Goal: Task Accomplishment & Management: Complete application form

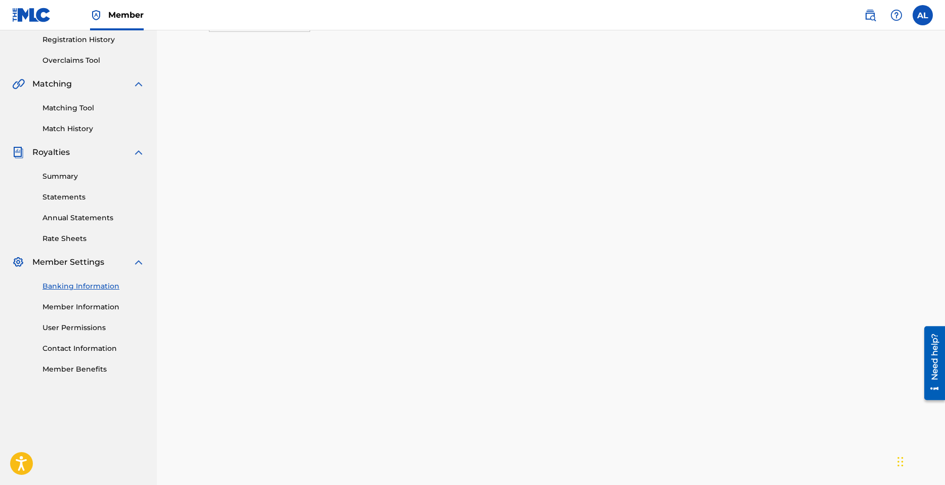
scroll to position [354, 0]
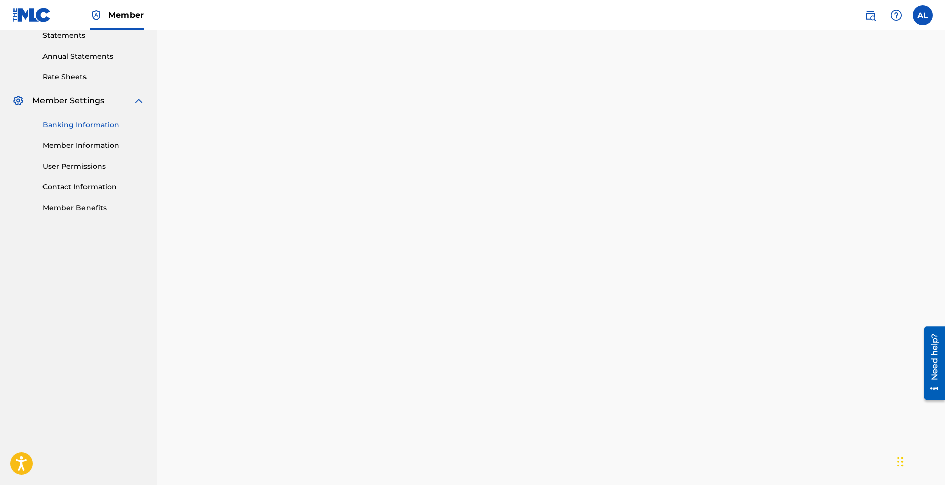
click at [194, 182] on div "Banking and Tax The Banking and Tax tab needs to be fully completed before any …" at bounding box center [551, 285] width 788 height 1216
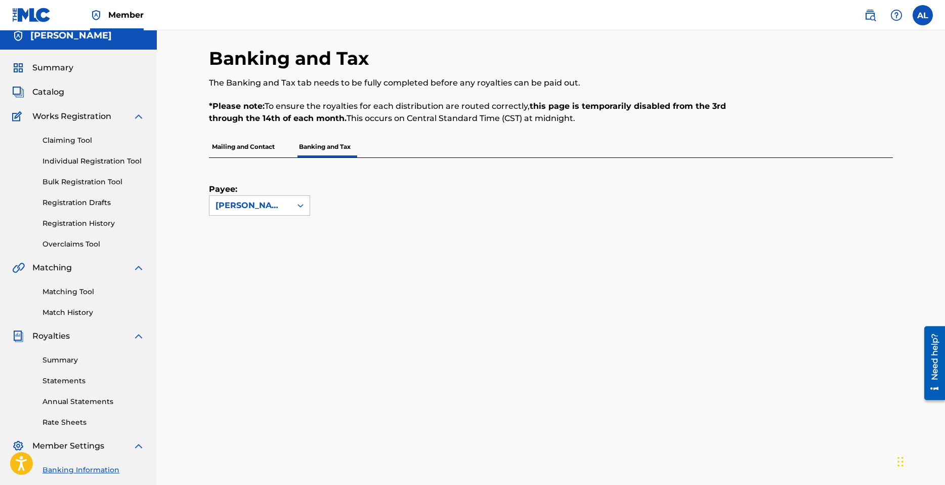
scroll to position [0, 0]
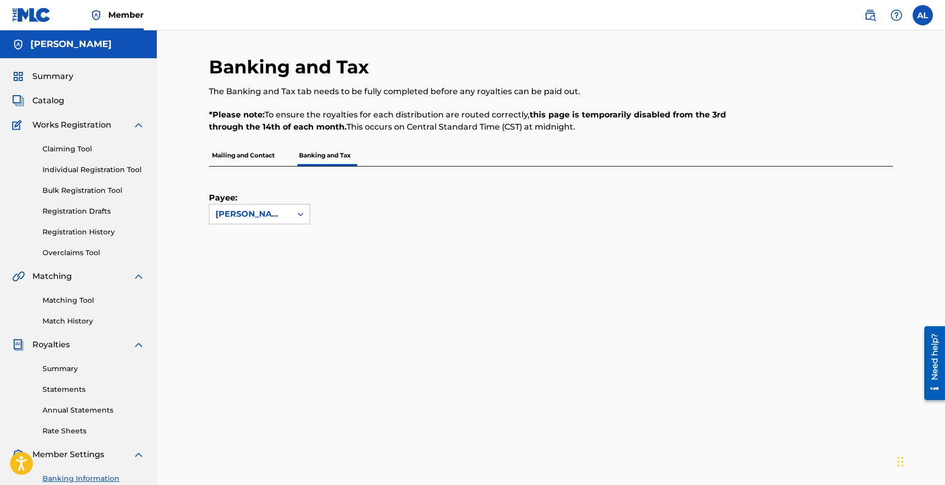
click at [62, 147] on link "Claiming Tool" at bounding box center [94, 149] width 102 height 11
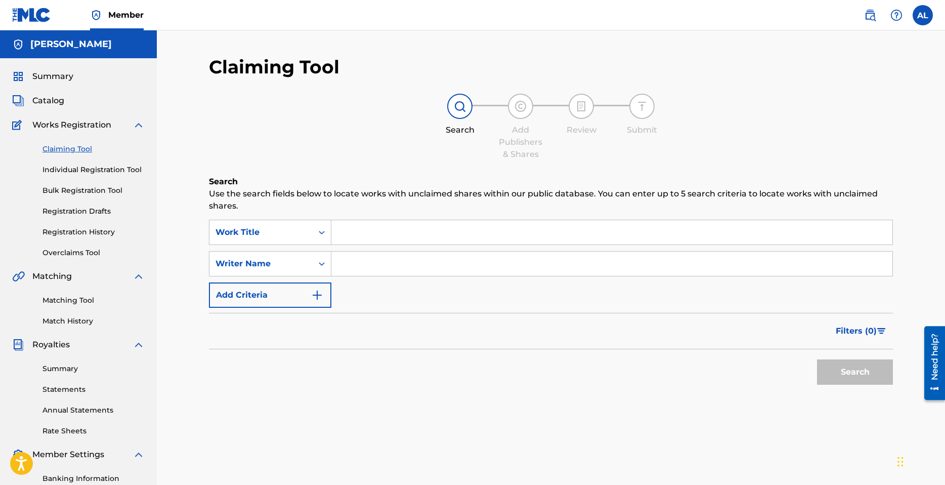
click at [373, 234] on input "Search Form" at bounding box center [611, 232] width 561 height 24
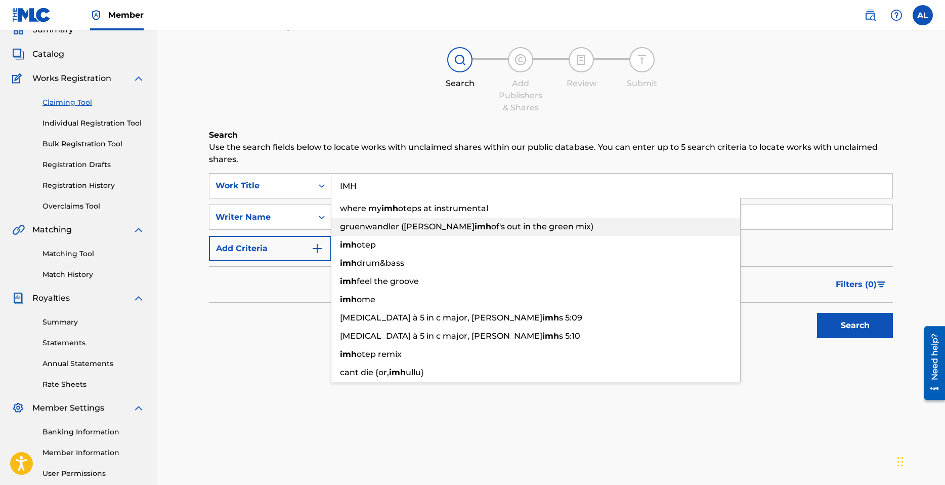
scroll to position [51, 0]
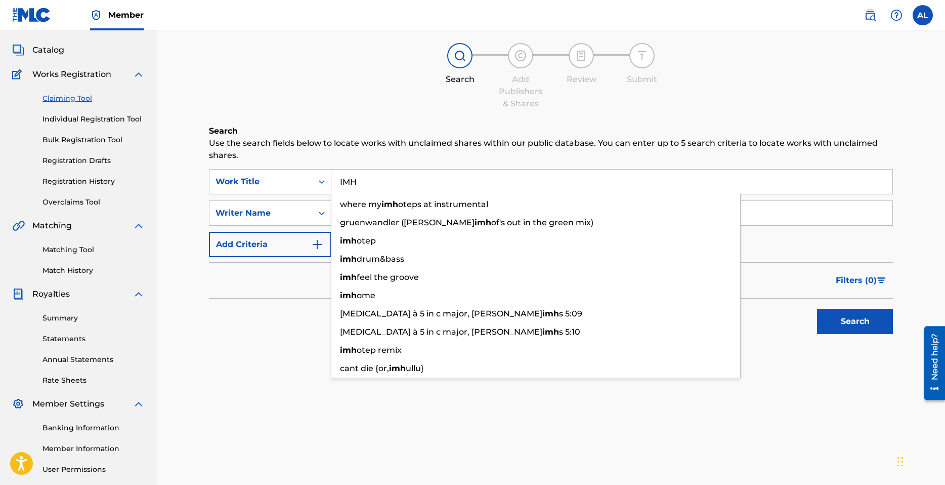
click at [277, 360] on div "Search Use the search fields below to locate works with unclaimed shares within…" at bounding box center [551, 257] width 684 height 265
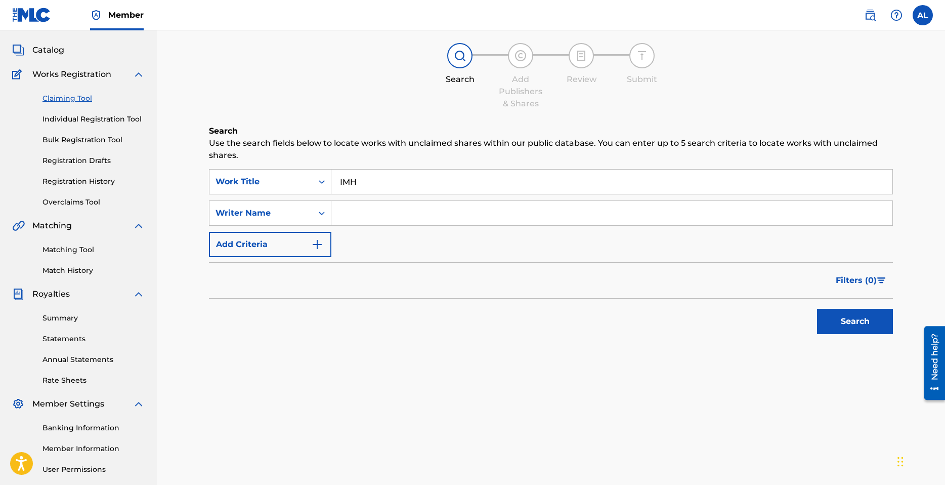
drag, startPoint x: 389, startPoint y: 187, endPoint x: 387, endPoint y: 182, distance: 5.9
click at [389, 187] on input "IMH" at bounding box center [611, 182] width 561 height 24
click at [387, 182] on input "IMH" at bounding box center [611, 182] width 561 height 24
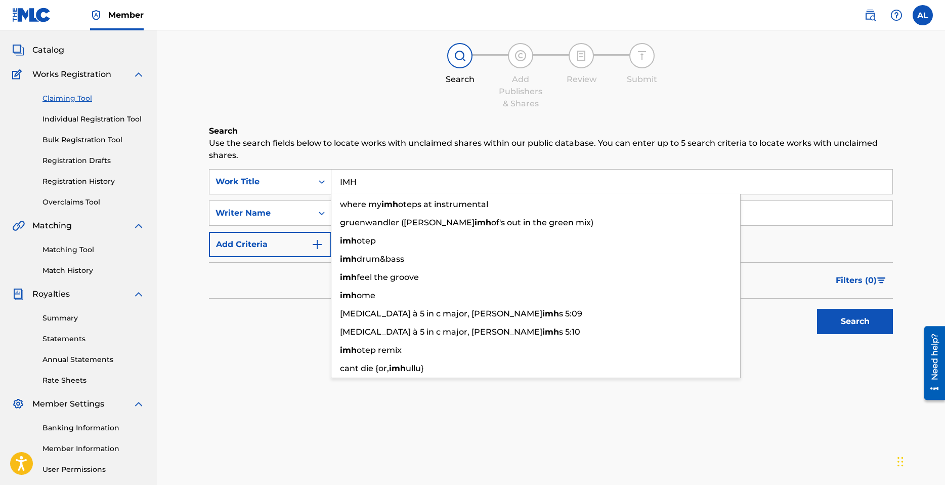
click at [386, 181] on input "IMH" at bounding box center [611, 182] width 561 height 24
type input "IM"
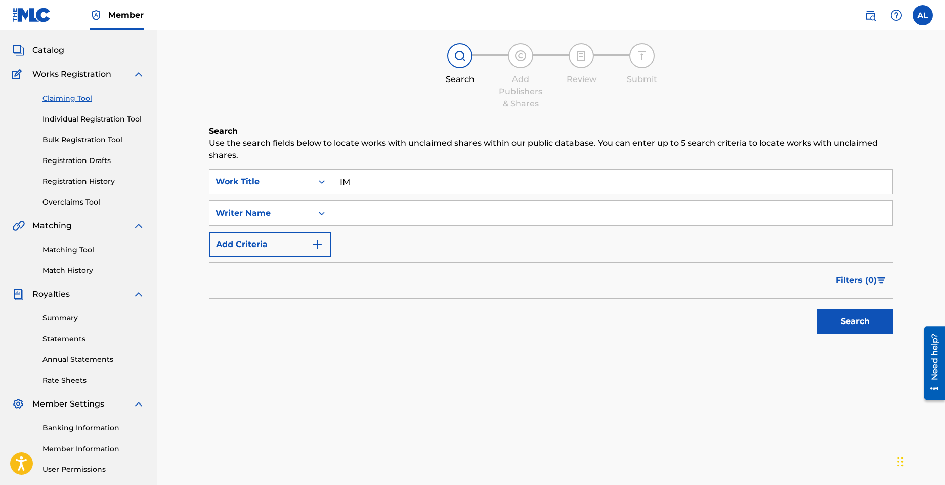
click at [386, 181] on input "IM" at bounding box center [611, 182] width 561 height 24
click at [385, 181] on input "IM" at bounding box center [611, 182] width 561 height 24
click at [99, 120] on link "Individual Registration Tool" at bounding box center [94, 119] width 102 height 11
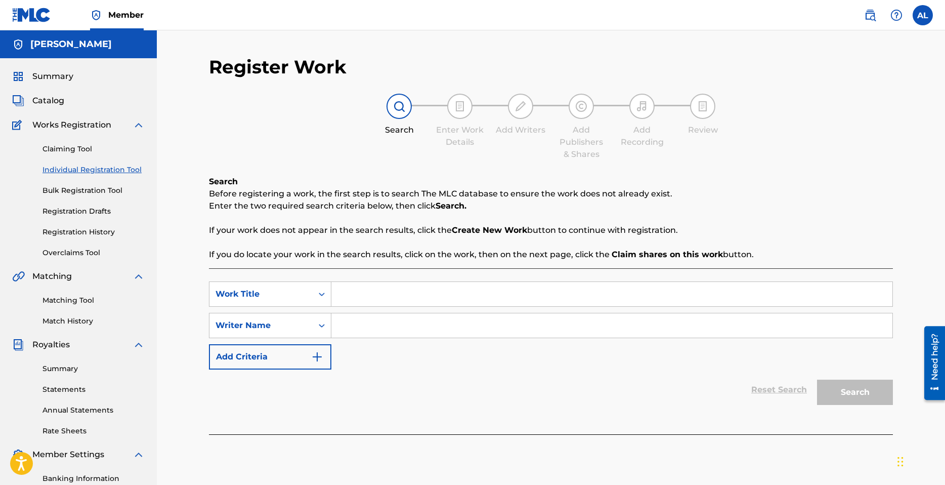
click at [93, 191] on link "Bulk Registration Tool" at bounding box center [94, 190] width 102 height 11
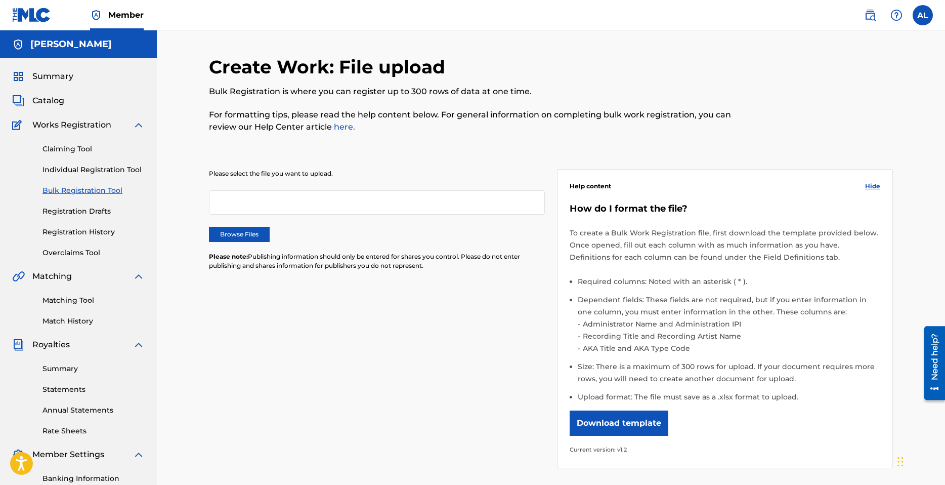
click at [84, 171] on link "Individual Registration Tool" at bounding box center [94, 169] width 102 height 11
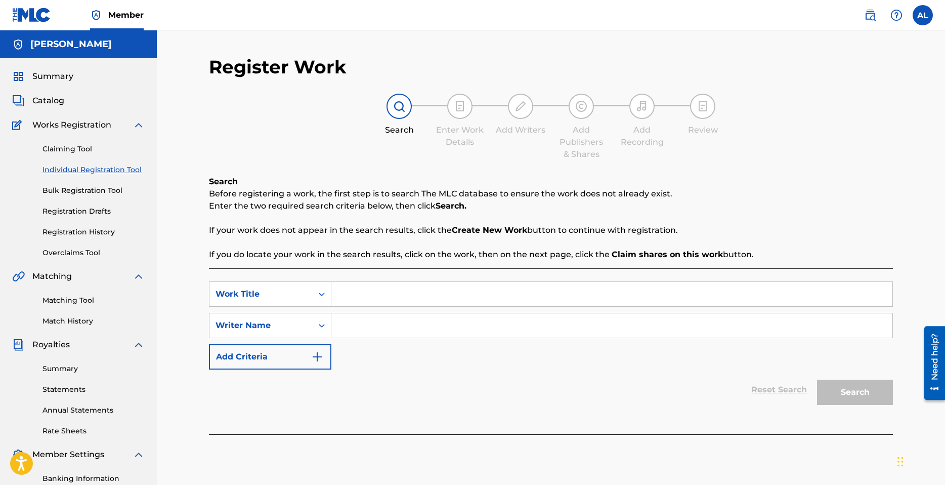
click at [383, 302] on input "Search Form" at bounding box center [611, 294] width 561 height 24
type input "IMH"
click at [377, 326] on input "Search Form" at bounding box center [611, 325] width 561 height 24
type input "[PERSON_NAME]"
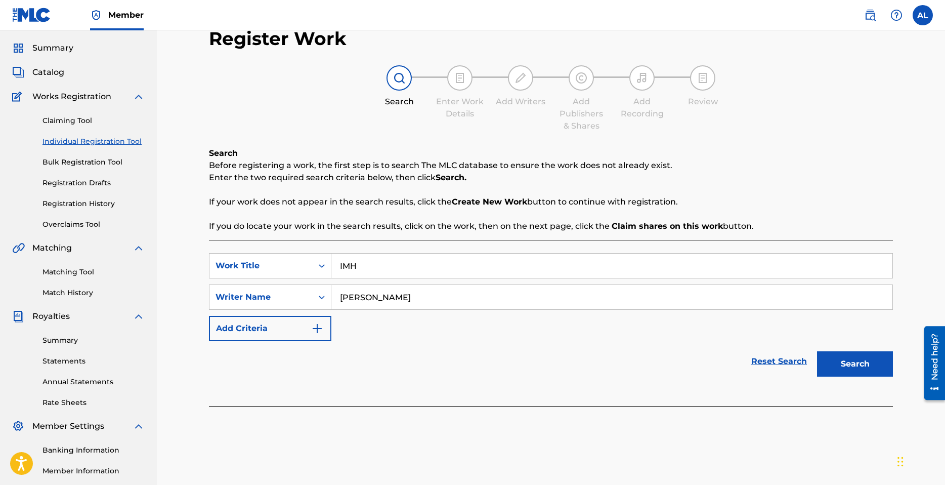
scroll to position [143, 0]
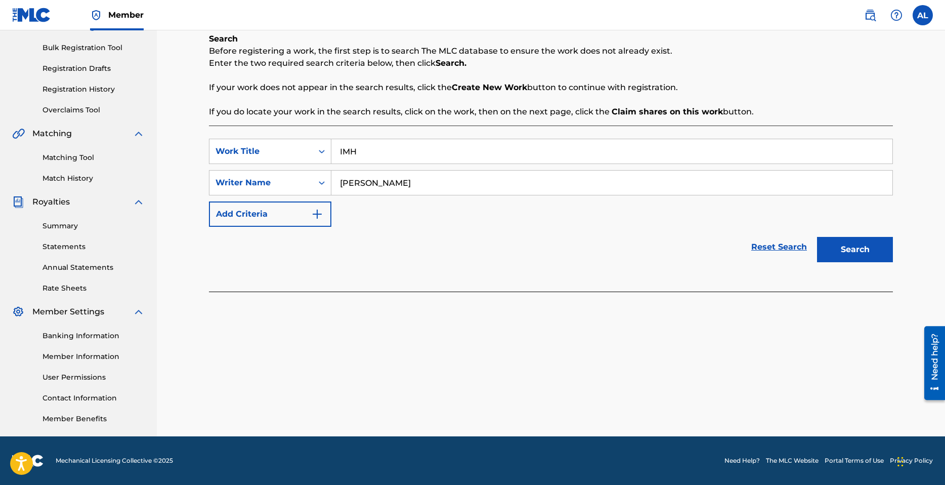
click at [838, 246] on button "Search" at bounding box center [855, 249] width 76 height 25
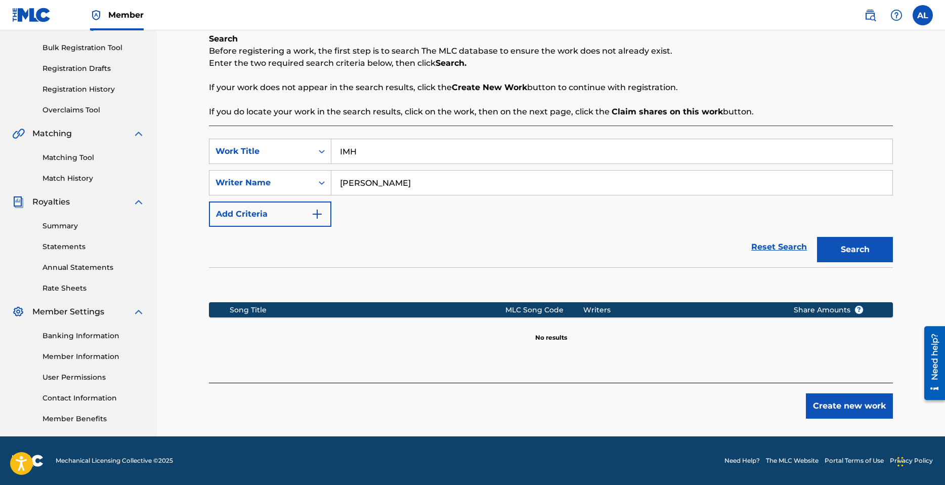
click at [860, 408] on button "Create new work" at bounding box center [849, 405] width 87 height 25
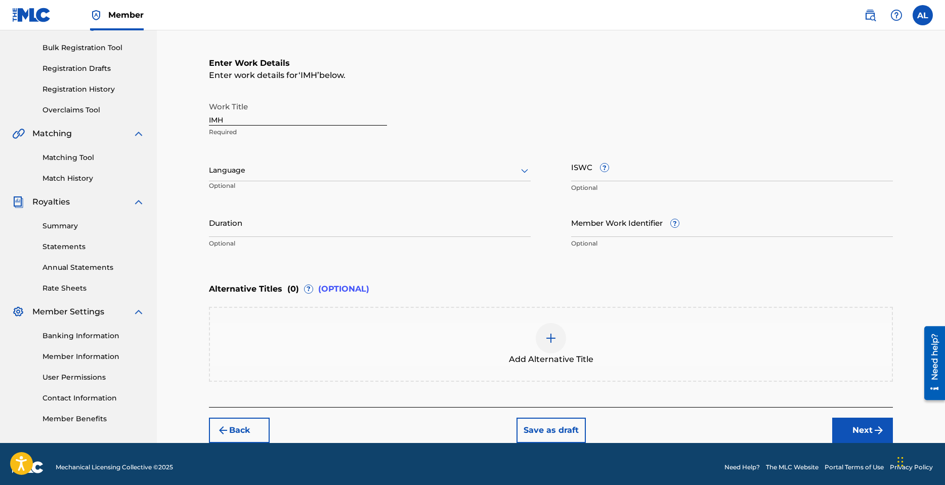
click at [259, 172] on div at bounding box center [370, 170] width 322 height 13
click at [255, 189] on div "English" at bounding box center [369, 192] width 321 height 23
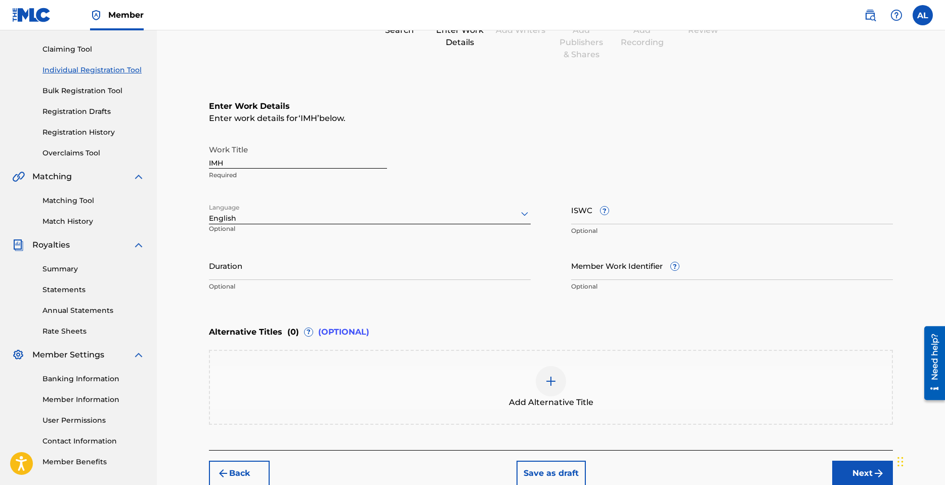
scroll to position [101, 0]
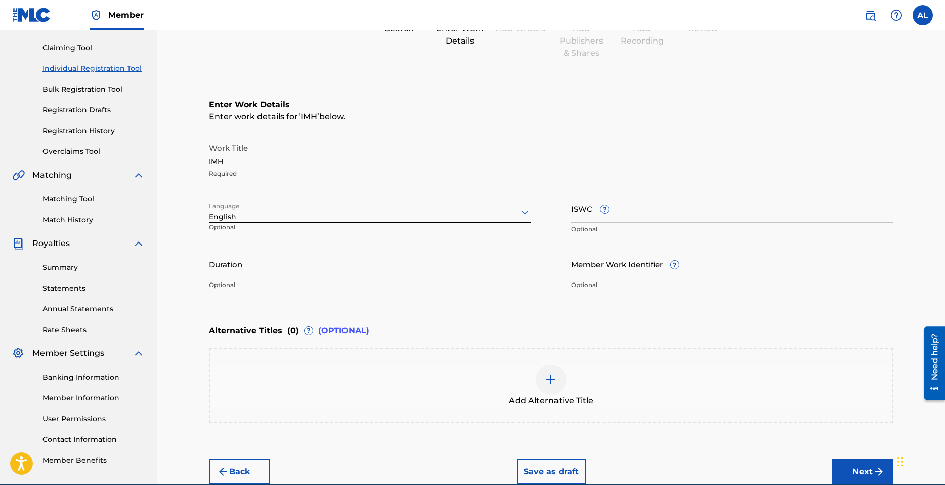
click at [644, 212] on input "ISWC ?" at bounding box center [732, 208] width 322 height 29
paste input "T3335725214"
type input "T3335725214"
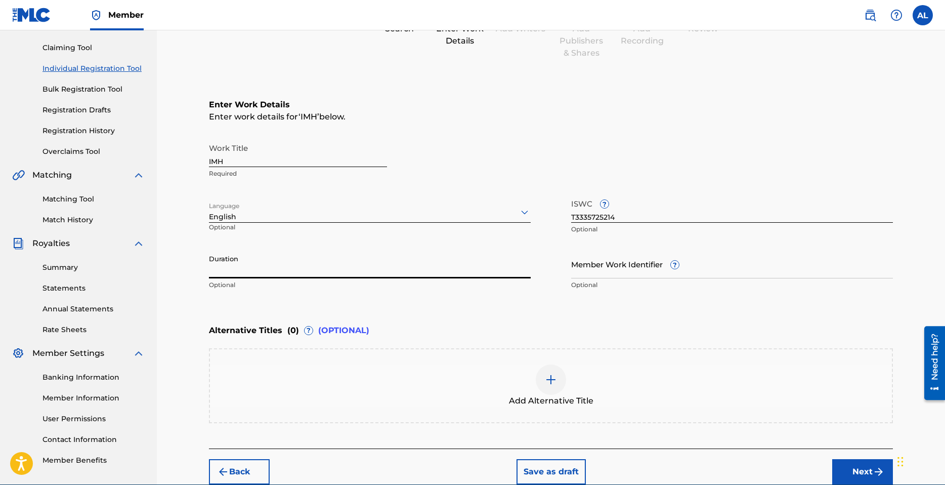
click at [274, 263] on input "Duration" at bounding box center [370, 263] width 322 height 29
click at [287, 276] on input "Duration" at bounding box center [370, 263] width 322 height 29
type input "03:50"
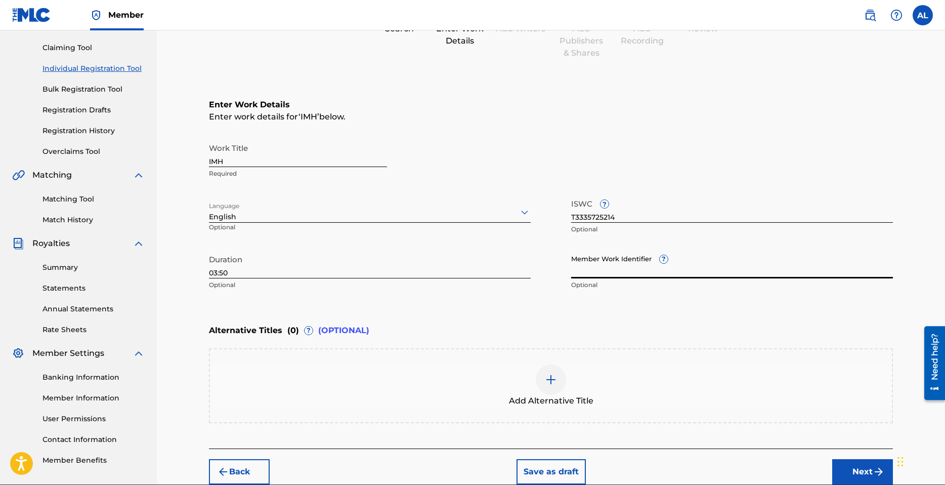
click at [599, 263] on input "Member Work Identifier ?" at bounding box center [732, 263] width 322 height 29
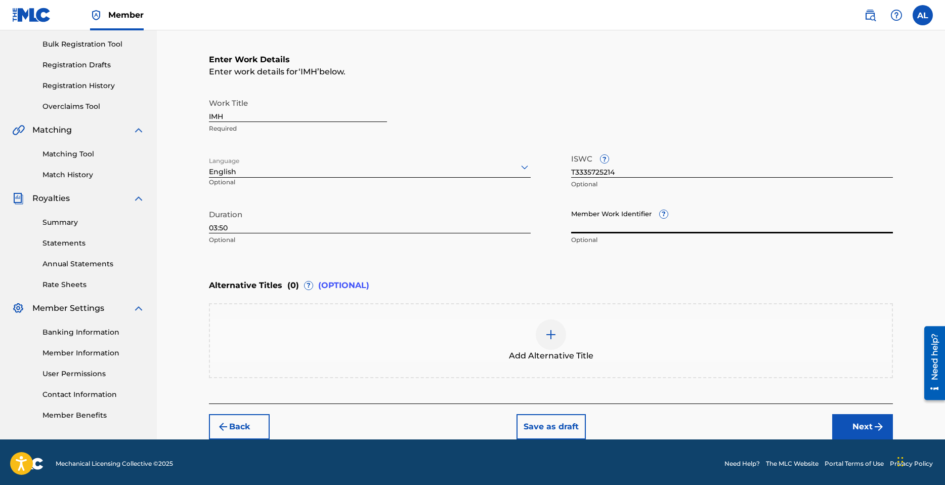
scroll to position [149, 0]
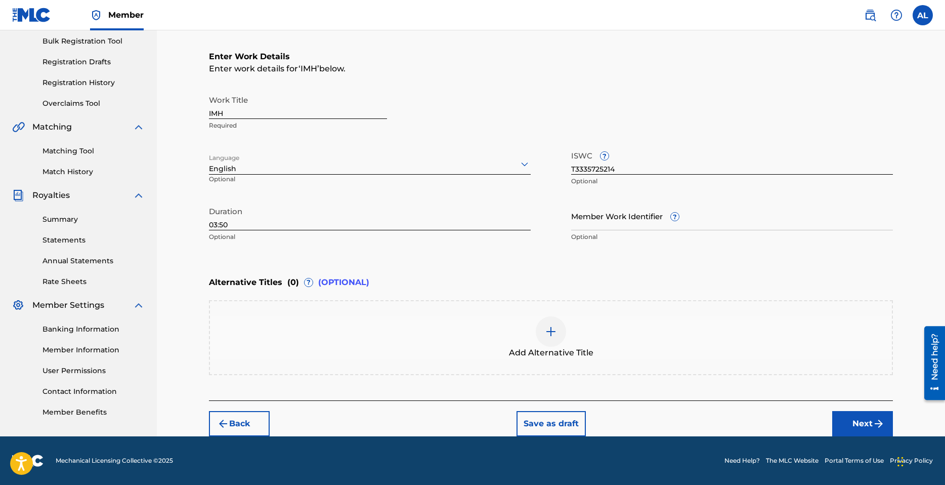
click at [873, 423] on img "submit" at bounding box center [879, 423] width 12 height 12
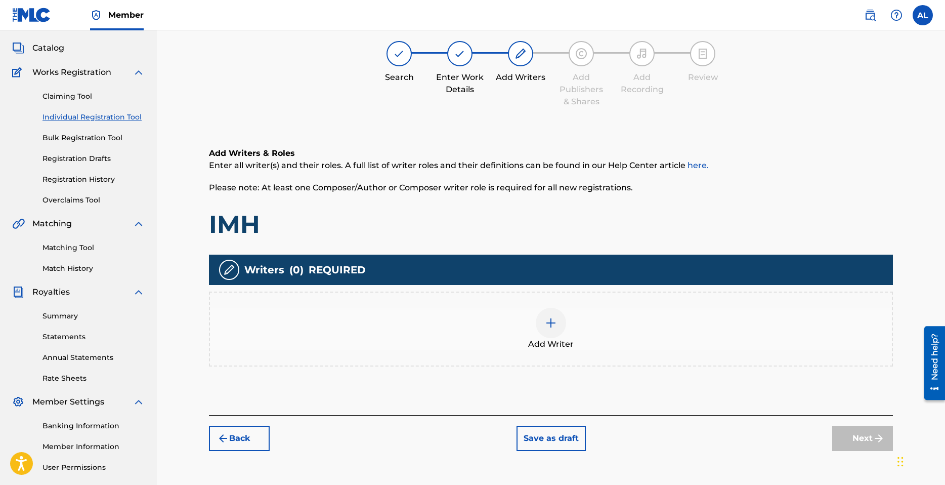
scroll to position [46, 0]
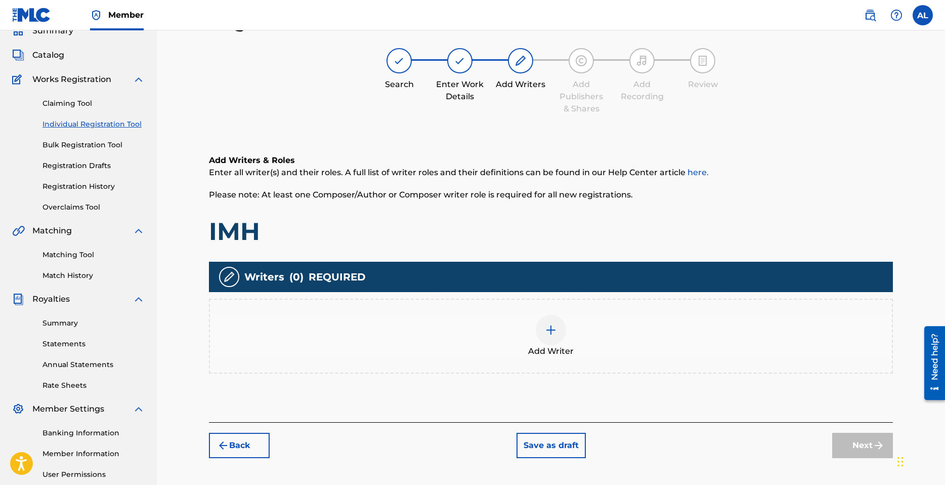
click at [543, 322] on div at bounding box center [551, 330] width 30 height 30
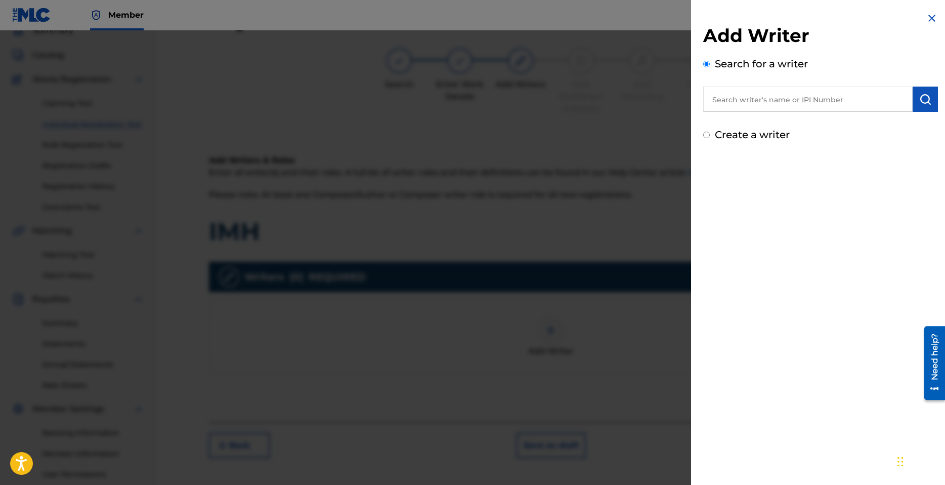
click at [754, 105] on input "text" at bounding box center [807, 99] width 209 height 25
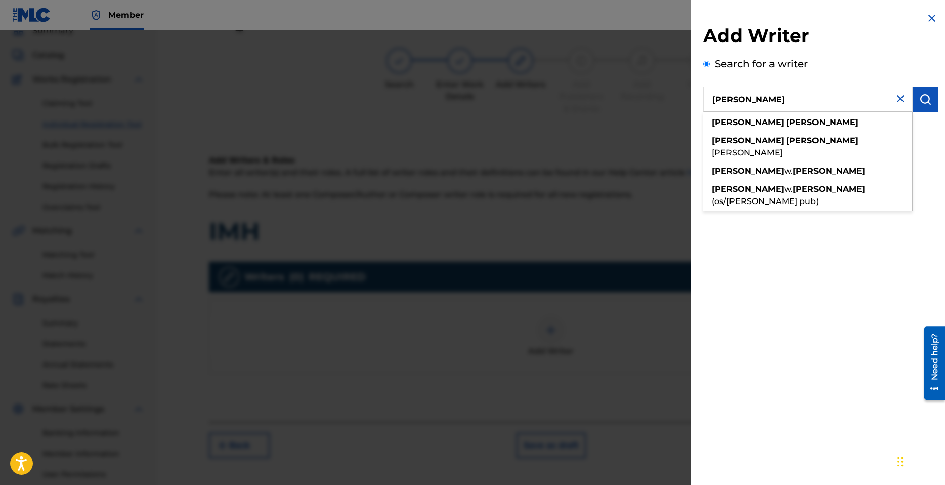
type input "[PERSON_NAME]"
click at [926, 102] on img "submit" at bounding box center [925, 99] width 12 height 12
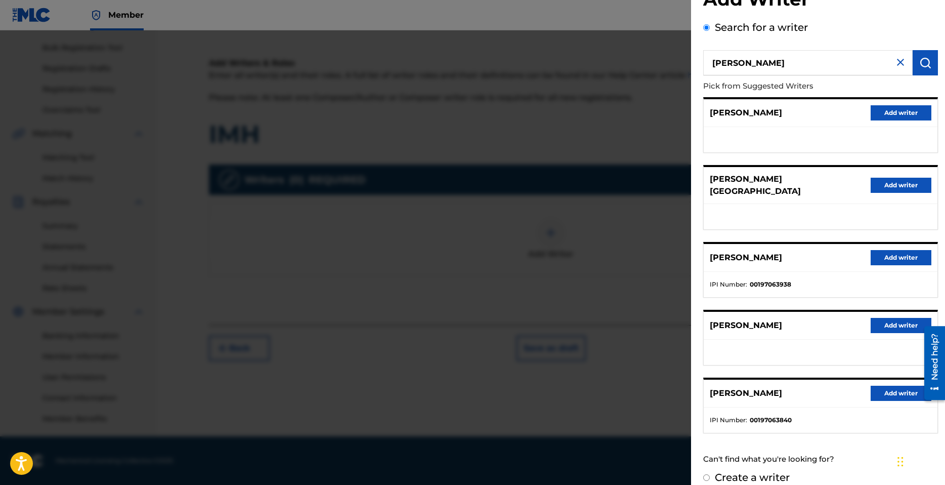
scroll to position [39, 0]
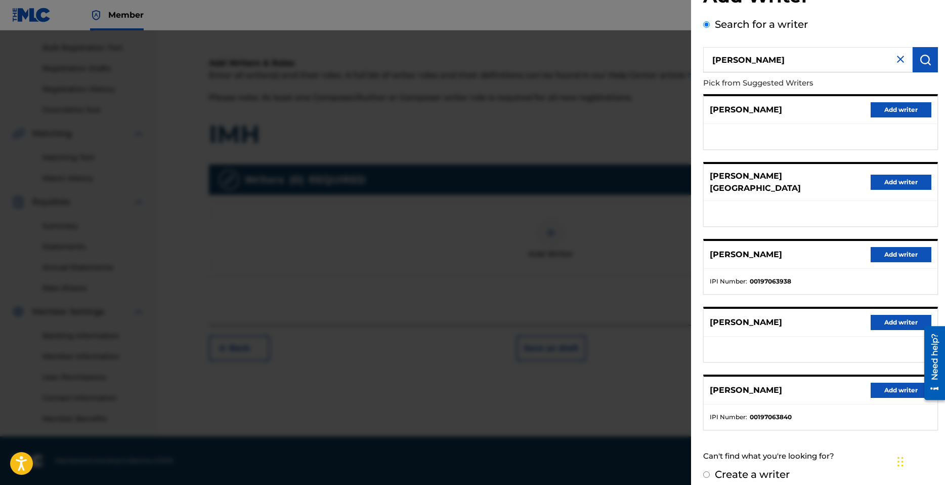
click at [745, 468] on label "Create a writer" at bounding box center [752, 474] width 75 height 12
radio input "true"
click at [710, 471] on input "Create a writer" at bounding box center [706, 474] width 7 height 7
radio input "false"
radio input "true"
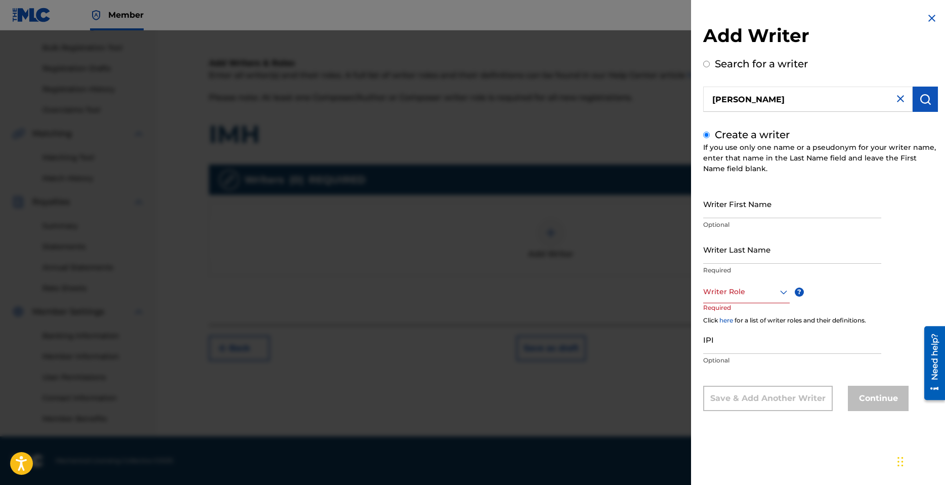
scroll to position [0, 0]
click at [752, 215] on input "Writer First Name" at bounding box center [792, 203] width 178 height 29
type input "[PERSON_NAME]"
click at [771, 255] on input "Writer Last Name" at bounding box center [792, 249] width 178 height 29
type input "[PERSON_NAME]"
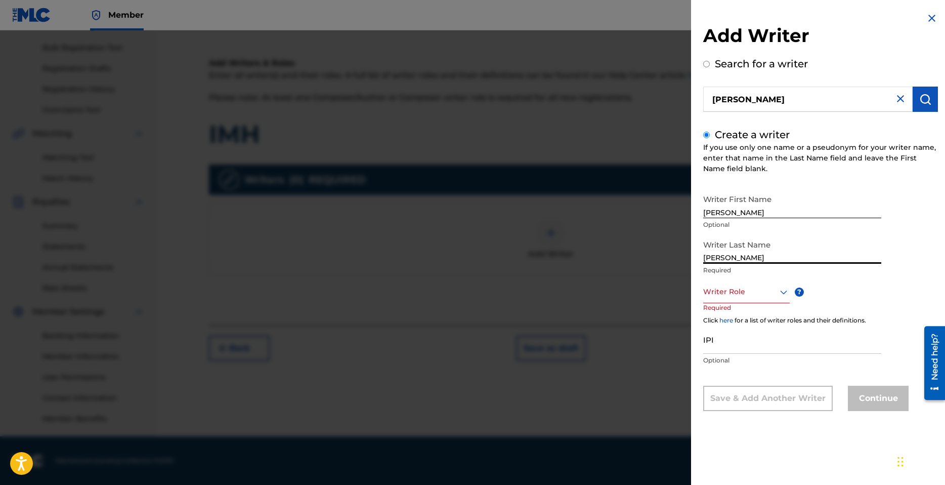
click at [758, 301] on div "Writer Role" at bounding box center [746, 291] width 87 height 23
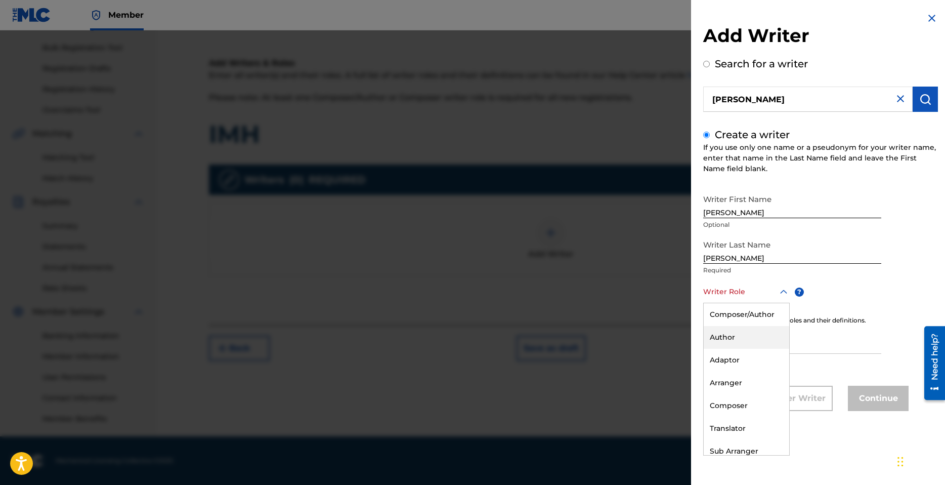
click at [736, 340] on div "Author" at bounding box center [747, 337] width 86 height 23
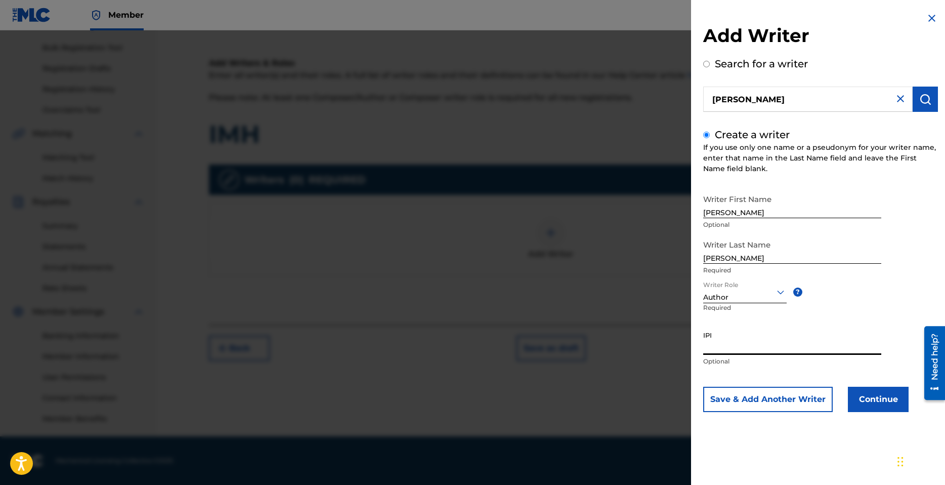
click at [737, 346] on input "IPI" at bounding box center [792, 340] width 178 height 29
paste input "7895468"
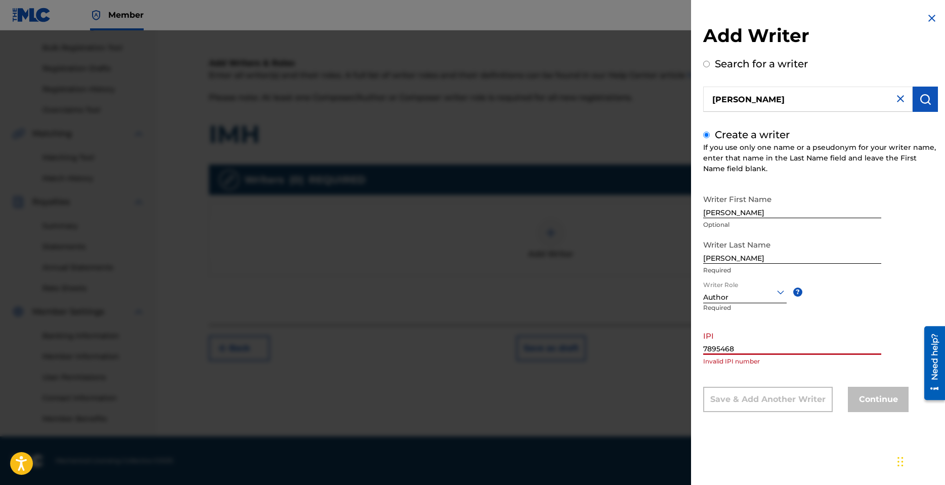
type input "7895468"
click at [751, 347] on input "7895468" at bounding box center [792, 340] width 178 height 29
click at [819, 101] on input "[PERSON_NAME]" at bounding box center [807, 99] width 209 height 25
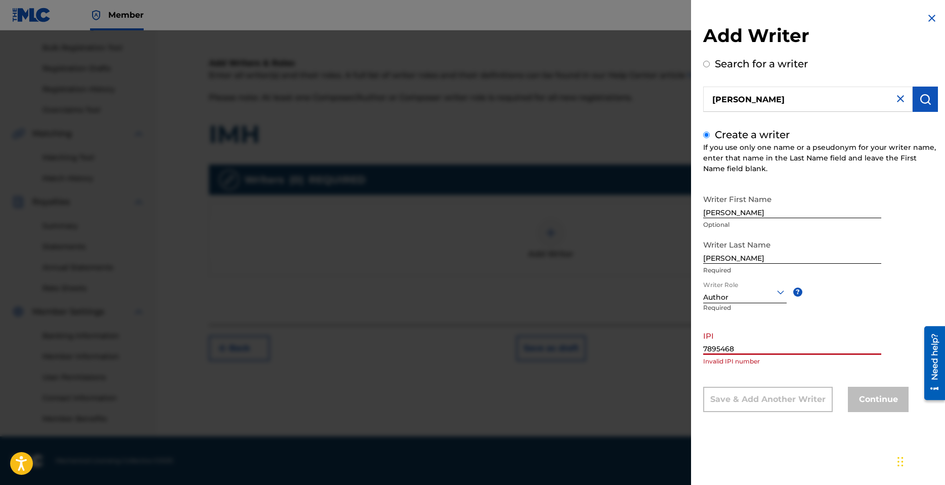
radio input "true"
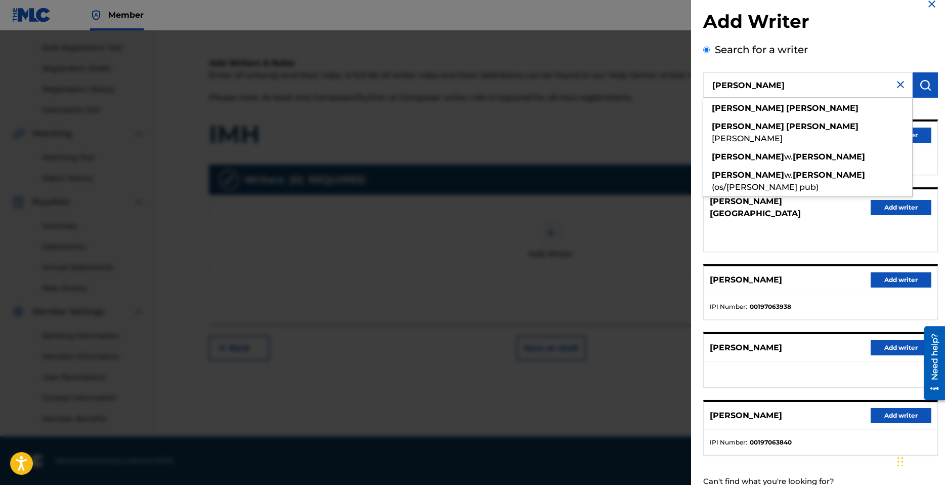
scroll to position [39, 0]
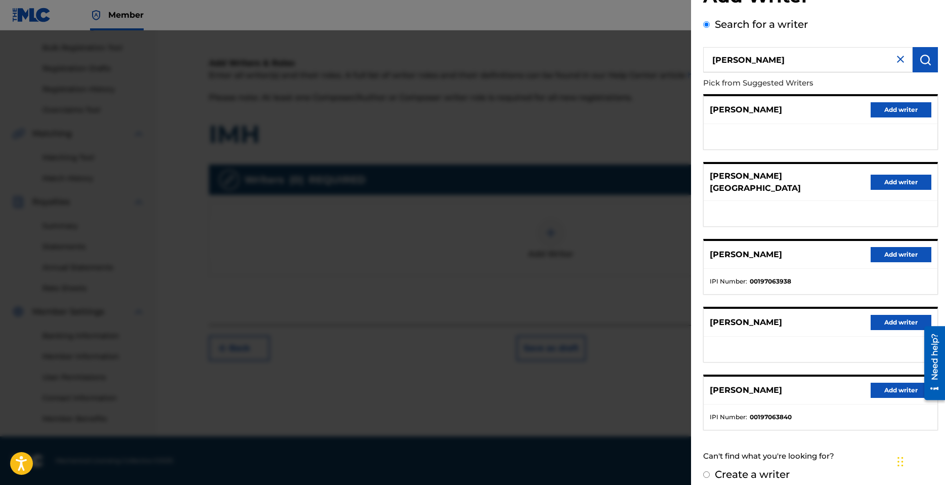
click at [767, 468] on label "Create a writer" at bounding box center [752, 474] width 75 height 12
radio input "true"
click at [710, 471] on input "Create a writer" at bounding box center [706, 474] width 7 height 7
radio input "false"
radio input "true"
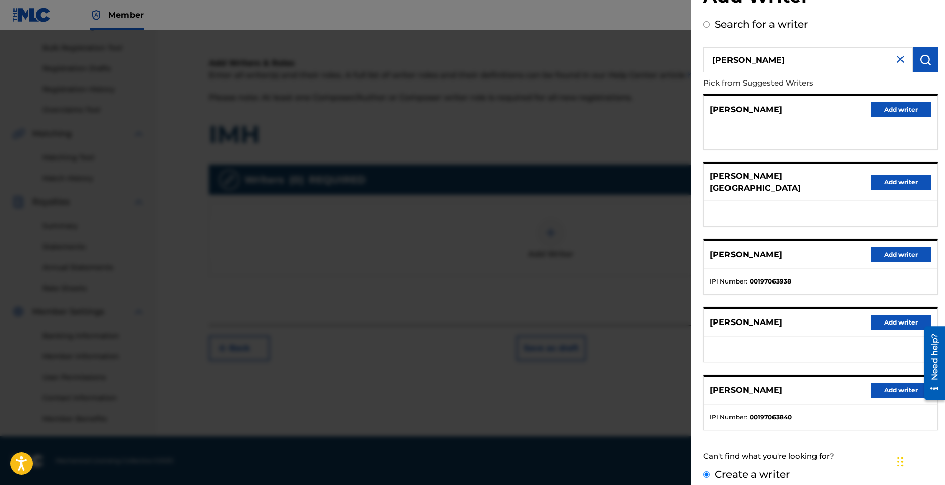
scroll to position [0, 0]
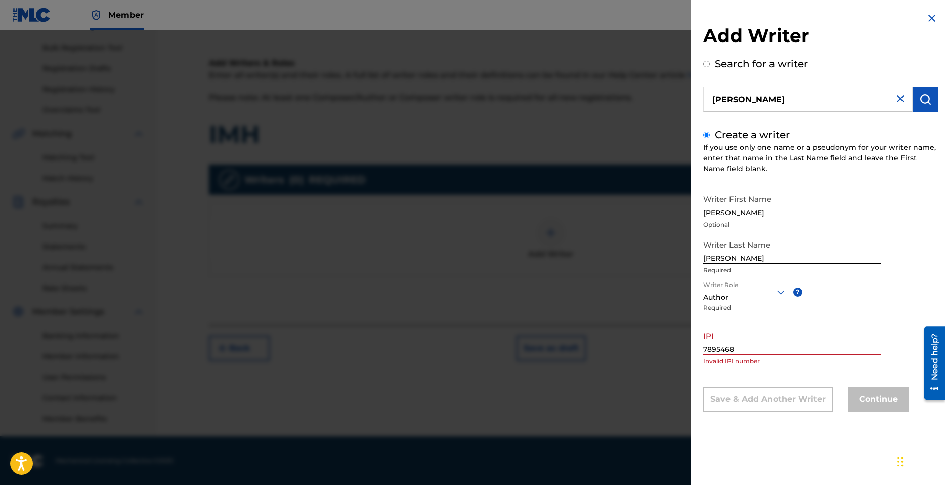
click at [736, 341] on input "7895468" at bounding box center [792, 340] width 178 height 29
click at [738, 344] on input "7895468" at bounding box center [792, 340] width 178 height 29
paste input "1300689276"
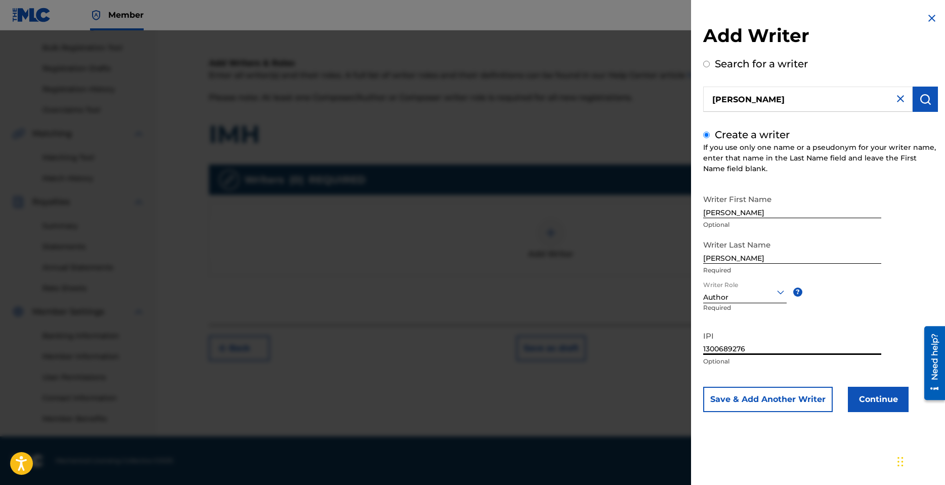
type input "1300689276"
click at [875, 398] on button "Continue" at bounding box center [878, 399] width 61 height 25
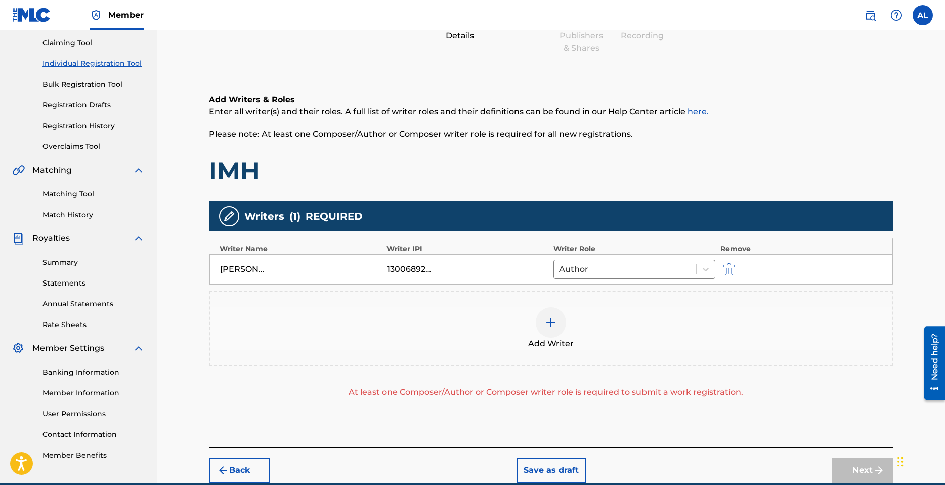
scroll to position [102, 0]
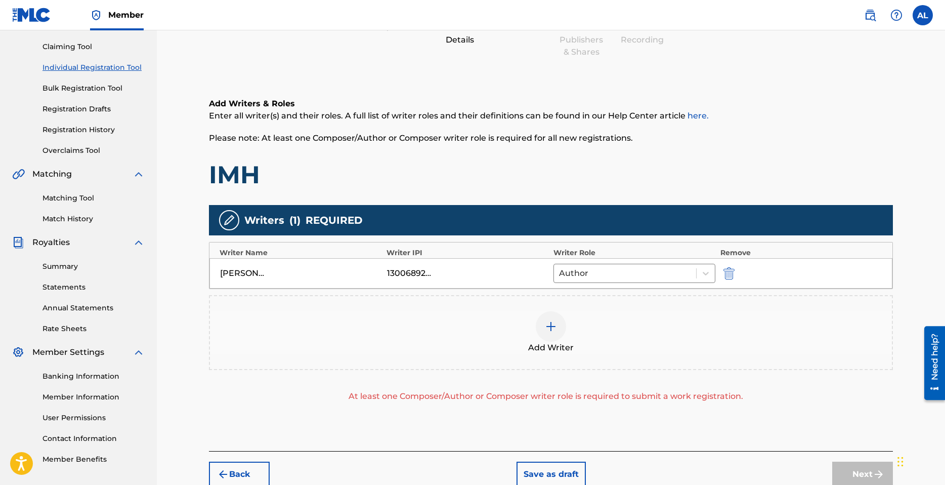
click at [386, 267] on div "Aaron Lindsey 1300689276 Author" at bounding box center [550, 273] width 683 height 30
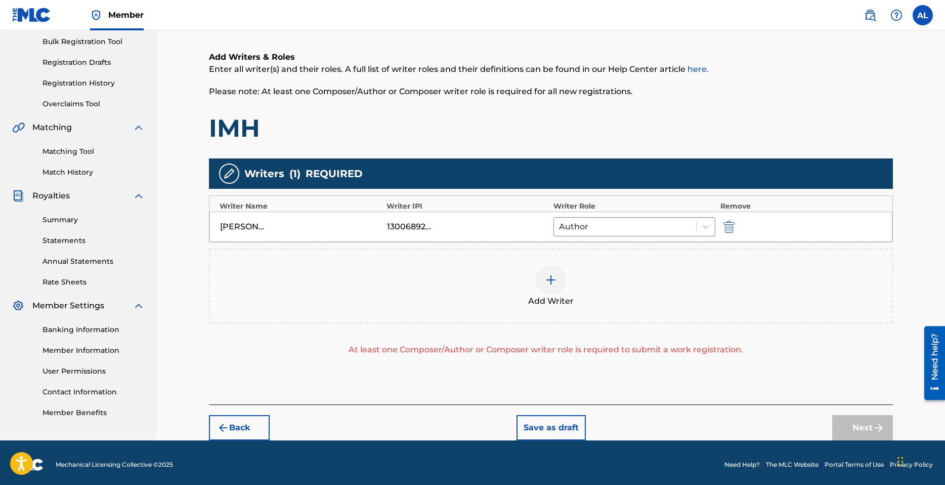
scroll to position [153, 0]
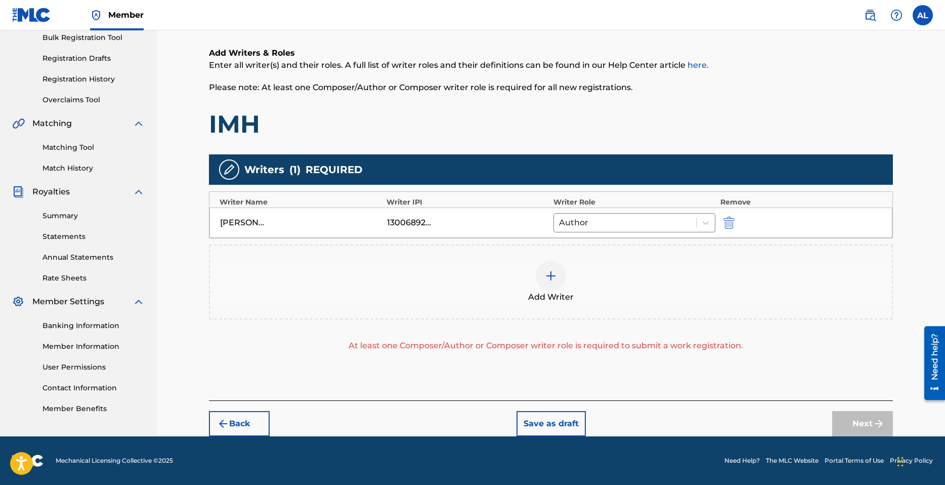
click at [551, 289] on div at bounding box center [551, 276] width 30 height 30
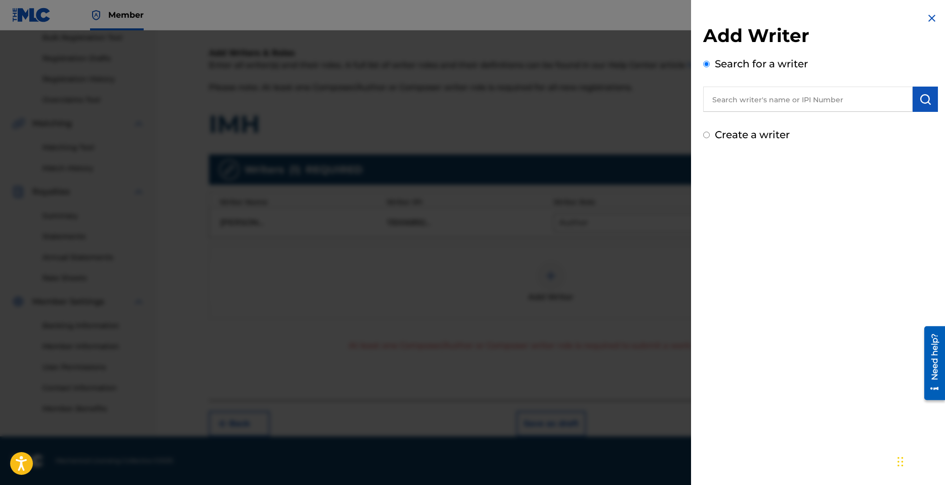
click at [803, 106] on input "text" at bounding box center [807, 99] width 209 height 25
click at [752, 124] on strong "ayumu" at bounding box center [749, 122] width 30 height 10
type input "saka ayumu"
click at [919, 101] on img "submit" at bounding box center [925, 99] width 12 height 12
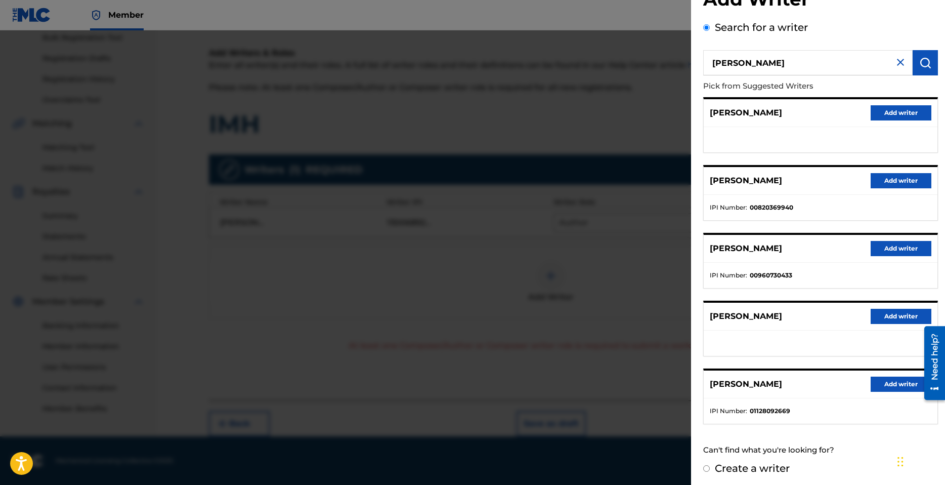
scroll to position [39, 0]
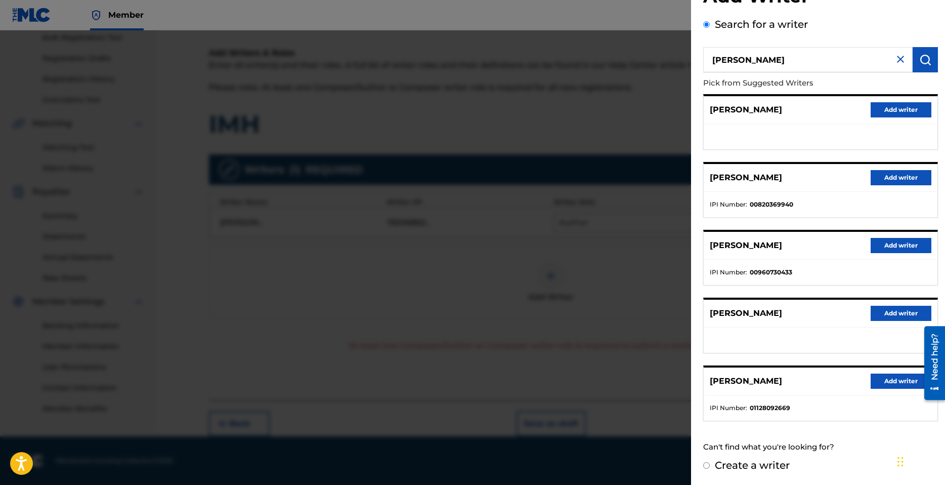
click at [749, 470] on label "Create a writer" at bounding box center [752, 465] width 75 height 12
radio input "true"
click at [710, 469] on input "Create a writer" at bounding box center [706, 465] width 7 height 7
radio input "false"
radio input "true"
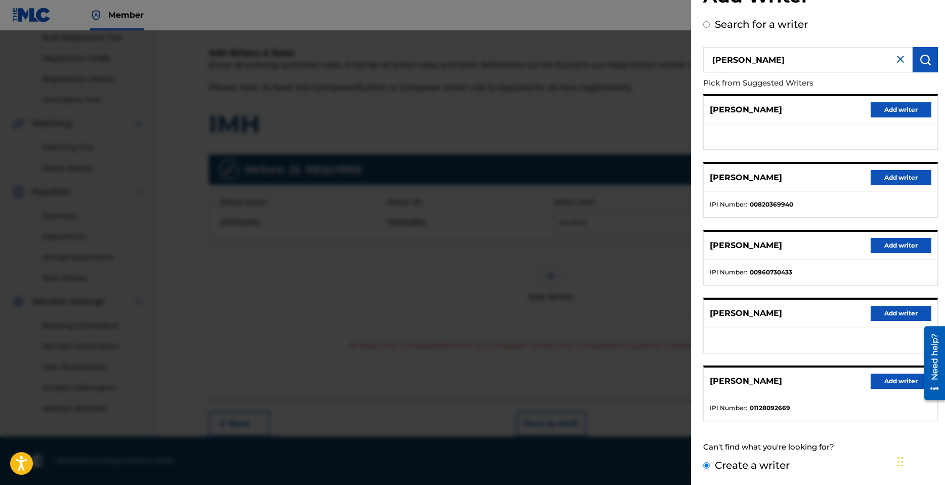
scroll to position [0, 0]
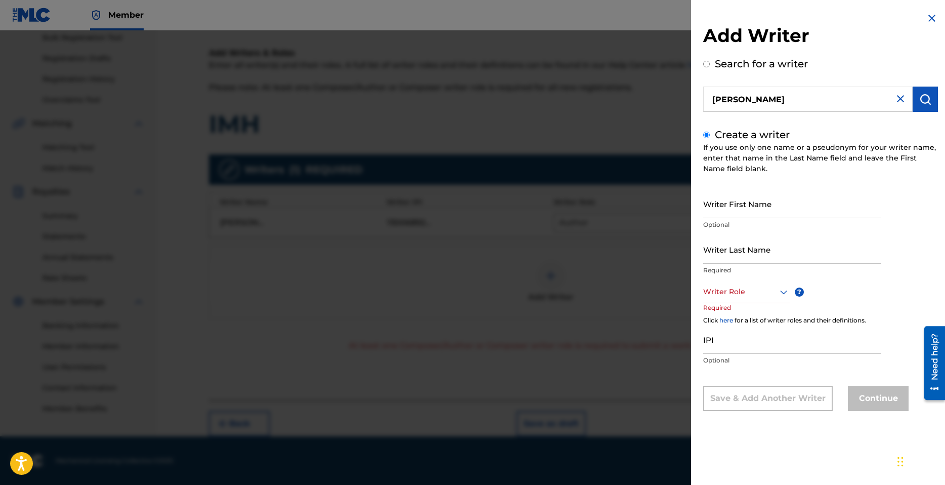
click at [751, 214] on input "Writer First Name" at bounding box center [792, 203] width 178 height 29
type input "Saka"
click at [763, 264] on div "Writer Last Name Required" at bounding box center [792, 258] width 178 height 46
click at [760, 255] on input "Writer Last Name" at bounding box center [792, 249] width 178 height 29
type input "Ayumu"
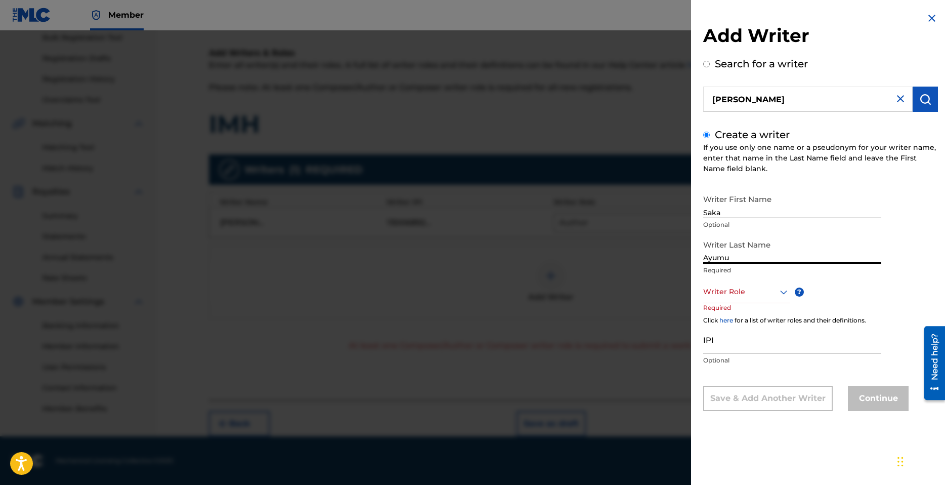
click at [738, 290] on div at bounding box center [746, 291] width 87 height 13
click at [737, 405] on div "Composer" at bounding box center [747, 405] width 86 height 23
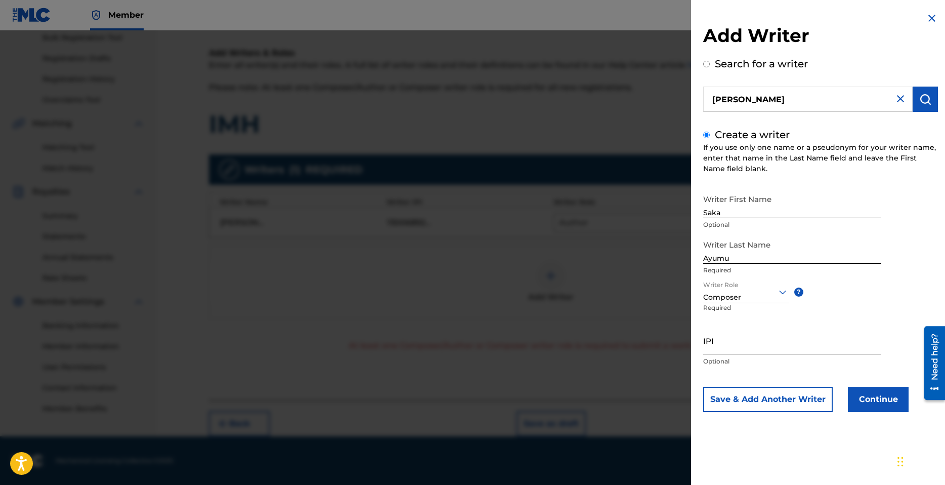
click at [762, 346] on input "IPI" at bounding box center [792, 340] width 178 height 29
paste input "1282883812"
type input "1282883812"
click at [874, 397] on button "Continue" at bounding box center [878, 399] width 61 height 25
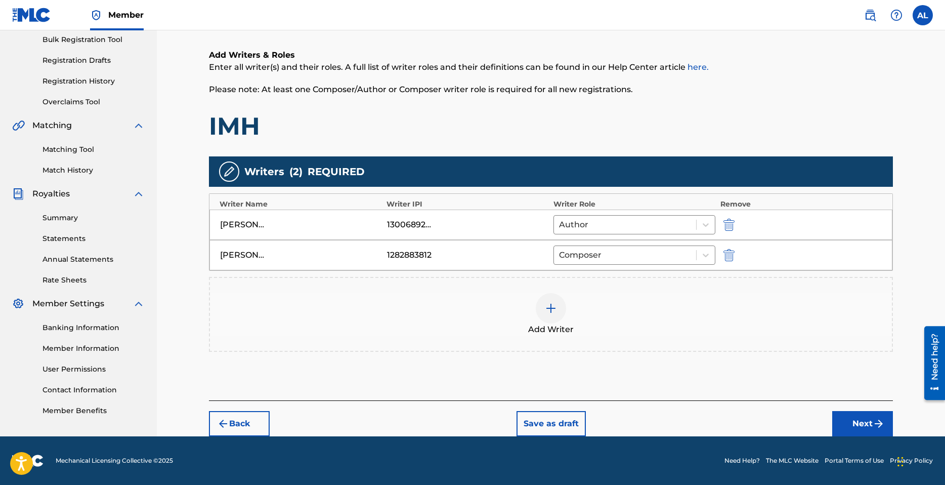
scroll to position [151, 0]
click at [850, 417] on button "Next" at bounding box center [862, 423] width 61 height 25
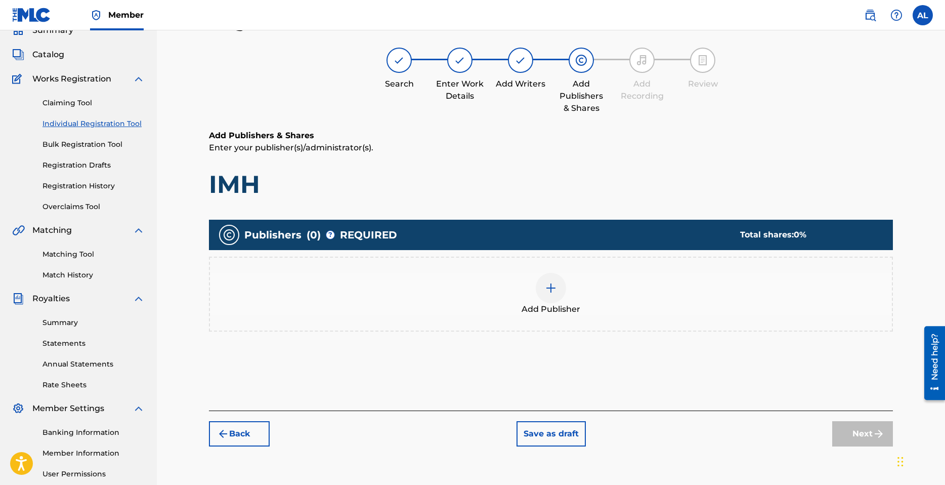
scroll to position [46, 0]
click at [554, 294] on img at bounding box center [551, 288] width 12 height 12
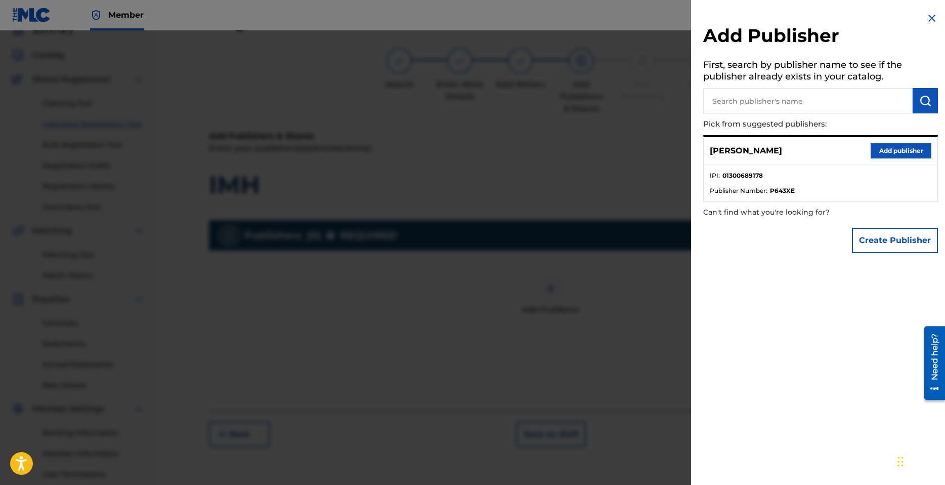
click at [516, 206] on div at bounding box center [472, 272] width 945 height 485
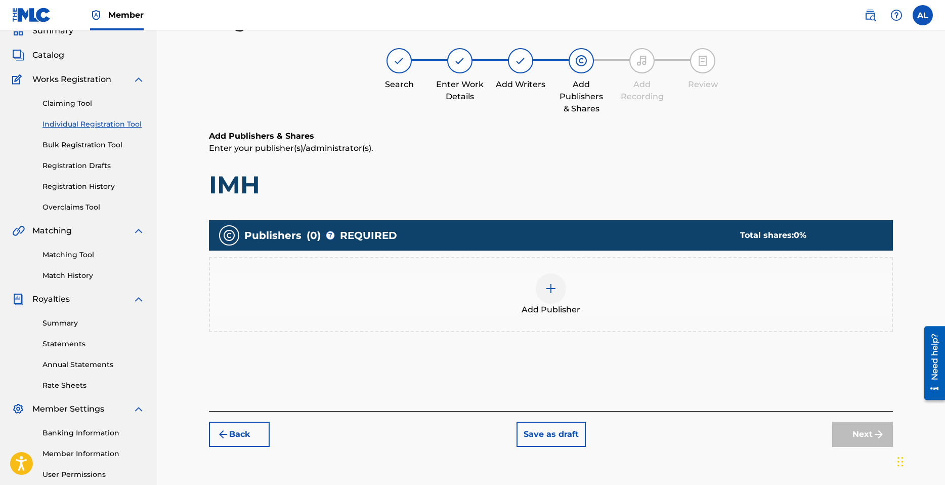
click at [241, 436] on button "Back" at bounding box center [239, 434] width 61 height 25
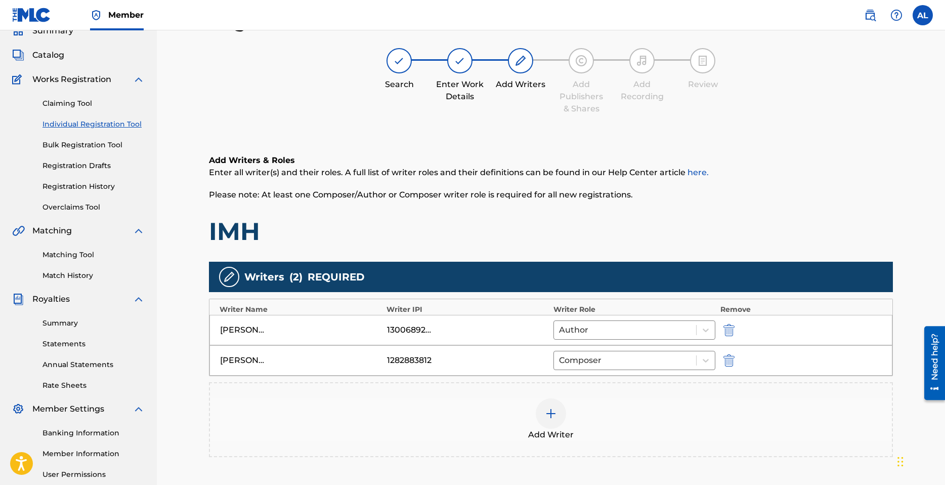
click at [442, 332] on div "1300689276" at bounding box center [468, 330] width 162 height 12
click at [408, 331] on div "1300689276" at bounding box center [410, 330] width 46 height 12
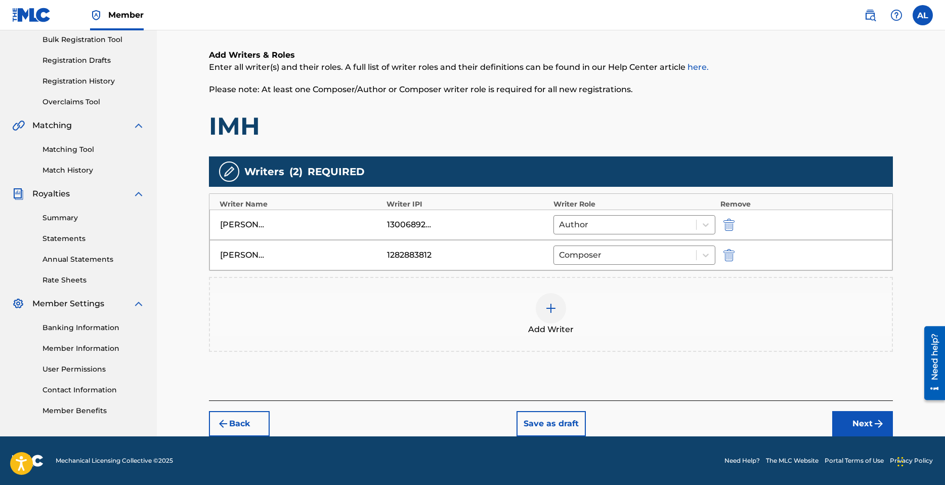
click at [238, 425] on button "Back" at bounding box center [239, 423] width 61 height 25
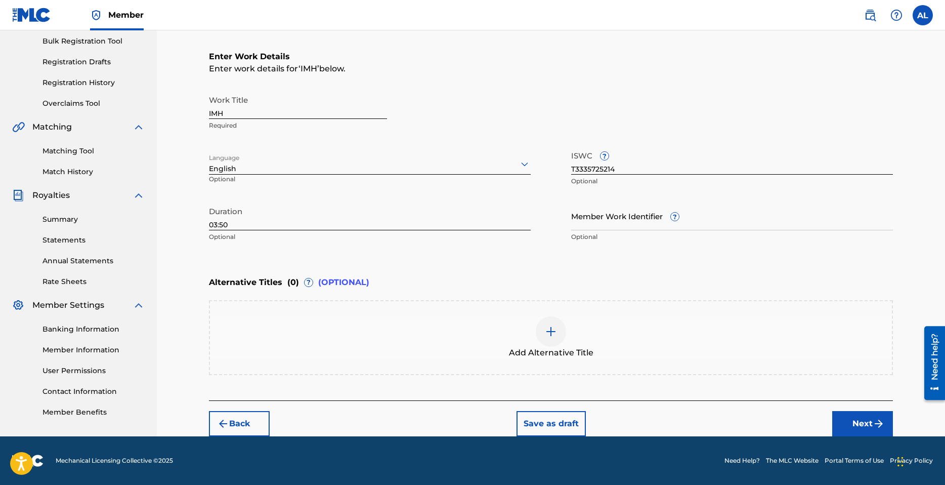
click at [862, 417] on button "Next" at bounding box center [862, 423] width 61 height 25
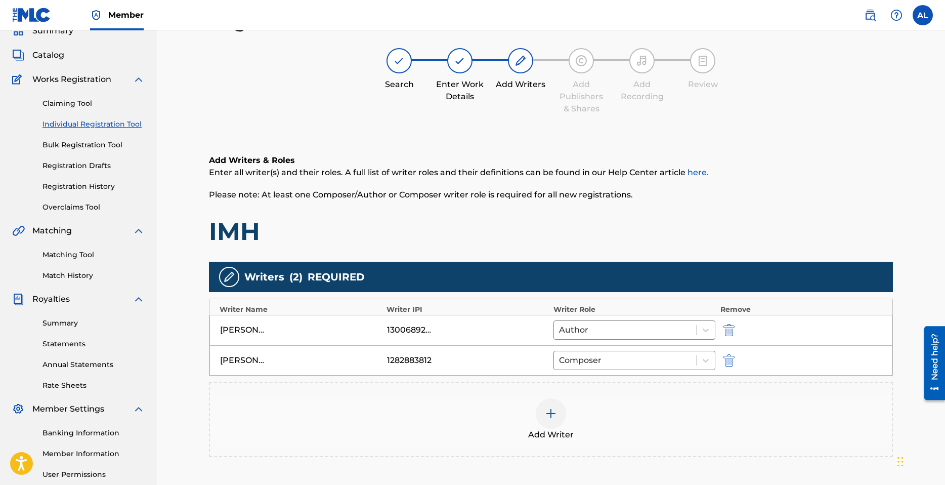
click at [555, 426] on div at bounding box center [551, 413] width 30 height 30
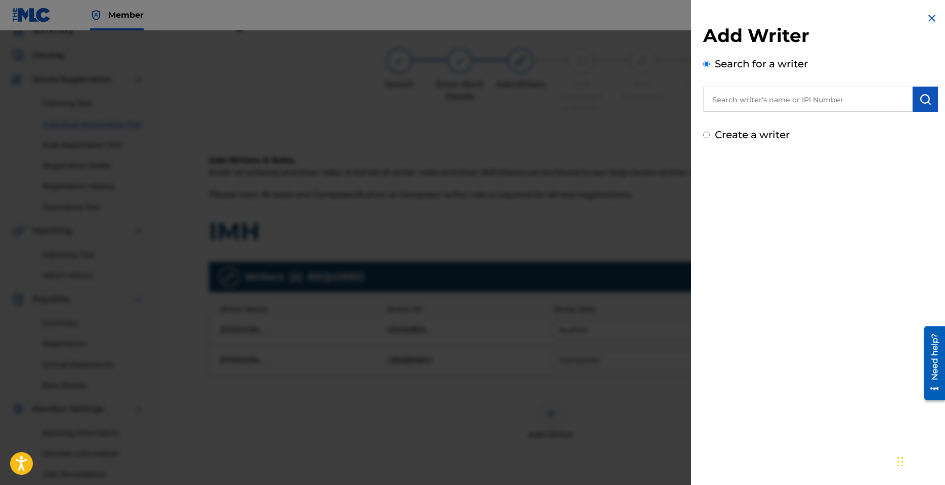
click at [776, 102] on input "text" at bounding box center [807, 99] width 209 height 25
type input "[PERSON_NAME]"
click at [926, 95] on img "submit" at bounding box center [925, 99] width 12 height 12
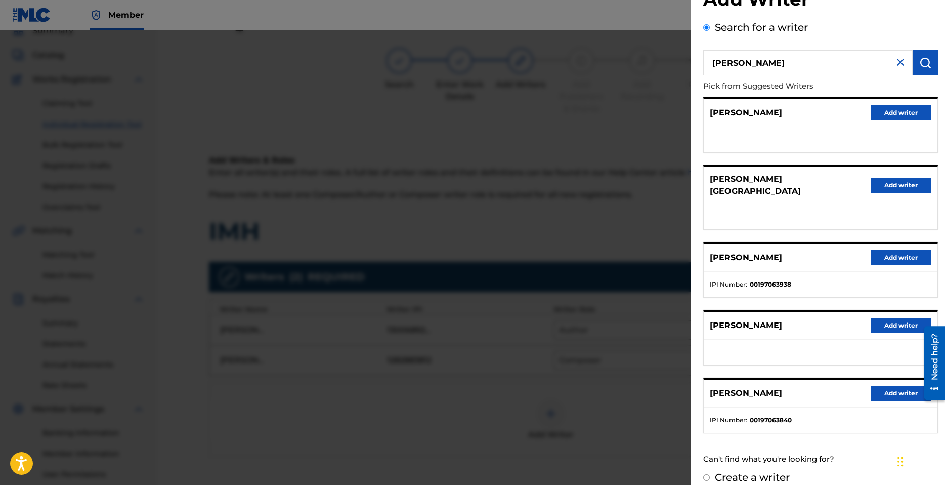
scroll to position [39, 0]
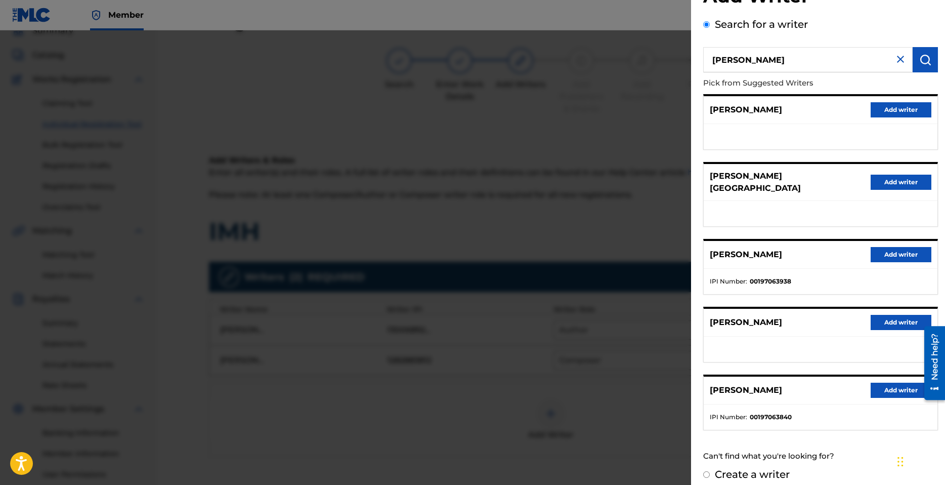
click at [588, 173] on div at bounding box center [472, 272] width 945 height 485
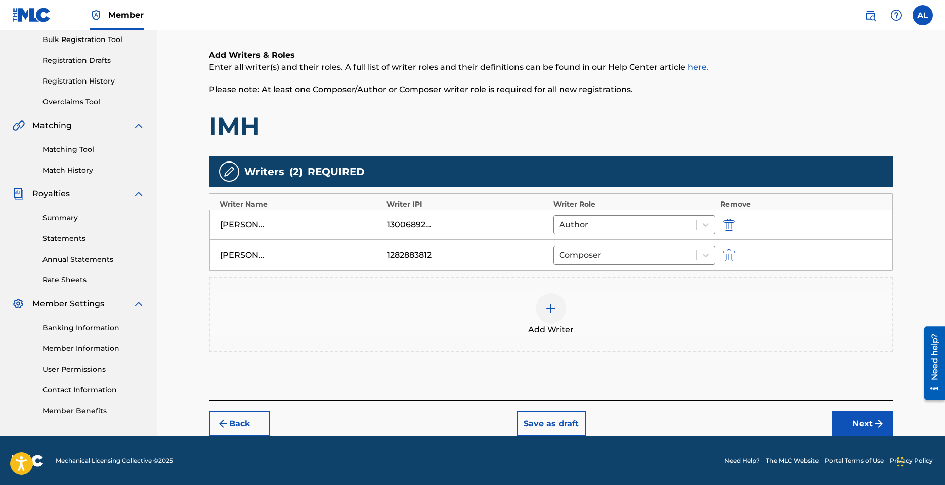
click at [860, 418] on button "Next" at bounding box center [862, 423] width 61 height 25
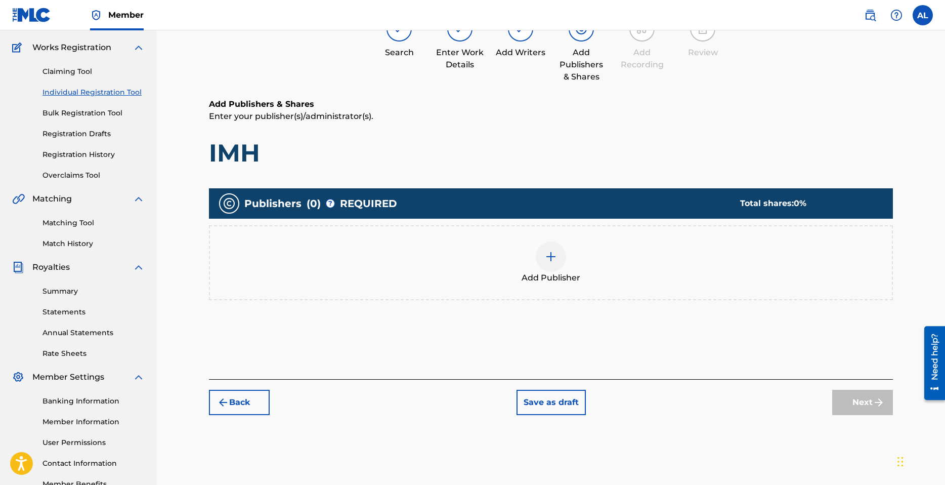
scroll to position [46, 0]
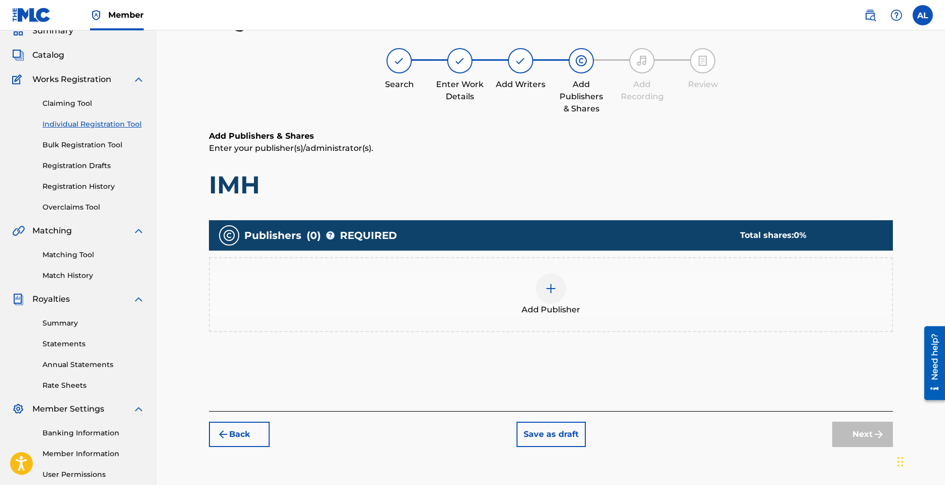
click at [556, 289] on img at bounding box center [551, 288] width 12 height 12
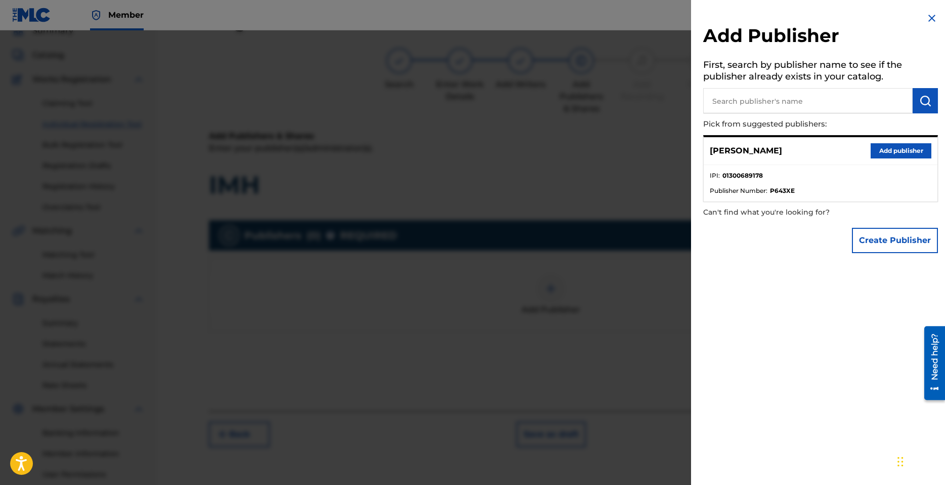
click at [892, 150] on button "Add publisher" at bounding box center [901, 150] width 61 height 15
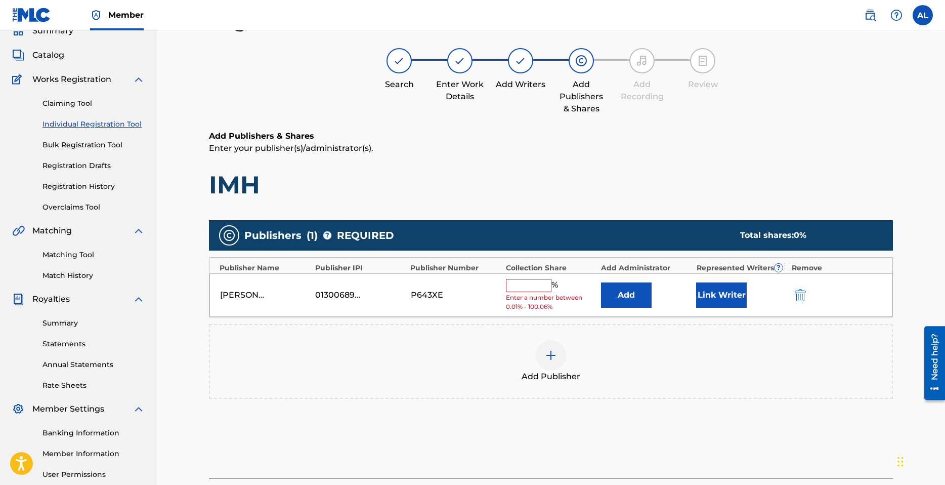
click at [529, 286] on input "text" at bounding box center [529, 285] width 46 height 13
click at [726, 299] on button "Link Writer" at bounding box center [721, 294] width 51 height 25
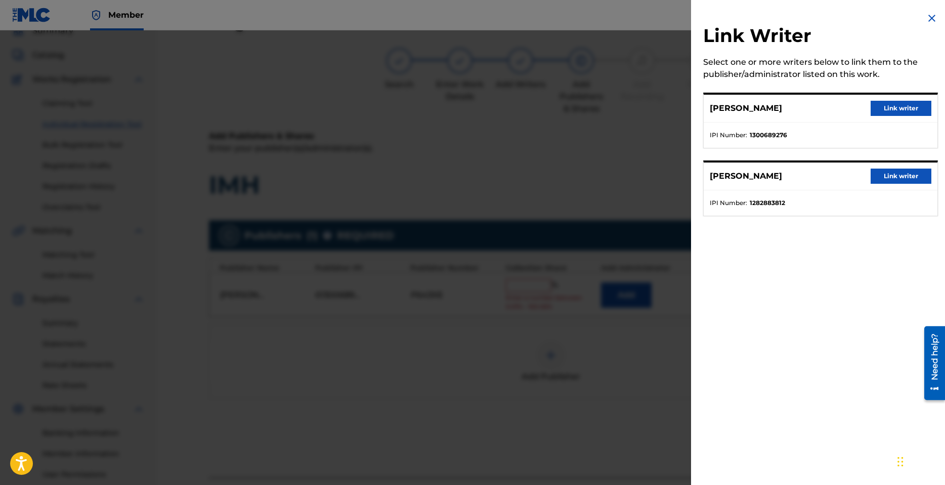
drag, startPoint x: 887, startPoint y: 109, endPoint x: 884, endPoint y: 120, distance: 11.4
click at [887, 110] on button "Link writer" at bounding box center [901, 108] width 61 height 15
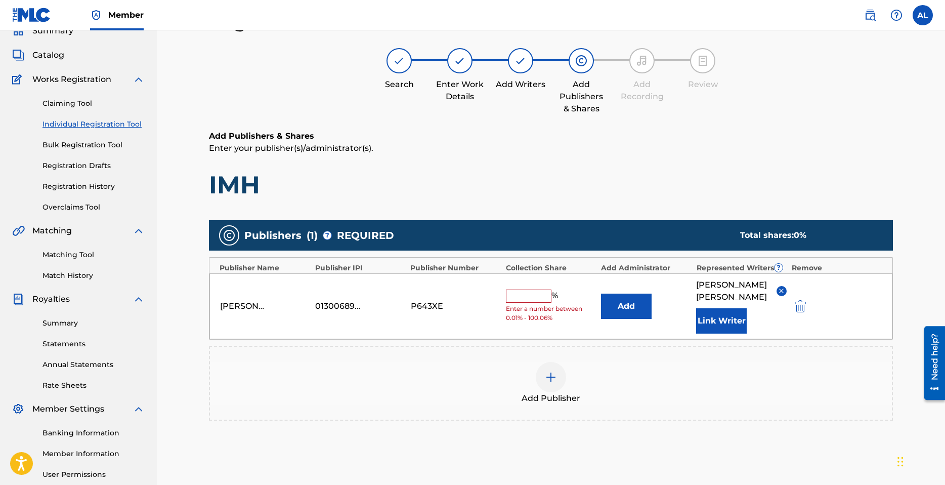
click at [532, 289] on input "text" at bounding box center [529, 295] width 46 height 13
type input "50"
click at [548, 371] on img at bounding box center [551, 377] width 12 height 12
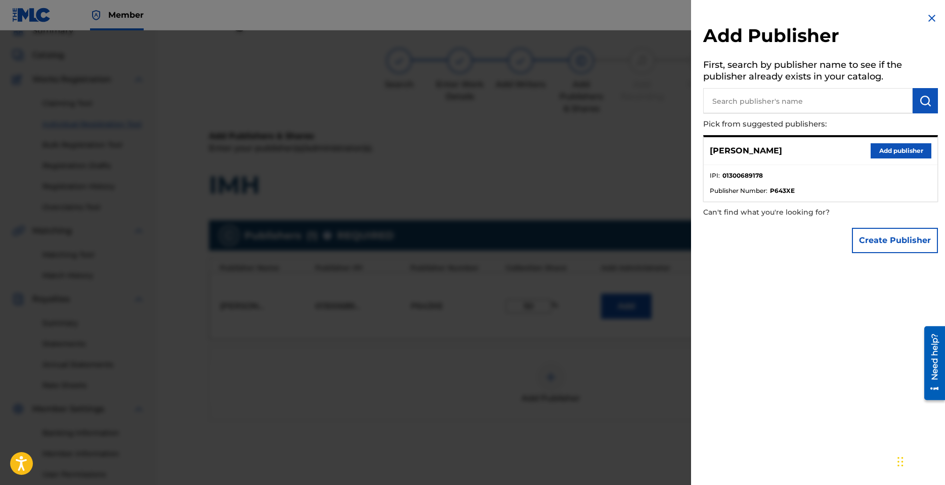
click at [879, 244] on button "Create Publisher" at bounding box center [895, 240] width 86 height 25
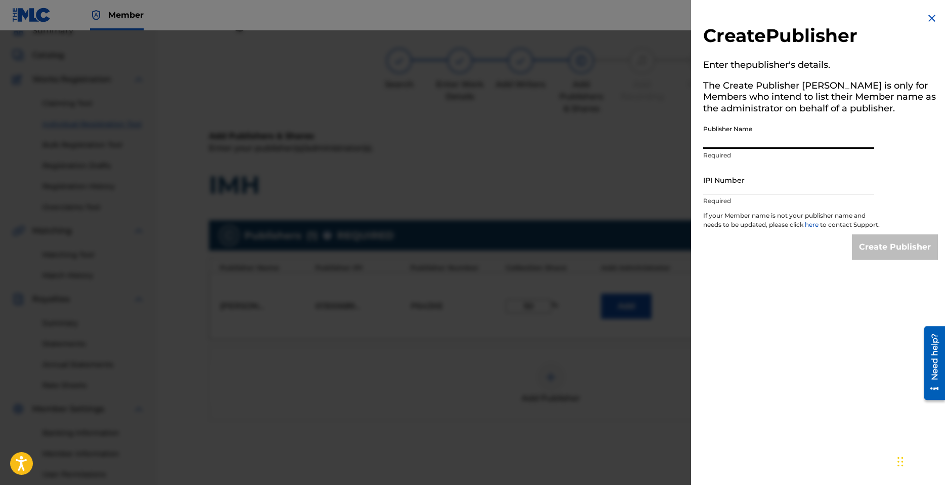
click at [748, 137] on input "Publisher Name" at bounding box center [788, 134] width 171 height 29
click at [930, 30] on h2 "Create Publisher" at bounding box center [820, 37] width 235 height 26
click at [933, 17] on img at bounding box center [932, 18] width 12 height 12
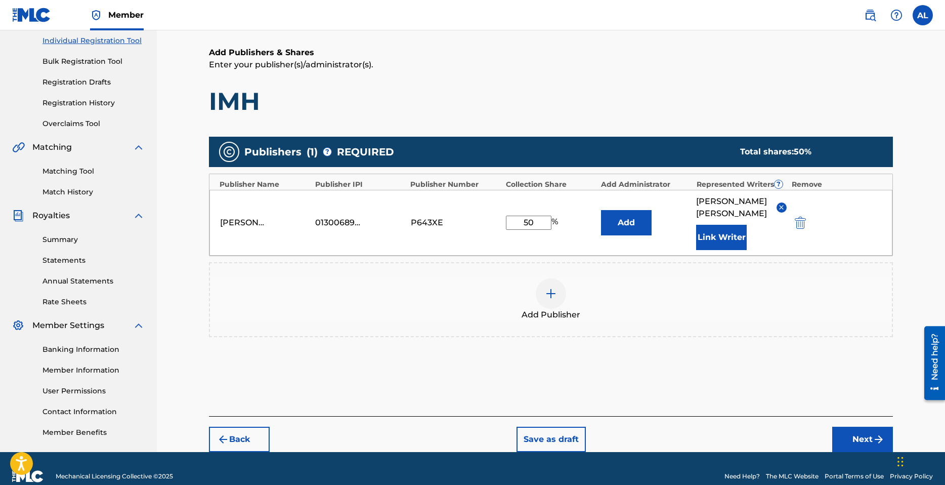
scroll to position [143, 0]
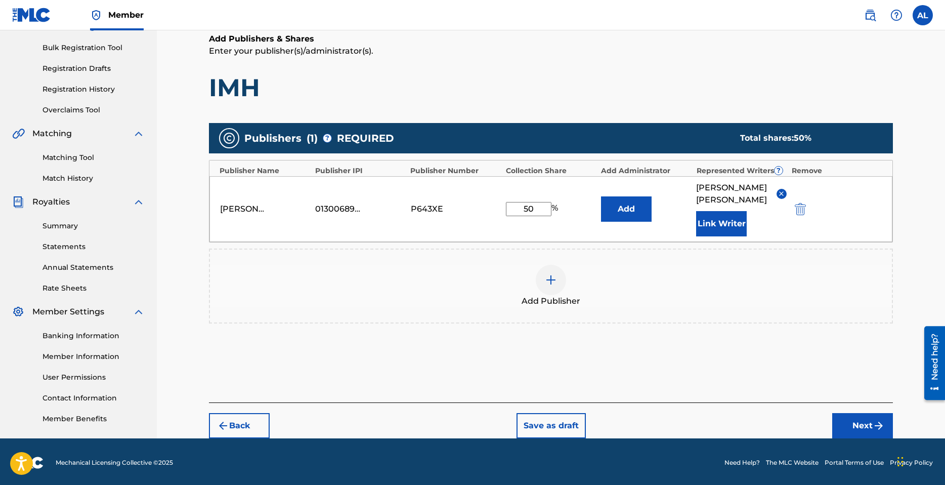
click at [873, 419] on img "submit" at bounding box center [879, 425] width 12 height 12
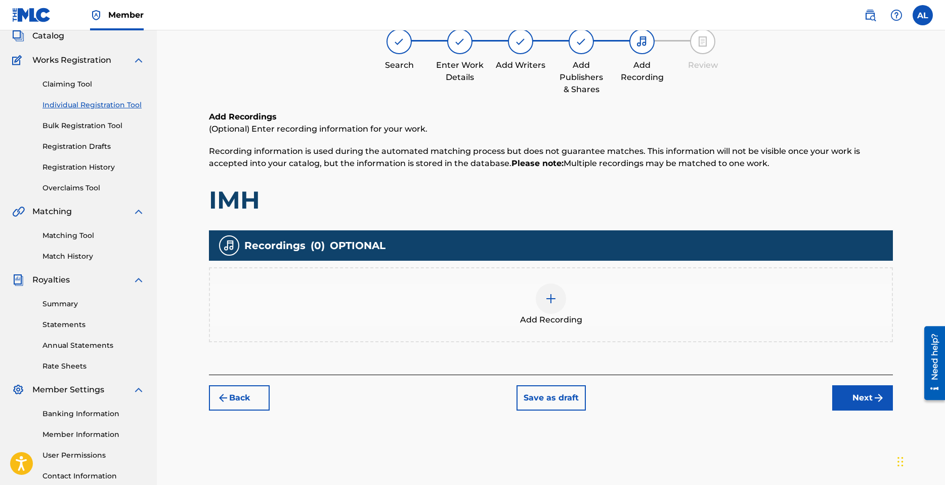
scroll to position [46, 0]
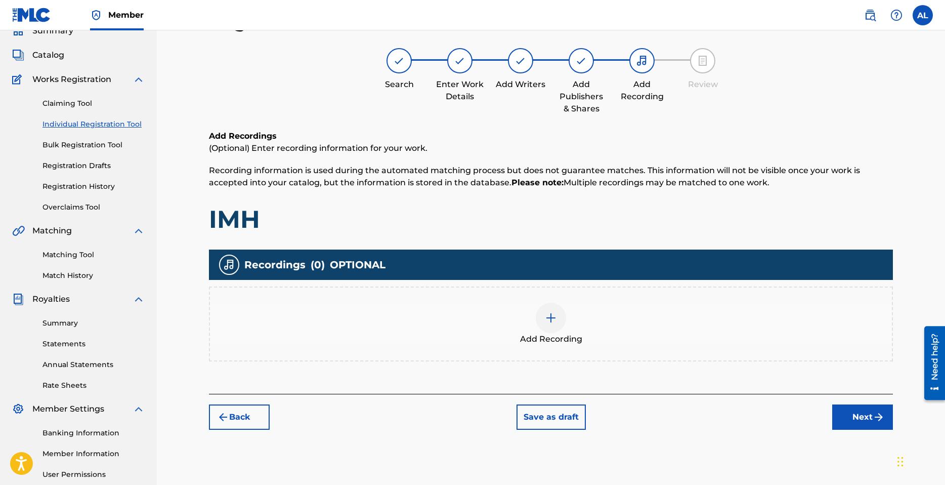
click at [539, 320] on div at bounding box center [551, 318] width 30 height 30
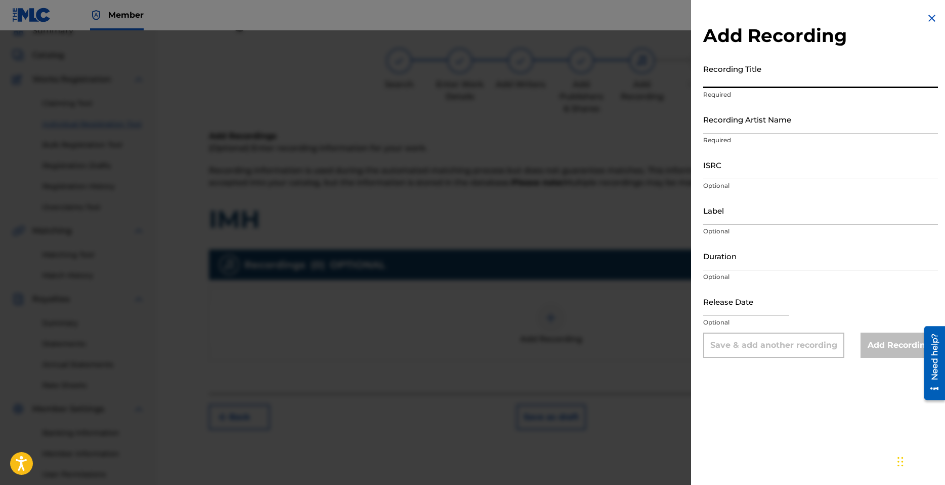
click at [773, 87] on input "Recording Title" at bounding box center [820, 73] width 235 height 29
type input "IMH"
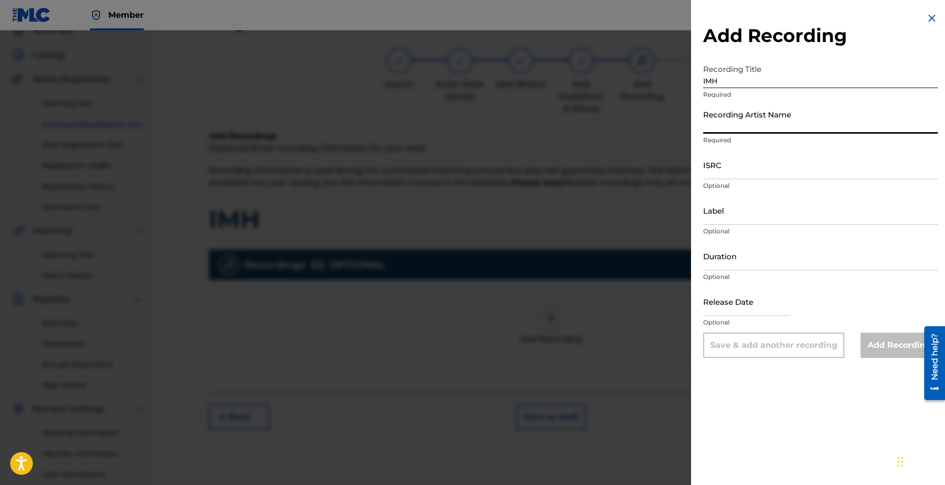
click at [771, 117] on input "Recording Artist Name" at bounding box center [820, 119] width 235 height 29
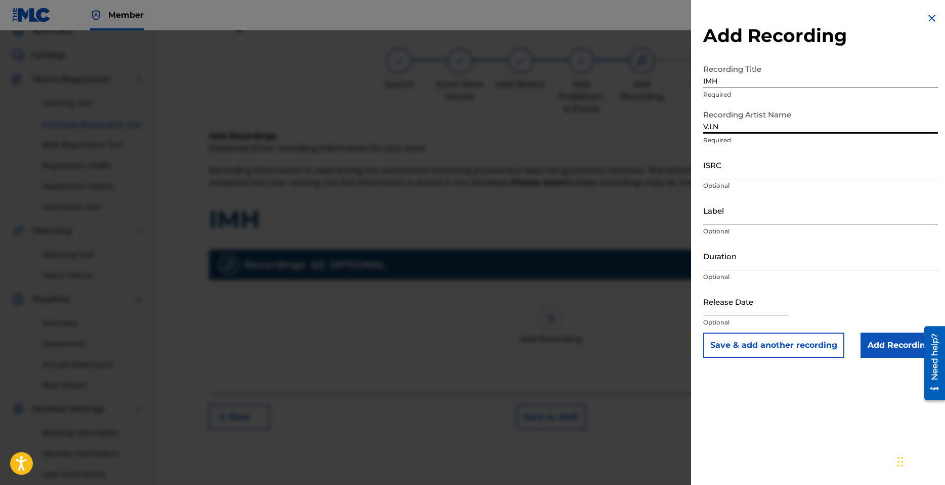
type input "V.I.N"
drag, startPoint x: 734, startPoint y: 166, endPoint x: 740, endPoint y: 180, distance: 15.4
click at [734, 165] on input "ISRC" at bounding box center [820, 164] width 235 height 29
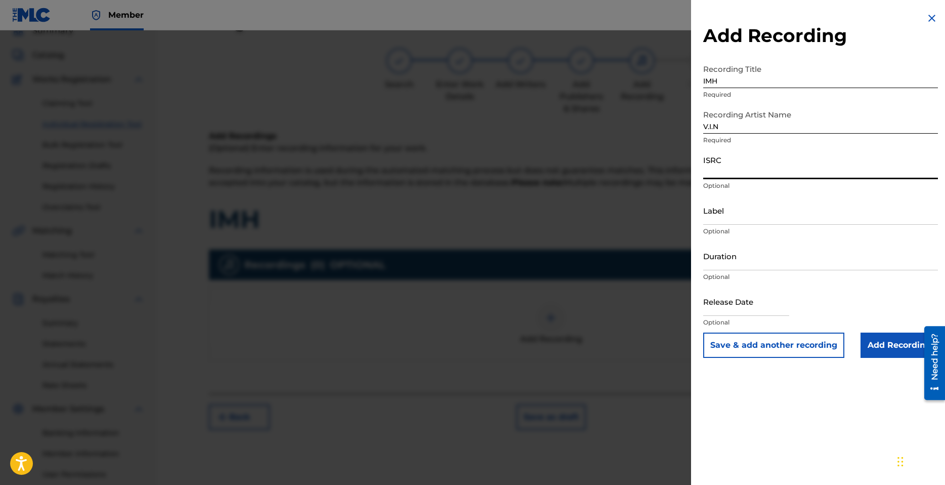
paste input "QZFYY2428406"
type input "QZFYY2428406"
click at [737, 220] on input "Label" at bounding box center [820, 210] width 235 height 29
click at [760, 345] on button "Save & add another recording" at bounding box center [773, 344] width 141 height 25
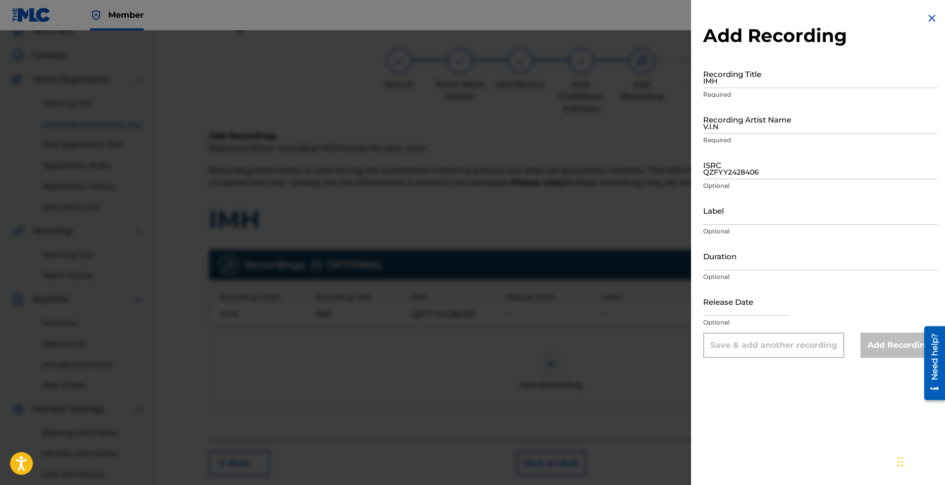
click at [745, 78] on input "IMH" at bounding box center [820, 73] width 235 height 29
type input "IMH - Sped Up"
click at [762, 127] on input "V.I.N" at bounding box center [820, 119] width 235 height 29
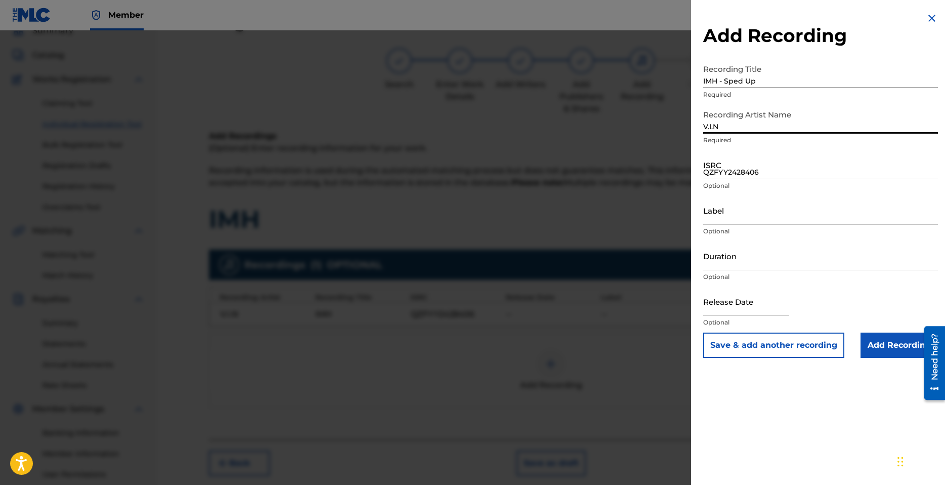
type input "V.I.N"
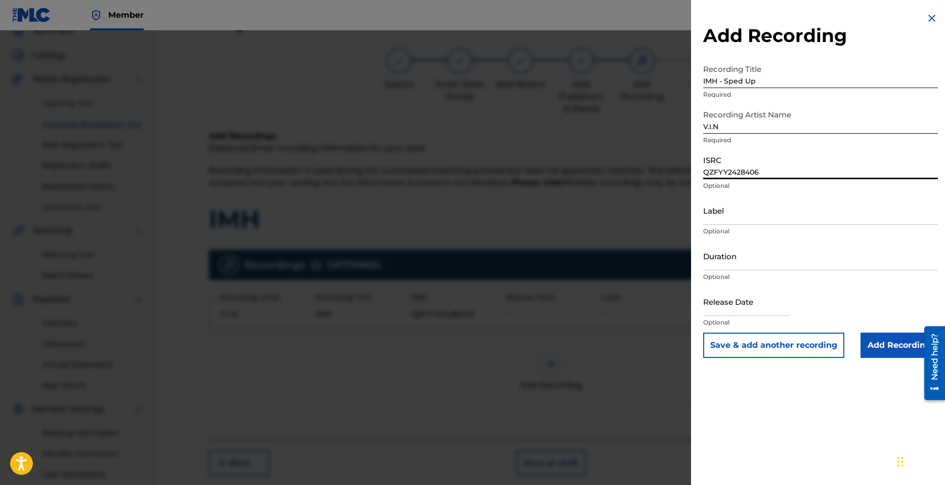
click at [779, 173] on input "QZFYY2428406" at bounding box center [820, 164] width 235 height 29
paste input "QZFYY2428407"
type input "QZFYY2428407"
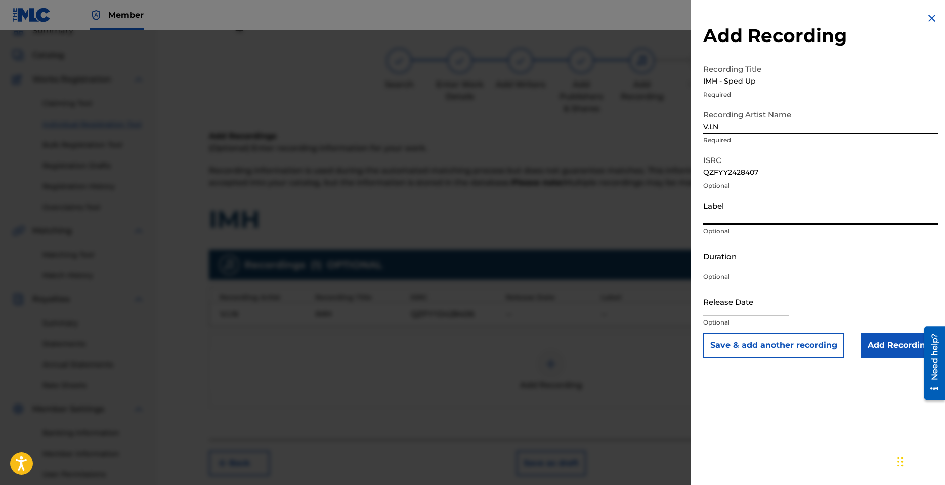
click at [747, 218] on input "Label" at bounding box center [820, 210] width 235 height 29
click at [897, 347] on input "Add Recording" at bounding box center [899, 344] width 77 height 25
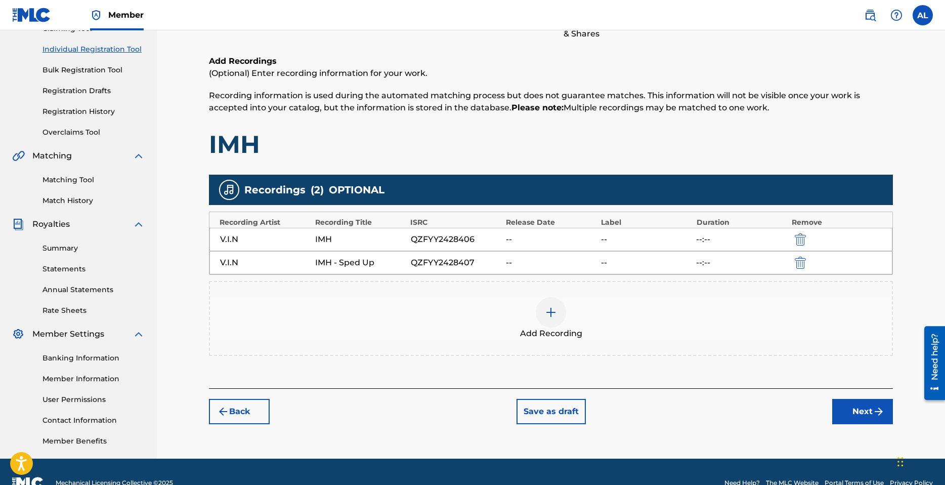
scroll to position [143, 0]
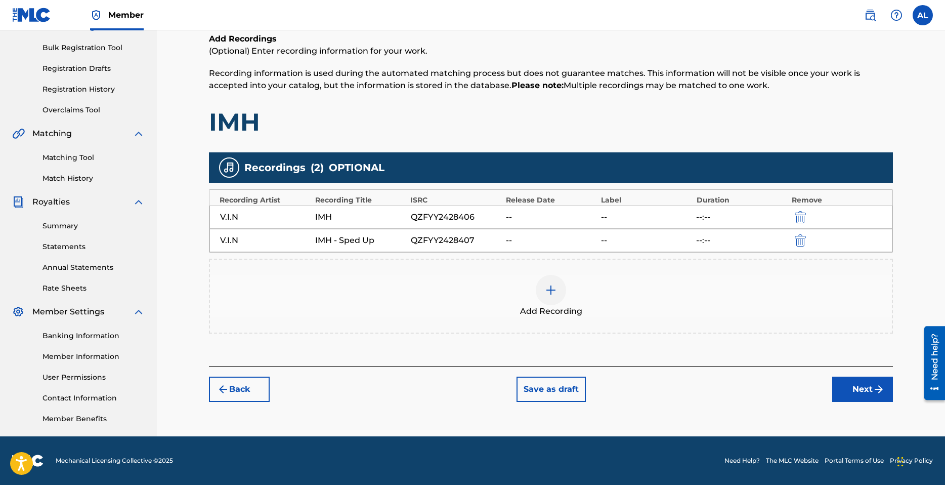
click at [863, 392] on button "Next" at bounding box center [862, 388] width 61 height 25
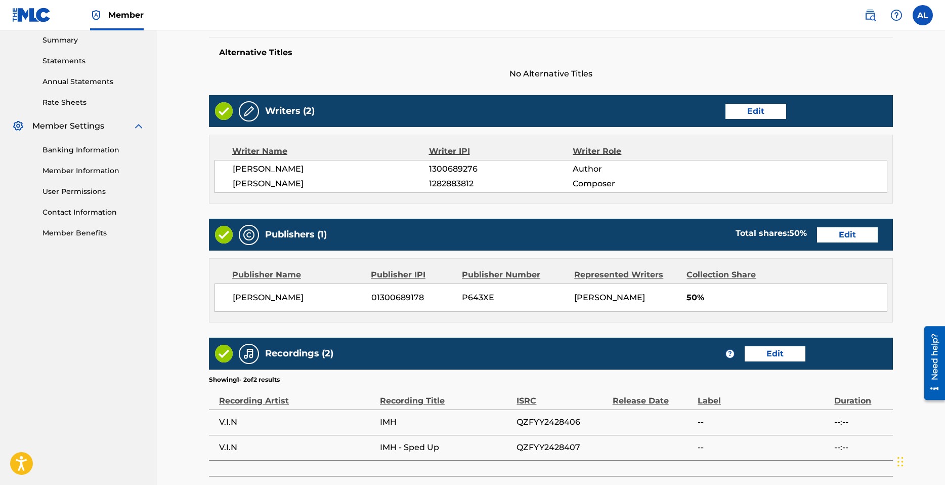
scroll to position [404, 0]
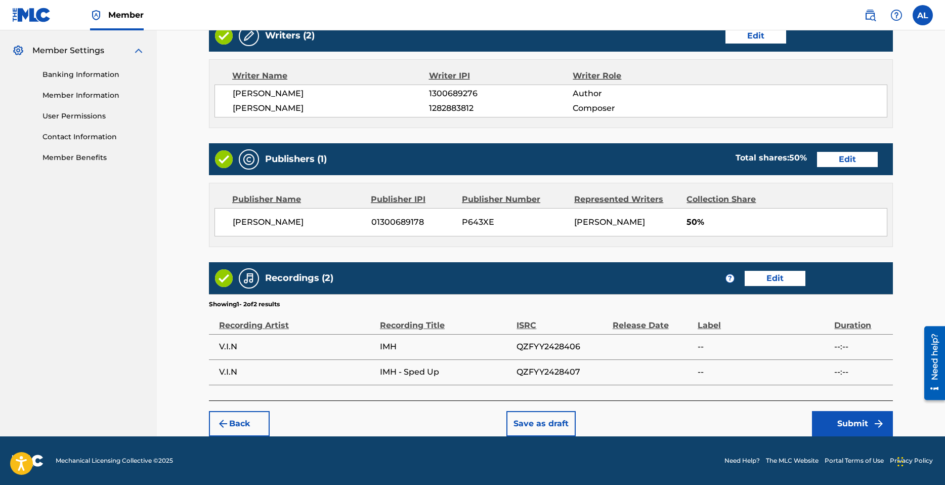
click at [849, 418] on button "Submit" at bounding box center [852, 423] width 81 height 25
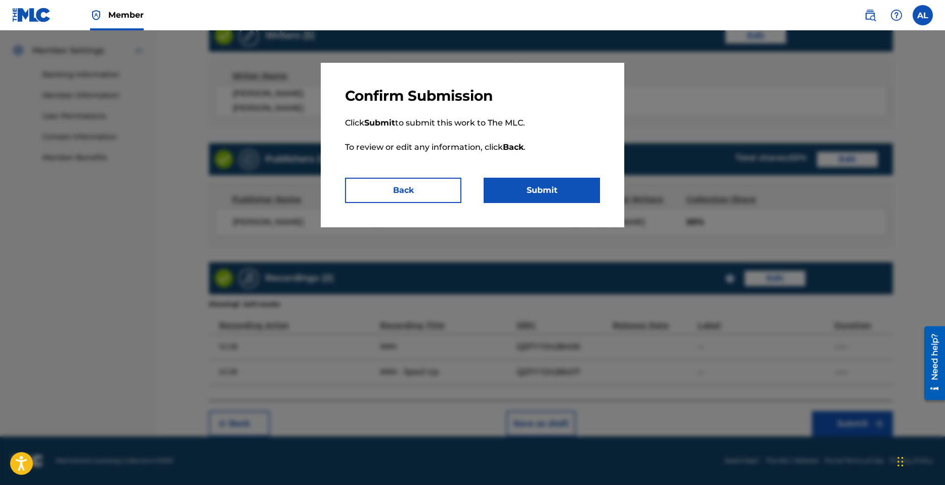
click at [418, 189] on button "Back" at bounding box center [403, 190] width 116 height 25
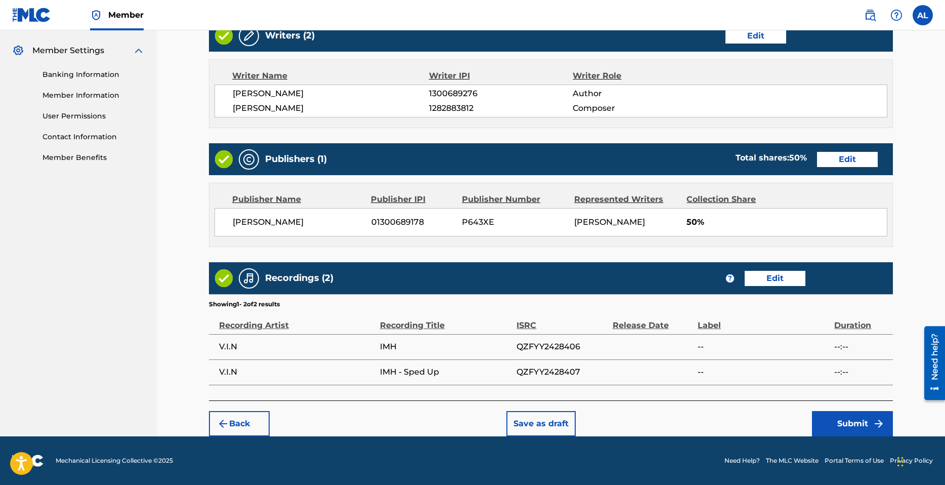
click at [869, 424] on button "Submit" at bounding box center [852, 423] width 81 height 25
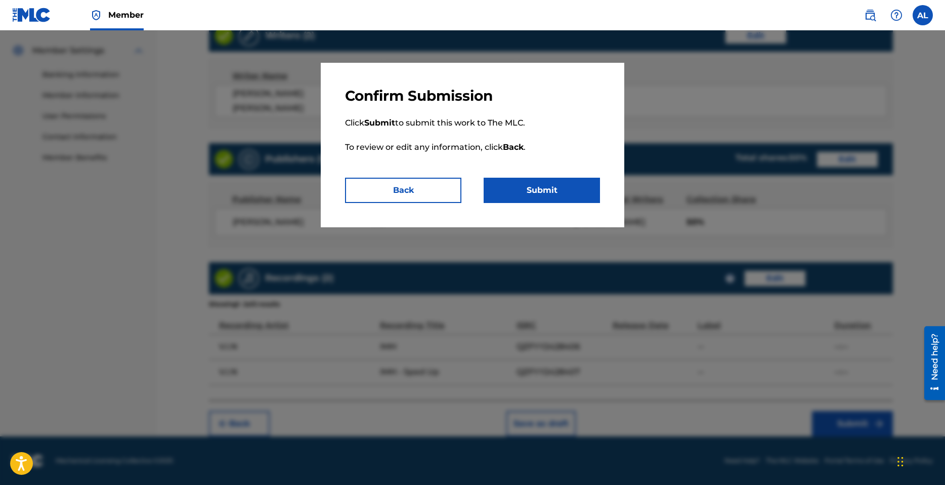
click at [555, 200] on button "Submit" at bounding box center [542, 190] width 116 height 25
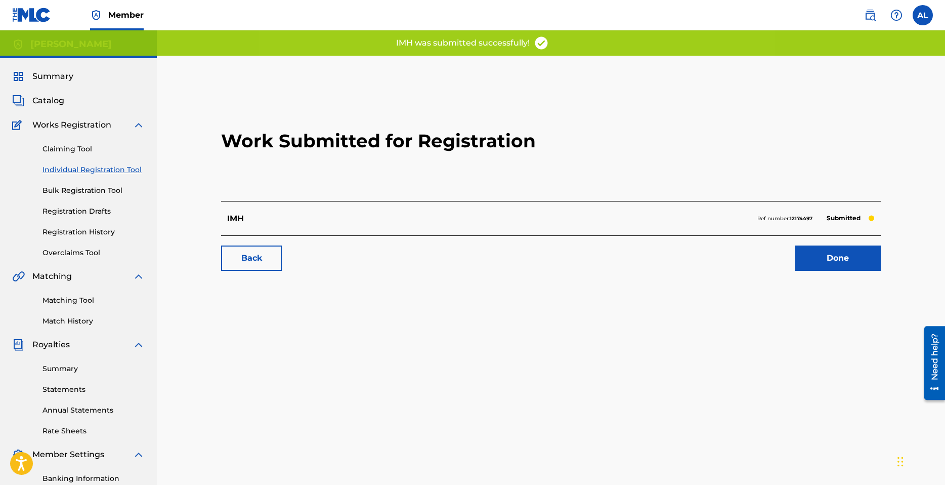
click at [840, 260] on link "Done" at bounding box center [838, 257] width 86 height 25
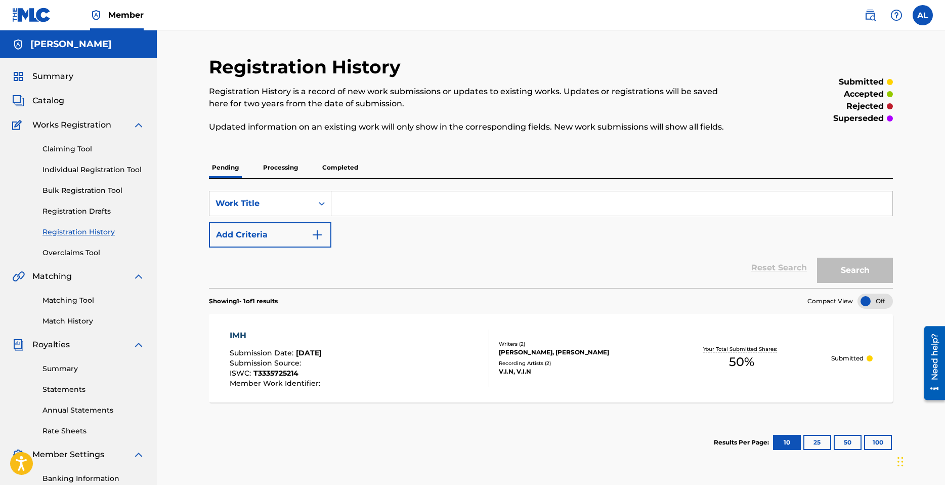
click at [535, 372] on div "V.I.N, V.I.N" at bounding box center [575, 371] width 153 height 9
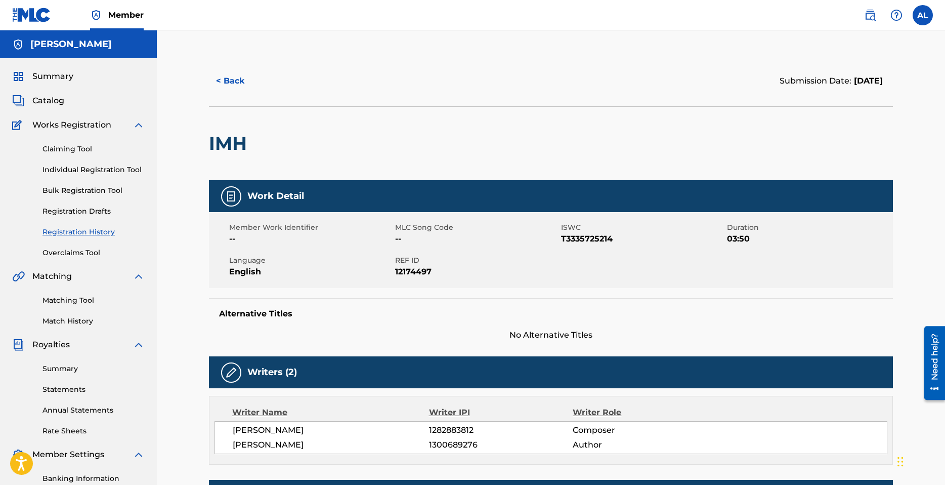
click at [230, 82] on button "< Back" at bounding box center [239, 80] width 61 height 25
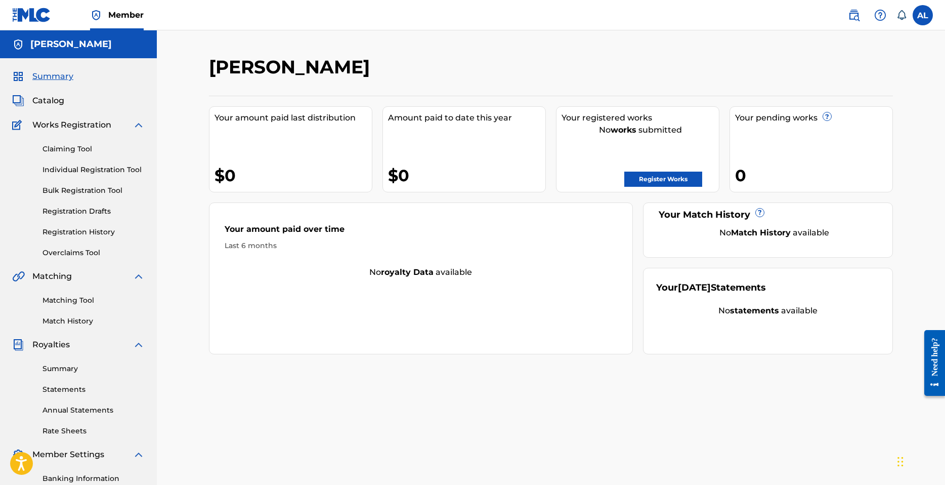
click at [72, 134] on div "Claiming Tool Individual Registration Tool Bulk Registration Tool Registration …" at bounding box center [78, 194] width 133 height 127
click at [78, 170] on link "Individual Registration Tool" at bounding box center [94, 169] width 102 height 11
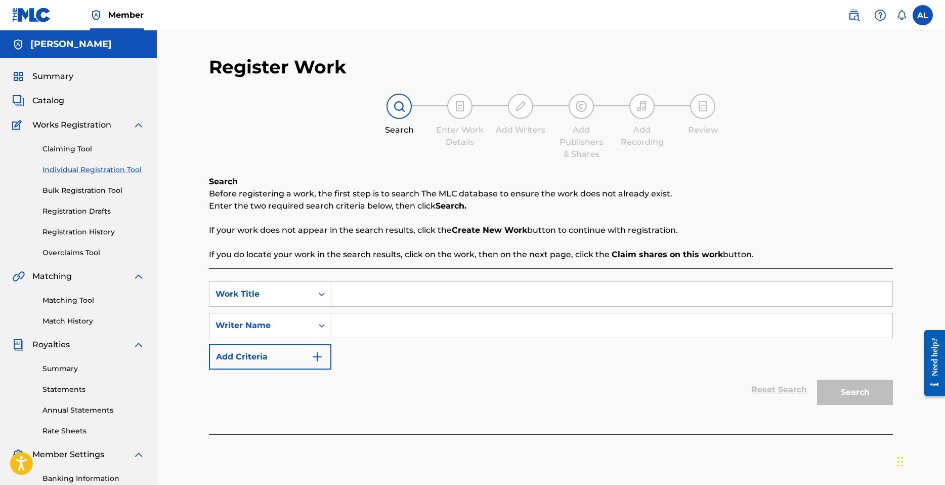
click at [52, 101] on span "Catalog" at bounding box center [48, 101] width 32 height 12
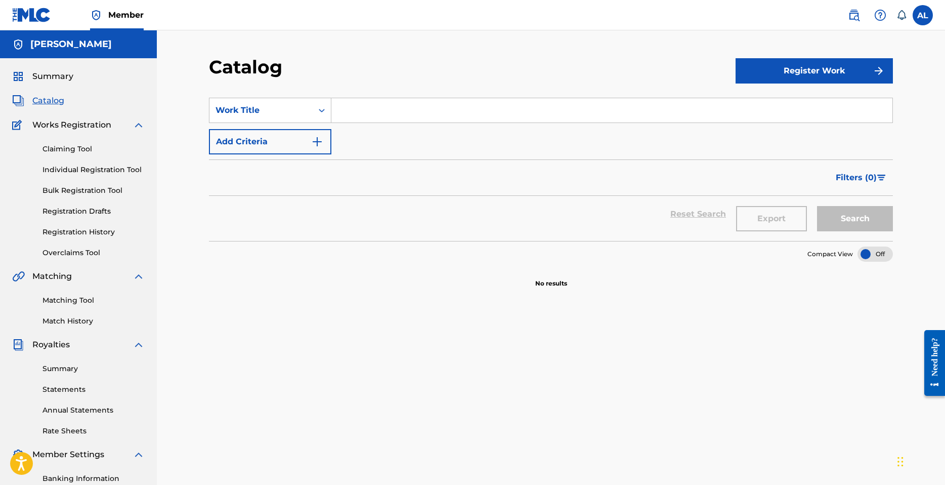
click at [85, 209] on link "Registration Drafts" at bounding box center [94, 211] width 102 height 11
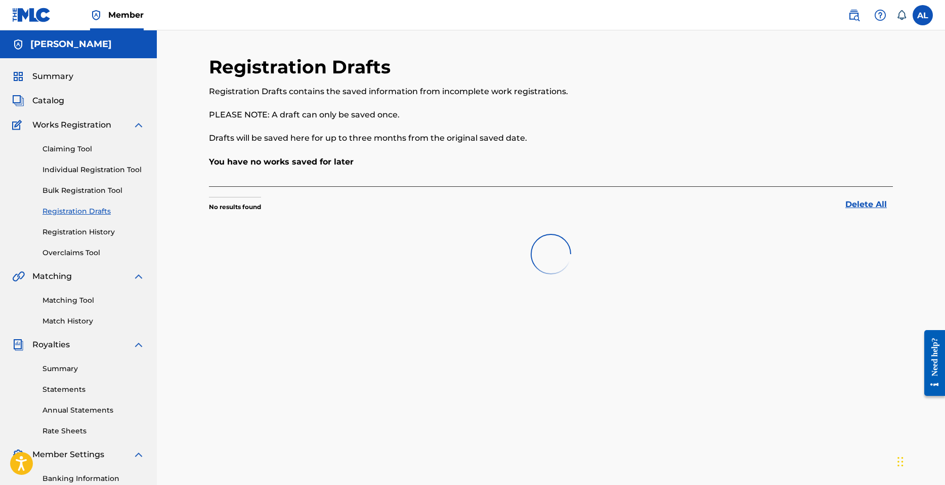
click at [85, 229] on link "Registration History" at bounding box center [94, 232] width 102 height 11
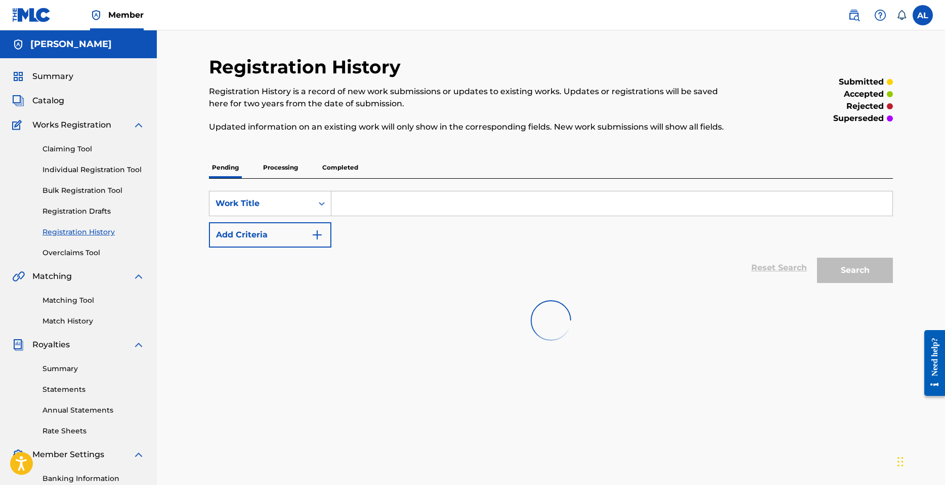
click at [274, 170] on p "Processing" at bounding box center [280, 167] width 41 height 21
click at [236, 171] on p "Pending" at bounding box center [225, 167] width 33 height 21
click at [82, 107] on div "Summary Catalog Works Registration Claiming Tool Individual Registration Tool B…" at bounding box center [78, 318] width 157 height 521
click at [50, 94] on div "Summary Catalog Works Registration Claiming Tool Individual Registration Tool B…" at bounding box center [78, 318] width 157 height 521
click at [46, 99] on span "Catalog" at bounding box center [48, 101] width 32 height 12
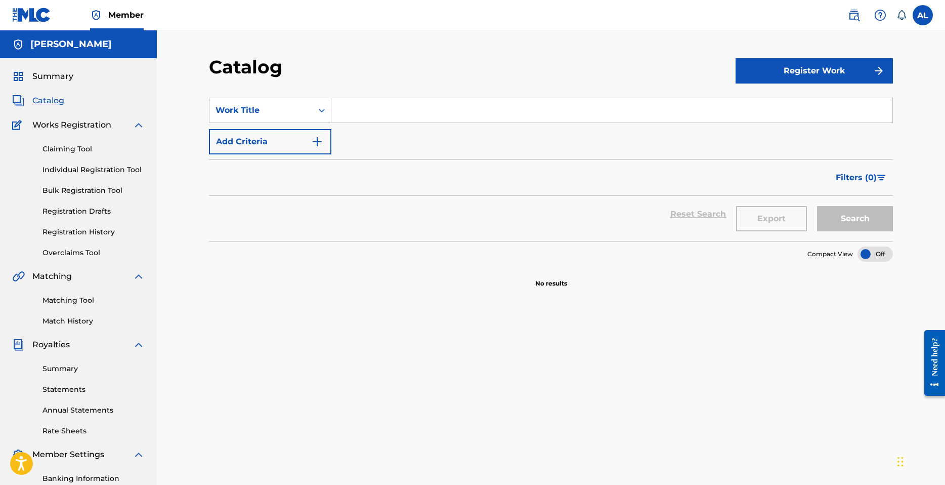
click at [47, 76] on span "Summary" at bounding box center [52, 76] width 41 height 12
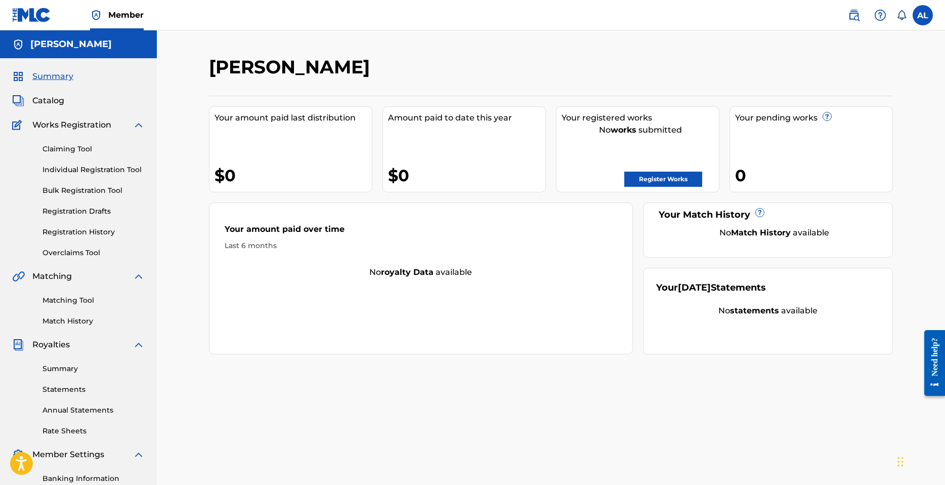
click at [679, 183] on link "Register Works" at bounding box center [663, 179] width 78 height 15
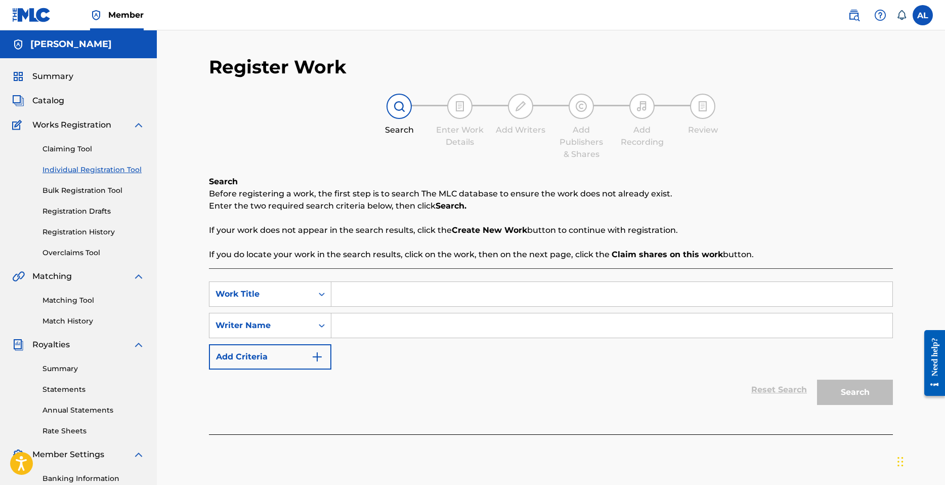
click at [85, 207] on link "Registration Drafts" at bounding box center [94, 211] width 102 height 11
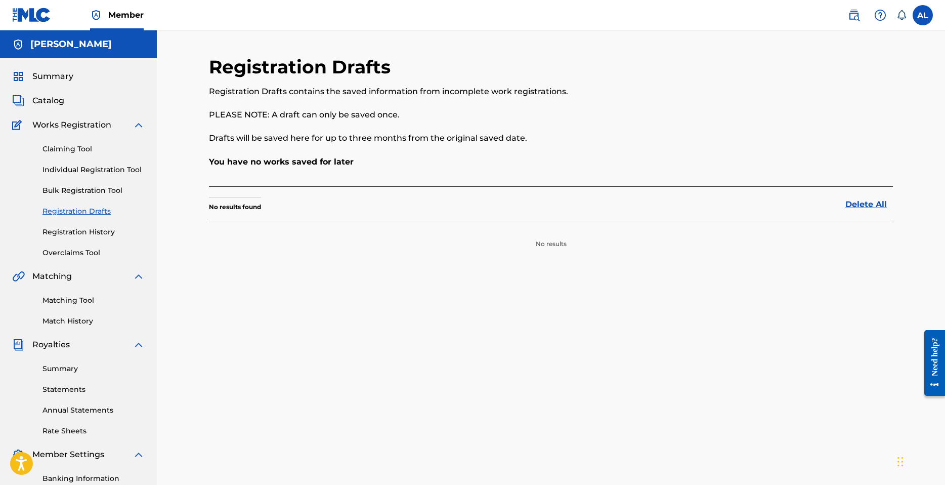
click at [96, 192] on link "Bulk Registration Tool" at bounding box center [94, 190] width 102 height 11
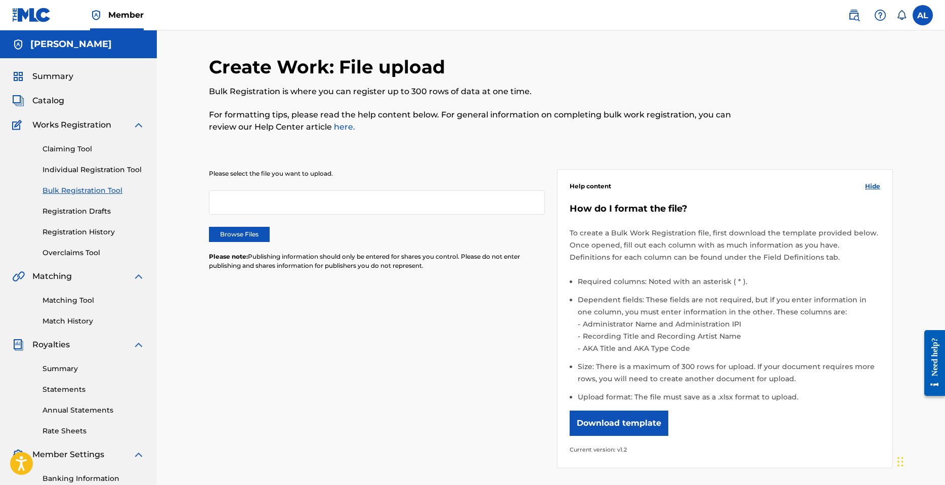
click at [74, 150] on link "Claiming Tool" at bounding box center [94, 149] width 102 height 11
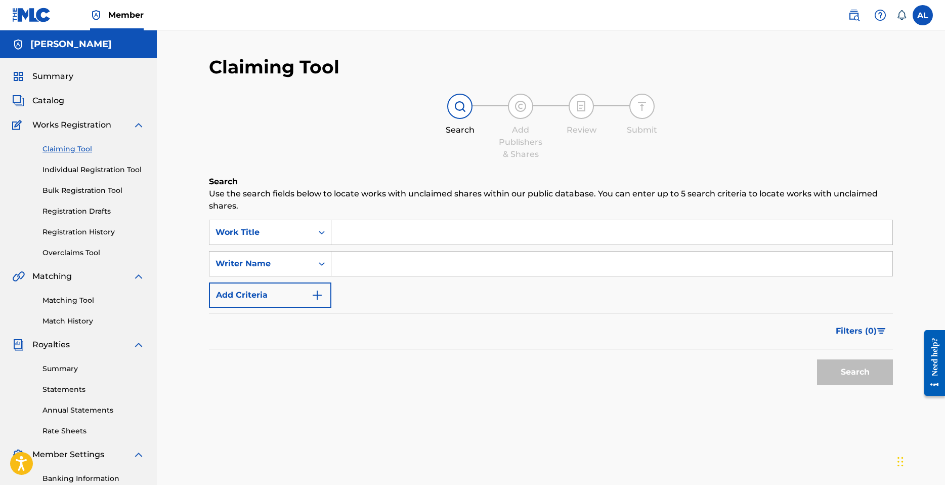
click at [100, 192] on link "Bulk Registration Tool" at bounding box center [94, 190] width 102 height 11
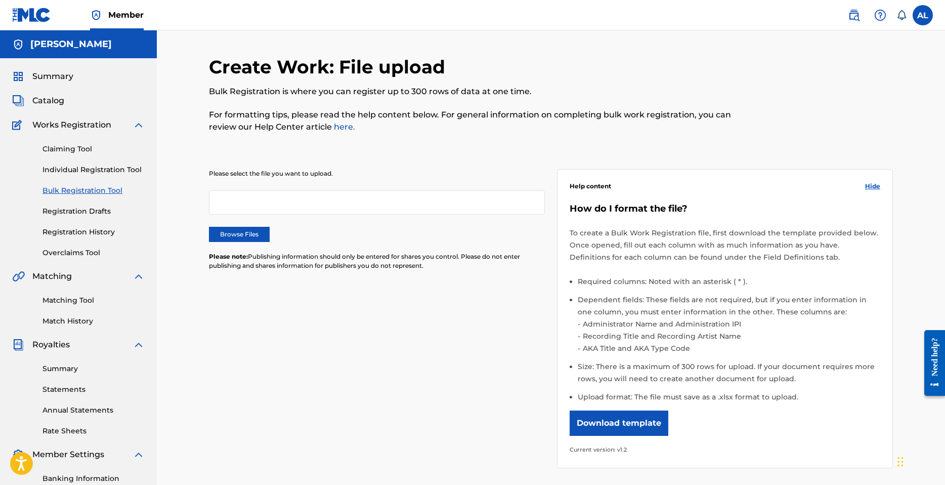
click at [101, 169] on link "Individual Registration Tool" at bounding box center [94, 169] width 102 height 11
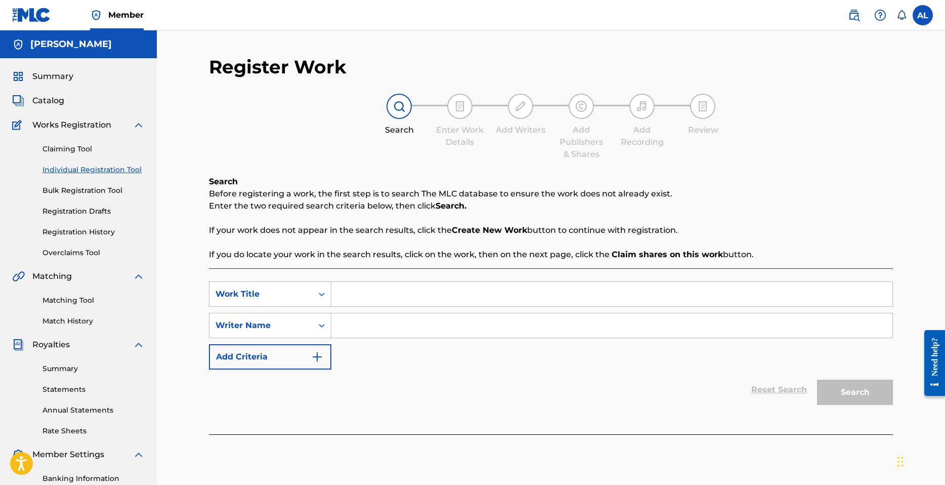
click at [96, 192] on link "Bulk Registration Tool" at bounding box center [94, 190] width 102 height 11
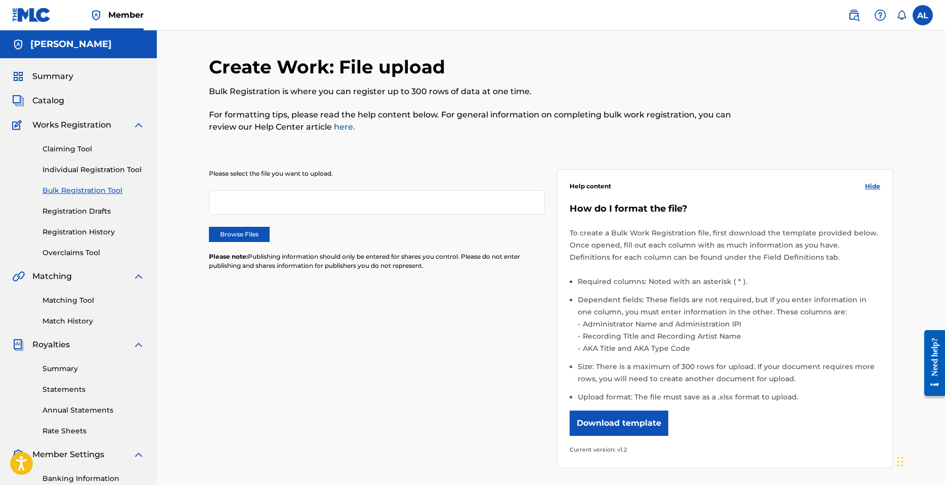
click at [339, 129] on link "here." at bounding box center [343, 127] width 23 height 10
click at [342, 127] on link "here." at bounding box center [343, 127] width 23 height 10
drag, startPoint x: 82, startPoint y: 182, endPoint x: 83, endPoint y: 175, distance: 7.2
click at [82, 181] on div "Claiming Tool Individual Registration Tool Bulk Registration Tool Registration …" at bounding box center [78, 194] width 133 height 127
click at [84, 175] on link "Individual Registration Tool" at bounding box center [94, 169] width 102 height 11
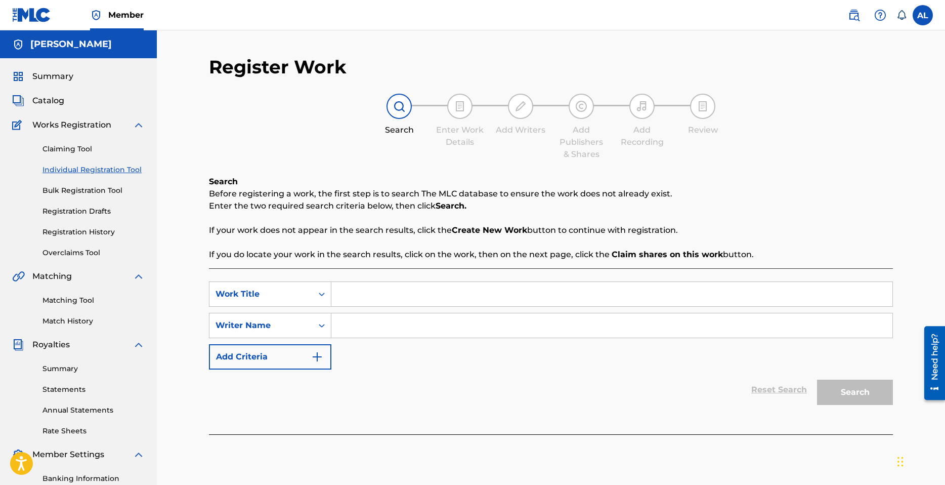
click at [73, 150] on link "Claiming Tool" at bounding box center [94, 149] width 102 height 11
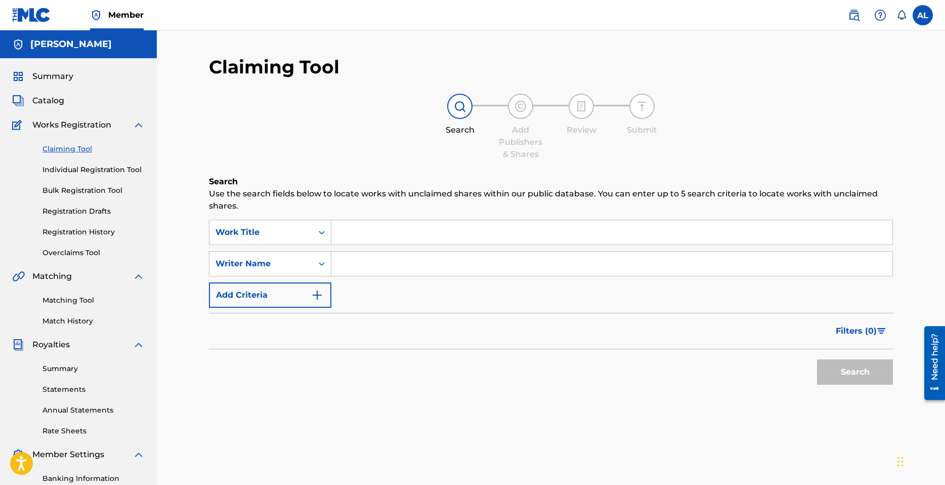
click at [47, 97] on span "Catalog" at bounding box center [48, 101] width 32 height 12
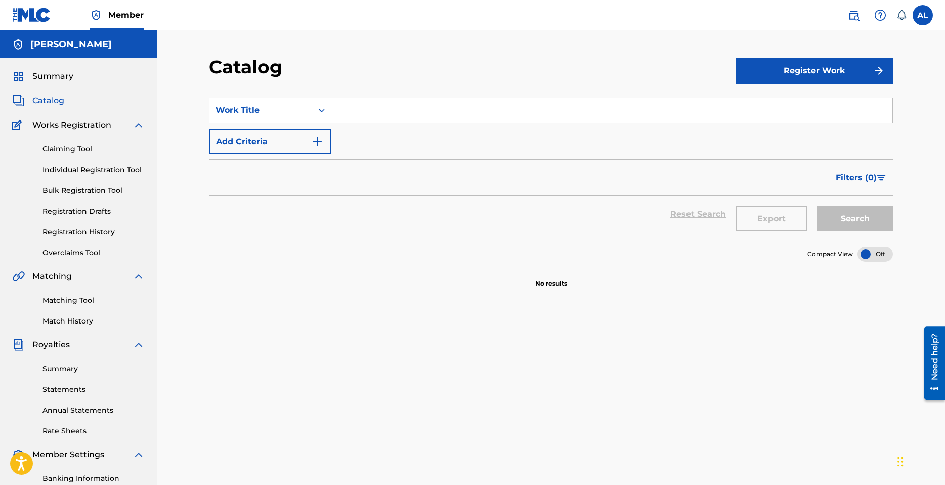
click at [71, 77] on span "Summary" at bounding box center [52, 76] width 41 height 12
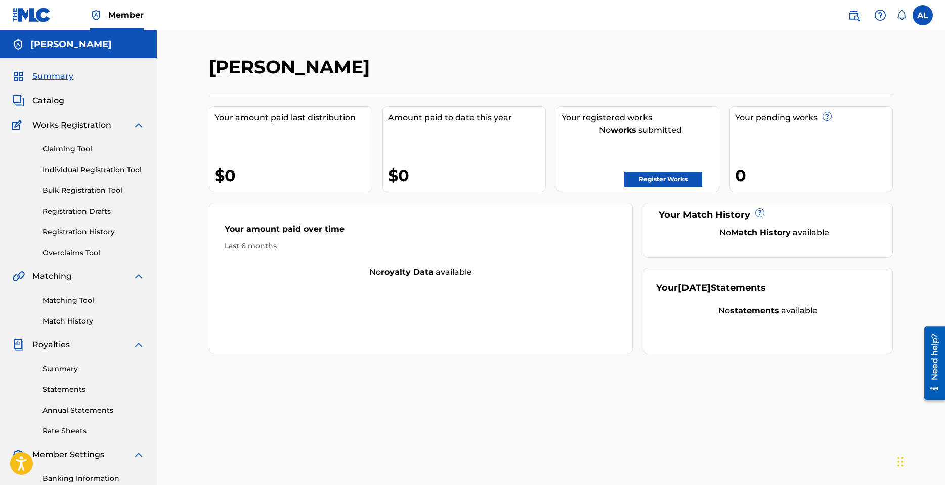
click at [74, 365] on link "Summary" at bounding box center [94, 368] width 102 height 11
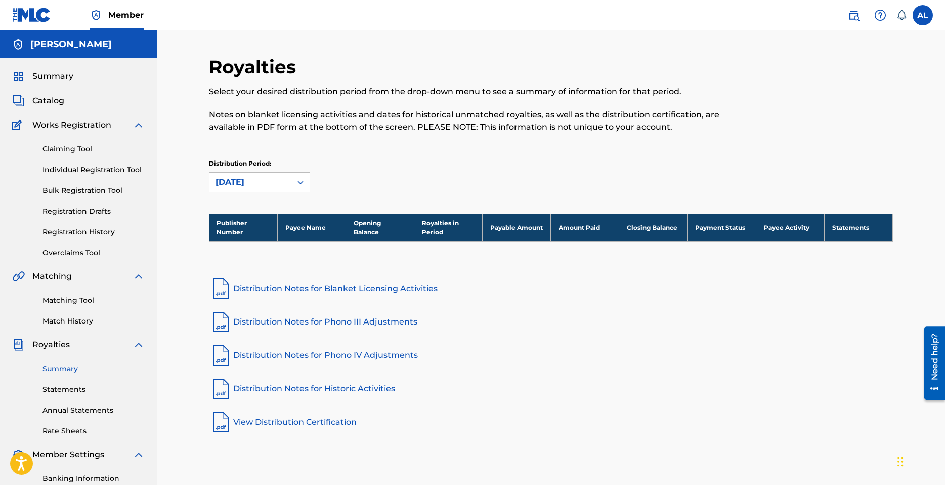
click at [79, 323] on link "Match History" at bounding box center [94, 321] width 102 height 11
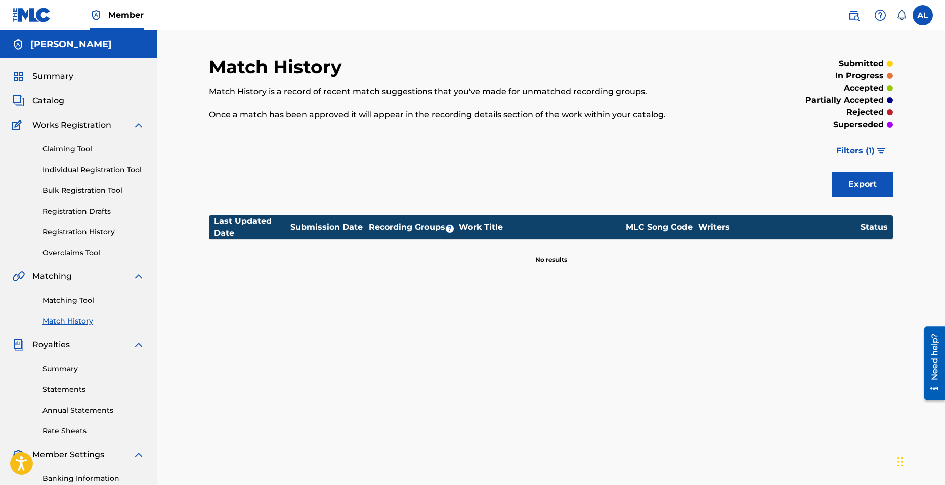
click at [87, 305] on link "Matching Tool" at bounding box center [94, 300] width 102 height 11
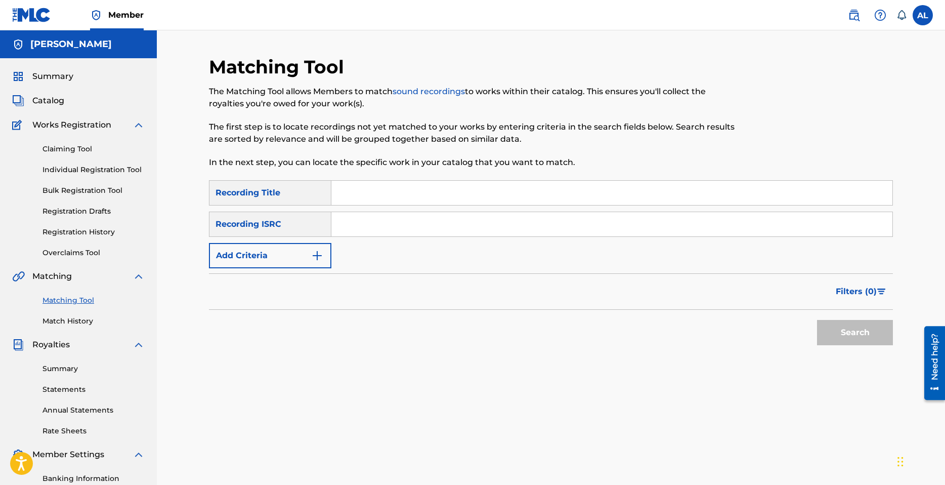
click at [414, 192] on input "Search Form" at bounding box center [611, 193] width 561 height 24
click at [859, 331] on button "Search" at bounding box center [855, 332] width 76 height 25
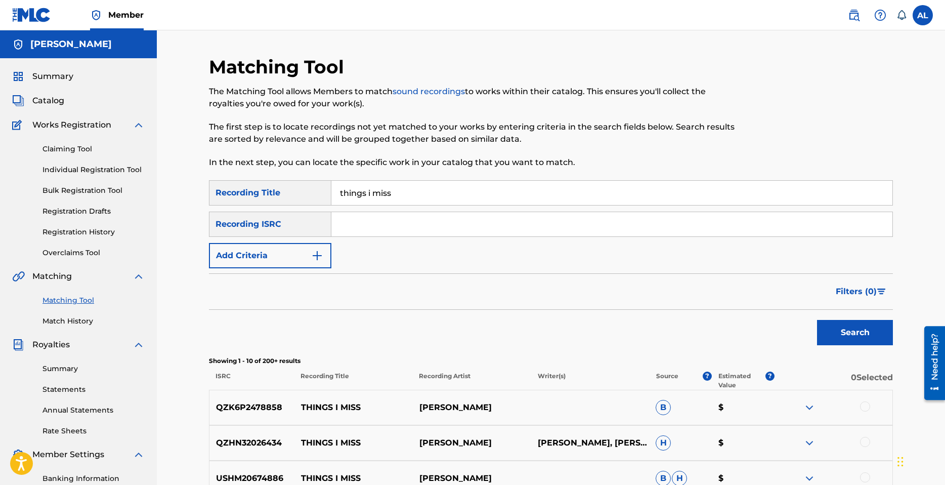
click at [445, 193] on input "things i miss" at bounding box center [611, 193] width 561 height 24
click at [445, 194] on input "things i miss" at bounding box center [611, 193] width 561 height 24
type input "IMH"
click at [830, 328] on button "Search" at bounding box center [855, 332] width 76 height 25
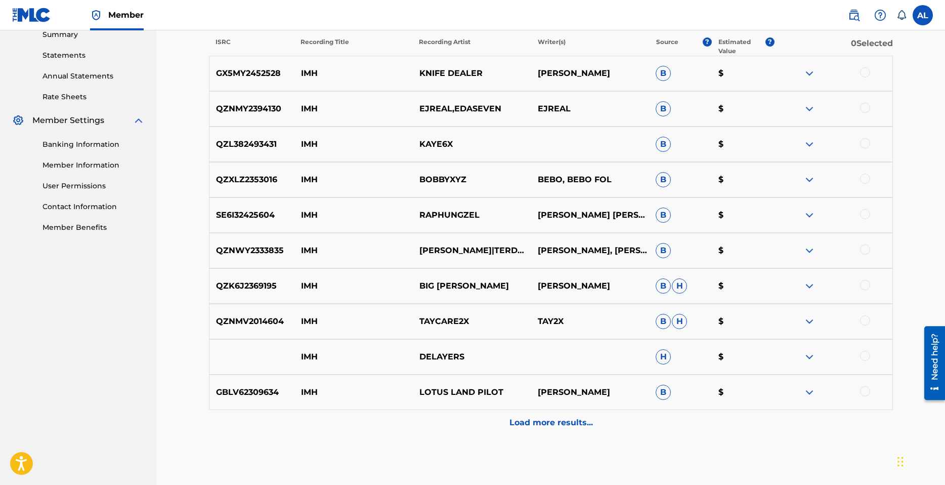
scroll to position [354, 0]
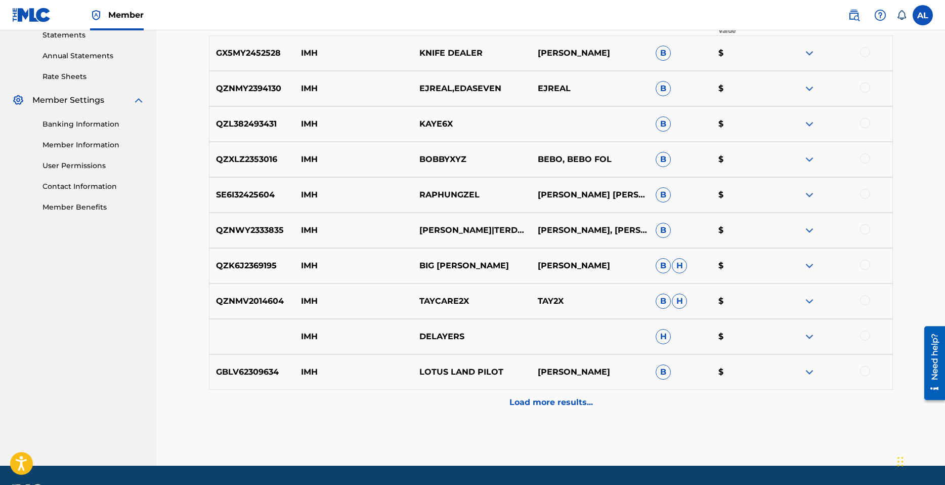
click at [556, 402] on p "Load more results..." at bounding box center [551, 402] width 83 height 12
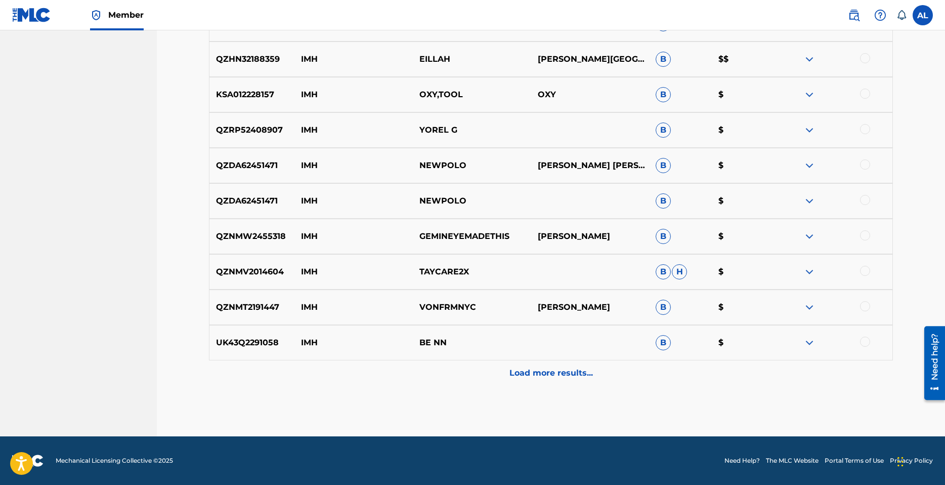
click at [600, 373] on div "Load more results..." at bounding box center [551, 372] width 684 height 25
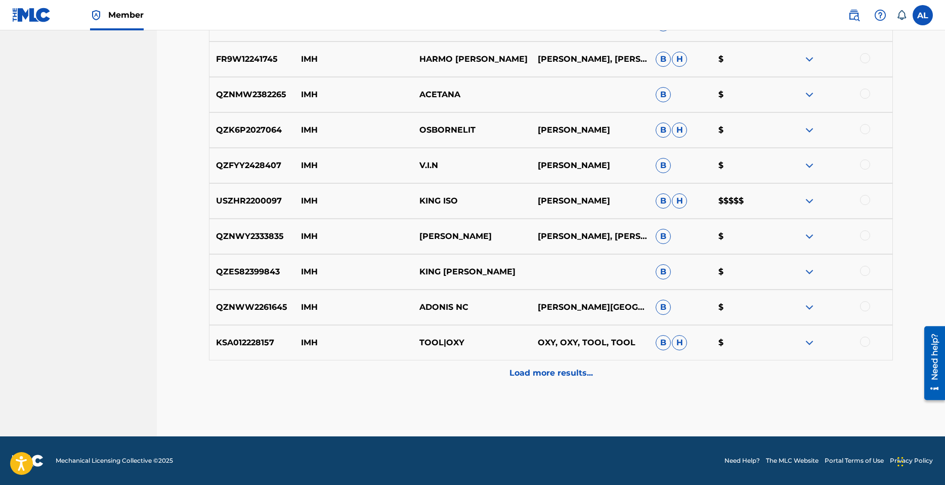
click at [571, 375] on p "Load more results..." at bounding box center [551, 373] width 83 height 12
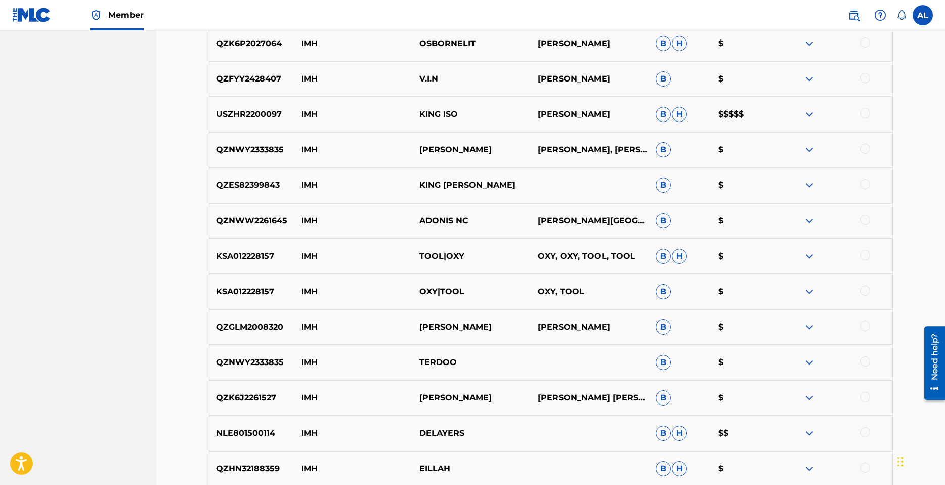
scroll to position [1143, 0]
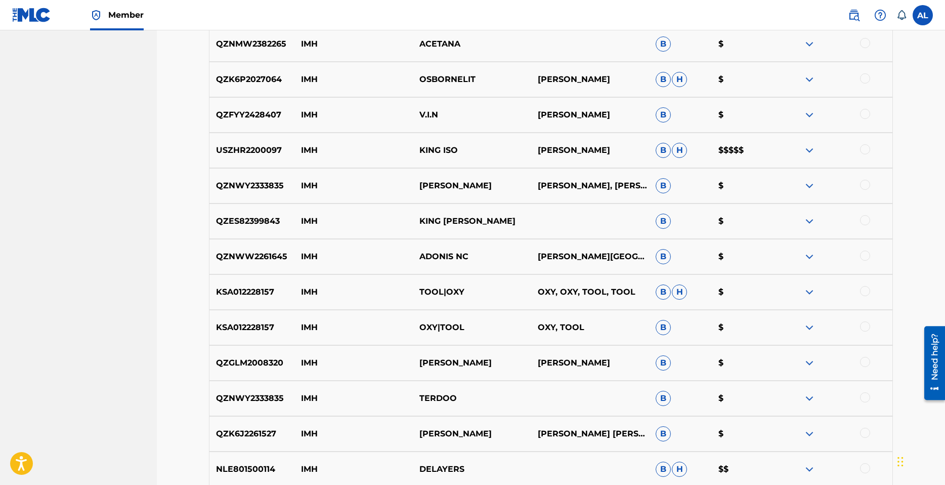
click at [811, 113] on img at bounding box center [810, 115] width 12 height 12
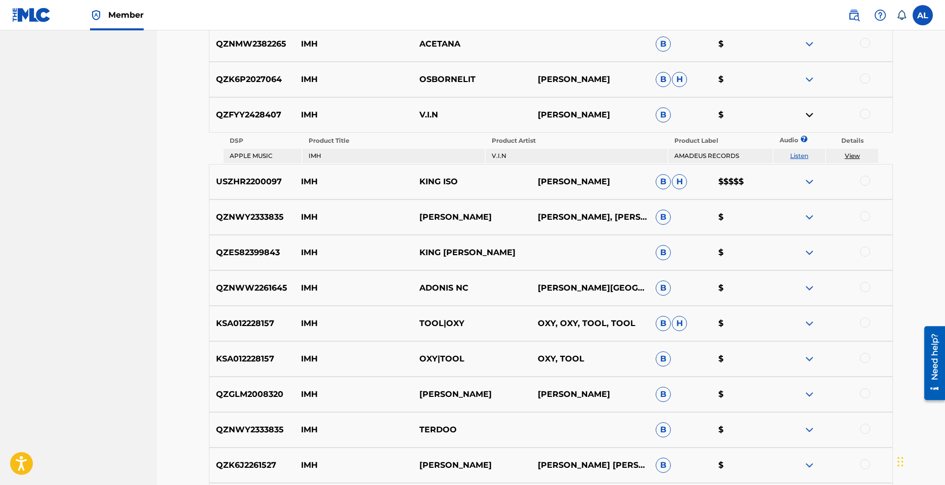
click at [810, 179] on img at bounding box center [810, 182] width 12 height 12
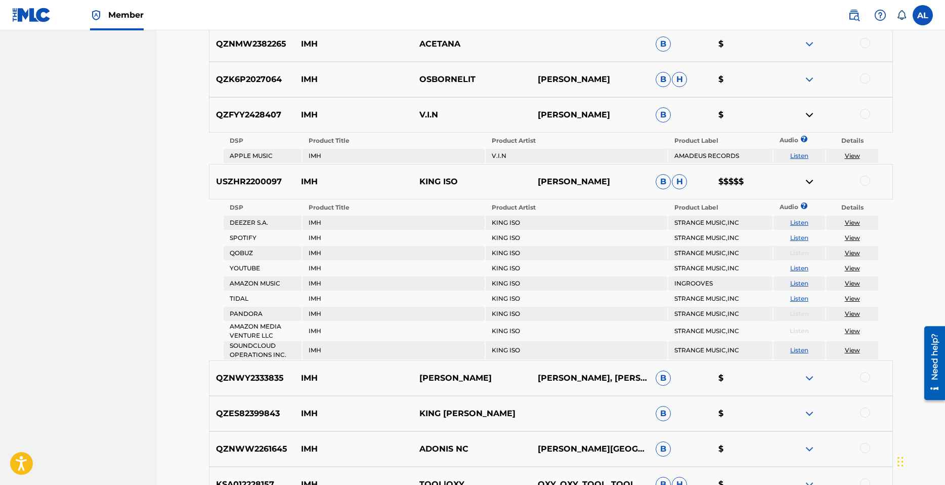
click at [809, 181] on img at bounding box center [810, 182] width 12 height 12
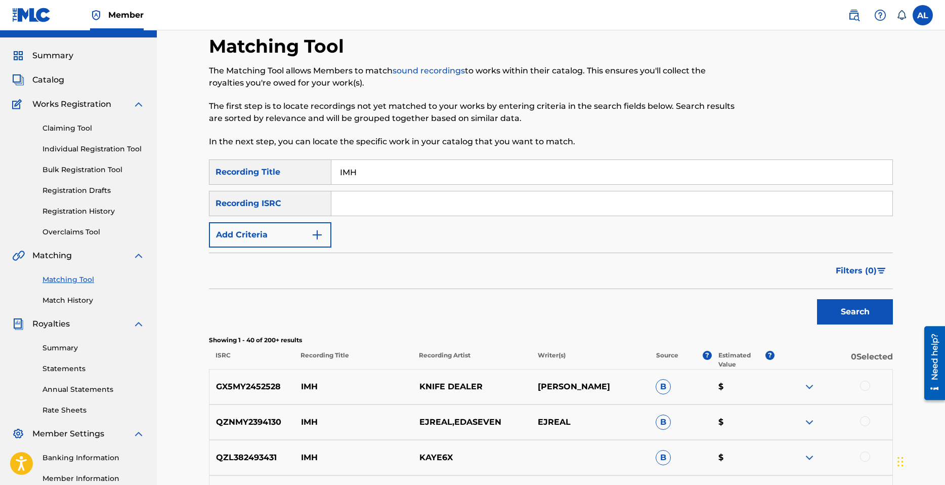
scroll to position [0, 0]
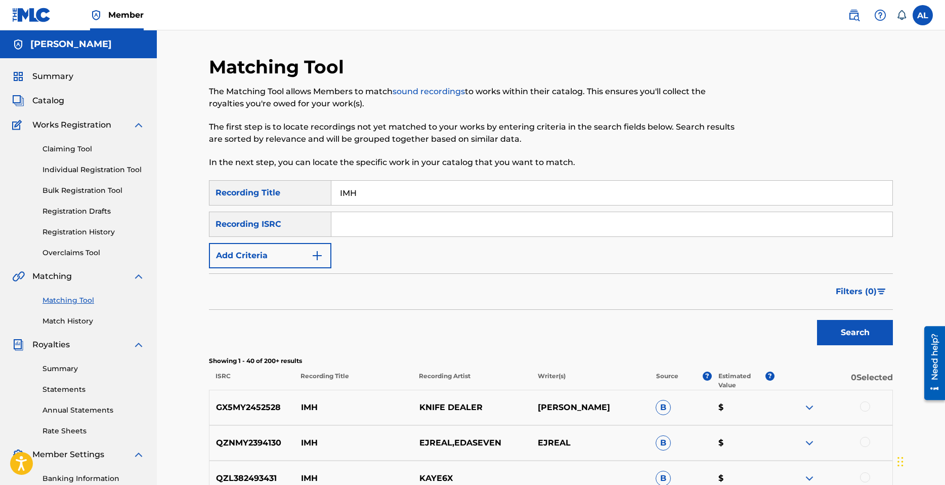
click at [368, 194] on input "IMH" at bounding box center [611, 193] width 561 height 24
click at [380, 222] on input "Search Form" at bounding box center [611, 224] width 561 height 24
paste input "QZFYY2428406"
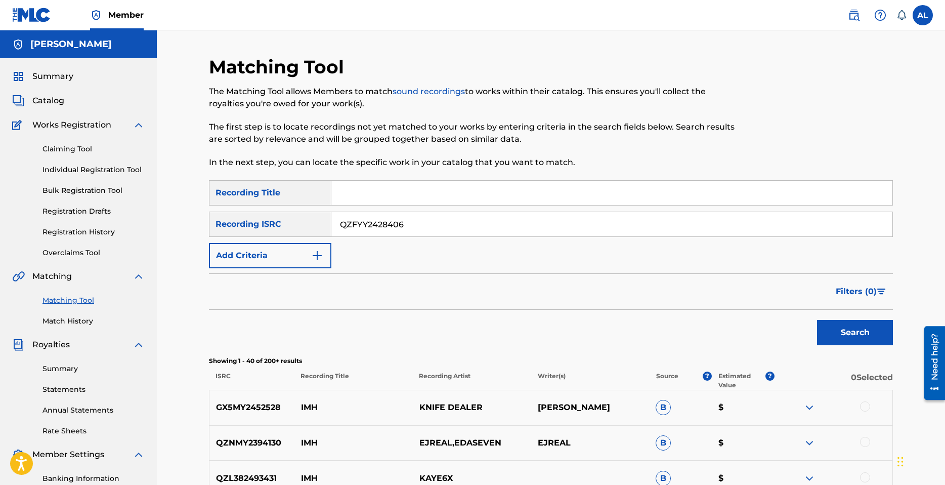
type input "QZFYY2428406"
click at [835, 334] on button "Search" at bounding box center [855, 332] width 76 height 25
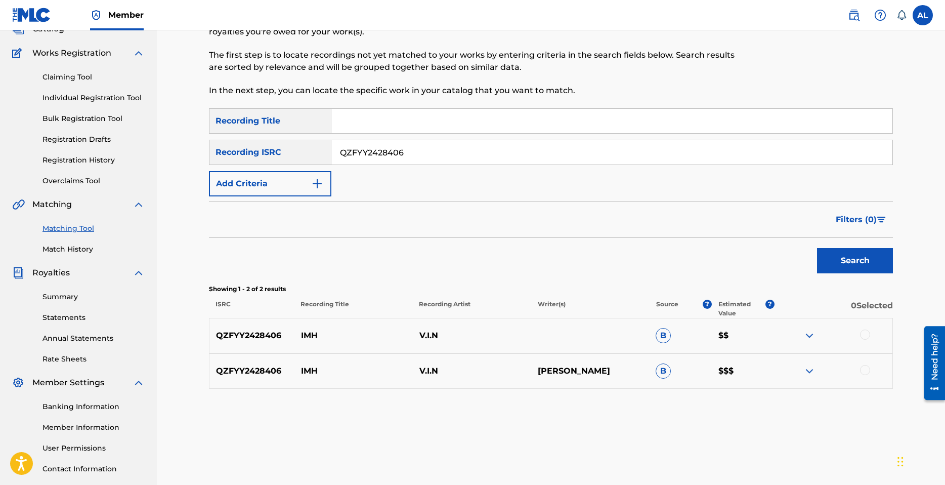
scroll to position [101, 0]
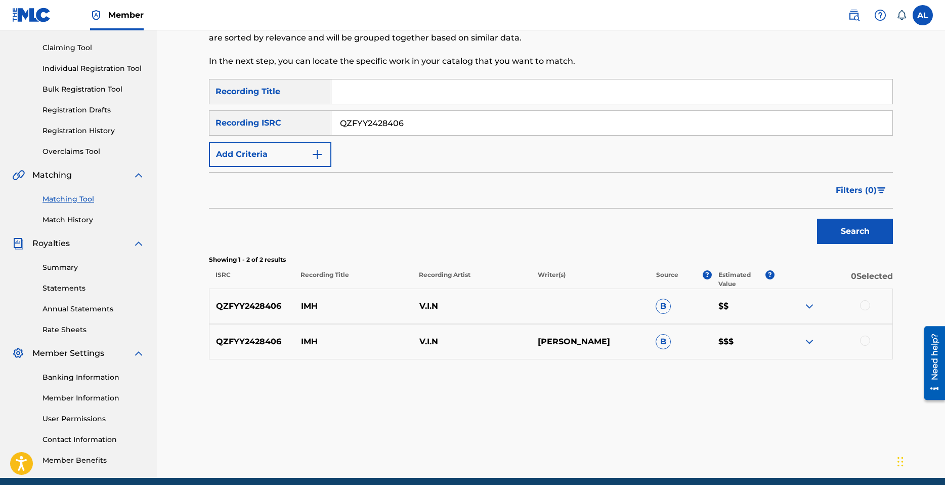
click at [807, 341] on img at bounding box center [810, 341] width 12 height 12
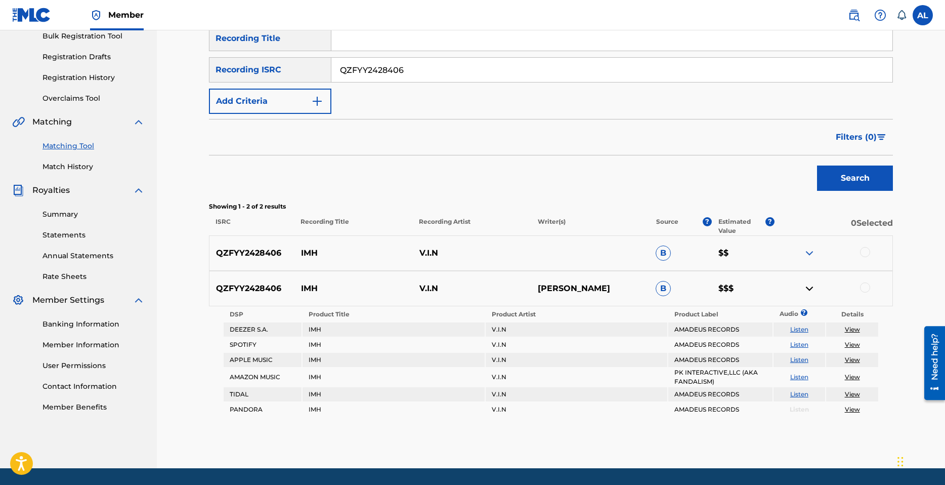
scroll to position [186, 0]
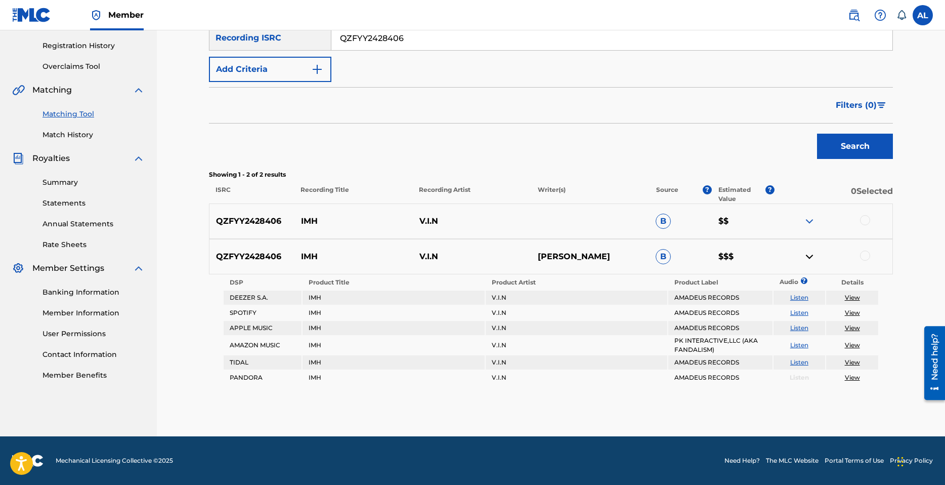
click at [804, 257] on img at bounding box center [810, 256] width 12 height 12
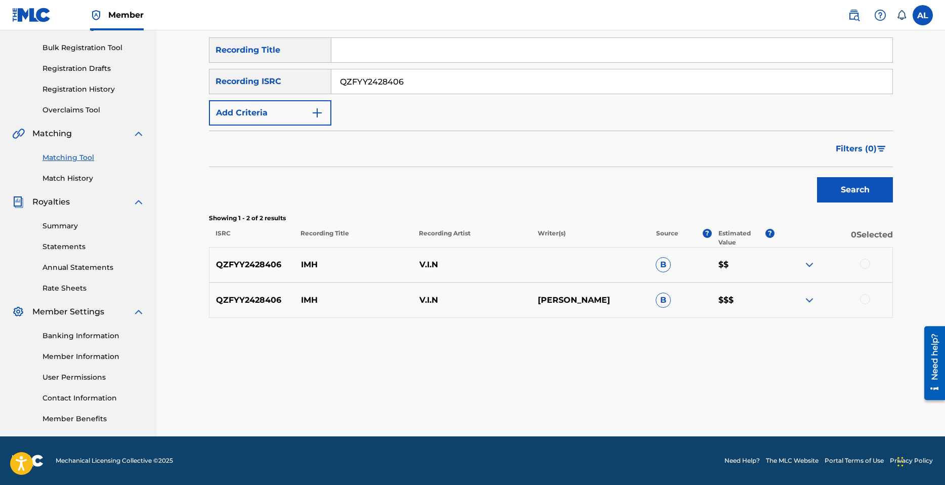
click at [662, 300] on span "B" at bounding box center [663, 299] width 15 height 15
click at [415, 306] on div "QZFYY2428406 IMH V.I.N AARON LINDSEY B $$$" at bounding box center [551, 299] width 684 height 35
click at [253, 291] on div "QZFYY2428406 IMH V.I.N AARON LINDSEY B $$$" at bounding box center [551, 299] width 684 height 35
click at [262, 298] on p "QZFYY2428406" at bounding box center [251, 300] width 85 height 12
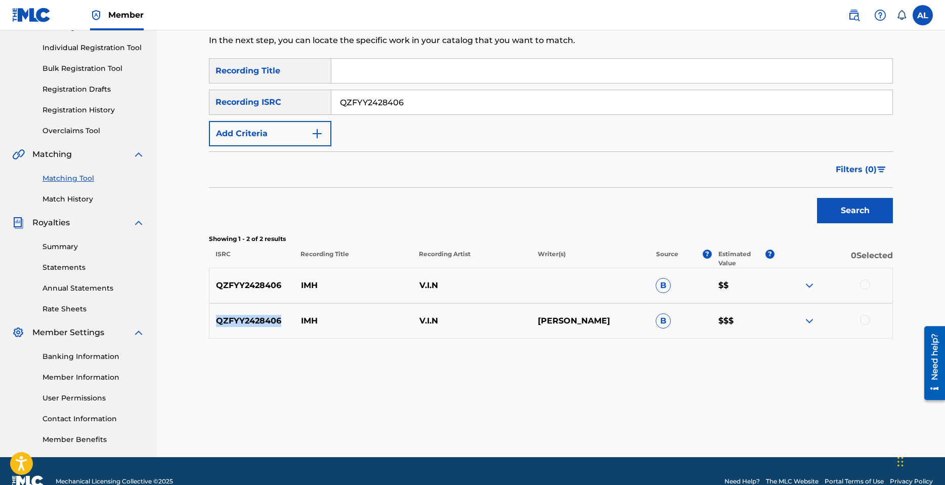
scroll to position [41, 0]
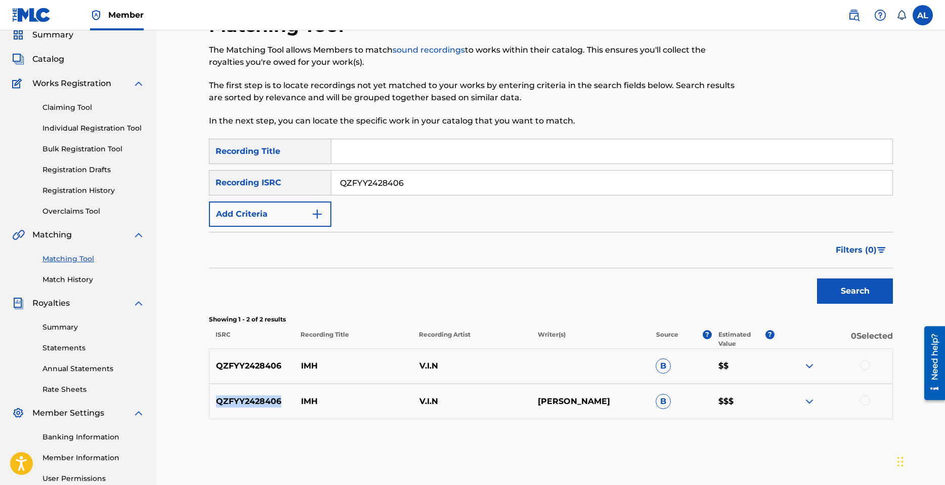
click at [64, 107] on link "Claiming Tool" at bounding box center [94, 107] width 102 height 11
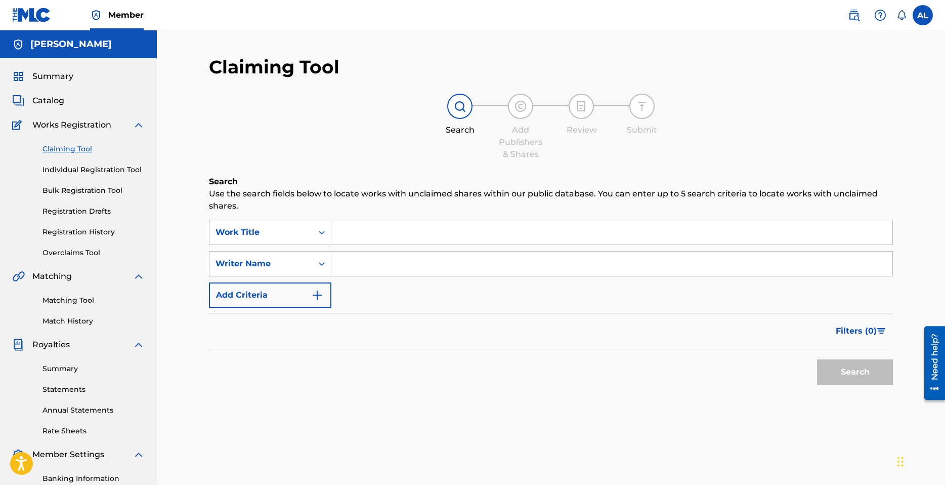
click at [77, 148] on link "Claiming Tool" at bounding box center [94, 149] width 102 height 11
click at [324, 288] on button "Add Criteria" at bounding box center [270, 294] width 122 height 25
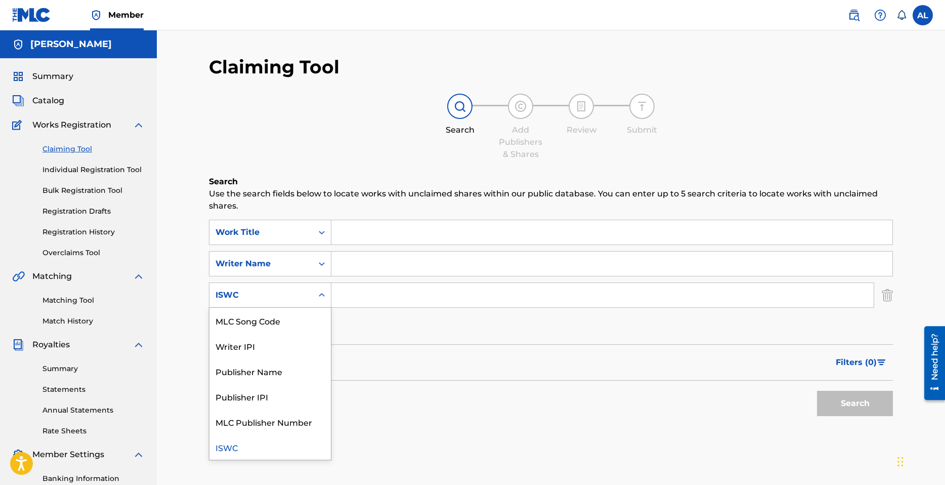
click at [317, 293] on icon "Search Form" at bounding box center [322, 295] width 10 height 10
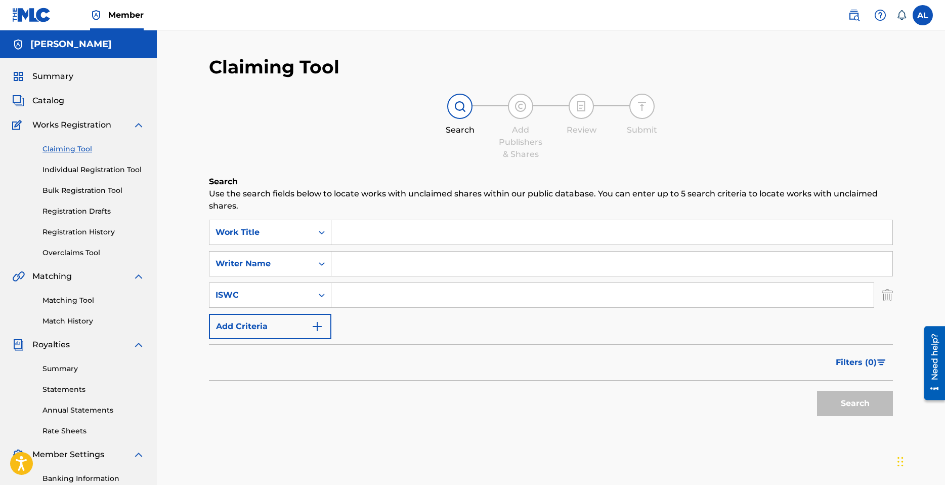
click at [477, 348] on div "Filters ( 0 )" at bounding box center [551, 362] width 684 height 36
click at [50, 103] on span "Catalog" at bounding box center [48, 101] width 32 height 12
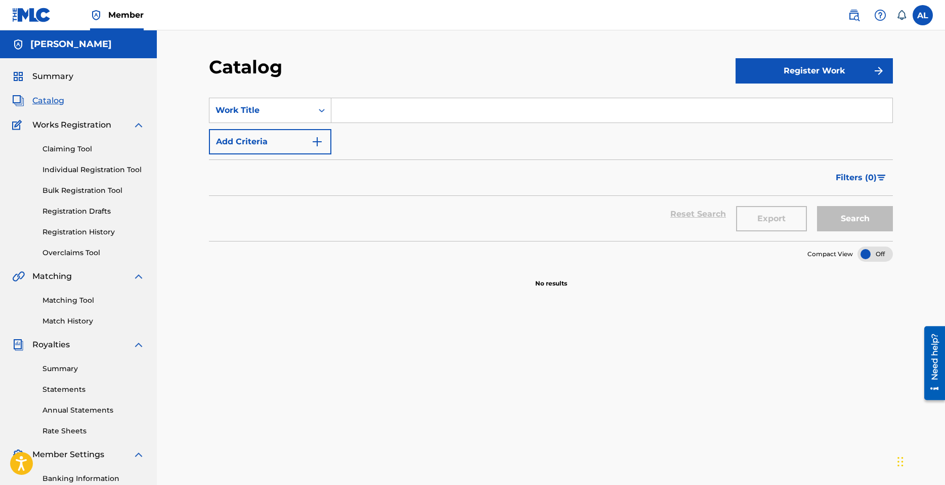
click at [800, 69] on button "Register Work" at bounding box center [814, 70] width 157 height 25
click at [777, 106] on link "Individual" at bounding box center [814, 104] width 157 height 24
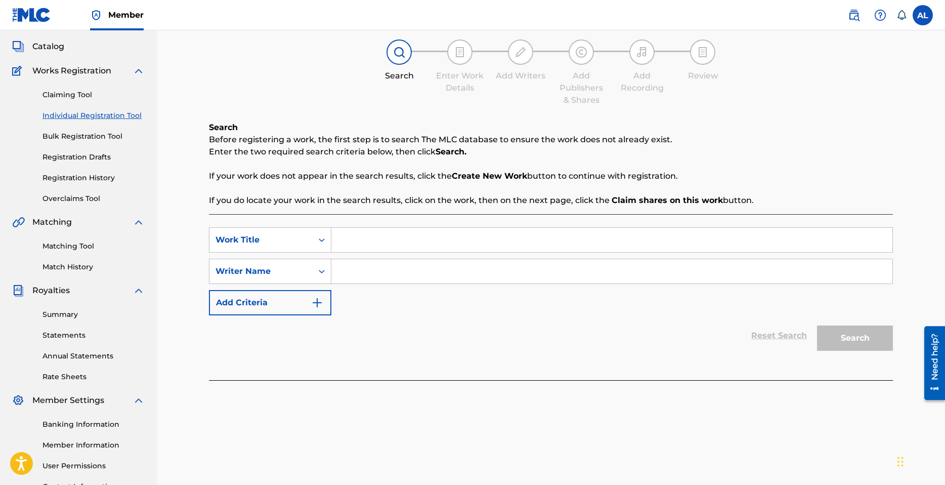
scroll to position [51, 0]
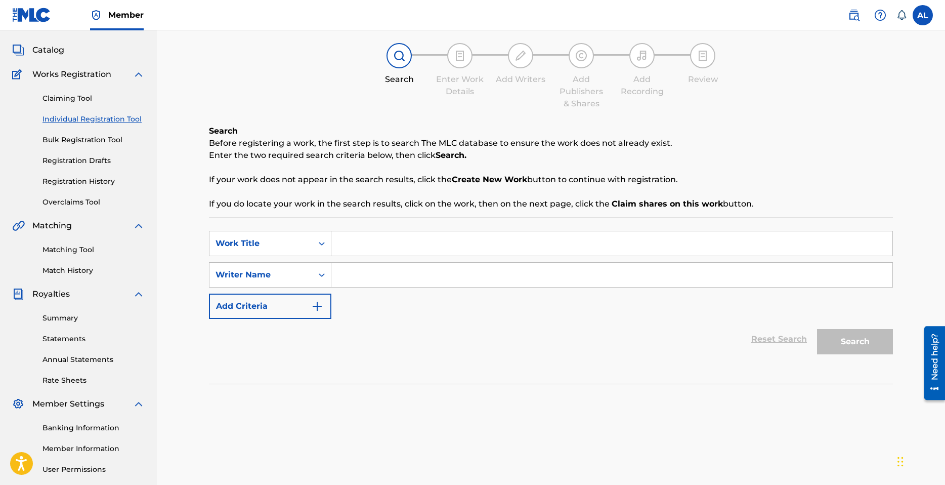
click at [378, 274] on input "Search Form" at bounding box center [611, 275] width 561 height 24
click at [365, 243] on input "Search Form" at bounding box center [611, 243] width 561 height 24
type input "IMH"
click at [377, 272] on input "Search Form" at bounding box center [611, 275] width 561 height 24
type input "[PERSON_NAME]"
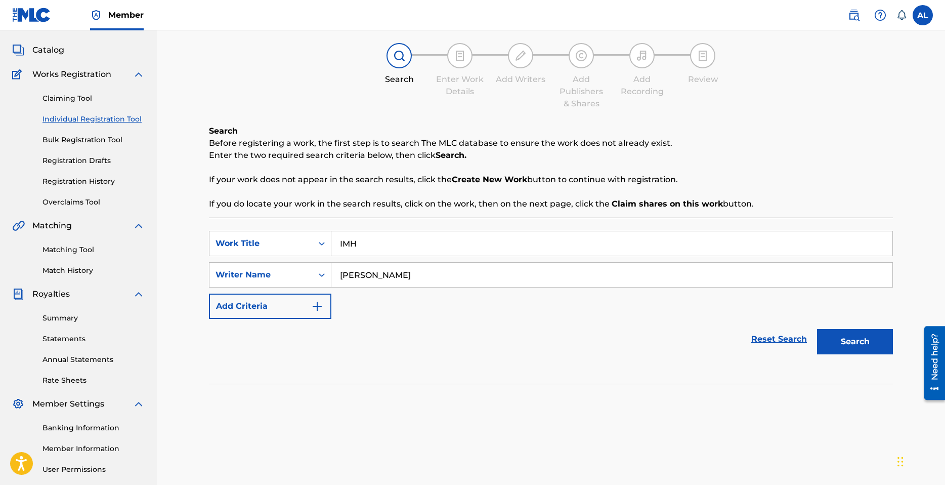
click at [847, 333] on button "Search" at bounding box center [855, 341] width 76 height 25
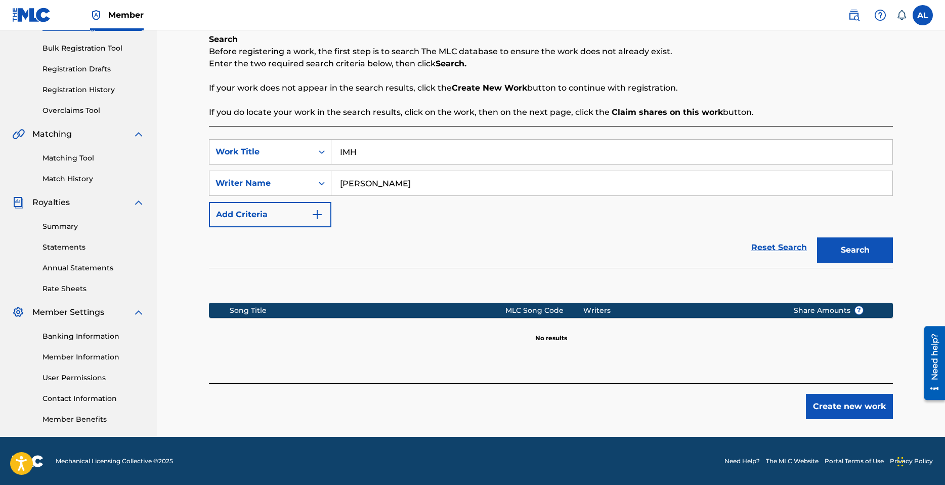
scroll to position [143, 0]
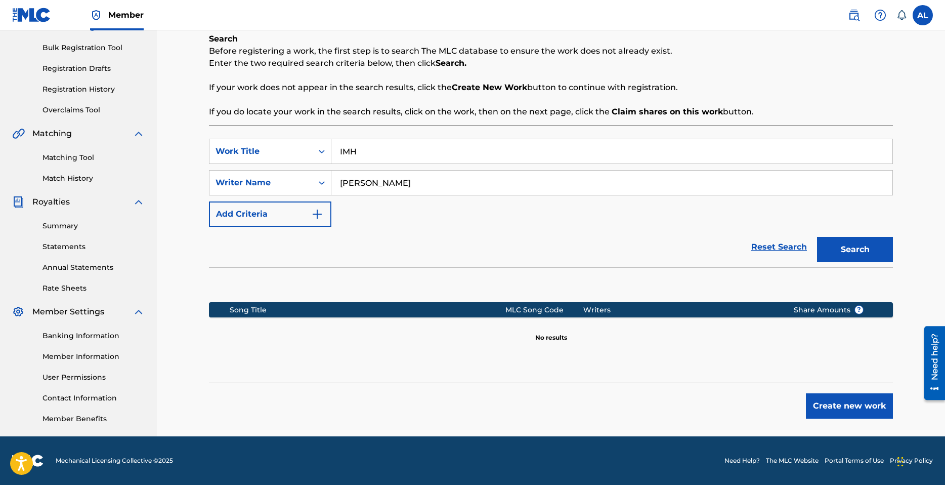
click at [440, 187] on input "[PERSON_NAME]" at bounding box center [611, 183] width 561 height 24
type input "V.I.N"
click at [845, 246] on button "Search" at bounding box center [855, 249] width 76 height 25
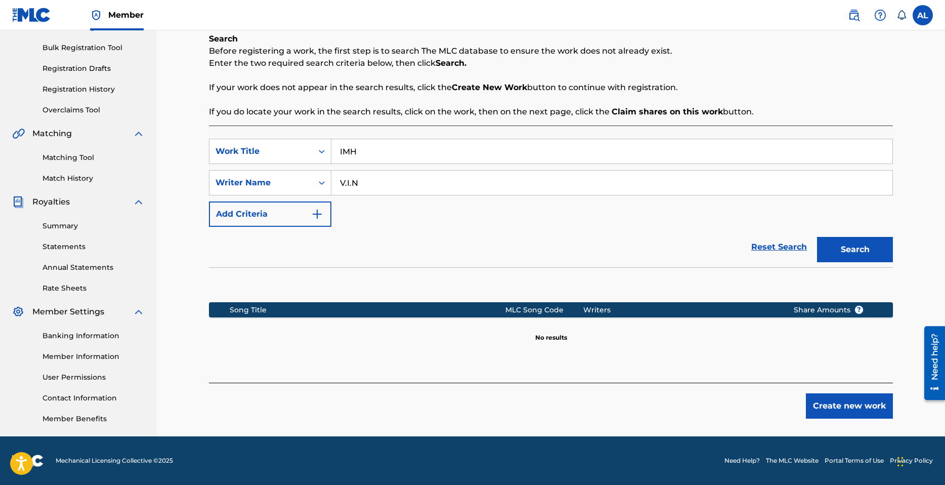
click at [392, 183] on input "V.I.N" at bounding box center [611, 183] width 561 height 24
click at [374, 144] on input "IMH" at bounding box center [611, 151] width 561 height 24
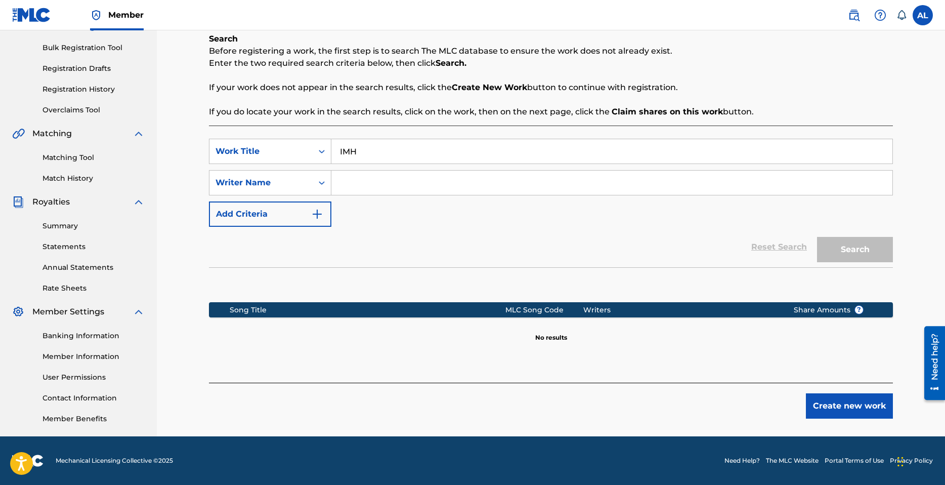
click at [374, 144] on input "IMH" at bounding box center [611, 151] width 561 height 24
type input "things i miss"
click at [406, 178] on input "Search Form" at bounding box center [611, 183] width 561 height 24
click at [430, 141] on input "things i miss" at bounding box center [611, 151] width 561 height 24
click at [605, 249] on div "Reset Search Search" at bounding box center [551, 247] width 684 height 40
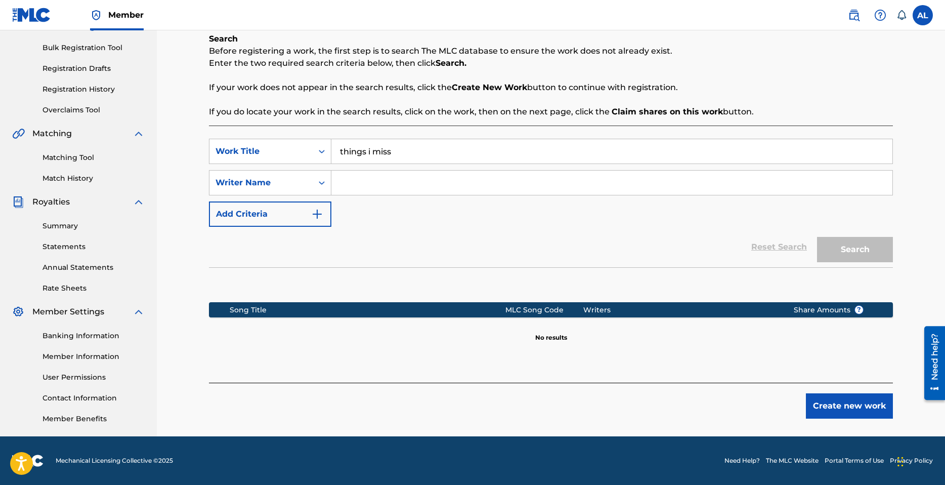
click at [405, 155] on input "things i miss" at bounding box center [611, 151] width 561 height 24
click at [294, 152] on div "Work Title" at bounding box center [261, 151] width 91 height 12
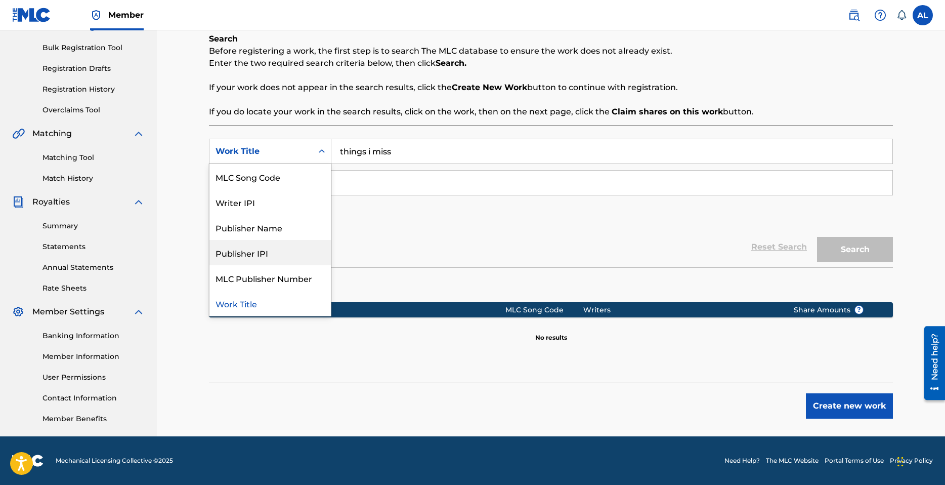
scroll to position [0, 0]
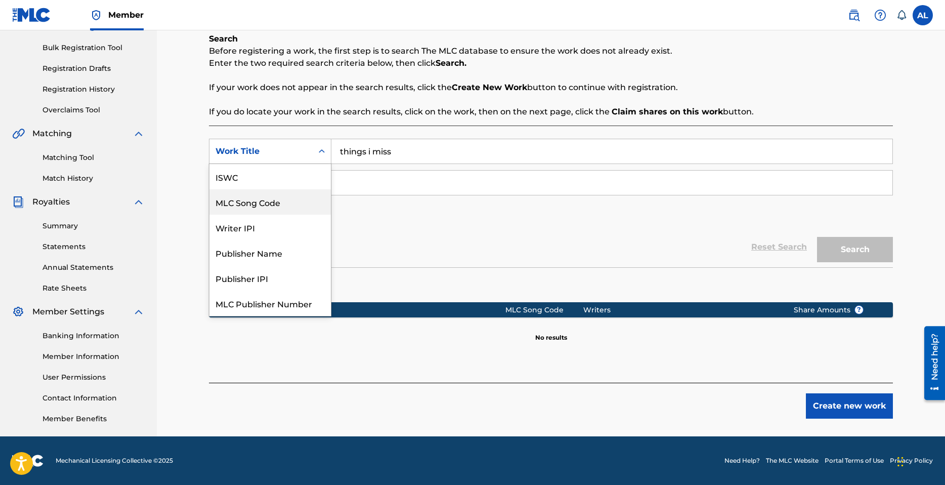
click at [259, 192] on div "MLC Song Code" at bounding box center [269, 201] width 121 height 25
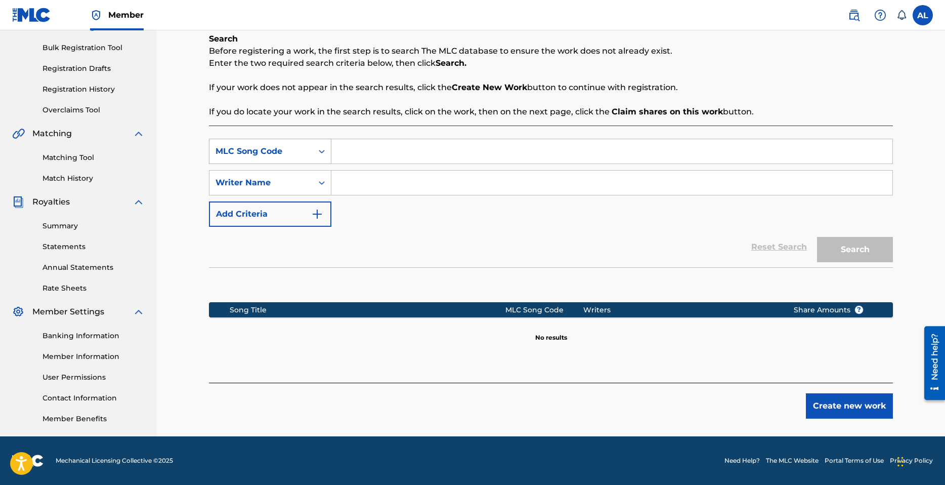
click at [280, 148] on div "MLC Song Code" at bounding box center [261, 151] width 91 height 12
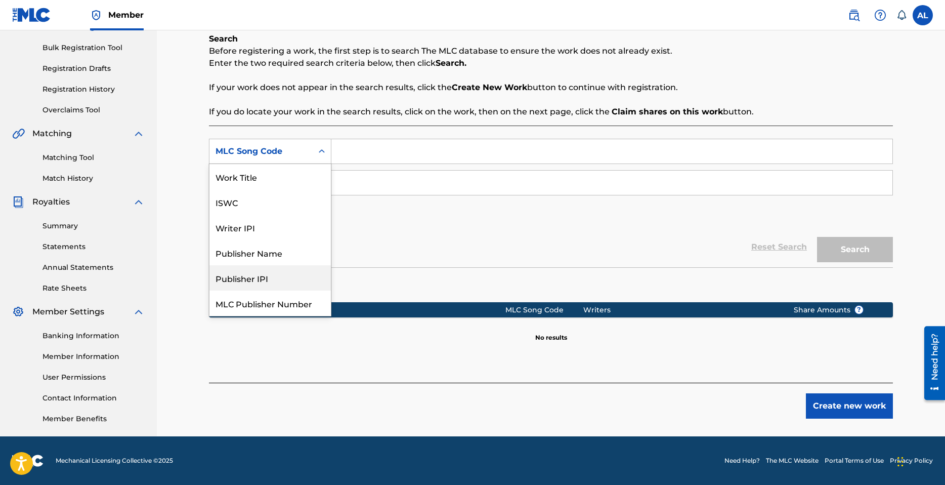
click at [257, 279] on div "Publisher IPI" at bounding box center [269, 277] width 121 height 25
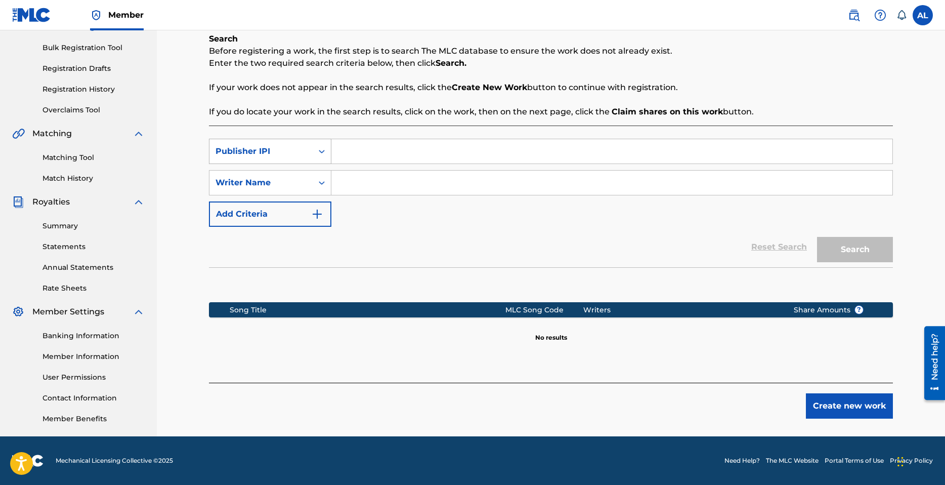
click at [284, 153] on div "Publisher IPI" at bounding box center [261, 151] width 91 height 12
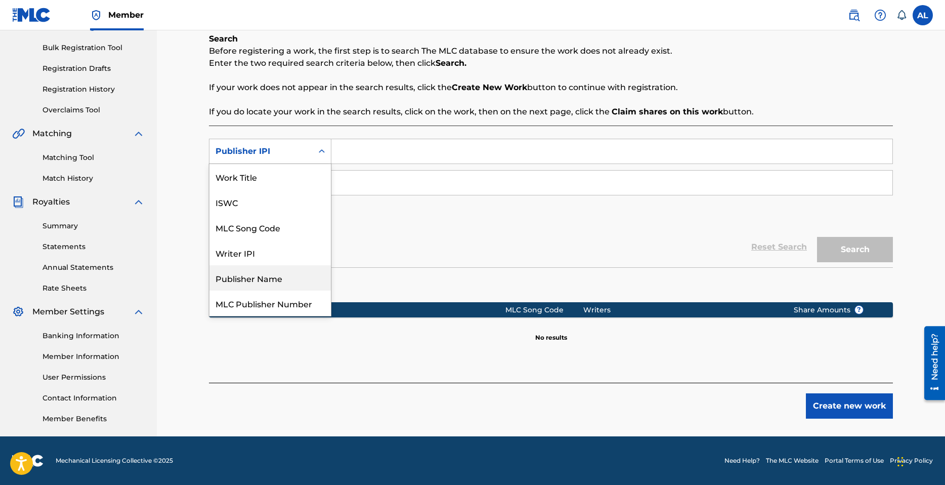
scroll to position [25, 0]
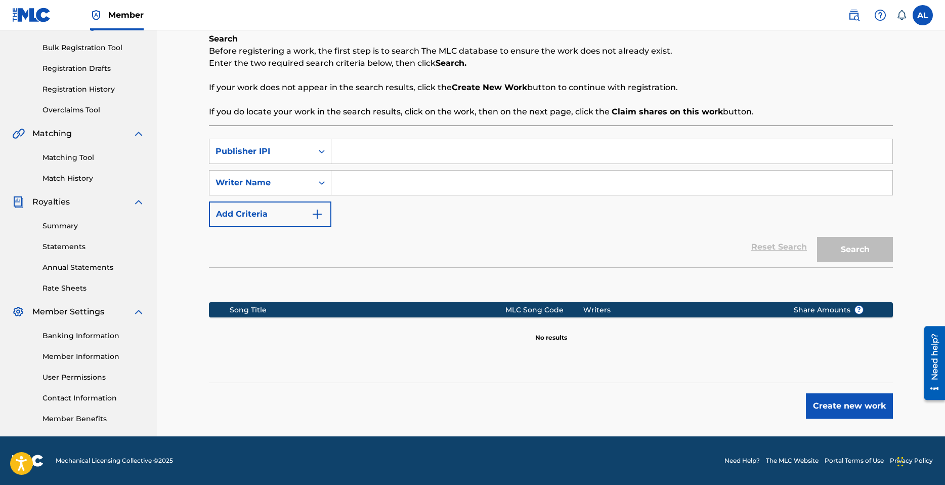
click at [392, 149] on input "Search Form" at bounding box center [611, 151] width 561 height 24
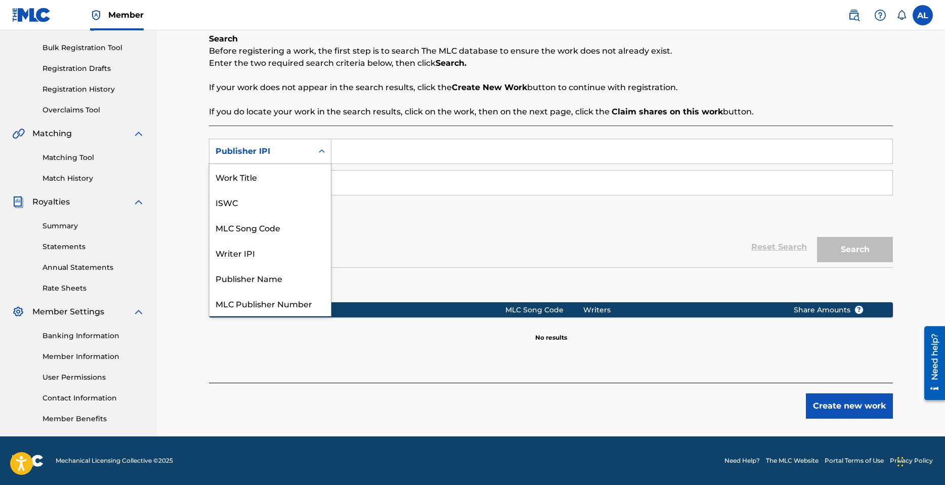
click at [285, 145] on div "Publisher IPI" at bounding box center [260, 151] width 103 height 19
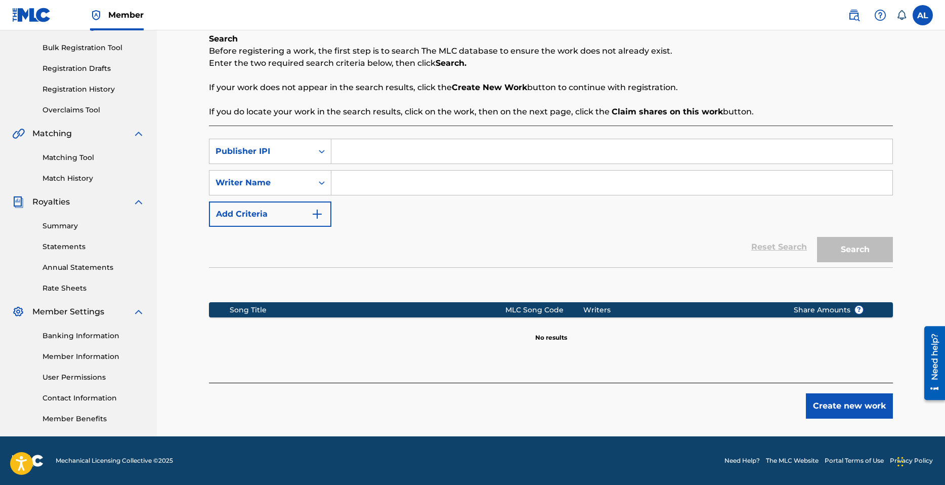
drag, startPoint x: 377, startPoint y: 149, endPoint x: 390, endPoint y: 155, distance: 14.0
click at [377, 149] on input "Search Form" at bounding box center [611, 151] width 561 height 24
paste input "1300689178"
type input "1300689178"
click at [509, 243] on div "Reset Search Search" at bounding box center [551, 247] width 684 height 40
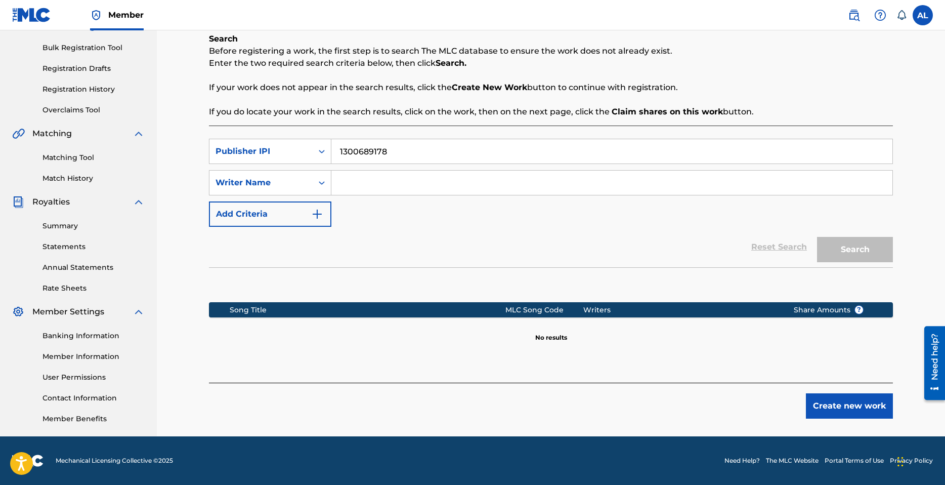
click at [411, 181] on input "Search Form" at bounding box center [611, 183] width 561 height 24
click at [867, 246] on button "Search" at bounding box center [855, 249] width 76 height 25
click at [489, 186] on input "[PERSON_NAME]" at bounding box center [611, 183] width 561 height 24
type input "[PERSON_NAME]"
click at [854, 250] on button "Search" at bounding box center [855, 249] width 76 height 25
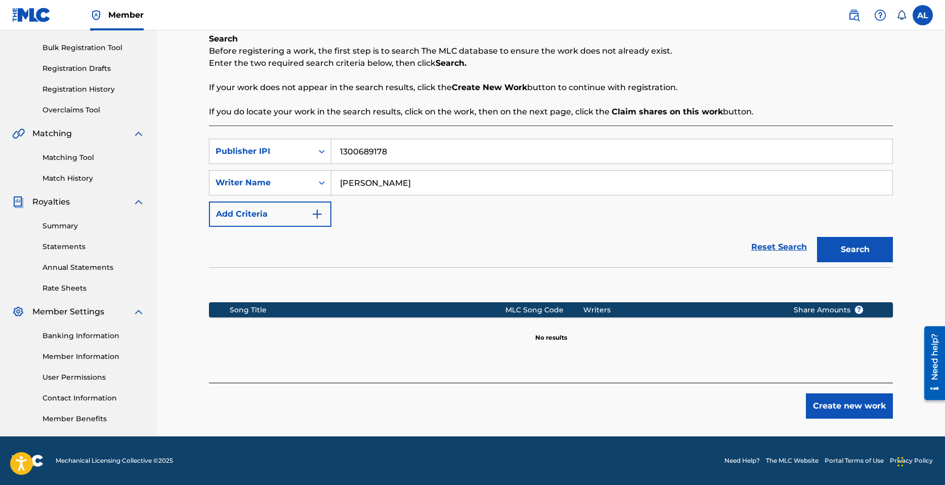
click at [81, 160] on link "Matching Tool" at bounding box center [94, 157] width 102 height 11
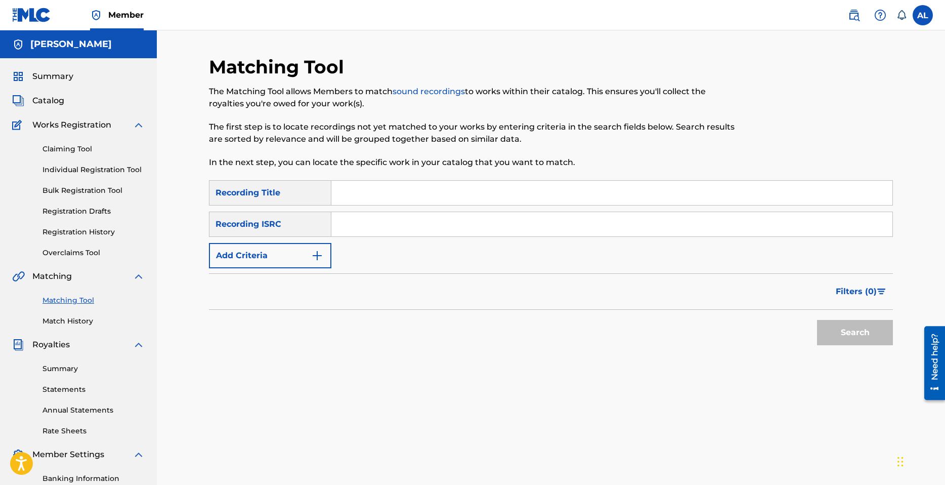
click at [71, 321] on link "Match History" at bounding box center [94, 321] width 102 height 11
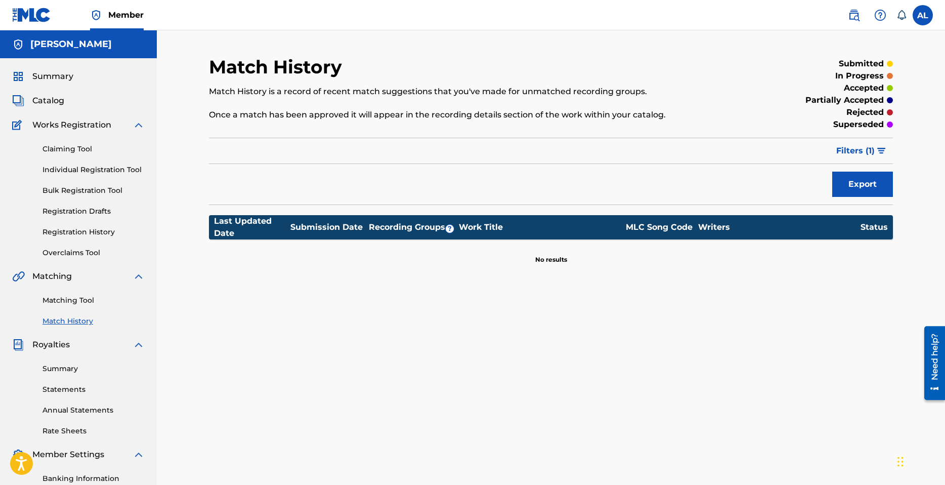
click at [866, 150] on span "Filters ( 1 )" at bounding box center [855, 151] width 38 height 12
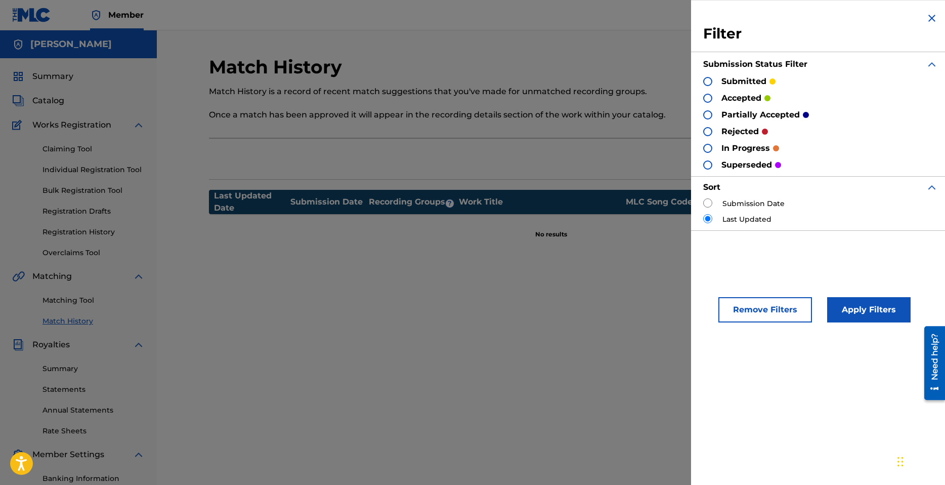
click at [633, 279] on div "Match History Match History is a record of recent match suggestions that you've…" at bounding box center [551, 317] width 708 height 523
click at [774, 310] on button "Remove Filters" at bounding box center [766, 309] width 94 height 25
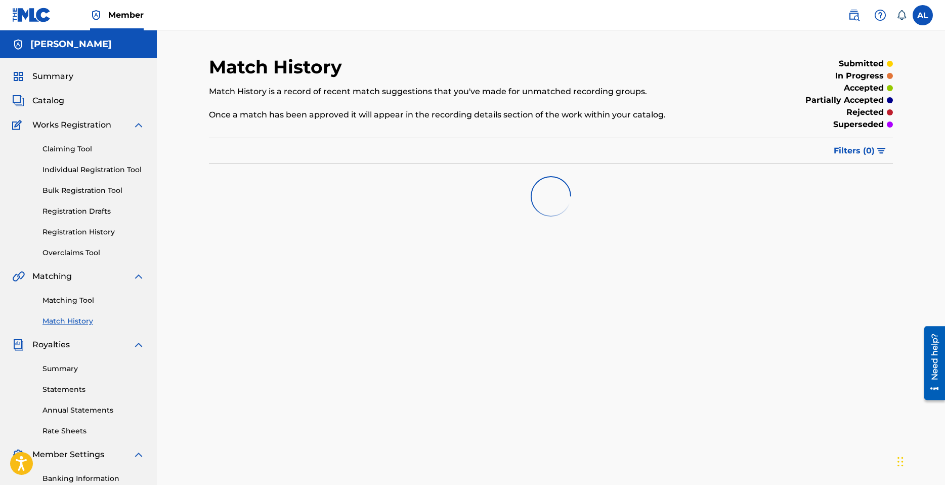
click at [68, 148] on link "Claiming Tool" at bounding box center [94, 149] width 102 height 11
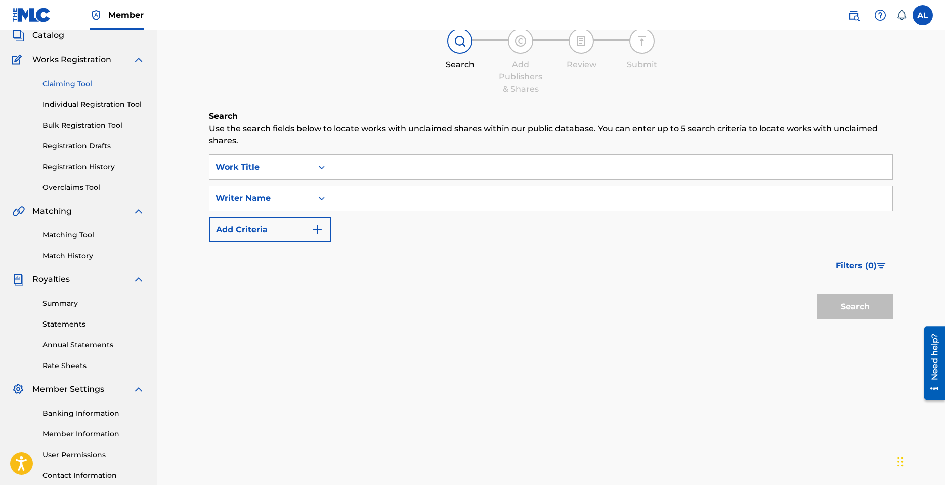
scroll to position [41, 0]
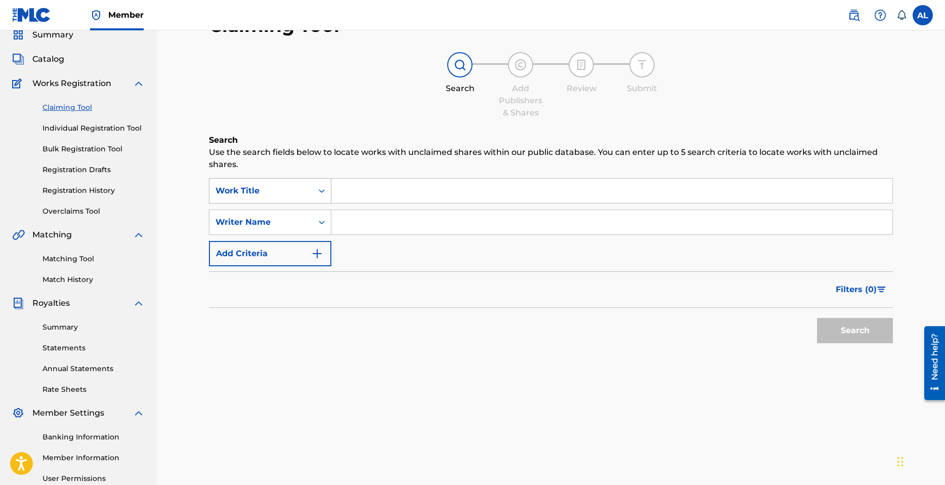
click at [312, 185] on div "Work Title" at bounding box center [260, 190] width 103 height 19
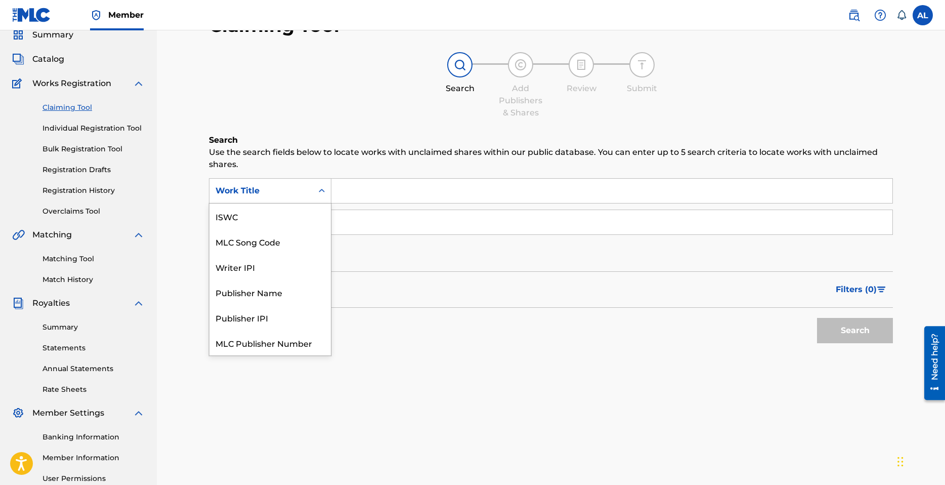
scroll to position [25, 0]
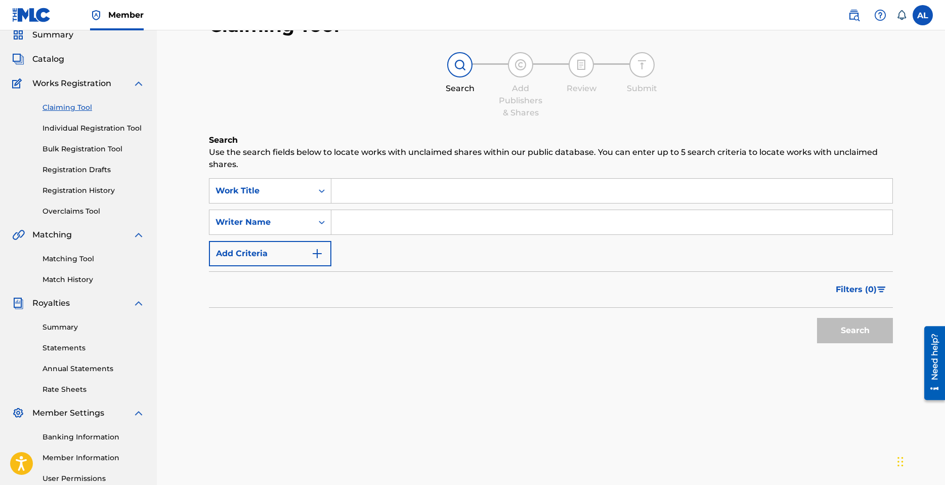
click at [278, 250] on button "Add Criteria" at bounding box center [270, 253] width 122 height 25
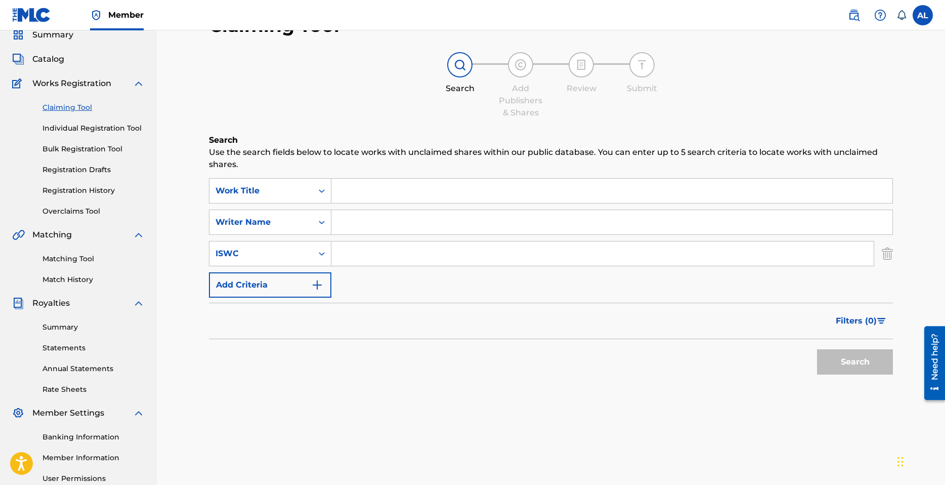
click at [284, 286] on button "Add Criteria" at bounding box center [270, 284] width 122 height 25
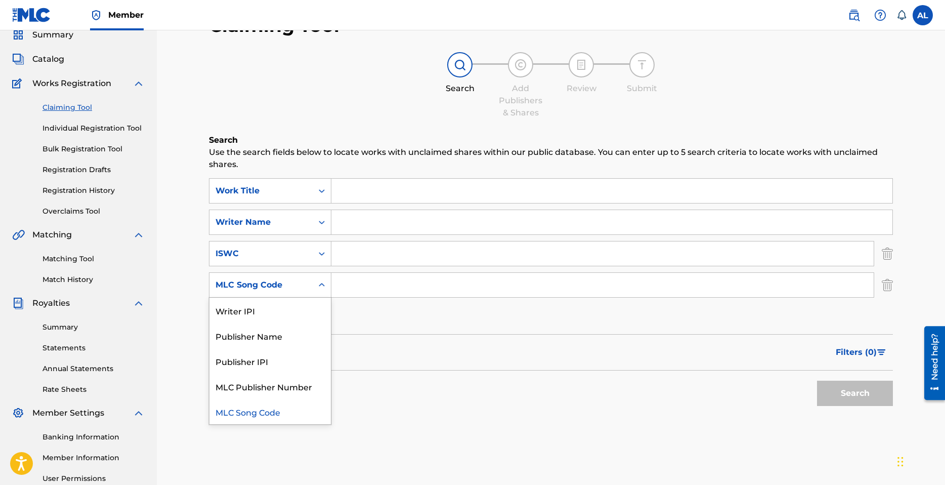
click at [304, 280] on div "MLC Song Code" at bounding box center [261, 285] width 91 height 12
click at [406, 308] on div "SearchWithCriteria58ac99c6-78af-4770-9814-5b5712cbecb0 Work Title SearchWithCri…" at bounding box center [551, 253] width 684 height 151
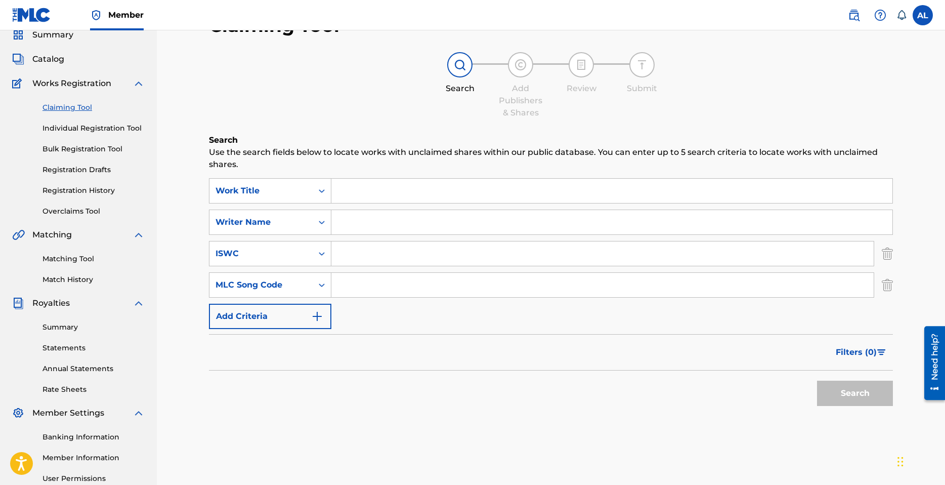
click at [887, 287] on img "Search Form" at bounding box center [887, 284] width 11 height 25
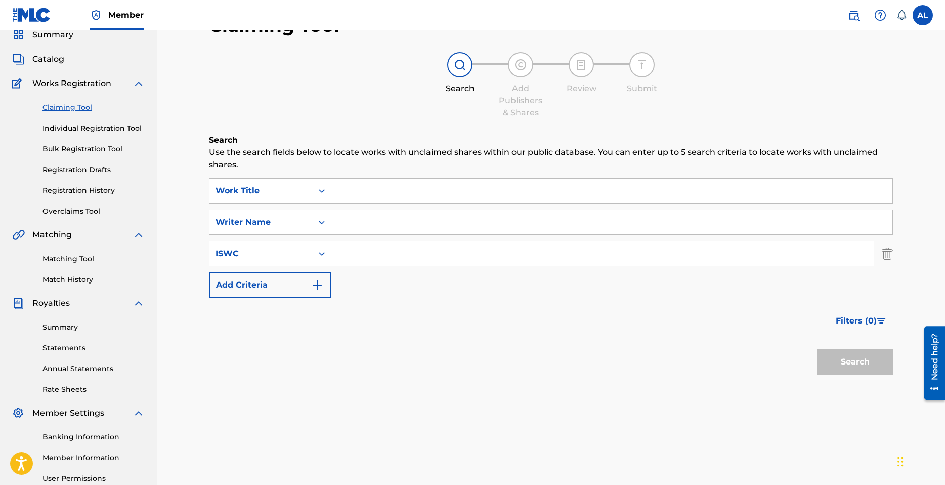
click at [370, 255] on input "Search Form" at bounding box center [602, 253] width 542 height 24
click at [399, 251] on input "Search Form" at bounding box center [602, 253] width 542 height 24
paste input "T3335725214"
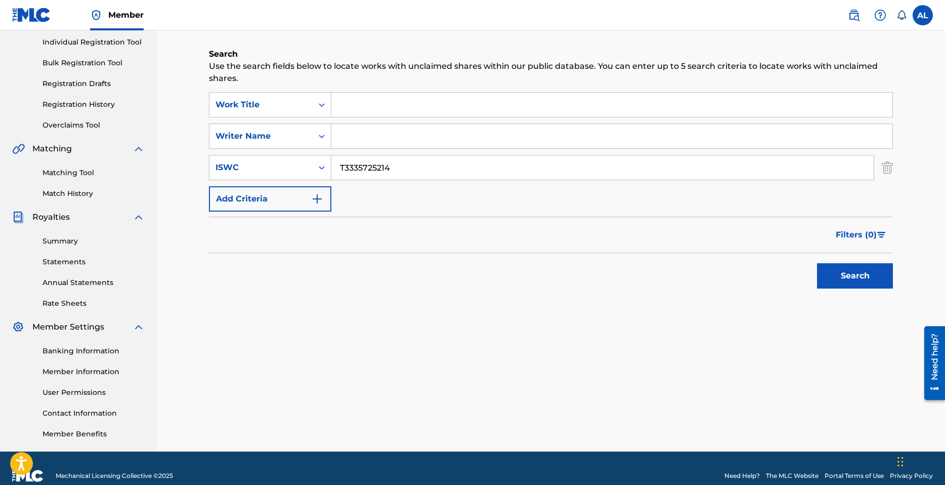
scroll to position [143, 0]
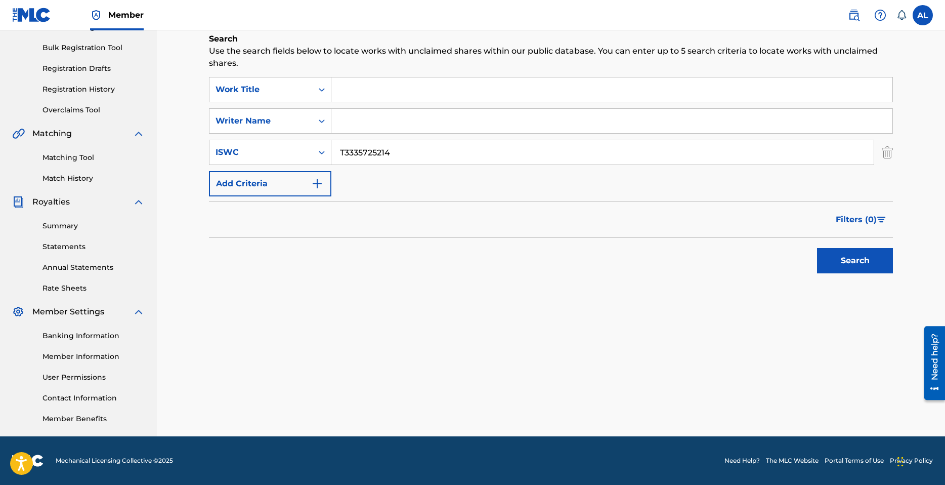
type input "T3335725214"
click at [866, 263] on button "Search" at bounding box center [855, 260] width 76 height 25
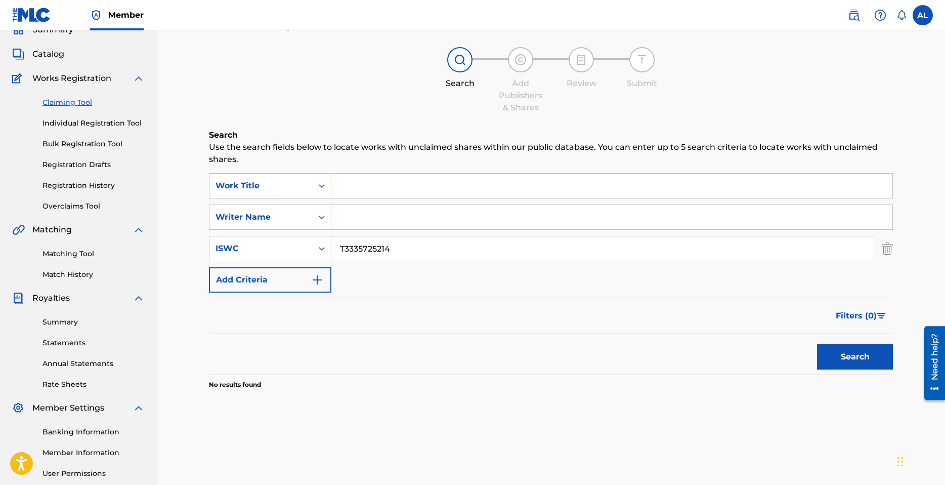
scroll to position [51, 0]
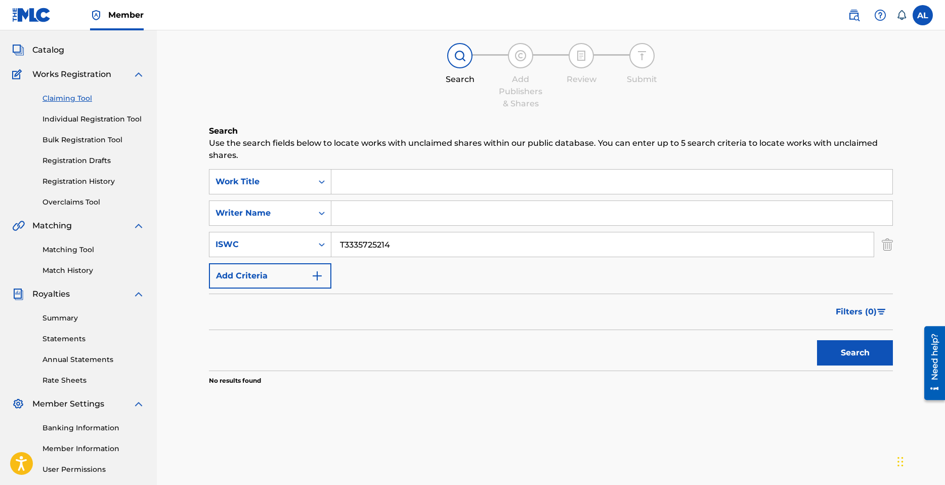
click at [416, 243] on input "T3335725214" at bounding box center [602, 244] width 542 height 24
click at [416, 242] on input "T3335725214" at bounding box center [602, 244] width 542 height 24
click at [362, 211] on input "Search Form" at bounding box center [611, 213] width 561 height 24
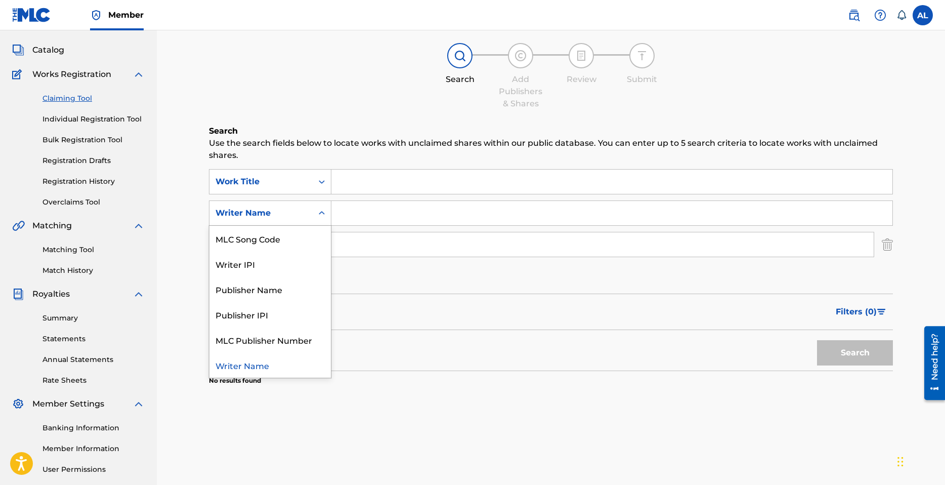
click at [286, 208] on div "Writer Name" at bounding box center [261, 213] width 91 height 12
click at [189, 204] on div "Claiming Tool Search Add Publishers & Shares Review Submit Search Use the searc…" at bounding box center [551, 254] width 788 height 549
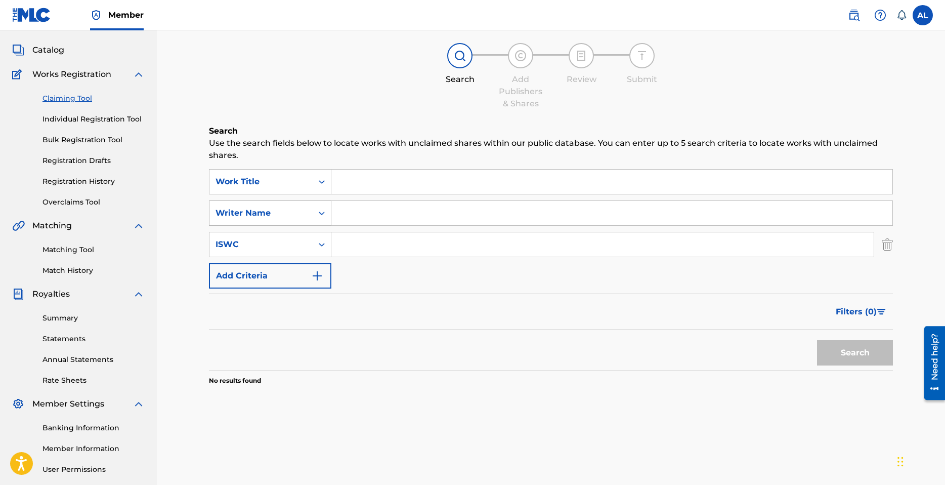
click at [271, 208] on div "Writer Name" at bounding box center [261, 213] width 91 height 12
click at [201, 219] on div "Claiming Tool Search Add Publishers & Shares Review Submit Search Use the searc…" at bounding box center [551, 266] width 708 height 523
click at [890, 237] on img "Search Form" at bounding box center [887, 244] width 11 height 25
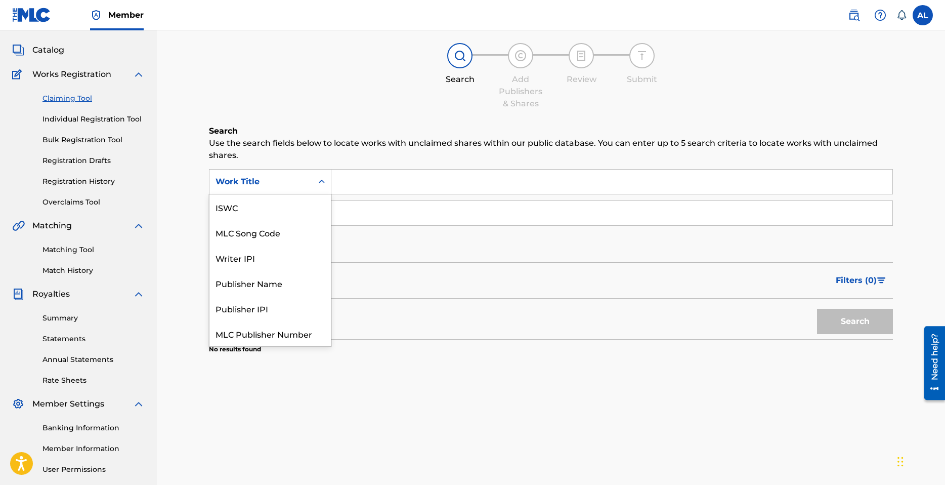
click at [270, 186] on div "Work Title" at bounding box center [261, 182] width 91 height 12
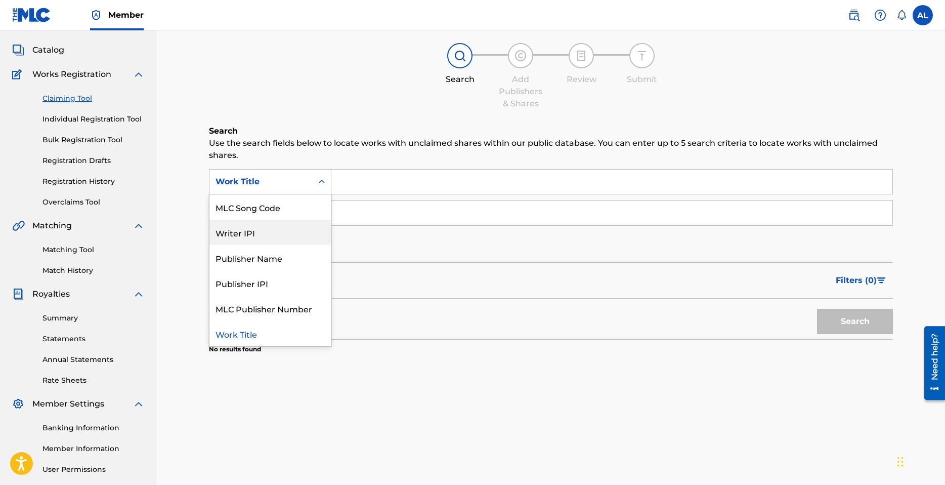
scroll to position [0, 0]
click at [262, 212] on div "ISWC" at bounding box center [269, 206] width 121 height 25
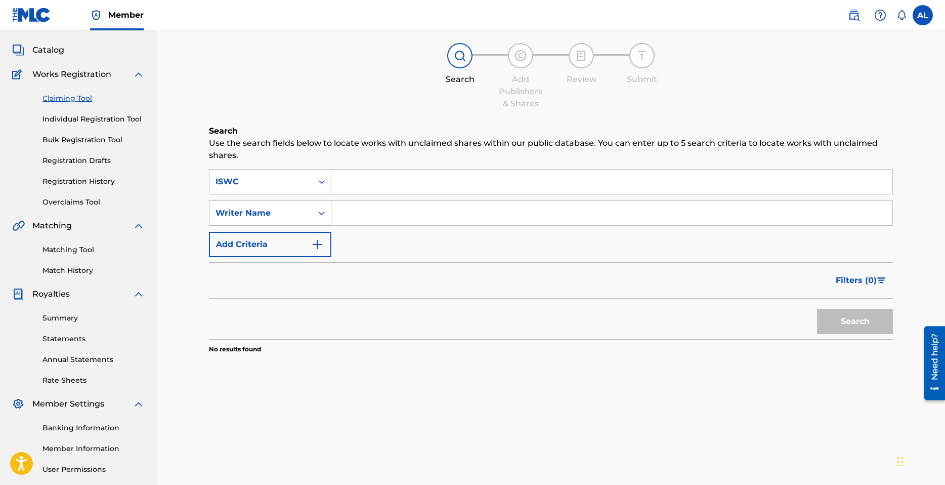
click at [293, 218] on div "Writer Name" at bounding box center [261, 213] width 91 height 12
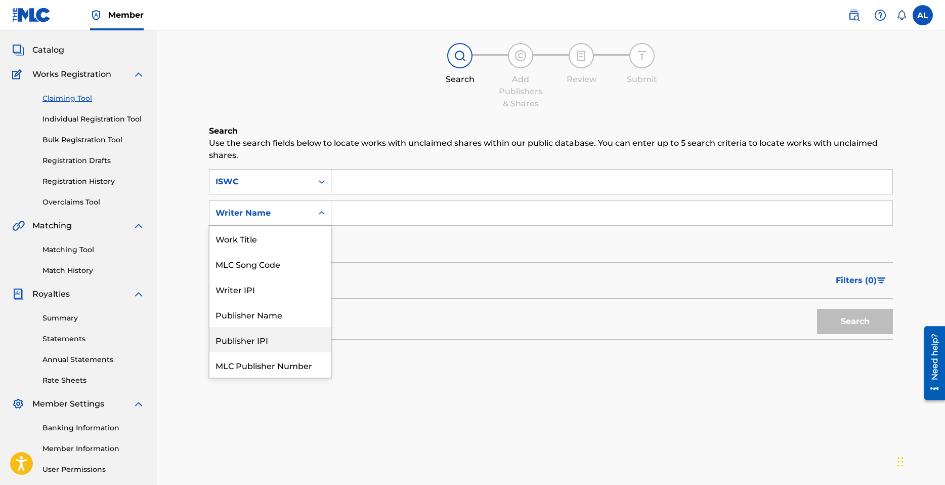
click at [256, 233] on div "Work Title" at bounding box center [269, 238] width 121 height 25
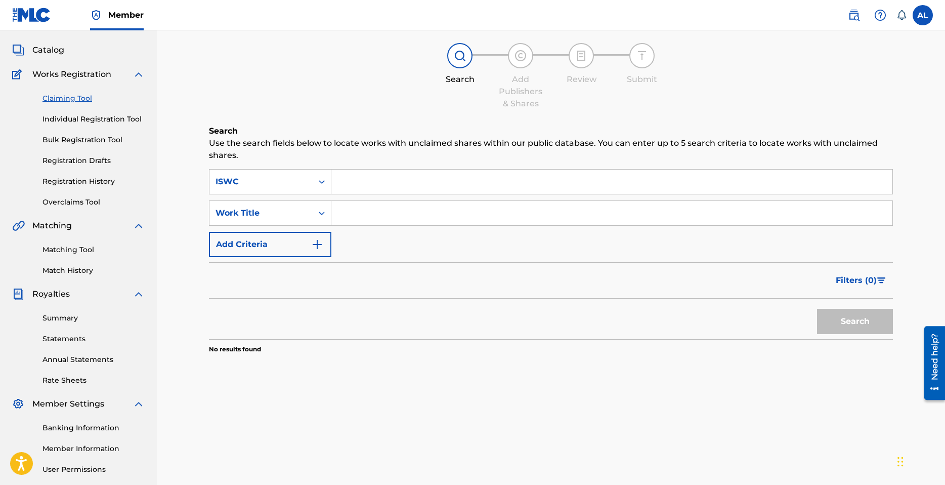
click at [361, 179] on input "Search Form" at bounding box center [611, 182] width 561 height 24
paste input "T3335725214"
type input "T3335725214"
click at [357, 222] on input "Search Form" at bounding box center [611, 213] width 561 height 24
click at [278, 408] on div "Claiming Tool Search Add Publishers & Shares Review Submit Search Use the searc…" at bounding box center [551, 266] width 708 height 523
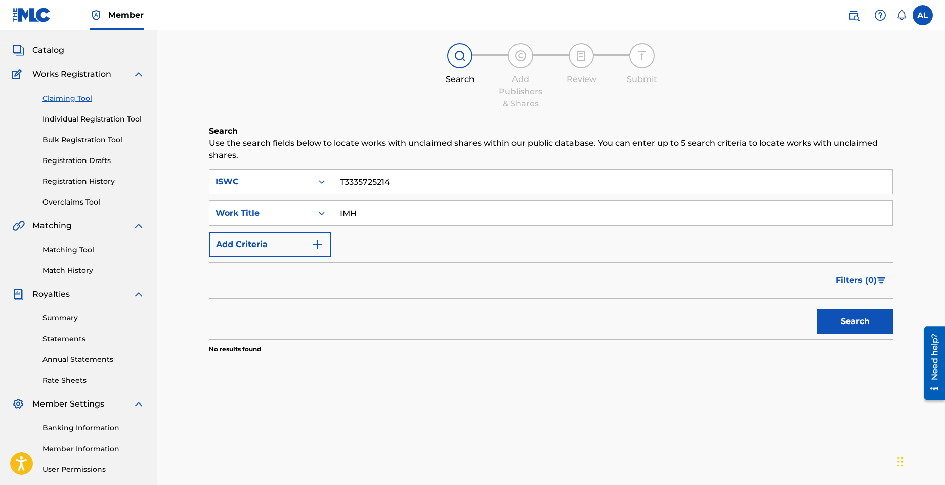
click at [860, 312] on button "Search" at bounding box center [855, 321] width 76 height 25
click at [391, 218] on input "IMH" at bounding box center [611, 213] width 561 height 24
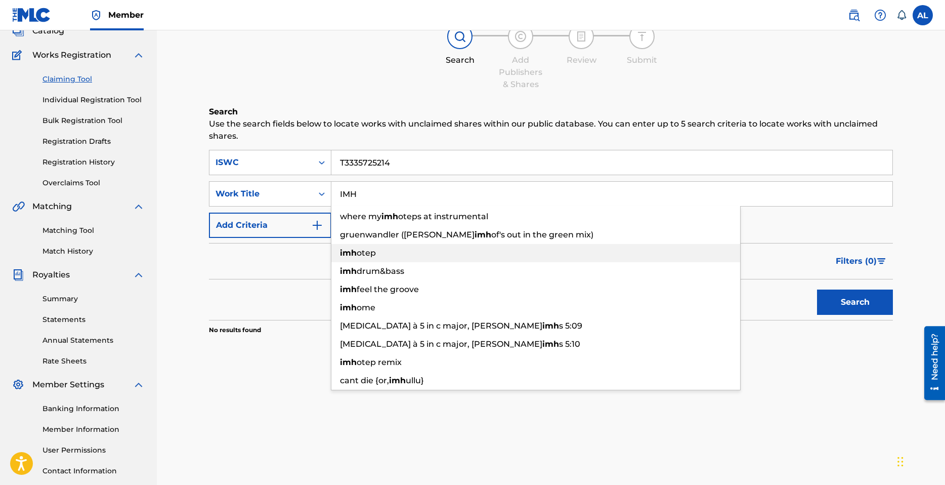
scroll to position [143, 0]
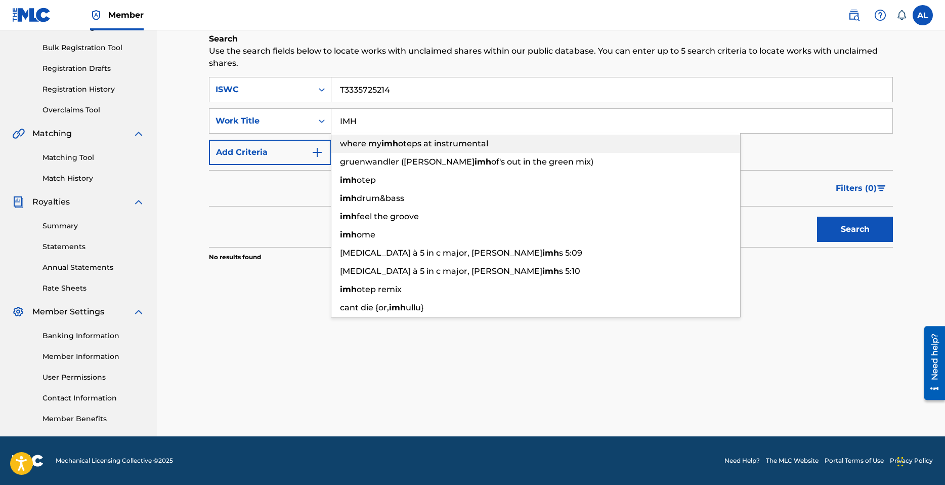
click at [418, 145] on span "oteps at instrumental" at bounding box center [443, 144] width 90 height 10
type input "where my imhoteps at instrumental"
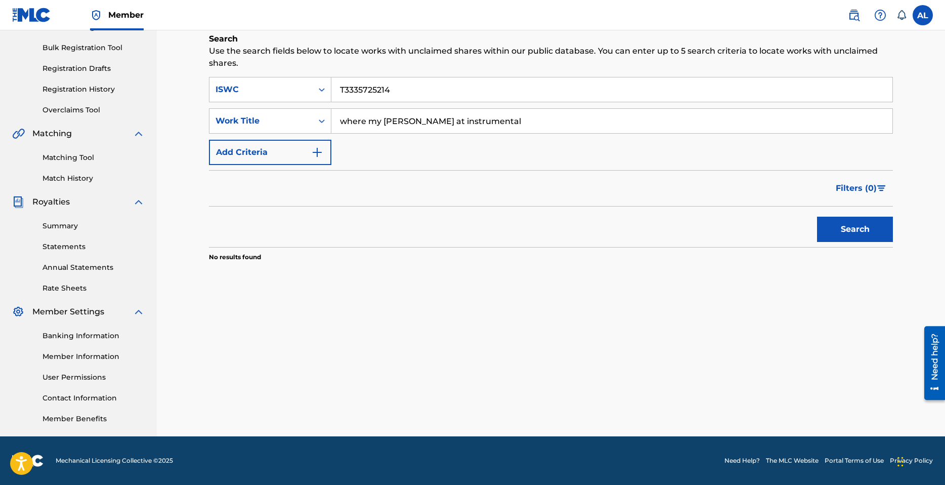
click at [436, 97] on input "T3335725214" at bounding box center [611, 89] width 561 height 24
click at [844, 220] on button "Search" at bounding box center [855, 229] width 76 height 25
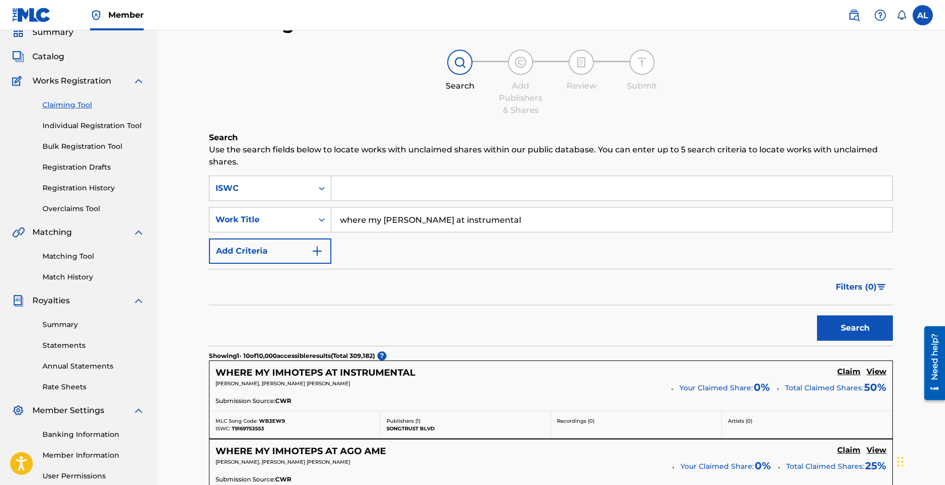
scroll to position [0, 0]
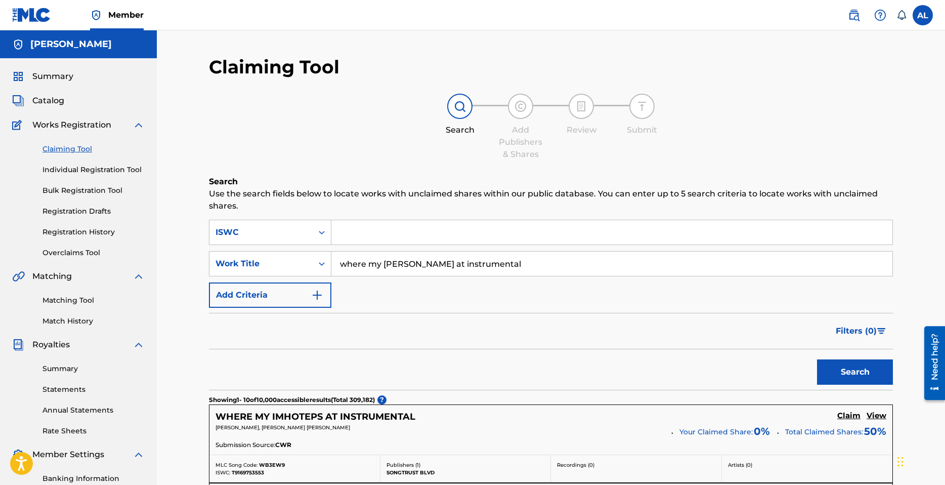
click at [373, 226] on input "Search Form" at bounding box center [611, 232] width 561 height 24
click at [527, 253] on input "where my imhoteps at instrumental" at bounding box center [611, 263] width 561 height 24
click at [571, 257] on input "where my imhoteps at instrumental" at bounding box center [611, 263] width 561 height 24
click at [569, 257] on input "where my imhoteps at instrumental" at bounding box center [611, 263] width 561 height 24
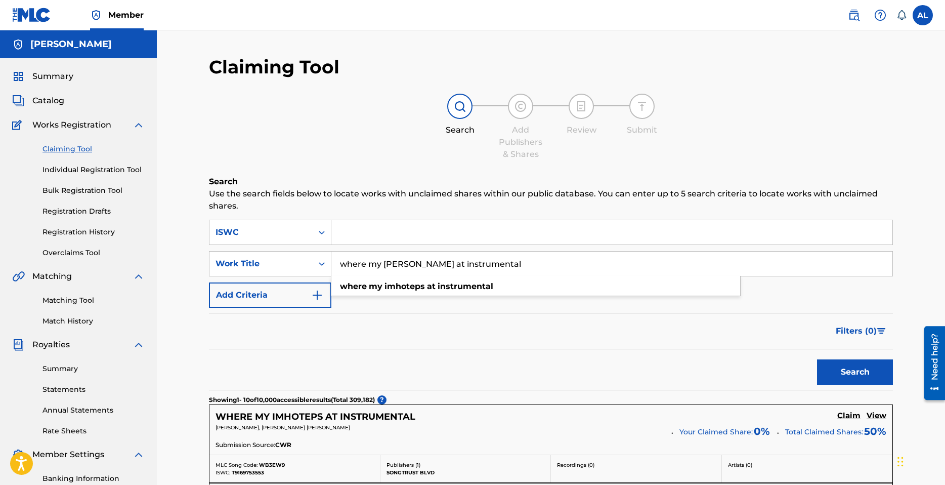
click at [569, 257] on input "where my imhoteps at instrumental" at bounding box center [611, 263] width 561 height 24
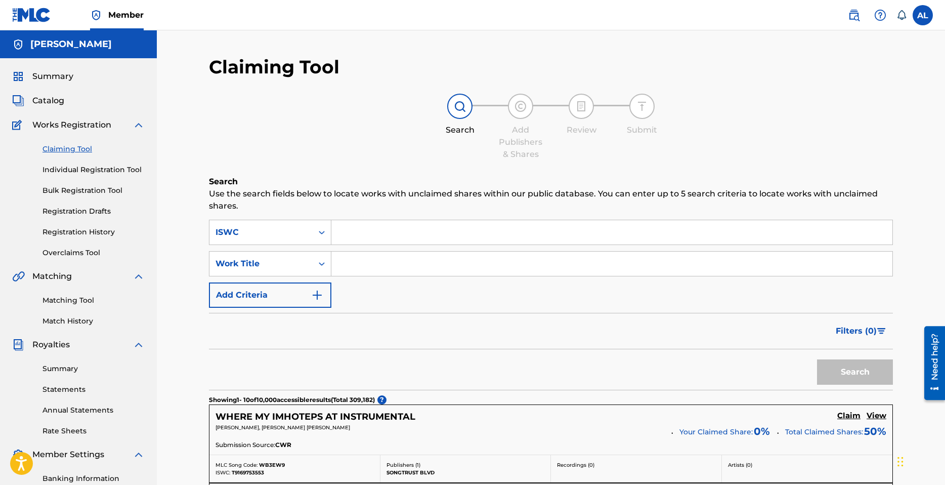
click at [67, 150] on link "Claiming Tool" at bounding box center [94, 149] width 102 height 11
click at [100, 172] on link "Individual Registration Tool" at bounding box center [94, 169] width 102 height 11
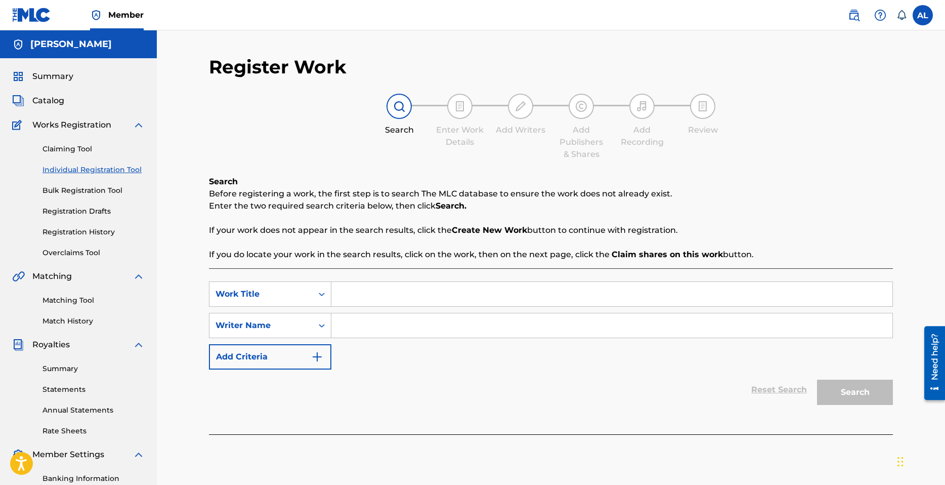
click at [74, 146] on link "Claiming Tool" at bounding box center [94, 149] width 102 height 11
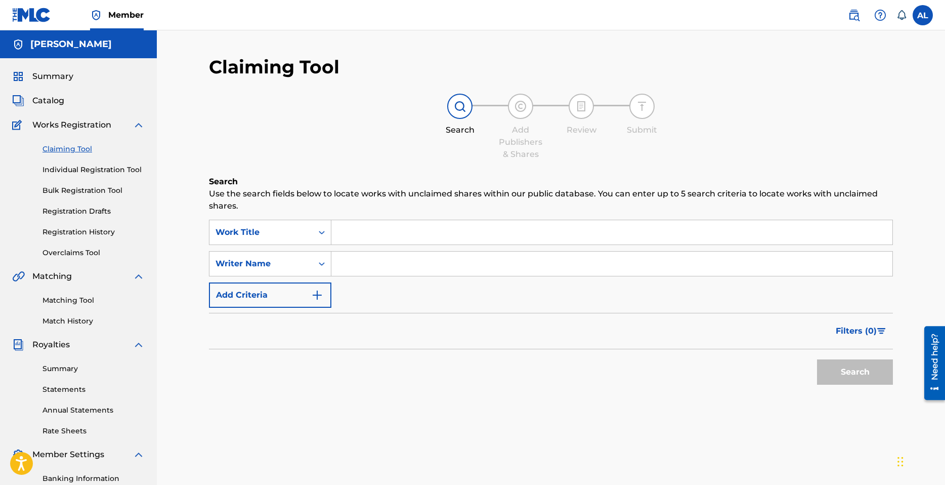
click at [382, 237] on input "Search Form" at bounding box center [611, 232] width 561 height 24
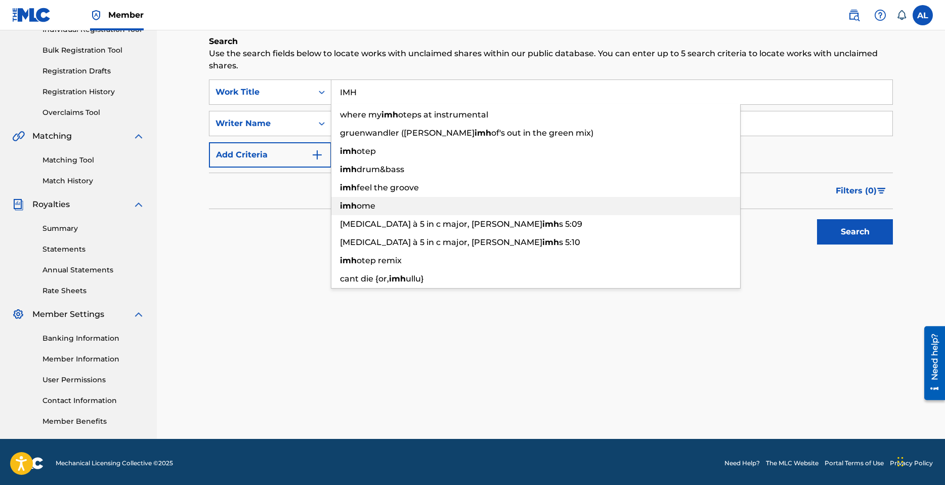
scroll to position [143, 0]
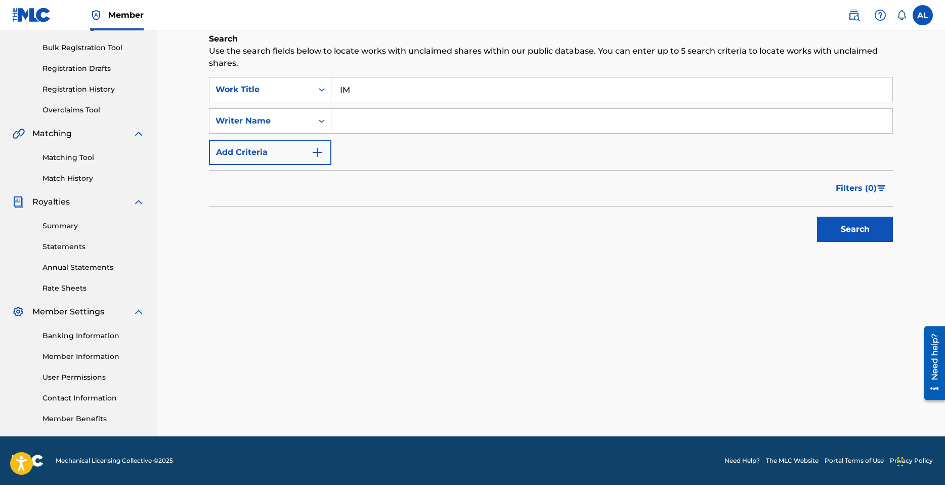
type input "I"
click at [76, 160] on link "Matching Tool" at bounding box center [94, 157] width 102 height 11
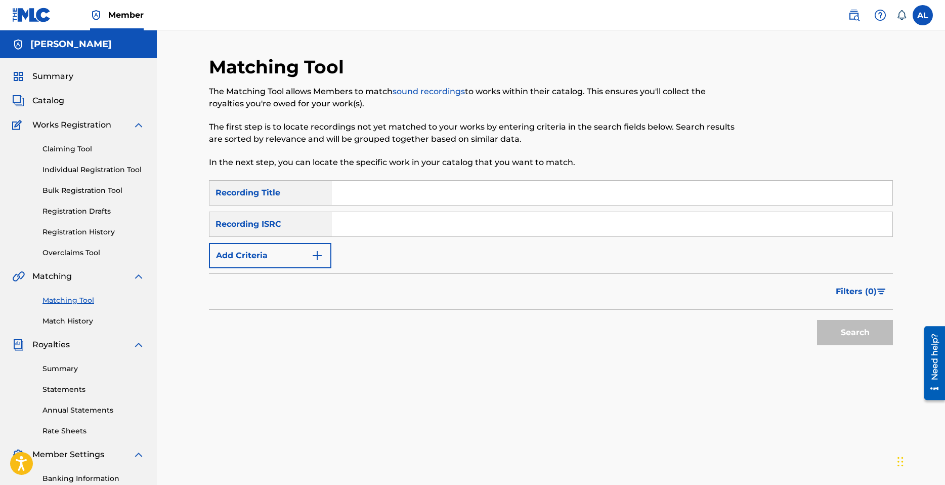
click at [400, 193] on input "Search Form" at bounding box center [611, 193] width 561 height 24
type input "IMH"
click at [851, 330] on button "Search" at bounding box center [855, 332] width 76 height 25
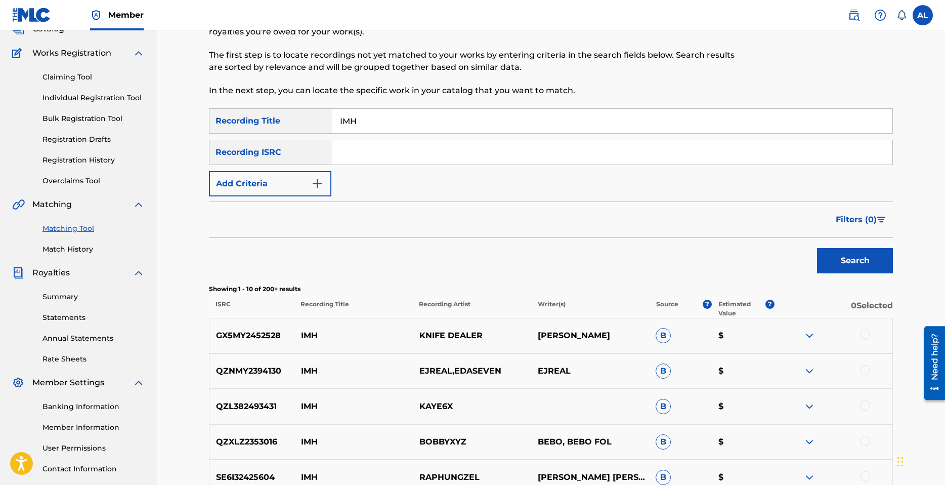
scroll to position [29, 0]
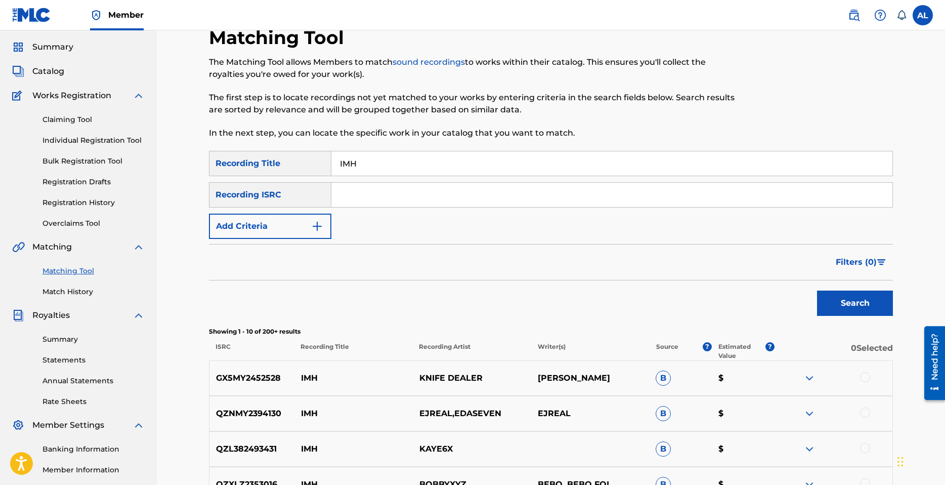
click at [389, 195] on input "Search Form" at bounding box center [611, 195] width 561 height 24
paste input "QZFYY2428406"
type input "QZFYY2428406"
click at [851, 303] on button "Search" at bounding box center [855, 302] width 76 height 25
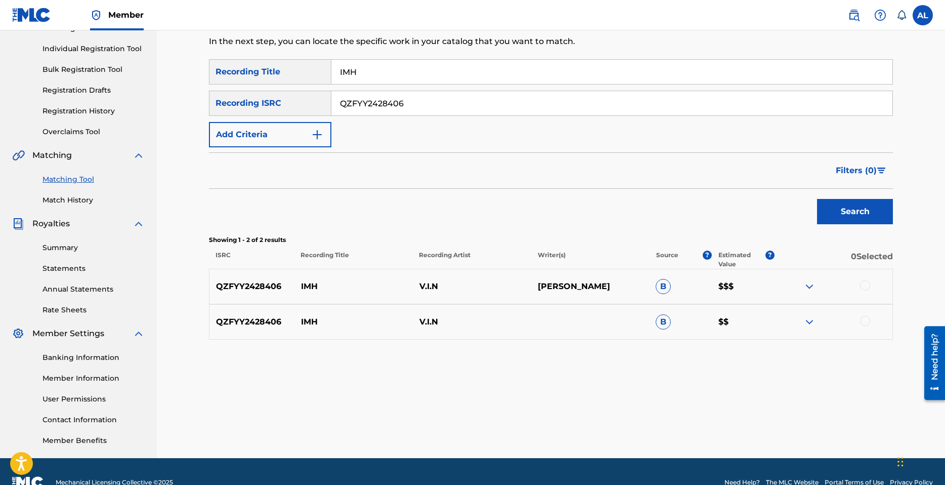
scroll to position [143, 0]
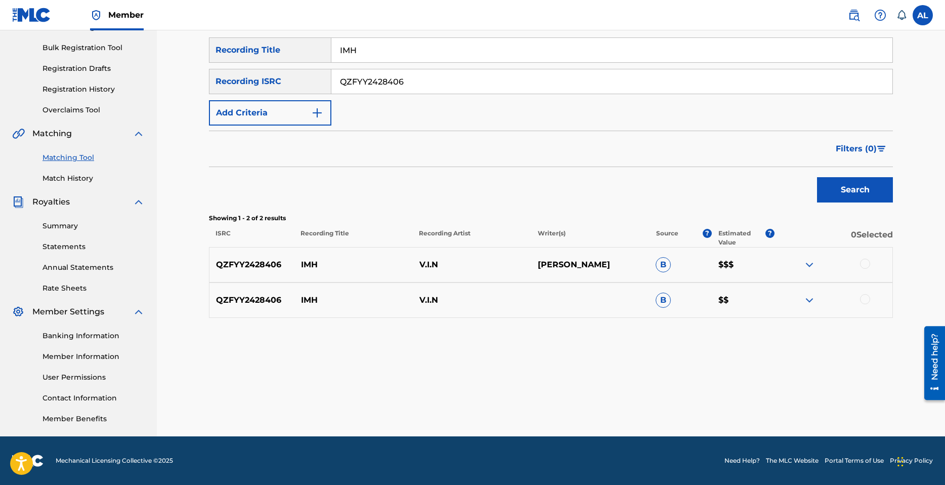
click at [572, 265] on p "AARON LINDSEY" at bounding box center [590, 265] width 118 height 12
click at [809, 267] on img at bounding box center [810, 265] width 12 height 12
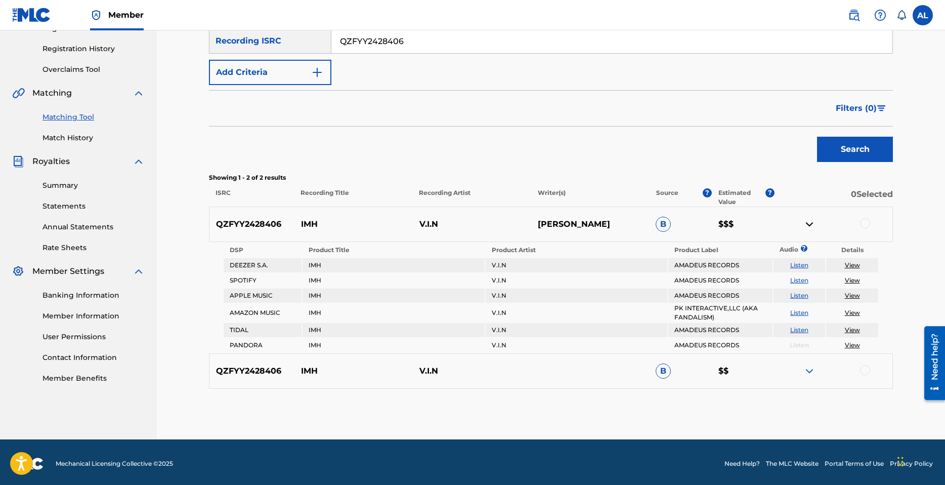
scroll to position [186, 0]
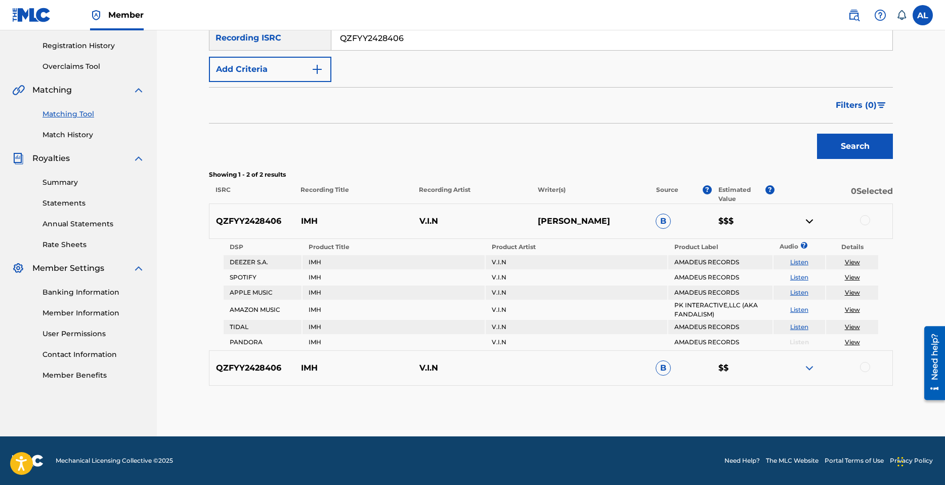
click at [805, 369] on img at bounding box center [810, 368] width 12 height 12
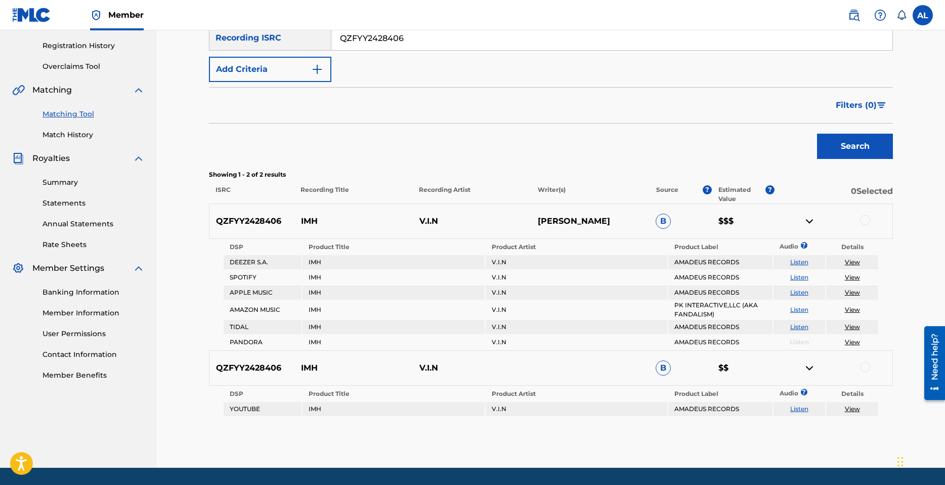
click at [814, 372] on img at bounding box center [810, 368] width 12 height 12
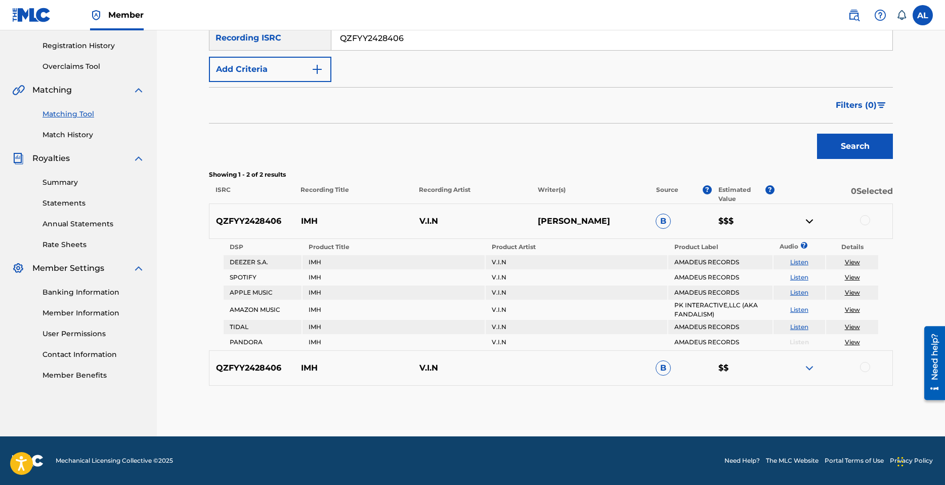
drag, startPoint x: 570, startPoint y: 214, endPoint x: 570, endPoint y: 220, distance: 5.6
click at [570, 220] on div "QZFYY2428406 IMH V.I.N AARON LINDSEY B $$$" at bounding box center [551, 220] width 684 height 35
click at [660, 227] on span "B" at bounding box center [663, 221] width 15 height 15
click at [663, 221] on span "B" at bounding box center [663, 221] width 15 height 15
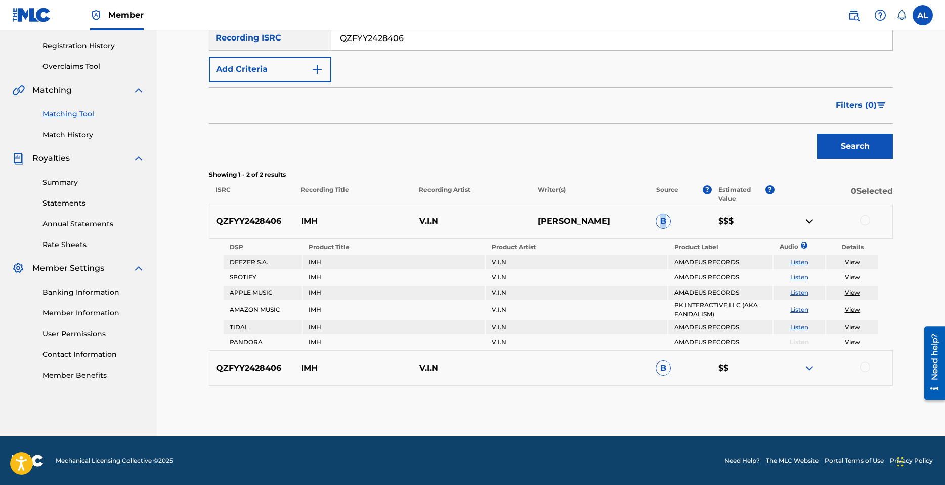
click at [669, 221] on span "B" at bounding box center [663, 221] width 15 height 15
click at [813, 226] on img at bounding box center [810, 221] width 12 height 12
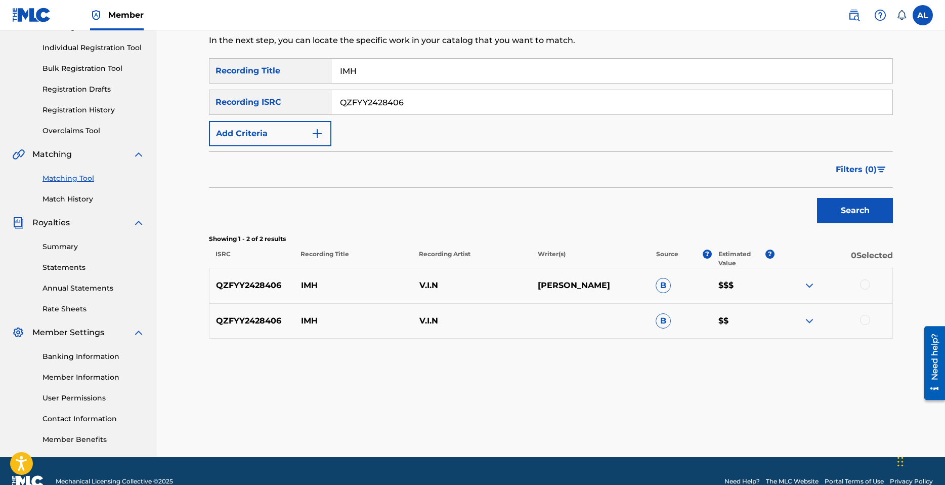
scroll to position [143, 0]
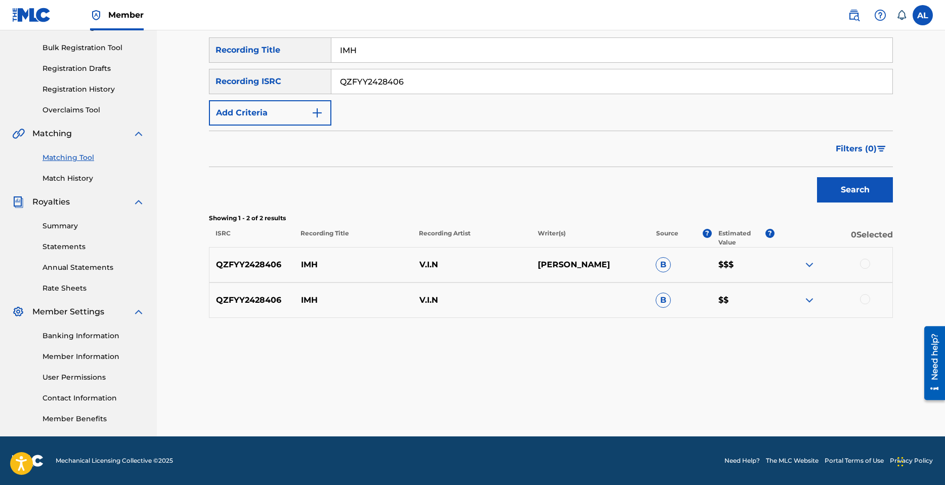
click at [879, 277] on div "QZFYY2428406 IMH V.I.N AARON LINDSEY B $$$" at bounding box center [551, 264] width 684 height 35
click at [876, 263] on div at bounding box center [833, 265] width 118 height 12
click at [852, 262] on div at bounding box center [833, 265] width 118 height 12
click at [811, 262] on img at bounding box center [810, 265] width 12 height 12
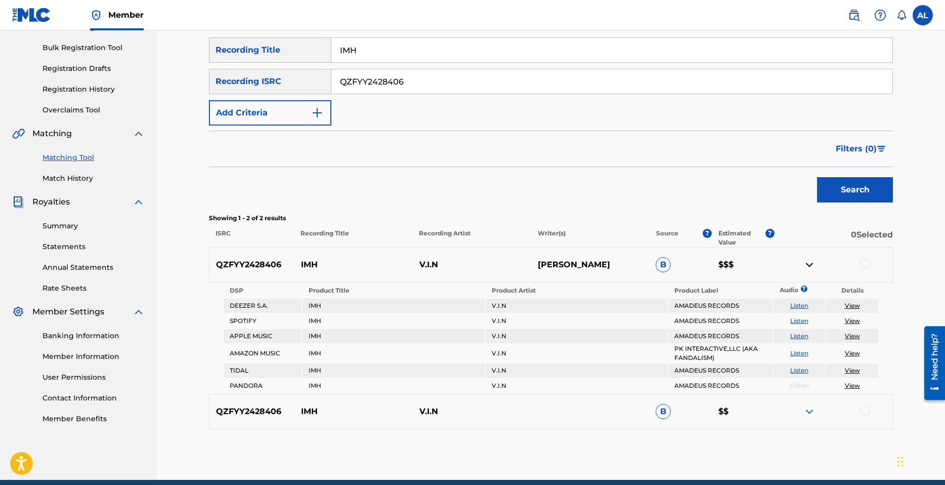
click at [807, 266] on img at bounding box center [810, 265] width 12 height 12
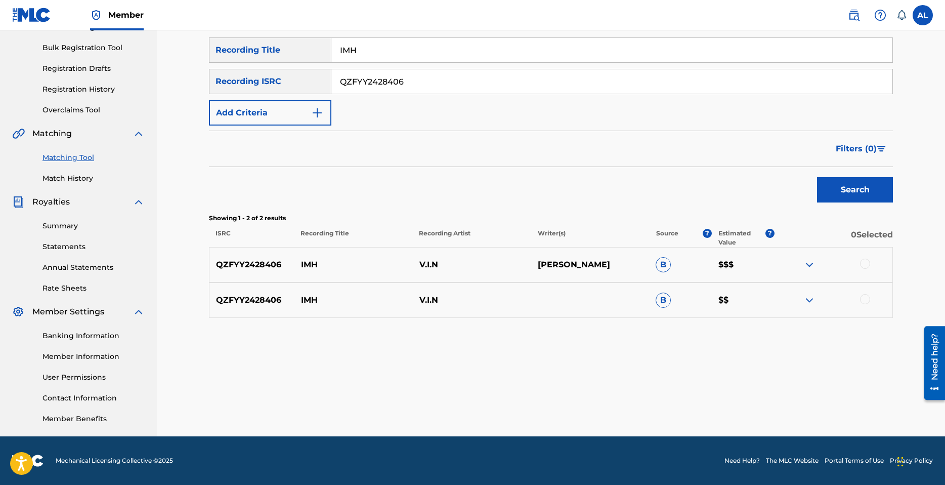
click at [861, 265] on div at bounding box center [865, 264] width 10 height 10
drag, startPoint x: 861, startPoint y: 265, endPoint x: 855, endPoint y: 265, distance: 6.1
click at [855, 265] on div at bounding box center [833, 265] width 118 height 12
drag, startPoint x: 454, startPoint y: 360, endPoint x: 664, endPoint y: 355, distance: 210.6
click at [454, 361] on div "Matching Tool The Matching Tool allows Members to match sound recordings to wor…" at bounding box center [551, 174] width 684 height 523
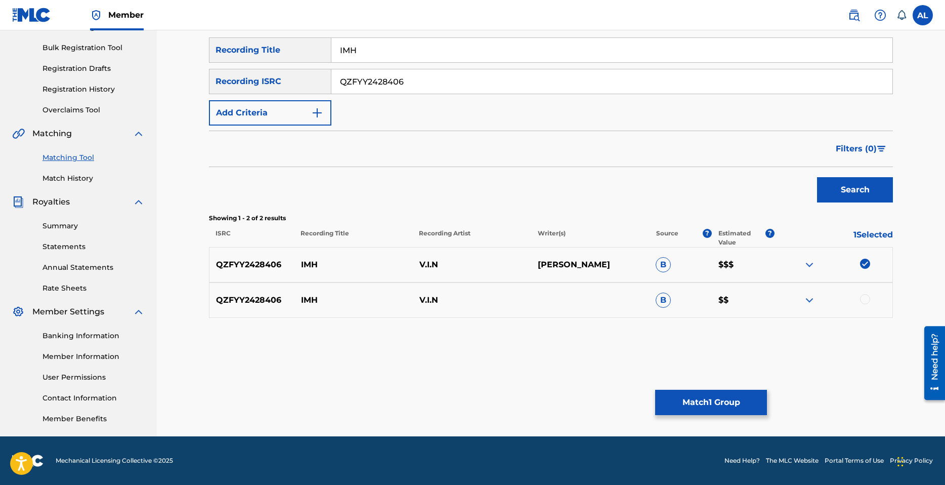
click at [862, 297] on div at bounding box center [865, 299] width 10 height 10
click at [862, 297] on div at bounding box center [833, 300] width 118 height 12
click at [836, 353] on div "Matching Tool The Matching Tool allows Members to match sound recordings to wor…" at bounding box center [551, 174] width 684 height 523
click at [717, 399] on button "Match 2 Groups" at bounding box center [711, 402] width 112 height 25
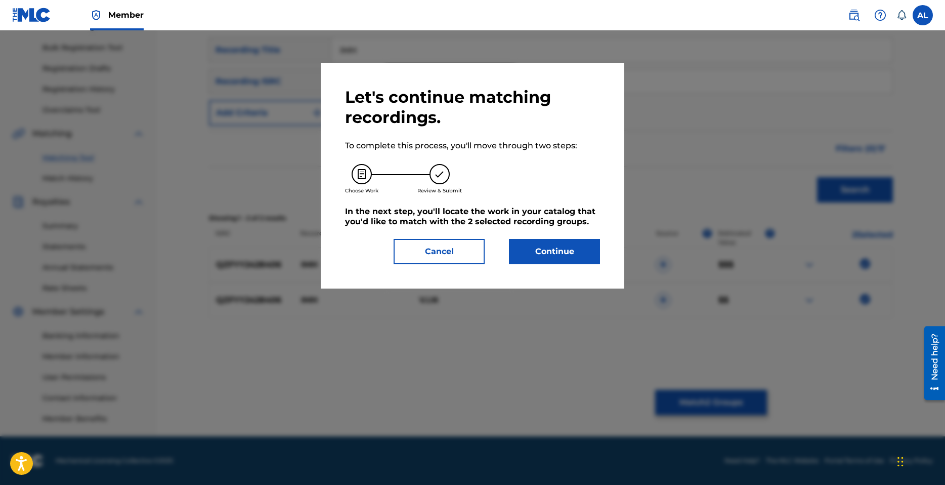
click at [446, 250] on button "Cancel" at bounding box center [439, 251] width 91 height 25
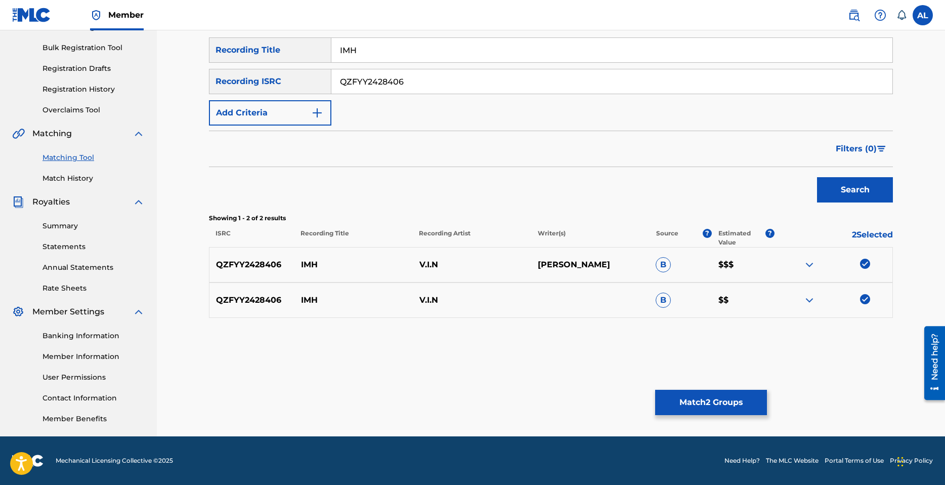
click at [812, 299] on img at bounding box center [810, 300] width 12 height 12
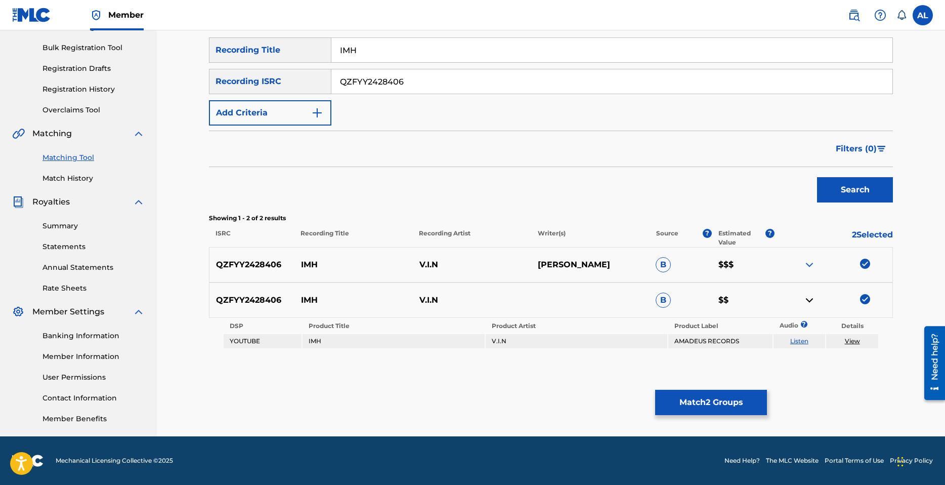
click at [812, 299] on img at bounding box center [810, 300] width 12 height 12
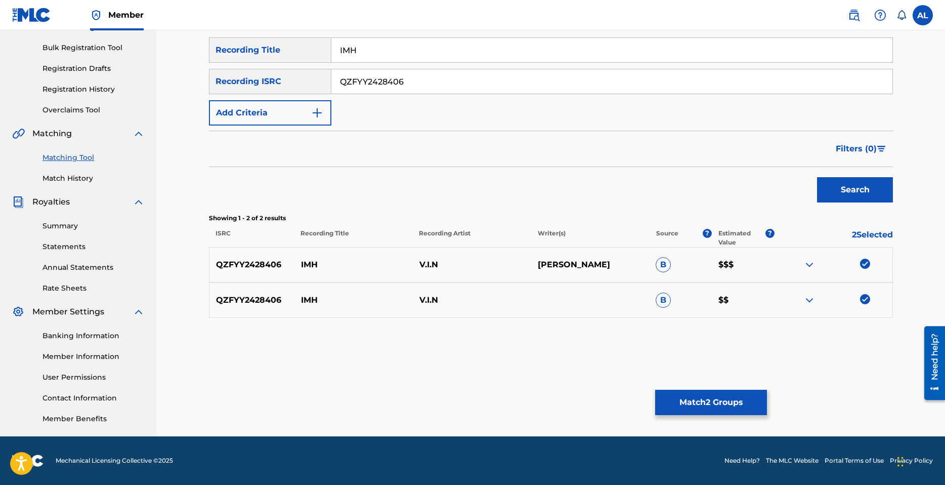
click at [811, 300] on img at bounding box center [810, 300] width 12 height 12
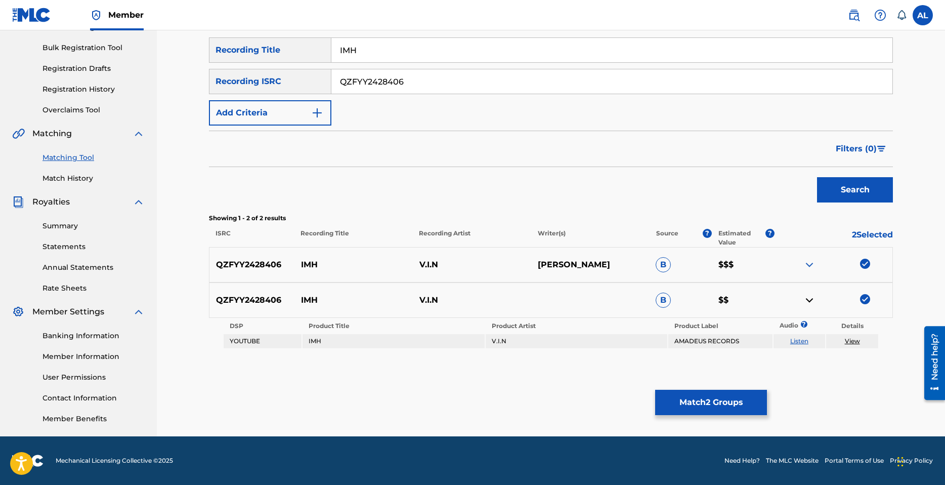
click at [810, 263] on img at bounding box center [810, 265] width 12 height 12
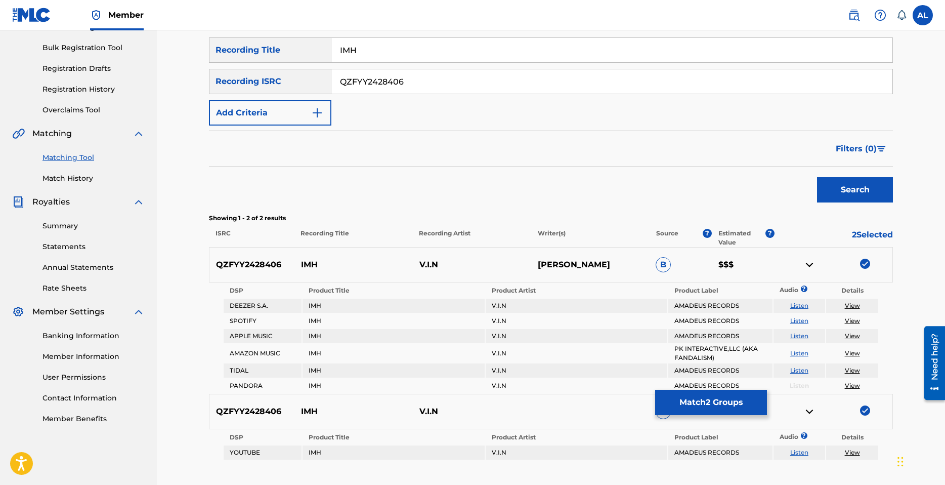
click at [721, 399] on button "Match 2 Groups" at bounding box center [711, 402] width 112 height 25
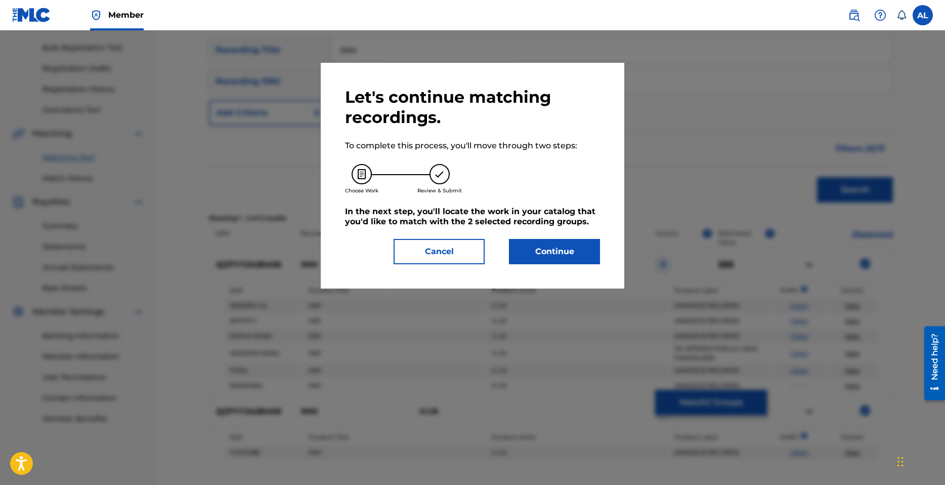
click at [574, 247] on button "Continue" at bounding box center [554, 251] width 91 height 25
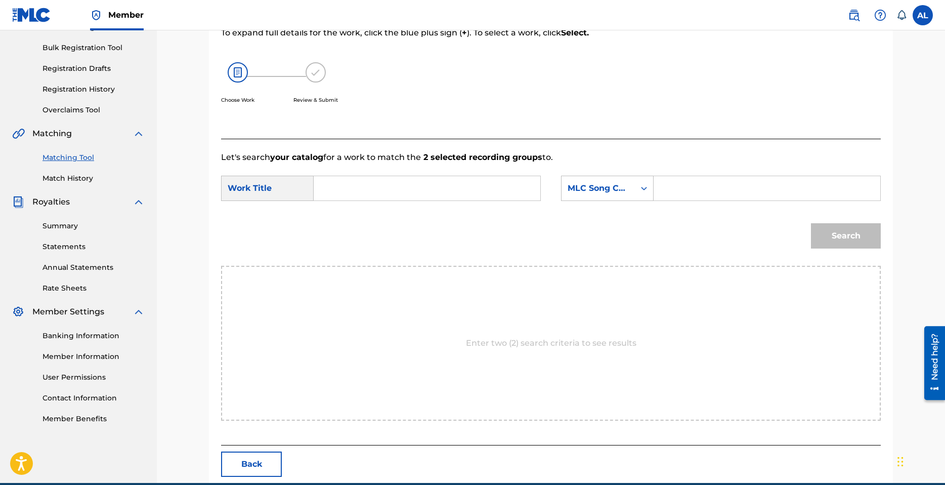
click at [357, 194] on input "Search Form" at bounding box center [426, 188] width 209 height 24
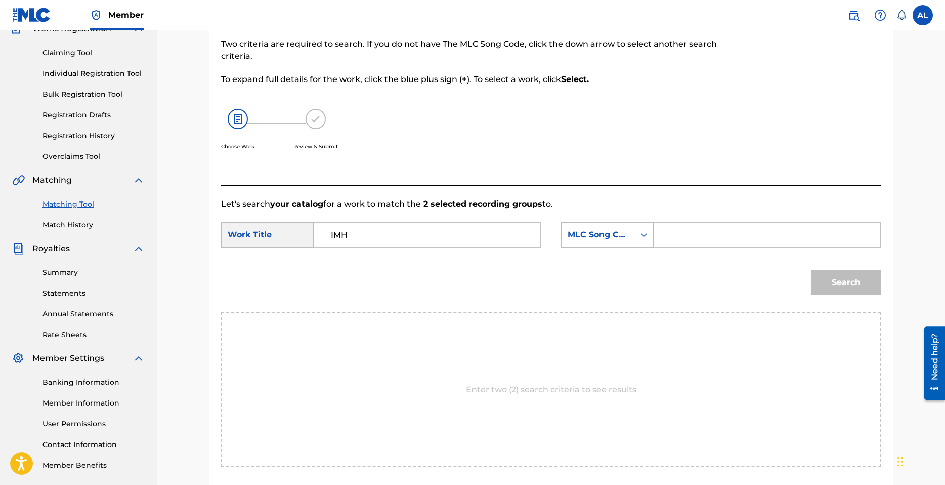
scroll to position [92, 0]
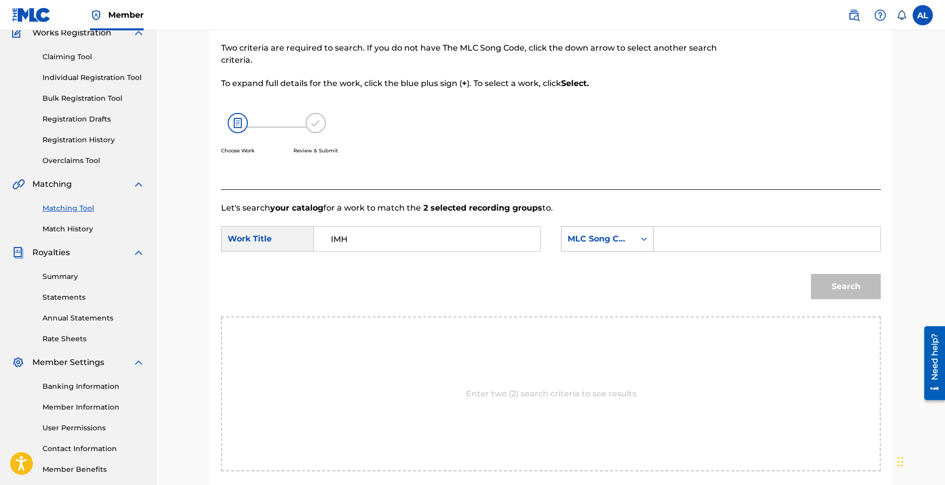
type input "IMH"
click at [615, 236] on div "MLC Song Code" at bounding box center [598, 239] width 61 height 12
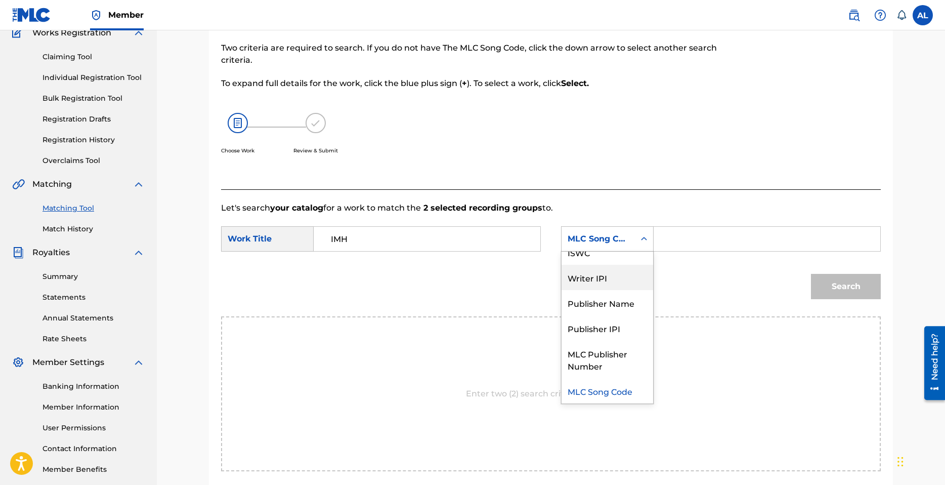
scroll to position [0, 0]
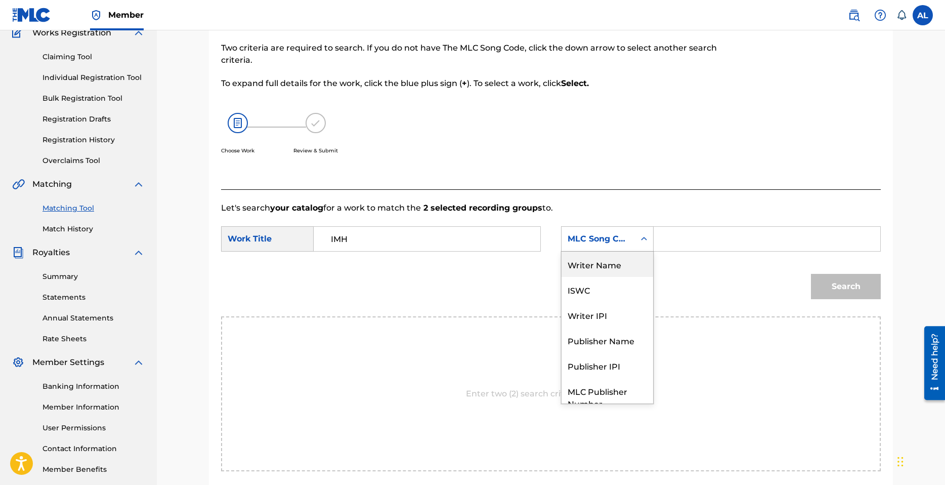
click at [613, 266] on div "Writer Name" at bounding box center [608, 263] width 92 height 25
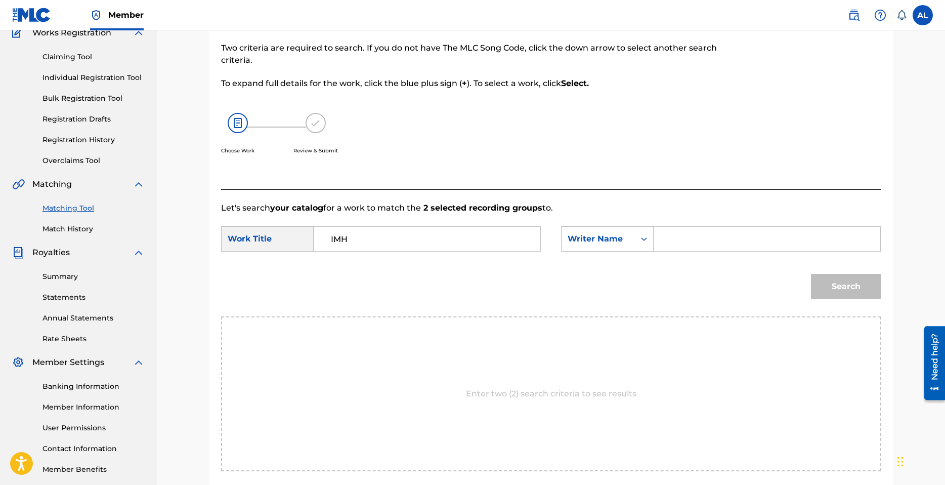
click at [86, 78] on link "Individual Registration Tool" at bounding box center [94, 77] width 102 height 11
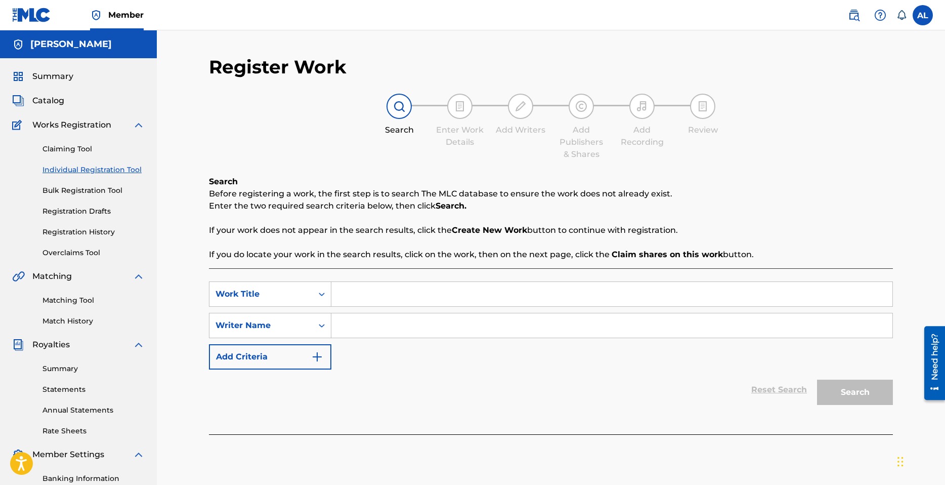
click at [73, 153] on link "Claiming Tool" at bounding box center [94, 149] width 102 height 11
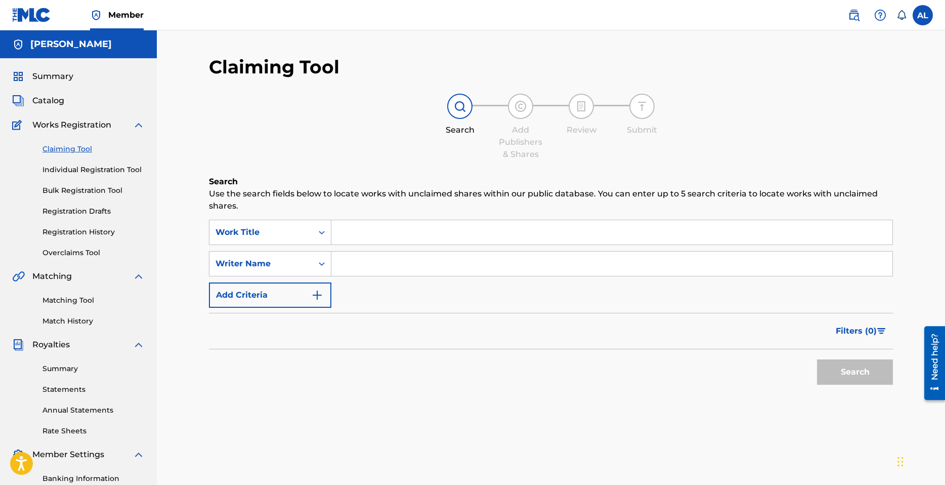
drag, startPoint x: 366, startPoint y: 226, endPoint x: 368, endPoint y: 233, distance: 7.4
click at [366, 227] on input "Search Form" at bounding box center [611, 232] width 561 height 24
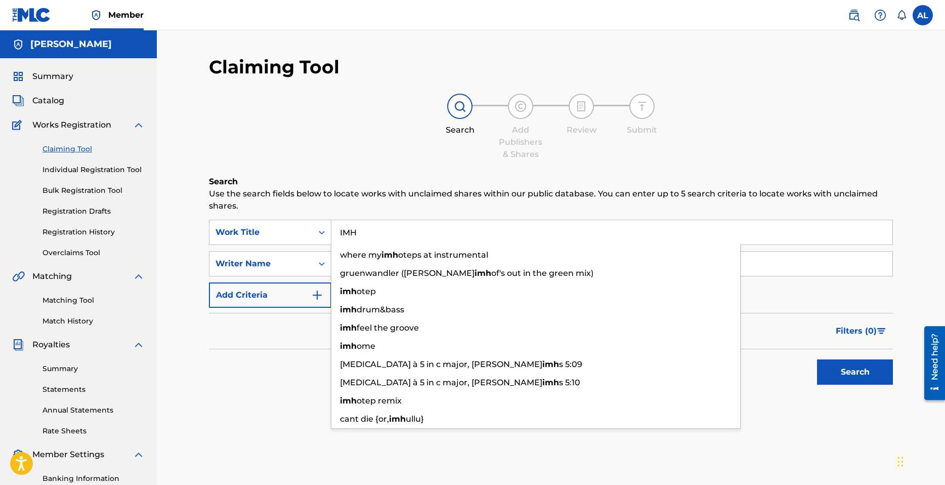
type input "IMH"
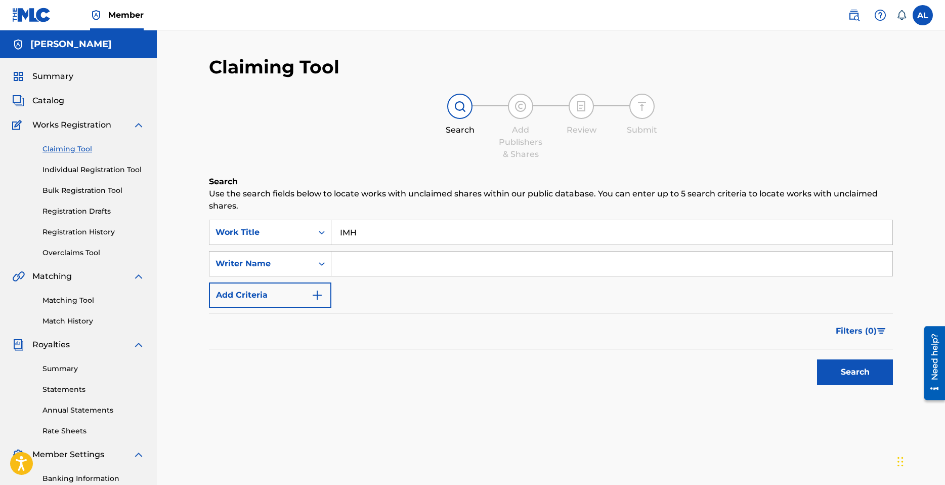
click at [367, 208] on p "Use the search fields below to locate works with unclaimed shares within our pu…" at bounding box center [551, 200] width 684 height 24
click at [362, 261] on input "Search Form" at bounding box center [611, 263] width 561 height 24
click at [359, 264] on input "Search Form" at bounding box center [611, 263] width 561 height 24
type input "[PERSON_NAME]"
click at [312, 290] on img "Search Form" at bounding box center [317, 295] width 12 height 12
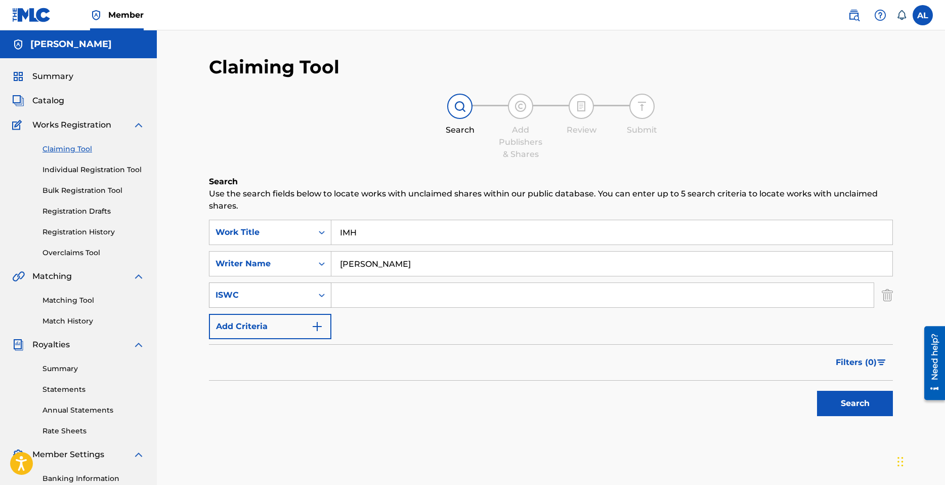
click at [281, 296] on div "ISWC" at bounding box center [261, 295] width 91 height 12
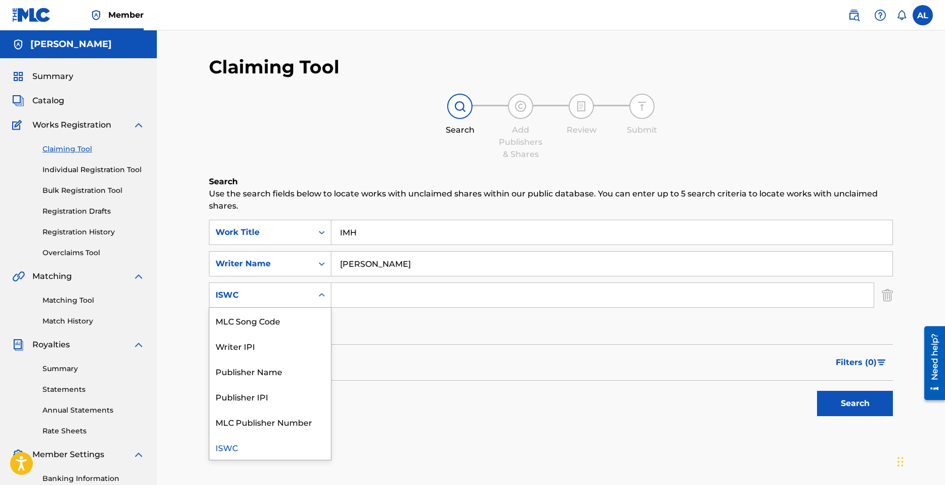
click at [247, 443] on div "ISWC" at bounding box center [269, 446] width 121 height 25
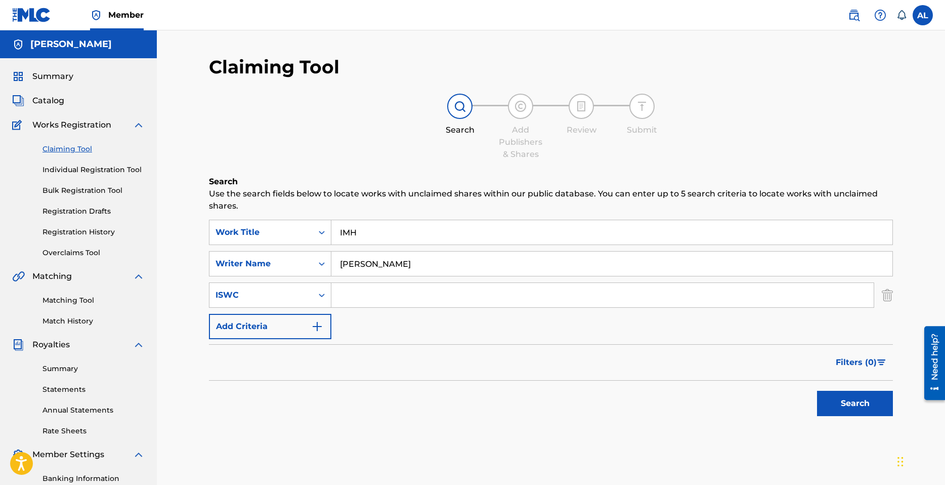
click at [406, 297] on input "Search Form" at bounding box center [602, 295] width 542 height 24
paste input "QZFYY2428406"
click at [414, 289] on input "QZFYY2428406" at bounding box center [602, 295] width 542 height 24
click at [413, 289] on input "QZFYY2428406" at bounding box center [602, 295] width 542 height 24
paste input "T3335725214"
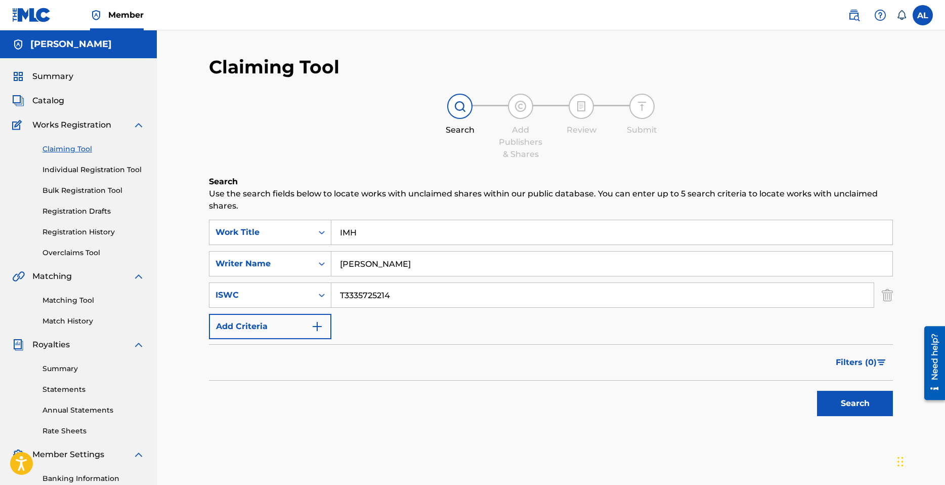
type input "T3335725214"
click at [283, 332] on button "Add Criteria" at bounding box center [270, 326] width 122 height 25
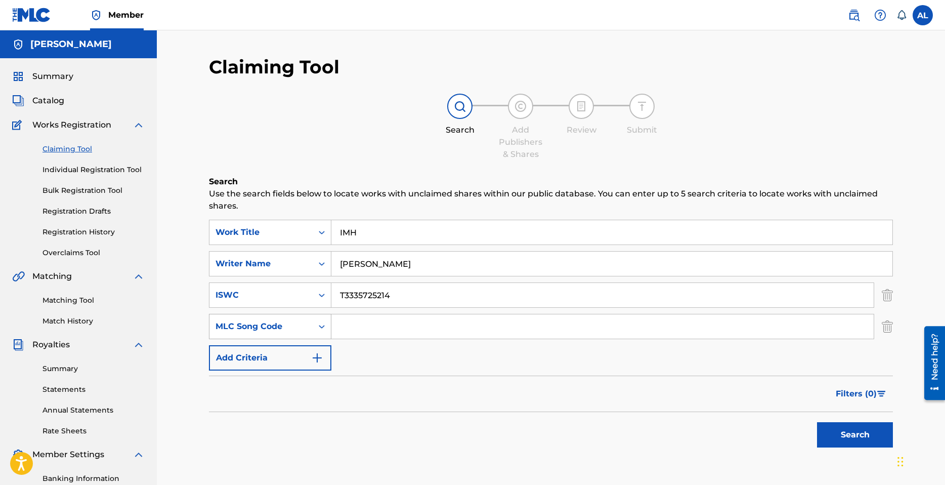
click at [297, 328] on div "MLC Song Code" at bounding box center [261, 326] width 91 height 12
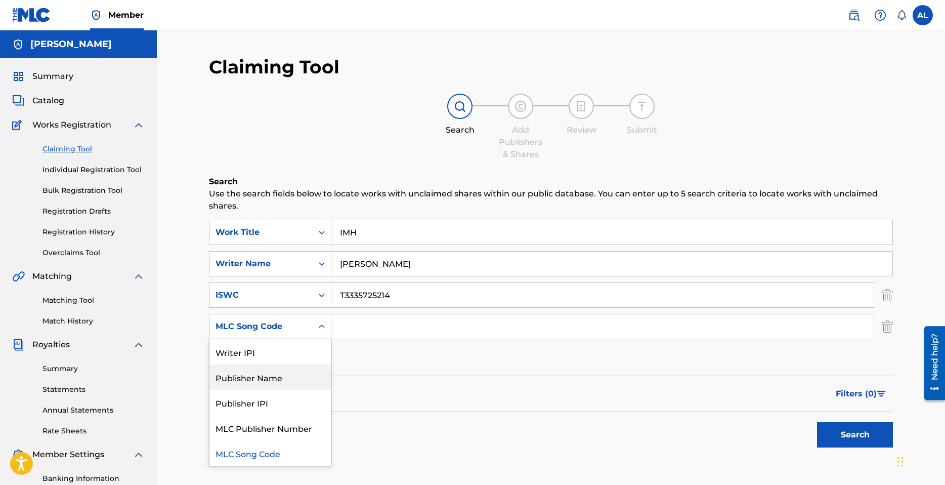
click at [268, 380] on div "Publisher Name" at bounding box center [269, 376] width 121 height 25
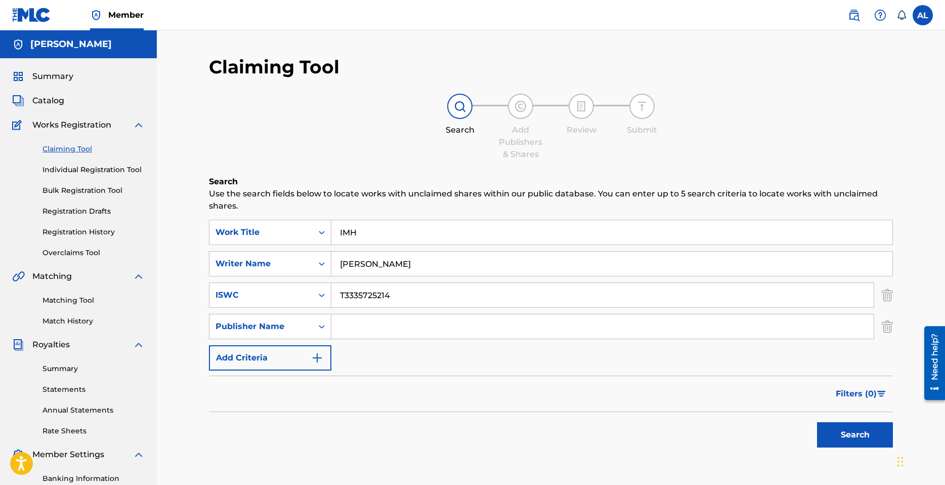
click at [388, 328] on input "Search Form" at bounding box center [602, 326] width 542 height 24
click at [851, 433] on button "Search" at bounding box center [855, 434] width 76 height 25
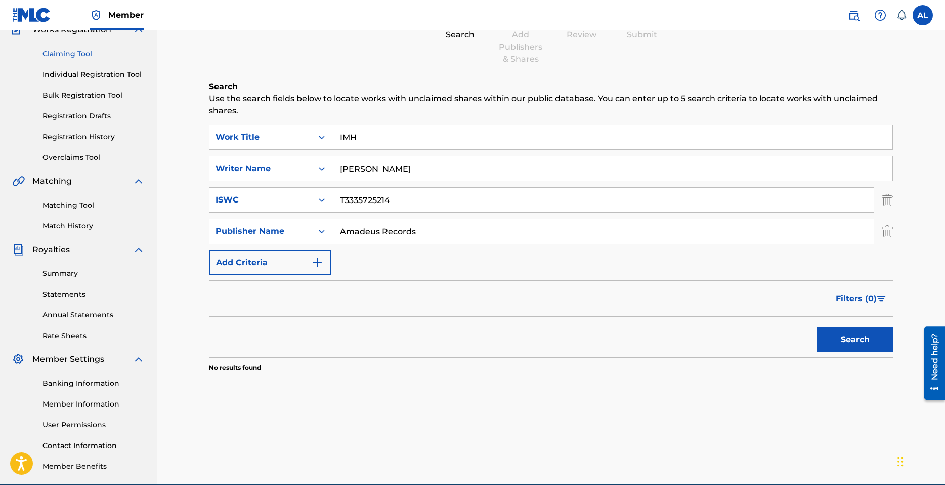
scroll to position [143, 0]
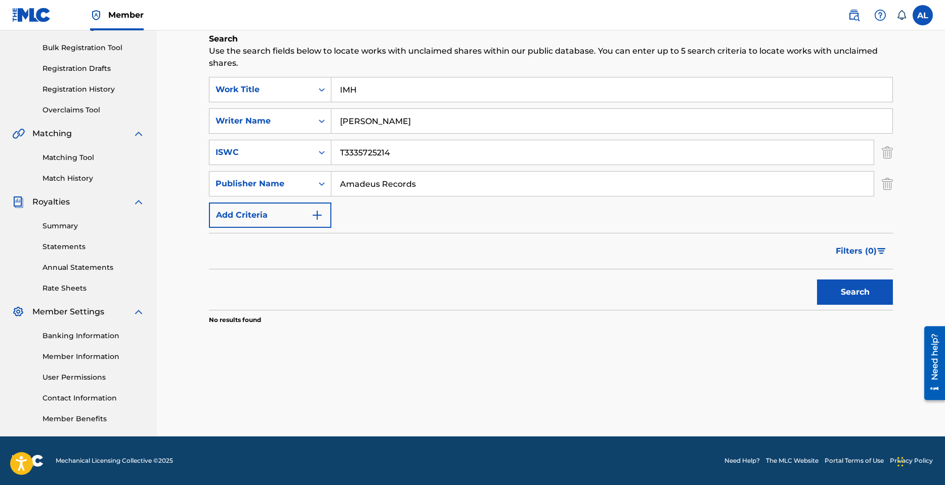
click at [440, 192] on input "Amadeus Records" at bounding box center [602, 184] width 542 height 24
type input "Amadeus Rec"
click at [855, 287] on button "Search" at bounding box center [855, 291] width 76 height 25
click at [886, 188] on img "Search Form" at bounding box center [887, 183] width 11 height 25
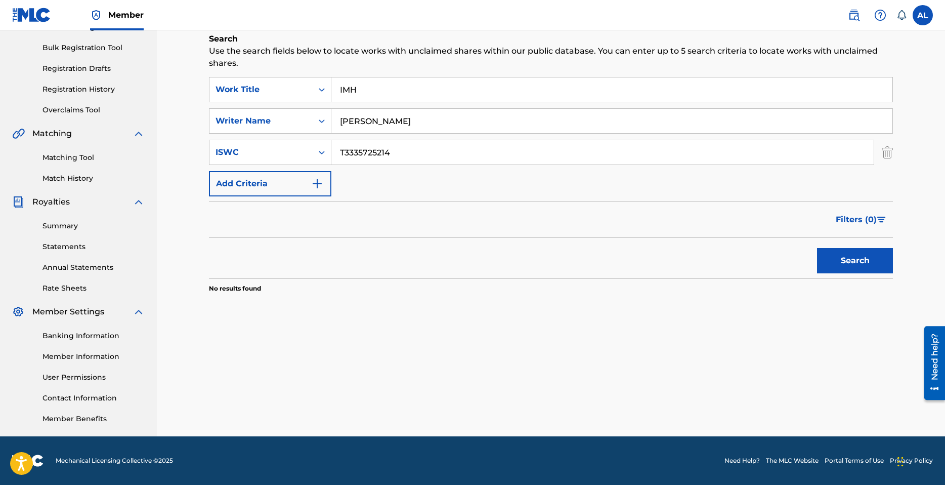
click at [886, 158] on img "Search Form" at bounding box center [887, 152] width 11 height 25
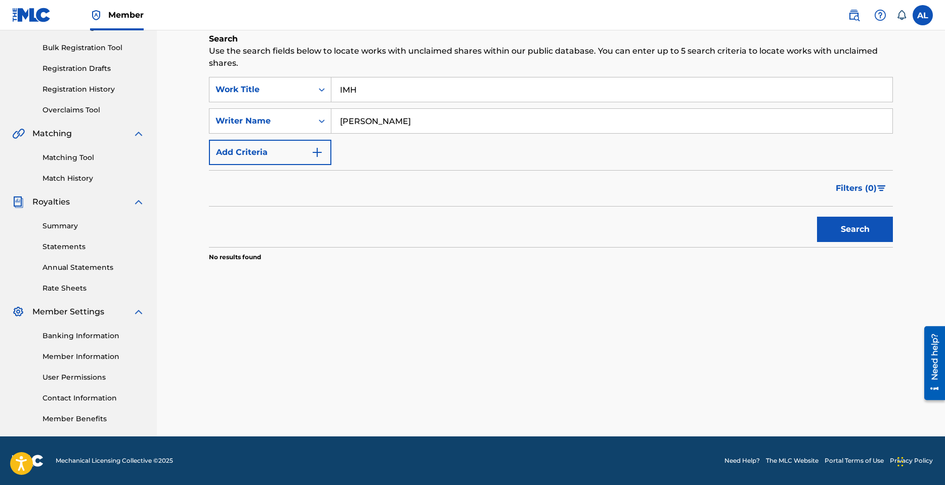
click at [858, 233] on button "Search" at bounding box center [855, 229] width 76 height 25
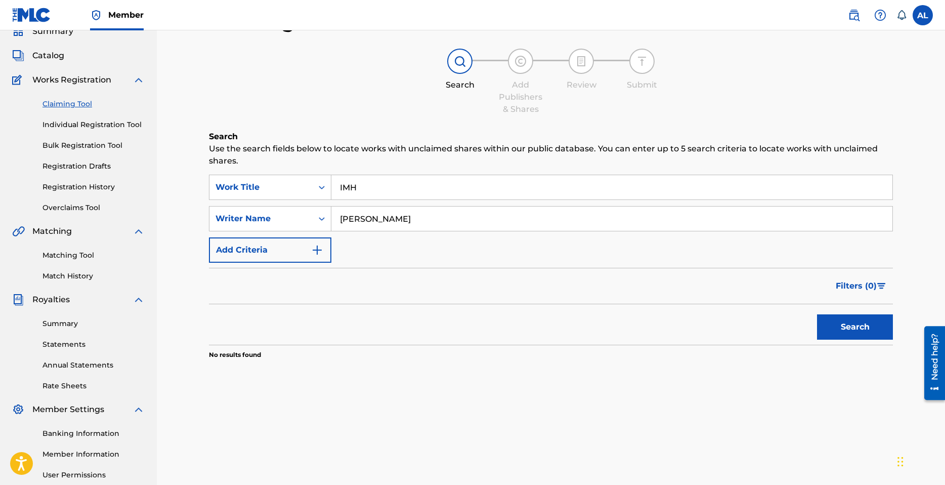
scroll to position [0, 0]
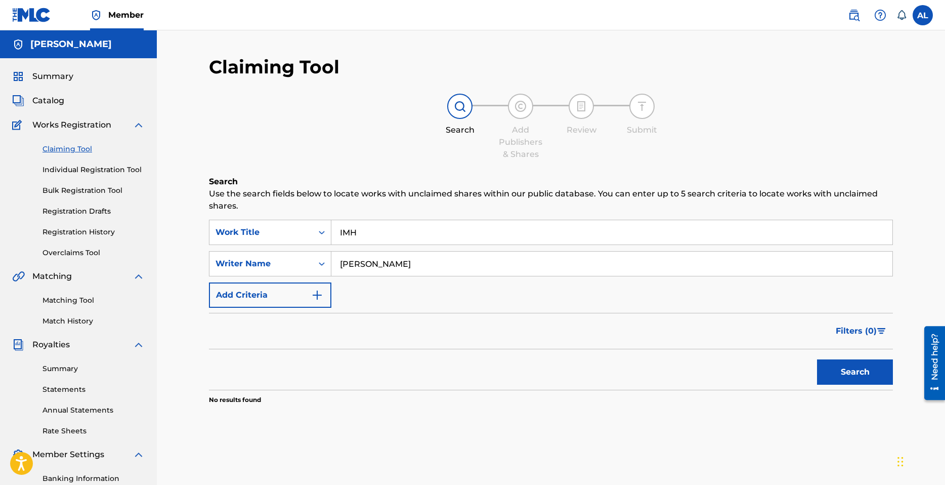
click at [387, 227] on input "IMH" at bounding box center [611, 232] width 561 height 24
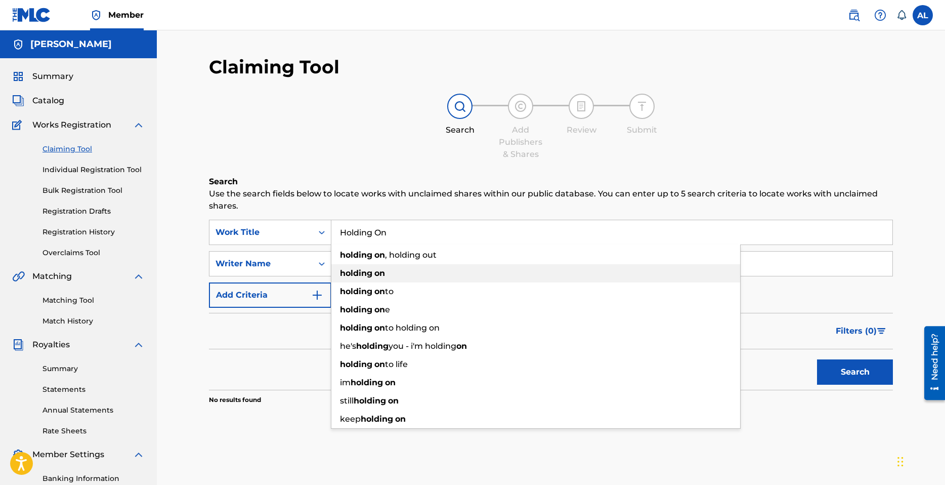
click at [374, 273] on span "Search Form" at bounding box center [373, 273] width 2 height 10
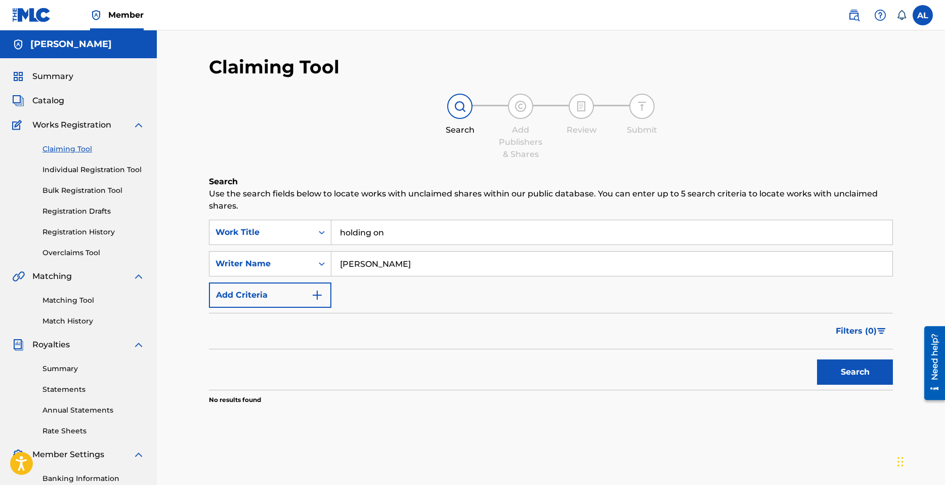
click at [845, 367] on button "Search" at bounding box center [855, 371] width 76 height 25
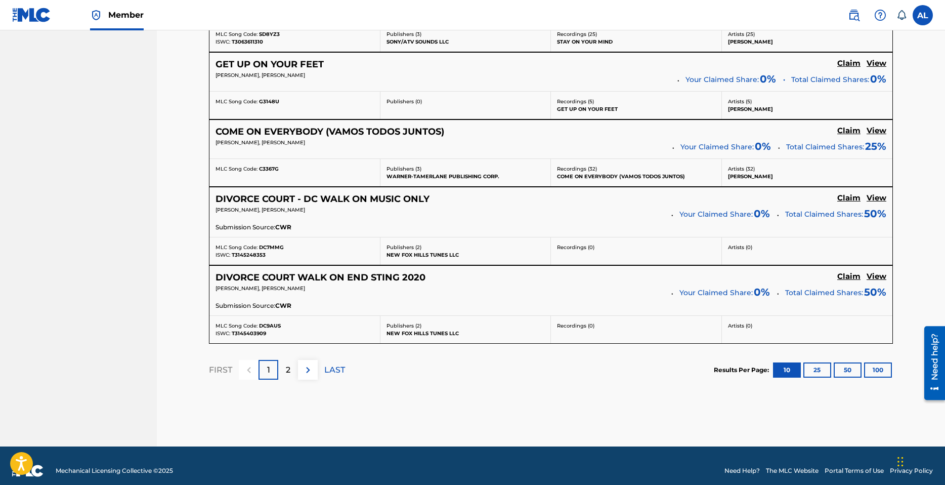
scroll to position [833, 0]
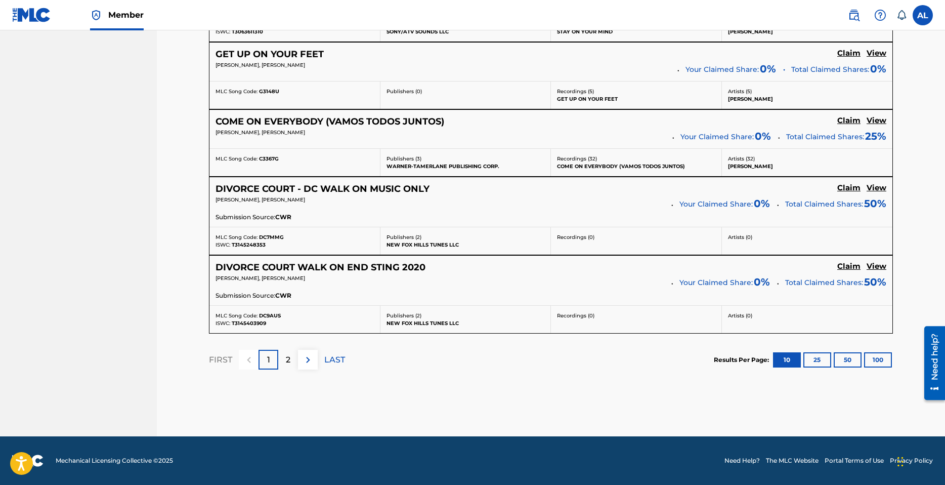
click at [289, 355] on p "2" at bounding box center [288, 360] width 5 height 12
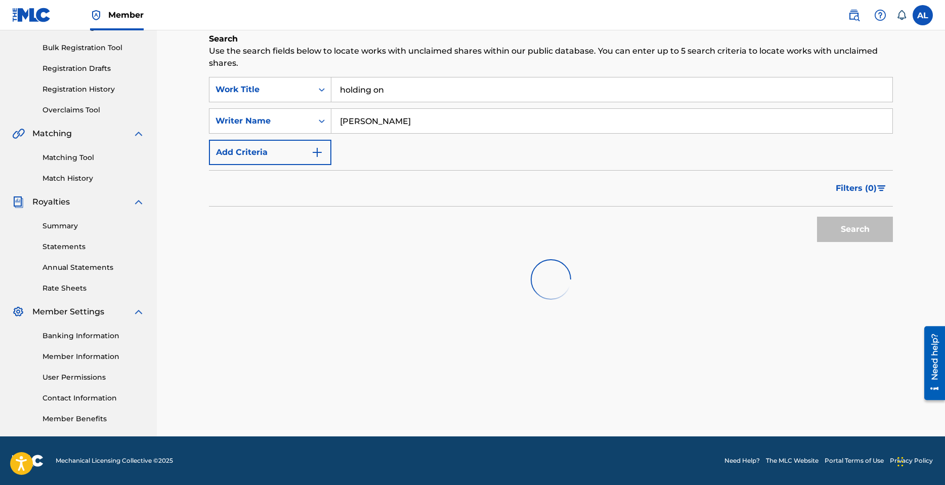
scroll to position [149, 0]
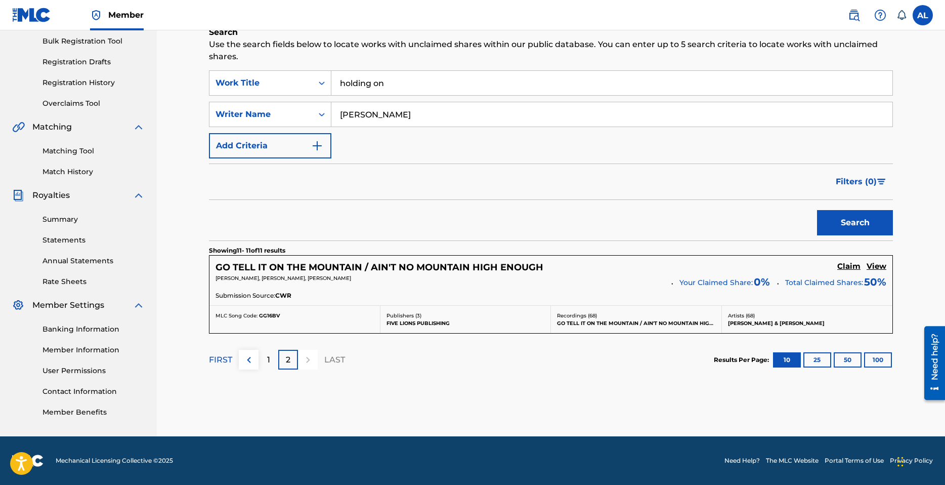
click at [264, 363] on div "1" at bounding box center [269, 360] width 20 height 20
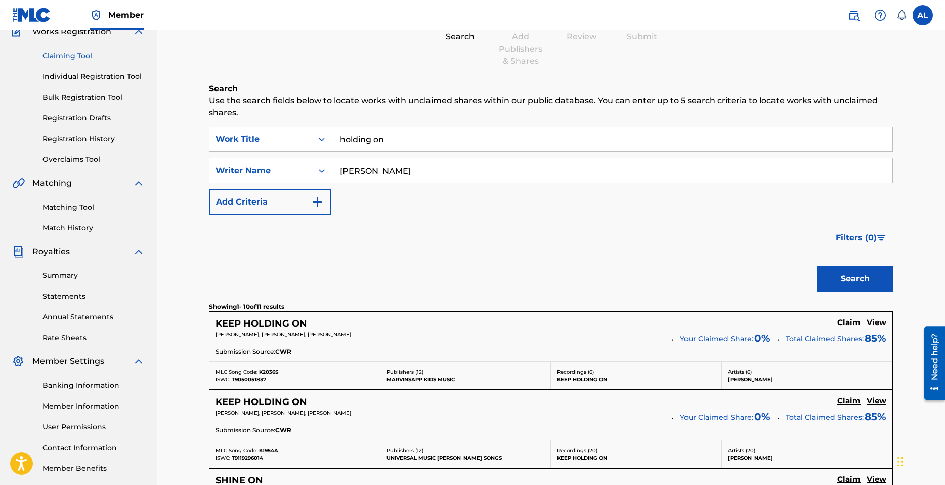
scroll to position [74, 0]
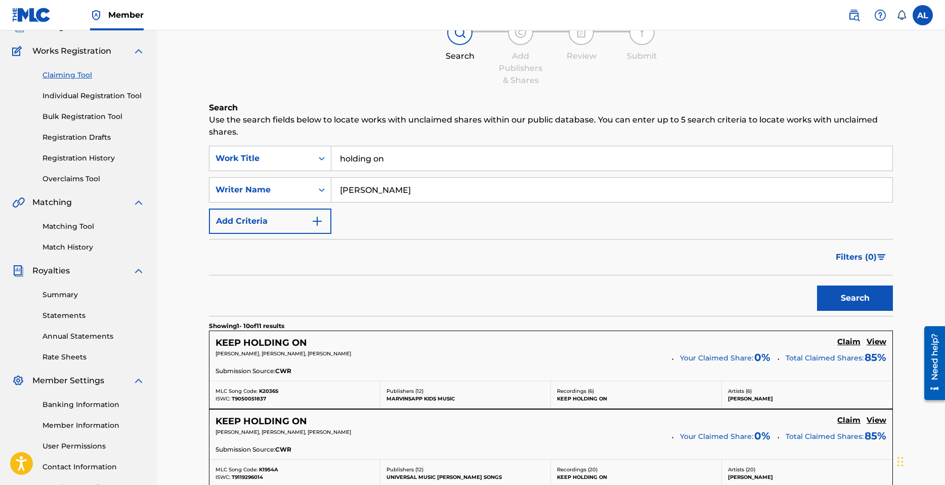
click at [394, 162] on input "holding on" at bounding box center [611, 158] width 561 height 24
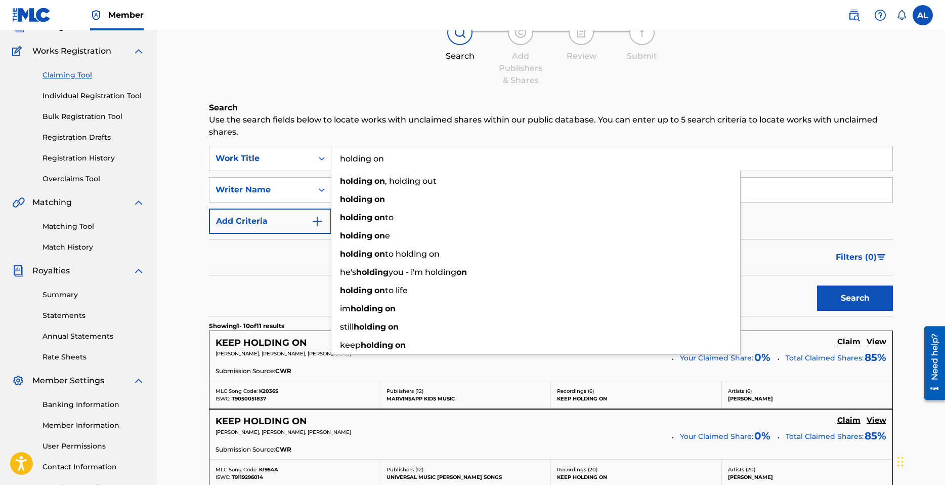
click at [394, 162] on input "holding on" at bounding box center [611, 158] width 561 height 24
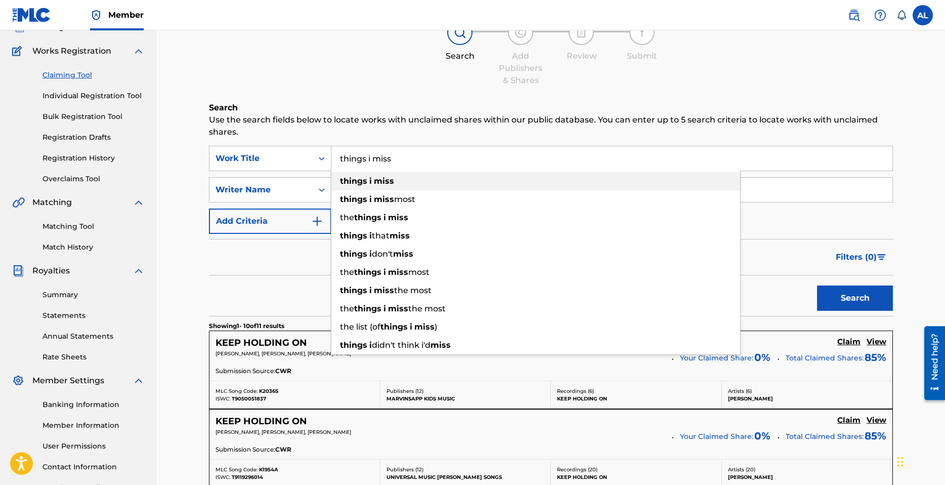
type input "things i miss"
click at [397, 176] on div "things i miss" at bounding box center [535, 181] width 409 height 18
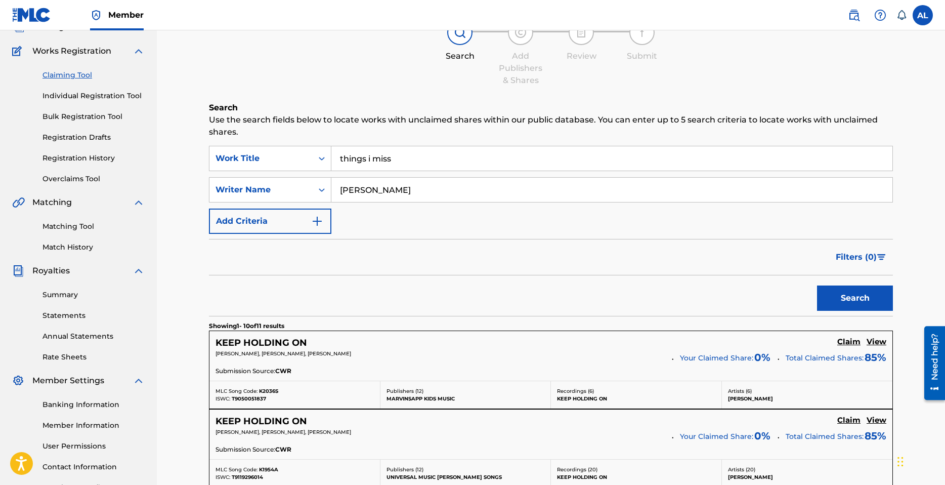
click at [860, 303] on button "Search" at bounding box center [855, 297] width 76 height 25
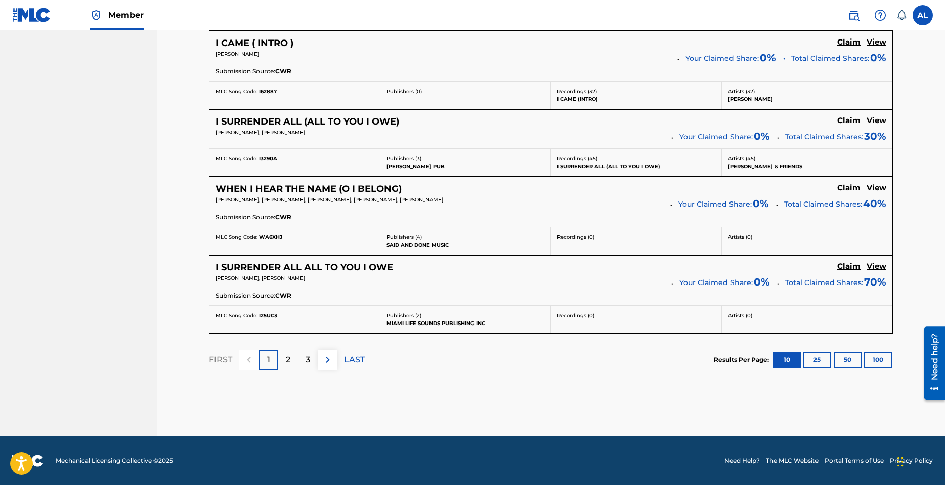
click at [286, 362] on p "2" at bounding box center [288, 360] width 5 height 12
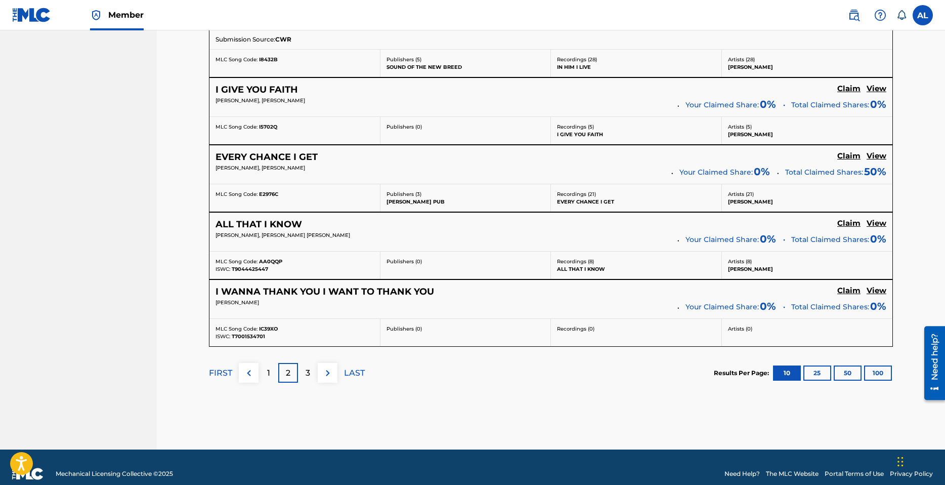
scroll to position [800, 0]
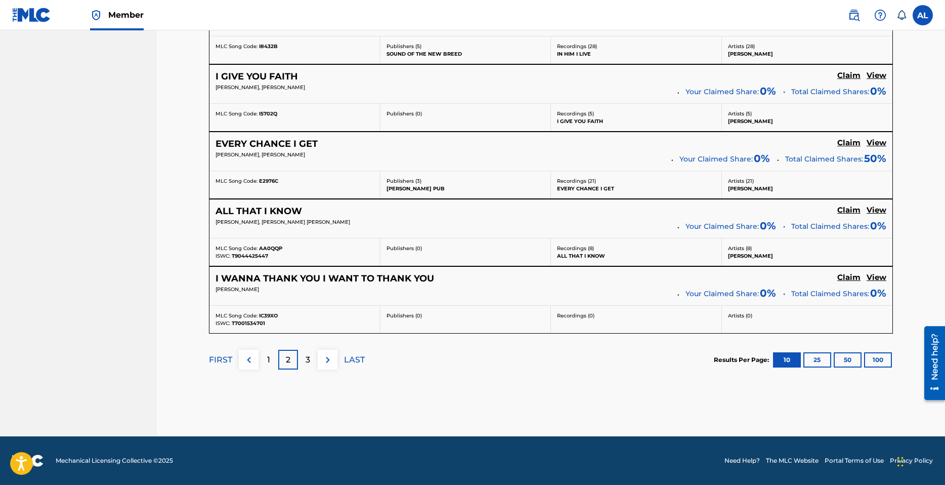
click at [315, 362] on div "3" at bounding box center [308, 360] width 20 height 20
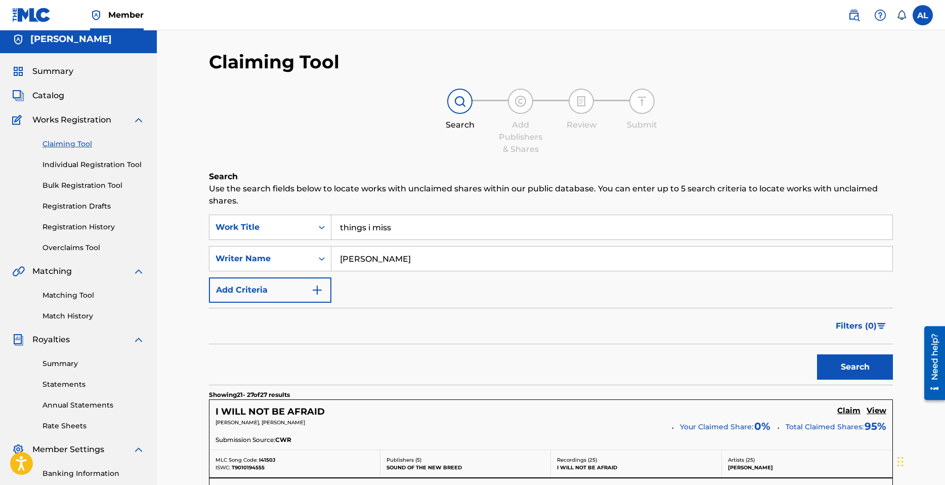
scroll to position [2, 0]
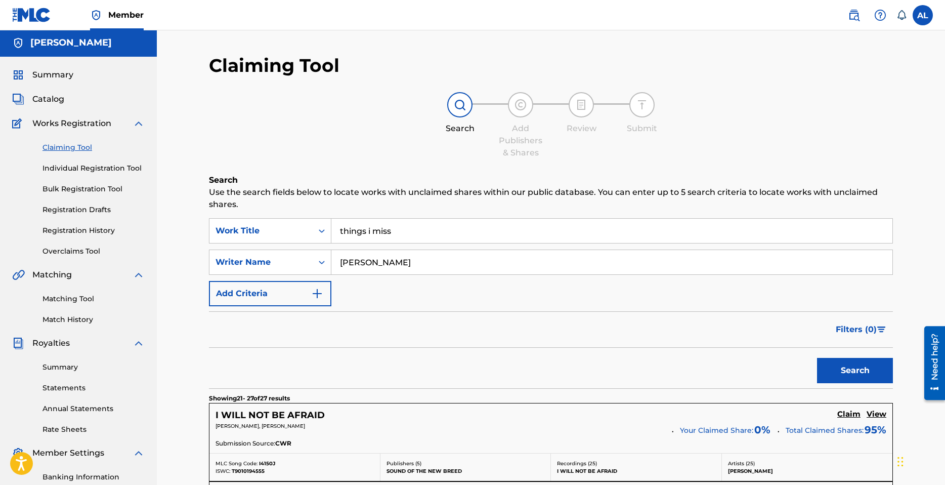
click at [843, 373] on button "Search" at bounding box center [855, 370] width 76 height 25
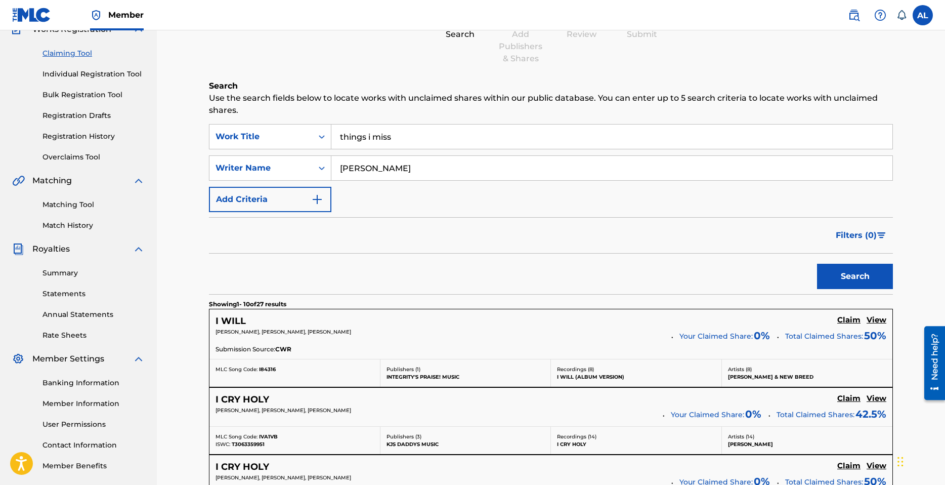
scroll to position [52, 0]
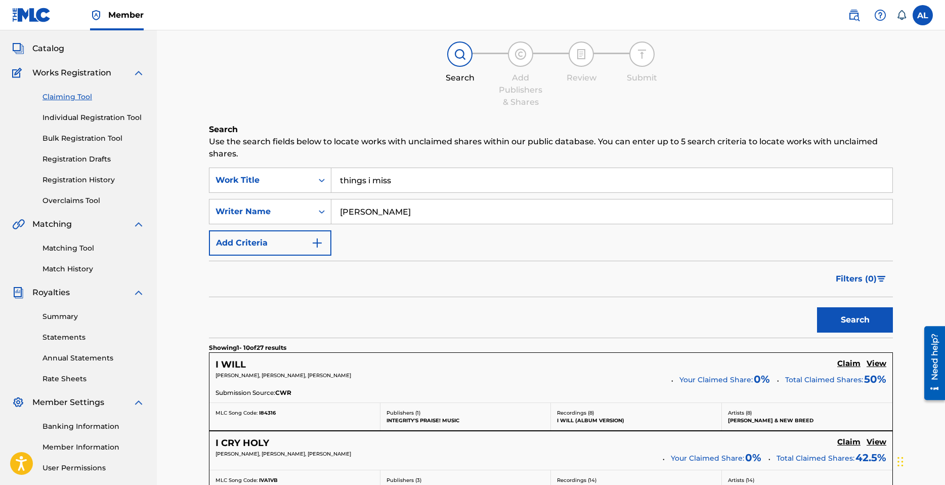
click at [433, 209] on input "[PERSON_NAME]" at bounding box center [611, 211] width 561 height 24
click at [447, 183] on input "things i miss" at bounding box center [611, 180] width 561 height 24
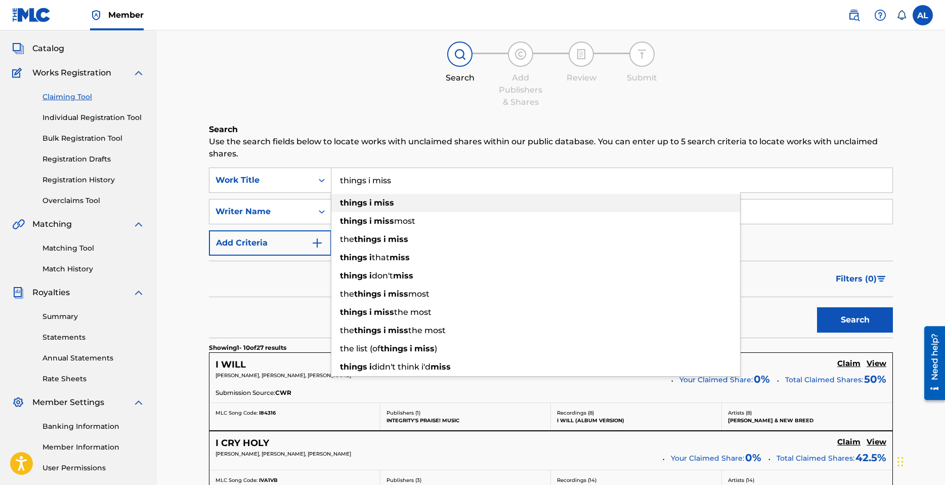
click at [409, 200] on div "things i miss" at bounding box center [535, 203] width 409 height 18
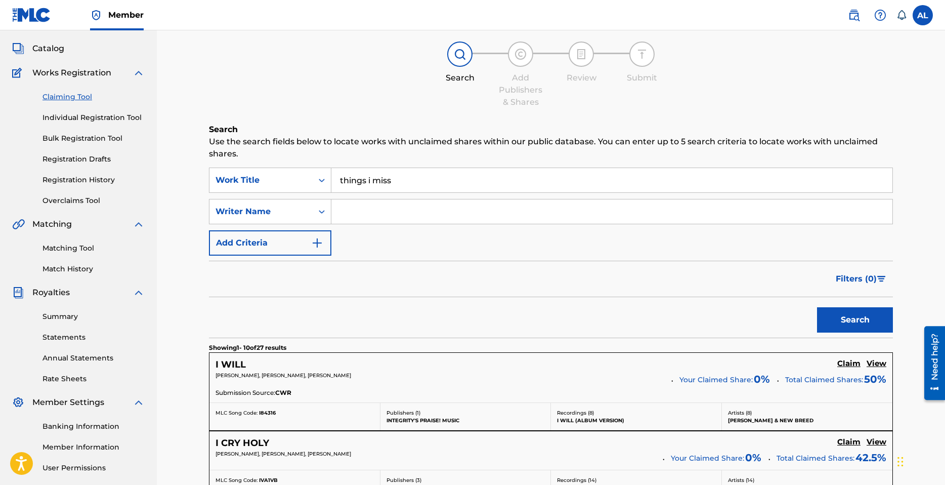
click at [840, 320] on button "Search" at bounding box center [855, 319] width 76 height 25
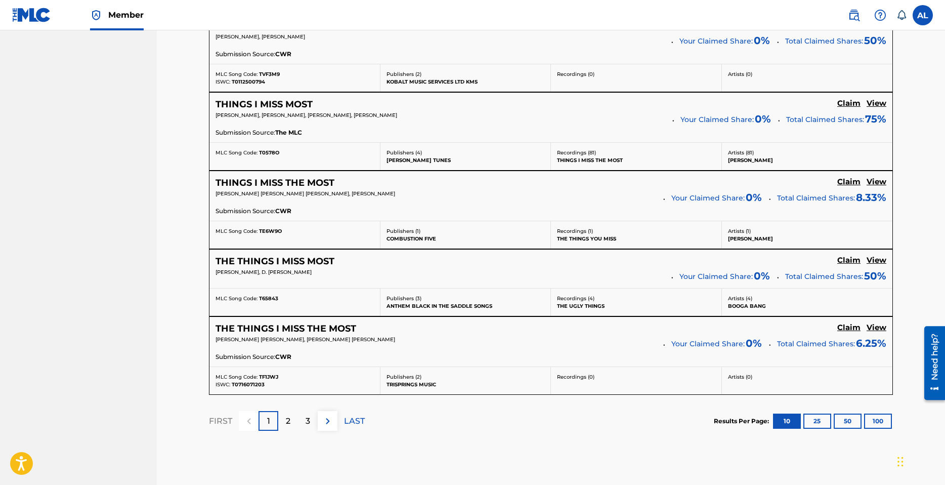
scroll to position [833, 0]
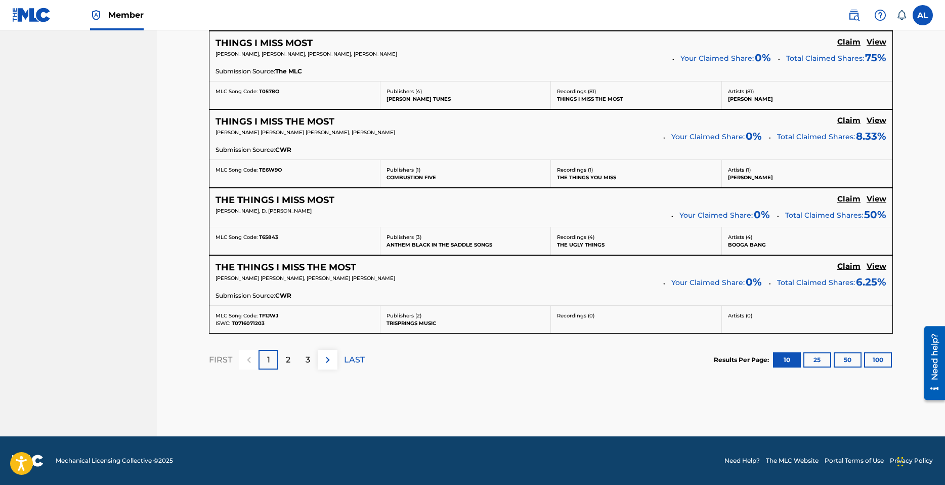
click at [295, 361] on div "2" at bounding box center [288, 360] width 20 height 20
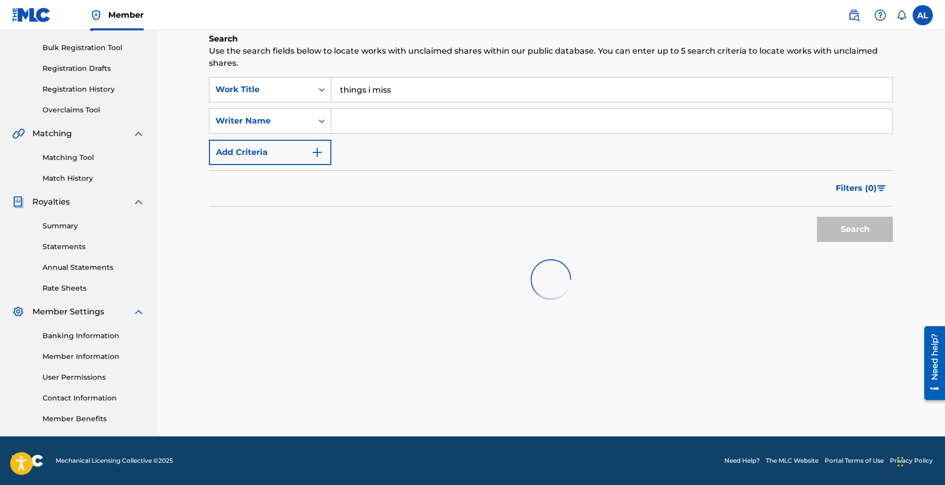
scroll to position [822, 0]
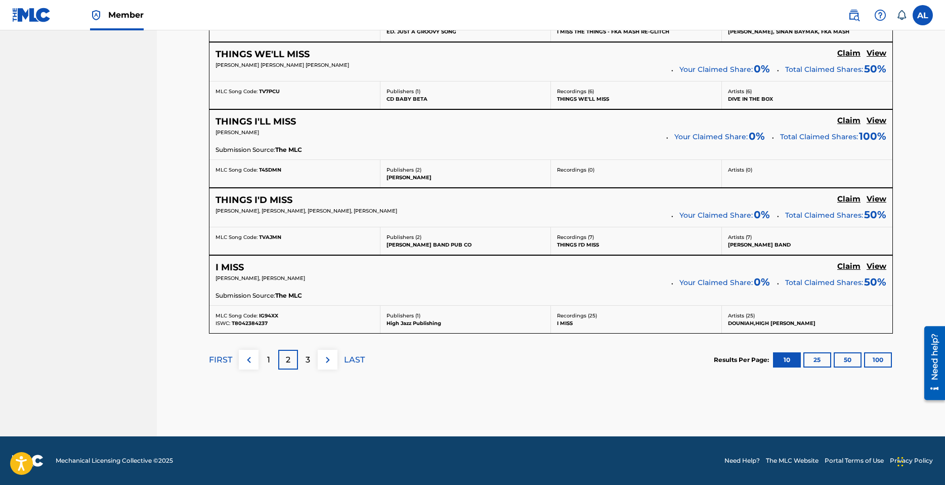
click at [309, 359] on p "3" at bounding box center [308, 360] width 5 height 12
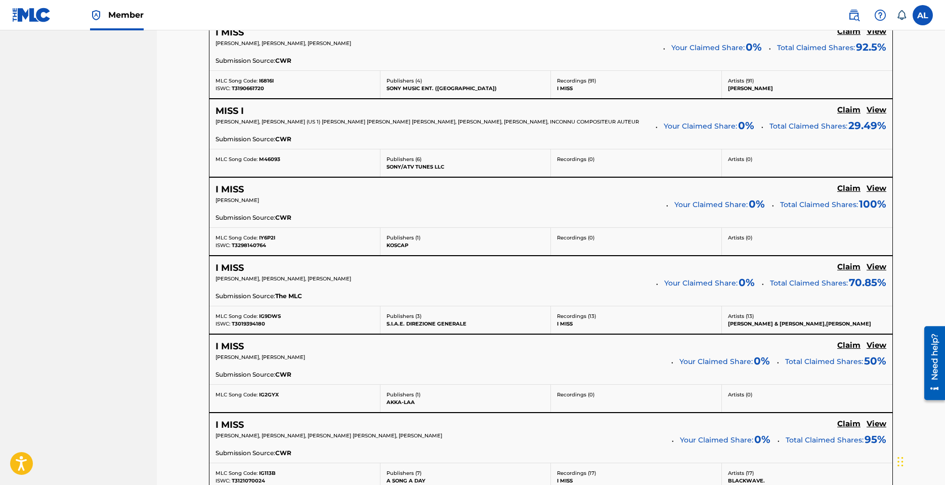
scroll to position [833, 0]
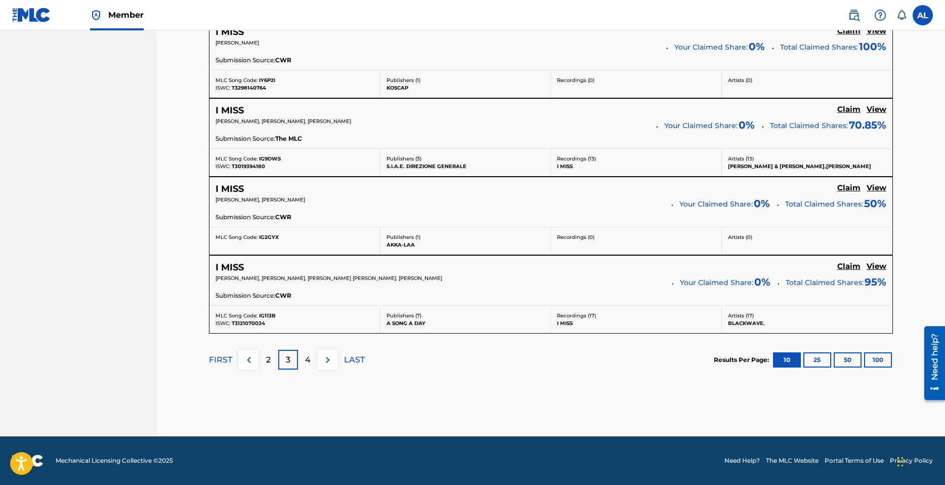
click at [257, 360] on button at bounding box center [249, 360] width 20 height 20
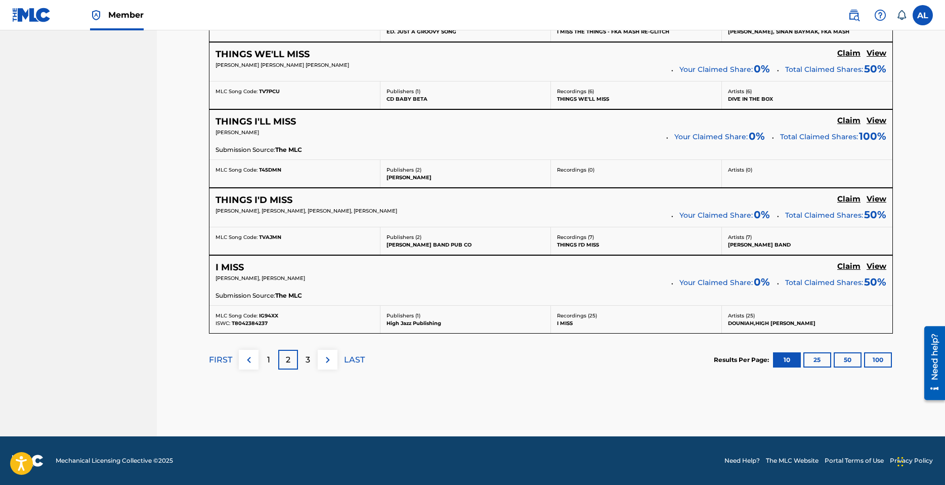
click at [245, 356] on img at bounding box center [249, 360] width 12 height 12
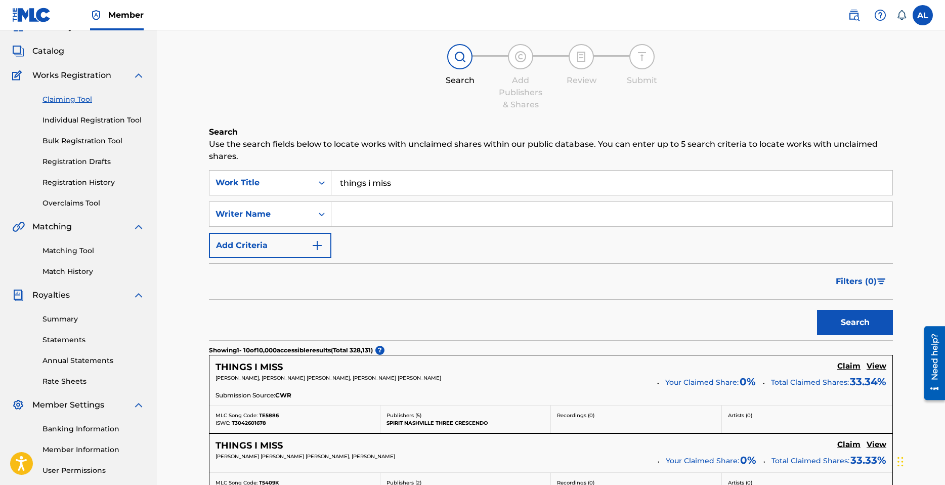
scroll to position [0, 0]
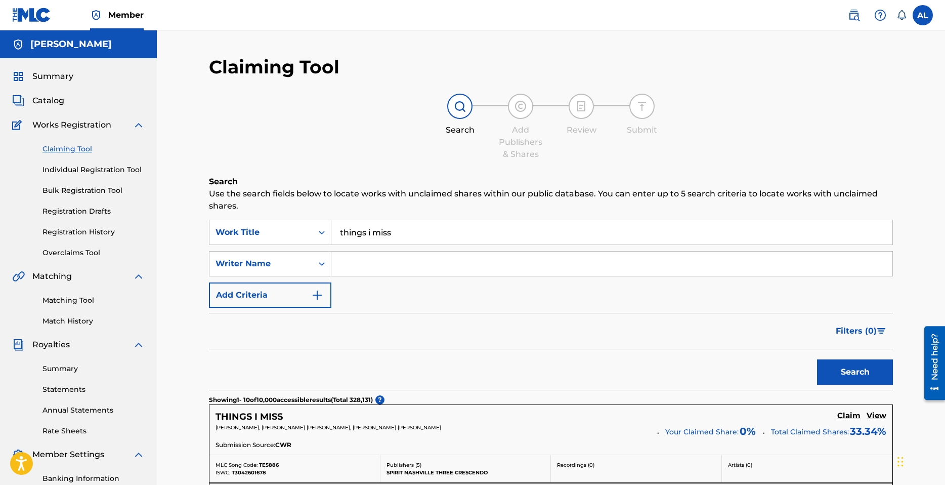
click at [291, 303] on button "Add Criteria" at bounding box center [270, 294] width 122 height 25
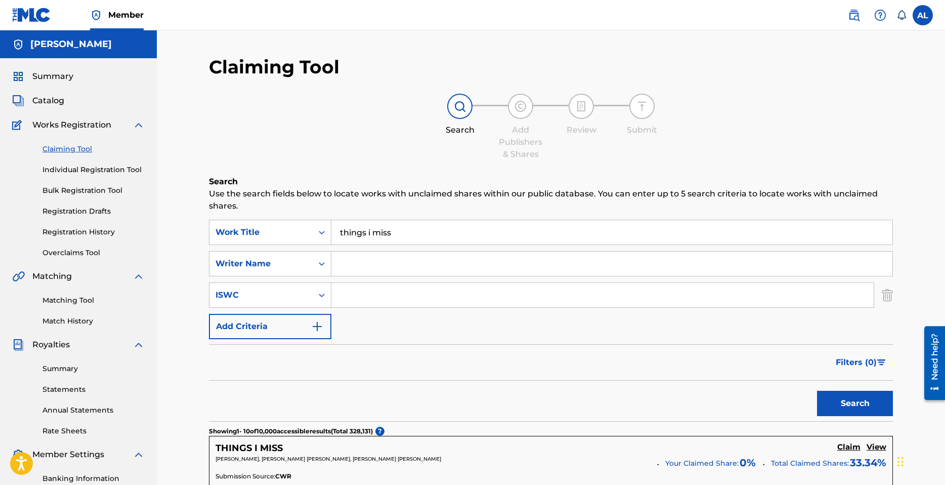
click at [400, 290] on input "Search Form" at bounding box center [602, 295] width 542 height 24
click at [392, 222] on input "things i miss" at bounding box center [611, 232] width 561 height 24
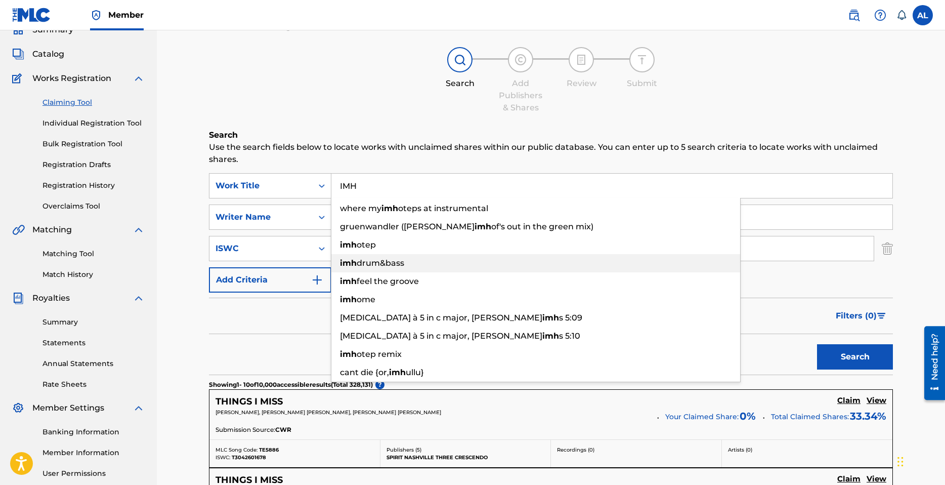
scroll to position [51, 0]
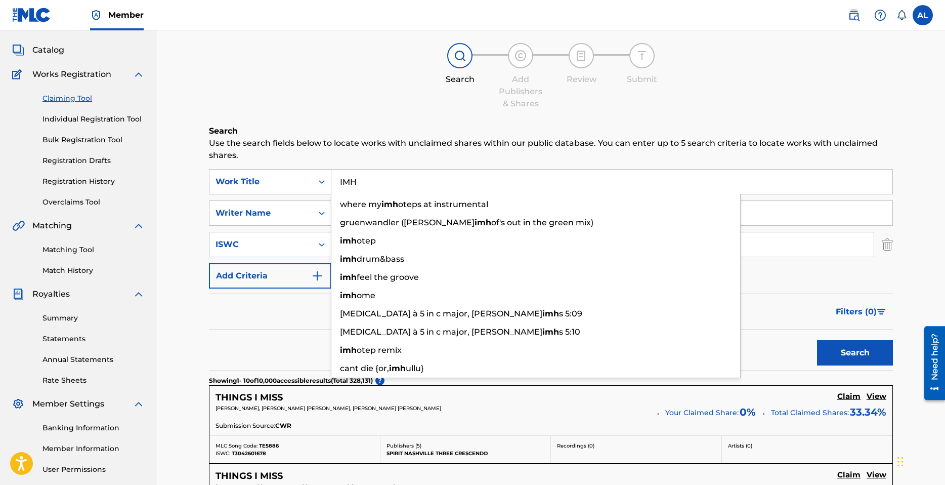
type input "IMH"
drag, startPoint x: 226, startPoint y: 132, endPoint x: 506, endPoint y: 172, distance: 282.7
click at [229, 131] on h6 "Search" at bounding box center [551, 131] width 684 height 12
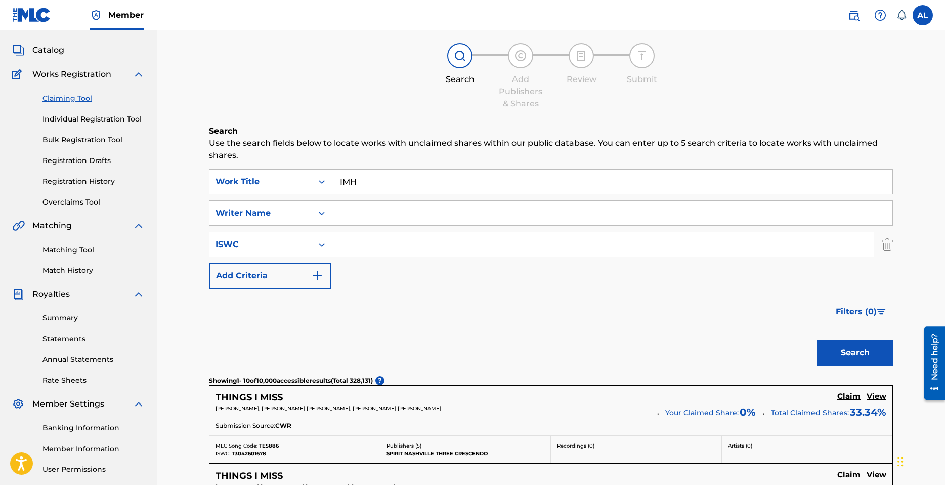
click at [872, 353] on button "Search" at bounding box center [855, 352] width 76 height 25
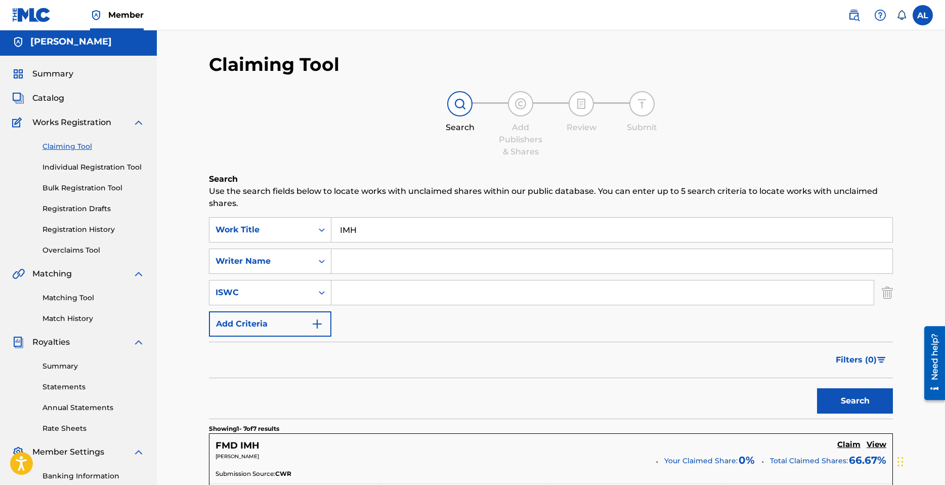
scroll to position [0, 0]
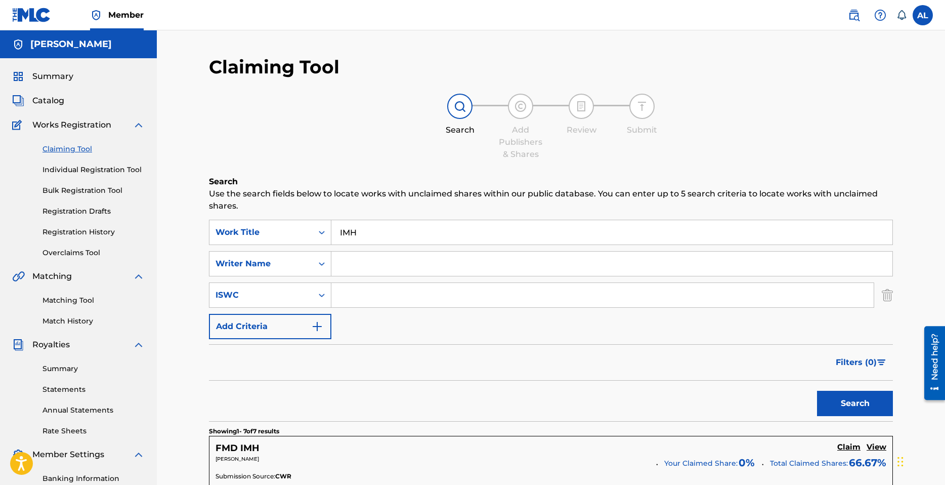
click at [379, 292] on input "Search Form" at bounding box center [602, 295] width 542 height 24
paste input "T3335725214"
type input "T3335725214"
click at [860, 406] on button "Search" at bounding box center [855, 403] width 76 height 25
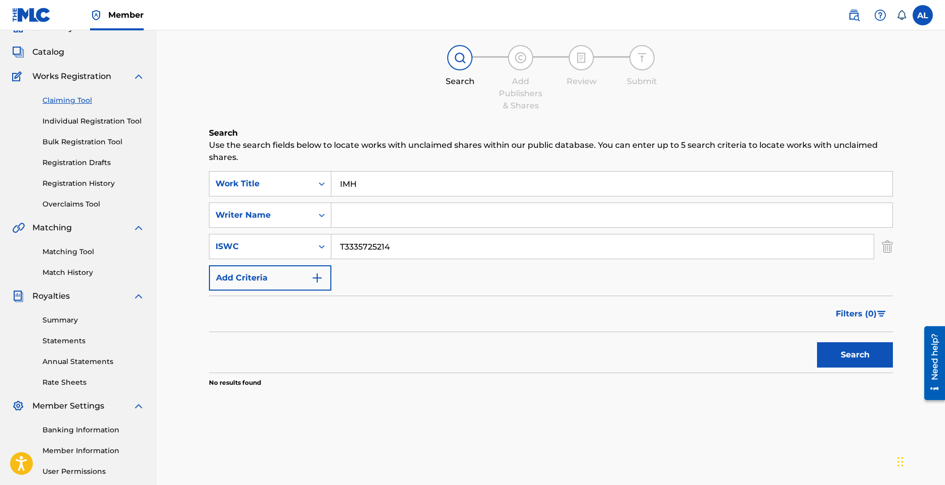
scroll to position [41, 0]
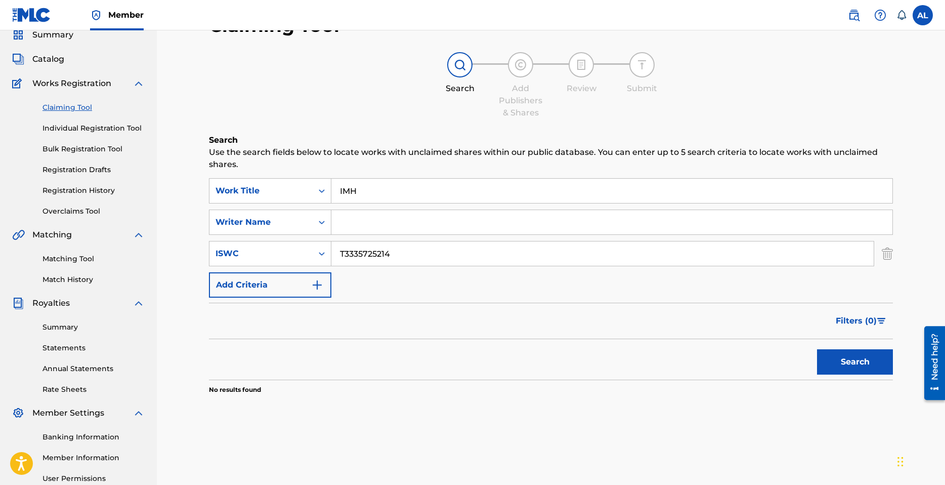
click at [81, 261] on link "Matching Tool" at bounding box center [94, 259] width 102 height 11
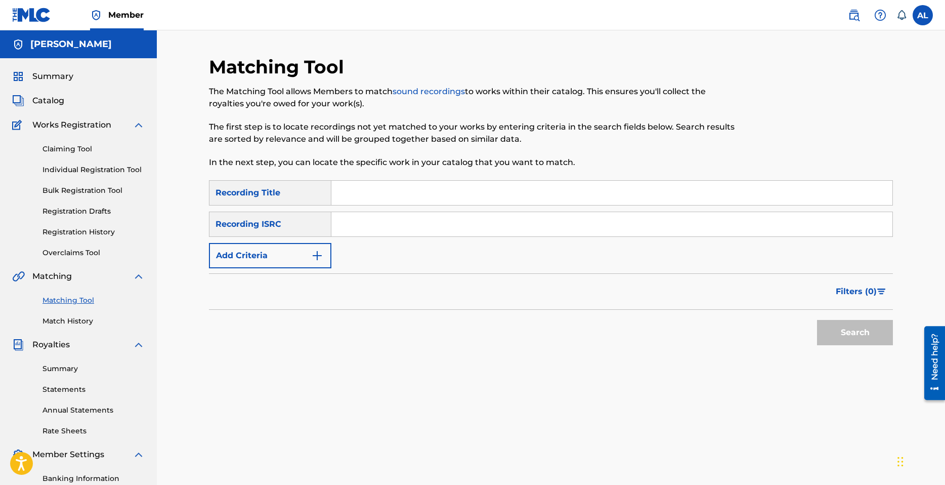
click at [360, 229] on input "Search Form" at bounding box center [611, 224] width 561 height 24
drag, startPoint x: 375, startPoint y: 189, endPoint x: 371, endPoint y: 198, distance: 9.8
click at [375, 189] on input "Search Form" at bounding box center [611, 193] width 561 height 24
drag, startPoint x: 358, startPoint y: 225, endPoint x: 367, endPoint y: 227, distance: 9.7
click at [358, 225] on input "Search Form" at bounding box center [611, 224] width 561 height 24
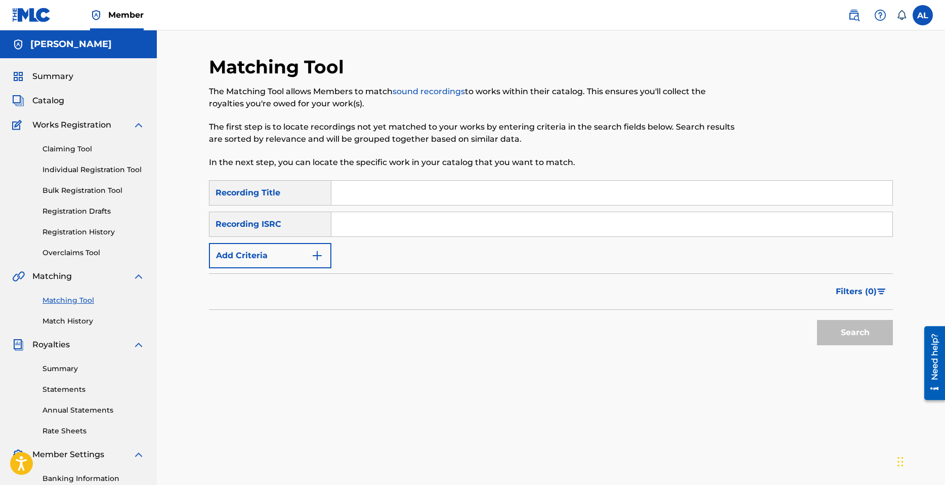
paste input "QZFYY2428406"
type input "QZFYY2428406"
click at [834, 329] on button "Search" at bounding box center [855, 332] width 76 height 25
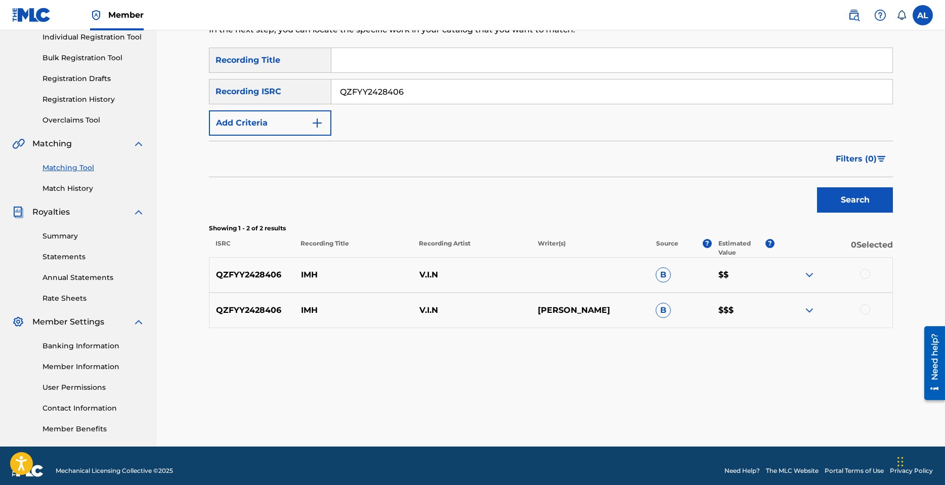
scroll to position [143, 0]
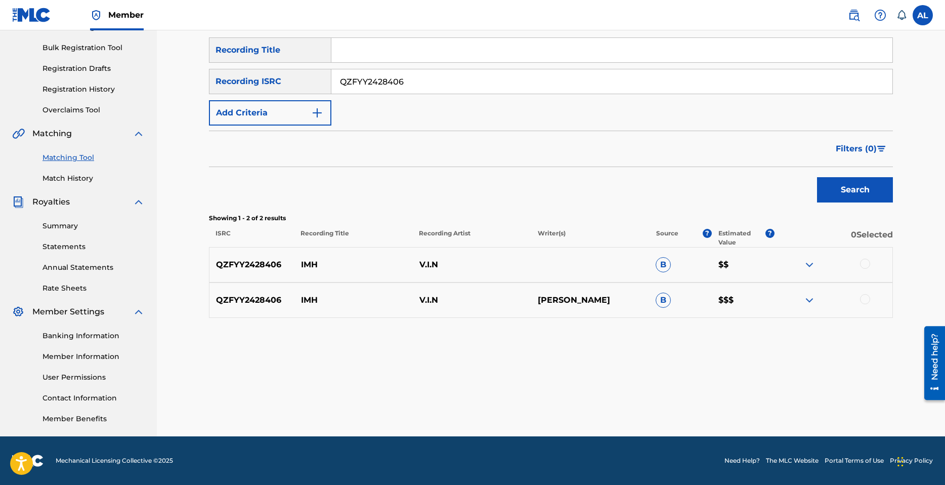
click at [815, 301] on img at bounding box center [810, 300] width 12 height 12
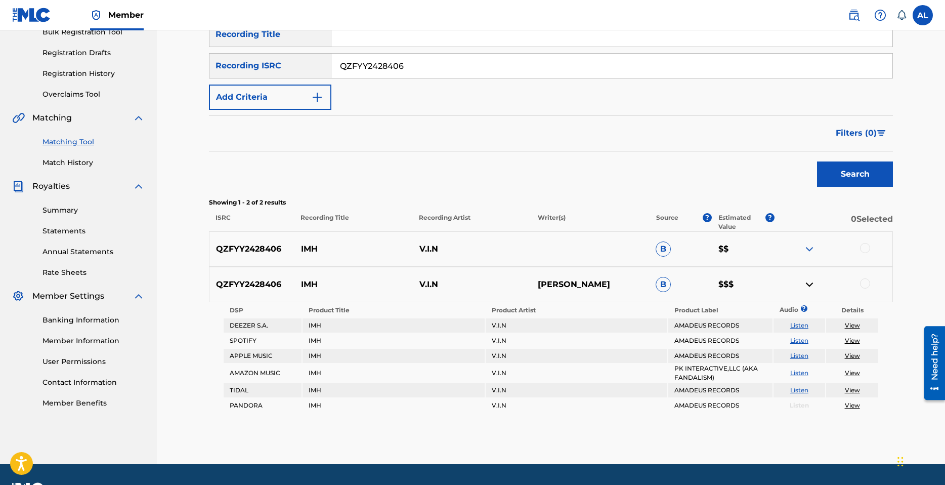
scroll to position [186, 0]
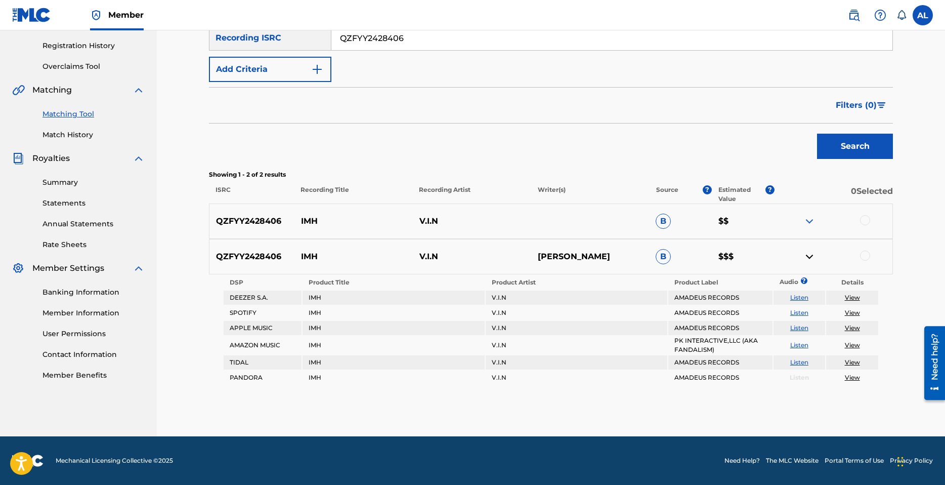
click at [848, 345] on link "View" at bounding box center [852, 345] width 15 height 8
click at [809, 220] on img at bounding box center [810, 221] width 12 height 12
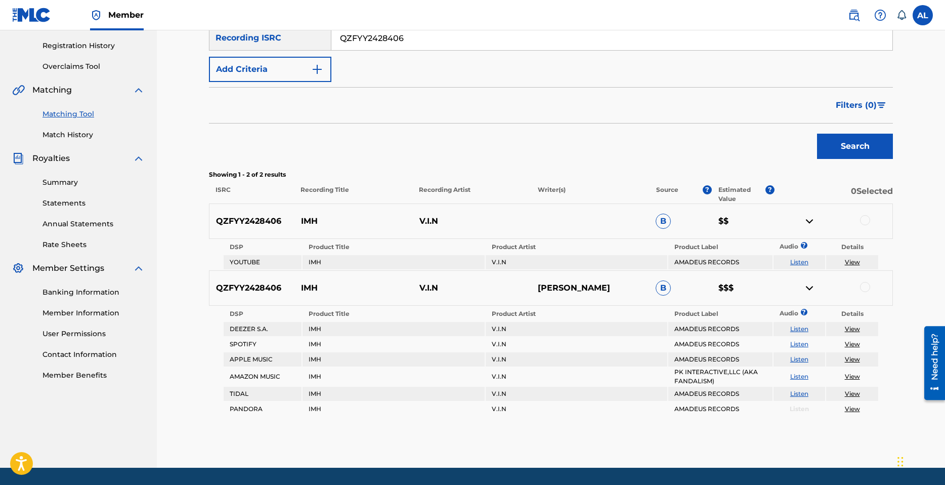
click at [807, 221] on img at bounding box center [810, 221] width 12 height 12
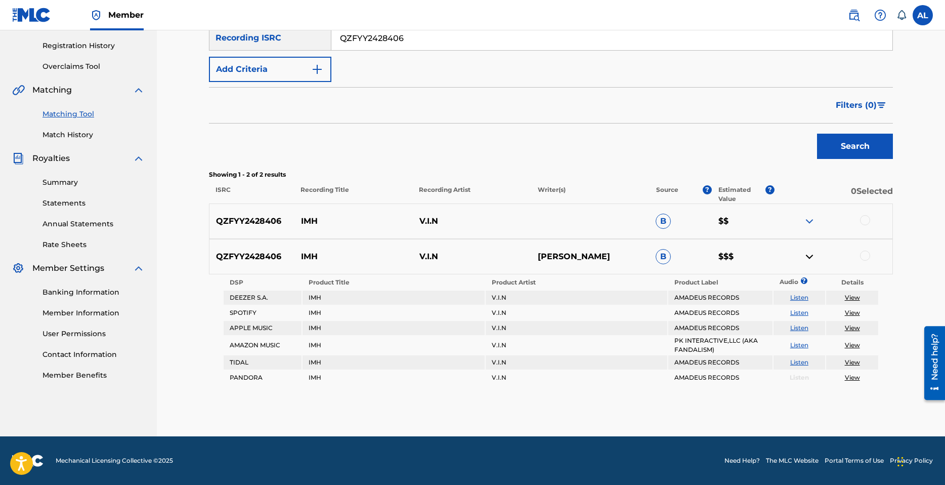
click at [806, 255] on img at bounding box center [810, 256] width 12 height 12
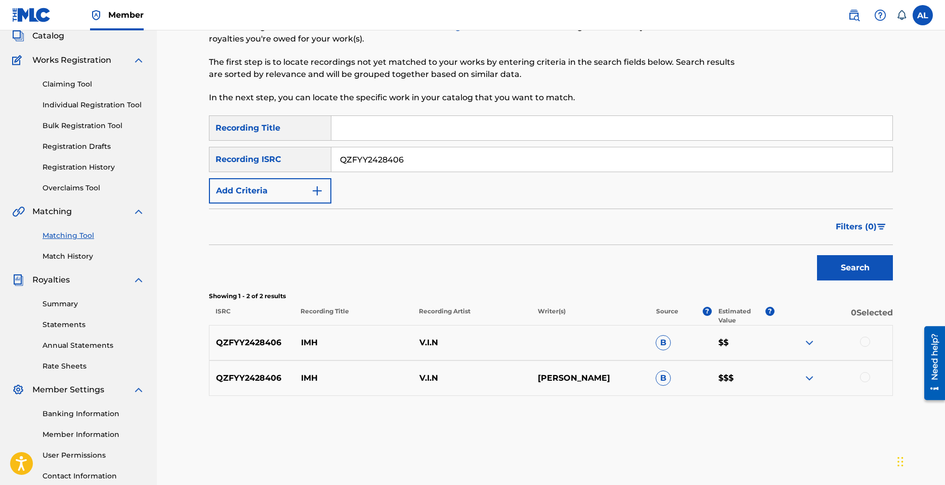
scroll to position [41, 0]
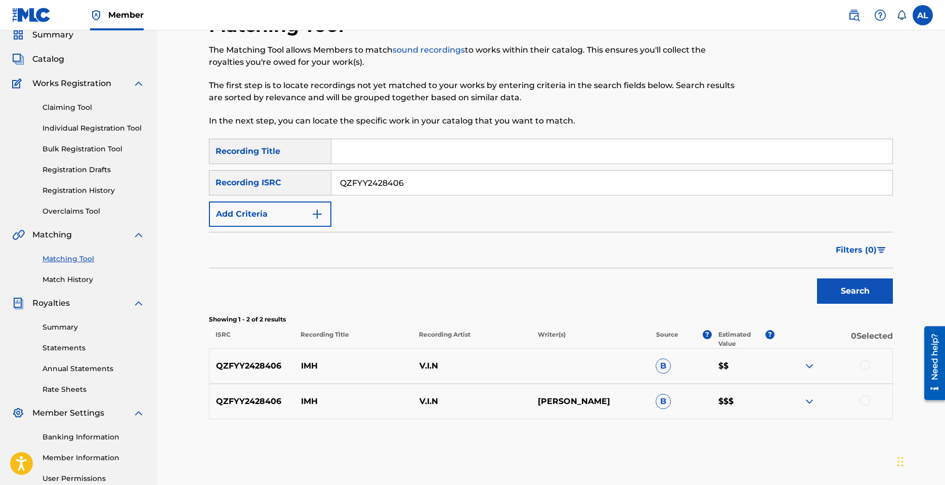
click at [308, 215] on button "Add Criteria" at bounding box center [270, 213] width 122 height 25
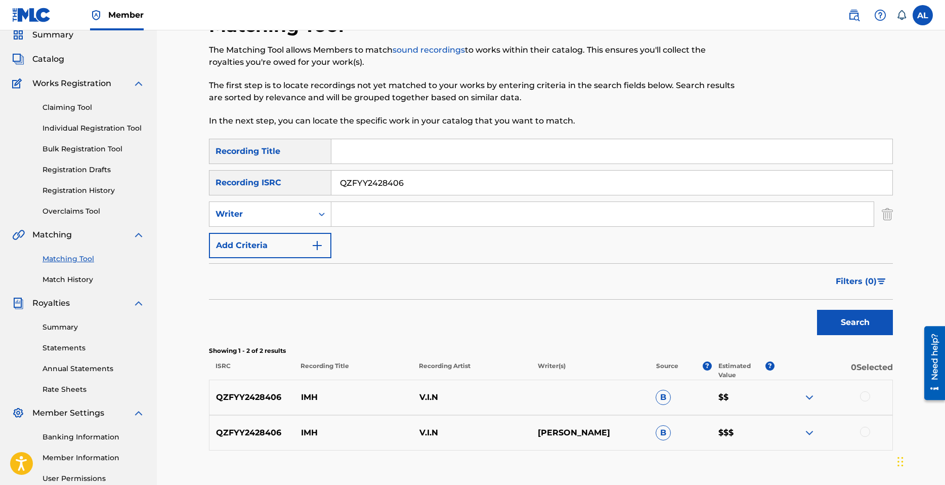
click at [416, 188] on input "QZFYY2428406" at bounding box center [611, 183] width 561 height 24
click at [416, 187] on input "QZFYY2428406" at bounding box center [611, 183] width 561 height 24
click at [298, 221] on div "Writer" at bounding box center [260, 213] width 103 height 19
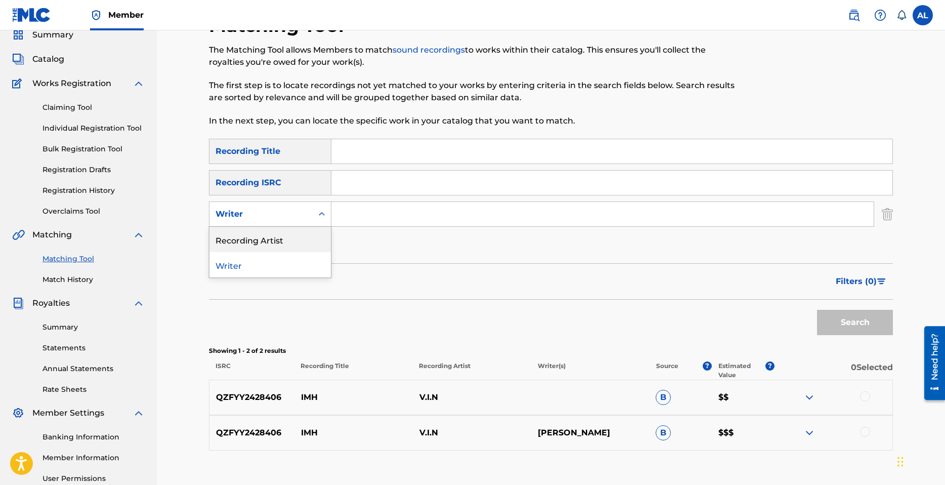
click at [412, 248] on div "SearchWithCriteriad6621bbf-025e-446b-b332-29469280ead3 Recording Title SearchWi…" at bounding box center [551, 198] width 684 height 119
click at [882, 215] on img "Search Form" at bounding box center [887, 213] width 11 height 25
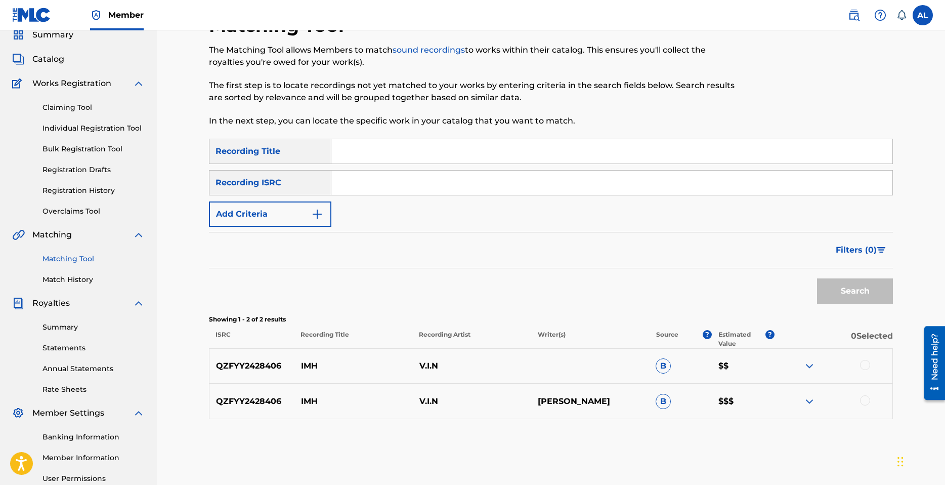
click at [302, 184] on div "Recording ISRC" at bounding box center [270, 182] width 122 height 25
click at [96, 127] on link "Individual Registration Tool" at bounding box center [94, 128] width 102 height 11
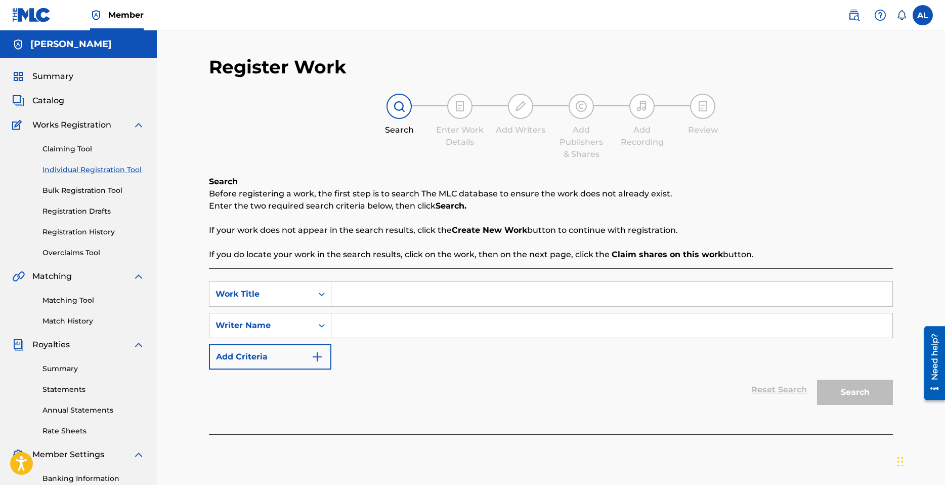
click at [78, 150] on link "Claiming Tool" at bounding box center [94, 149] width 102 height 11
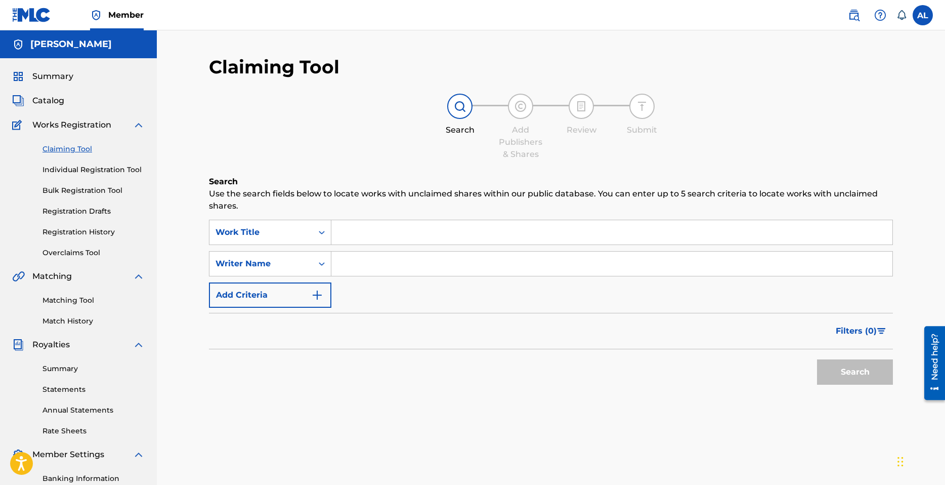
click at [97, 168] on link "Individual Registration Tool" at bounding box center [94, 169] width 102 height 11
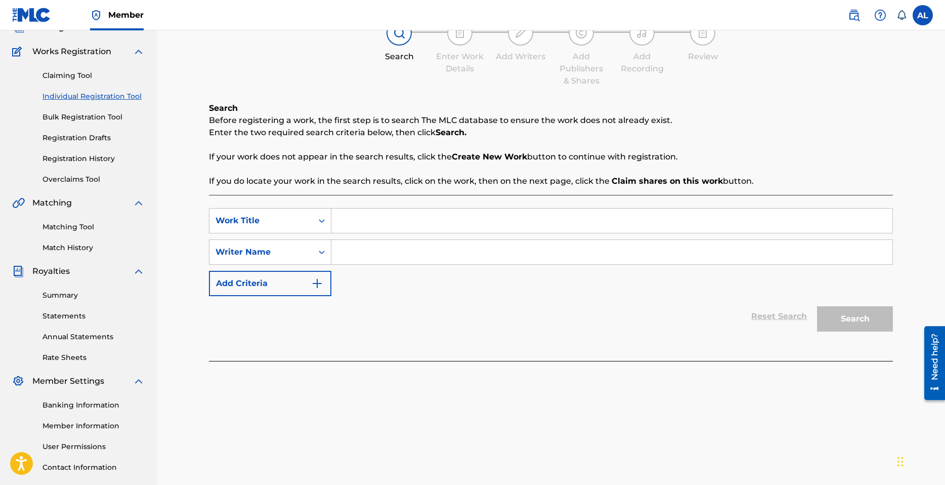
scroll to position [101, 0]
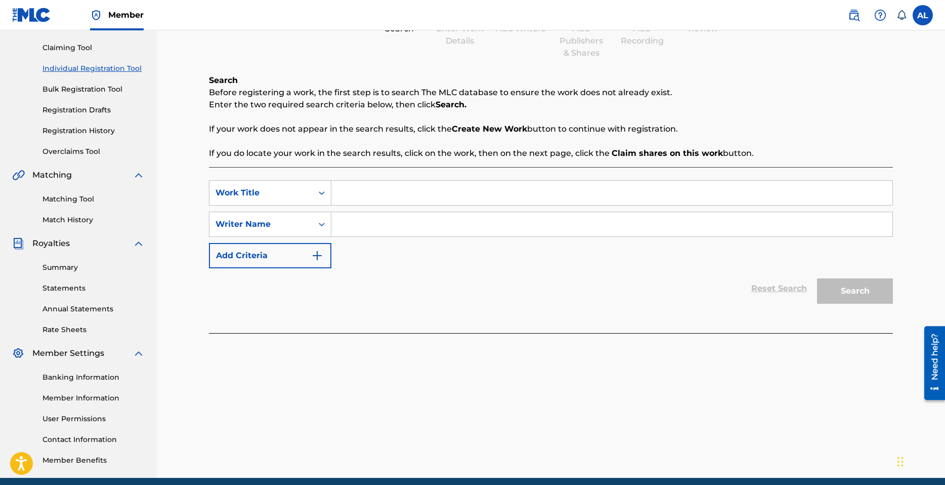
click at [396, 188] on input "Search Form" at bounding box center [611, 193] width 561 height 24
type input "IMH"
click at [367, 223] on input "Search Form" at bounding box center [611, 224] width 561 height 24
type input "[PERSON_NAME]"
click at [857, 287] on button "Search" at bounding box center [855, 290] width 76 height 25
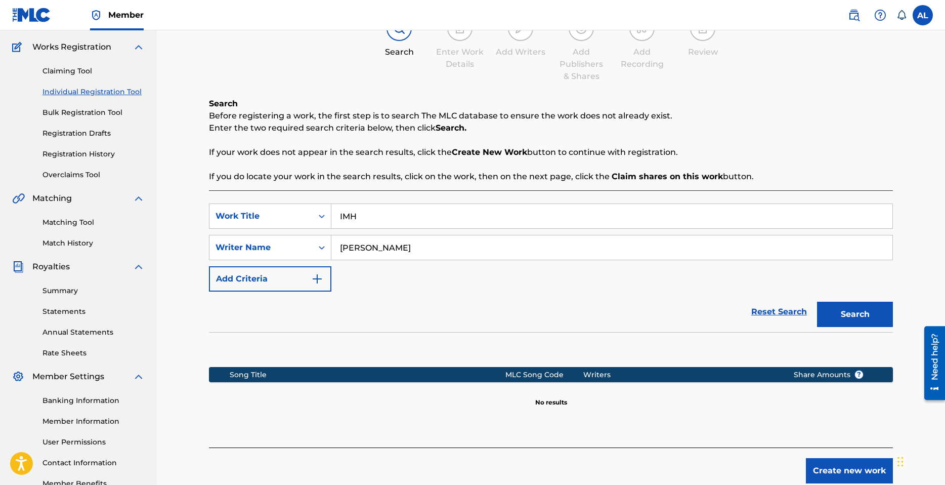
scroll to position [143, 0]
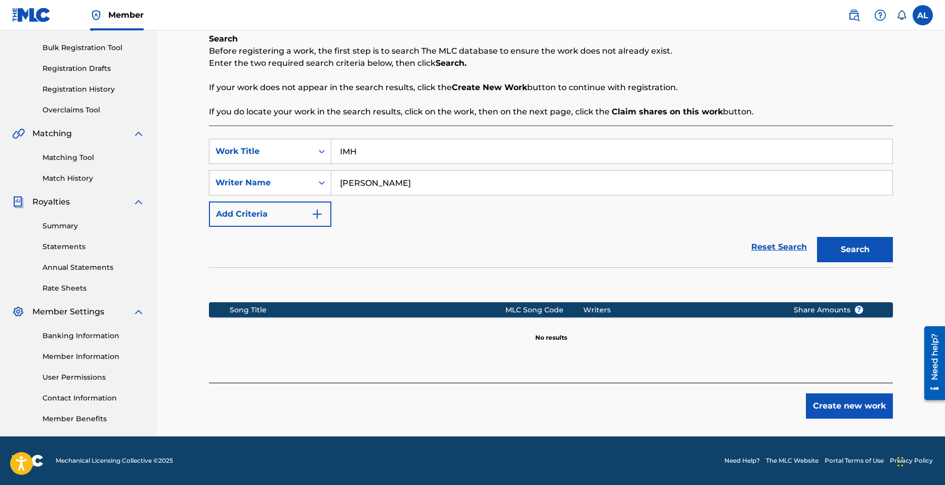
click at [855, 405] on button "Create new work" at bounding box center [849, 405] width 87 height 25
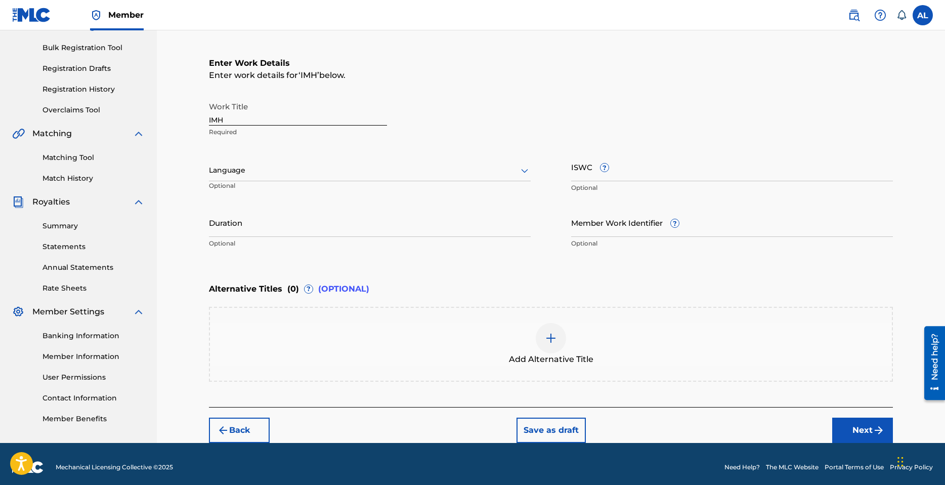
click at [579, 164] on input "ISWC ?" at bounding box center [732, 166] width 322 height 29
paste input "T3335725214"
type input "T3335725214"
click at [283, 229] on input "Duration" at bounding box center [370, 222] width 322 height 29
type input "03:51"
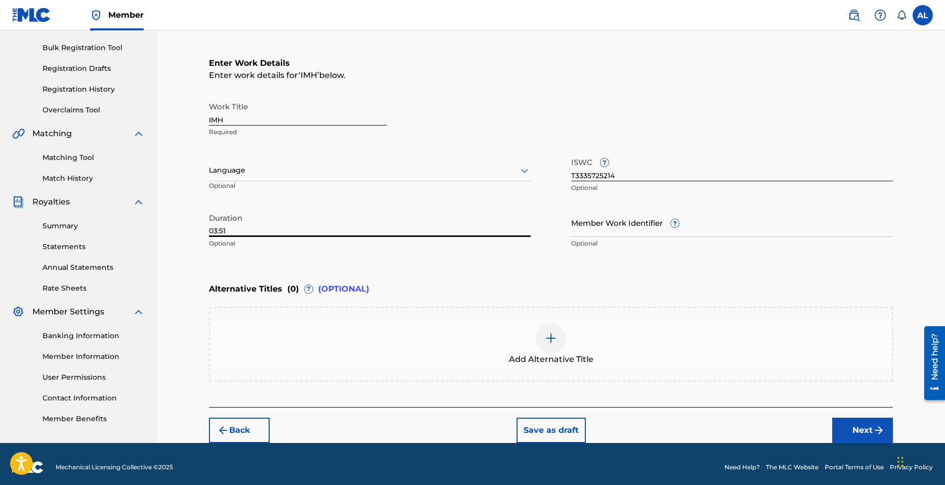
click at [552, 335] on img at bounding box center [551, 338] width 12 height 12
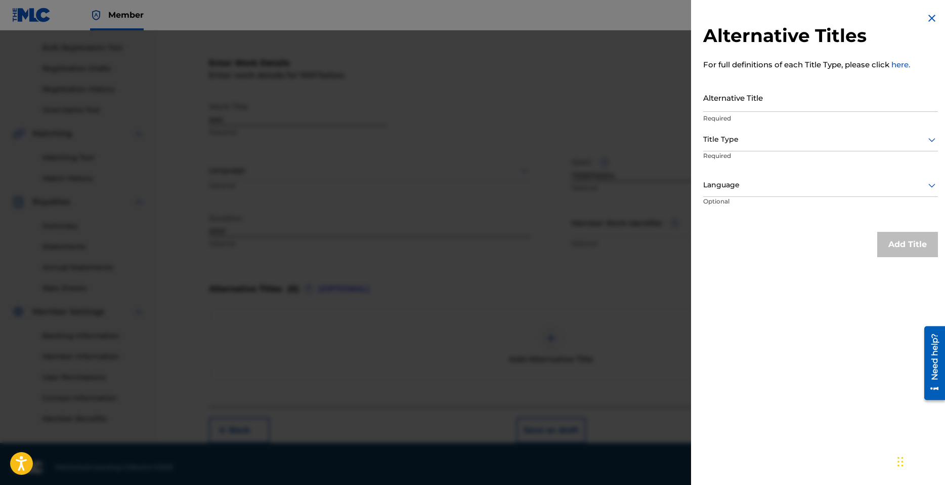
click at [745, 101] on input "Alternative Title" at bounding box center [820, 97] width 235 height 29
type input "IMH - Sped Up"
click at [750, 189] on div at bounding box center [820, 185] width 235 height 13
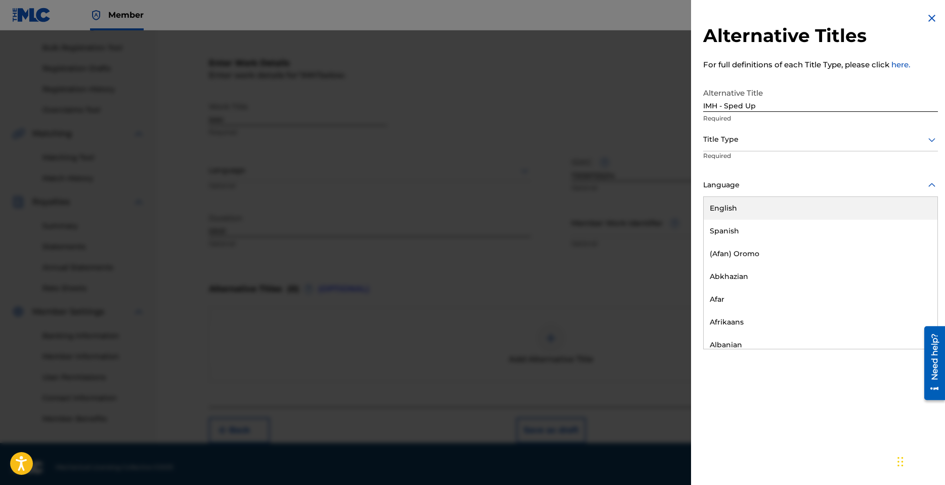
drag, startPoint x: 751, startPoint y: 215, endPoint x: 747, endPoint y: 174, distance: 40.7
click at [751, 215] on div "English" at bounding box center [821, 208] width 234 height 23
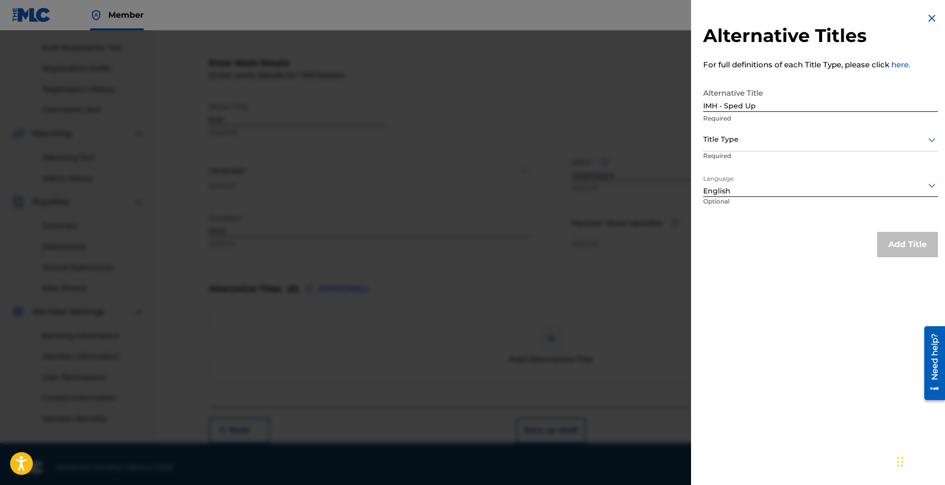
click at [743, 143] on div at bounding box center [820, 139] width 235 height 13
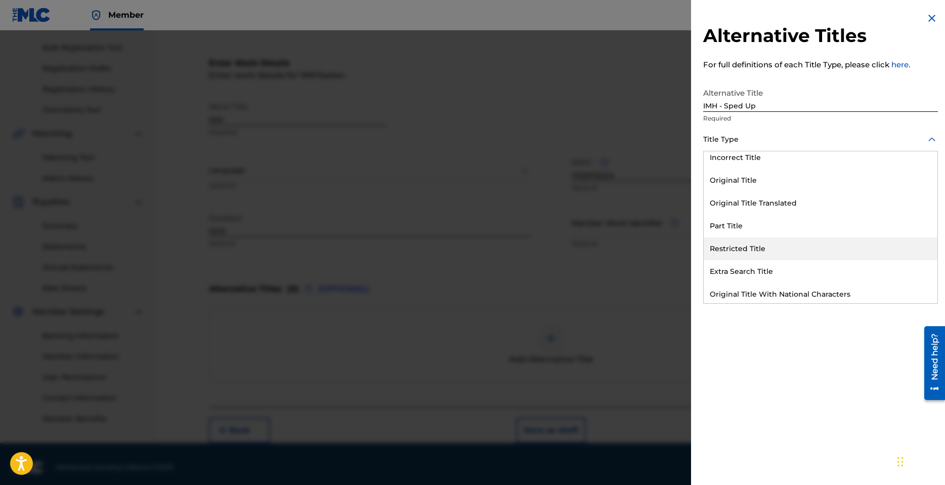
scroll to position [99, 0]
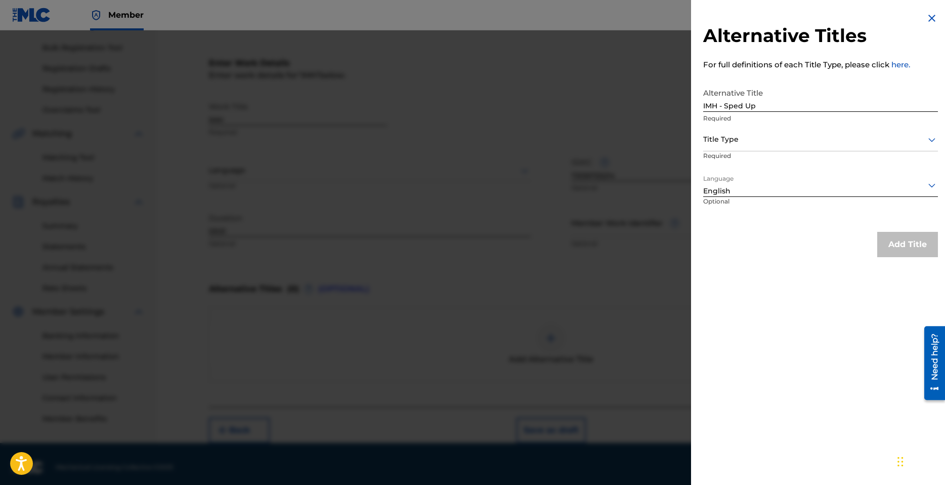
click at [746, 145] on div at bounding box center [820, 139] width 235 height 13
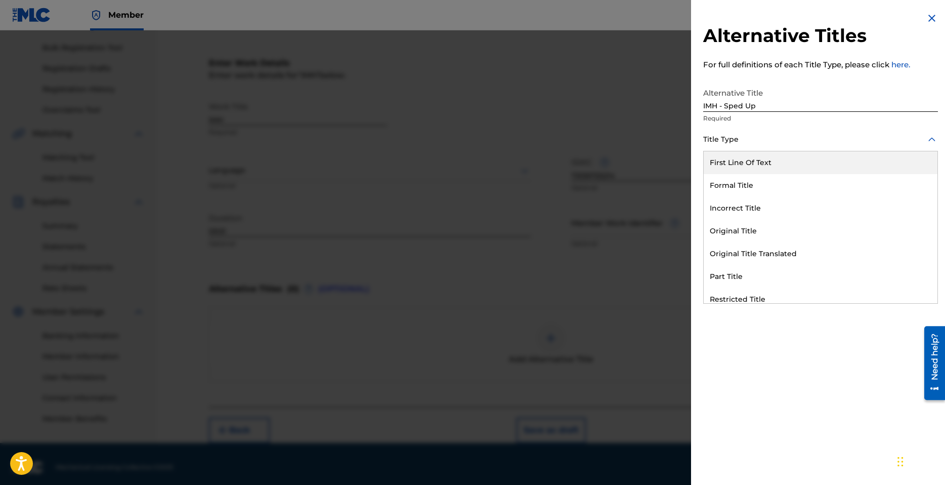
click at [678, 144] on div at bounding box center [472, 272] width 945 height 485
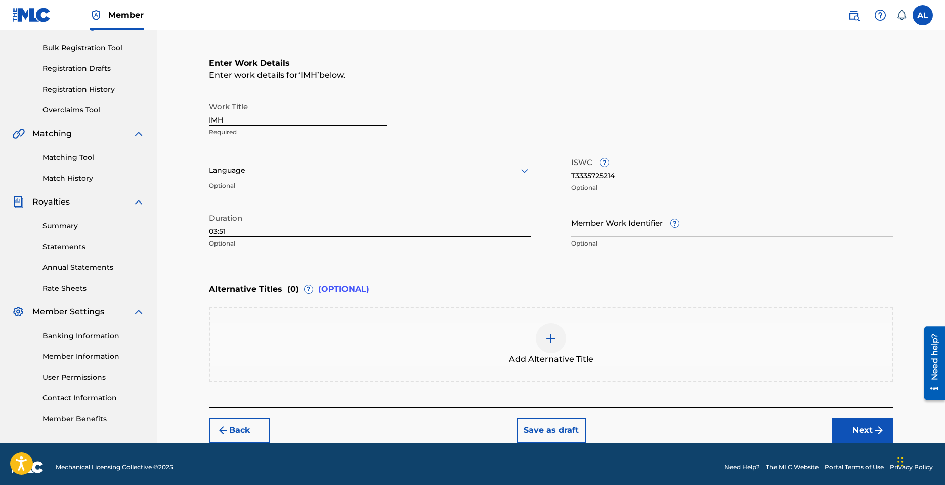
click at [549, 340] on img at bounding box center [551, 338] width 12 height 12
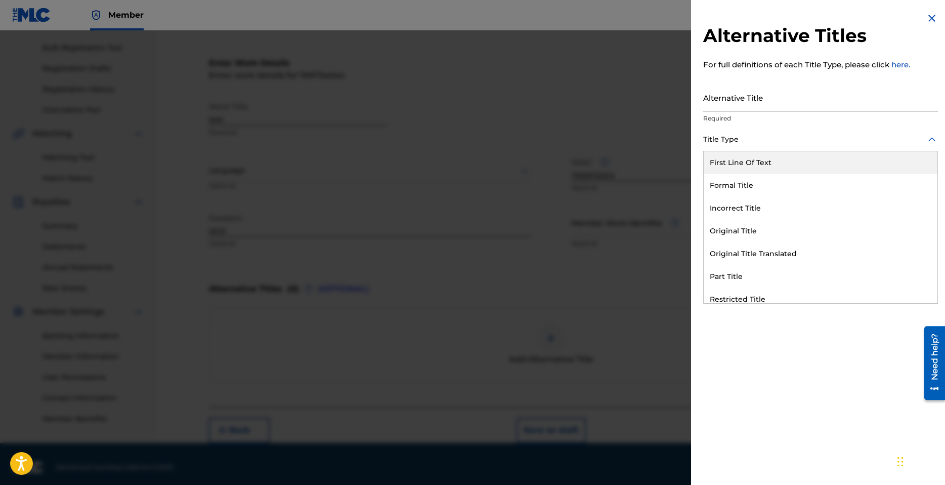
click at [738, 143] on div at bounding box center [820, 139] width 235 height 13
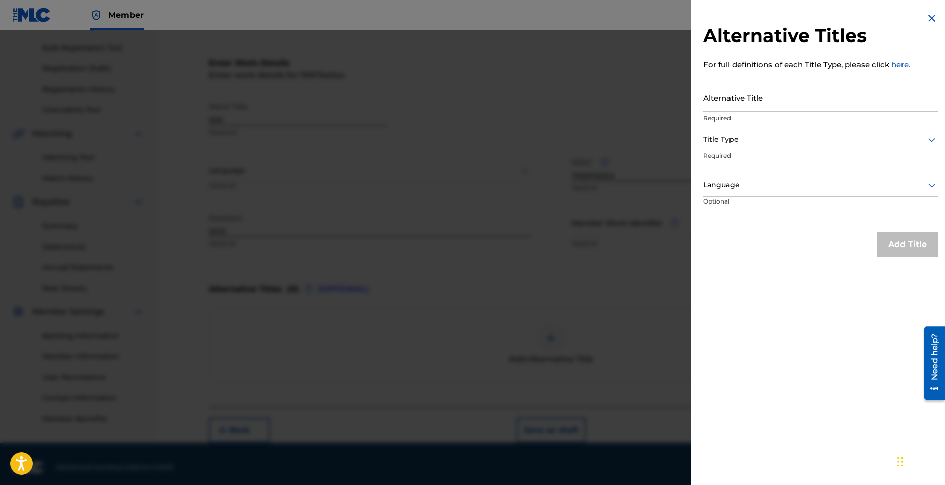
click at [546, 226] on div at bounding box center [472, 272] width 945 height 485
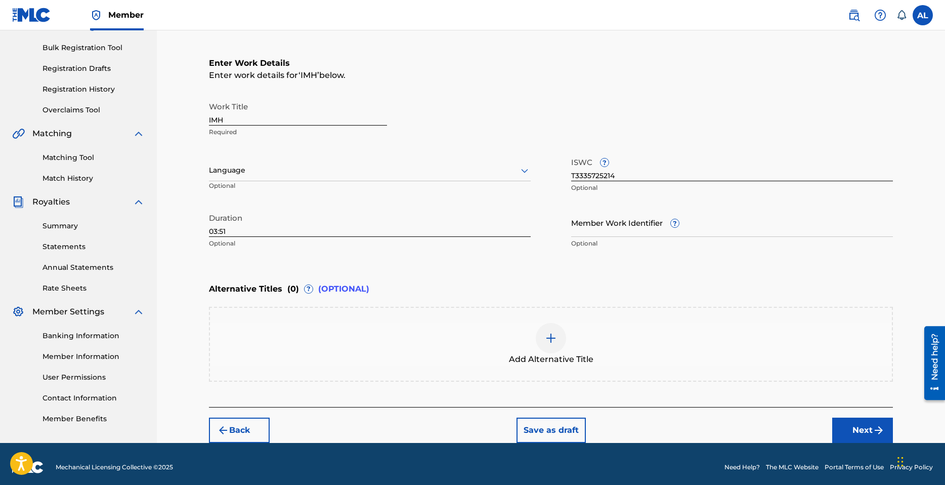
click at [546, 338] on img at bounding box center [551, 338] width 12 height 12
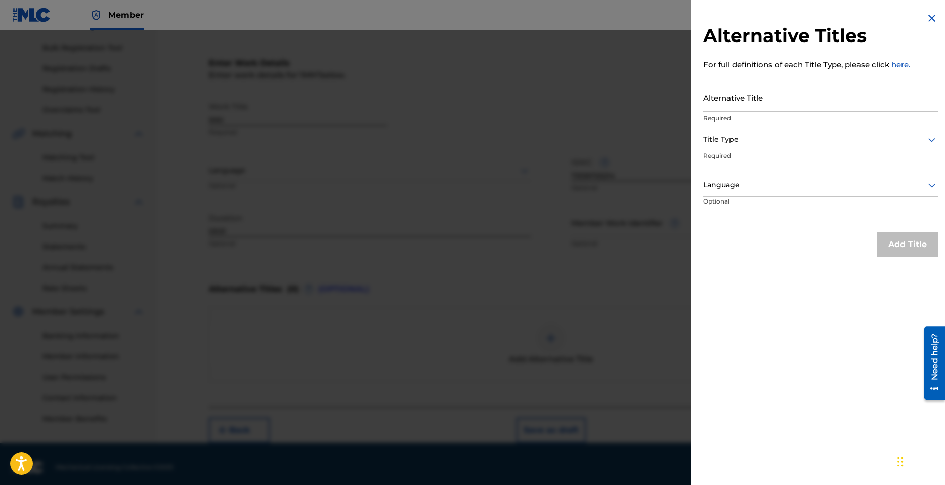
click at [759, 138] on div at bounding box center [820, 139] width 235 height 13
drag, startPoint x: 450, startPoint y: 270, endPoint x: 467, endPoint y: 275, distance: 17.8
click at [450, 271] on div at bounding box center [472, 272] width 945 height 485
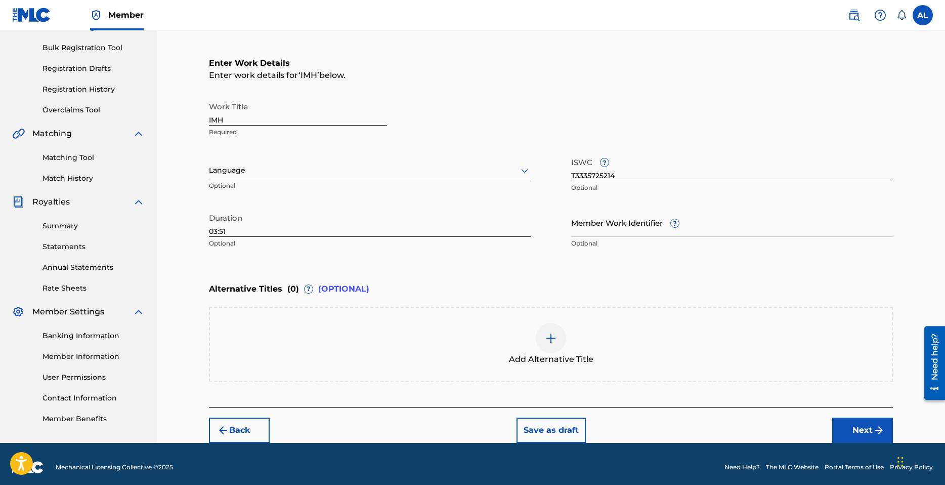
scroll to position [149, 0]
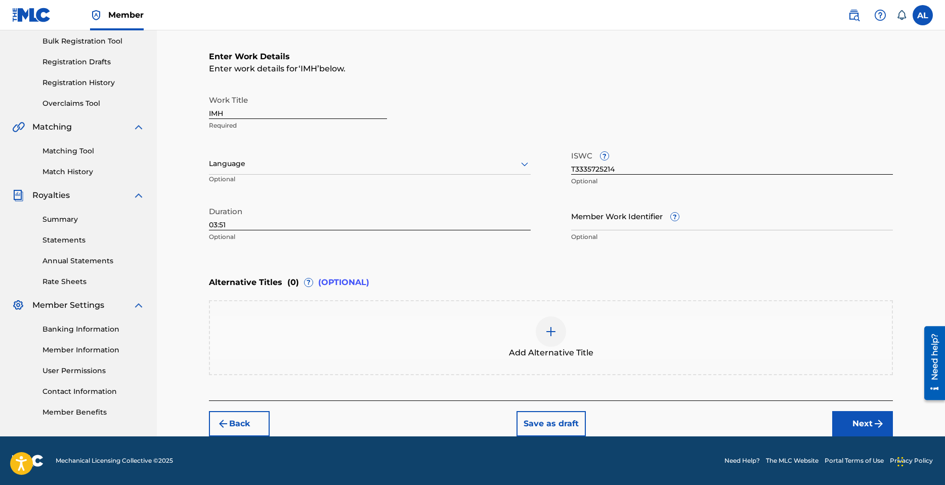
click at [85, 350] on link "Member Information" at bounding box center [94, 350] width 102 height 11
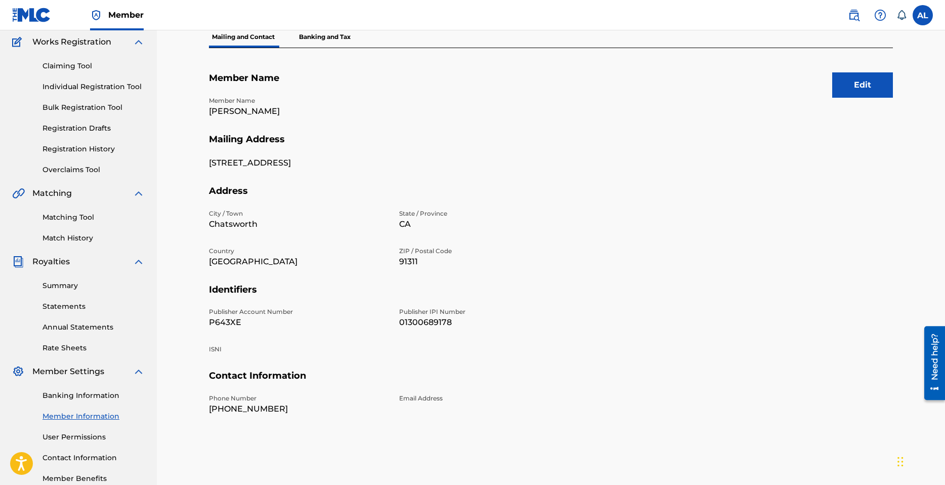
scroll to position [51, 0]
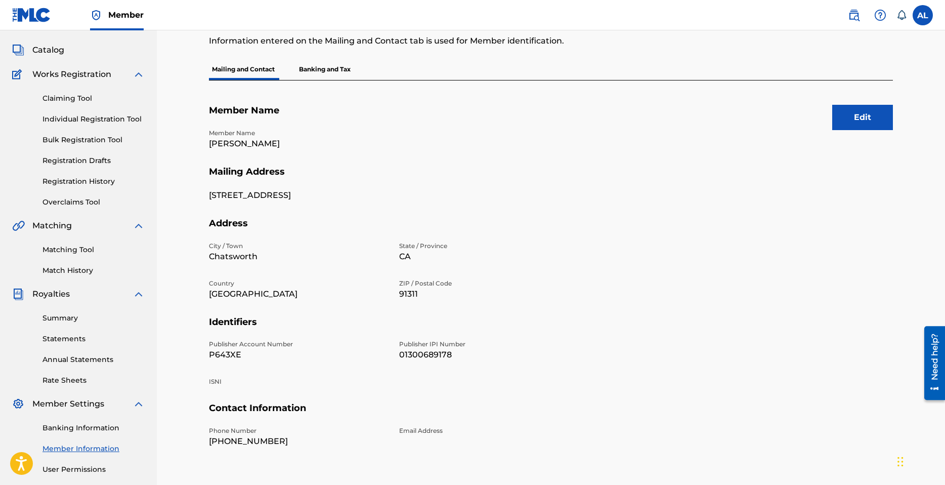
click at [865, 103] on div "Edit Member Name Member Name Aaron Lindsey II Mailing Address 21108 citylights …" at bounding box center [551, 283] width 684 height 407
click at [867, 110] on button "Edit" at bounding box center [862, 117] width 61 height 25
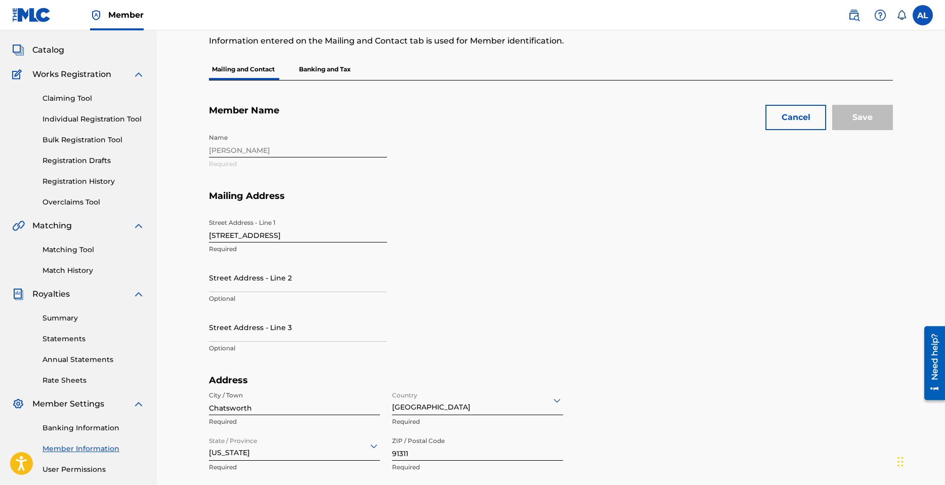
click at [310, 146] on div "Name Aaron Lindsey II Required" at bounding box center [393, 160] width 368 height 62
click at [793, 122] on button "Cancel" at bounding box center [796, 117] width 61 height 25
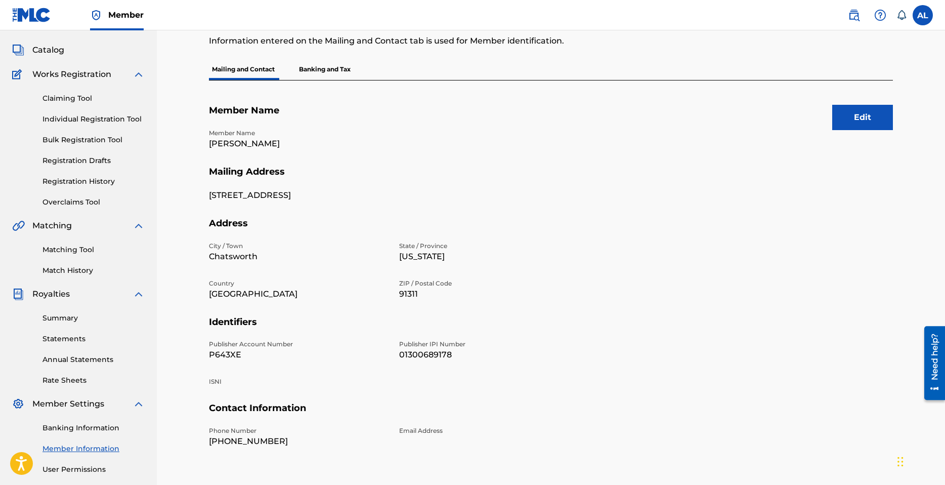
click at [69, 313] on link "Summary" at bounding box center [94, 318] width 102 height 11
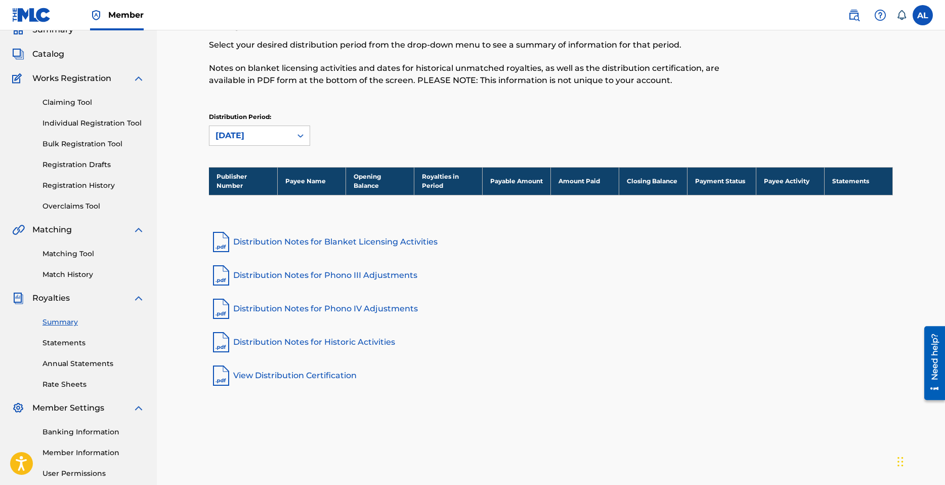
scroll to position [51, 0]
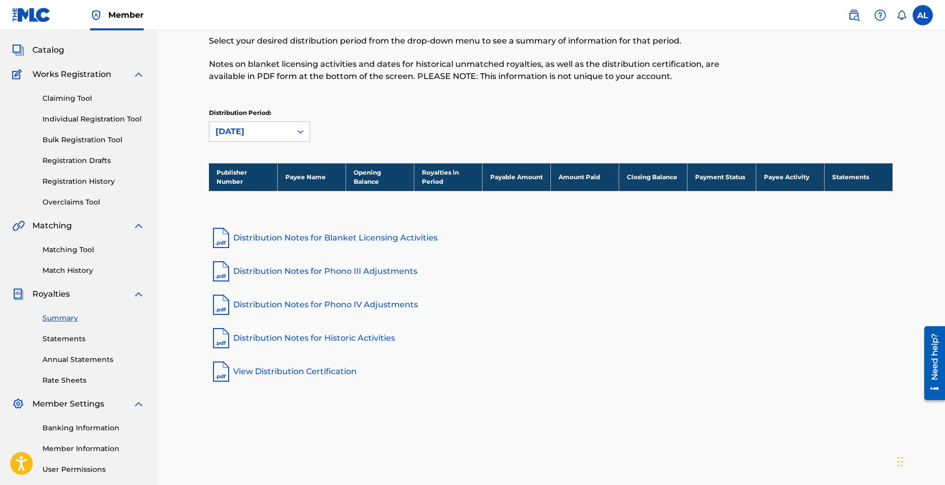
click at [79, 246] on link "Matching Tool" at bounding box center [94, 249] width 102 height 11
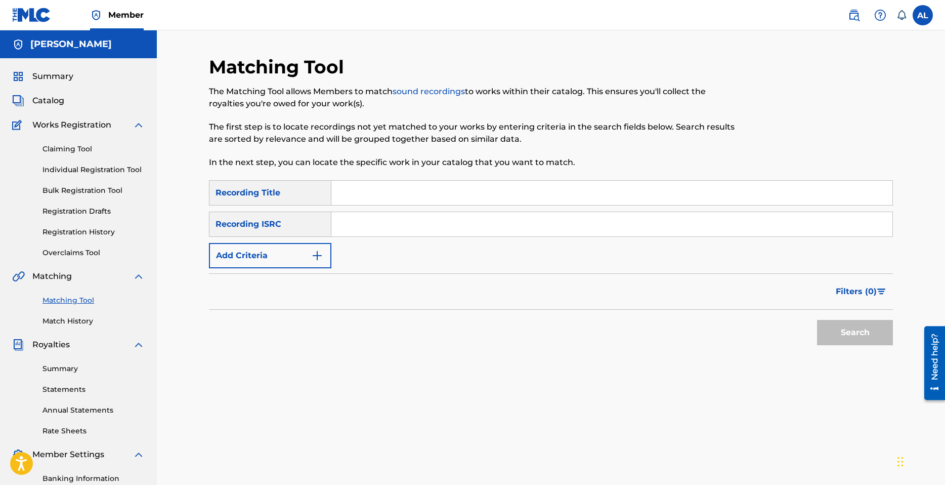
click at [87, 233] on link "Registration History" at bounding box center [94, 232] width 102 height 11
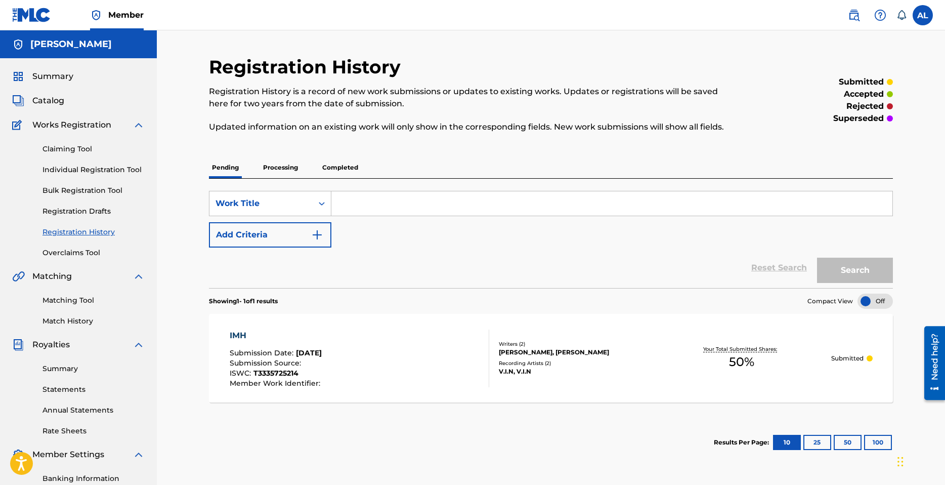
click at [80, 213] on link "Registration Drafts" at bounding box center [94, 211] width 102 height 11
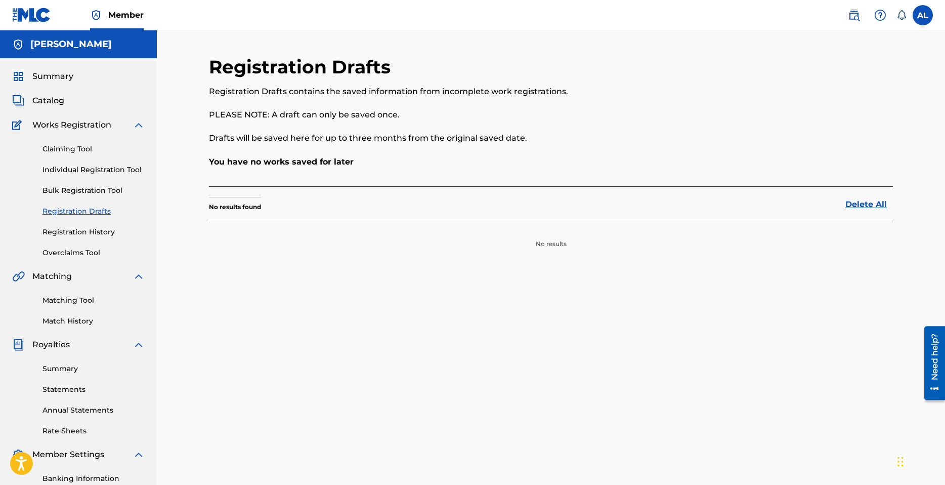
click at [72, 172] on link "Individual Registration Tool" at bounding box center [94, 169] width 102 height 11
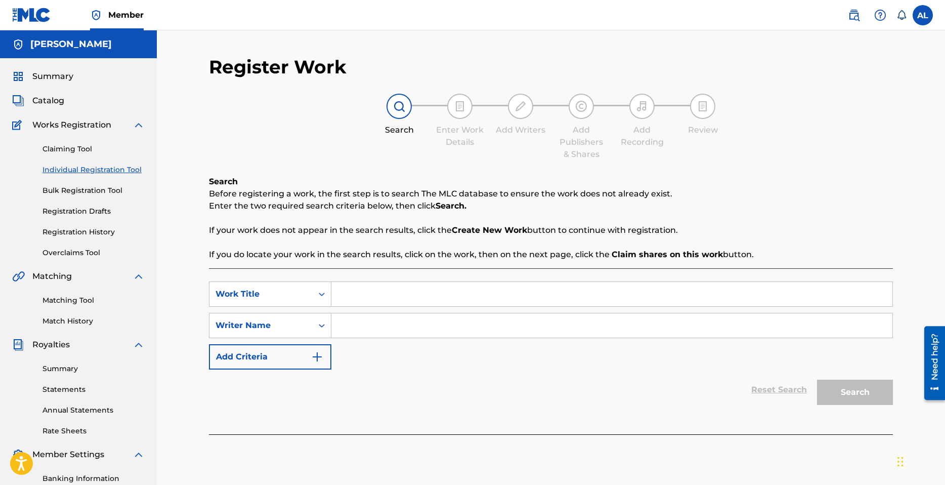
click at [53, 97] on span "Catalog" at bounding box center [48, 101] width 32 height 12
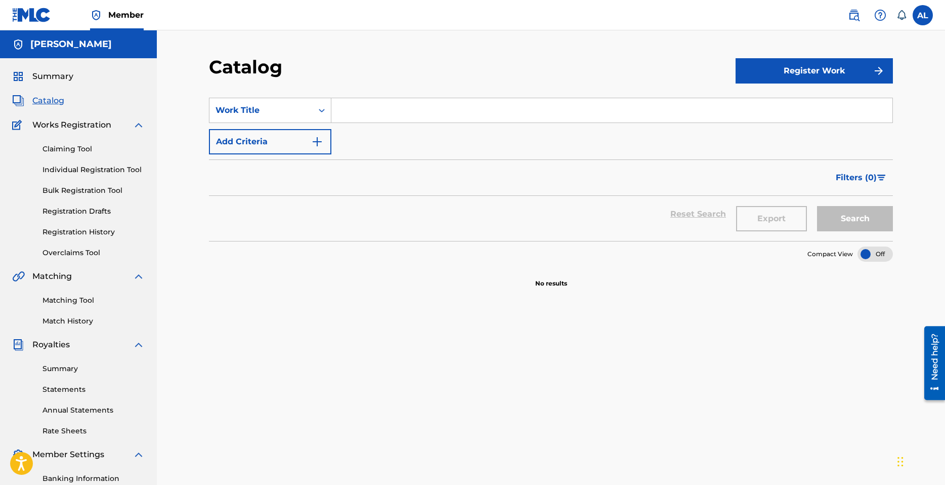
click at [96, 231] on link "Registration History" at bounding box center [94, 232] width 102 height 11
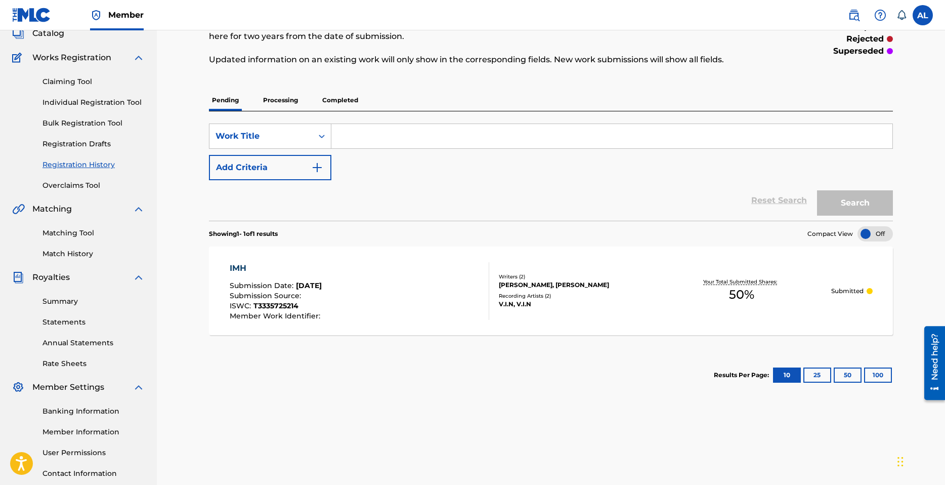
scroll to position [41, 0]
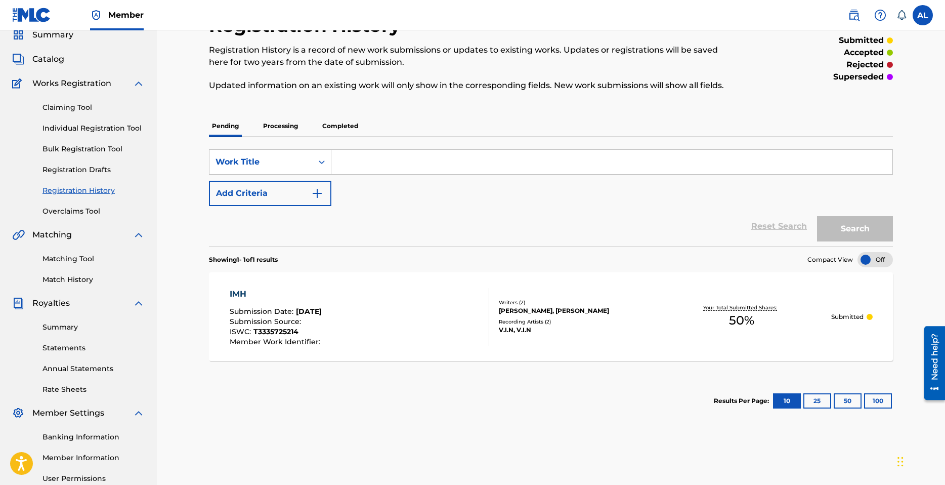
click at [87, 131] on link "Individual Registration Tool" at bounding box center [94, 128] width 102 height 11
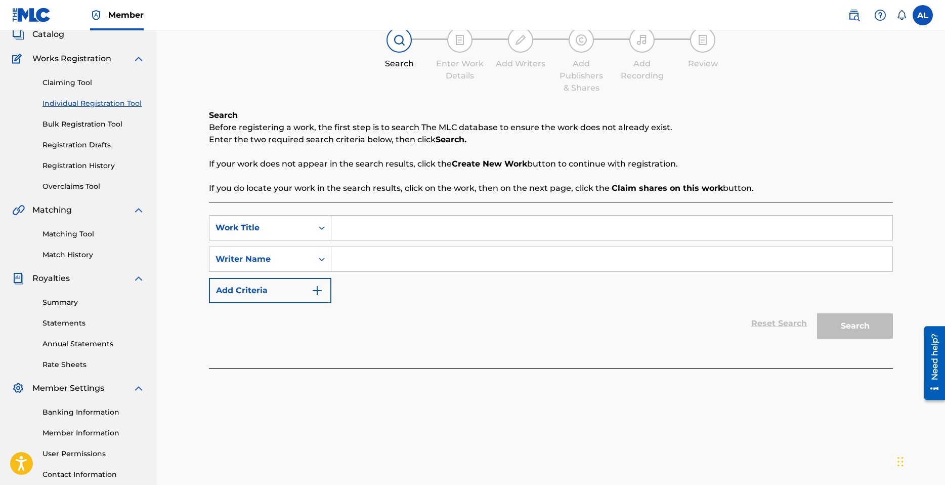
scroll to position [41, 0]
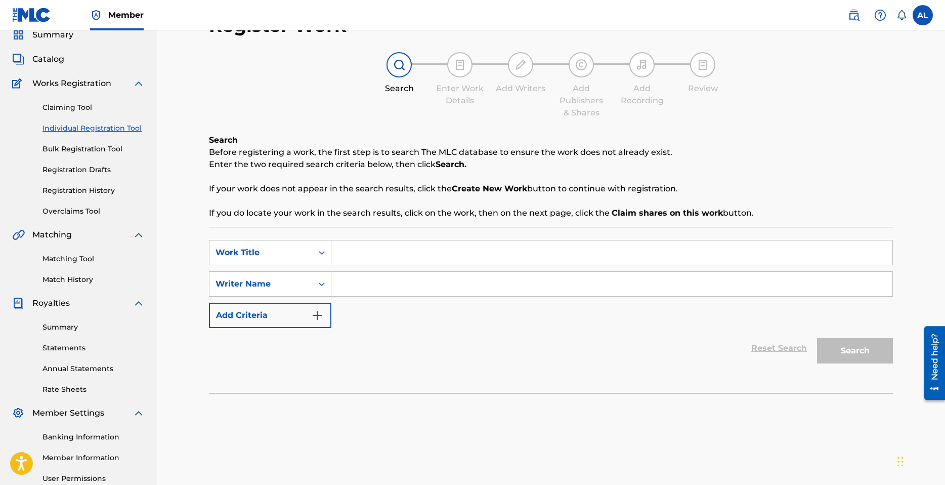
click at [92, 188] on link "Registration History" at bounding box center [94, 190] width 102 height 11
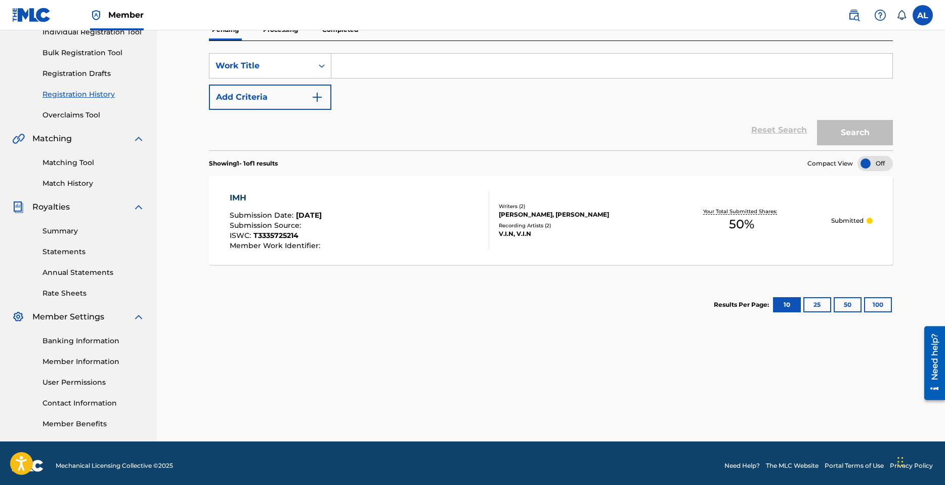
scroll to position [143, 0]
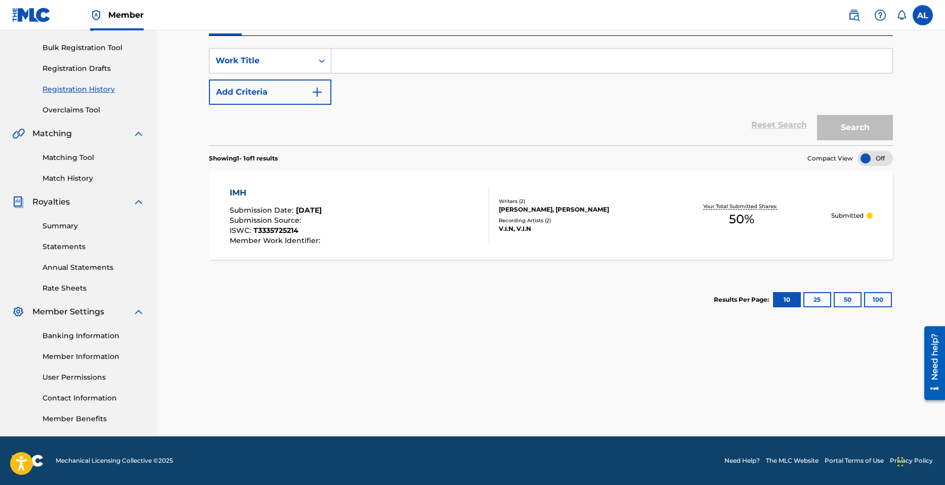
click at [812, 227] on div "Your Total Submitted Shares: 50 %" at bounding box center [742, 215] width 180 height 31
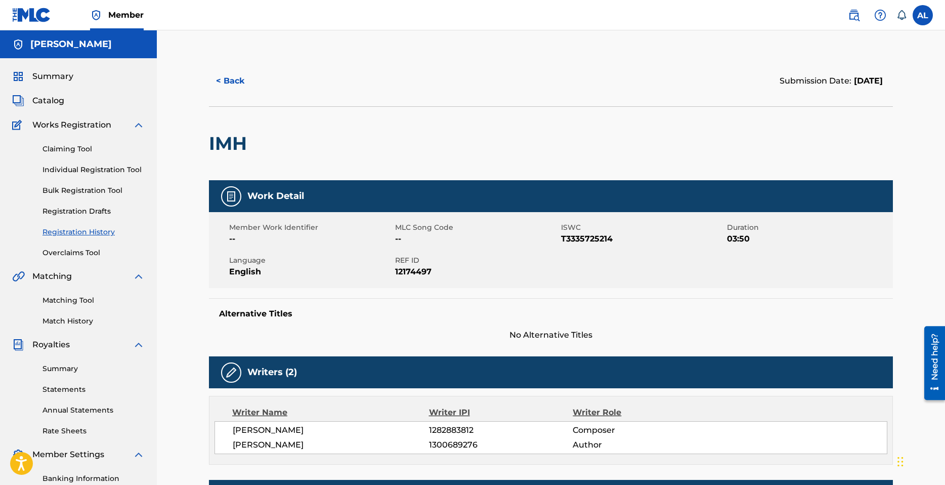
click at [77, 165] on link "Individual Registration Tool" at bounding box center [94, 169] width 102 height 11
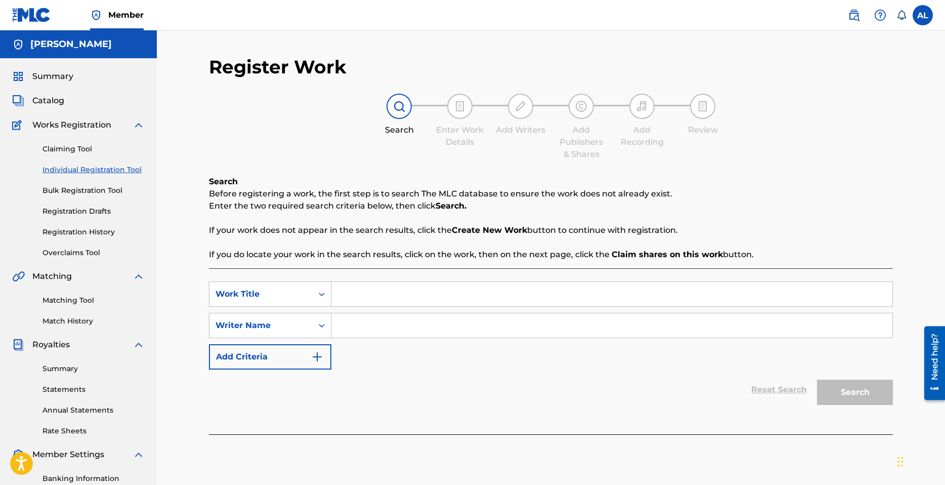
click at [361, 293] on input "Search Form" at bounding box center [611, 294] width 561 height 24
type input "Holding On"
click at [397, 335] on input "Search Form" at bounding box center [611, 325] width 561 height 24
click at [90, 249] on link "Overclaims Tool" at bounding box center [94, 252] width 102 height 11
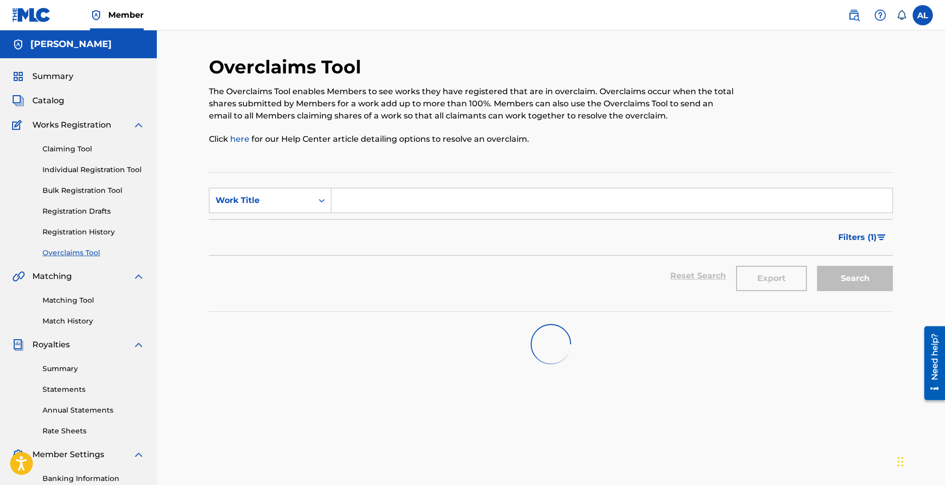
click at [89, 230] on link "Registration History" at bounding box center [94, 232] width 102 height 11
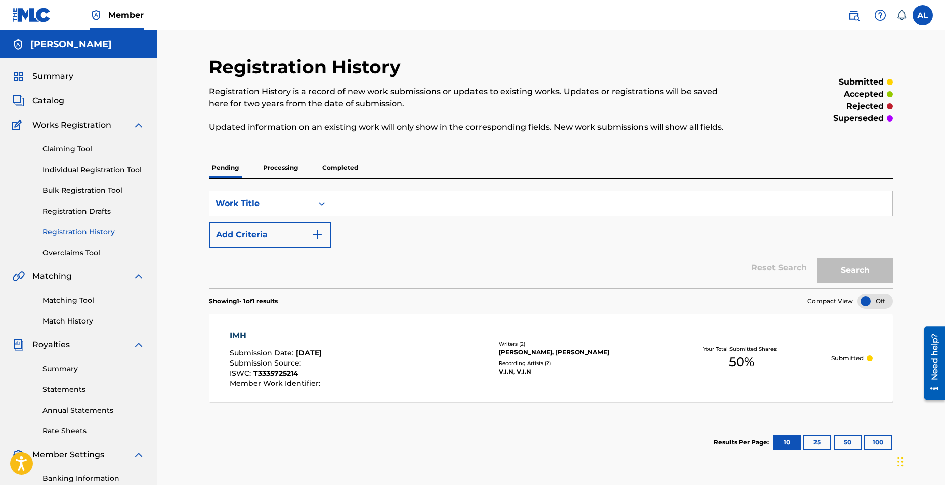
click at [432, 357] on div "IMH Submission Date : Sep 21, 2025 Submission Source : ISWC : T3335725214 Membe…" at bounding box center [360, 358] width 260 height 58
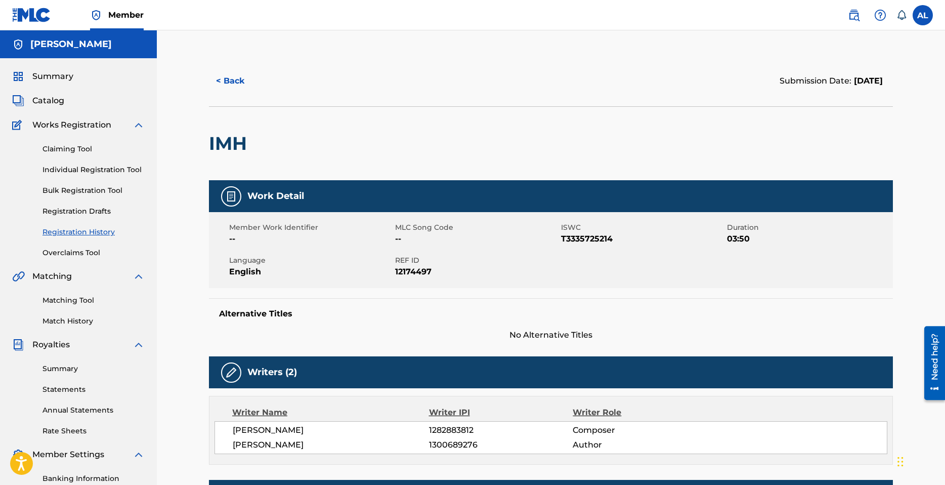
click at [85, 166] on link "Individual Registration Tool" at bounding box center [94, 169] width 102 height 11
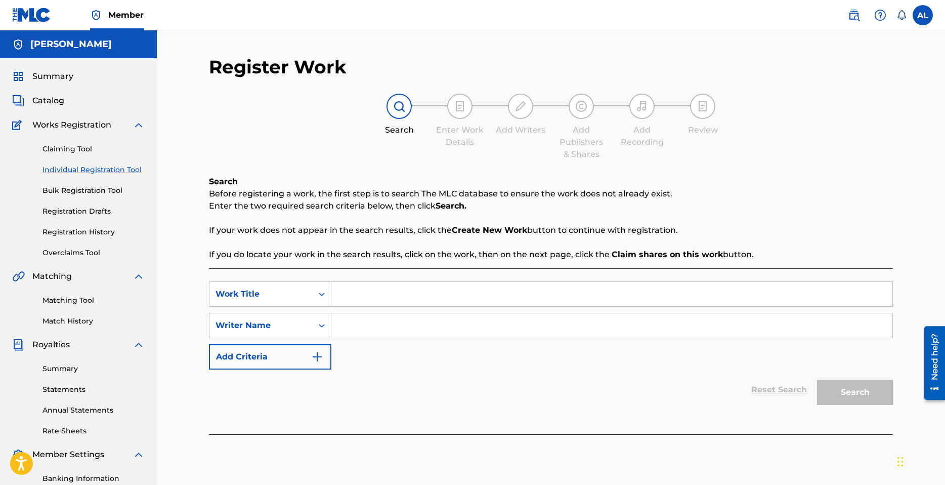
click at [399, 289] on input "Search Form" at bounding box center [611, 294] width 561 height 24
type input "Holding On"
click at [373, 323] on input "Search Form" at bounding box center [611, 325] width 561 height 24
type input "[PERSON_NAME]"
click at [862, 397] on button "Search" at bounding box center [855, 392] width 76 height 25
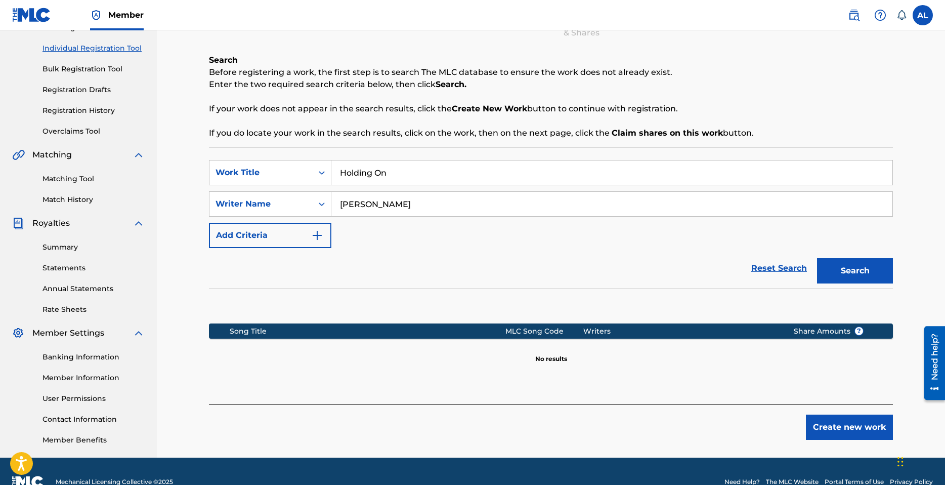
scroll to position [143, 0]
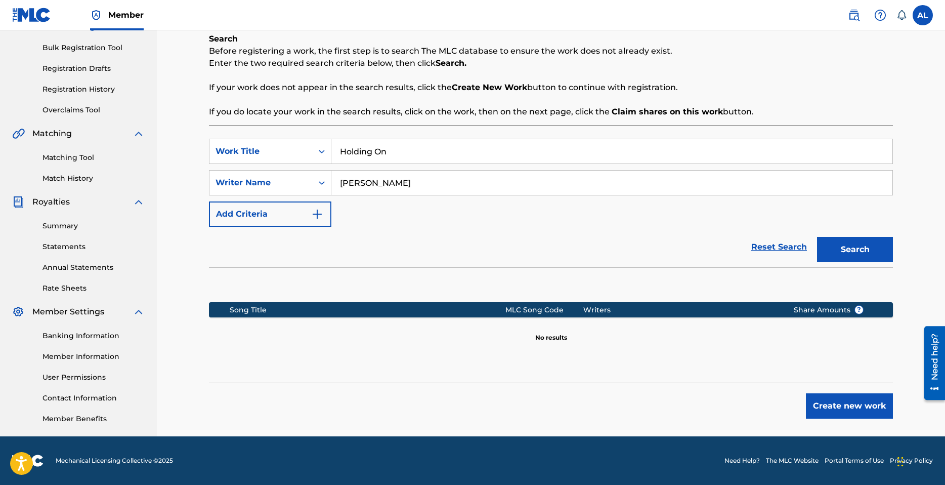
click at [848, 404] on button "Create new work" at bounding box center [849, 405] width 87 height 25
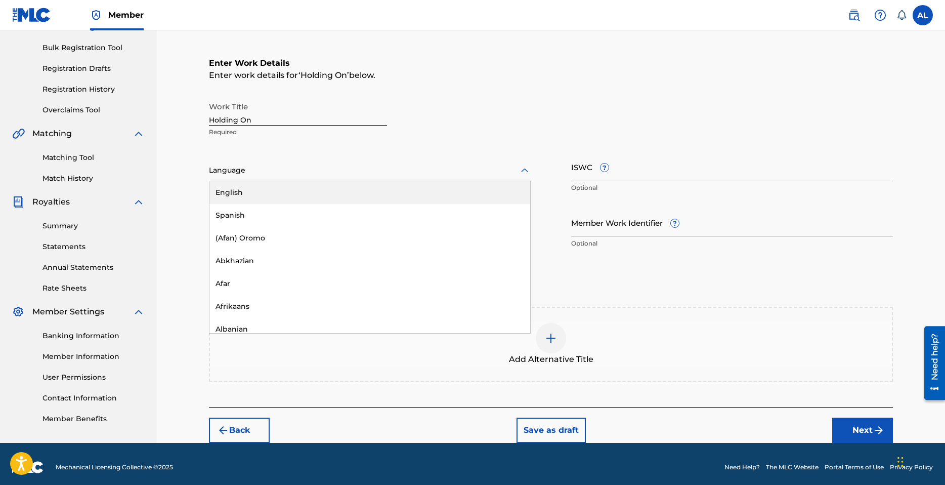
click at [261, 170] on div at bounding box center [370, 170] width 322 height 13
click at [250, 192] on div "English" at bounding box center [369, 192] width 321 height 23
click at [637, 172] on input "ISWC ?" at bounding box center [732, 166] width 322 height 29
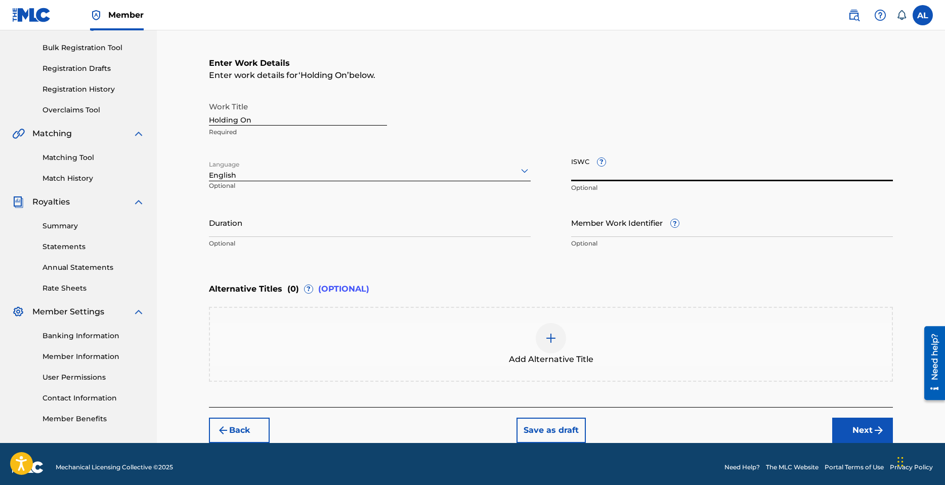
paste input "T3336012494"
type input "T3336012494"
click at [299, 229] on input "Duration" at bounding box center [370, 222] width 322 height 29
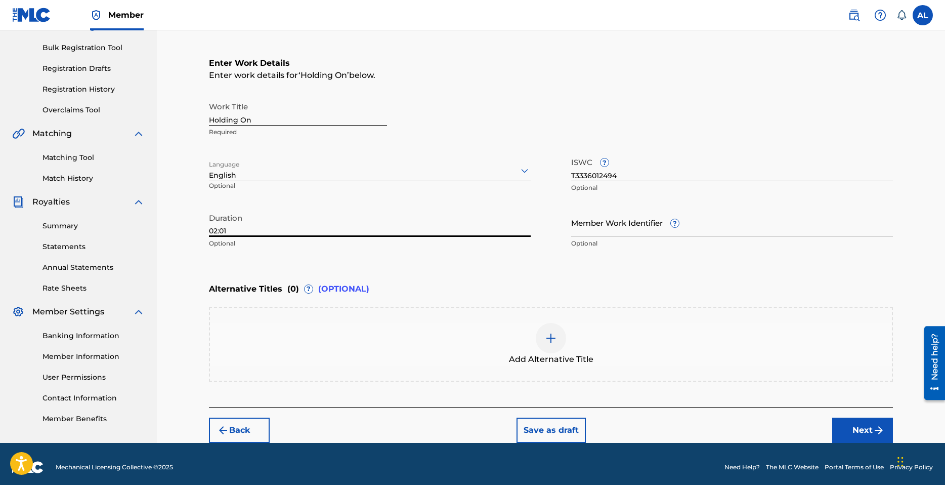
type input "02:01"
click at [552, 340] on img at bounding box center [551, 338] width 12 height 12
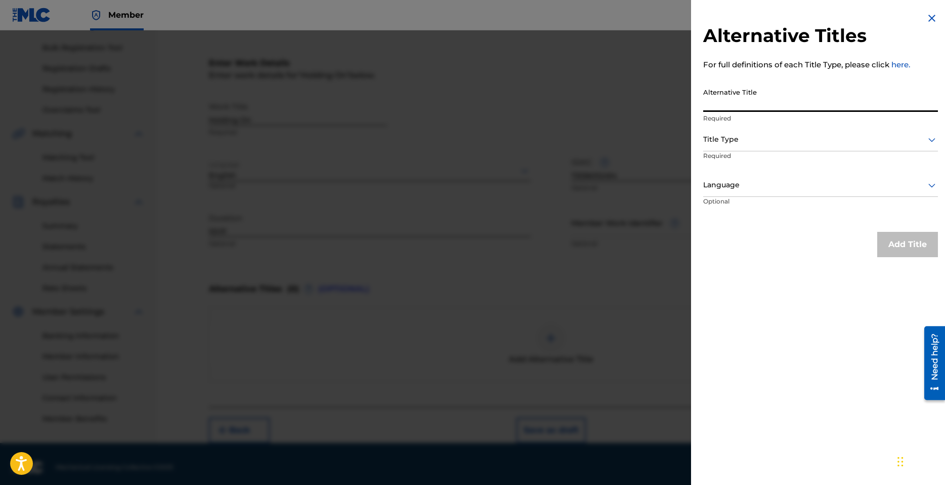
click at [758, 100] on input "Alternative Title" at bounding box center [820, 97] width 235 height 29
type input "Holding On - Sped Up"
click at [731, 146] on div "Title Type" at bounding box center [820, 140] width 235 height 23
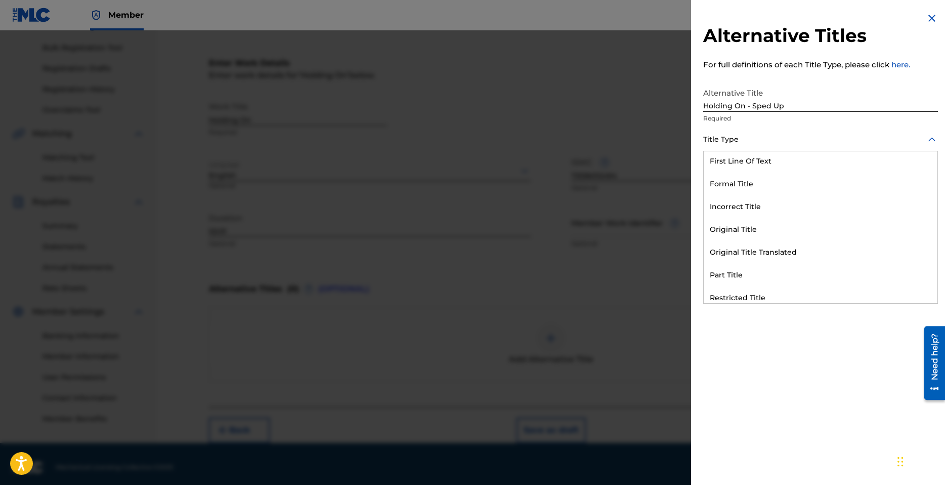
scroll to position [0, 0]
click at [606, 229] on div at bounding box center [472, 272] width 945 height 485
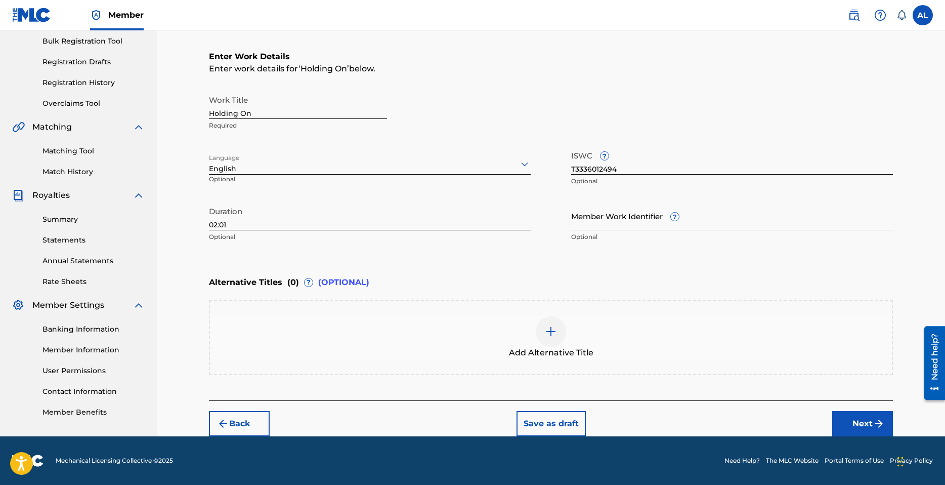
click at [862, 417] on button "Next" at bounding box center [862, 423] width 61 height 25
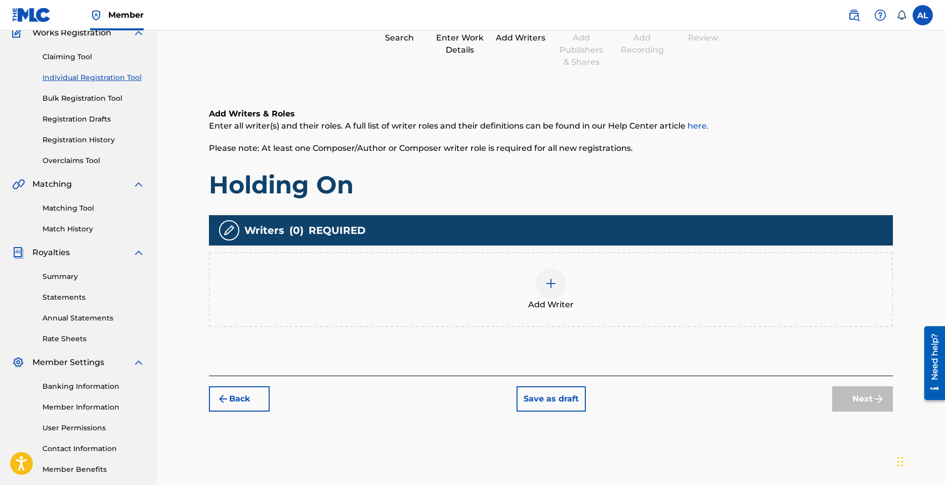
scroll to position [96, 0]
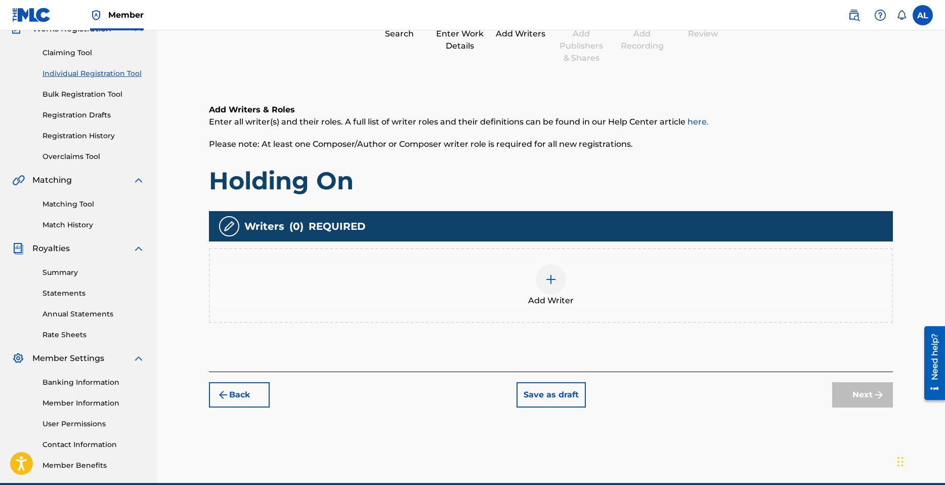
click at [537, 277] on div at bounding box center [551, 279] width 30 height 30
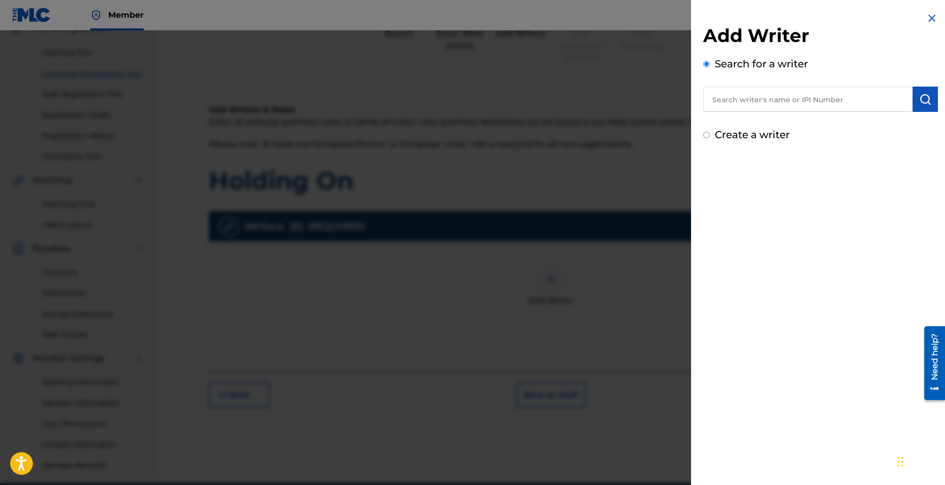
click at [770, 97] on input "text" at bounding box center [807, 99] width 209 height 25
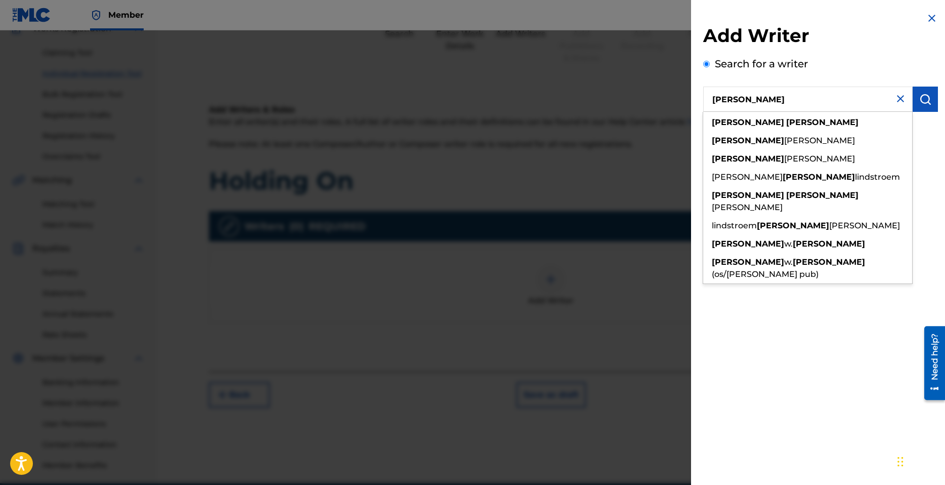
type input "[PERSON_NAME]"
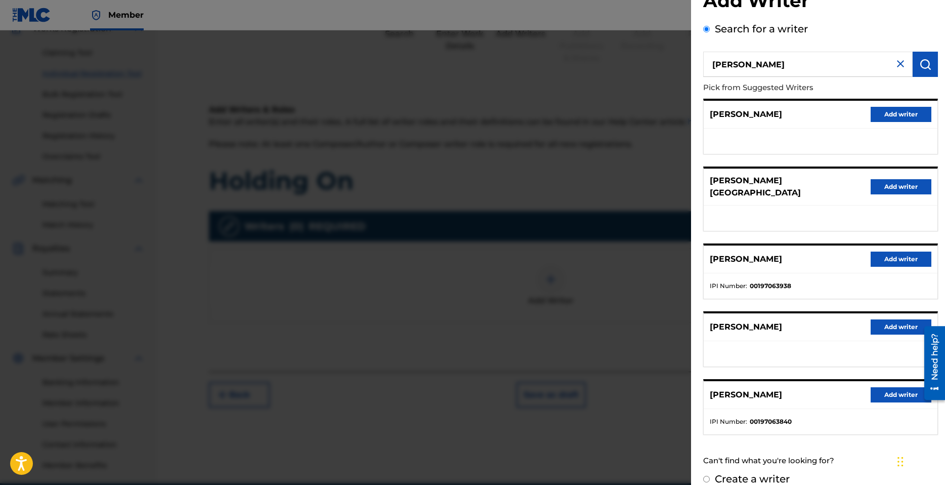
scroll to position [39, 0]
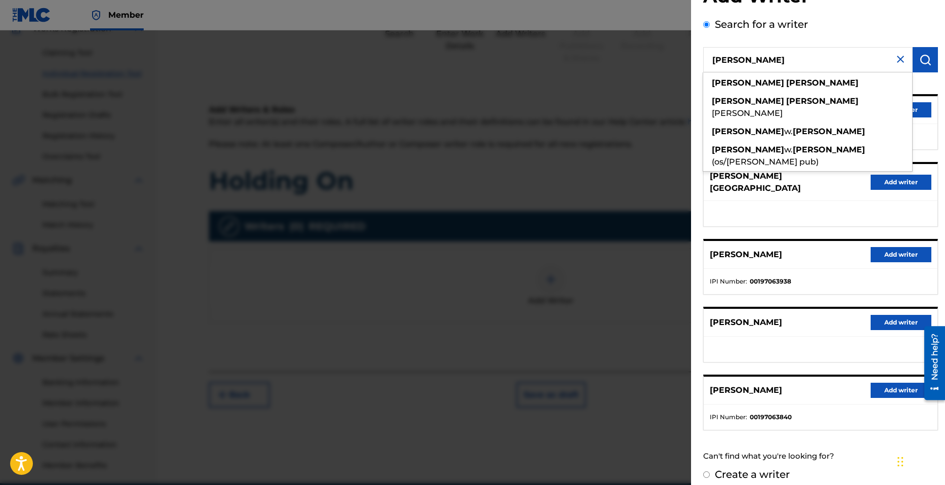
click at [810, 205] on ul at bounding box center [821, 213] width 234 height 25
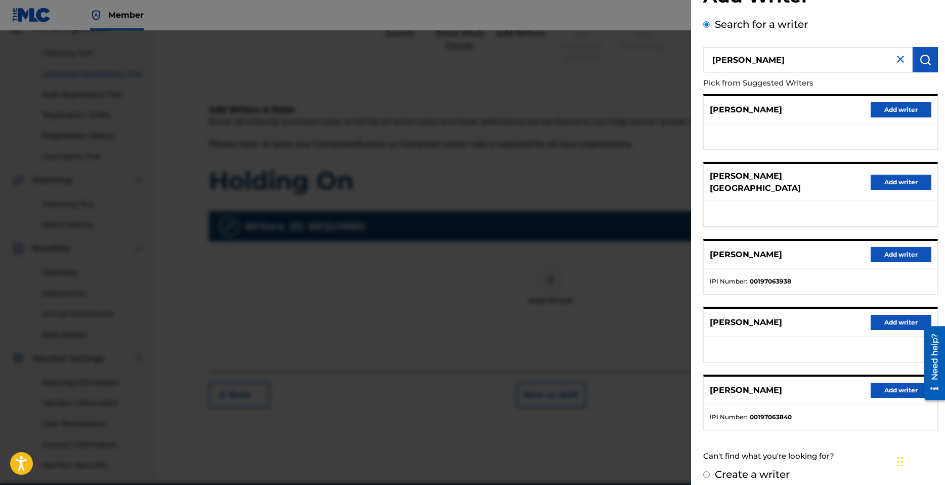
click at [885, 107] on button "Add writer" at bounding box center [901, 109] width 61 height 15
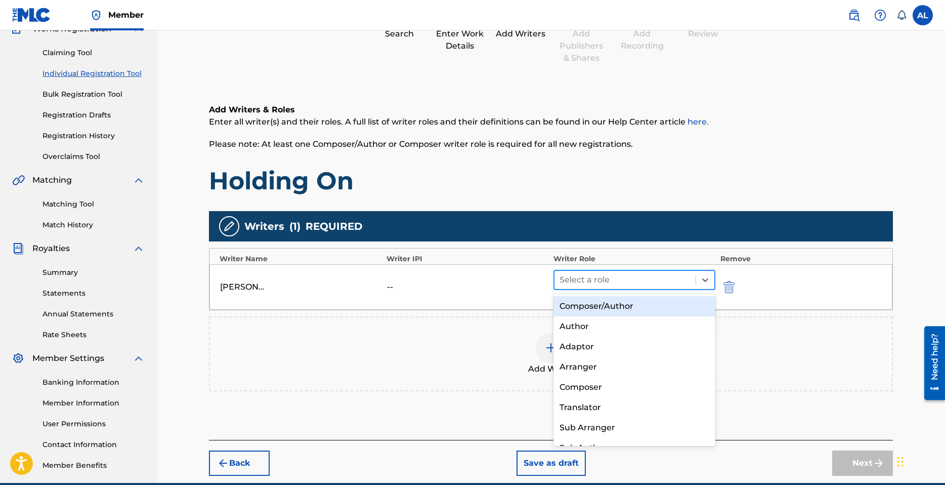
click at [579, 281] on div at bounding box center [625, 280] width 131 height 14
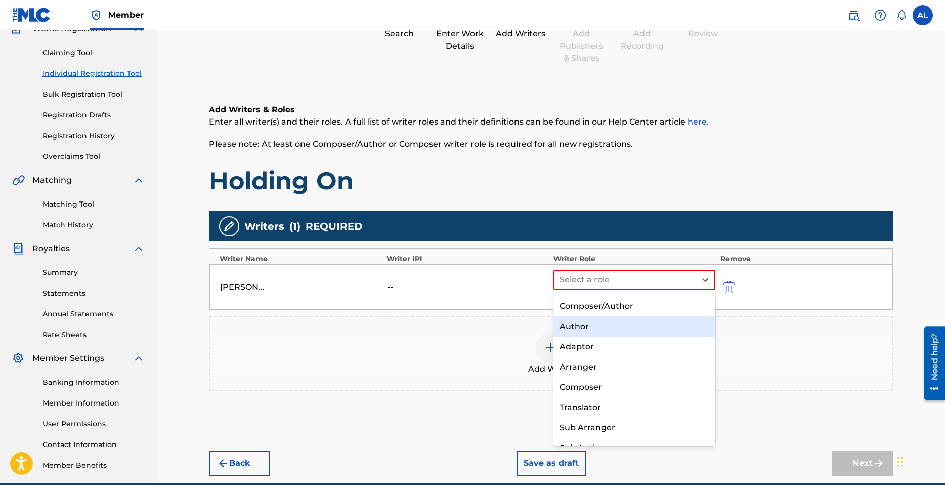
click at [588, 323] on div "Author" at bounding box center [635, 326] width 162 height 20
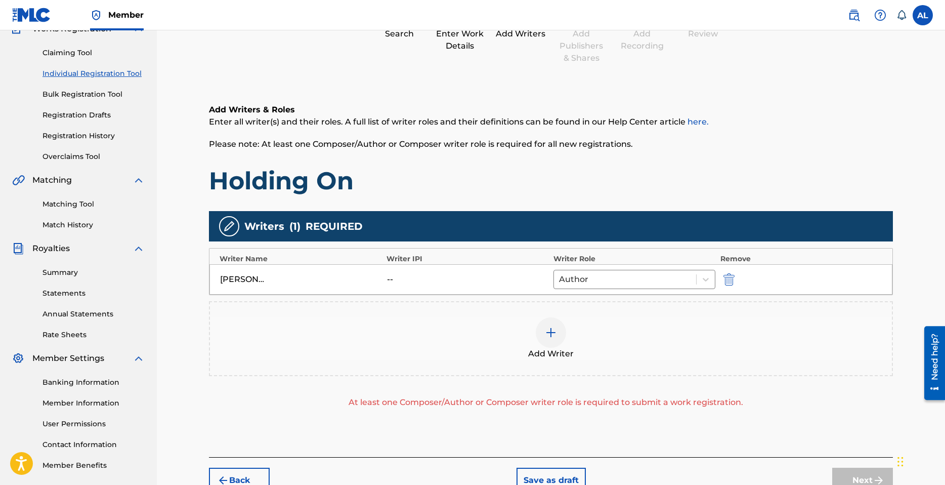
click at [394, 271] on div "AARON LINDSEY -- Author" at bounding box center [550, 279] width 683 height 30
click at [383, 276] on div "AARON LINDSEY -- Author" at bounding box center [550, 279] width 683 height 30
click at [389, 278] on div "--" at bounding box center [410, 279] width 46 height 12
click at [390, 279] on div "--" at bounding box center [410, 279] width 46 height 12
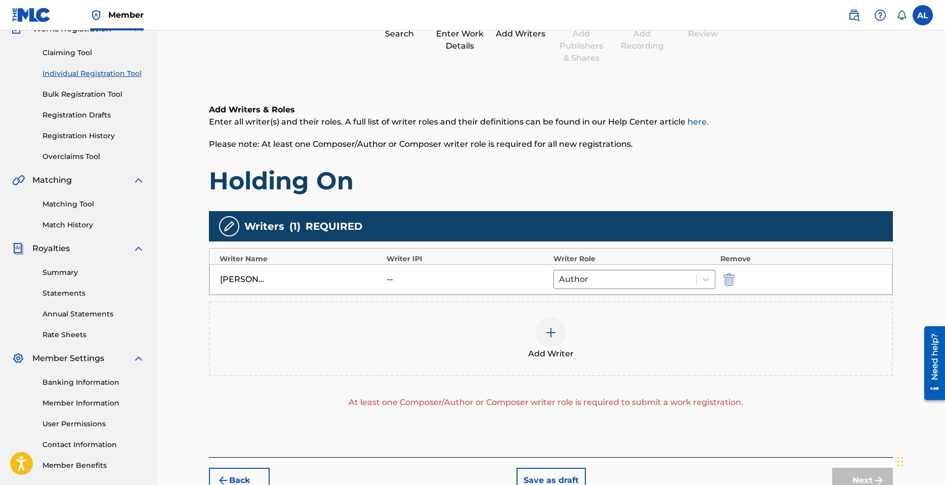
click at [390, 279] on div "--" at bounding box center [410, 279] width 46 height 12
click at [406, 278] on div "--" at bounding box center [410, 279] width 46 height 12
click at [314, 289] on div "AARON LINDSEY -- Author" at bounding box center [550, 279] width 683 height 30
click at [725, 278] on img "submit" at bounding box center [729, 279] width 11 height 12
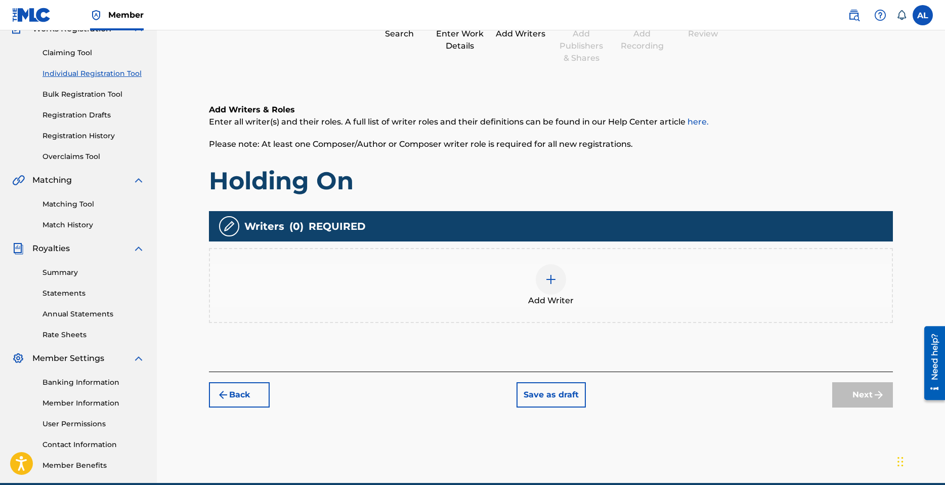
click at [550, 291] on div at bounding box center [551, 279] width 30 height 30
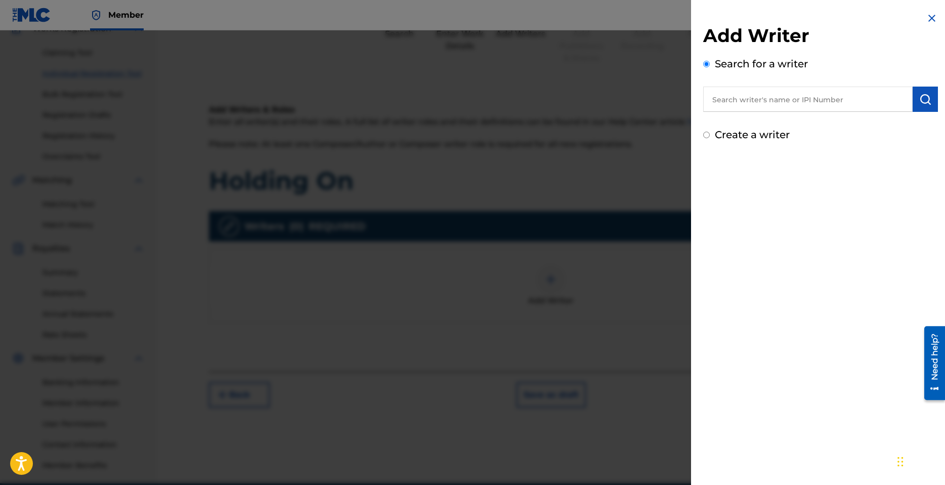
click at [788, 96] on input "text" at bounding box center [807, 99] width 209 height 25
paste input "1300689276"
type input "1300689276"
click at [924, 101] on img "submit" at bounding box center [925, 99] width 12 height 12
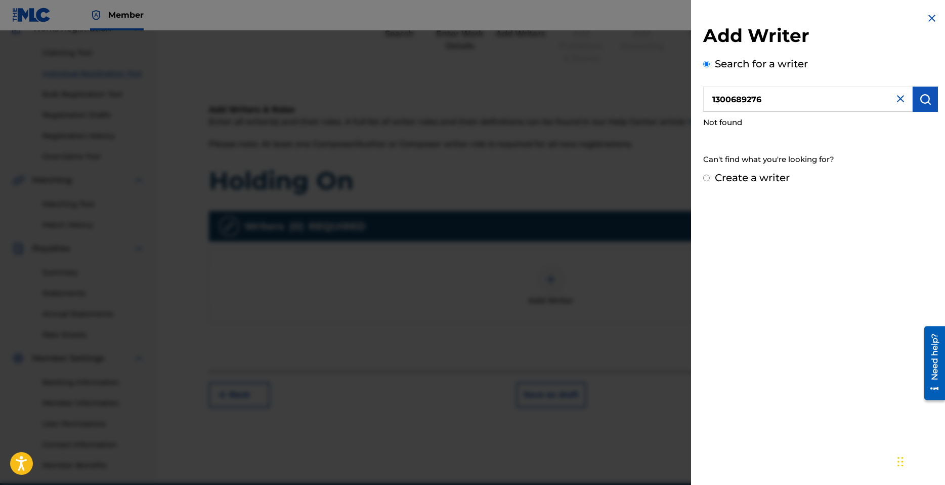
click at [808, 103] on input "1300689276" at bounding box center [807, 99] width 209 height 25
click at [920, 101] on img "submit" at bounding box center [925, 99] width 12 height 12
click at [755, 180] on label "Create a writer" at bounding box center [752, 178] width 75 height 12
radio input "true"
click at [710, 180] on input "Create a writer" at bounding box center [706, 178] width 7 height 7
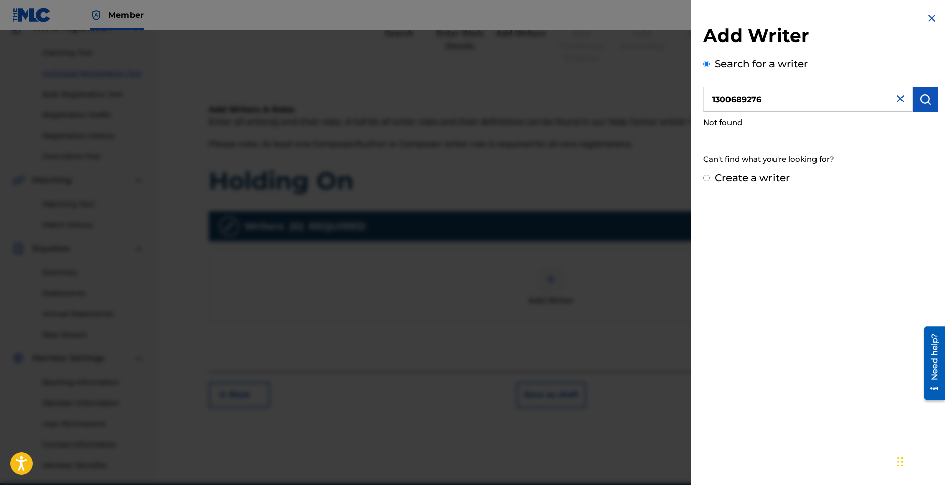
radio input "false"
radio input "true"
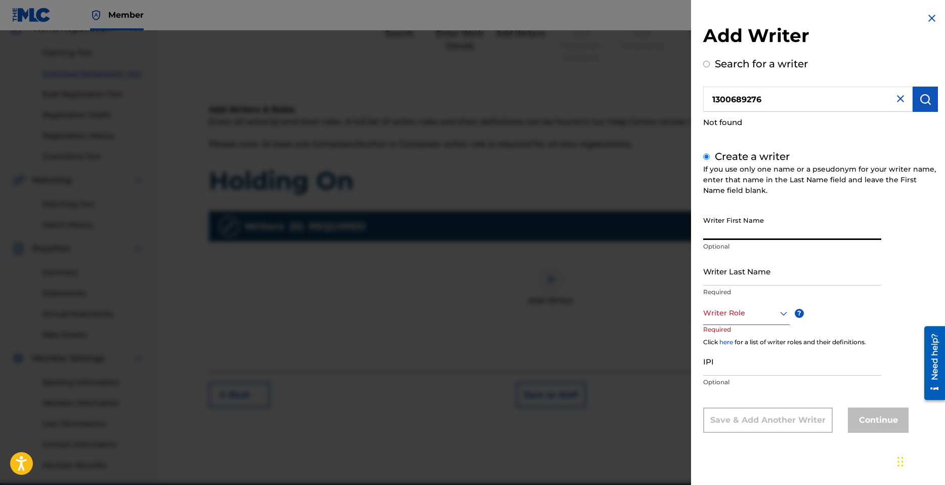
click at [764, 232] on input "Writer First Name" at bounding box center [792, 225] width 178 height 29
type input "[PERSON_NAME]"
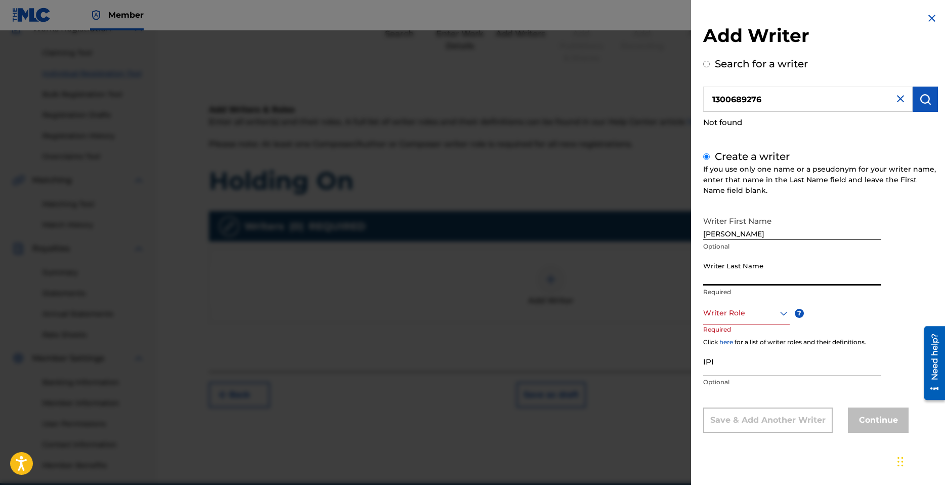
click at [754, 266] on input "Writer Last Name" at bounding box center [792, 271] width 178 height 29
type input "[PERSON_NAME]"
click at [744, 313] on div at bounding box center [746, 313] width 87 height 13
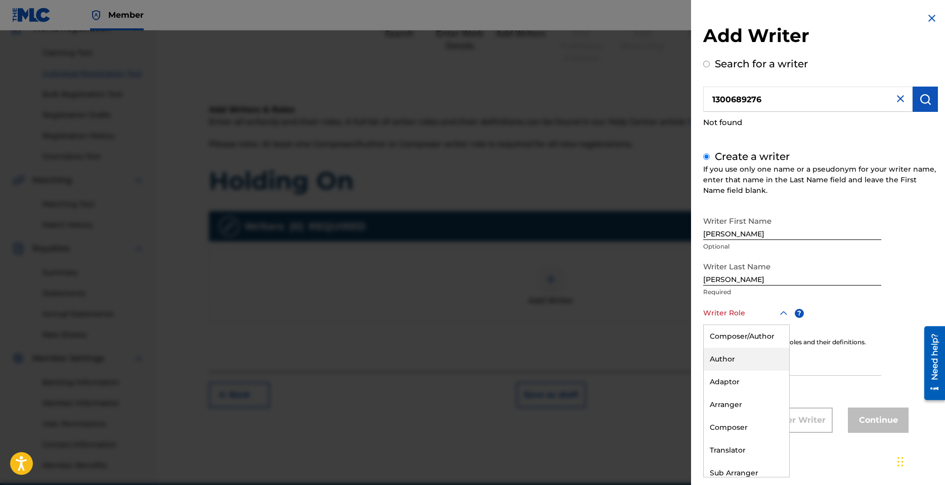
click at [741, 359] on div "Author" at bounding box center [747, 359] width 86 height 23
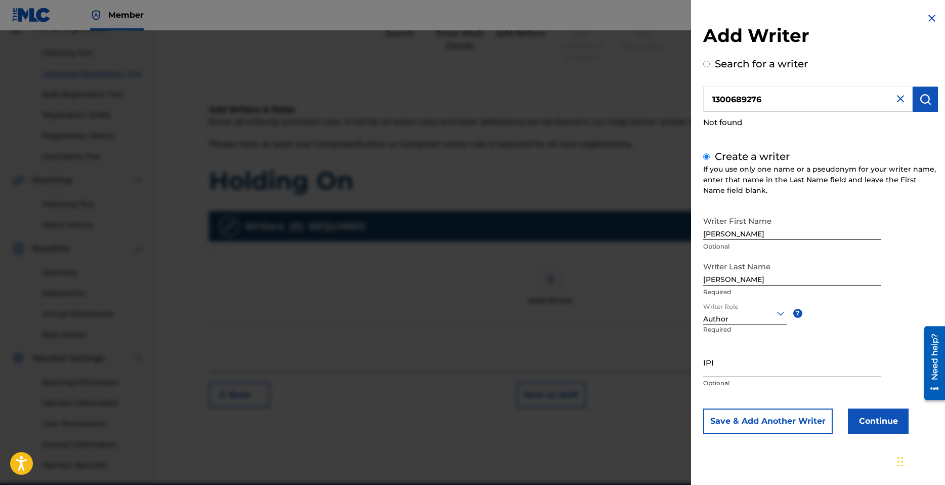
click at [724, 308] on div at bounding box center [744, 313] width 83 height 13
click at [878, 319] on div "Writer First Name Aaron Optional Writer Last Name Lindsey Required Writer Role …" at bounding box center [820, 322] width 235 height 223
click at [752, 368] on input "IPI" at bounding box center [792, 362] width 178 height 29
paste input "1300689276"
type input "1300689276"
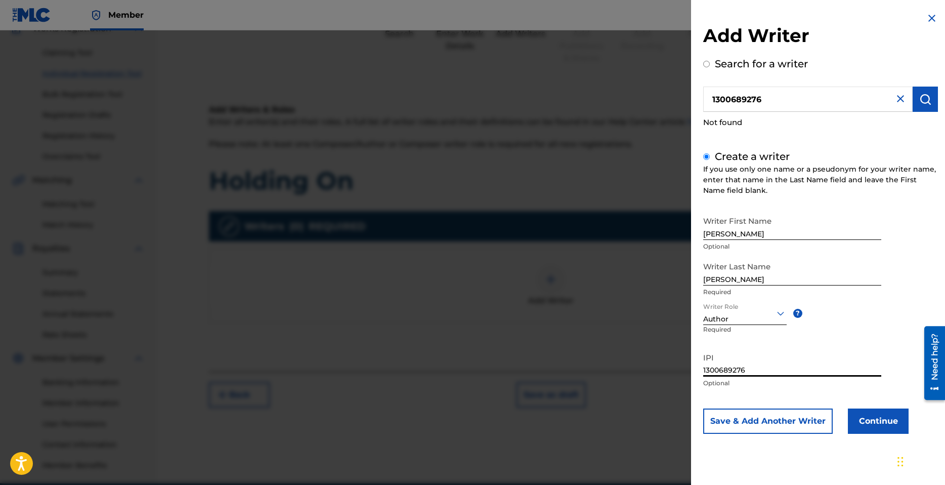
click at [882, 423] on button "Continue" at bounding box center [878, 420] width 61 height 25
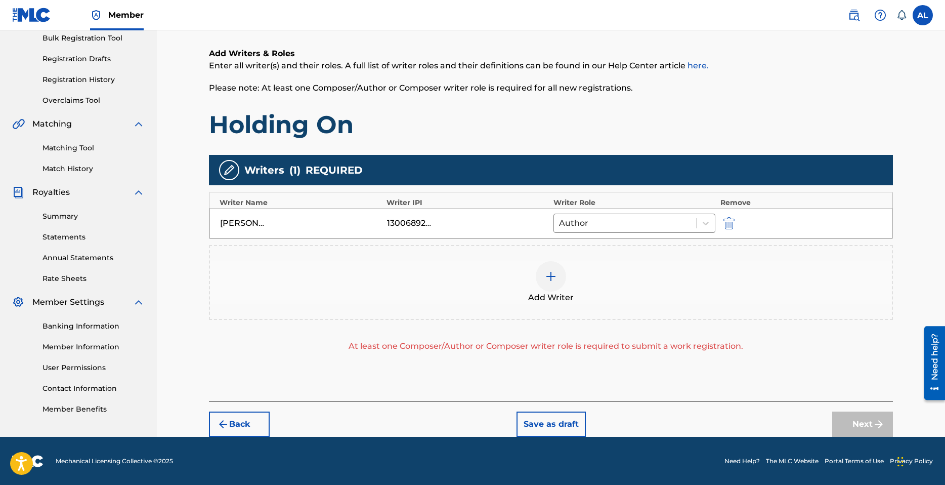
scroll to position [153, 0]
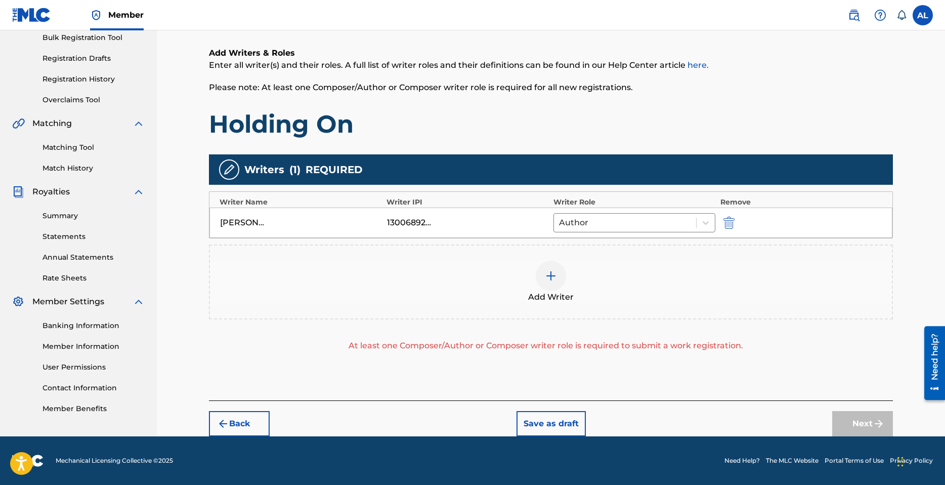
click at [552, 289] on div at bounding box center [551, 276] width 30 height 30
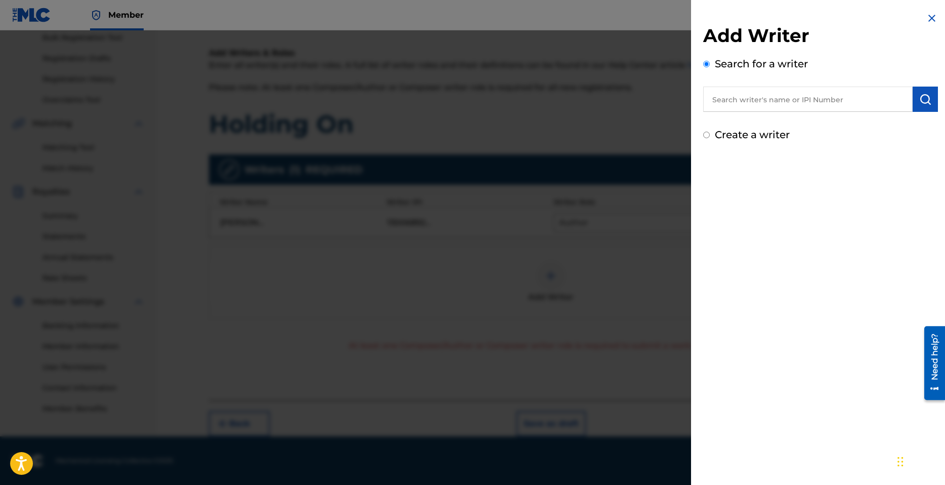
click at [551, 289] on div at bounding box center [472, 272] width 945 height 485
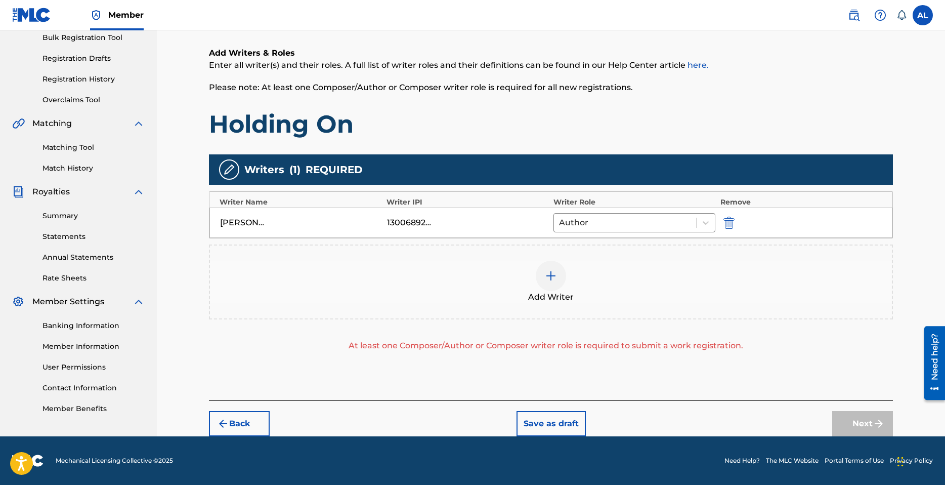
click at [548, 289] on div at bounding box center [551, 276] width 30 height 30
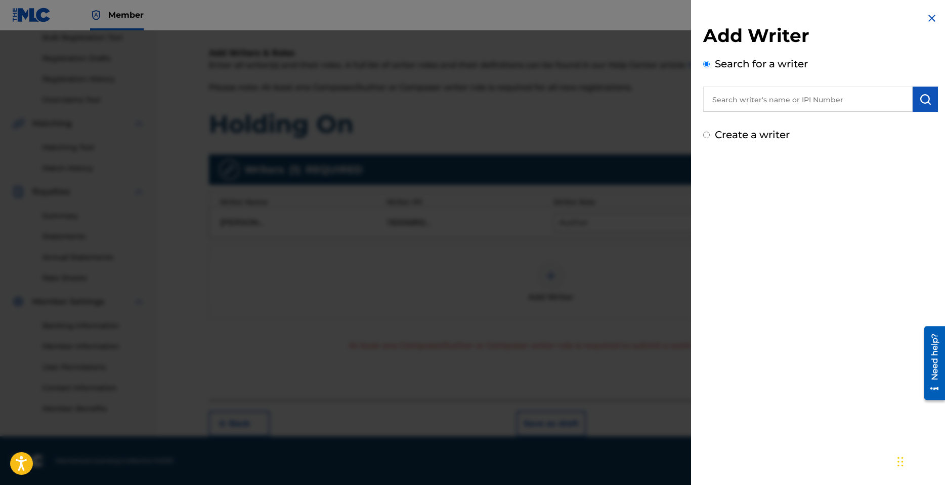
click at [758, 93] on input "text" at bounding box center [807, 99] width 209 height 25
click at [756, 105] on input "text" at bounding box center [807, 99] width 209 height 25
click at [739, 141] on div "Create a writer" at bounding box center [820, 134] width 235 height 15
click at [734, 139] on label "Create a writer" at bounding box center [752, 135] width 75 height 12
radio input "true"
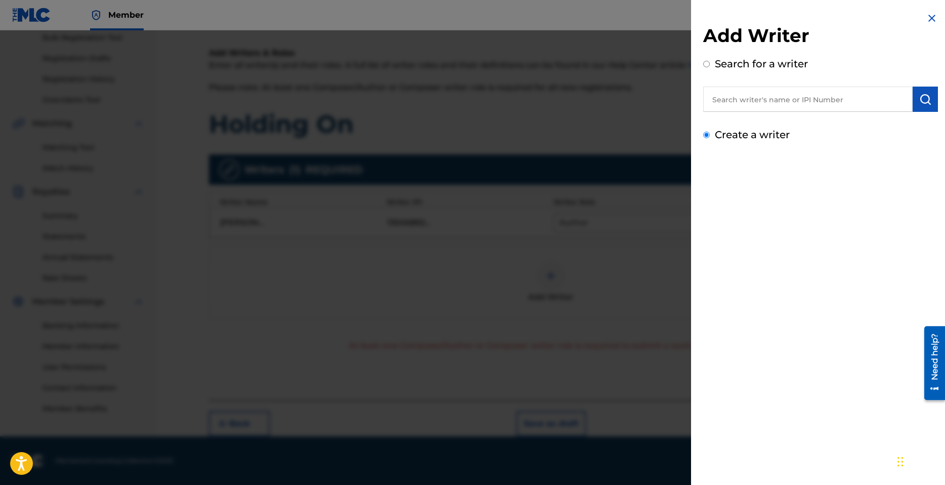
click at [710, 138] on input "Create a writer" at bounding box center [706, 135] width 7 height 7
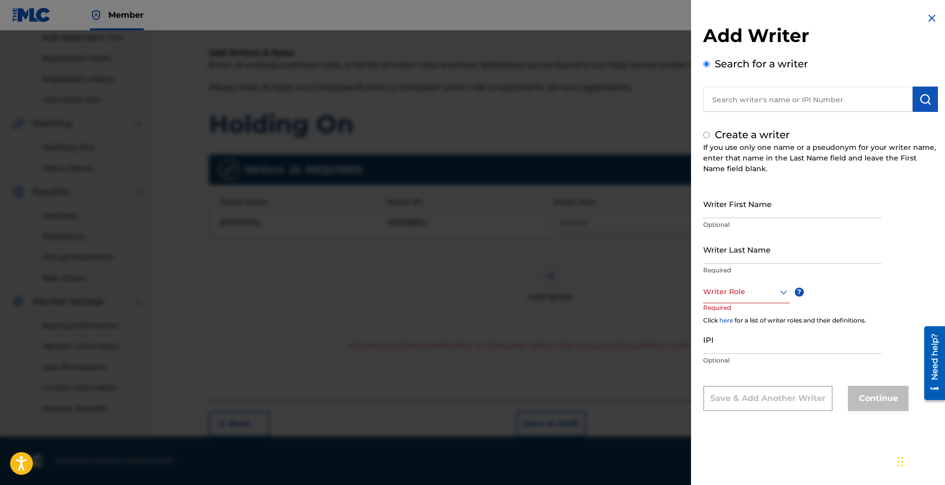
radio input "false"
radio input "true"
click at [756, 207] on input "Writer First Name" at bounding box center [792, 203] width 178 height 29
type input "[PERSON_NAME]"
click at [747, 245] on input "Writer Last Name" at bounding box center [792, 249] width 178 height 29
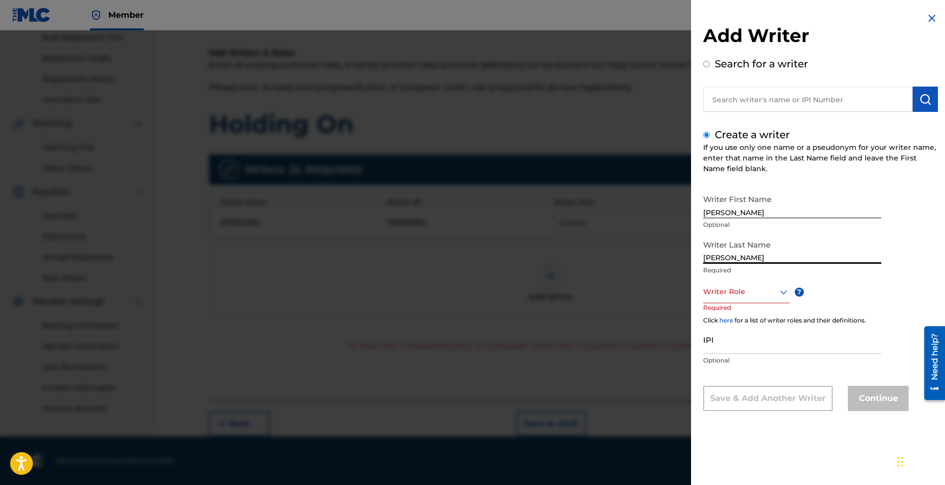
type input "[PERSON_NAME]"
click at [745, 293] on div at bounding box center [746, 291] width 87 height 13
click at [758, 215] on input "[PERSON_NAME]" at bounding box center [792, 203] width 178 height 29
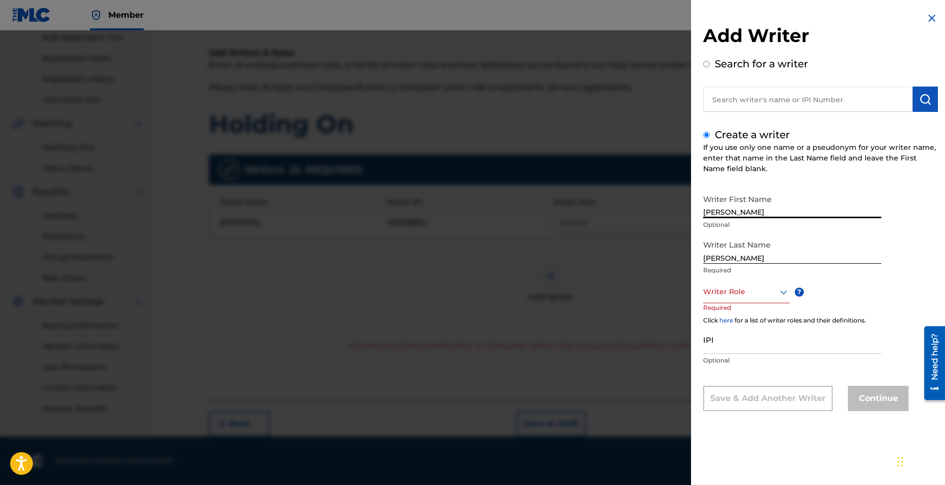
type input "Maxwell"
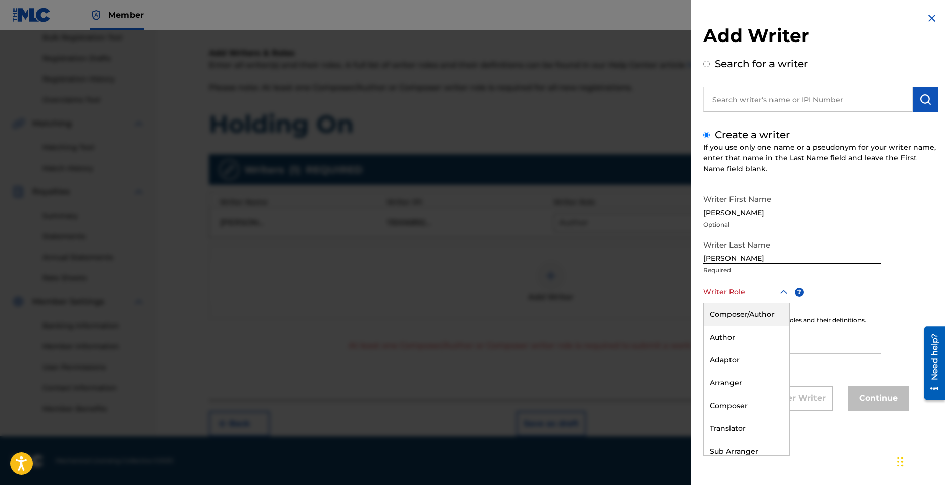
click at [735, 291] on div at bounding box center [746, 291] width 87 height 13
click at [732, 409] on div "Composer" at bounding box center [747, 405] width 86 height 23
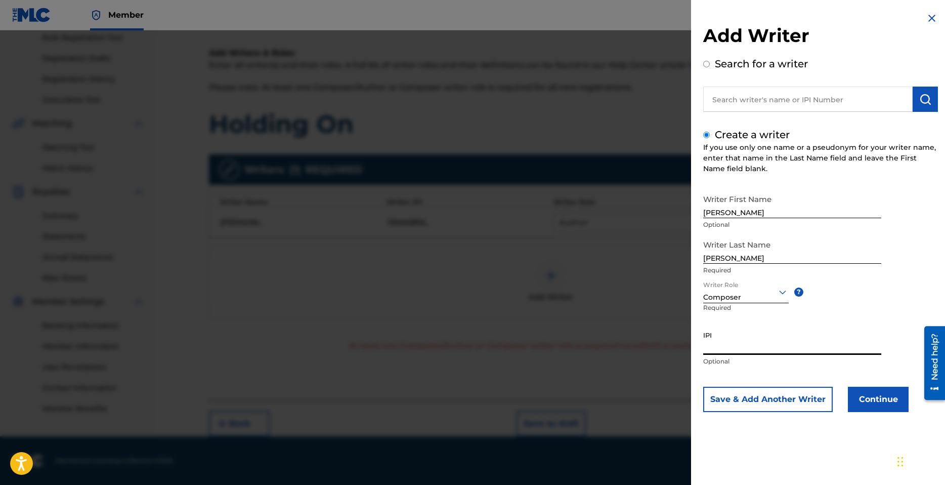
click at [723, 346] on input "IPI" at bounding box center [792, 340] width 178 height 29
click at [731, 295] on div at bounding box center [746, 291] width 86 height 13
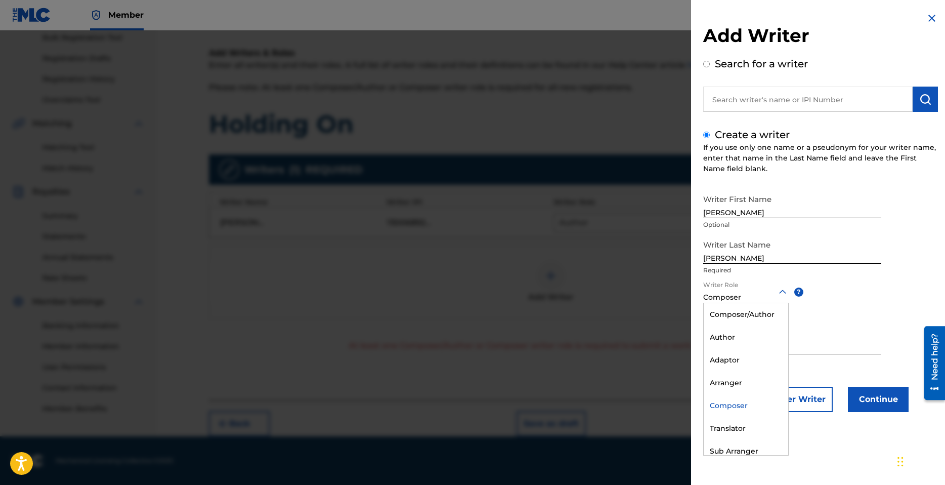
click at [753, 277] on div "Writer Last Name Lindsey Required" at bounding box center [792, 258] width 178 height 46
click at [741, 256] on input "[PERSON_NAME]" at bounding box center [792, 249] width 178 height 29
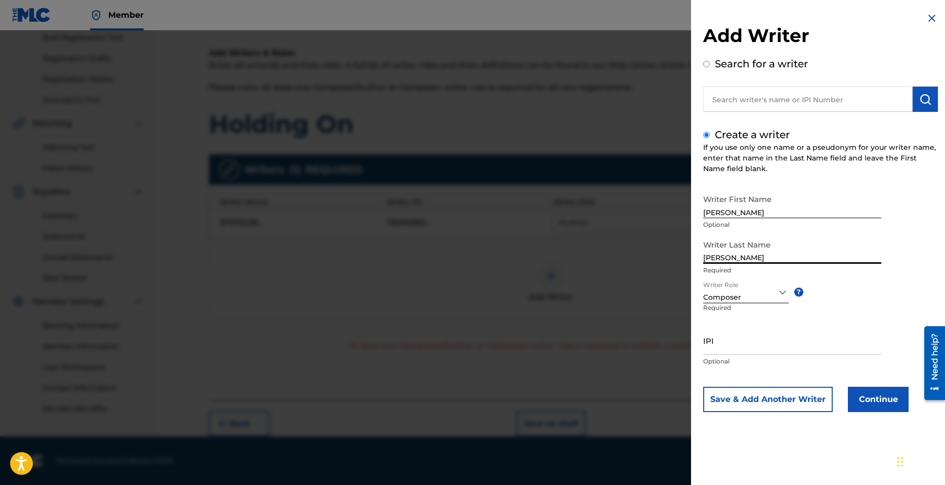
click at [741, 256] on input "[PERSON_NAME]" at bounding box center [792, 249] width 178 height 29
type input "Rugh"
click at [766, 100] on input "text" at bounding box center [807, 99] width 209 height 25
radio input "true"
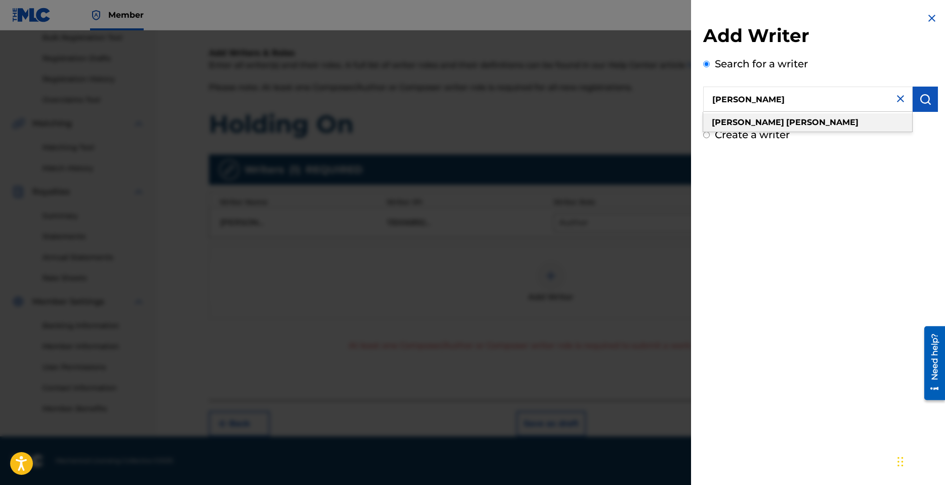
click at [786, 124] on strong "rugh" at bounding box center [822, 122] width 72 height 10
click at [919, 103] on img "submit" at bounding box center [925, 99] width 12 height 12
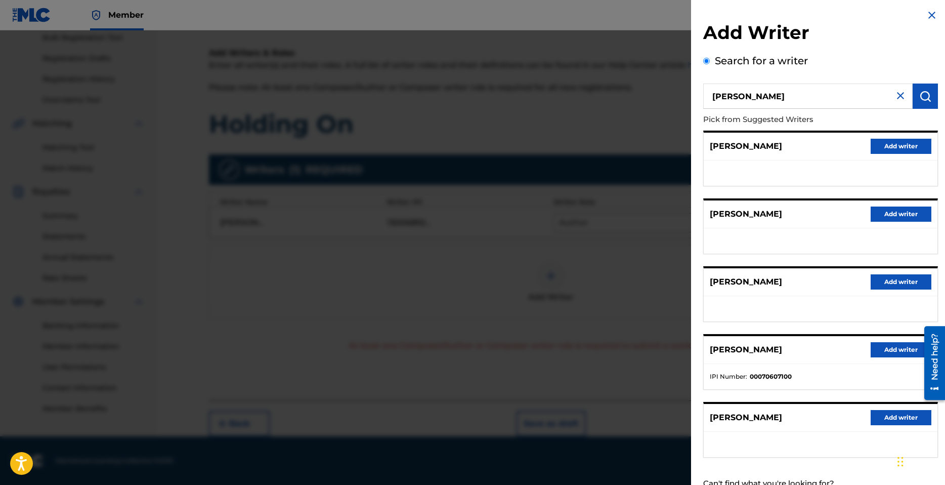
scroll to position [0, 0]
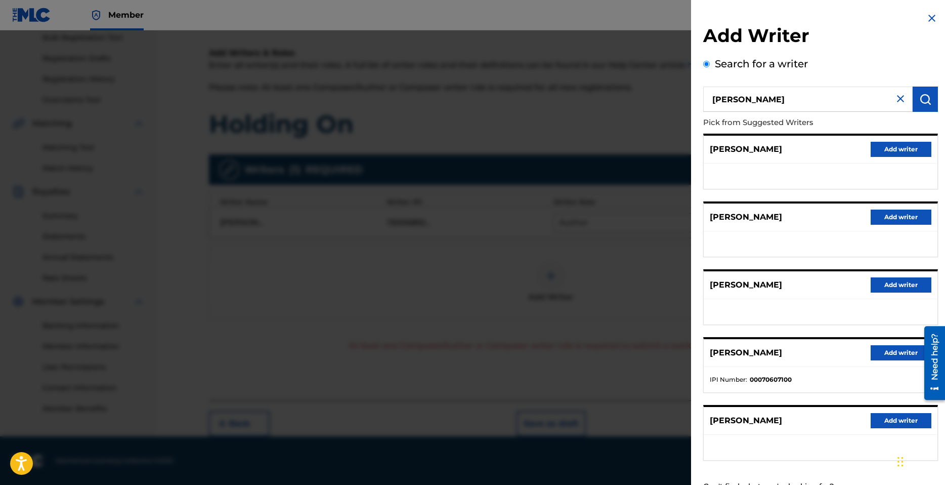
click at [773, 96] on input "maxwell rugh" at bounding box center [807, 99] width 209 height 25
type input "Rugh Maxwell"
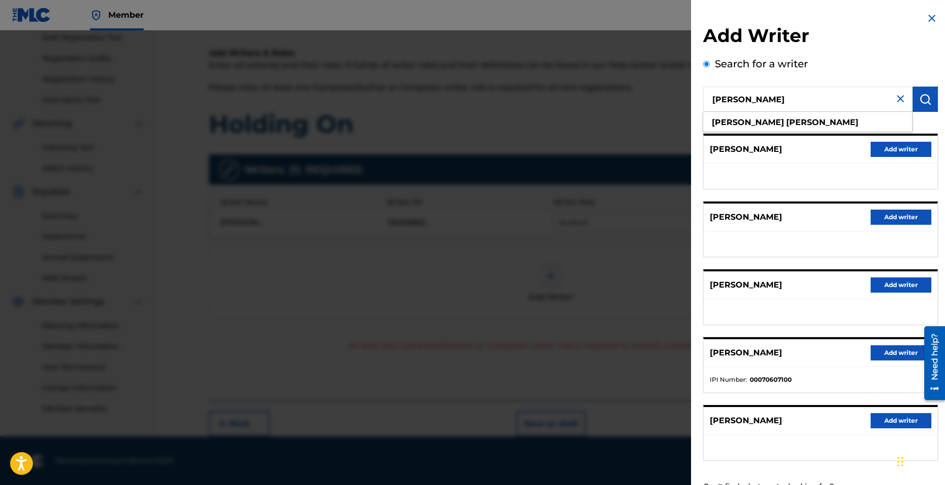
click at [925, 89] on button "submit" at bounding box center [925, 99] width 25 height 25
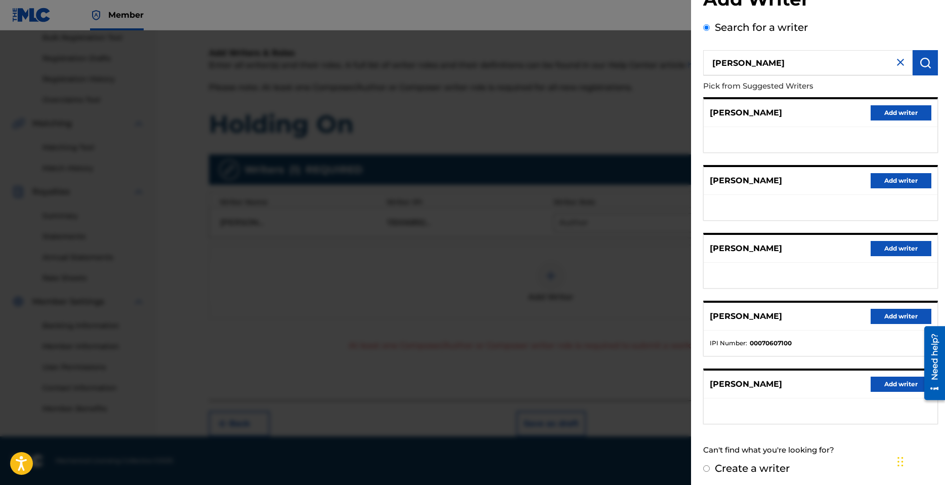
scroll to position [39, 0]
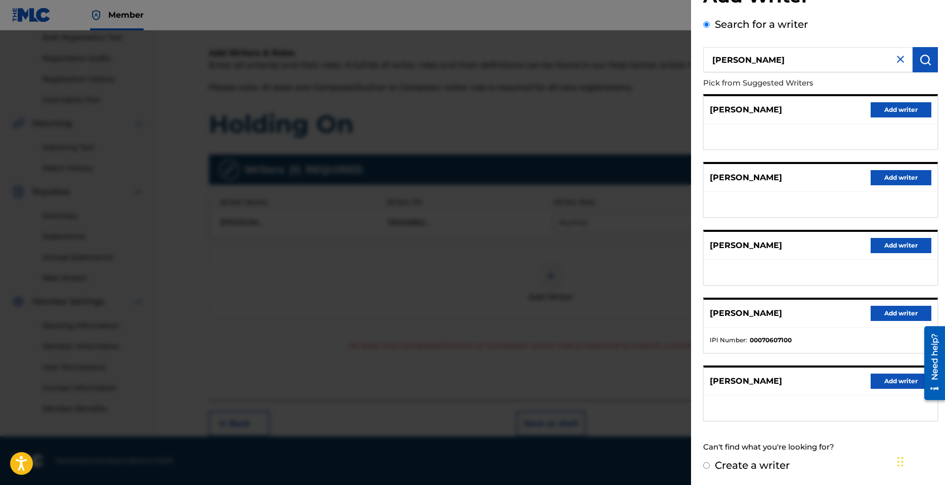
click at [765, 467] on label "Create a writer" at bounding box center [752, 465] width 75 height 12
radio input "true"
click at [710, 467] on input "Create a writer" at bounding box center [706, 465] width 7 height 7
radio input "false"
radio input "true"
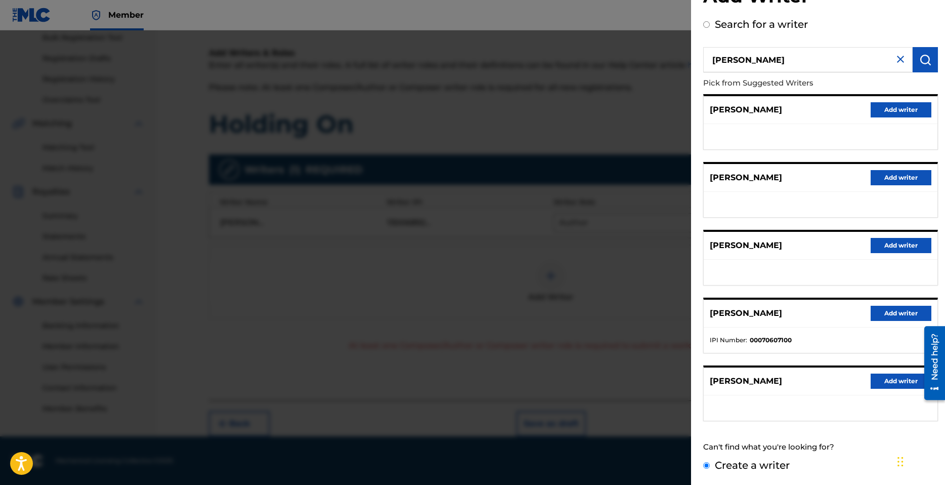
scroll to position [0, 0]
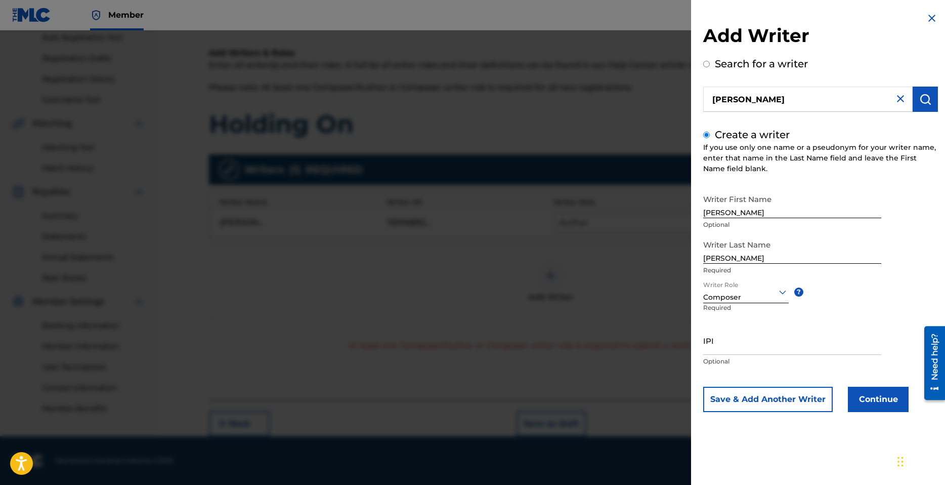
click at [728, 345] on input "IPI" at bounding box center [792, 340] width 178 height 29
paste input "1028042795"
type input "1028042795"
click at [868, 399] on button "Continue" at bounding box center [878, 399] width 61 height 25
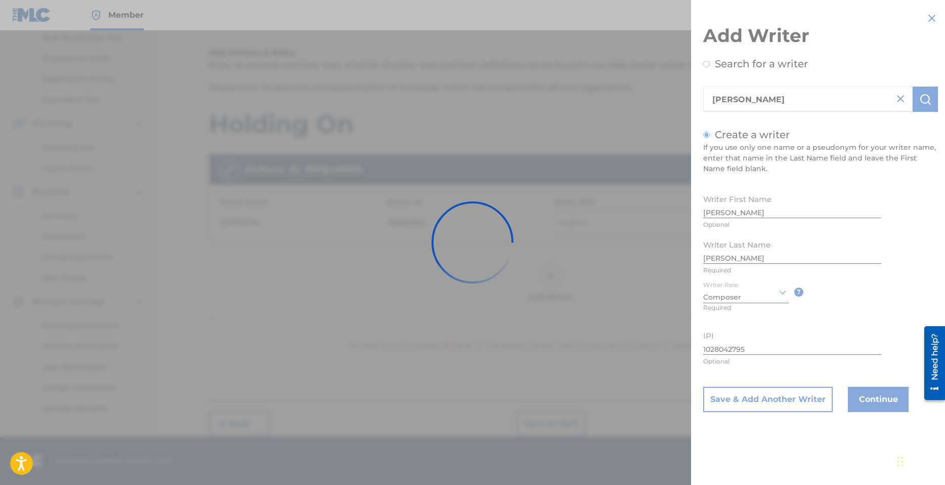
scroll to position [151, 0]
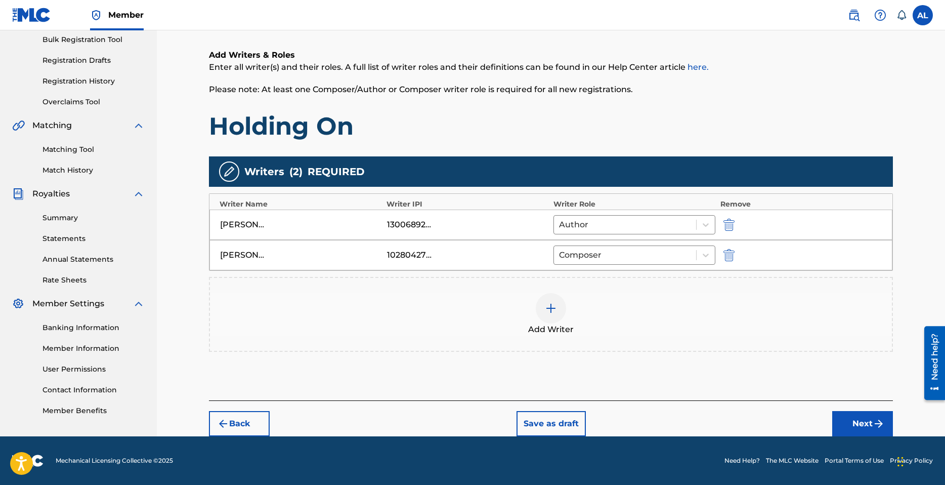
click at [863, 419] on button "Next" at bounding box center [862, 423] width 61 height 25
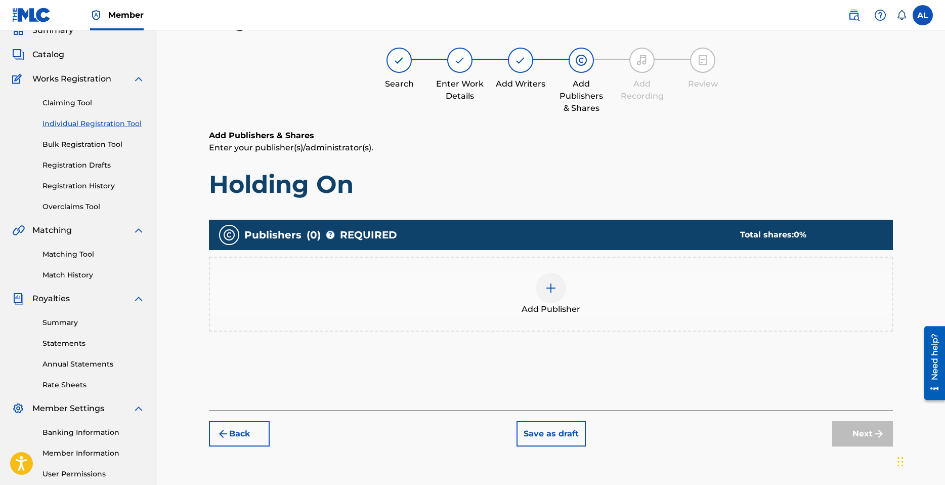
scroll to position [46, 0]
click at [555, 293] on img at bounding box center [551, 288] width 12 height 12
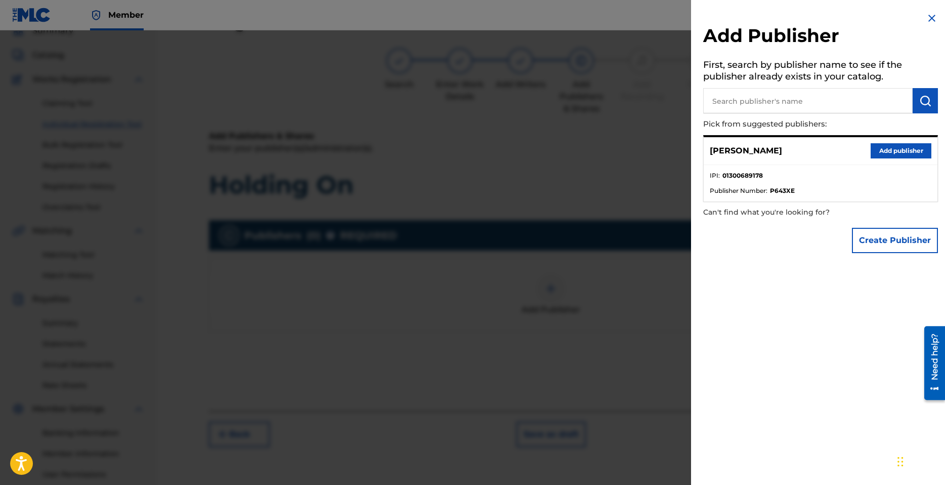
click at [890, 150] on button "Add publisher" at bounding box center [901, 150] width 61 height 15
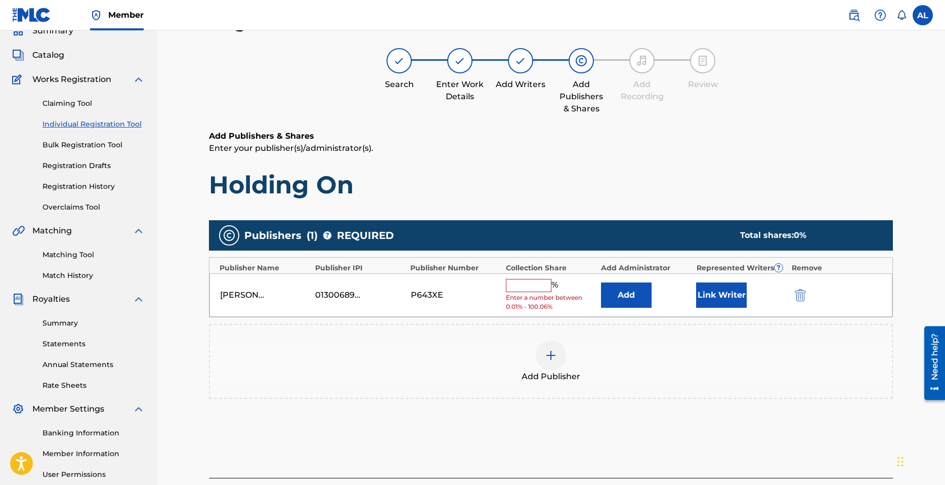
click at [525, 280] on input "text" at bounding box center [529, 285] width 46 height 13
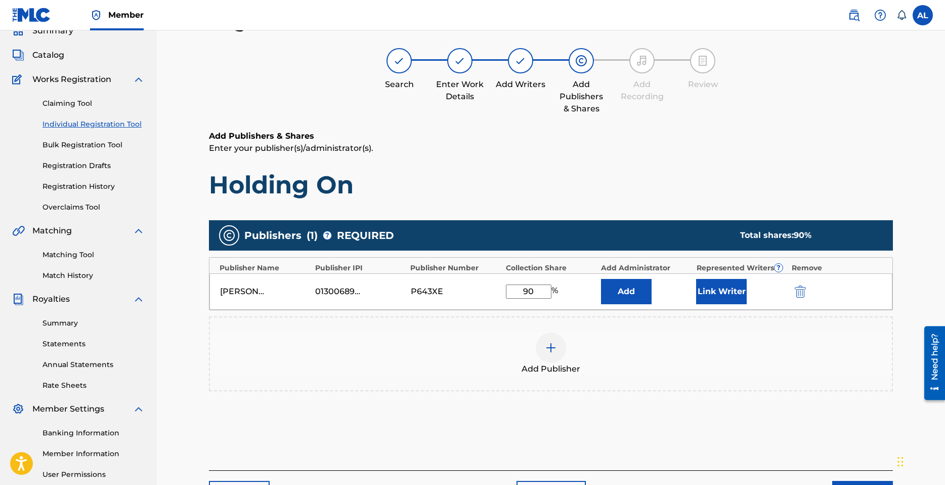
click at [719, 291] on button "Link Writer" at bounding box center [721, 291] width 51 height 25
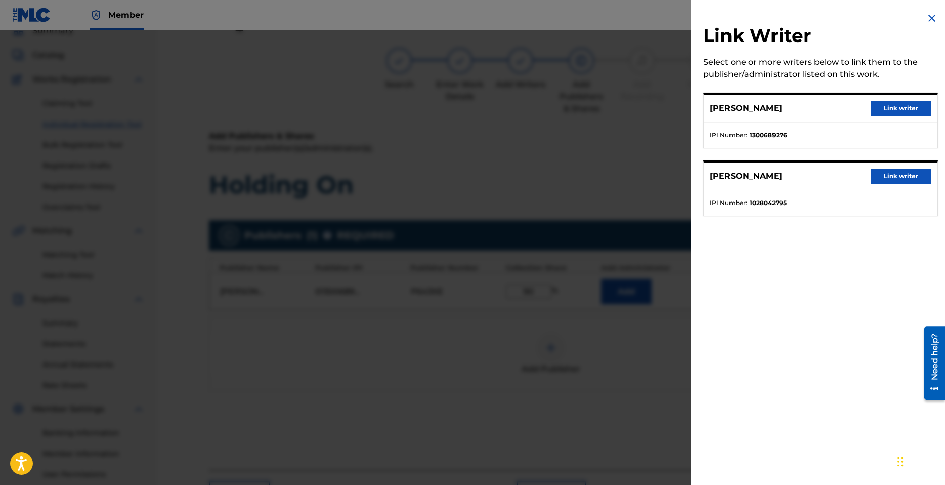
click at [884, 104] on button "Link writer" at bounding box center [901, 108] width 61 height 15
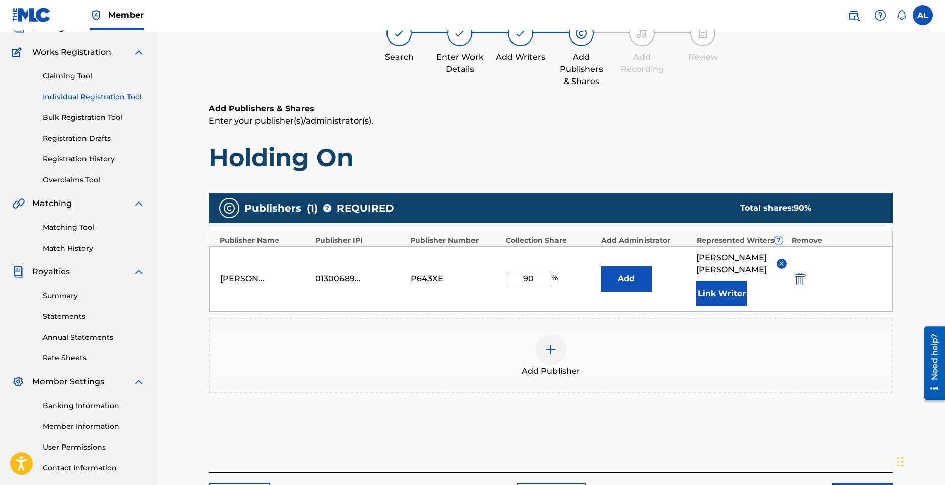
scroll to position [96, 0]
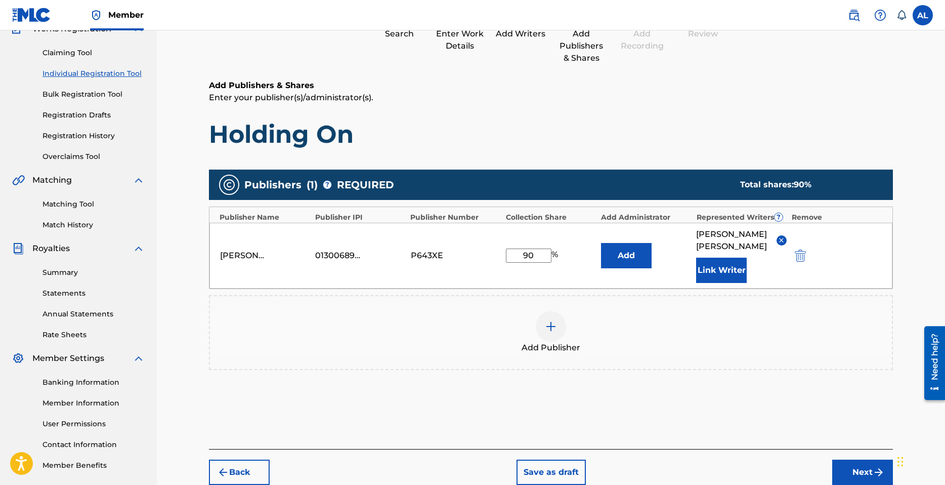
click at [533, 250] on input "90" at bounding box center [529, 255] width 46 height 14
type input "80"
click at [486, 318] on div "Add Publisher" at bounding box center [551, 332] width 682 height 43
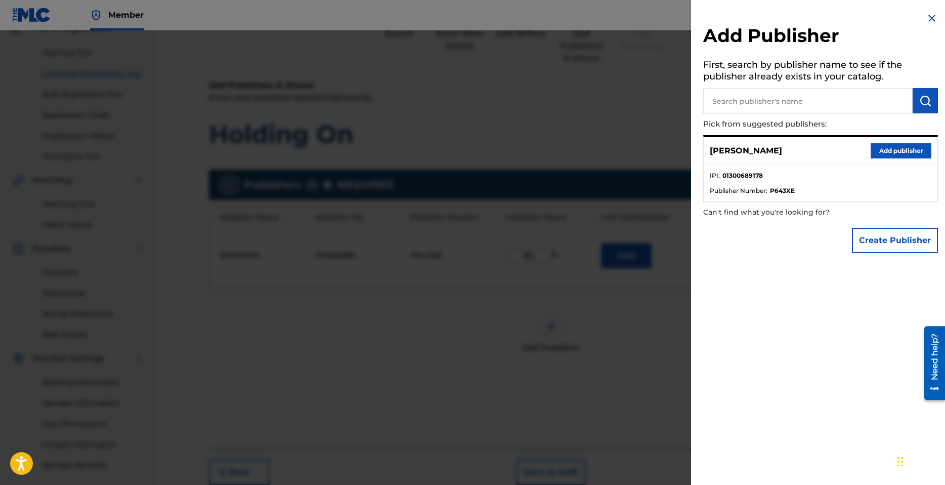
click at [549, 183] on div at bounding box center [472, 272] width 945 height 485
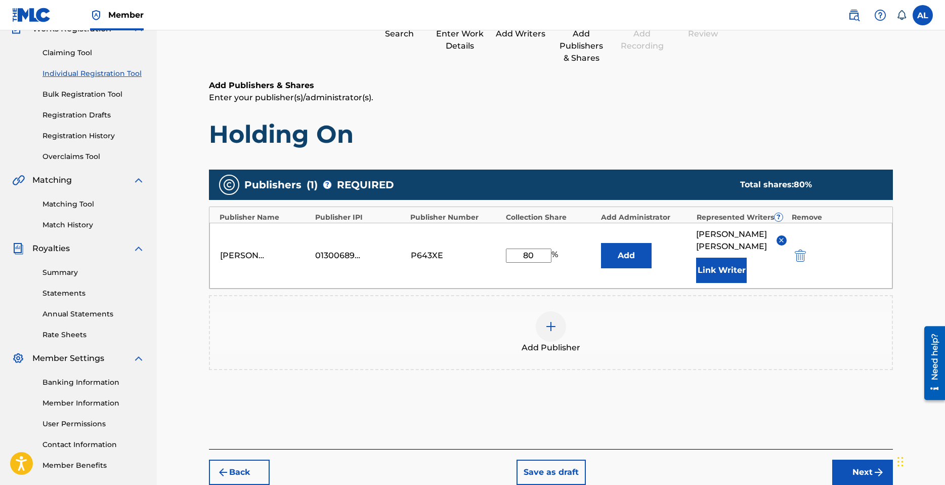
click at [852, 464] on button "Next" at bounding box center [862, 471] width 61 height 25
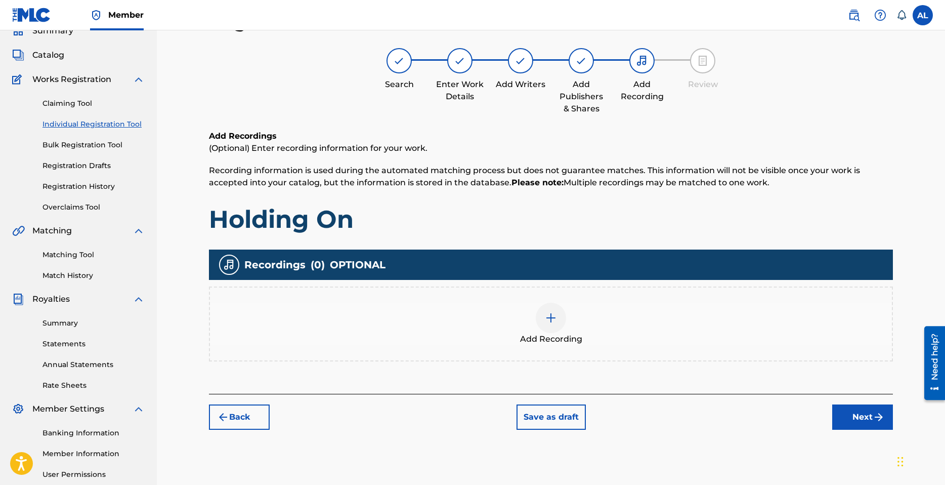
click at [545, 322] on img at bounding box center [551, 318] width 12 height 12
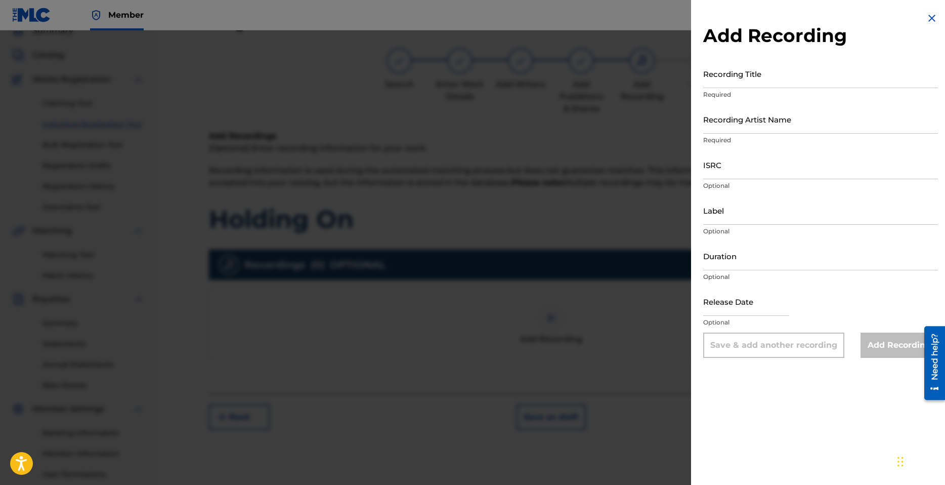
click at [757, 79] on input "Recording Title" at bounding box center [820, 73] width 235 height 29
type input "Holding On"
click at [752, 124] on input "Recording Artist Name" at bounding box center [820, 119] width 235 height 29
type input "V.I.N"
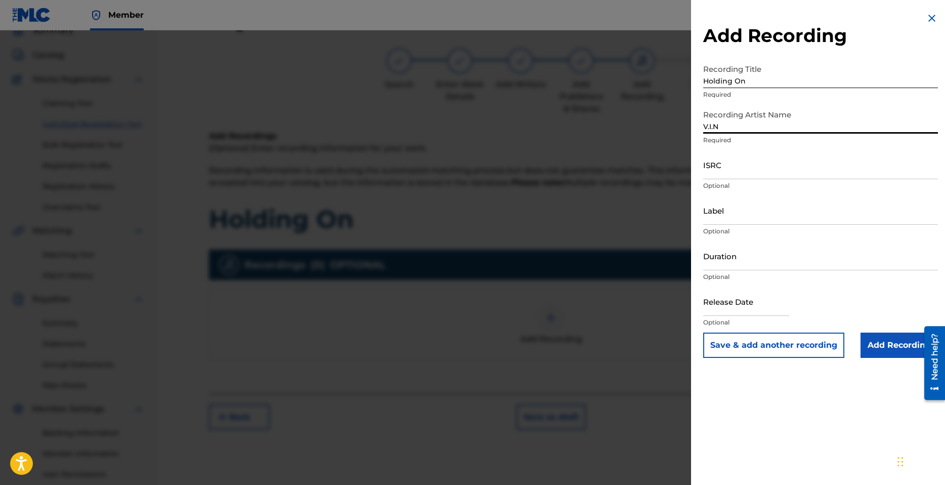
click at [757, 168] on input "ISRC" at bounding box center [820, 164] width 235 height 29
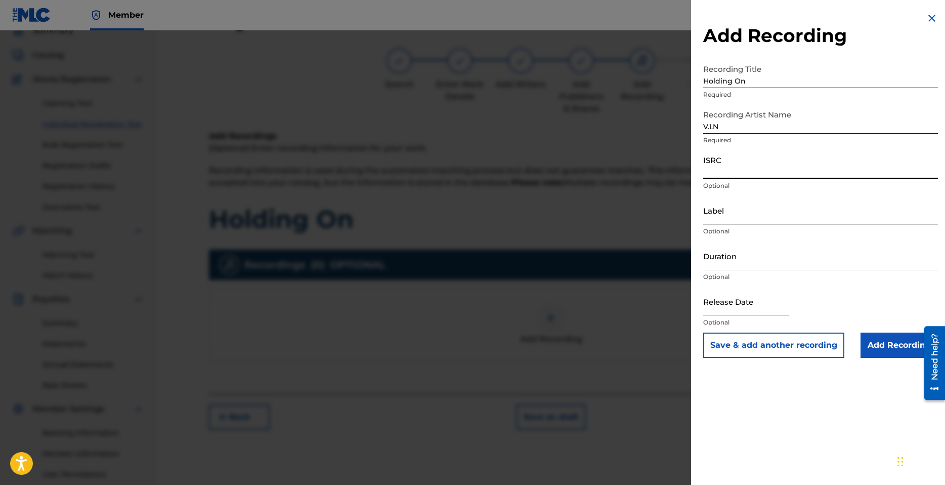
paste input "QZNWZ2376295"
type input "QZNWZ2376295"
click at [756, 217] on input "Label" at bounding box center [820, 210] width 235 height 29
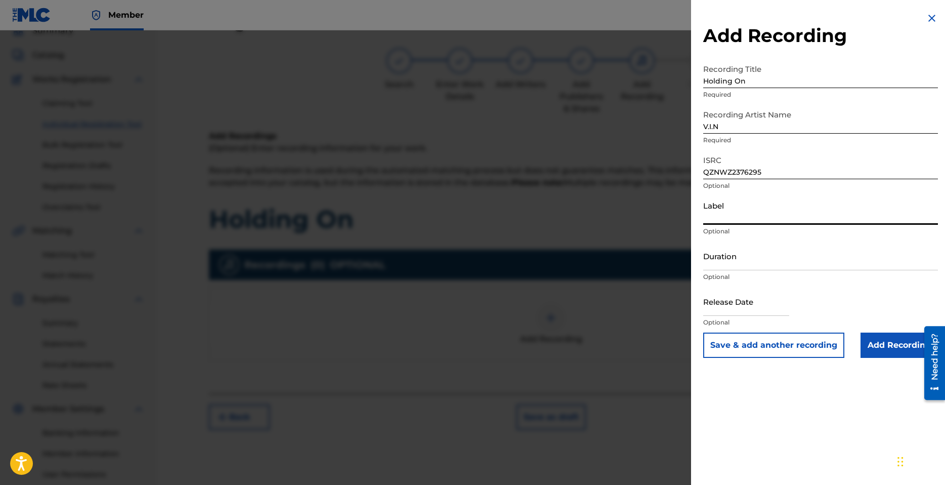
click at [751, 256] on input "Duration" at bounding box center [820, 255] width 235 height 29
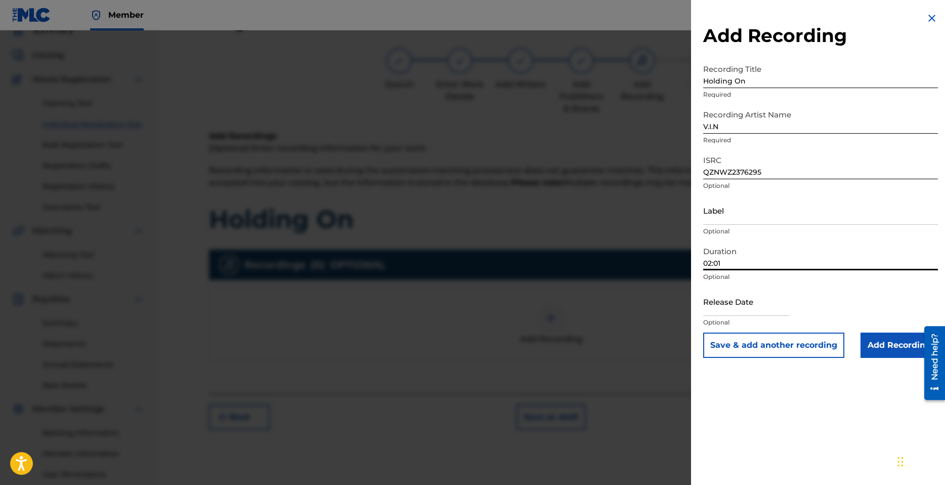
type input "02:01"
click at [737, 306] on input "text" at bounding box center [746, 301] width 86 height 29
select select "8"
select select "2025"
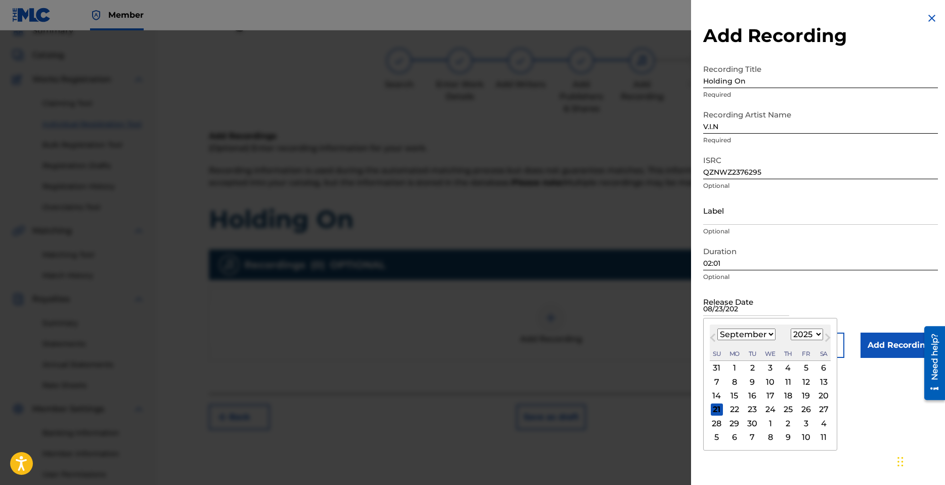
type input "08/23/2023"
click at [816, 296] on div "Release Date Previous Month Next Month September 2025 January February March Ap…" at bounding box center [820, 310] width 235 height 46
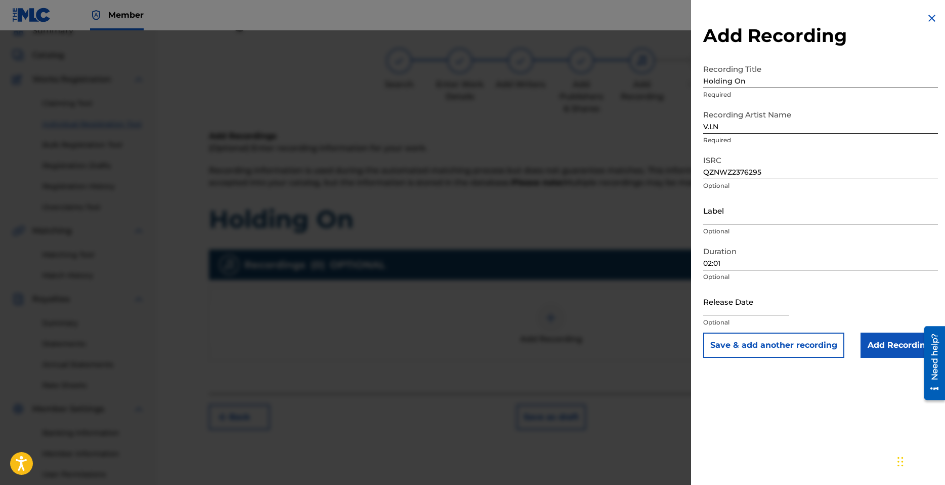
select select "8"
select select "2025"
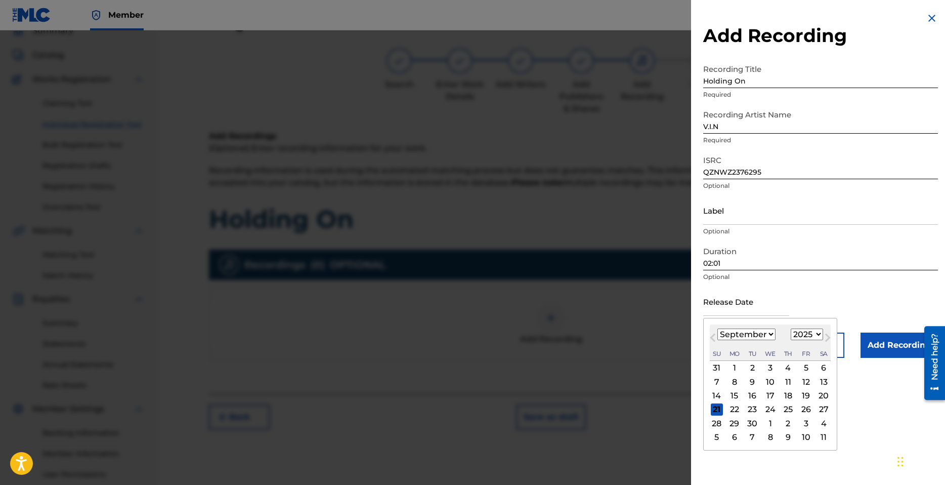
click at [746, 305] on input "text" at bounding box center [746, 301] width 86 height 29
click at [757, 334] on select "January February March April May June July August September October November De…" at bounding box center [747, 334] width 58 height 12
select select "7"
click at [718, 328] on select "January February March April May June July August September October November De…" at bounding box center [747, 334] width 58 height 12
click at [818, 407] on div "23" at bounding box center [824, 409] width 12 height 12
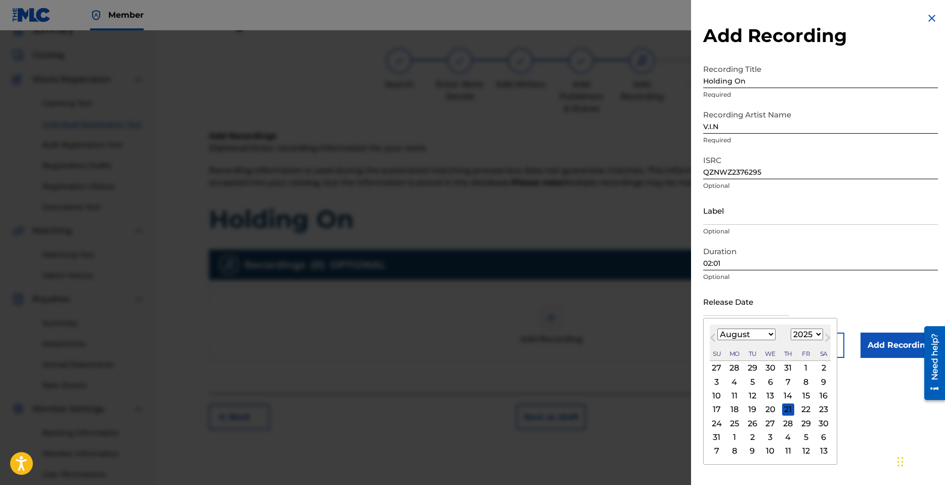
type input "August 23 2025"
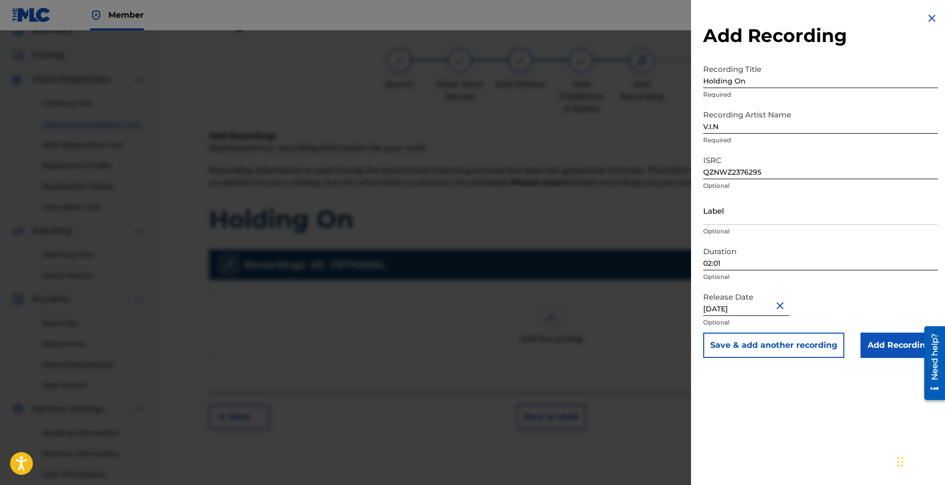
click at [762, 310] on input "August 23 2025" at bounding box center [746, 301] width 86 height 29
select select "7"
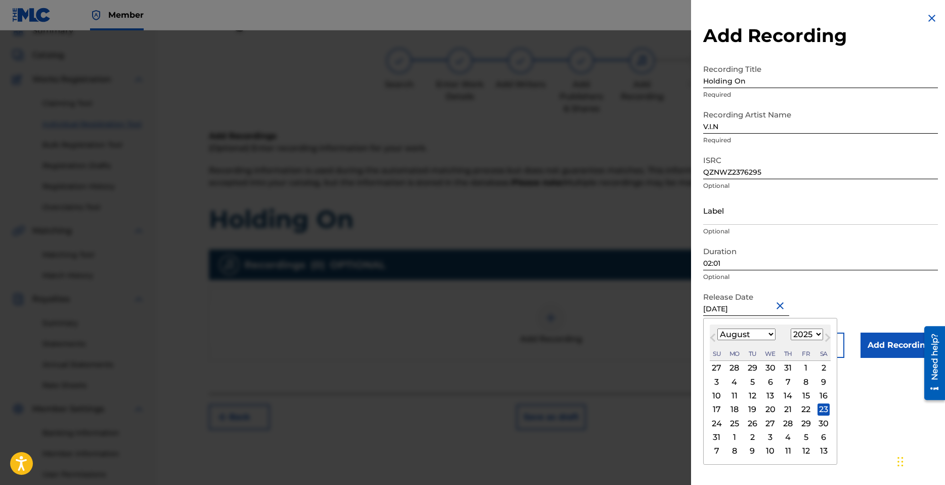
click at [812, 339] on select "1899 1900 1901 1902 1903 1904 1905 1906 1907 1908 1909 1910 1911 1912 1913 1914…" at bounding box center [807, 334] width 32 height 12
select select "2023"
click at [791, 328] on select "1899 1900 1901 1902 1903 1904 1905 1906 1907 1908 1909 1910 1911 1912 1913 1914…" at bounding box center [807, 334] width 32 height 12
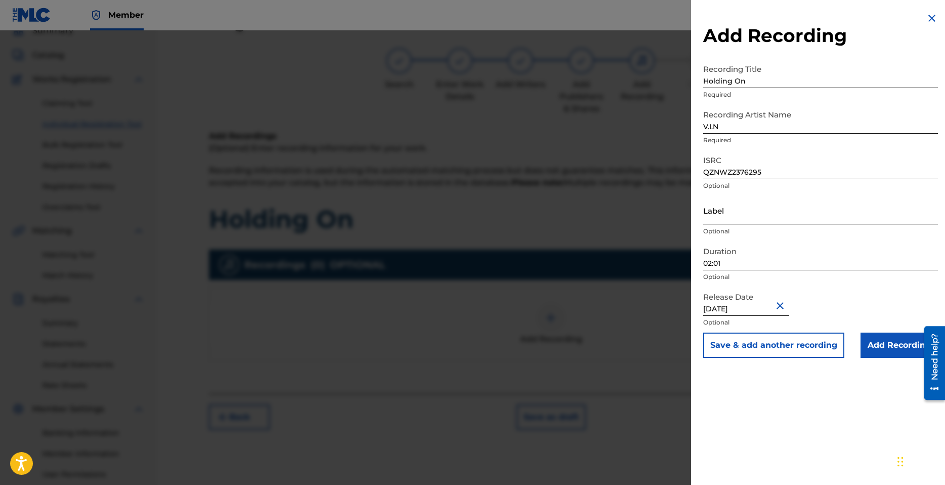
click at [858, 311] on div "Release Date August 23 2025 Optional" at bounding box center [820, 310] width 235 height 46
click at [738, 310] on input "August 23 2025" at bounding box center [746, 301] width 86 height 29
select select "7"
select select "2025"
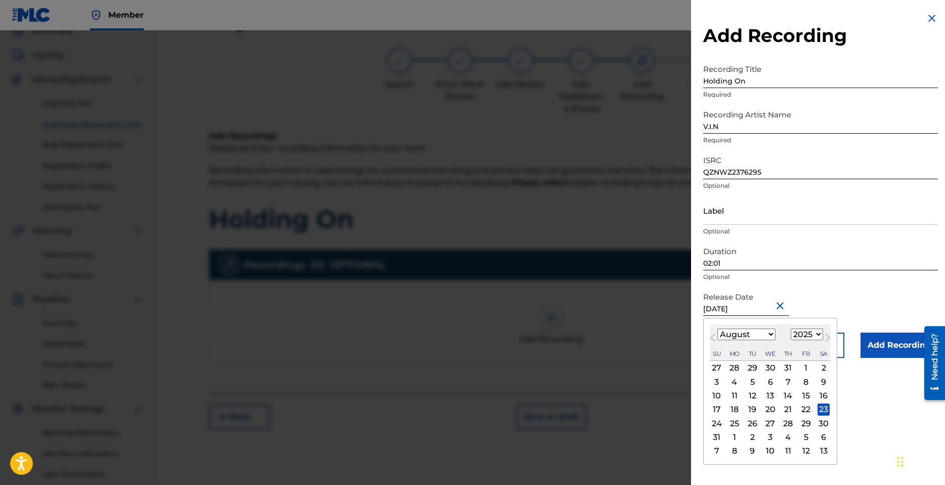
click at [734, 423] on div "25" at bounding box center [735, 423] width 12 height 12
type input "August 25 2025"
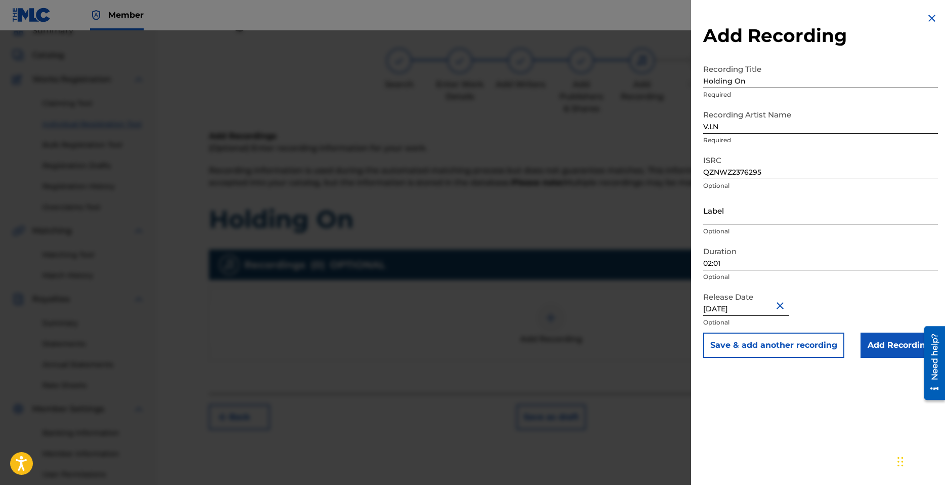
click at [900, 343] on input "Add Recording" at bounding box center [899, 344] width 77 height 25
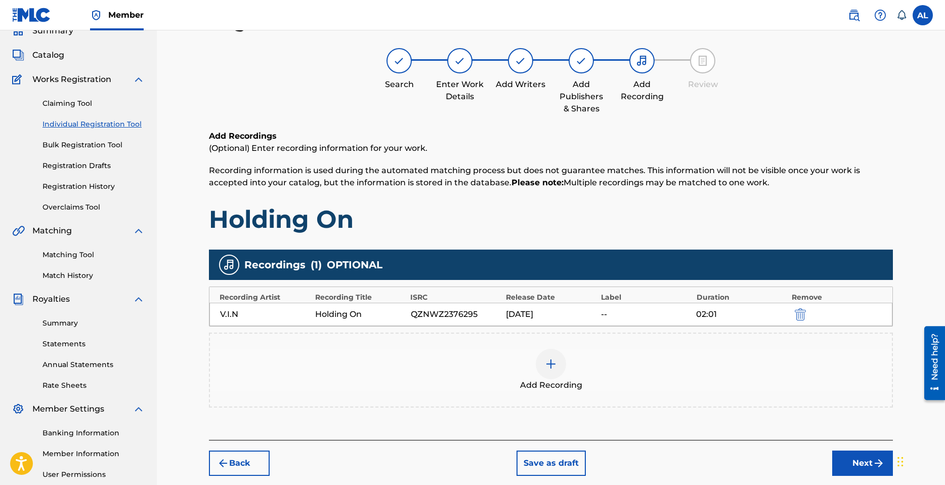
click at [548, 361] on img at bounding box center [551, 364] width 12 height 12
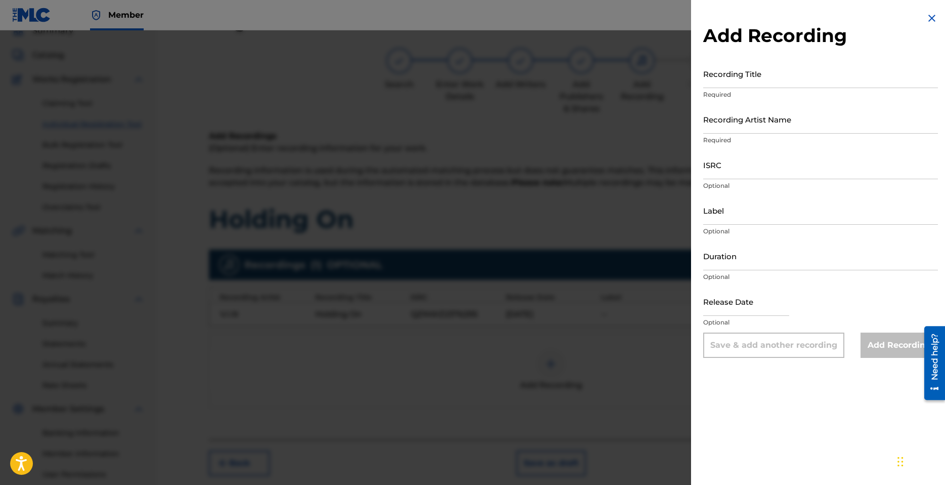
click at [750, 78] on input "Recording Title" at bounding box center [820, 73] width 235 height 29
type input "Holding On - Sped Up"
click at [759, 121] on input "Recording Artist Name" at bounding box center [820, 119] width 235 height 29
type input "V.I.N"
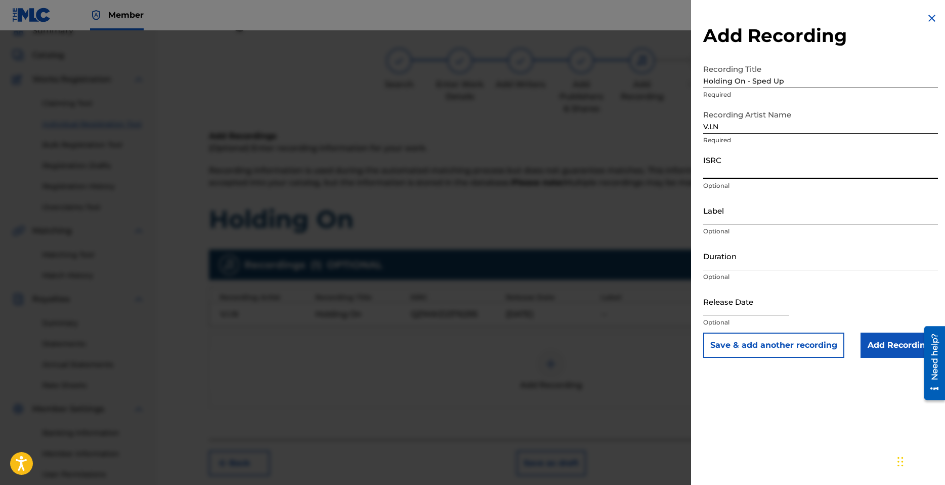
click at [753, 174] on input "ISRC" at bounding box center [820, 164] width 235 height 29
paste input "QZNWZ2376296"
type input "QZNWZ2376296"
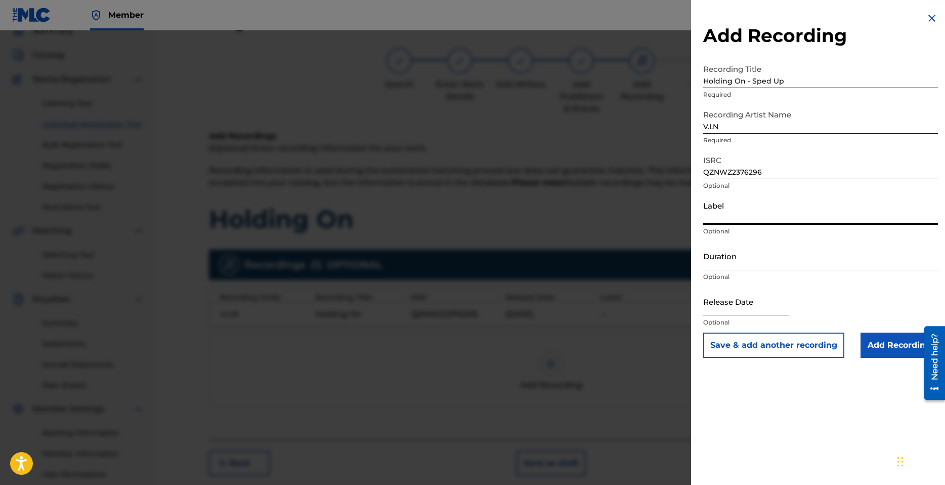
click at [736, 219] on input "Label" at bounding box center [820, 210] width 235 height 29
type input "Amadeus Records"
click at [761, 264] on input "Duration" at bounding box center [820, 255] width 235 height 29
click at [736, 260] on input "Duration" at bounding box center [820, 255] width 235 height 29
type input "01:49"
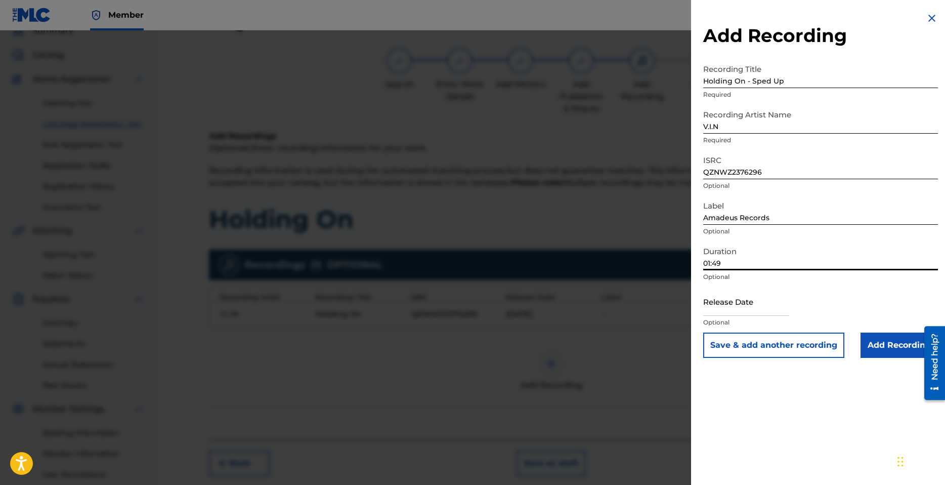
click at [734, 296] on input "text" at bounding box center [746, 301] width 86 height 29
select select "8"
select select "2025"
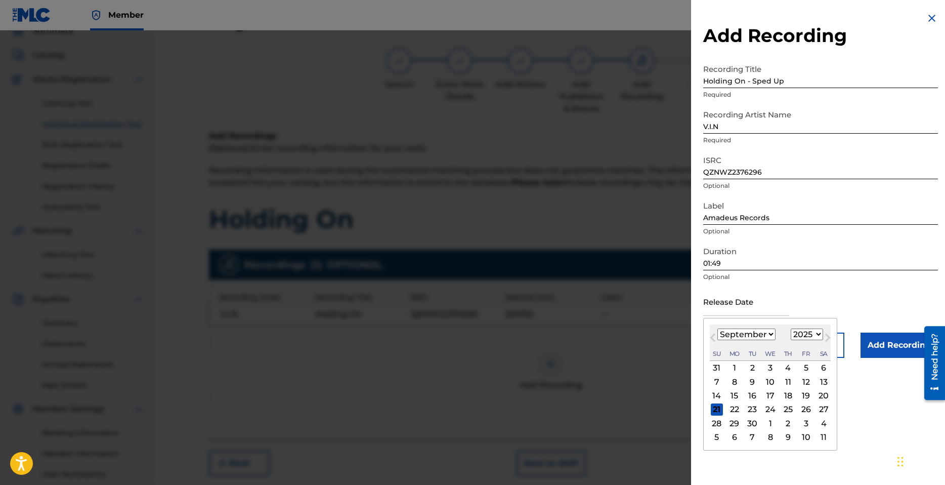
type input "August 25 2025"
select select "7"
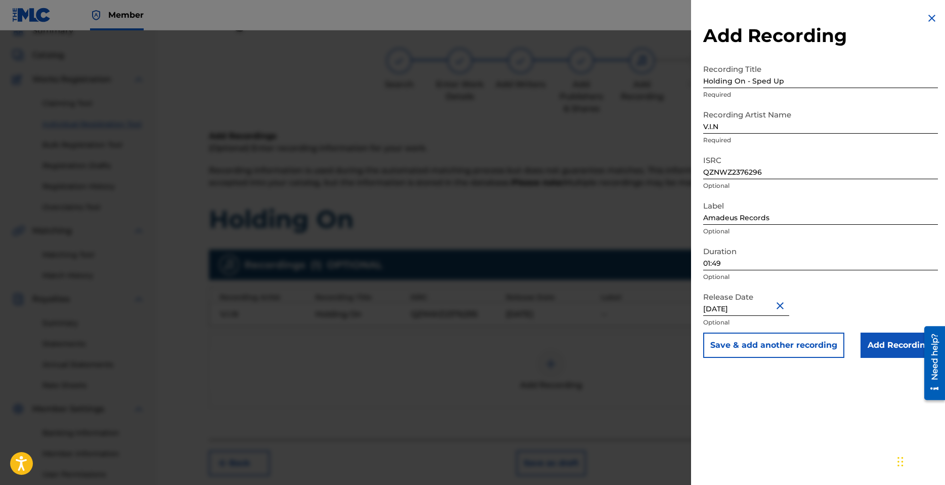
click at [871, 297] on div "Release Date August 25 2025 Optional" at bounding box center [820, 310] width 235 height 46
click at [748, 307] on input "August 25 2025" at bounding box center [746, 301] width 86 height 29
select select "7"
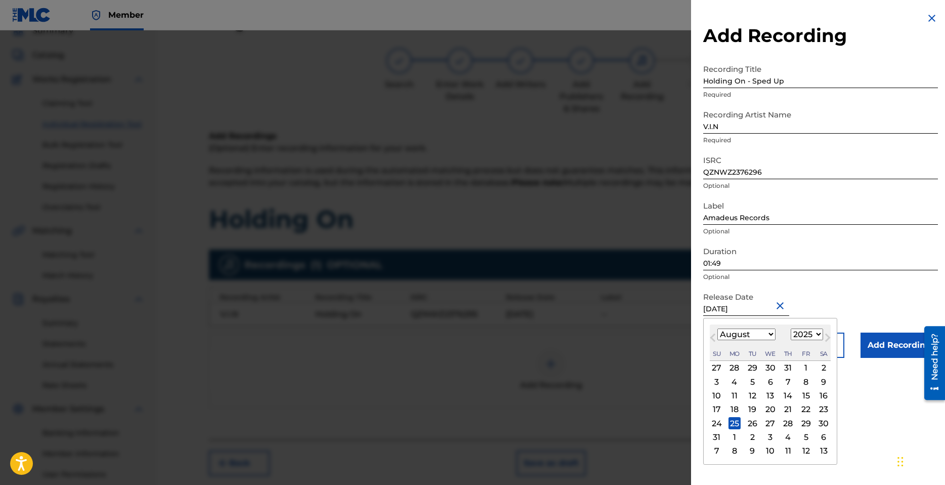
click at [817, 335] on select "1899 1900 1901 1902 1903 1904 1905 1906 1907 1908 1909 1910 1911 1912 1913 1914…" at bounding box center [807, 334] width 32 height 12
select select "2023"
click at [791, 328] on select "1899 1900 1901 1902 1903 1904 1905 1906 1907 1908 1909 1910 1911 1912 1913 1914…" at bounding box center [807, 334] width 32 height 12
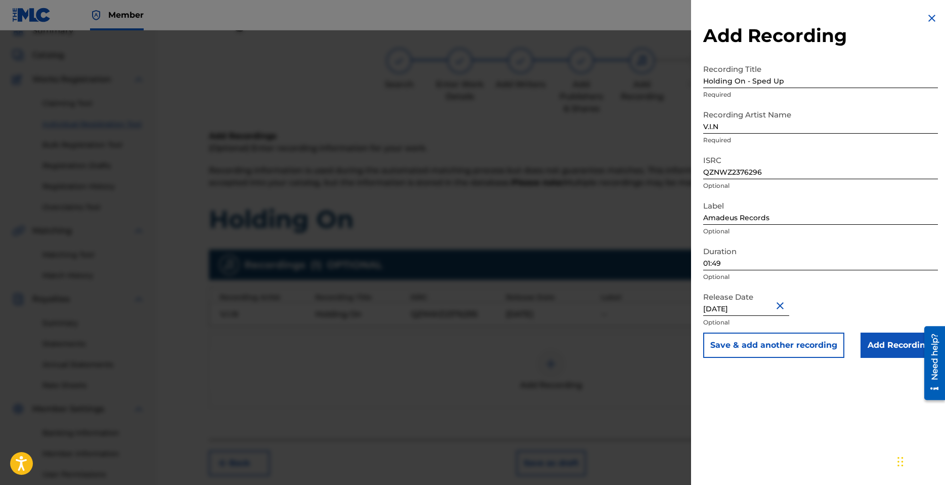
click at [871, 300] on div "Release Date August 25 2025 Optional" at bounding box center [820, 310] width 235 height 46
select select "7"
select select "2025"
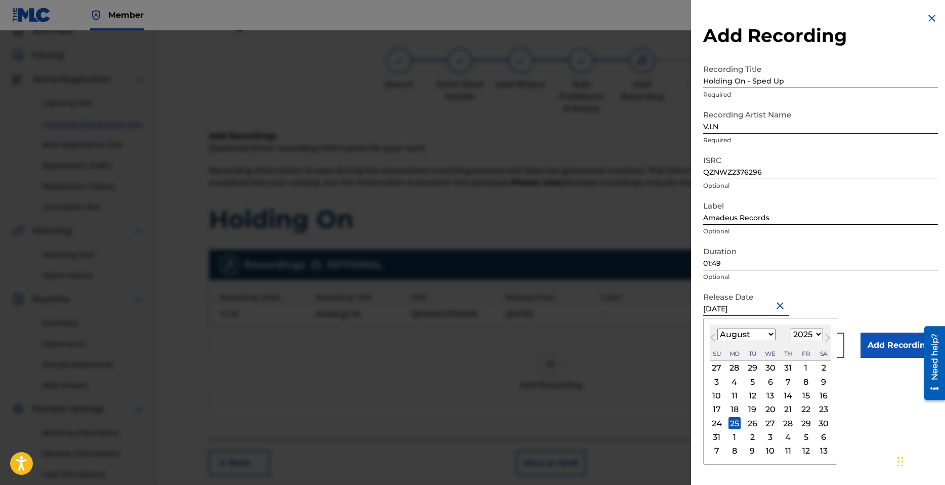
click at [766, 306] on input "August 25 2025" at bounding box center [746, 301] width 86 height 29
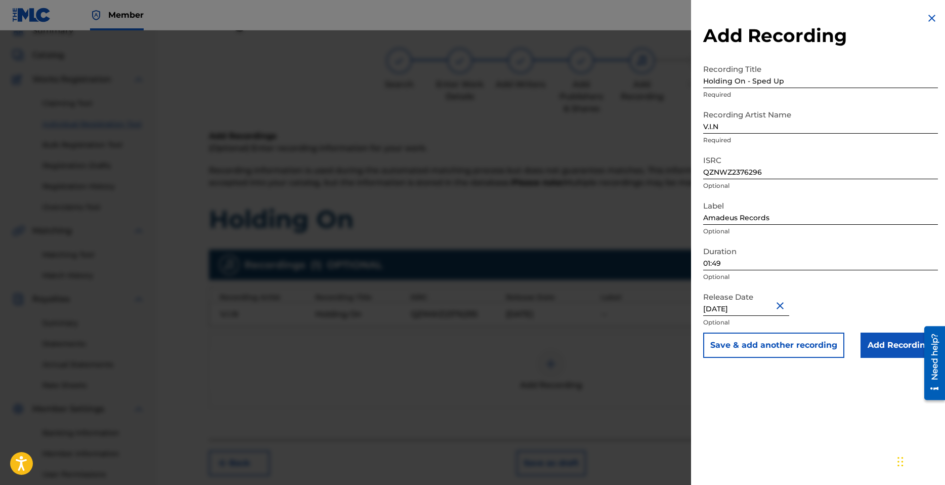
click at [787, 308] on button "Close" at bounding box center [781, 305] width 15 height 31
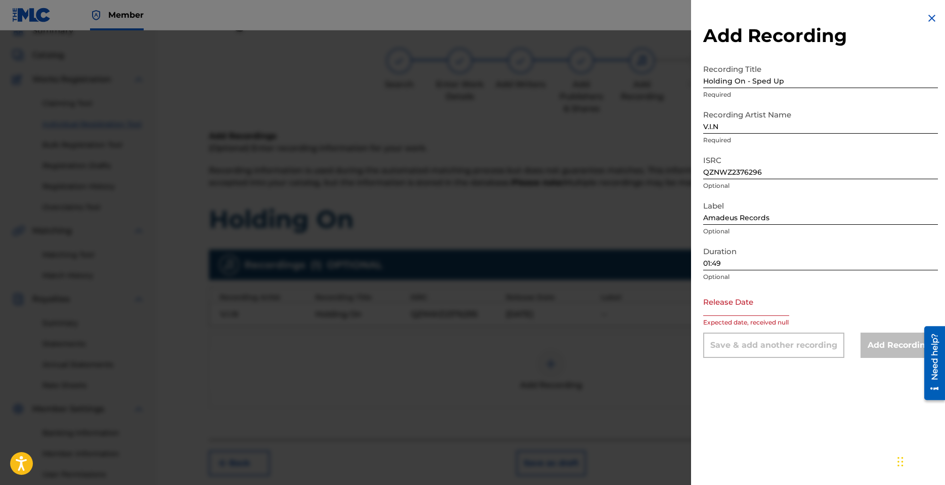
click at [750, 310] on input "text" at bounding box center [746, 301] width 86 height 29
select select "8"
select select "2025"
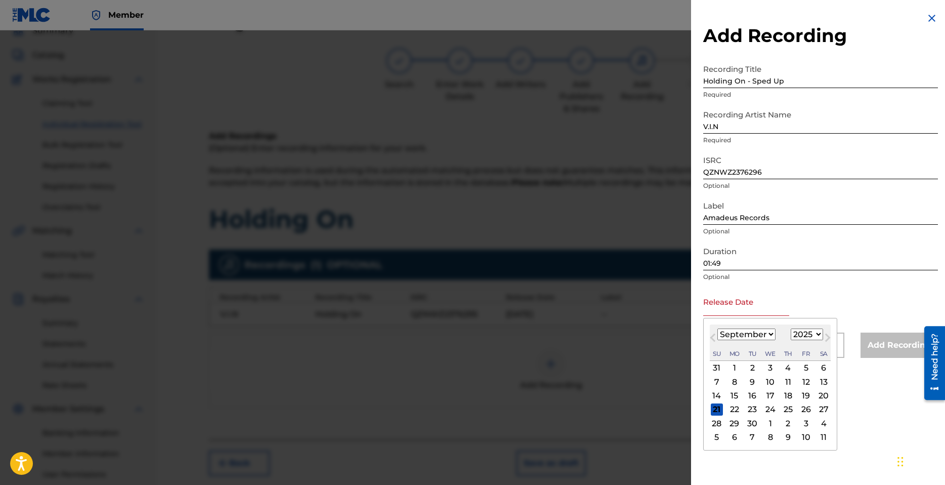
click at [816, 279] on p "Optional" at bounding box center [820, 276] width 235 height 9
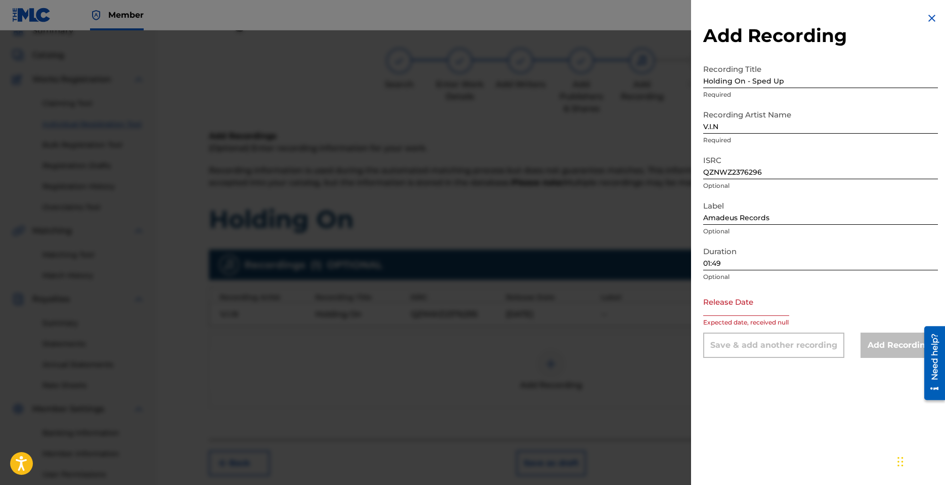
click at [732, 305] on input "text" at bounding box center [746, 301] width 86 height 29
select select "8"
select select "2025"
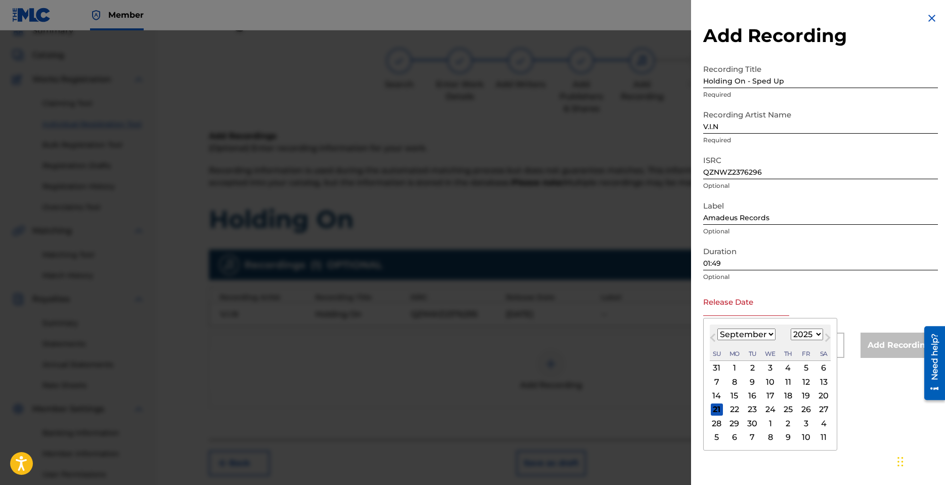
click at [726, 335] on select "January February March April May June July August September October November De…" at bounding box center [747, 334] width 58 height 12
select select "7"
click at [718, 328] on select "January February March April May June July August September October November De…" at bounding box center [747, 334] width 58 height 12
click at [809, 336] on select "1899 1900 1901 1902 1903 1904 1905 1906 1907 1908 1909 1910 1911 1912 1913 1914…" at bounding box center [807, 334] width 32 height 12
select select "2023"
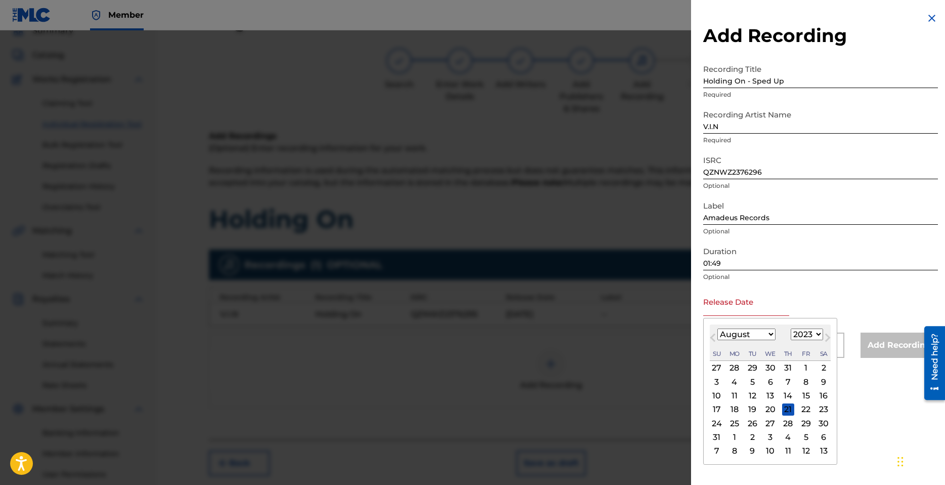
click at [791, 328] on select "1899 1900 1901 1902 1903 1904 1905 1906 1907 1908 1909 1910 1911 1912 1913 1914…" at bounding box center [807, 334] width 32 height 12
click at [769, 407] on div "23" at bounding box center [771, 409] width 12 height 12
type input "August 23 2023"
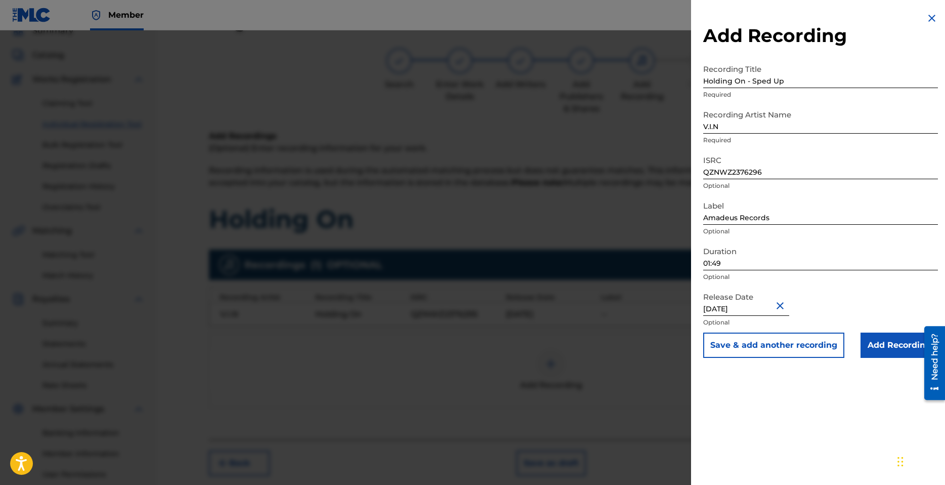
click at [730, 306] on input "August 23 2023" at bounding box center [746, 301] width 86 height 29
select select "7"
select select "2023"
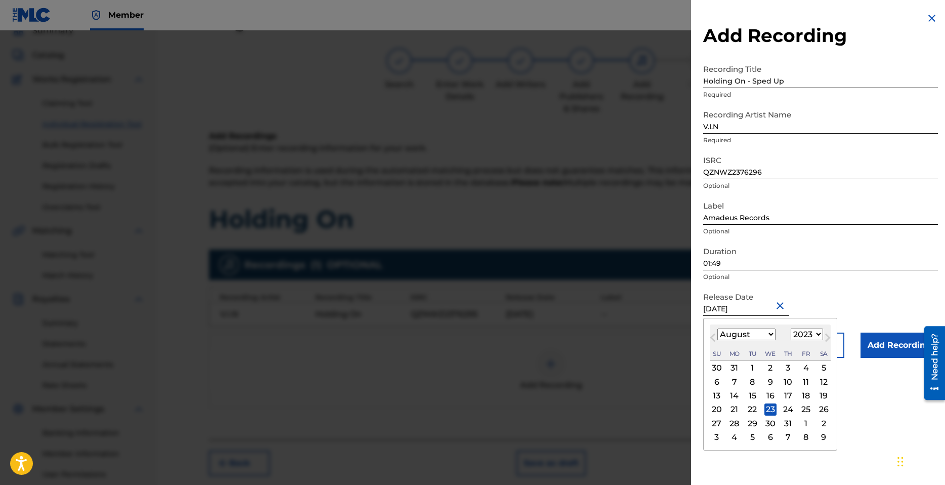
click at [803, 408] on div "25" at bounding box center [806, 409] width 12 height 12
type input "August 25 2023"
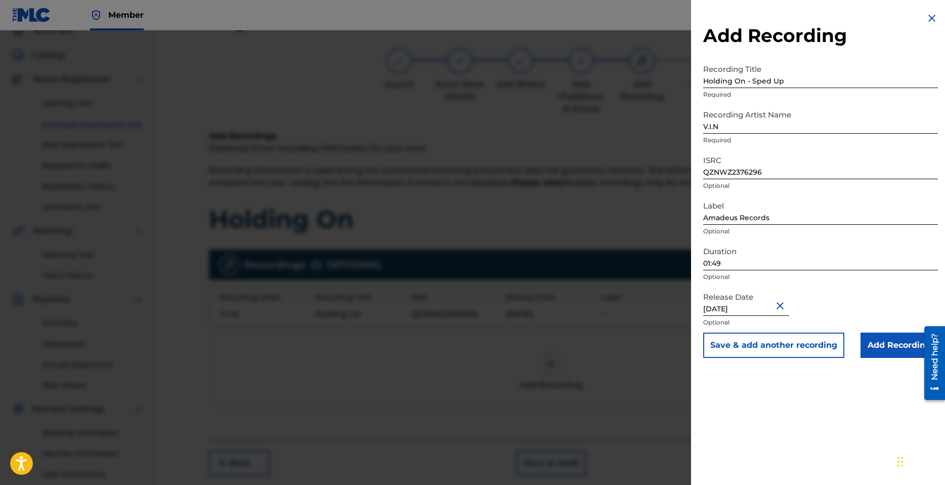
click at [895, 347] on input "Add Recording" at bounding box center [899, 344] width 77 height 25
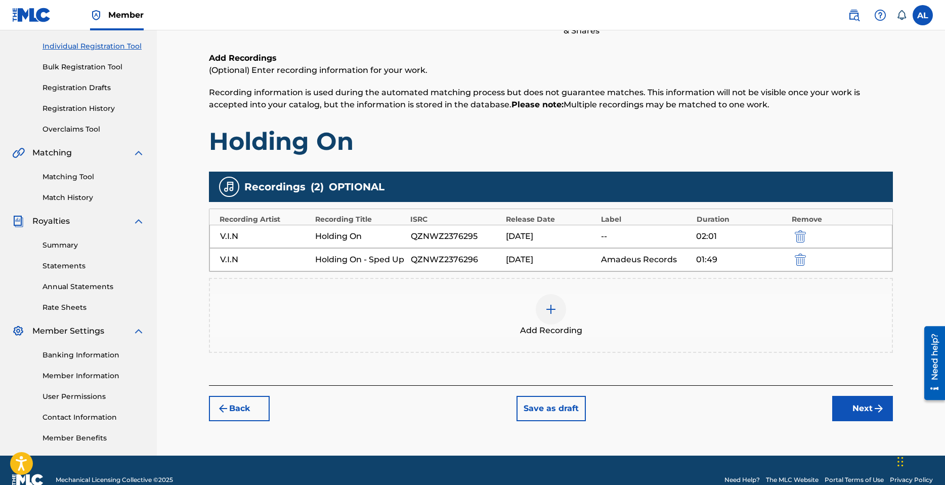
scroll to position [143, 0]
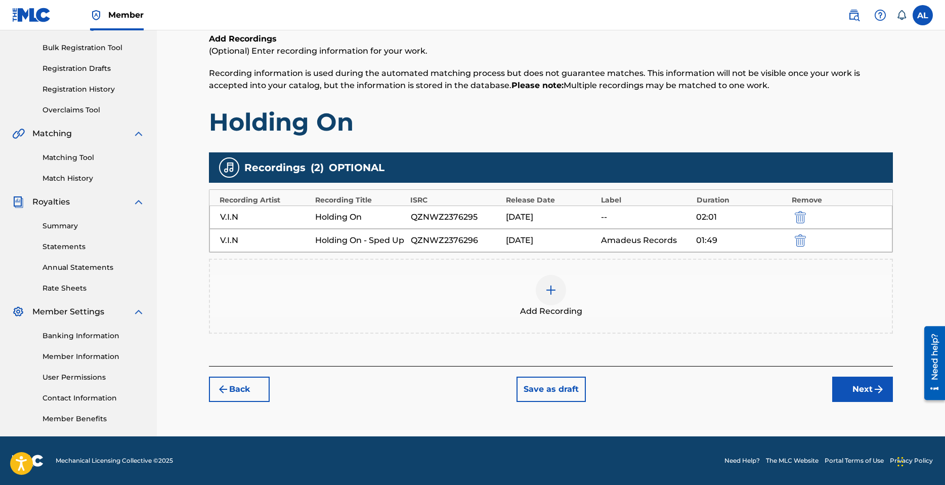
click at [511, 215] on div "08/25/2025" at bounding box center [551, 217] width 90 height 12
click at [341, 208] on div "V.I.N Holding On QZNWZ2376295 08/25/2025 -- 02:01" at bounding box center [550, 216] width 683 height 23
click at [501, 211] on div "V.I.N Holding On QZNWZ2376295 08/25/2025 -- 02:01" at bounding box center [550, 216] width 683 height 23
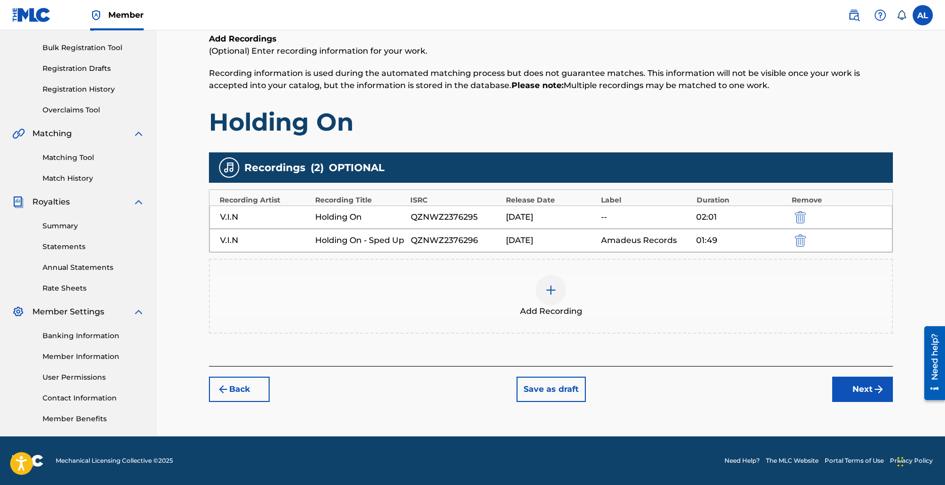
click at [445, 217] on div "QZNWZ2376295" at bounding box center [456, 217] width 90 height 12
copy div "QZNWZ2376295"
click at [806, 217] on button "submit" at bounding box center [799, 217] width 15 height 12
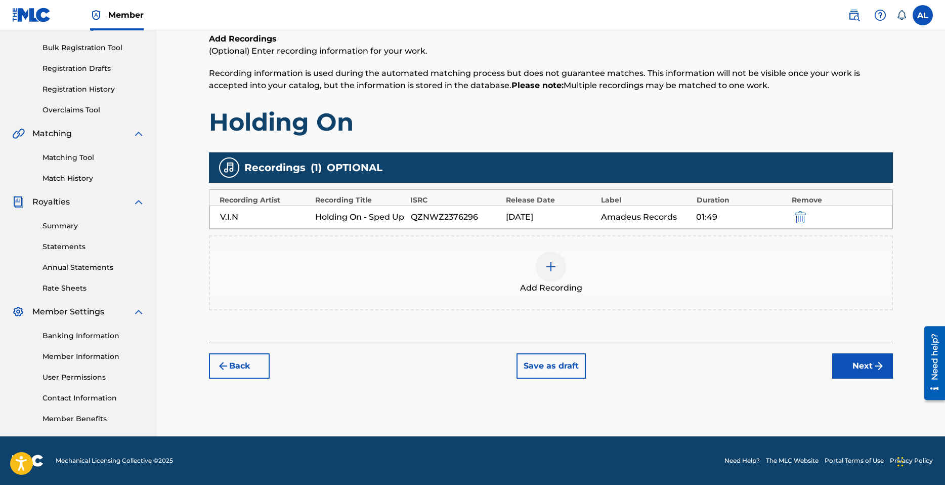
click at [553, 271] on img at bounding box center [551, 267] width 12 height 12
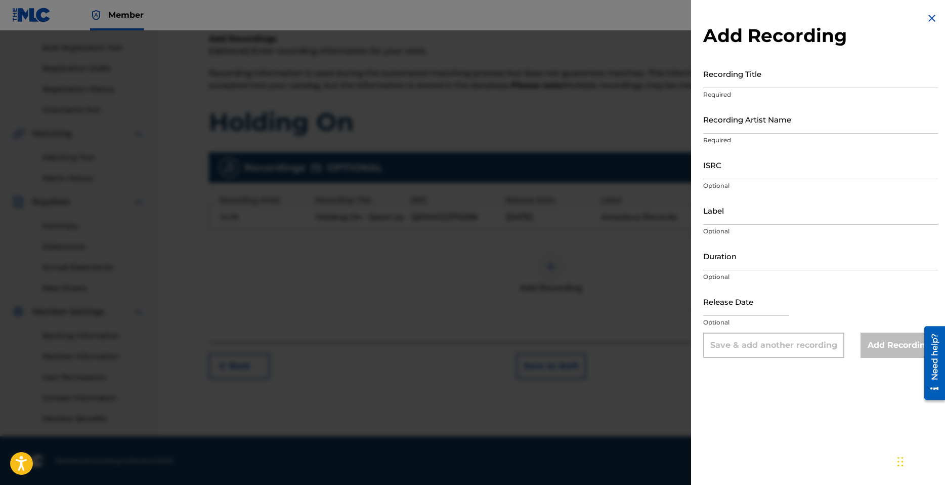
click at [751, 263] on input "Duration" at bounding box center [820, 255] width 235 height 29
type input "02:01"
click at [740, 210] on input "Label" at bounding box center [820, 210] width 235 height 29
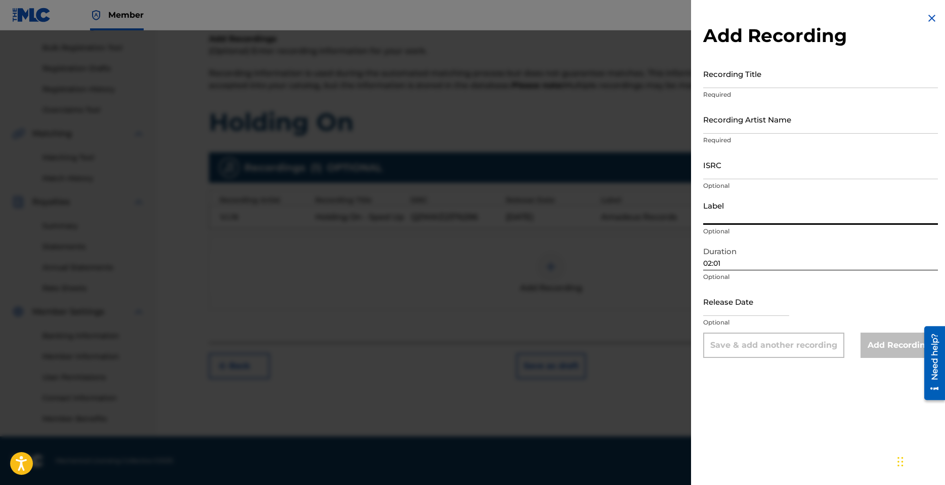
type input "Amadeus Records"
click at [738, 165] on input "ISRC" at bounding box center [820, 164] width 235 height 29
paste input "QZNWZ2376295"
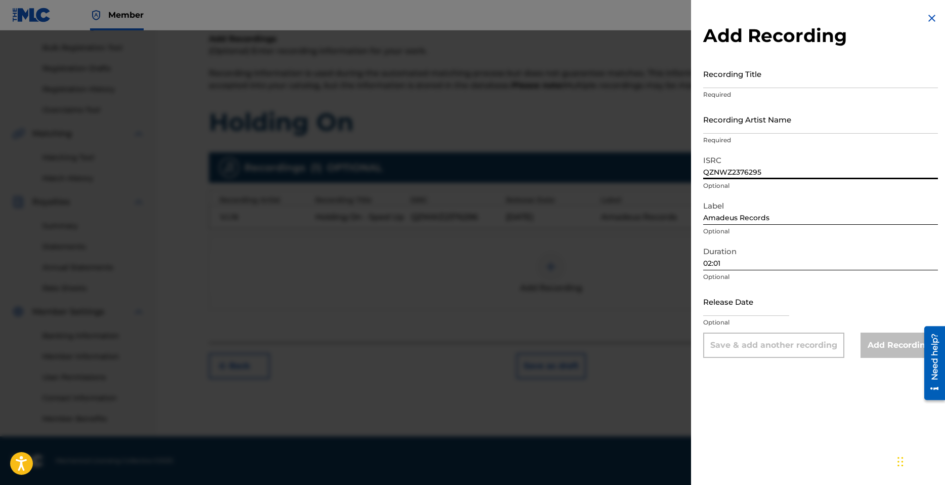
type input "QZNWZ2376295"
click at [763, 123] on input "Recording Artist Name" at bounding box center [820, 119] width 235 height 29
click at [745, 85] on input "Recording Title" at bounding box center [820, 73] width 235 height 29
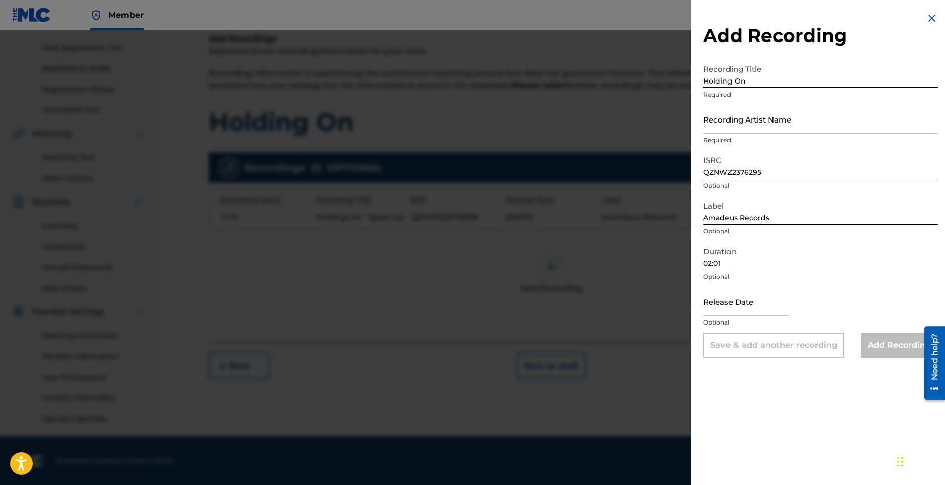
type input "Holding On"
click at [727, 312] on input "text" at bounding box center [746, 301] width 86 height 29
select select "8"
select select "2025"
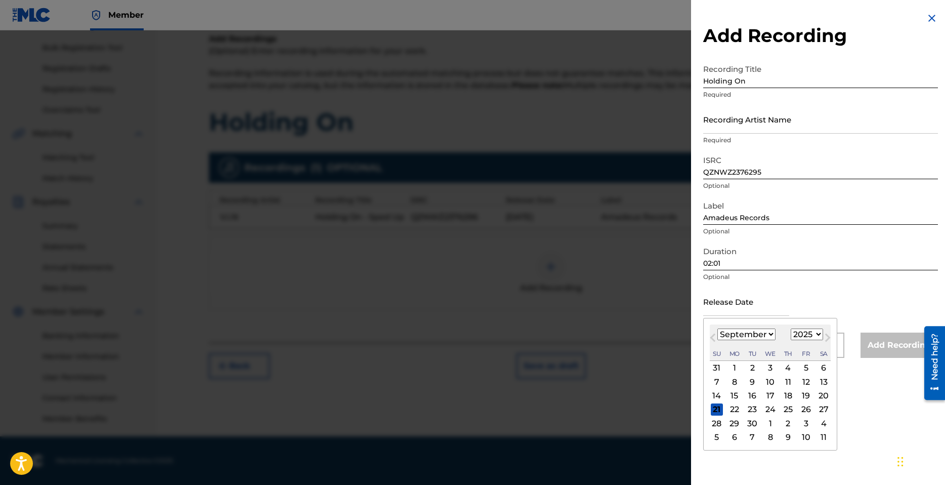
click at [720, 330] on select "January February March April May June July August September October November De…" at bounding box center [747, 334] width 58 height 12
select select "7"
click at [718, 328] on select "January February March April May June July August September October November De…" at bounding box center [747, 334] width 58 height 12
click at [814, 337] on select "1899 1900 1901 1902 1903 1904 1905 1906 1907 1908 1909 1910 1911 1912 1913 1914…" at bounding box center [807, 334] width 32 height 12
select select "2023"
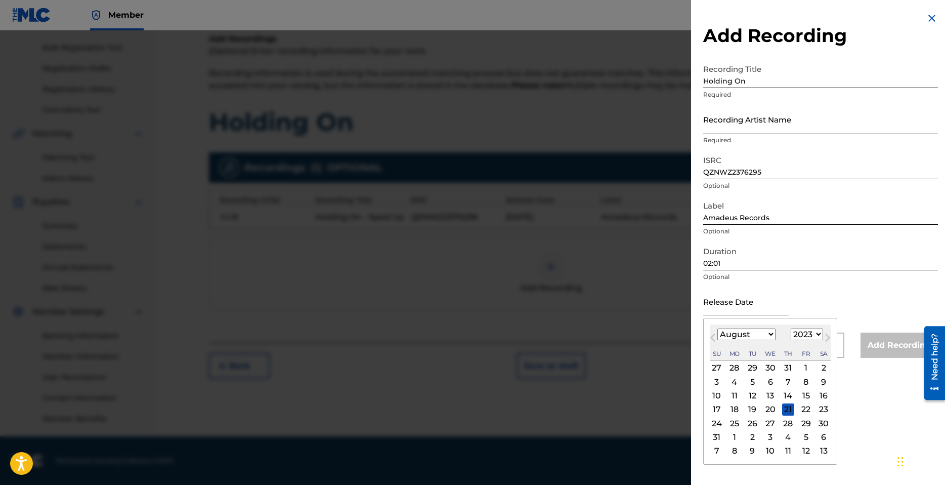
click at [791, 328] on select "1899 1900 1901 1902 1903 1904 1905 1906 1907 1908 1909 1910 1911 1912 1913 1914…" at bounding box center [807, 334] width 32 height 12
click at [803, 409] on div "25" at bounding box center [806, 409] width 12 height 12
type input "August 25 2023"
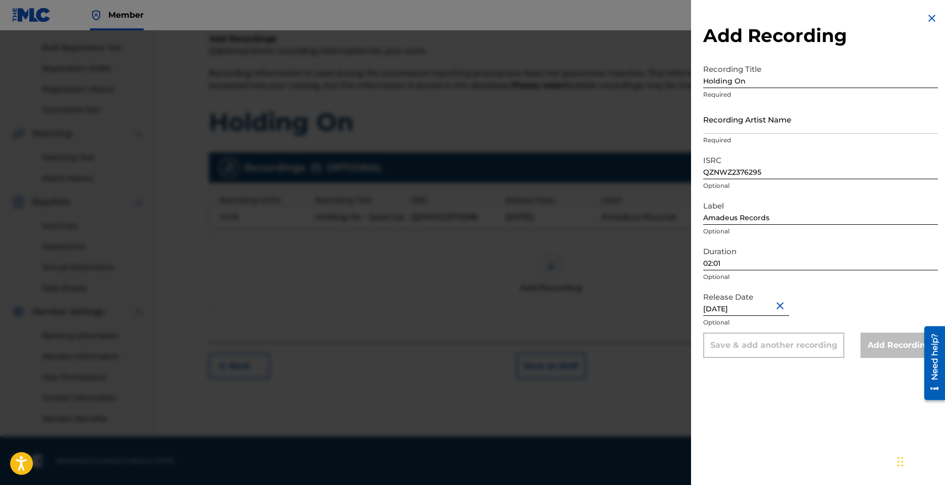
click at [860, 302] on div "Release Date August 25 2023 Optional" at bounding box center [820, 310] width 235 height 46
click at [821, 219] on input "Amadeus Records" at bounding box center [820, 210] width 235 height 29
click at [808, 217] on input "Amadeus Records" at bounding box center [820, 210] width 235 height 29
type input "Amadeus Records"
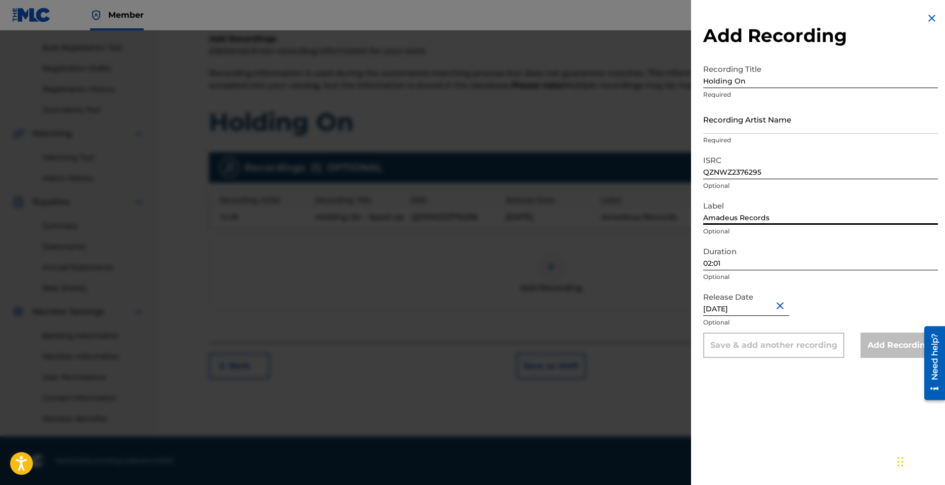
click at [868, 312] on div "Release Date August 25 2023 Optional" at bounding box center [820, 310] width 235 height 46
click at [758, 124] on input "Recording Artist Name" at bounding box center [820, 119] width 235 height 29
type input "V.I.N"
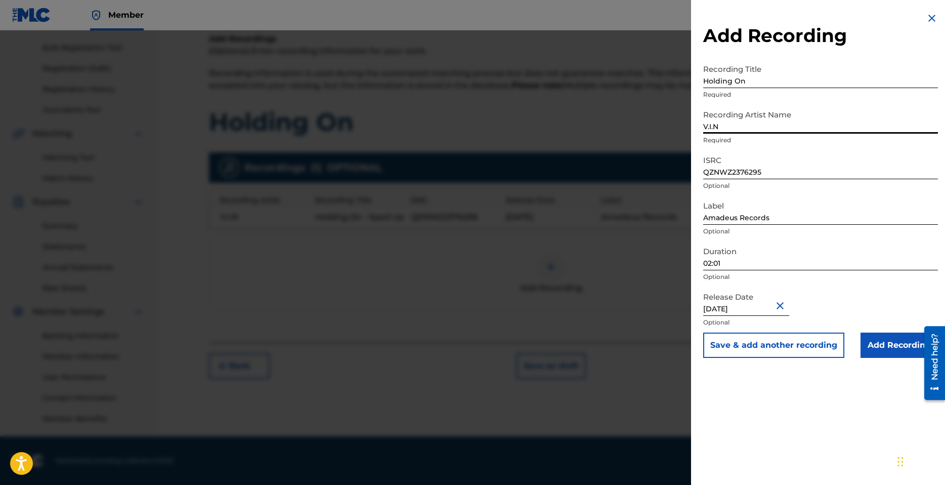
click at [893, 349] on input "Add Recording" at bounding box center [899, 344] width 77 height 25
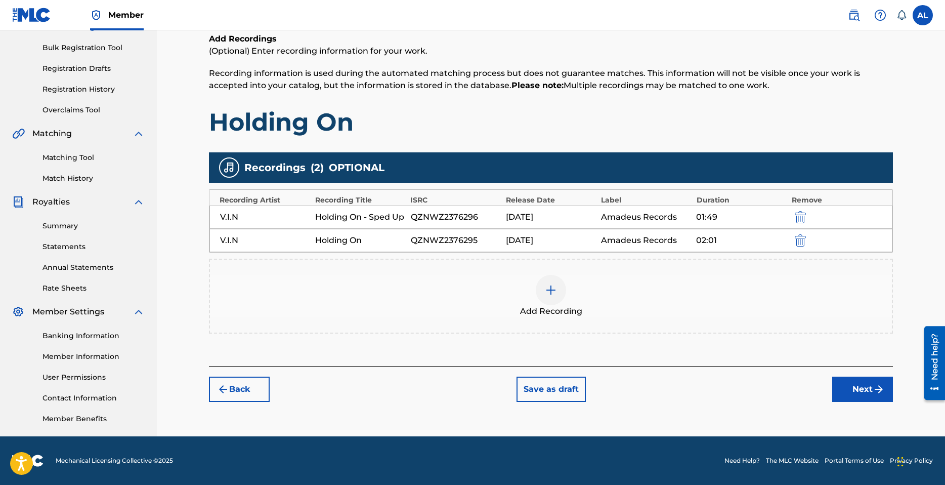
click at [876, 389] on img "submit" at bounding box center [879, 389] width 12 height 12
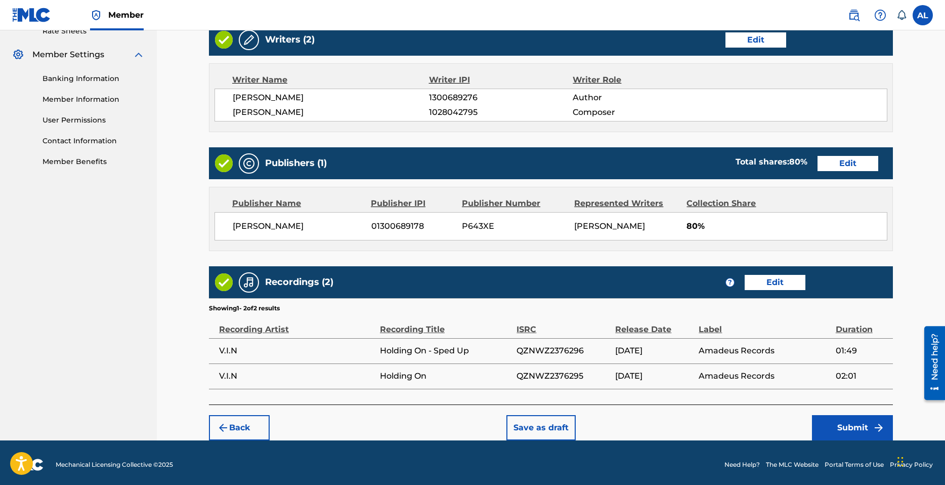
scroll to position [404, 0]
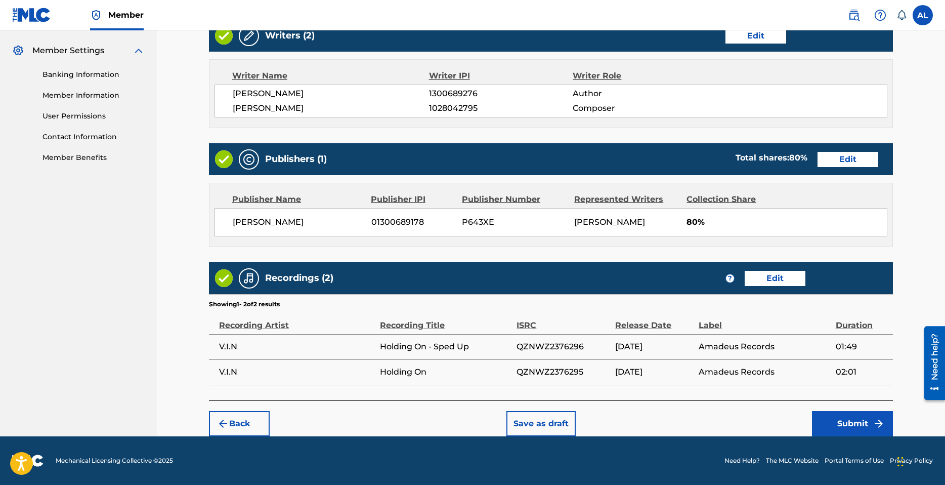
click at [863, 417] on button "Submit" at bounding box center [852, 423] width 81 height 25
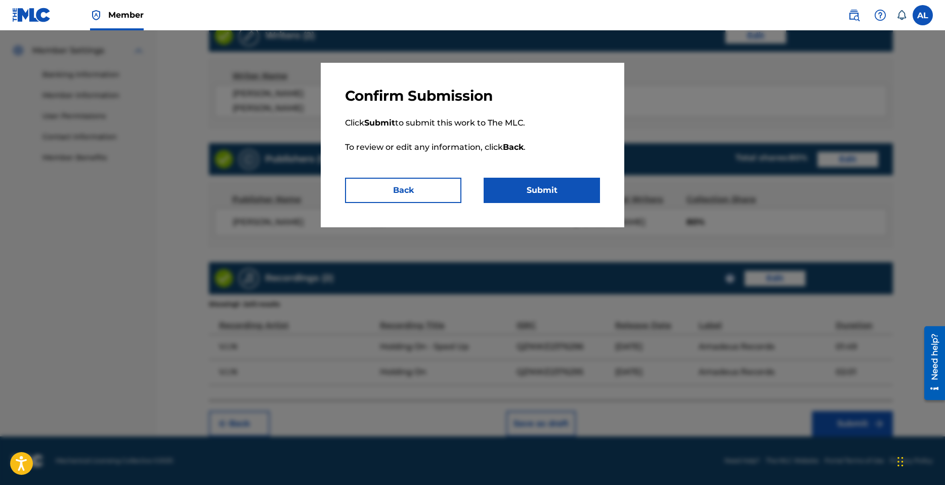
click at [539, 195] on button "Submit" at bounding box center [542, 190] width 116 height 25
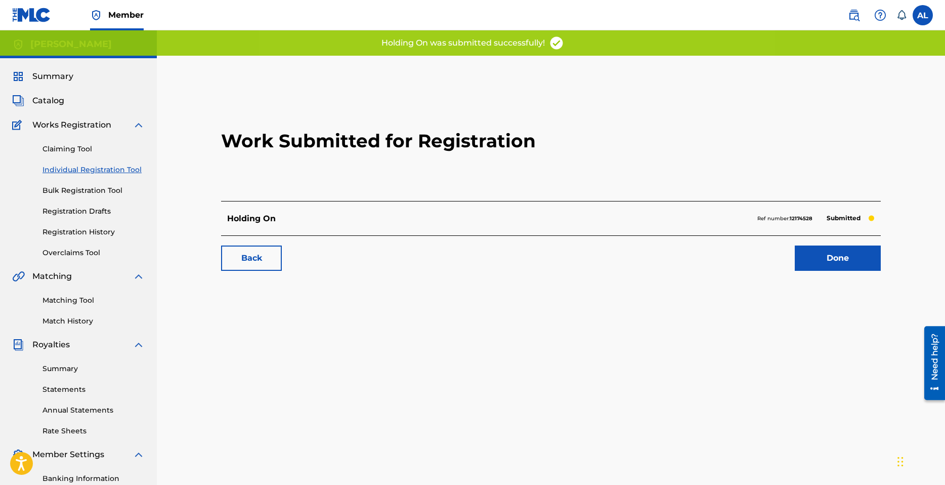
click at [838, 267] on link "Done" at bounding box center [838, 257] width 86 height 25
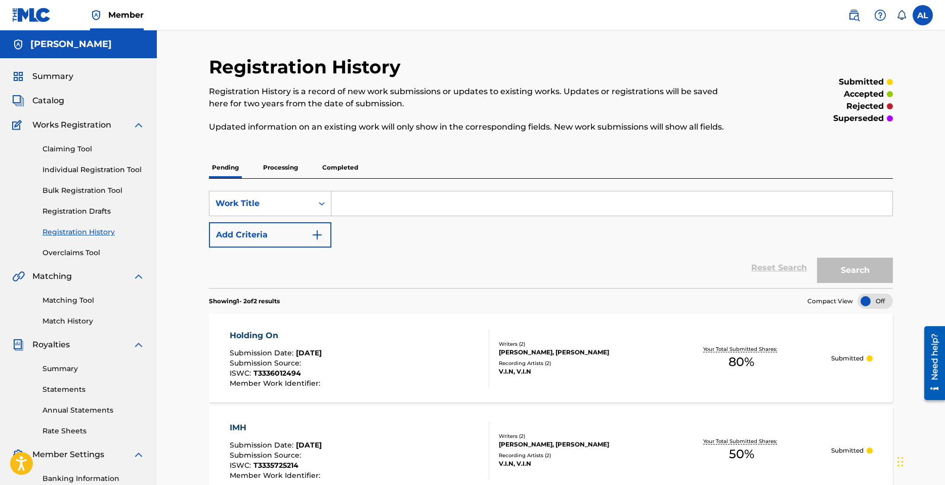
drag, startPoint x: 102, startPoint y: 174, endPoint x: 193, endPoint y: 187, distance: 92.0
click at [102, 174] on link "Individual Registration Tool" at bounding box center [94, 169] width 102 height 11
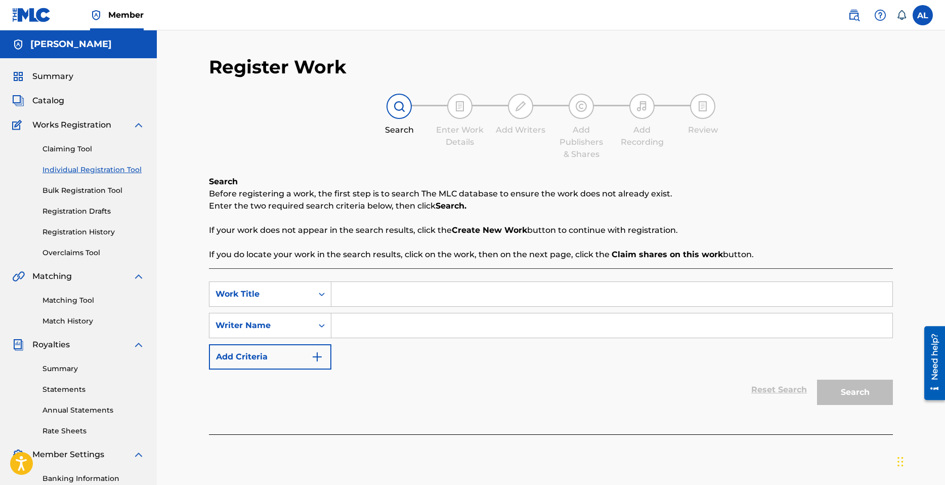
click at [374, 292] on input "Search Form" at bounding box center [611, 294] width 561 height 24
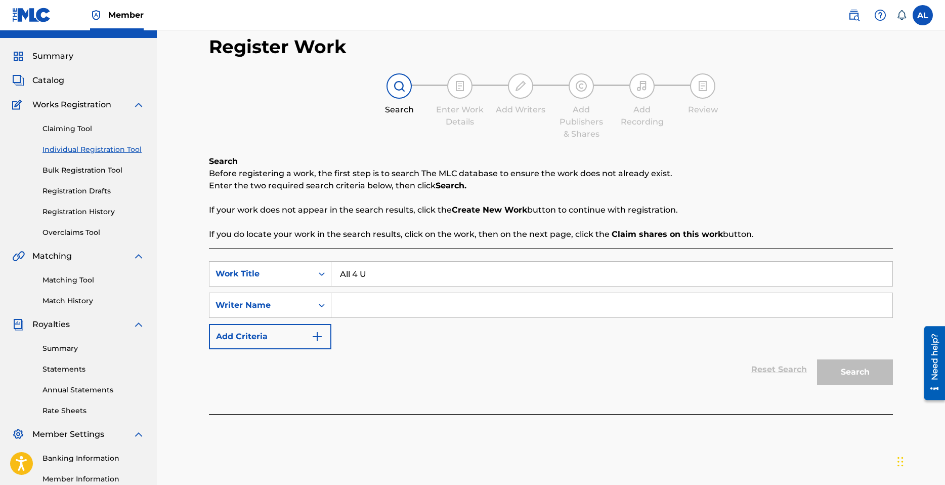
scroll to position [101, 0]
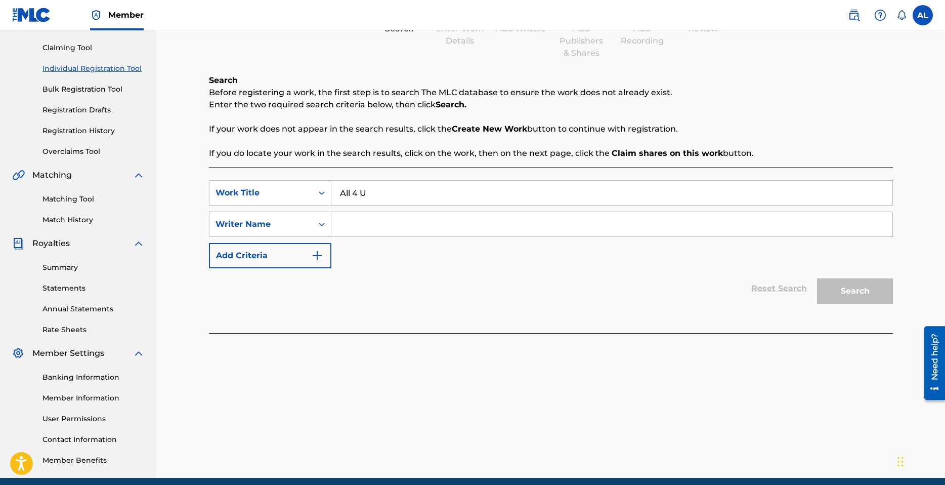
type input "All 4 U"
click at [391, 233] on input "Search Form" at bounding box center [611, 224] width 561 height 24
type input "[PERSON_NAME]"
drag, startPoint x: 871, startPoint y: 292, endPoint x: 850, endPoint y: 296, distance: 21.6
click at [870, 292] on button "Search" at bounding box center [855, 290] width 76 height 25
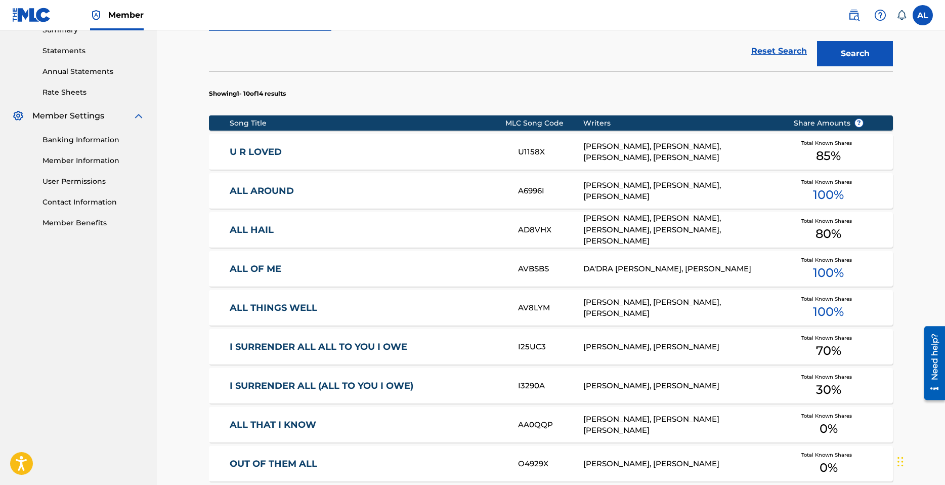
scroll to position [455, 0]
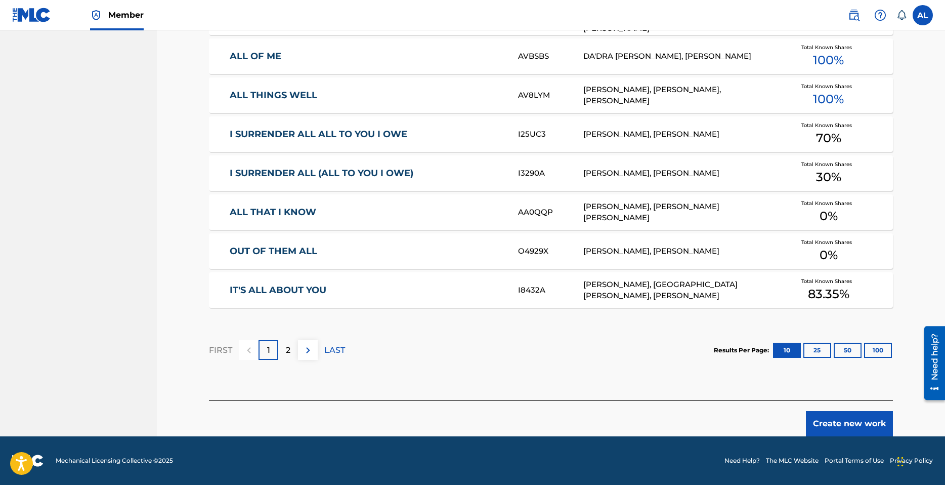
click at [286, 353] on p "2" at bounding box center [288, 350] width 5 height 12
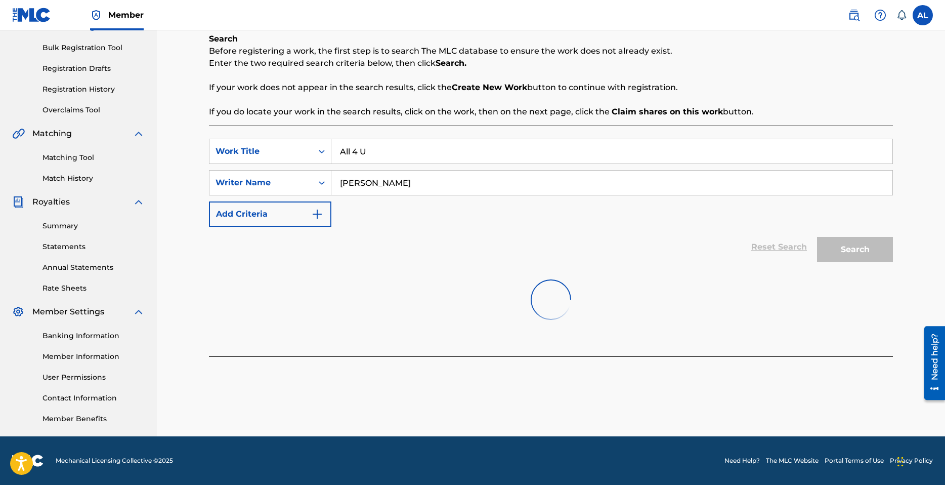
scroll to position [317, 0]
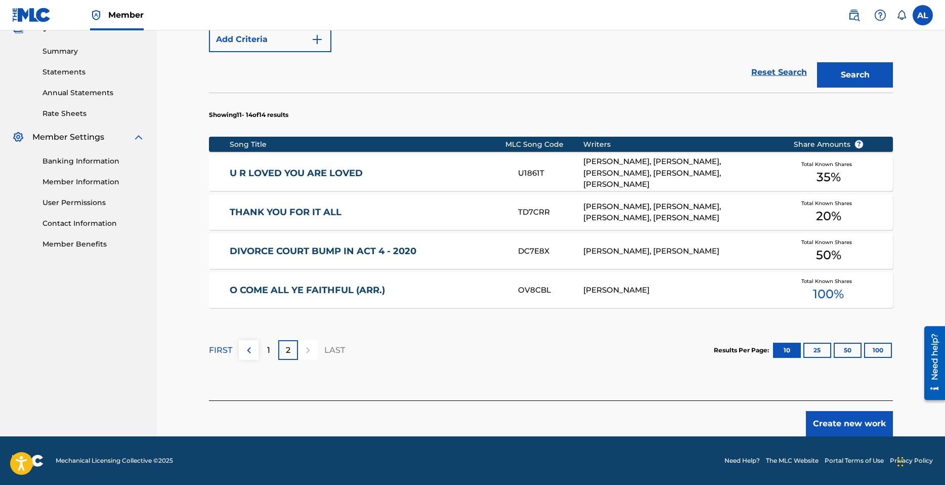
click at [268, 358] on div "1" at bounding box center [269, 350] width 20 height 20
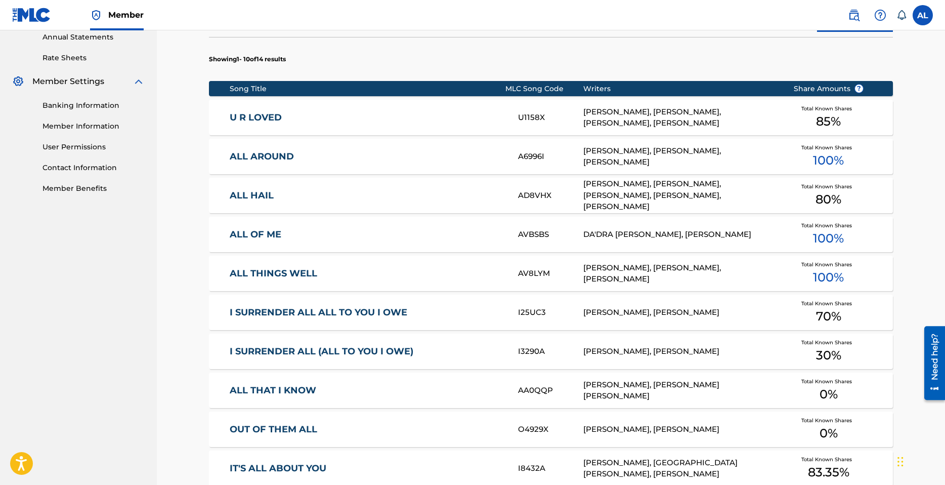
scroll to position [349, 0]
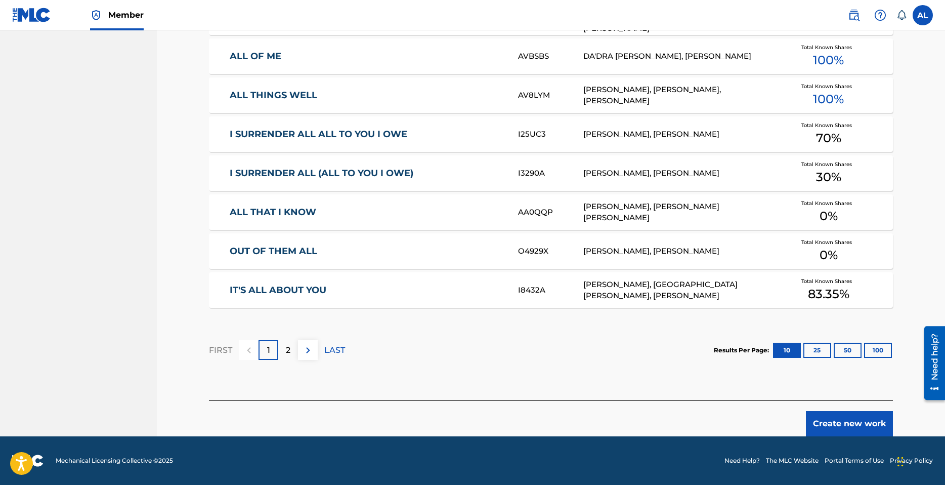
click at [848, 418] on button "Create new work" at bounding box center [849, 423] width 87 height 25
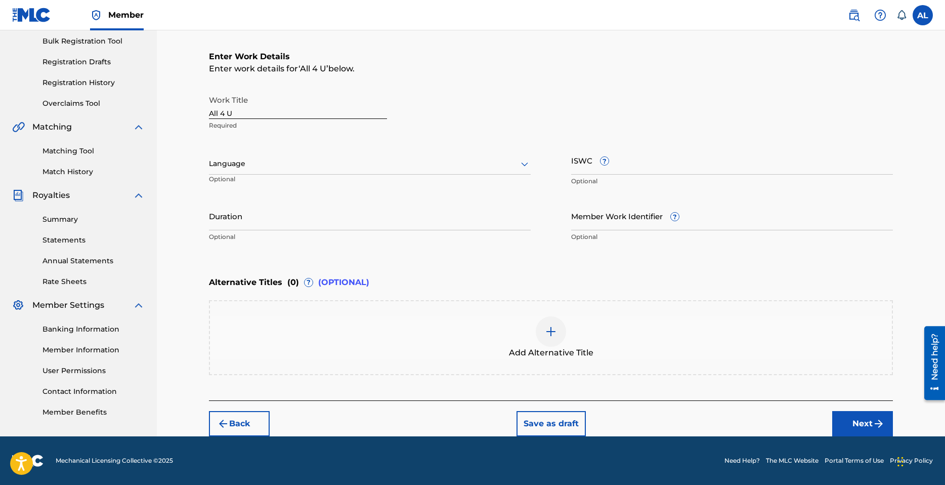
click at [247, 162] on div at bounding box center [370, 163] width 322 height 13
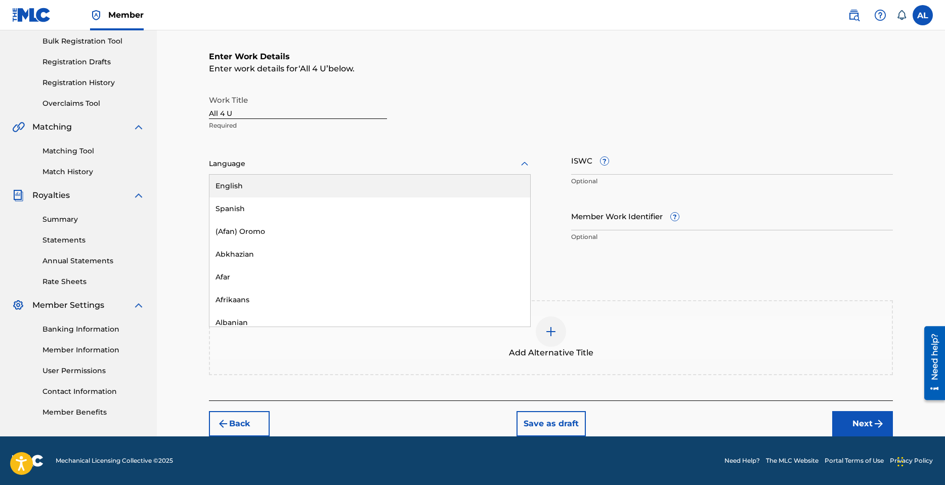
click at [249, 187] on div "English" at bounding box center [369, 186] width 321 height 23
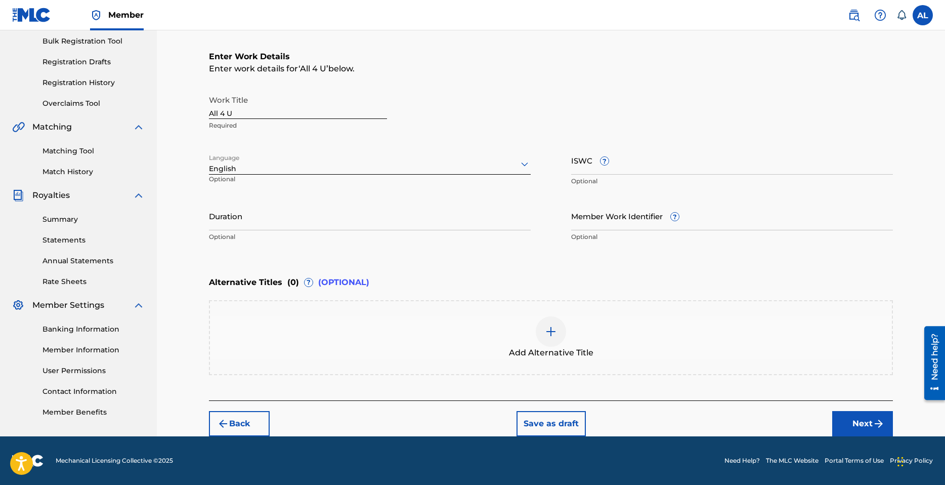
click at [870, 424] on button "Next" at bounding box center [862, 423] width 61 height 25
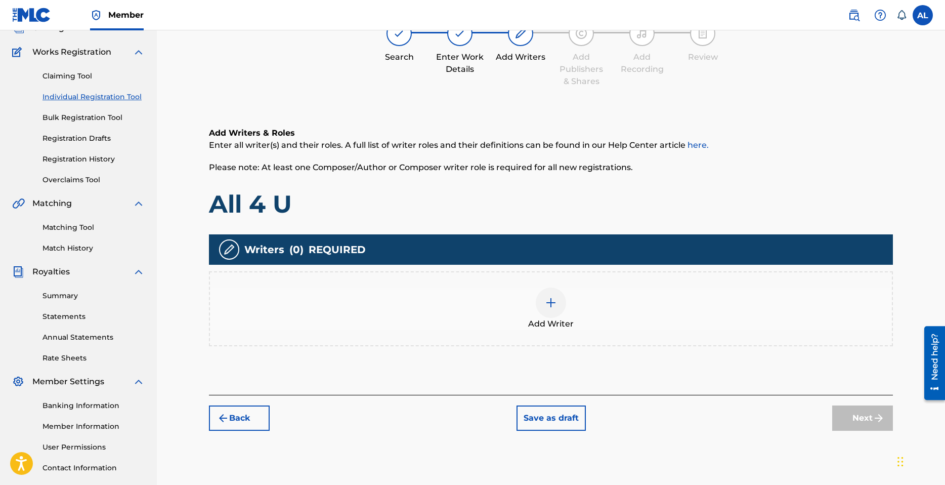
scroll to position [46, 0]
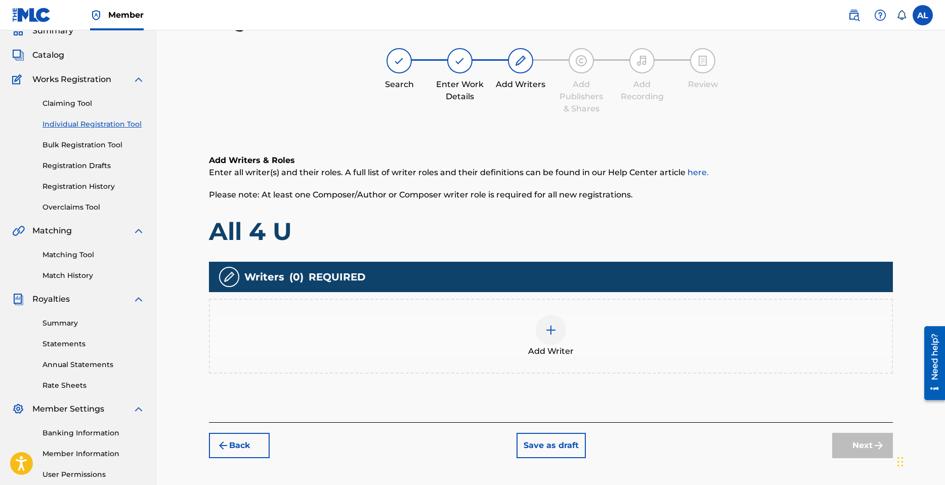
click at [552, 328] on img at bounding box center [551, 330] width 12 height 12
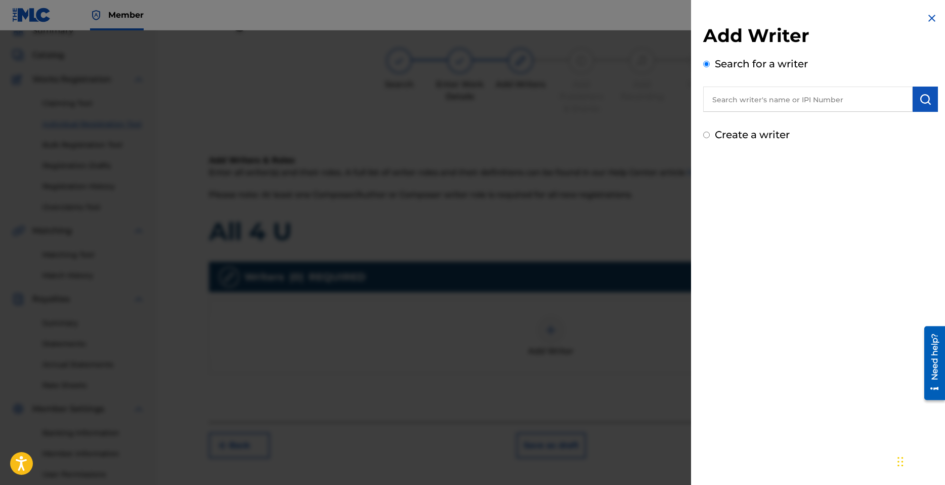
click at [797, 100] on input "text" at bounding box center [807, 99] width 209 height 25
click at [774, 138] on label "Create a writer" at bounding box center [752, 135] width 75 height 12
radio input "true"
click at [710, 138] on input "Create a writer" at bounding box center [706, 135] width 7 height 7
radio input "false"
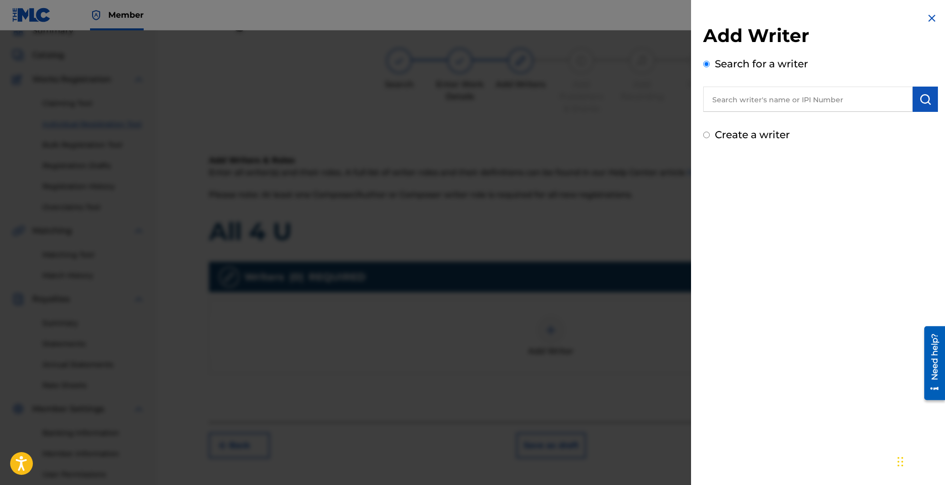
radio input "true"
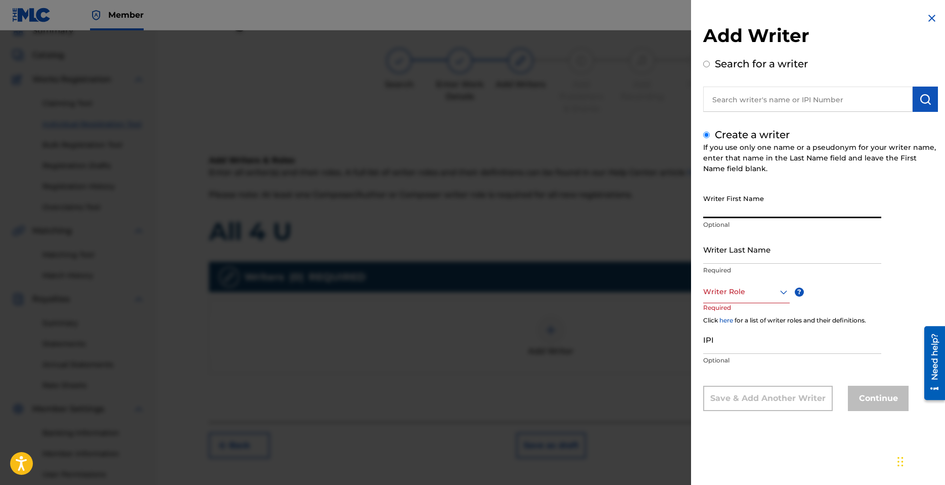
click at [755, 213] on input "Writer First Name" at bounding box center [792, 203] width 178 height 29
type input "[PERSON_NAME]"
click at [754, 243] on input "Writer Last Name" at bounding box center [792, 249] width 178 height 29
type input "[PERSON_NAME]"
click at [742, 299] on div "Writer Role" at bounding box center [746, 291] width 87 height 23
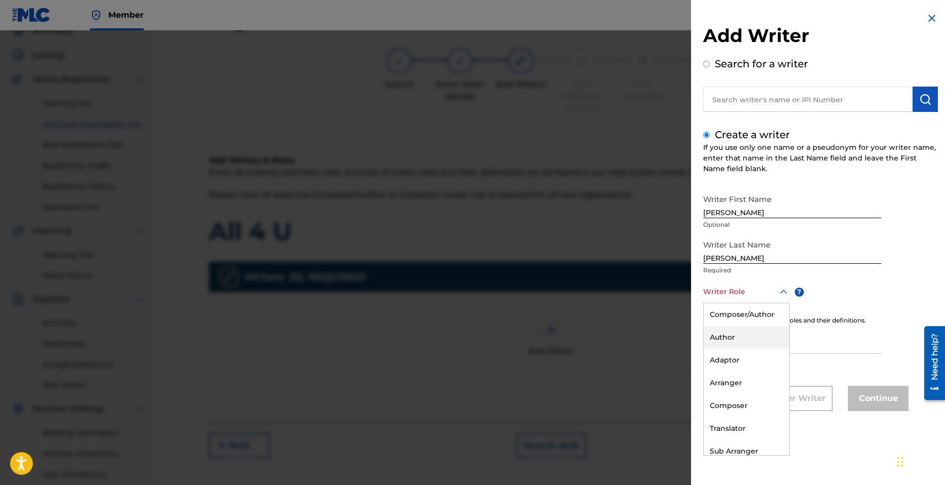
click at [735, 335] on div "Author" at bounding box center [747, 337] width 86 height 23
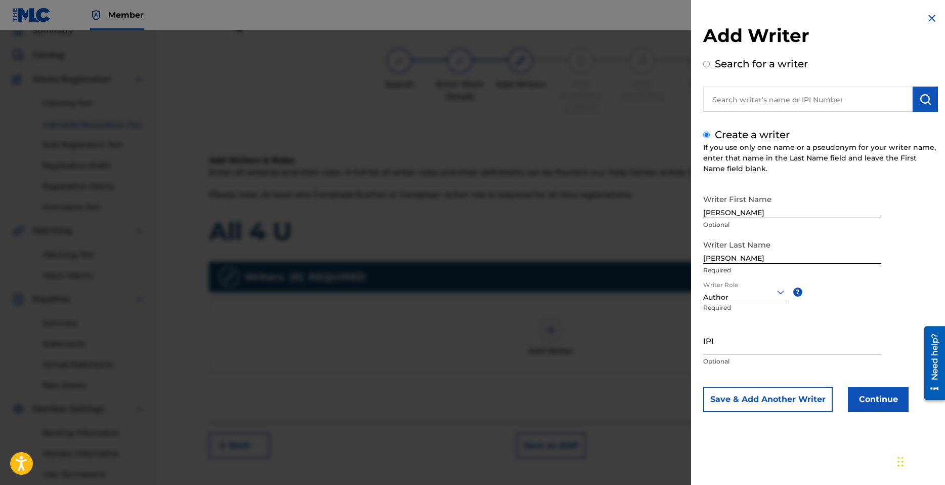
click at [730, 345] on input "IPI" at bounding box center [792, 340] width 178 height 29
paste input "1300689276"
type input "1300689276"
click at [878, 397] on button "Continue" at bounding box center [878, 399] width 61 height 25
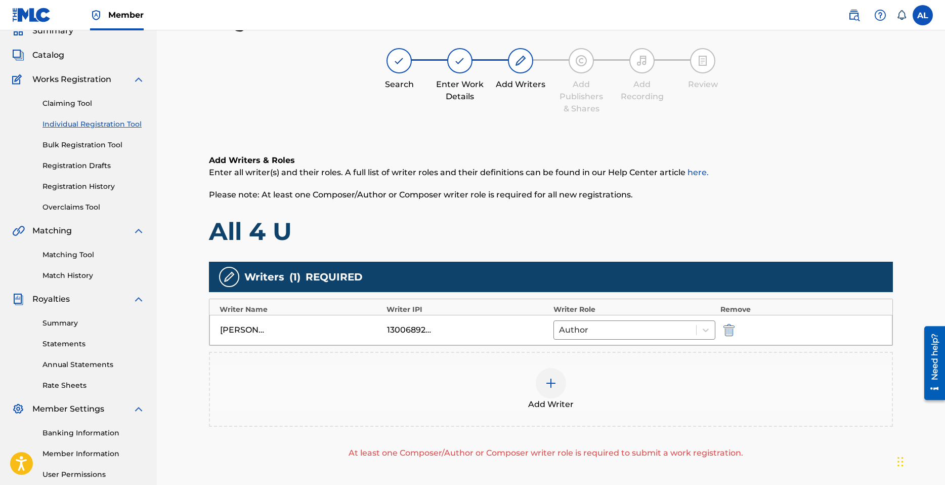
click at [550, 384] on img at bounding box center [551, 383] width 12 height 12
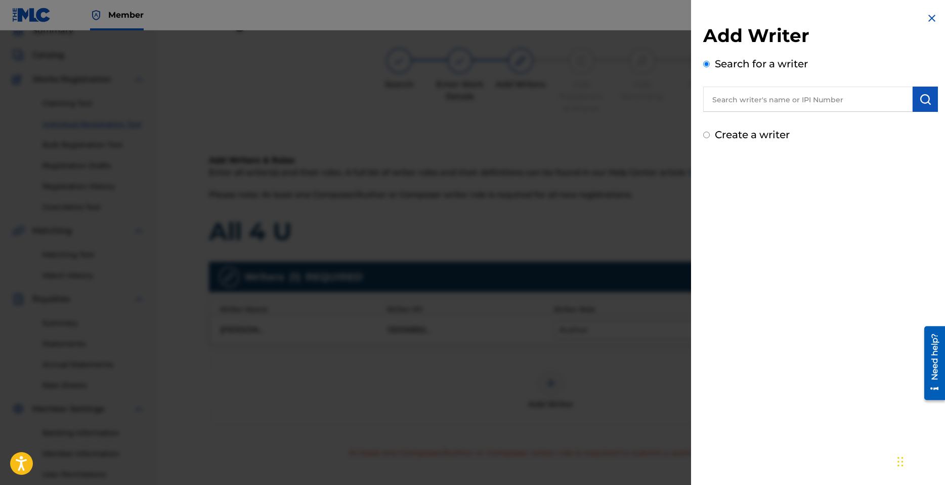
click at [758, 133] on label "Create a writer" at bounding box center [752, 135] width 75 height 12
radio input "true"
click at [710, 133] on input "Create a writer" at bounding box center [706, 135] width 7 height 7
radio input "false"
radio input "true"
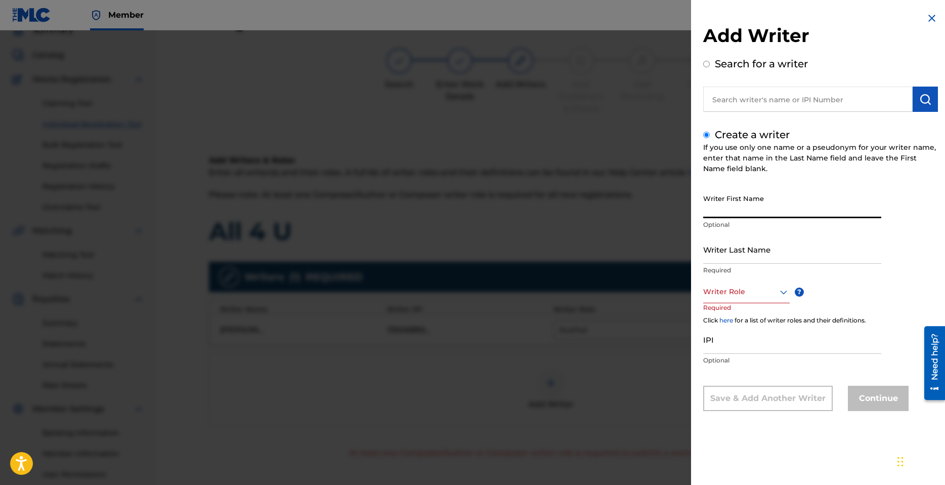
click at [751, 209] on input "Writer First Name" at bounding box center [792, 203] width 178 height 29
click at [424, 218] on div at bounding box center [472, 272] width 945 height 485
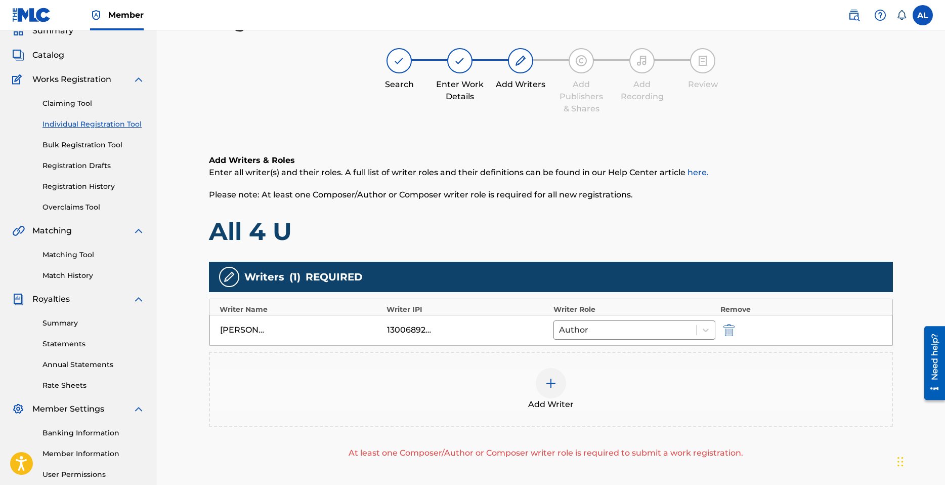
click at [553, 386] on img at bounding box center [551, 383] width 12 height 12
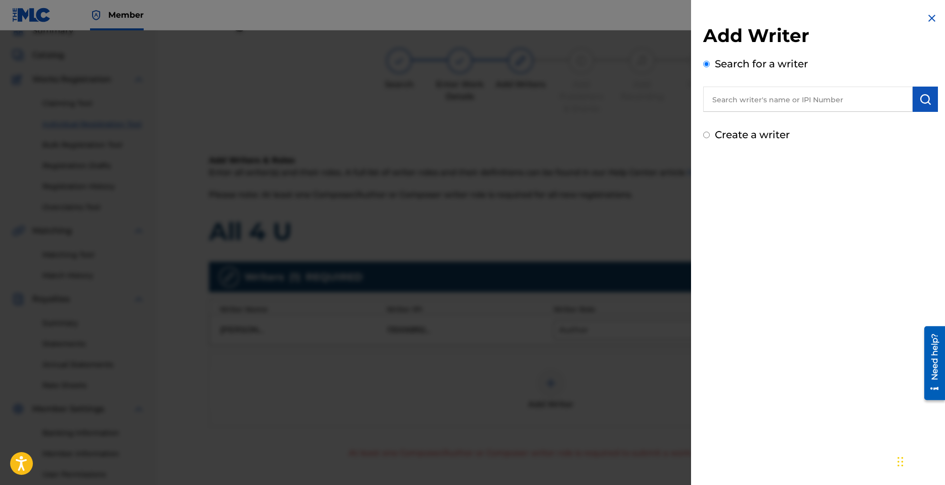
click at [757, 138] on label "Create a writer" at bounding box center [752, 135] width 75 height 12
radio input "true"
click at [710, 138] on input "Create a writer" at bounding box center [706, 135] width 7 height 7
radio input "false"
radio input "true"
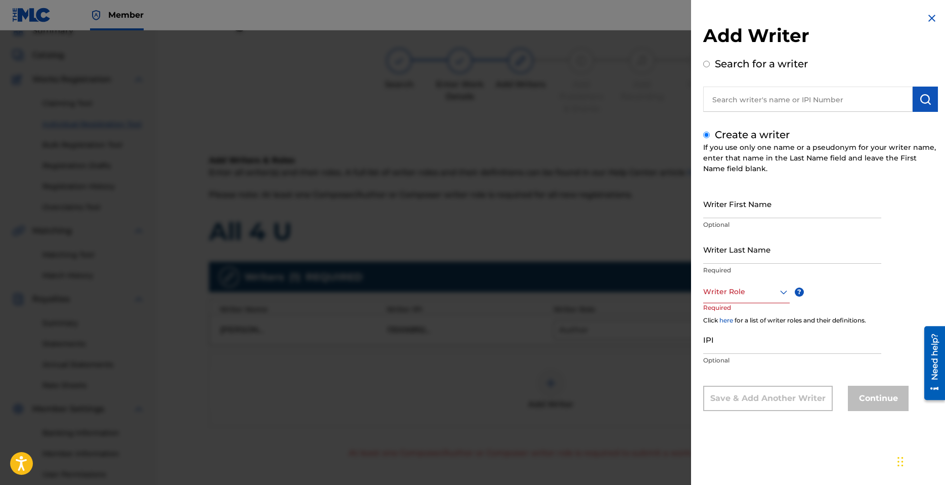
click at [740, 215] on input "Writer First Name" at bounding box center [792, 203] width 178 height 29
type input "j"
type input "JustBen"
click at [751, 251] on input "Writer Last Name" at bounding box center [792, 249] width 178 height 29
type input "Beats"
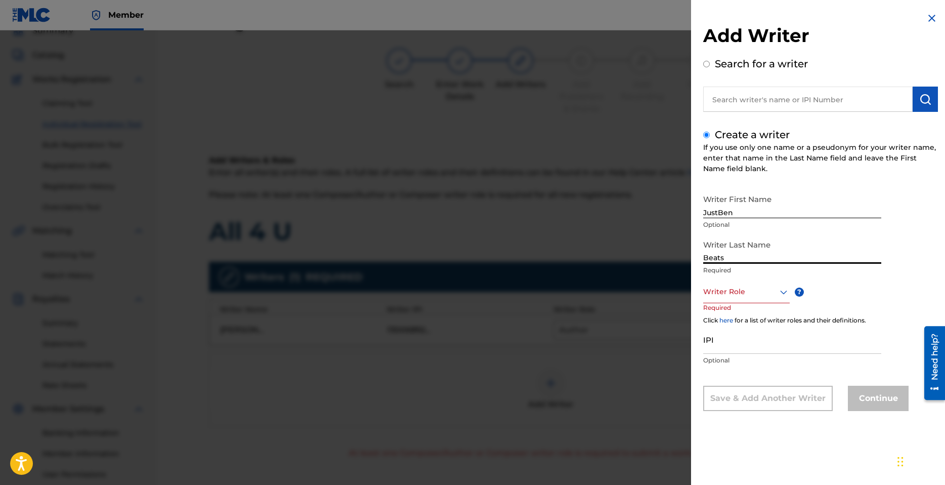
click at [763, 290] on div at bounding box center [746, 291] width 87 height 13
click at [744, 401] on div "Composer" at bounding box center [747, 405] width 86 height 23
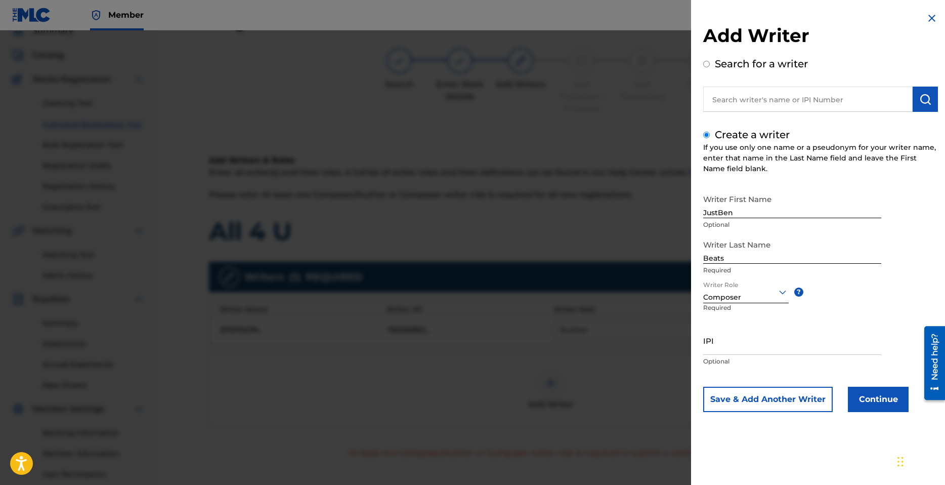
drag, startPoint x: 911, startPoint y: 408, endPoint x: 884, endPoint y: 398, distance: 29.6
click at [909, 407] on div "Save & Add Another Writer Continue" at bounding box center [820, 399] width 235 height 25
click at [884, 398] on button "Continue" at bounding box center [878, 399] width 61 height 25
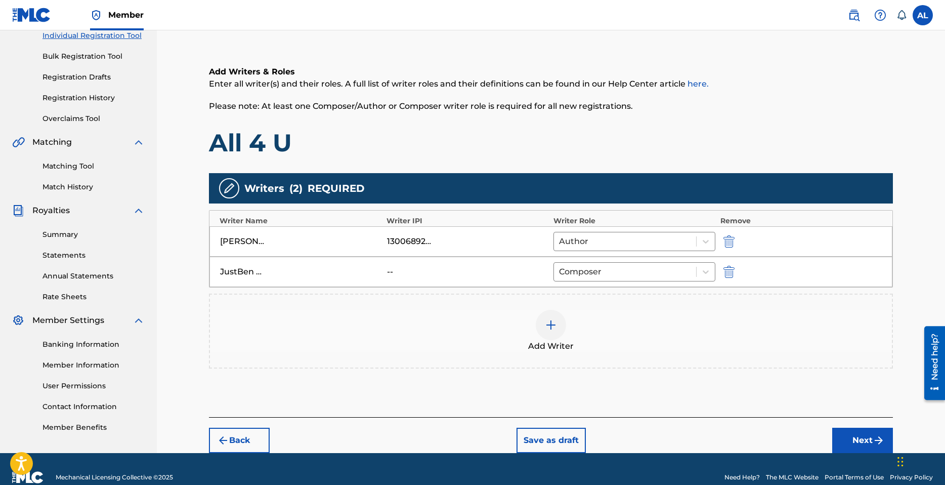
scroll to position [147, 0]
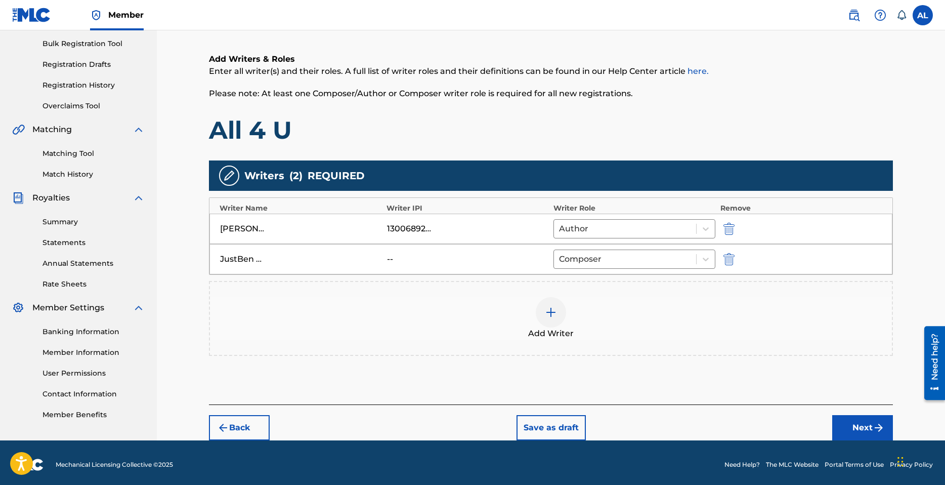
click at [868, 427] on button "Next" at bounding box center [862, 427] width 61 height 25
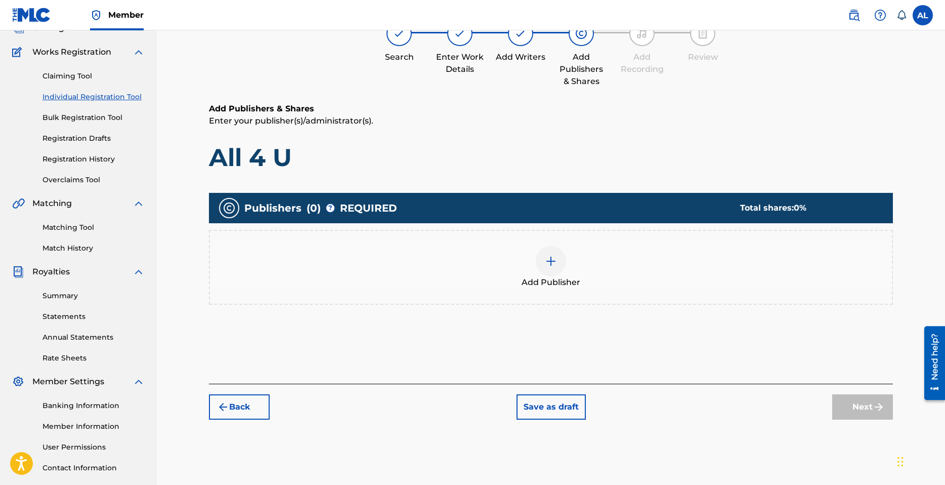
scroll to position [46, 0]
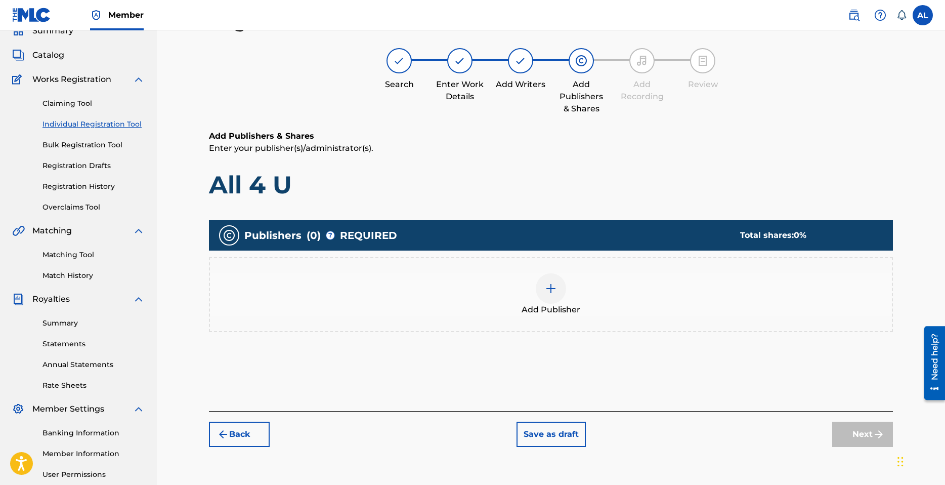
click at [549, 296] on div at bounding box center [551, 288] width 30 height 30
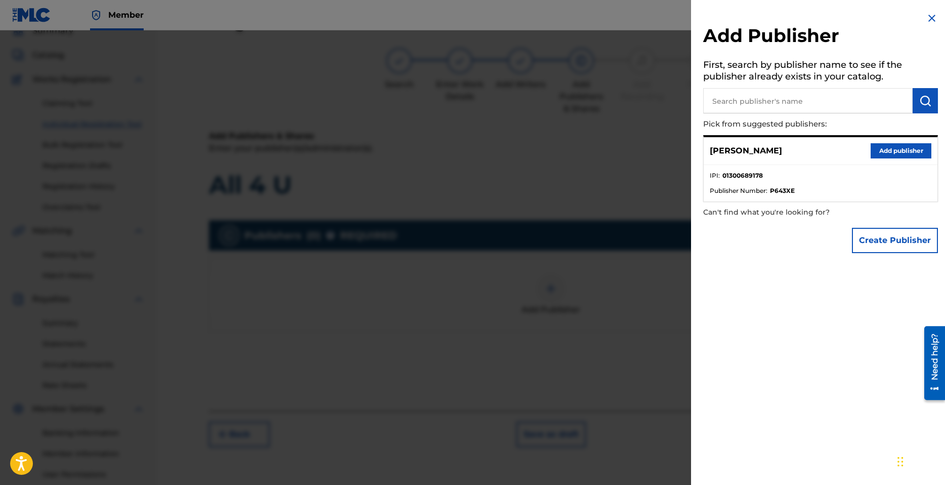
click at [894, 147] on button "Add publisher" at bounding box center [901, 150] width 61 height 15
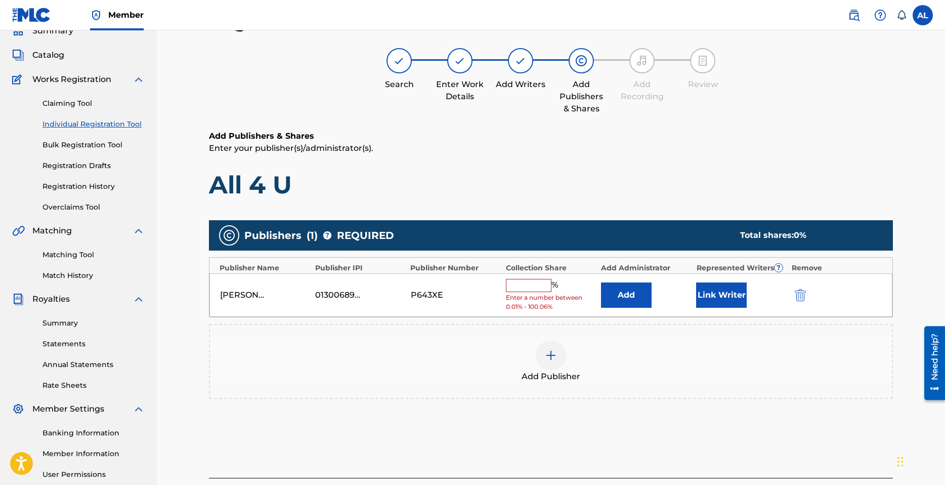
click at [532, 284] on input "text" at bounding box center [529, 285] width 46 height 13
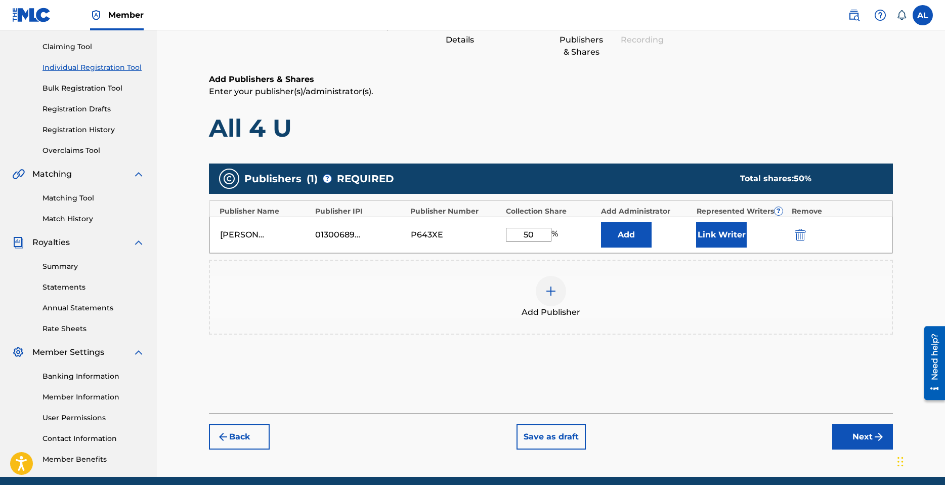
scroll to position [143, 0]
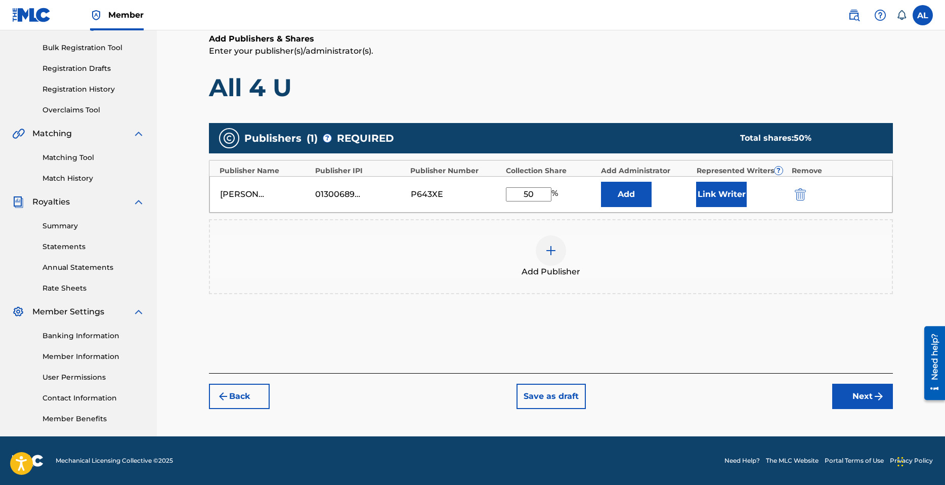
type input "50"
click at [729, 196] on button "Link Writer" at bounding box center [721, 194] width 51 height 25
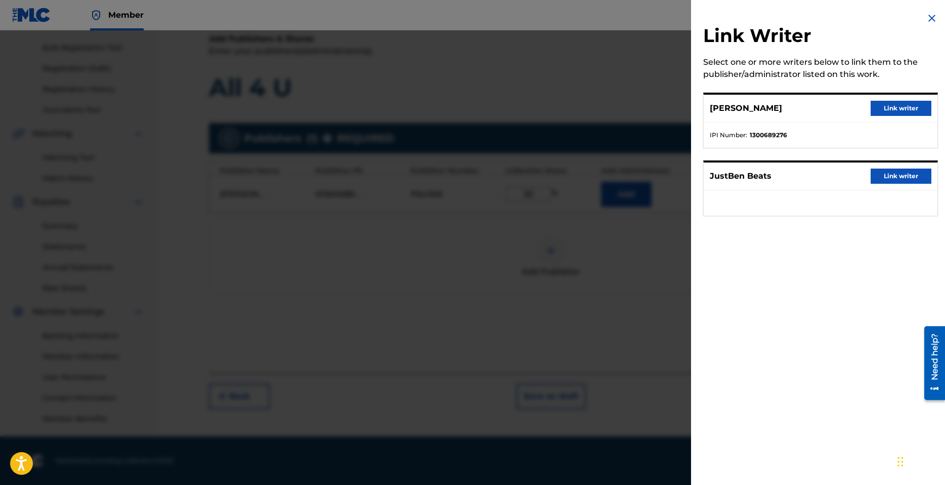
click at [899, 112] on button "Link writer" at bounding box center [901, 108] width 61 height 15
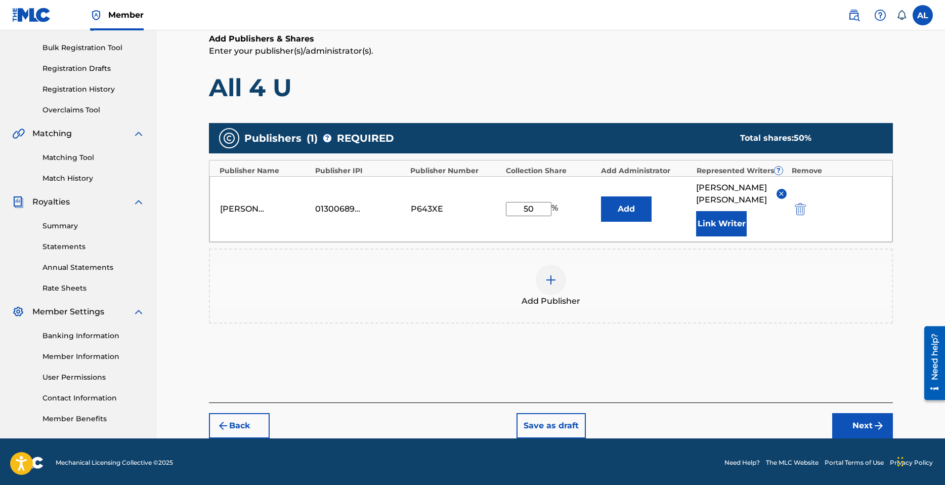
click at [860, 413] on button "Next" at bounding box center [862, 425] width 61 height 25
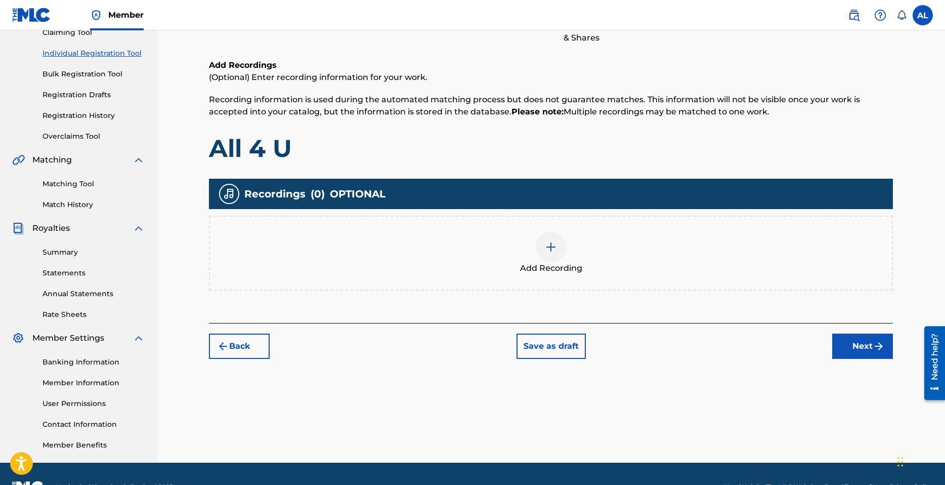
scroll to position [46, 0]
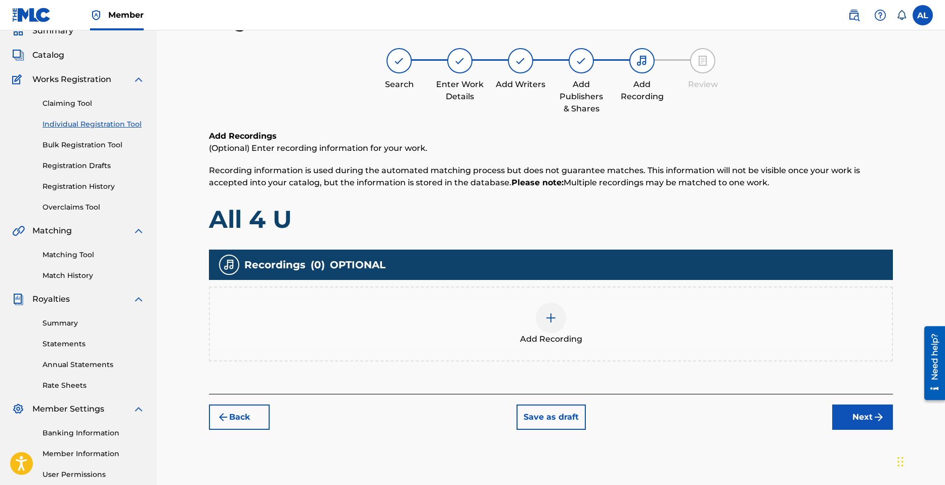
click at [538, 319] on div at bounding box center [551, 318] width 30 height 30
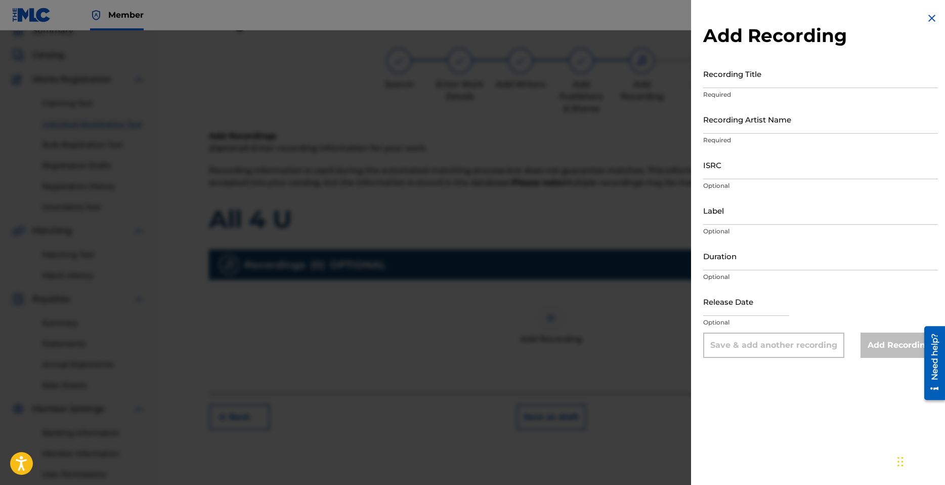
drag, startPoint x: 928, startPoint y: 19, endPoint x: 923, endPoint y: 25, distance: 6.9
click at [928, 19] on img at bounding box center [932, 18] width 12 height 12
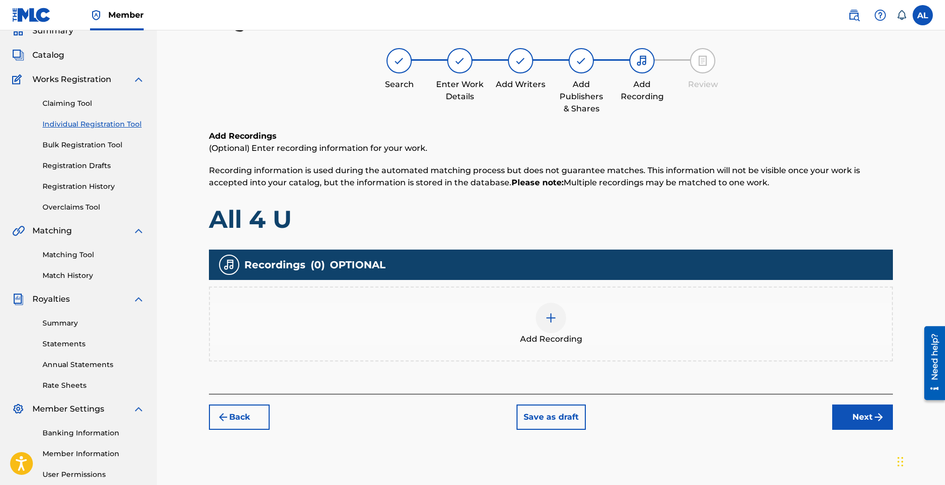
click at [235, 426] on button "Back" at bounding box center [239, 416] width 61 height 25
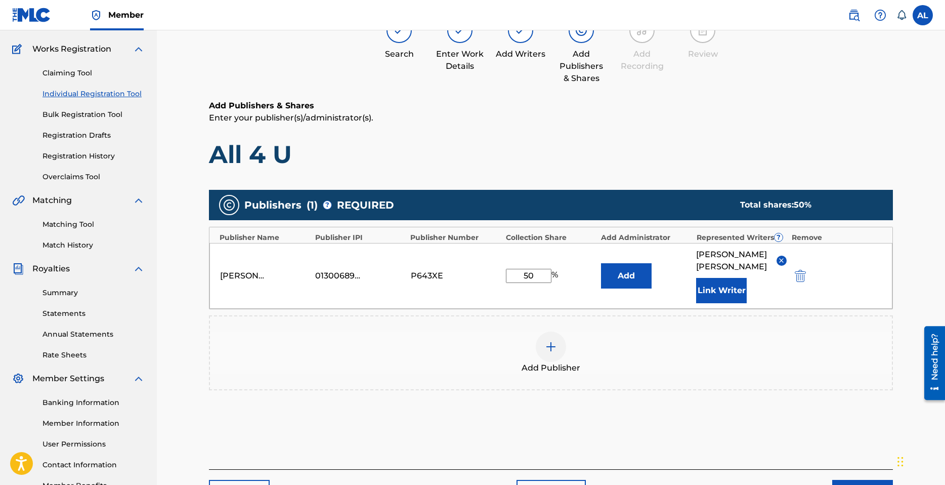
scroll to position [143, 0]
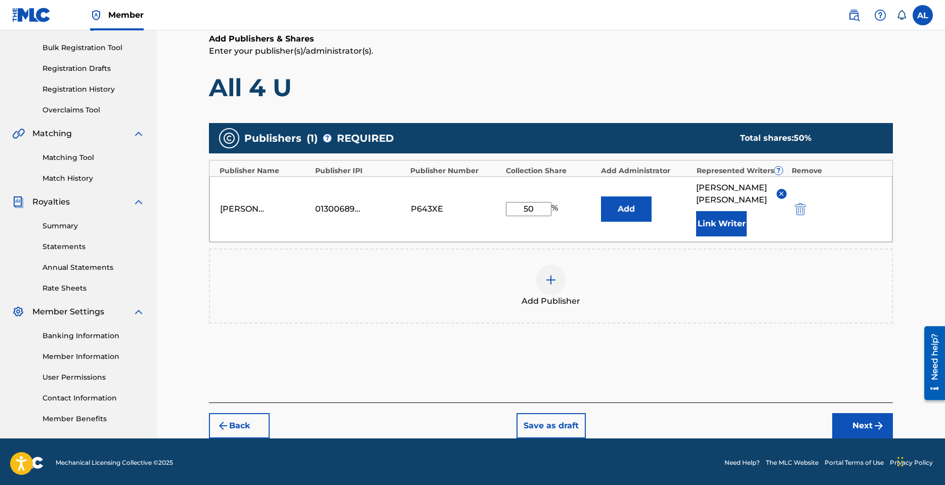
click at [251, 418] on button "Back" at bounding box center [239, 425] width 61 height 25
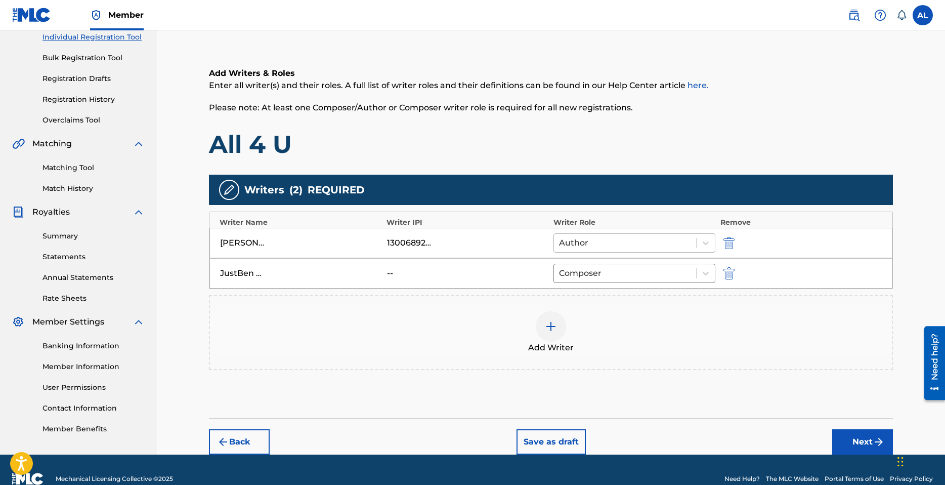
scroll to position [100, 0]
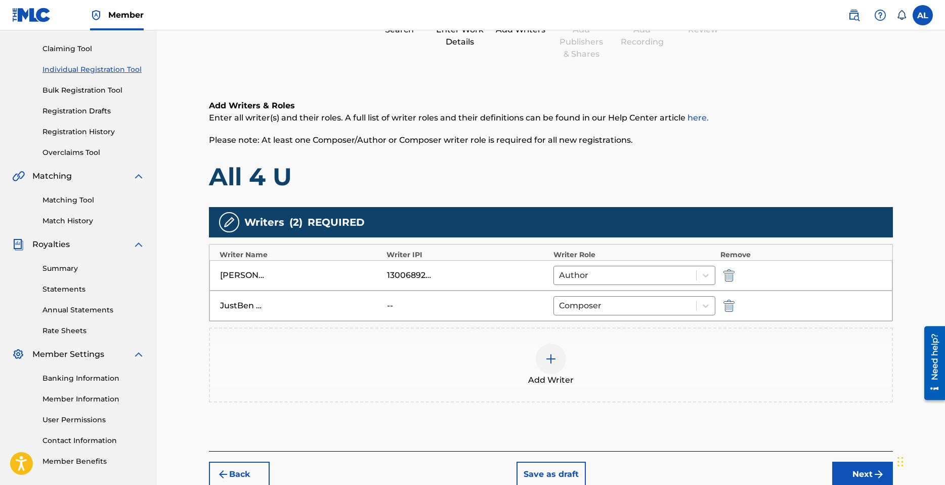
click at [554, 358] on img at bounding box center [551, 359] width 12 height 12
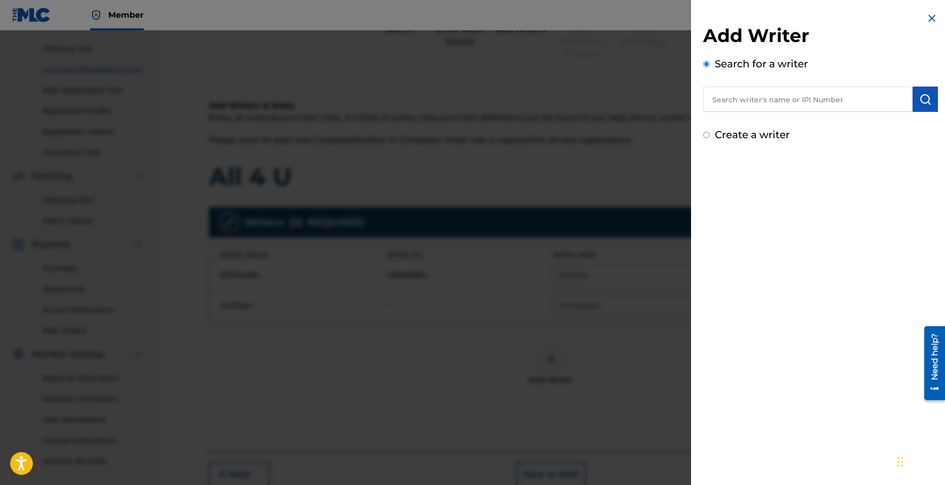
drag, startPoint x: 557, startPoint y: 148, endPoint x: 551, endPoint y: 149, distance: 6.8
click at [551, 149] on div at bounding box center [472, 272] width 945 height 485
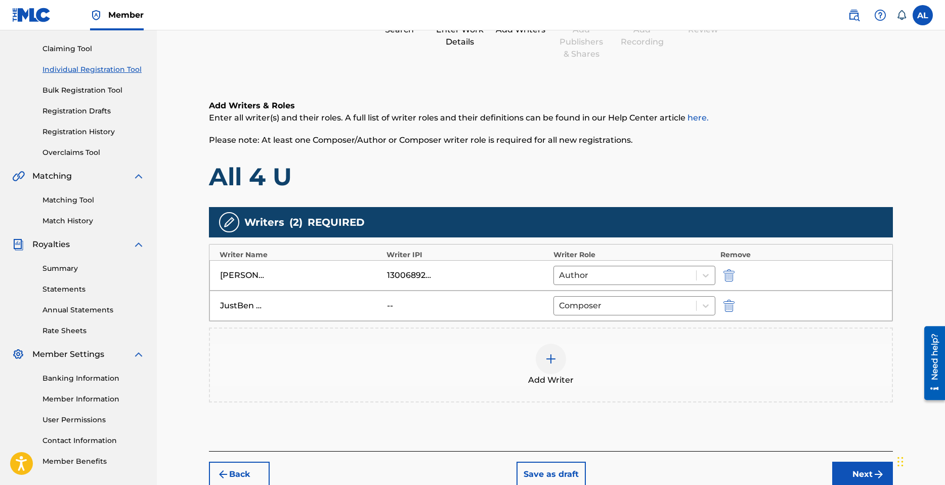
click at [553, 353] on img at bounding box center [551, 359] width 12 height 12
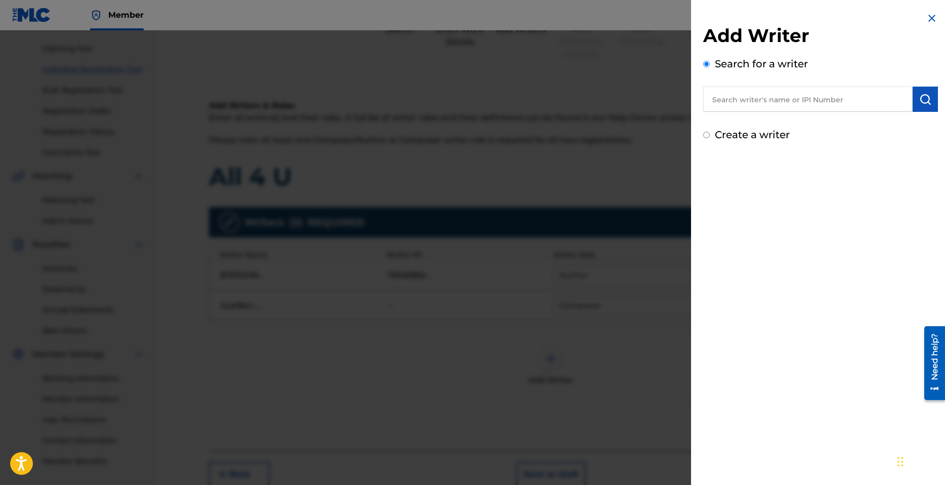
click at [766, 104] on input "text" at bounding box center [807, 99] width 209 height 25
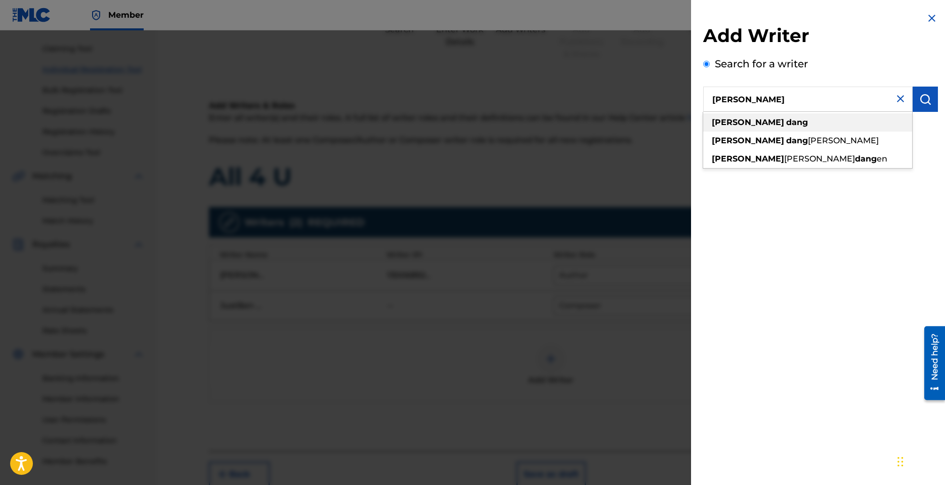
click at [786, 123] on strong "dang" at bounding box center [797, 122] width 22 height 10
type input "nicholas dang"
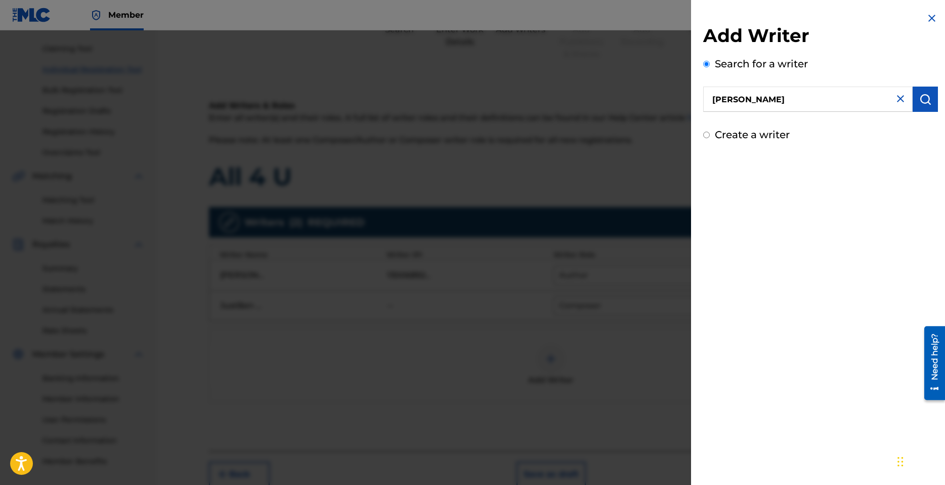
click at [921, 104] on img "submit" at bounding box center [925, 99] width 12 height 12
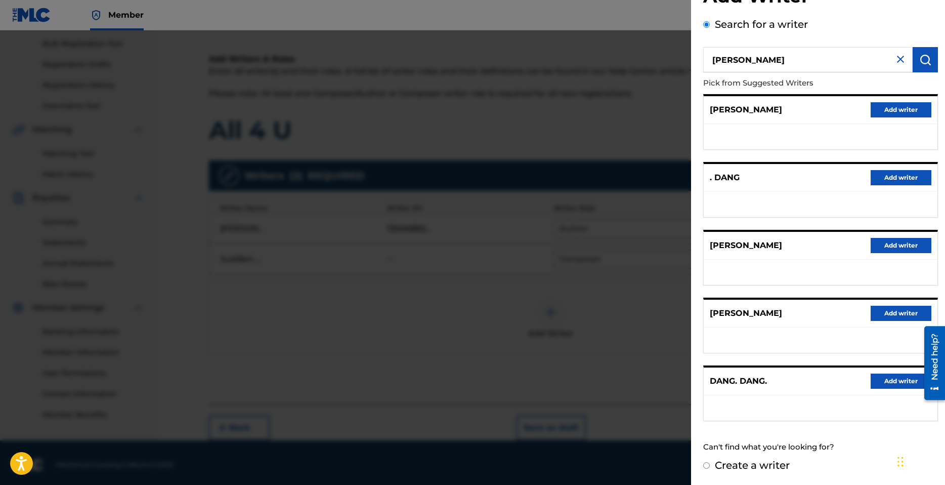
scroll to position [151, 0]
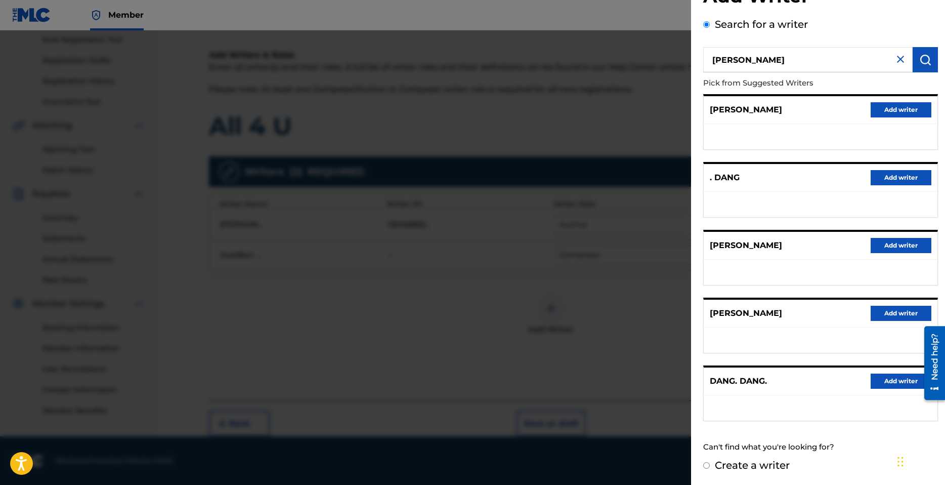
click at [896, 315] on button "Add writer" at bounding box center [901, 313] width 61 height 15
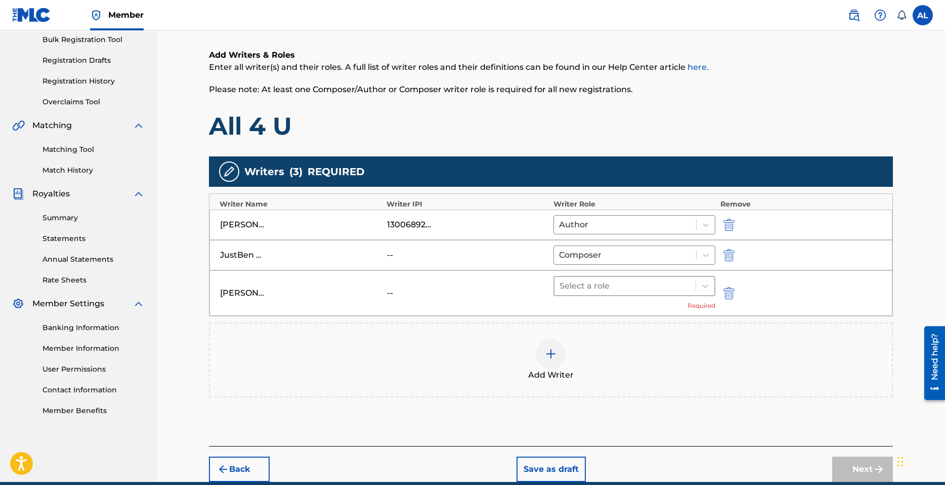
click at [605, 290] on div at bounding box center [625, 286] width 131 height 14
click at [482, 285] on div "NICHOLAS DANG -- Select a role Required" at bounding box center [550, 293] width 683 height 46
click at [648, 289] on div at bounding box center [625, 286] width 131 height 14
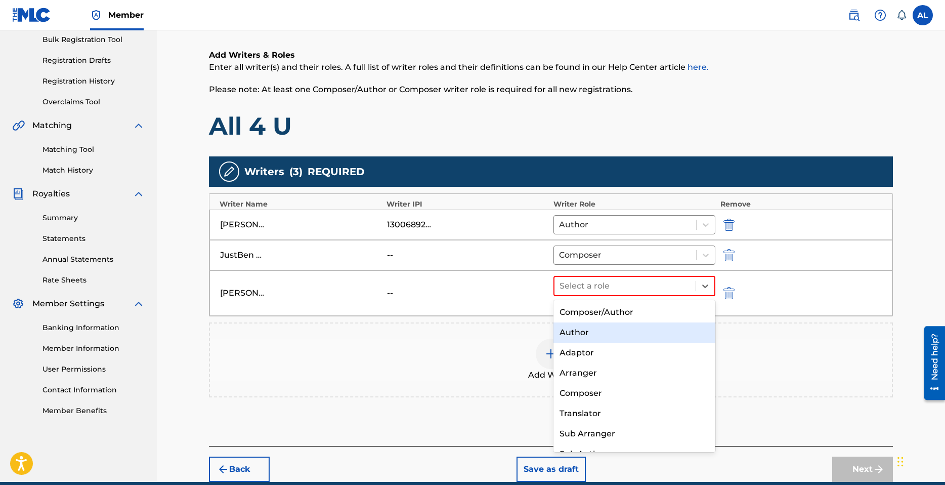
click at [613, 330] on div "Author" at bounding box center [635, 332] width 162 height 20
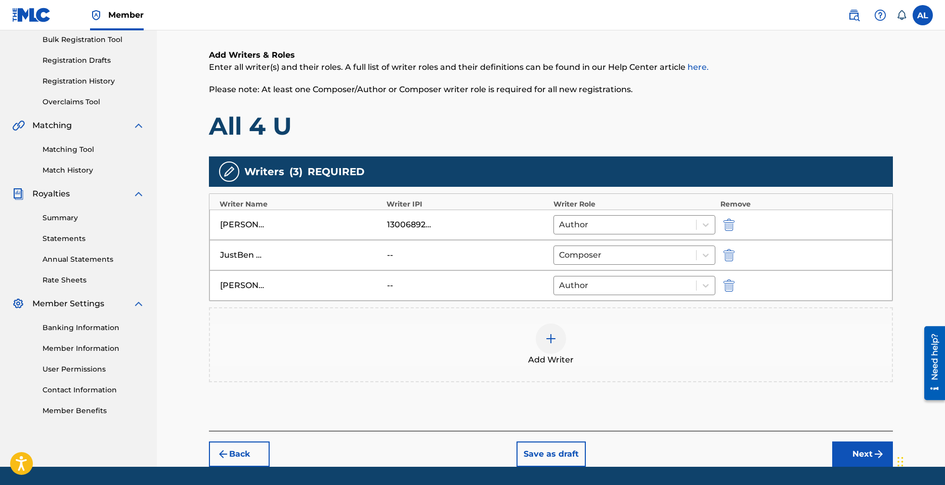
click at [558, 339] on div at bounding box center [551, 338] width 30 height 30
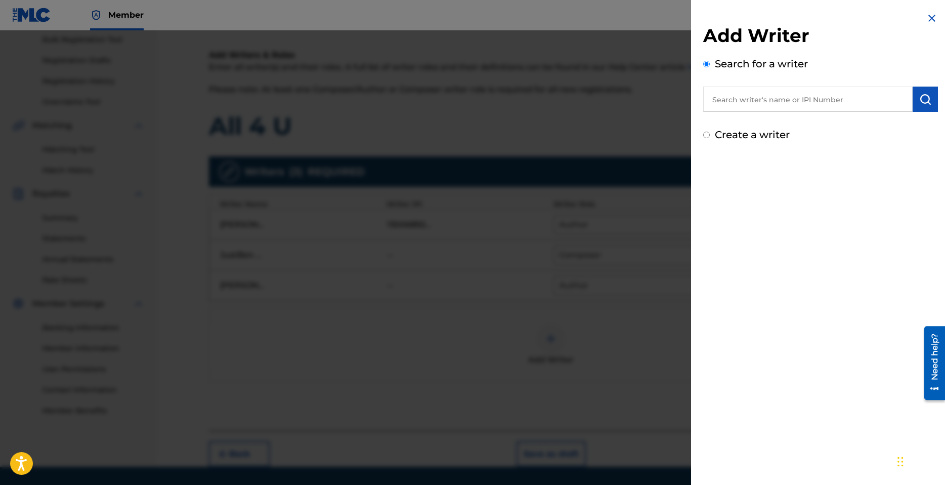
click at [758, 101] on input "text" at bounding box center [807, 99] width 209 height 25
click at [751, 111] on input "text" at bounding box center [807, 99] width 209 height 25
click at [758, 132] on label "Create a writer" at bounding box center [752, 135] width 75 height 12
radio input "true"
click at [710, 132] on input "Create a writer" at bounding box center [706, 135] width 7 height 7
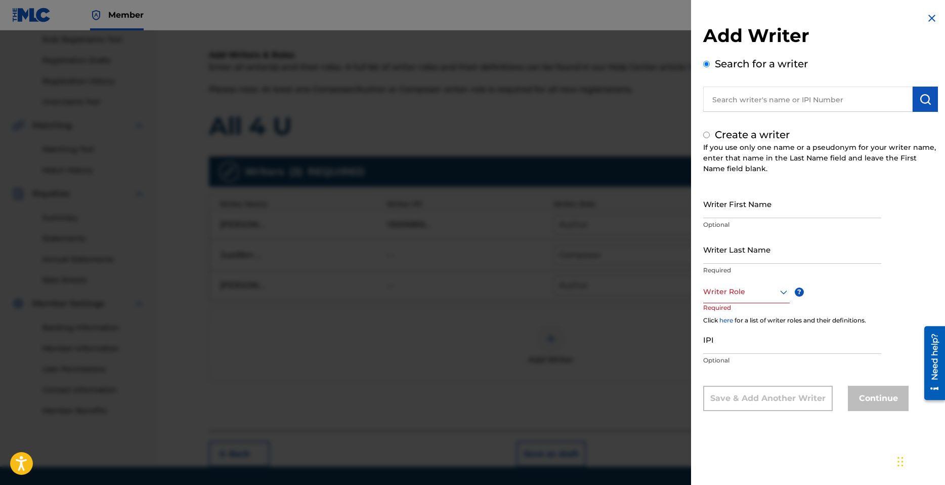
radio input "false"
radio input "true"
click at [741, 198] on input "Writer First Name" at bounding box center [792, 203] width 178 height 29
type input "Lennon"
drag, startPoint x: 727, startPoint y: 264, endPoint x: 732, endPoint y: 248, distance: 16.3
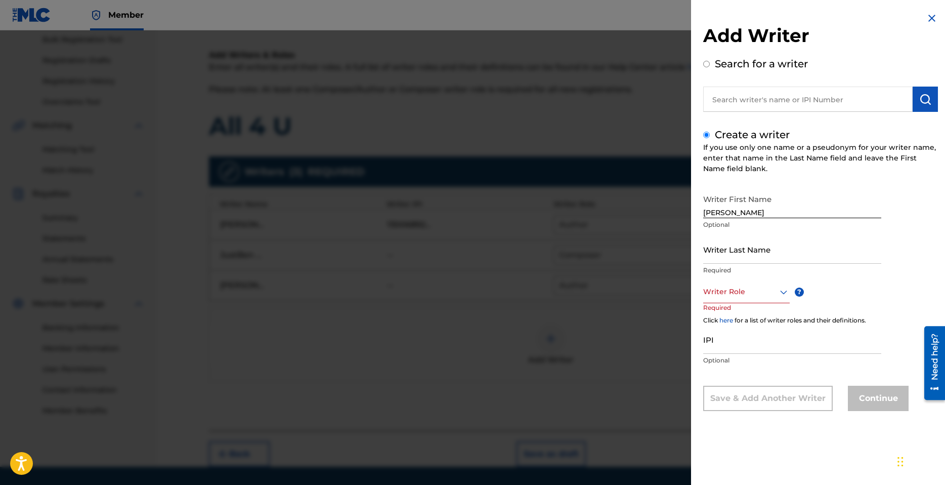
click at [727, 263] on div "Writer Last Name Required" at bounding box center [792, 258] width 178 height 46
click at [733, 246] on input "Writer Last Name" at bounding box center [792, 249] width 178 height 29
type input "Flores"
click at [727, 295] on div at bounding box center [746, 291] width 87 height 13
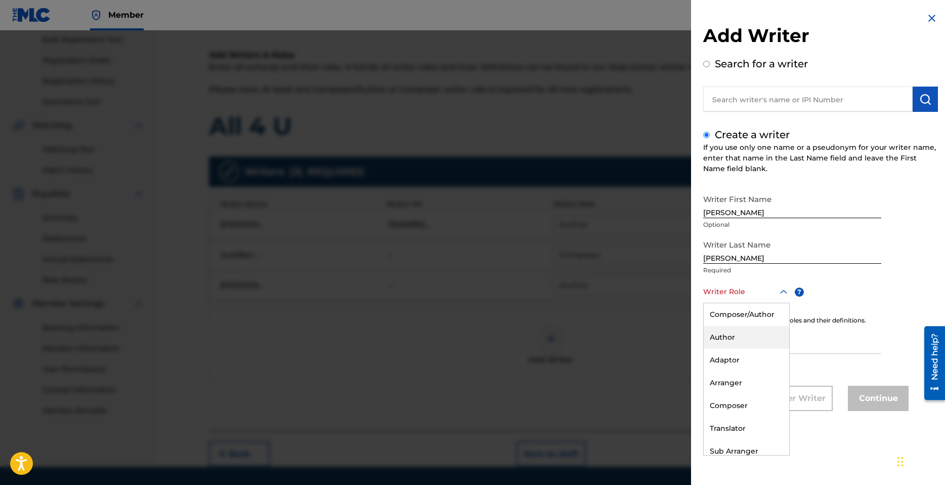
click at [737, 343] on div "Author" at bounding box center [747, 337] width 86 height 23
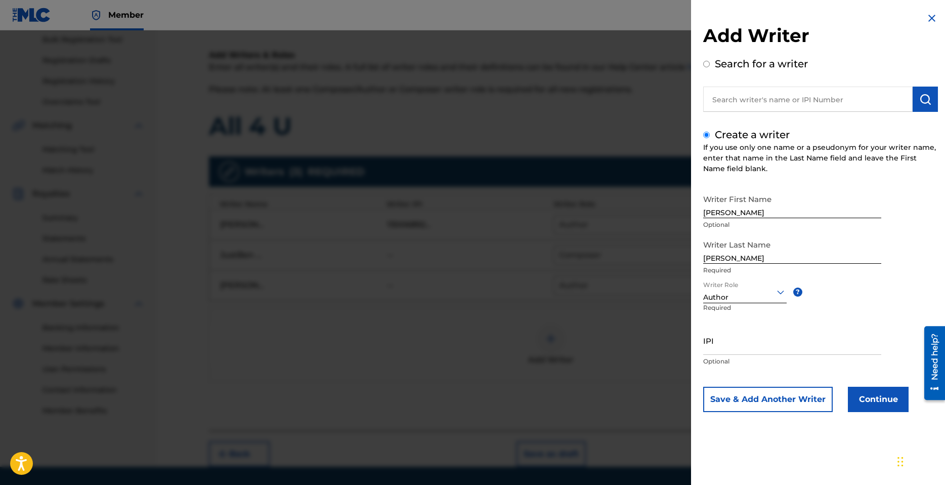
click at [866, 397] on button "Continue" at bounding box center [878, 399] width 61 height 25
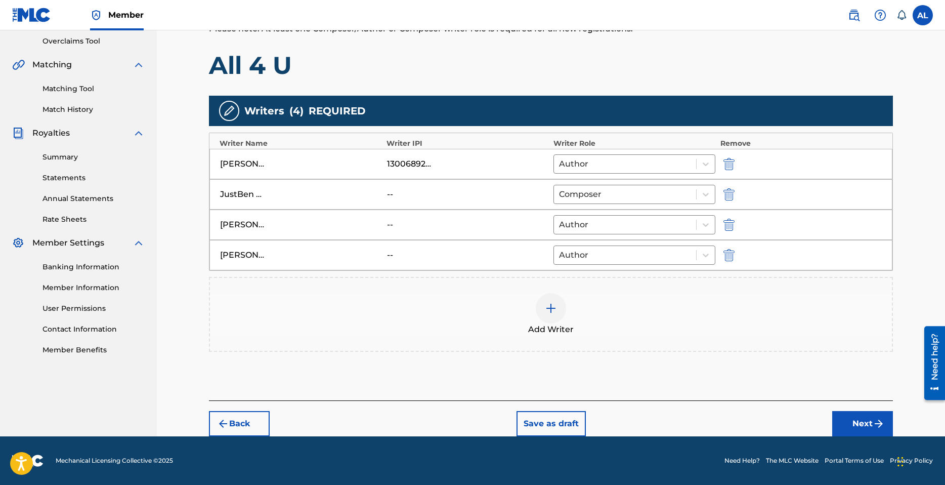
click at [874, 423] on img "submit" at bounding box center [879, 423] width 12 height 12
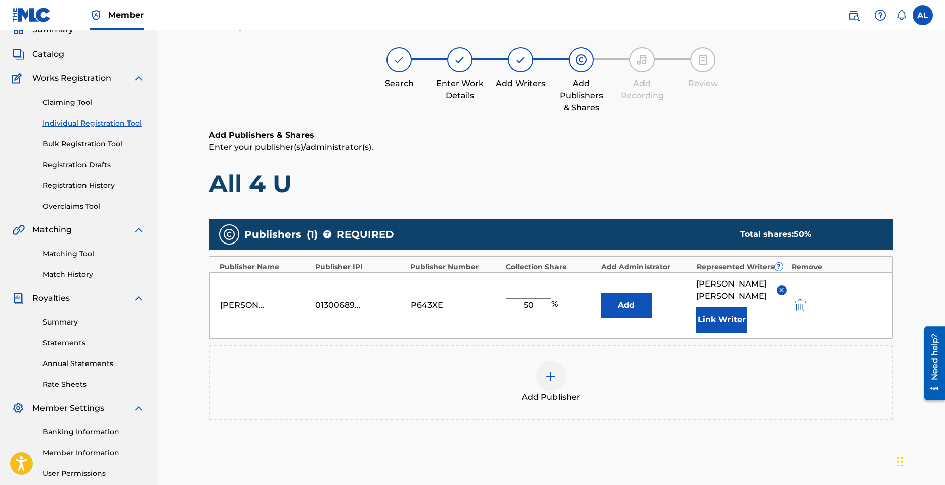
scroll to position [46, 0]
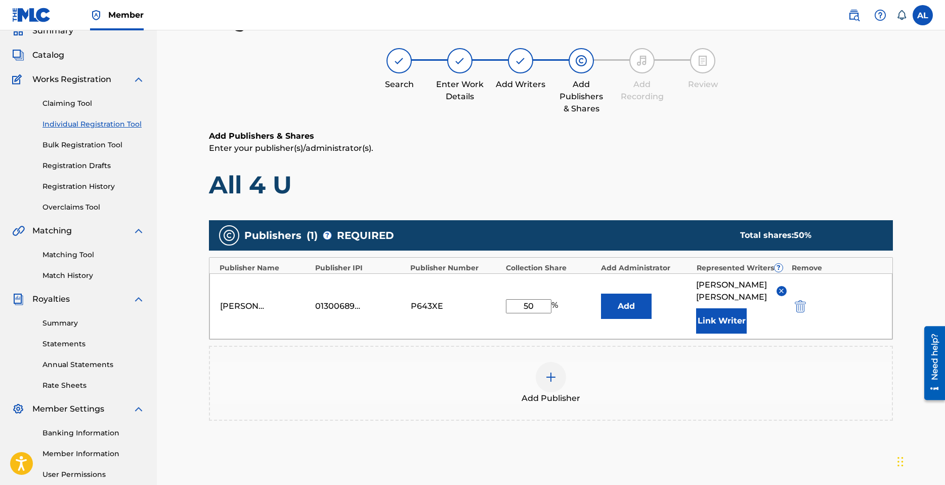
click at [537, 302] on input "50" at bounding box center [529, 306] width 46 height 14
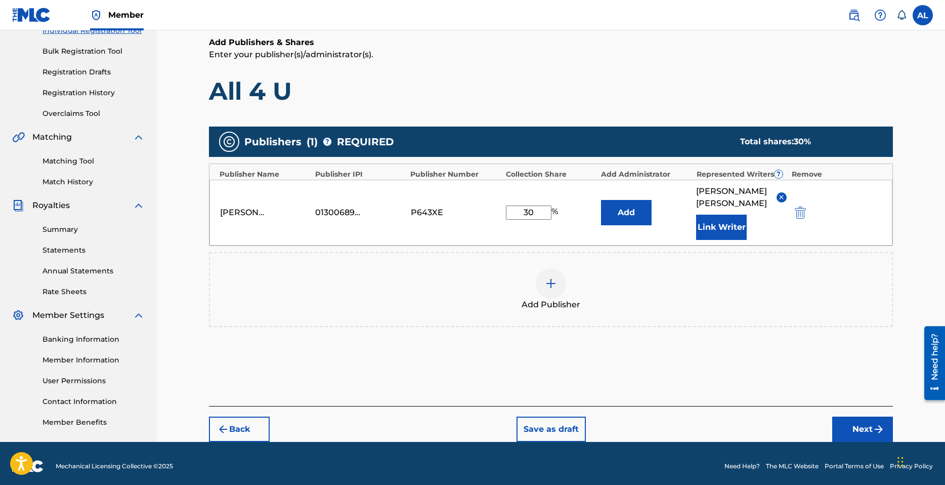
scroll to position [143, 0]
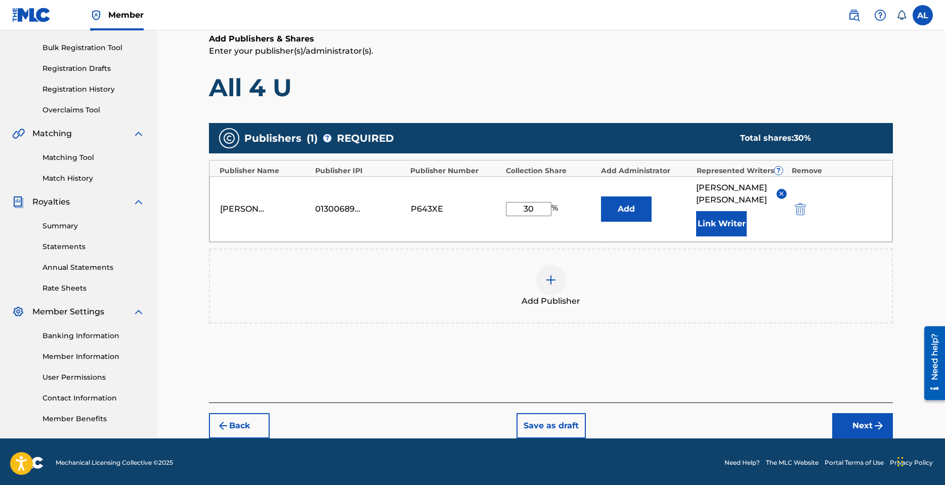
type input "30"
click at [859, 415] on button "Next" at bounding box center [862, 425] width 61 height 25
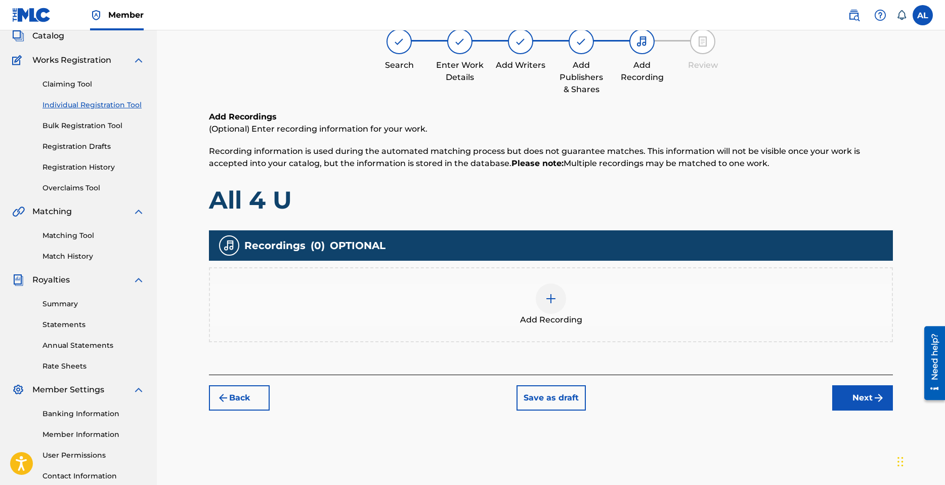
scroll to position [46, 0]
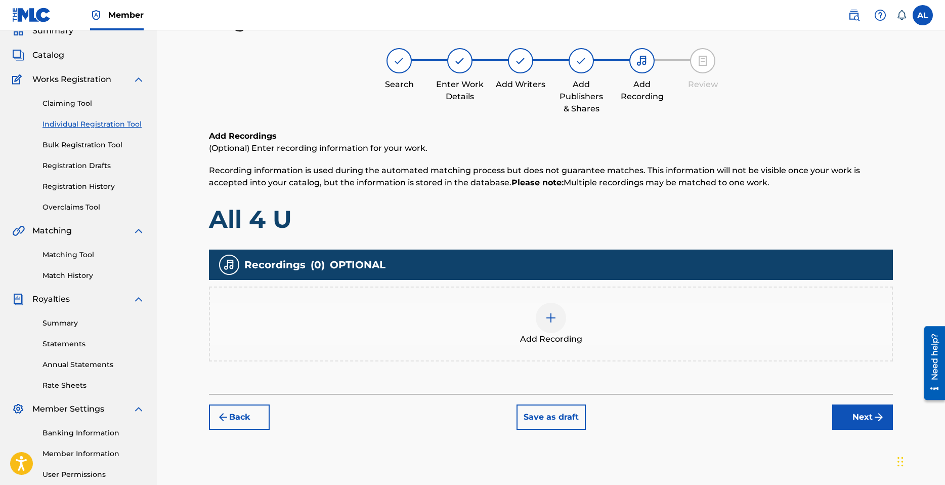
click at [554, 316] on img at bounding box center [551, 318] width 12 height 12
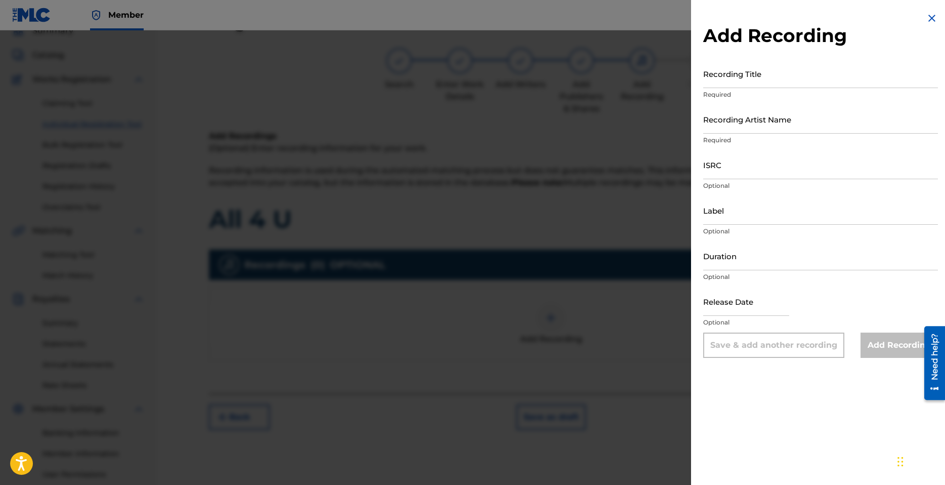
click at [740, 79] on input "Recording Title" at bounding box center [820, 73] width 235 height 29
type input "All 4 U"
click at [726, 129] on input "Recording Artist Name" at bounding box center [820, 119] width 235 height 29
type input "V.I.N"
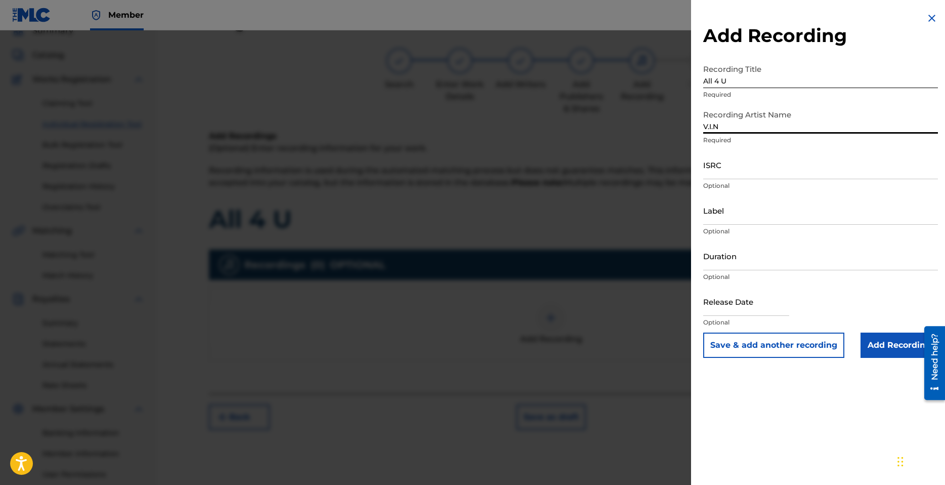
click at [738, 170] on input "ISRC" at bounding box center [820, 164] width 235 height 29
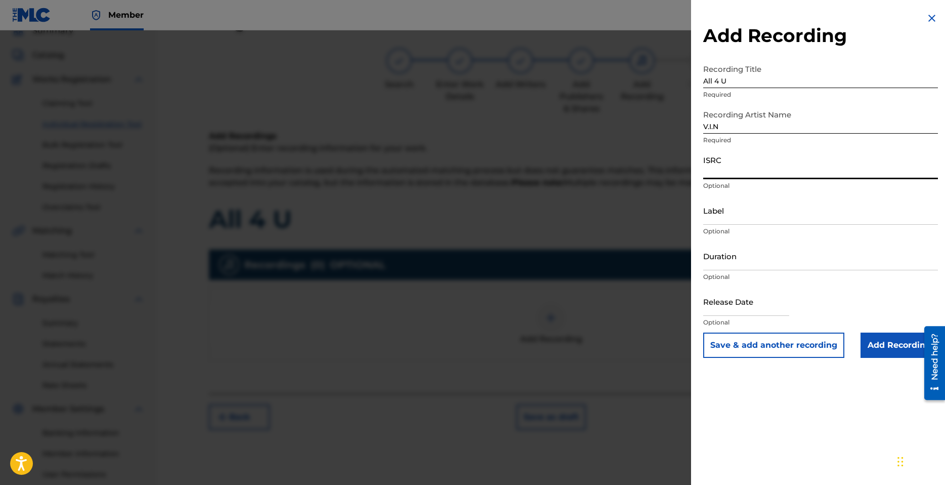
paste input "QZHN82370905"
type input "QZHN82370905"
click at [739, 217] on input "Label" at bounding box center [820, 210] width 235 height 29
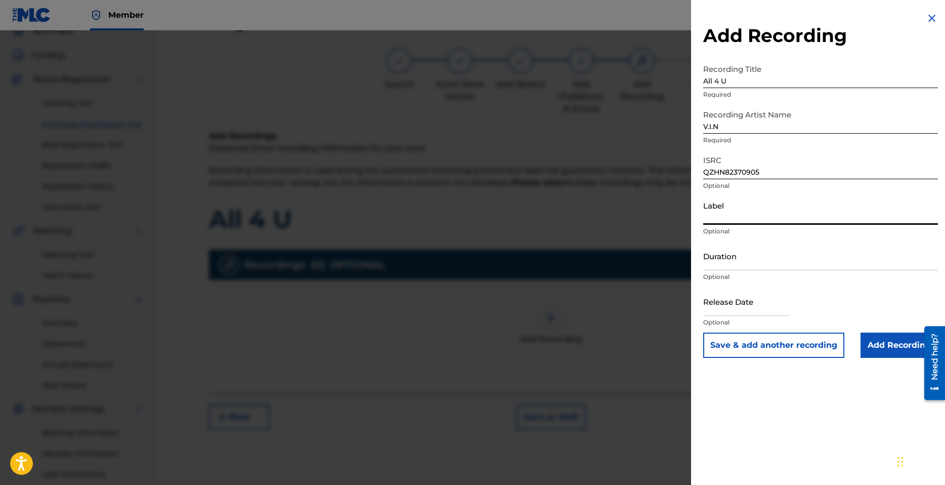
type input "Amadeus Records"
click at [758, 261] on input "Duration" at bounding box center [820, 255] width 235 height 29
type input "03:12"
click at [733, 303] on input "text" at bounding box center [746, 301] width 86 height 29
select select "8"
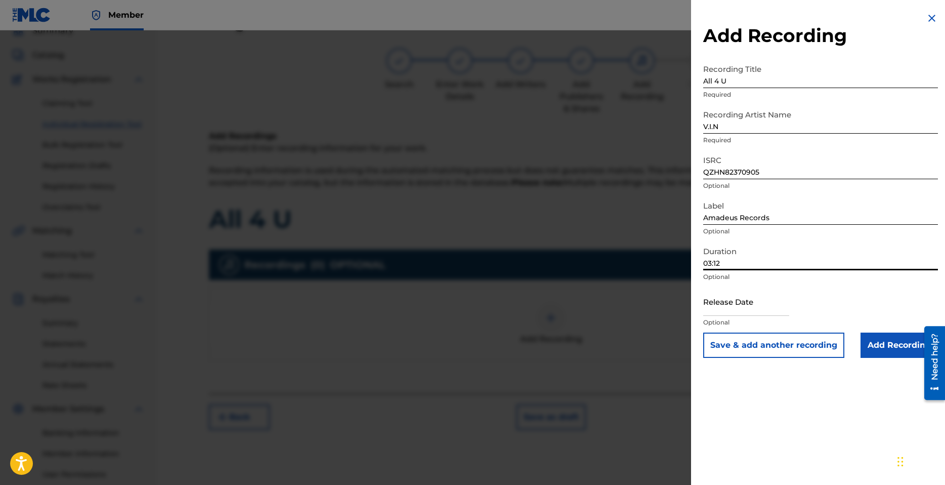
select select "2025"
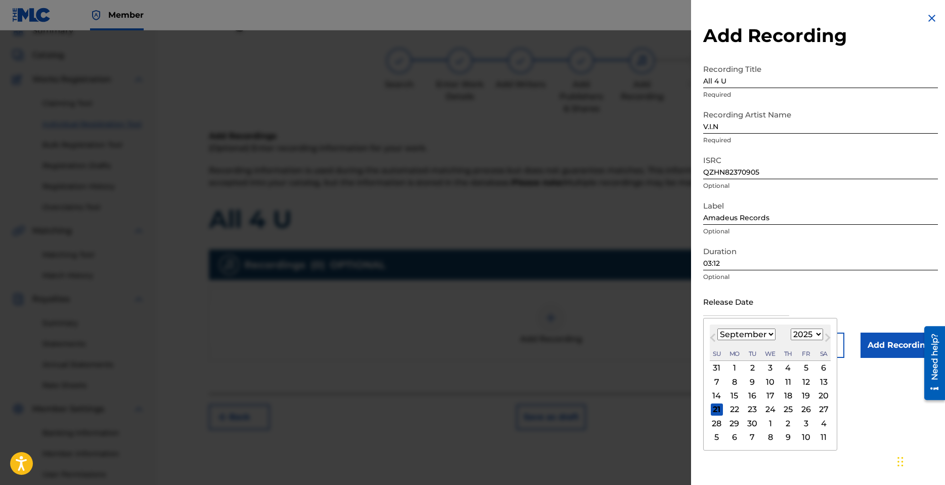
click at [751, 330] on select "January February March April May June July August September October November De…" at bounding box center [747, 334] width 58 height 12
select select "3"
click at [718, 328] on select "January February March April May June July August September October November De…" at bounding box center [747, 334] width 58 height 12
click at [813, 335] on select "1899 1900 1901 1902 1903 1904 1905 1906 1907 1908 1909 1910 1911 1912 1913 1914…" at bounding box center [807, 334] width 32 height 12
select select "2023"
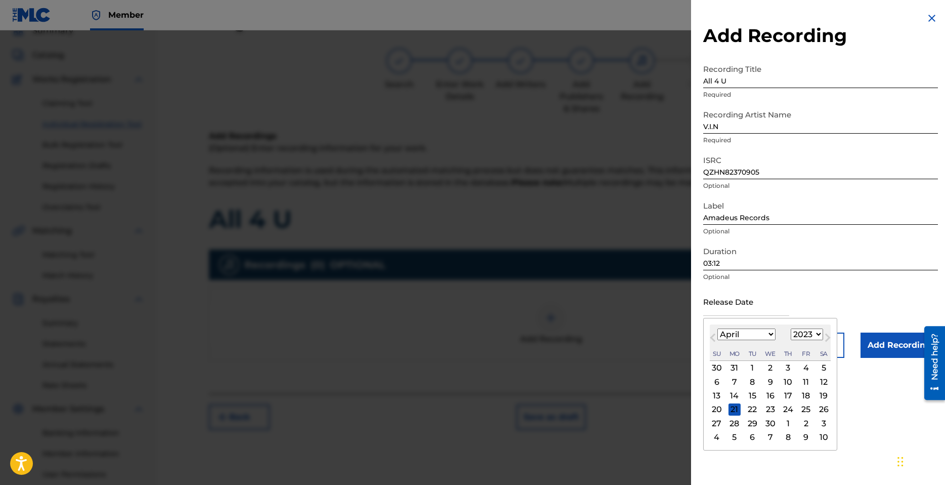
click at [791, 328] on select "1899 1900 1901 1902 1903 1904 1905 1906 1907 1908 1909 1910 1911 1912 1913 1914…" at bounding box center [807, 334] width 32 height 12
click at [804, 409] on div "21" at bounding box center [806, 409] width 12 height 12
type input "April 21 2023"
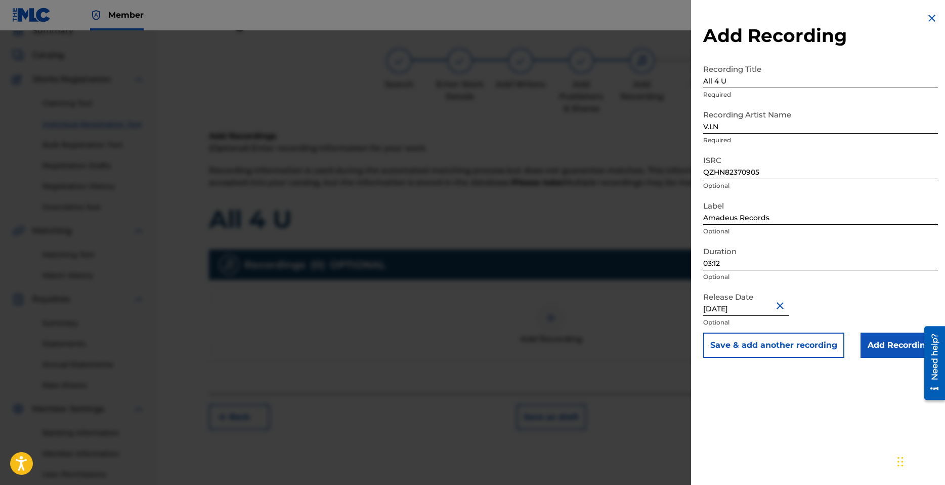
click at [887, 346] on input "Add Recording" at bounding box center [899, 344] width 77 height 25
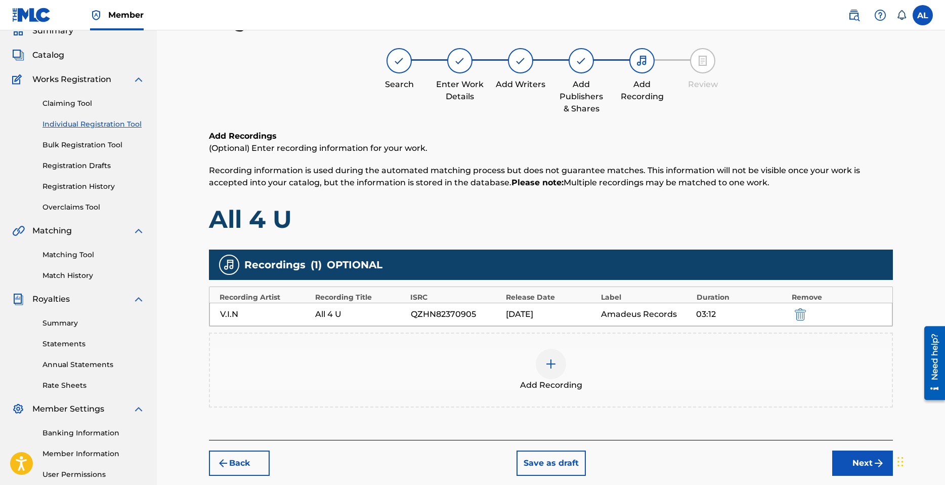
click at [551, 368] on img at bounding box center [551, 364] width 12 height 12
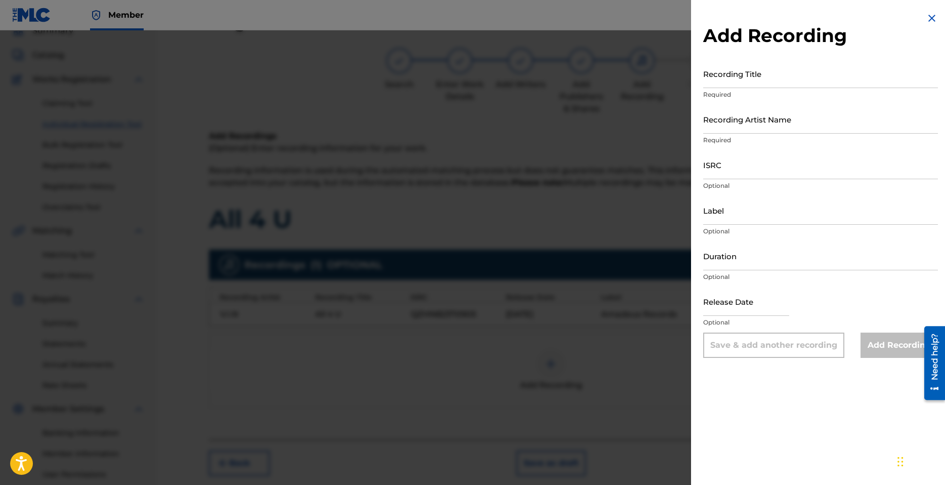
click at [750, 79] on input "Recording Title" at bounding box center [820, 73] width 235 height 29
type input "All 4 U - Sped Up"
click at [756, 130] on input "Recording Artist Name" at bounding box center [820, 119] width 235 height 29
type input "V.I.N"
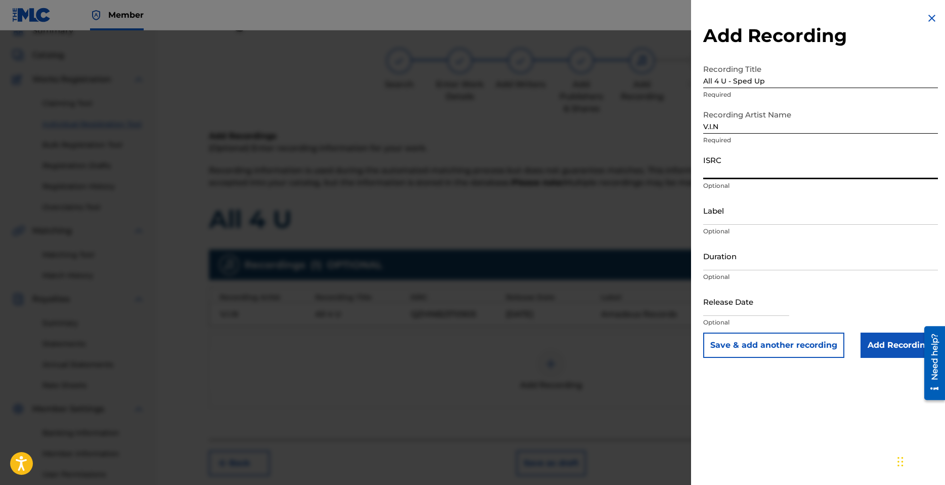
click at [724, 171] on input "ISRC" at bounding box center [820, 164] width 235 height 29
paste input "QZHN82370906"
type input "QZHN82370906"
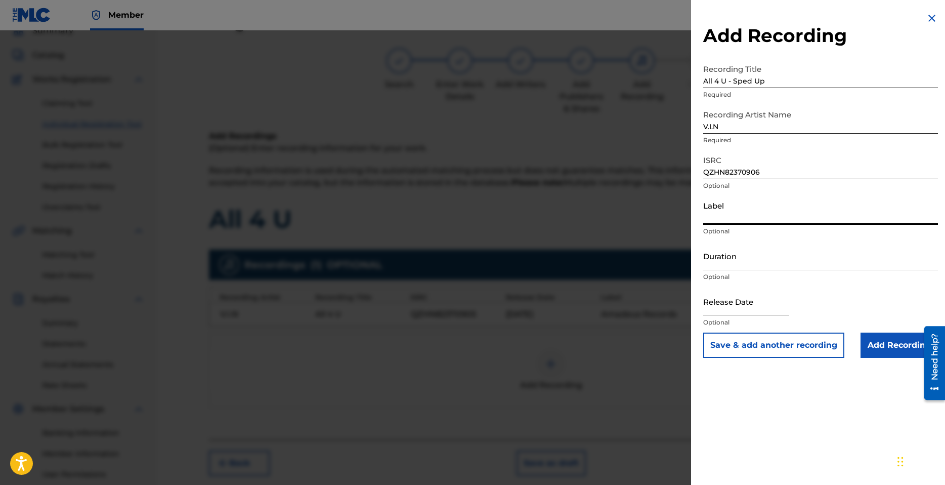
click at [742, 221] on input "Label" at bounding box center [820, 210] width 235 height 29
type input "Amadeus Records"
click at [750, 258] on input "Duration" at bounding box center [820, 255] width 235 height 29
type input "02:51"
click at [759, 311] on input "text" at bounding box center [746, 301] width 86 height 29
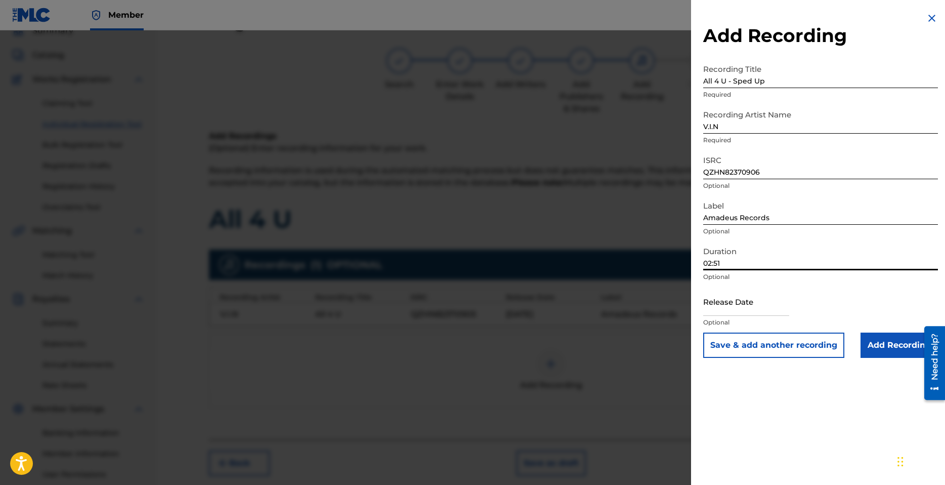
select select "8"
select select "2025"
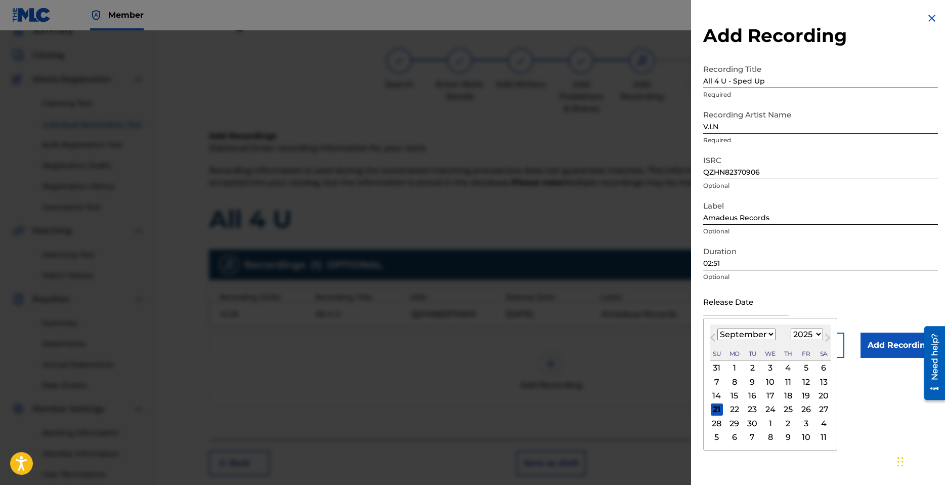
type input "April 21 2023"
select select "3"
select select "2023"
click at [832, 296] on div "Release Date April 21 2023 April 2023 Previous Month Next Month April 2023 Janu…" at bounding box center [820, 310] width 235 height 46
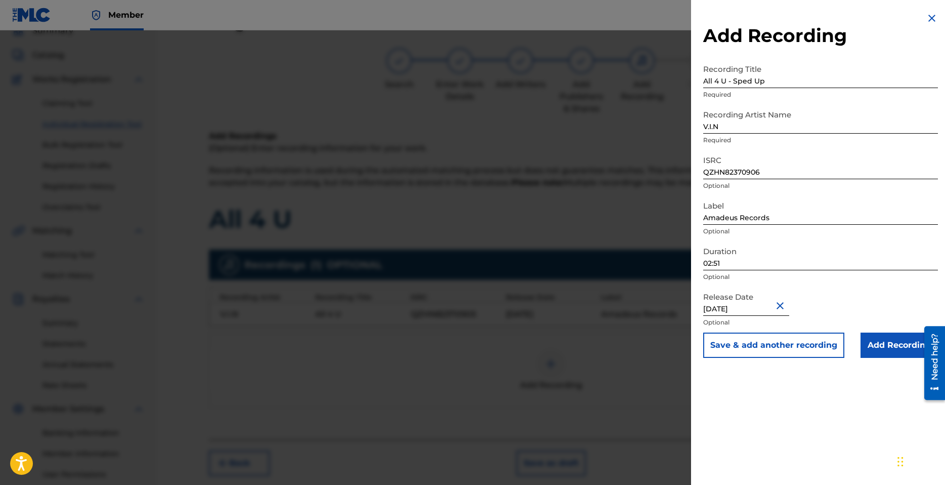
click at [887, 342] on input "Add Recording" at bounding box center [899, 344] width 77 height 25
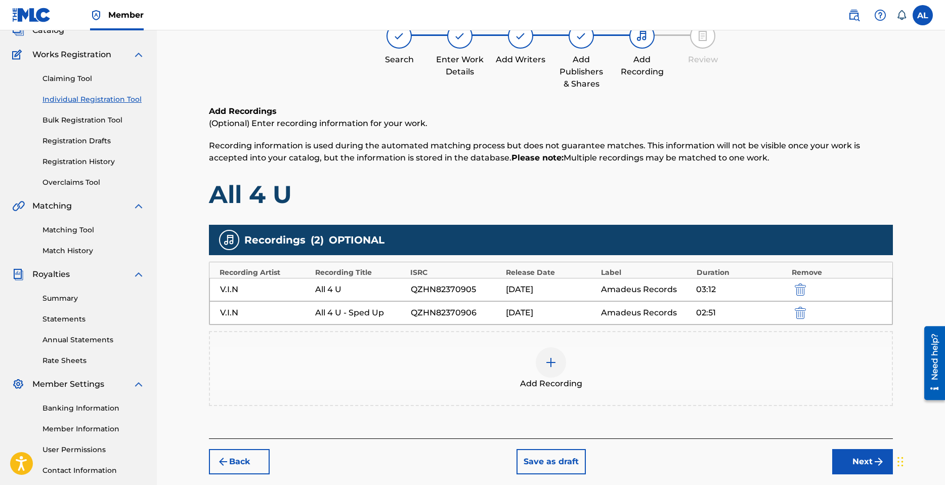
scroll to position [143, 0]
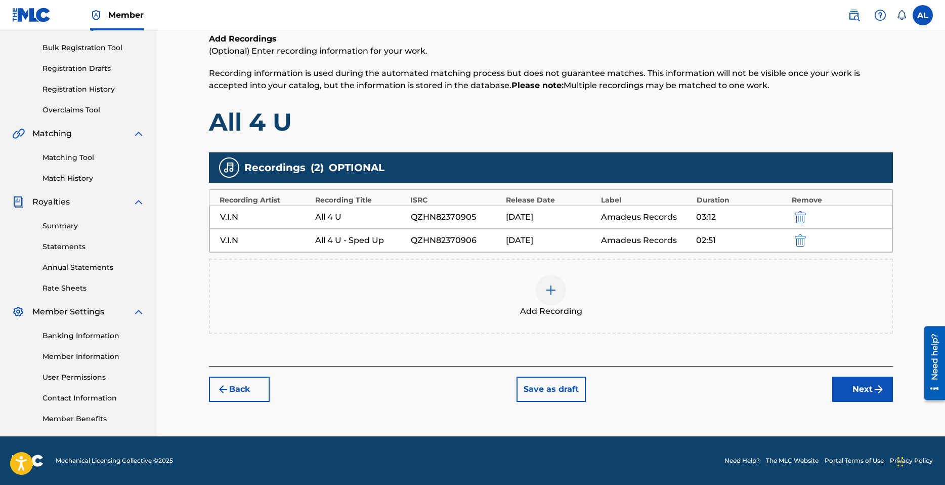
click at [850, 389] on button "Next" at bounding box center [862, 388] width 61 height 25
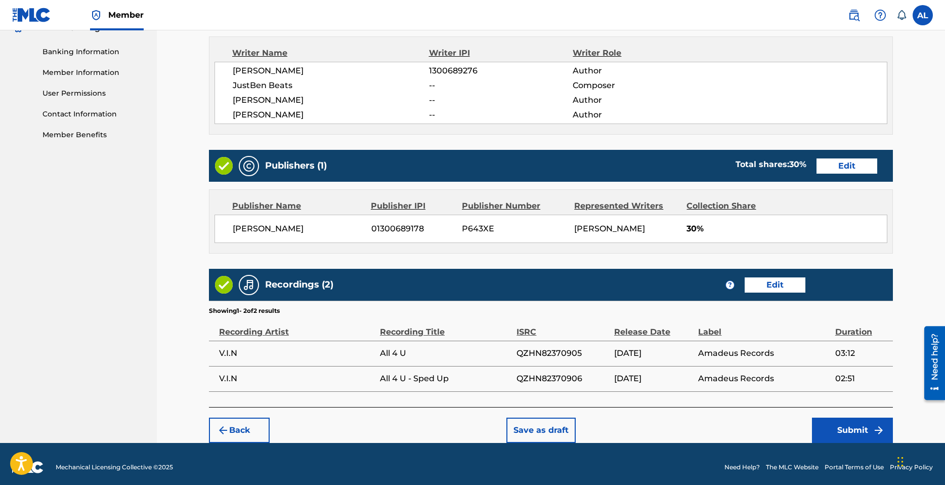
scroll to position [433, 0]
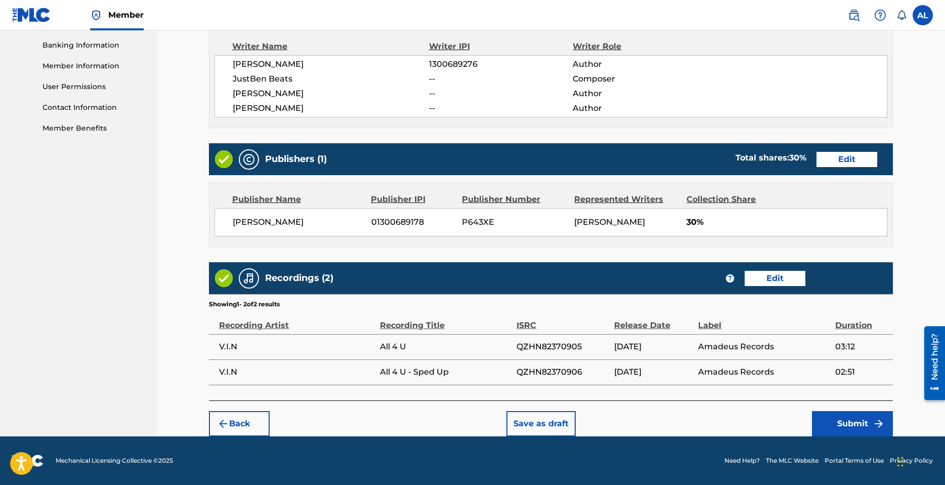
click at [856, 427] on button "Submit" at bounding box center [852, 423] width 81 height 25
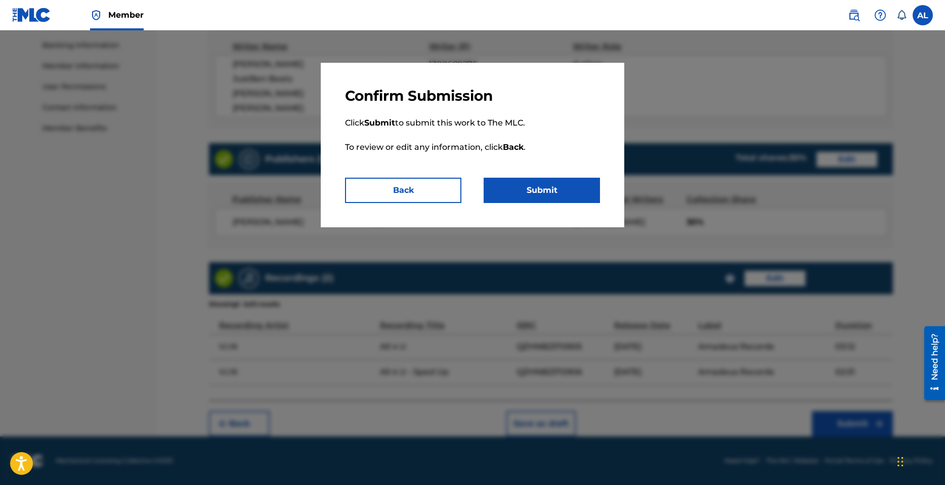
click at [533, 186] on button "Submit" at bounding box center [542, 190] width 116 height 25
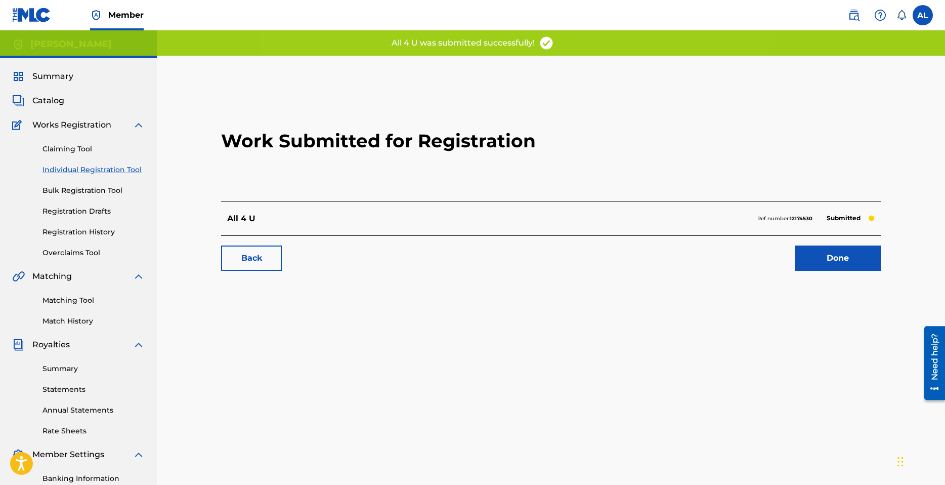
click at [848, 262] on link "Done" at bounding box center [838, 257] width 86 height 25
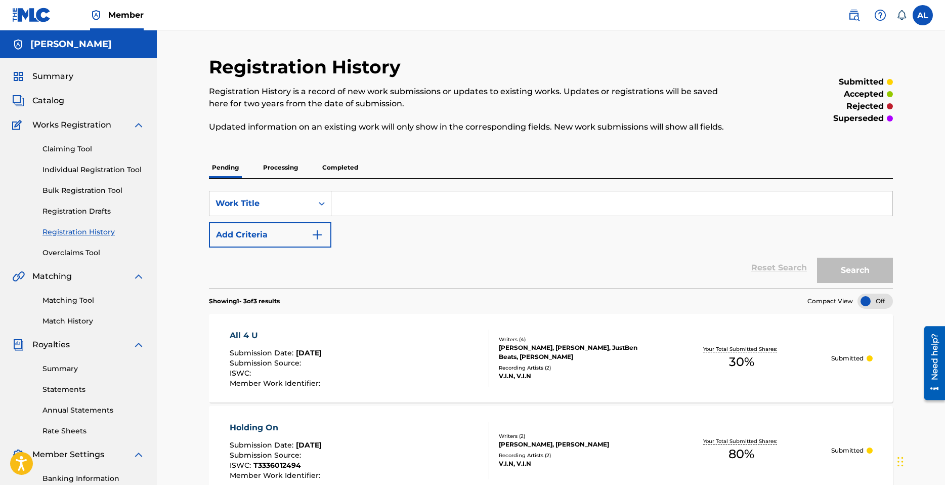
click at [82, 170] on link "Individual Registration Tool" at bounding box center [94, 169] width 102 height 11
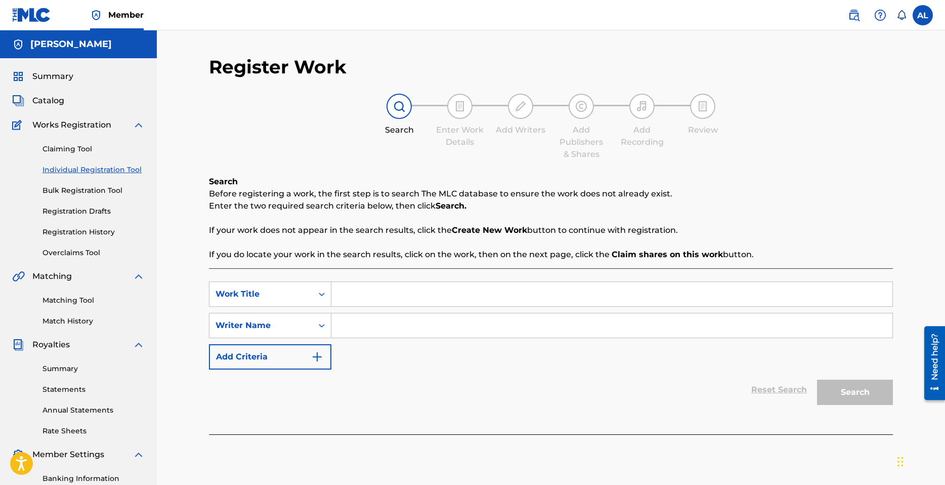
click at [83, 230] on link "Registration History" at bounding box center [94, 232] width 102 height 11
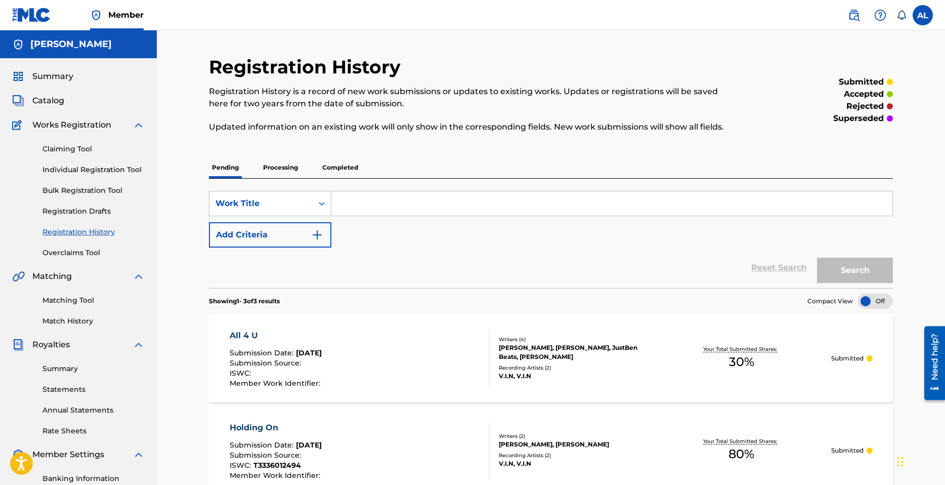
click at [75, 150] on link "Claiming Tool" at bounding box center [94, 149] width 102 height 11
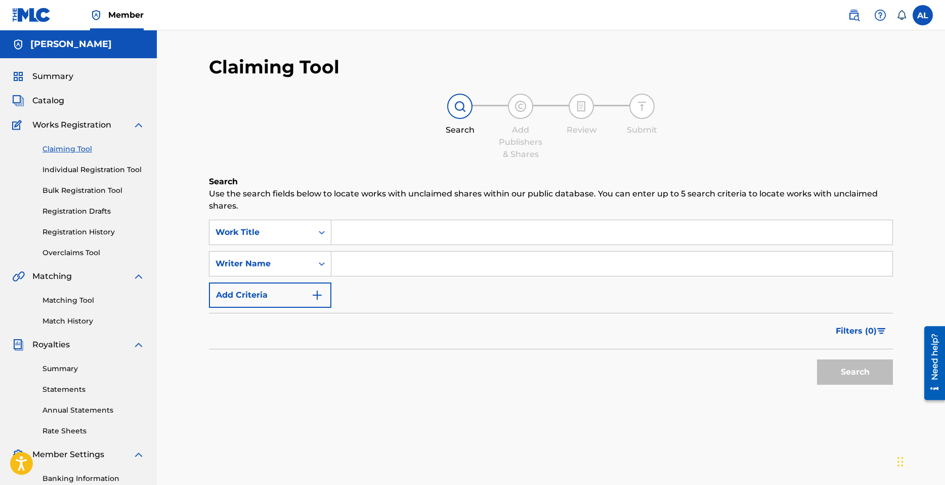
click at [398, 232] on input "Search Form" at bounding box center [611, 232] width 561 height 24
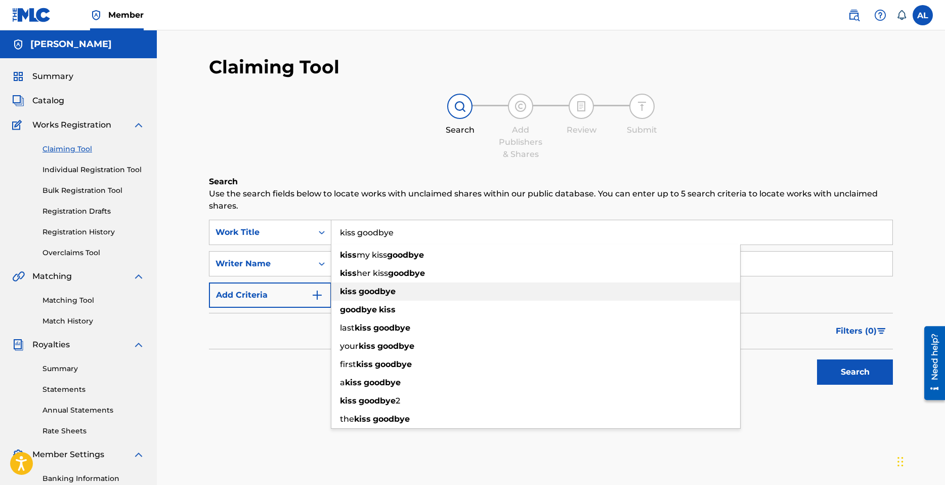
type input "kiss goodbye"
click at [376, 285] on div "kiss goodbye" at bounding box center [535, 291] width 409 height 18
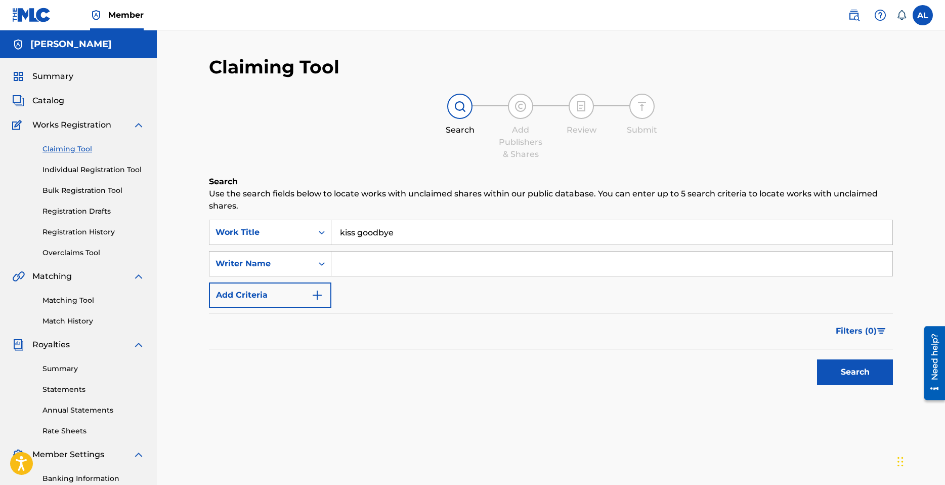
click at [851, 372] on button "Search" at bounding box center [855, 371] width 76 height 25
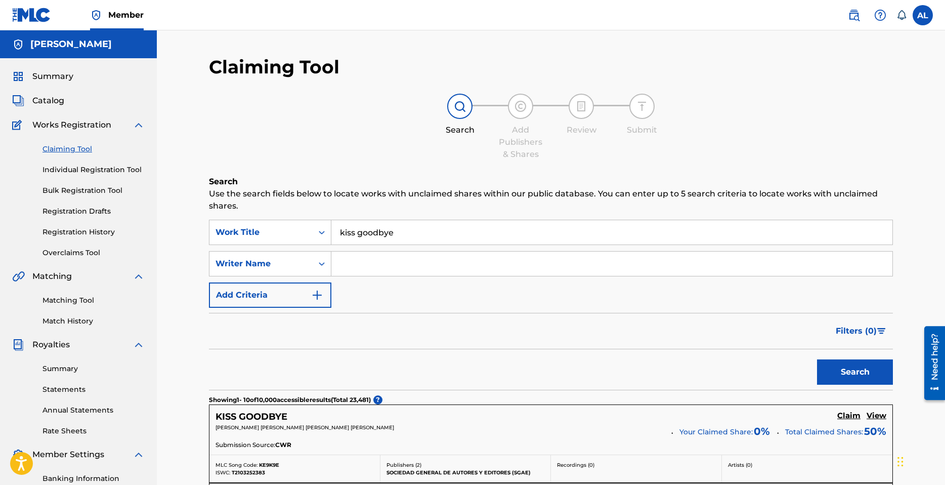
click at [378, 263] on input "Search Form" at bounding box center [611, 263] width 561 height 24
type input "[PERSON_NAME]"
click at [880, 374] on button "Search" at bounding box center [855, 371] width 76 height 25
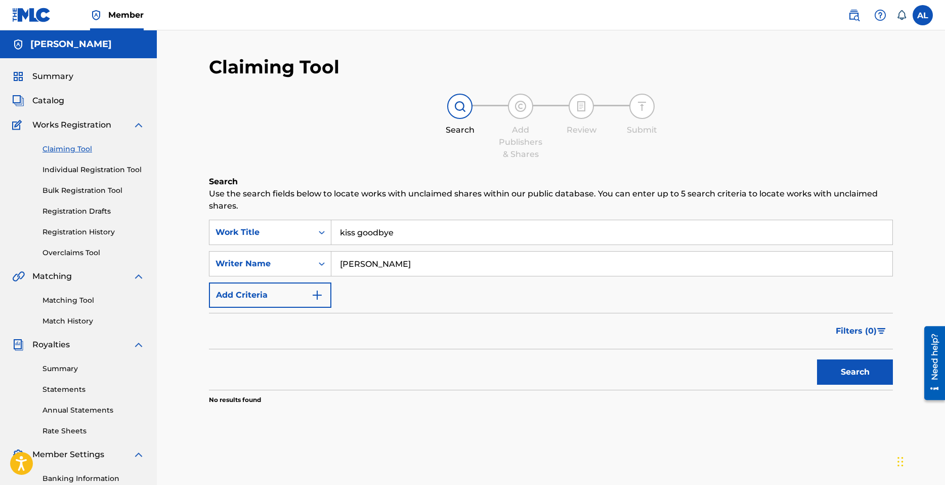
click at [430, 265] on input "[PERSON_NAME]" at bounding box center [611, 263] width 561 height 24
click at [429, 264] on input "[PERSON_NAME]" at bounding box center [611, 263] width 561 height 24
click at [80, 296] on link "Matching Tool" at bounding box center [94, 300] width 102 height 11
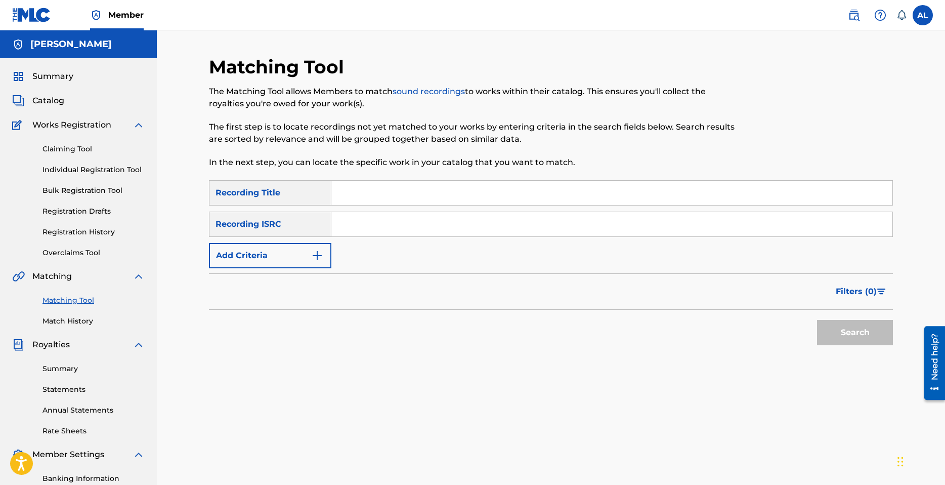
click at [397, 199] on input "Search Form" at bounding box center [611, 193] width 561 height 24
click at [438, 199] on input "kiss goodbye" at bounding box center [611, 193] width 561 height 24
type input "thing"
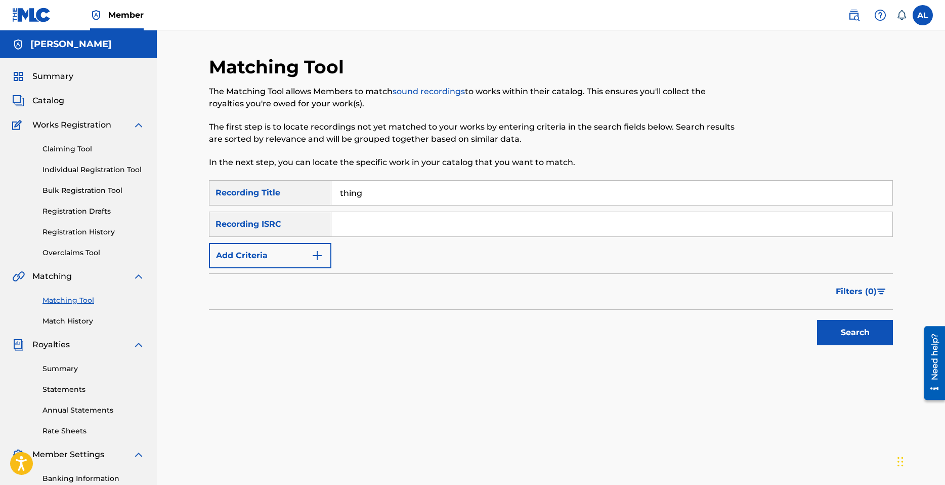
click at [71, 172] on link "Individual Registration Tool" at bounding box center [94, 169] width 102 height 11
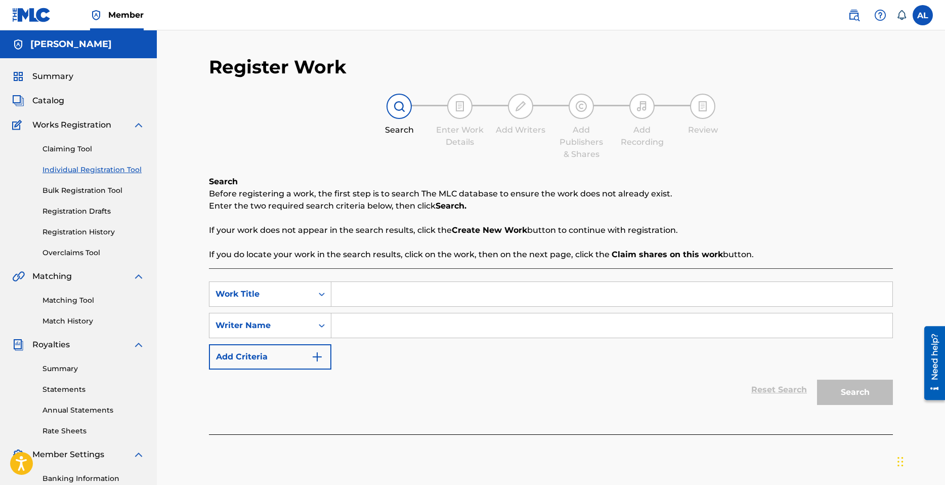
click at [367, 291] on input "Search Form" at bounding box center [611, 294] width 561 height 24
type input "things i miss"
click at [82, 150] on link "Claiming Tool" at bounding box center [94, 149] width 102 height 11
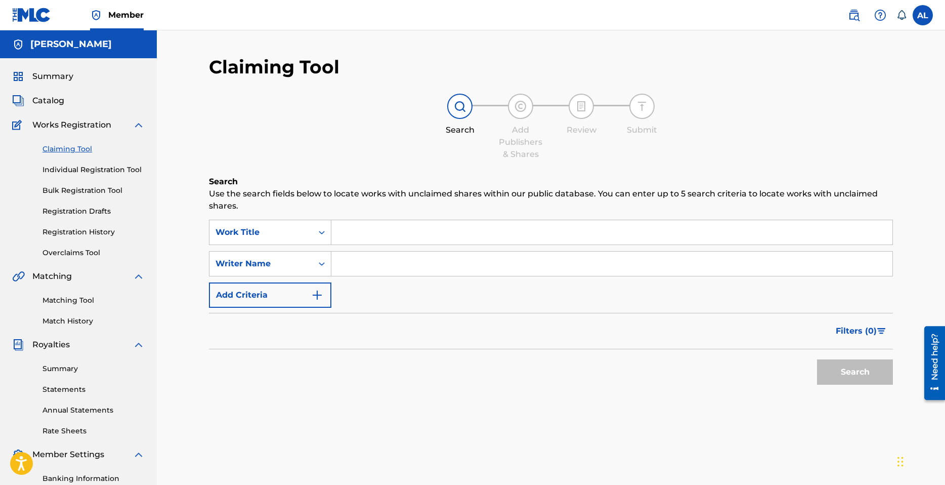
click at [81, 296] on link "Matching Tool" at bounding box center [94, 300] width 102 height 11
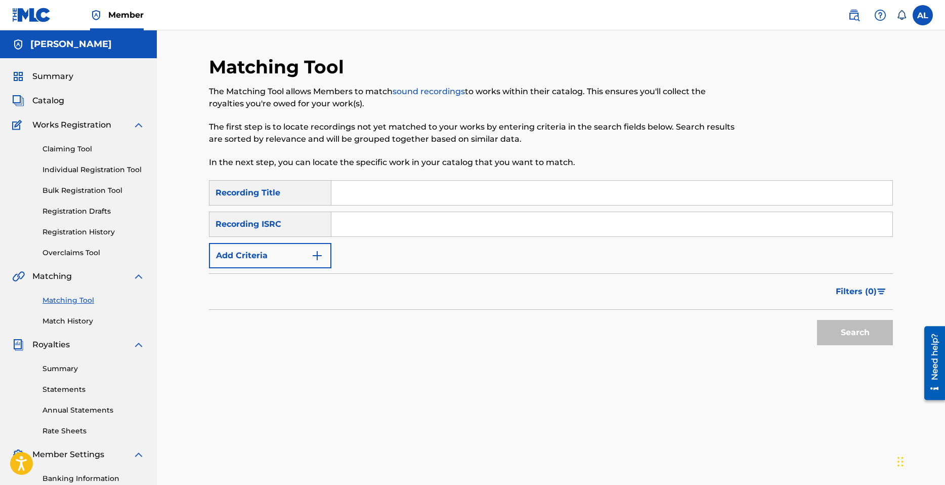
click at [402, 181] on input "Search Form" at bounding box center [611, 193] width 561 height 24
type input "things i miss"
click at [400, 217] on input "Search Form" at bounding box center [611, 224] width 561 height 24
paste input "QZK6H2382693"
type input "QZK6H2382693"
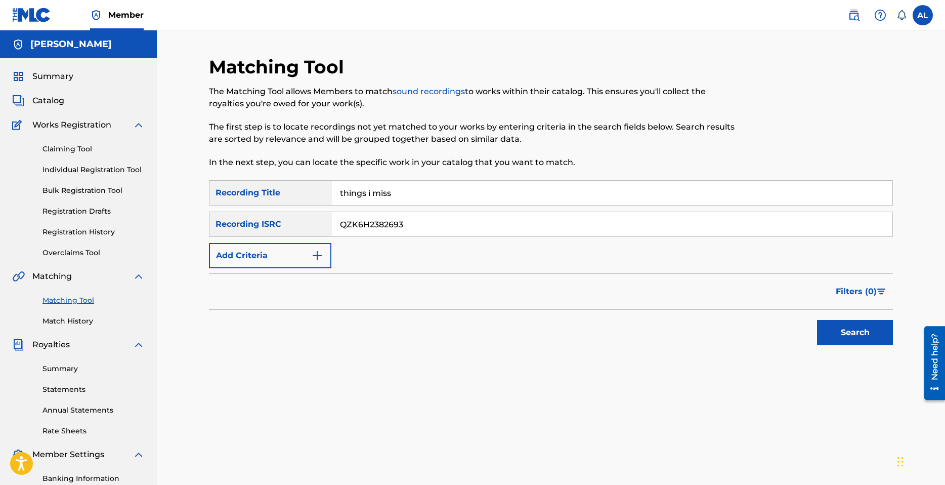
click at [844, 324] on button "Search" at bounding box center [855, 332] width 76 height 25
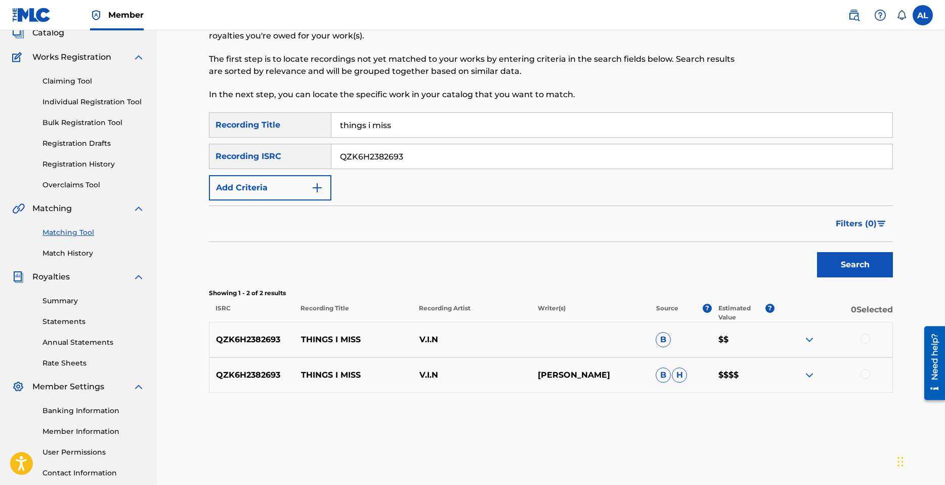
scroll to position [101, 0]
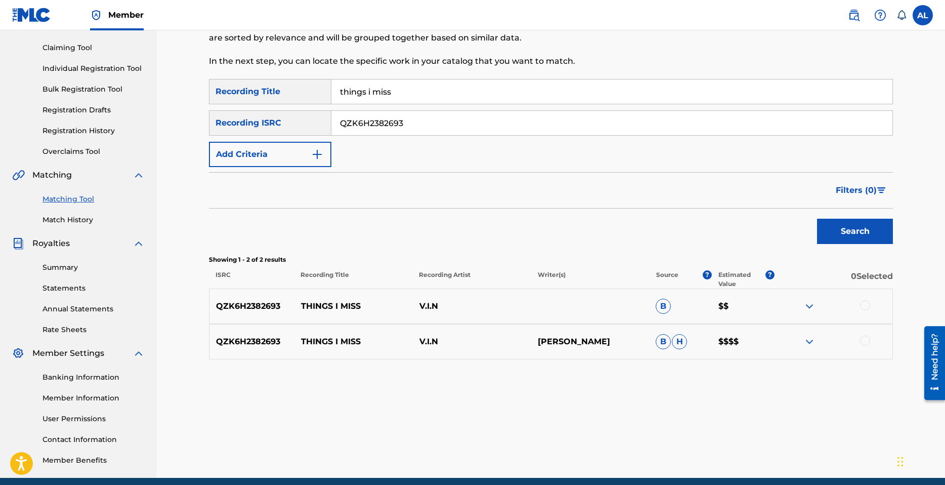
click at [806, 342] on img at bounding box center [810, 341] width 12 height 12
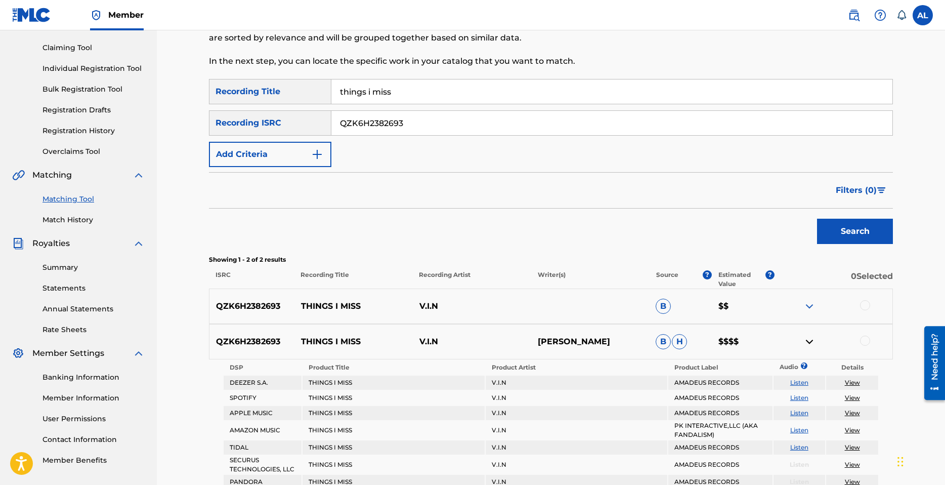
click at [812, 338] on img at bounding box center [810, 341] width 12 height 12
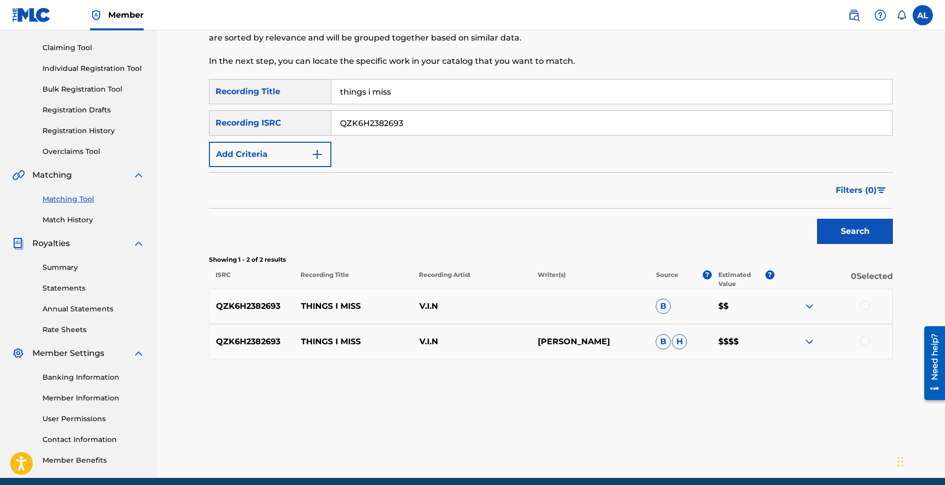
click at [685, 345] on span "H" at bounding box center [679, 341] width 15 height 15
click at [807, 345] on img at bounding box center [810, 341] width 12 height 12
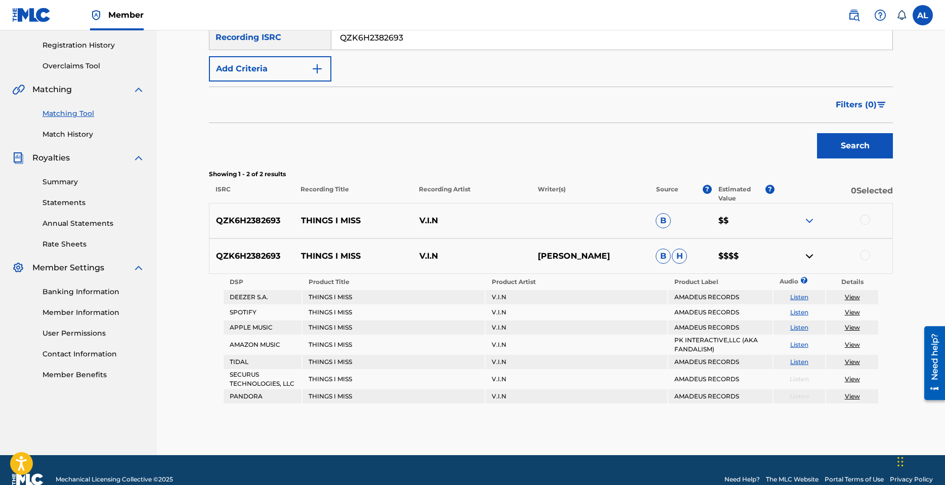
scroll to position [205, 0]
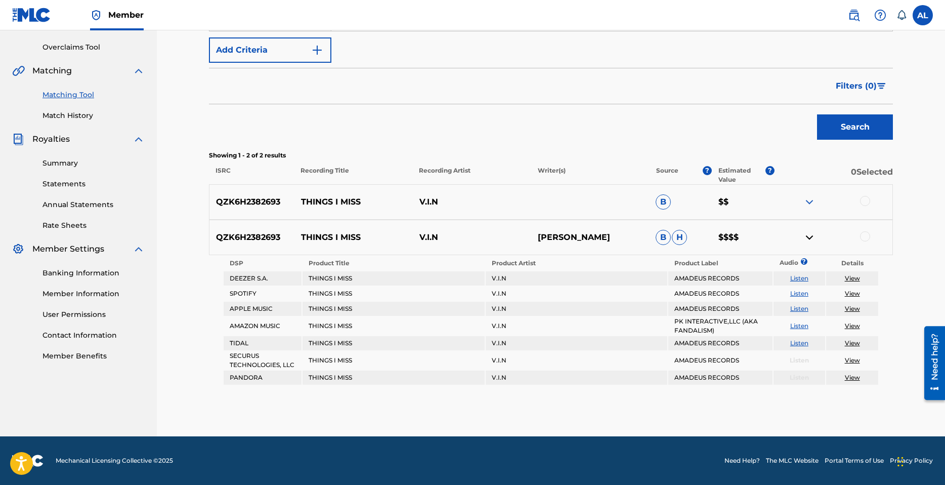
click at [335, 445] on footer "Mechanical Licensing Collective © 2025 Need Help? The MLC Website Portal Terms …" at bounding box center [472, 460] width 945 height 49
click at [804, 199] on img at bounding box center [810, 202] width 12 height 12
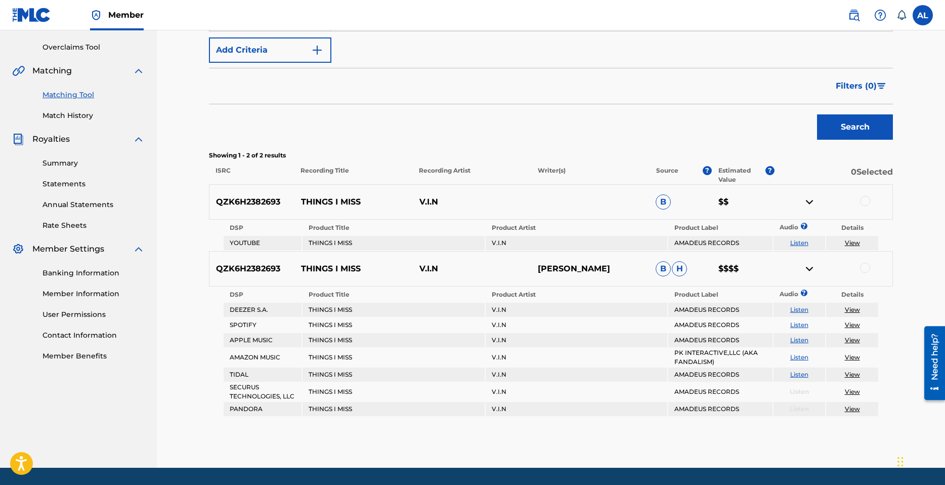
click at [810, 201] on img at bounding box center [810, 202] width 12 height 12
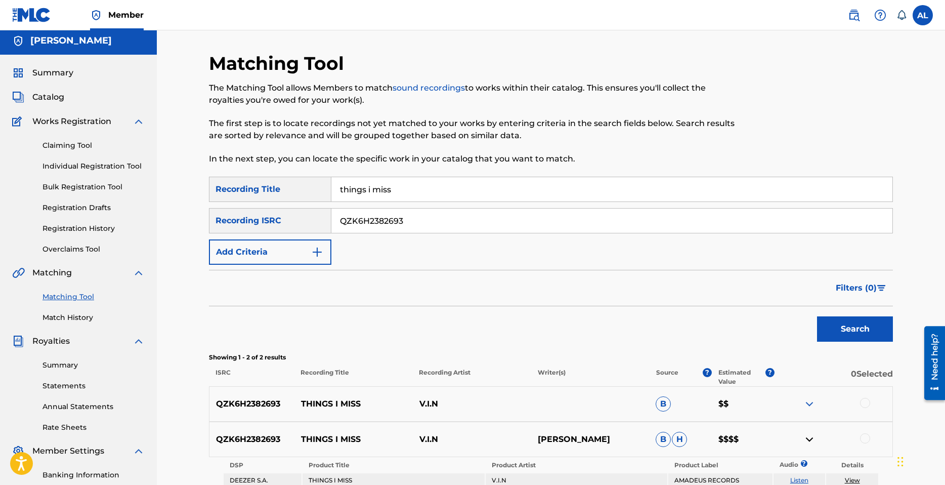
scroll to position [3, 0]
click at [434, 195] on input "things i miss" at bounding box center [611, 190] width 561 height 24
click at [450, 190] on input "things i miss - Sped Up" at bounding box center [611, 190] width 561 height 24
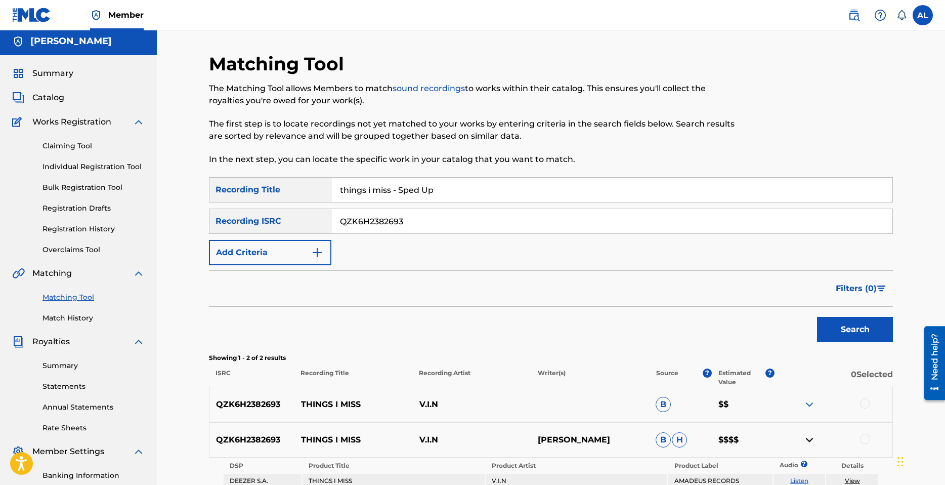
paste input "QZK6H2382694"
type input "QZK6H2382694"
click at [412, 180] on input "QZK6H2382694" at bounding box center [611, 190] width 561 height 24
click at [412, 181] on input "QZK6H2382694" at bounding box center [611, 190] width 561 height 24
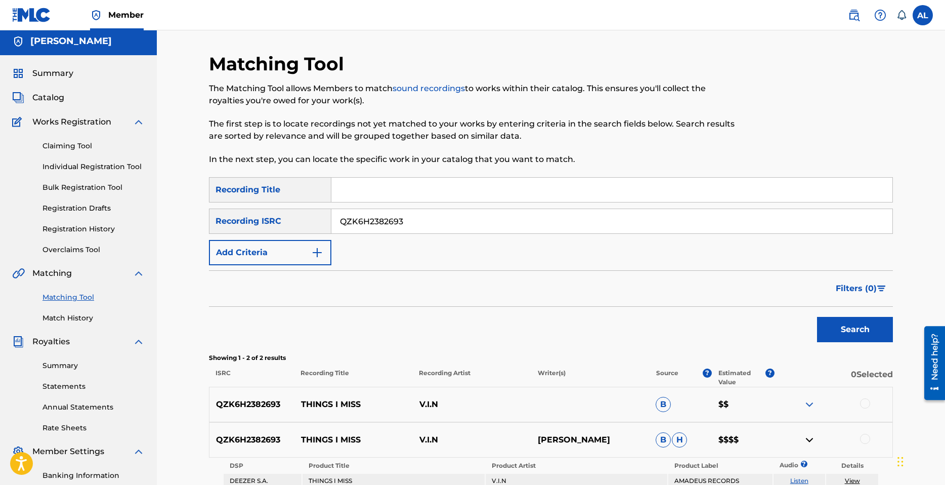
click at [419, 224] on input "QZK6H2382693" at bounding box center [611, 221] width 561 height 24
paste input "4"
type input "QZK6H2382694"
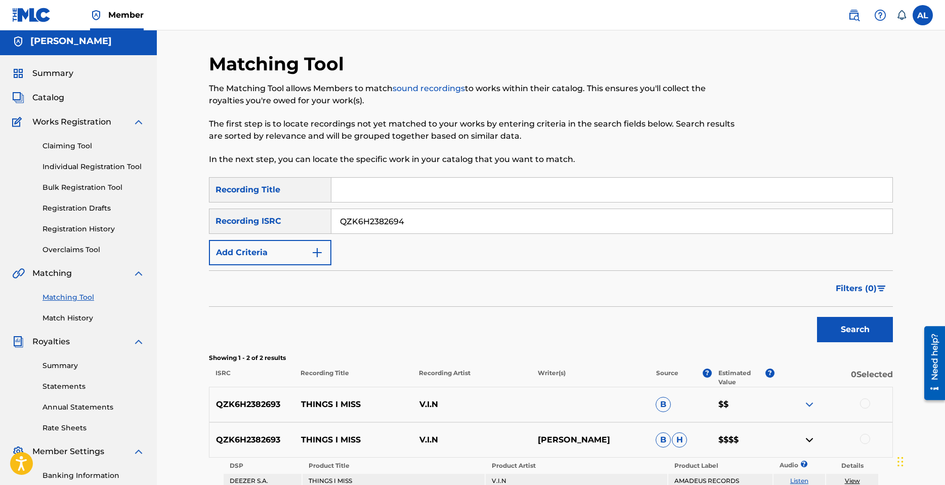
click at [418, 195] on input "Search Form" at bounding box center [611, 190] width 561 height 24
type input "things i miss"
click at [857, 330] on button "Search" at bounding box center [855, 329] width 76 height 25
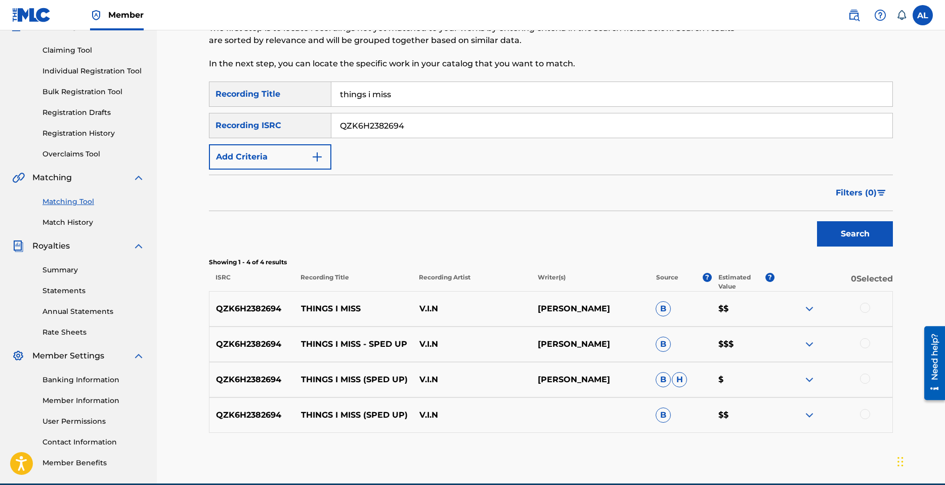
scroll to position [104, 0]
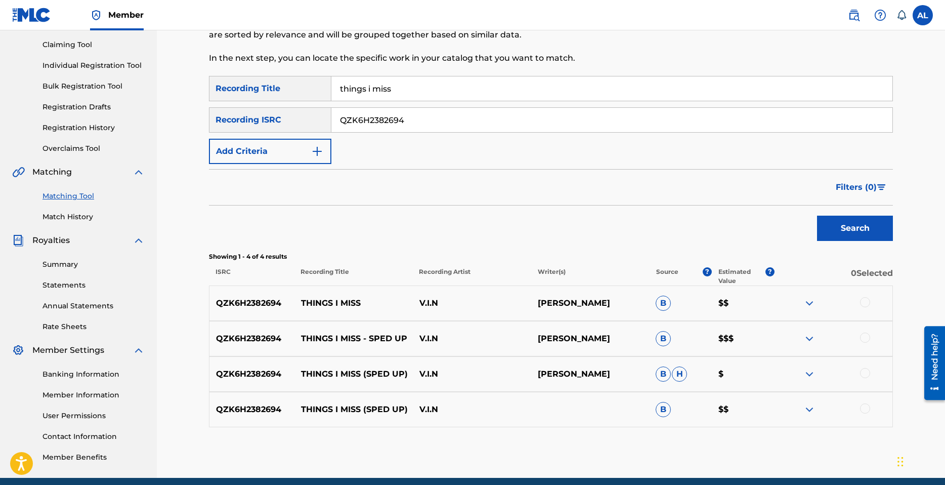
click at [519, 404] on p "V.I.N" at bounding box center [471, 409] width 118 height 12
click at [808, 412] on img at bounding box center [810, 409] width 12 height 12
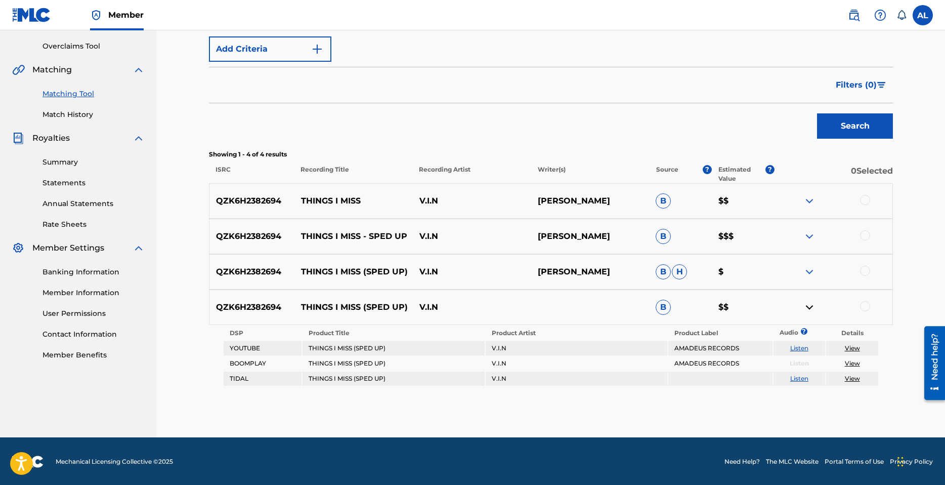
scroll to position [207, 0]
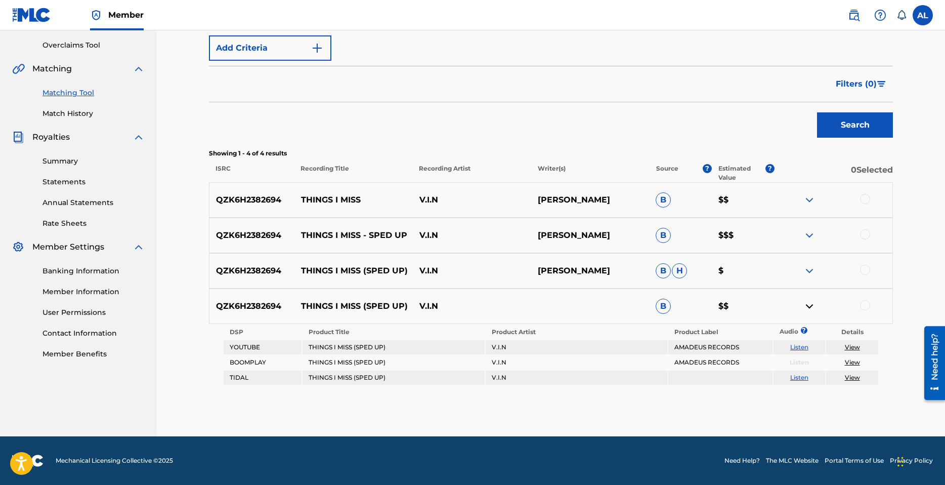
click at [807, 266] on img at bounding box center [810, 271] width 12 height 12
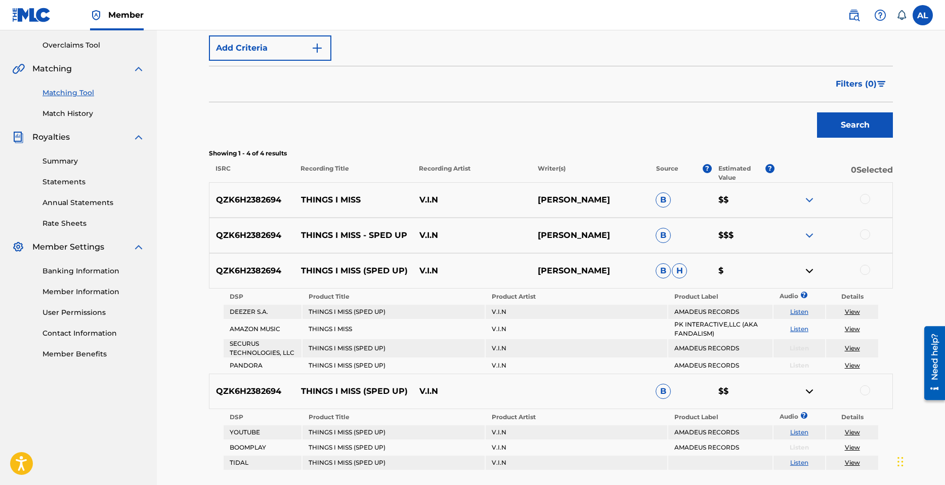
click at [807, 236] on img at bounding box center [810, 235] width 12 height 12
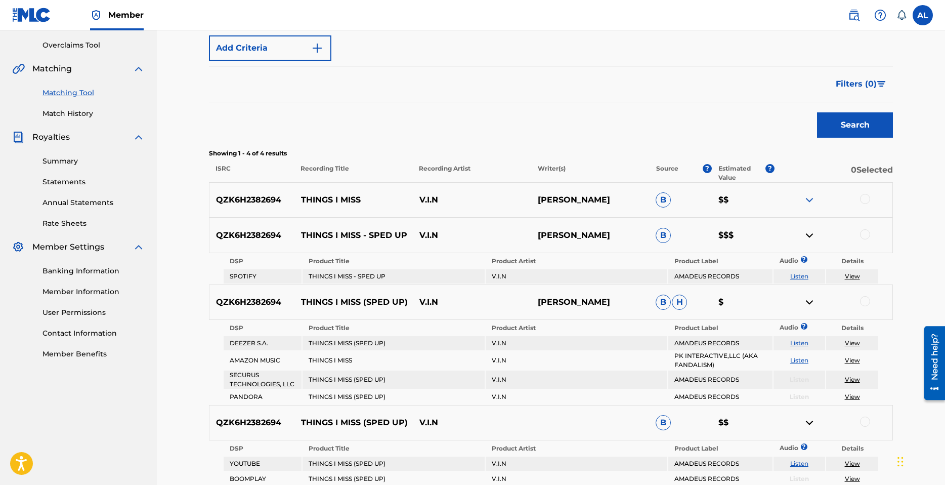
click at [810, 234] on img at bounding box center [810, 235] width 12 height 12
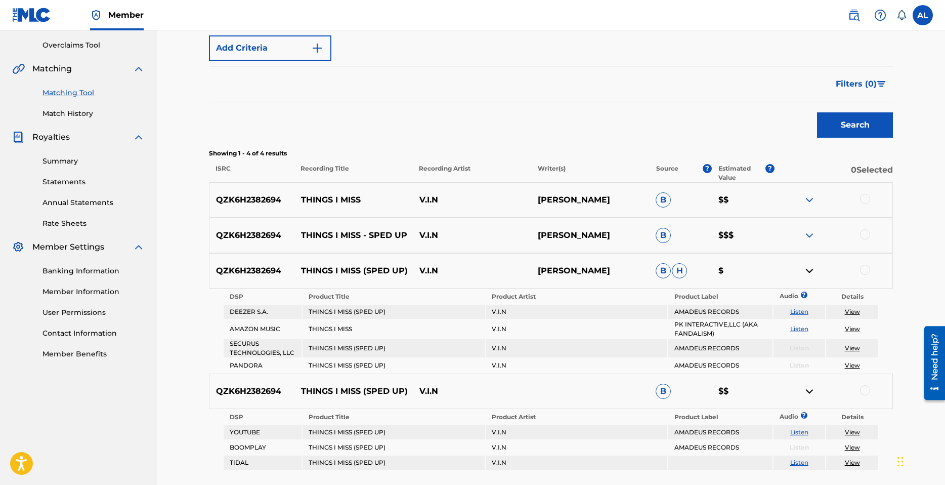
click at [835, 199] on div at bounding box center [833, 200] width 118 height 12
click at [836, 198] on div at bounding box center [833, 200] width 118 height 12
click at [873, 195] on div at bounding box center [833, 200] width 118 height 12
click at [872, 195] on div at bounding box center [833, 200] width 118 height 12
click at [863, 200] on div at bounding box center [865, 199] width 10 height 10
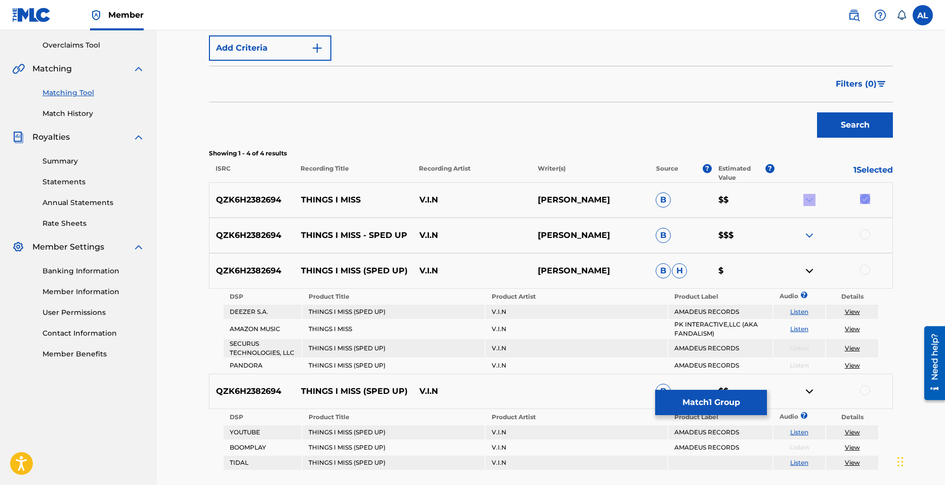
click at [863, 200] on div at bounding box center [833, 200] width 118 height 12
click at [863, 230] on div "QZK6H2382694 THINGS I MISS - SPED UP V.I.N AARON LINDSEY B $$$" at bounding box center [551, 235] width 684 height 35
click at [866, 234] on div at bounding box center [865, 234] width 10 height 10
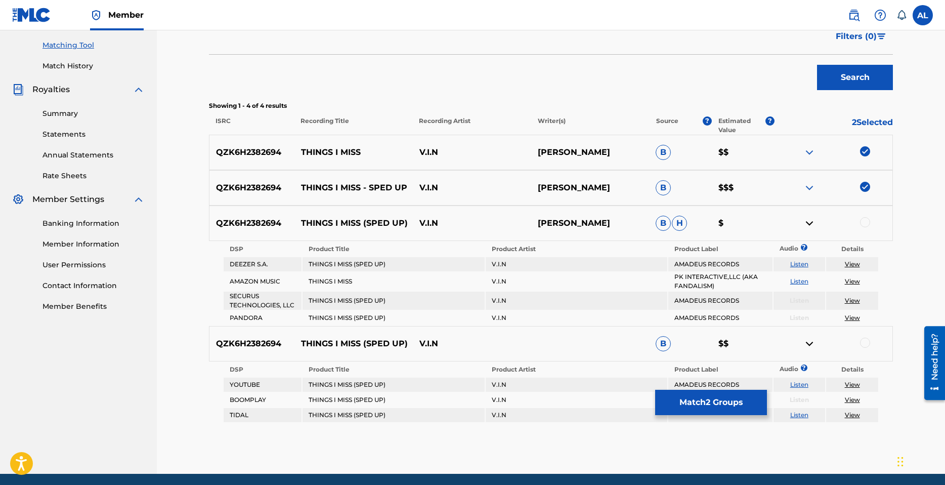
scroll to position [258, 0]
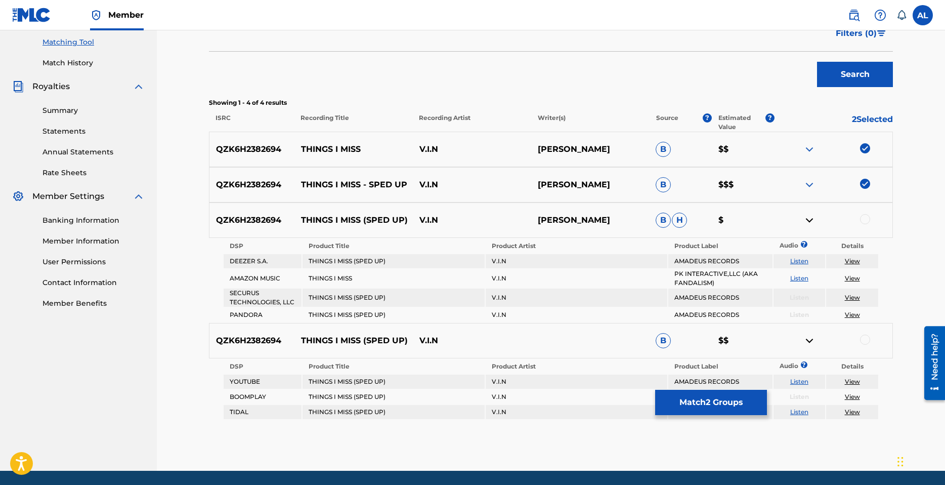
click at [868, 222] on div at bounding box center [865, 219] width 10 height 10
click at [813, 221] on img at bounding box center [810, 220] width 12 height 12
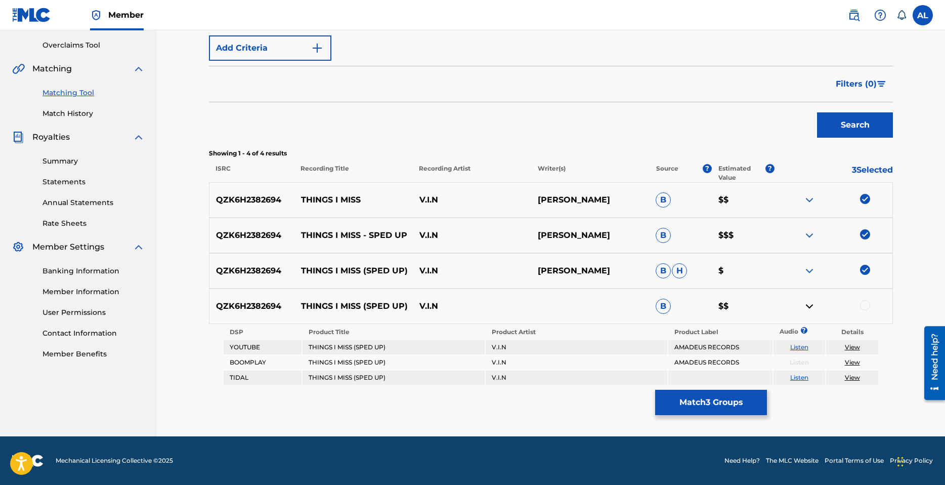
drag, startPoint x: 809, startPoint y: 307, endPoint x: 816, endPoint y: 307, distance: 6.6
click at [810, 307] on img at bounding box center [810, 306] width 12 height 12
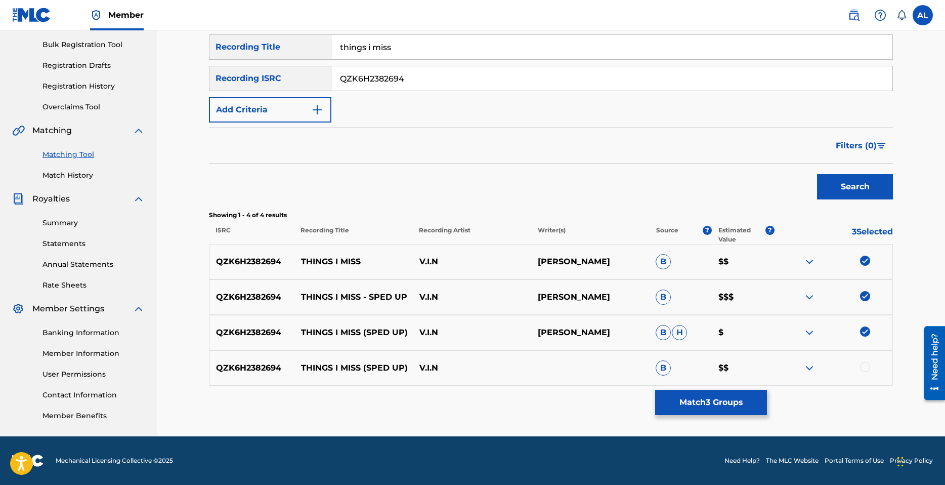
click at [865, 368] on div at bounding box center [865, 367] width 10 height 10
click at [726, 403] on button "Match 4 Groups" at bounding box center [711, 402] width 112 height 25
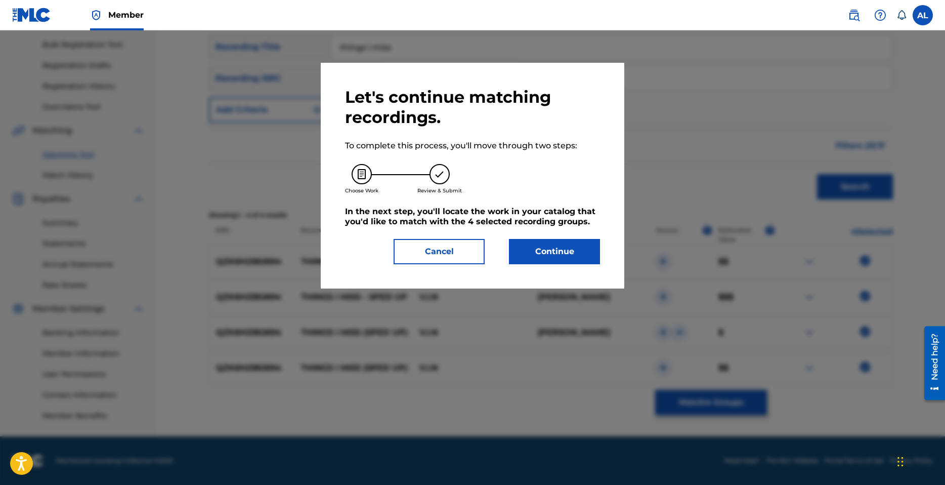
click at [542, 254] on button "Continue" at bounding box center [554, 251] width 91 height 25
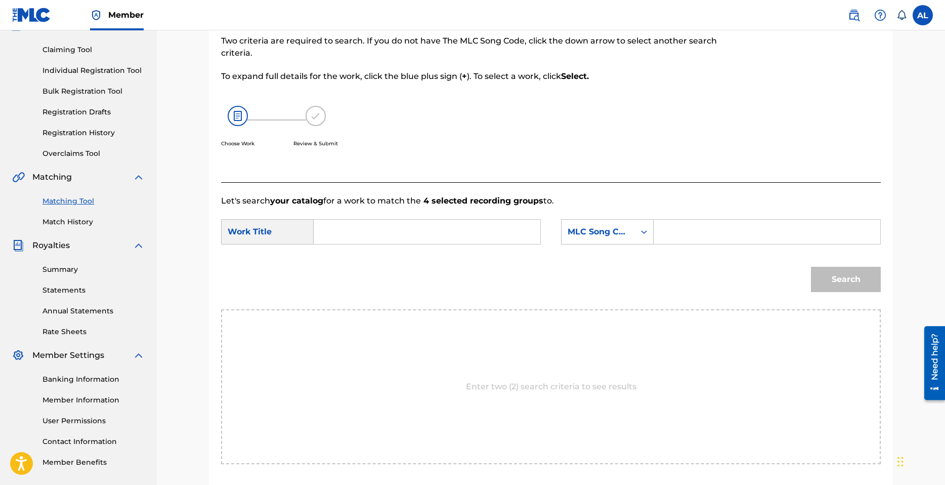
scroll to position [95, 0]
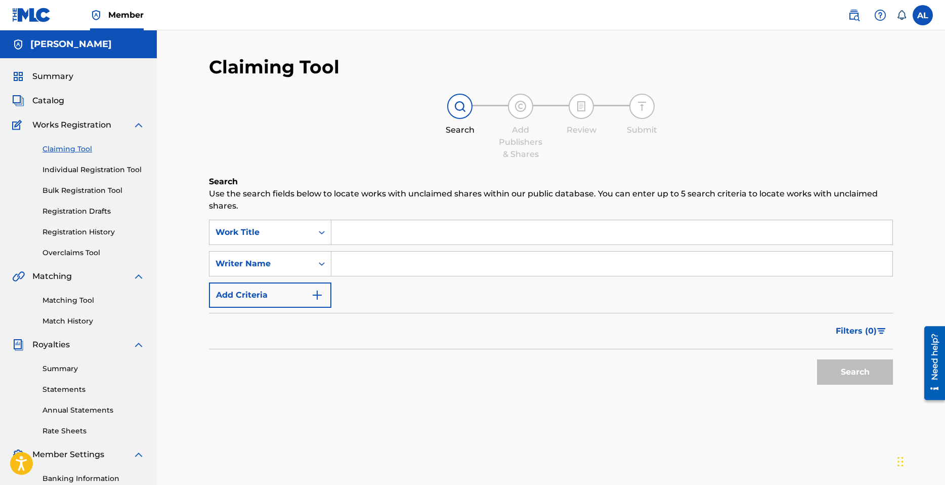
click at [426, 237] on input "Search Form" at bounding box center [611, 232] width 561 height 24
type input "th"
click at [77, 150] on link "Claiming Tool" at bounding box center [94, 149] width 102 height 11
click at [86, 169] on link "Individual Registration Tool" at bounding box center [94, 169] width 102 height 11
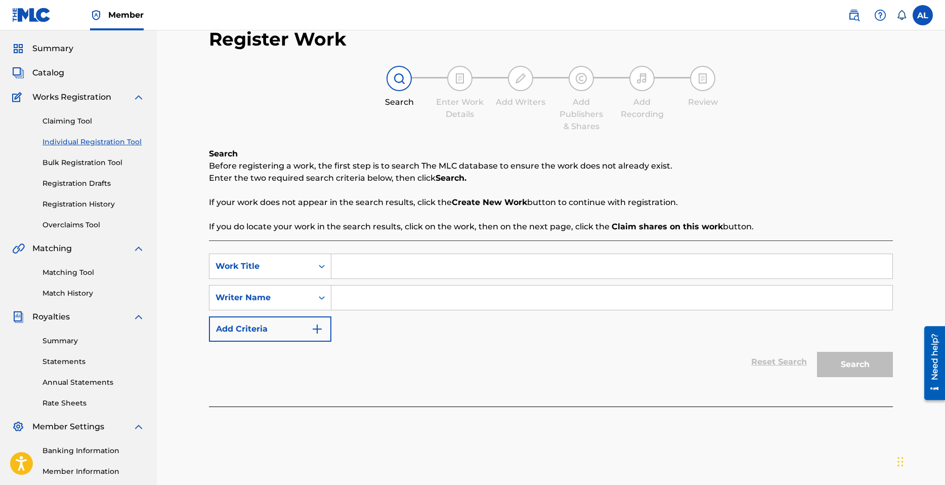
scroll to position [51, 0]
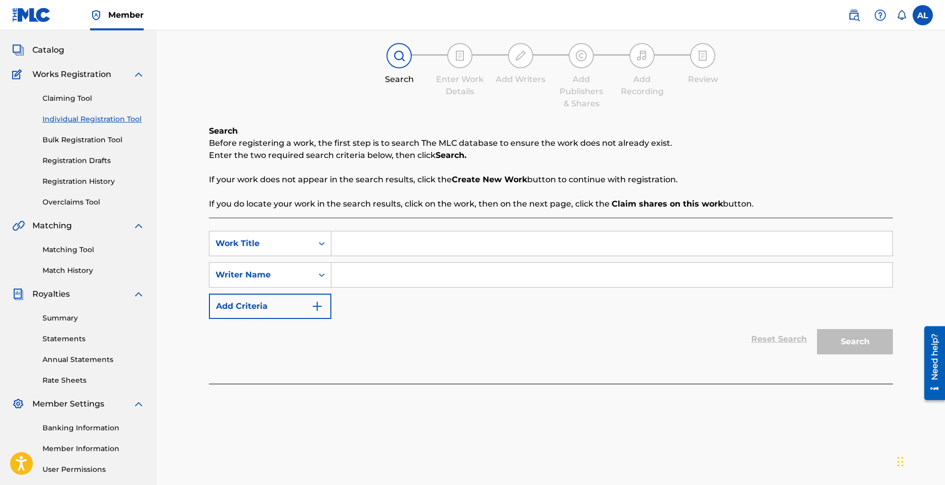
click at [375, 248] on input "Search Form" at bounding box center [611, 243] width 561 height 24
type input "things i miss"
click at [380, 275] on input "Search Form" at bounding box center [611, 275] width 561 height 24
type input "[PERSON_NAME]"
click at [832, 338] on button "Search" at bounding box center [855, 341] width 76 height 25
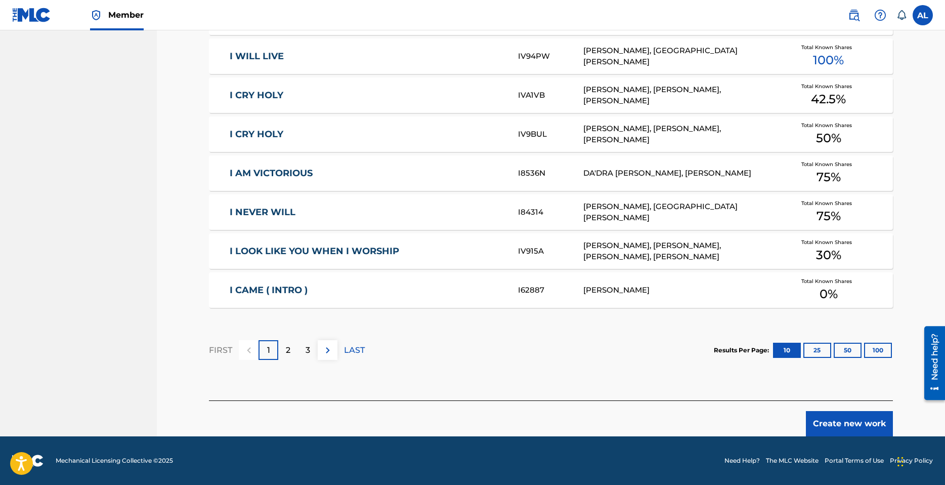
click at [283, 350] on div "2" at bounding box center [288, 350] width 20 height 20
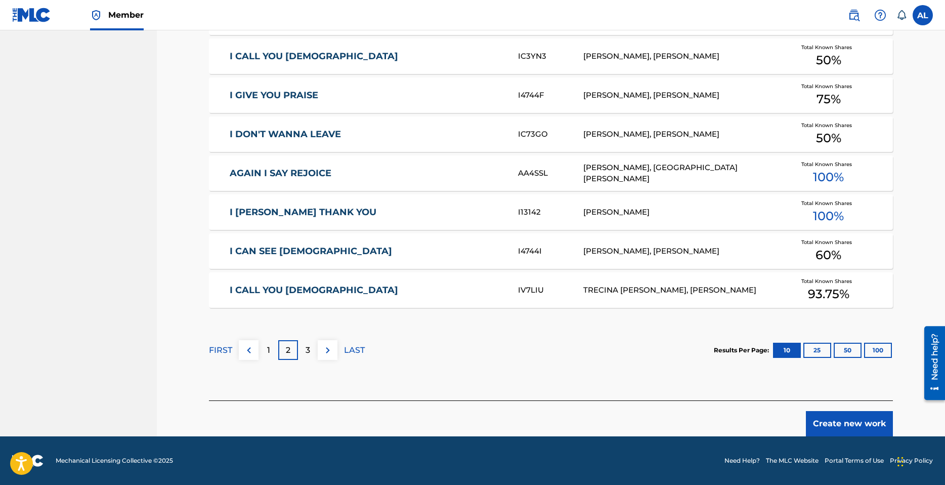
click at [313, 349] on div "3" at bounding box center [308, 350] width 20 height 20
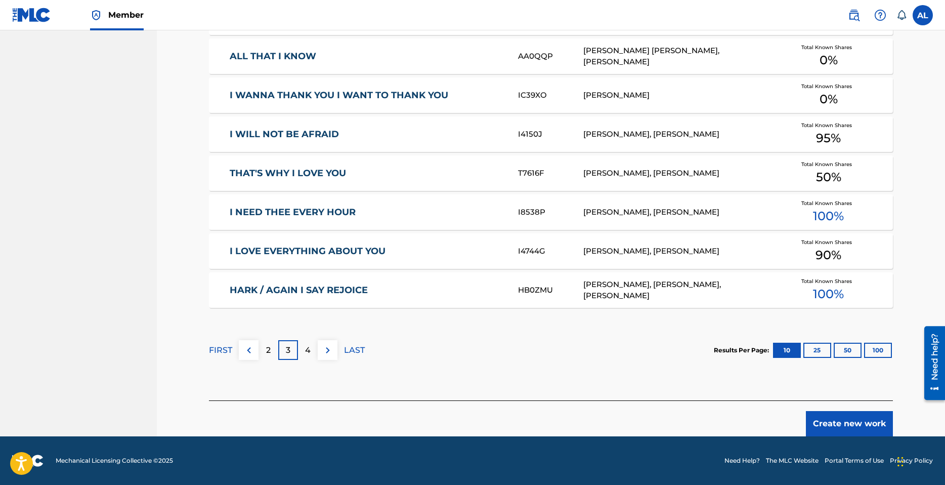
click at [308, 348] on p "4" at bounding box center [308, 350] width 6 height 12
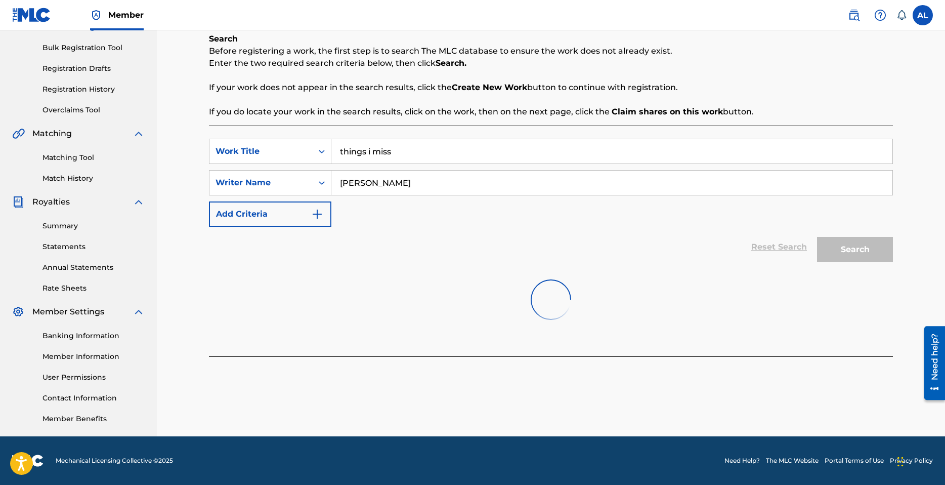
scroll to position [434, 0]
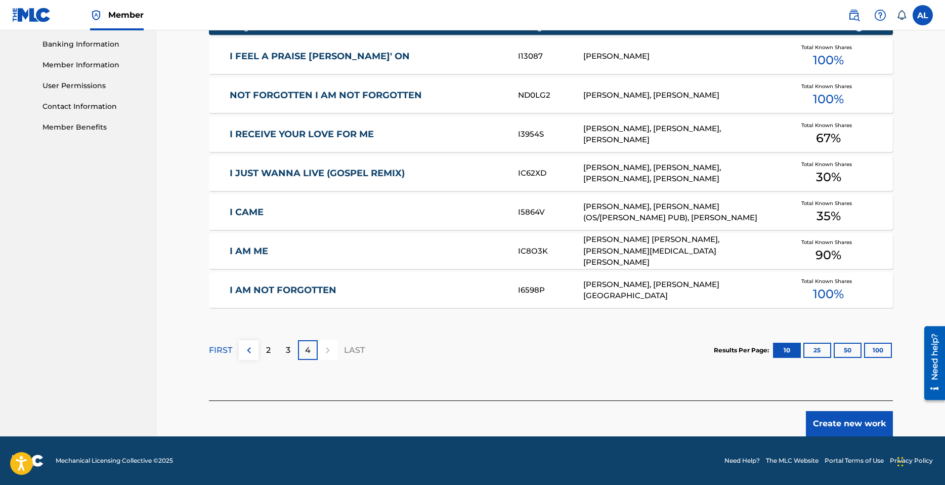
click at [246, 353] on img at bounding box center [249, 350] width 12 height 12
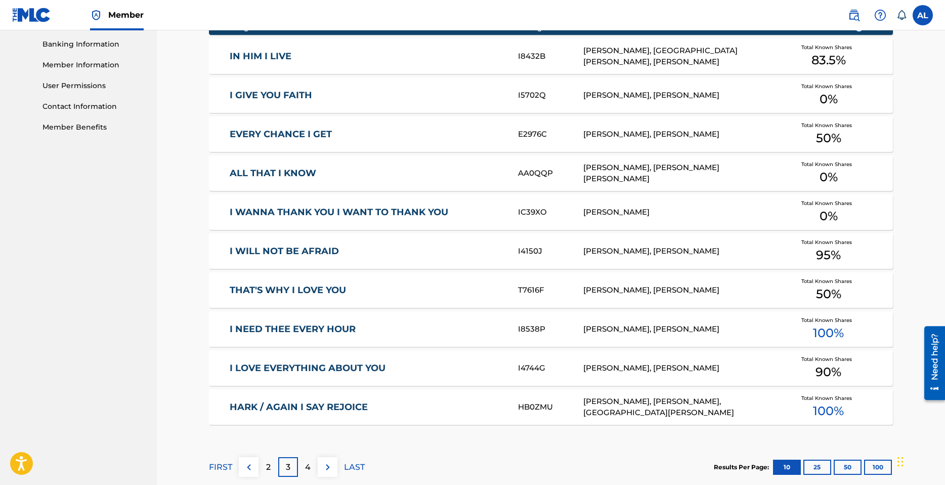
click at [249, 470] on img at bounding box center [249, 467] width 12 height 12
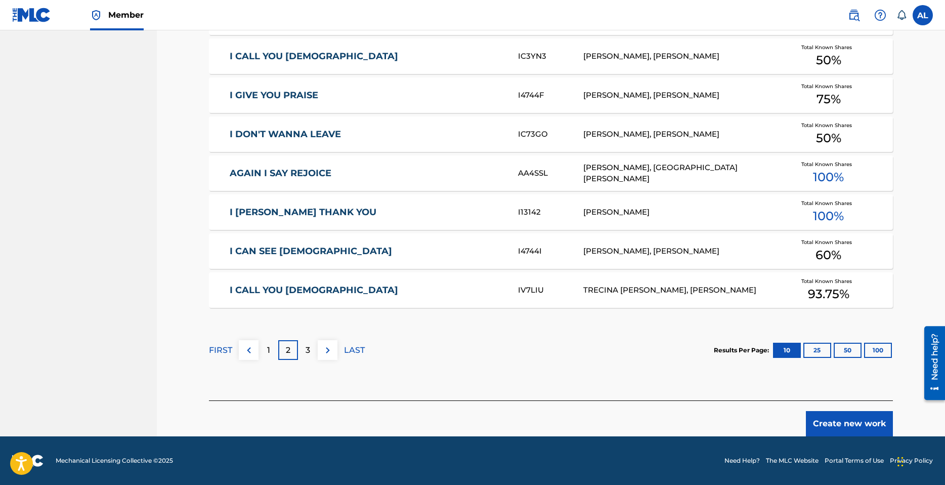
click at [223, 357] on div "FIRST" at bounding box center [220, 350] width 23 height 20
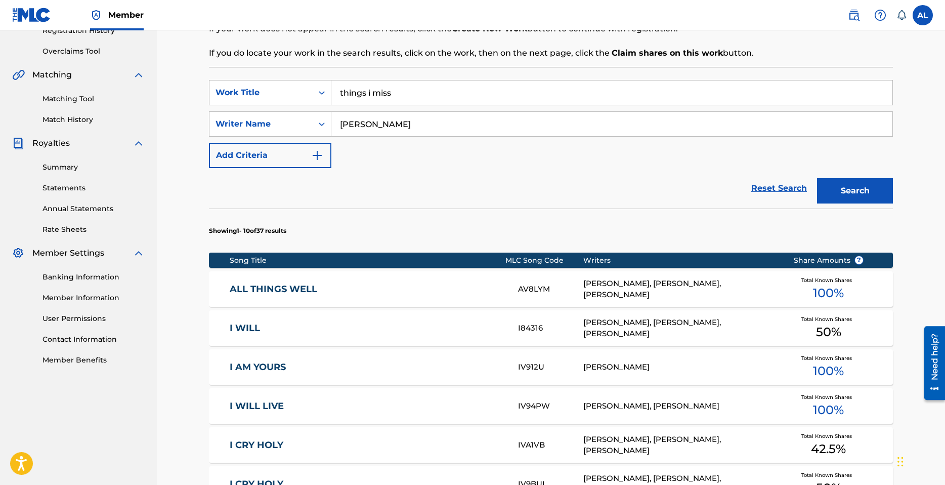
scroll to position [197, 0]
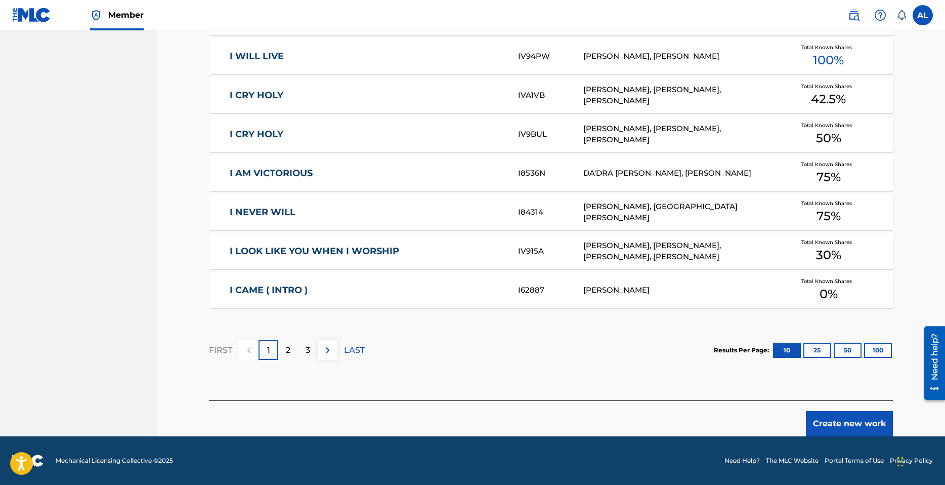
click at [845, 419] on button "Create new work" at bounding box center [849, 423] width 87 height 25
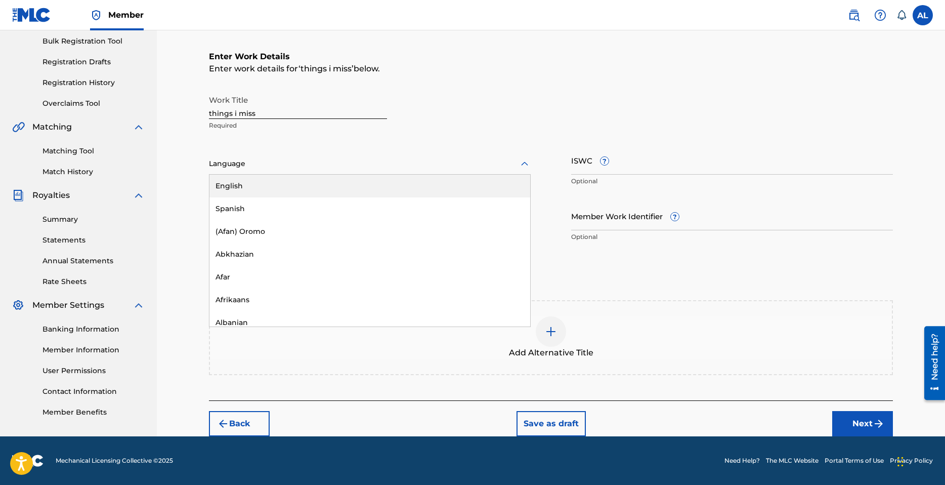
click at [274, 160] on div at bounding box center [370, 163] width 322 height 13
drag, startPoint x: 256, startPoint y: 186, endPoint x: 636, endPoint y: 187, distance: 380.0
click at [262, 189] on div "English" at bounding box center [369, 186] width 321 height 23
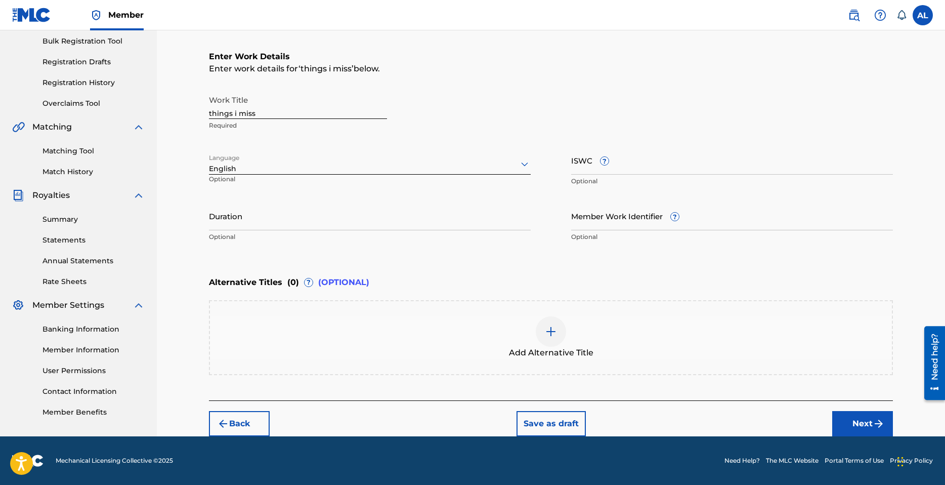
click at [263, 225] on input "Duration" at bounding box center [370, 215] width 322 height 29
type input "02:31"
click at [544, 331] on div at bounding box center [551, 331] width 30 height 30
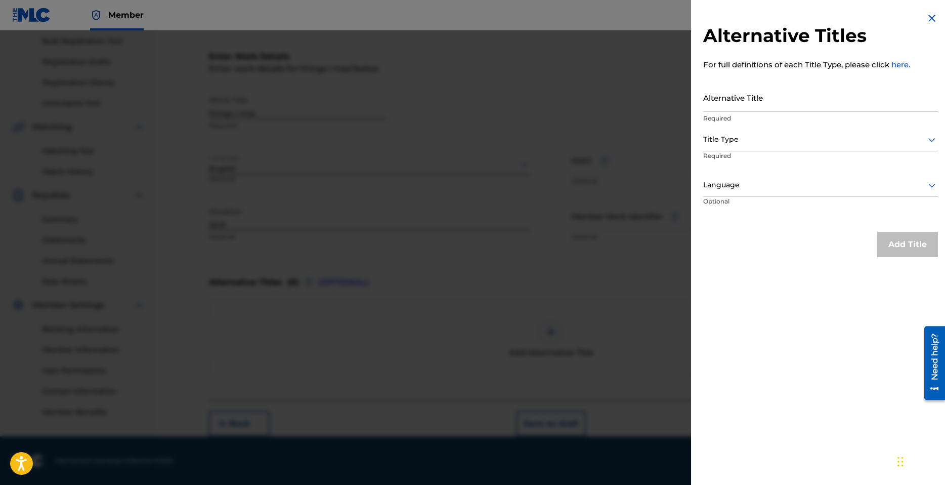
click at [760, 107] on input "Alternative Title" at bounding box center [820, 97] width 235 height 29
click at [565, 255] on div at bounding box center [472, 272] width 945 height 485
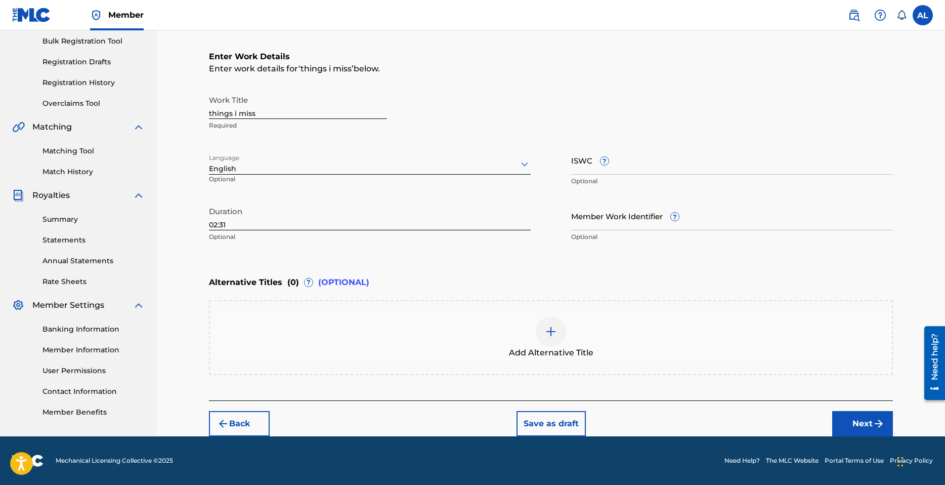
click at [856, 420] on button "Next" at bounding box center [862, 423] width 61 height 25
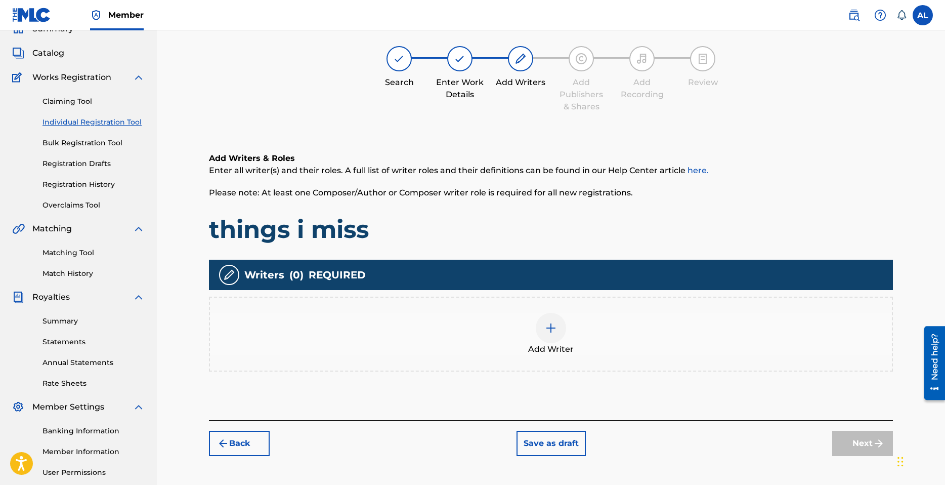
scroll to position [46, 0]
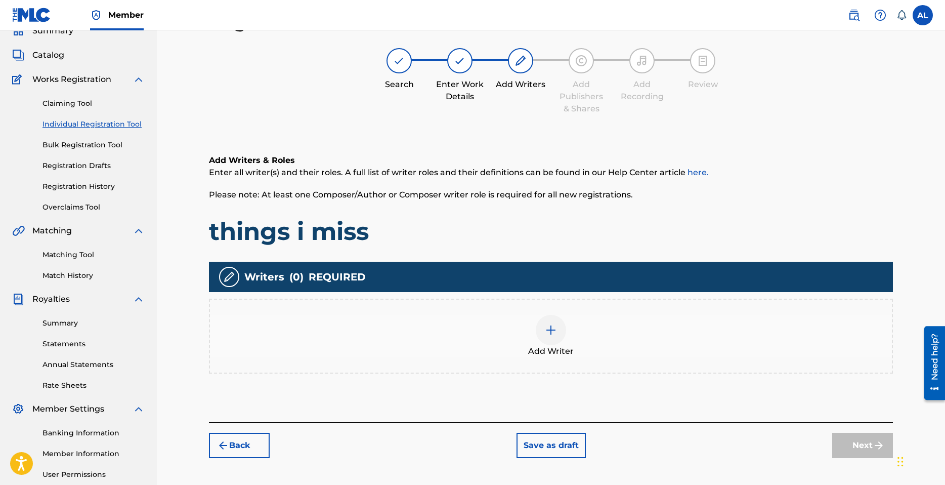
click at [546, 333] on img at bounding box center [551, 330] width 12 height 12
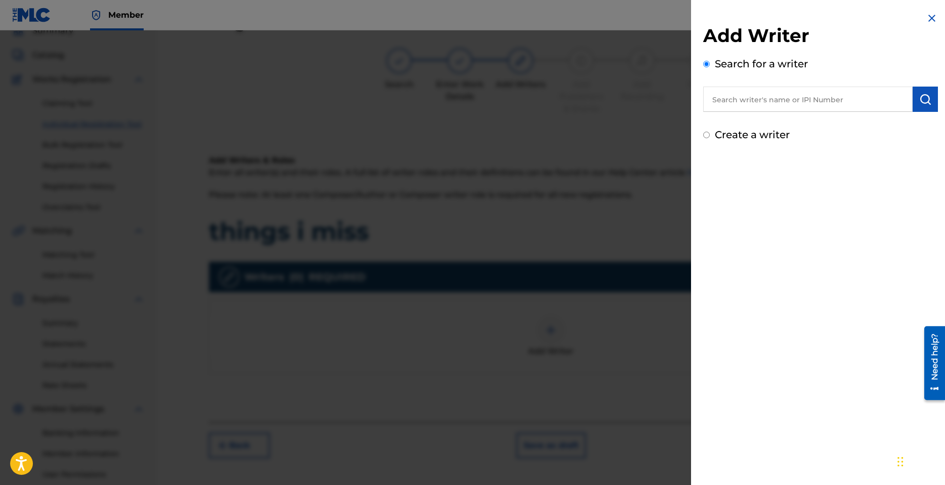
click at [746, 104] on input "text" at bounding box center [807, 99] width 209 height 25
type input "V.I.N"
click at [926, 107] on button "submit" at bounding box center [925, 99] width 25 height 25
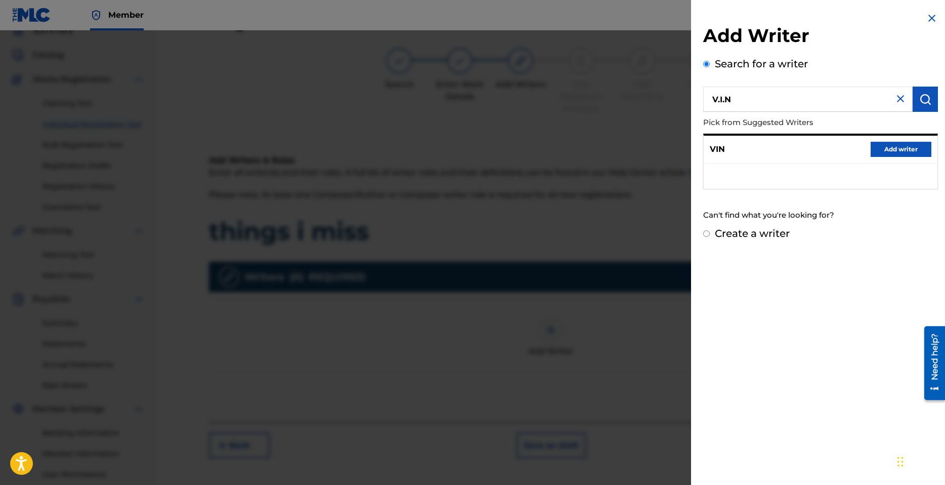
click at [899, 96] on img at bounding box center [901, 99] width 12 height 12
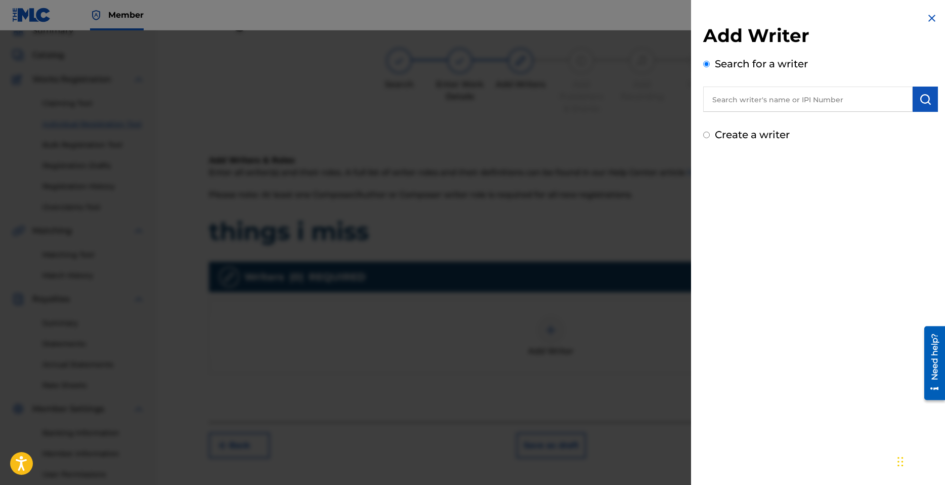
click at [742, 136] on label "Create a writer" at bounding box center [752, 135] width 75 height 12
radio input "true"
click at [710, 136] on input "Create a writer" at bounding box center [706, 135] width 7 height 7
radio input "false"
radio input "true"
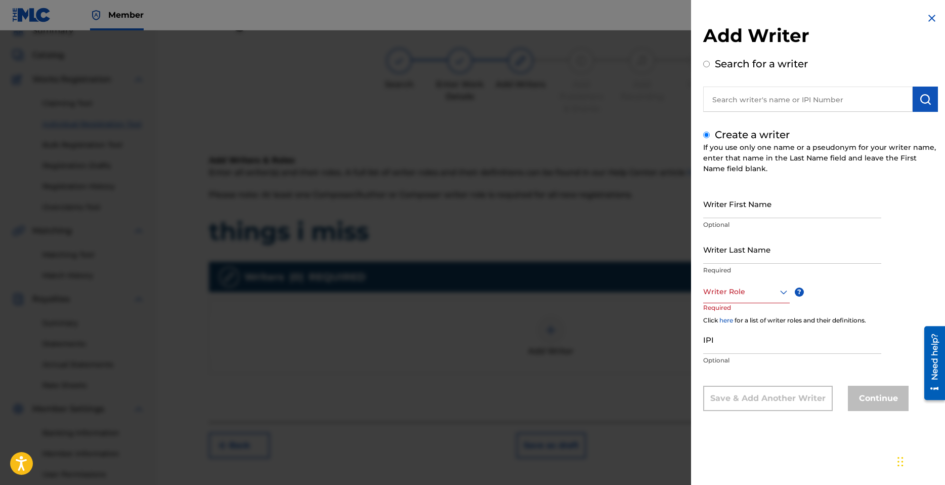
click at [746, 204] on input "Writer First Name" at bounding box center [792, 203] width 178 height 29
click at [748, 209] on input "[PERSON_NAME]" at bounding box center [792, 203] width 178 height 29
click at [747, 212] on input "[PERSON_NAME]" at bounding box center [792, 203] width 178 height 29
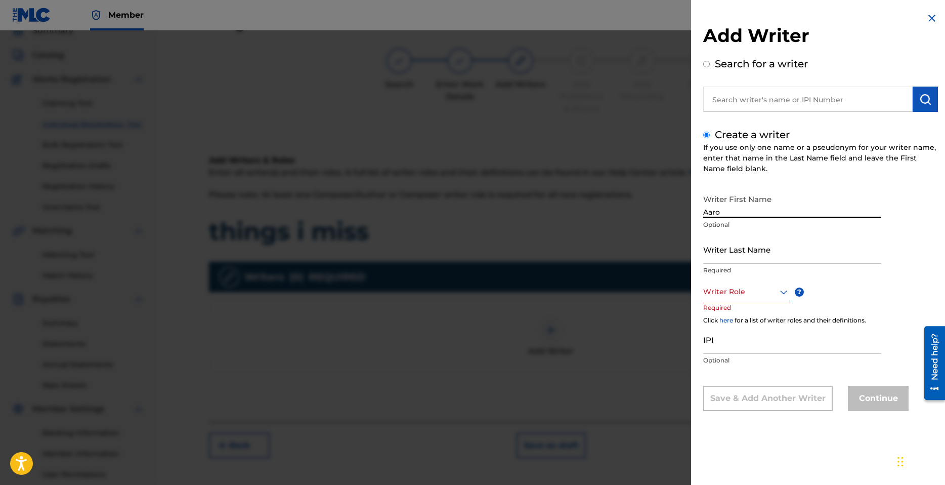
type input "Aaro"
click at [741, 250] on input "Writer Last Name" at bounding box center [792, 249] width 178 height 29
paste input "[PERSON_NAME]"
type input "[PERSON_NAME]"
click at [741, 292] on div at bounding box center [746, 291] width 87 height 13
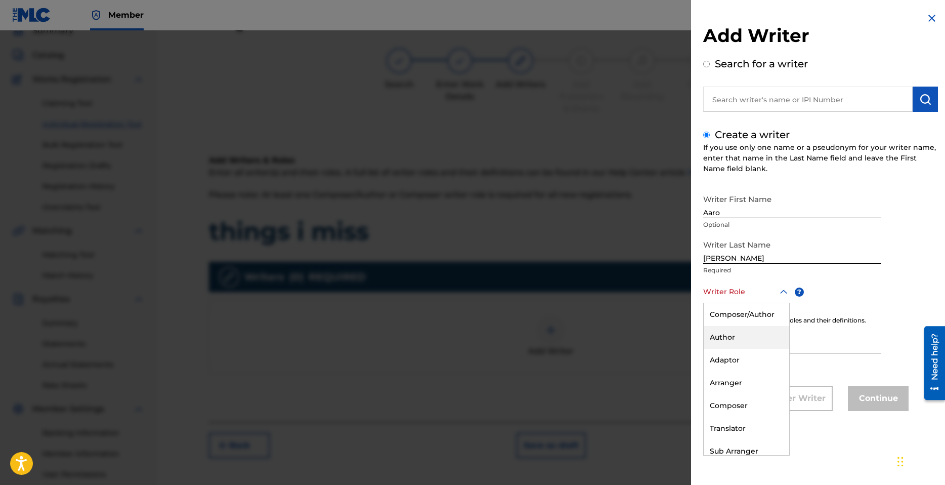
click at [742, 340] on div "Author" at bounding box center [747, 337] width 86 height 23
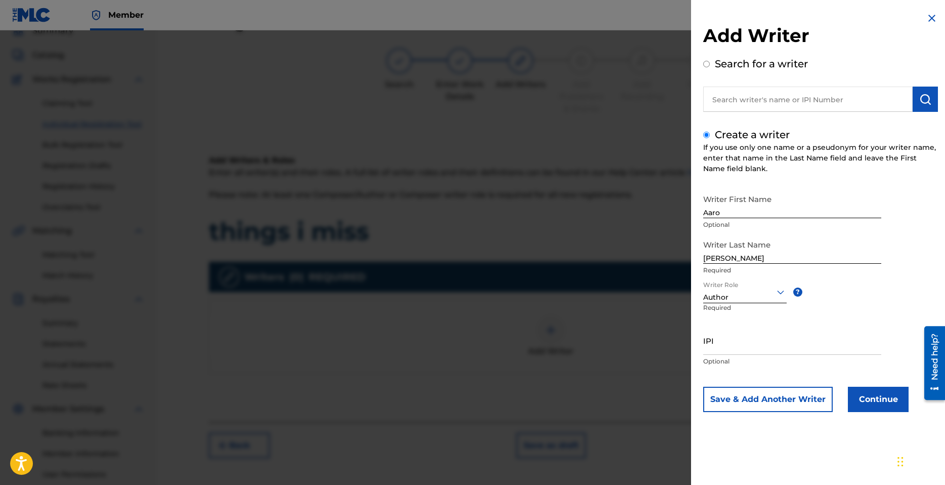
click at [730, 349] on input "IPI" at bounding box center [792, 340] width 178 height 29
paste input "1300689276"
type input "1300689276"
click at [888, 400] on button "Continue" at bounding box center [878, 399] width 61 height 25
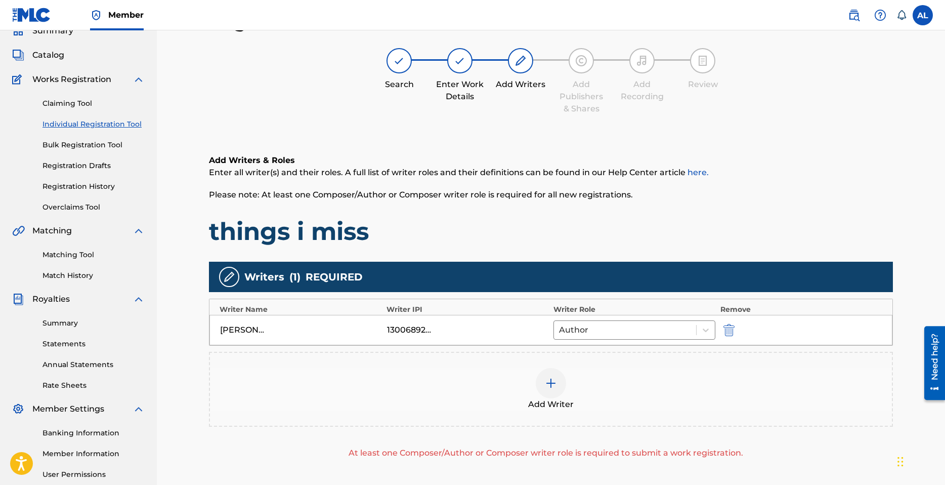
click at [548, 380] on img at bounding box center [551, 383] width 12 height 12
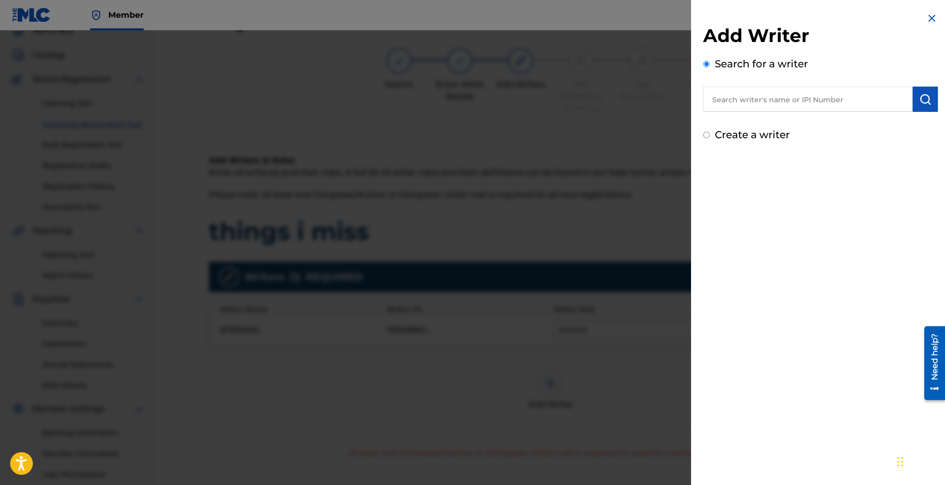
click at [752, 135] on label "Create a writer" at bounding box center [752, 135] width 75 height 12
radio input "true"
click at [710, 135] on input "Create a writer" at bounding box center [706, 135] width 7 height 7
radio input "false"
radio input "true"
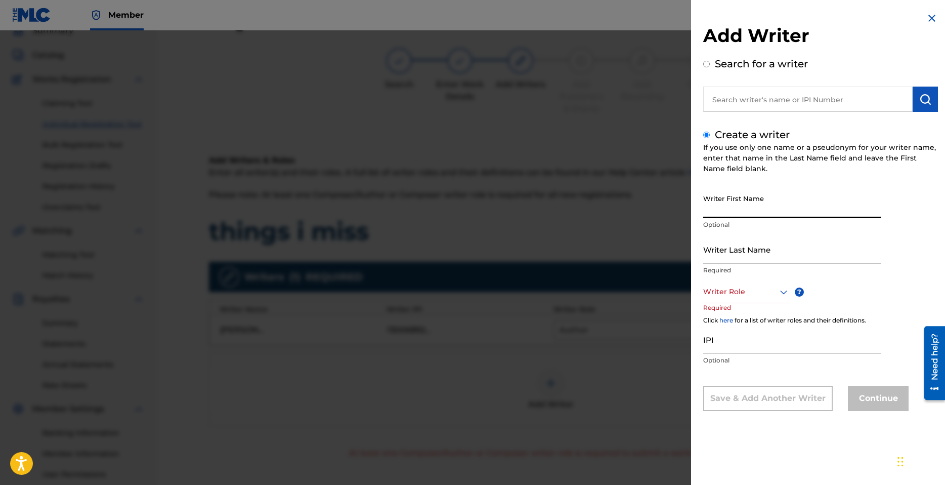
click at [740, 214] on input "Writer First Name" at bounding box center [792, 203] width 178 height 29
type input "Maxwell"
click at [755, 251] on input "Writer Last Name" at bounding box center [792, 249] width 178 height 29
type input "Rugh"
click at [743, 292] on div at bounding box center [746, 291] width 87 height 13
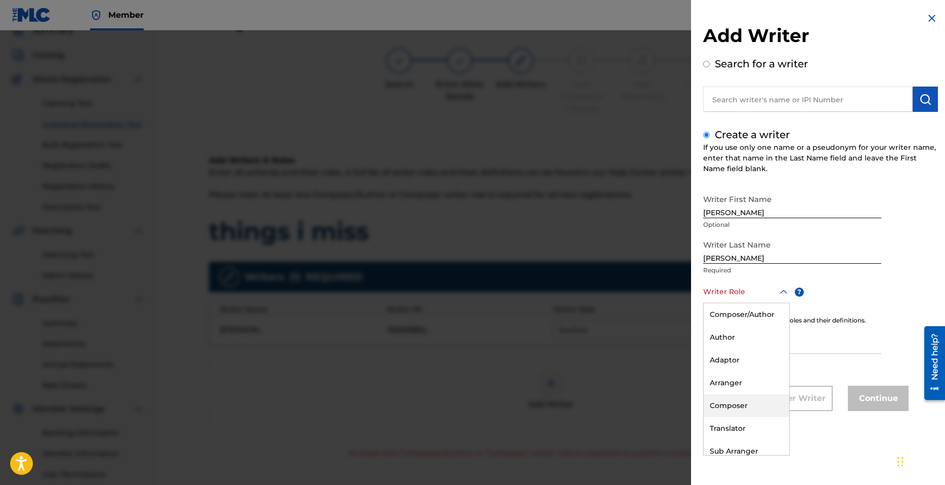
click at [734, 406] on div "Composer" at bounding box center [747, 405] width 86 height 23
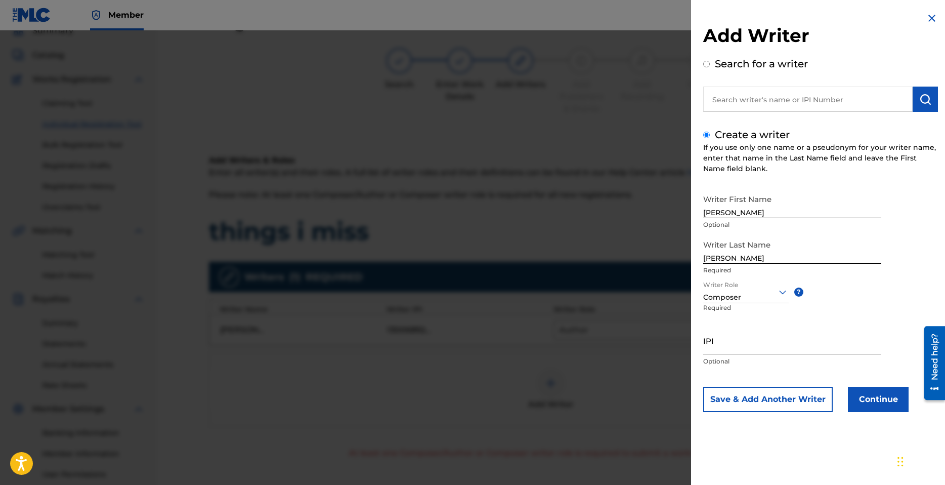
click at [874, 400] on button "Continue" at bounding box center [878, 399] width 61 height 25
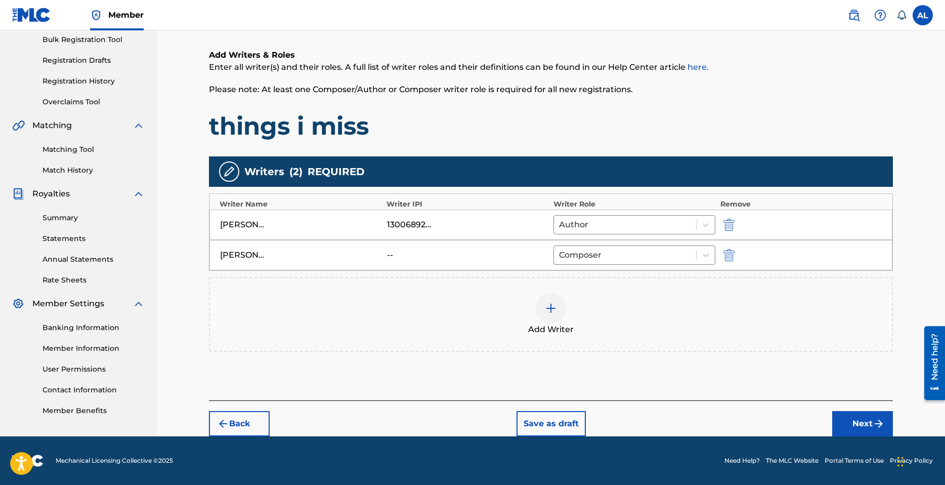
click at [852, 419] on button "Next" at bounding box center [862, 423] width 61 height 25
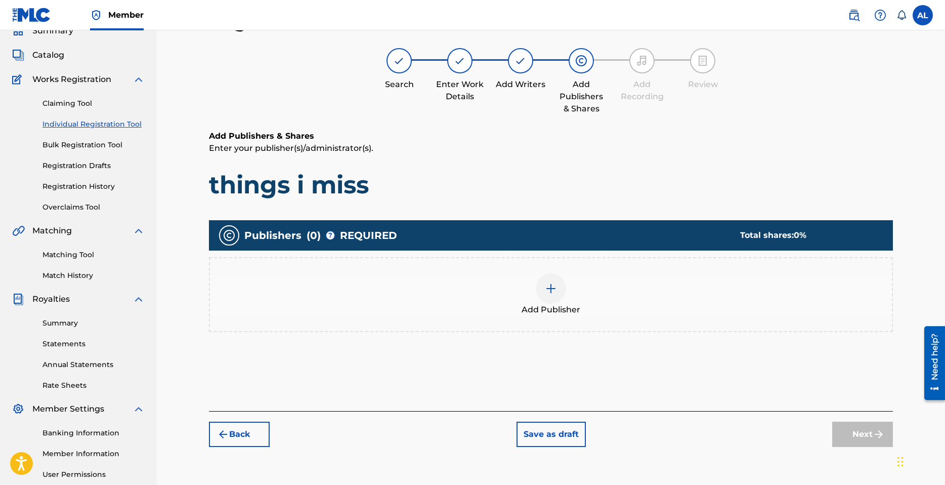
click at [549, 287] on img at bounding box center [551, 288] width 12 height 12
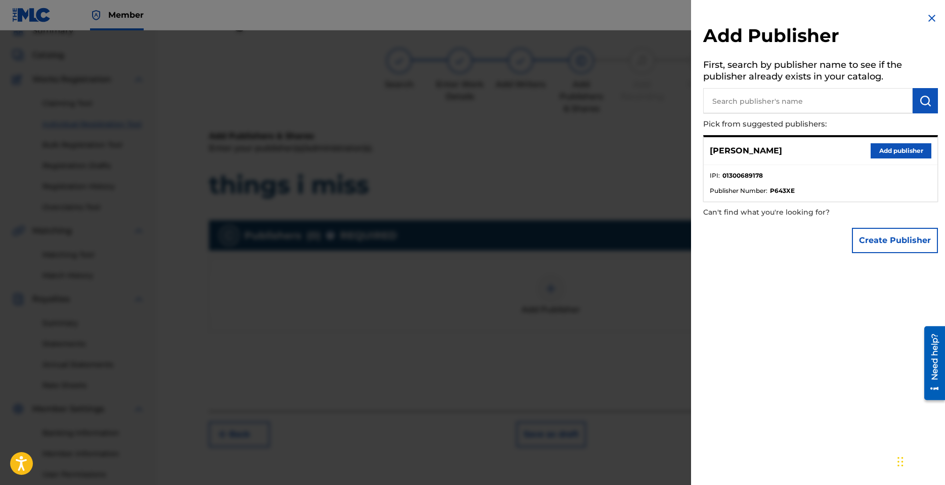
click at [882, 152] on button "Add publisher" at bounding box center [901, 150] width 61 height 15
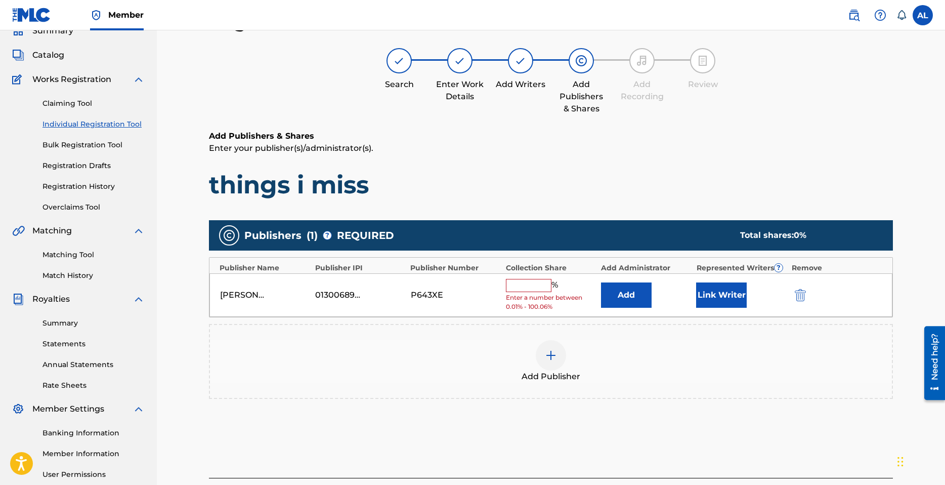
click at [526, 286] on input "text" at bounding box center [529, 285] width 46 height 13
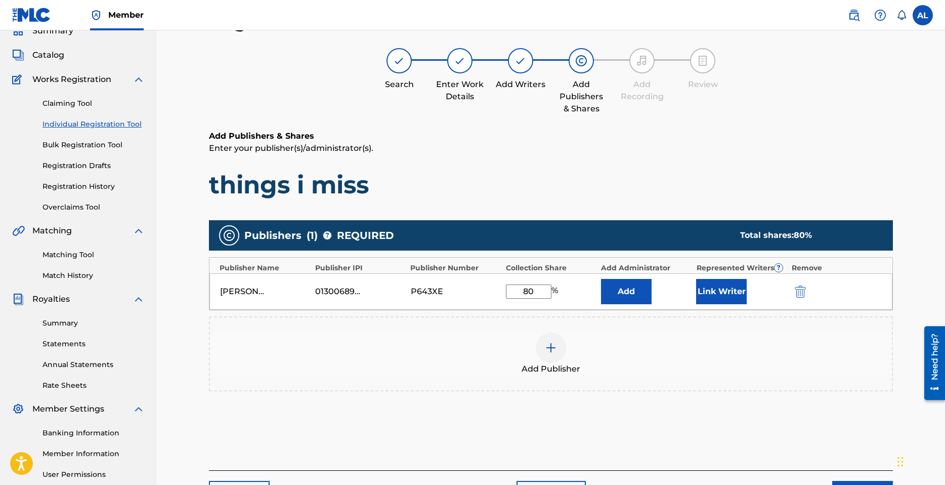
type input "80"
click at [741, 295] on button "Link Writer" at bounding box center [721, 291] width 51 height 25
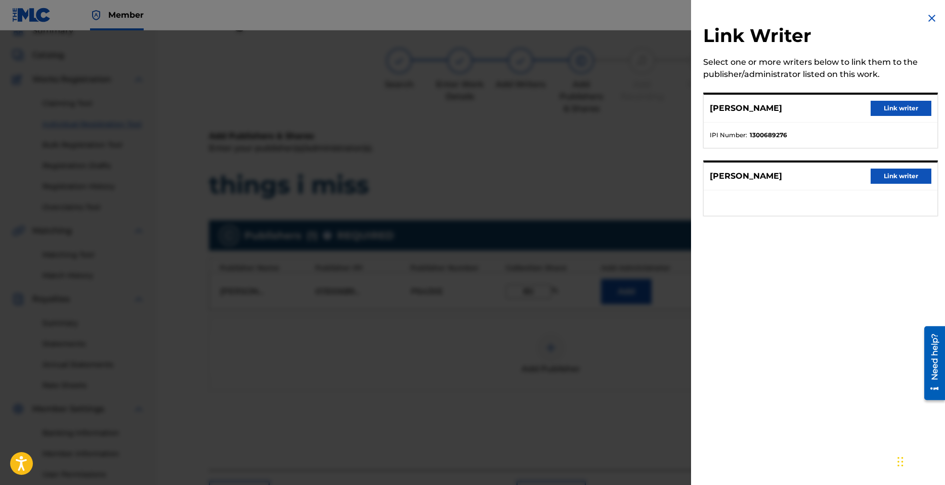
click at [884, 111] on button "Link writer" at bounding box center [901, 108] width 61 height 15
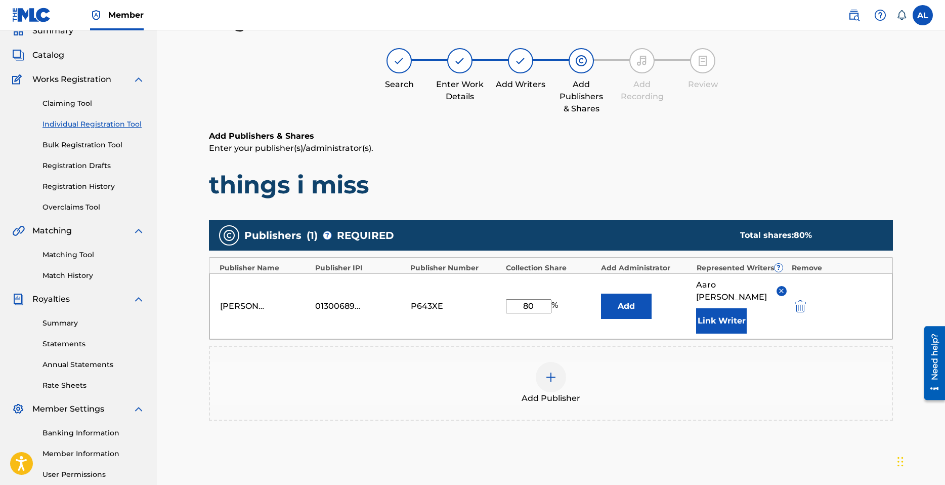
click at [744, 379] on div "Add Publisher" at bounding box center [551, 383] width 682 height 43
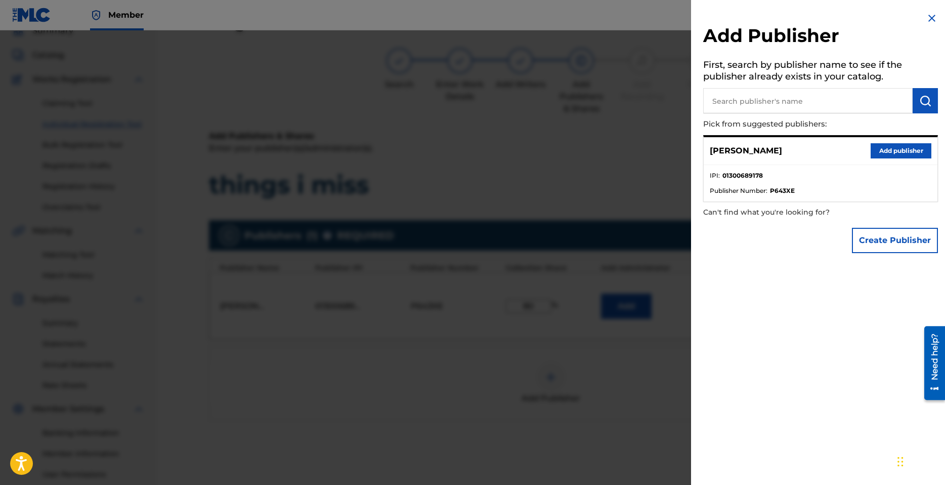
click at [628, 351] on div at bounding box center [472, 272] width 945 height 485
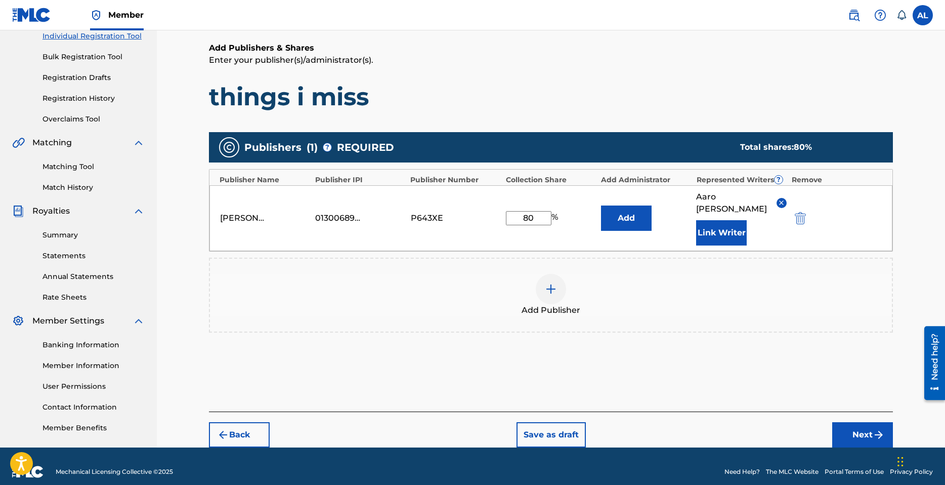
scroll to position [143, 0]
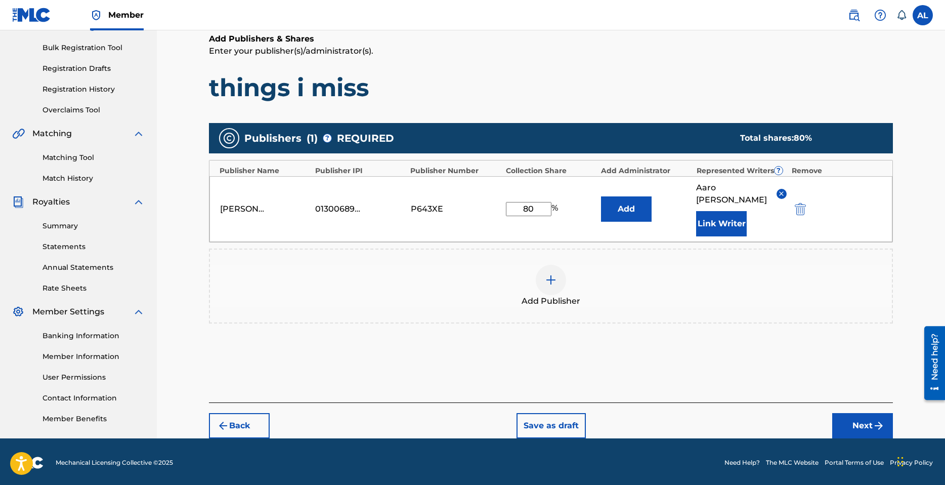
click at [252, 413] on button "Back" at bounding box center [239, 425] width 61 height 25
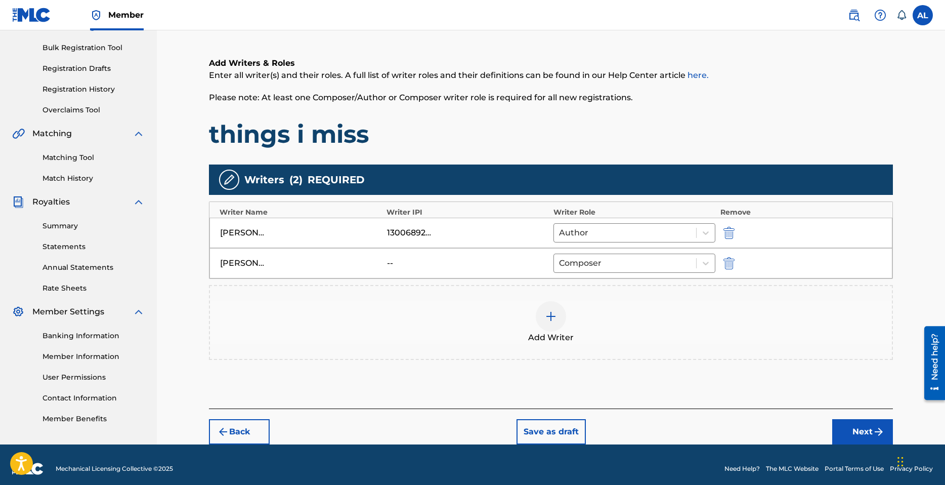
click at [734, 233] on img "submit" at bounding box center [729, 233] width 11 height 12
type input "Maxwell Rugh"
type input "--"
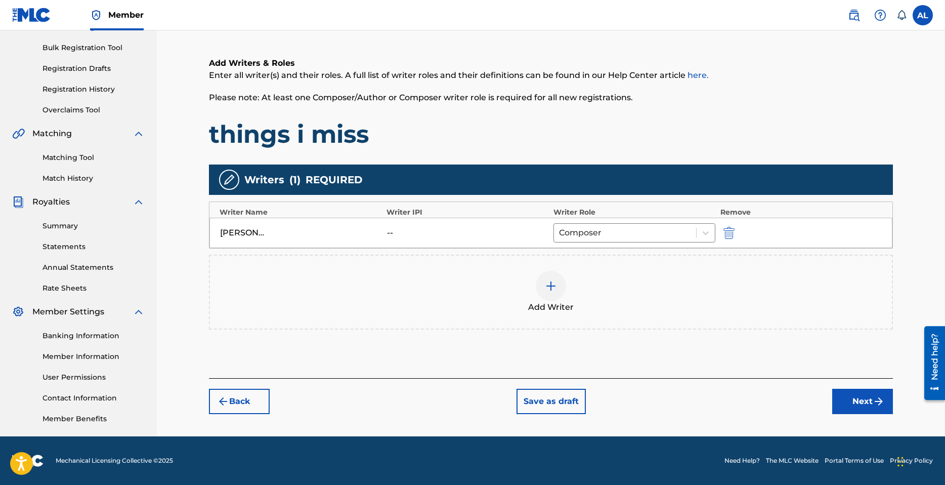
click at [553, 292] on div at bounding box center [551, 286] width 30 height 30
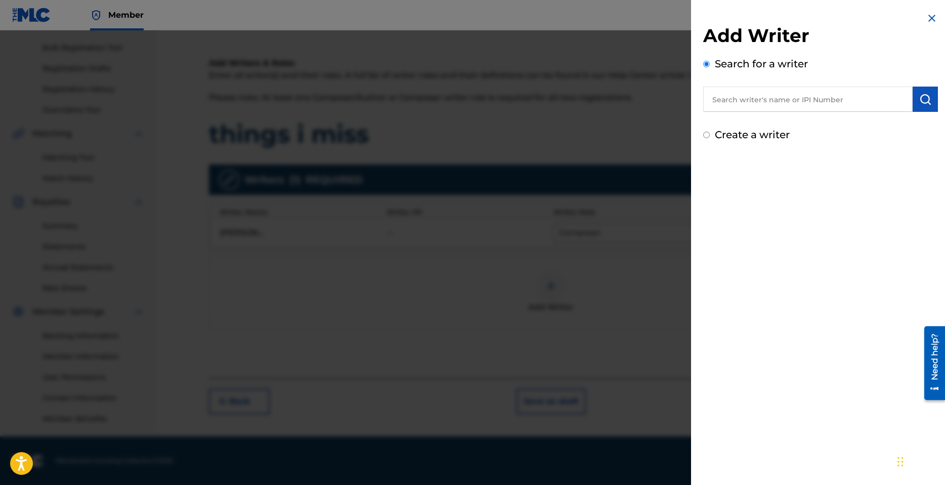
click at [752, 135] on label "Create a writer" at bounding box center [752, 135] width 75 height 12
radio input "true"
click at [710, 135] on input "Create a writer" at bounding box center [706, 135] width 7 height 7
radio input "false"
radio input "true"
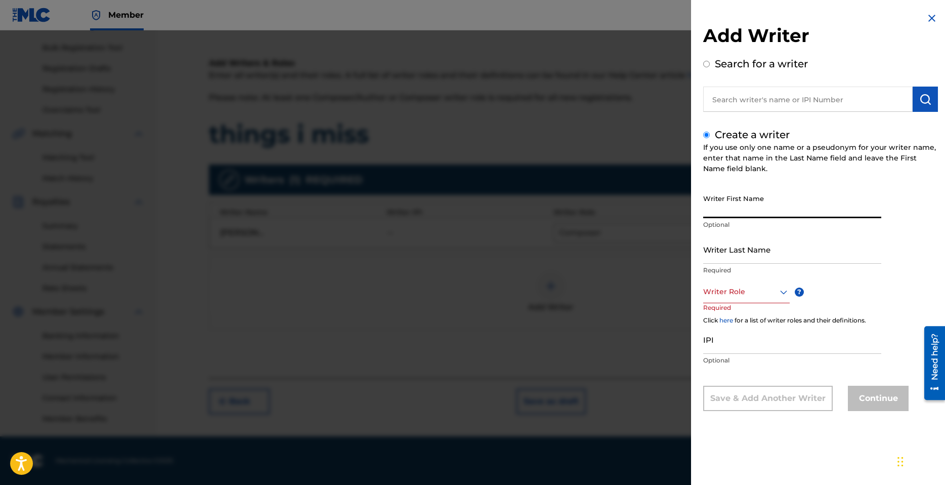
click at [748, 214] on input "Writer First Name" at bounding box center [792, 203] width 178 height 29
type input "[PERSON_NAME]"
click at [739, 258] on input "Writer Last Name" at bounding box center [792, 249] width 178 height 29
type input "Lidnsey"
click at [746, 294] on div at bounding box center [746, 291] width 87 height 13
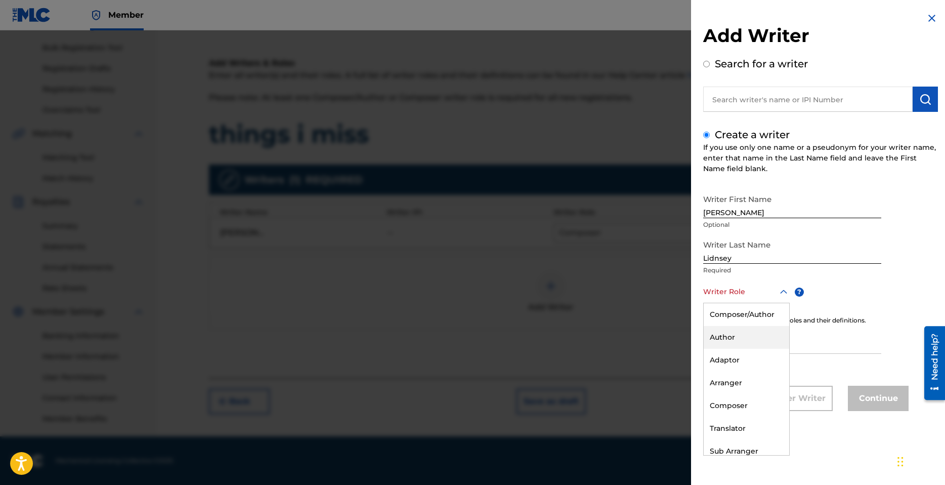
click at [730, 334] on div "Author" at bounding box center [747, 337] width 86 height 23
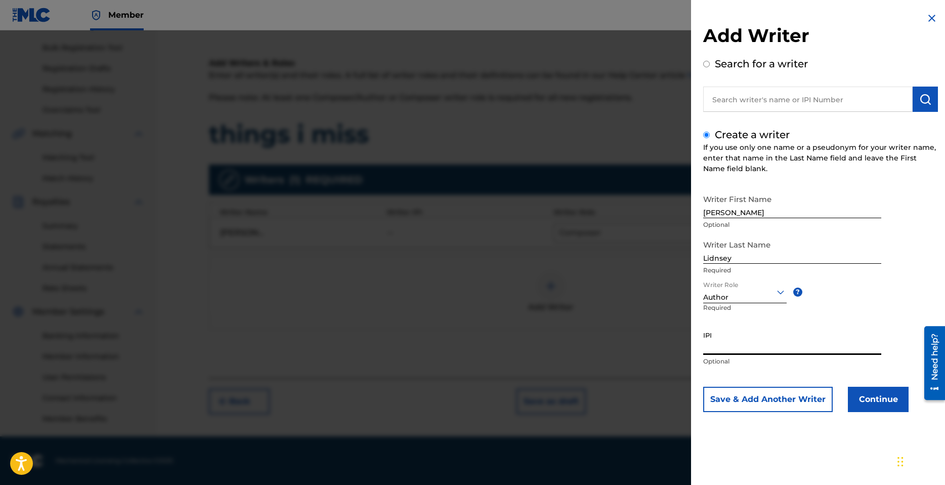
click at [734, 341] on input "IPI" at bounding box center [792, 340] width 178 height 29
paste input "1300689276"
type input "1300689276"
click at [871, 397] on button "Continue" at bounding box center [878, 399] width 61 height 25
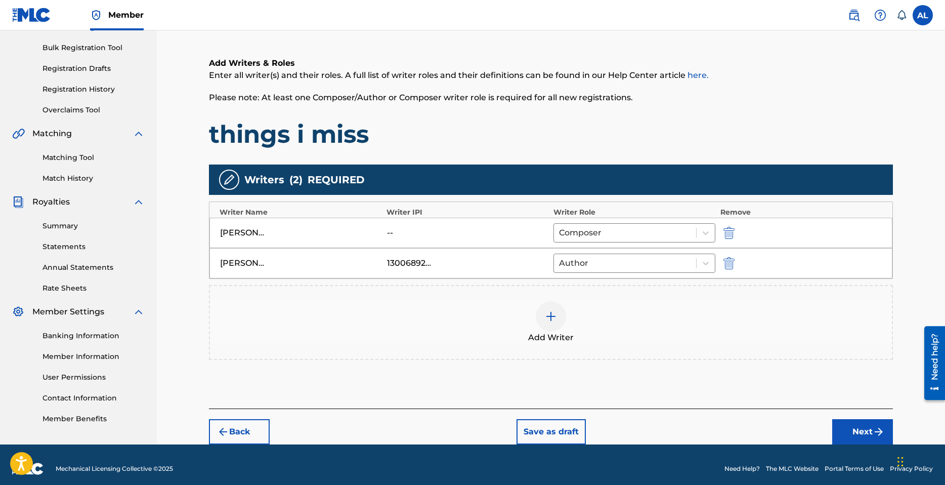
click at [844, 423] on button "Next" at bounding box center [862, 431] width 61 height 25
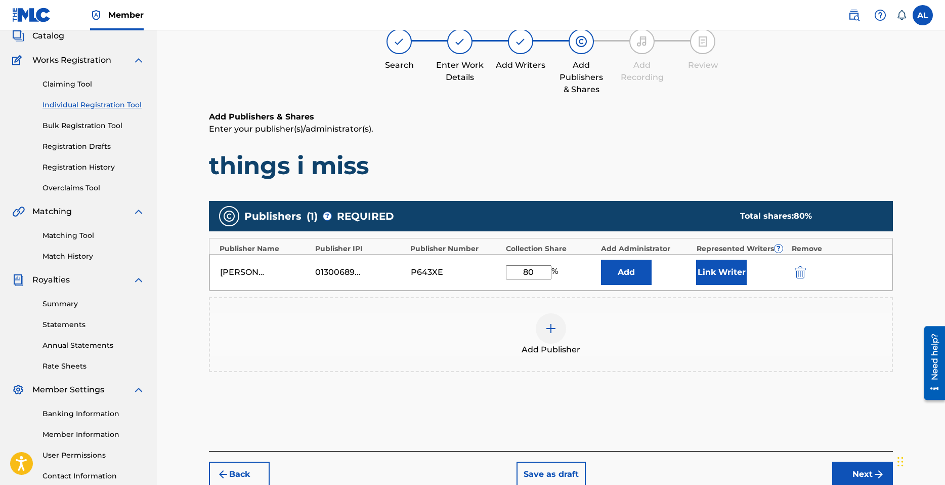
scroll to position [46, 0]
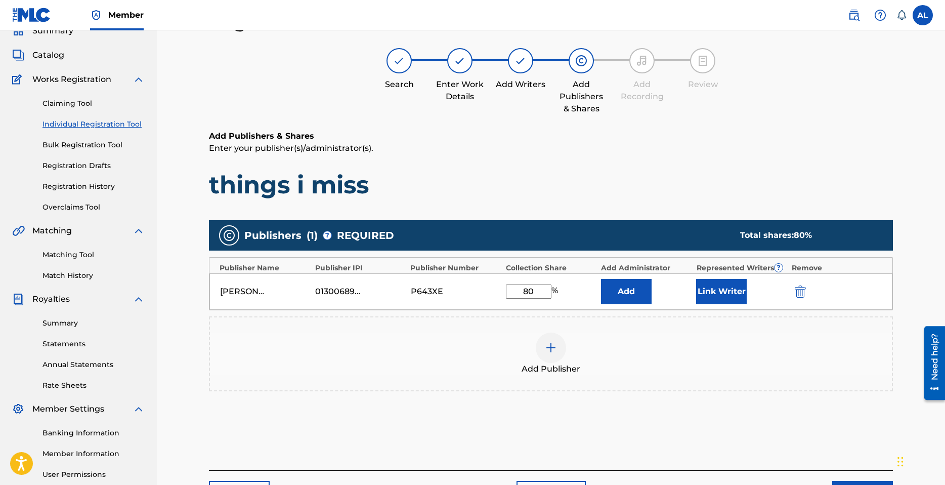
click at [721, 291] on button "Link Writer" at bounding box center [721, 291] width 51 height 25
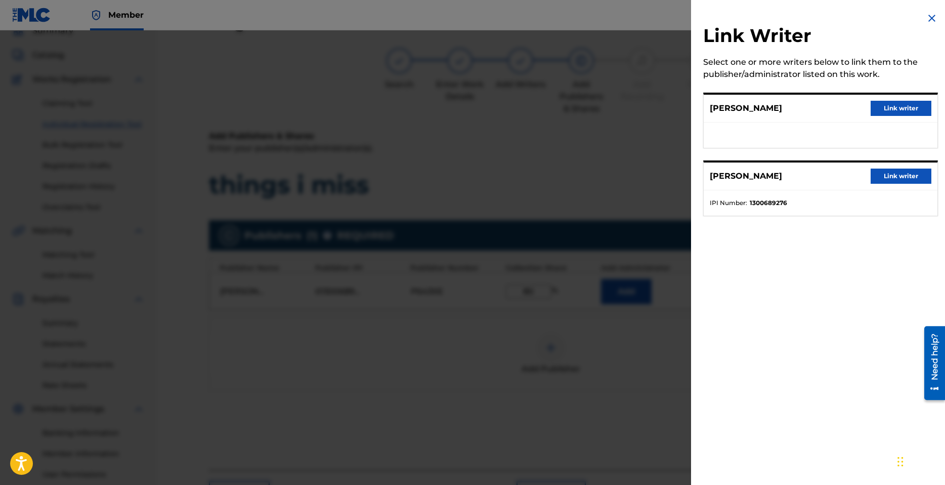
click at [926, 14] on img at bounding box center [932, 18] width 12 height 12
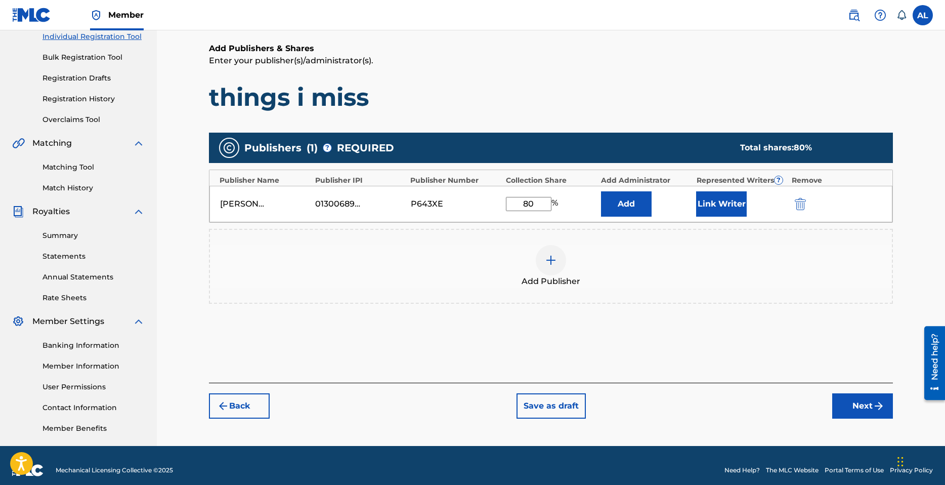
scroll to position [143, 0]
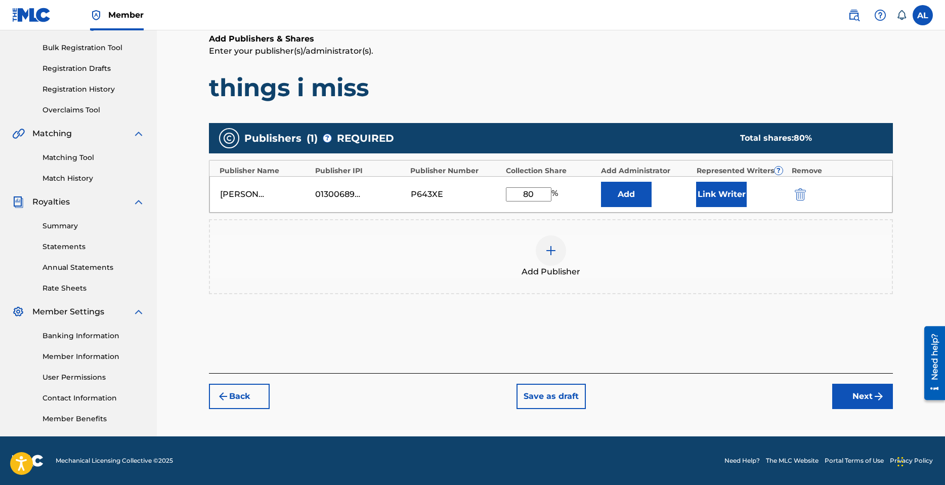
click at [238, 392] on button "Back" at bounding box center [239, 396] width 61 height 25
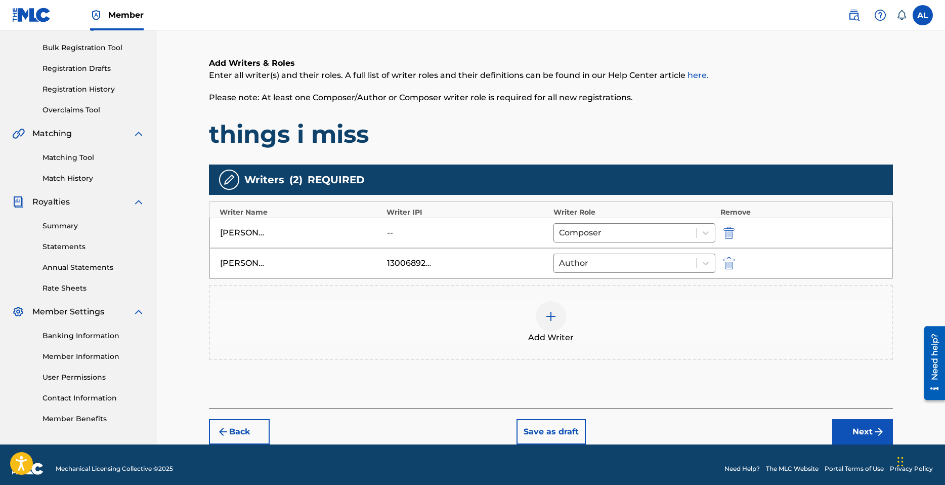
click at [732, 264] on img "submit" at bounding box center [729, 263] width 11 height 12
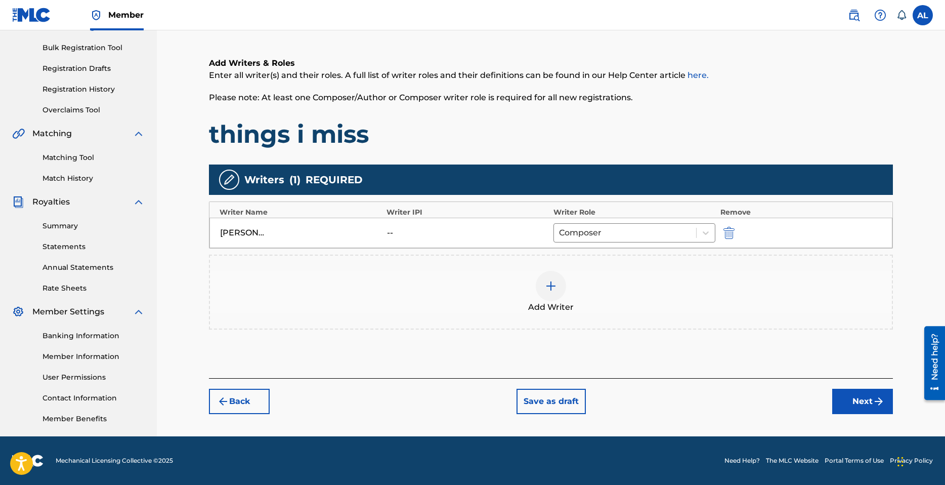
click at [545, 291] on div at bounding box center [551, 286] width 30 height 30
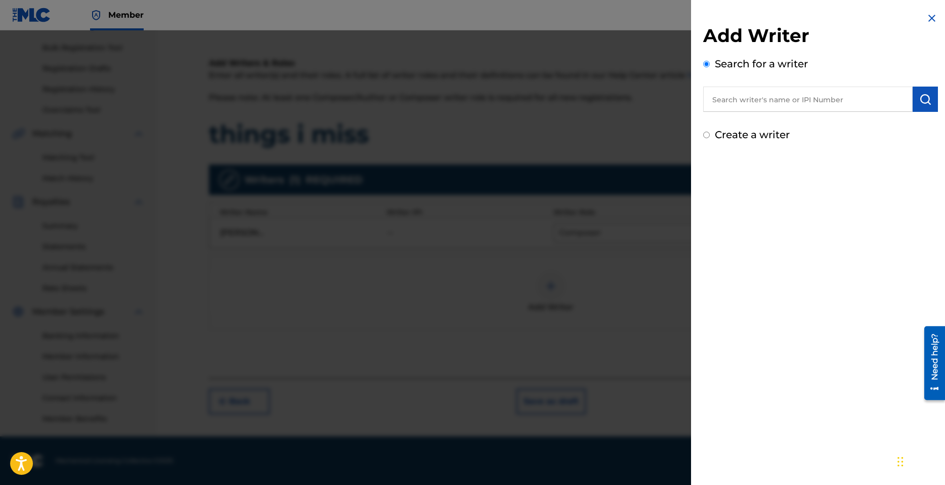
click at [745, 135] on label "Create a writer" at bounding box center [752, 135] width 75 height 12
radio input "true"
click at [710, 135] on input "Create a writer" at bounding box center [706, 135] width 7 height 7
radio input "false"
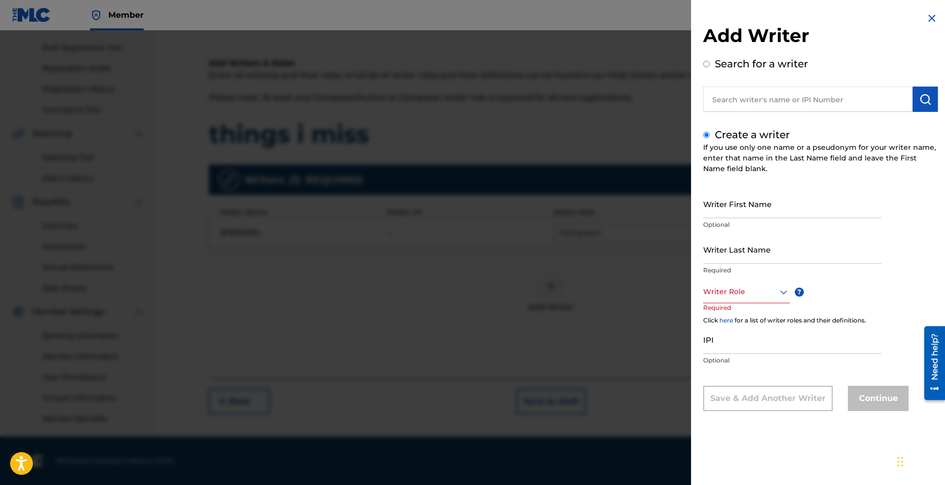
click at [737, 212] on input "Writer First Name" at bounding box center [792, 203] width 178 height 29
click at [733, 255] on input "Writer Last Name" at bounding box center [792, 249] width 178 height 29
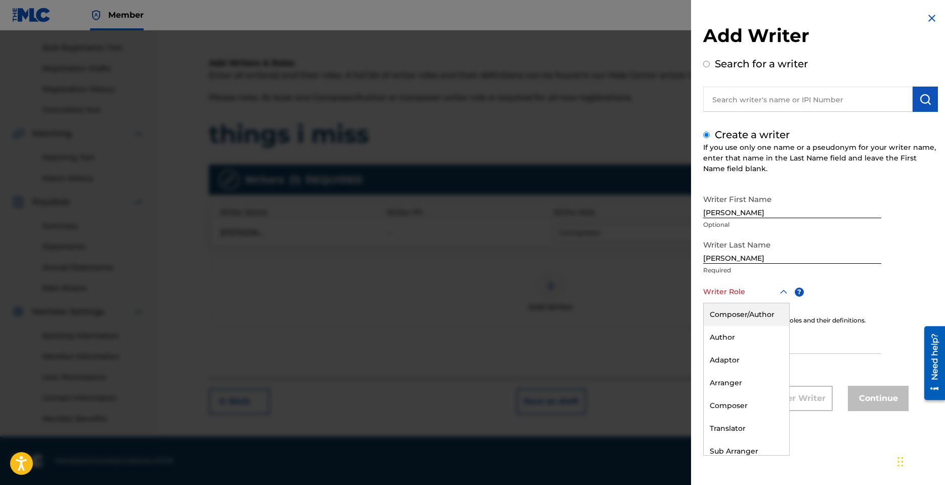
click at [729, 292] on div at bounding box center [746, 291] width 87 height 13
click at [748, 334] on div "Author" at bounding box center [747, 337] width 86 height 23
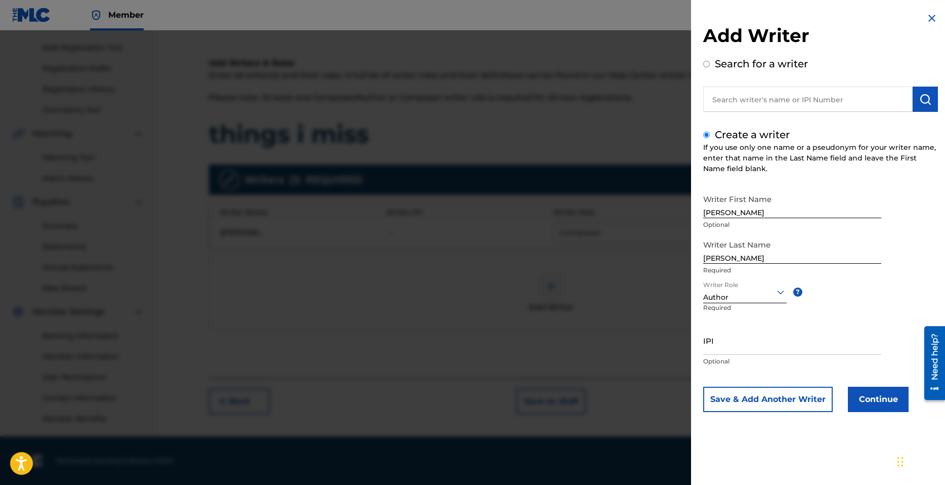
click at [735, 347] on input "IPI" at bounding box center [792, 340] width 178 height 29
paste input "1300689276"
click at [879, 398] on button "Continue" at bounding box center [878, 399] width 61 height 25
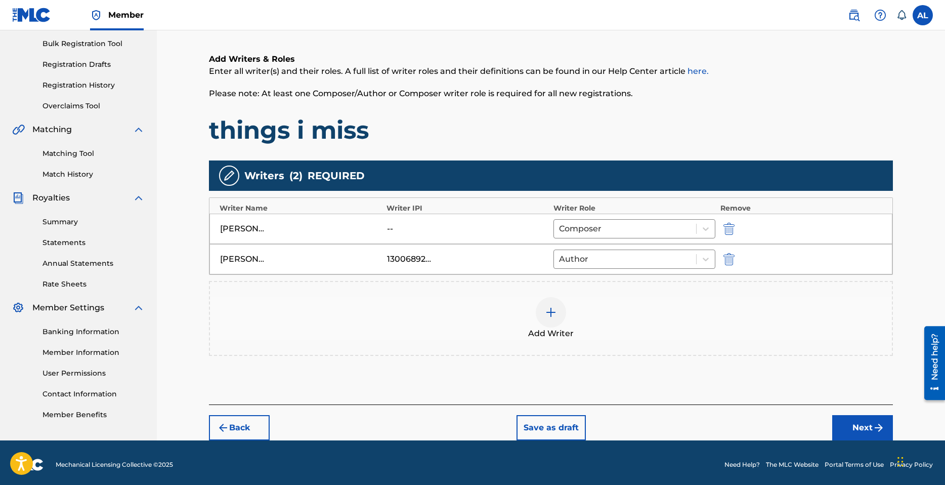
scroll to position [151, 0]
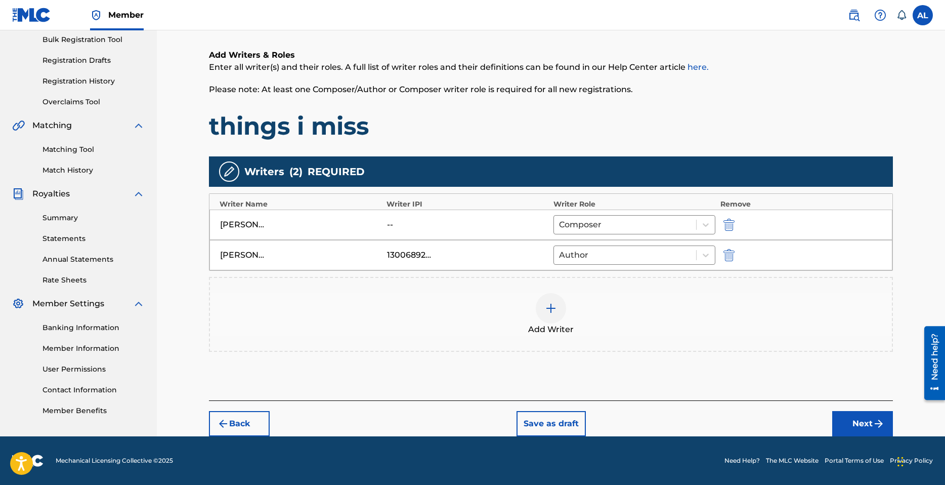
click at [872, 422] on button "Next" at bounding box center [862, 423] width 61 height 25
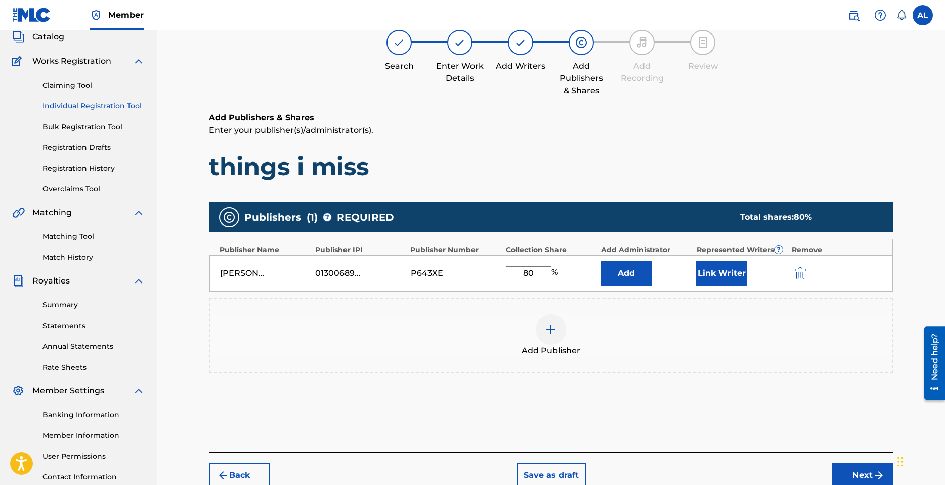
scroll to position [96, 0]
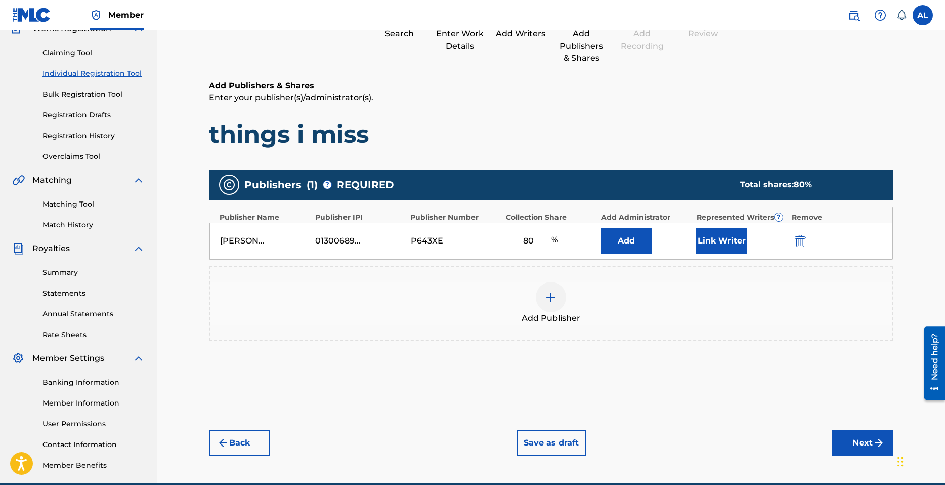
click at [720, 246] on button "Link Writer" at bounding box center [721, 240] width 51 height 25
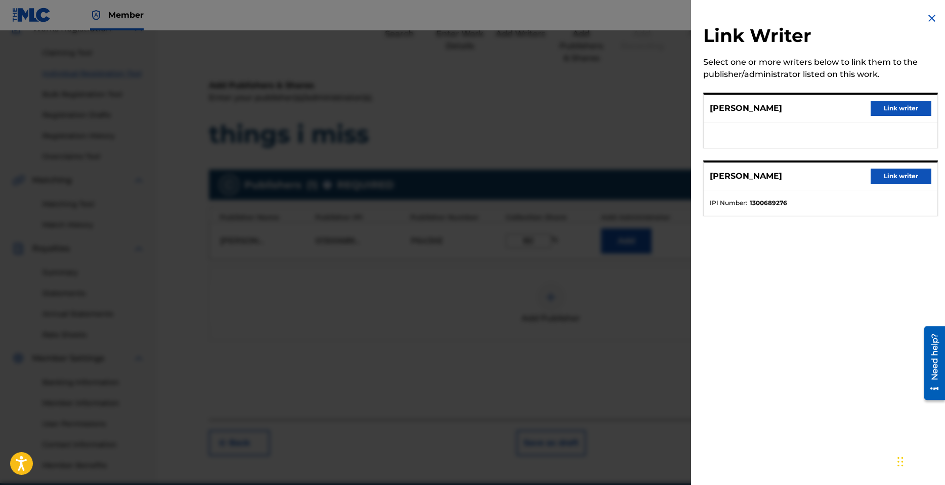
click at [902, 179] on button "Link writer" at bounding box center [901, 176] width 61 height 15
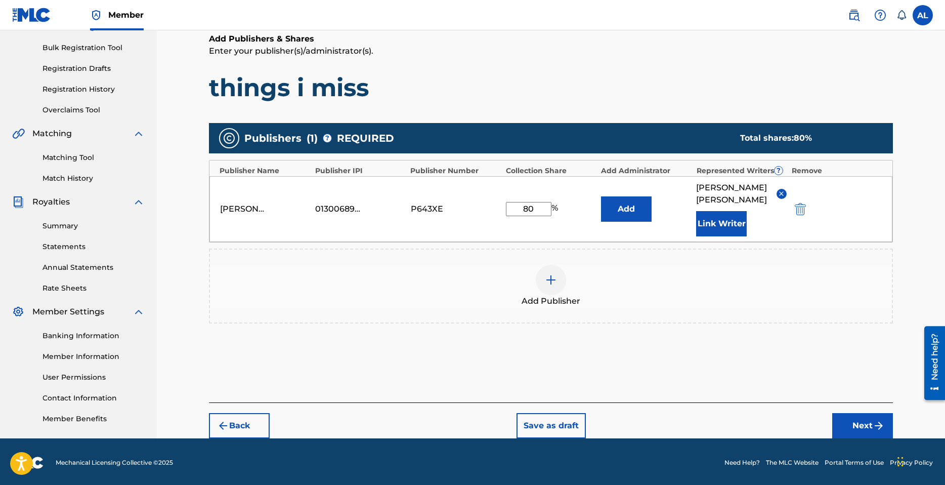
click at [867, 413] on button "Next" at bounding box center [862, 425] width 61 height 25
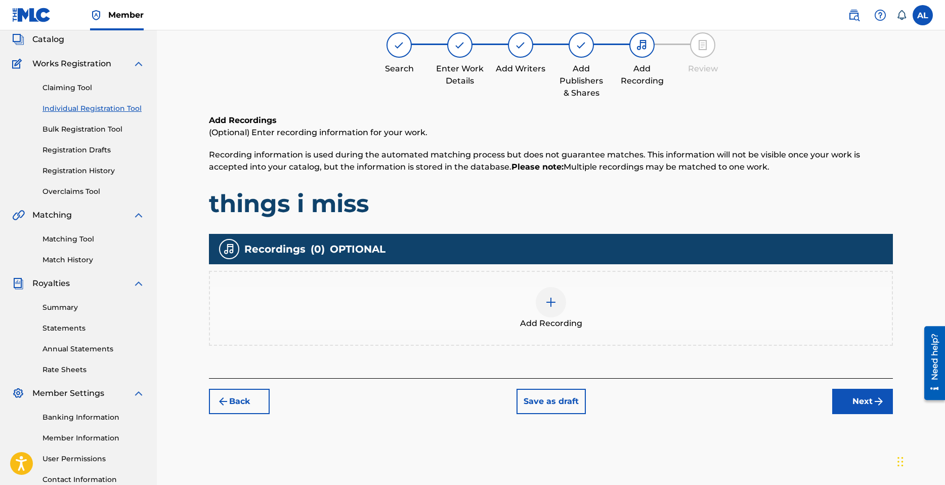
scroll to position [46, 0]
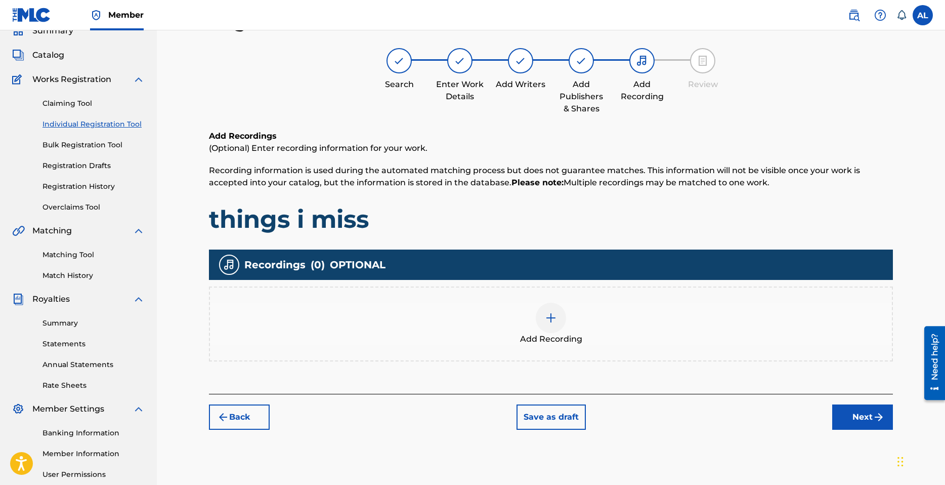
click at [554, 320] on img at bounding box center [551, 318] width 12 height 12
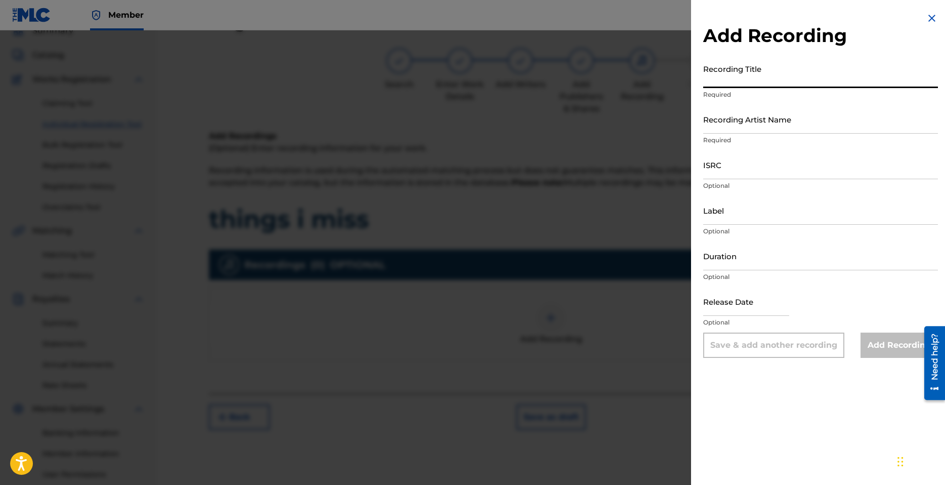
click at [756, 81] on input "Recording Title" at bounding box center [820, 73] width 235 height 29
click at [758, 110] on input "Recording Artist Name" at bounding box center [820, 119] width 235 height 29
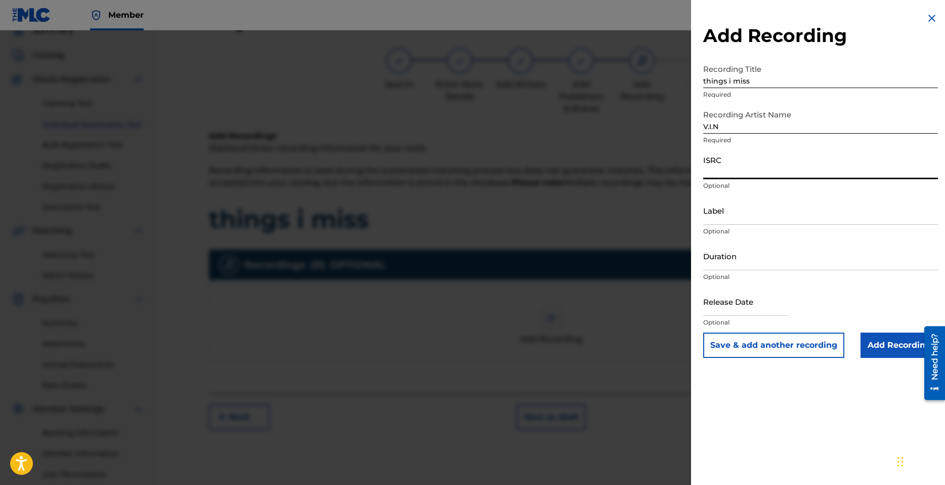
click at [728, 168] on input "ISRC" at bounding box center [820, 164] width 235 height 29
paste input "QZK6H2382693"
click at [731, 223] on input "Label" at bounding box center [820, 210] width 235 height 29
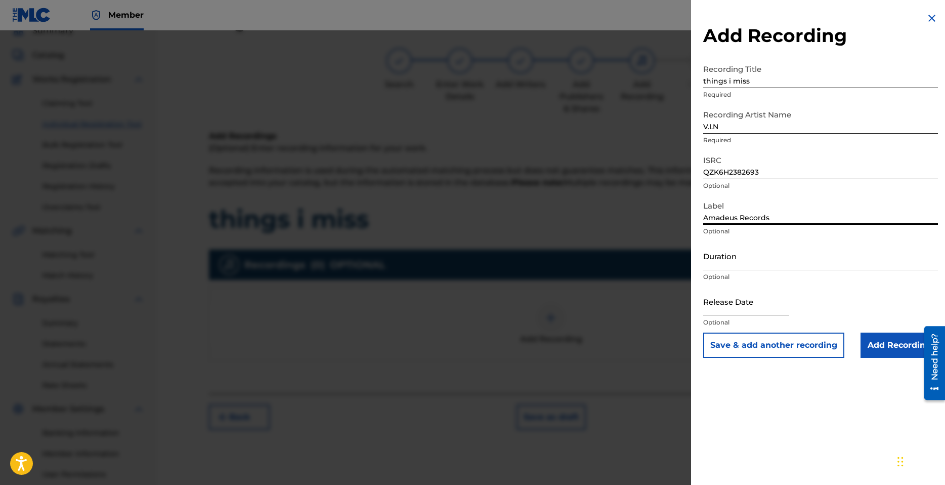
click at [755, 265] on input "Duration" at bounding box center [820, 255] width 235 height 29
click at [736, 310] on input "text" at bounding box center [746, 301] width 86 height 29
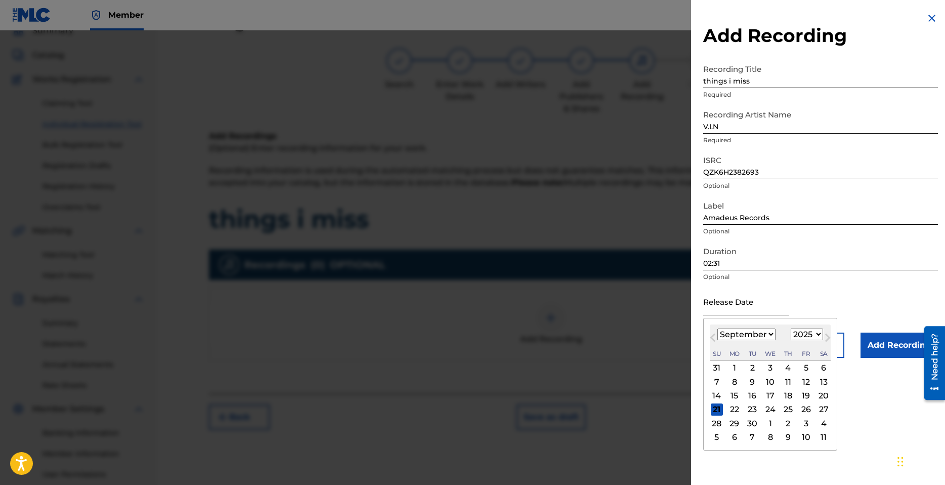
click at [751, 340] on div "January February March April May June July August September October November De…" at bounding box center [747, 334] width 58 height 12
click at [757, 334] on select "January February March April May June July August September October November De…" at bounding box center [747, 334] width 58 height 12
click at [718, 328] on select "January February March April May June July August September October November De…" at bounding box center [747, 334] width 58 height 12
click at [815, 331] on select "1899 1900 1901 1902 1903 1904 1905 1906 1907 1908 1909 1910 1911 1912 1913 1914…" at bounding box center [807, 334] width 32 height 12
click at [791, 328] on select "1899 1900 1901 1902 1903 1904 1905 1906 1907 1908 1909 1910 1911 1912 1913 1914…" at bounding box center [807, 334] width 32 height 12
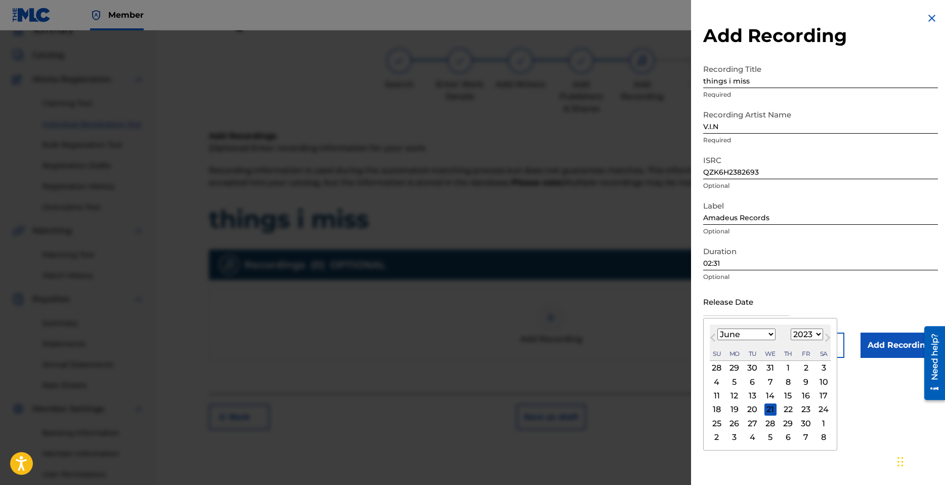
click at [802, 369] on div "2" at bounding box center [806, 368] width 12 height 12
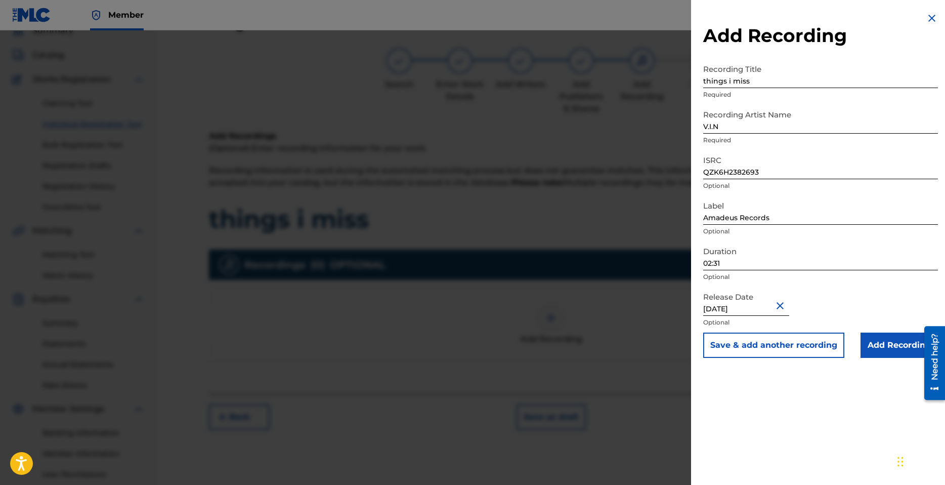
click at [889, 346] on input "Add Recording" at bounding box center [899, 344] width 77 height 25
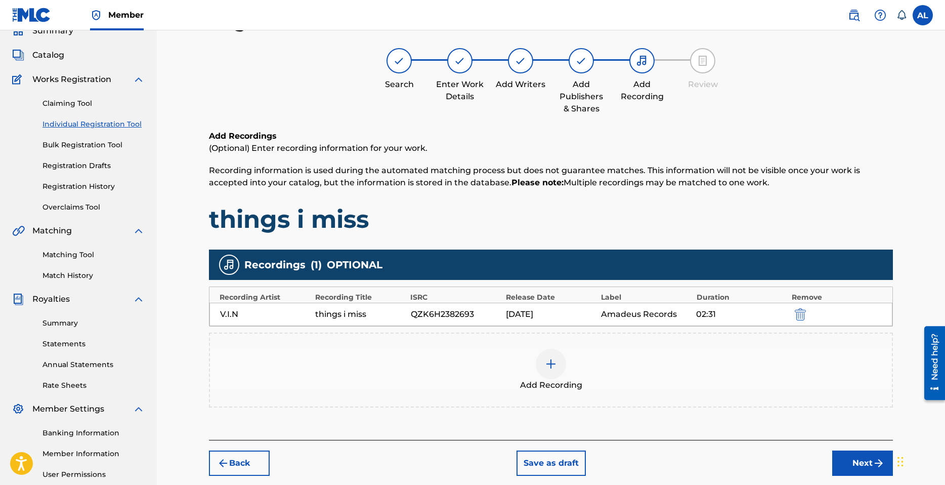
click at [552, 362] on img at bounding box center [551, 364] width 12 height 12
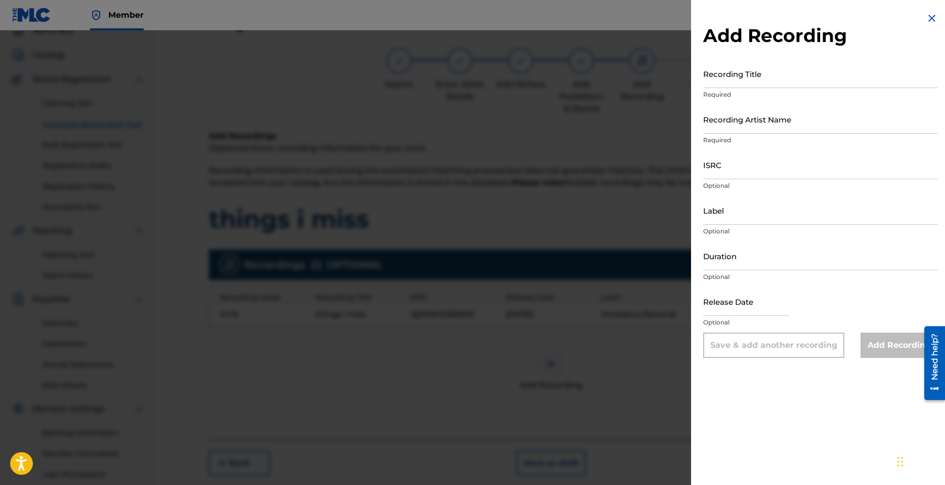
click at [759, 85] on input "Recording Title" at bounding box center [820, 73] width 235 height 29
click at [754, 125] on input "Recording Artist Name" at bounding box center [820, 119] width 235 height 29
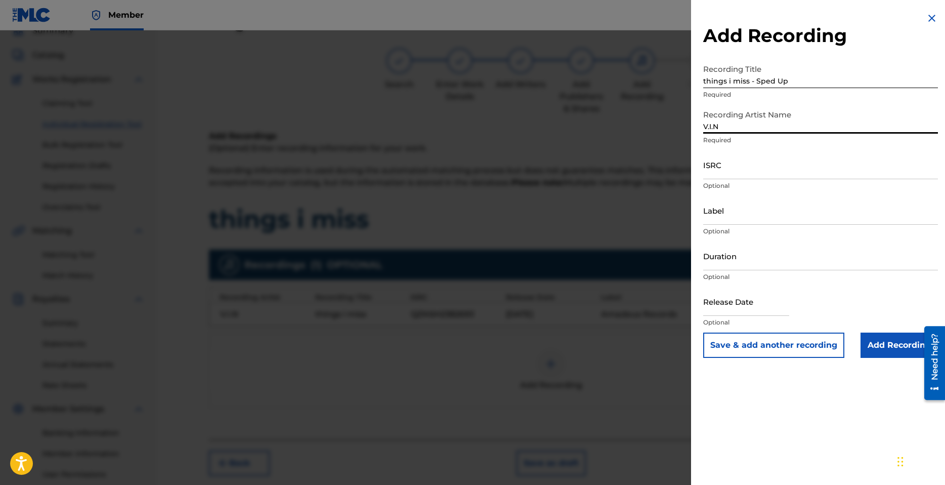
click at [728, 175] on input "ISRC" at bounding box center [820, 164] width 235 height 29
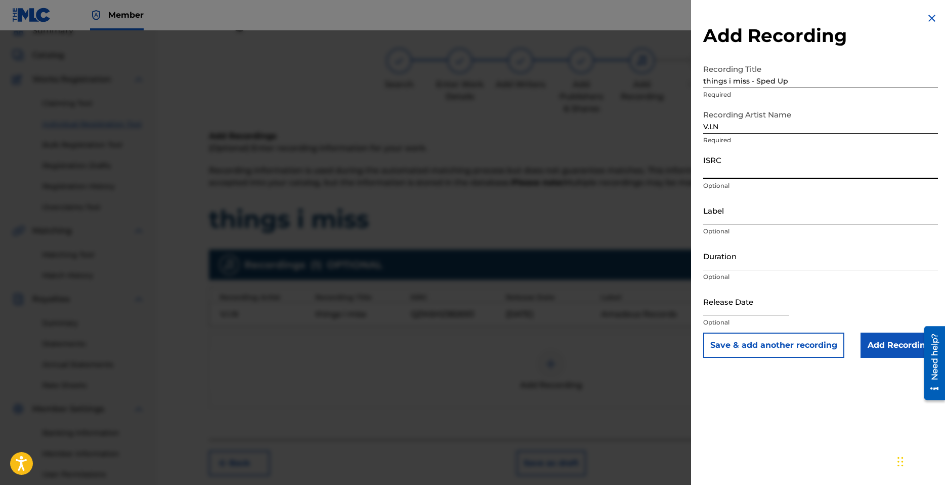
paste input "QZK6H2382694"
click at [744, 221] on input "Label" at bounding box center [820, 210] width 235 height 29
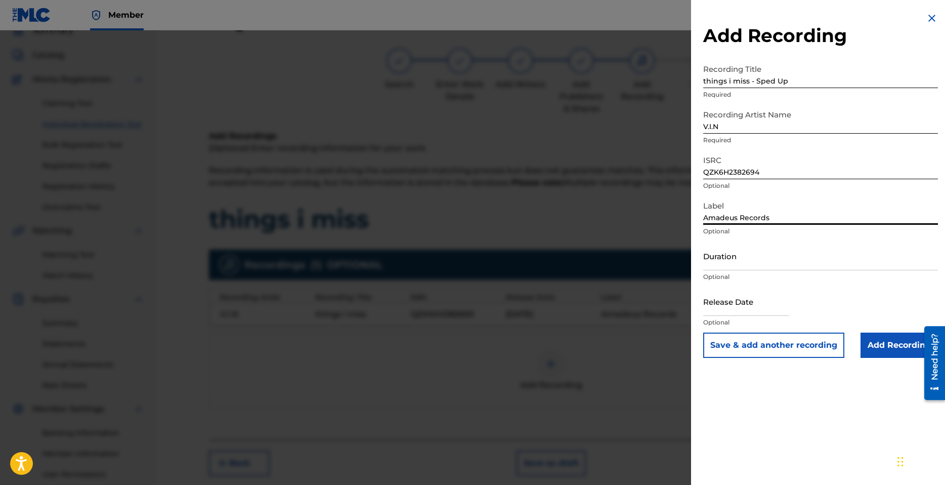
click at [712, 266] on input "Duration" at bounding box center [820, 255] width 235 height 29
click at [724, 259] on input "Duration" at bounding box center [820, 255] width 235 height 29
click at [729, 308] on input "text" at bounding box center [746, 301] width 86 height 29
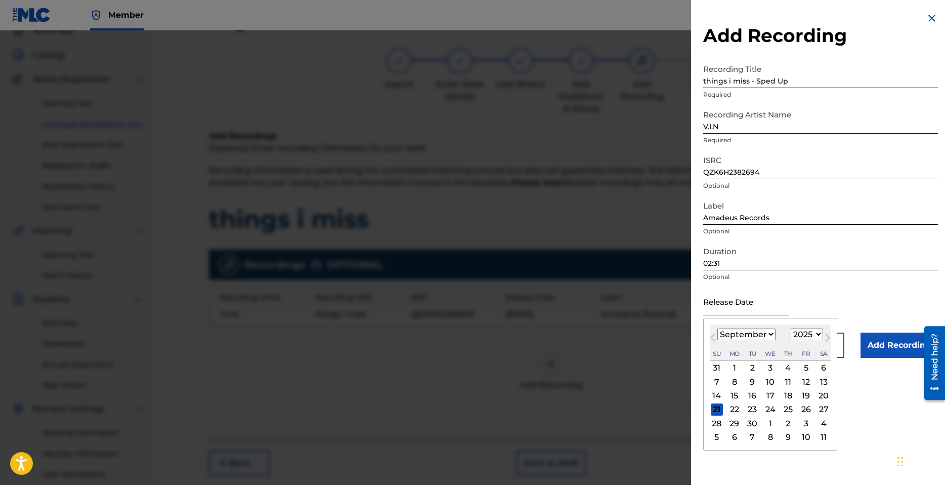
click at [778, 296] on input "text" at bounding box center [746, 301] width 86 height 29
click at [761, 332] on select "January February March April May June July August September October November De…" at bounding box center [747, 334] width 58 height 12
click at [718, 328] on select "January February March April May June July August September October November De…" at bounding box center [747, 334] width 58 height 12
click at [816, 333] on select "1899 1900 1901 1902 1903 1904 1905 1906 1907 1908 1909 1910 1911 1912 1913 1914…" at bounding box center [807, 334] width 32 height 12
click at [791, 328] on select "1899 1900 1901 1902 1903 1904 1905 1906 1907 1908 1909 1910 1911 1912 1913 1914…" at bounding box center [807, 334] width 32 height 12
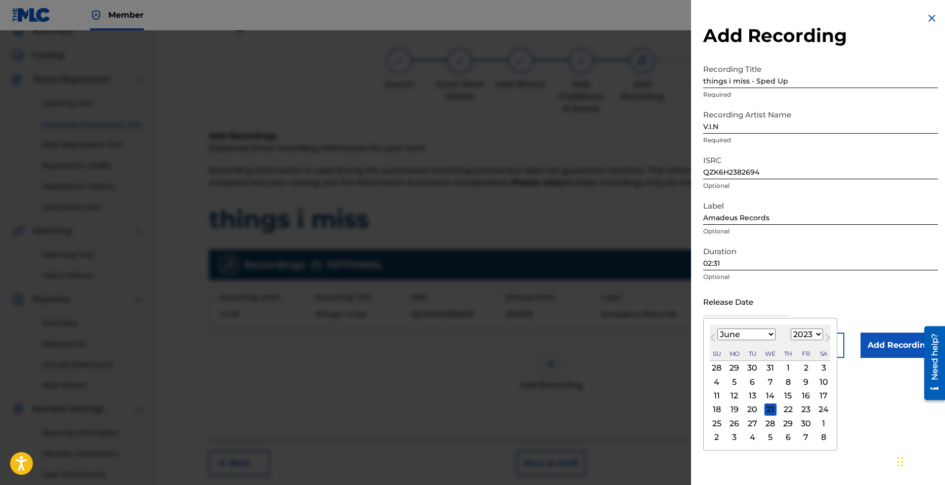
click at [802, 364] on div "2" at bounding box center [806, 368] width 12 height 12
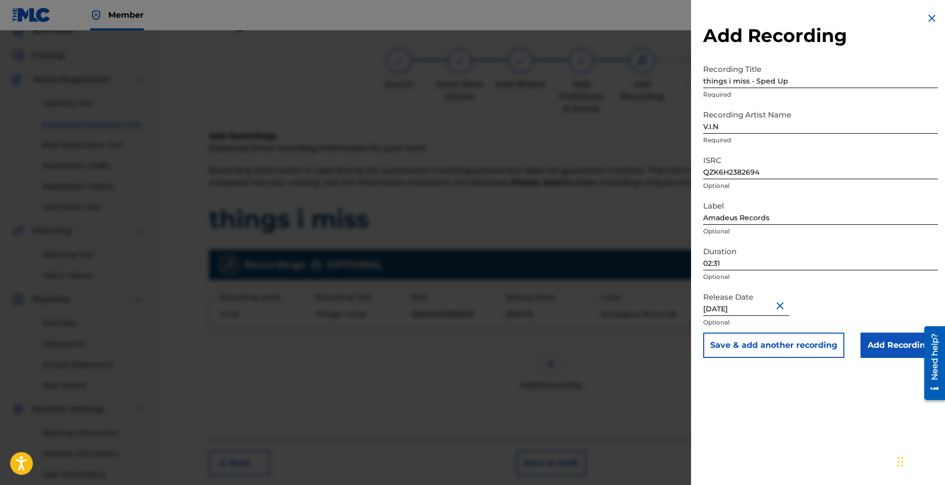
click at [892, 348] on input "Add Recording" at bounding box center [899, 344] width 77 height 25
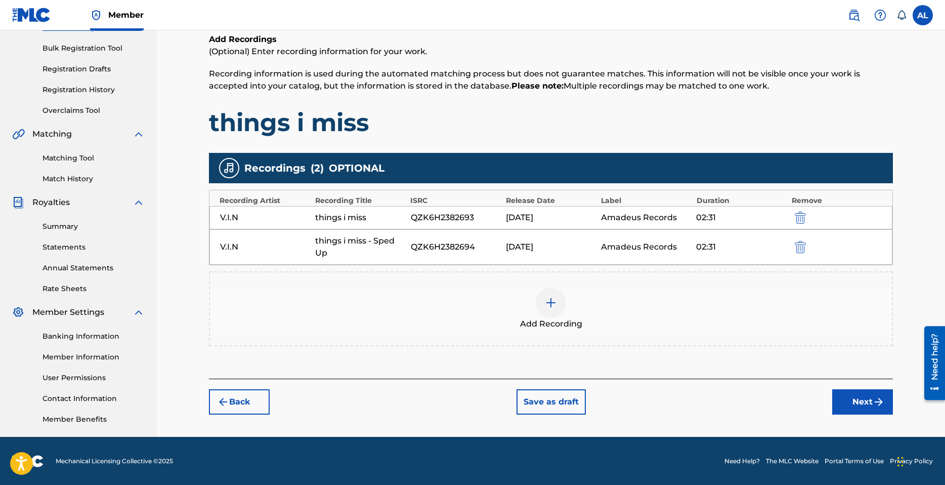
scroll to position [143, 0]
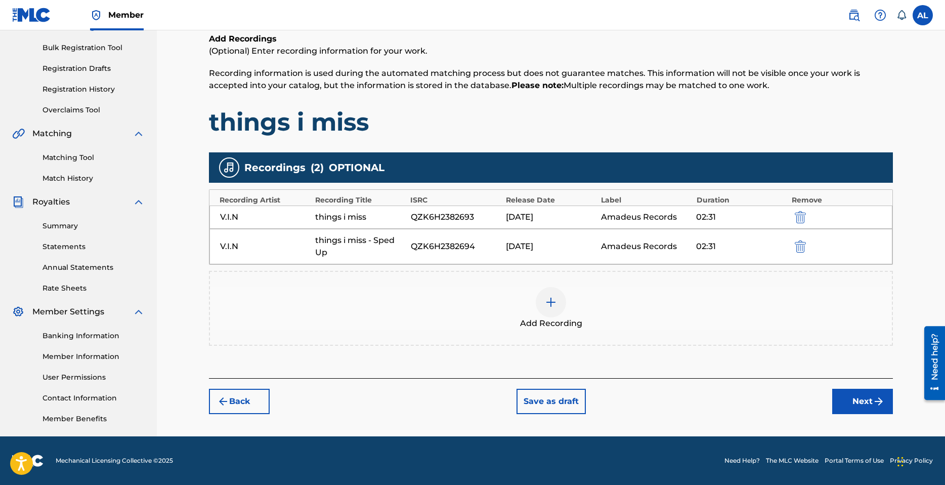
click at [403, 248] on div "things i miss - Sped Up" at bounding box center [360, 246] width 90 height 24
click at [799, 245] on img "submit" at bounding box center [800, 246] width 11 height 12
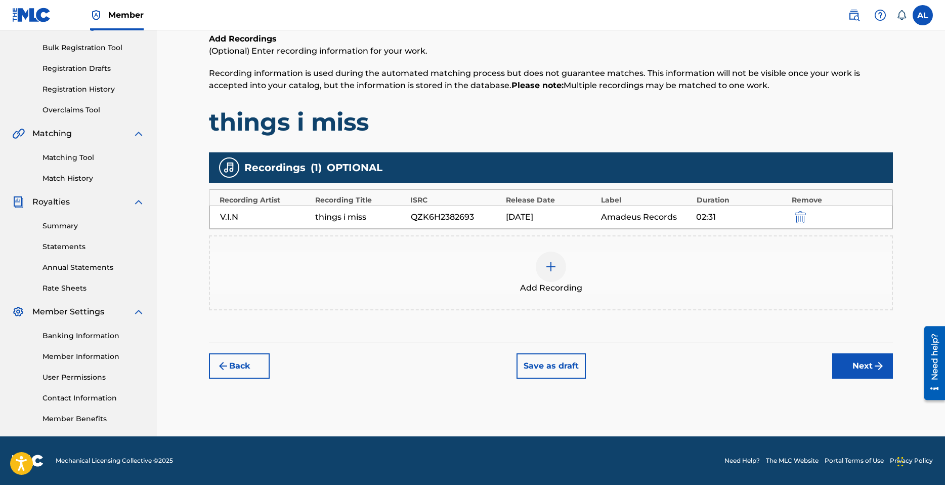
click at [539, 268] on div at bounding box center [551, 266] width 30 height 30
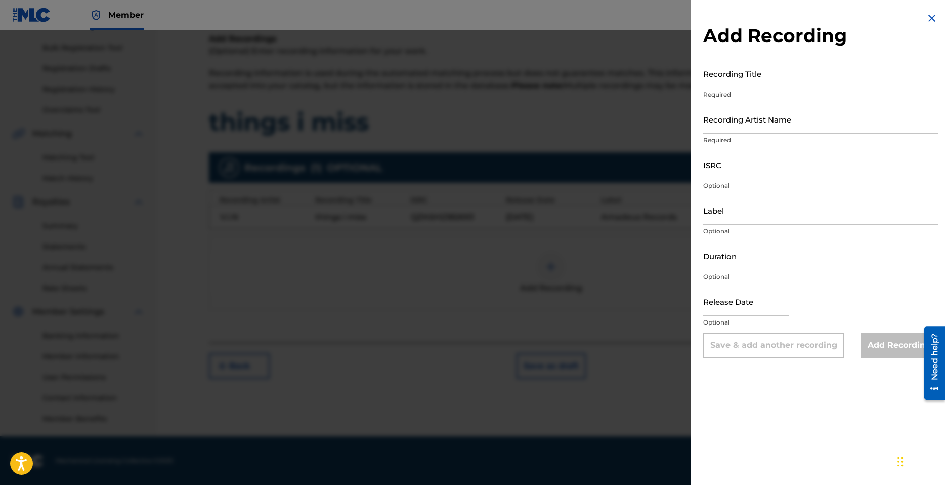
drag, startPoint x: 754, startPoint y: 64, endPoint x: 755, endPoint y: 81, distance: 16.7
click at [754, 67] on input "Recording Title" at bounding box center [820, 73] width 235 height 29
drag, startPoint x: 755, startPoint y: 138, endPoint x: 749, endPoint y: 128, distance: 12.0
click at [752, 136] on p "Required" at bounding box center [820, 140] width 235 height 9
click at [749, 128] on input "Recording Artist Name" at bounding box center [820, 119] width 235 height 29
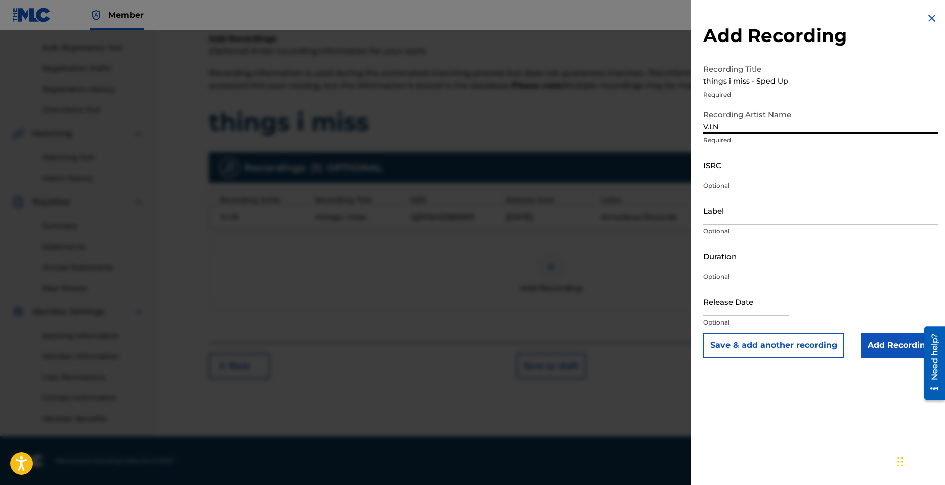
click at [739, 167] on input "ISRC" at bounding box center [820, 164] width 235 height 29
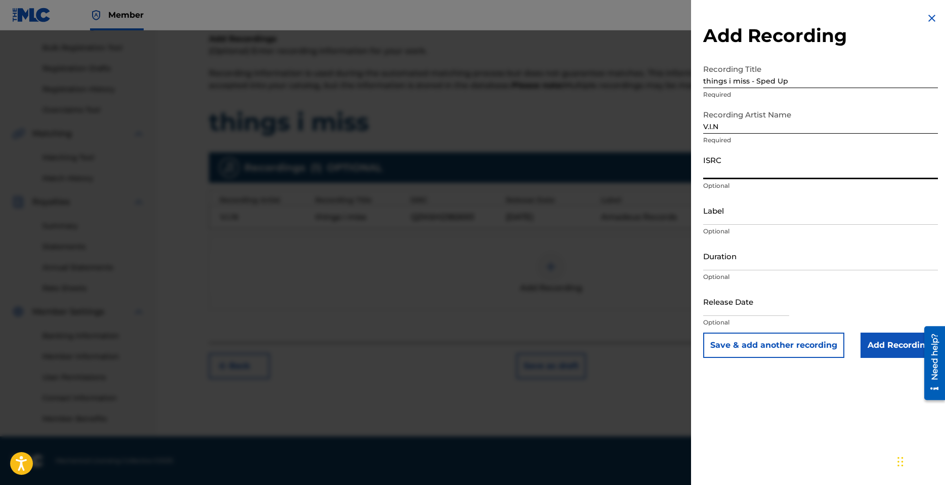
paste input "QZK6H2382694"
click at [745, 219] on input "Label" at bounding box center [820, 210] width 235 height 29
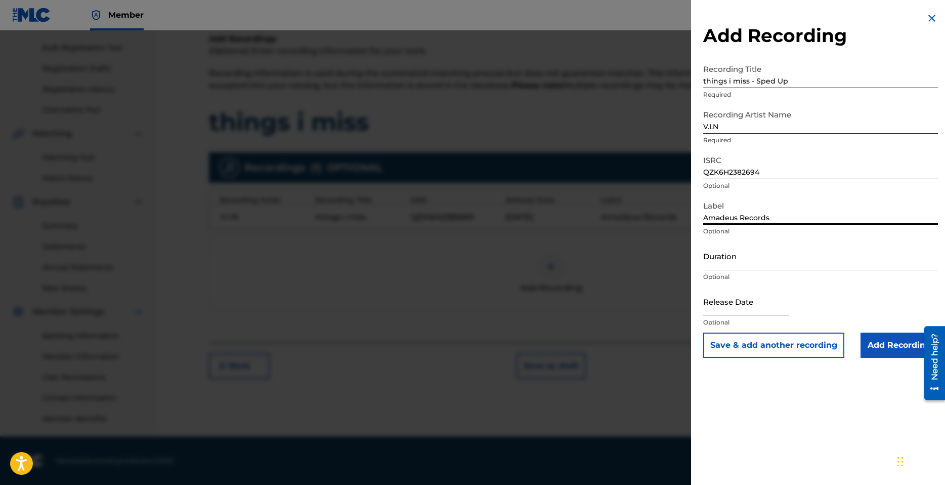
click at [734, 265] on input "Duration" at bounding box center [820, 255] width 235 height 29
click at [703, 332] on button "Save & add another recording" at bounding box center [773, 344] width 141 height 25
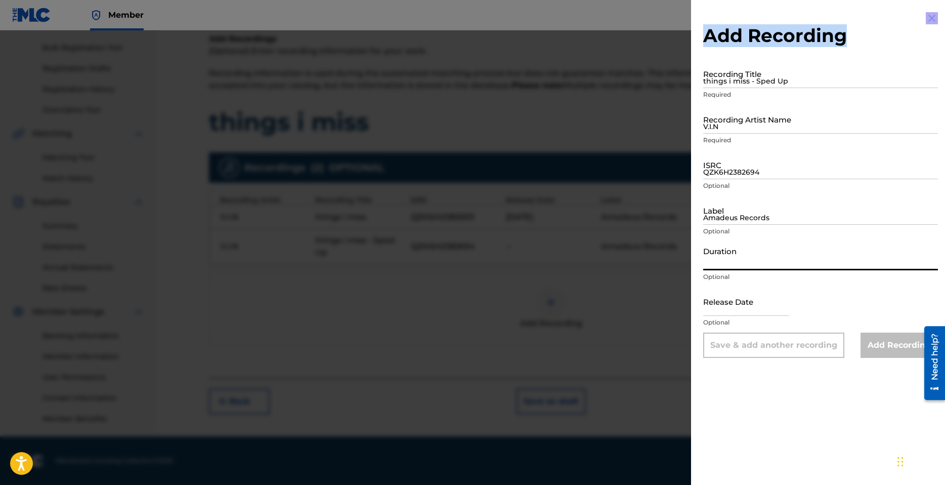
click at [925, 24] on div "Add Recording Recording Title things i miss - Sped Up Required Recording Artist…" at bounding box center [820, 242] width 259 height 485
click at [929, 14] on img at bounding box center [932, 18] width 12 height 12
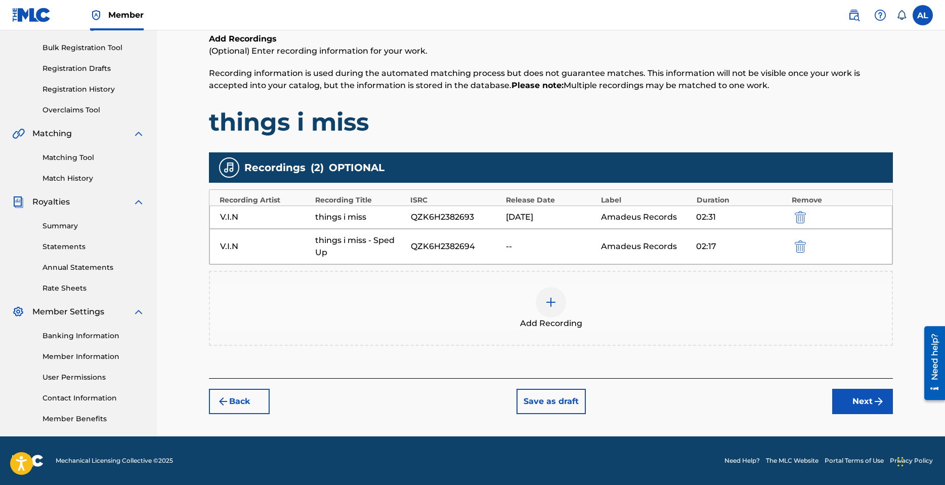
click at [798, 248] on img "submit" at bounding box center [800, 246] width 11 height 12
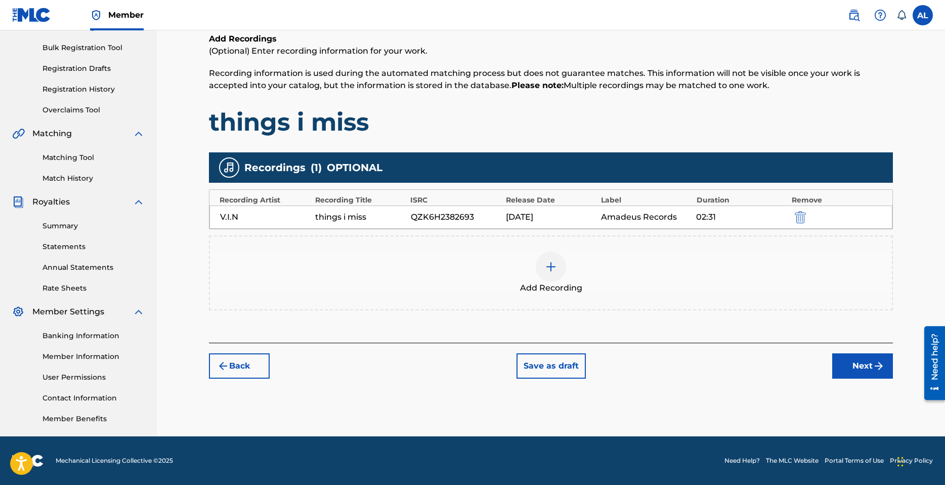
click at [556, 270] on img at bounding box center [551, 267] width 12 height 12
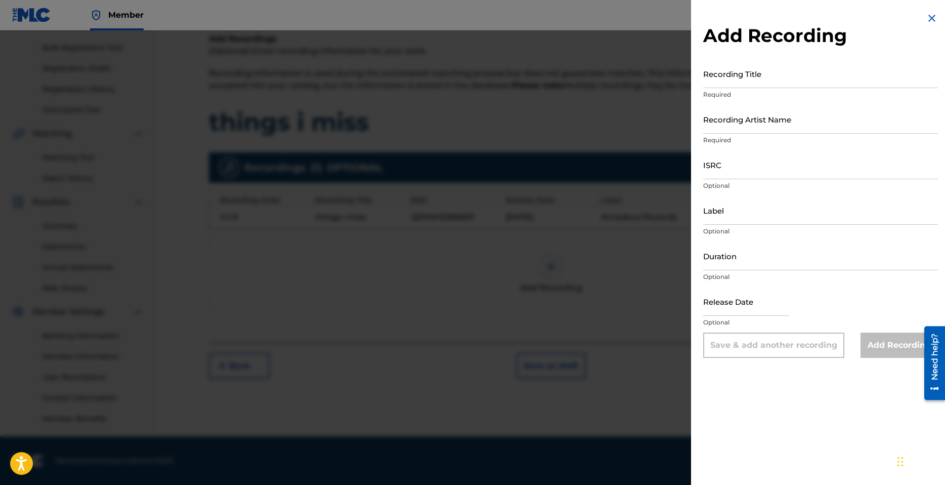
click at [776, 90] on p "Required" at bounding box center [820, 94] width 235 height 9
click at [777, 83] on input "Recording Title" at bounding box center [820, 73] width 235 height 29
click at [766, 122] on input "Recording Artist Name" at bounding box center [820, 119] width 235 height 29
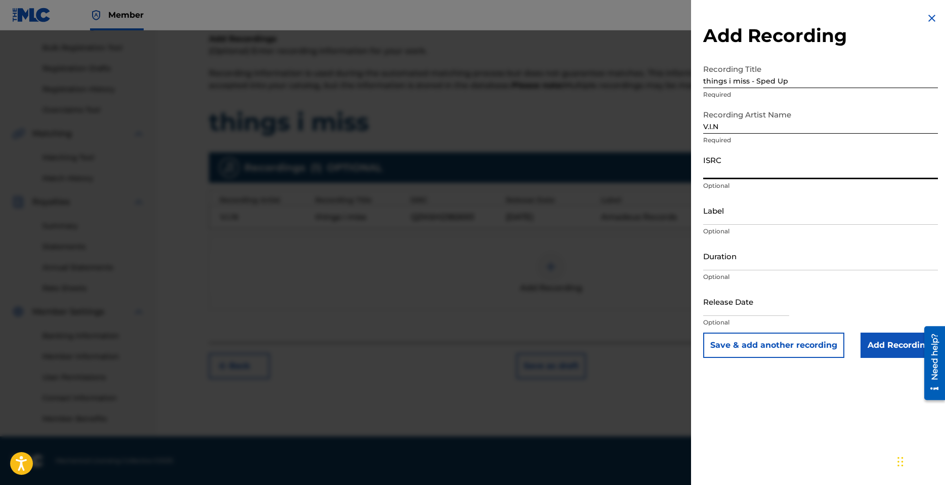
click at [733, 170] on input "ISRC" at bounding box center [820, 164] width 235 height 29
paste input "QZK6H2382694"
click at [734, 214] on input "Label" at bounding box center [820, 210] width 235 height 29
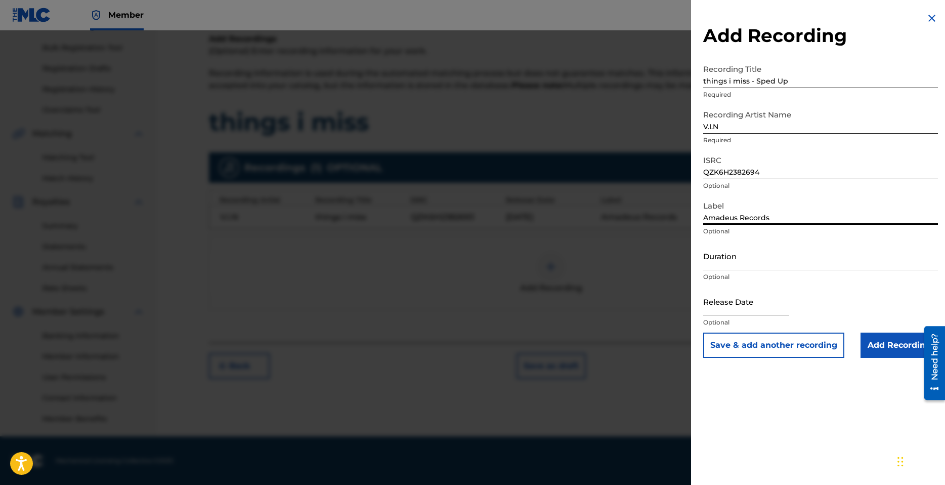
click at [746, 261] on input "Duration" at bounding box center [820, 255] width 235 height 29
click at [736, 309] on input "text" at bounding box center [746, 301] width 86 height 29
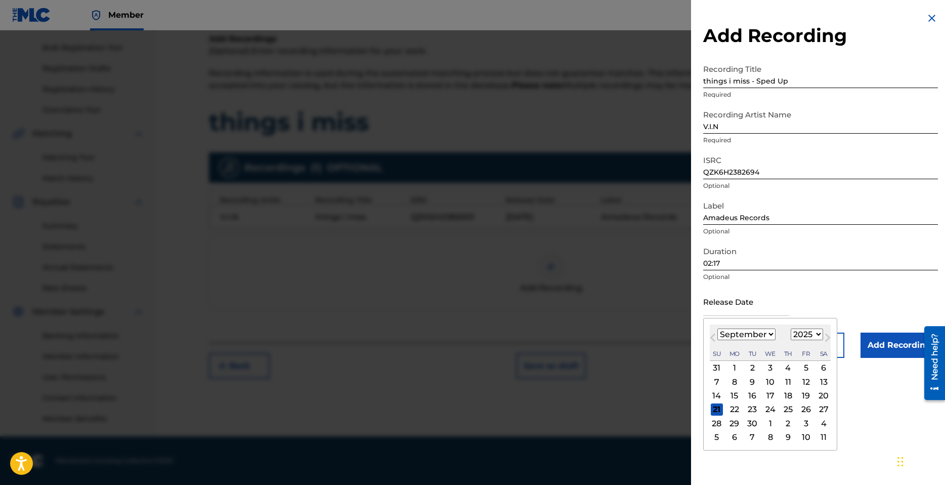
click at [770, 333] on select "January February March April May June July August September October November De…" at bounding box center [747, 334] width 58 height 12
click at [718, 328] on select "January February March April May June July August September October November De…" at bounding box center [747, 334] width 58 height 12
click at [820, 333] on button "Next Month" at bounding box center [828, 339] width 16 height 16
click at [820, 332] on button "Next Month" at bounding box center [828, 339] width 16 height 16
click at [815, 333] on select "1899 1900 1901 1902 1903 1904 1905 1906 1907 1908 1909 1910 1911 1912 1913 1914…" at bounding box center [807, 334] width 32 height 12
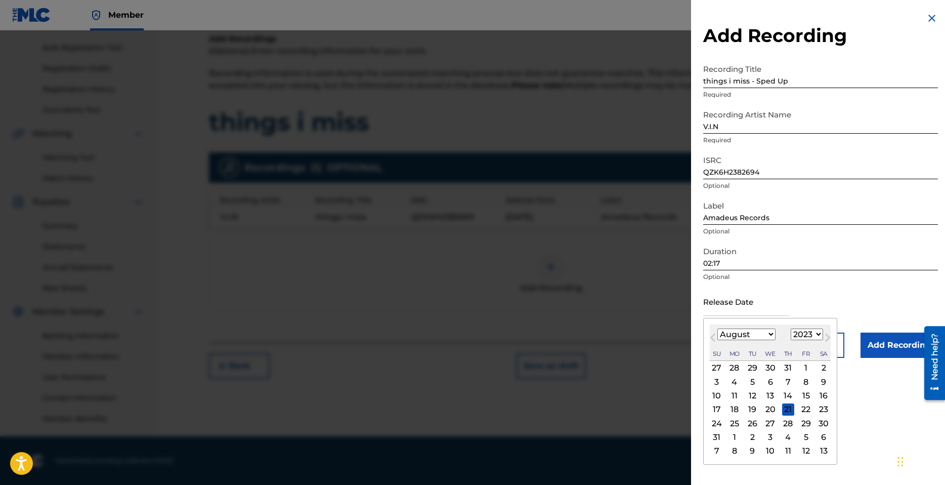
click at [791, 328] on select "1899 1900 1901 1902 1903 1904 1905 1906 1907 1908 1909 1910 1911 1912 1913 1914…" at bounding box center [807, 334] width 32 height 12
click at [769, 333] on select "January February March April May June July August September October November De…" at bounding box center [747, 334] width 58 height 12
click at [718, 328] on select "January February March April May June July August September October November De…" at bounding box center [747, 334] width 58 height 12
click at [803, 367] on div "2" at bounding box center [806, 368] width 12 height 12
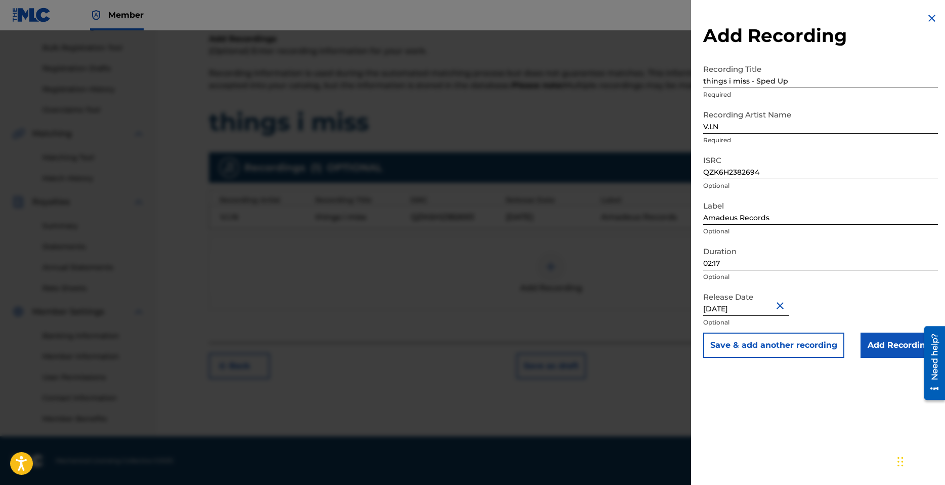
click at [898, 344] on input "Add Recording" at bounding box center [899, 344] width 77 height 25
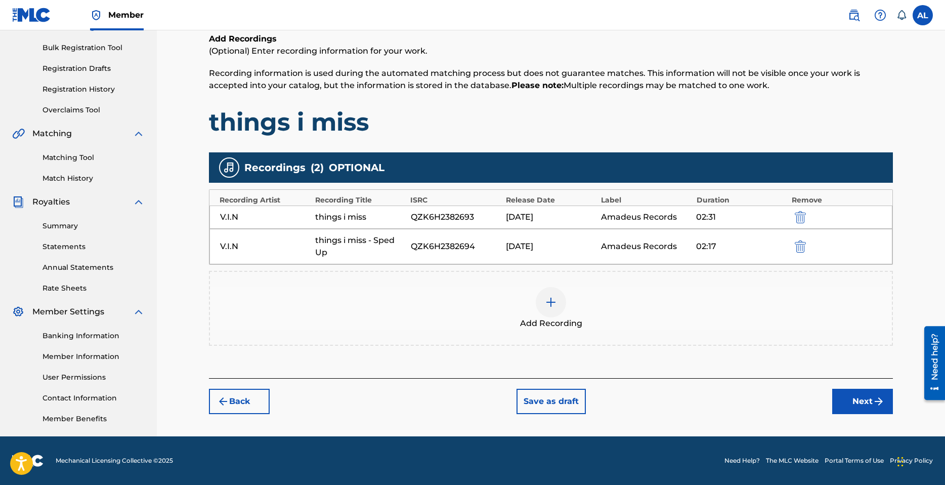
click at [872, 392] on button "Next" at bounding box center [862, 401] width 61 height 25
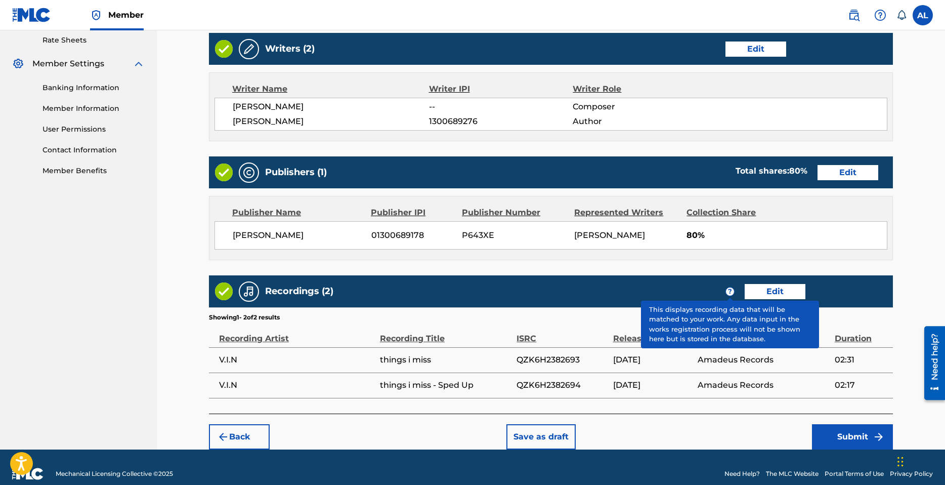
scroll to position [404, 0]
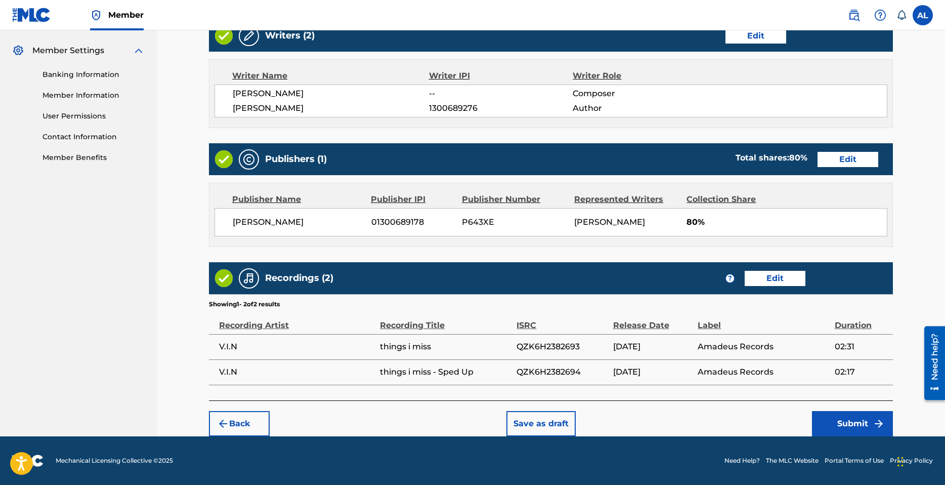
click at [862, 429] on button "Submit" at bounding box center [852, 423] width 81 height 25
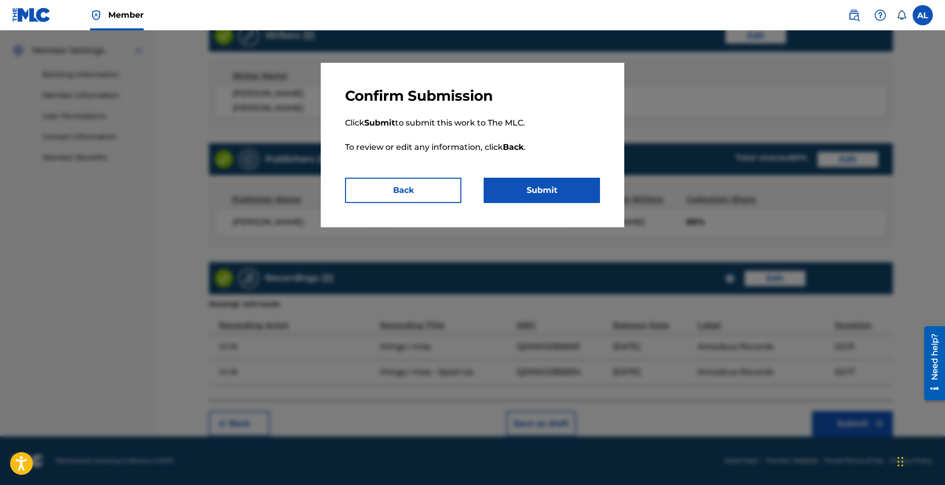
click at [541, 198] on button "Submit" at bounding box center [542, 190] width 116 height 25
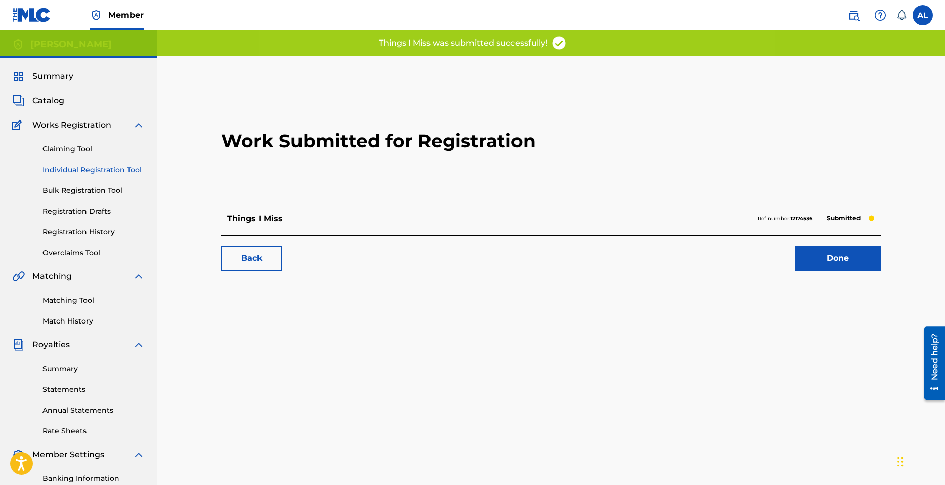
click at [855, 264] on link "Done" at bounding box center [838, 257] width 86 height 25
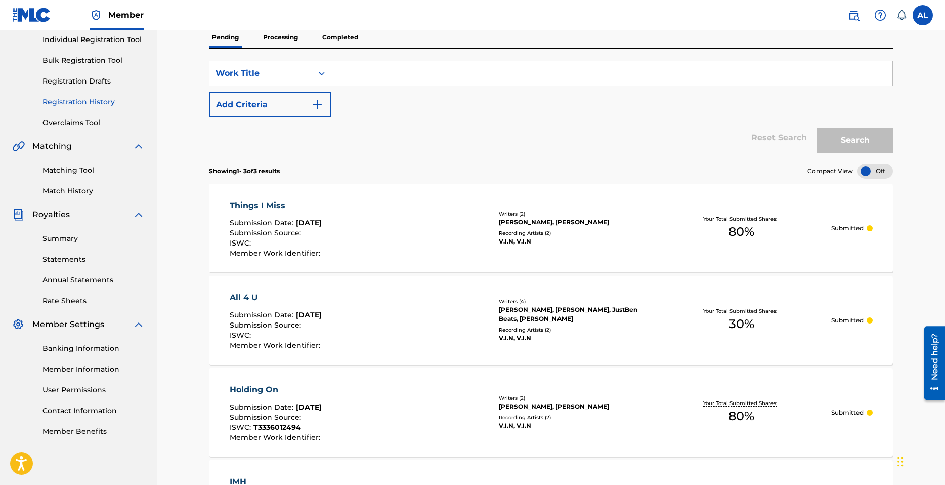
scroll to position [51, 0]
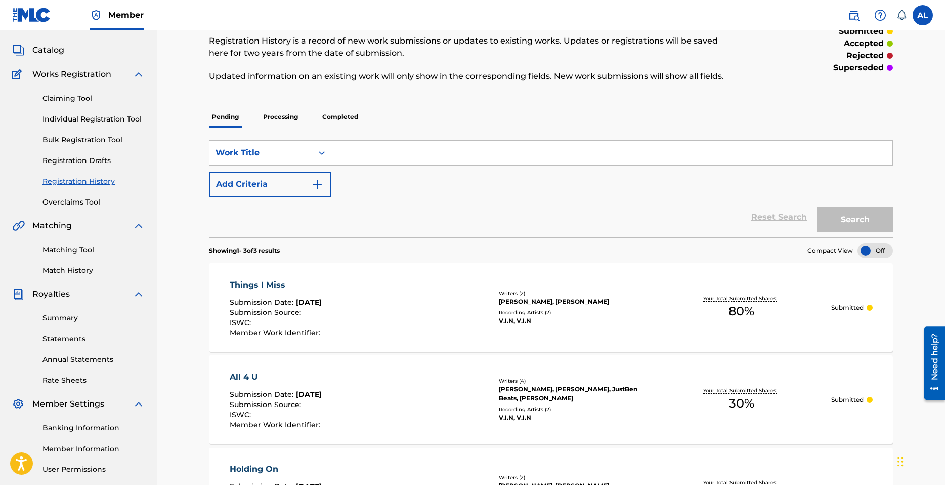
click at [96, 120] on link "Individual Registration Tool" at bounding box center [94, 119] width 102 height 11
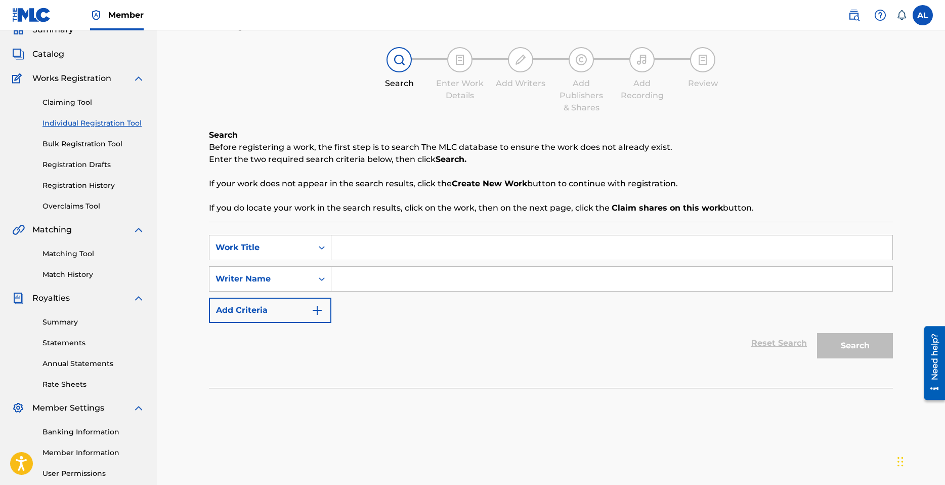
scroll to position [51, 0]
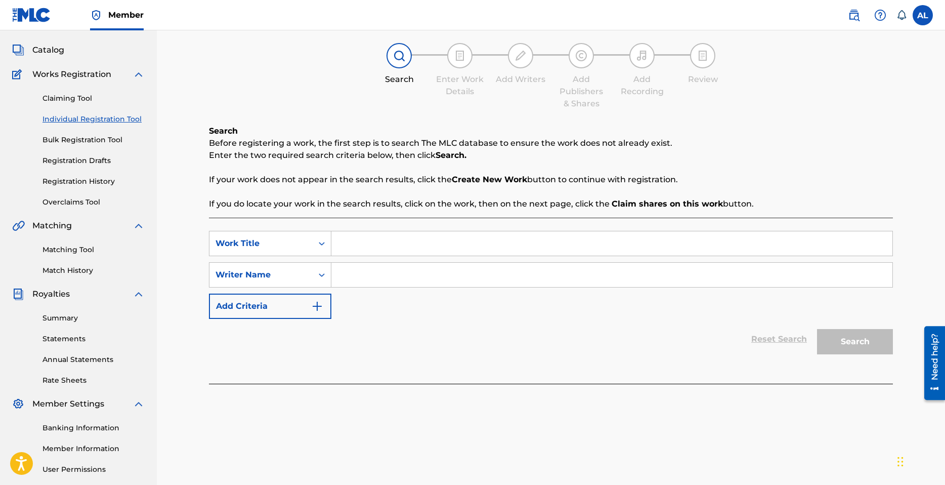
click at [374, 239] on input "Search Form" at bounding box center [611, 243] width 561 height 24
click at [381, 277] on input "Search Form" at bounding box center [611, 275] width 561 height 24
click at [858, 343] on button "Search" at bounding box center [855, 341] width 76 height 25
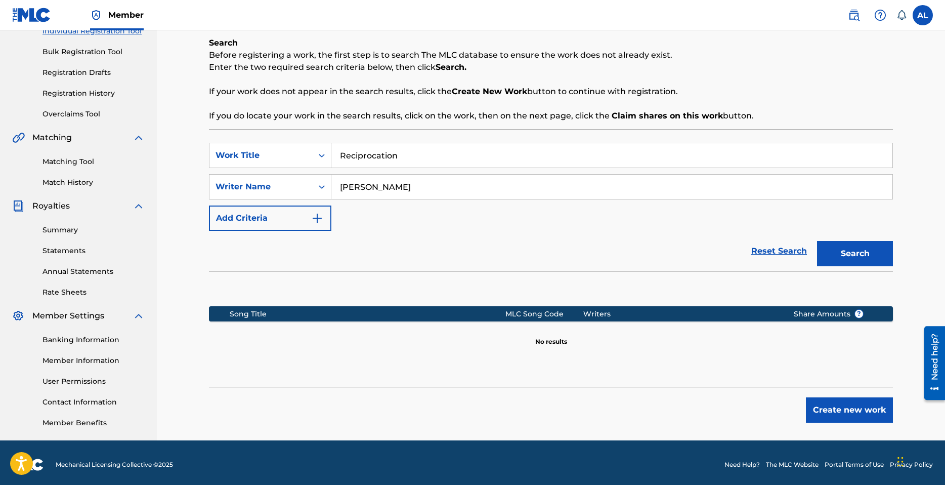
scroll to position [143, 0]
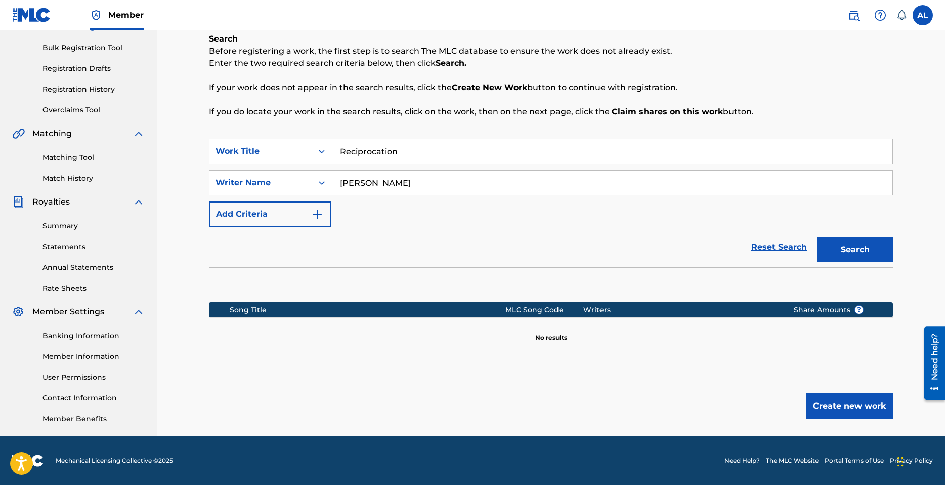
click at [839, 402] on button "Create new work" at bounding box center [849, 405] width 87 height 25
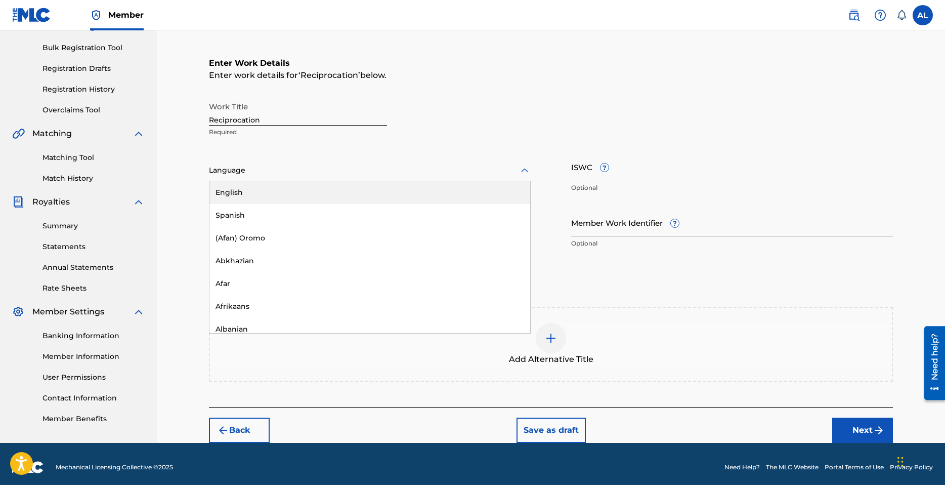
click at [343, 175] on div at bounding box center [370, 170] width 322 height 13
click at [249, 196] on div "English" at bounding box center [369, 192] width 321 height 23
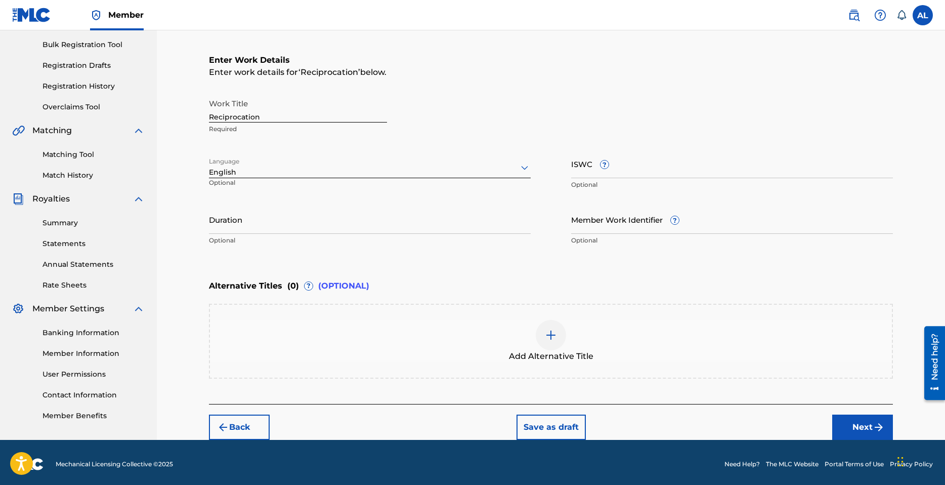
scroll to position [149, 0]
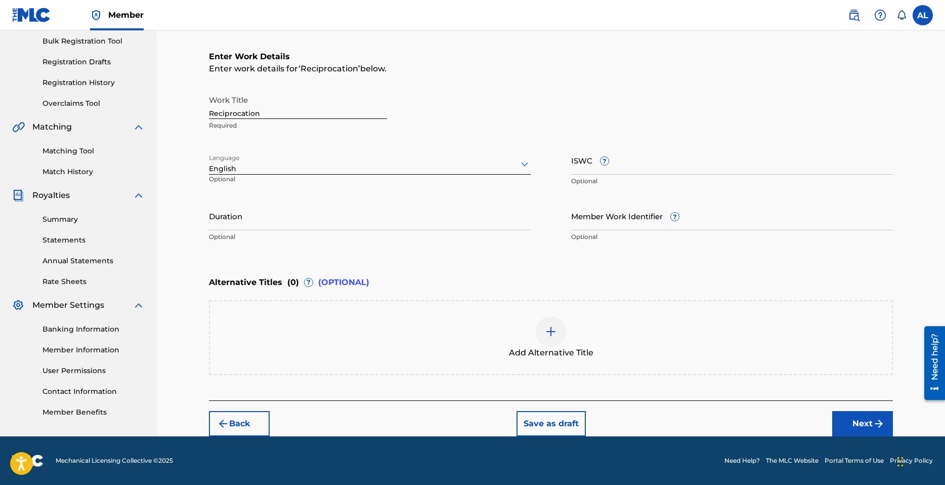
click at [858, 417] on button "Next" at bounding box center [862, 423] width 61 height 25
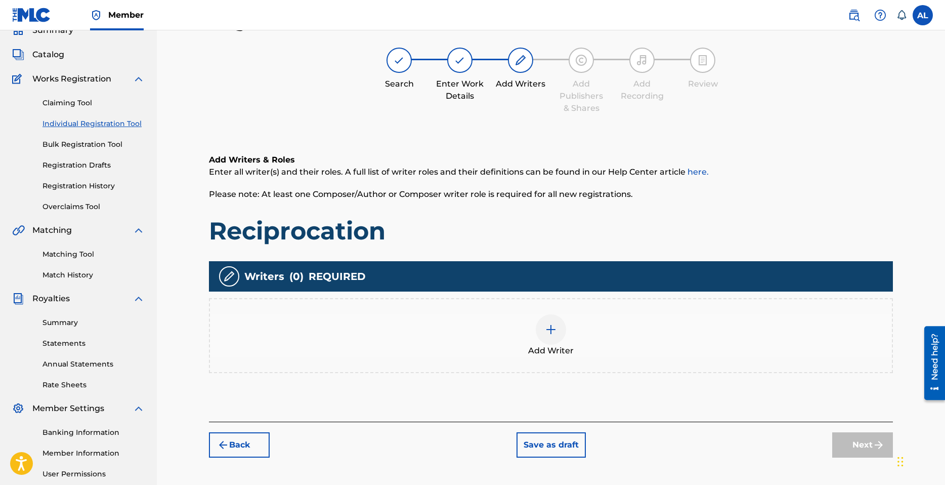
scroll to position [46, 0]
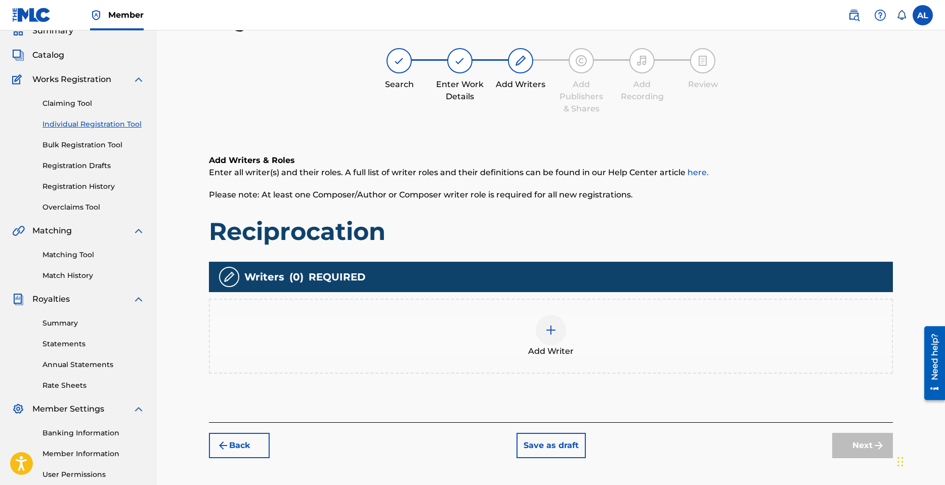
click at [557, 327] on div at bounding box center [551, 330] width 30 height 30
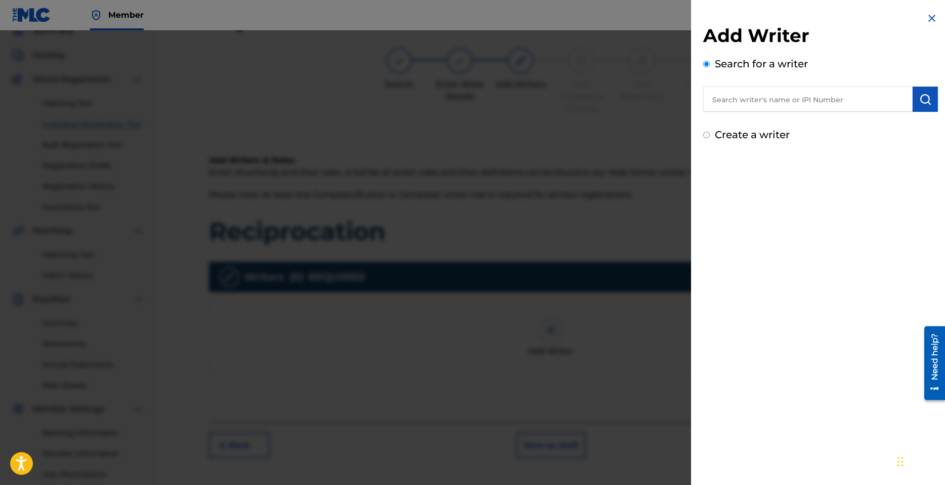
click at [775, 101] on input "text" at bounding box center [807, 99] width 209 height 25
click at [751, 134] on label "Create a writer" at bounding box center [752, 135] width 75 height 12
click at [710, 134] on input "Create a writer" at bounding box center [706, 135] width 7 height 7
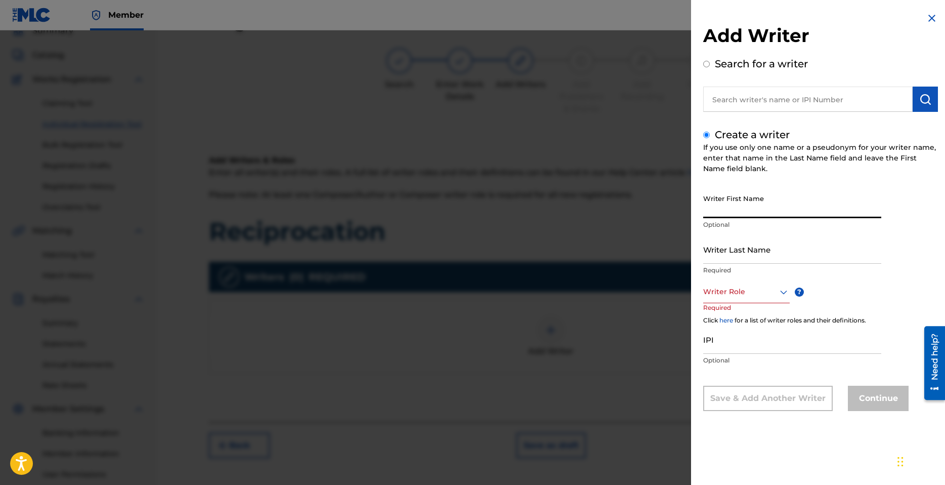
click at [759, 212] on input "Writer First Name" at bounding box center [792, 203] width 178 height 29
click at [730, 256] on input "Writer Last Name" at bounding box center [792, 249] width 178 height 29
click at [745, 300] on div "Writer Role" at bounding box center [746, 291] width 87 height 23
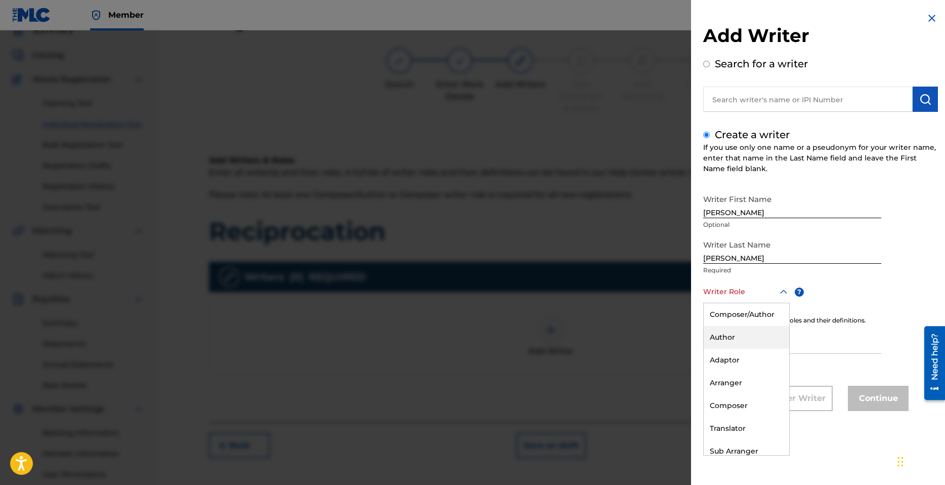
click at [734, 332] on div "Author" at bounding box center [747, 337] width 86 height 23
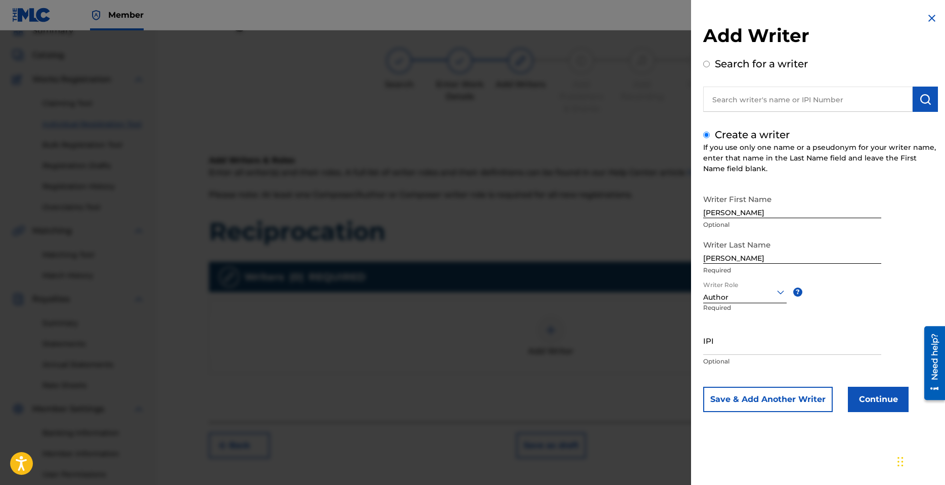
drag, startPoint x: 725, startPoint y: 345, endPoint x: 727, endPoint y: 336, distance: 9.3
click at [725, 346] on input "IPI" at bounding box center [792, 340] width 178 height 29
paste input "1300689276"
click at [889, 401] on button "Continue" at bounding box center [878, 399] width 61 height 25
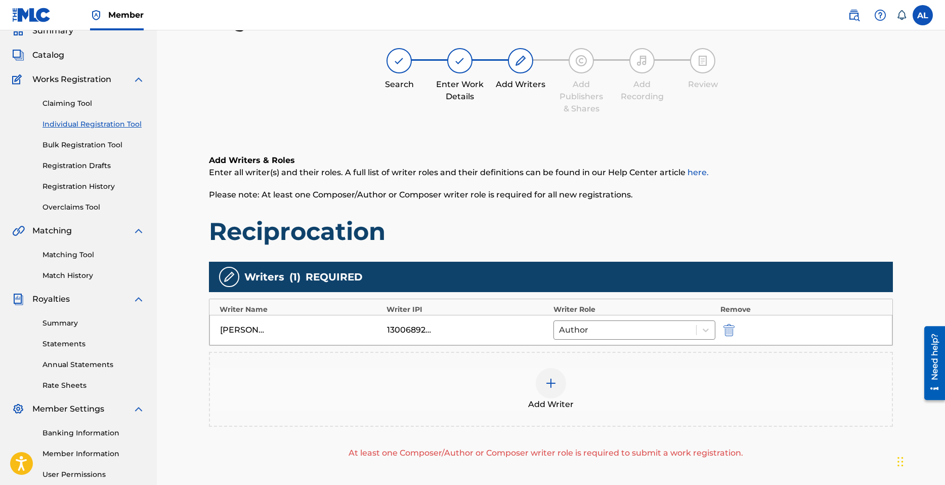
click at [546, 389] on img at bounding box center [551, 383] width 12 height 12
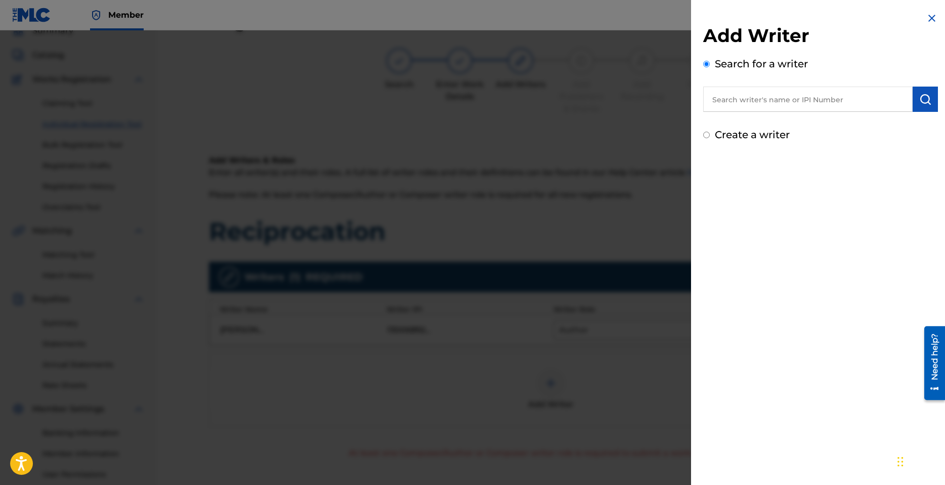
click at [747, 139] on label "Create a writer" at bounding box center [752, 135] width 75 height 12
click at [710, 138] on input "Create a writer" at bounding box center [706, 135] width 7 height 7
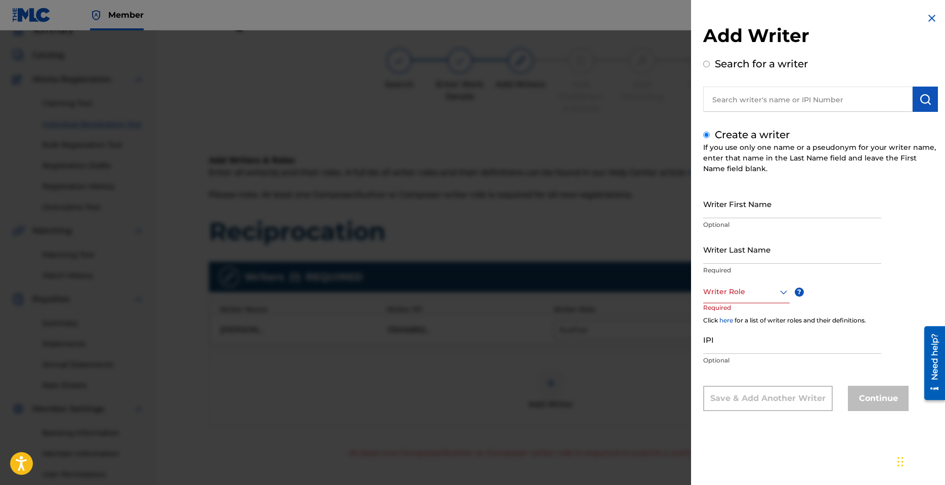
click at [744, 211] on input "Writer First Name" at bounding box center [792, 203] width 178 height 29
click at [731, 256] on input "Writer Last Name" at bounding box center [792, 249] width 178 height 29
click at [727, 289] on div at bounding box center [746, 291] width 87 height 13
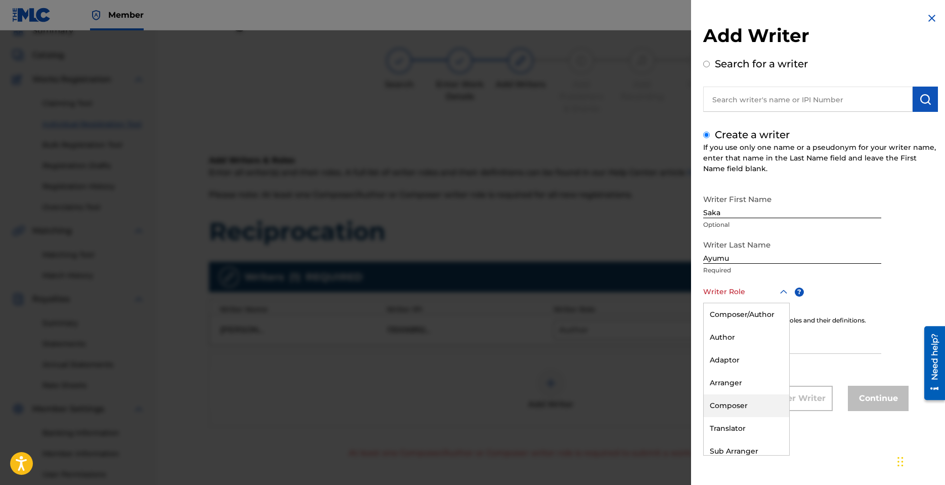
click at [744, 408] on div "Composer" at bounding box center [747, 405] width 86 height 23
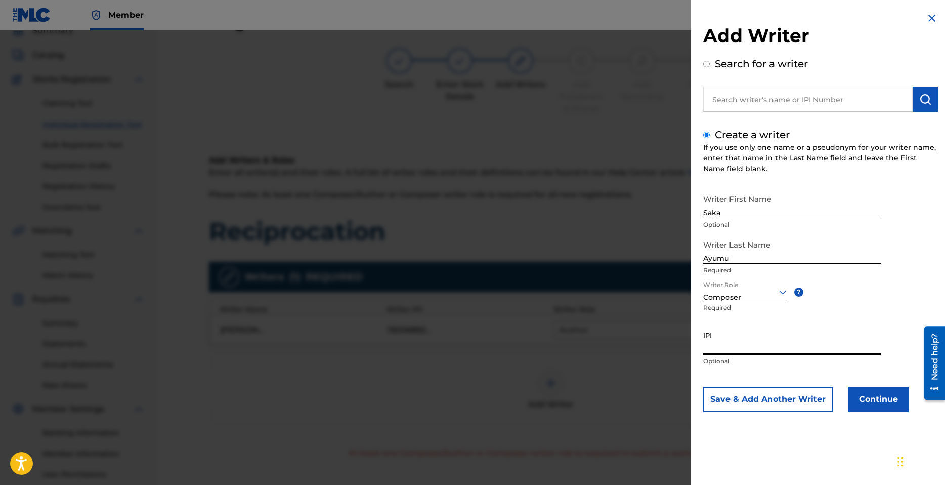
click at [742, 349] on input "IPI" at bounding box center [792, 340] width 178 height 29
paste input "1282883812"
click at [870, 398] on button "Continue" at bounding box center [878, 399] width 61 height 25
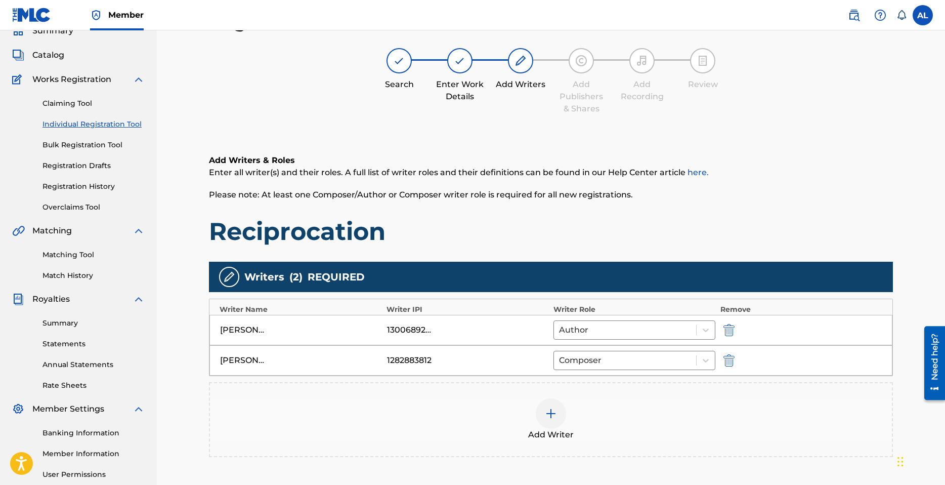
click at [553, 424] on div at bounding box center [551, 413] width 30 height 30
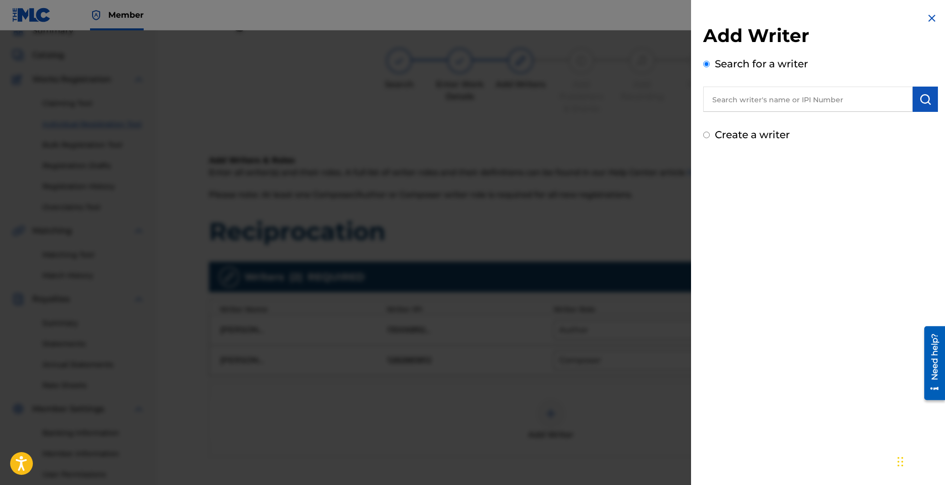
click at [743, 140] on label "Create a writer" at bounding box center [752, 135] width 75 height 12
click at [710, 138] on input "Create a writer" at bounding box center [706, 135] width 7 height 7
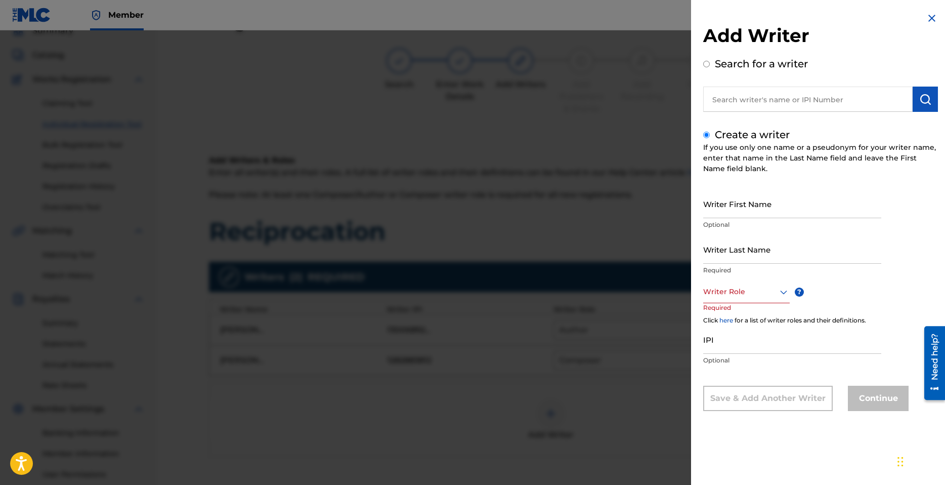
click at [741, 218] on div "Writer First Name Optional" at bounding box center [792, 212] width 178 height 46
click at [749, 212] on input "Writer First Name" at bounding box center [792, 203] width 178 height 29
click at [739, 251] on input "Writer Last Name" at bounding box center [792, 249] width 178 height 29
click at [735, 296] on div at bounding box center [746, 291] width 87 height 13
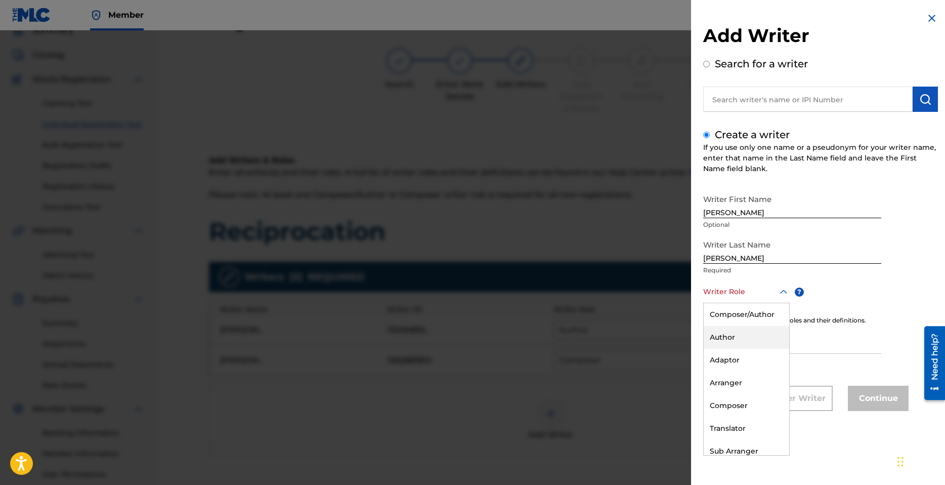
drag, startPoint x: 734, startPoint y: 335, endPoint x: 739, endPoint y: 338, distance: 5.9
click at [734, 335] on div "Author" at bounding box center [747, 337] width 86 height 23
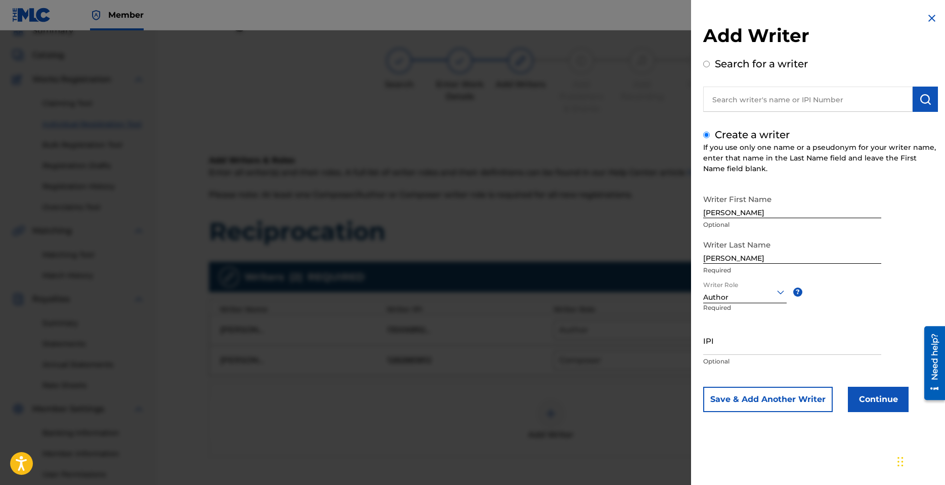
click at [740, 345] on input "IPI" at bounding box center [792, 340] width 178 height 29
click at [867, 392] on button "Continue" at bounding box center [878, 399] width 61 height 25
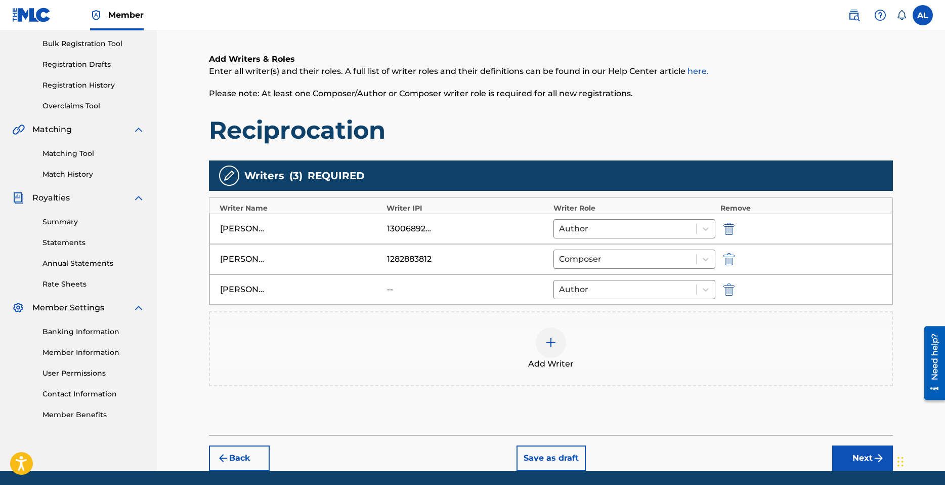
click at [856, 451] on button "Next" at bounding box center [862, 457] width 61 height 25
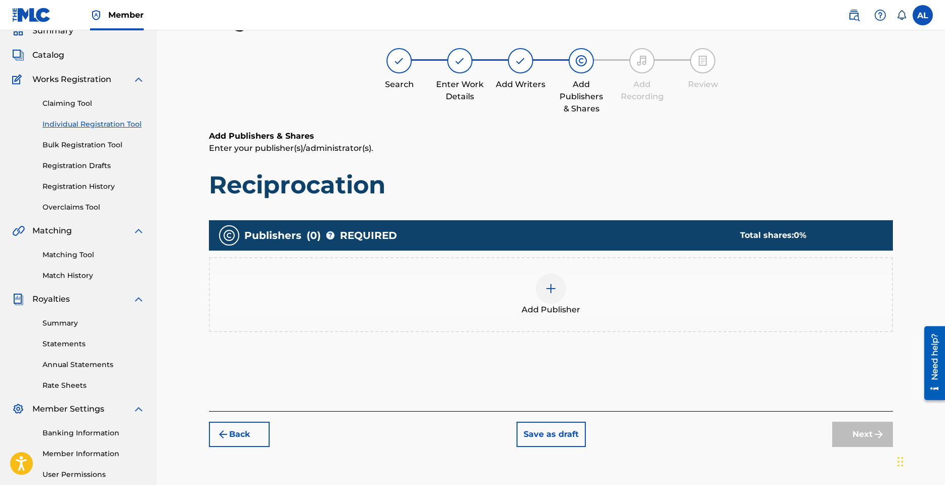
click at [545, 291] on img at bounding box center [551, 288] width 12 height 12
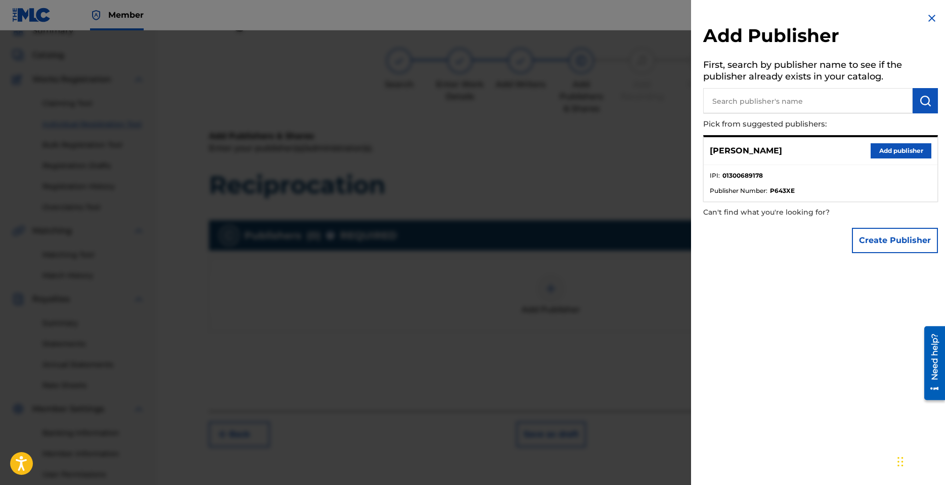
click at [884, 152] on button "Add publisher" at bounding box center [901, 150] width 61 height 15
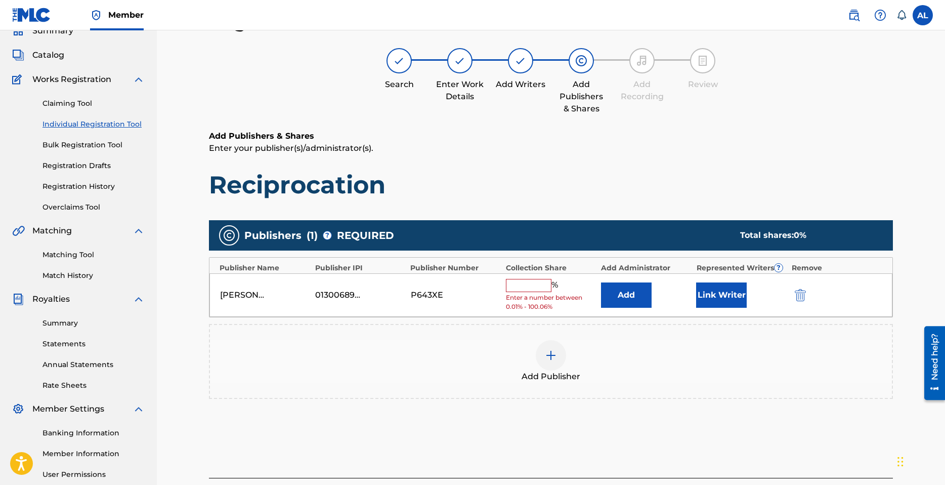
click at [539, 282] on input "text" at bounding box center [529, 285] width 46 height 13
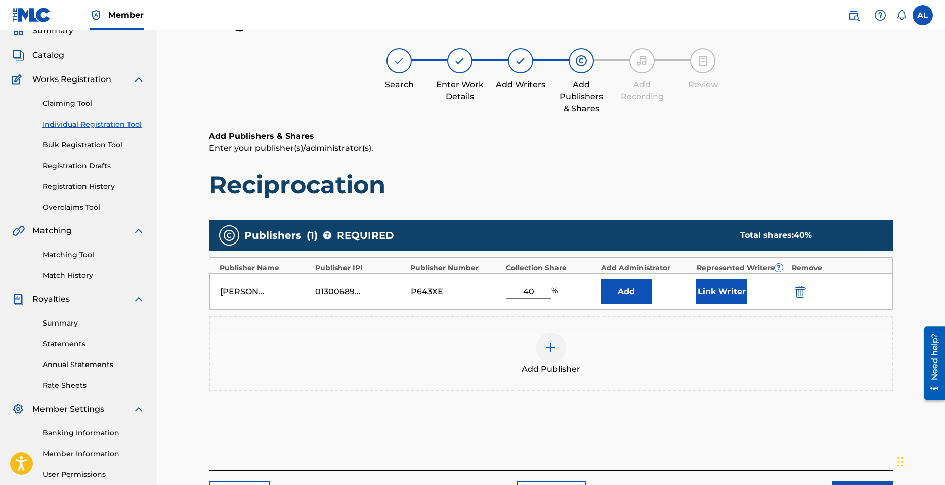
click at [721, 290] on button "Link Writer" at bounding box center [721, 291] width 51 height 25
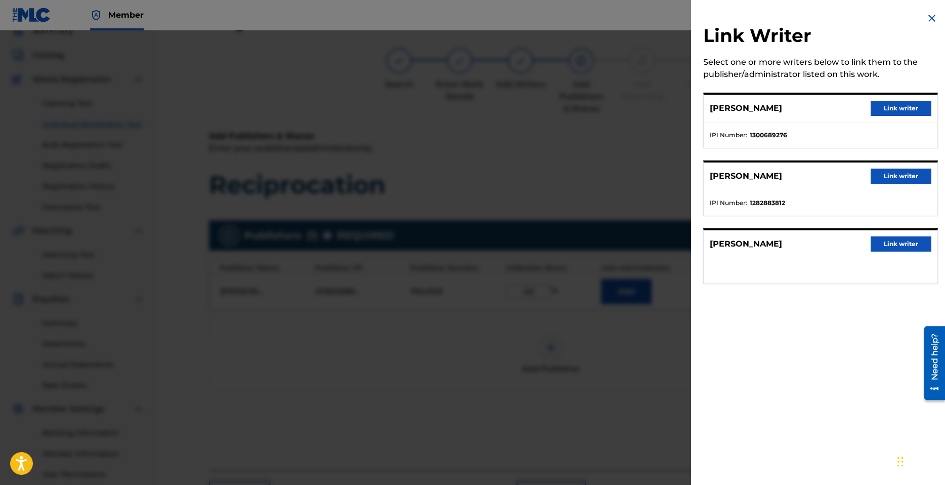
click at [905, 110] on button "Link writer" at bounding box center [901, 108] width 61 height 15
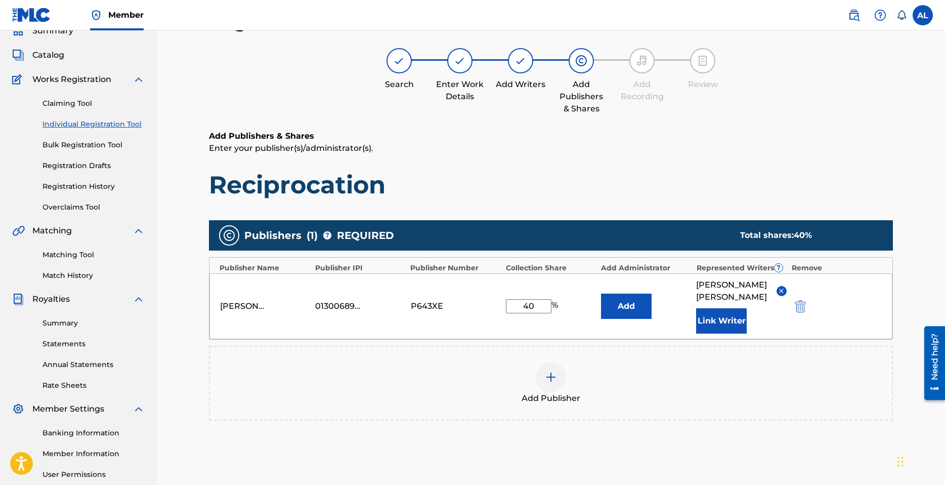
click at [554, 371] on img at bounding box center [551, 377] width 12 height 12
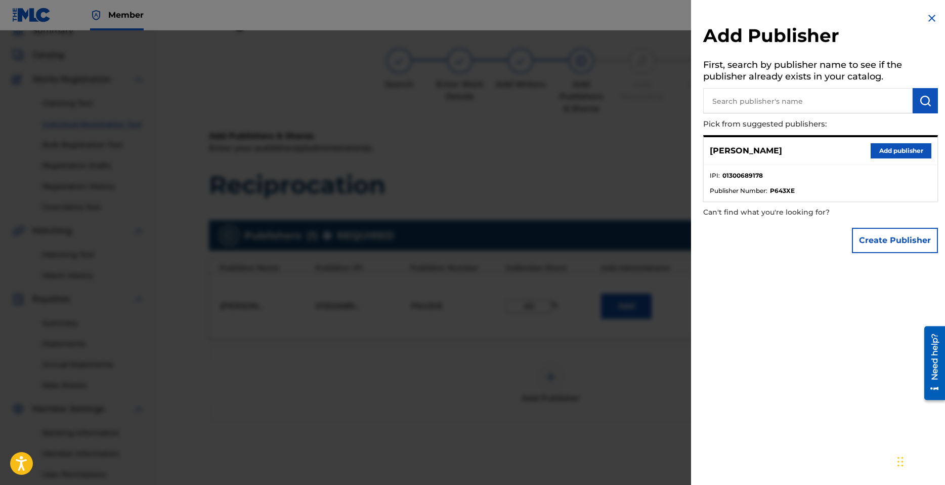
click at [625, 348] on div at bounding box center [472, 272] width 945 height 485
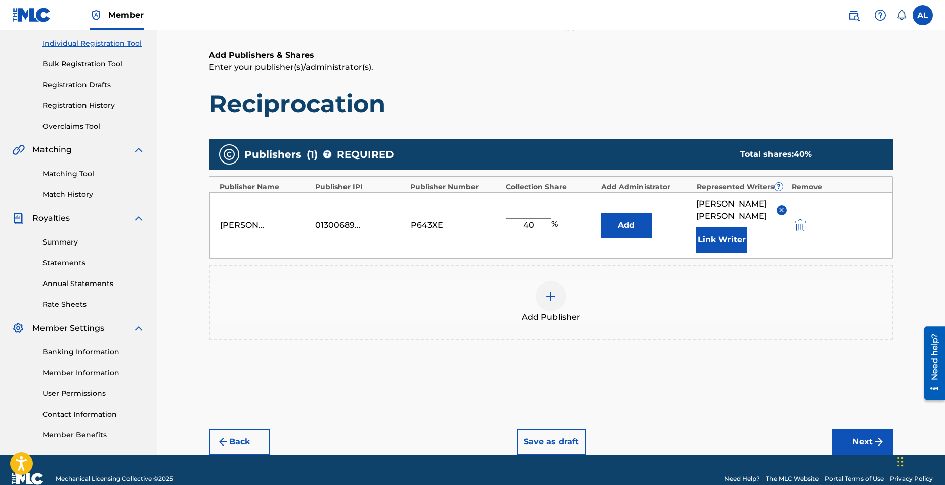
scroll to position [143, 0]
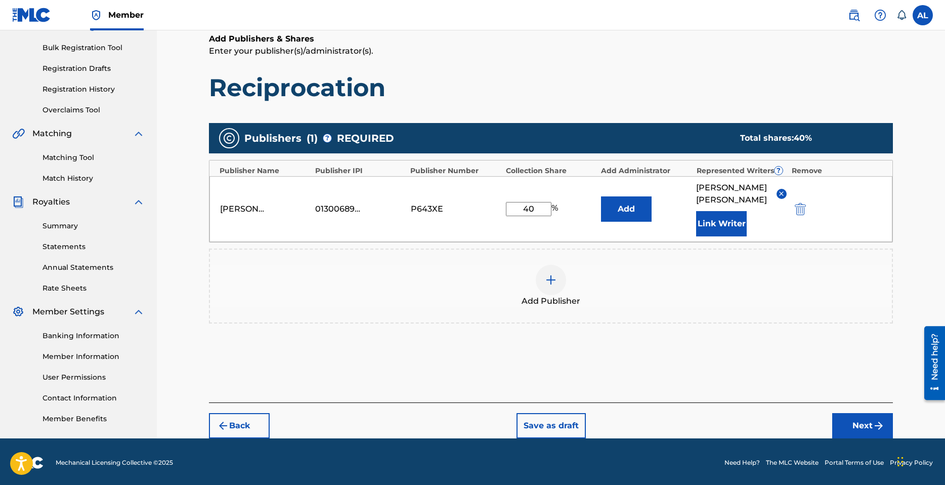
click at [549, 274] on img at bounding box center [551, 280] width 12 height 12
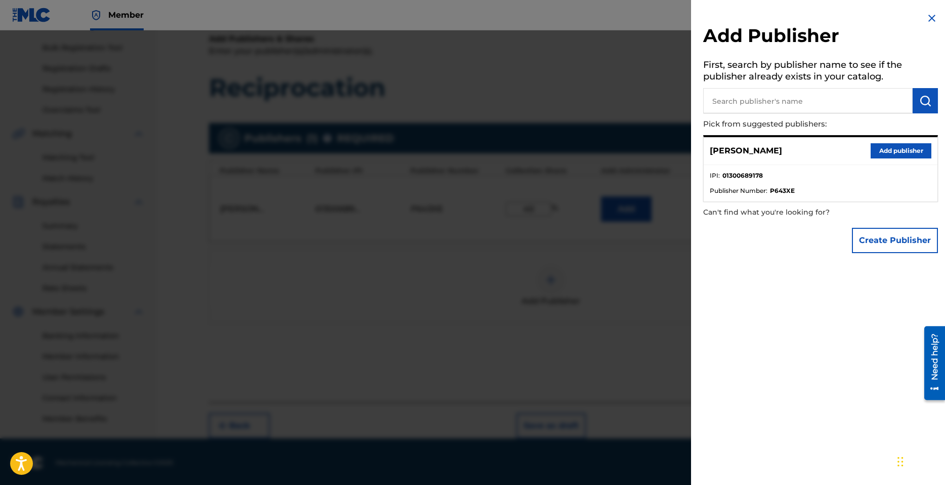
click at [522, 279] on div at bounding box center [472, 272] width 945 height 485
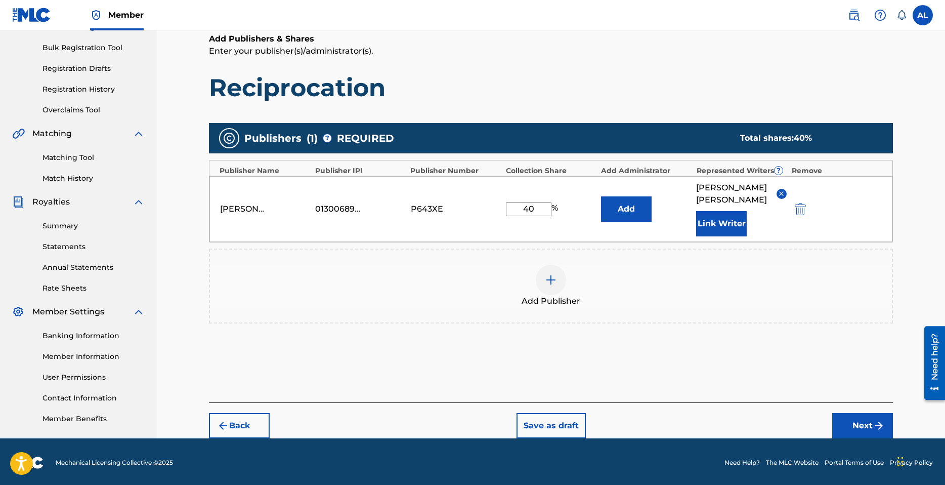
click at [859, 413] on button "Next" at bounding box center [862, 425] width 61 height 25
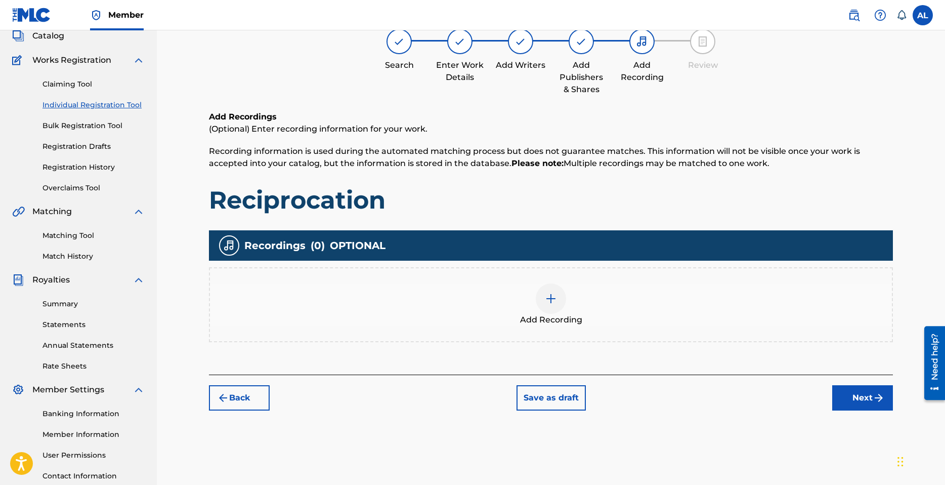
scroll to position [46, 0]
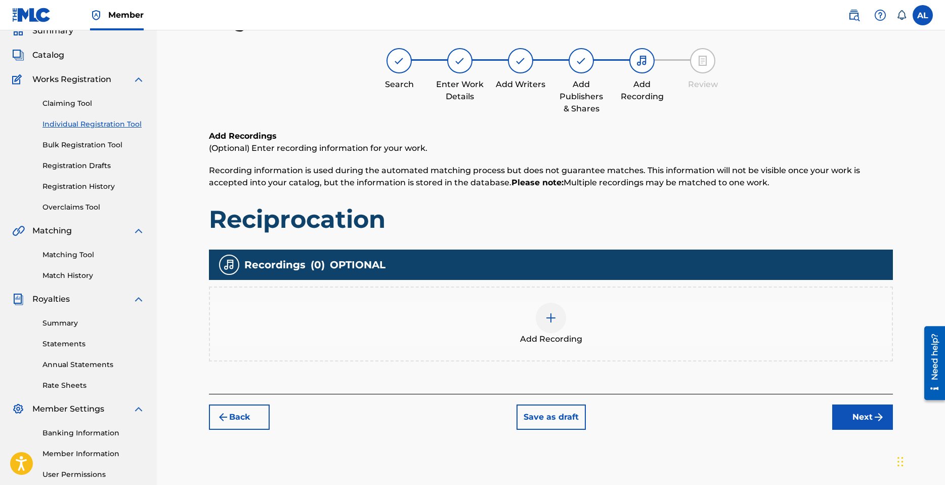
click at [551, 325] on div at bounding box center [551, 318] width 30 height 30
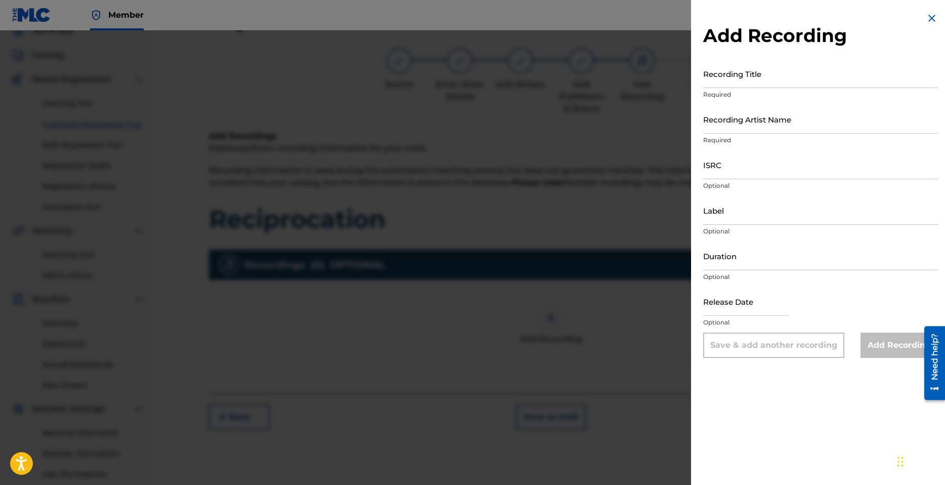
click at [747, 75] on input "Recording Title" at bounding box center [820, 73] width 235 height 29
click at [746, 125] on input "Recording Artist Name" at bounding box center [820, 119] width 235 height 29
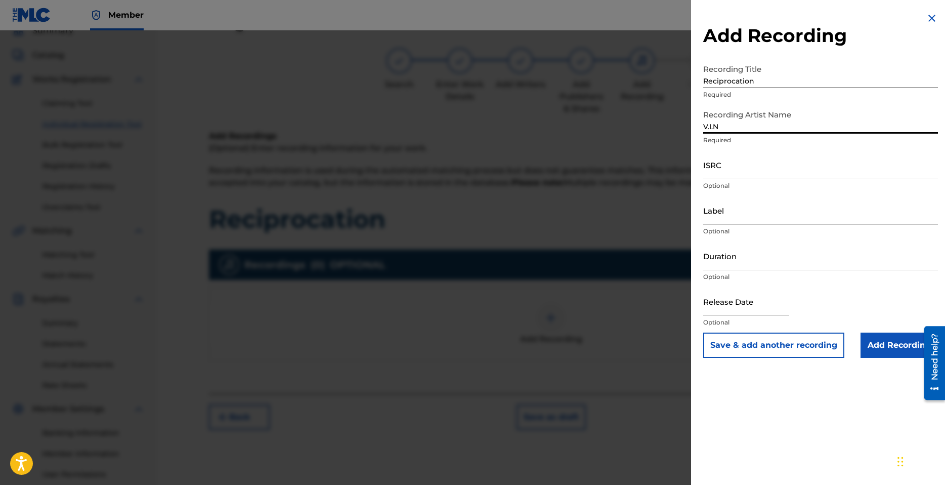
click at [738, 167] on input "ISRC" at bounding box center [820, 164] width 235 height 29
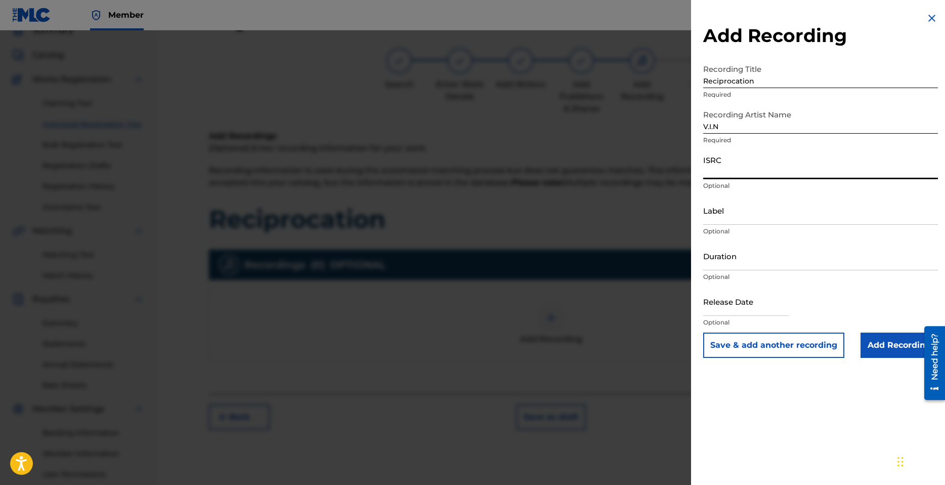
paste input "QZDA82353022"
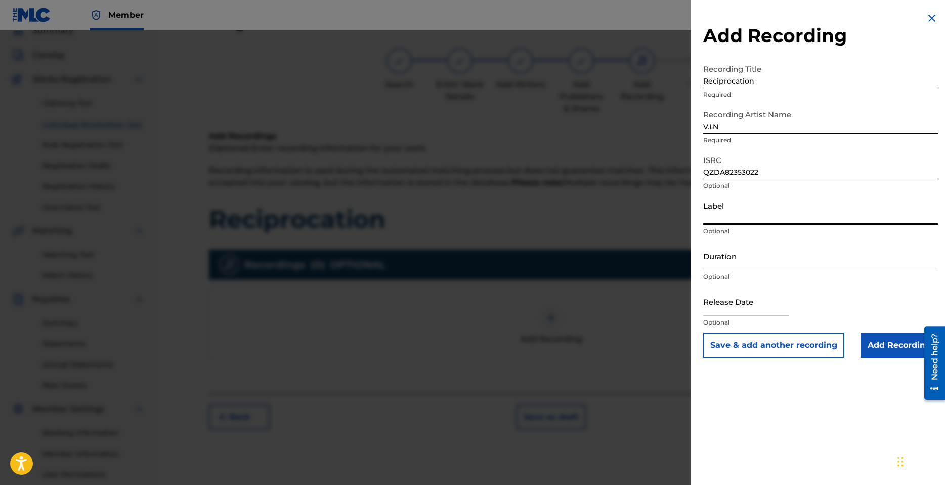
click at [745, 219] on input "Label" at bounding box center [820, 210] width 235 height 29
click at [738, 261] on input "Duration" at bounding box center [820, 255] width 235 height 29
click at [743, 263] on input "Duration" at bounding box center [820, 255] width 235 height 29
click at [745, 309] on input "text" at bounding box center [746, 301] width 86 height 29
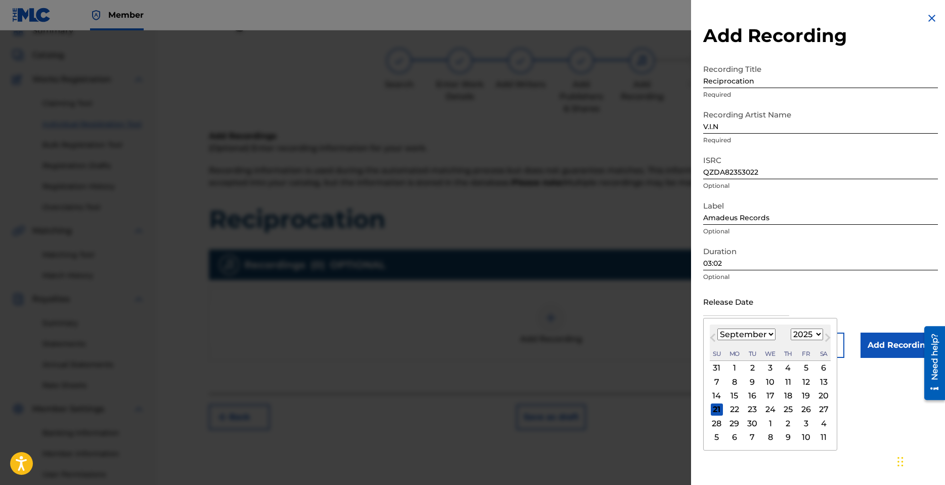
click at [770, 333] on select "January February March April May June July August September October November De…" at bounding box center [747, 334] width 58 height 12
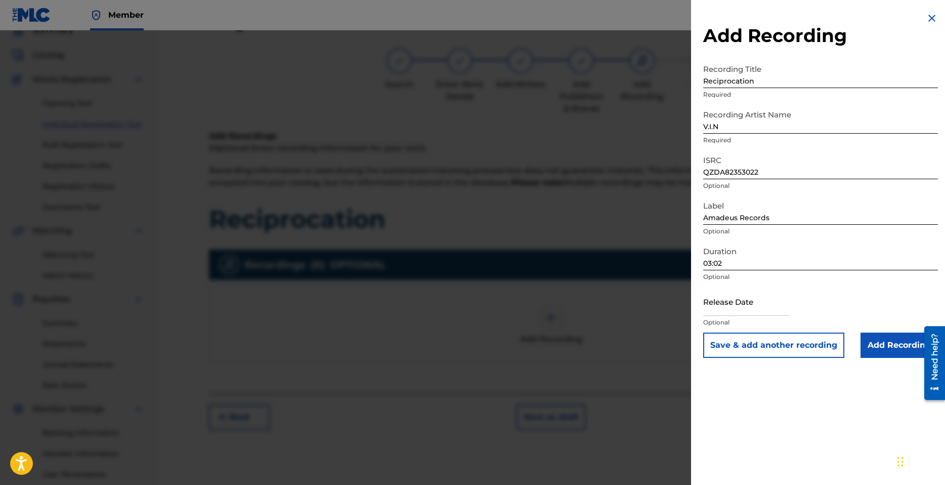
click at [560, 267] on div at bounding box center [472, 272] width 945 height 485
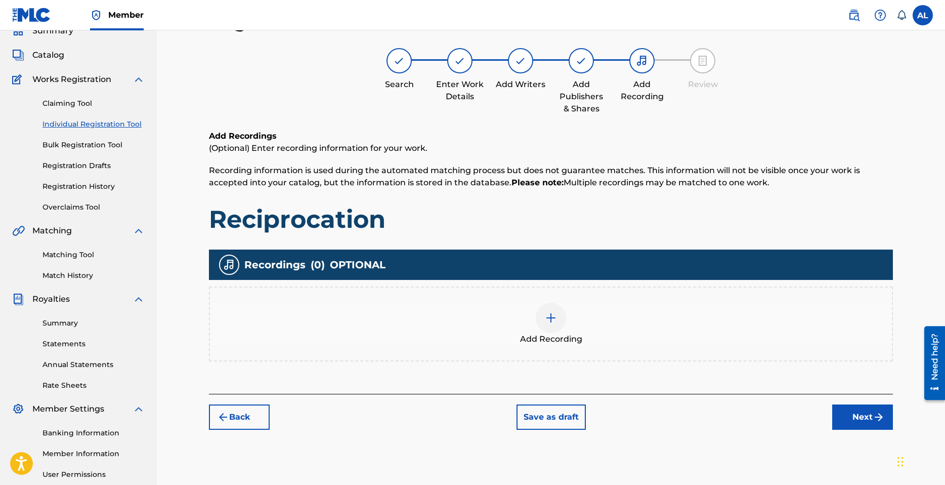
click at [571, 317] on div "Add Recording" at bounding box center [551, 324] width 682 height 43
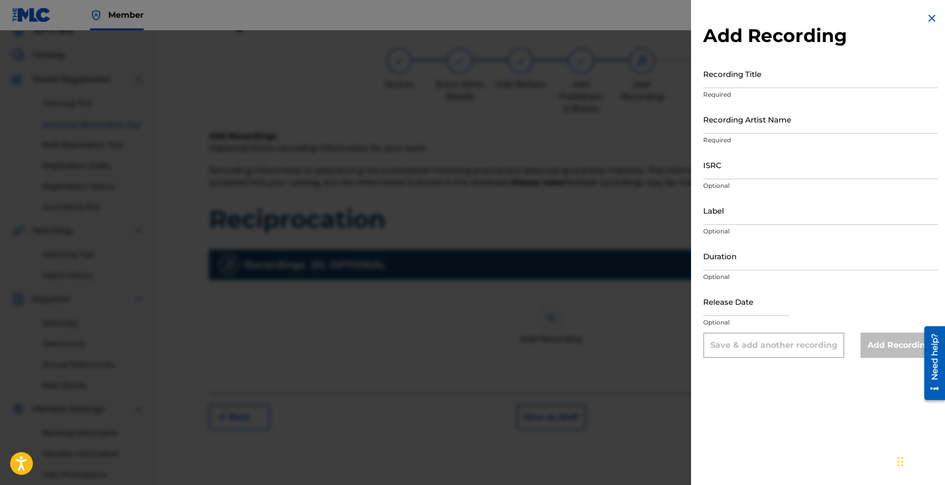
click at [741, 311] on input "text" at bounding box center [746, 301] width 86 height 29
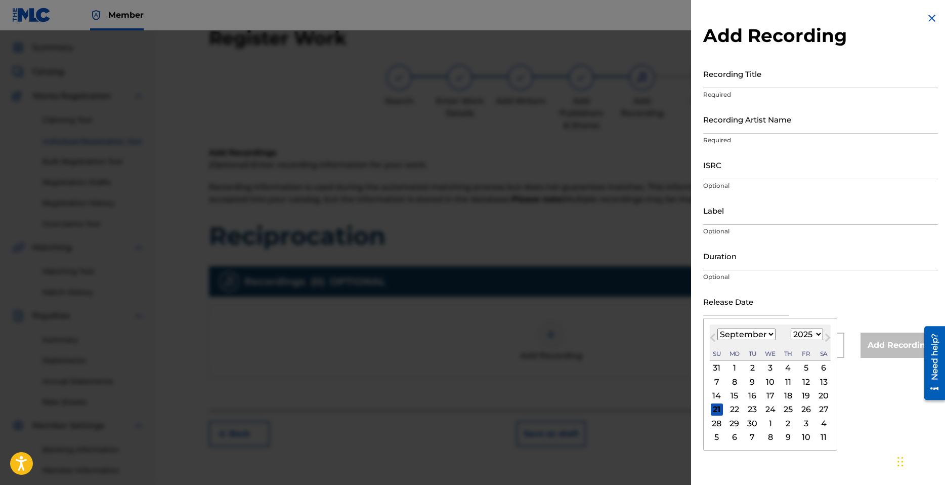
scroll to position [0, 0]
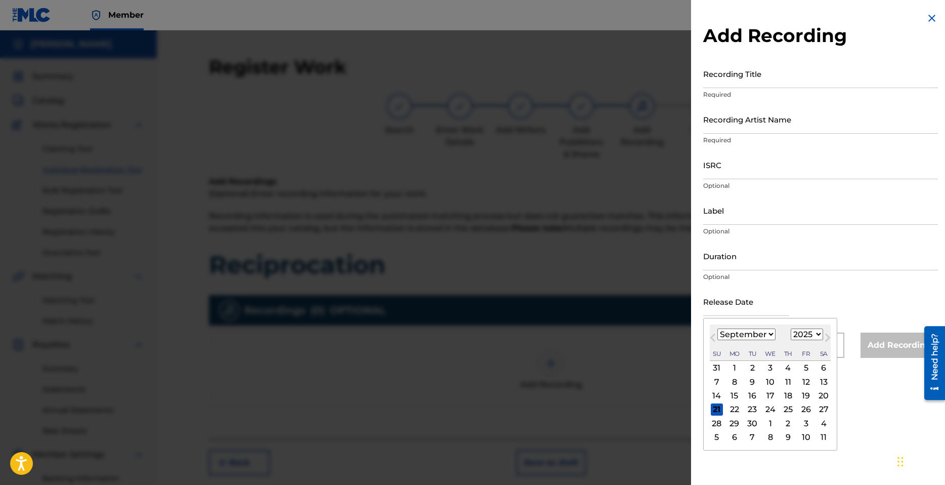
click at [769, 331] on select "January February March April May June July August September October November De…" at bounding box center [747, 334] width 58 height 12
click at [718, 328] on select "January February March April May June July August September October November De…" at bounding box center [747, 334] width 58 height 12
click at [817, 338] on select "1899 1900 1901 1902 1903 1904 1905 1906 1907 1908 1909 1910 1911 1912 1913 1914…" at bounding box center [807, 334] width 32 height 12
click at [791, 328] on select "1899 1900 1901 1902 1903 1904 1905 1906 1907 1908 1909 1910 1911 1912 1913 1914…" at bounding box center [807, 334] width 32 height 12
click at [807, 382] on div "10" at bounding box center [806, 381] width 12 height 12
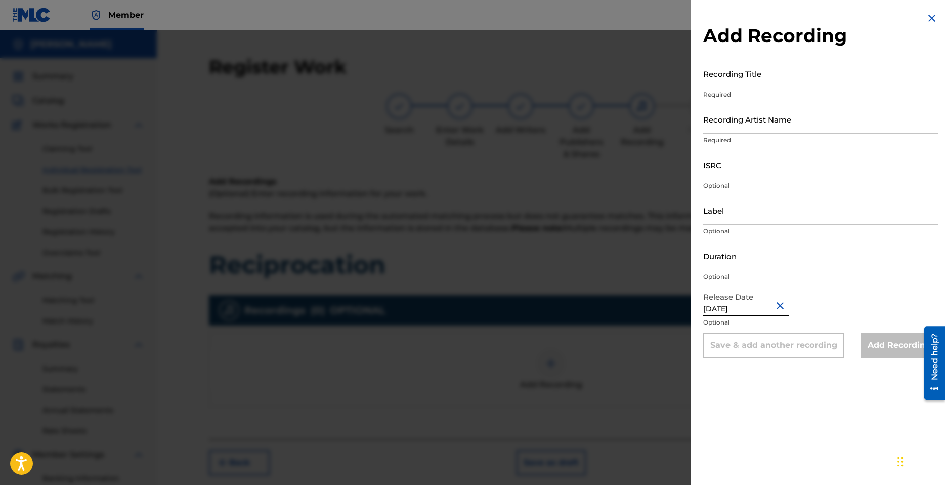
click at [872, 285] on div "Duration Optional" at bounding box center [820, 264] width 235 height 46
click at [749, 267] on input "Duration" at bounding box center [820, 255] width 235 height 29
click at [632, 256] on div at bounding box center [472, 272] width 945 height 485
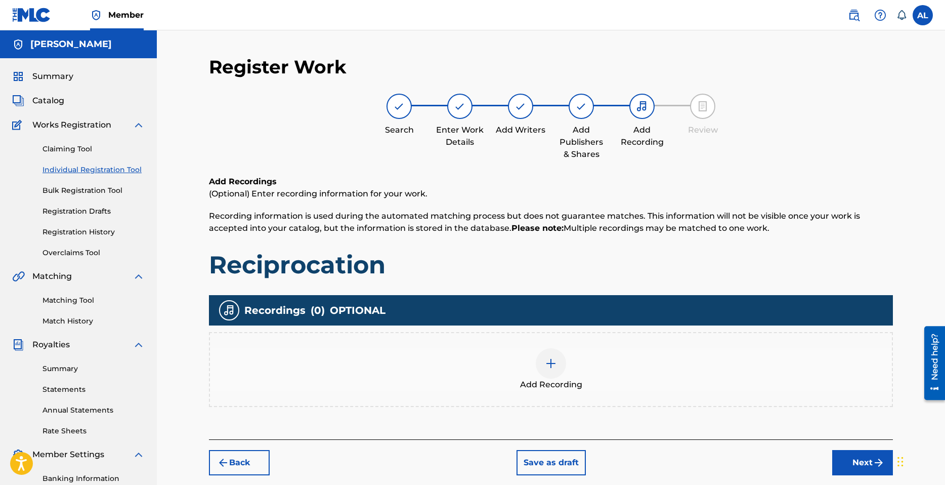
click at [554, 373] on div at bounding box center [551, 363] width 30 height 30
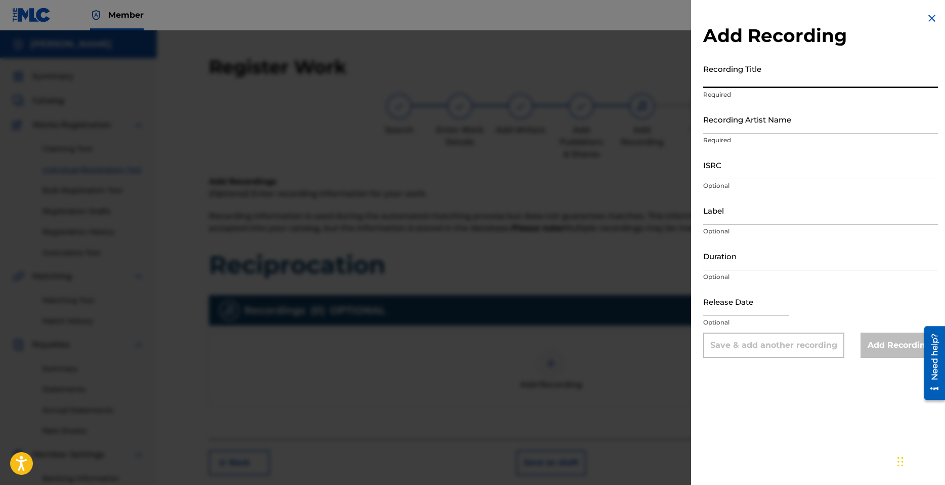
click at [752, 87] on input "Recording Title" at bounding box center [820, 73] width 235 height 29
click at [738, 121] on input "Recording Artist Name" at bounding box center [820, 119] width 235 height 29
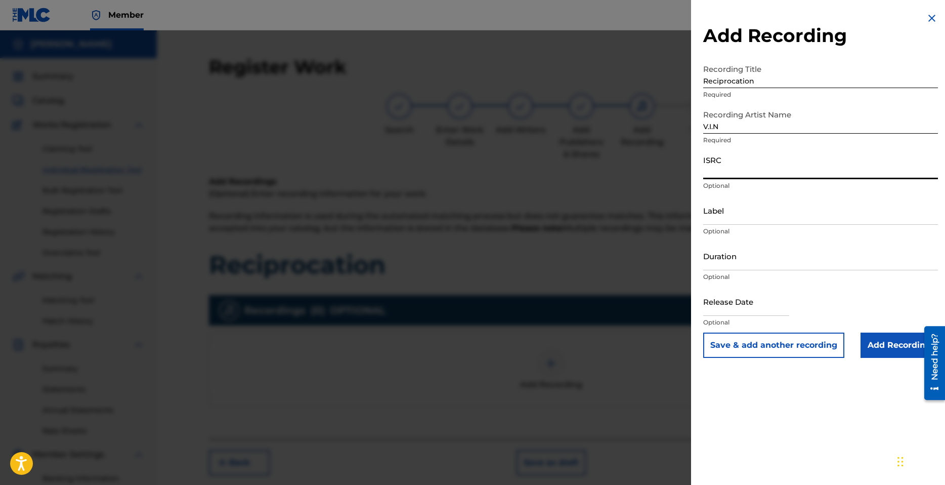
click at [733, 176] on input "ISRC" at bounding box center [820, 164] width 235 height 29
click at [736, 164] on input "ISRC" at bounding box center [820, 164] width 235 height 29
click at [733, 169] on input "ISRC" at bounding box center [820, 164] width 235 height 29
paste input "QZDA82353022"
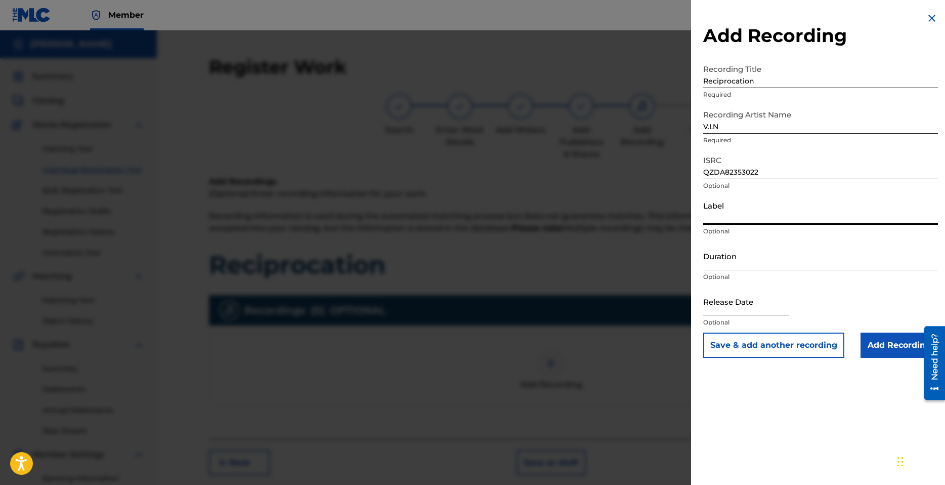
click at [736, 222] on input "Label" at bounding box center [820, 210] width 235 height 29
click at [736, 260] on input "Duration" at bounding box center [820, 255] width 235 height 29
click at [749, 306] on input "text" at bounding box center [746, 301] width 86 height 29
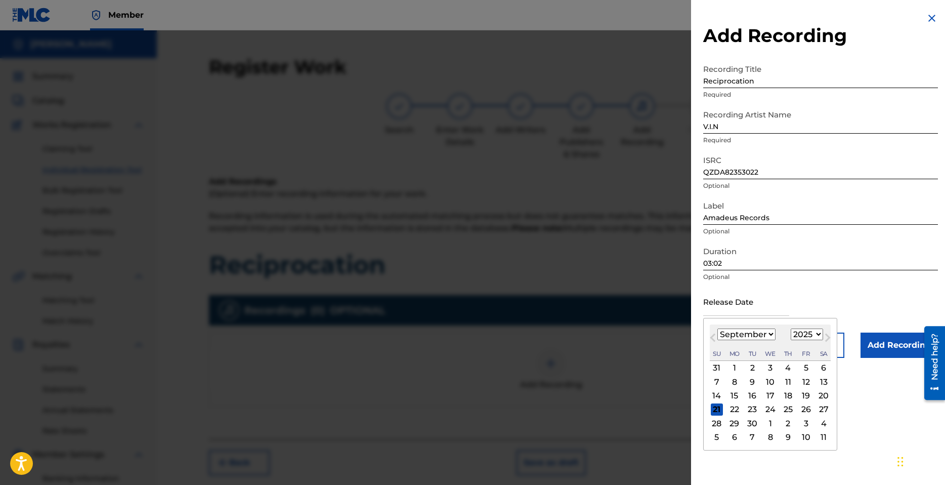
click at [768, 335] on select "January February March April May June July August September October November De…" at bounding box center [747, 334] width 58 height 12
click at [718, 328] on select "January February March April May June July August September October November De…" at bounding box center [747, 334] width 58 height 12
click at [818, 337] on select "1899 1900 1901 1902 1903 1904 1905 1906 1907 1908 1909 1910 1911 1912 1913 1914…" at bounding box center [807, 334] width 32 height 12
click at [791, 328] on select "1899 1900 1901 1902 1903 1904 1905 1906 1907 1908 1909 1910 1911 1912 1913 1914…" at bounding box center [807, 334] width 32 height 12
click at [802, 380] on div "10" at bounding box center [806, 381] width 12 height 12
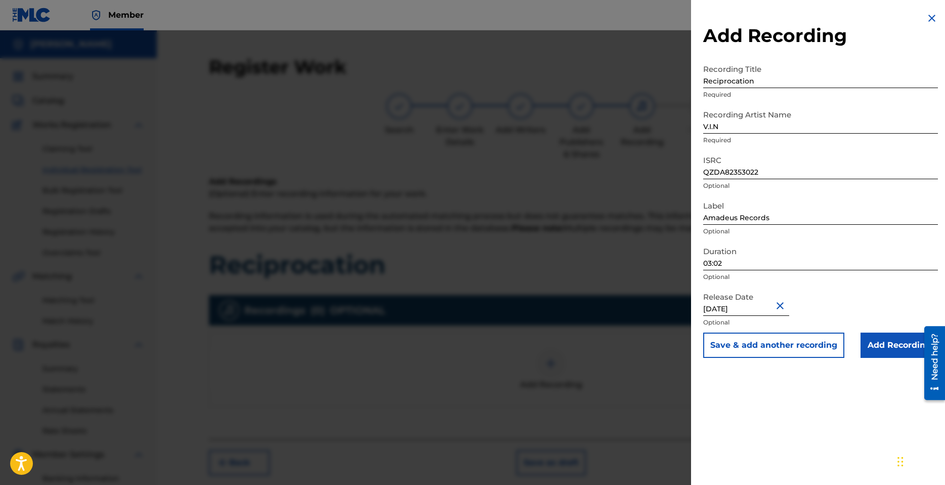
click at [779, 347] on button "Save & add another recording" at bounding box center [773, 344] width 141 height 25
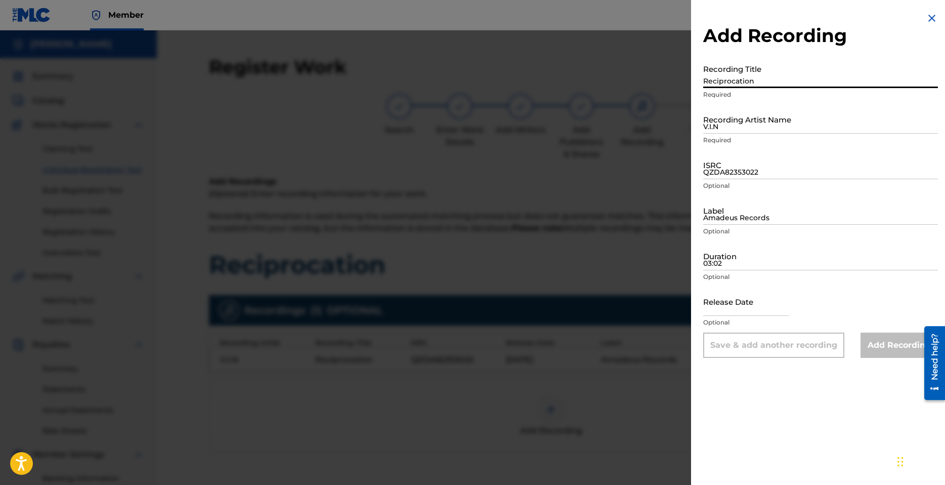
click at [756, 84] on input "Reciprocation" at bounding box center [820, 73] width 235 height 29
click at [754, 115] on input "V.I.N" at bounding box center [820, 119] width 235 height 29
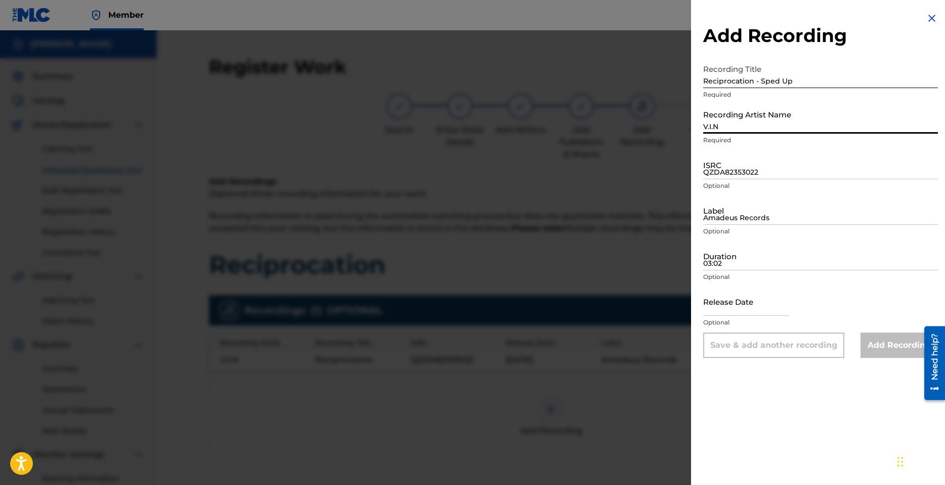
click at [741, 164] on input "QZDA82353022" at bounding box center [820, 164] width 235 height 29
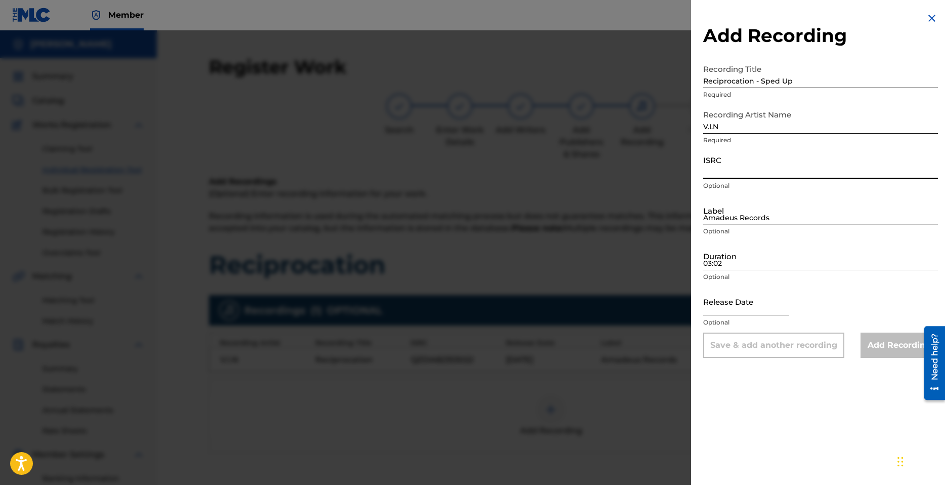
paste input "QZDA82353021"
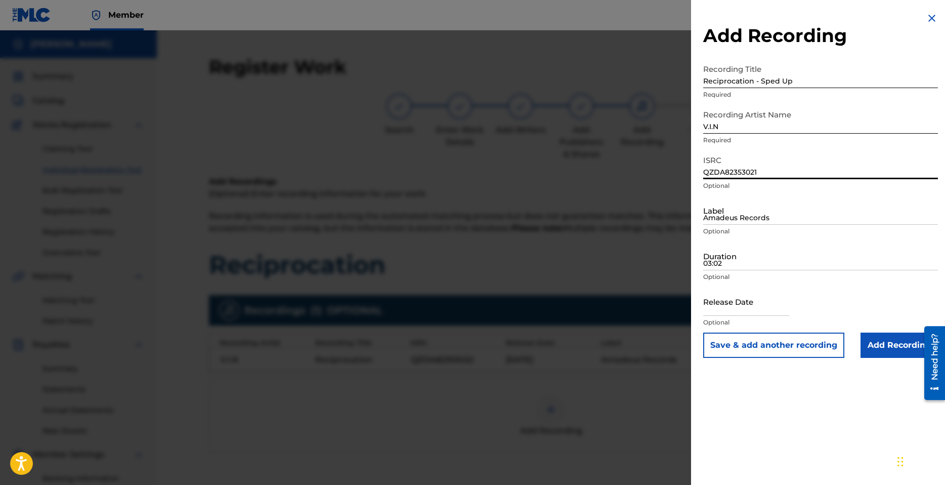
click at [749, 216] on input "Amadeus Records" at bounding box center [820, 210] width 235 height 29
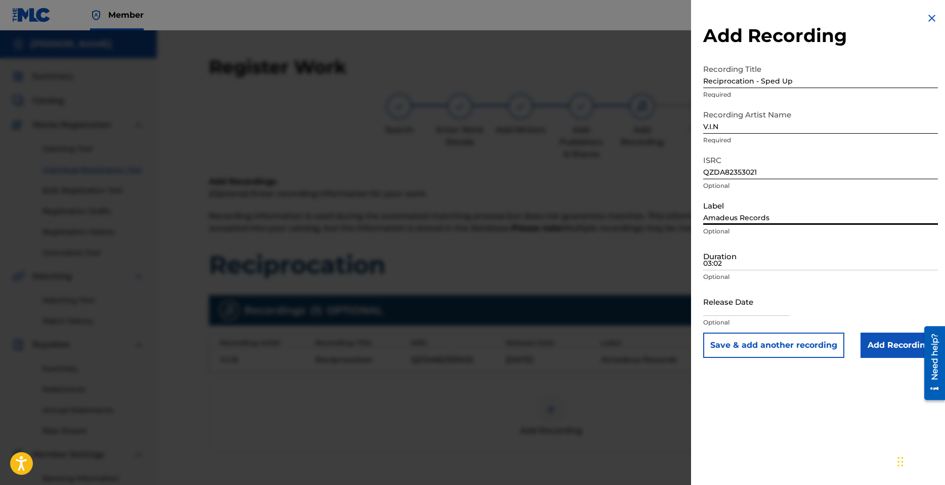
click at [749, 264] on input "03:02" at bounding box center [820, 255] width 235 height 29
click at [740, 264] on input "03:02" at bounding box center [820, 255] width 235 height 29
click at [740, 312] on input "text" at bounding box center [746, 301] width 86 height 29
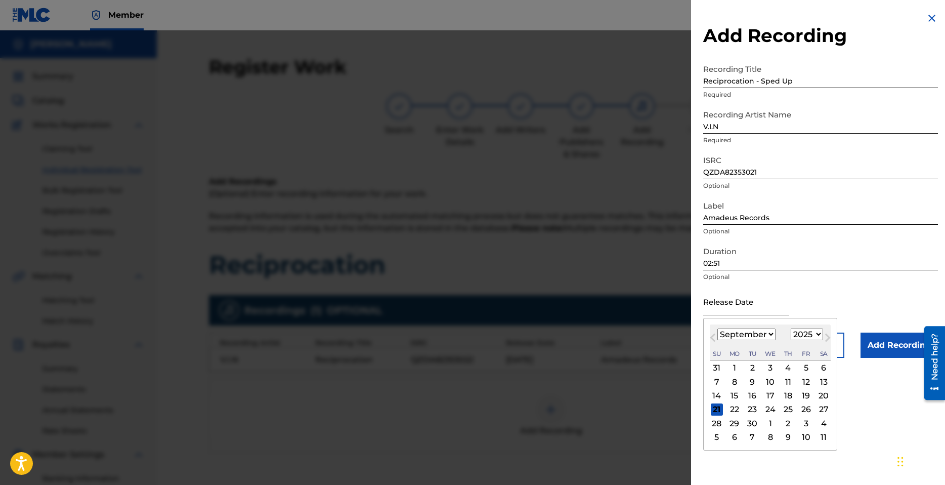
click at [767, 334] on select "January February March April May June July August September October November De…" at bounding box center [747, 334] width 58 height 12
click at [718, 328] on select "January February March April May June July August September October November De…" at bounding box center [747, 334] width 58 height 12
click at [816, 335] on select "1899 1900 1901 1902 1903 1904 1905 1906 1907 1908 1909 1910 1911 1912 1913 1914…" at bounding box center [807, 334] width 32 height 12
click at [791, 328] on select "1899 1900 1901 1902 1903 1904 1905 1906 1907 1908 1909 1910 1911 1912 1913 1914…" at bounding box center [807, 334] width 32 height 12
click at [809, 384] on div "10" at bounding box center [806, 381] width 12 height 12
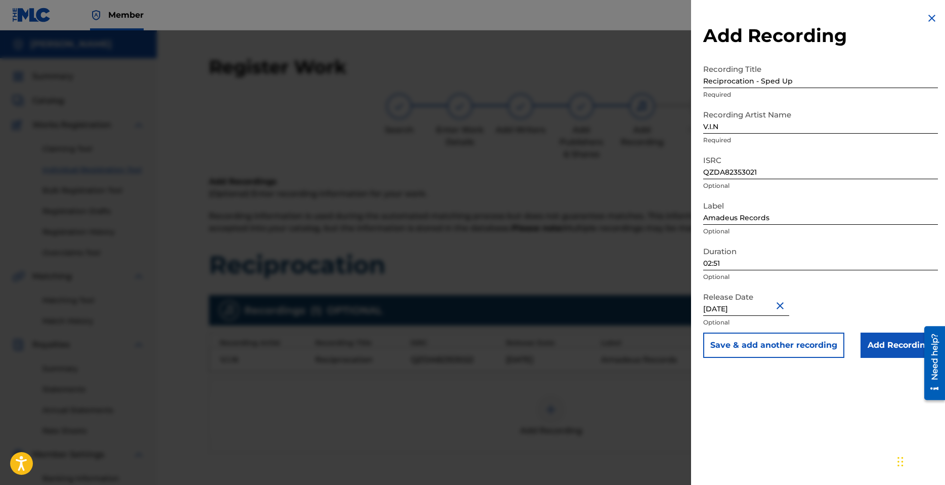
click at [894, 344] on input "Add Recording" at bounding box center [899, 344] width 77 height 25
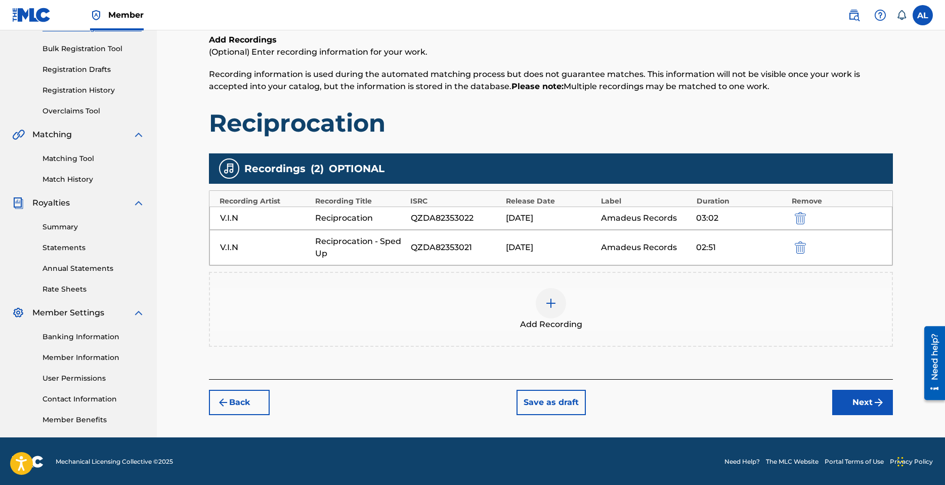
scroll to position [143, 0]
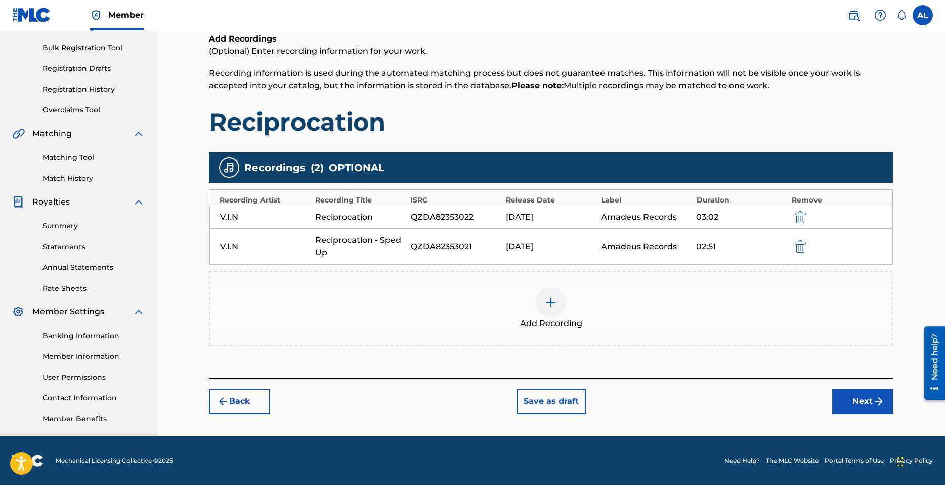
click at [859, 399] on button "Next" at bounding box center [862, 401] width 61 height 25
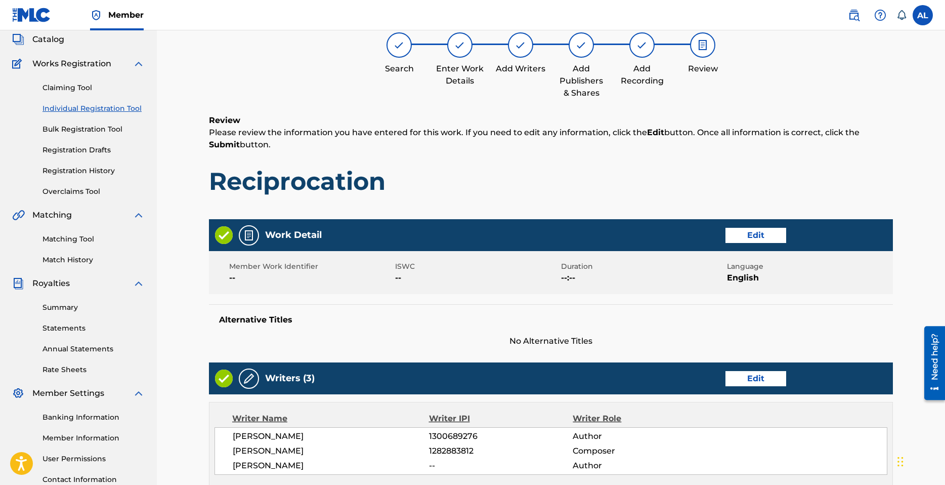
scroll to position [46, 0]
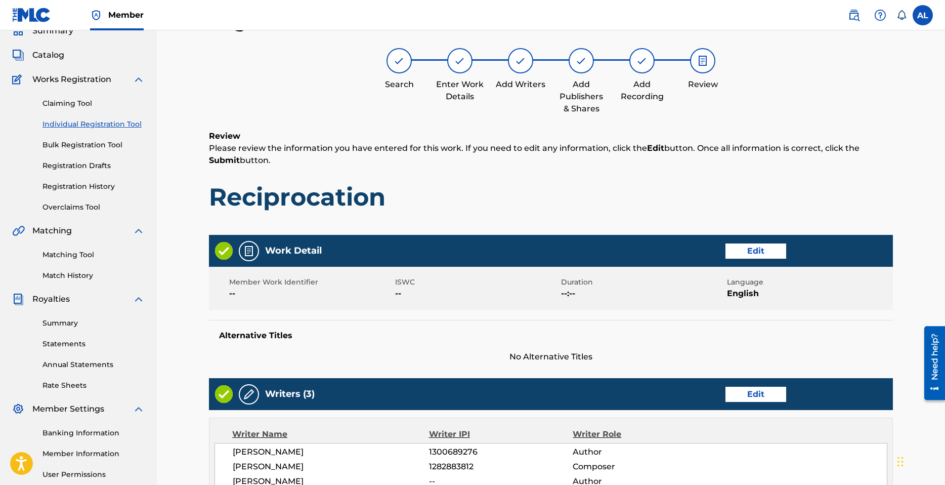
click at [746, 250] on button "Edit" at bounding box center [756, 250] width 61 height 15
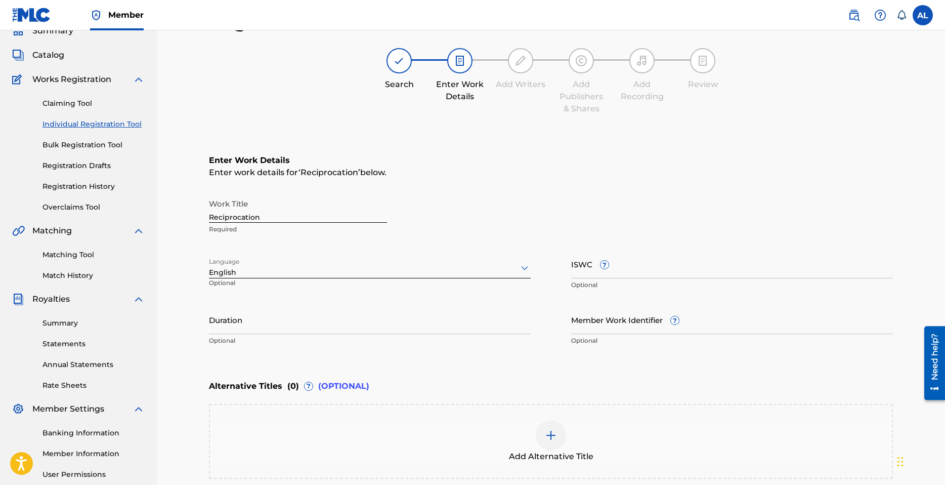
click at [311, 319] on input "Duration" at bounding box center [370, 319] width 322 height 29
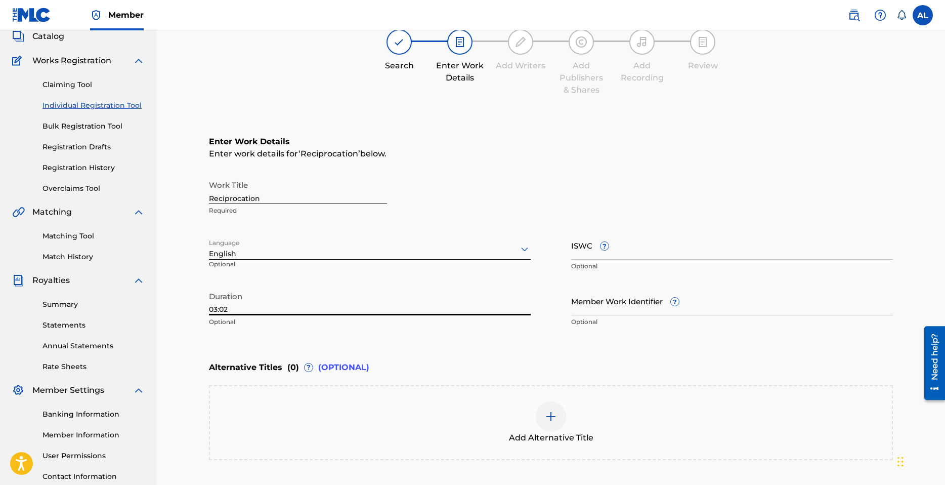
scroll to position [149, 0]
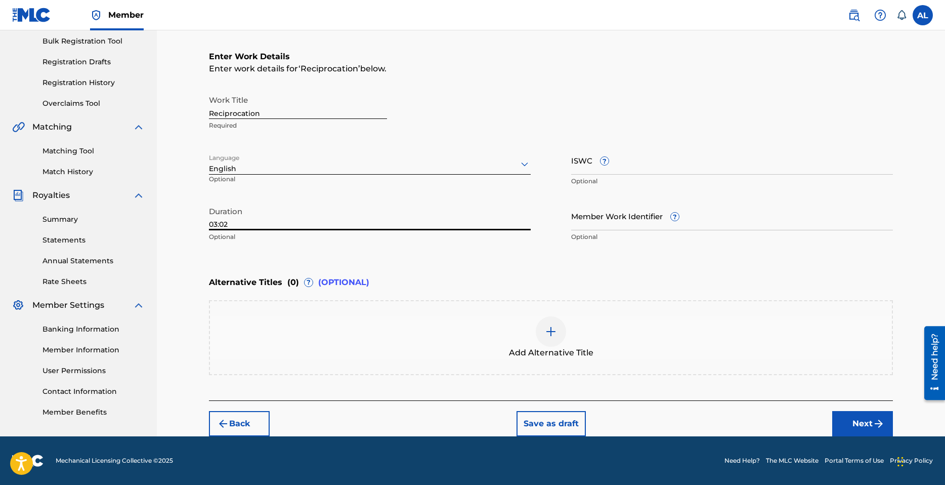
click at [845, 416] on button "Next" at bounding box center [862, 423] width 61 height 25
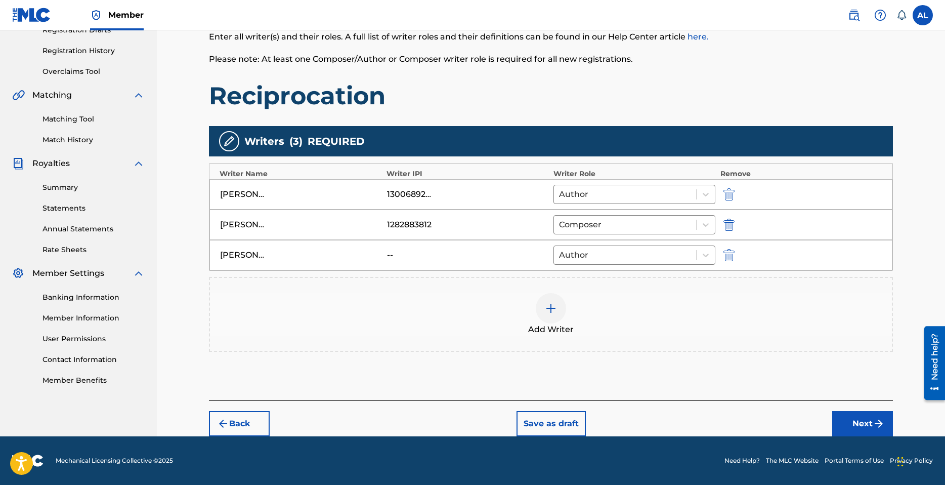
click at [860, 420] on button "Next" at bounding box center [862, 423] width 61 height 25
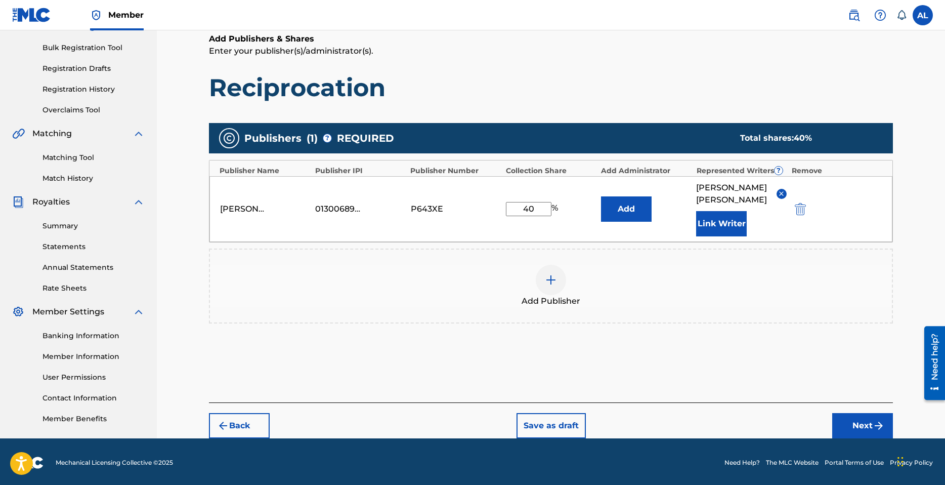
click at [869, 413] on button "Next" at bounding box center [862, 425] width 61 height 25
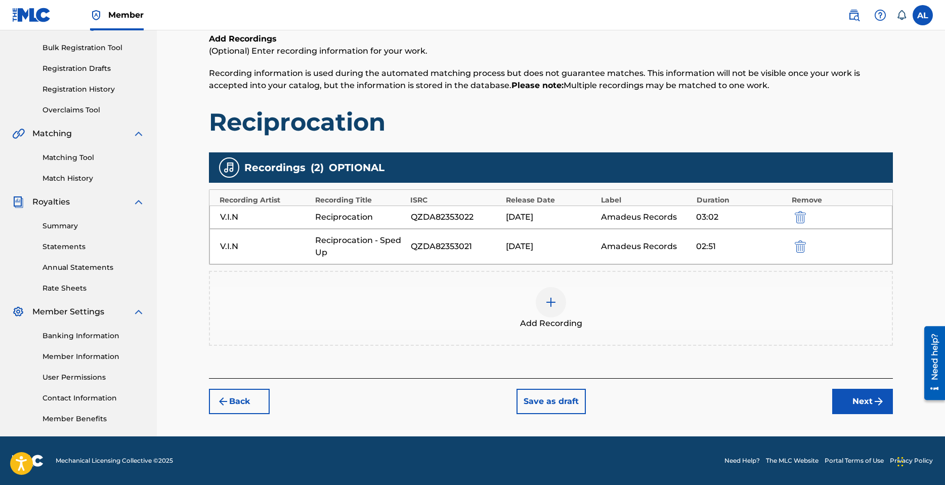
click at [855, 405] on button "Next" at bounding box center [862, 401] width 61 height 25
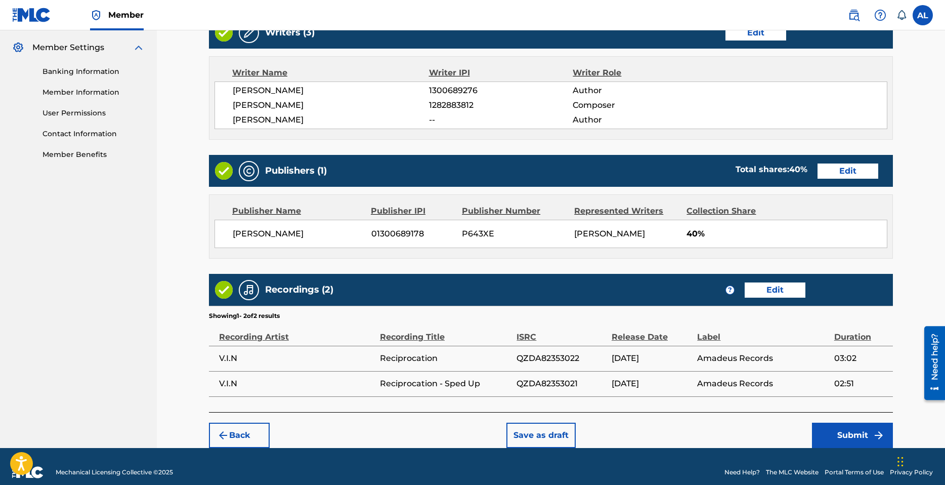
scroll to position [418, 0]
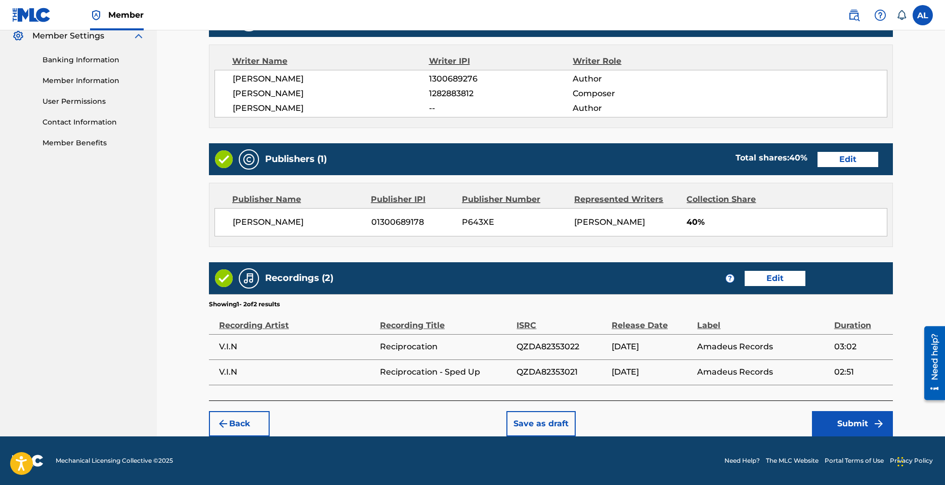
click at [236, 418] on button "Back" at bounding box center [239, 423] width 61 height 25
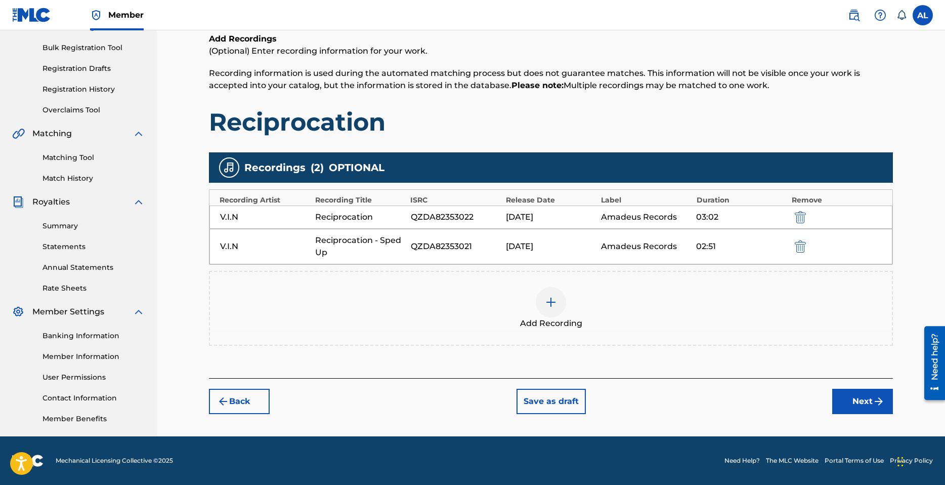
click at [236, 402] on button "Back" at bounding box center [239, 401] width 61 height 25
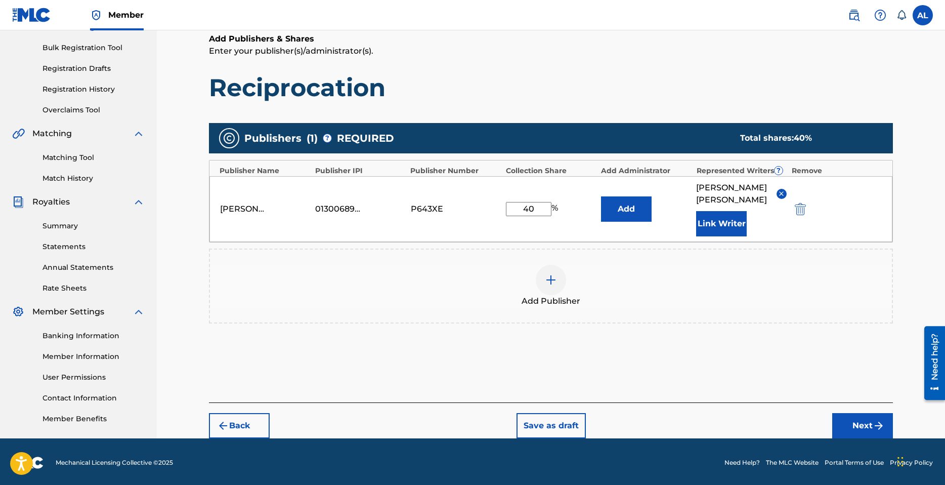
click at [544, 274] on div at bounding box center [551, 280] width 30 height 30
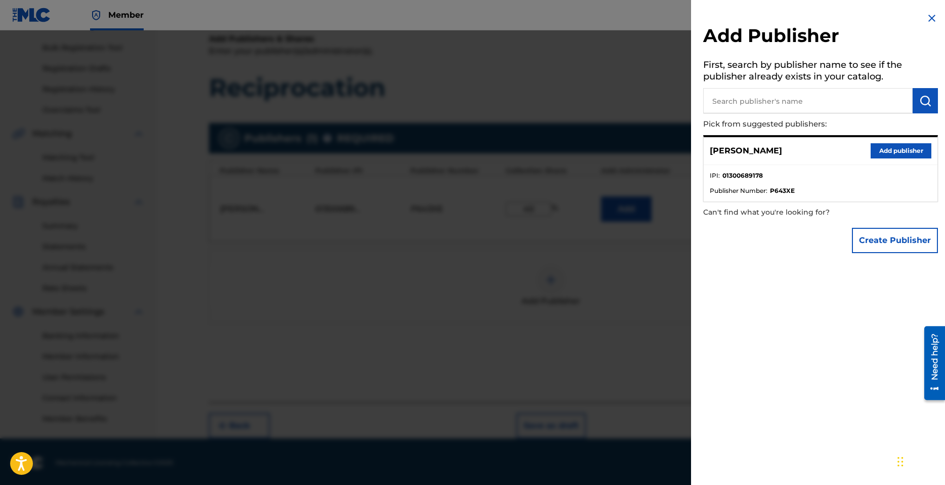
click at [930, 19] on img at bounding box center [932, 18] width 12 height 12
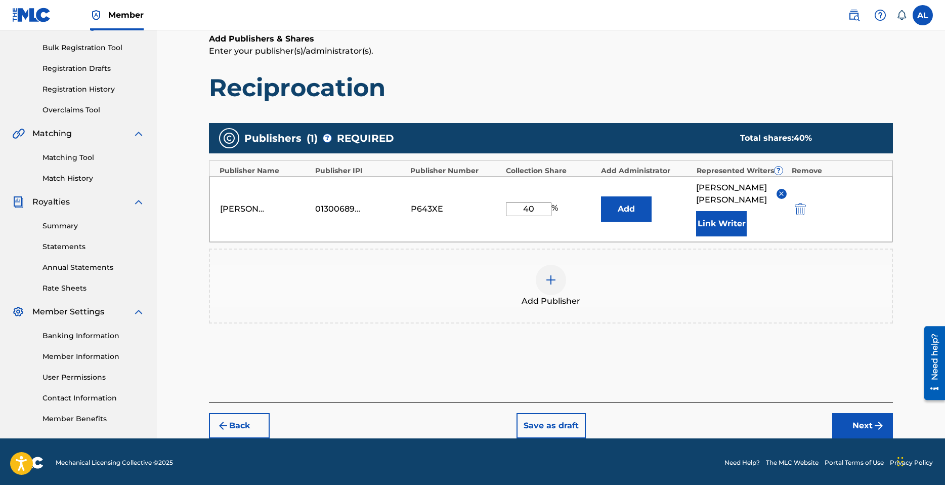
click at [848, 416] on button "Next" at bounding box center [862, 425] width 61 height 25
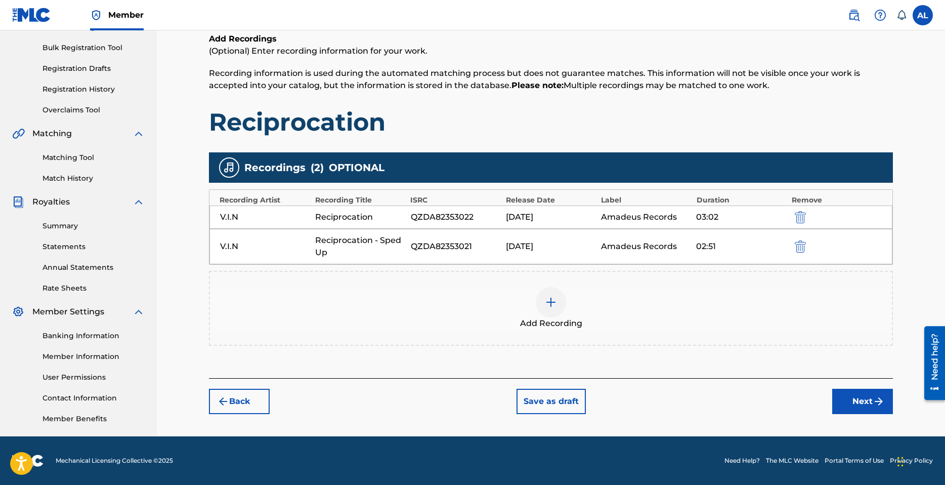
click at [866, 407] on button "Next" at bounding box center [862, 401] width 61 height 25
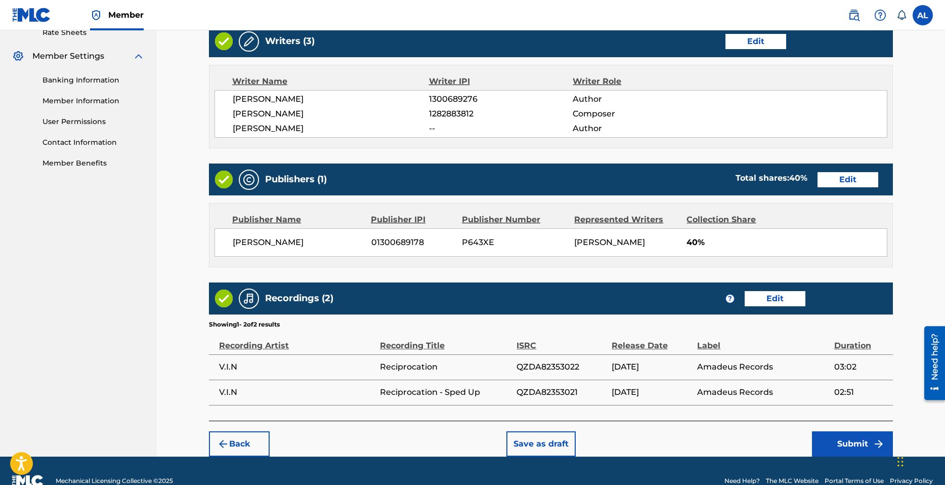
scroll to position [418, 0]
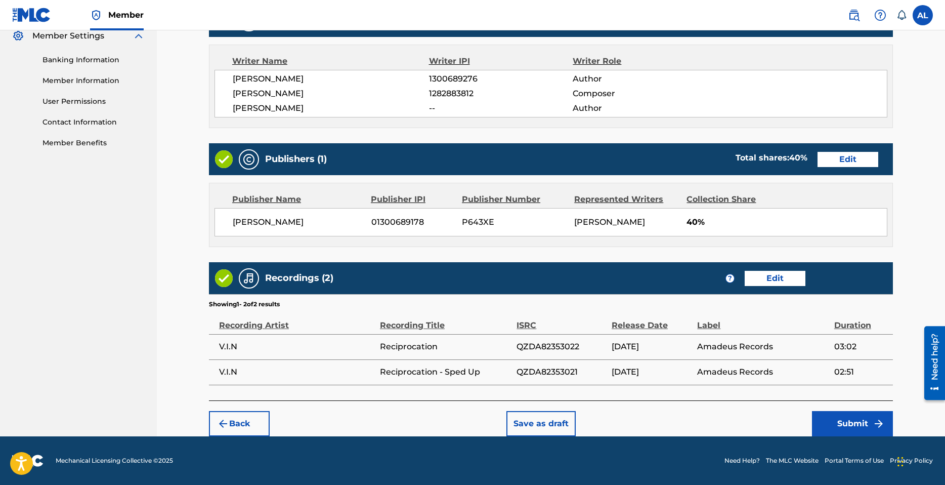
click at [860, 418] on button "Submit" at bounding box center [852, 423] width 81 height 25
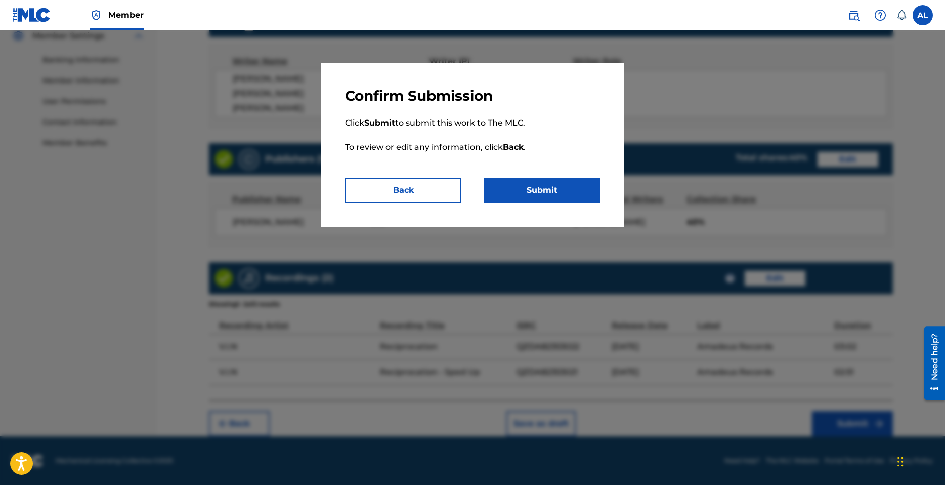
click at [428, 192] on button "Back" at bounding box center [403, 190] width 116 height 25
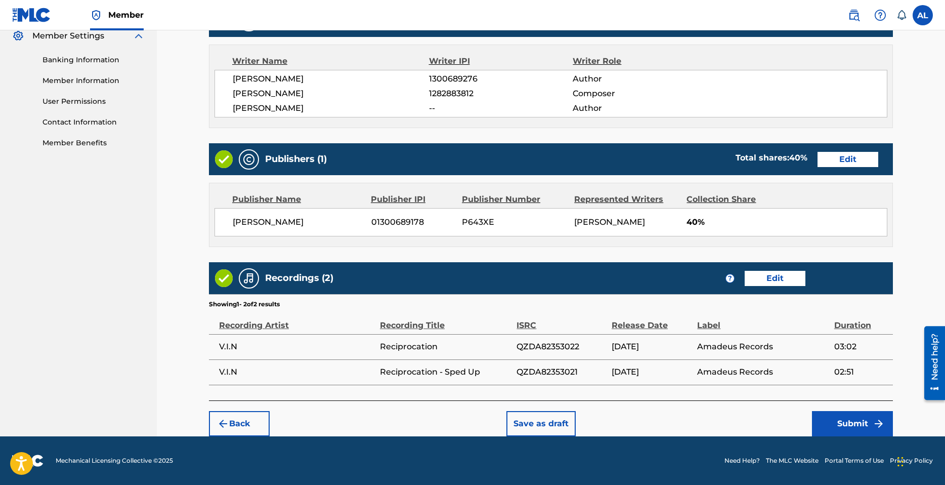
click at [858, 422] on button "Submit" at bounding box center [852, 423] width 81 height 25
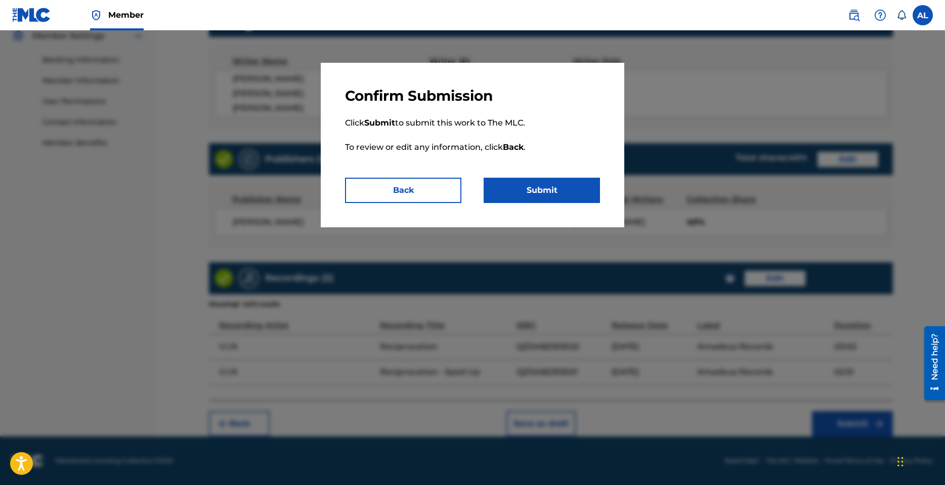
click at [542, 193] on button "Submit" at bounding box center [542, 190] width 116 height 25
click at [520, 181] on button "Submit" at bounding box center [542, 190] width 116 height 25
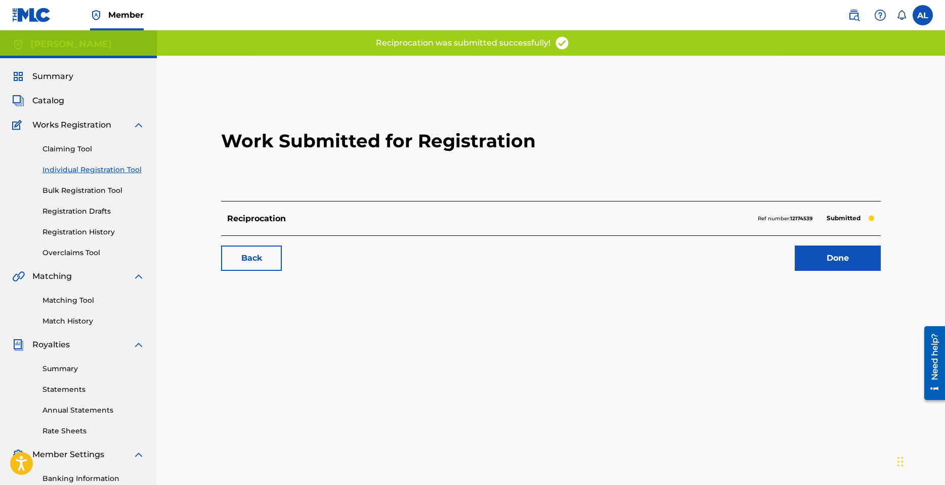
click at [820, 263] on link "Done" at bounding box center [838, 257] width 86 height 25
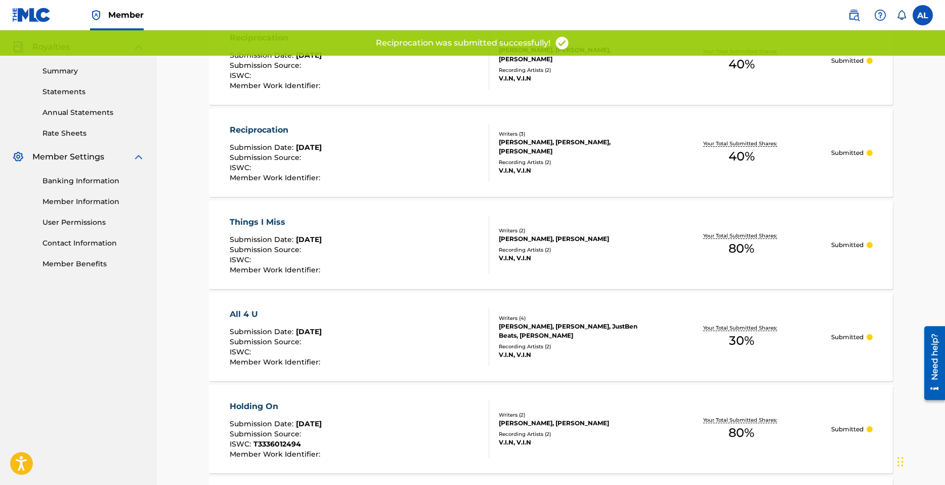
scroll to position [490, 0]
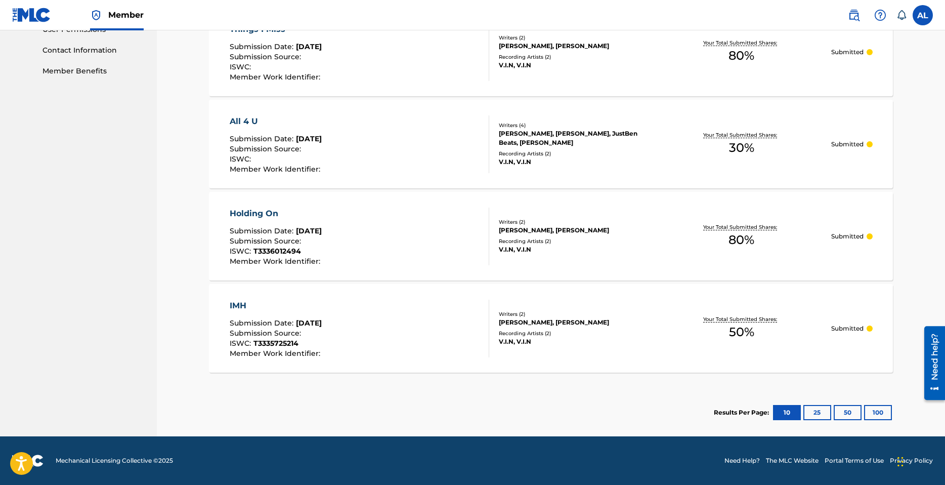
click at [557, 318] on div "[PERSON_NAME], [PERSON_NAME]" at bounding box center [575, 322] width 153 height 9
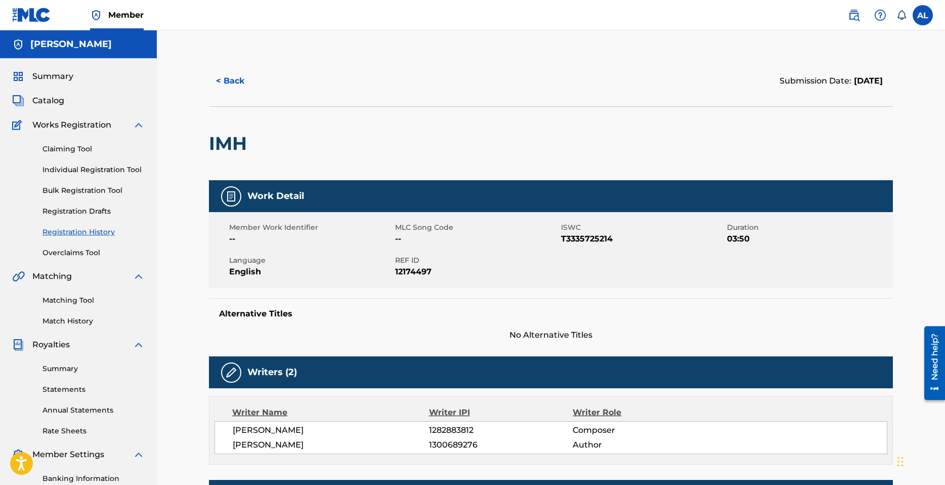
click at [213, 78] on button "< Back" at bounding box center [239, 80] width 61 height 25
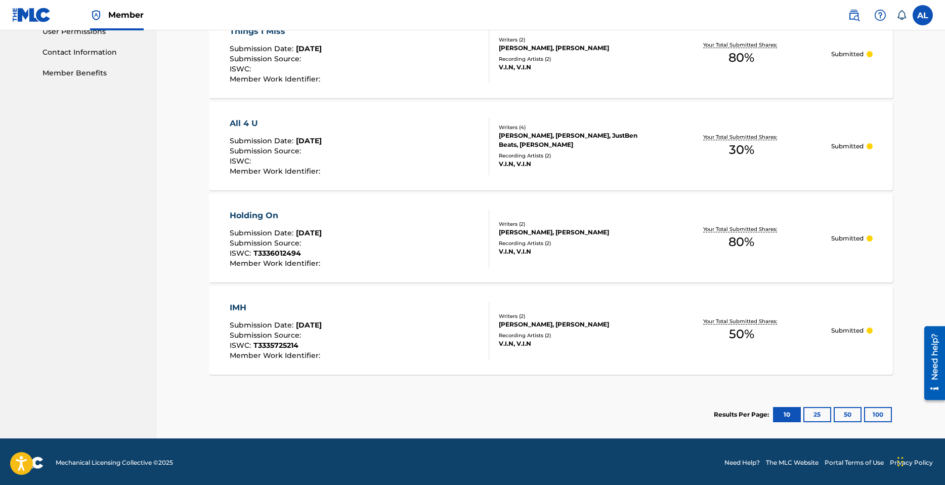
scroll to position [490, 0]
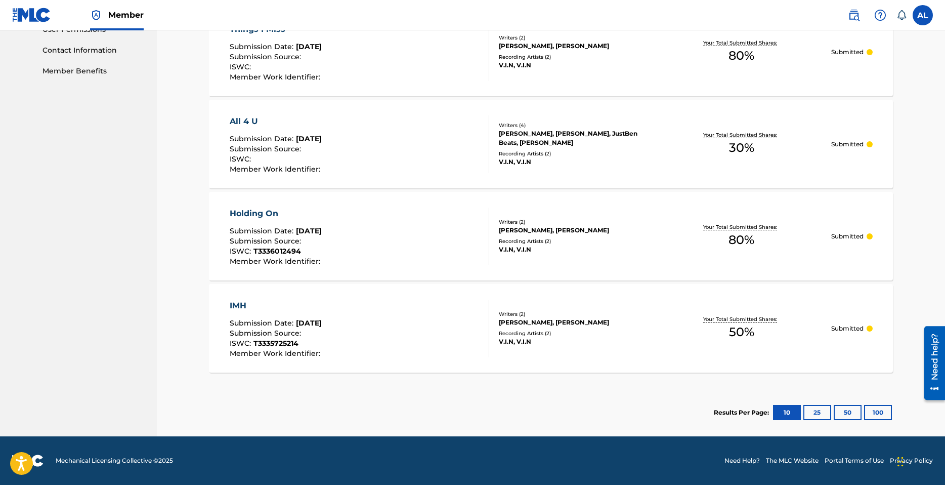
click at [371, 228] on div "Holding On Submission Date : Sep 21, 2025 Submission Source : ISWC : T333601249…" at bounding box center [360, 236] width 260 height 58
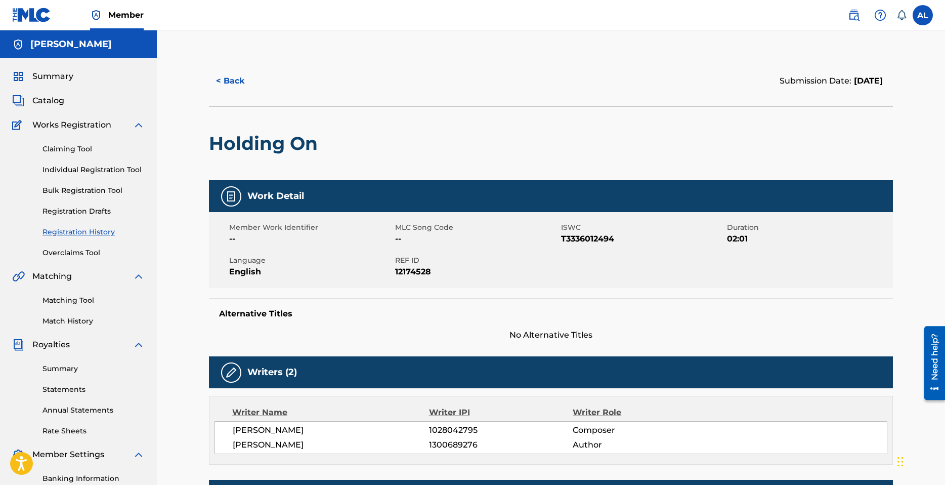
click at [235, 74] on button "< Back" at bounding box center [239, 80] width 61 height 25
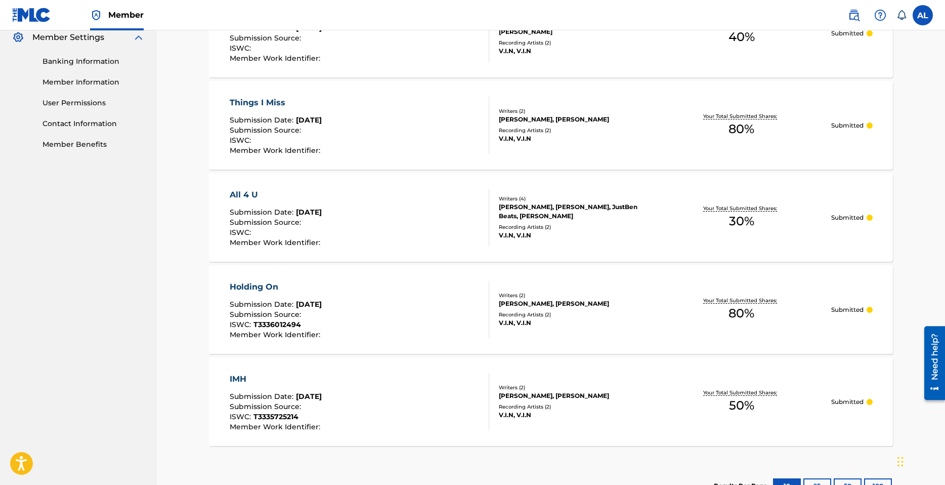
scroll to position [413, 0]
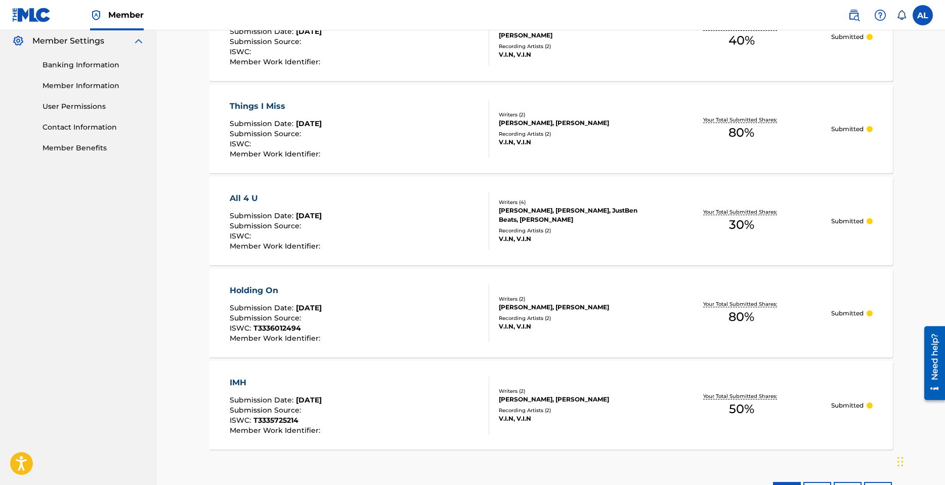
click at [427, 134] on div "Things I Miss Submission Date : Sep 21, 2025 Submission Source : ISWC : Member …" at bounding box center [360, 129] width 260 height 58
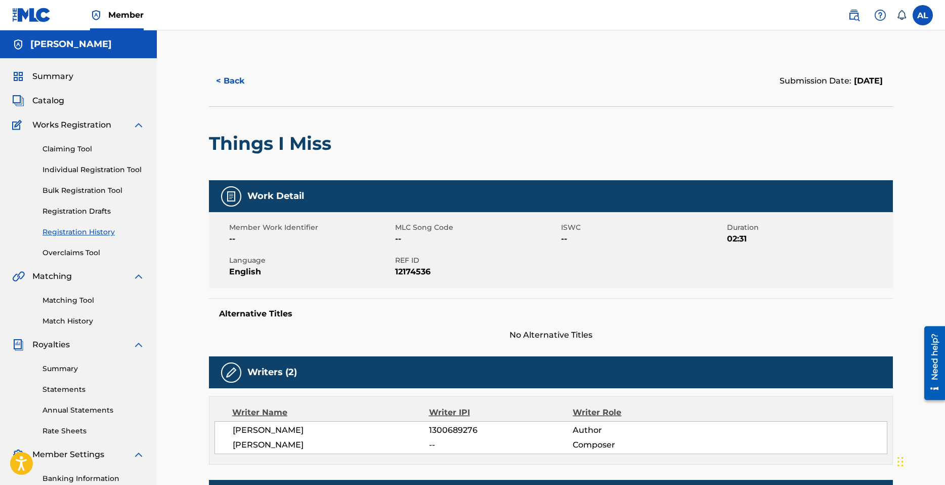
click at [231, 82] on button "< Back" at bounding box center [239, 80] width 61 height 25
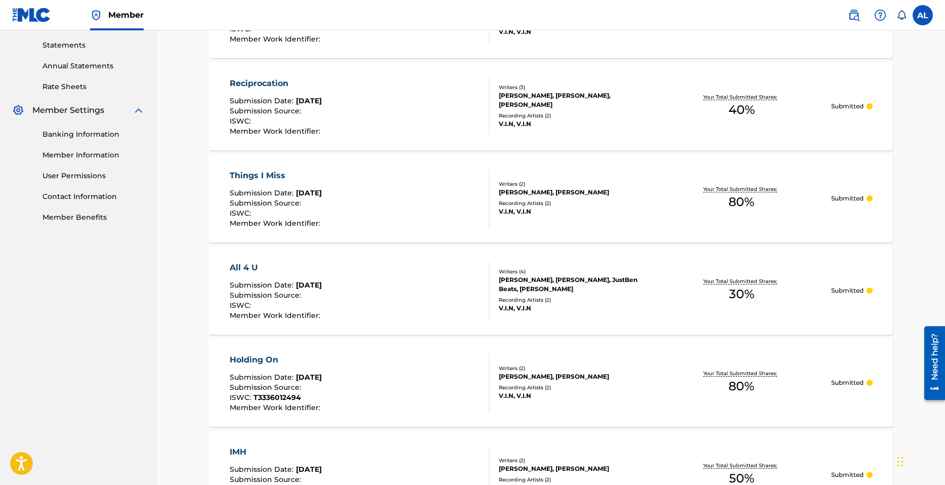
scroll to position [413, 0]
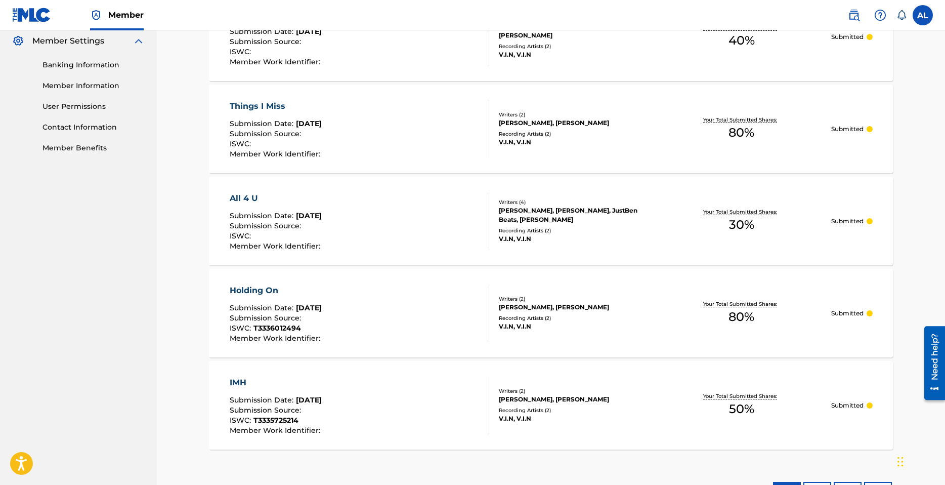
click at [403, 228] on div "All 4 U Submission Date : Sep 21, 2025 Submission Source : ISWC : Member Work I…" at bounding box center [360, 221] width 260 height 58
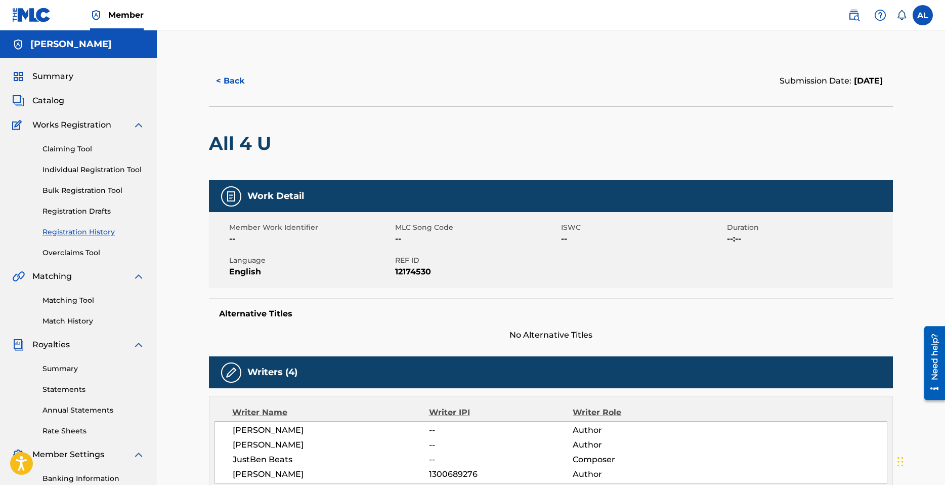
click at [230, 79] on button "< Back" at bounding box center [239, 80] width 61 height 25
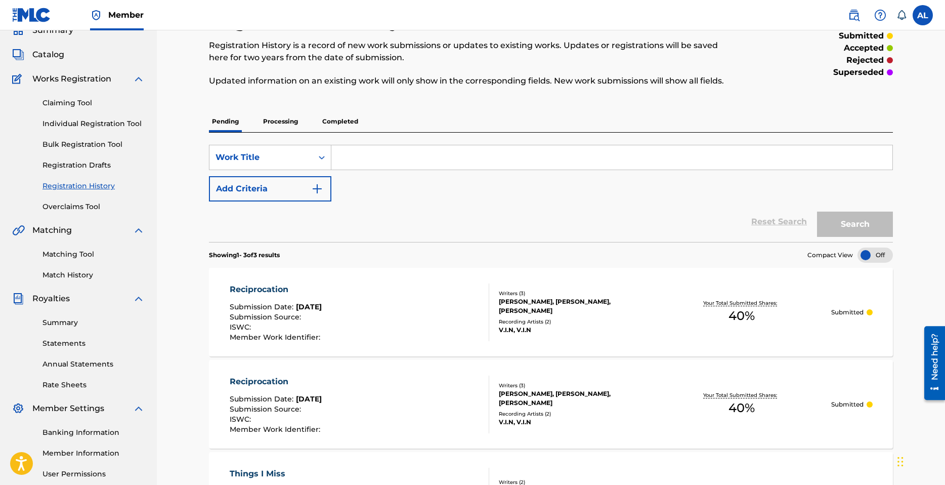
scroll to position [35, 0]
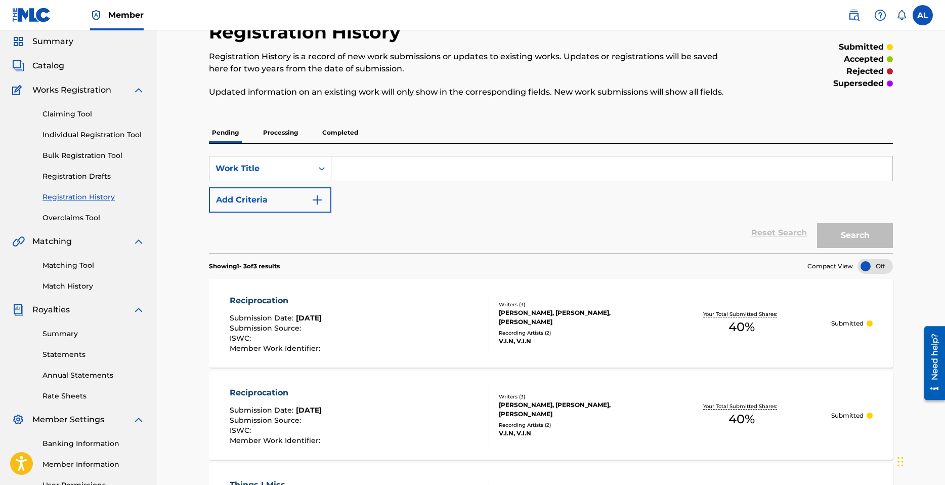
click at [79, 134] on link "Individual Registration Tool" at bounding box center [94, 135] width 102 height 11
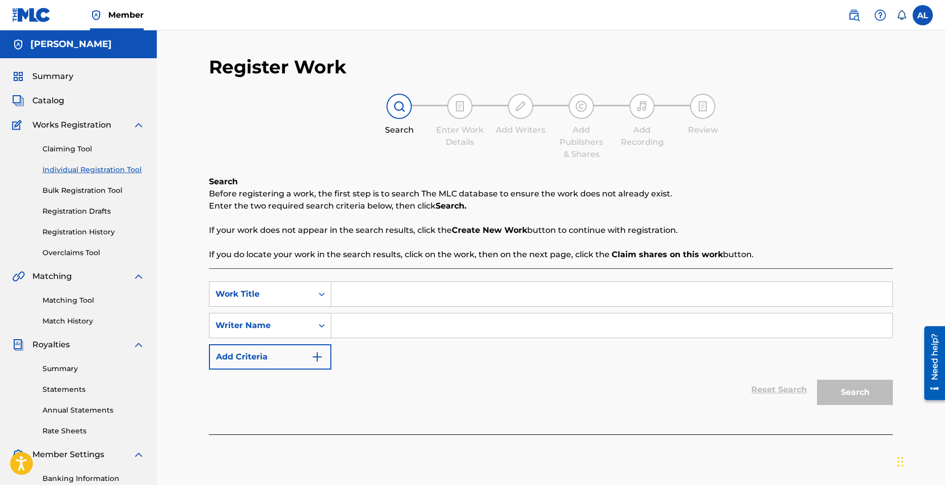
click at [399, 286] on input "Search Form" at bounding box center [611, 294] width 561 height 24
click at [374, 323] on input "Search Form" at bounding box center [611, 325] width 561 height 24
drag, startPoint x: 868, startPoint y: 388, endPoint x: 803, endPoint y: 364, distance: 69.6
click at [868, 389] on button "Search" at bounding box center [855, 392] width 76 height 25
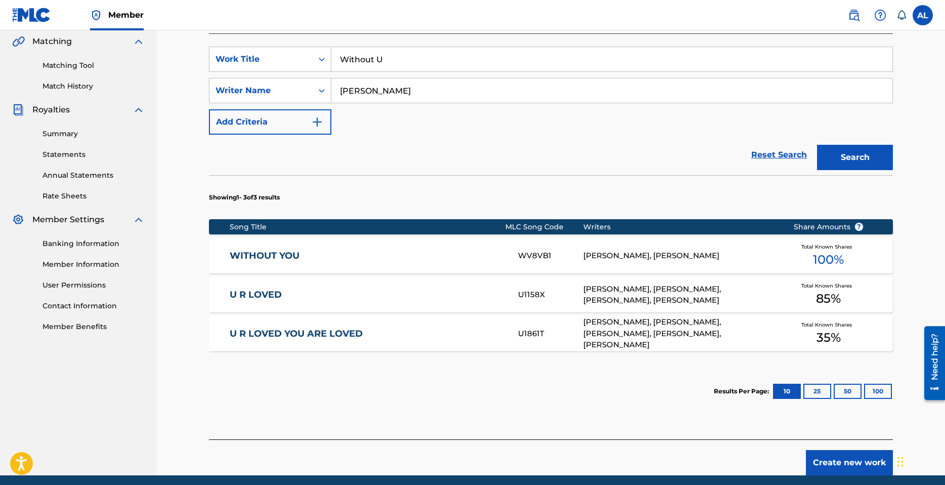
scroll to position [274, 0]
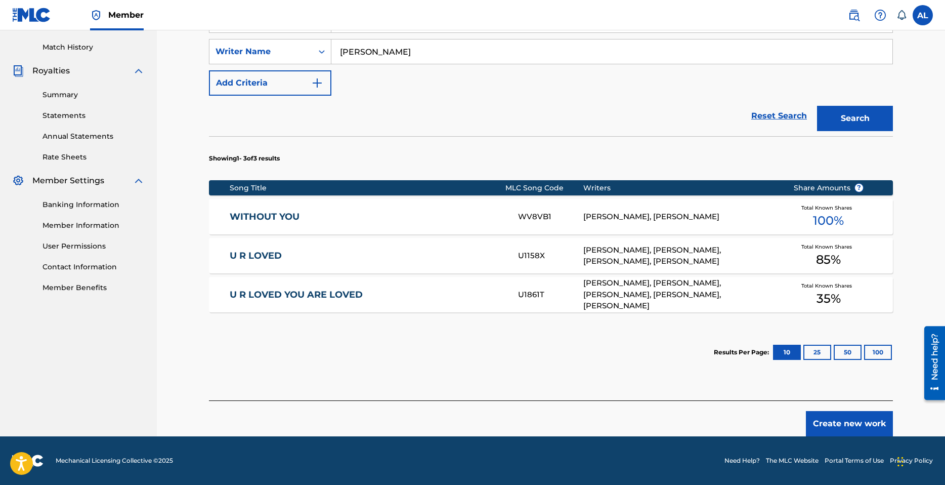
click at [851, 425] on button "Create new work" at bounding box center [849, 423] width 87 height 25
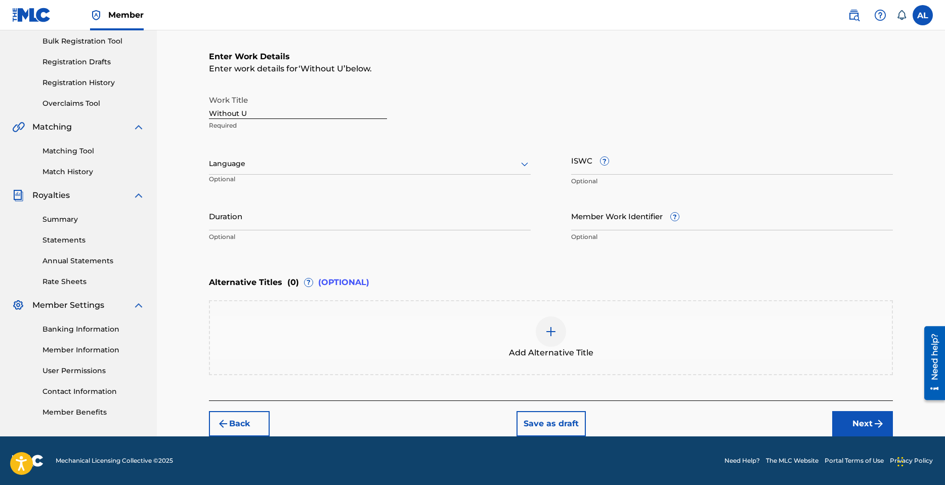
scroll to position [149, 0]
click at [262, 155] on div "Language" at bounding box center [370, 163] width 322 height 21
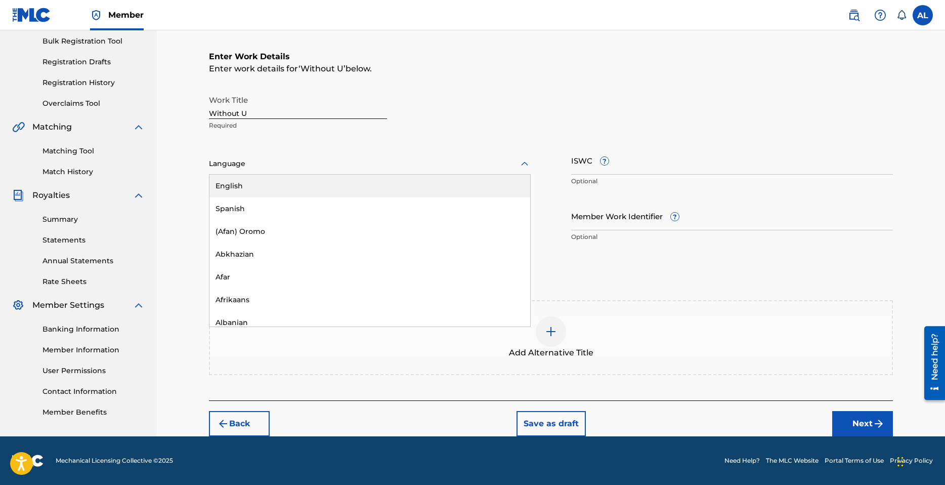
drag, startPoint x: 262, startPoint y: 188, endPoint x: 580, endPoint y: 131, distance: 322.9
click at [263, 188] on div "English" at bounding box center [369, 186] width 321 height 23
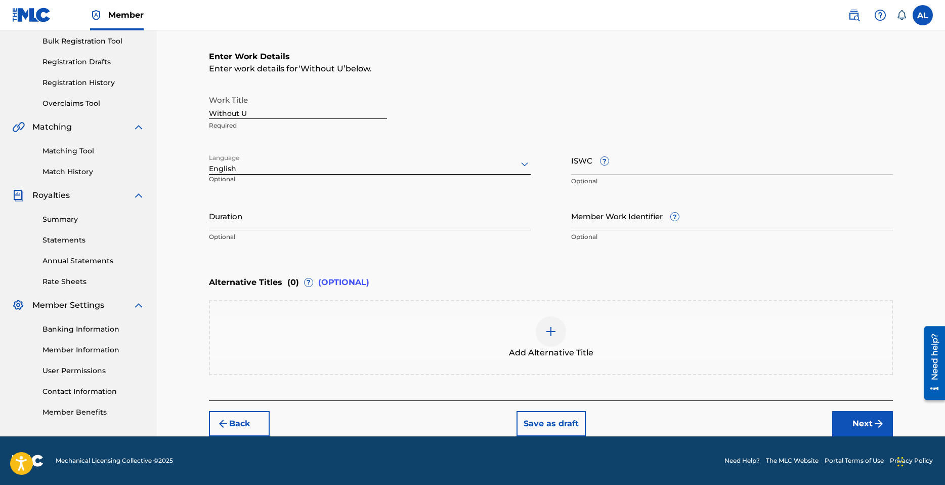
click at [581, 161] on input "ISWC ?" at bounding box center [732, 160] width 322 height 29
click at [391, 229] on input "Duration" at bounding box center [370, 215] width 322 height 29
click at [290, 220] on input "Duration" at bounding box center [370, 215] width 322 height 29
click at [867, 427] on button "Next" at bounding box center [862, 423] width 61 height 25
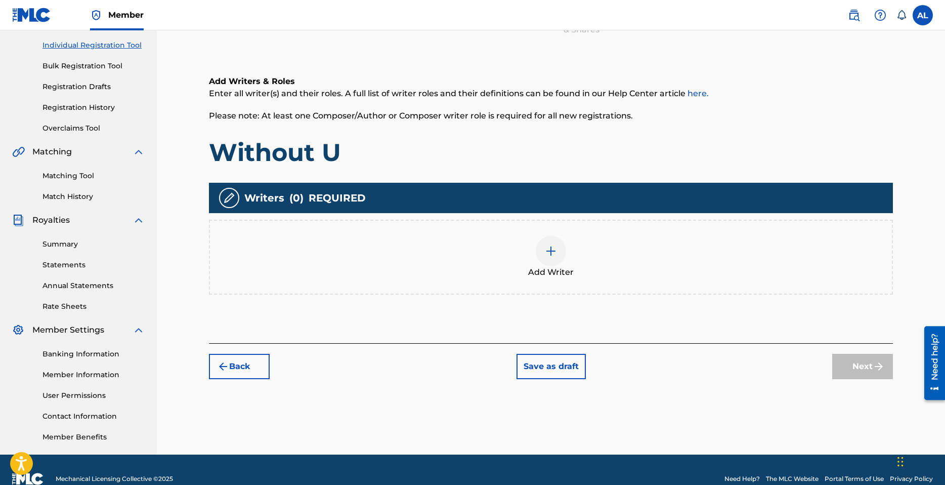
scroll to position [46, 0]
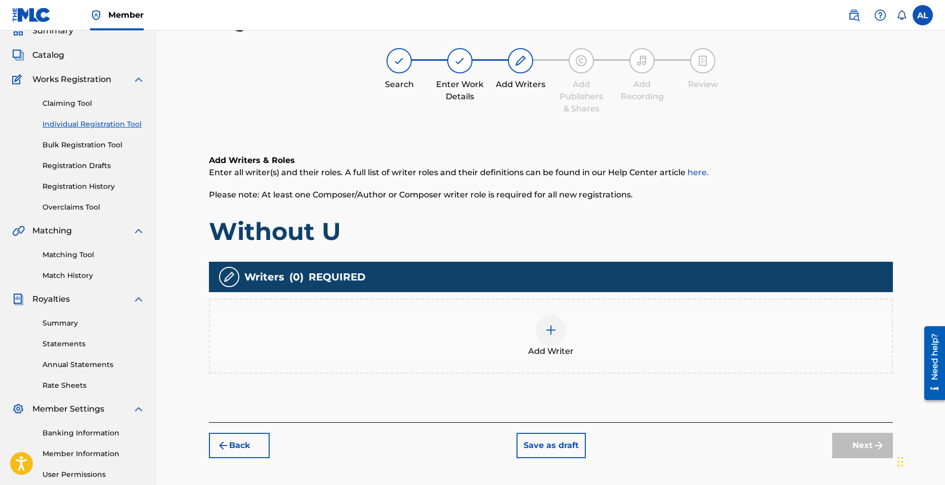
drag, startPoint x: 470, startPoint y: 302, endPoint x: 476, endPoint y: 304, distance: 6.9
click at [476, 304] on div "Add Writer" at bounding box center [551, 336] width 684 height 75
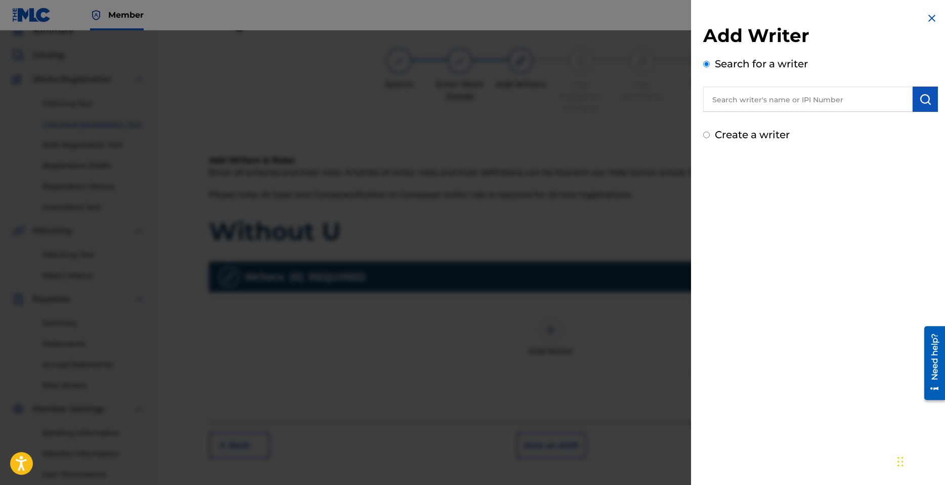
click at [771, 131] on label "Create a writer" at bounding box center [752, 135] width 75 height 12
click at [710, 132] on input "Create a writer" at bounding box center [706, 135] width 7 height 7
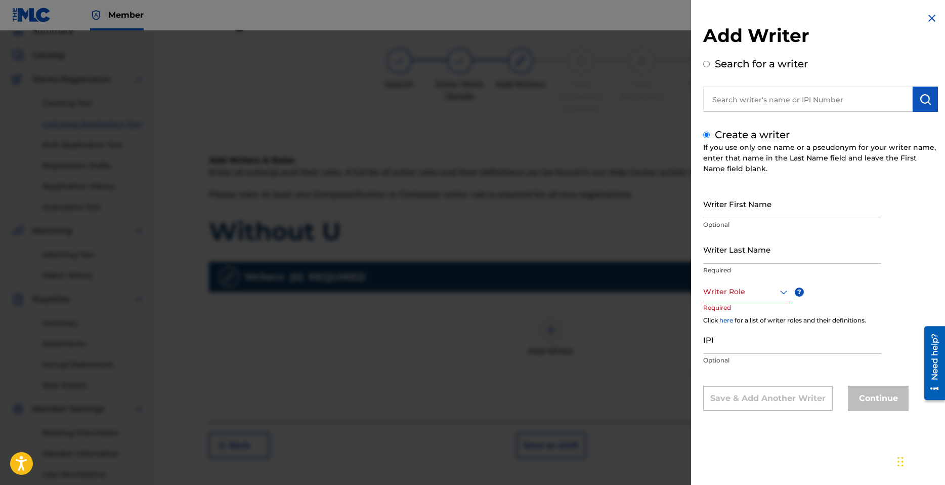
click at [753, 219] on div "Writer First Name Optional" at bounding box center [792, 212] width 178 height 46
click at [757, 214] on input "Writer First Name" at bounding box center [792, 203] width 178 height 29
drag, startPoint x: 777, startPoint y: 250, endPoint x: 776, endPoint y: 256, distance: 5.7
click at [776, 256] on input "Writer Last Name" at bounding box center [792, 249] width 178 height 29
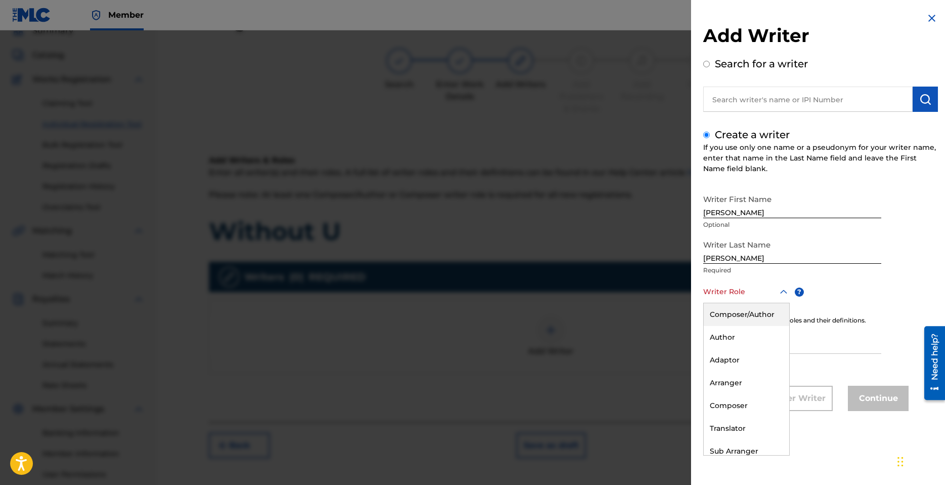
click at [736, 300] on div "Writer Role" at bounding box center [746, 291] width 87 height 23
click at [730, 340] on div "Author" at bounding box center [747, 337] width 86 height 23
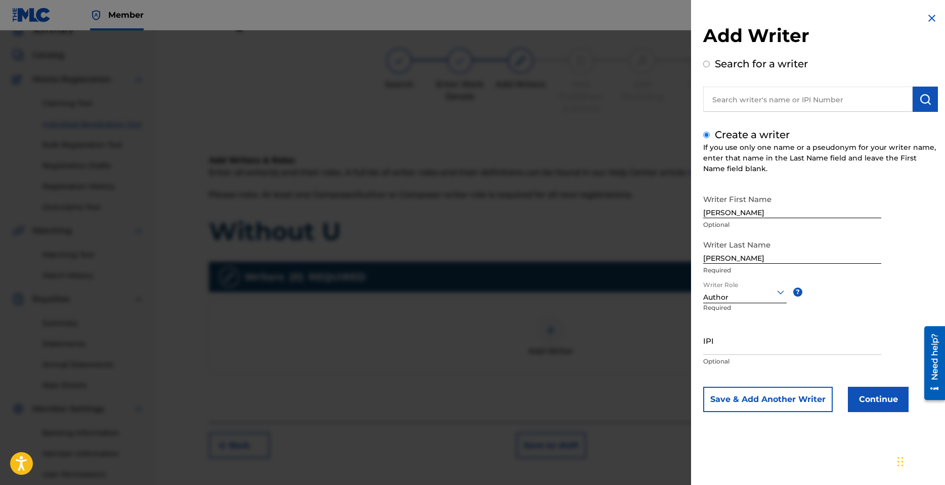
click at [740, 343] on input "IPI" at bounding box center [792, 340] width 178 height 29
paste input "1300689276"
click at [881, 403] on button "Continue" at bounding box center [878, 399] width 61 height 25
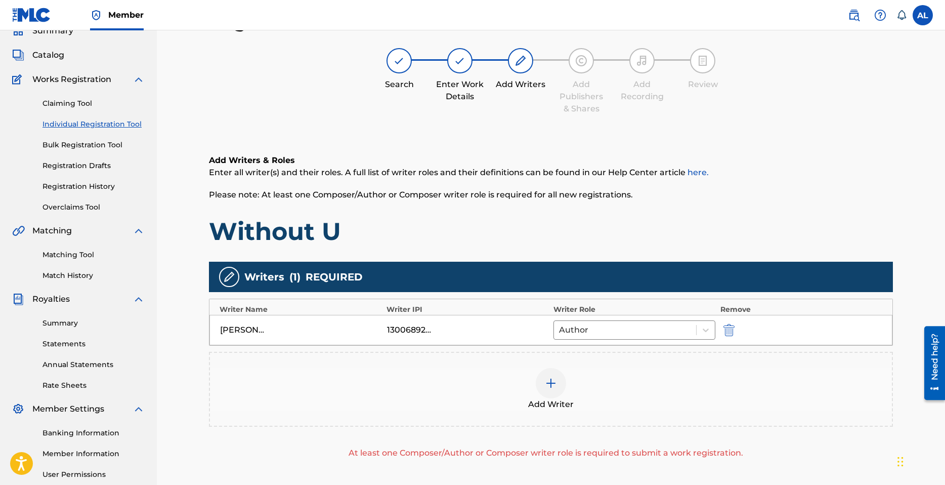
click at [552, 379] on img at bounding box center [551, 383] width 12 height 12
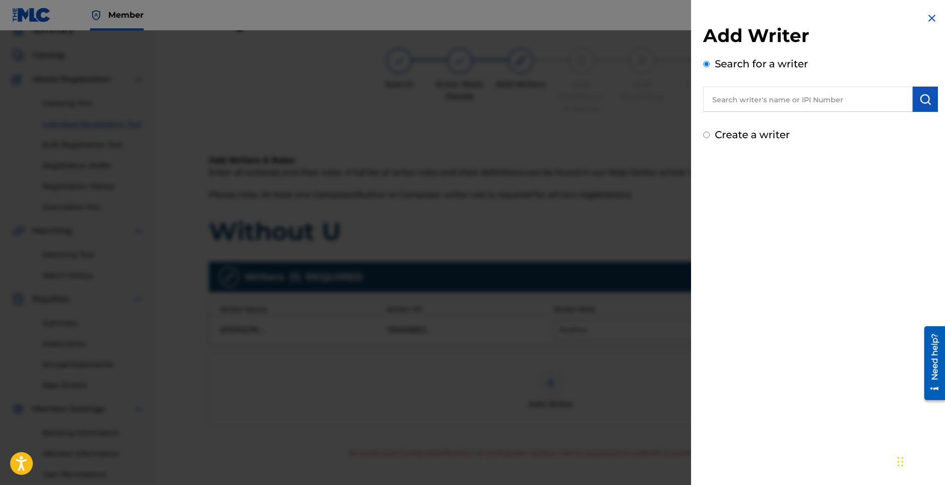
drag, startPoint x: 742, startPoint y: 132, endPoint x: 751, endPoint y: 140, distance: 12.2
click at [741, 133] on label "Create a writer" at bounding box center [752, 135] width 75 height 12
click at [710, 133] on input "Create a writer" at bounding box center [706, 135] width 7 height 7
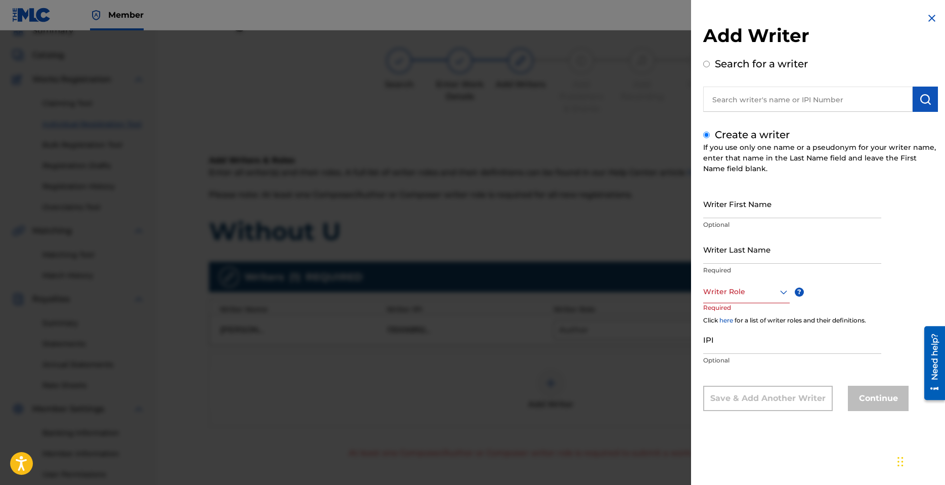
click at [750, 204] on input "Writer First Name" at bounding box center [792, 203] width 178 height 29
click at [717, 249] on input "Writer Last Name" at bounding box center [792, 249] width 178 height 29
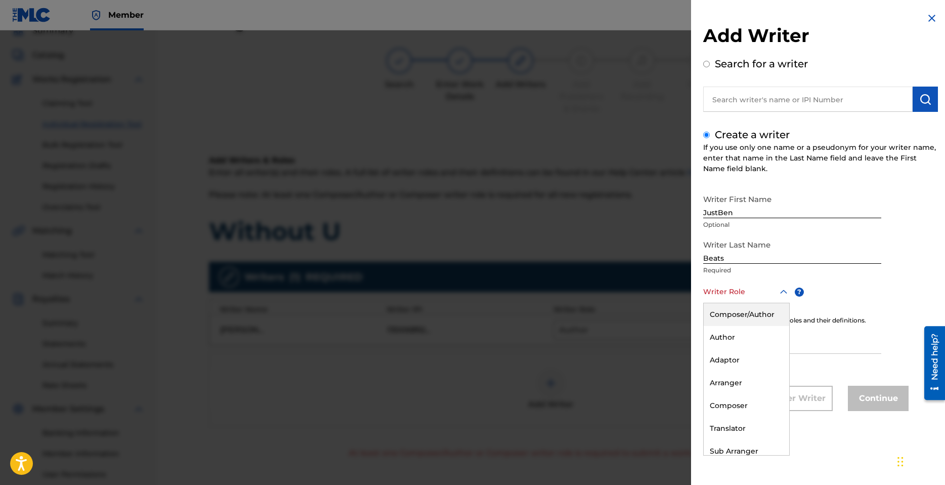
click at [722, 283] on div "Writer Role" at bounding box center [746, 291] width 87 height 23
click at [732, 403] on div "Composer" at bounding box center [747, 405] width 86 height 23
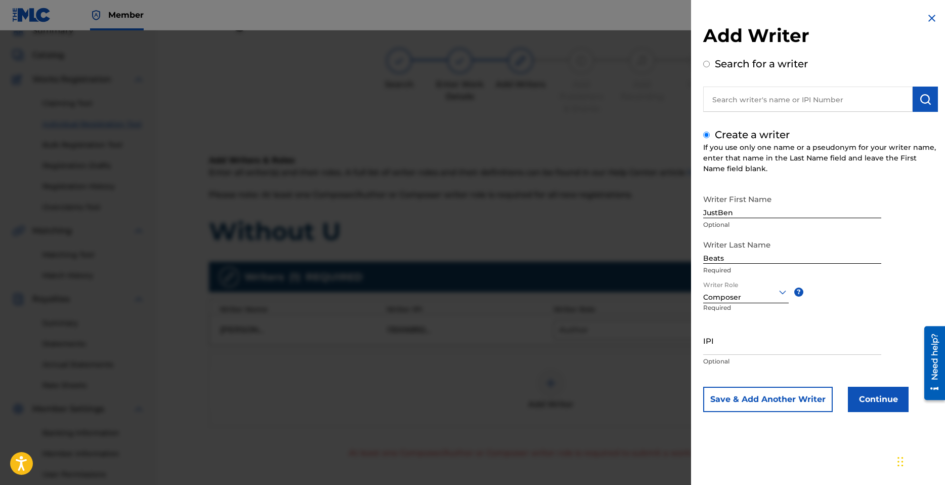
click at [875, 394] on button "Continue" at bounding box center [878, 399] width 61 height 25
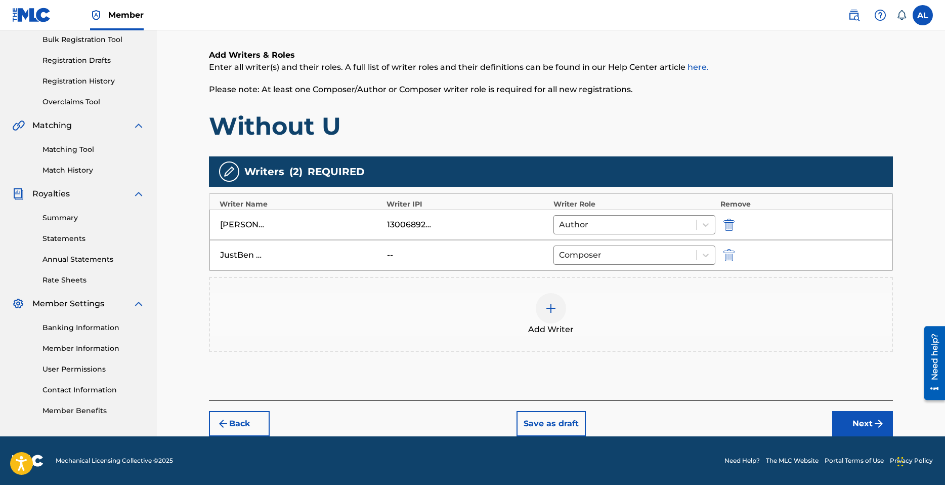
click at [858, 416] on button "Next" at bounding box center [862, 423] width 61 height 25
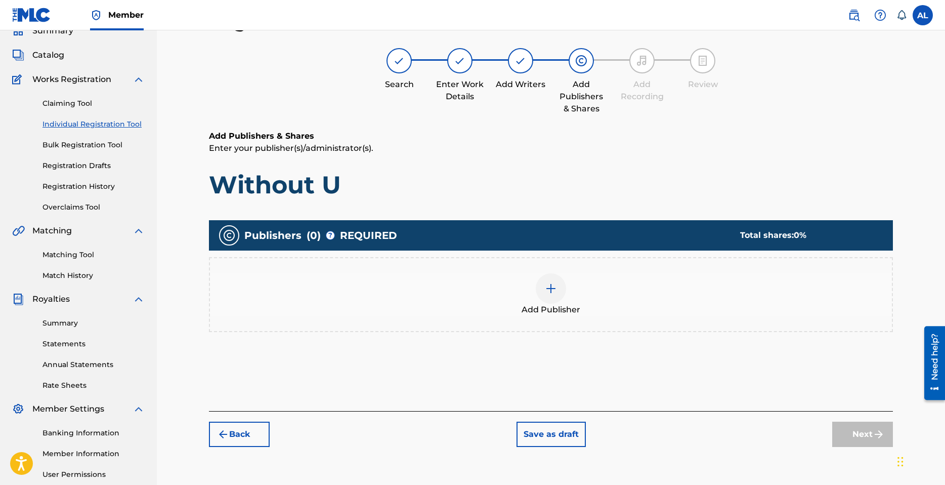
click at [552, 288] on img at bounding box center [551, 288] width 12 height 12
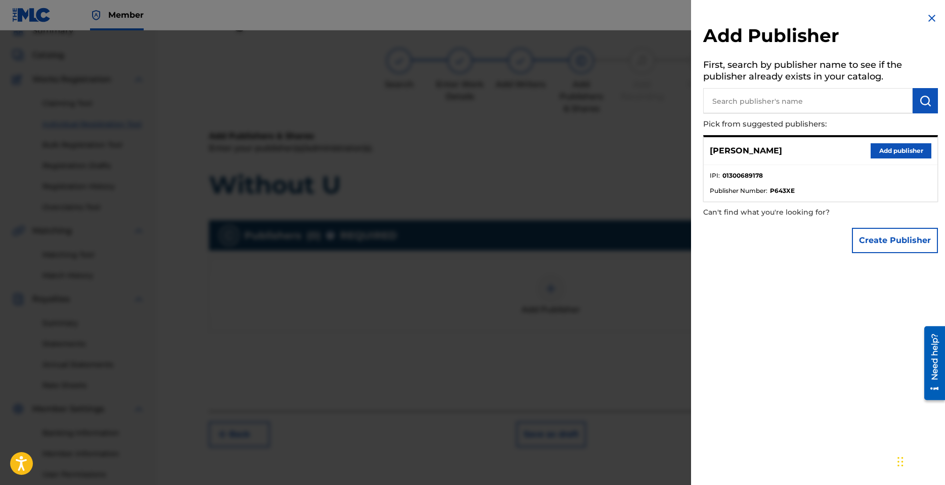
click at [892, 151] on button "Add publisher" at bounding box center [901, 150] width 61 height 15
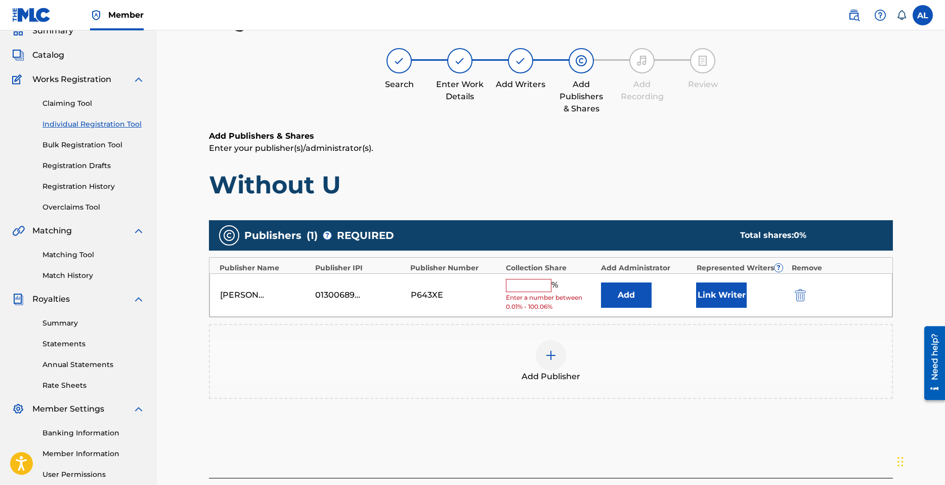
click at [528, 284] on input "text" at bounding box center [529, 285] width 46 height 13
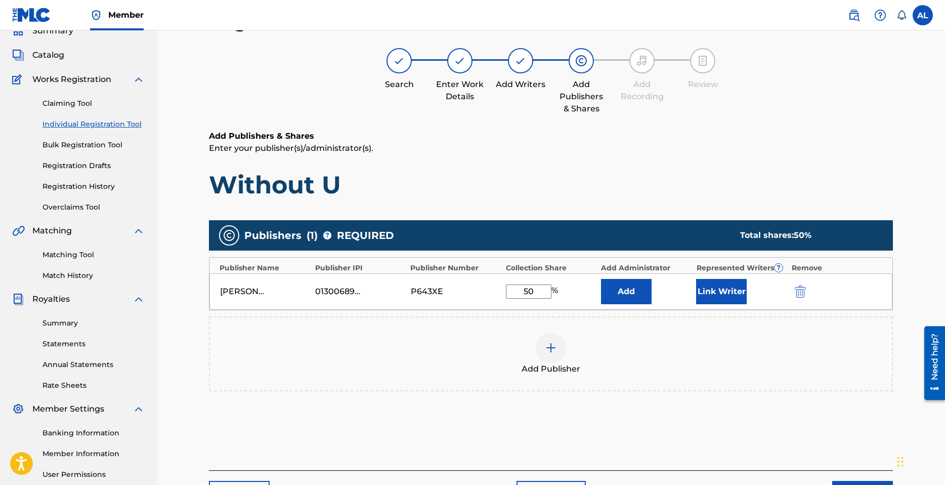
click at [672, 368] on div "Add Publisher" at bounding box center [551, 353] width 682 height 43
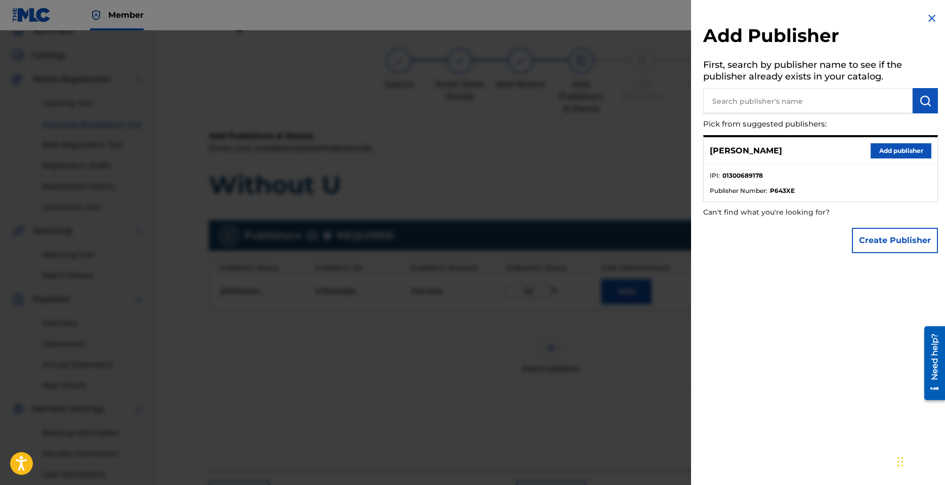
click at [571, 325] on div at bounding box center [472, 272] width 945 height 485
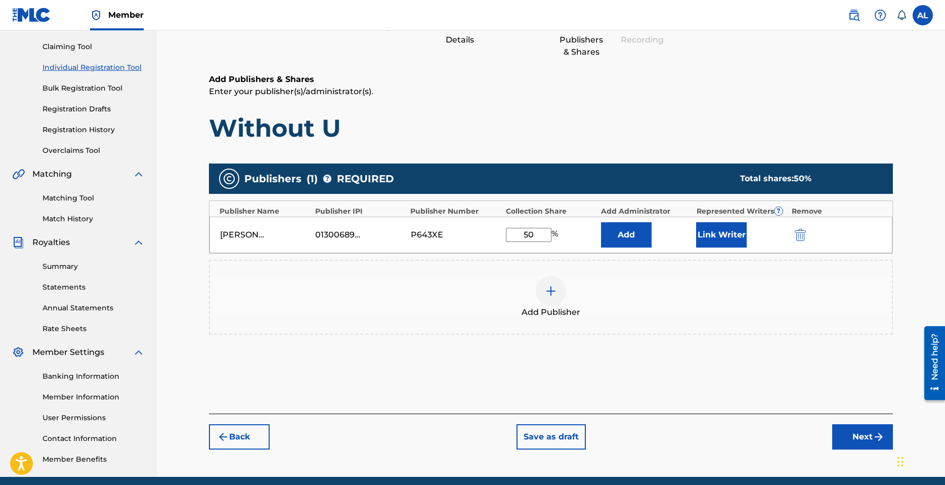
scroll to position [143, 0]
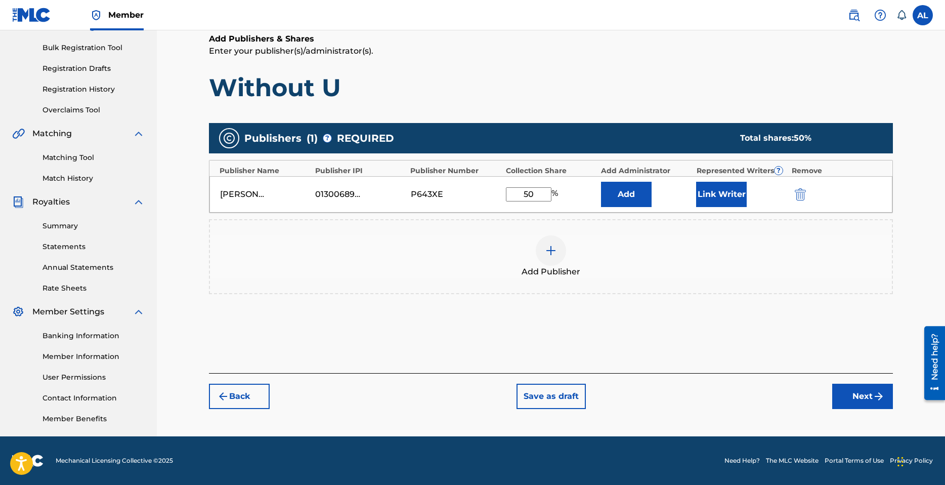
click at [726, 197] on button "Link Writer" at bounding box center [721, 194] width 51 height 25
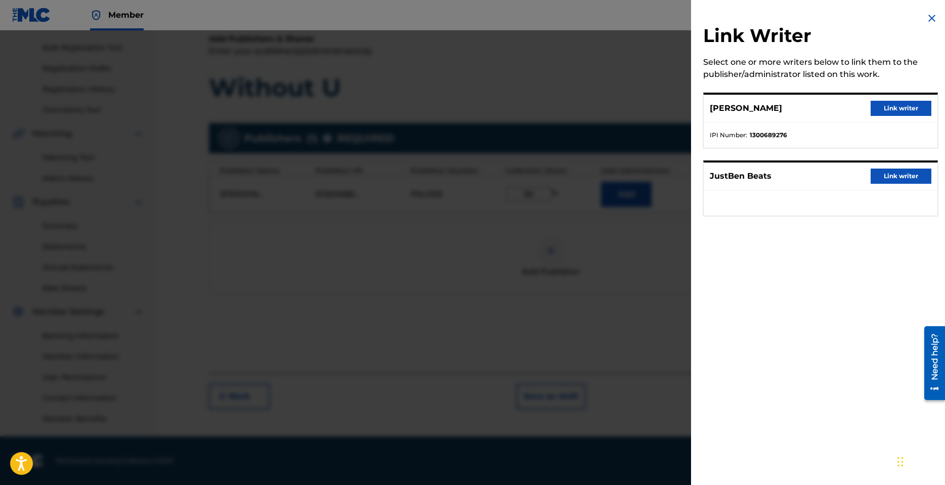
click at [905, 105] on button "Link writer" at bounding box center [901, 108] width 61 height 15
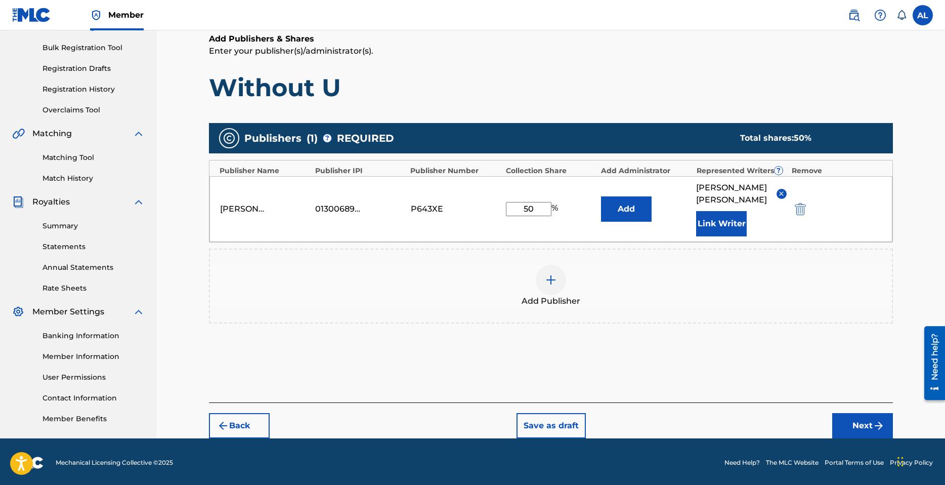
click at [867, 413] on button "Next" at bounding box center [862, 425] width 61 height 25
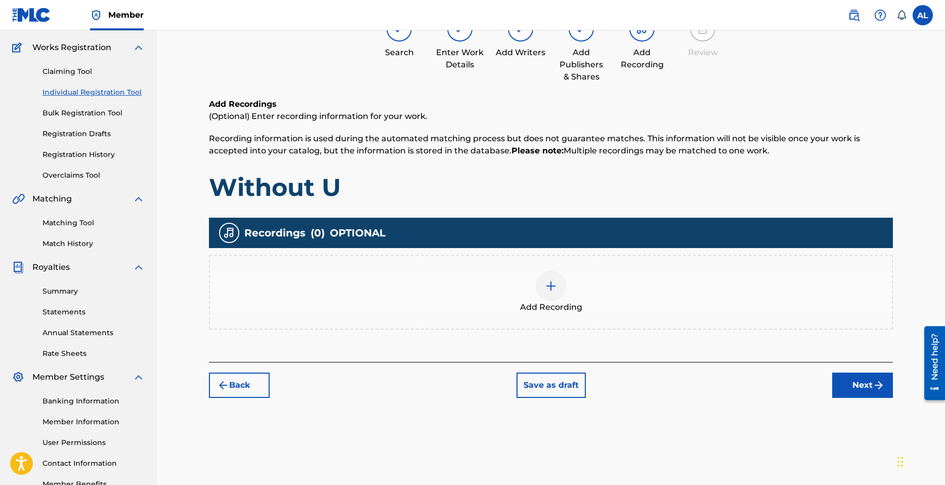
scroll to position [46, 0]
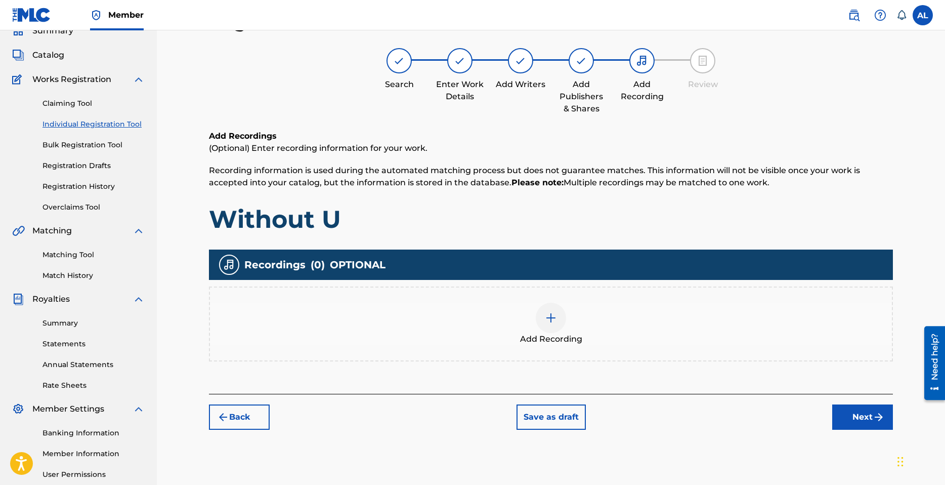
click at [559, 318] on div at bounding box center [551, 318] width 30 height 30
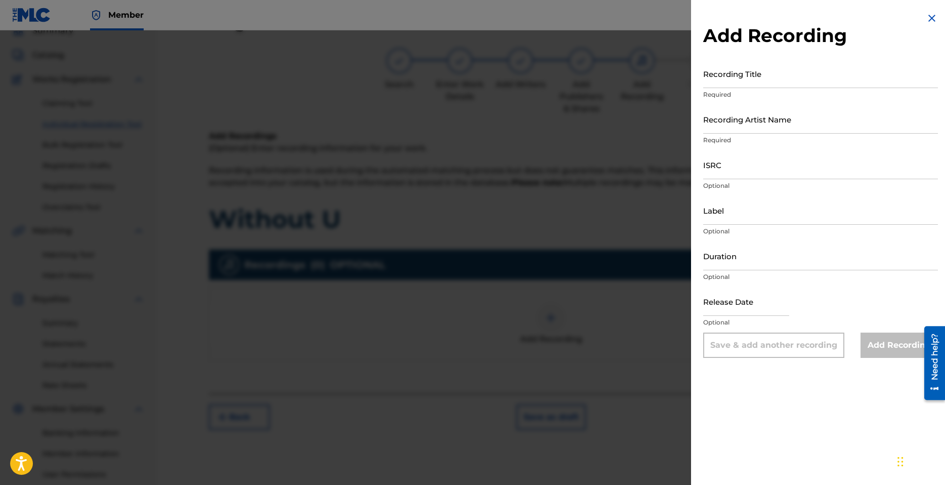
click at [737, 82] on input "Recording Title" at bounding box center [820, 73] width 235 height 29
click at [748, 113] on input "Recording Artist Name" at bounding box center [820, 119] width 235 height 29
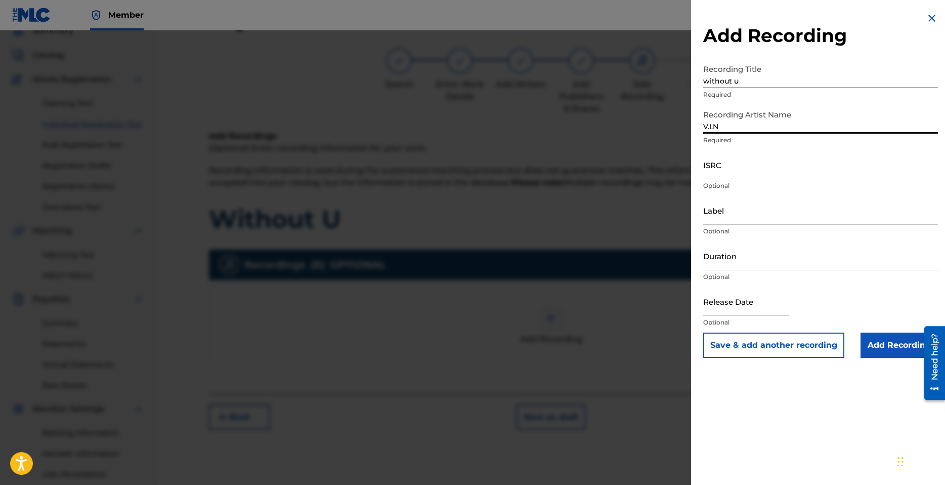
click at [740, 170] on input "ISRC" at bounding box center [820, 164] width 235 height 29
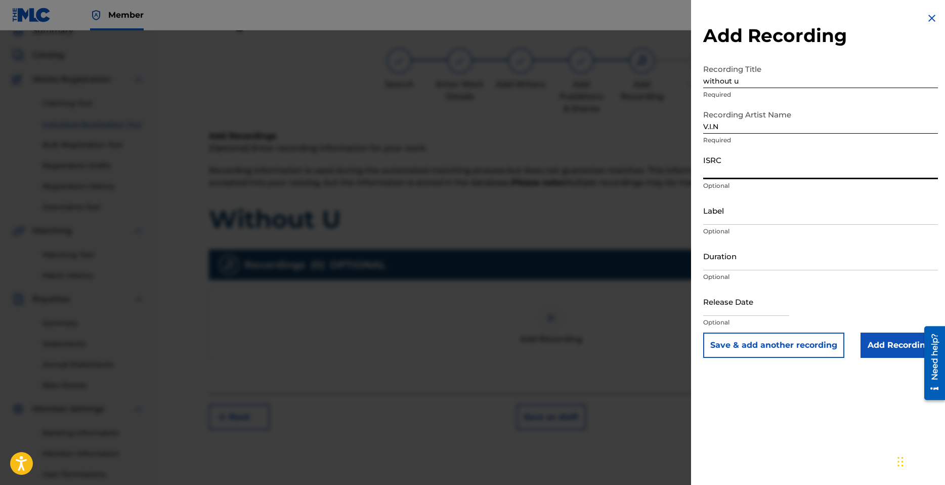
paste input "QZMEN2455989"
click at [739, 213] on input "Label" at bounding box center [820, 210] width 235 height 29
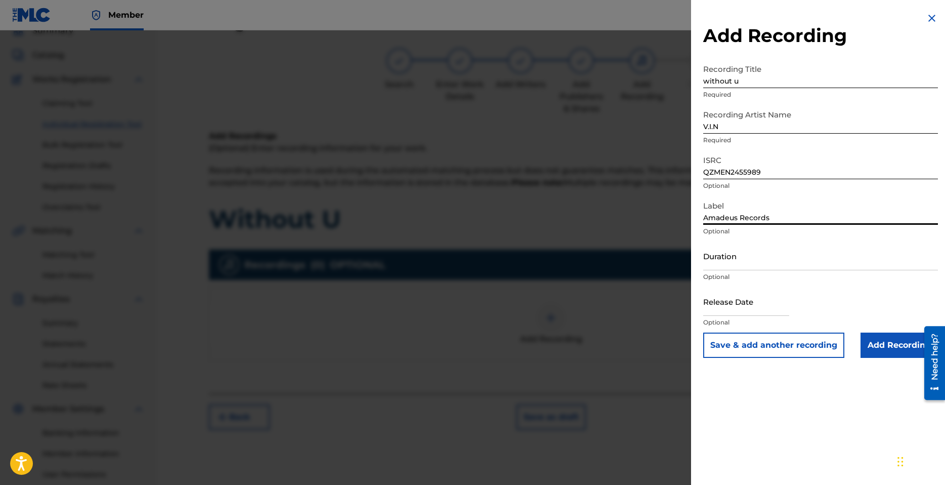
click at [749, 262] on input "Duration" at bounding box center [820, 255] width 235 height 29
click at [747, 309] on input "text" at bounding box center [746, 301] width 86 height 29
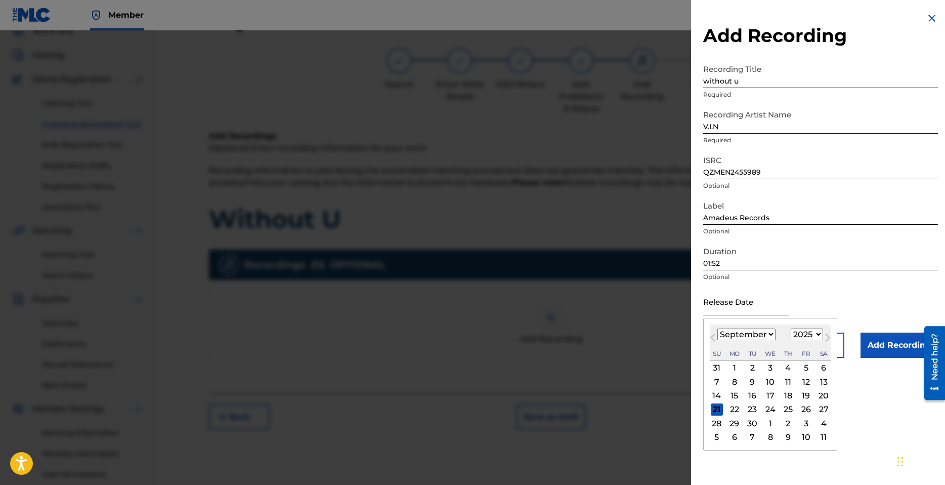
click at [765, 332] on select "January February March April May June July August September October November De…" at bounding box center [747, 334] width 58 height 12
click at [718, 328] on select "January February March April May June July August September October November De…" at bounding box center [747, 334] width 58 height 12
click at [815, 335] on select "1899 1900 1901 1902 1903 1904 1905 1906 1907 1908 1909 1910 1911 1912 1913 1914…" at bounding box center [807, 334] width 32 height 12
click at [791, 328] on select "1899 1900 1901 1902 1903 1904 1905 1906 1907 1908 1909 1910 1911 1912 1913 1914…" at bounding box center [807, 334] width 32 height 12
click at [738, 407] on div "20" at bounding box center [735, 409] width 12 height 12
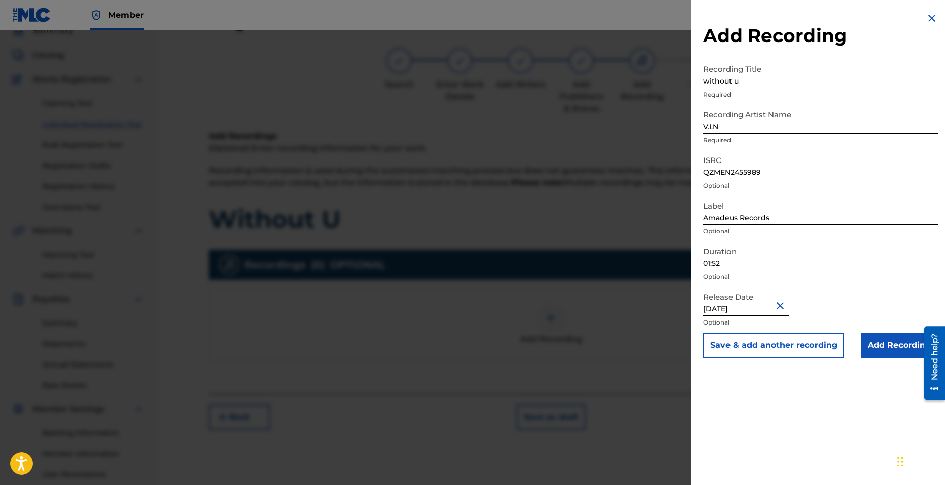
click at [887, 346] on input "Add Recording" at bounding box center [899, 344] width 77 height 25
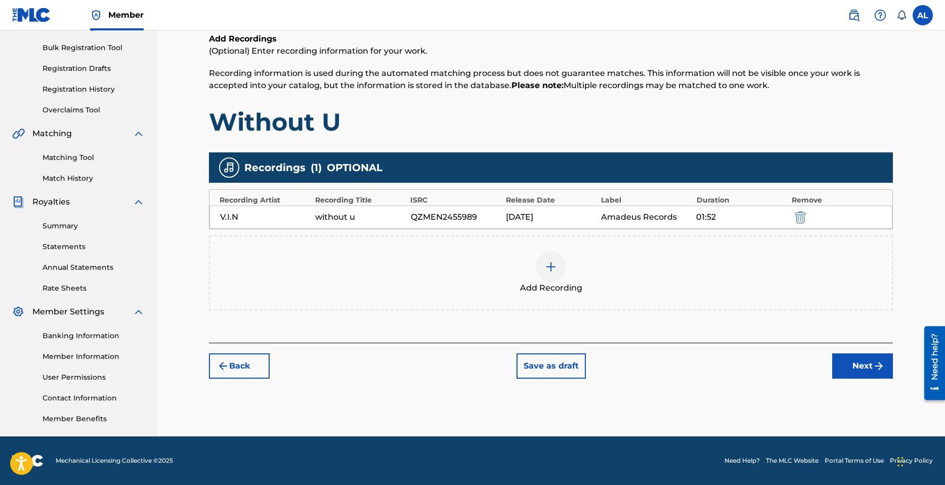
click at [842, 368] on button "Next" at bounding box center [862, 365] width 61 height 25
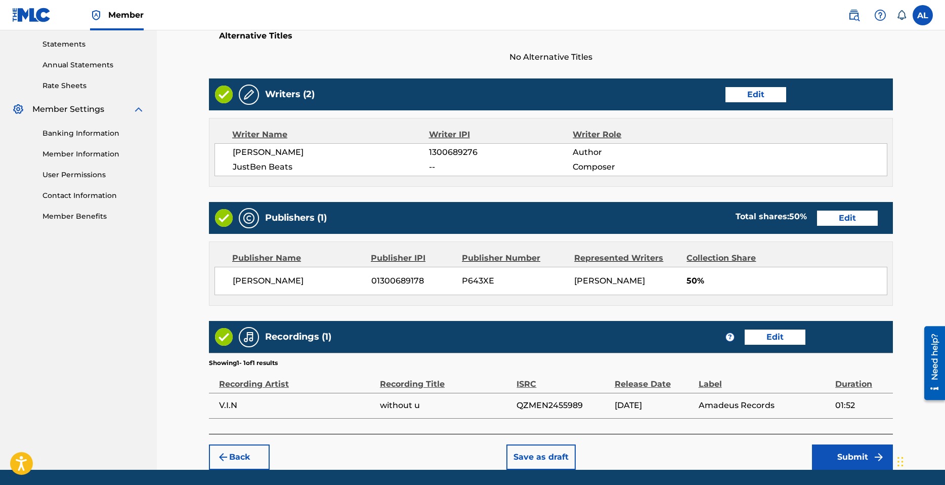
scroll to position [379, 0]
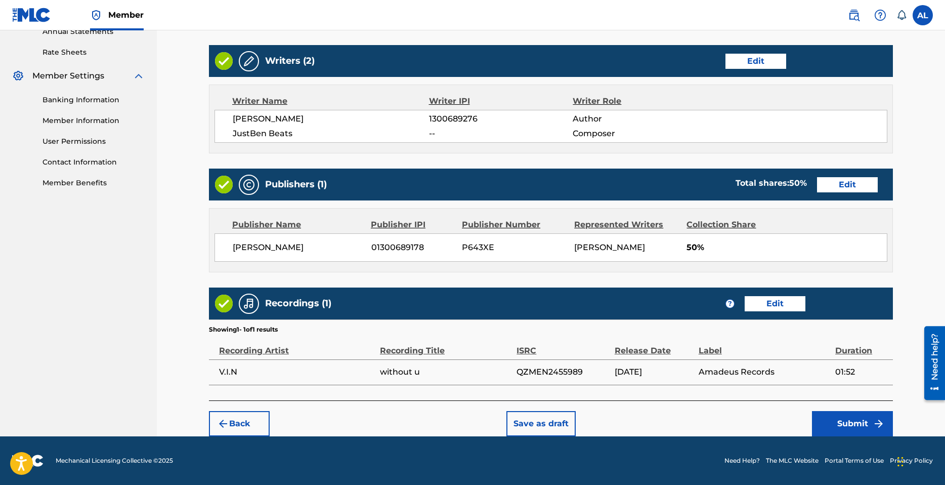
click at [864, 424] on button "Submit" at bounding box center [852, 423] width 81 height 25
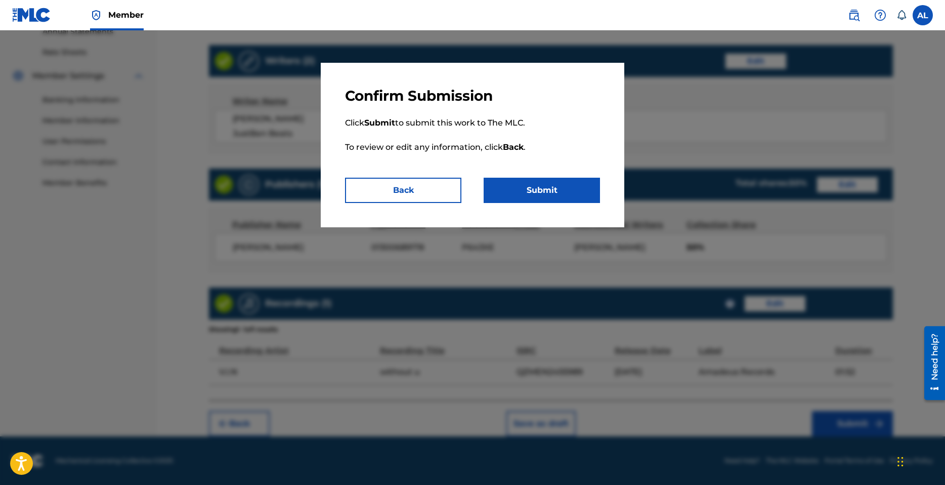
click at [544, 189] on button "Submit" at bounding box center [542, 190] width 116 height 25
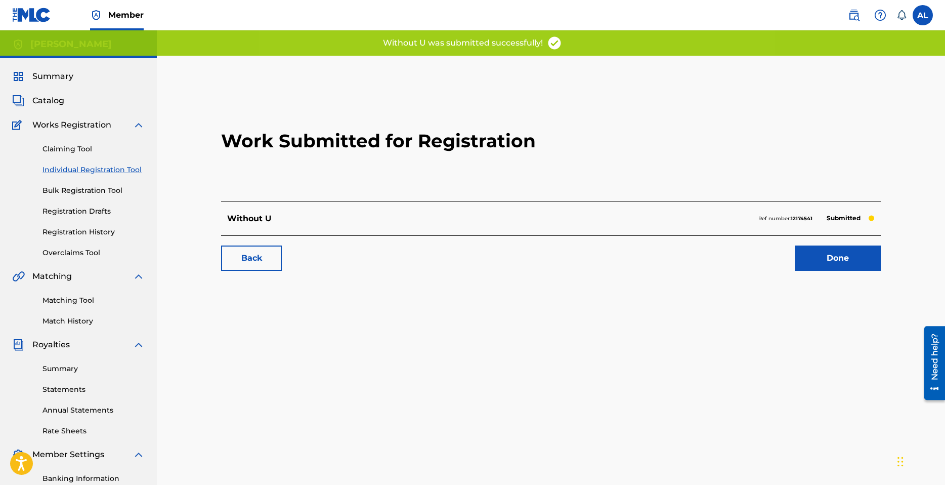
click at [825, 262] on link "Done" at bounding box center [838, 257] width 86 height 25
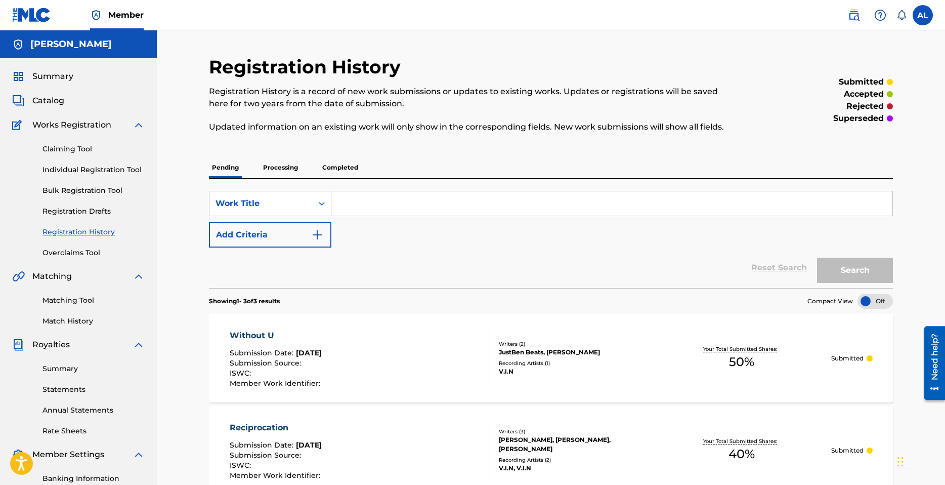
click at [66, 151] on link "Claiming Tool" at bounding box center [94, 149] width 102 height 11
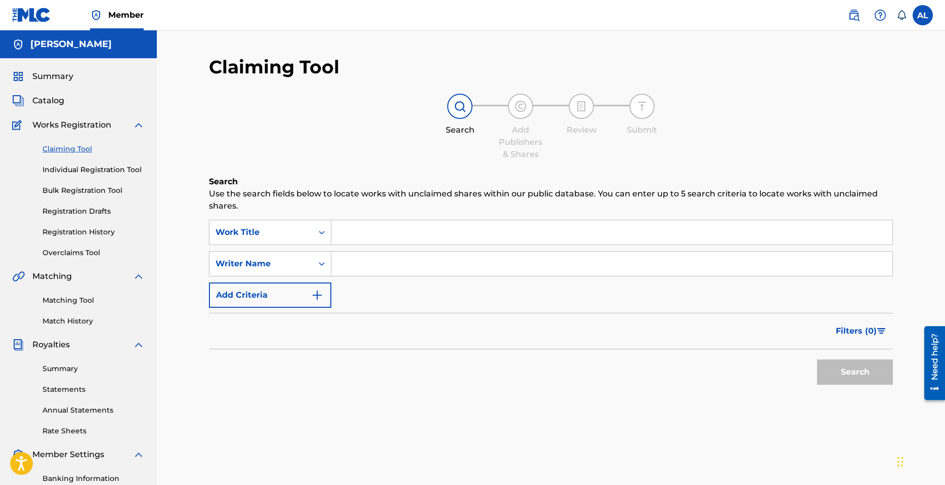
click at [110, 173] on link "Individual Registration Tool" at bounding box center [94, 169] width 102 height 11
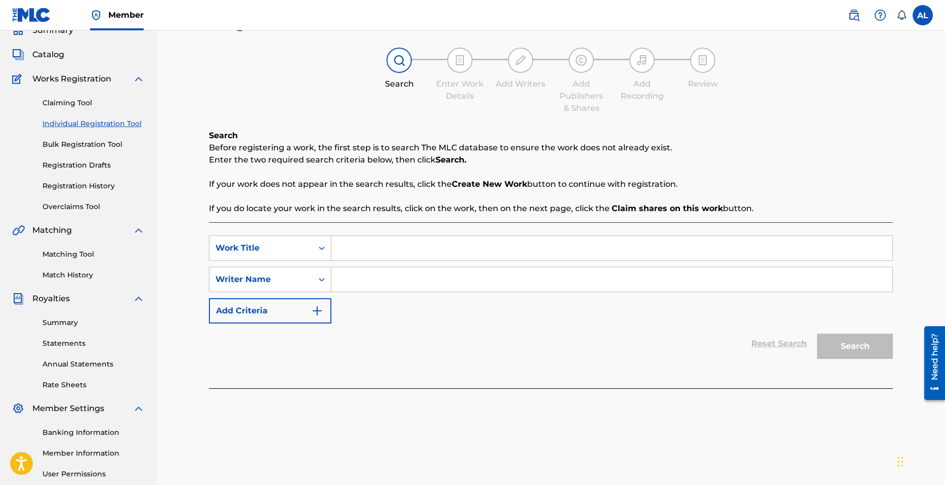
scroll to position [51, 0]
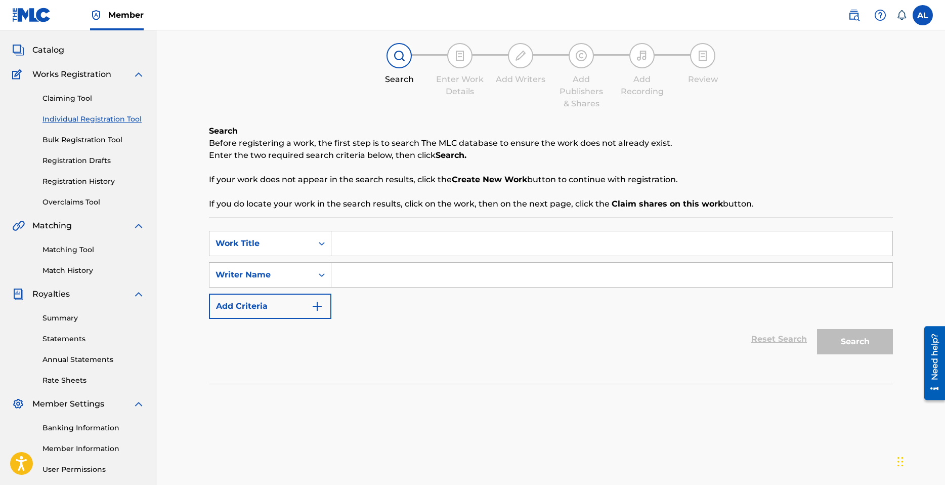
click at [362, 243] on input "Search Form" at bounding box center [611, 243] width 561 height 24
click at [397, 287] on div "SearchWithCriteriac750e0c0-899f-4ecb-bce0-6287c90d8b06 Work Title MHMS SearchWi…" at bounding box center [551, 275] width 684 height 88
click at [401, 282] on input "Search Form" at bounding box center [611, 275] width 561 height 24
click at [879, 337] on button "Search" at bounding box center [855, 341] width 76 height 25
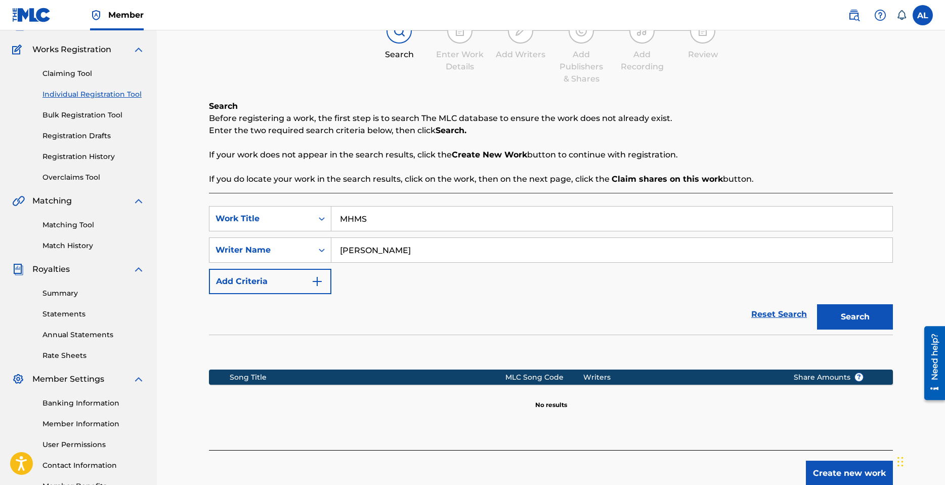
scroll to position [143, 0]
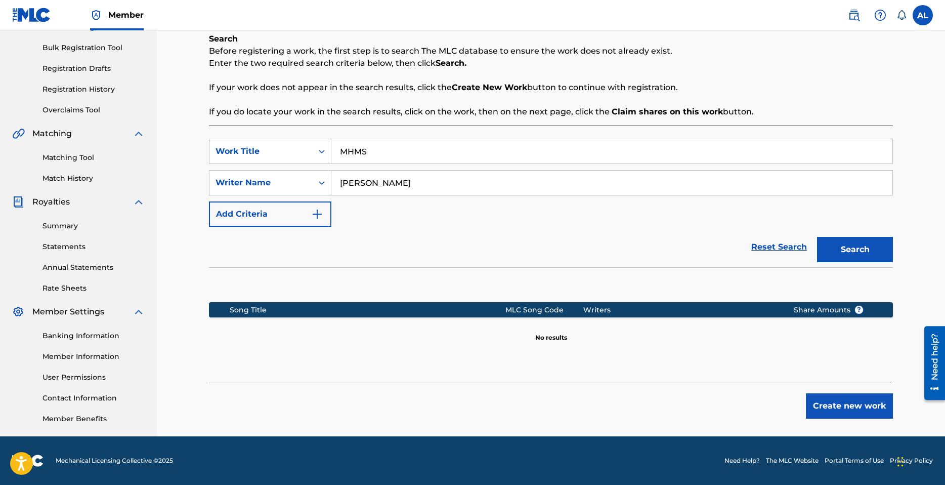
click at [853, 405] on button "Create new work" at bounding box center [849, 405] width 87 height 25
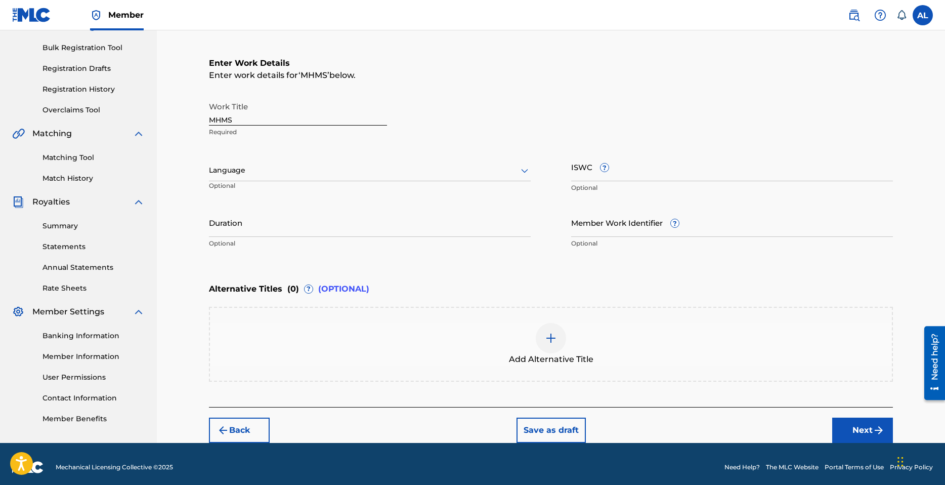
click at [247, 172] on div at bounding box center [370, 170] width 322 height 13
click at [249, 192] on div "English" at bounding box center [369, 192] width 321 height 23
drag, startPoint x: 587, startPoint y: 167, endPoint x: 574, endPoint y: 155, distance: 18.3
click at [583, 167] on input "ISWC ?" at bounding box center [732, 166] width 322 height 29
paste input "T3335750084"
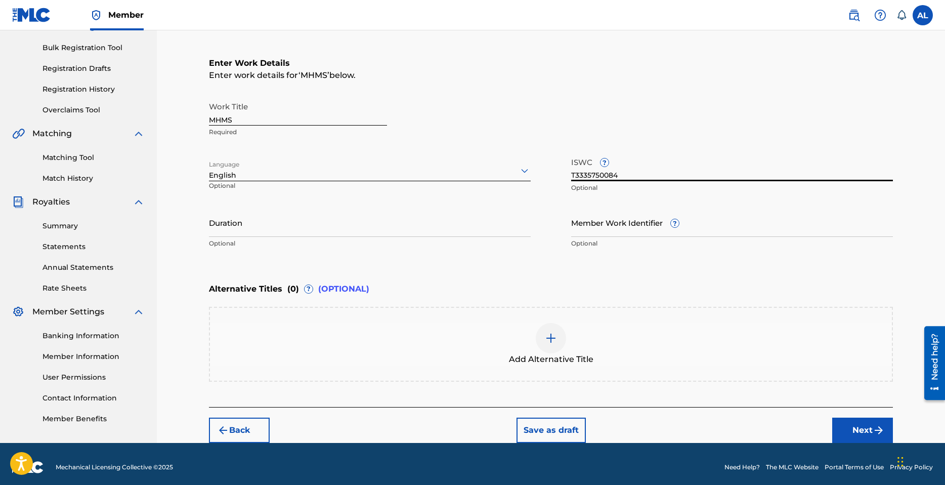
click at [308, 228] on input "Duration" at bounding box center [370, 222] width 322 height 29
click at [248, 232] on input "Duration" at bounding box center [370, 222] width 322 height 29
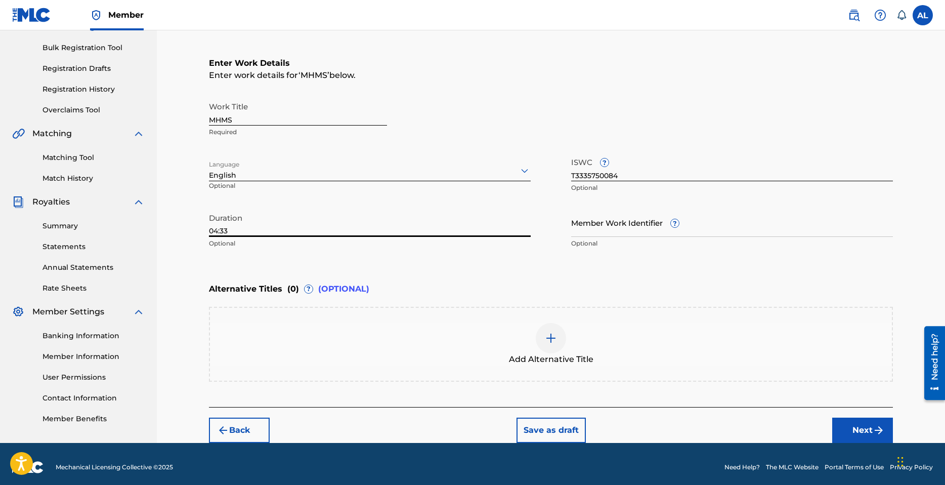
click at [872, 428] on button "Next" at bounding box center [862, 429] width 61 height 25
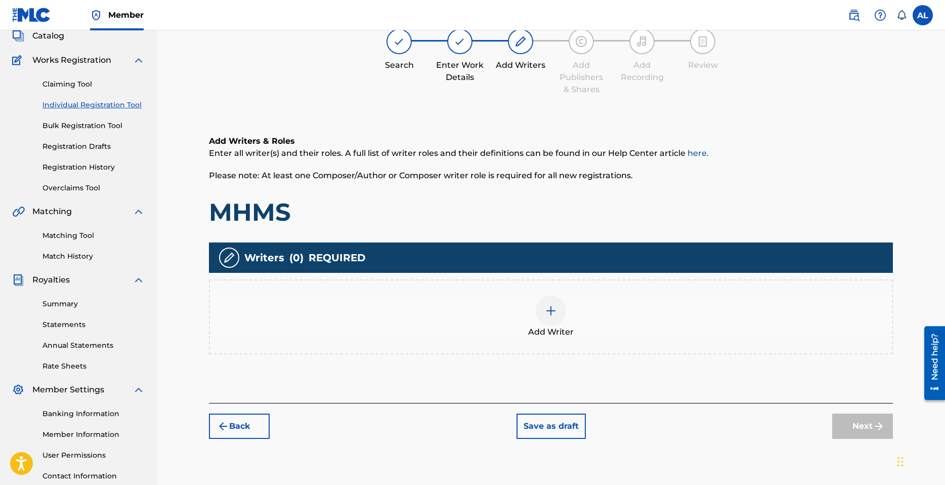
scroll to position [46, 0]
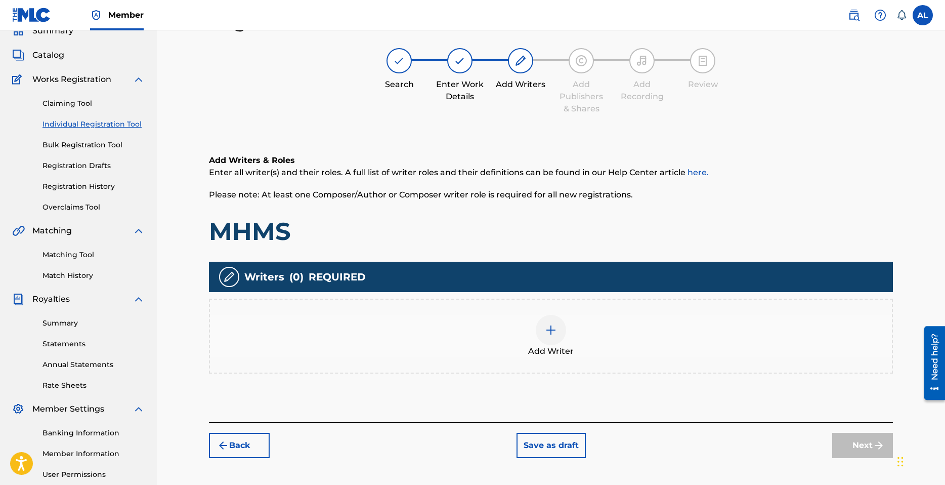
click at [552, 335] on img at bounding box center [551, 330] width 12 height 12
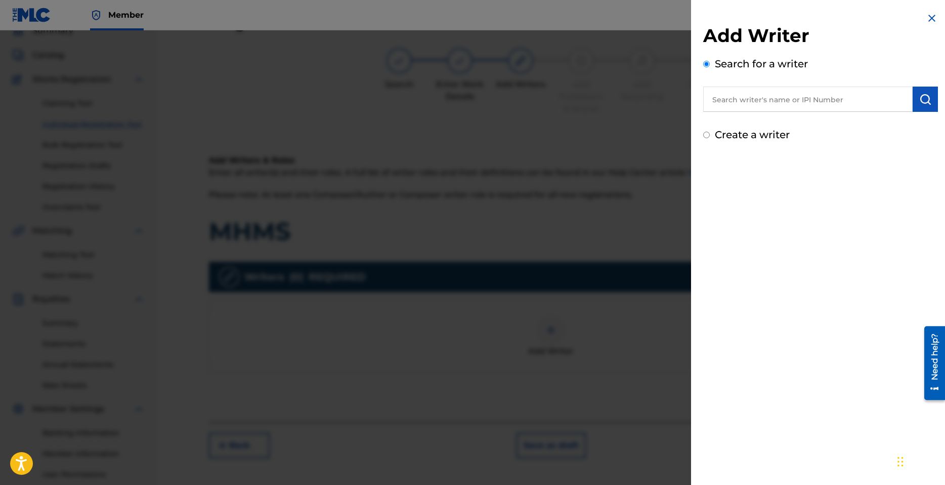
click at [755, 136] on label "Create a writer" at bounding box center [752, 135] width 75 height 12
click at [710, 136] on input "Create a writer" at bounding box center [706, 135] width 7 height 7
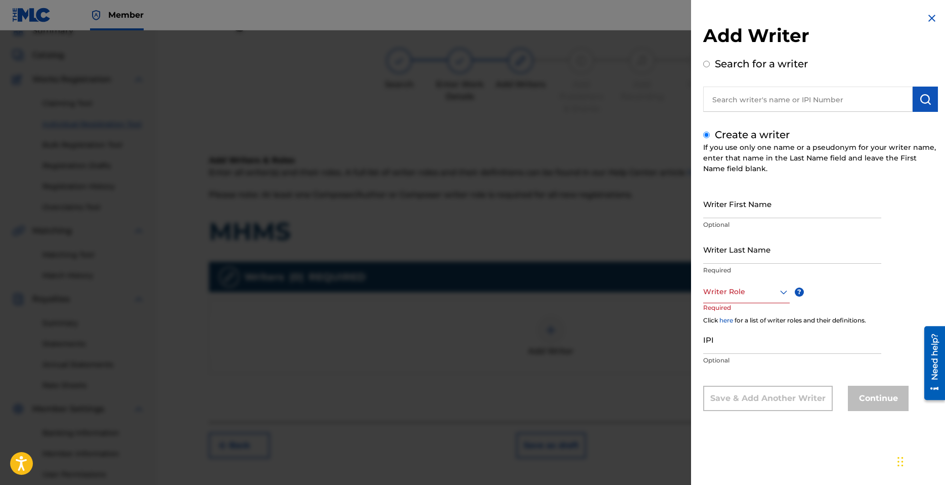
click at [758, 206] on input "Writer First Name" at bounding box center [792, 203] width 178 height 29
click at [764, 216] on input "[PERSON_NAME]" at bounding box center [792, 203] width 178 height 29
click at [744, 209] on input "[PERSON_NAME]" at bounding box center [792, 203] width 178 height 29
click at [735, 255] on input "Writer Last Name" at bounding box center [792, 249] width 178 height 29
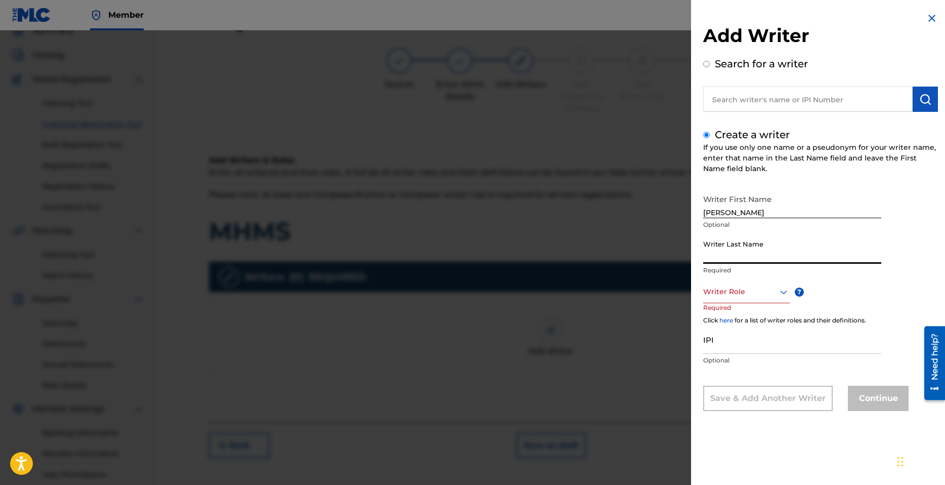
paste input "[PERSON_NAME]"
click at [743, 291] on div at bounding box center [746, 291] width 87 height 13
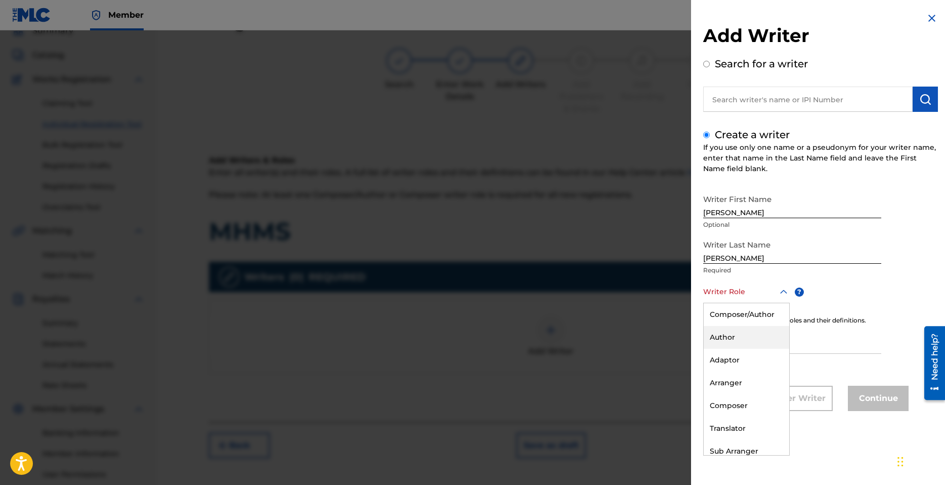
click at [742, 338] on div "Author" at bounding box center [747, 337] width 86 height 23
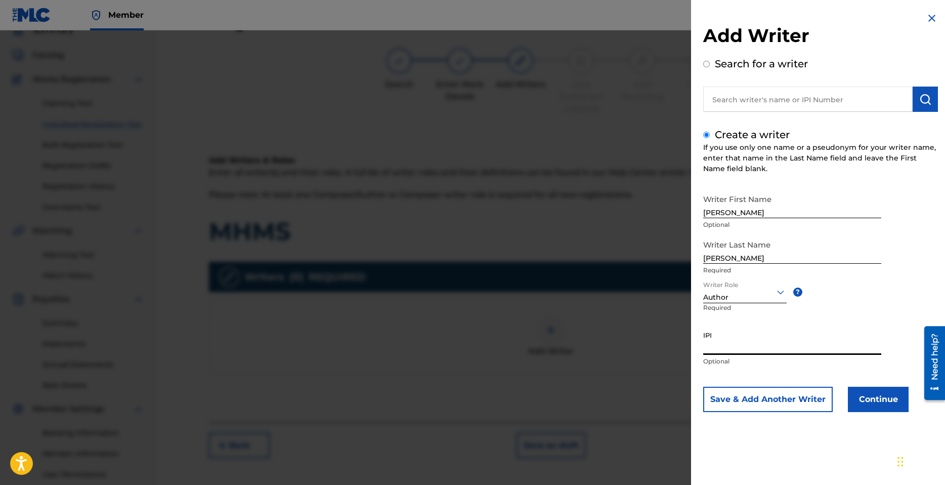
click at [716, 345] on input "IPI" at bounding box center [792, 340] width 178 height 29
paste input "1300689276"
click at [879, 399] on button "Continue" at bounding box center [878, 399] width 61 height 25
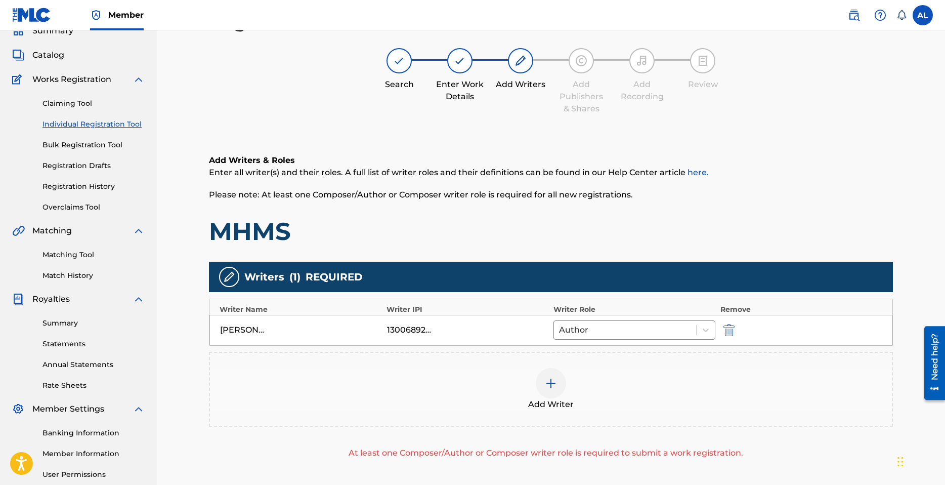
click at [548, 386] on img at bounding box center [551, 383] width 12 height 12
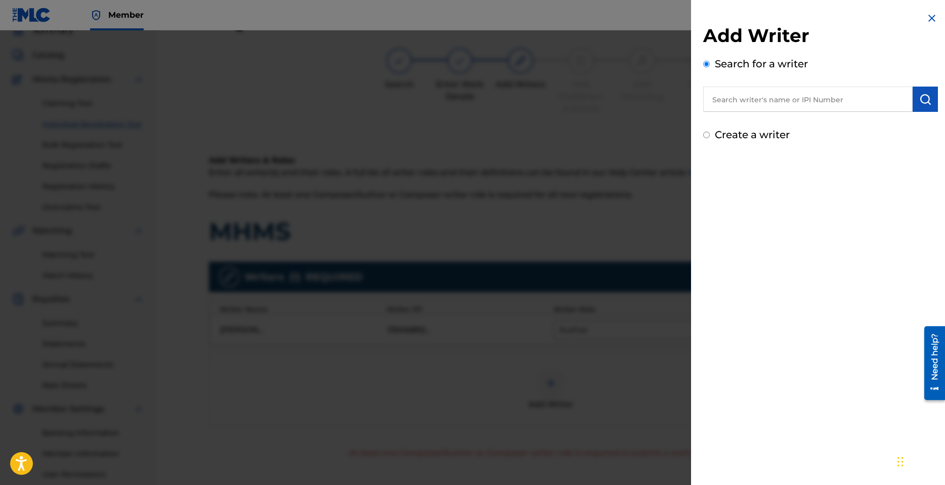
click at [749, 137] on label "Create a writer" at bounding box center [752, 135] width 75 height 12
click at [710, 137] on input "Create a writer" at bounding box center [706, 135] width 7 height 7
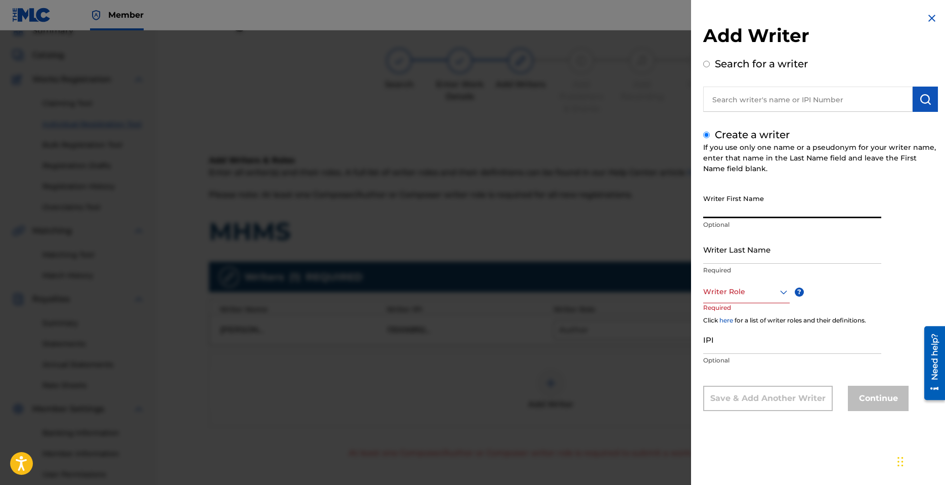
click at [760, 211] on input "Writer First Name" at bounding box center [792, 203] width 178 height 29
click at [741, 253] on input "Writer Last Name" at bounding box center [792, 249] width 178 height 29
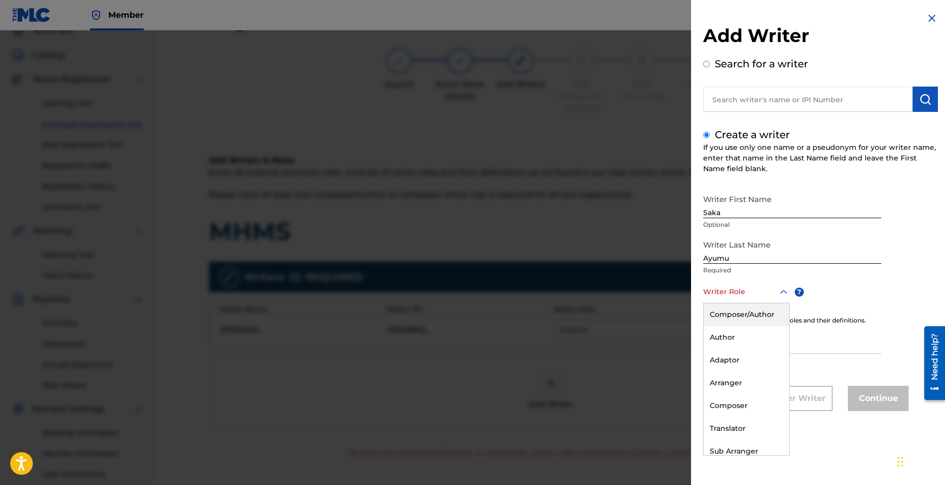
click at [726, 300] on div "Writer Role" at bounding box center [746, 291] width 87 height 23
click at [733, 404] on div "Composer" at bounding box center [747, 405] width 86 height 23
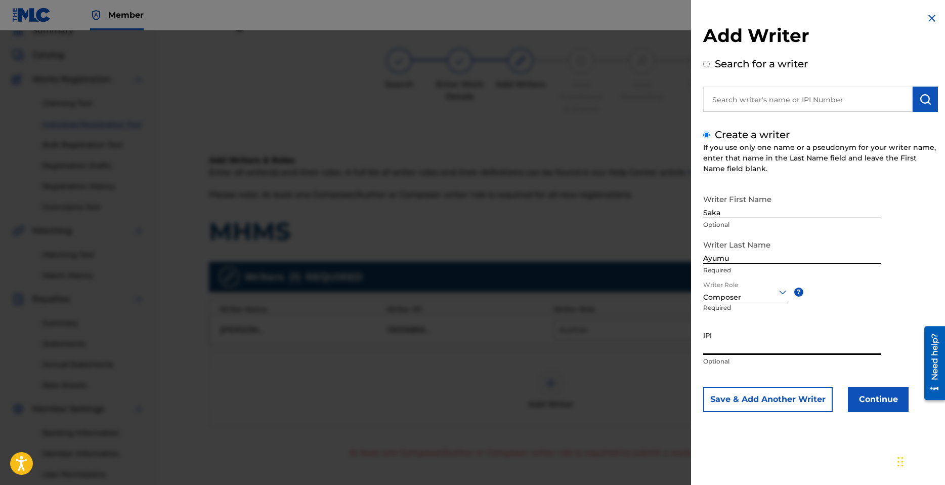
click at [732, 347] on input "IPI" at bounding box center [792, 340] width 178 height 29
paste input "1282883812"
click at [873, 400] on button "Continue" at bounding box center [878, 399] width 61 height 25
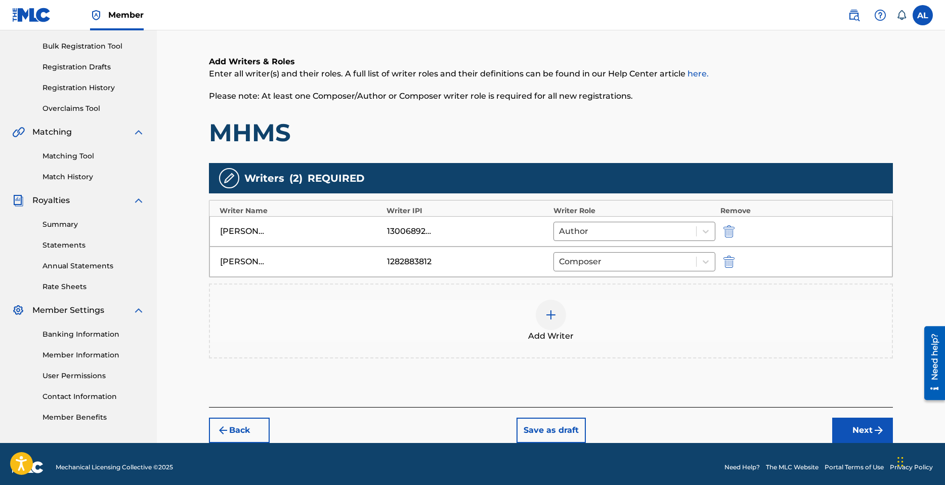
scroll to position [151, 0]
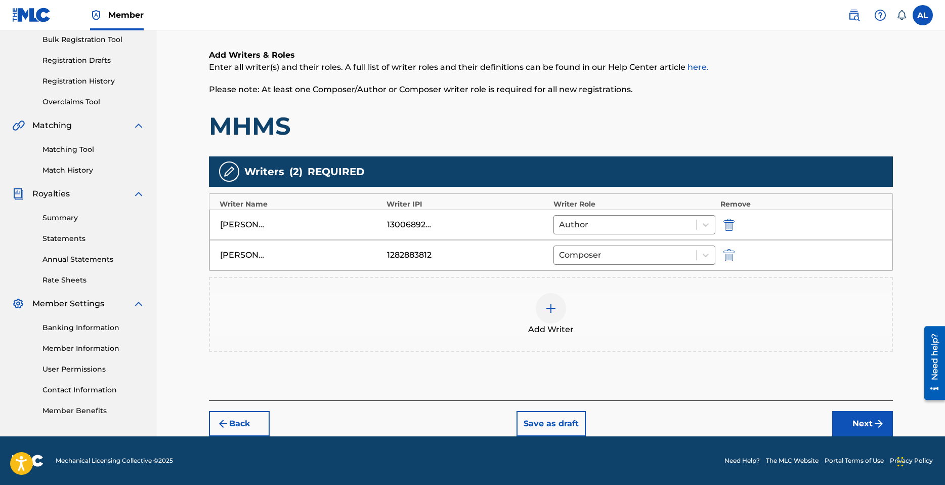
click at [879, 418] on img "submit" at bounding box center [879, 423] width 12 height 12
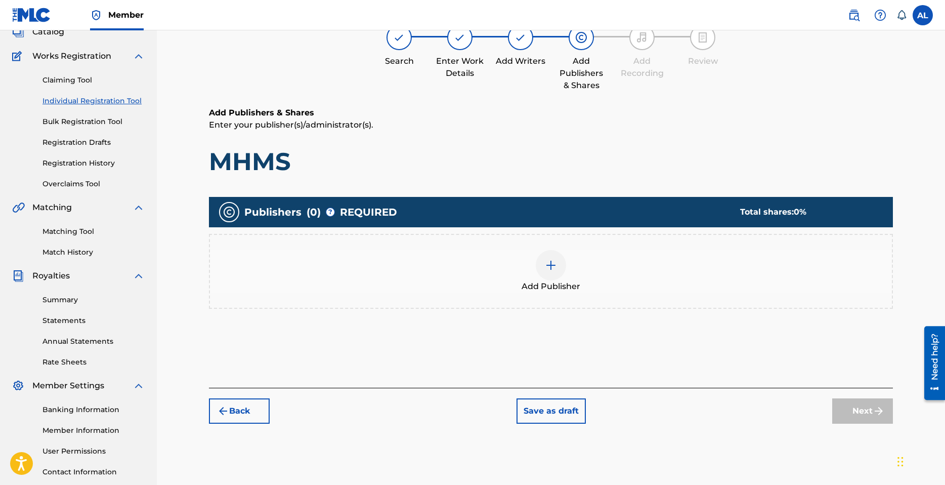
scroll to position [46, 0]
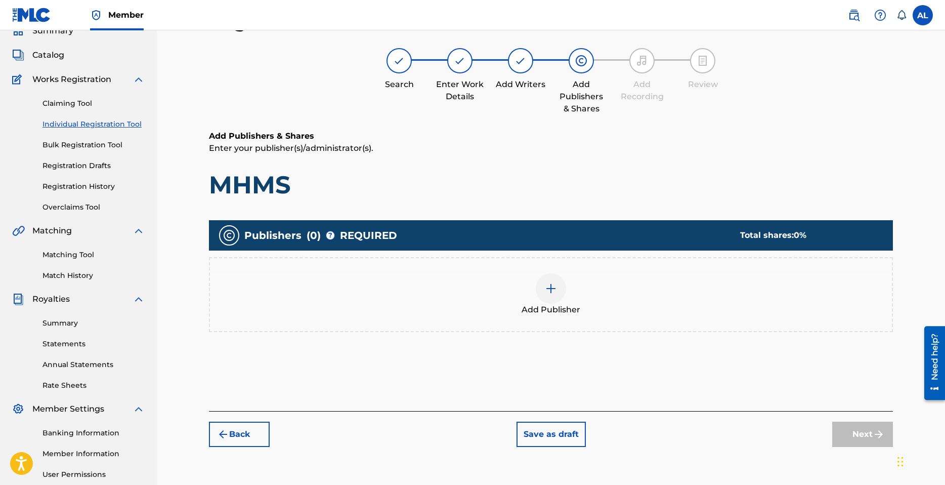
click at [544, 288] on div at bounding box center [551, 288] width 30 height 30
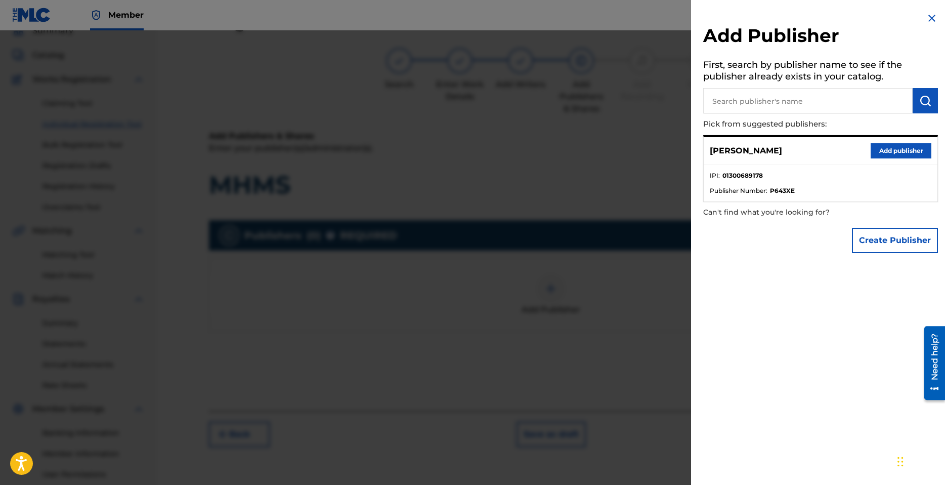
click at [881, 154] on button "Add publisher" at bounding box center [901, 150] width 61 height 15
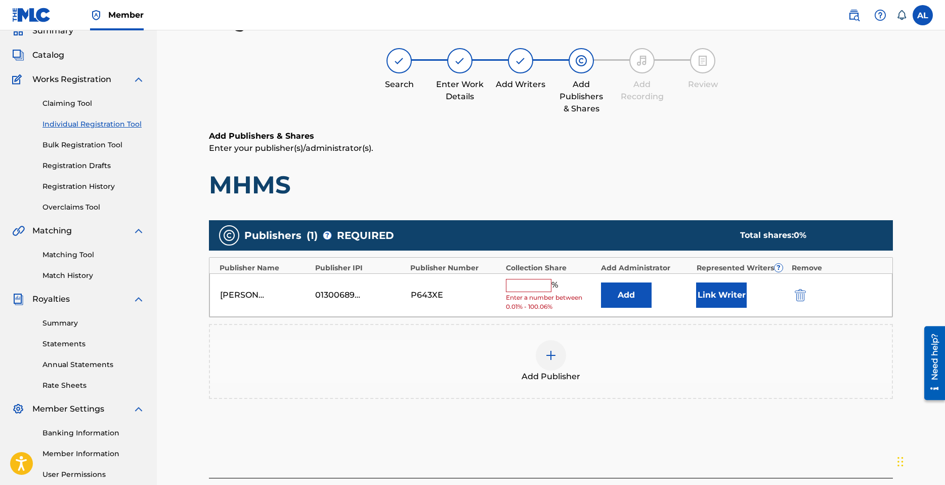
click at [531, 282] on input "text" at bounding box center [529, 285] width 46 height 13
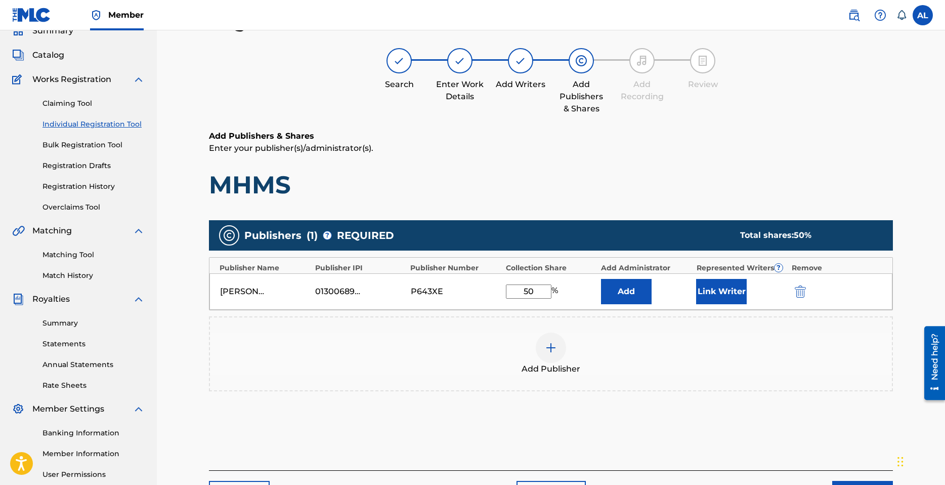
click at [713, 295] on button "Link Writer" at bounding box center [721, 291] width 51 height 25
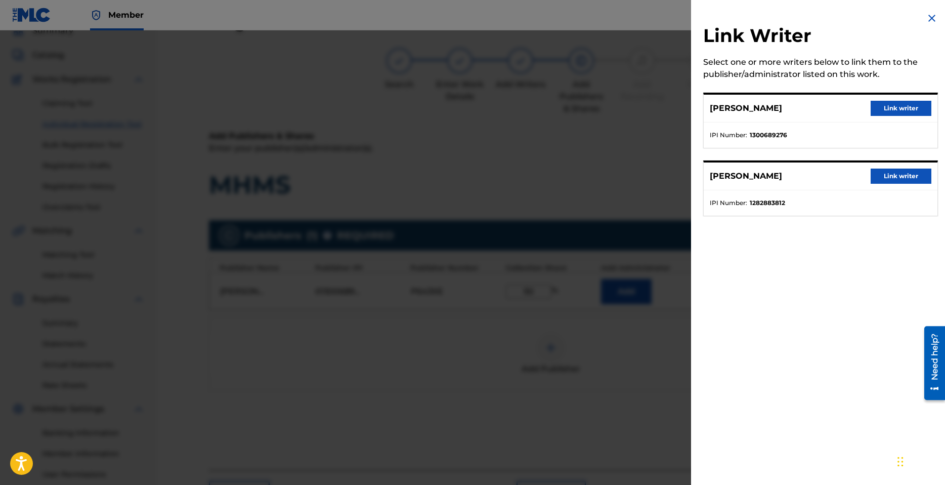
click at [897, 115] on button "Link writer" at bounding box center [901, 108] width 61 height 15
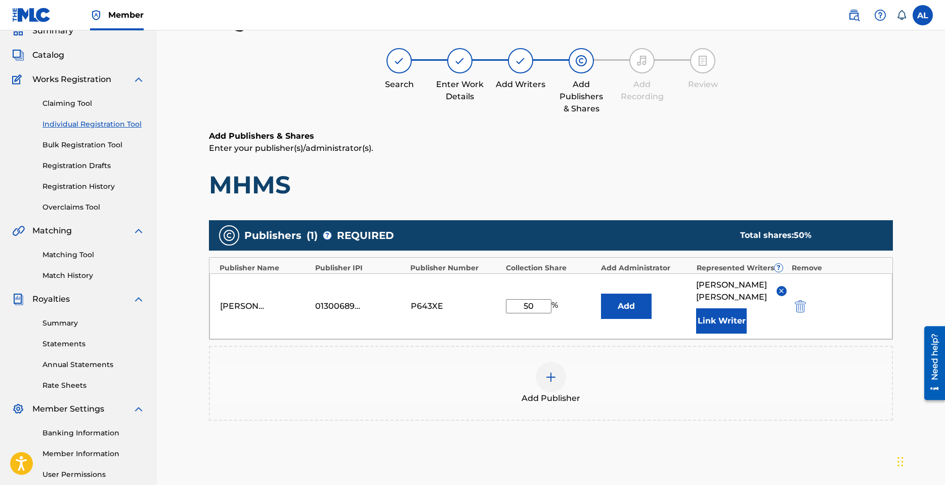
click at [800, 384] on div "Add Publisher" at bounding box center [551, 383] width 682 height 43
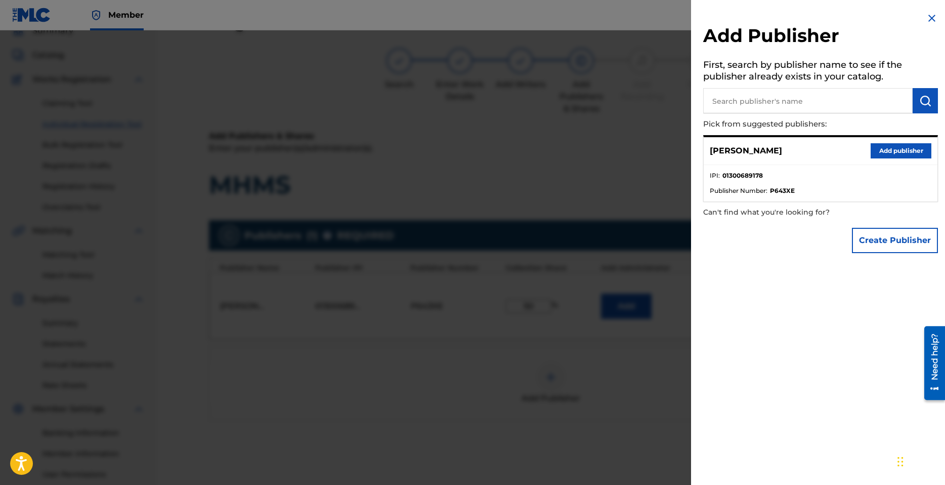
click at [599, 345] on div at bounding box center [472, 272] width 945 height 485
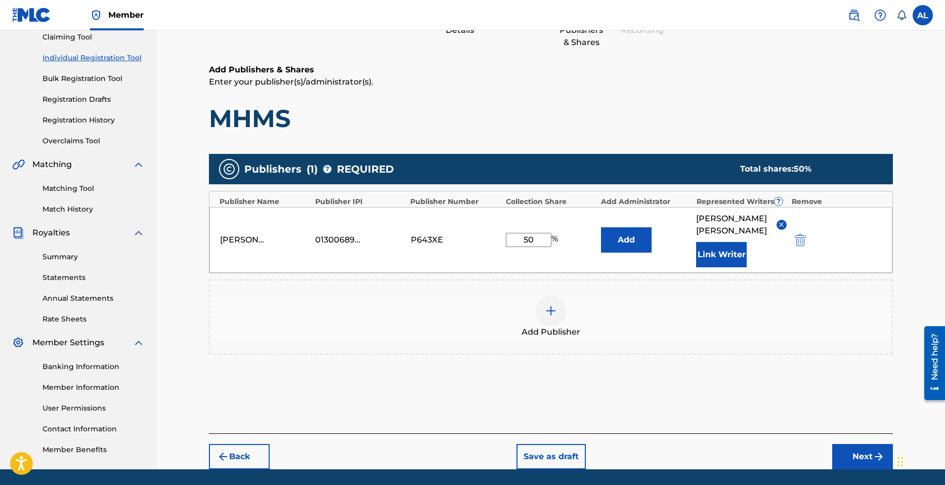
scroll to position [143, 0]
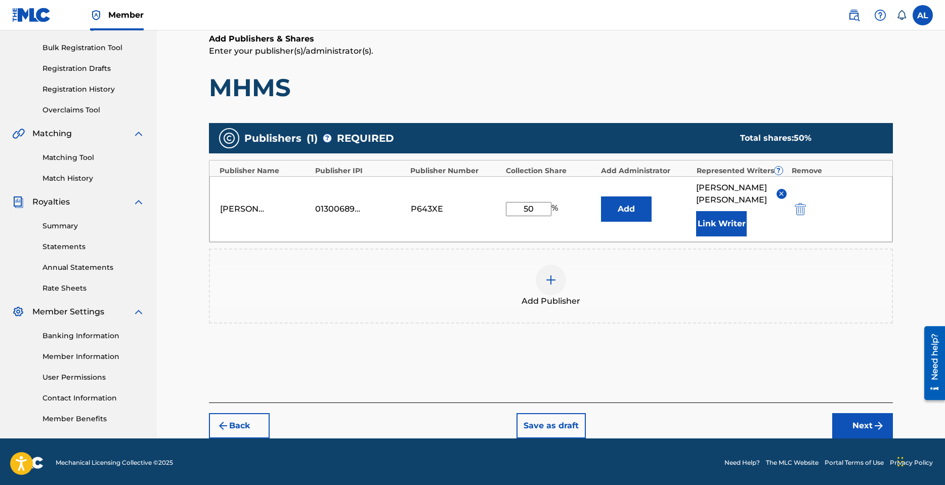
click at [636, 206] on button "Add" at bounding box center [626, 208] width 51 height 25
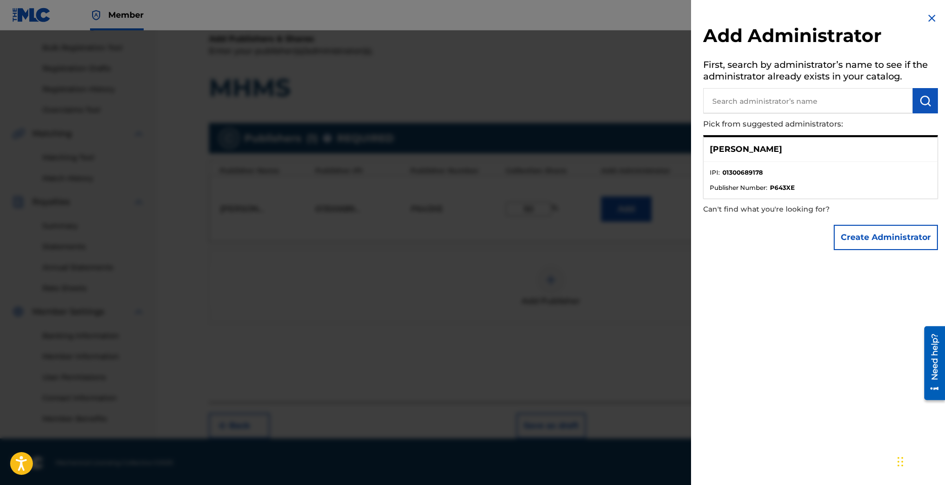
click at [757, 171] on strong "01300689178" at bounding box center [743, 172] width 40 height 9
drag, startPoint x: 655, startPoint y: 265, endPoint x: 720, endPoint y: 191, distance: 97.9
click at [655, 265] on div at bounding box center [472, 272] width 945 height 485
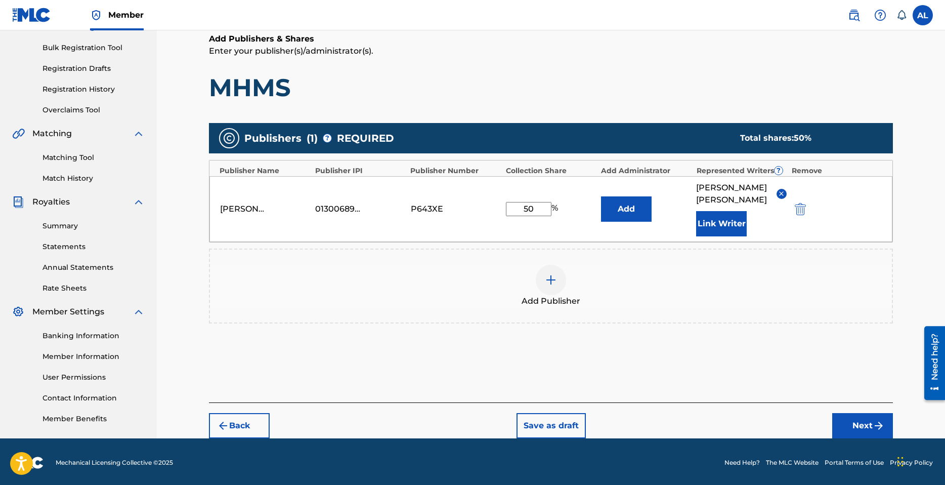
click at [652, 167] on div "Add Administrator" at bounding box center [646, 170] width 91 height 11
click at [624, 202] on button "Add" at bounding box center [626, 208] width 51 height 25
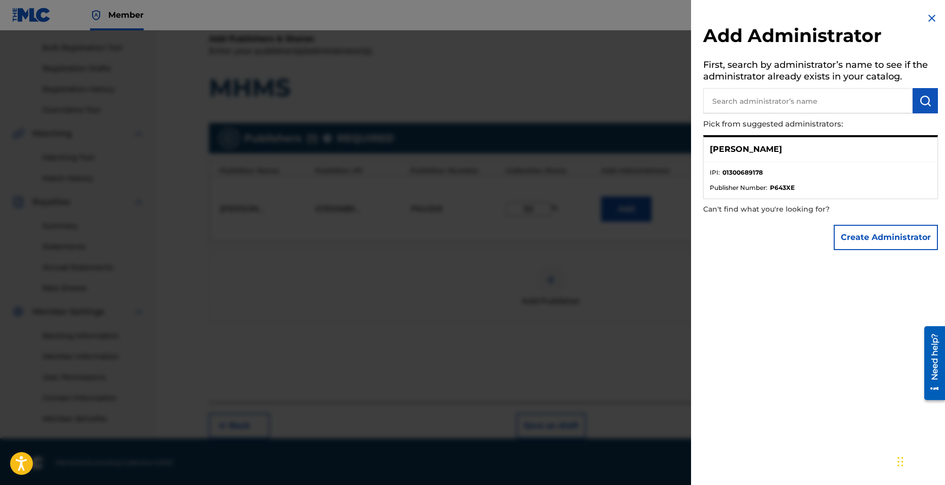
click at [810, 163] on ul "IPI : 01300689178 Publisher Number : P643XE" at bounding box center [821, 180] width 234 height 36
click at [788, 178] on li "IPI : 01300689178" at bounding box center [821, 175] width 222 height 15
click at [751, 144] on p "[PERSON_NAME]" at bounding box center [746, 149] width 72 height 12
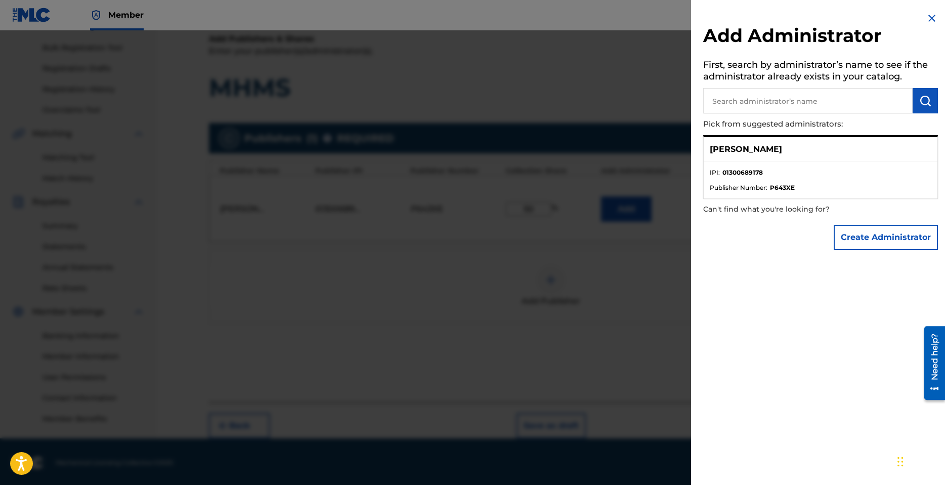
click at [786, 177] on li "IPI : 01300689178" at bounding box center [821, 175] width 222 height 15
click at [785, 188] on strong "P643XE" at bounding box center [782, 187] width 25 height 9
click at [621, 262] on div at bounding box center [472, 272] width 945 height 485
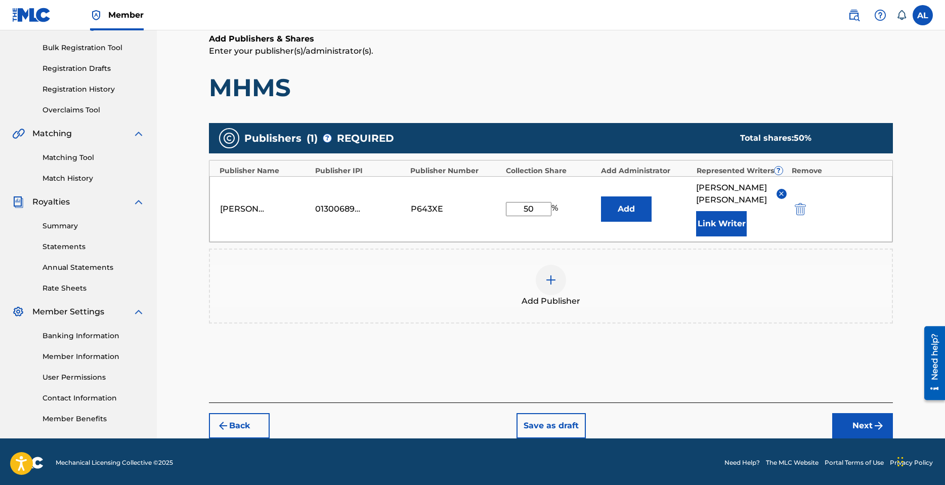
click at [782, 190] on img at bounding box center [782, 194] width 8 height 8
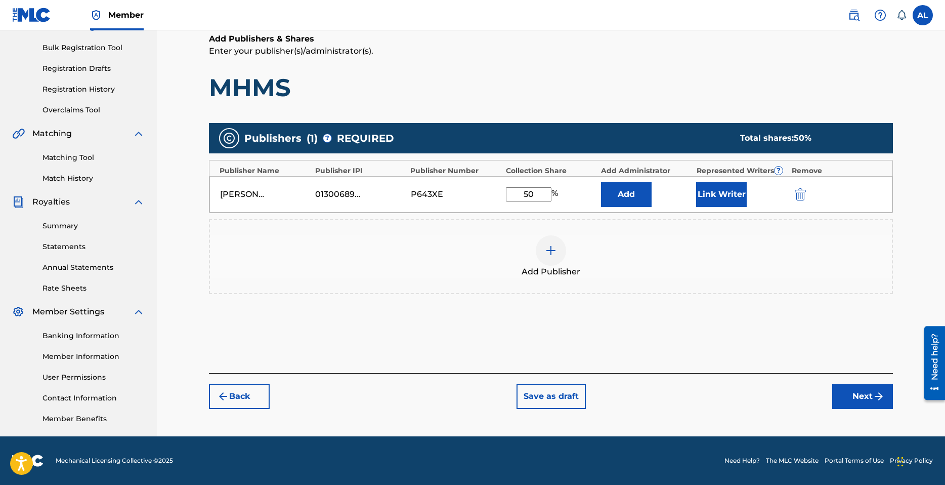
click at [617, 192] on button "Add" at bounding box center [626, 194] width 51 height 25
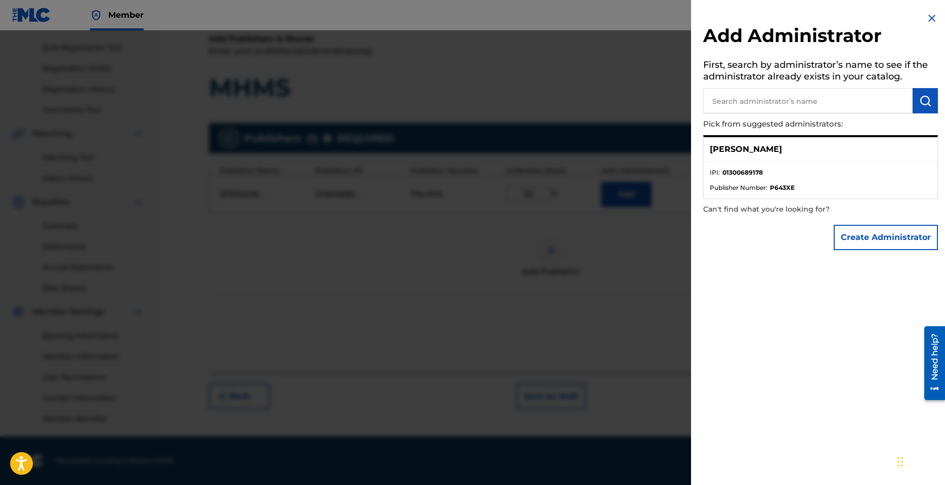
click at [768, 152] on p "[PERSON_NAME]" at bounding box center [746, 149] width 72 height 12
click at [598, 228] on div at bounding box center [472, 272] width 945 height 485
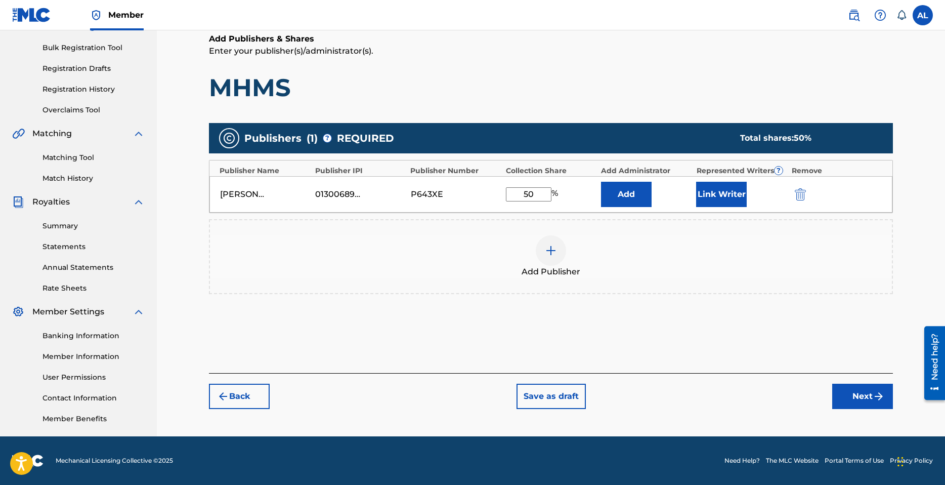
click at [728, 194] on button "Link Writer" at bounding box center [721, 194] width 51 height 25
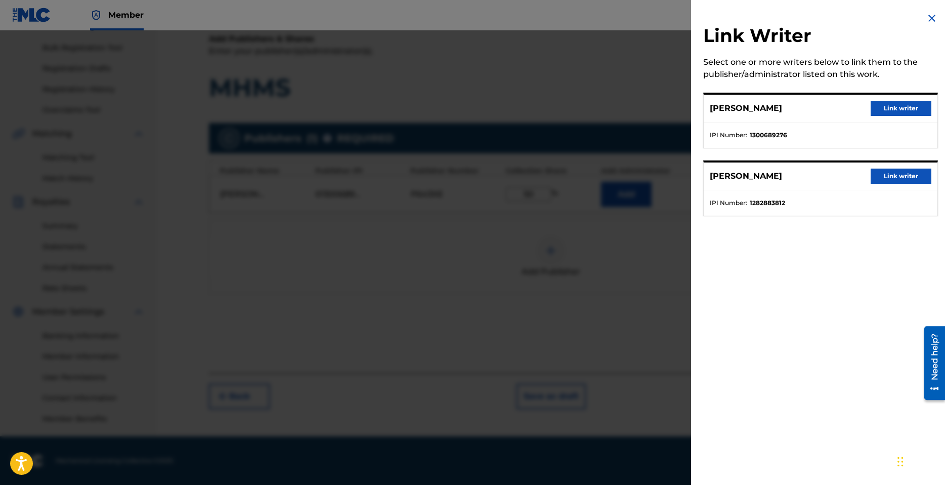
click at [889, 106] on button "Link writer" at bounding box center [901, 108] width 61 height 15
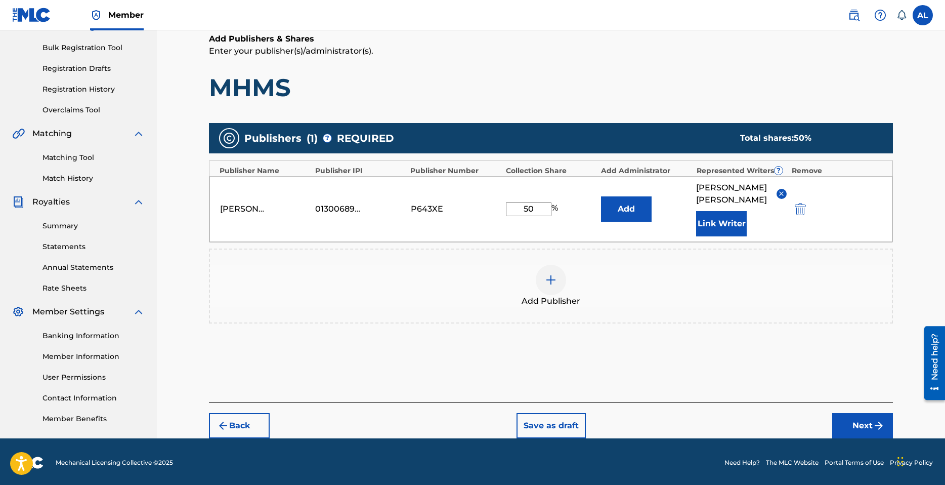
click at [624, 200] on button "Add" at bounding box center [626, 208] width 51 height 25
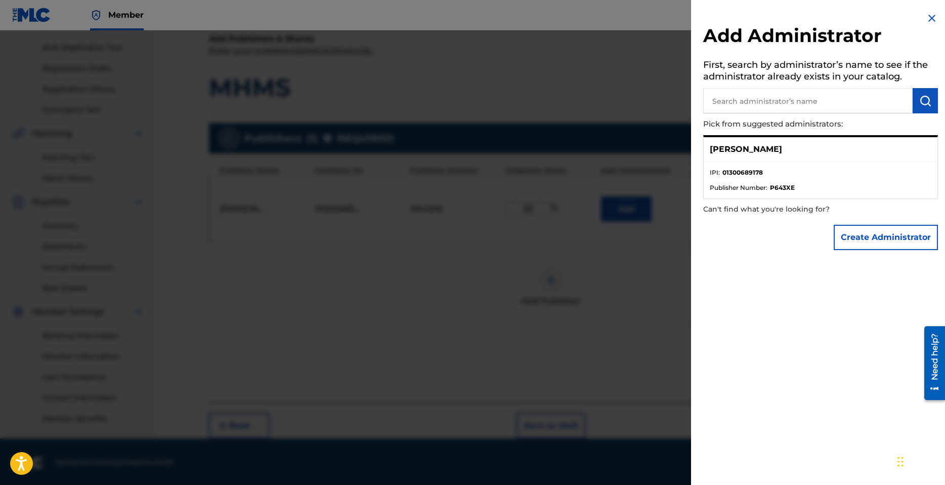
click at [800, 162] on ul "IPI : 01300689178 Publisher Number : P643XE" at bounding box center [821, 180] width 234 height 36
click at [782, 176] on li "IPI : 01300689178" at bounding box center [821, 175] width 222 height 15
click at [783, 177] on li "IPI : 01300689178" at bounding box center [821, 175] width 222 height 15
click at [781, 191] on strong "P643XE" at bounding box center [782, 187] width 25 height 9
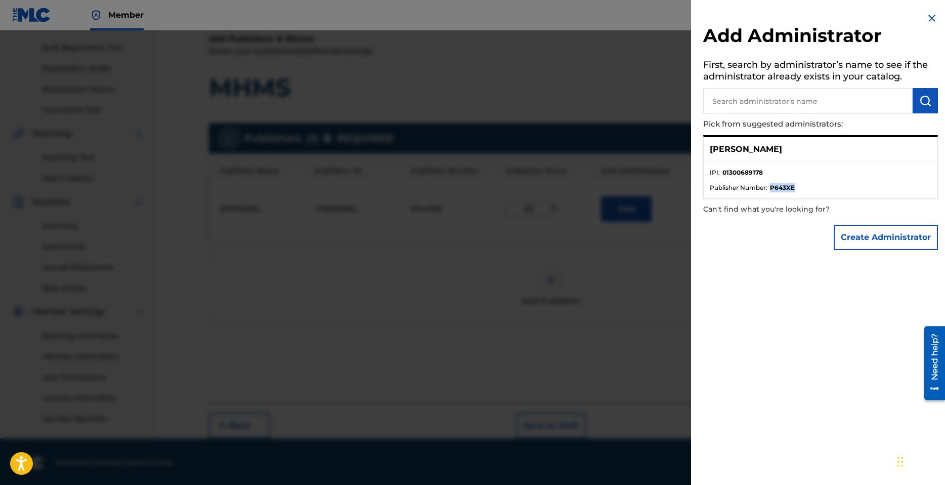
click at [786, 189] on strong "P643XE" at bounding box center [782, 187] width 25 height 9
click at [631, 261] on div at bounding box center [472, 272] width 945 height 485
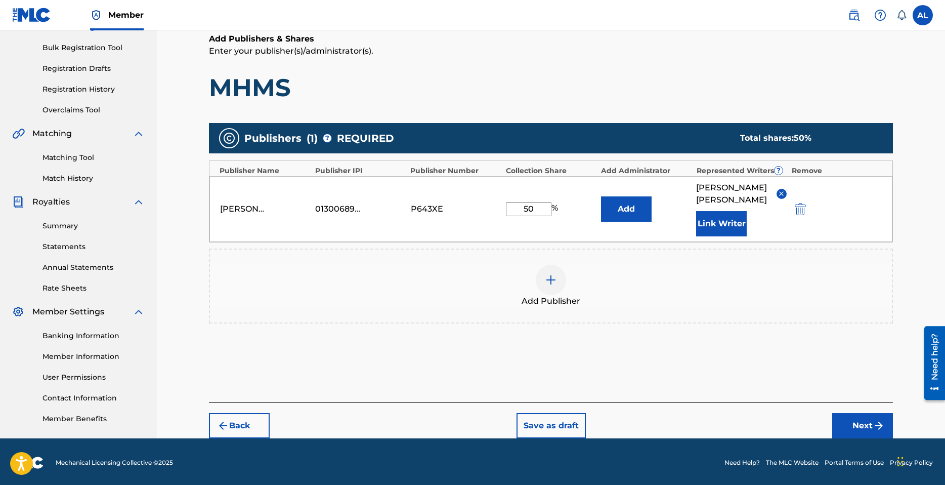
click at [740, 188] on span "Aaron Lindsey" at bounding box center [732, 194] width 72 height 24
click at [858, 413] on button "Next" at bounding box center [862, 425] width 61 height 25
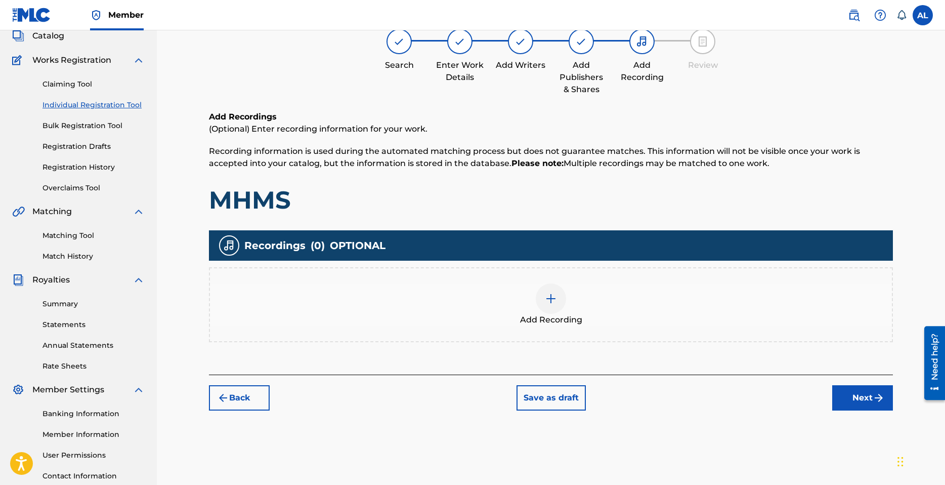
scroll to position [46, 0]
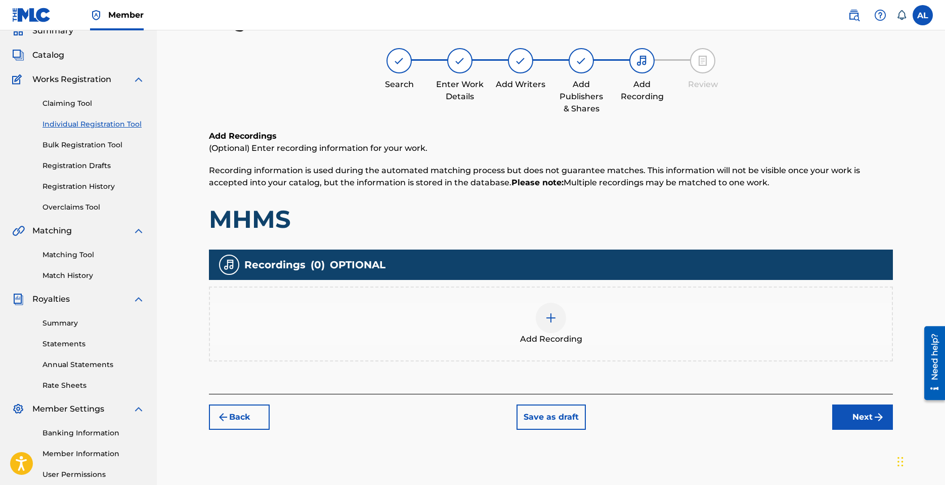
click at [549, 321] on img at bounding box center [551, 318] width 12 height 12
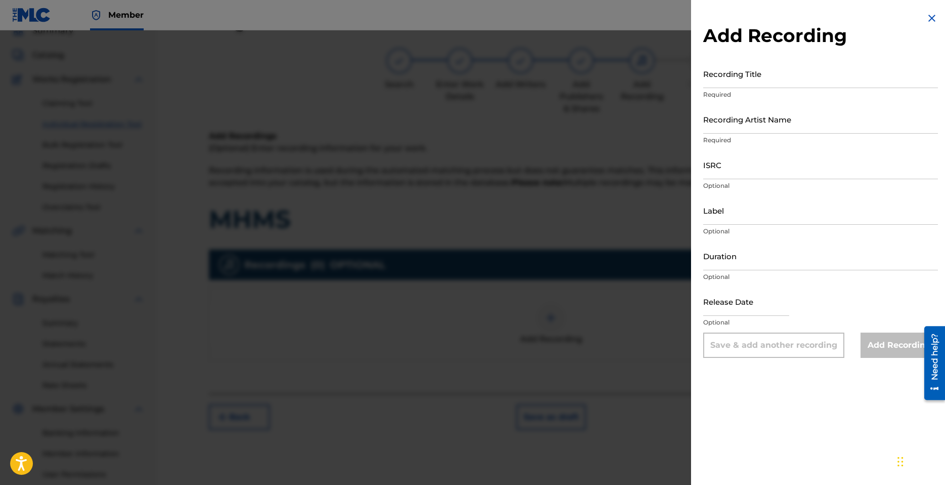
click at [752, 77] on input "Recording Title" at bounding box center [820, 73] width 235 height 29
click at [752, 117] on input "Recording Artist Name" at bounding box center [820, 119] width 235 height 29
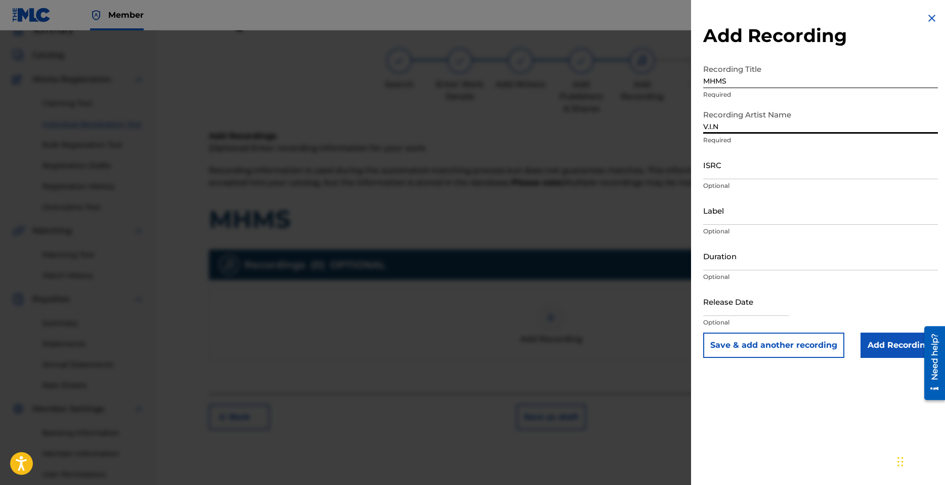
click at [731, 174] on input "ISRC" at bounding box center [820, 164] width 235 height 29
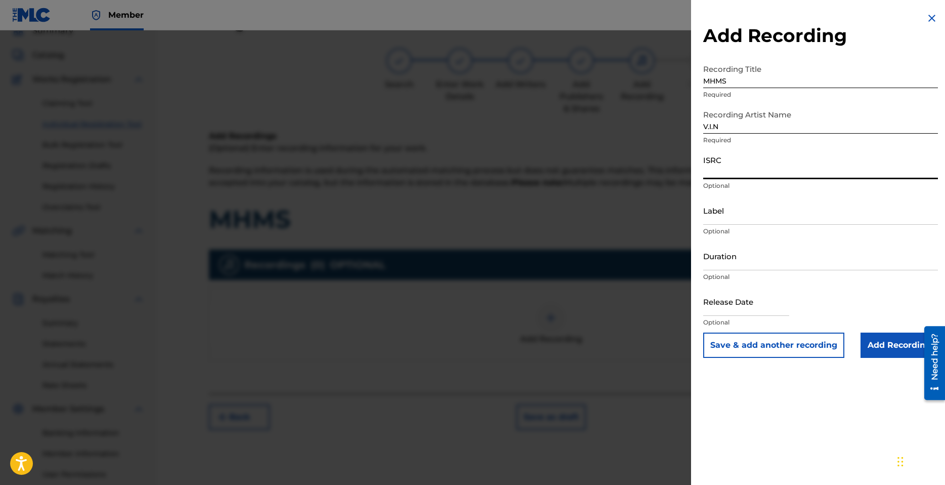
paste input "QZK6H2548415"
click at [737, 219] on input "Label" at bounding box center [820, 210] width 235 height 29
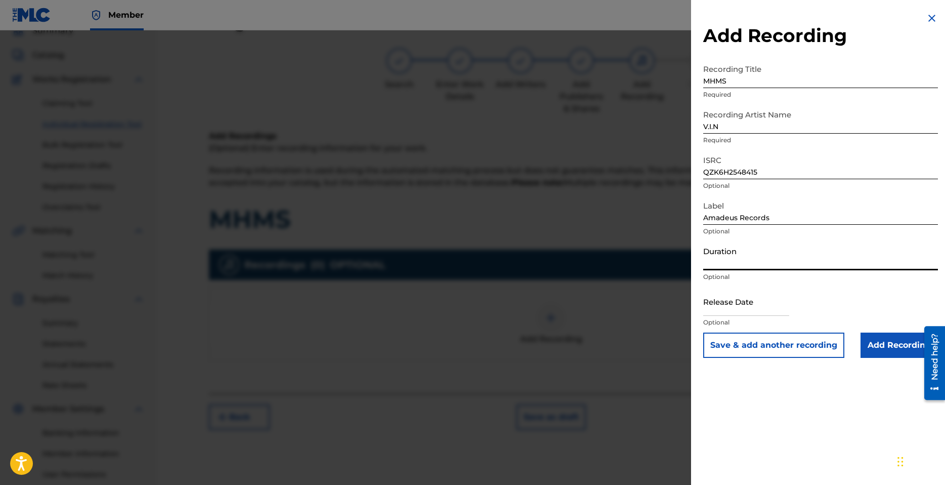
click at [731, 264] on input "Duration" at bounding box center [820, 255] width 235 height 29
click at [742, 264] on input "Duration" at bounding box center [820, 255] width 235 height 29
click at [743, 310] on input "text" at bounding box center [746, 301] width 86 height 29
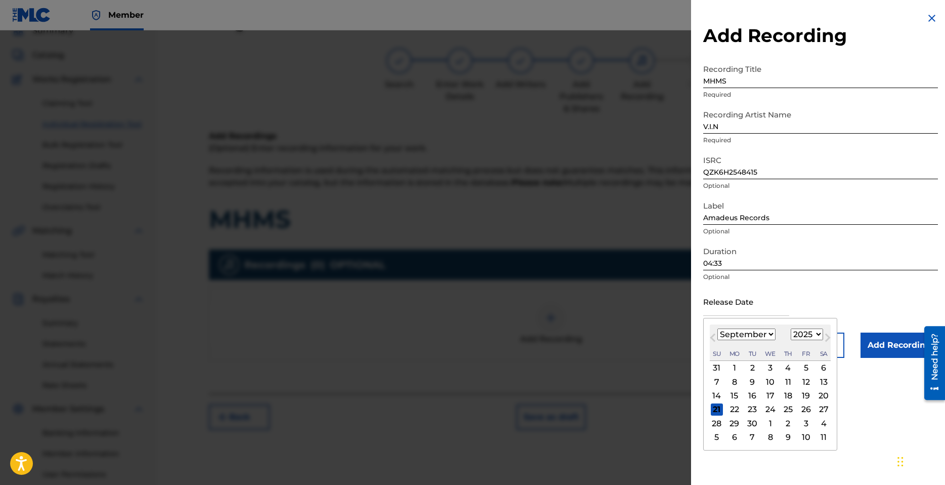
click at [771, 336] on select "January February March April May June July August September October November De…" at bounding box center [747, 334] width 58 height 12
click at [718, 328] on select "January February March April May June July August September October November De…" at bounding box center [747, 334] width 58 height 12
click at [805, 406] on div "25" at bounding box center [806, 409] width 12 height 12
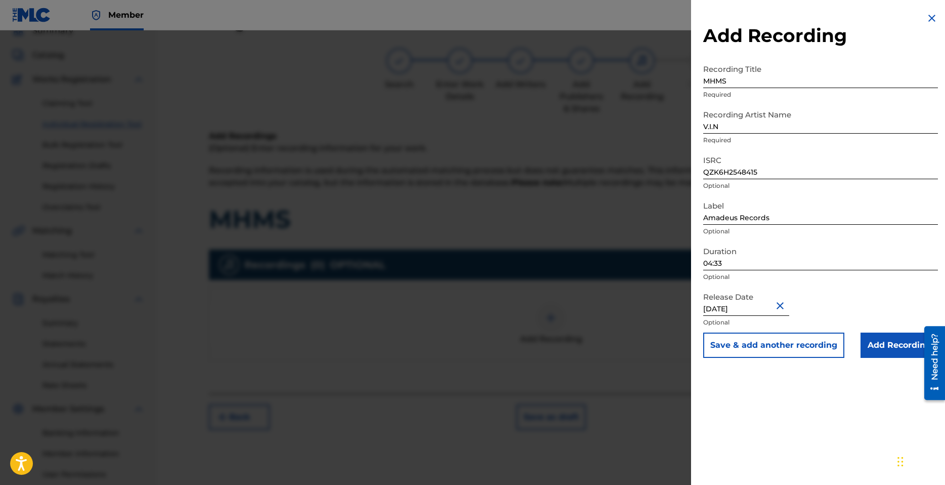
click at [800, 359] on div "Add Recording Recording Title MHMS Required Recording Artist Name V.I.N Require…" at bounding box center [820, 185] width 259 height 370
click at [803, 351] on button "Save & add another recording" at bounding box center [773, 344] width 141 height 25
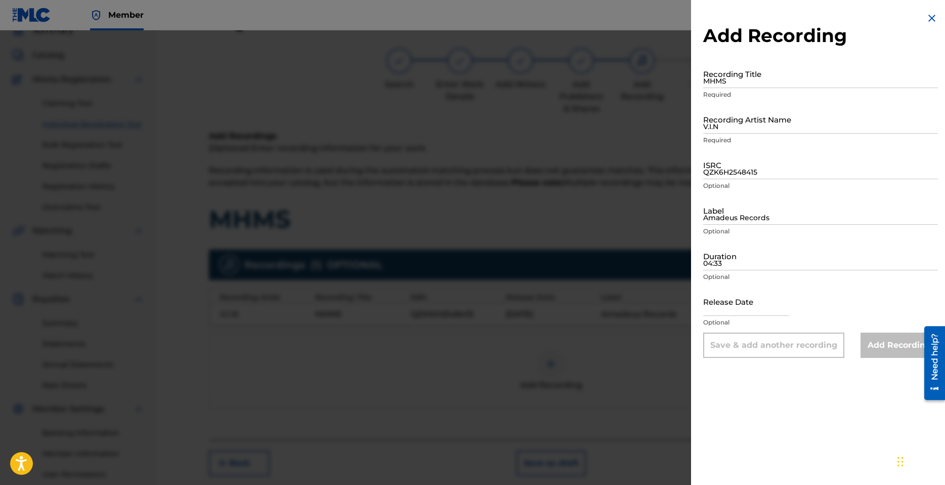
click at [771, 84] on input "MHMS" at bounding box center [820, 73] width 235 height 29
click at [750, 119] on input "V.I.N" at bounding box center [820, 119] width 235 height 29
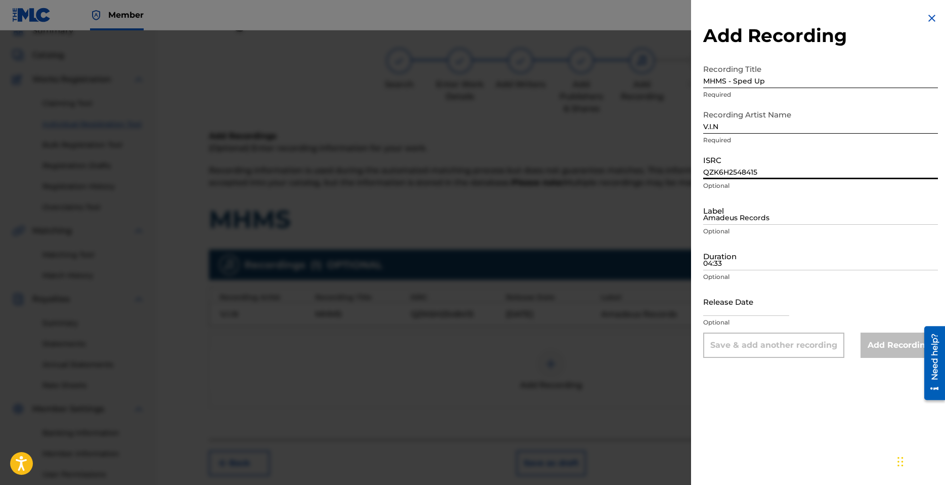
click at [737, 171] on input "QZK6H2548415" at bounding box center [820, 164] width 235 height 29
paste input "QZK6H2548416"
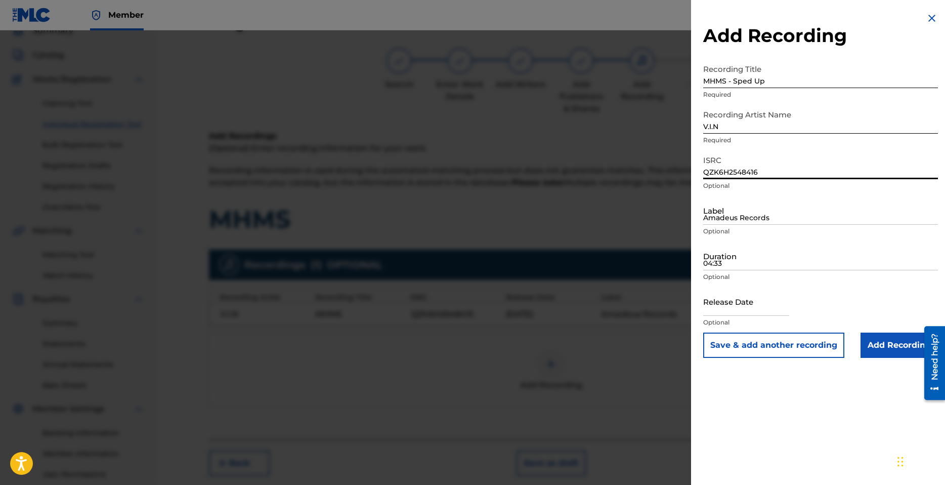
click at [750, 221] on input "Amadeus Records" at bounding box center [820, 210] width 235 height 29
click at [746, 265] on input "04:33" at bounding box center [820, 255] width 235 height 29
click at [759, 210] on input "Amadeus Records" at bounding box center [820, 210] width 235 height 29
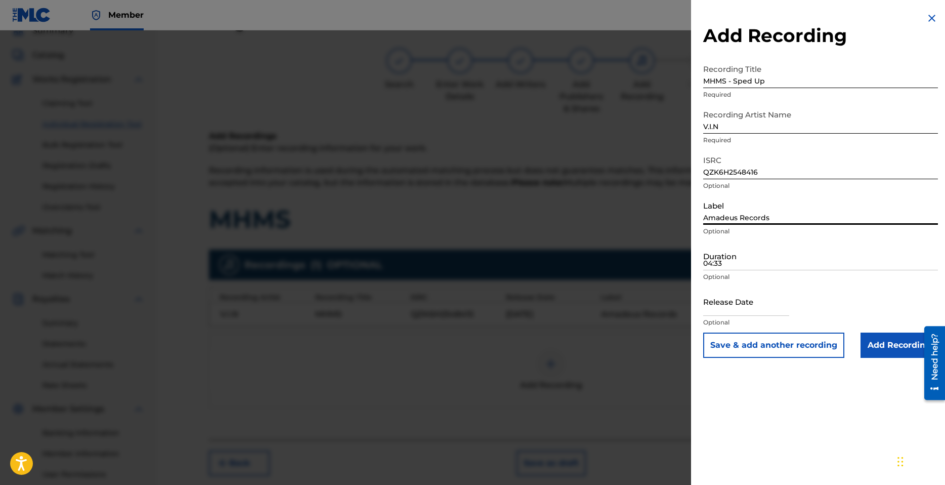
click at [746, 259] on input "04:33" at bounding box center [820, 255] width 235 height 29
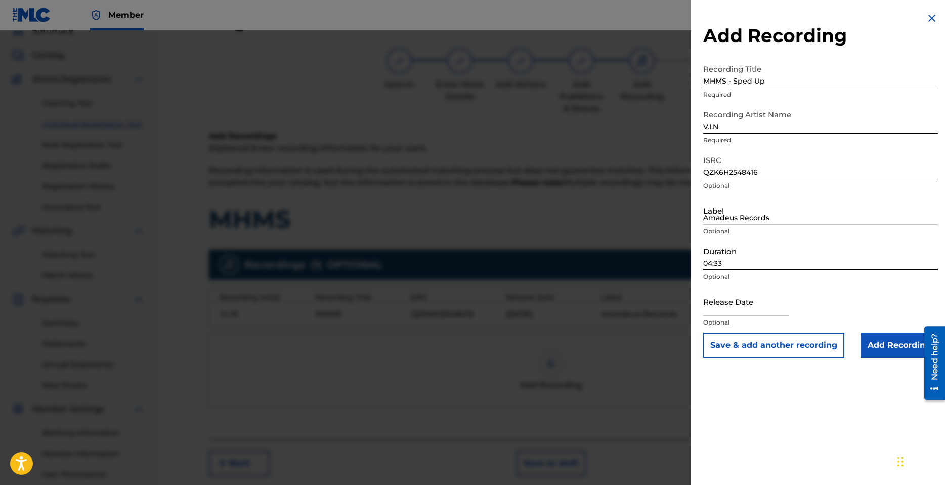
click at [730, 214] on input "Amadeus Records" at bounding box center [820, 210] width 235 height 29
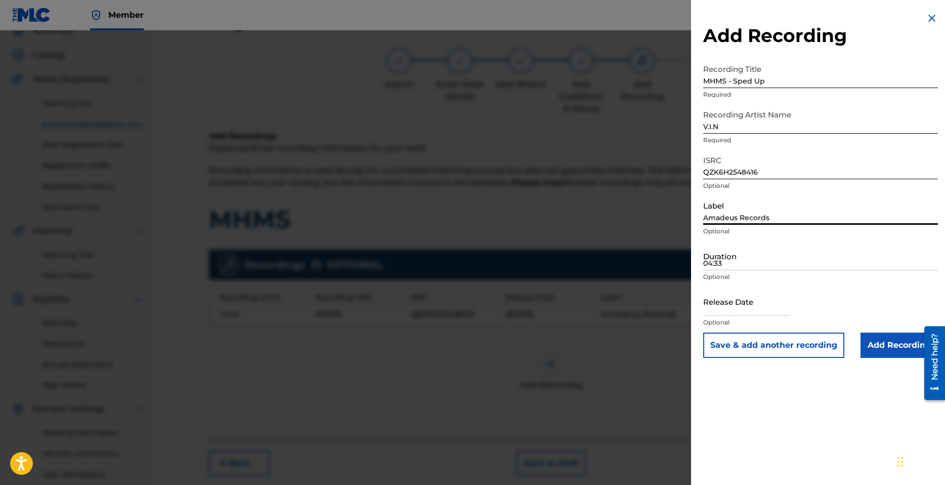
click at [752, 263] on input "04:33" at bounding box center [820, 255] width 235 height 29
click at [747, 313] on input "text" at bounding box center [746, 301] width 86 height 29
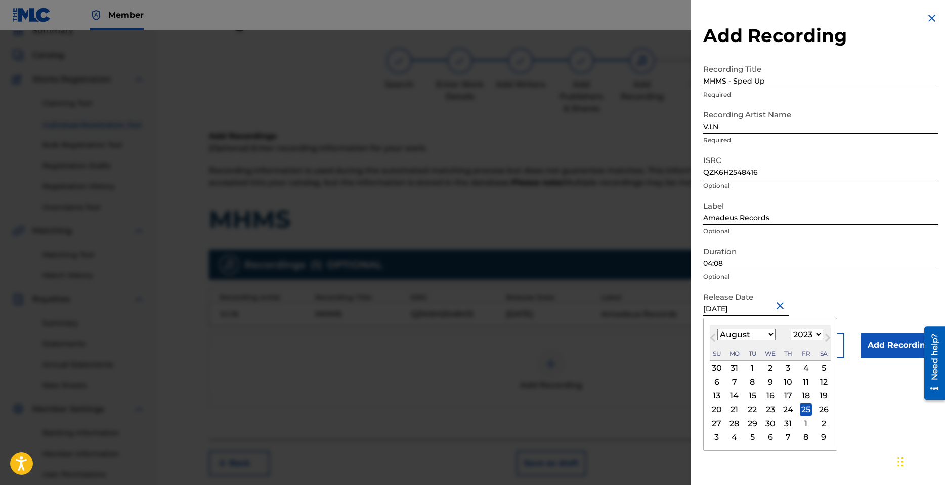
click at [815, 337] on select "1899 1900 1901 1902 1903 1904 1905 1906 1907 1908 1909 1910 1911 1912 1913 1914…" at bounding box center [807, 334] width 32 height 12
click at [791, 328] on select "1899 1900 1901 1902 1903 1904 1905 1906 1907 1908 1909 1910 1911 1912 1913 1914…" at bounding box center [807, 334] width 32 height 12
click at [842, 292] on div "Release Date August 25 2023 August 2025 Previous Month Next Month August 2025 J…" at bounding box center [820, 310] width 235 height 46
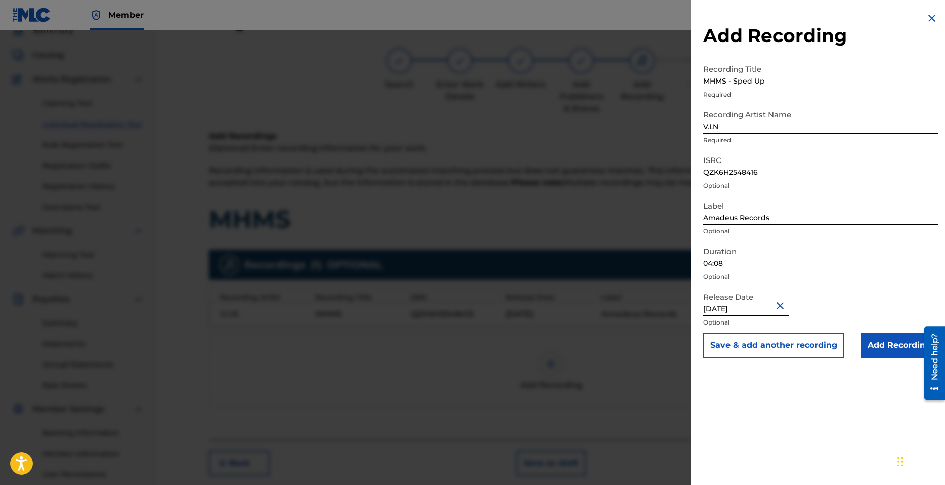
click at [752, 309] on input "August 25 2023" at bounding box center [746, 301] width 86 height 29
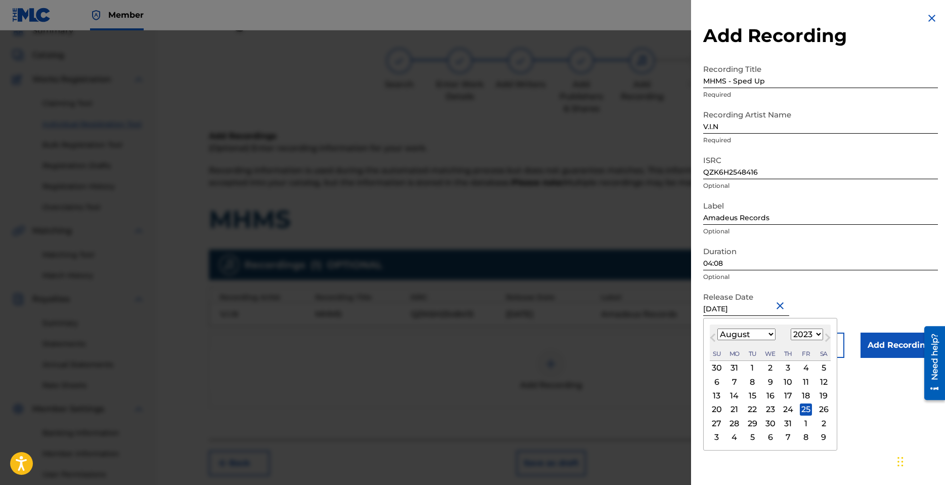
click at [813, 334] on select "1899 1900 1901 1902 1903 1904 1905 1906 1907 1908 1909 1910 1911 1912 1913 1914…" at bounding box center [807, 334] width 32 height 12
click at [791, 328] on select "1899 1900 1901 1902 1903 1904 1905 1906 1907 1908 1909 1910 1911 1912 1913 1914…" at bounding box center [807, 334] width 32 height 12
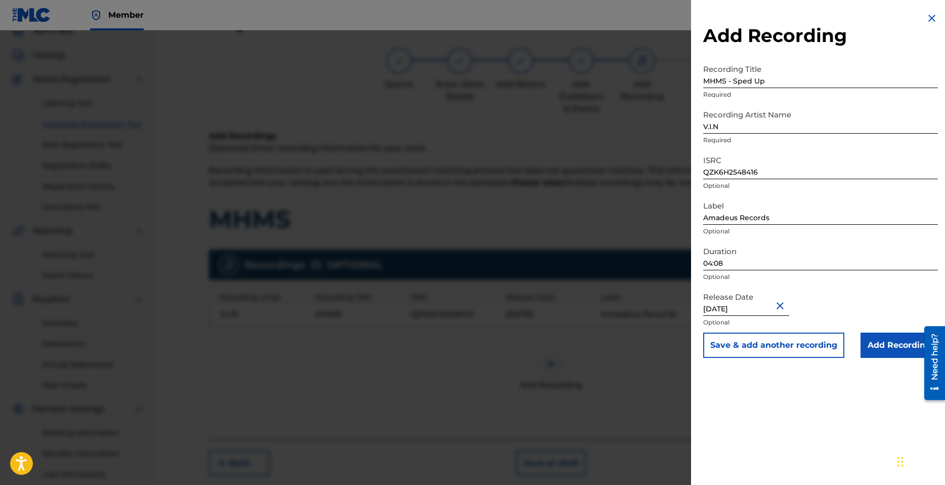
click at [843, 304] on div "Release Date August 25 2023 Optional" at bounding box center [820, 310] width 235 height 46
click at [896, 339] on input "Add Recording" at bounding box center [899, 344] width 77 height 25
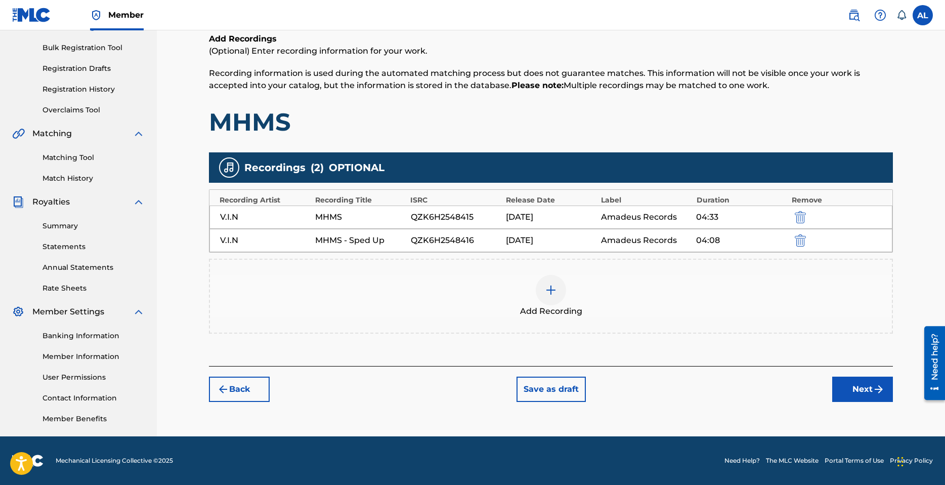
click at [857, 389] on button "Next" at bounding box center [862, 388] width 61 height 25
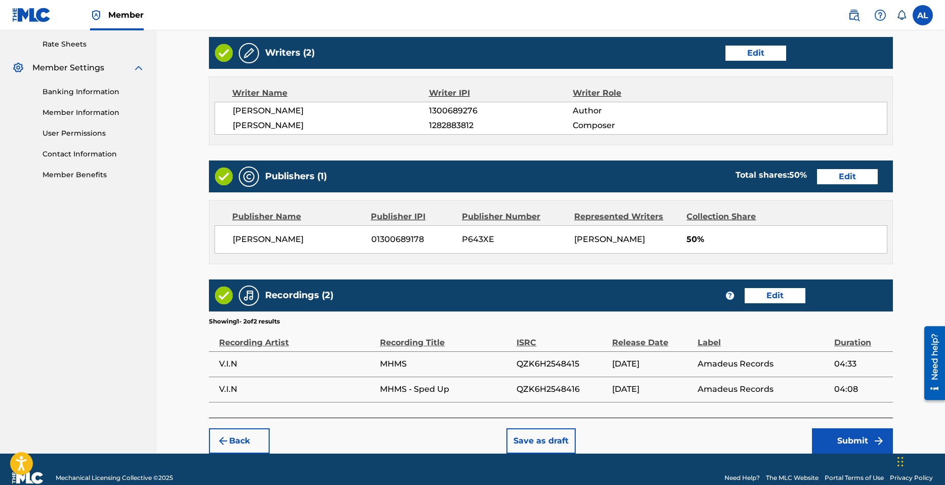
scroll to position [404, 0]
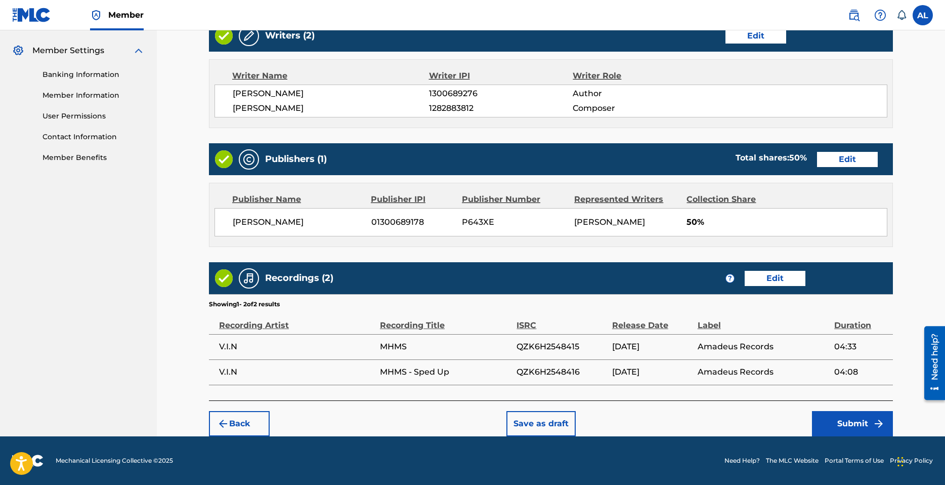
click at [858, 419] on button "Submit" at bounding box center [852, 423] width 81 height 25
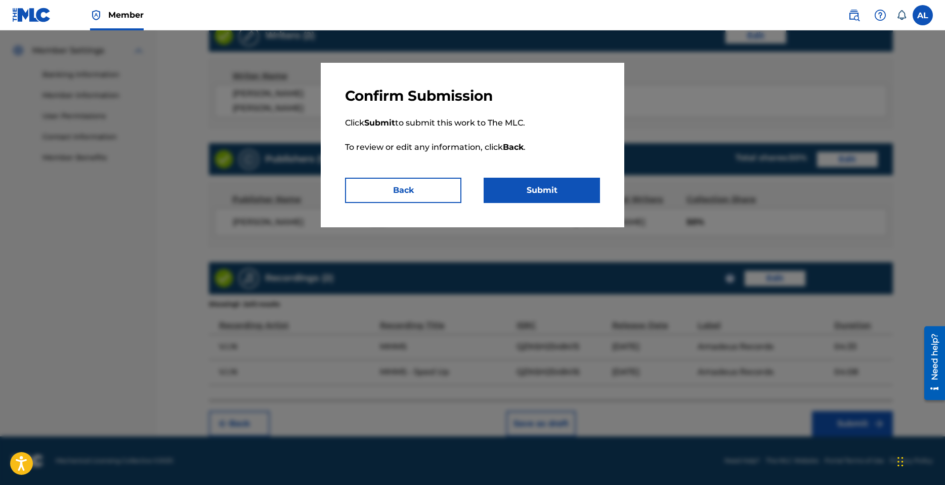
click at [537, 189] on button "Submit" at bounding box center [542, 190] width 116 height 25
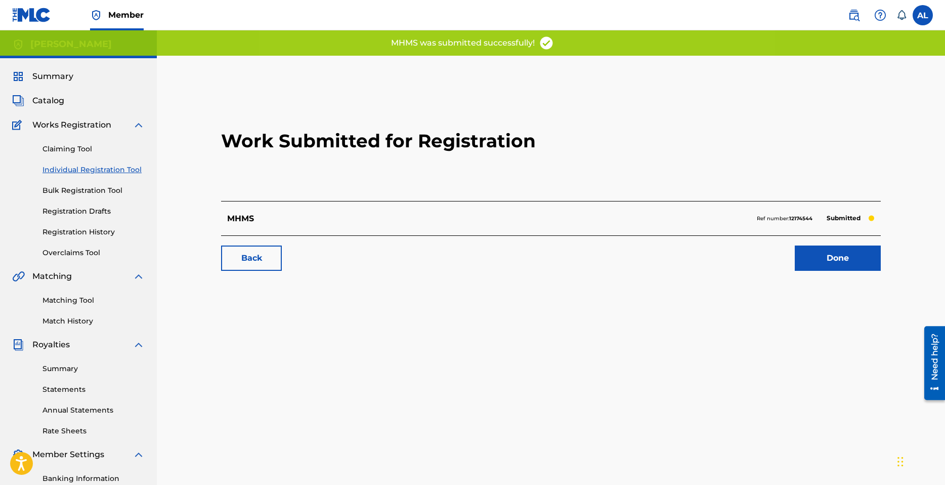
click at [830, 260] on link "Done" at bounding box center [838, 257] width 86 height 25
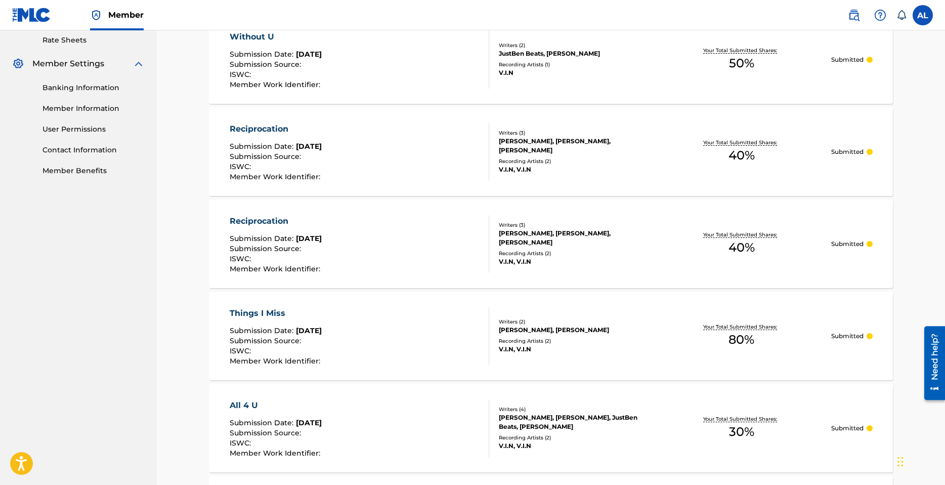
scroll to position [371, 0]
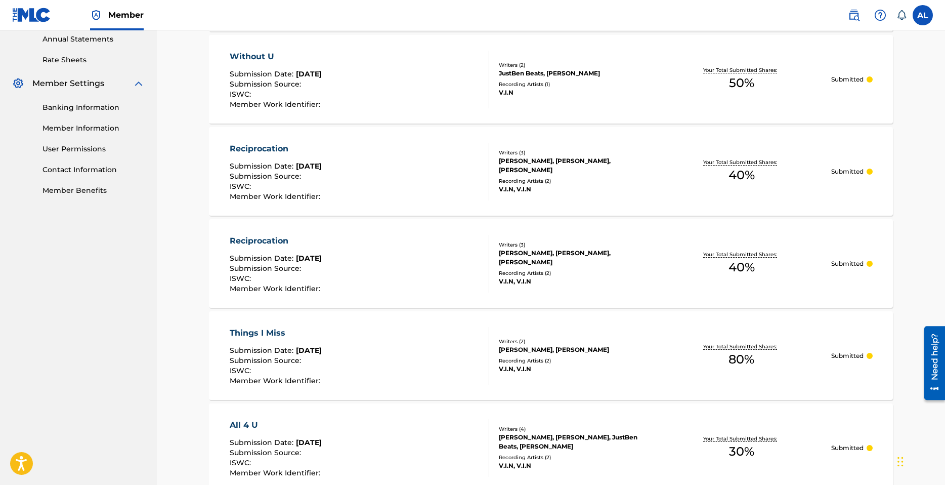
click at [266, 240] on div "Reciprocation" at bounding box center [276, 241] width 93 height 12
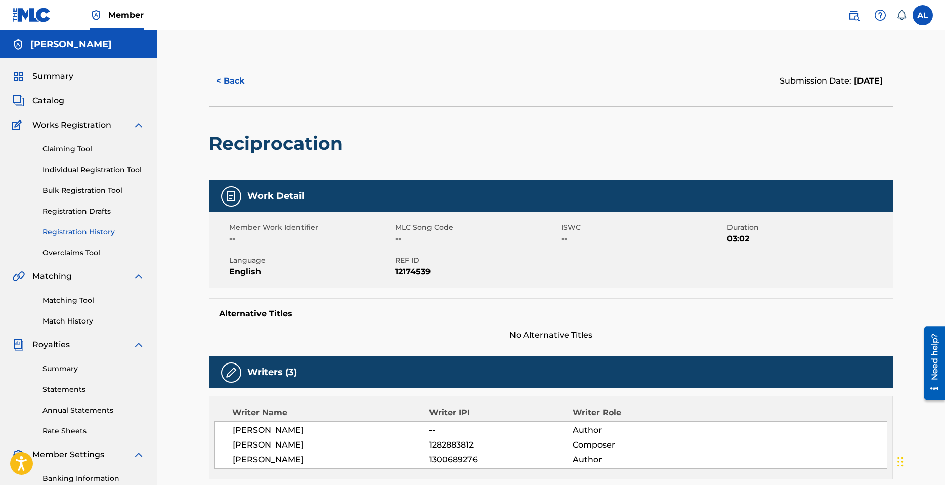
click at [215, 79] on button "< Back" at bounding box center [239, 80] width 61 height 25
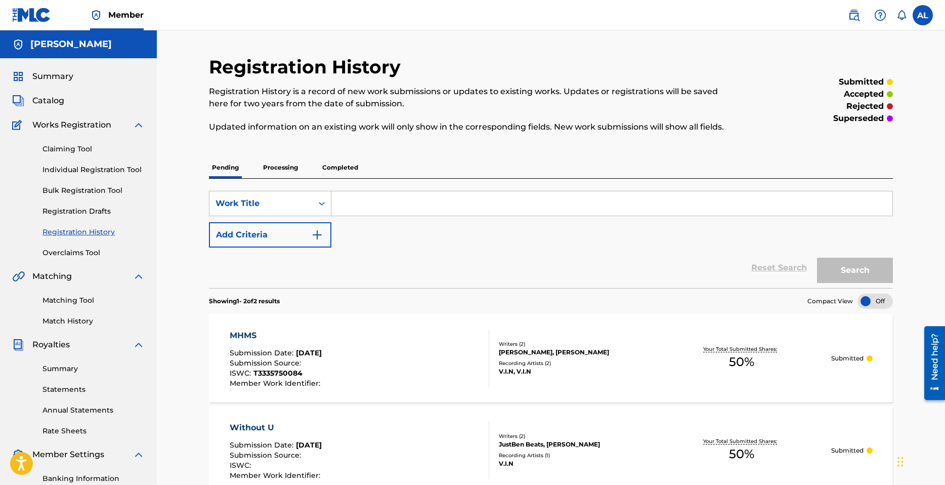
click at [79, 166] on link "Individual Registration Tool" at bounding box center [94, 169] width 102 height 11
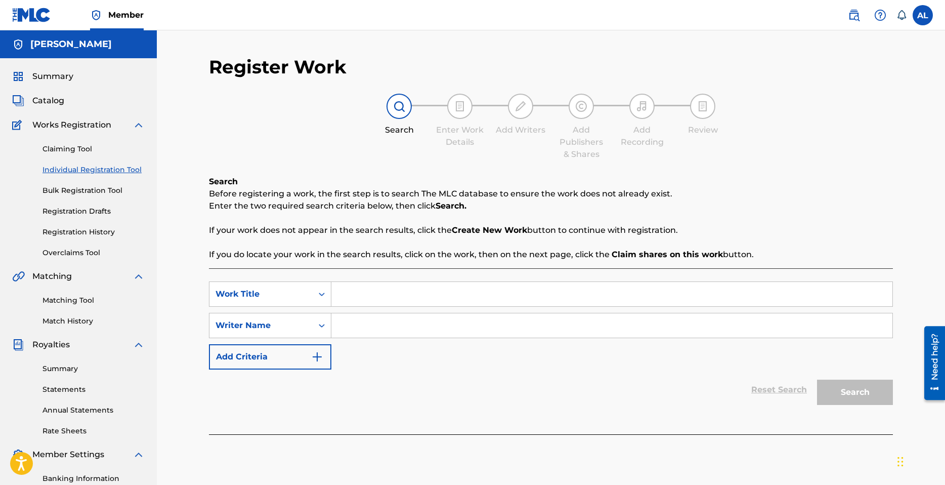
click at [417, 284] on input "Search Form" at bounding box center [611, 294] width 561 height 24
click at [400, 311] on div "SearchWithCriteriac750e0c0-899f-4ecb-bce0-6287c90d8b06 Work Title kiss goodbye …" at bounding box center [551, 325] width 684 height 88
drag, startPoint x: 397, startPoint y: 313, endPoint x: 398, endPoint y: 318, distance: 5.3
click at [397, 317] on input "Search Form" at bounding box center [611, 325] width 561 height 24
click at [865, 383] on button "Search" at bounding box center [855, 392] width 76 height 25
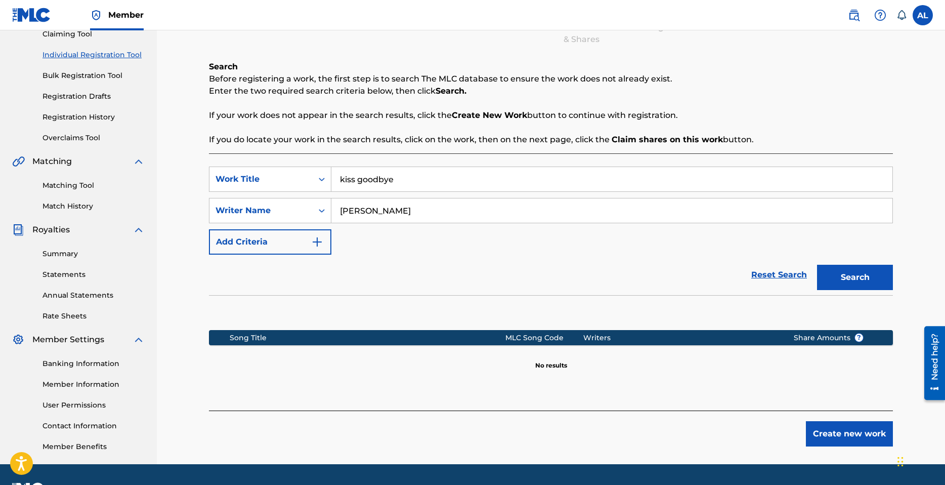
scroll to position [143, 0]
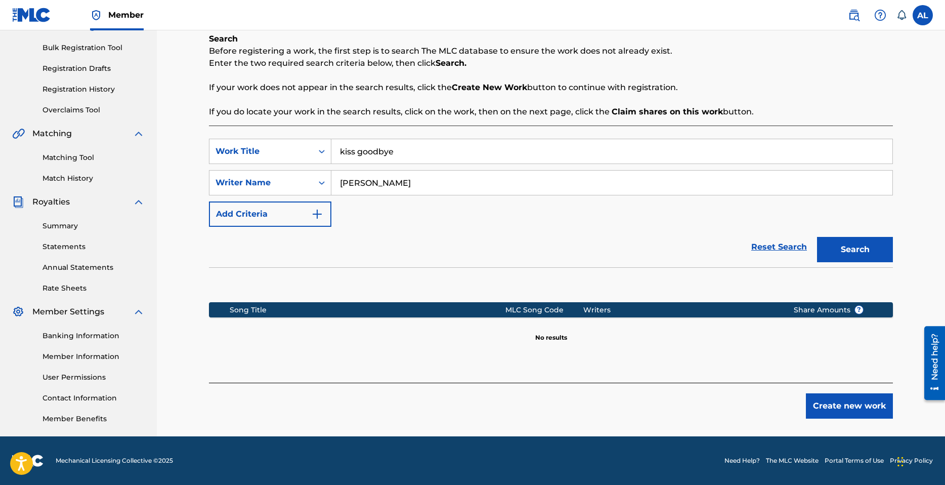
click at [843, 409] on button "Create new work" at bounding box center [849, 405] width 87 height 25
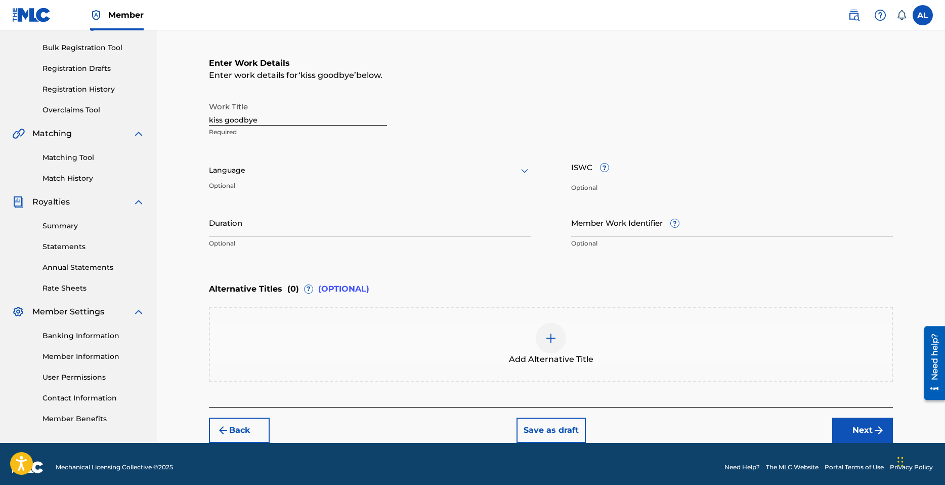
click at [258, 166] on div at bounding box center [370, 170] width 322 height 13
click at [257, 191] on div "English" at bounding box center [369, 192] width 321 height 23
click at [665, 167] on input "ISWC ?" at bounding box center [732, 166] width 322 height 29
drag, startPoint x: 380, startPoint y: 228, endPoint x: 362, endPoint y: 231, distance: 18.5
click at [381, 228] on input "Duration" at bounding box center [370, 222] width 322 height 29
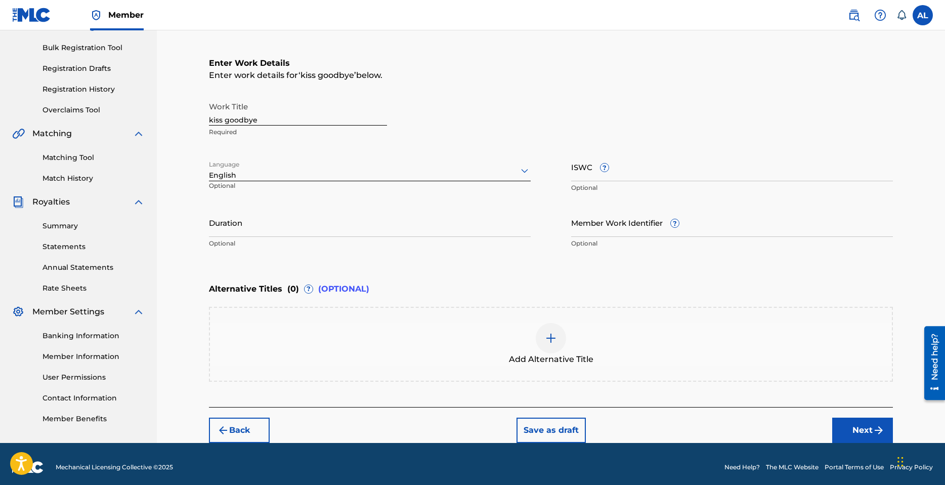
click at [265, 227] on input "Duration" at bounding box center [370, 222] width 322 height 29
click at [860, 427] on button "Next" at bounding box center [862, 429] width 61 height 25
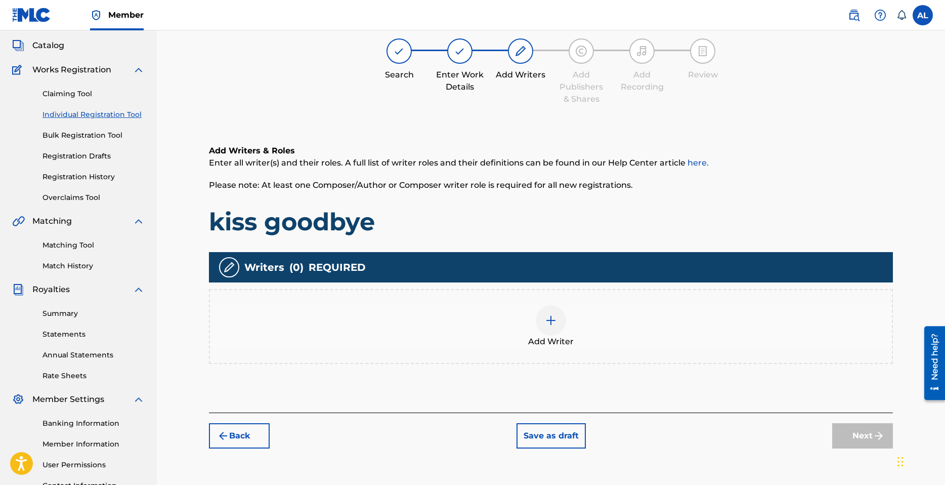
scroll to position [46, 0]
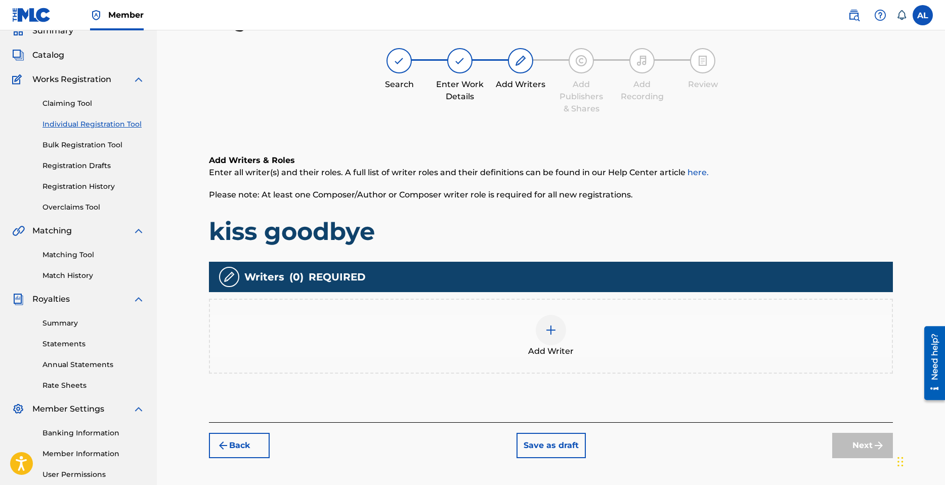
click at [513, 311] on div "Add Writer" at bounding box center [551, 336] width 684 height 75
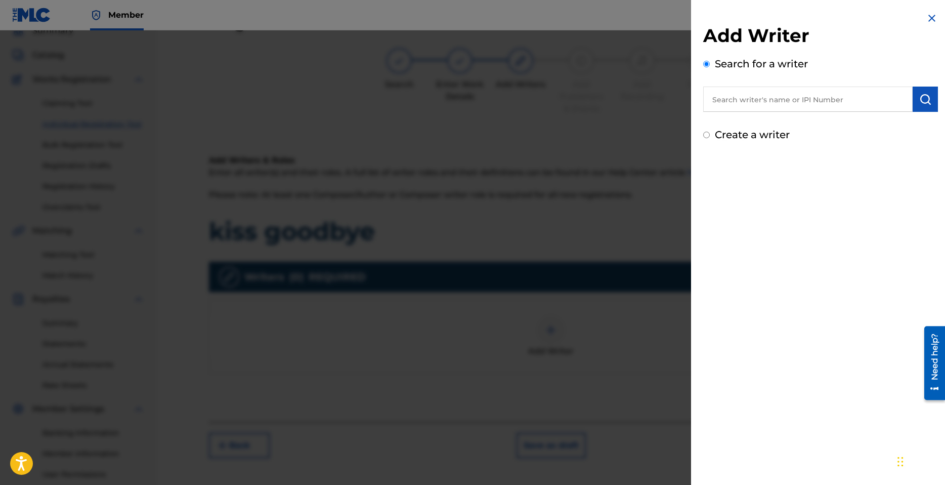
click at [753, 110] on input "text" at bounding box center [807, 99] width 209 height 25
click at [753, 141] on div "Create a writer" at bounding box center [820, 134] width 235 height 15
click at [754, 134] on label "Create a writer" at bounding box center [752, 135] width 75 height 12
click at [710, 134] on input "Create a writer" at bounding box center [706, 135] width 7 height 7
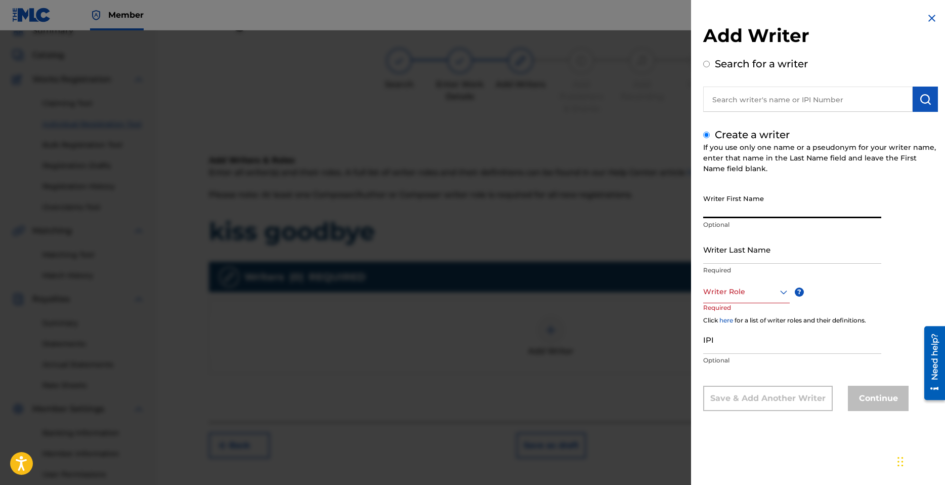
click at [744, 211] on input "Writer First Name" at bounding box center [792, 203] width 178 height 29
click at [744, 248] on input "Writer Last Name" at bounding box center [792, 249] width 178 height 29
click at [738, 292] on div at bounding box center [746, 291] width 87 height 13
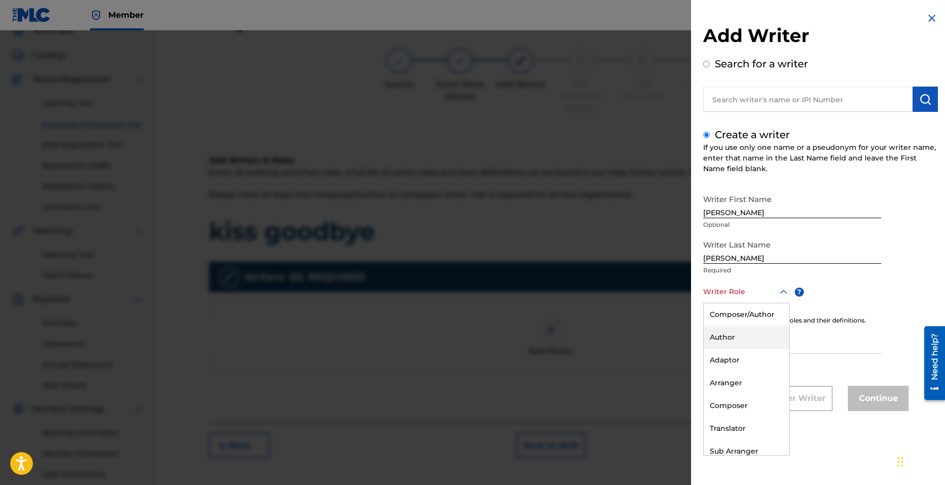
click at [736, 339] on div "Author" at bounding box center [747, 337] width 86 height 23
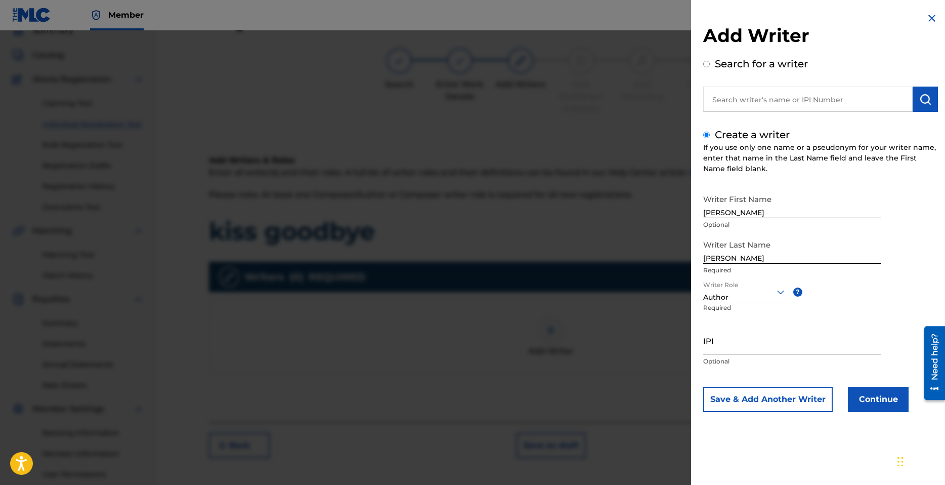
click at [745, 348] on input "IPI" at bounding box center [792, 340] width 178 height 29
paste input "1300689276"
click at [883, 401] on button "Continue" at bounding box center [878, 399] width 61 height 25
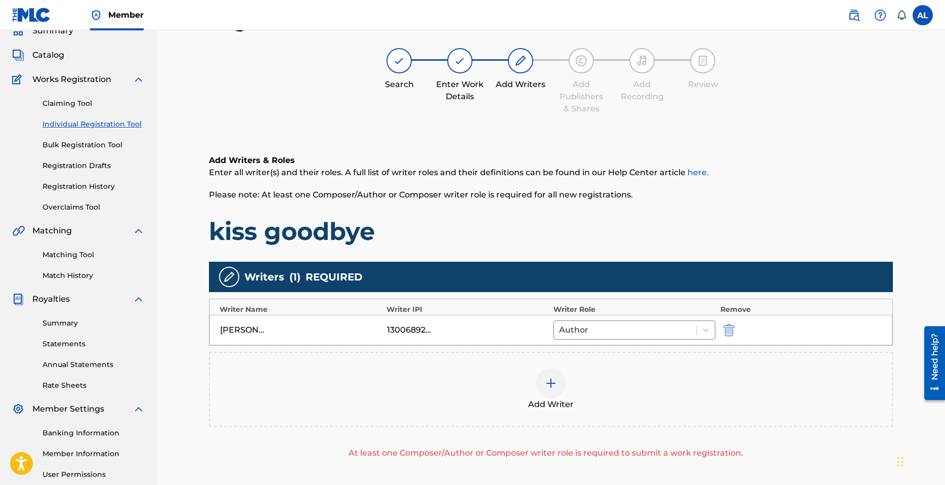
click at [549, 390] on div at bounding box center [551, 383] width 30 height 30
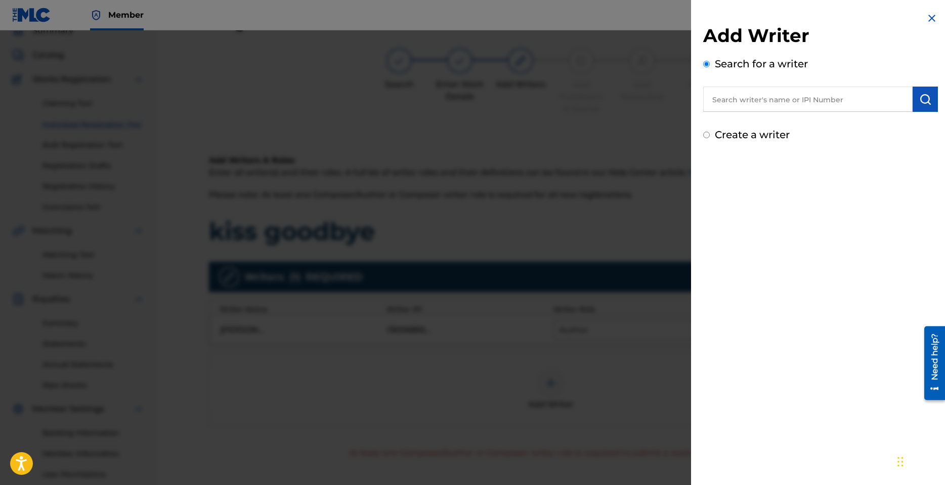
click at [737, 130] on label "Create a writer" at bounding box center [752, 135] width 75 height 12
click at [710, 132] on input "Create a writer" at bounding box center [706, 135] width 7 height 7
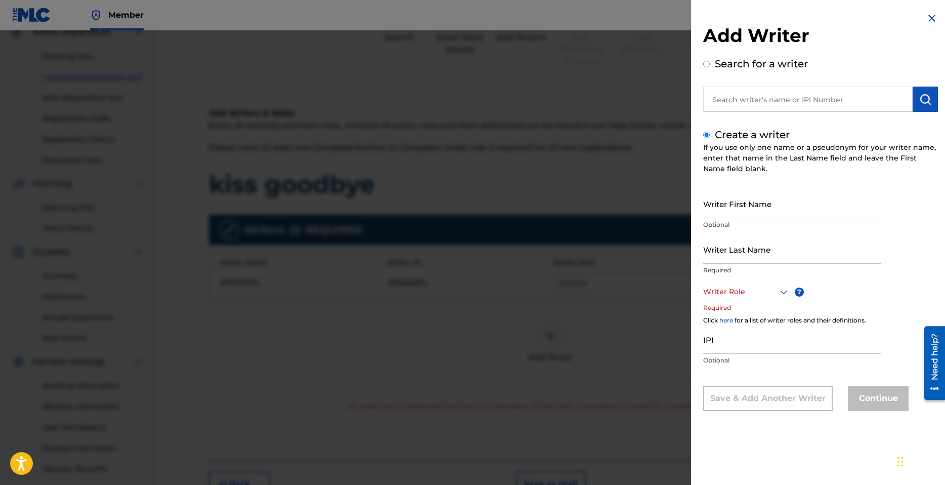
scroll to position [96, 0]
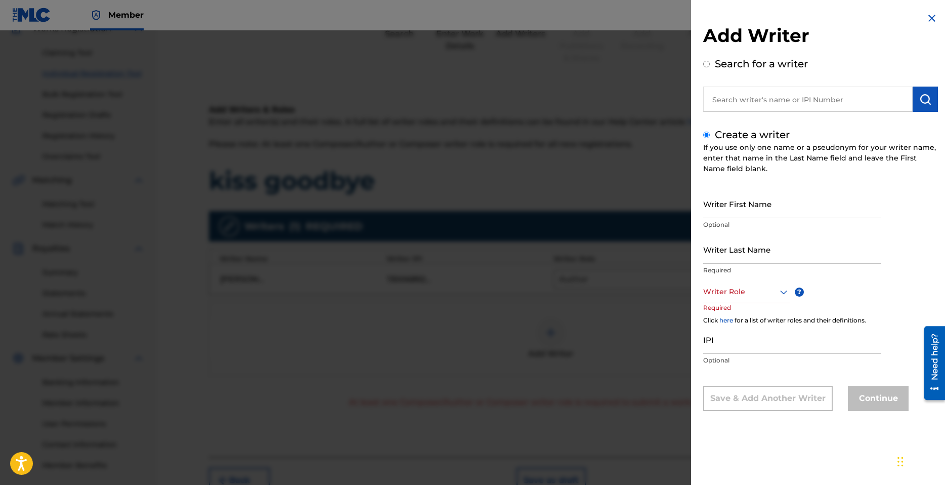
drag, startPoint x: 746, startPoint y: 198, endPoint x: 745, endPoint y: 207, distance: 9.1
click at [746, 199] on input "Writer First Name" at bounding box center [792, 203] width 178 height 29
click at [772, 249] on input "Writer Last Name" at bounding box center [792, 249] width 178 height 29
click at [738, 286] on div at bounding box center [746, 291] width 87 height 13
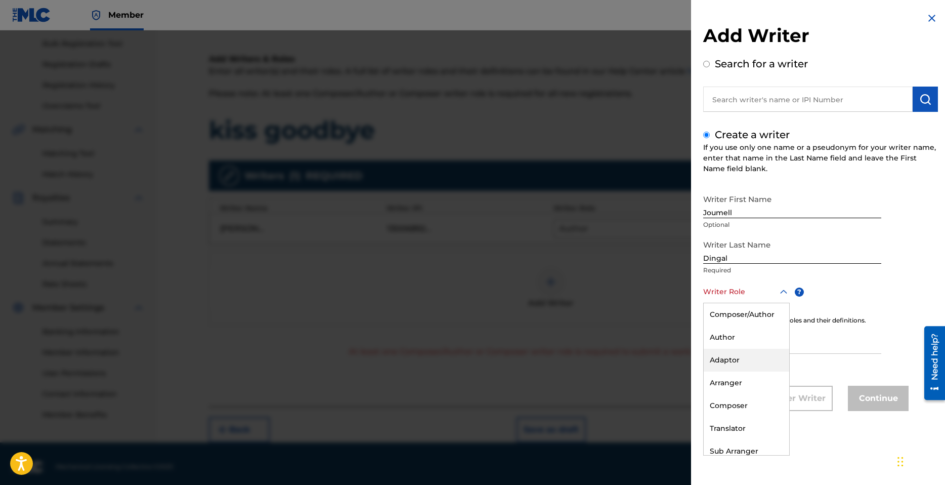
scroll to position [30, 0]
click at [750, 376] on div "Composer" at bounding box center [747, 375] width 86 height 23
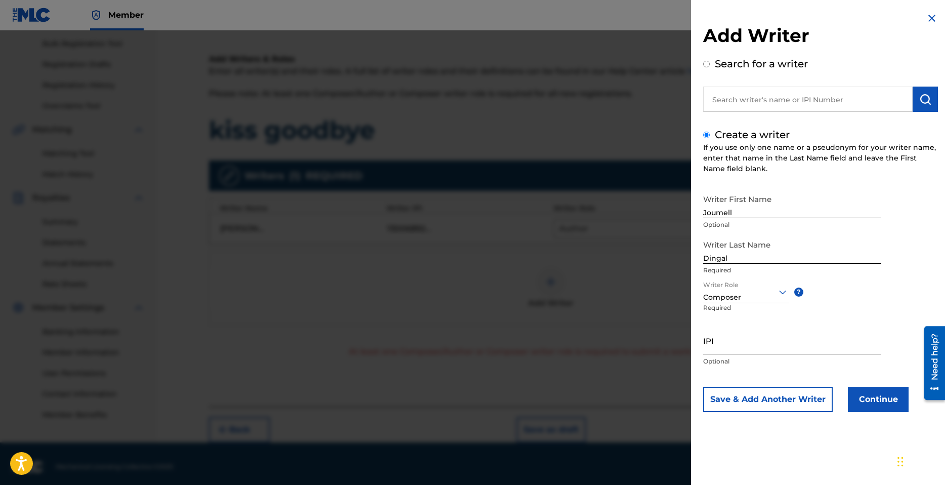
click at [860, 399] on button "Continue" at bounding box center [878, 399] width 61 height 25
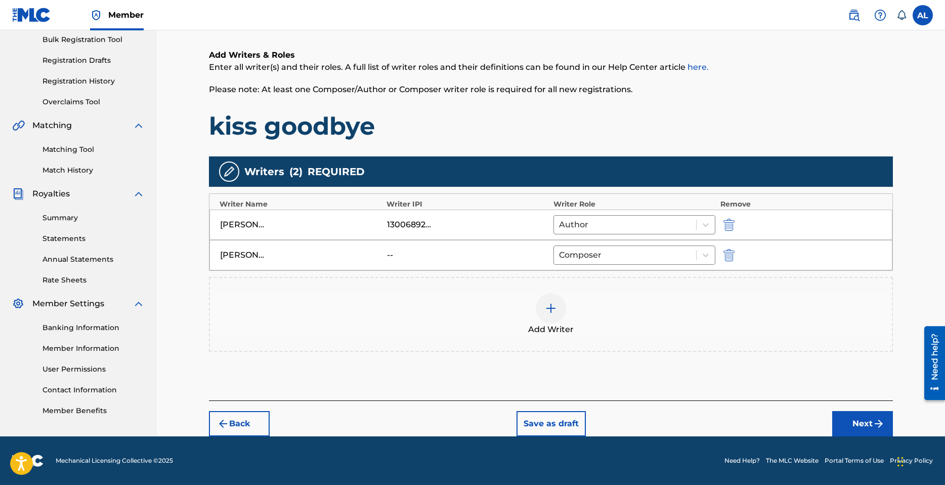
click at [873, 417] on button "Next" at bounding box center [862, 423] width 61 height 25
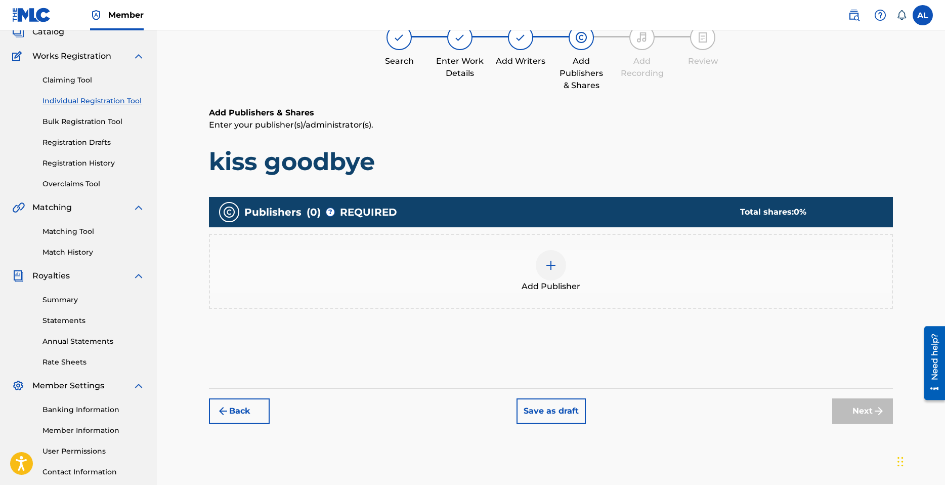
scroll to position [46, 0]
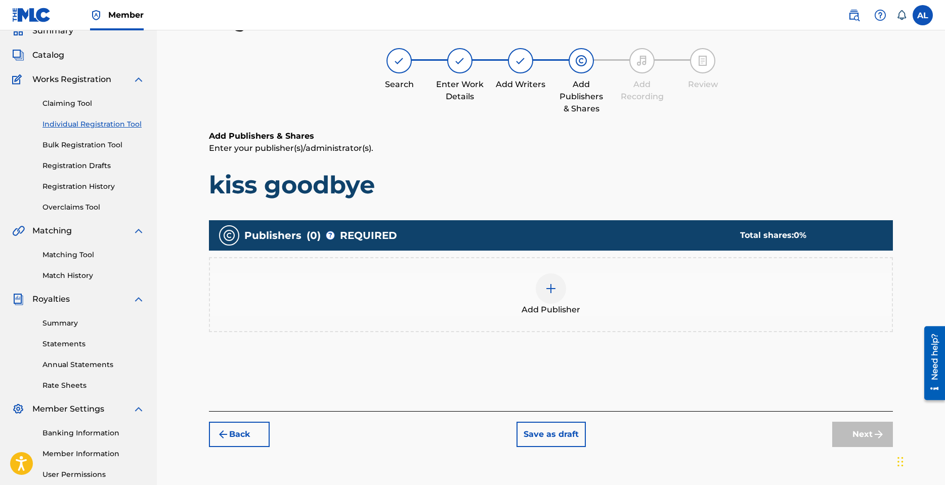
click at [551, 289] on img at bounding box center [551, 288] width 12 height 12
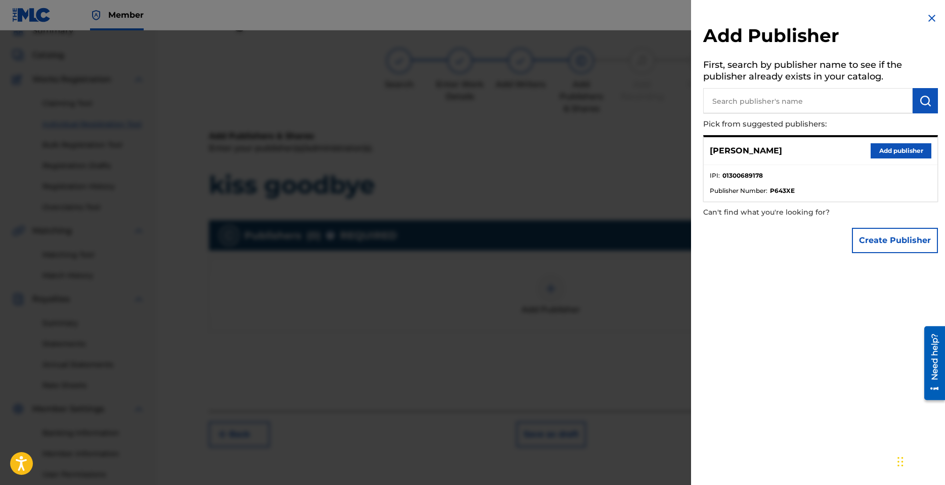
click at [892, 151] on button "Add publisher" at bounding box center [901, 150] width 61 height 15
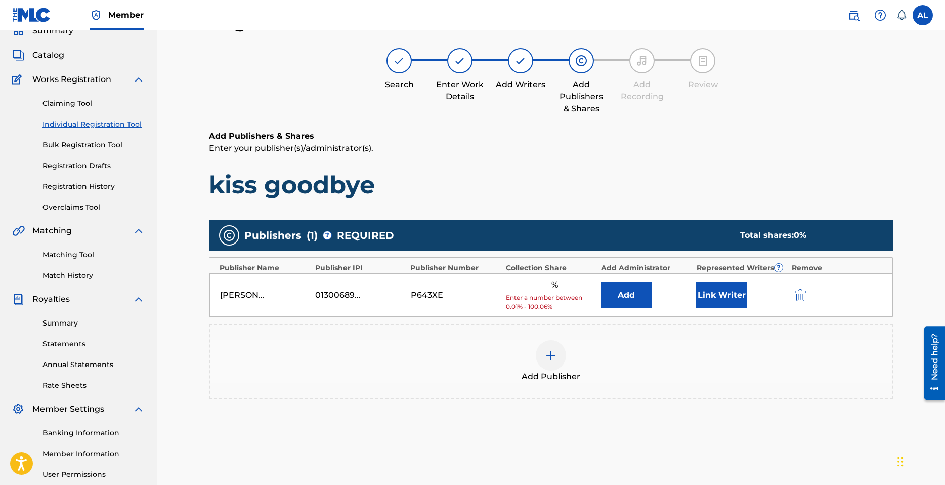
click at [522, 289] on input "text" at bounding box center [529, 285] width 46 height 13
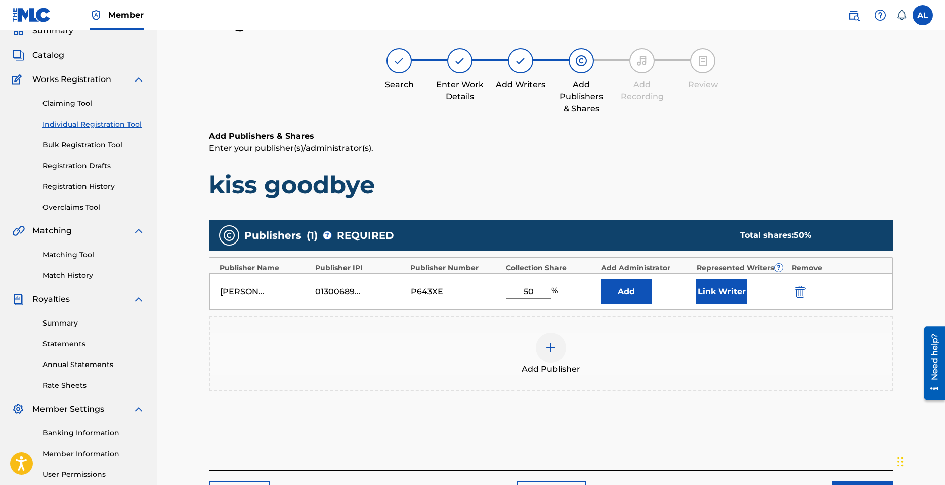
click at [725, 295] on button "Link Writer" at bounding box center [721, 291] width 51 height 25
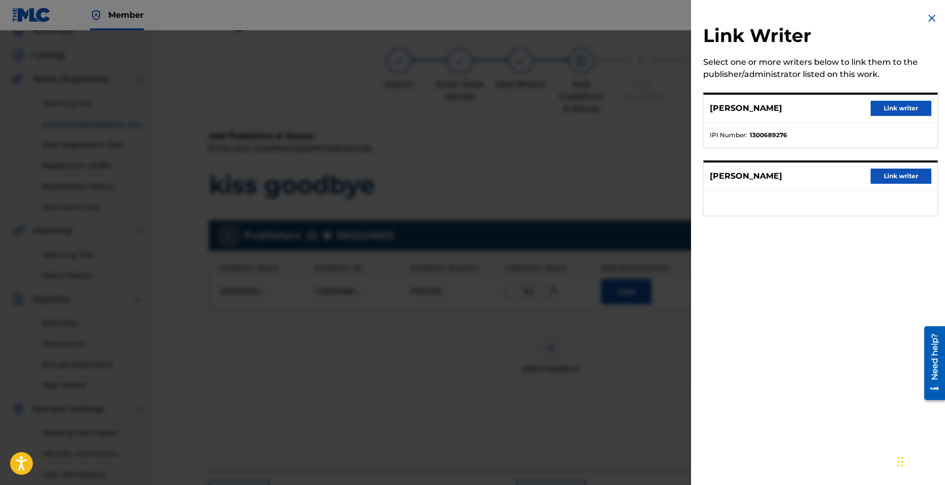
click at [903, 112] on button "Link writer" at bounding box center [901, 108] width 61 height 15
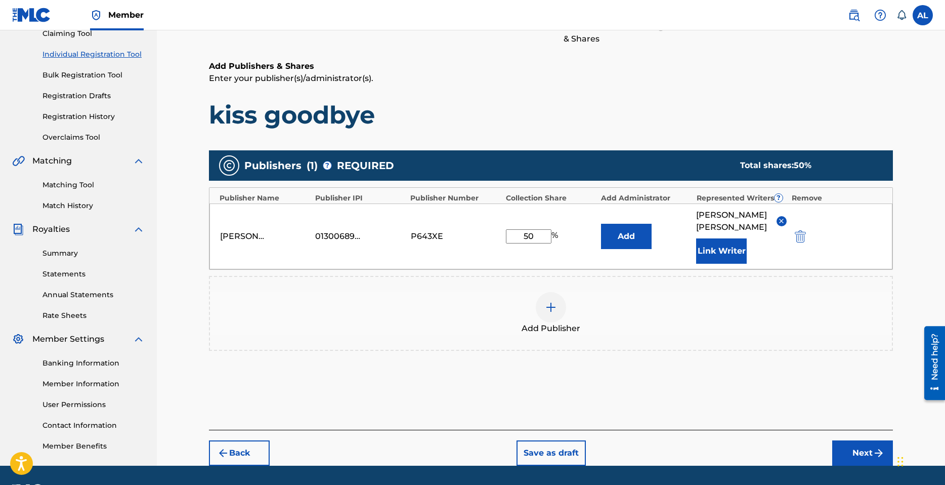
scroll to position [143, 0]
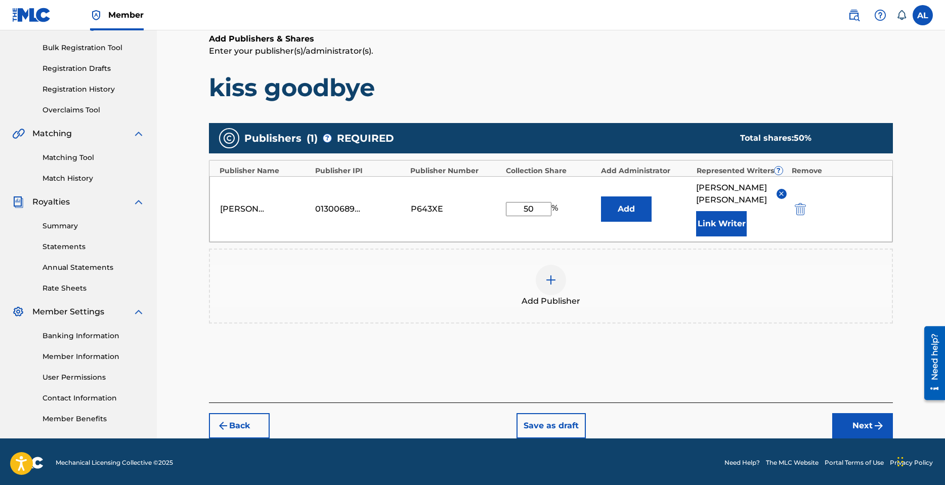
click at [856, 414] on button "Next" at bounding box center [862, 425] width 61 height 25
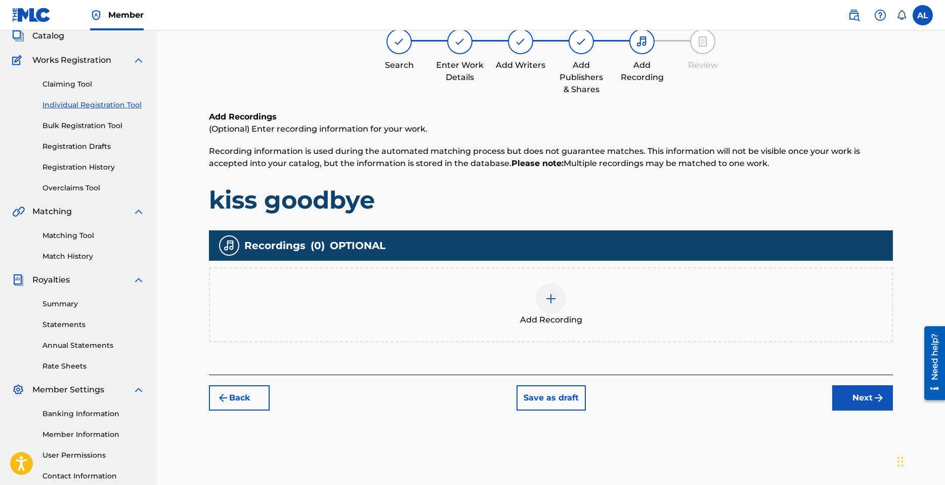
scroll to position [46, 0]
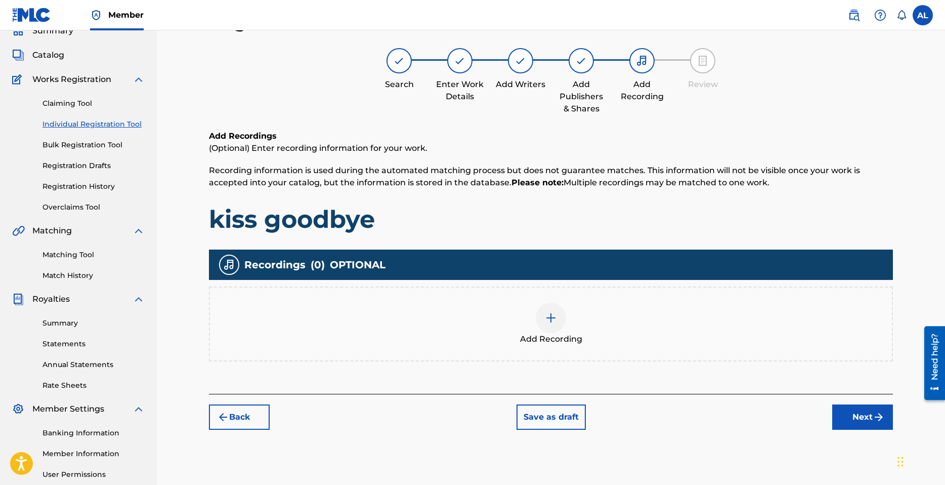
click at [551, 315] on img at bounding box center [551, 318] width 12 height 12
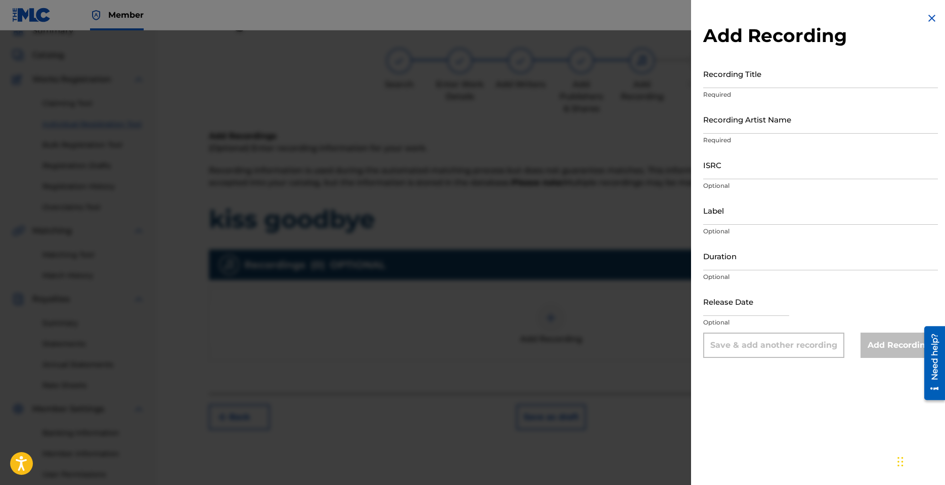
click at [742, 80] on input "Recording Title" at bounding box center [820, 73] width 235 height 29
click at [742, 130] on input "Recording Artist Name" at bounding box center [820, 119] width 235 height 29
click at [741, 168] on input "ISRC" at bounding box center [820, 164] width 235 height 29
click at [756, 118] on input "Recording Artist Name" at bounding box center [820, 119] width 235 height 29
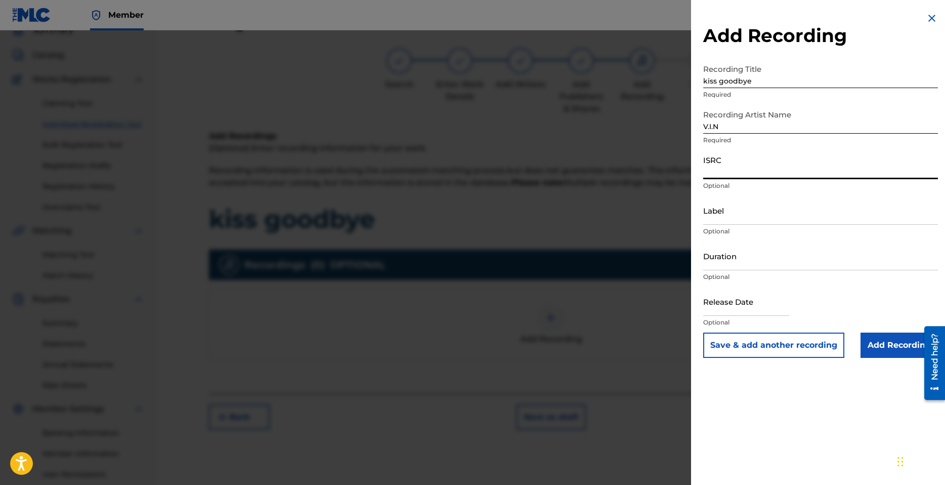
click at [747, 163] on input "ISRC" at bounding box center [820, 164] width 235 height 29
click at [719, 174] on input "ISRC" at bounding box center [820, 164] width 235 height 29
paste input "QZMEN2296845"
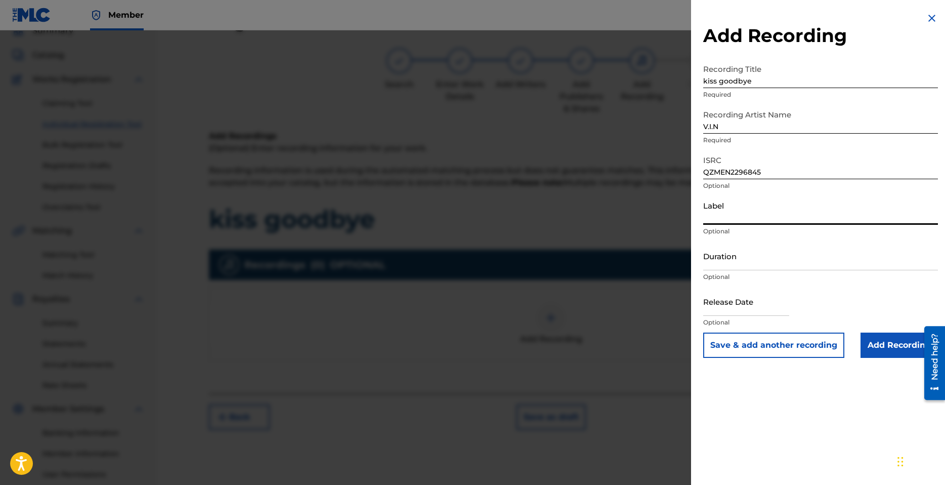
click at [743, 220] on input "Label" at bounding box center [820, 210] width 235 height 29
click at [754, 263] on input "Duration" at bounding box center [820, 255] width 235 height 29
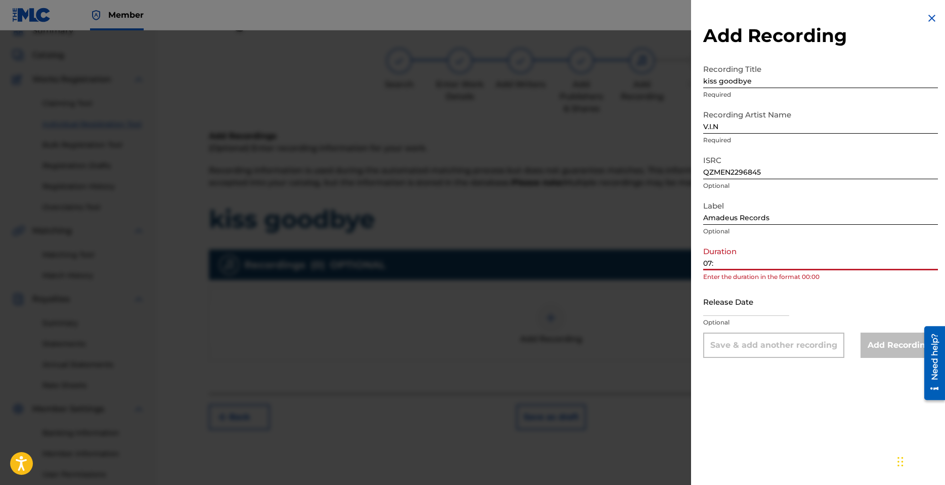
click at [731, 263] on input "07:" at bounding box center [820, 255] width 235 height 29
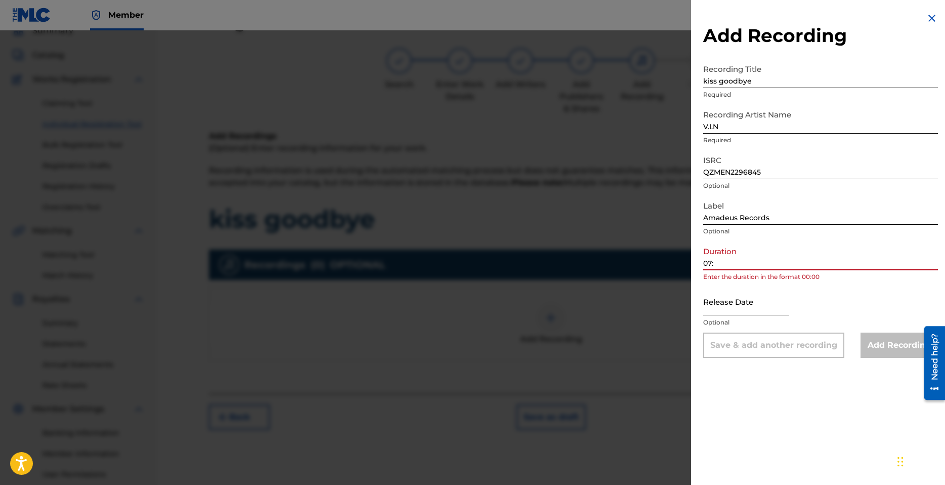
click at [731, 263] on input "07:" at bounding box center [820, 255] width 235 height 29
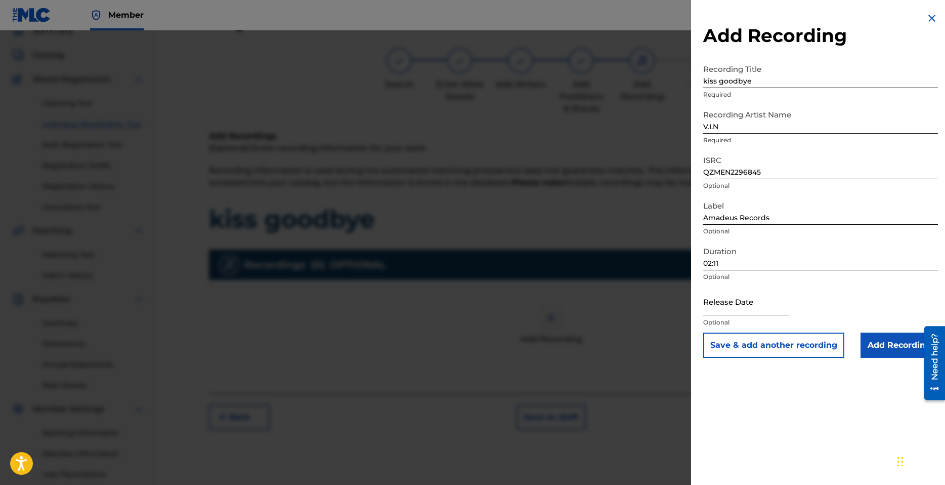
click at [725, 311] on input "text" at bounding box center [746, 301] width 86 height 29
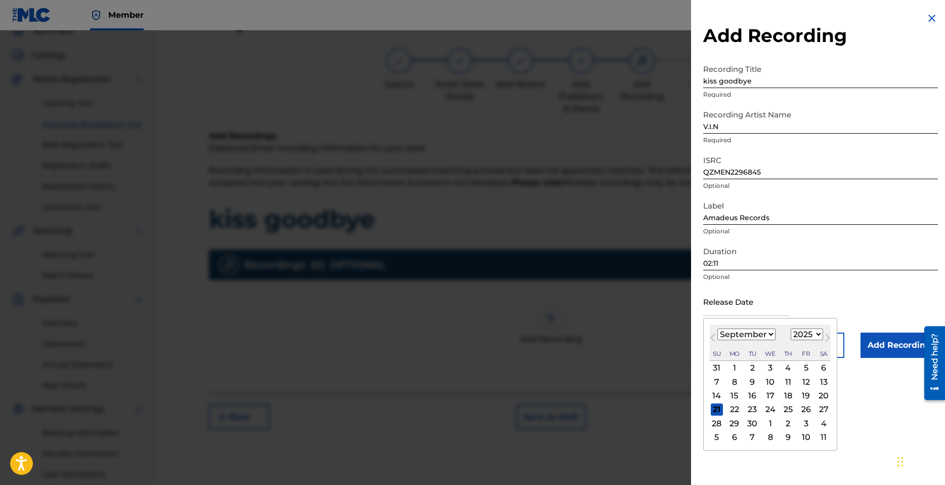
click at [724, 333] on select "January February March April May June July August September October November De…" at bounding box center [747, 334] width 58 height 12
click at [718, 328] on select "January February March April May June July August September October November De…" at bounding box center [747, 334] width 58 height 12
click at [814, 334] on select "1899 1900 1901 1902 1903 1904 1905 1906 1907 1908 1909 1910 1911 1912 1913 1914…" at bounding box center [807, 334] width 32 height 12
click at [791, 328] on select "1899 1900 1901 1902 1903 1904 1905 1906 1907 1908 1909 1910 1911 1912 1913 1914…" at bounding box center [807, 334] width 32 height 12
click at [824, 422] on div "30" at bounding box center [824, 423] width 12 height 12
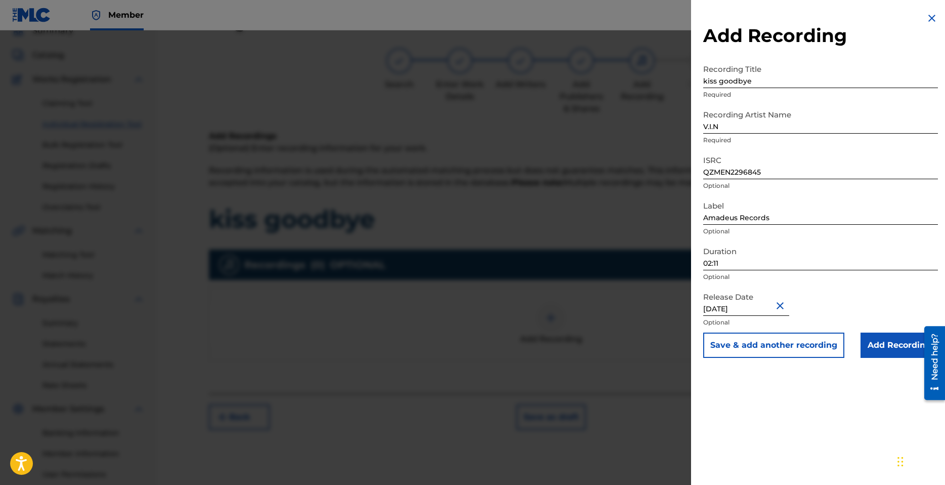
click at [901, 349] on input "Add Recording" at bounding box center [899, 344] width 77 height 25
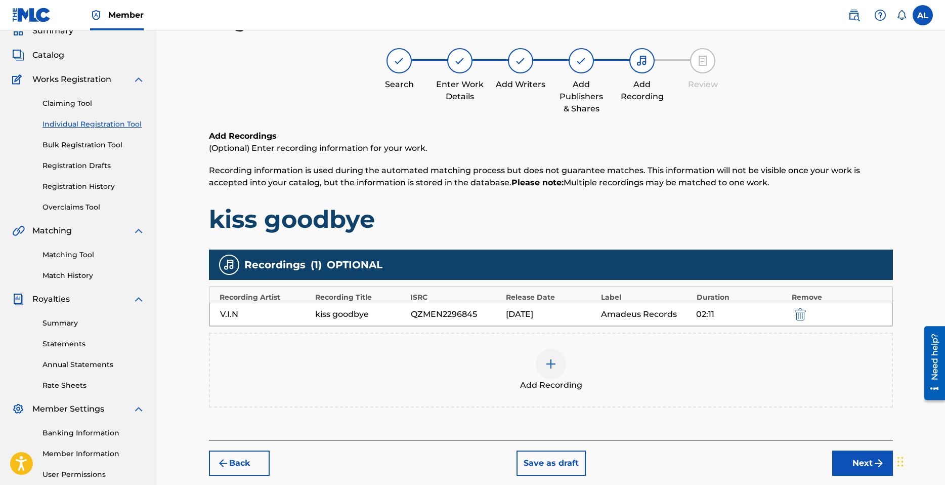
click at [864, 458] on button "Next" at bounding box center [862, 462] width 61 height 25
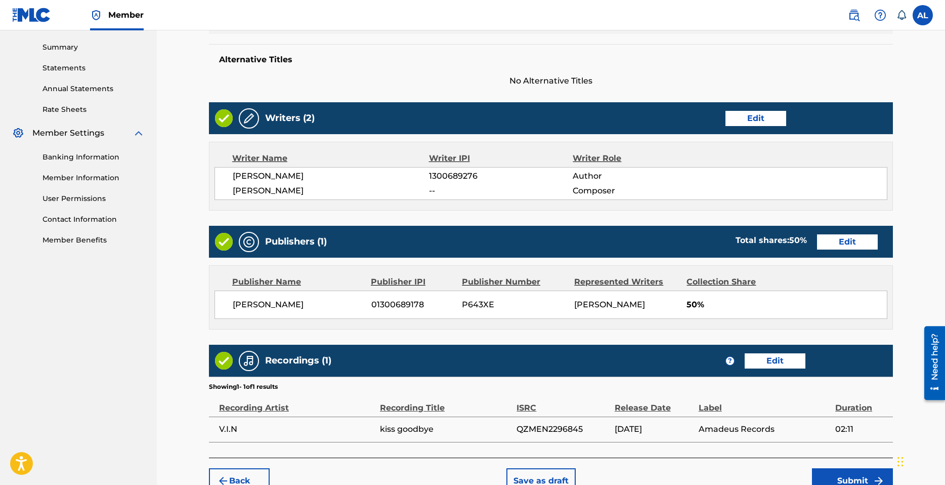
scroll to position [379, 0]
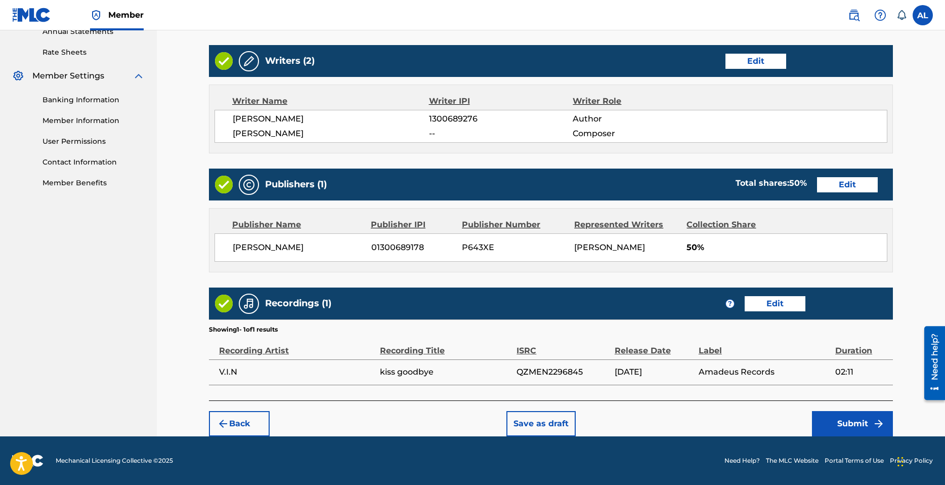
click at [841, 423] on button "Submit" at bounding box center [852, 423] width 81 height 25
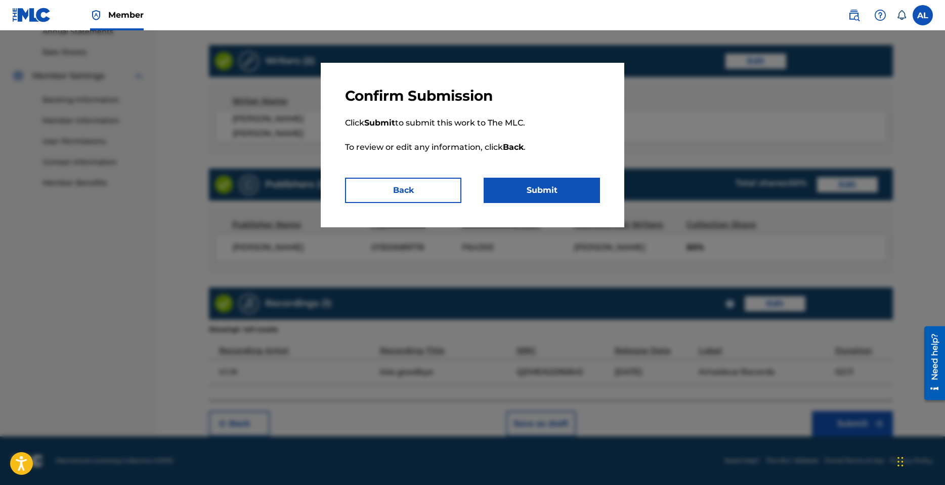
click at [539, 196] on button "Submit" at bounding box center [542, 190] width 116 height 25
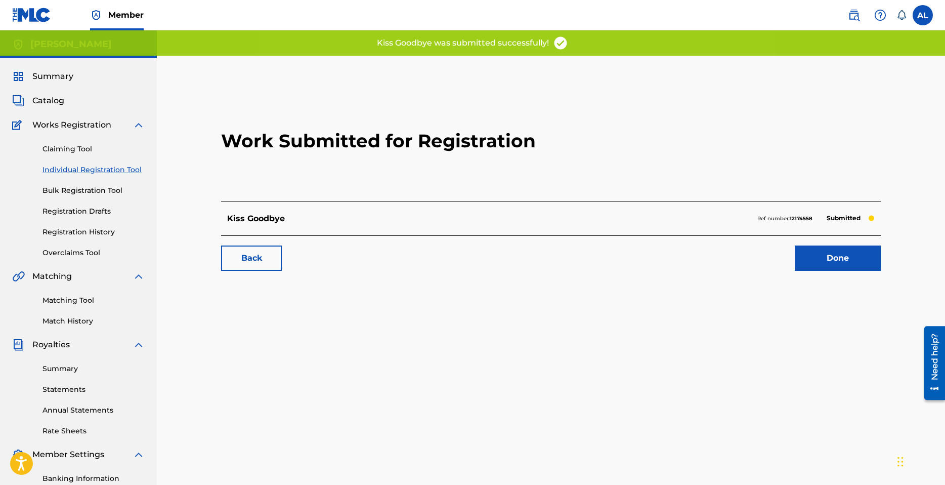
click at [821, 260] on link "Done" at bounding box center [838, 257] width 86 height 25
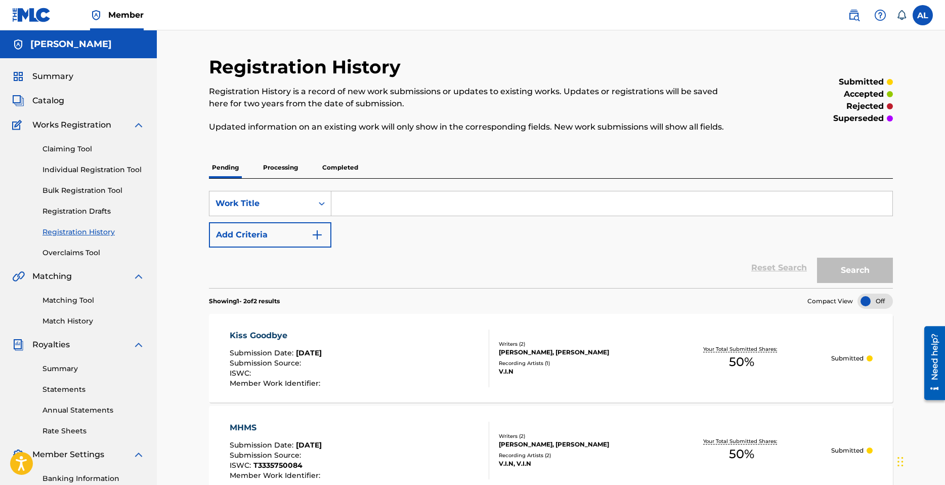
click at [79, 169] on link "Individual Registration Tool" at bounding box center [94, 169] width 102 height 11
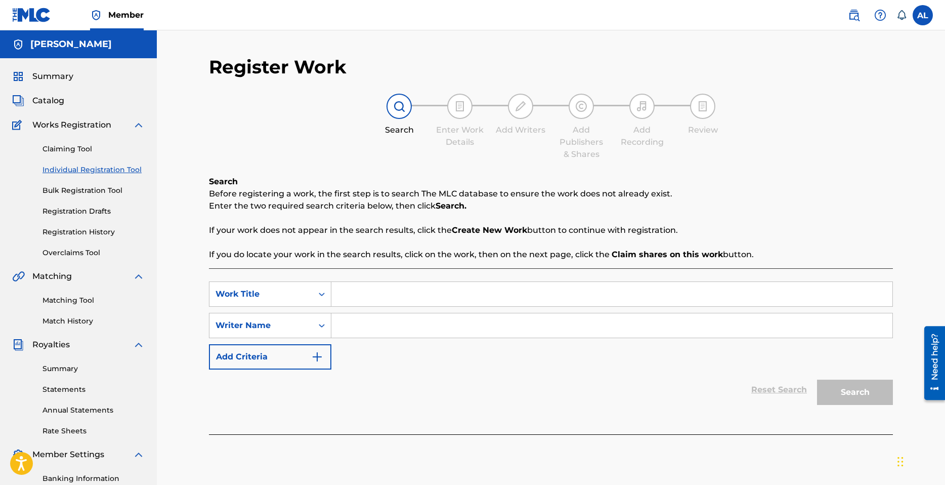
click at [400, 285] on input "Search Form" at bounding box center [611, 294] width 561 height 24
click at [463, 332] on input "Search Form" at bounding box center [611, 325] width 561 height 24
click at [877, 395] on button "Search" at bounding box center [855, 392] width 76 height 25
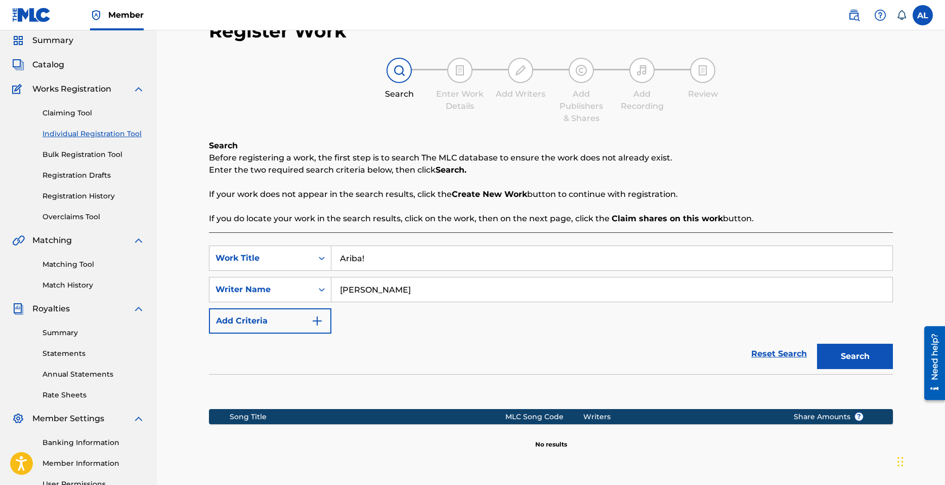
scroll to position [143, 0]
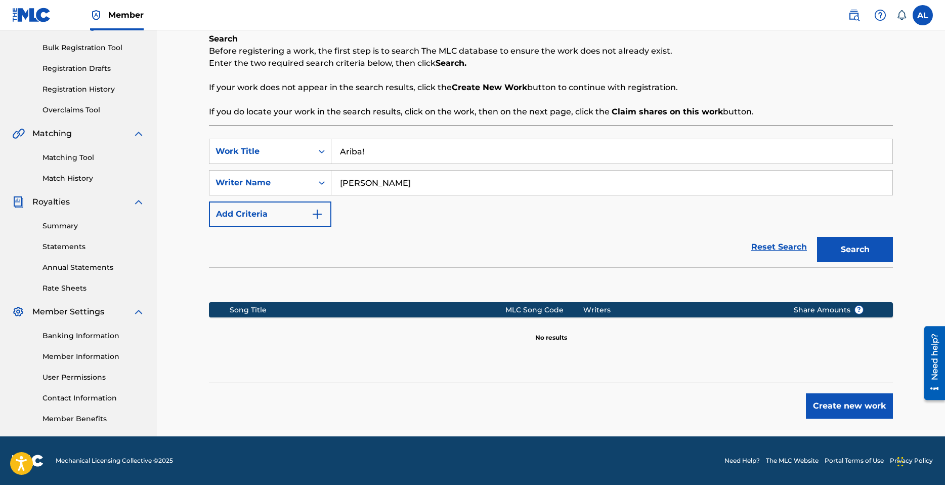
click at [849, 409] on button "Create new work" at bounding box center [849, 405] width 87 height 25
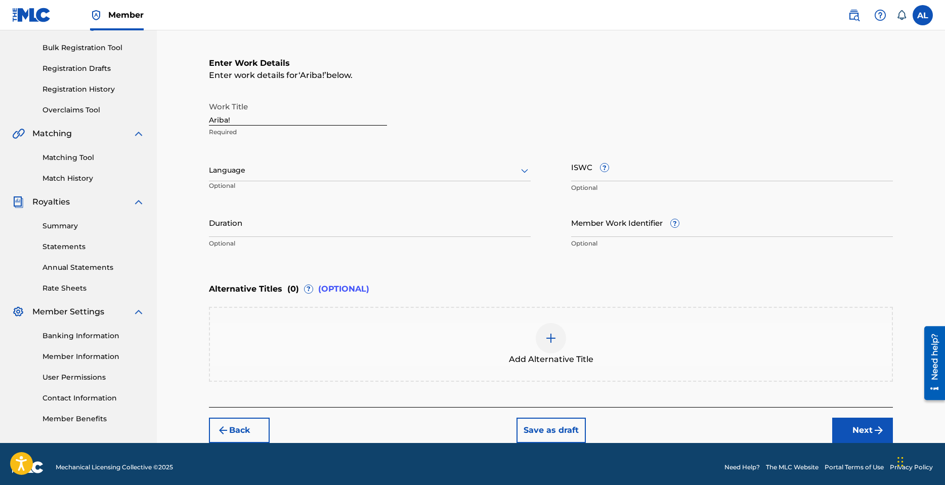
click at [263, 165] on div at bounding box center [370, 170] width 322 height 13
click at [256, 194] on div "English" at bounding box center [369, 192] width 321 height 23
click at [284, 231] on input "Duration" at bounding box center [370, 222] width 322 height 29
click at [264, 233] on input "Duration" at bounding box center [370, 222] width 322 height 29
click at [866, 434] on button "Next" at bounding box center [862, 429] width 61 height 25
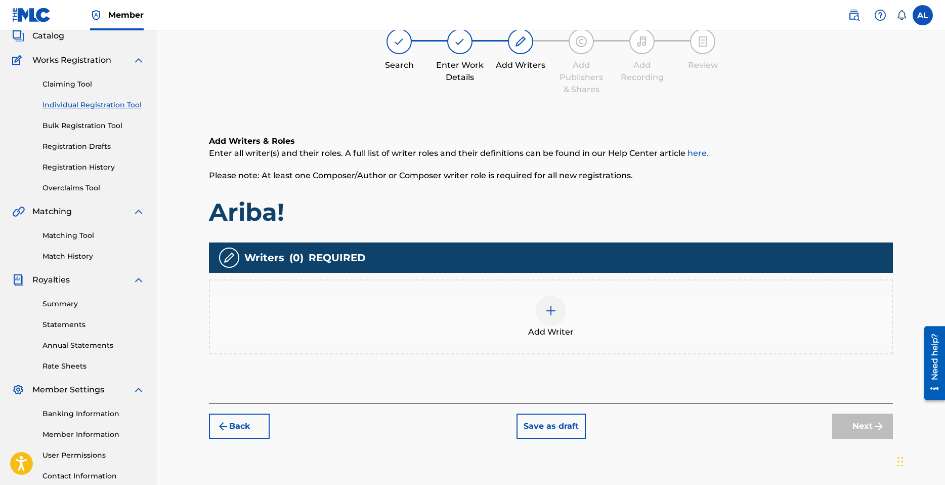
scroll to position [46, 0]
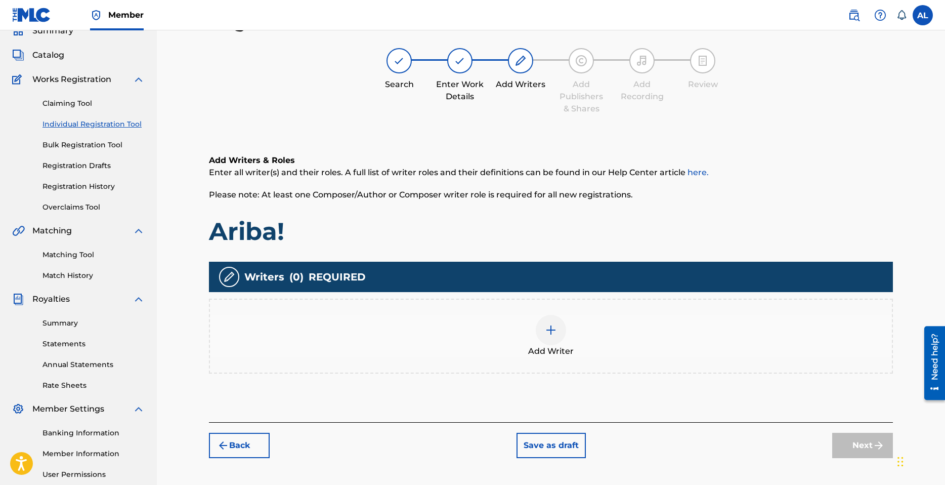
click at [548, 331] on img at bounding box center [551, 330] width 12 height 12
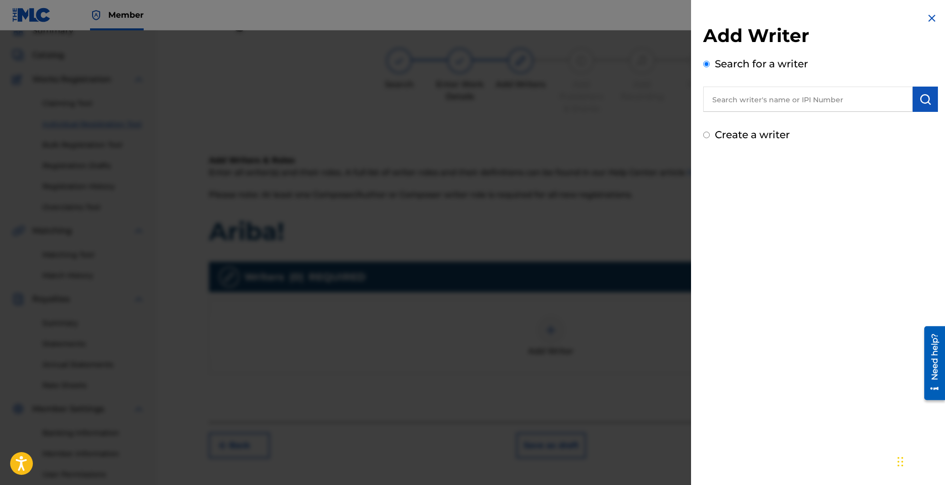
click at [774, 104] on input "text" at bounding box center [807, 99] width 209 height 25
click at [744, 131] on label "Create a writer" at bounding box center [752, 135] width 75 height 12
click at [710, 132] on input "Create a writer" at bounding box center [706, 135] width 7 height 7
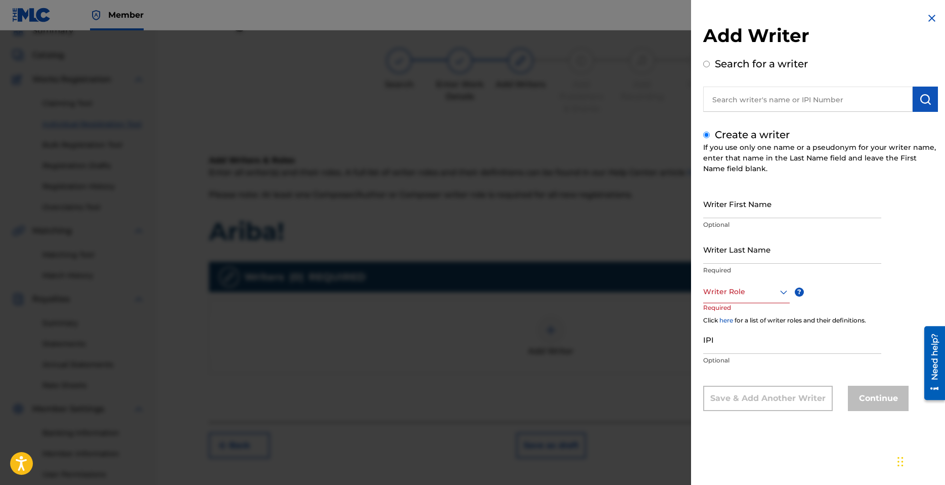
click at [752, 209] on input "Writer First Name" at bounding box center [792, 203] width 178 height 29
click at [744, 252] on input "Writer Last Name" at bounding box center [792, 249] width 178 height 29
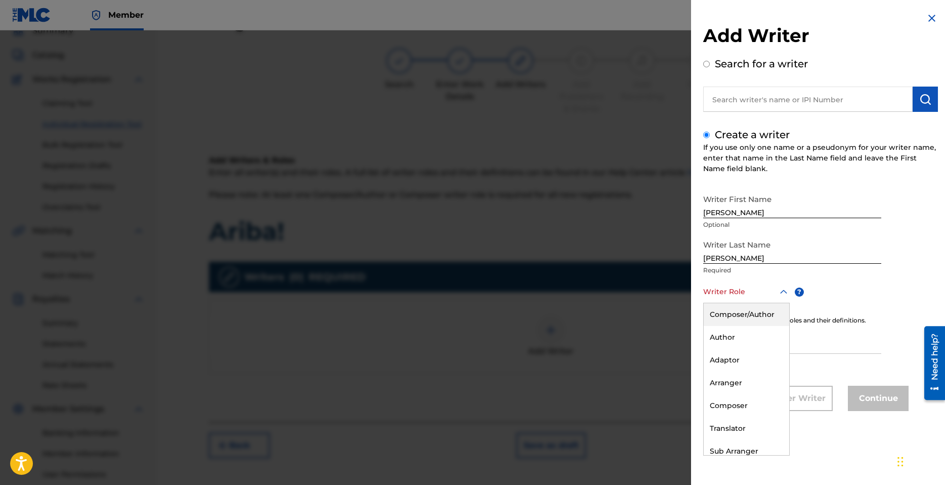
click at [751, 290] on div at bounding box center [746, 291] width 87 height 13
click at [744, 337] on div "Author" at bounding box center [747, 337] width 86 height 23
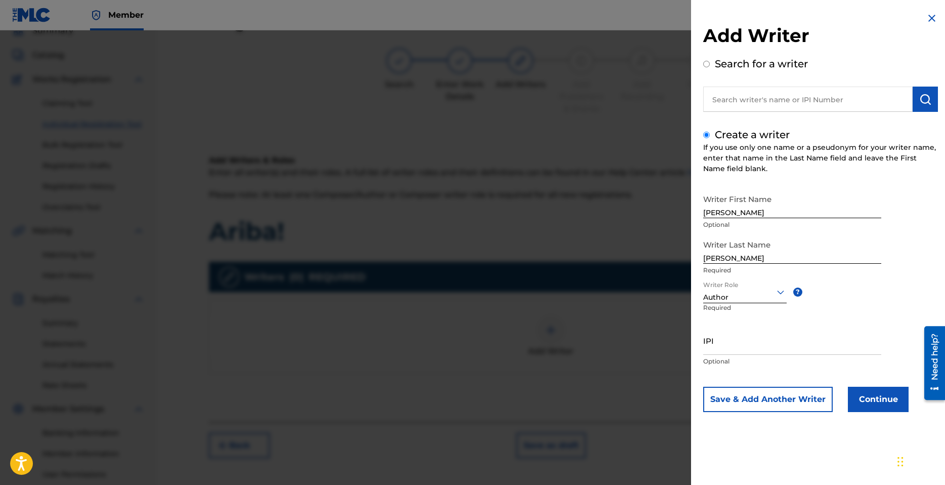
click at [733, 344] on input "IPI" at bounding box center [792, 340] width 178 height 29
paste input "1300689276"
click at [884, 399] on button "Continue" at bounding box center [878, 399] width 61 height 25
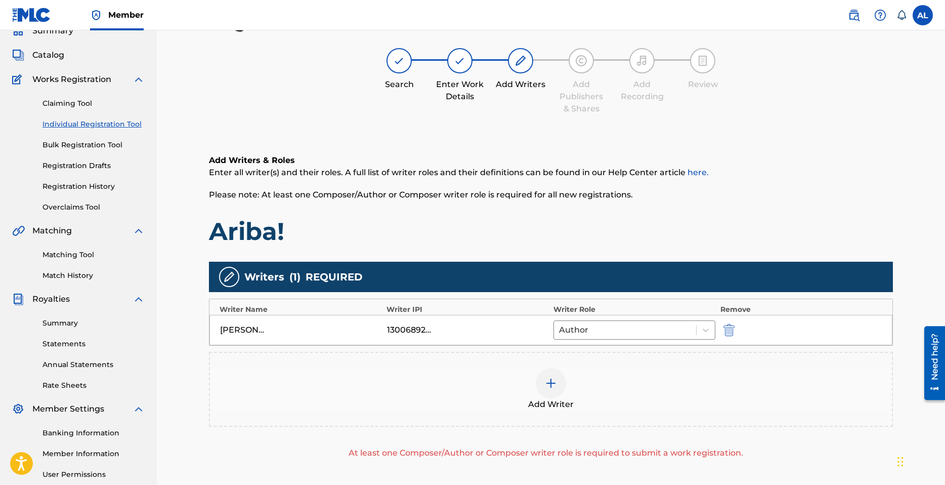
click at [553, 382] on img at bounding box center [551, 383] width 12 height 12
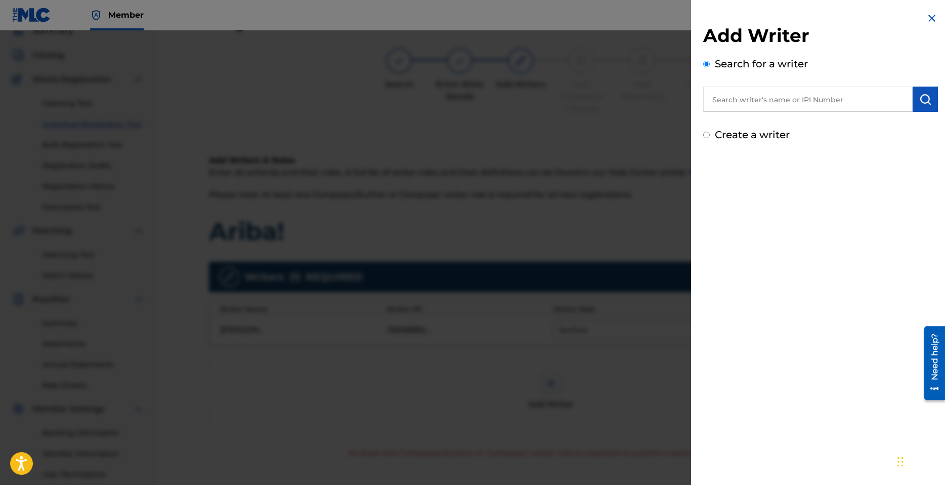
click at [747, 134] on label "Create a writer" at bounding box center [752, 135] width 75 height 12
click at [710, 134] on input "Create a writer" at bounding box center [706, 135] width 7 height 7
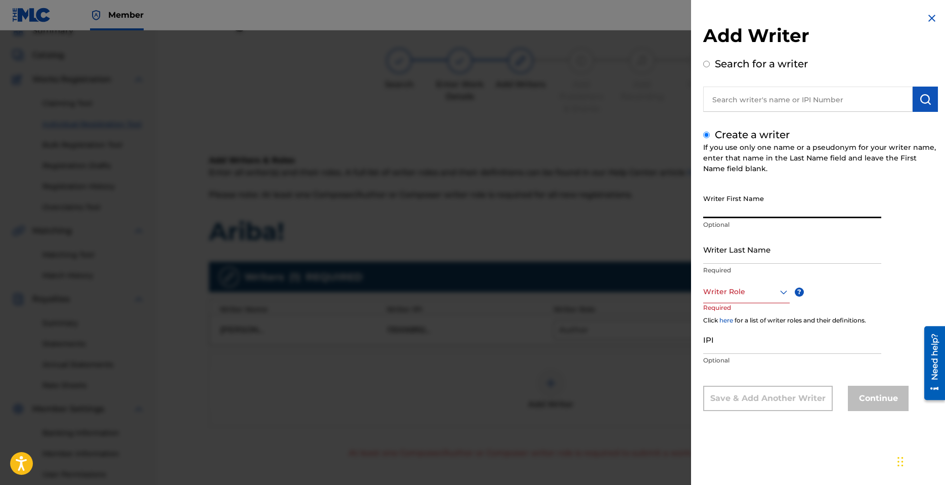
click at [775, 207] on input "Writer First Name" at bounding box center [792, 203] width 178 height 29
click at [746, 255] on input "Writer Last Name" at bounding box center [792, 249] width 178 height 29
click at [740, 299] on div "Writer Role" at bounding box center [746, 291] width 87 height 23
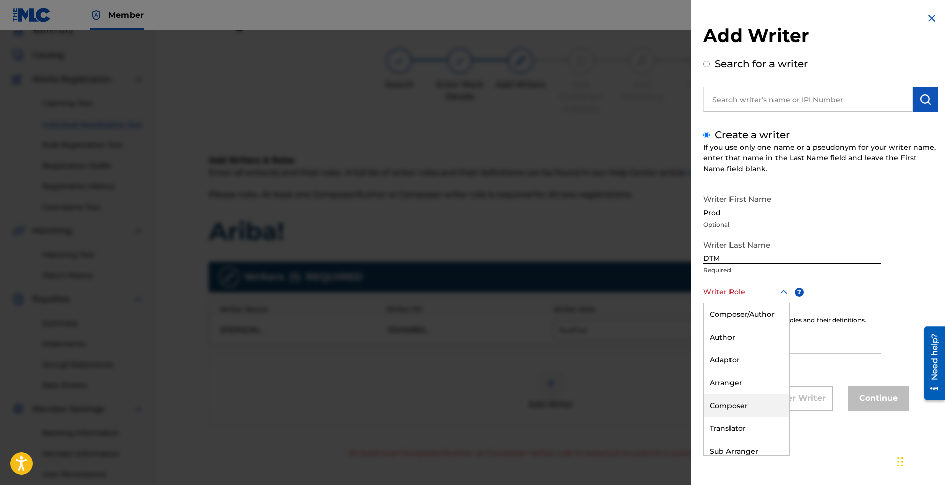
click at [732, 408] on div "Composer" at bounding box center [747, 405] width 86 height 23
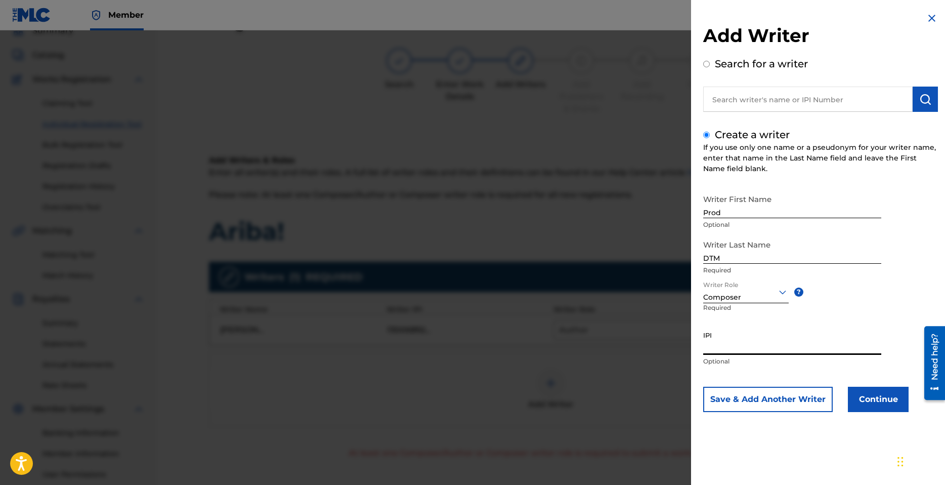
click at [749, 345] on input "IPI" at bounding box center [792, 340] width 178 height 29
click at [892, 404] on button "Continue" at bounding box center [878, 399] width 61 height 25
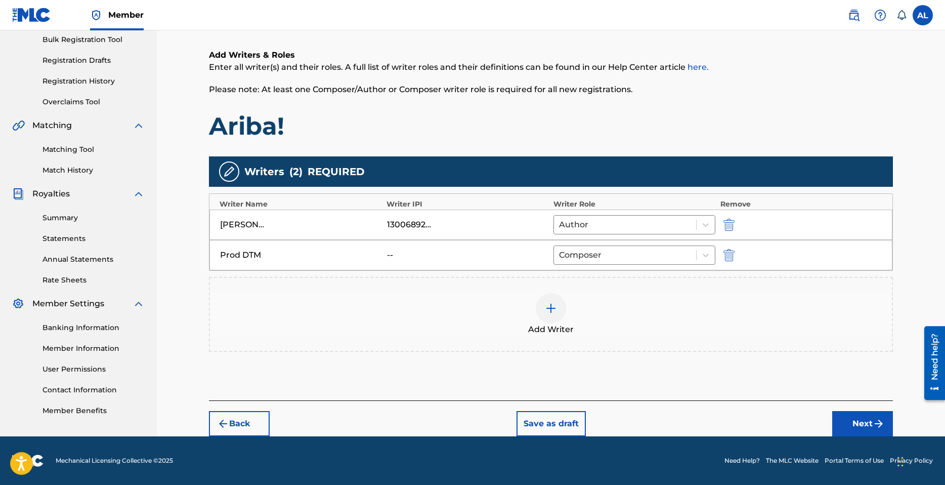
click at [853, 418] on button "Next" at bounding box center [862, 423] width 61 height 25
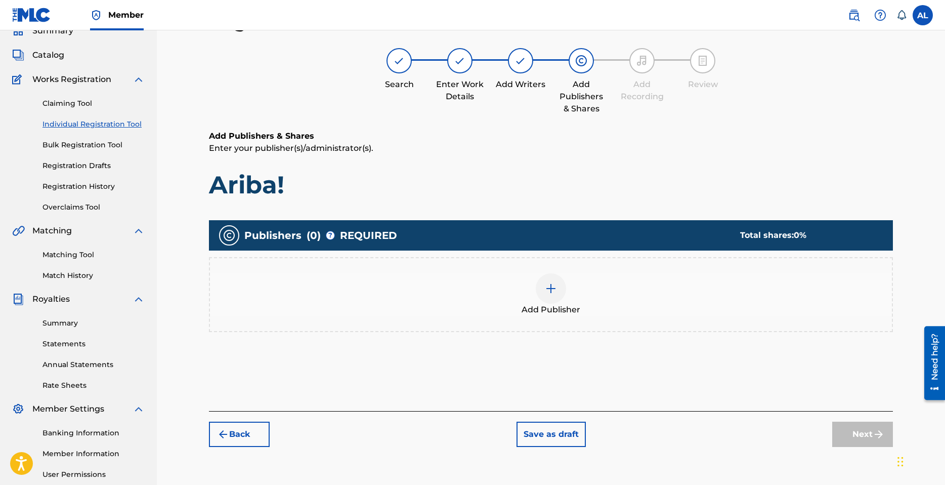
click at [549, 293] on img at bounding box center [551, 288] width 12 height 12
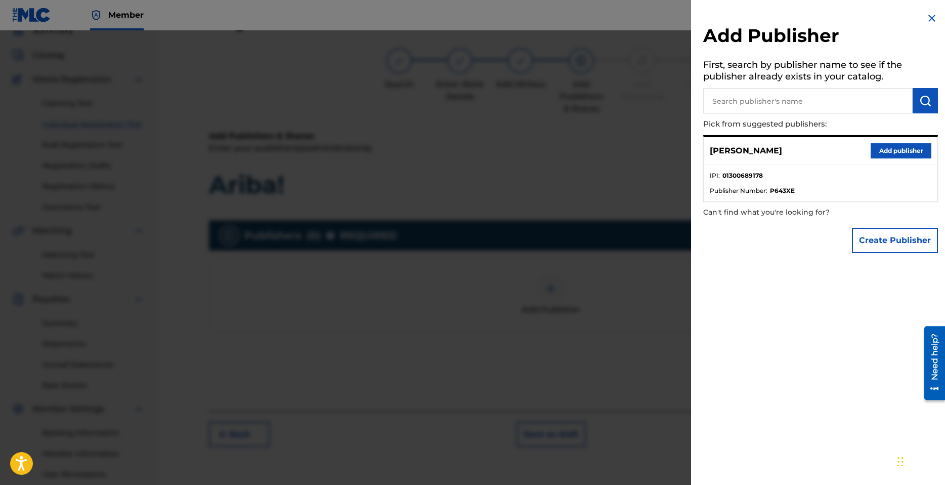
click at [892, 151] on button "Add publisher" at bounding box center [901, 150] width 61 height 15
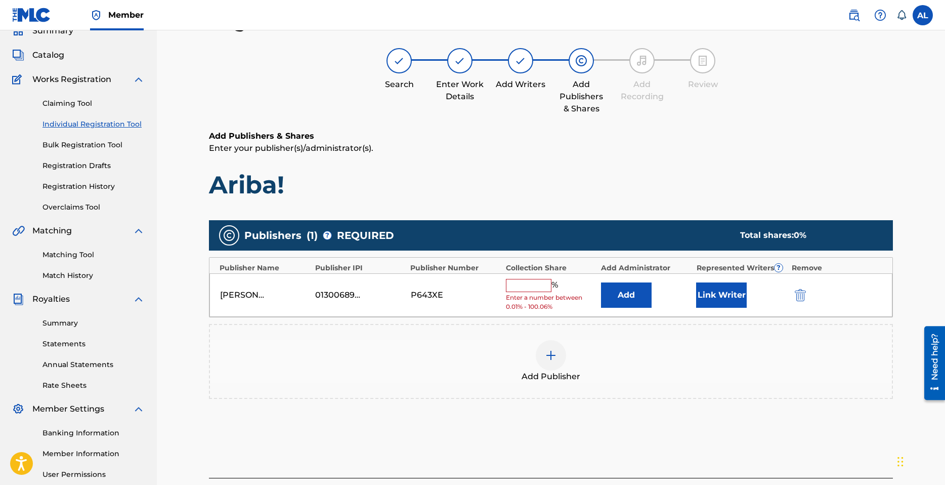
click at [516, 291] on input "text" at bounding box center [529, 285] width 46 height 13
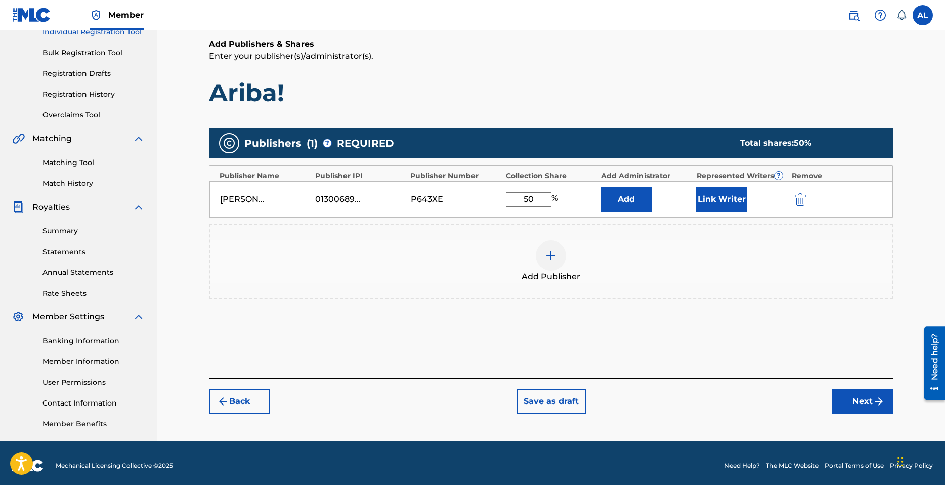
scroll to position [143, 0]
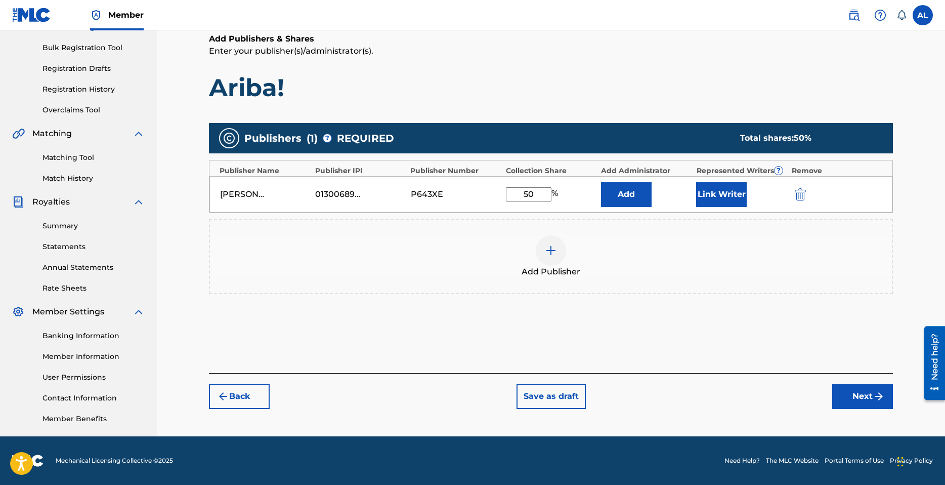
click at [714, 187] on button "Link Writer" at bounding box center [721, 194] width 51 height 25
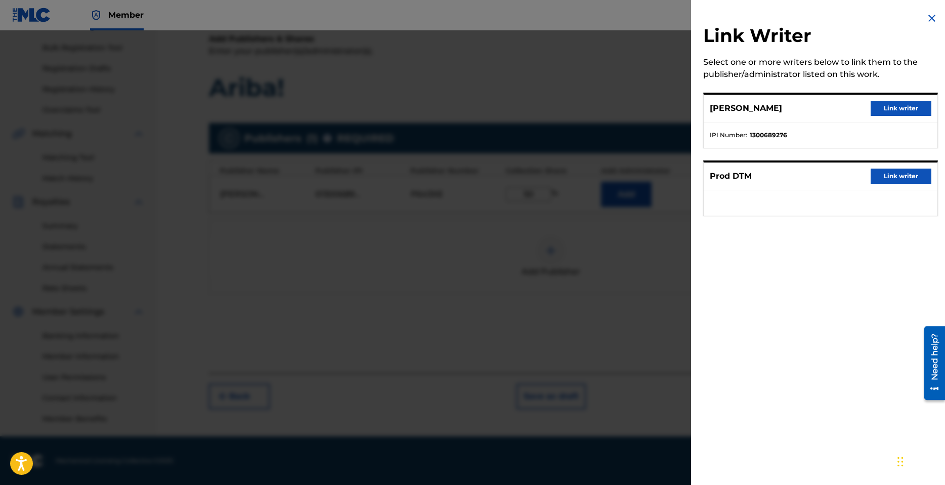
click at [895, 101] on button "Link writer" at bounding box center [901, 108] width 61 height 15
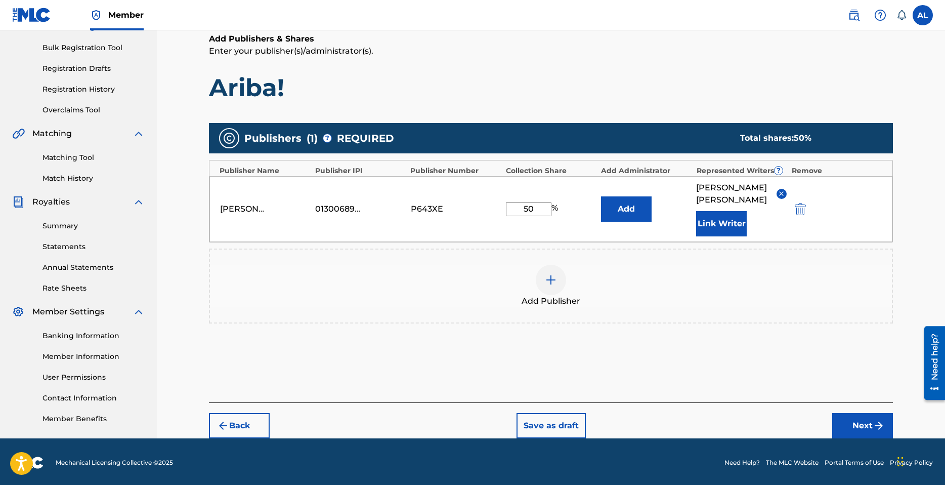
click at [861, 413] on button "Next" at bounding box center [862, 425] width 61 height 25
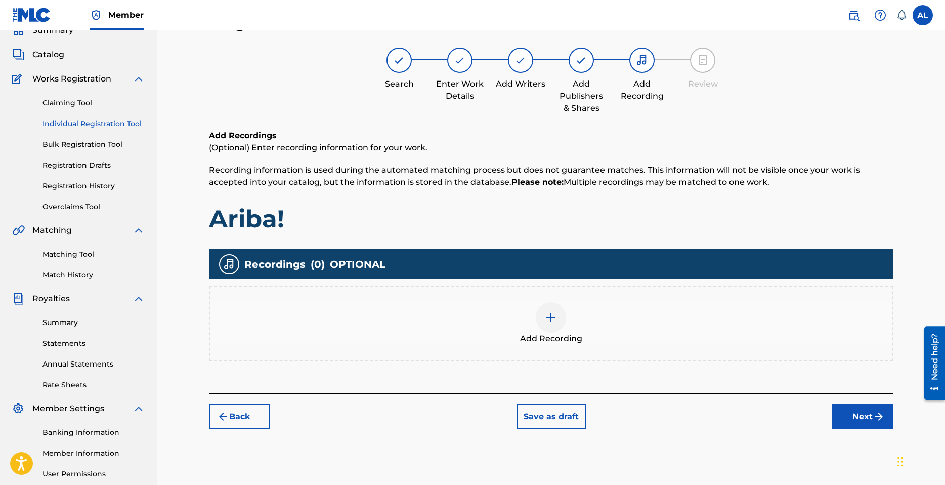
scroll to position [46, 0]
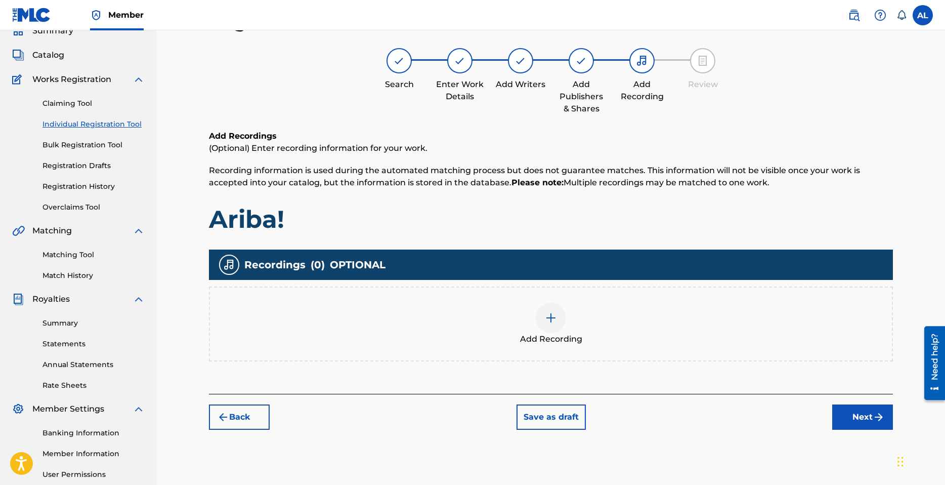
click at [556, 322] on img at bounding box center [551, 318] width 12 height 12
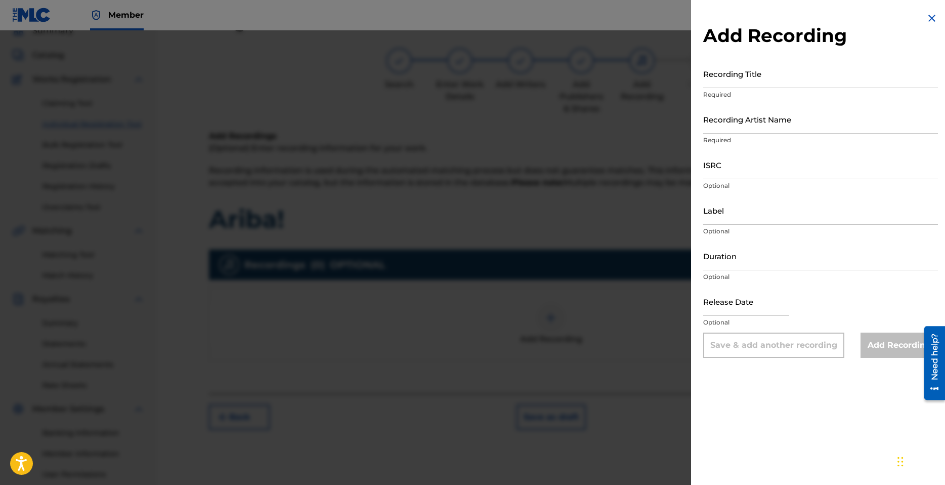
click at [745, 80] on input "Recording Title" at bounding box center [820, 73] width 235 height 29
click at [745, 123] on input "Recording Artist Name" at bounding box center [820, 119] width 235 height 29
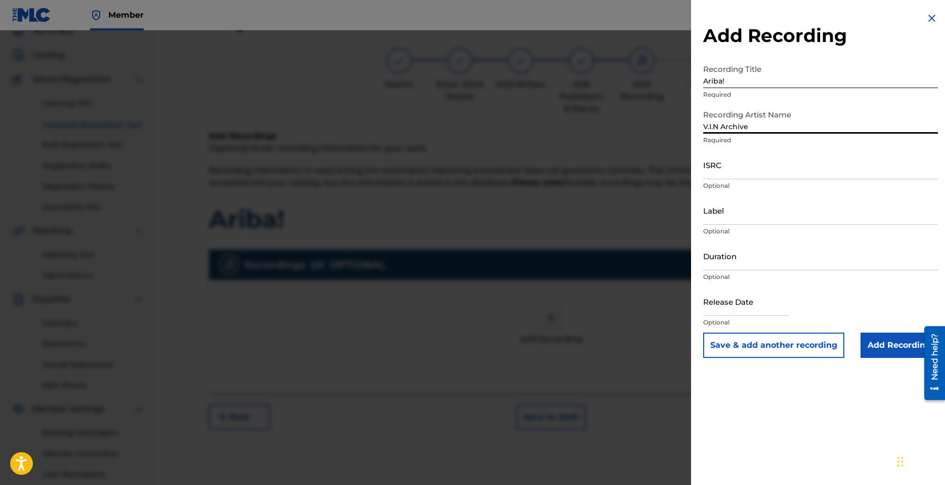
click at [739, 167] on input "ISRC" at bounding box center [820, 164] width 235 height 29
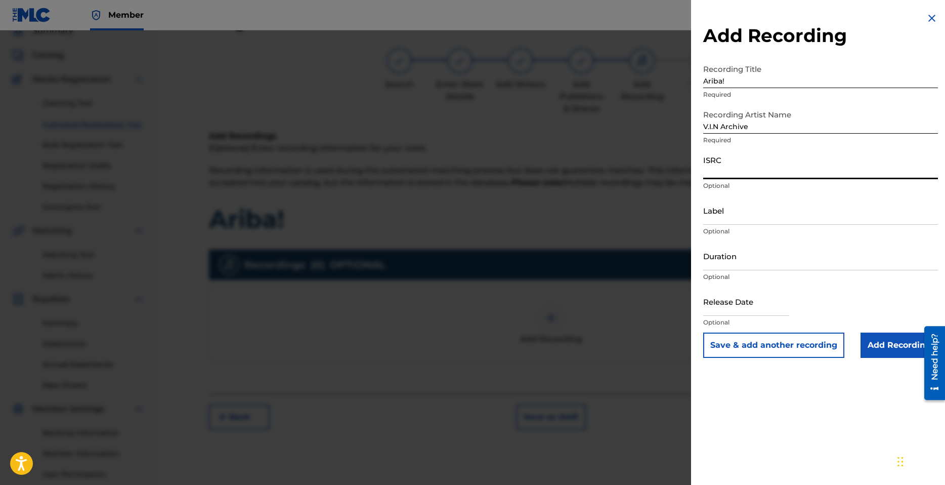
paste input "QZDA42235185"
click at [735, 219] on input "Label" at bounding box center [820, 210] width 235 height 29
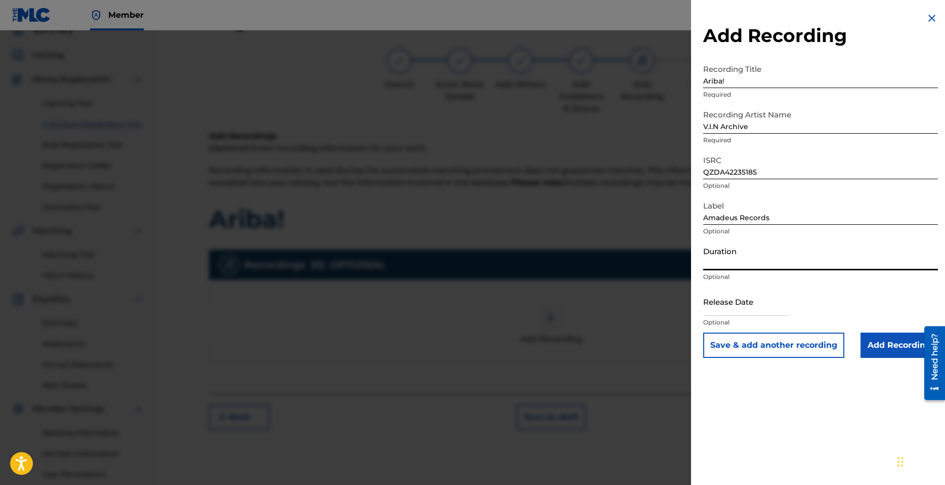
click at [742, 261] on input "Duration" at bounding box center [820, 255] width 235 height 29
click at [749, 255] on input "Duration" at bounding box center [820, 255] width 235 height 29
click at [722, 307] on input "text" at bounding box center [746, 301] width 86 height 29
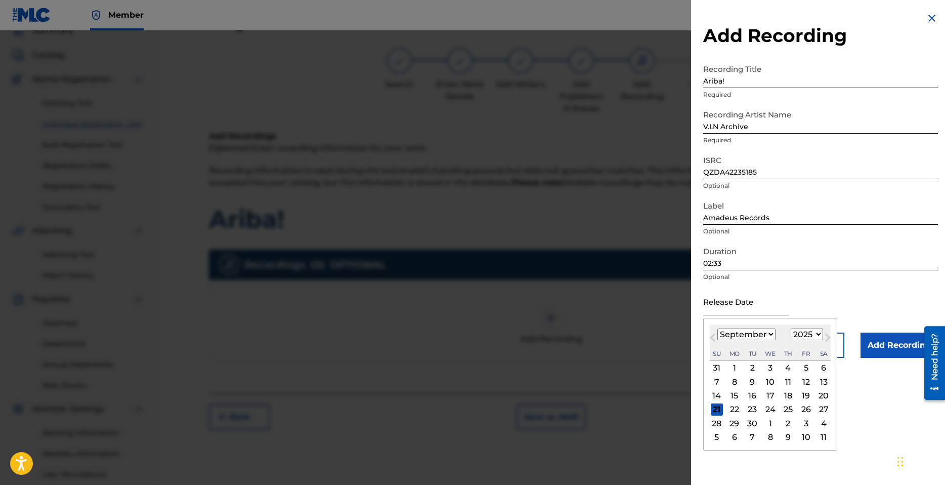
click at [767, 333] on select "January February March April May June July August September October November De…" at bounding box center [747, 334] width 58 height 12
click at [718, 328] on select "January February March April May June July August September October November De…" at bounding box center [747, 334] width 58 height 12
click at [818, 335] on select "1899 1900 1901 1902 1903 1904 1905 1906 1907 1908 1909 1910 1911 1912 1913 1914…" at bounding box center [807, 334] width 32 height 12
click at [791, 328] on select "1899 1900 1901 1902 1903 1904 1905 1906 1907 1908 1909 1910 1911 1912 1913 1914…" at bounding box center [807, 334] width 32 height 12
click at [804, 395] on div "18" at bounding box center [806, 396] width 12 height 12
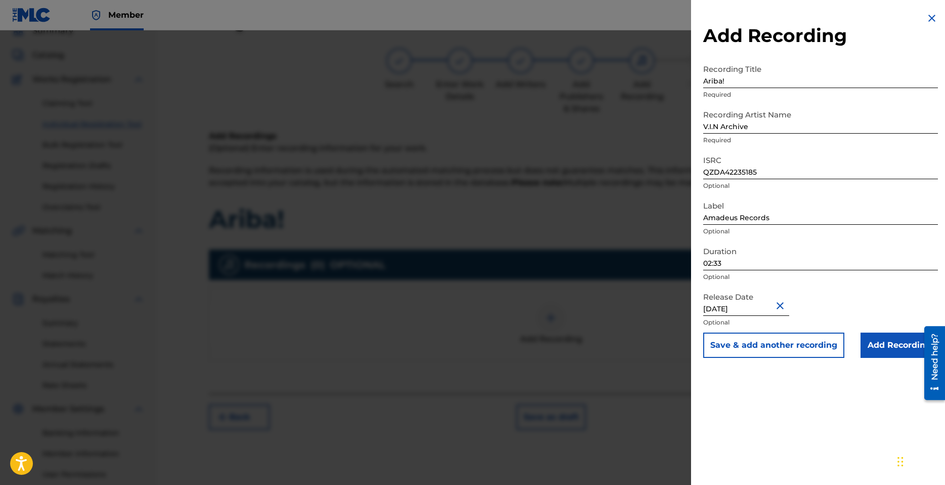
click at [893, 346] on input "Add Recording" at bounding box center [899, 344] width 77 height 25
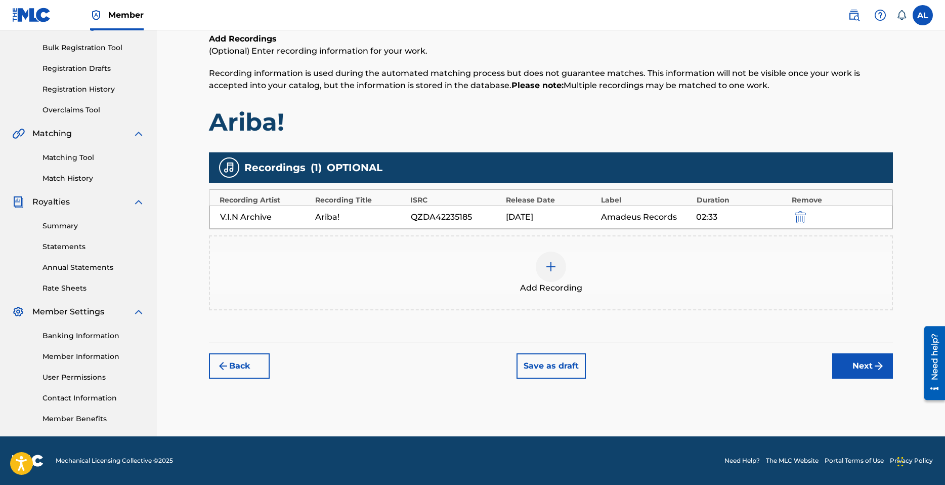
click at [864, 366] on button "Next" at bounding box center [862, 365] width 61 height 25
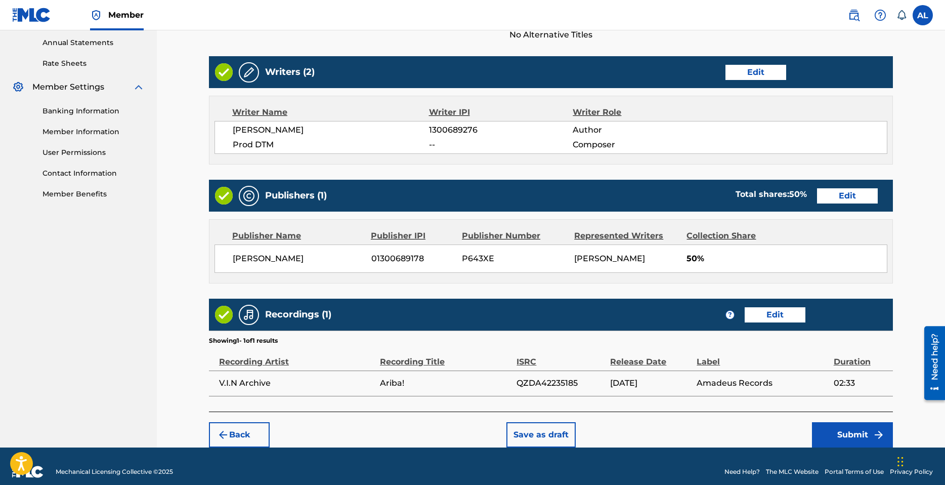
scroll to position [379, 0]
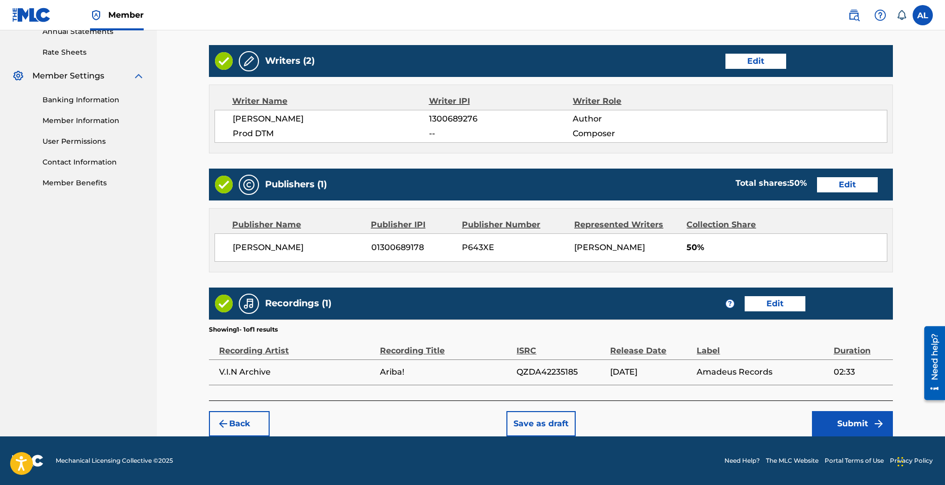
click at [863, 416] on button "Submit" at bounding box center [852, 423] width 81 height 25
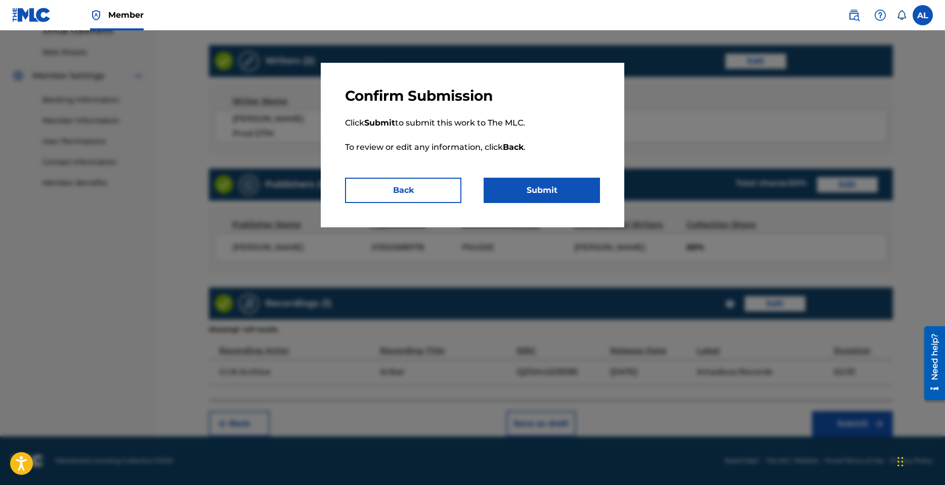
click at [563, 209] on div "Confirm Submission Click Submit to submit this work to The MLC. To review or ed…" at bounding box center [473, 145] width 304 height 164
click at [559, 196] on button "Submit" at bounding box center [542, 190] width 116 height 25
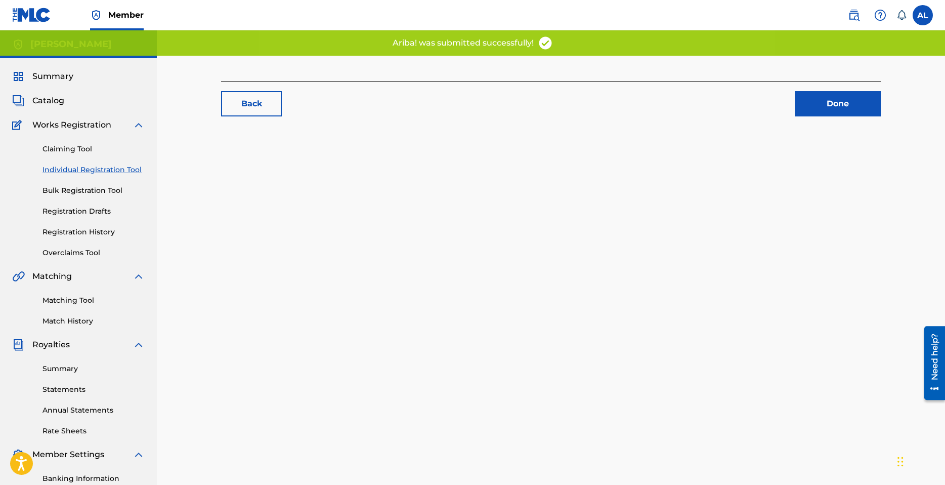
click at [878, 91] on div "Back Done" at bounding box center [551, 98] width 660 height 35
click at [866, 102] on link "Done" at bounding box center [838, 103] width 86 height 25
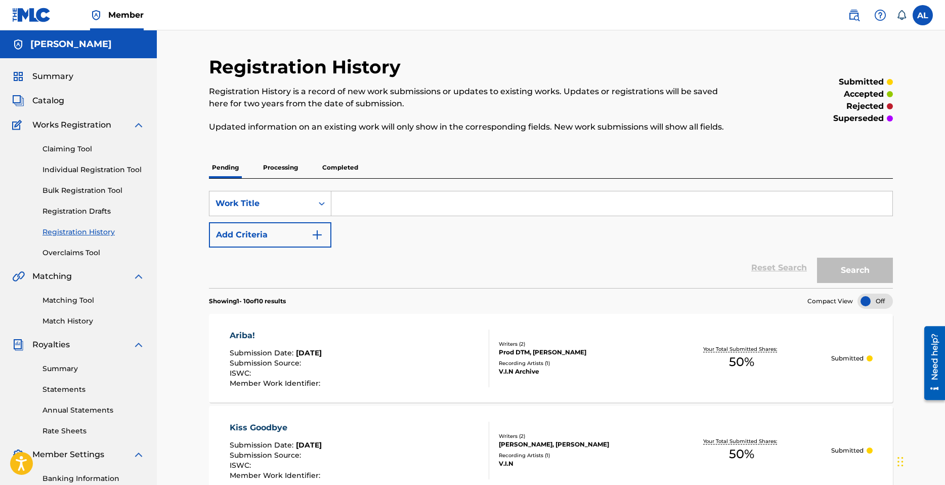
click at [93, 166] on link "Individual Registration Tool" at bounding box center [94, 169] width 102 height 11
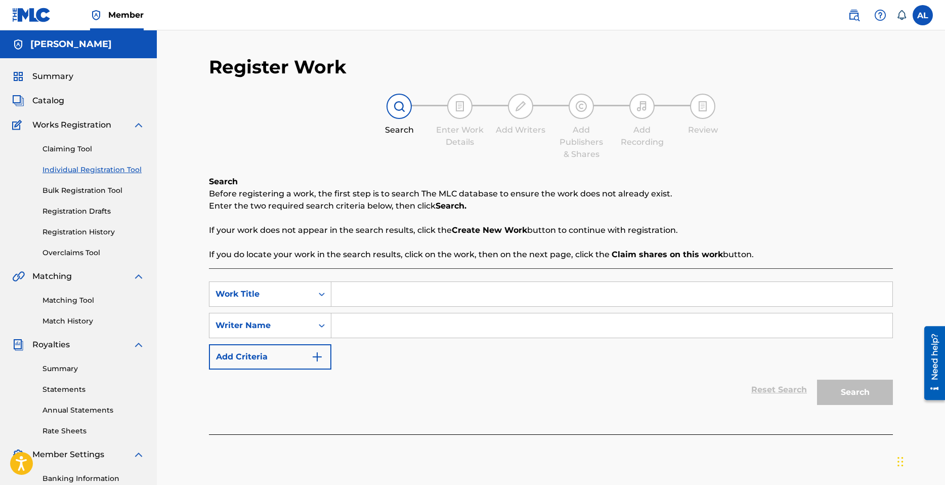
click at [508, 301] on input "Search Form" at bounding box center [611, 294] width 561 height 24
click at [461, 320] on input "Search Form" at bounding box center [611, 325] width 561 height 24
click at [861, 389] on button "Search" at bounding box center [855, 392] width 76 height 25
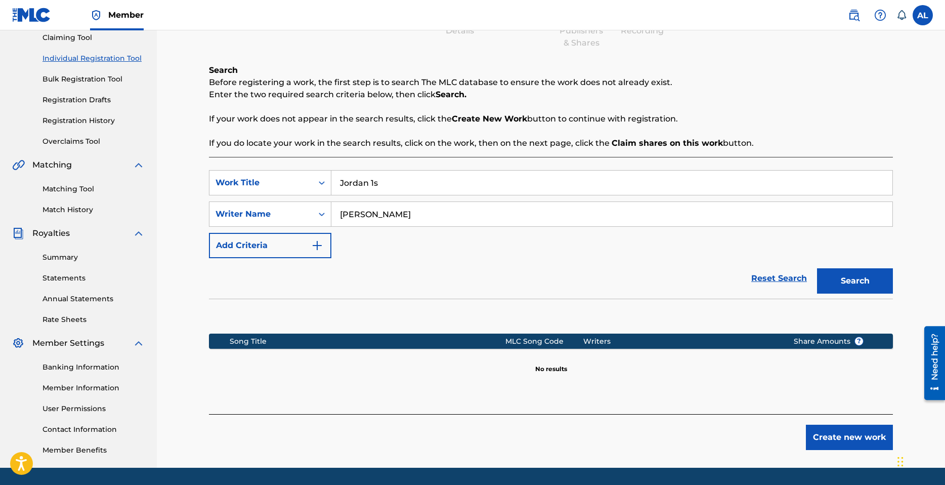
scroll to position [143, 0]
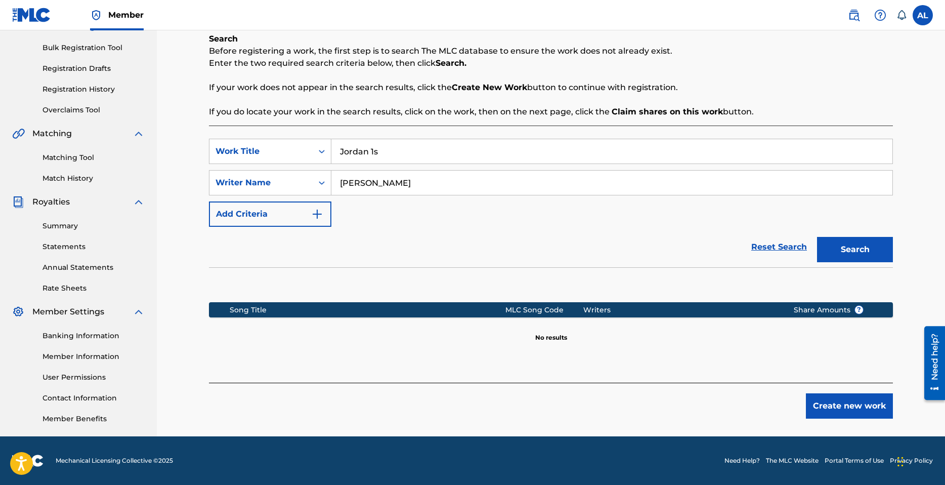
click at [862, 398] on button "Create new work" at bounding box center [849, 405] width 87 height 25
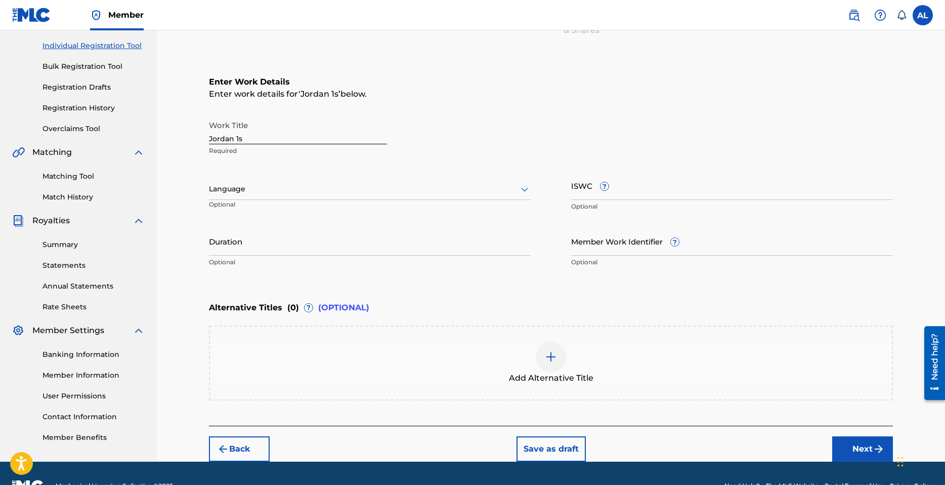
scroll to position [92, 0]
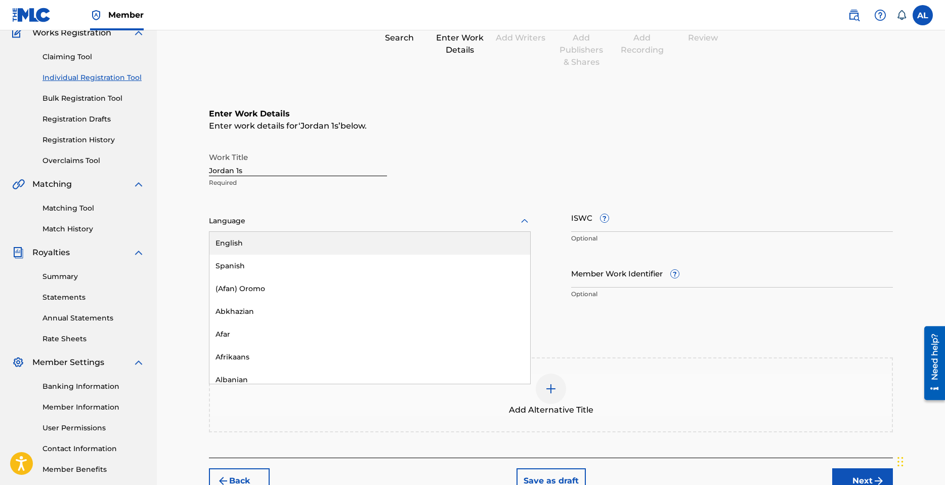
click at [288, 221] on div at bounding box center [370, 221] width 322 height 13
click at [272, 239] on div "English" at bounding box center [369, 243] width 321 height 23
click at [621, 222] on input "ISWC ?" at bounding box center [732, 217] width 322 height 29
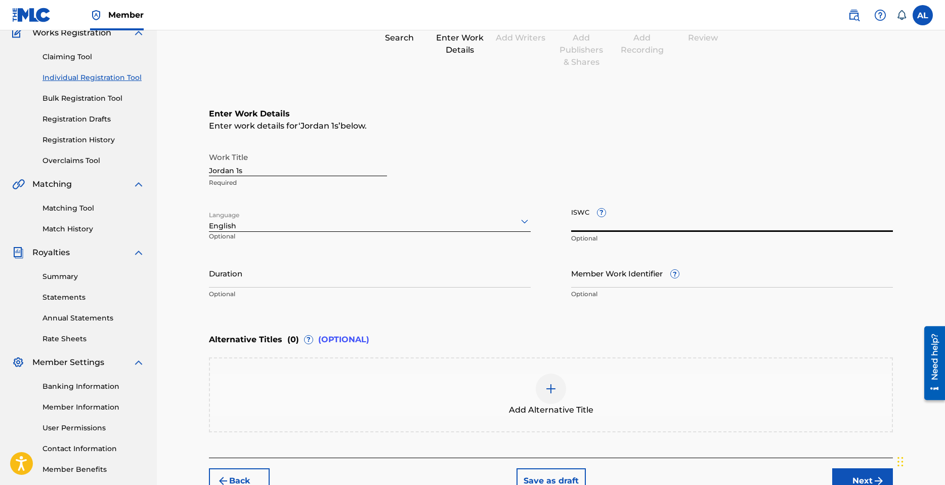
click at [326, 280] on input "Duration" at bounding box center [370, 273] width 322 height 29
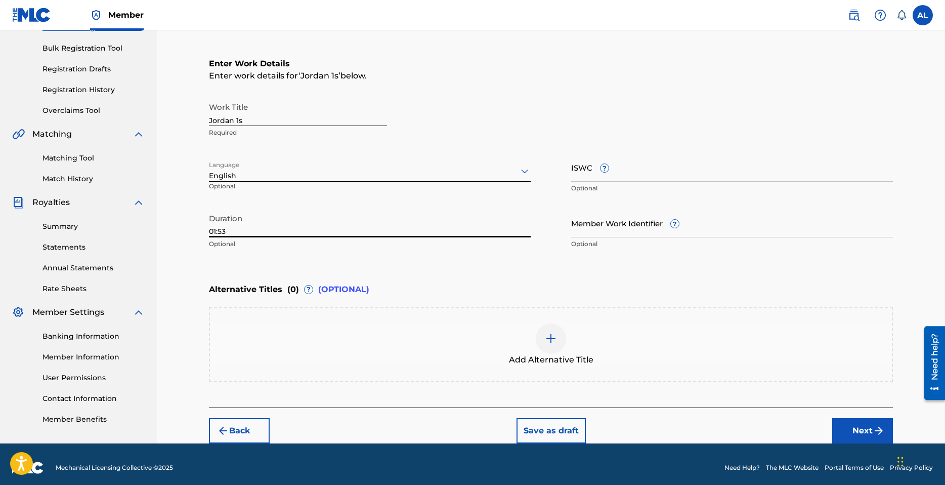
scroll to position [143, 0]
click at [872, 425] on button "Next" at bounding box center [862, 429] width 61 height 25
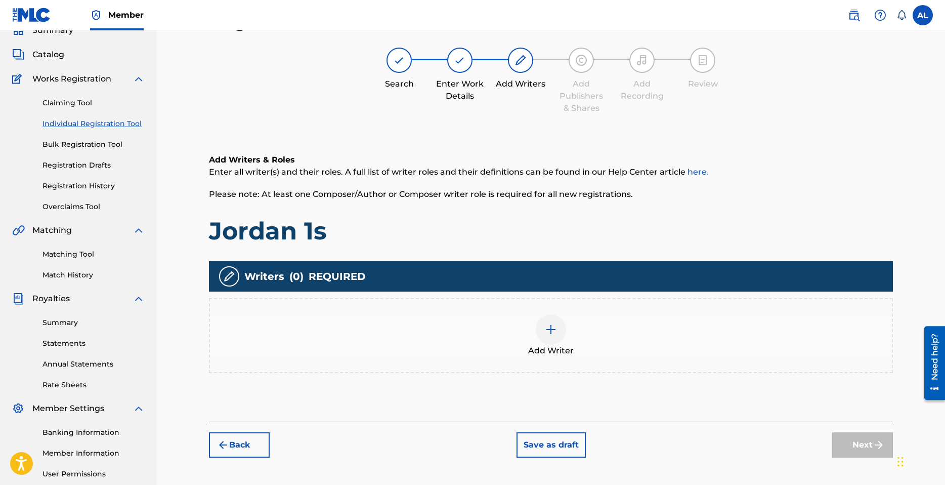
scroll to position [46, 0]
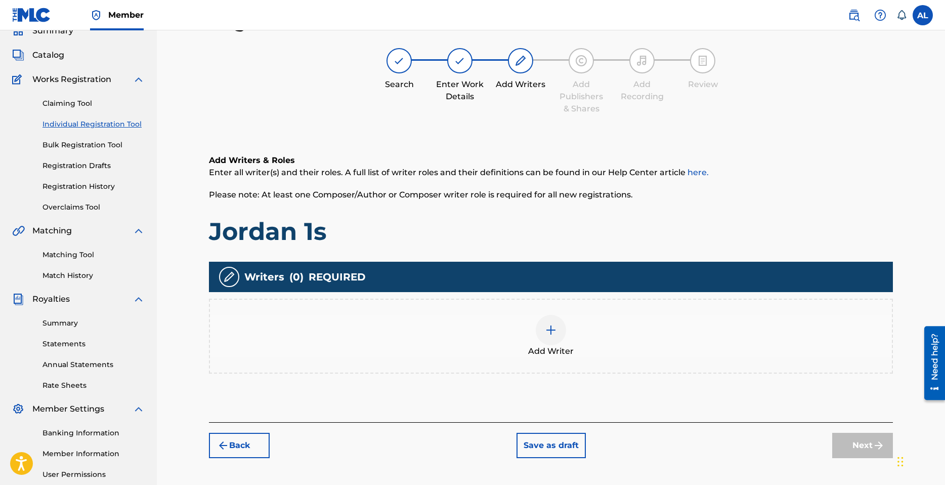
click at [554, 337] on div at bounding box center [551, 330] width 30 height 30
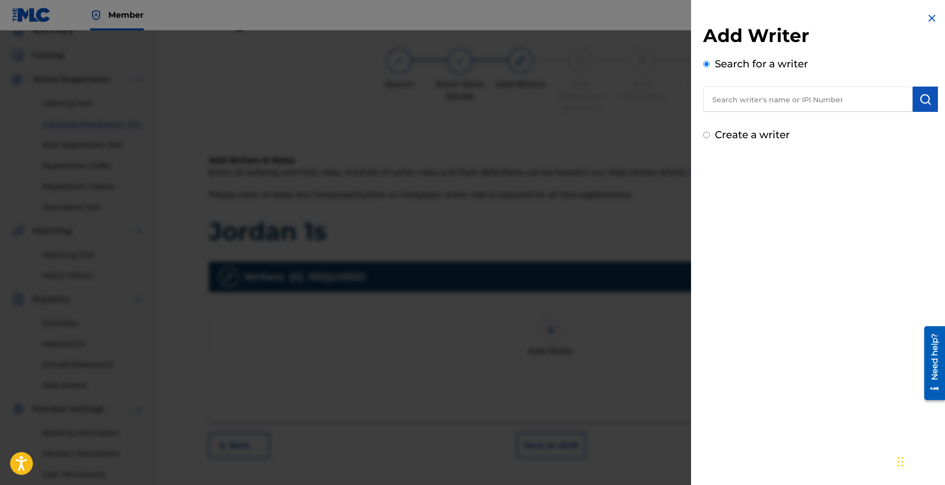
click at [805, 105] on input "text" at bounding box center [807, 99] width 209 height 25
click at [756, 133] on label "Create a writer" at bounding box center [752, 135] width 75 height 12
click at [710, 133] on input "Create a writer" at bounding box center [706, 135] width 7 height 7
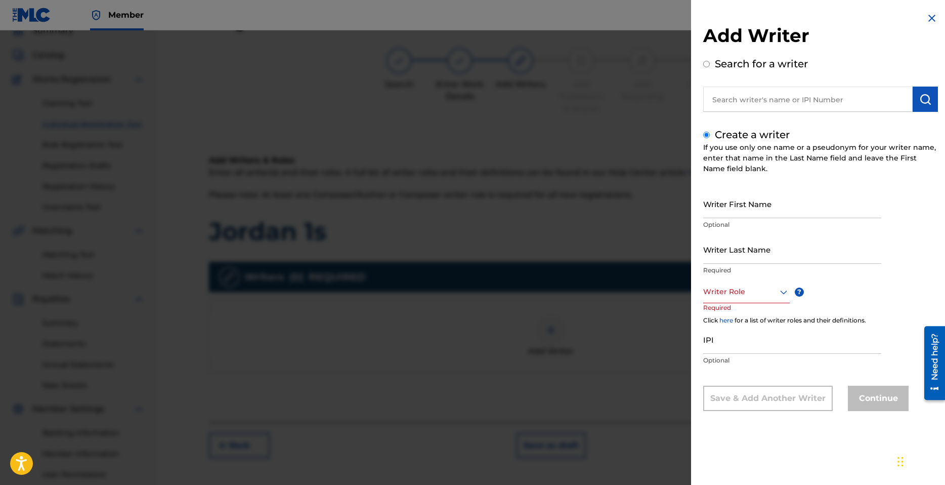
click at [760, 204] on input "Writer First Name" at bounding box center [792, 203] width 178 height 29
click at [757, 251] on input "Writer Last Name" at bounding box center [792, 249] width 178 height 29
click at [743, 293] on div at bounding box center [746, 291] width 87 height 13
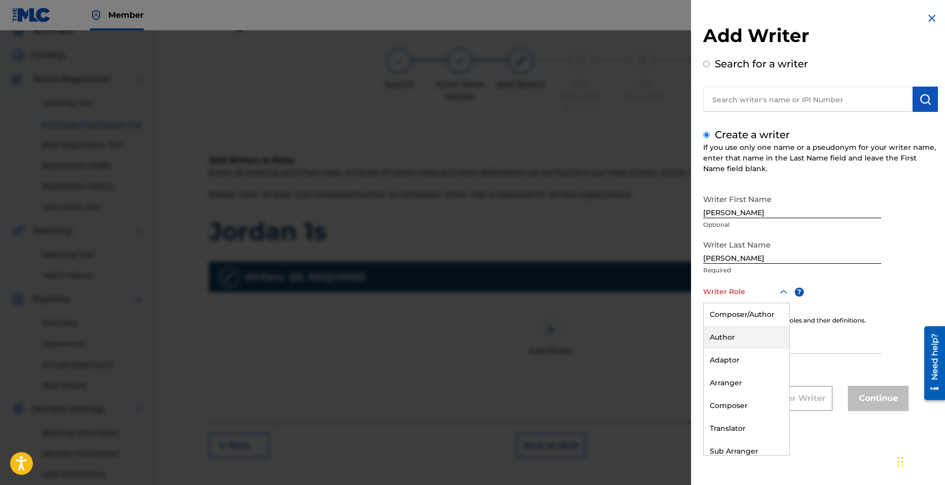
click at [736, 334] on div "Author" at bounding box center [747, 337] width 86 height 23
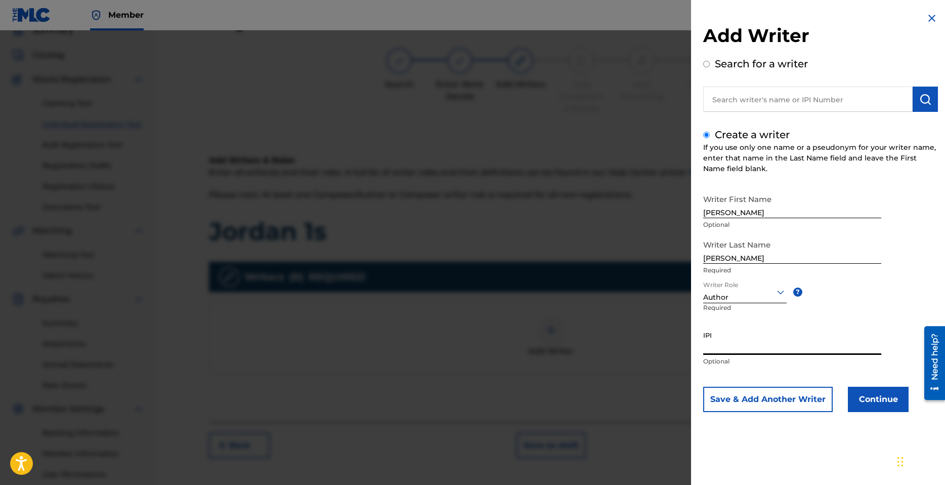
click at [732, 345] on input "IPI" at bounding box center [792, 340] width 178 height 29
paste input "1300689276"
click at [873, 401] on button "Continue" at bounding box center [878, 399] width 61 height 25
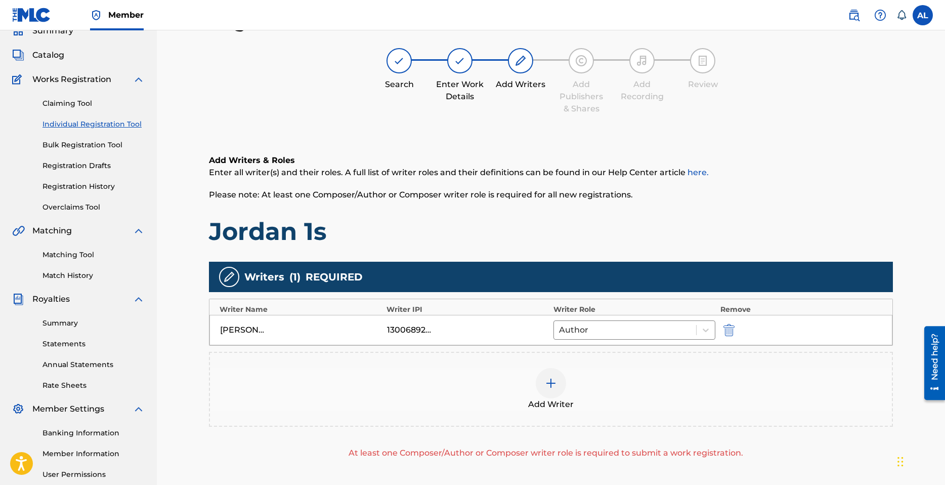
click at [550, 385] on img at bounding box center [551, 383] width 12 height 12
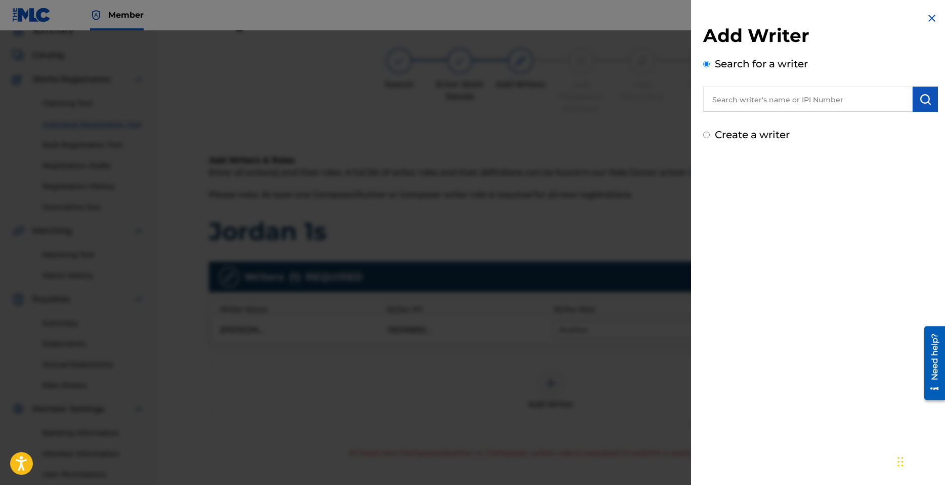
click at [745, 134] on label "Create a writer" at bounding box center [752, 135] width 75 height 12
click at [710, 134] on input "Create a writer" at bounding box center [706, 135] width 7 height 7
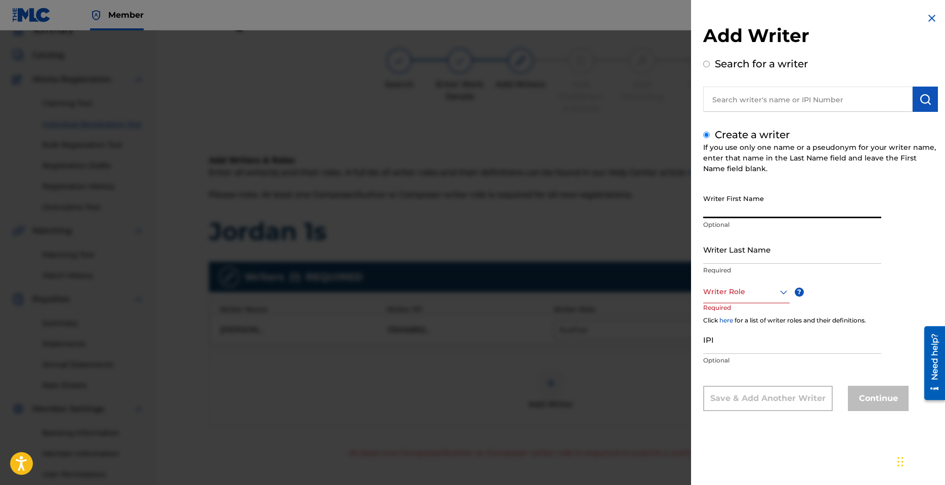
click at [748, 203] on input "Writer First Name" at bounding box center [792, 203] width 178 height 29
click at [750, 254] on input "Writer Last Name" at bounding box center [792, 249] width 178 height 29
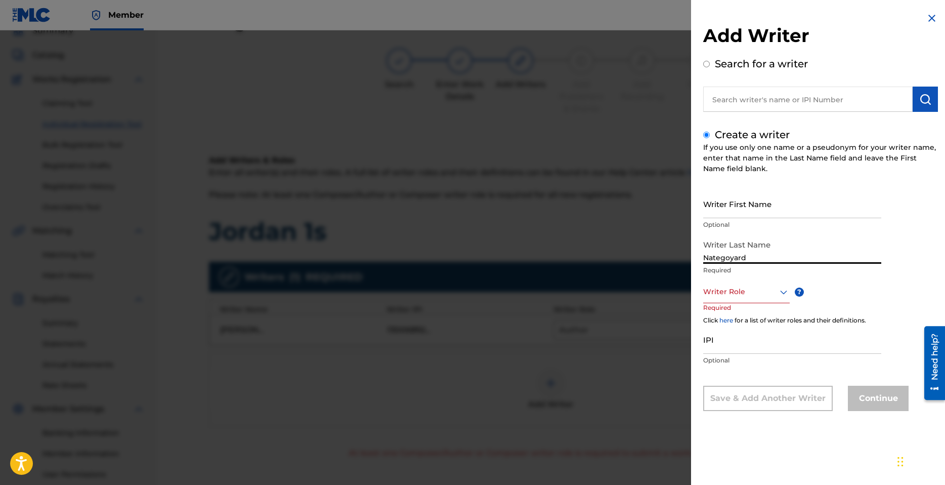
click at [739, 296] on div at bounding box center [746, 291] width 87 height 13
click at [735, 407] on div "Composer" at bounding box center [747, 405] width 86 height 23
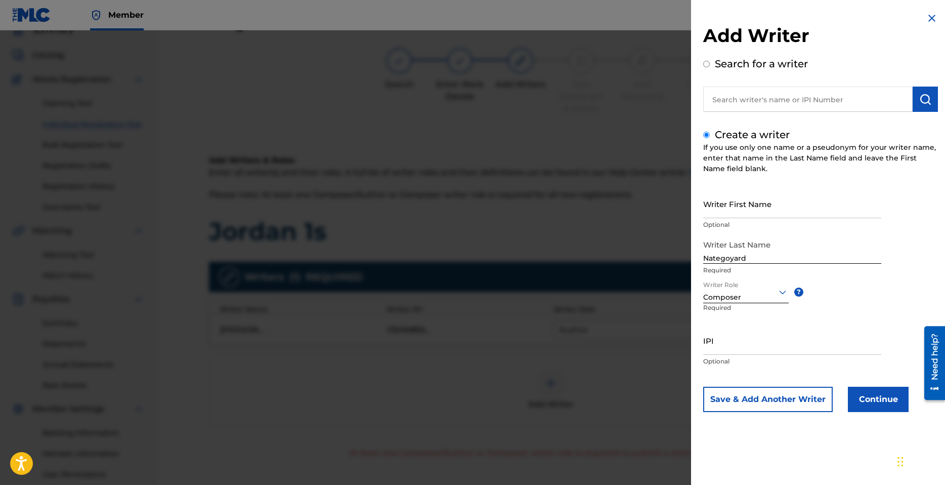
click at [874, 399] on button "Continue" at bounding box center [878, 399] width 61 height 25
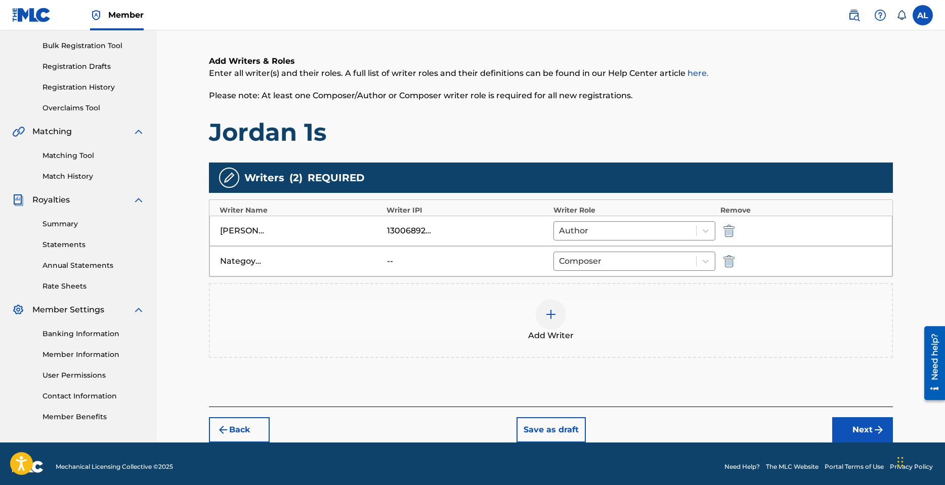
scroll to position [147, 0]
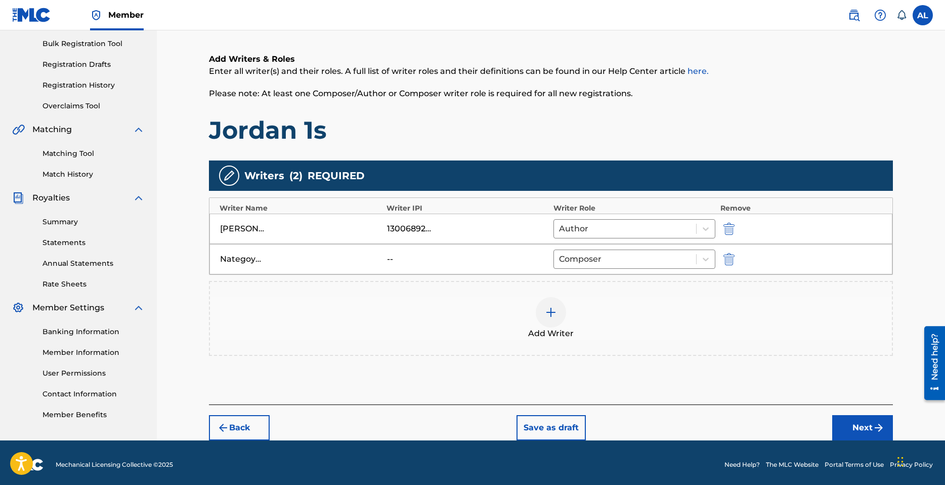
click at [855, 422] on button "Next" at bounding box center [862, 427] width 61 height 25
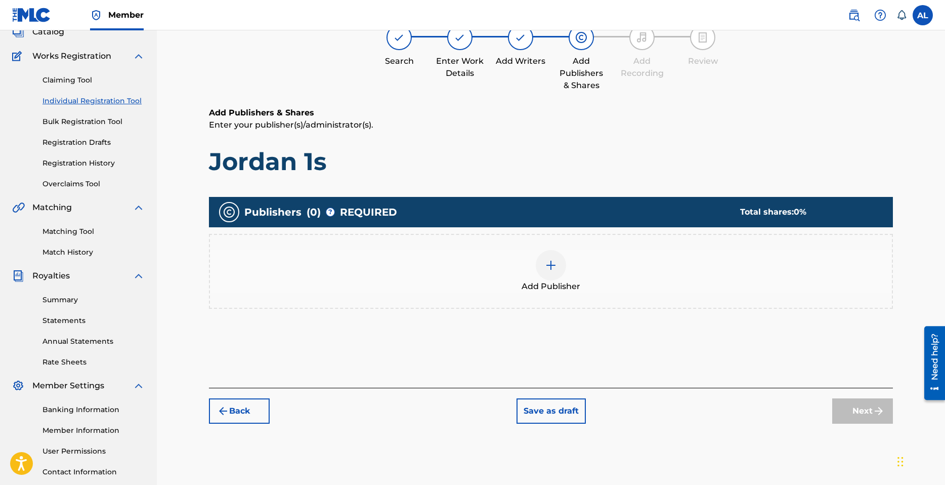
scroll to position [46, 0]
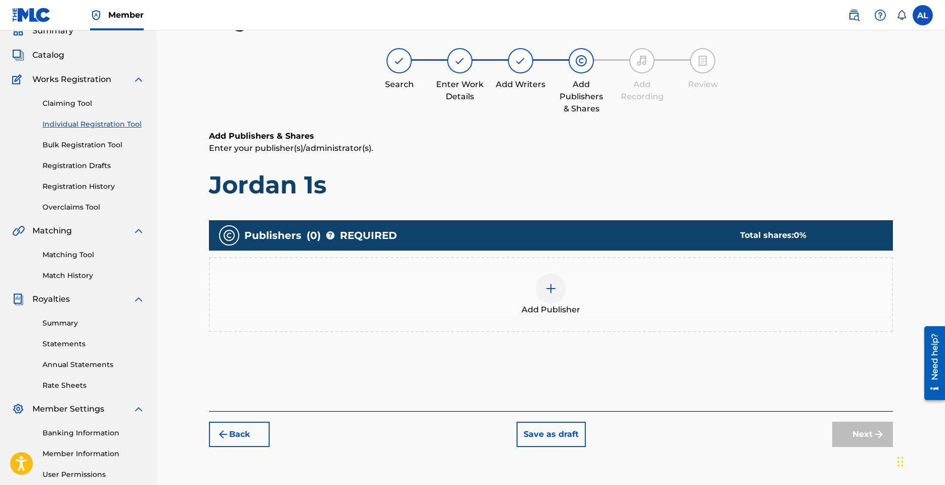
click at [564, 297] on div "Add Publisher" at bounding box center [551, 294] width 682 height 43
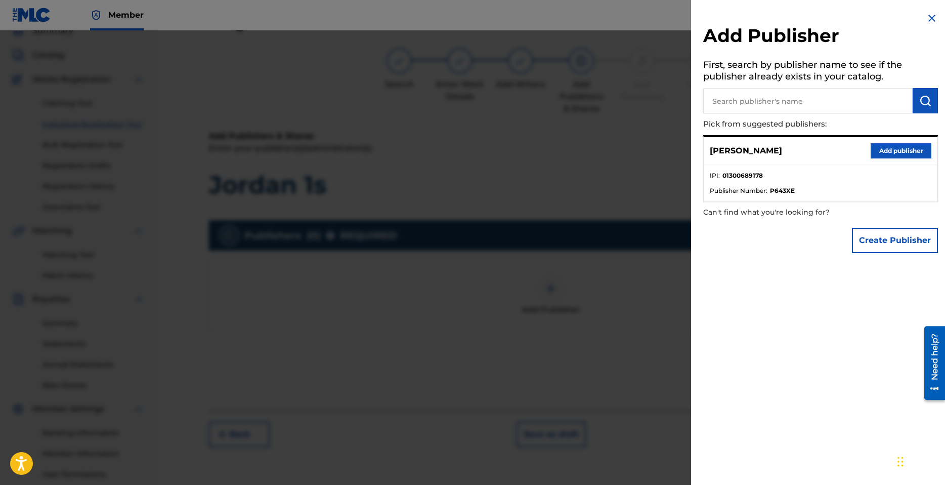
click at [891, 152] on button "Add publisher" at bounding box center [901, 150] width 61 height 15
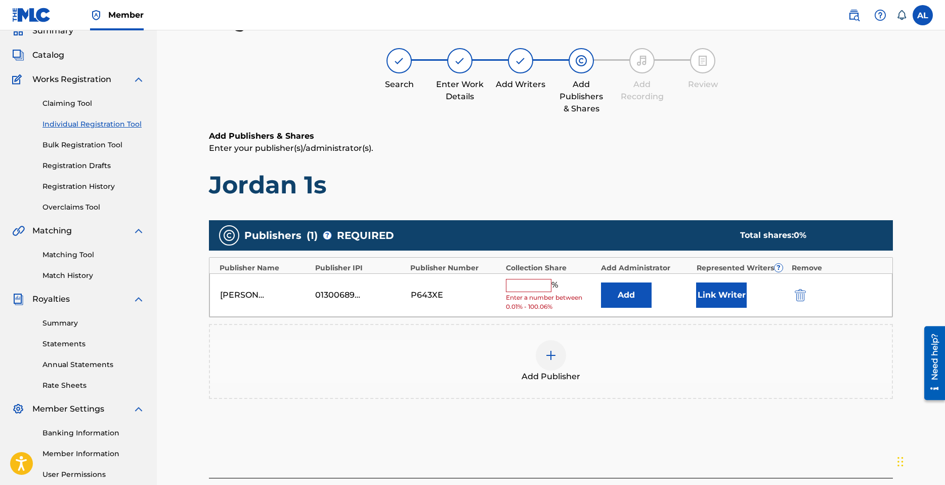
click at [528, 287] on input "text" at bounding box center [529, 285] width 46 height 13
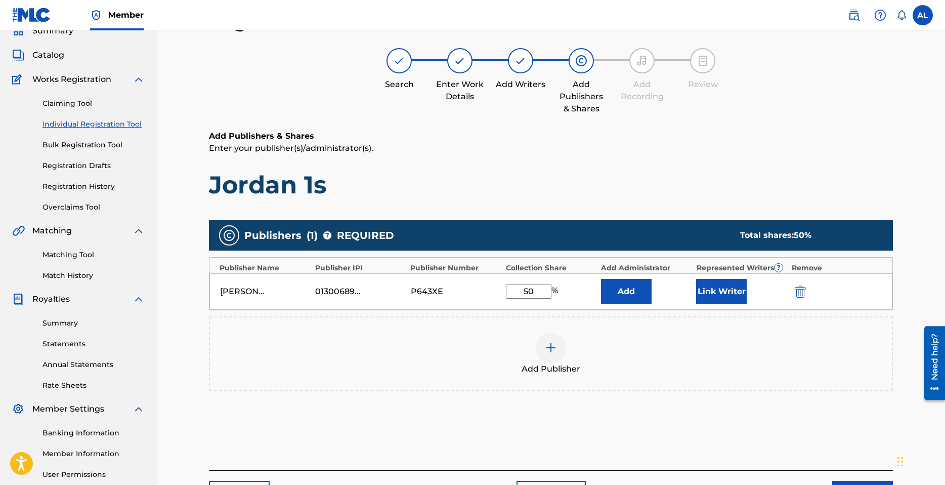
click at [724, 292] on button "Link Writer" at bounding box center [721, 291] width 51 height 25
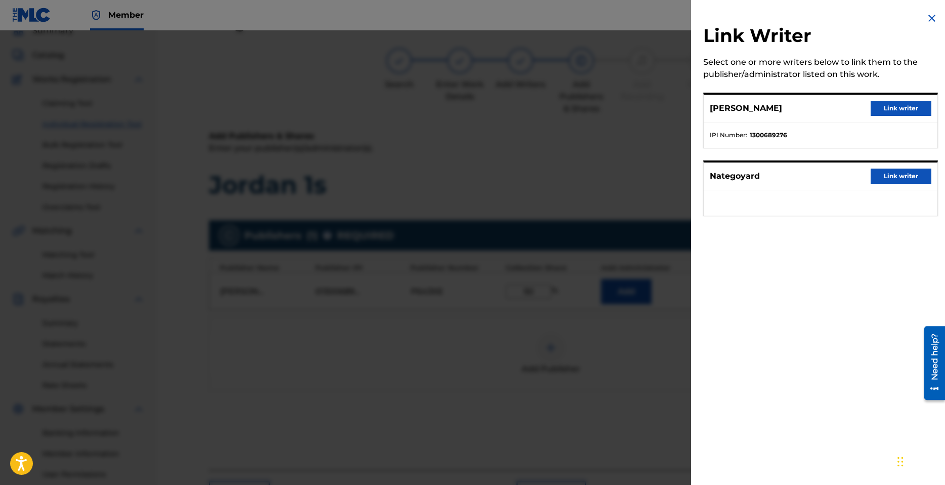
click at [900, 110] on button "Link writer" at bounding box center [901, 108] width 61 height 15
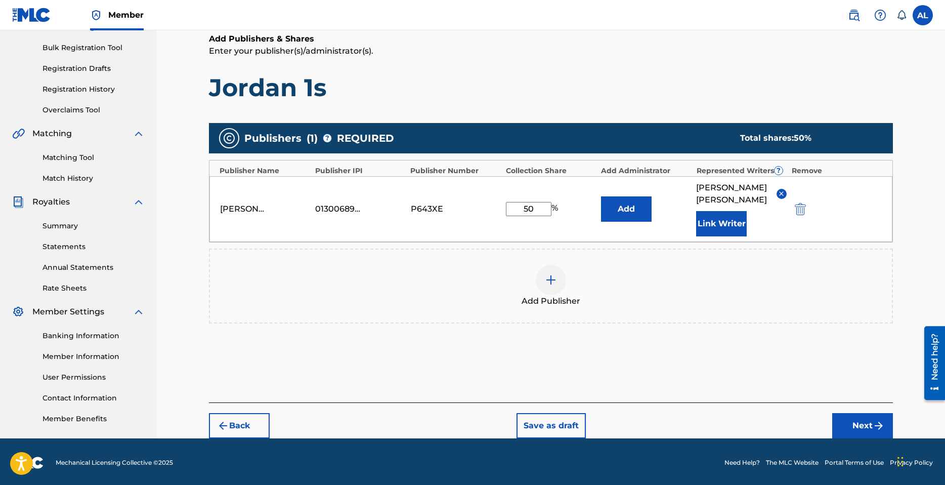
click at [861, 415] on button "Next" at bounding box center [862, 425] width 61 height 25
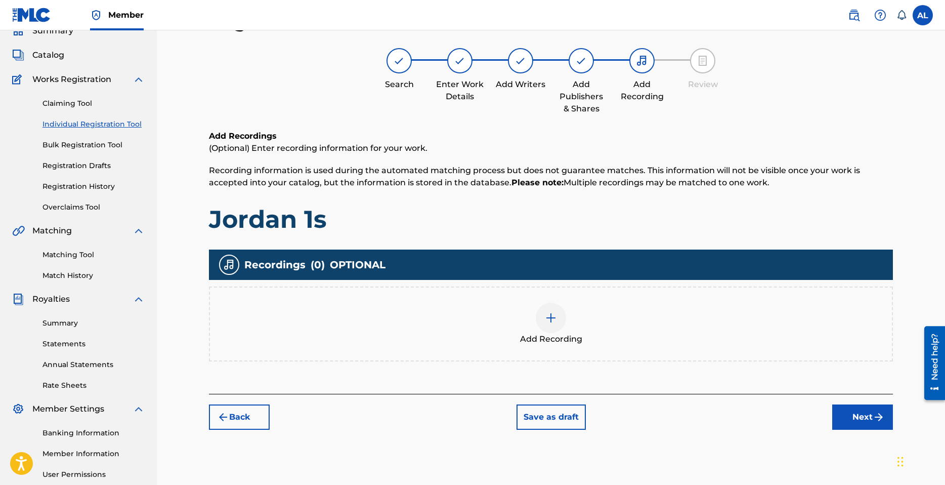
click at [558, 329] on div at bounding box center [551, 318] width 30 height 30
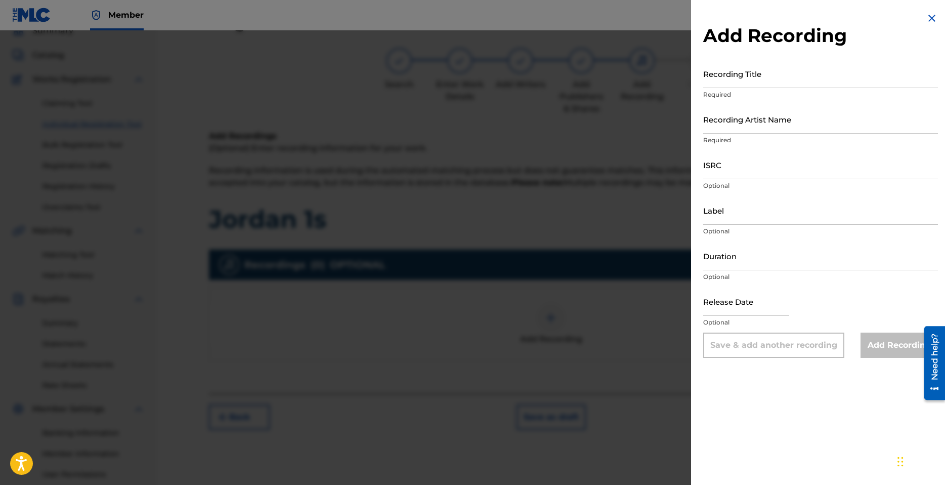
click at [732, 76] on input "Recording Title" at bounding box center [820, 73] width 235 height 29
click at [752, 118] on input "Recording Artist Name" at bounding box center [820, 119] width 235 height 29
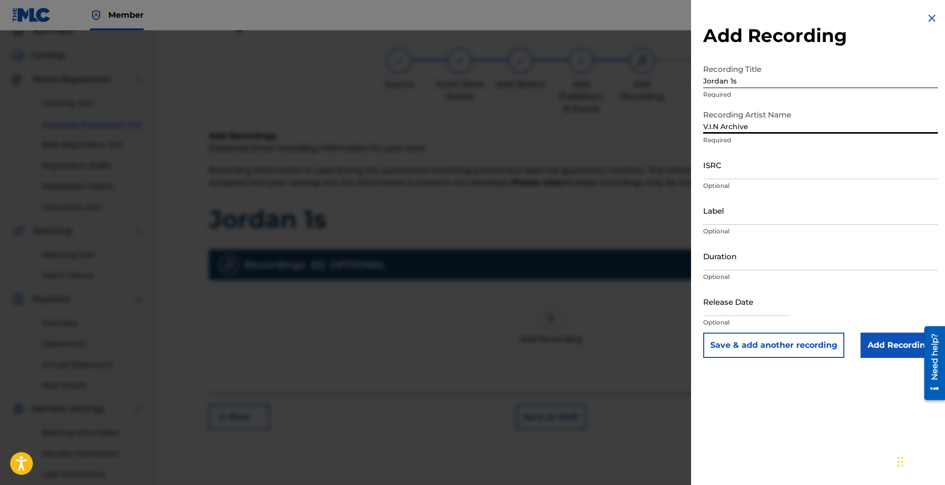
click at [742, 173] on input "ISRC" at bounding box center [820, 164] width 235 height 29
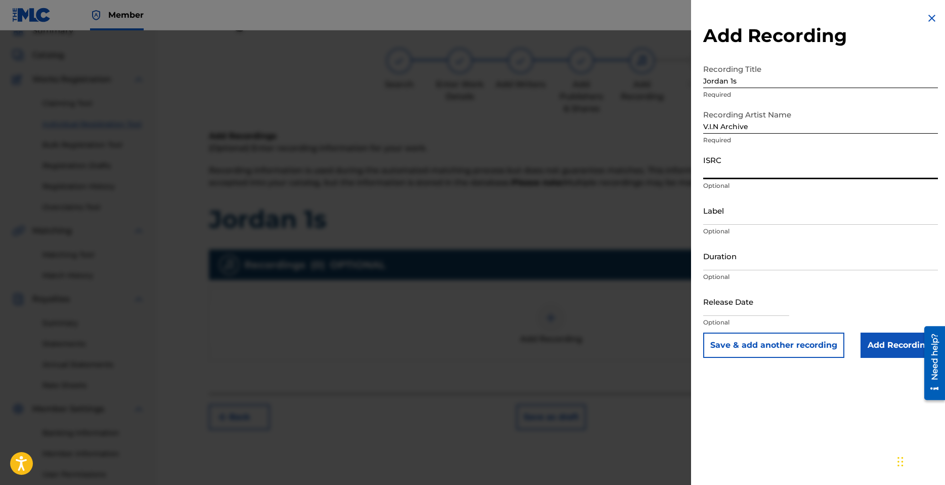
paste input "QZTAS2154962"
click at [741, 220] on input "Label" at bounding box center [820, 210] width 235 height 29
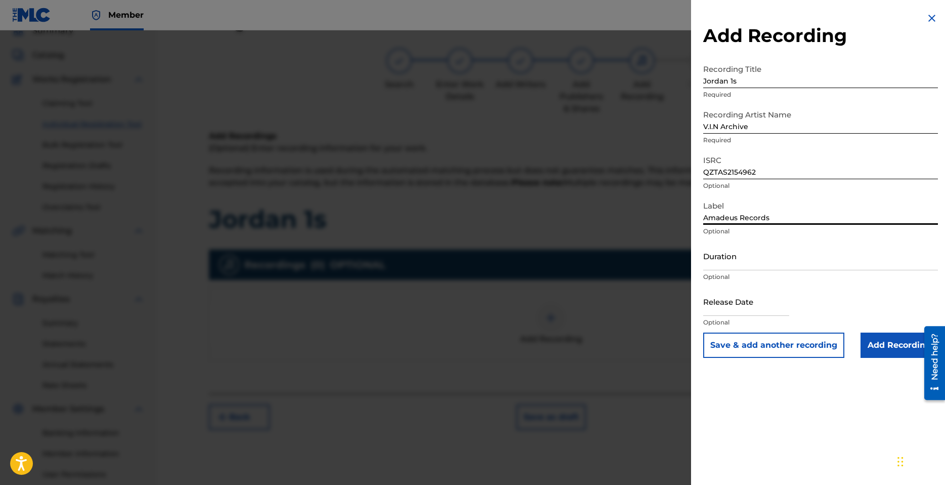
click at [761, 256] on input "Duration" at bounding box center [820, 255] width 235 height 29
click at [742, 307] on input "text" at bounding box center [746, 301] width 86 height 29
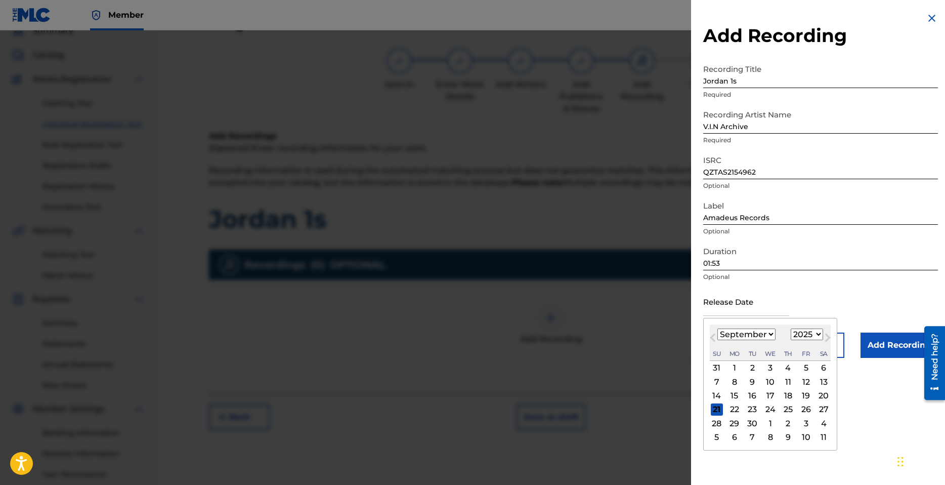
click at [765, 334] on select "January February March April May June July August September October November De…" at bounding box center [747, 334] width 58 height 12
click at [718, 328] on select "January February March April May June July August September October November De…" at bounding box center [747, 334] width 58 height 12
click at [820, 334] on button "Next Month" at bounding box center [828, 339] width 16 height 16
click at [817, 332] on select "1899 1900 1901 1902 1903 1904 1905 1906 1907 1908 1909 1910 1911 1912 1913 1914…" at bounding box center [807, 334] width 32 height 12
click at [791, 328] on select "1899 1900 1901 1902 1903 1904 1905 1906 1907 1908 1909 1910 1911 1912 1913 1914…" at bounding box center [807, 334] width 32 height 12
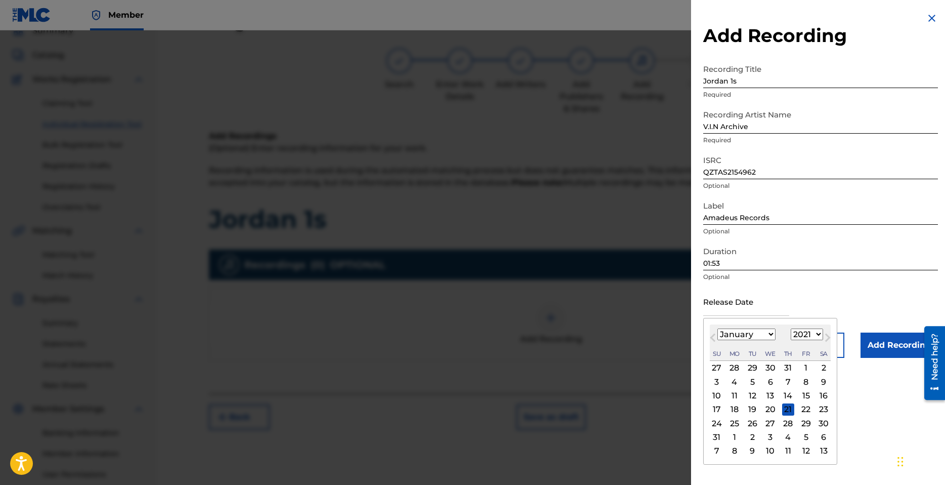
click at [770, 333] on select "January February March April May June July August September October November De…" at bounding box center [747, 334] width 58 height 12
click at [718, 328] on select "January February March April May June July August September October November De…" at bounding box center [747, 334] width 58 height 12
click at [771, 406] on div "22" at bounding box center [771, 409] width 12 height 12
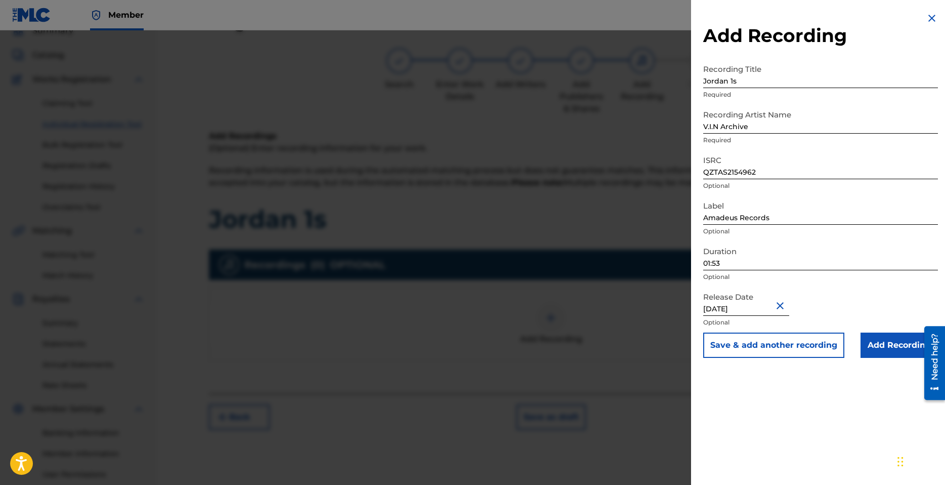
click at [893, 345] on input "Add Recording" at bounding box center [899, 344] width 77 height 25
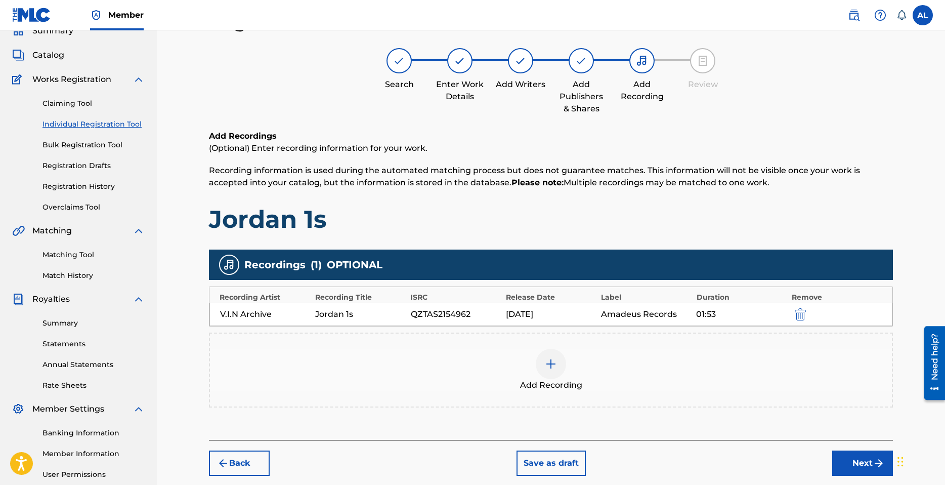
click at [871, 464] on button "Next" at bounding box center [862, 462] width 61 height 25
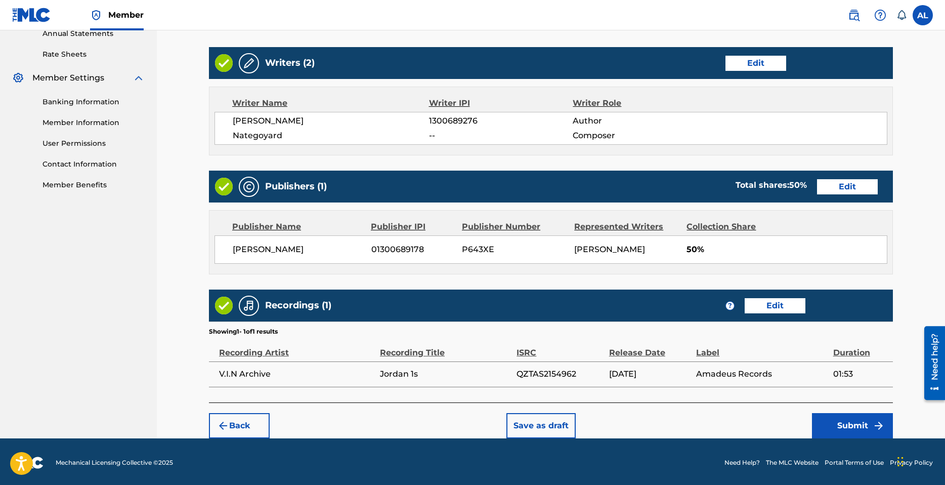
scroll to position [379, 0]
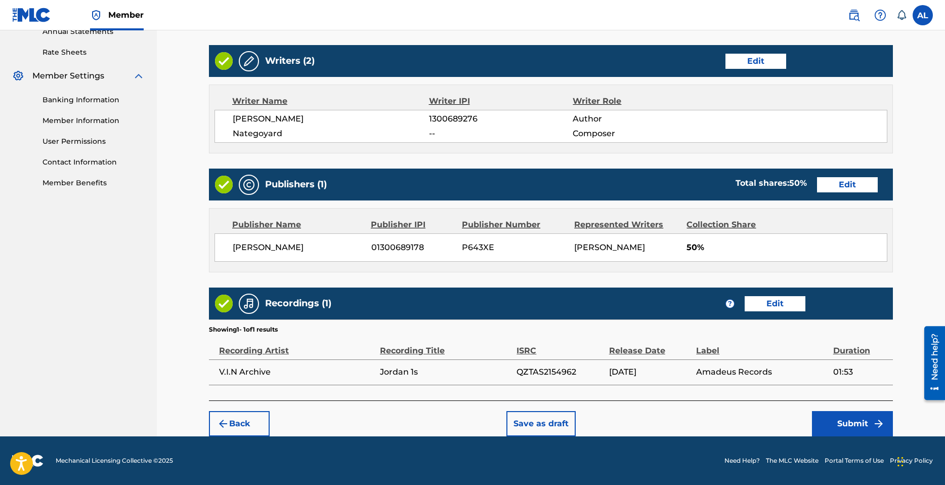
click at [870, 422] on button "Submit" at bounding box center [852, 423] width 81 height 25
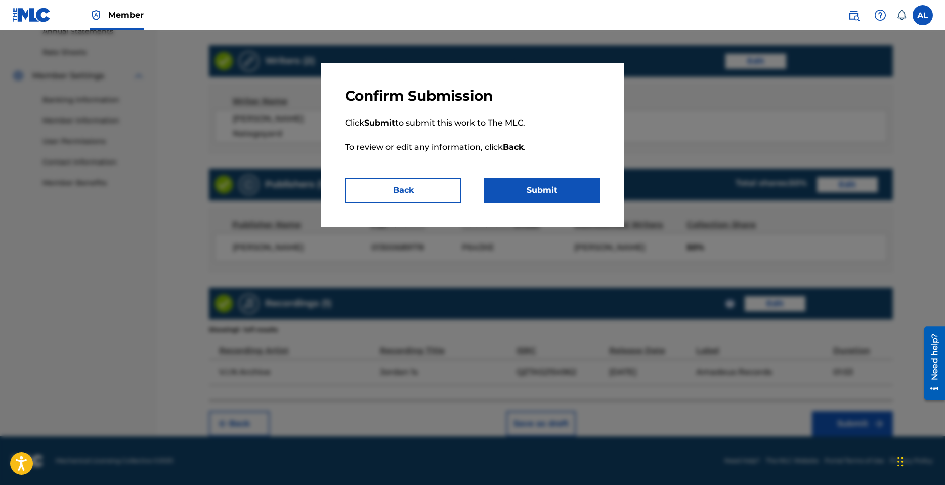
click at [534, 177] on p "Click Submit to submit this work to The MLC. To review or edit any information,…" at bounding box center [472, 141] width 255 height 73
click at [578, 185] on button "Submit" at bounding box center [542, 190] width 116 height 25
click at [580, 191] on button "Submit" at bounding box center [542, 190] width 116 height 25
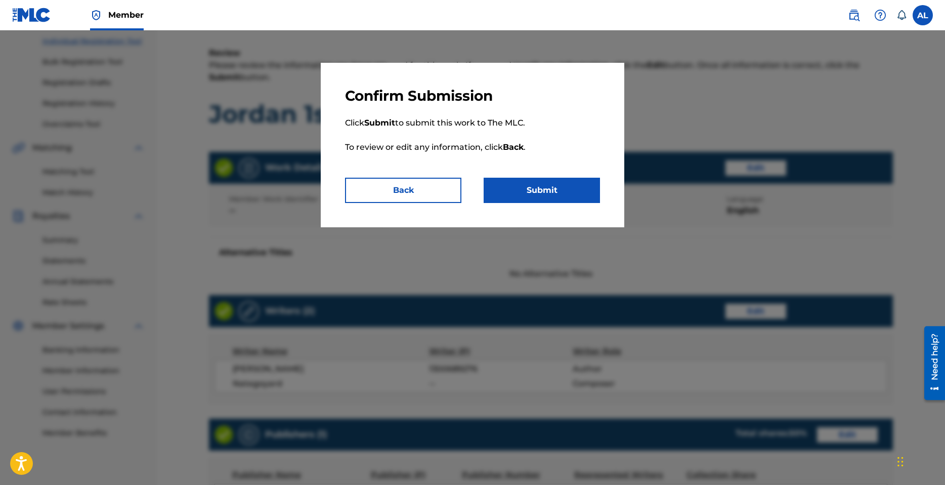
scroll to position [0, 0]
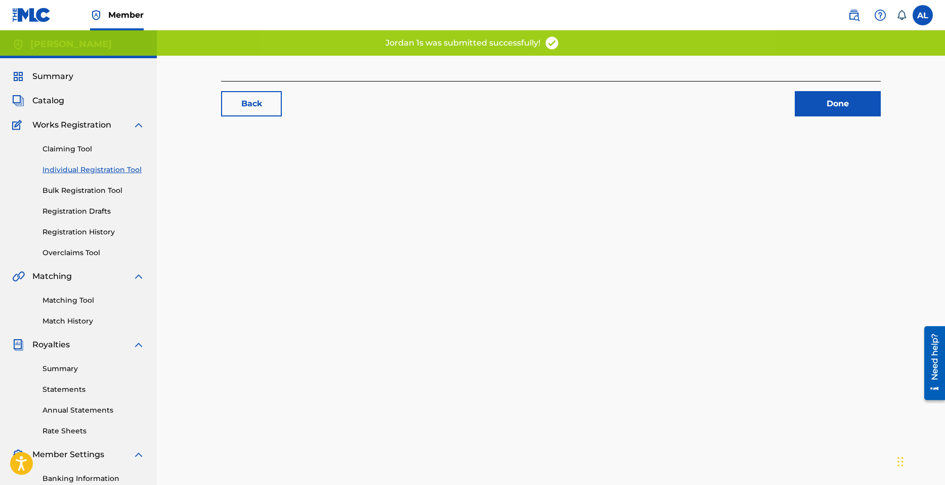
click at [836, 104] on link "Done" at bounding box center [838, 103] width 86 height 25
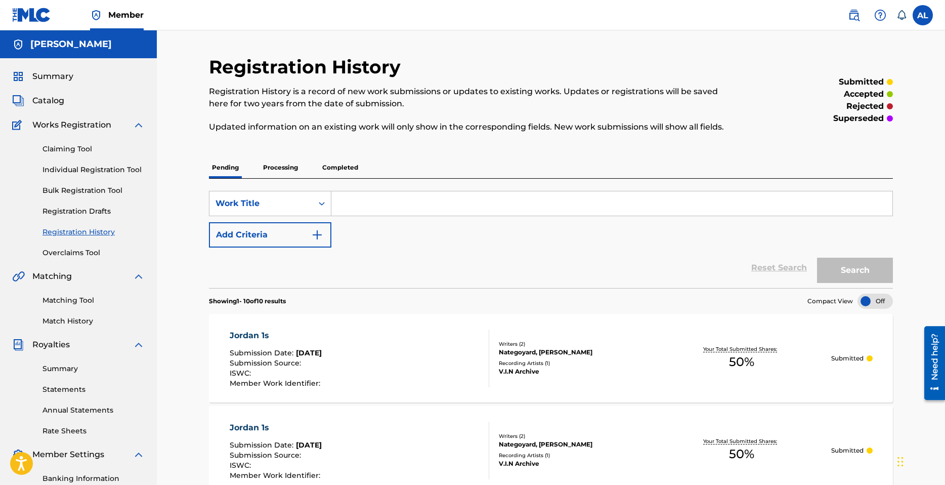
click at [76, 164] on div "Claiming Tool Individual Registration Tool Bulk Registration Tool Registration …" at bounding box center [78, 194] width 133 height 127
click at [93, 173] on link "Individual Registration Tool" at bounding box center [94, 169] width 102 height 11
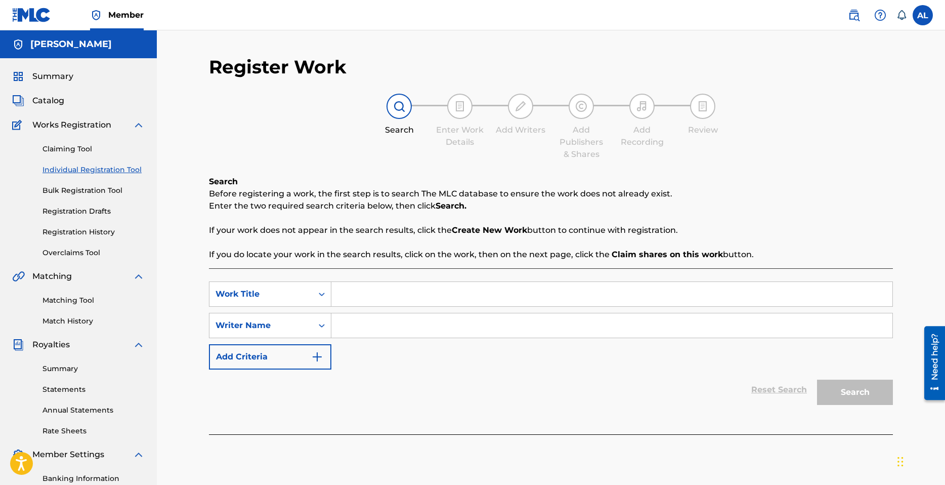
click at [384, 301] on input "Search Form" at bounding box center [611, 294] width 561 height 24
click at [362, 330] on input "Search Form" at bounding box center [611, 325] width 561 height 24
click at [857, 390] on button "Search" at bounding box center [855, 392] width 76 height 25
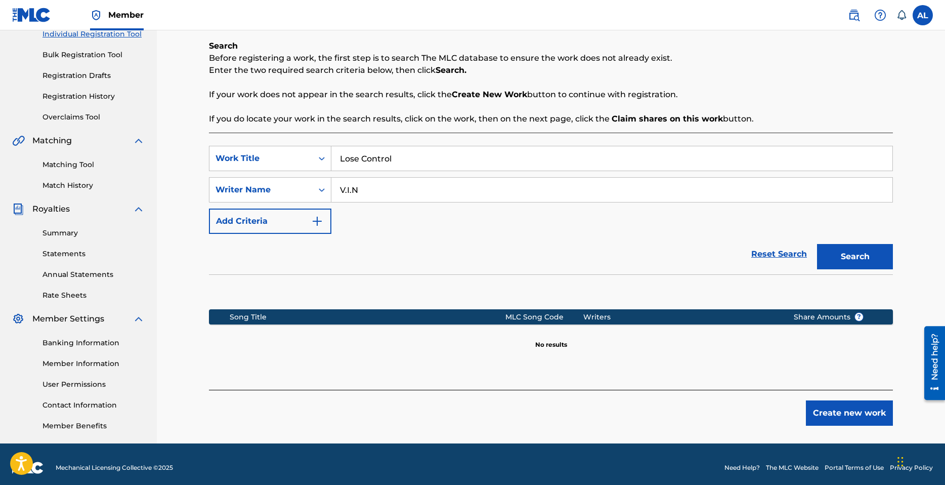
scroll to position [143, 0]
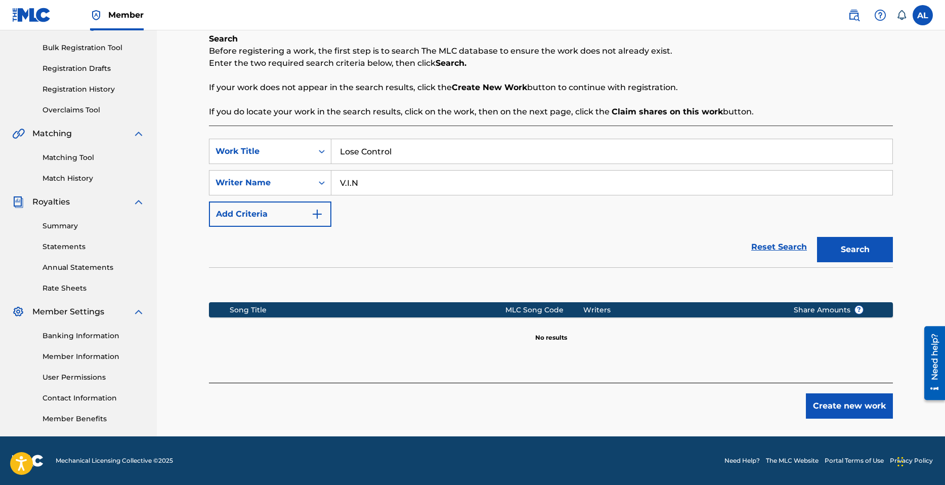
click at [853, 403] on button "Create new work" at bounding box center [849, 405] width 87 height 25
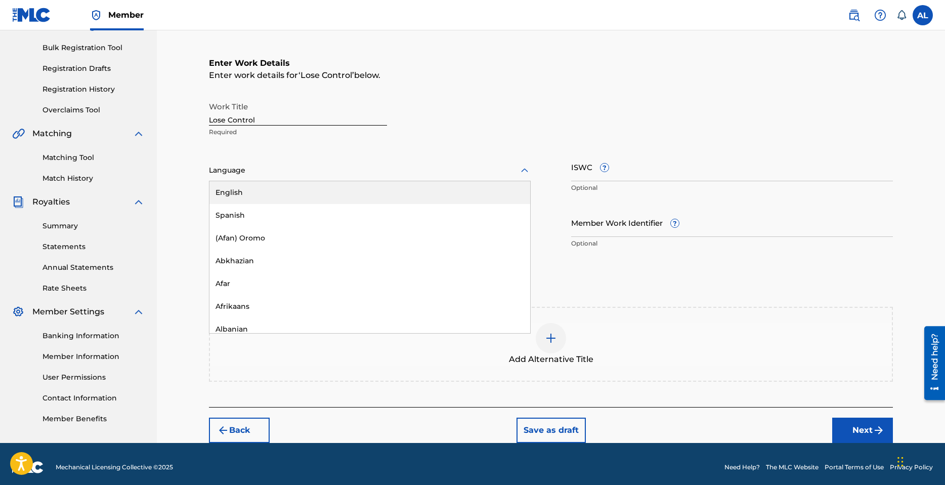
click at [286, 172] on div at bounding box center [370, 170] width 322 height 13
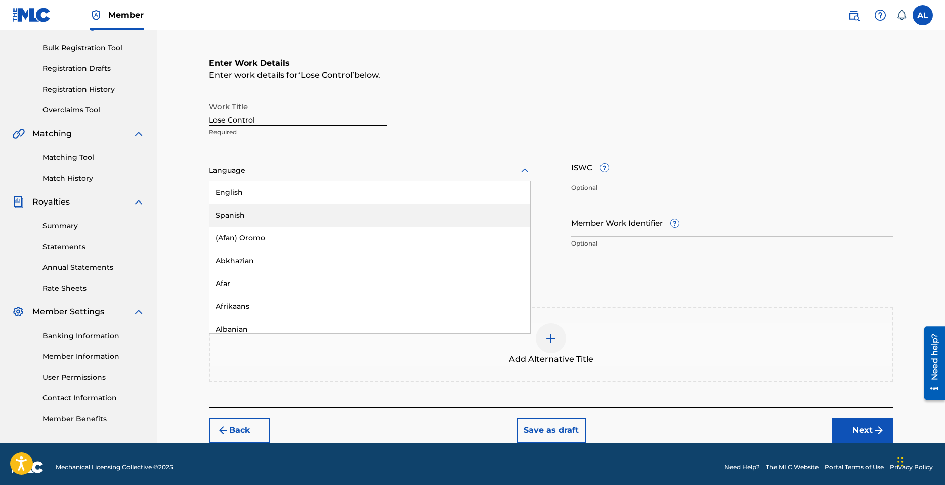
click at [262, 194] on div "English" at bounding box center [369, 192] width 321 height 23
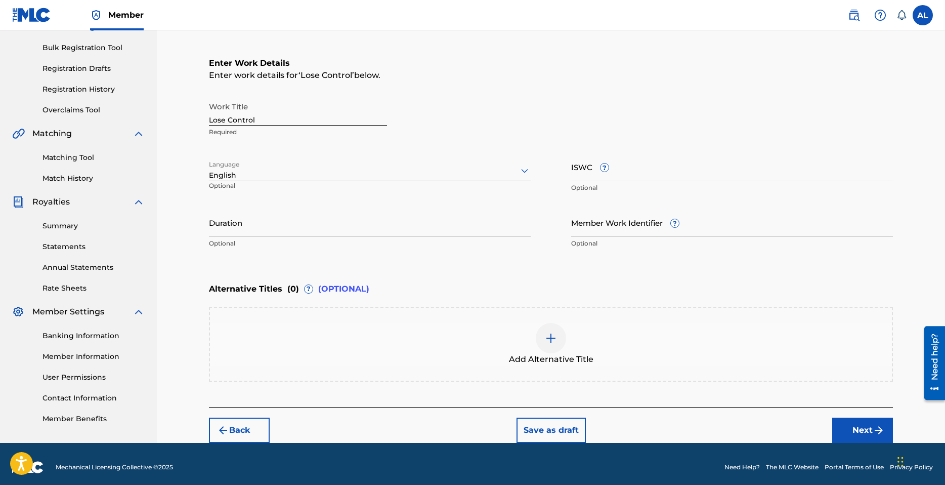
click at [307, 123] on input "Lose Control" at bounding box center [298, 111] width 178 height 29
click at [308, 123] on input "Lose Control" at bounding box center [298, 111] width 178 height 29
click at [402, 212] on input "Duration" at bounding box center [370, 222] width 322 height 29
click at [324, 227] on input "Duration" at bounding box center [370, 222] width 322 height 29
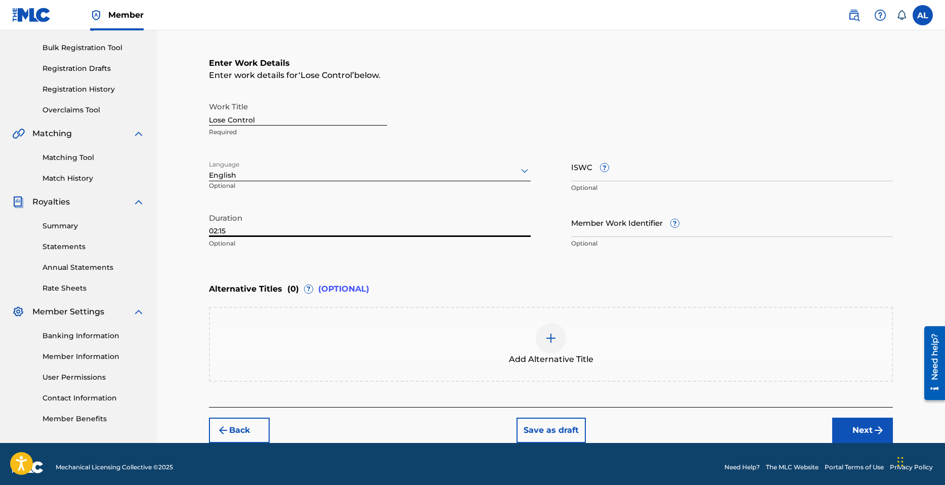
click at [860, 429] on button "Next" at bounding box center [862, 429] width 61 height 25
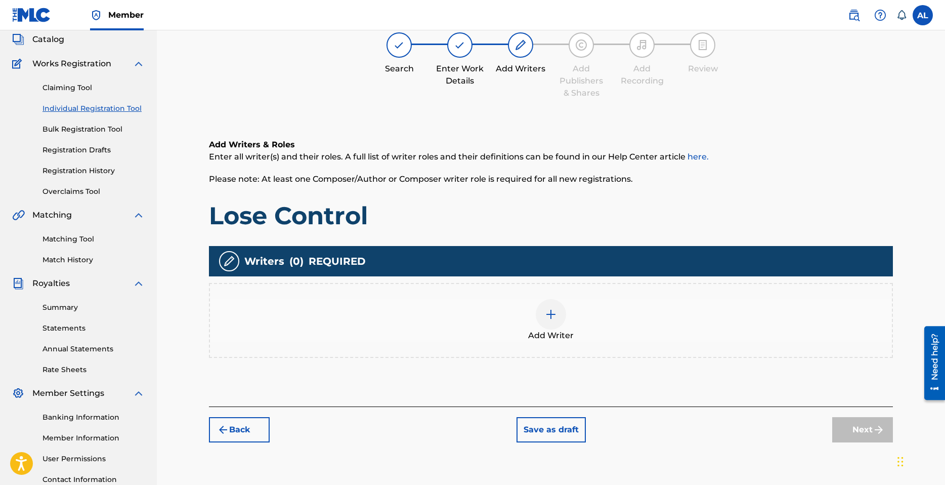
scroll to position [46, 0]
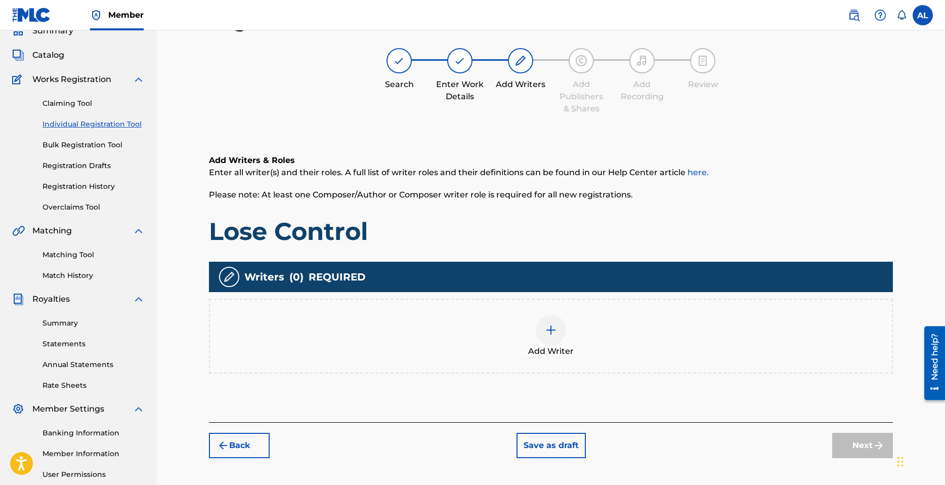
click at [543, 334] on div at bounding box center [551, 330] width 30 height 30
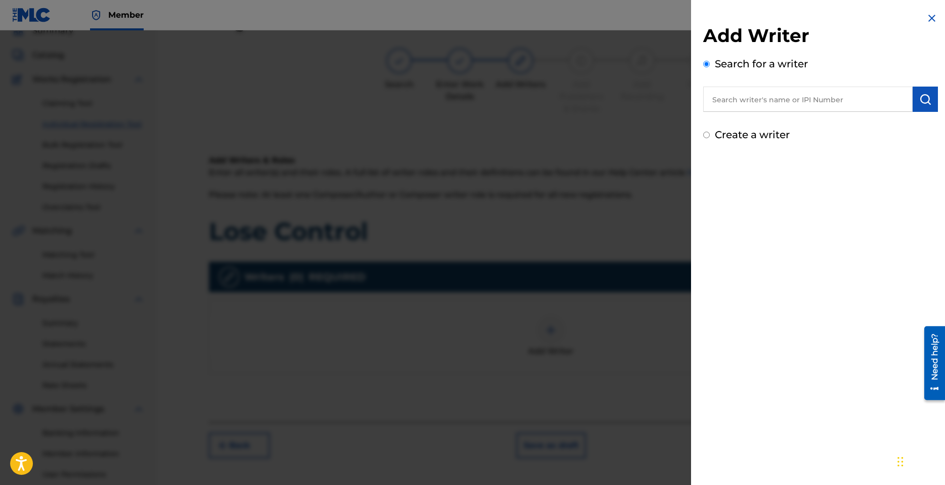
click at [760, 131] on label "Create a writer" at bounding box center [752, 135] width 75 height 12
click at [710, 132] on input "Create a writer" at bounding box center [706, 135] width 7 height 7
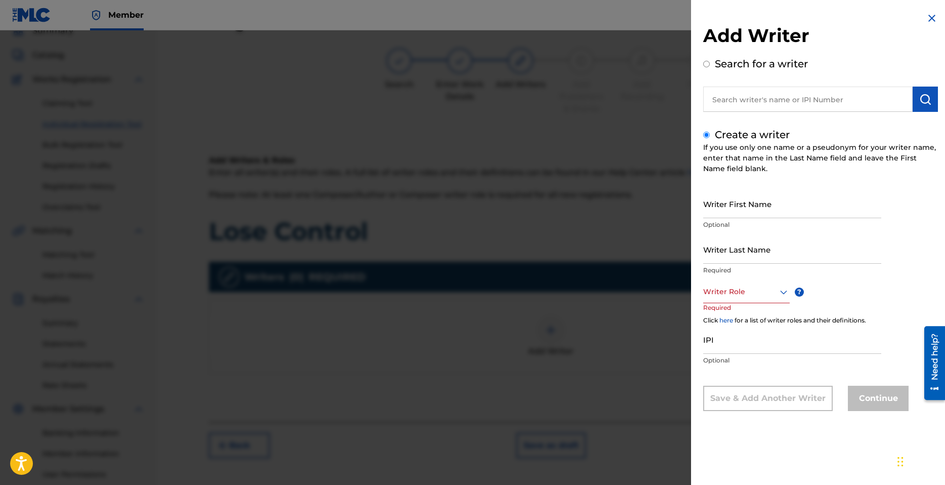
click at [752, 225] on p "Optional" at bounding box center [792, 224] width 178 height 9
click at [756, 214] on input "Writer First Name" at bounding box center [792, 203] width 178 height 29
click at [754, 212] on input "[PERSON_NAME]" at bounding box center [792, 203] width 178 height 29
click at [773, 258] on input "Writer Last Name" at bounding box center [792, 249] width 178 height 29
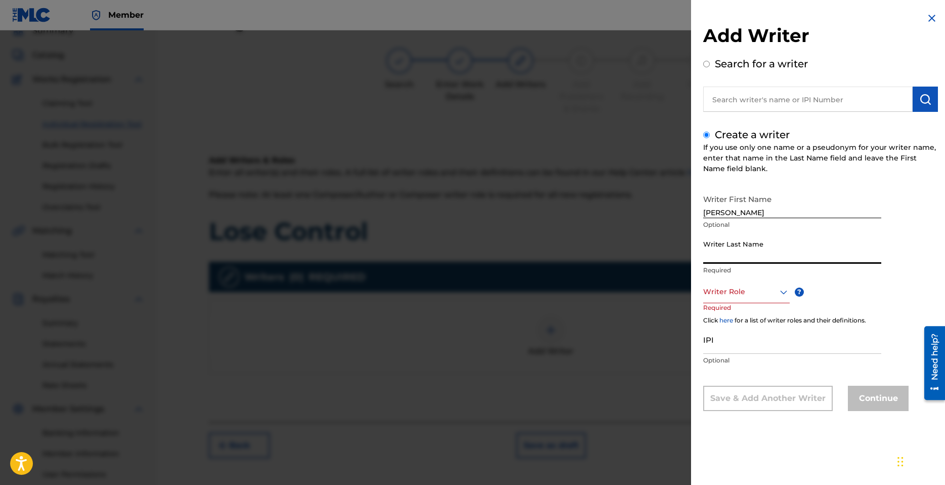
paste input "[PERSON_NAME]"
click at [752, 289] on div at bounding box center [746, 291] width 87 height 13
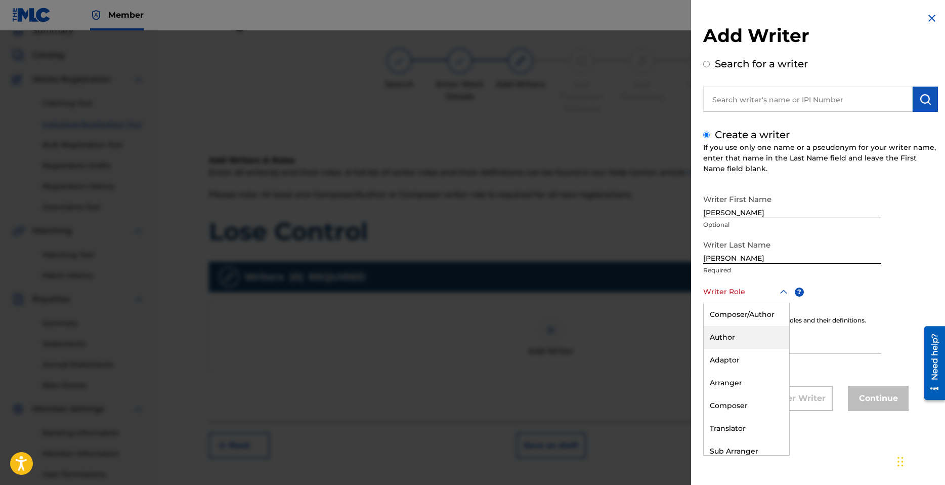
click at [741, 335] on div "Author" at bounding box center [747, 337] width 86 height 23
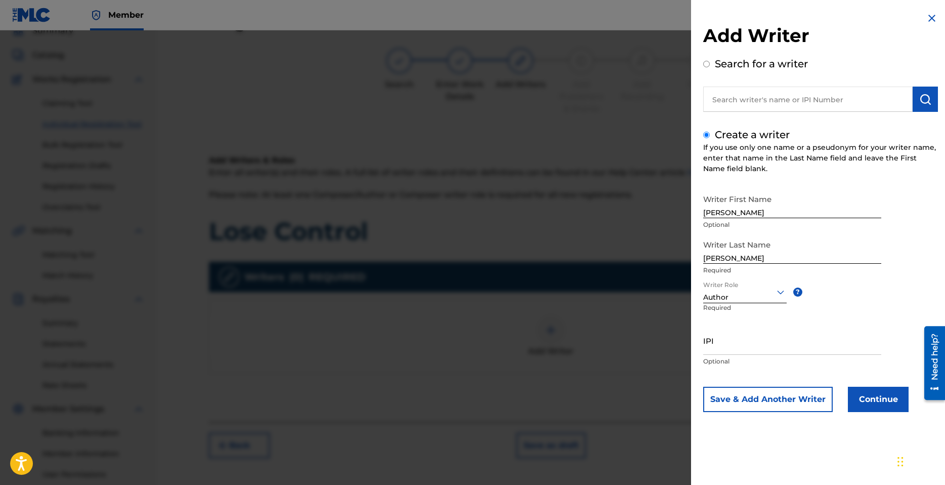
click at [743, 350] on input "IPI" at bounding box center [792, 340] width 178 height 29
paste input "1300689276"
click at [869, 400] on button "Continue" at bounding box center [878, 399] width 61 height 25
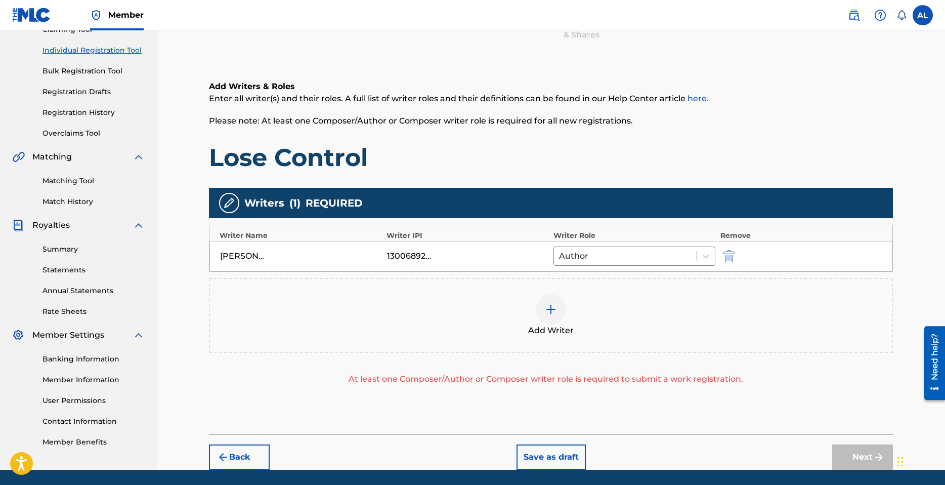
scroll to position [147, 0]
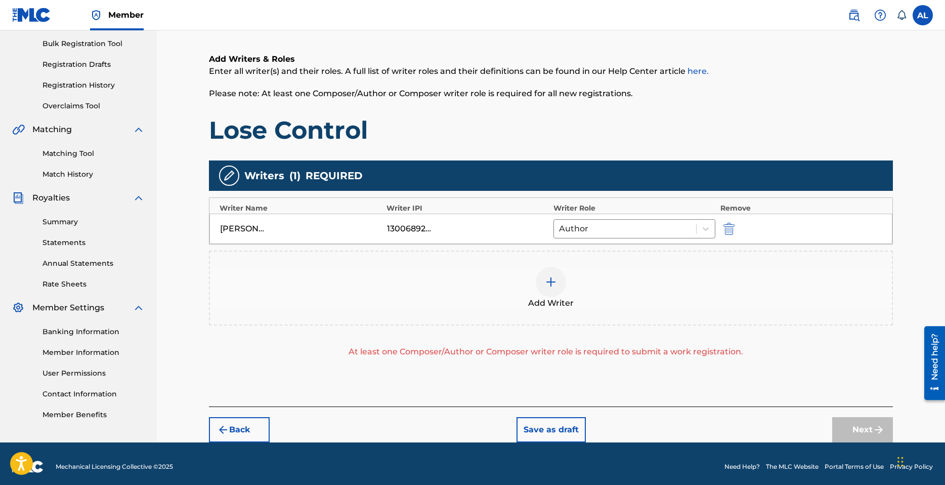
click at [556, 300] on span "Add Writer" at bounding box center [551, 303] width 46 height 12
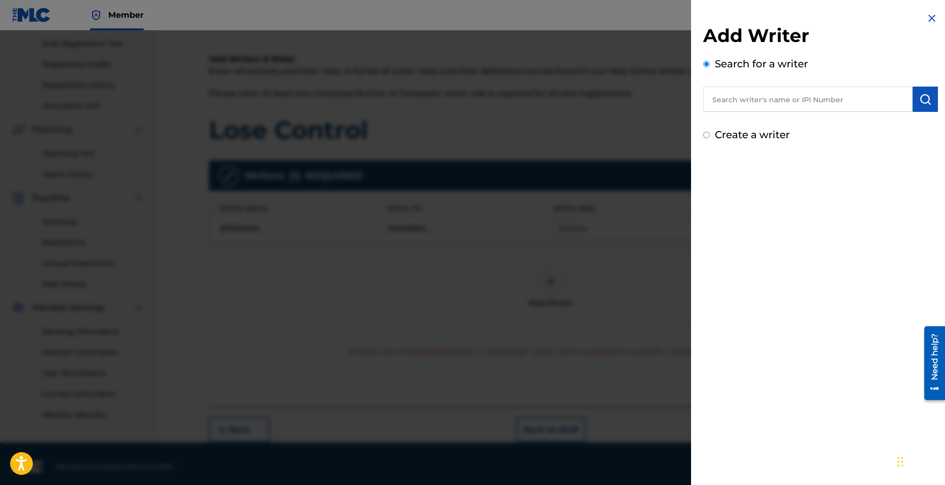
click at [749, 139] on label "Create a writer" at bounding box center [752, 135] width 75 height 12
click at [710, 138] on input "Create a writer" at bounding box center [706, 135] width 7 height 7
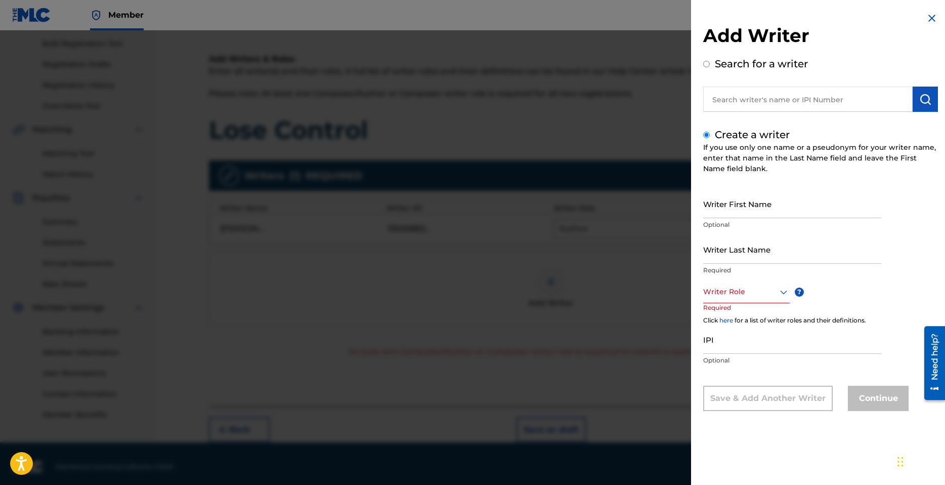
click at [752, 213] on input "Writer First Name" at bounding box center [792, 203] width 178 height 29
click at [748, 254] on input "Writer Last Name" at bounding box center [792, 249] width 178 height 29
click at [723, 297] on div at bounding box center [746, 291] width 87 height 13
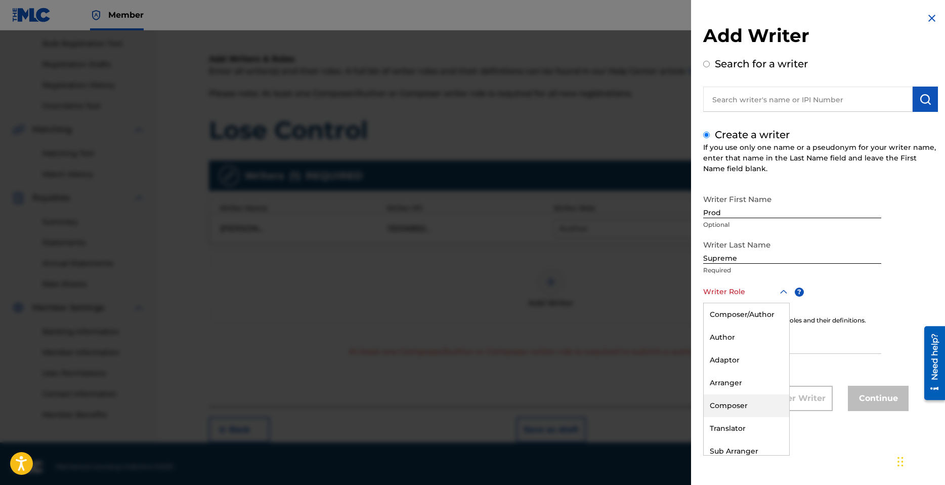
drag, startPoint x: 752, startPoint y: 406, endPoint x: 741, endPoint y: 388, distance: 21.1
click at [752, 406] on div "Composer" at bounding box center [747, 405] width 86 height 23
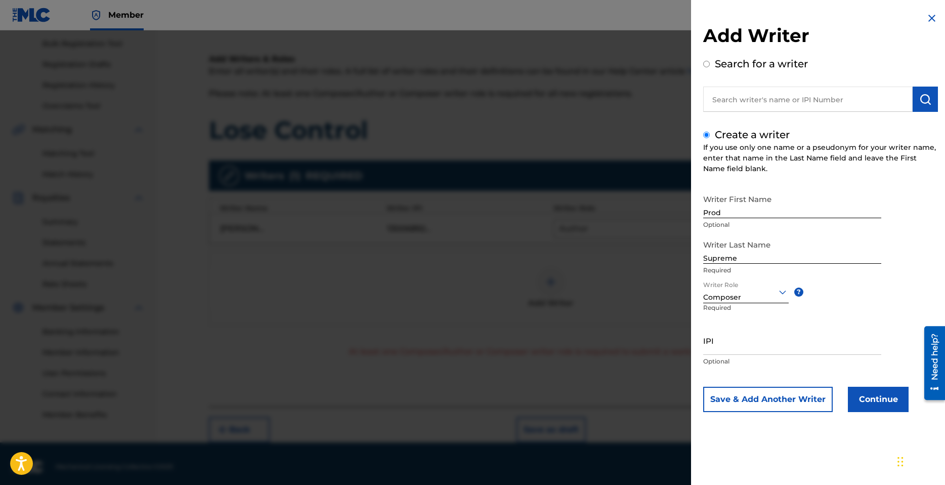
click at [886, 406] on button "Continue" at bounding box center [878, 399] width 61 height 25
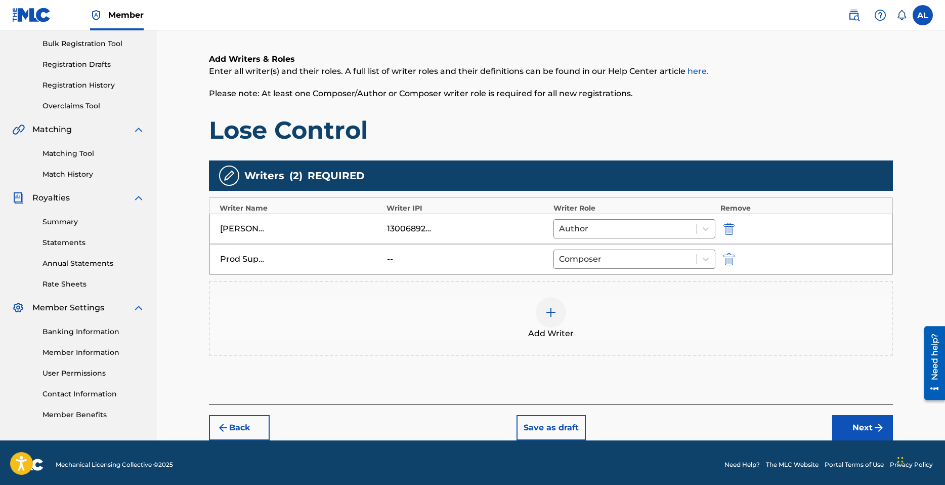
click at [859, 425] on button "Next" at bounding box center [862, 427] width 61 height 25
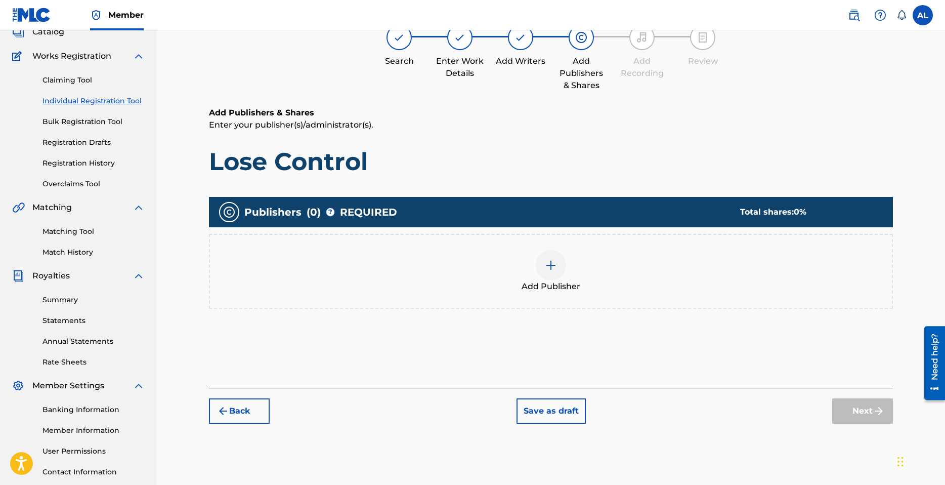
scroll to position [46, 0]
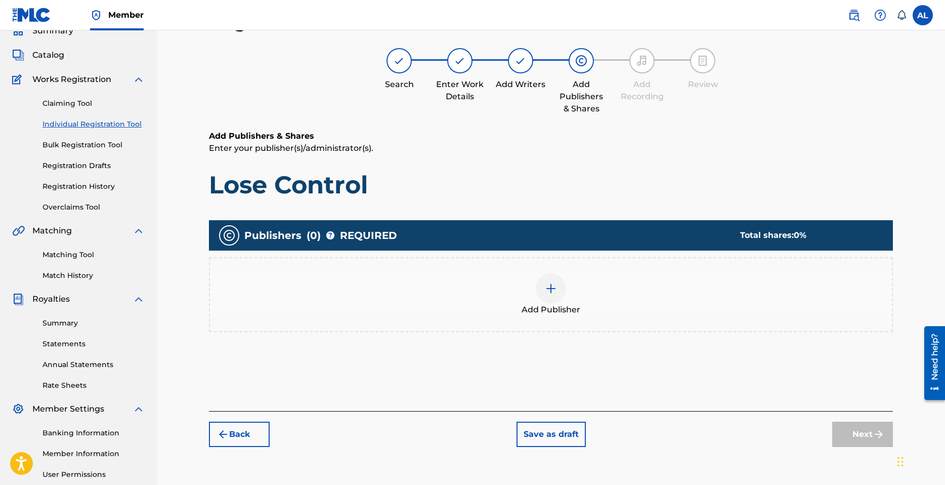
click at [551, 295] on div at bounding box center [551, 288] width 30 height 30
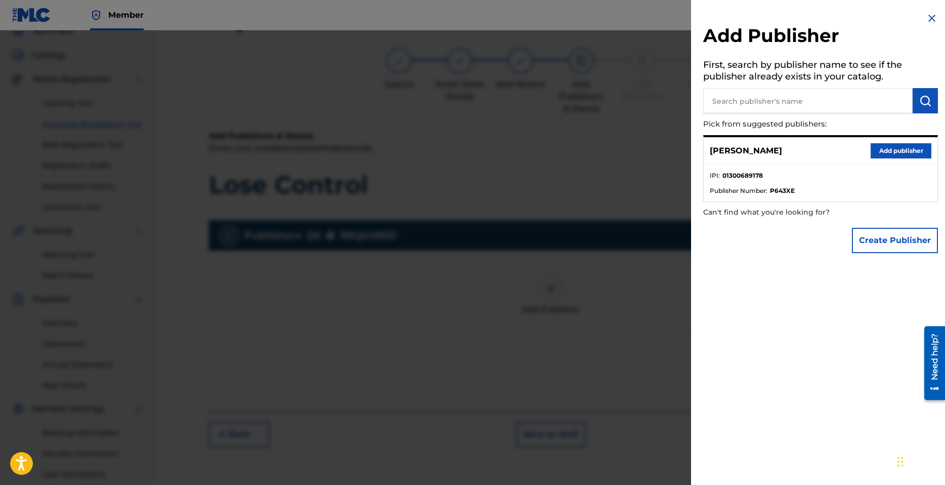
click at [880, 149] on button "Add publisher" at bounding box center [901, 150] width 61 height 15
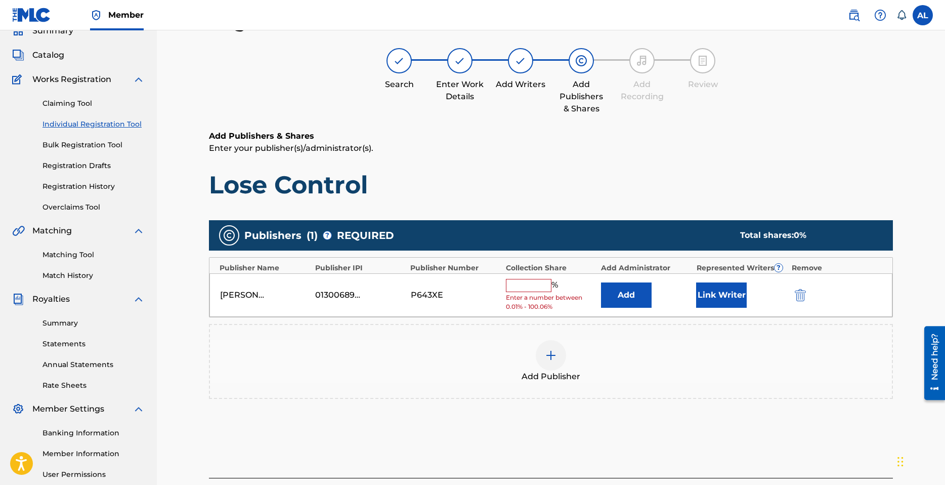
click at [510, 284] on input "text" at bounding box center [529, 285] width 46 height 13
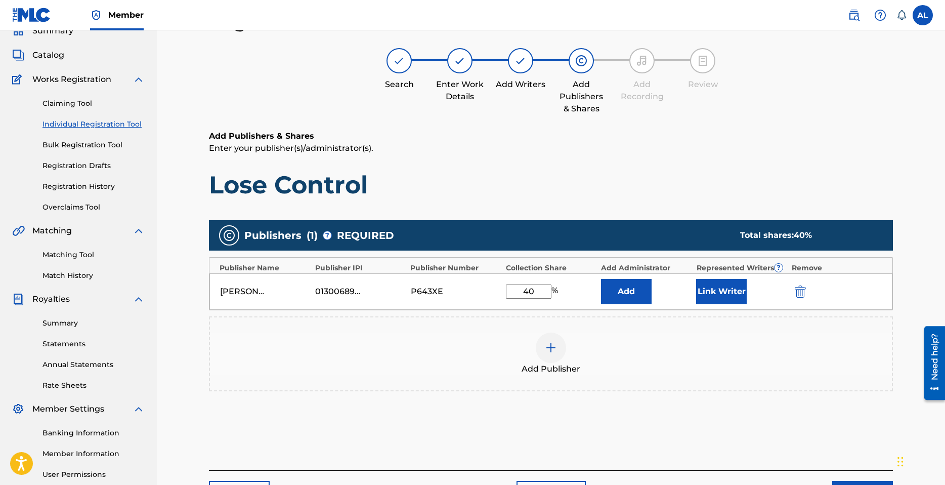
click at [720, 288] on button "Link Writer" at bounding box center [721, 291] width 51 height 25
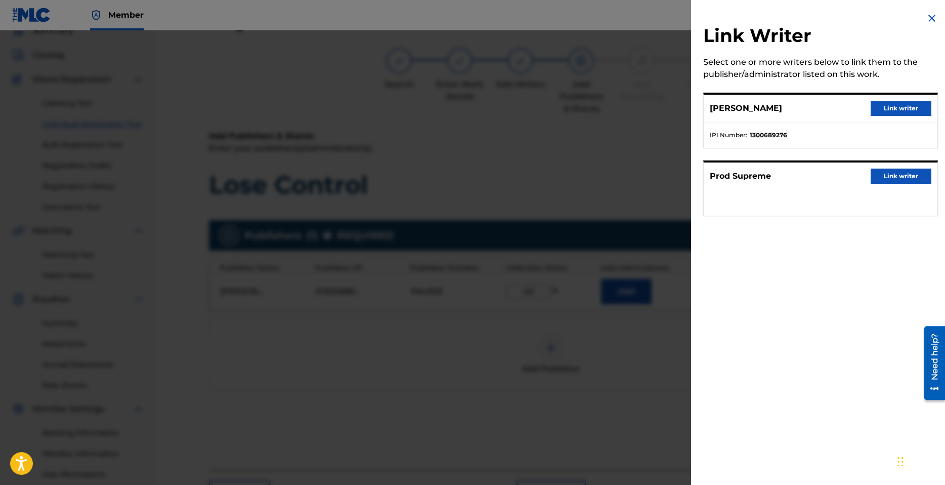
click at [888, 112] on button "Link writer" at bounding box center [901, 108] width 61 height 15
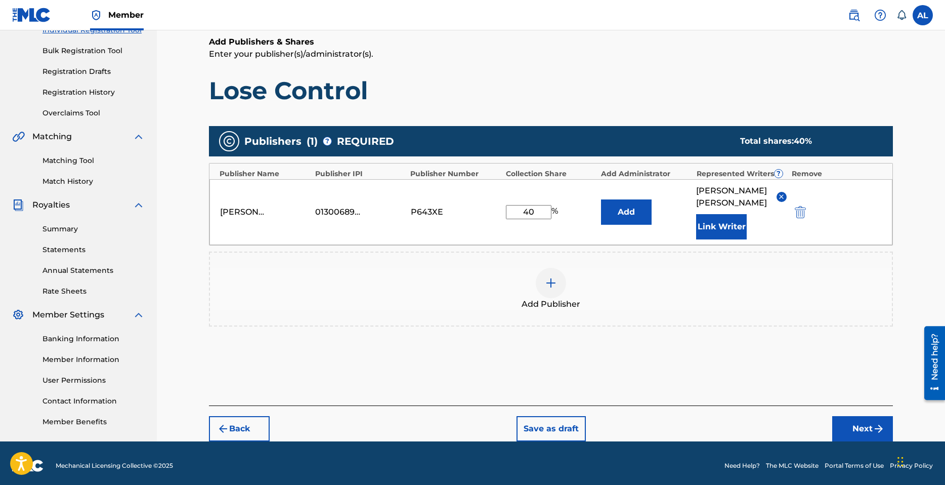
scroll to position [143, 0]
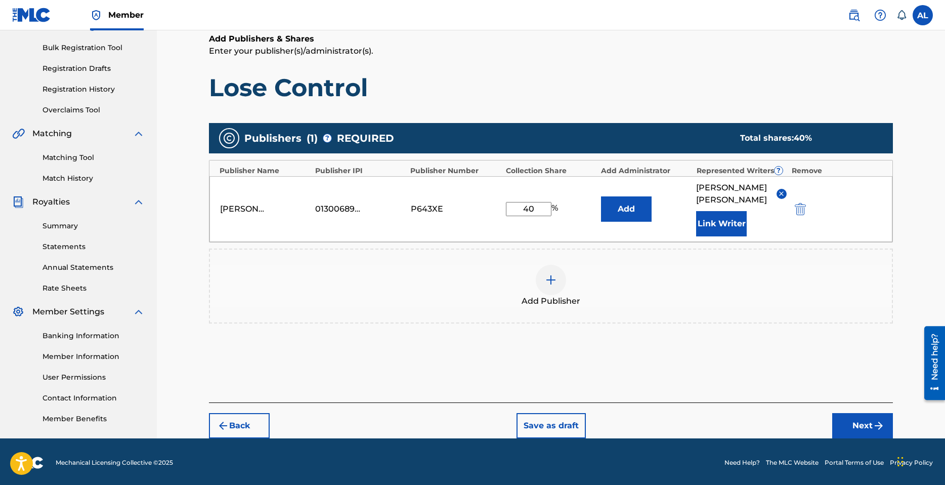
click at [876, 419] on img "submit" at bounding box center [879, 425] width 12 height 12
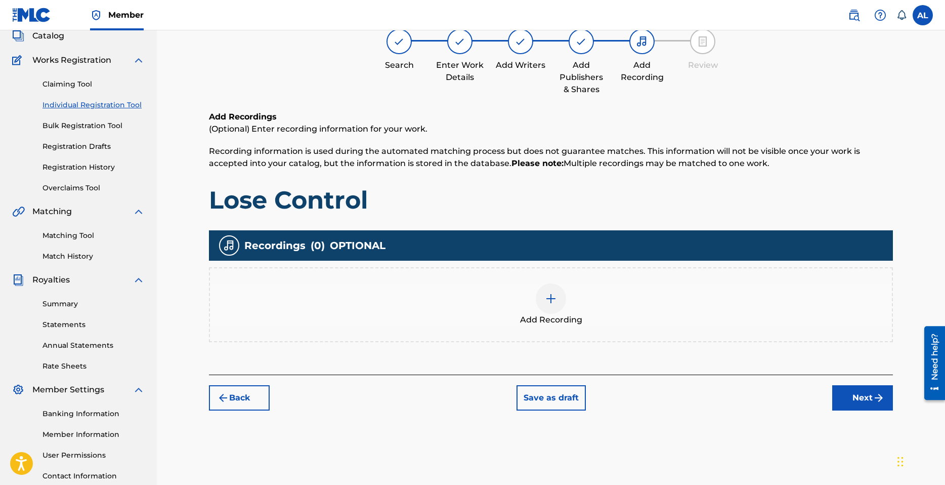
scroll to position [46, 0]
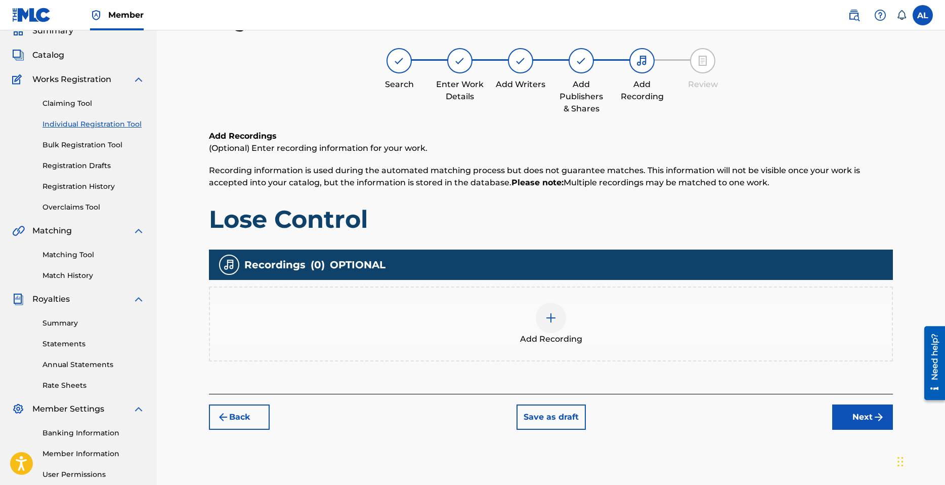
click at [555, 316] on img at bounding box center [551, 318] width 12 height 12
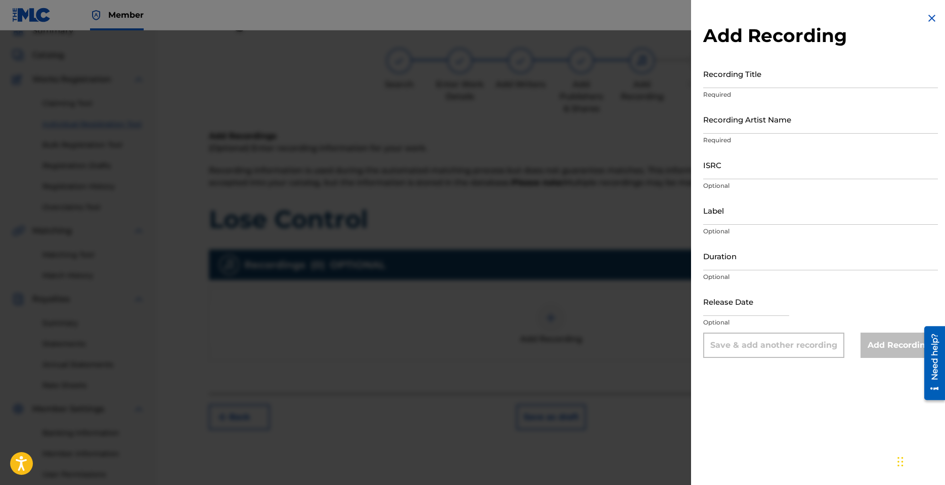
click at [743, 79] on input "Recording Title" at bounding box center [820, 73] width 235 height 29
click at [747, 121] on input "Recording Artist Name" at bounding box center [820, 119] width 235 height 29
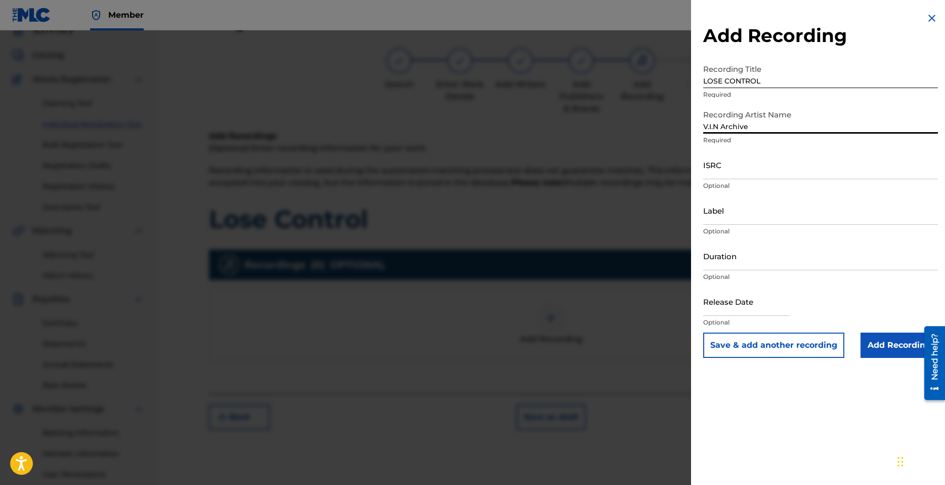
click at [729, 173] on input "ISRC" at bounding box center [820, 164] width 235 height 29
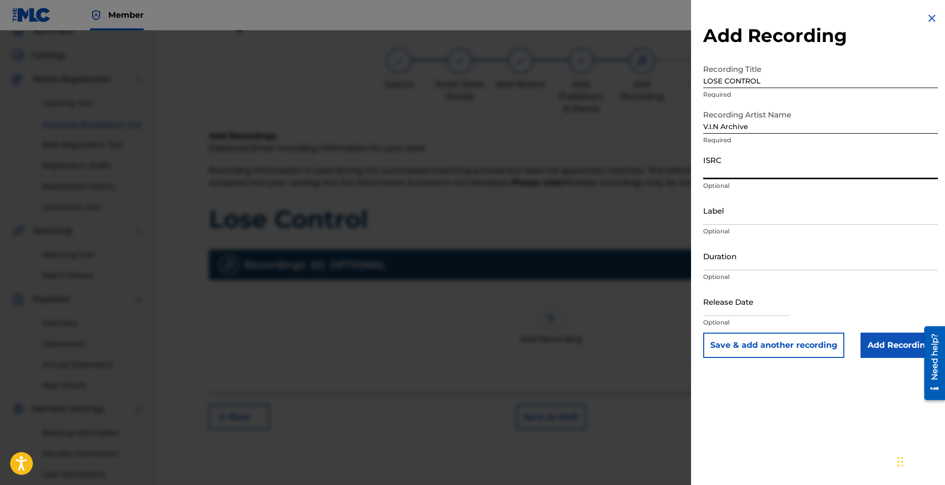
paste input "QZK6N2140120"
click at [737, 216] on input "Label" at bounding box center [820, 210] width 235 height 29
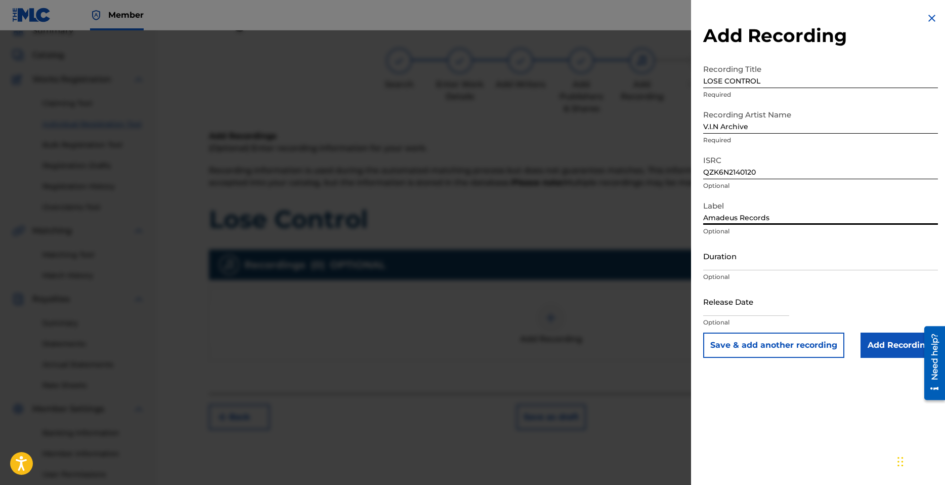
click at [735, 261] on input "Duration" at bounding box center [820, 255] width 235 height 29
click at [740, 300] on input "text" at bounding box center [746, 301] width 86 height 29
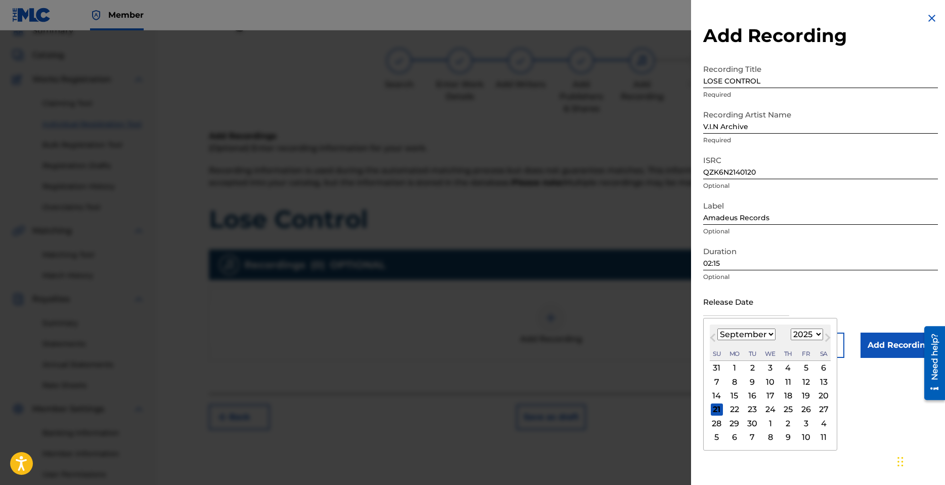
click at [767, 332] on select "January February March April May June July August September October November De…" at bounding box center [747, 334] width 58 height 12
click at [718, 328] on select "January February March April May June July August September October November De…" at bounding box center [747, 334] width 58 height 12
click at [774, 382] on div "9" at bounding box center [771, 381] width 12 height 12
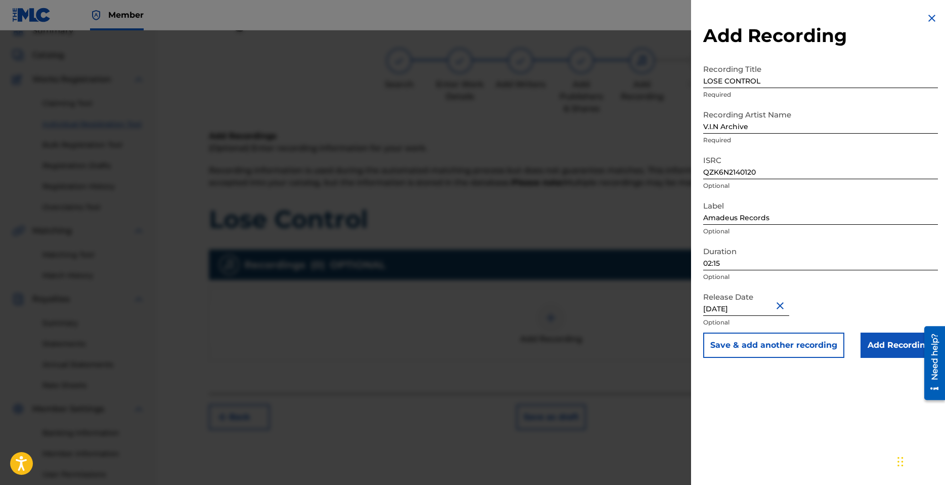
click at [734, 309] on input "July 9 2025" at bounding box center [746, 301] width 86 height 29
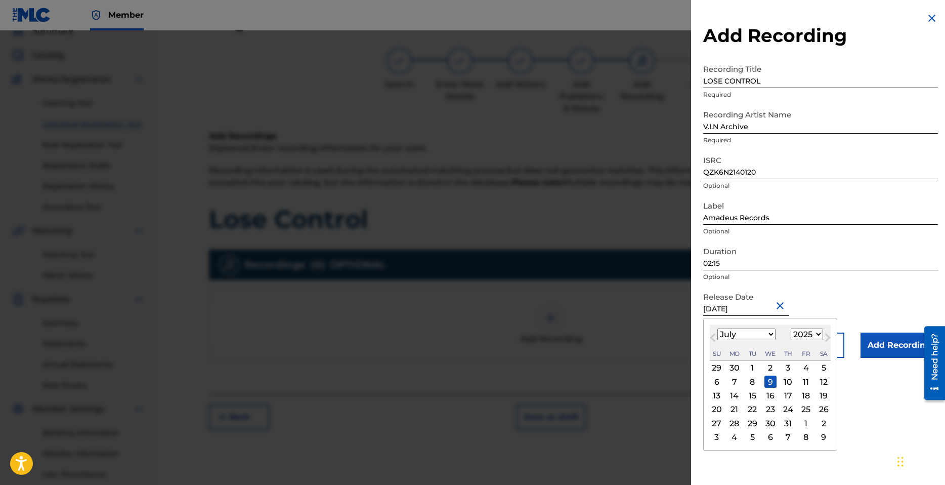
click at [811, 336] on select "1899 1900 1901 1902 1903 1904 1905 1906 1907 1908 1909 1910 1911 1912 1913 1914…" at bounding box center [807, 334] width 32 height 12
click at [791, 328] on select "1899 1900 1901 1902 1903 1904 1905 1906 1907 1908 1909 1910 1911 1912 1913 1914…" at bounding box center [807, 334] width 32 height 12
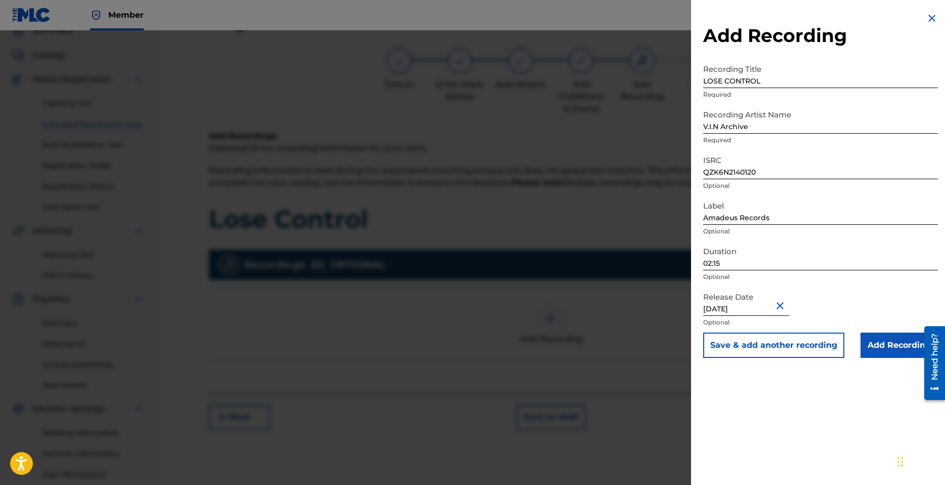
click at [747, 308] on input "July 9 2025" at bounding box center [746, 301] width 86 height 29
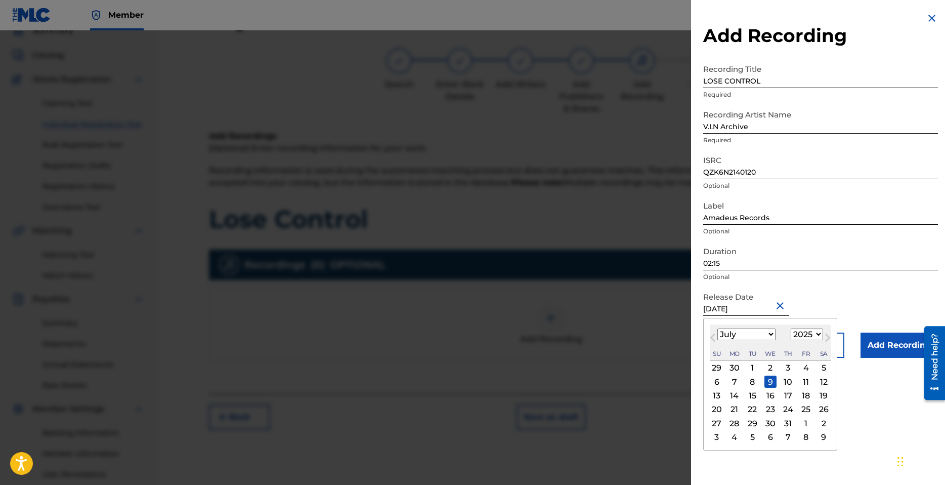
click at [817, 334] on select "1899 1900 1901 1902 1903 1904 1905 1906 1907 1908 1909 1910 1911 1912 1913 1914…" at bounding box center [807, 334] width 32 height 12
click at [772, 380] on div "9" at bounding box center [771, 381] width 12 height 12
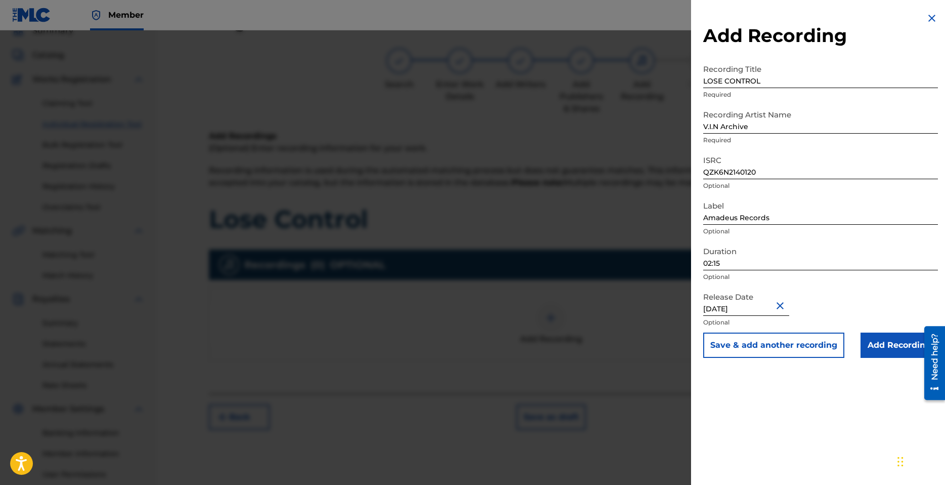
click at [754, 313] on input "July 9 2025" at bounding box center [746, 301] width 86 height 29
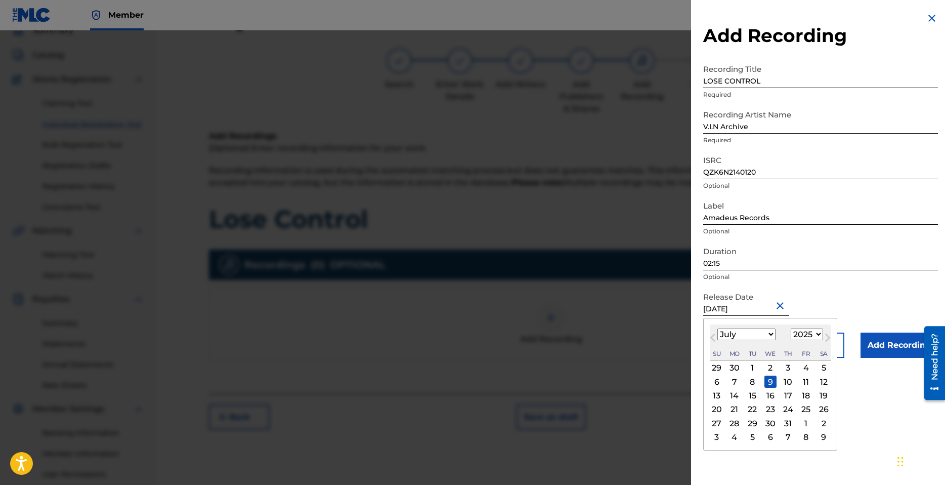
click at [815, 334] on select "1899 1900 1901 1902 1903 1904 1905 1906 1907 1908 1909 1910 1911 1912 1913 1914…" at bounding box center [807, 334] width 32 height 12
click at [791, 328] on select "1899 1900 1901 1902 1903 1904 1905 1906 1907 1908 1909 1910 1911 1912 1913 1914…" at bounding box center [807, 334] width 32 height 12
click at [807, 380] on div "9" at bounding box center [806, 381] width 12 height 12
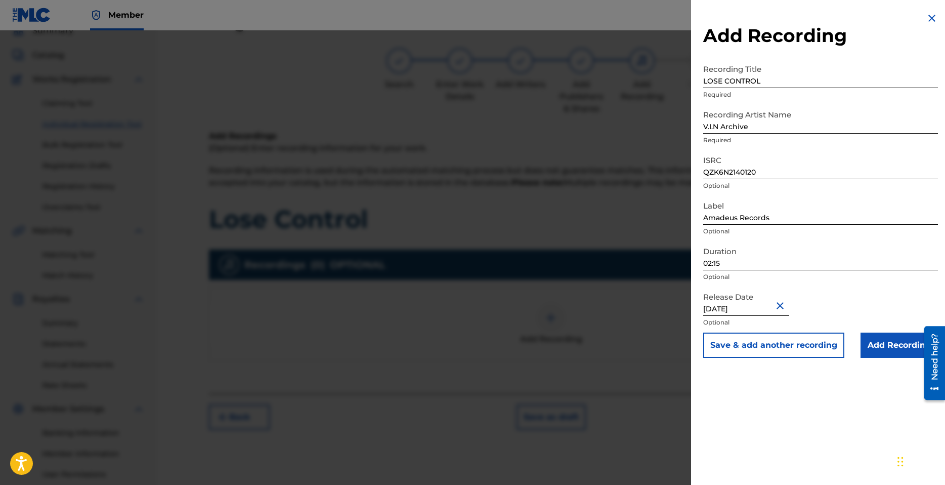
click at [880, 345] on input "Add Recording" at bounding box center [899, 344] width 77 height 25
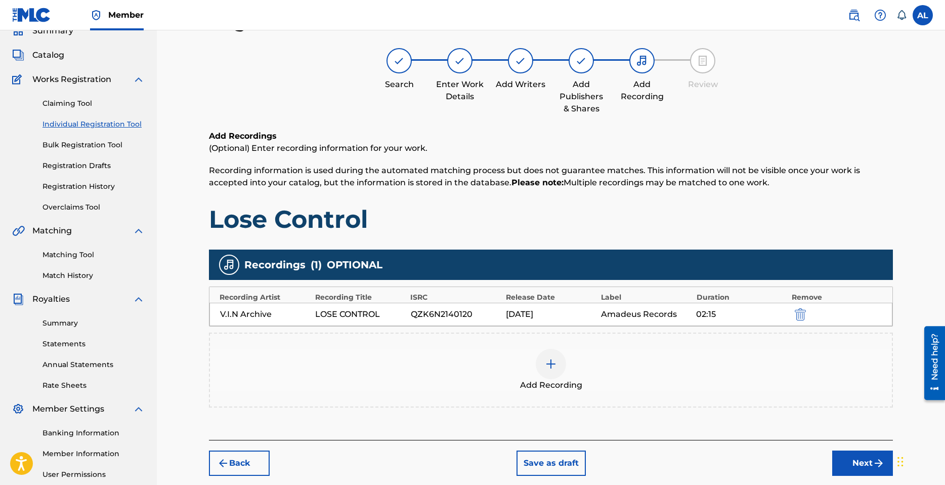
click at [863, 460] on button "Next" at bounding box center [862, 462] width 61 height 25
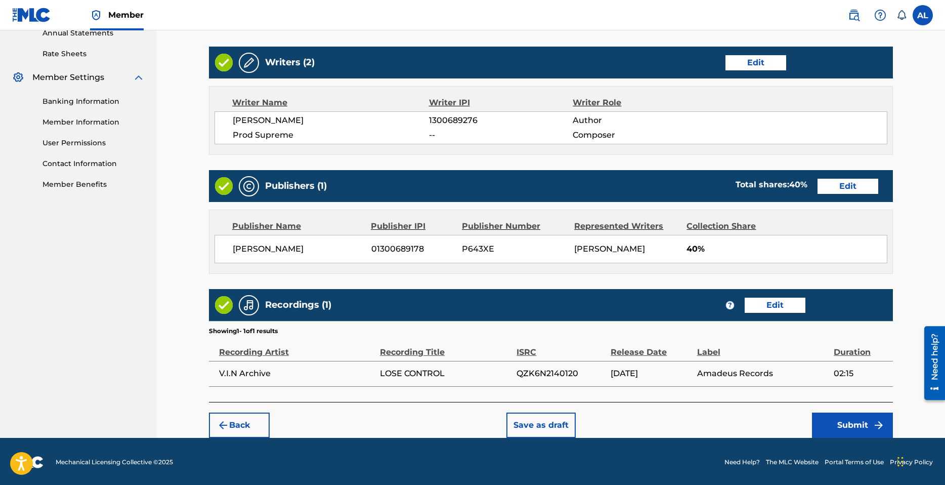
scroll to position [379, 0]
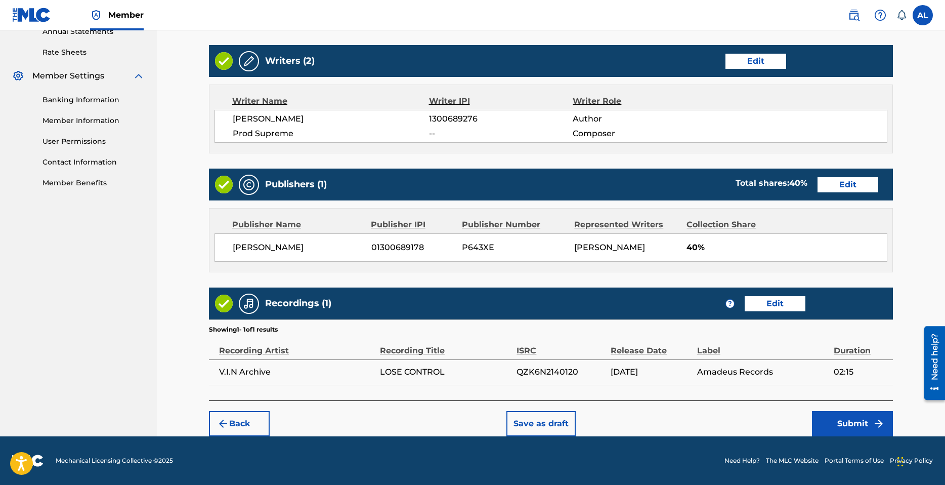
click at [842, 421] on button "Submit" at bounding box center [852, 423] width 81 height 25
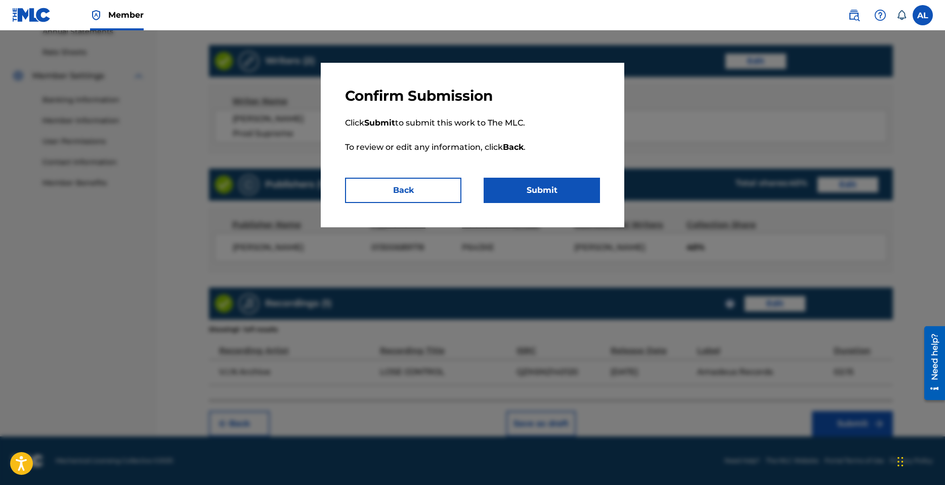
click at [555, 189] on button "Submit" at bounding box center [542, 190] width 116 height 25
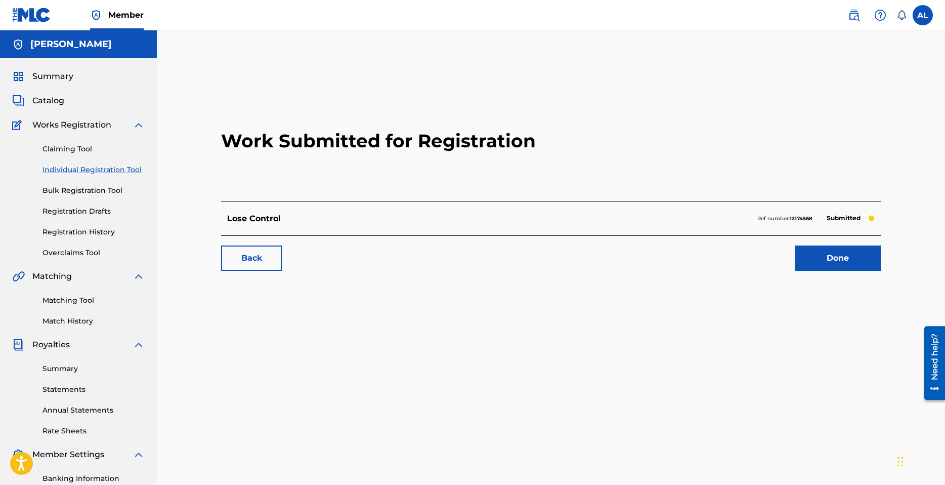
click at [845, 258] on link "Done" at bounding box center [838, 257] width 86 height 25
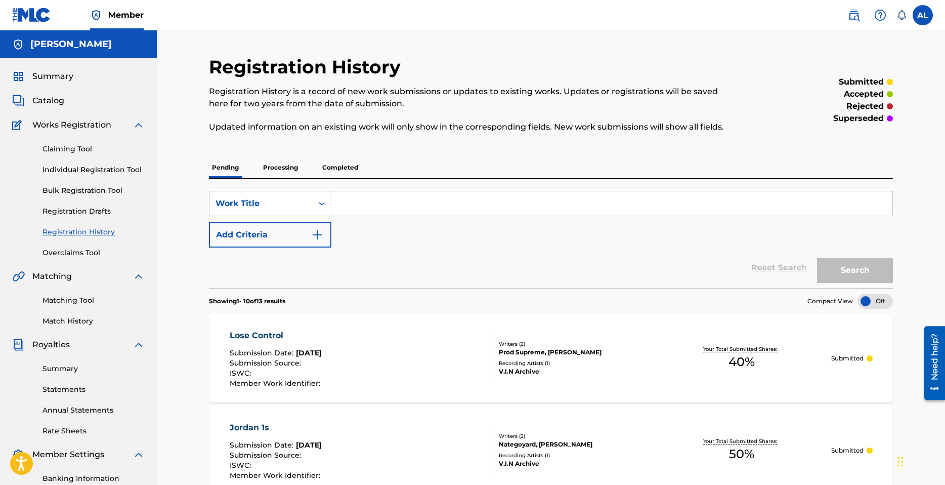
click at [80, 164] on link "Individual Registration Tool" at bounding box center [94, 169] width 102 height 11
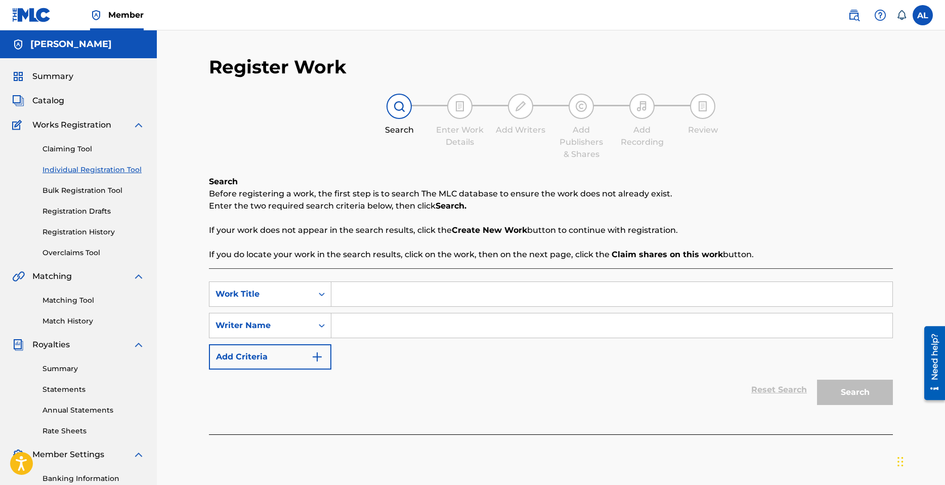
click at [376, 288] on input "Search Form" at bounding box center [611, 294] width 561 height 24
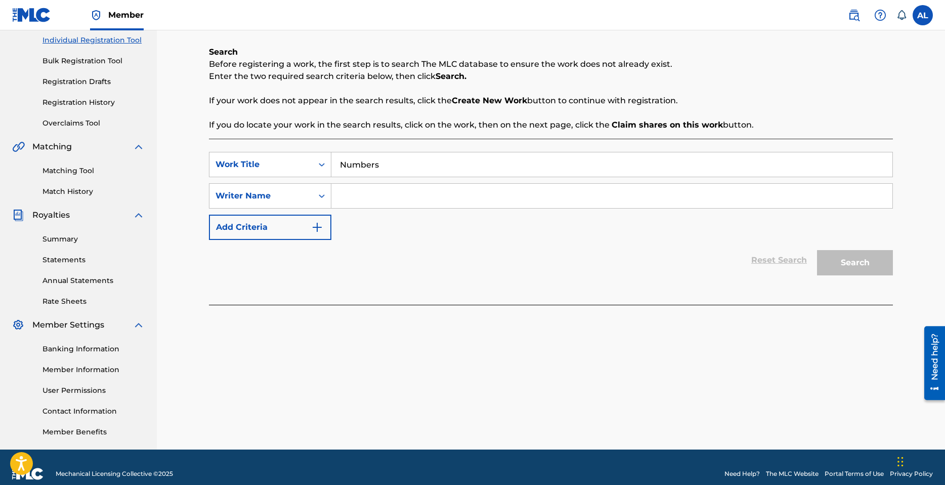
scroll to position [143, 0]
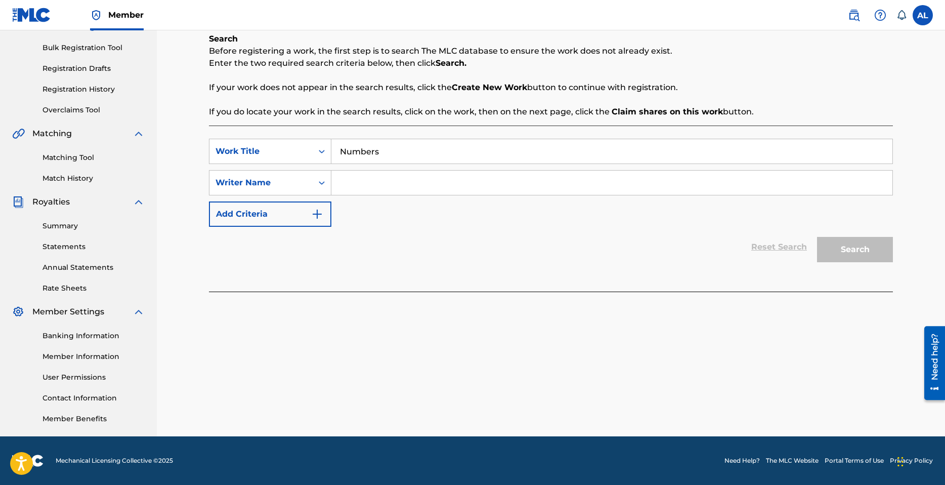
click at [439, 182] on input "Search Form" at bounding box center [611, 183] width 561 height 24
click at [876, 257] on button "Search" at bounding box center [855, 249] width 76 height 25
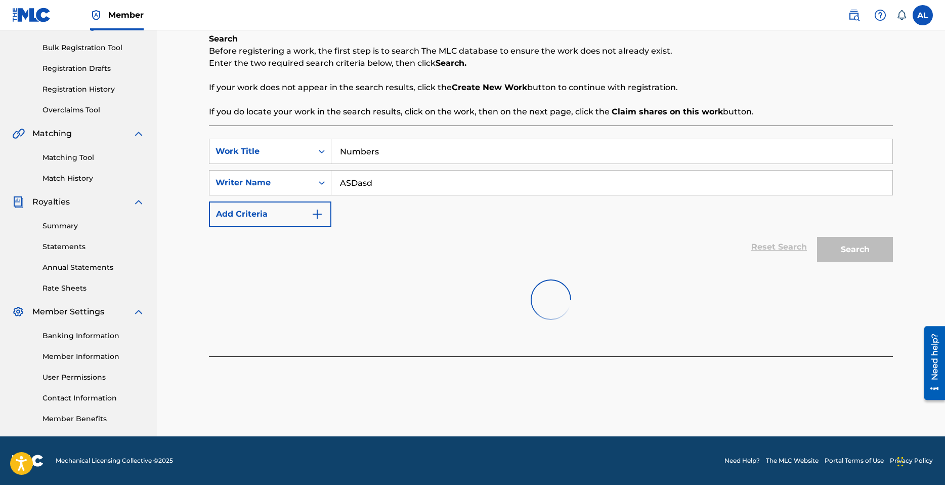
drag, startPoint x: 864, startPoint y: 245, endPoint x: 866, endPoint y: 260, distance: 14.8
click at [862, 253] on div "Search" at bounding box center [852, 247] width 81 height 40
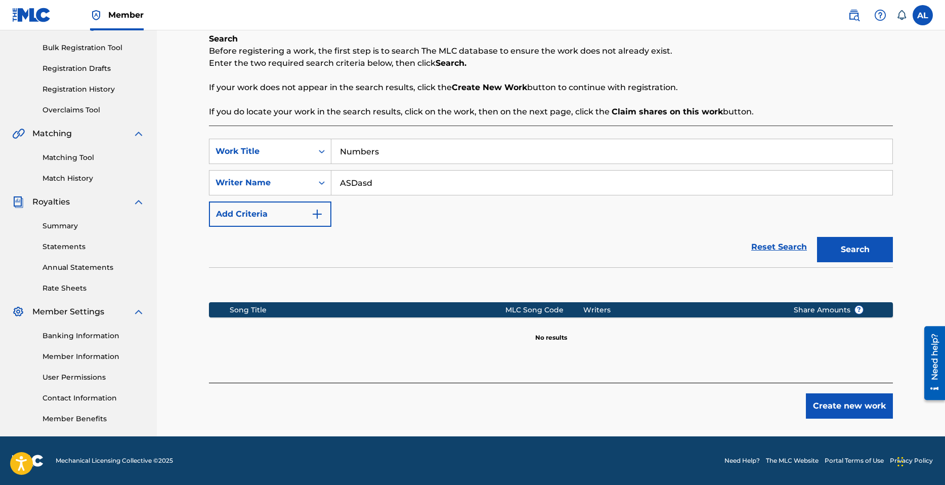
click at [873, 407] on button "Create new work" at bounding box center [849, 405] width 87 height 25
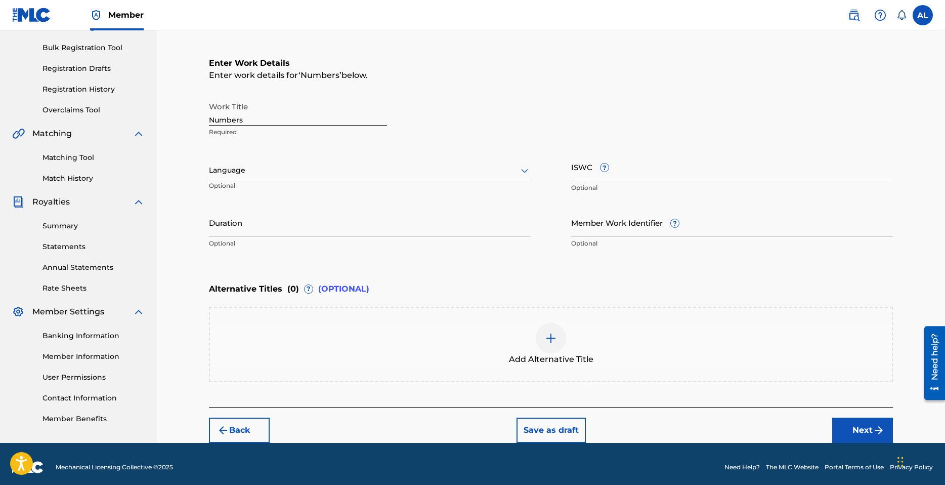
click at [256, 168] on div at bounding box center [370, 170] width 322 height 13
click at [250, 190] on div "English" at bounding box center [369, 192] width 321 height 23
click at [302, 226] on input "Duration" at bounding box center [370, 222] width 322 height 29
click at [862, 424] on button "Next" at bounding box center [862, 429] width 61 height 25
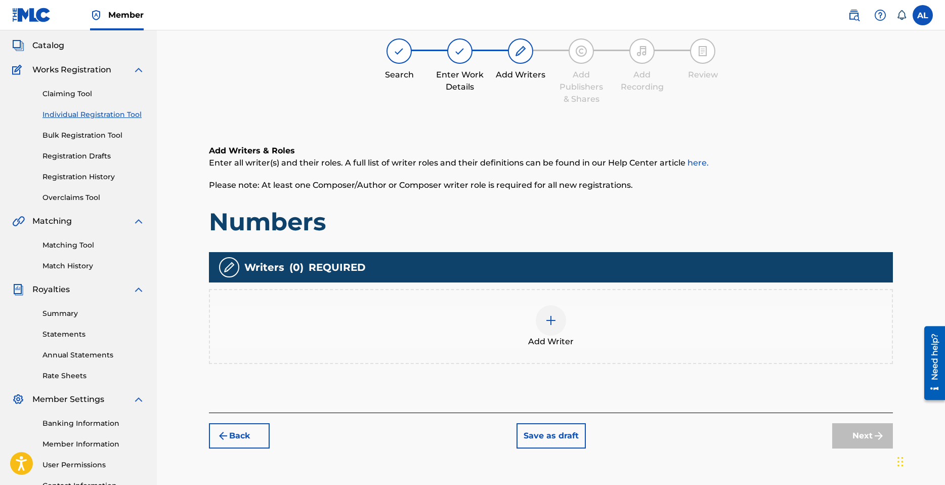
scroll to position [46, 0]
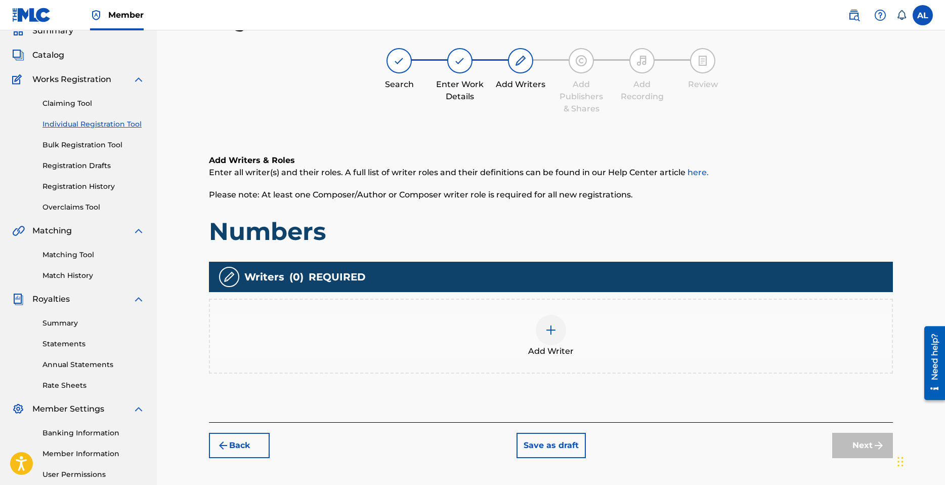
click at [543, 334] on div at bounding box center [551, 330] width 30 height 30
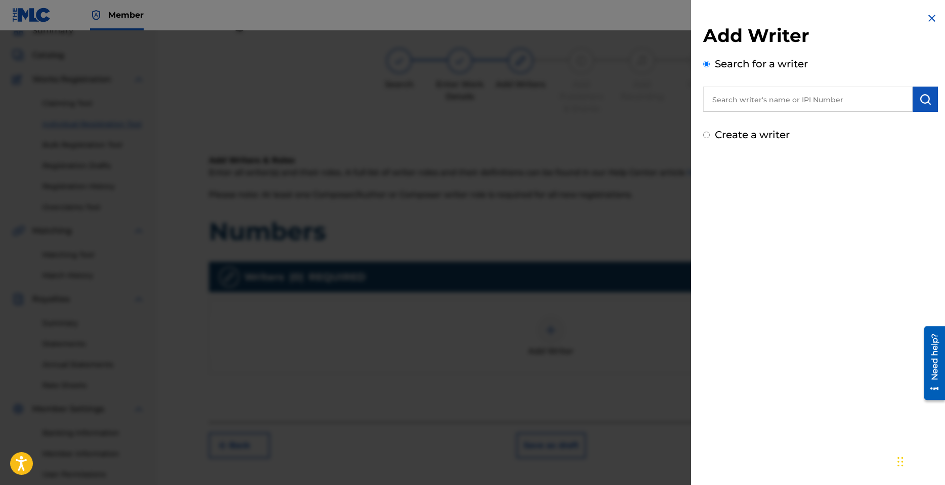
click at [759, 100] on input "text" at bounding box center [807, 99] width 209 height 25
click at [741, 135] on label "Create a writer" at bounding box center [752, 135] width 75 height 12
click at [710, 135] on input "Create a writer" at bounding box center [706, 135] width 7 height 7
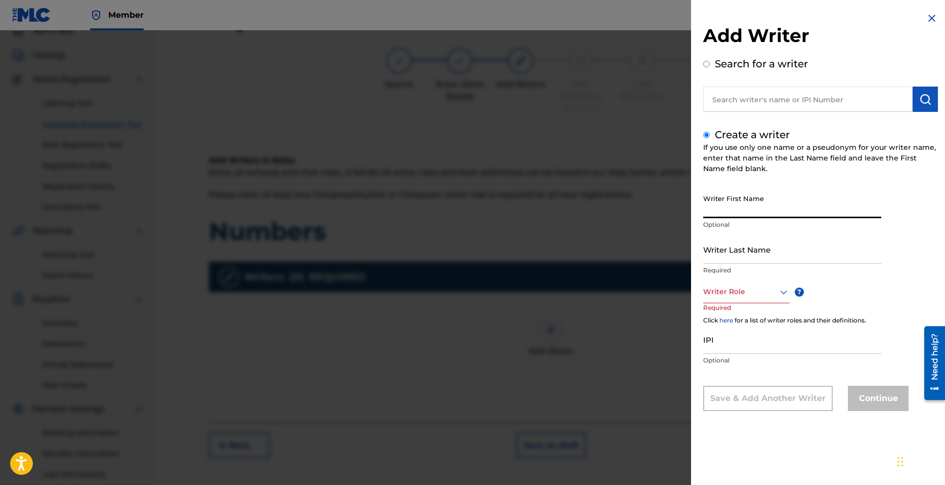
click at [743, 203] on input "Writer First Name" at bounding box center [792, 203] width 178 height 29
click at [724, 247] on input "Writer Last Name" at bounding box center [792, 249] width 178 height 29
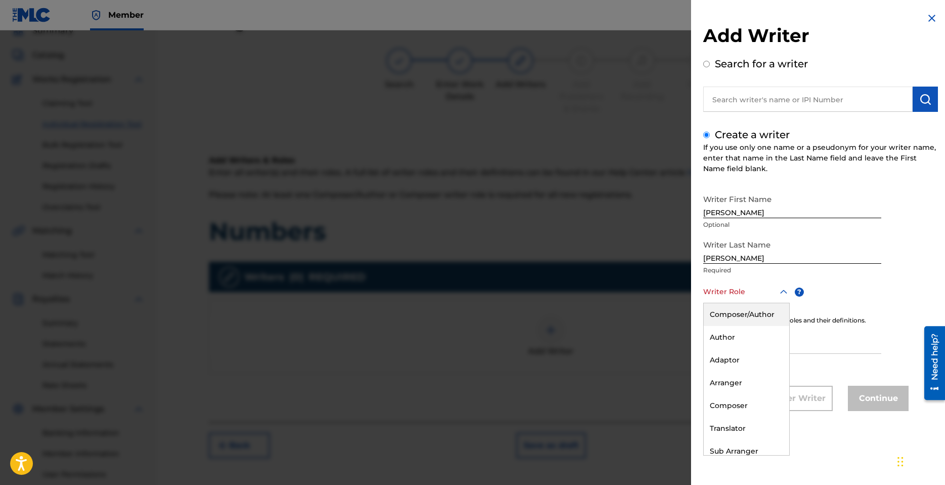
click at [743, 296] on div at bounding box center [746, 291] width 87 height 13
click at [743, 340] on div "Author" at bounding box center [747, 337] width 86 height 23
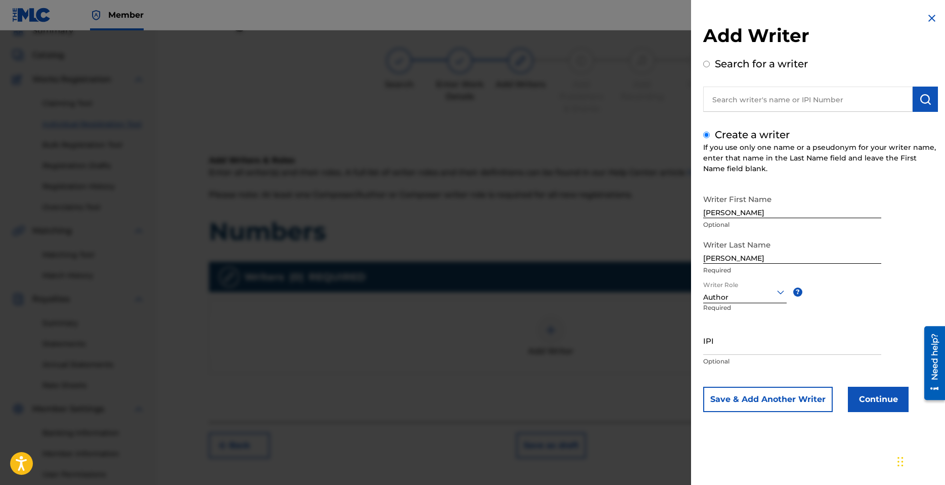
click at [756, 347] on input "IPI" at bounding box center [792, 340] width 178 height 29
paste input "1300689276"
click at [872, 399] on button "Continue" at bounding box center [878, 399] width 61 height 25
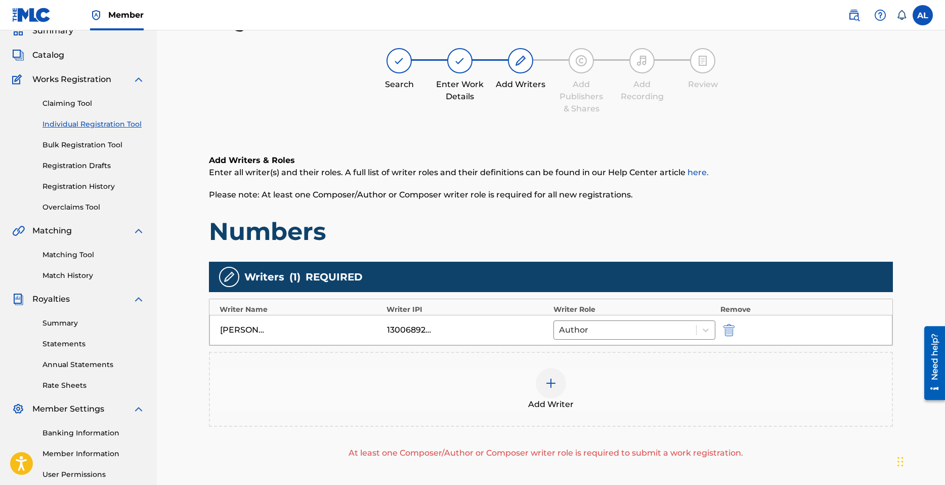
click at [555, 388] on img at bounding box center [551, 383] width 12 height 12
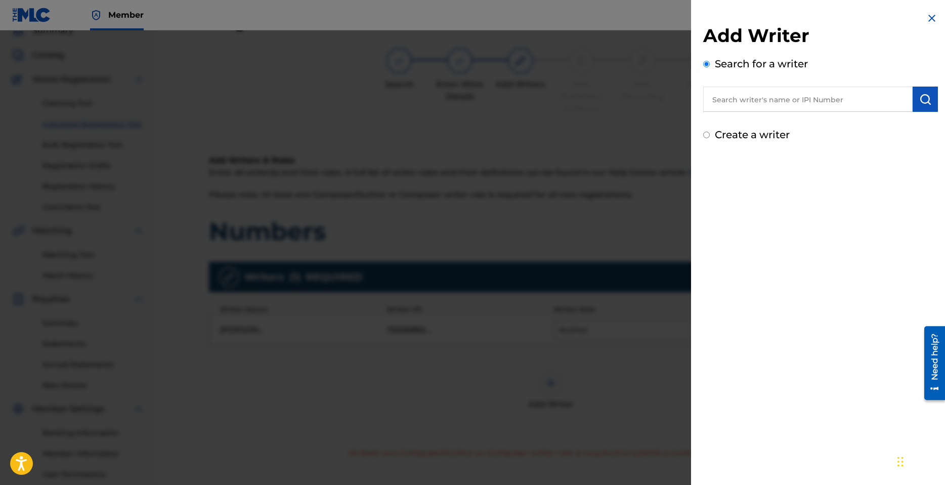
click at [735, 141] on div "Create a writer" at bounding box center [820, 134] width 235 height 15
click at [749, 139] on label "Create a writer" at bounding box center [752, 135] width 75 height 12
click at [710, 138] on input "Create a writer" at bounding box center [706, 135] width 7 height 7
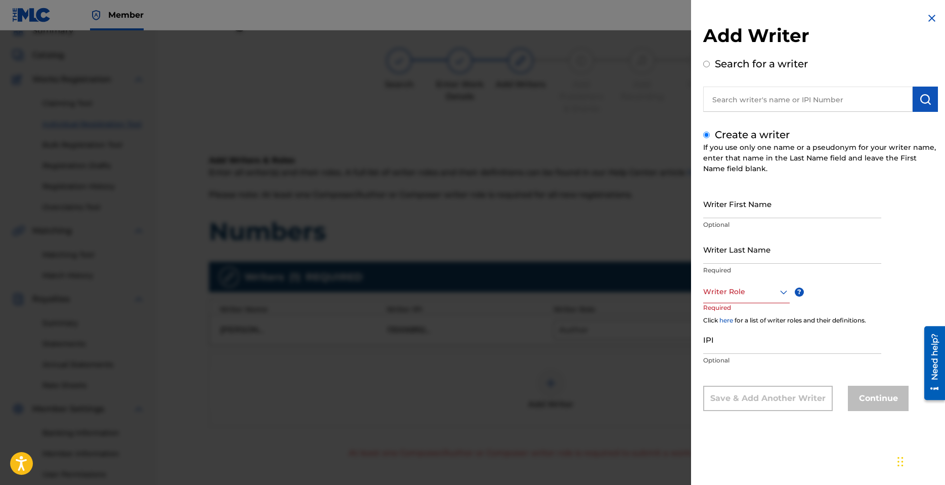
click at [743, 209] on input "Writer First Name" at bounding box center [792, 203] width 178 height 29
click at [760, 253] on input "Writer Last Name" at bounding box center [792, 249] width 178 height 29
click at [731, 251] on input "Writer Last Name" at bounding box center [792, 249] width 178 height 29
click at [744, 296] on div at bounding box center [746, 291] width 87 height 13
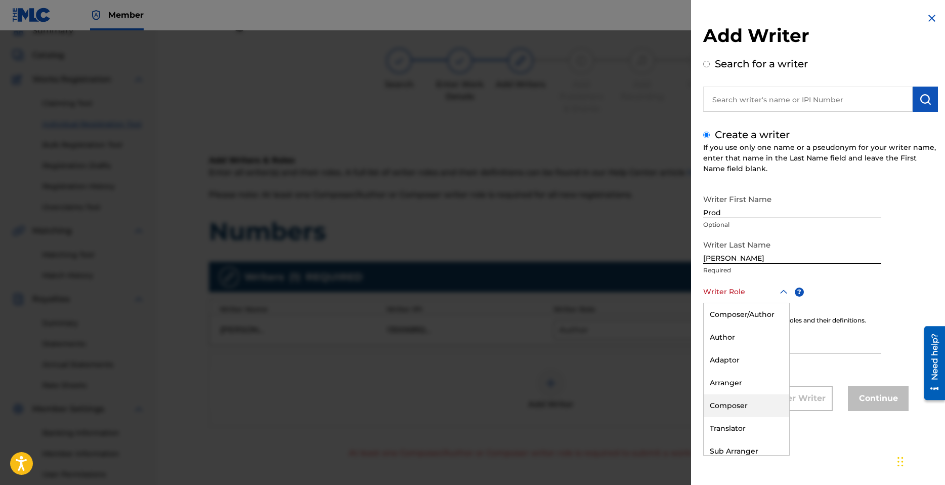
click at [741, 403] on div "Composer" at bounding box center [747, 405] width 86 height 23
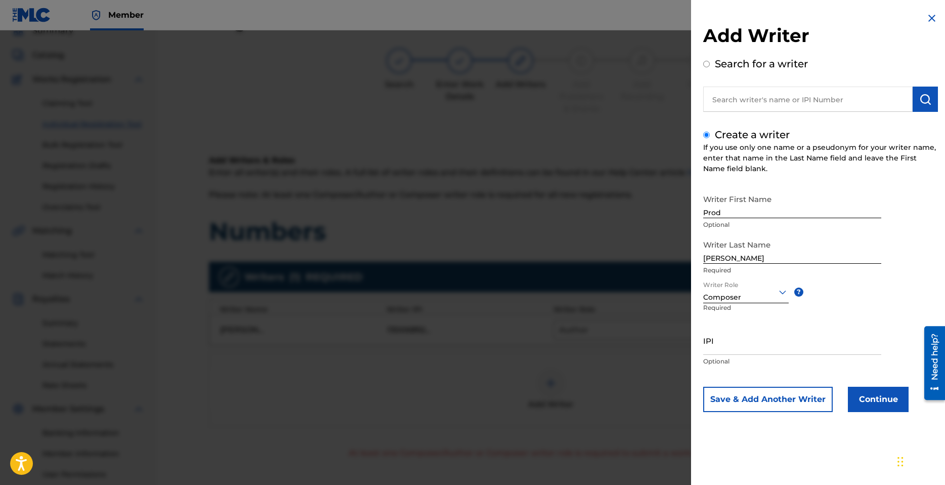
click at [877, 403] on button "Continue" at bounding box center [878, 399] width 61 height 25
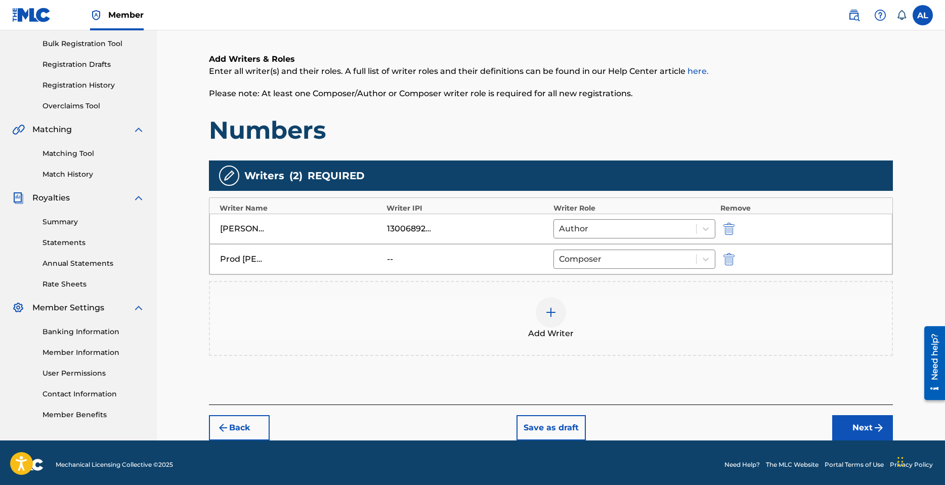
drag, startPoint x: 869, startPoint y: 424, endPoint x: 864, endPoint y: 425, distance: 5.3
click at [868, 424] on button "Next" at bounding box center [862, 427] width 61 height 25
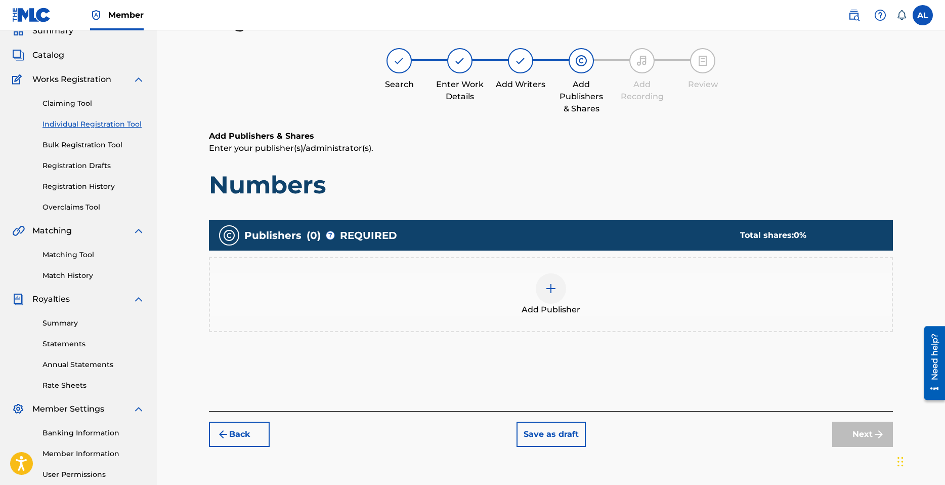
click at [556, 297] on div at bounding box center [551, 288] width 30 height 30
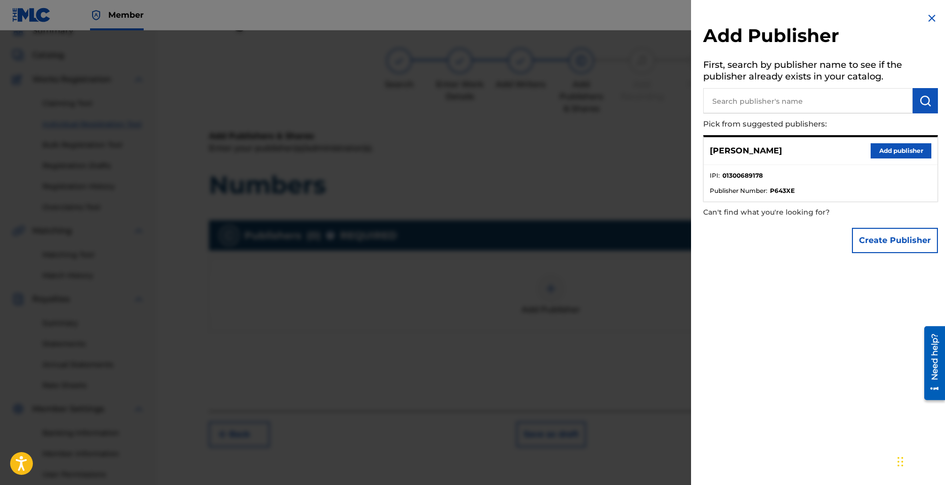
click at [889, 145] on button "Add publisher" at bounding box center [901, 150] width 61 height 15
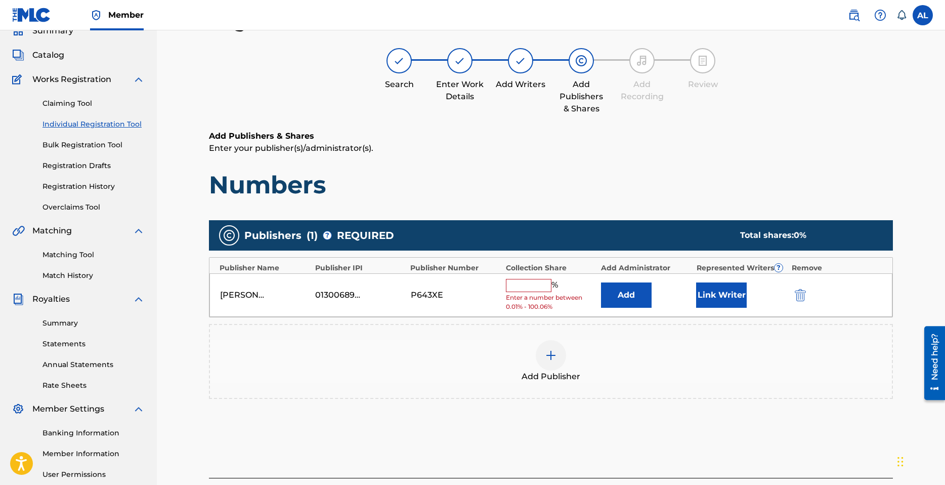
click at [531, 283] on input "text" at bounding box center [529, 285] width 46 height 13
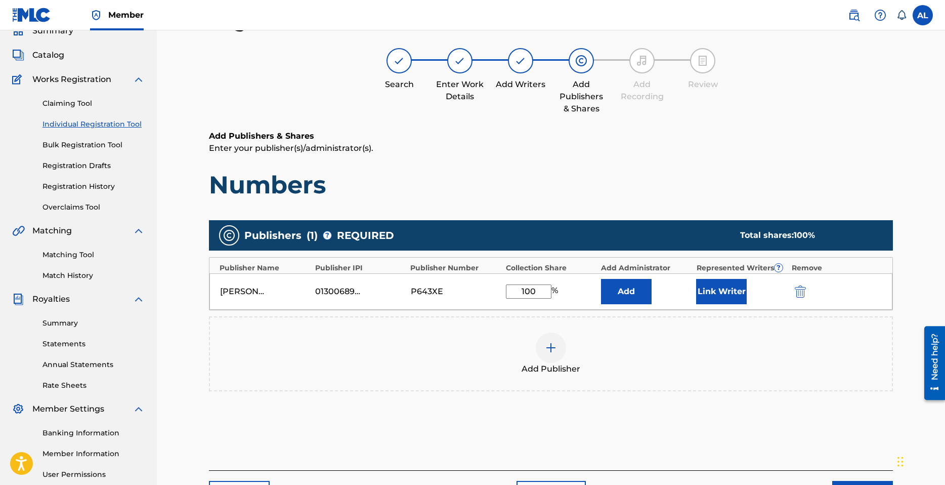
click at [723, 292] on button "Link Writer" at bounding box center [721, 291] width 51 height 25
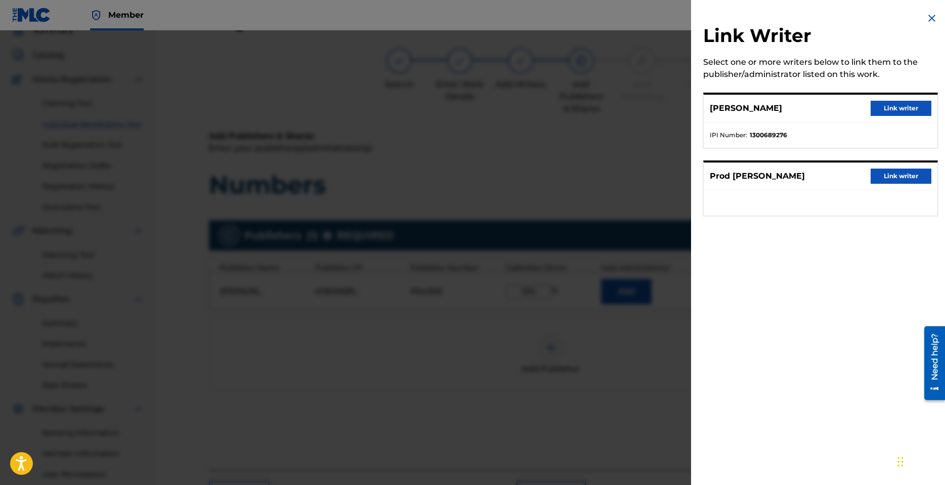
click at [892, 108] on button "Link writer" at bounding box center [901, 108] width 61 height 15
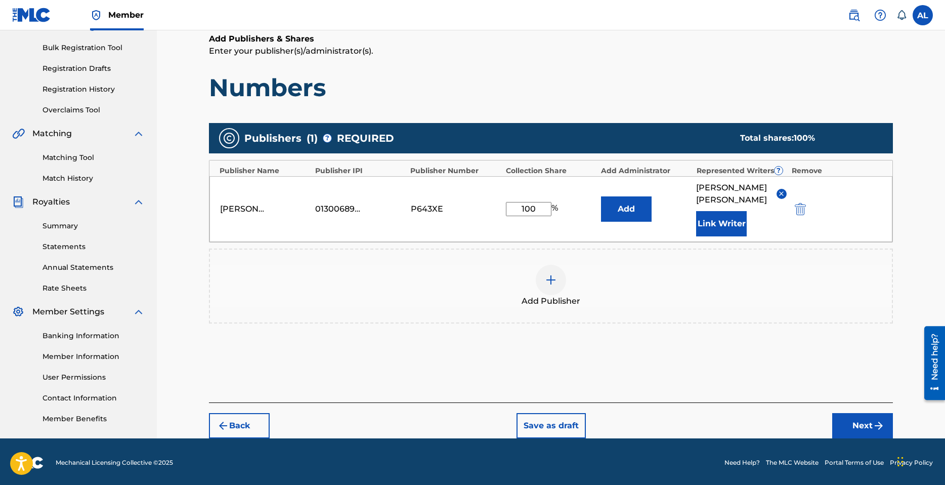
click at [864, 413] on button "Next" at bounding box center [862, 425] width 61 height 25
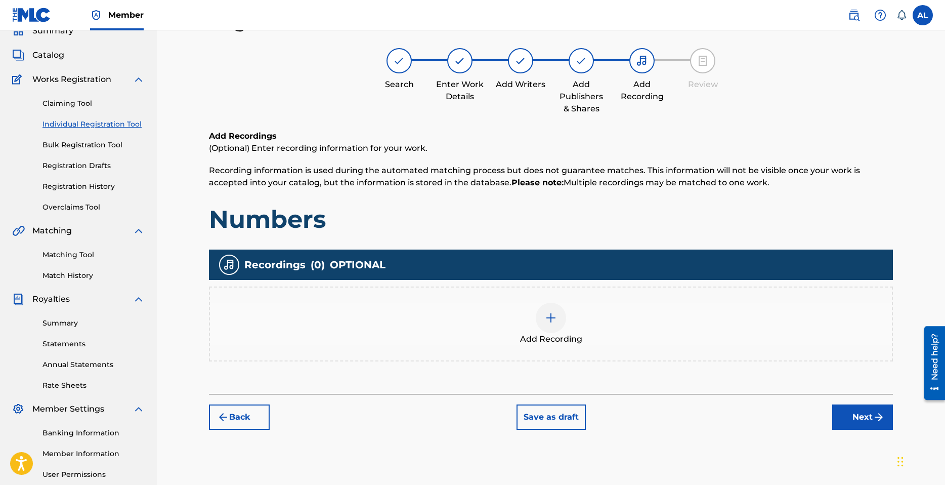
click at [548, 324] on div at bounding box center [551, 318] width 30 height 30
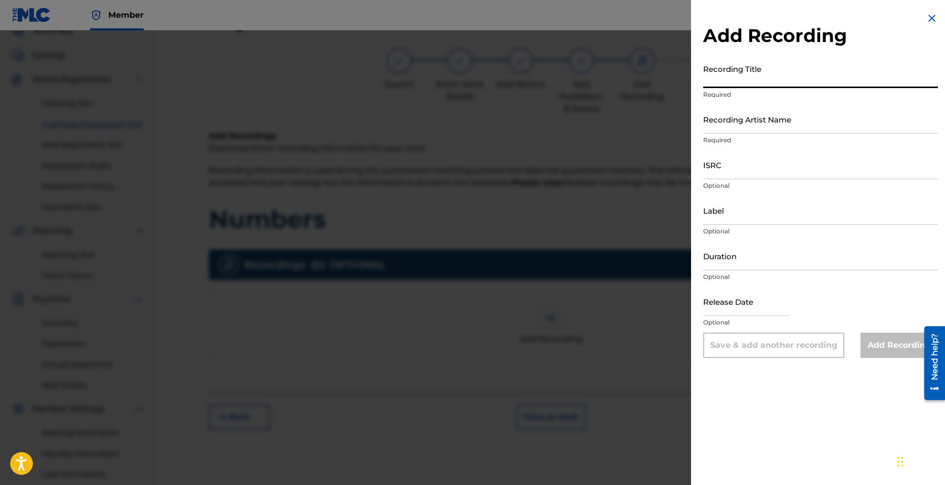
click at [756, 70] on input "Recording Title" at bounding box center [820, 73] width 235 height 29
click at [764, 118] on input "Recording Artist Name" at bounding box center [820, 119] width 235 height 29
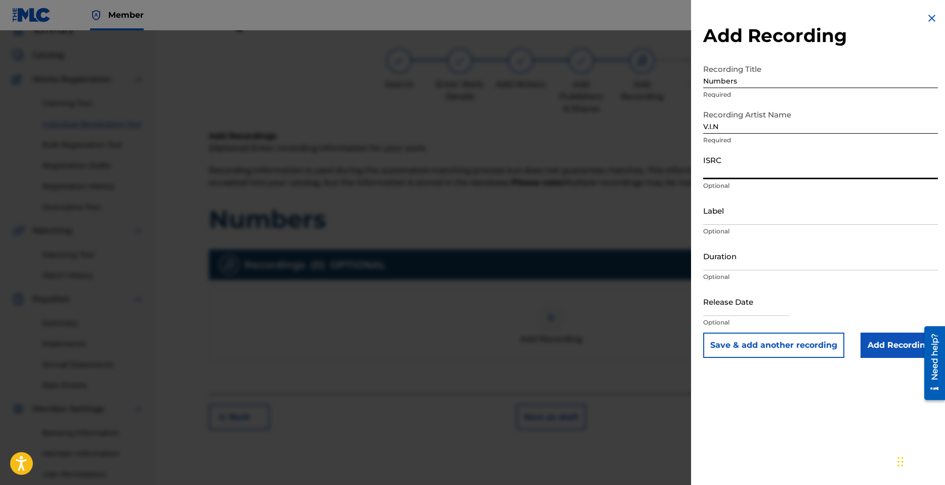
click at [758, 170] on input "ISRC" at bounding box center [820, 164] width 235 height 29
paste input "QZFP52169141"
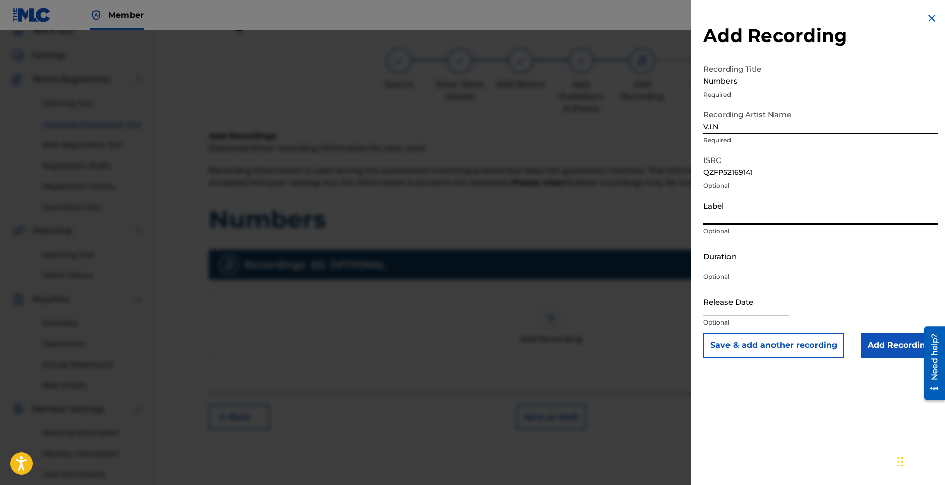
click at [734, 216] on input "Label" at bounding box center [820, 210] width 235 height 29
click at [746, 258] on input "Duration" at bounding box center [820, 255] width 235 height 29
click at [748, 255] on input "Duration" at bounding box center [820, 255] width 235 height 29
click at [740, 303] on input "text" at bounding box center [746, 301] width 86 height 29
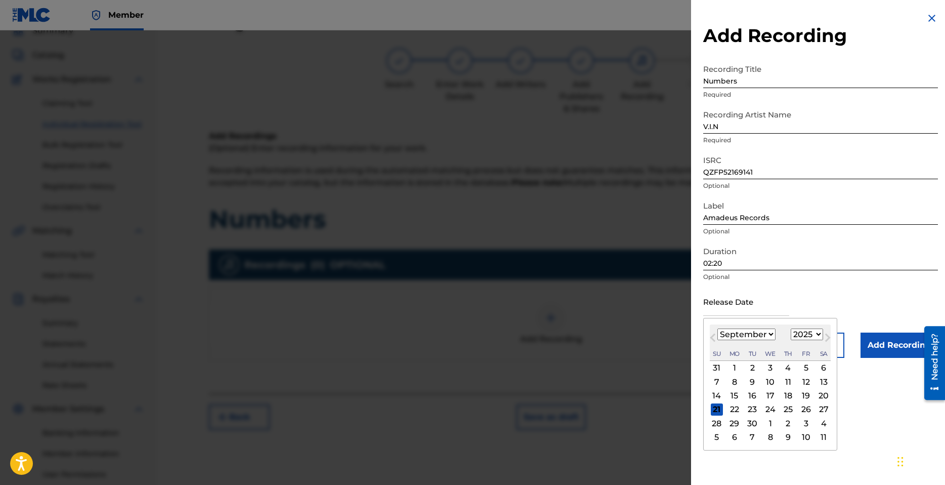
click at [770, 333] on select "January February March April May June July August September October November De…" at bounding box center [747, 334] width 58 height 12
click at [718, 328] on select "January February March April May June July August September October November De…" at bounding box center [747, 334] width 58 height 12
click at [769, 333] on select "January February March April May June July August September October November De…" at bounding box center [747, 334] width 58 height 12
click at [718, 328] on select "January February March April May June July August September October November De…" at bounding box center [747, 334] width 58 height 12
click at [818, 334] on select "1899 1900 1901 1902 1903 1904 1905 1906 1907 1908 1909 1910 1911 1912 1913 1914…" at bounding box center [807, 334] width 32 height 12
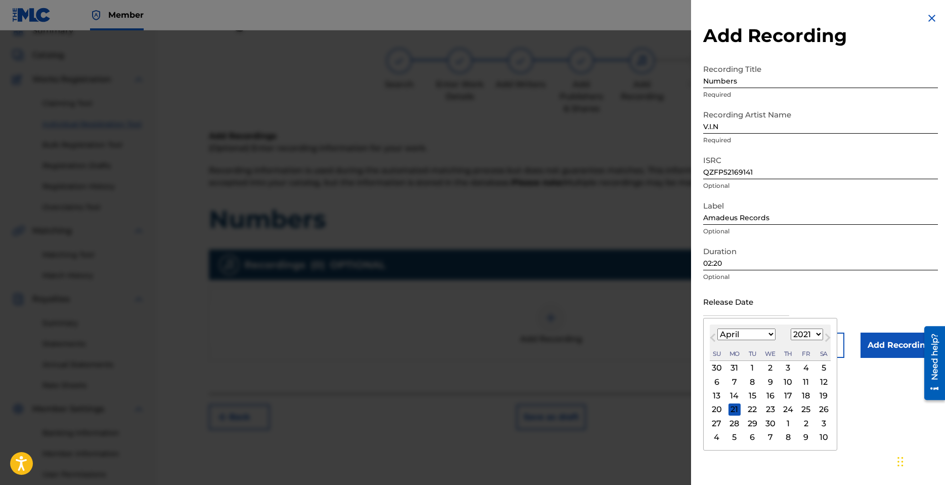
click at [791, 328] on select "1899 1900 1901 1902 1903 1904 1905 1906 1907 1908 1909 1910 1911 1912 1913 1914…" at bounding box center [807, 334] width 32 height 12
click at [718, 421] on div "25" at bounding box center [717, 423] width 12 height 12
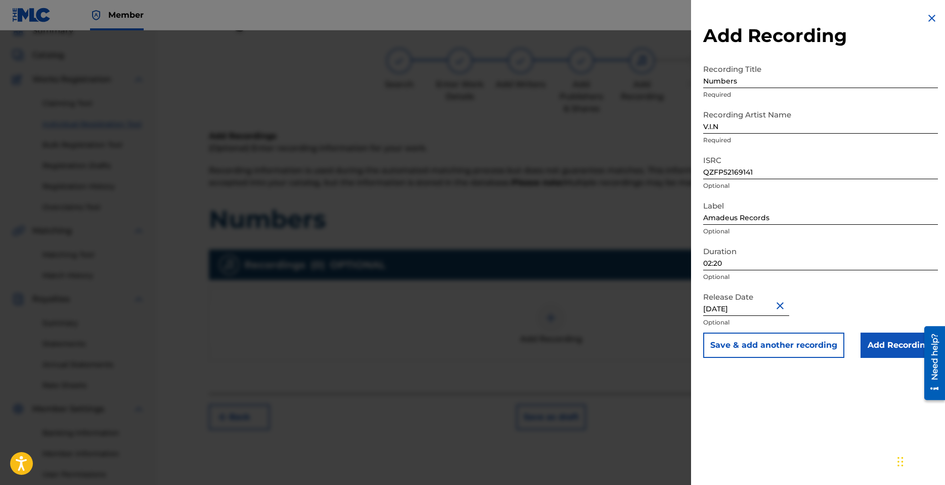
click at [892, 345] on input "Add Recording" at bounding box center [899, 344] width 77 height 25
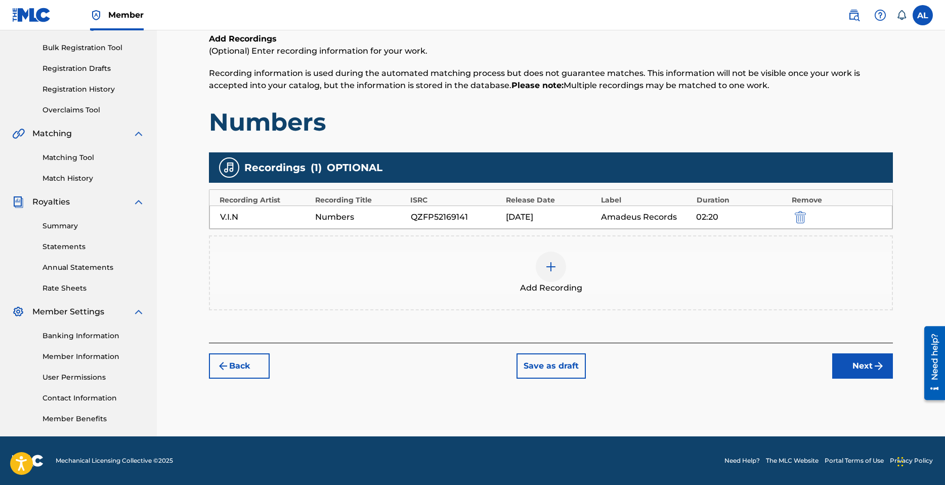
click at [863, 375] on button "Next" at bounding box center [862, 365] width 61 height 25
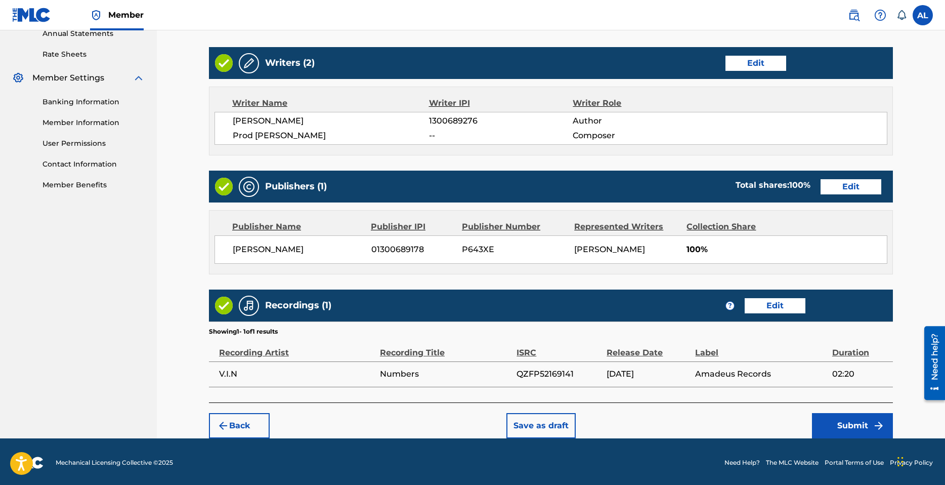
scroll to position [379, 0]
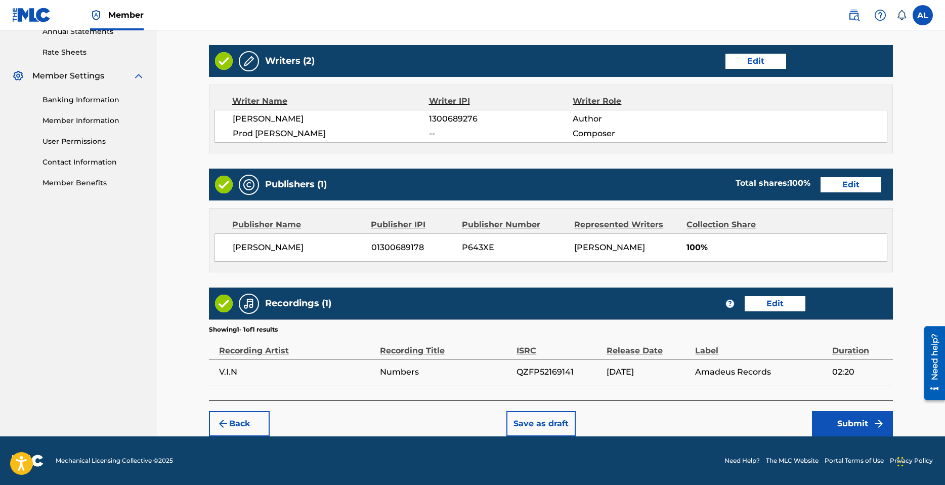
click at [866, 425] on button "Submit" at bounding box center [852, 423] width 81 height 25
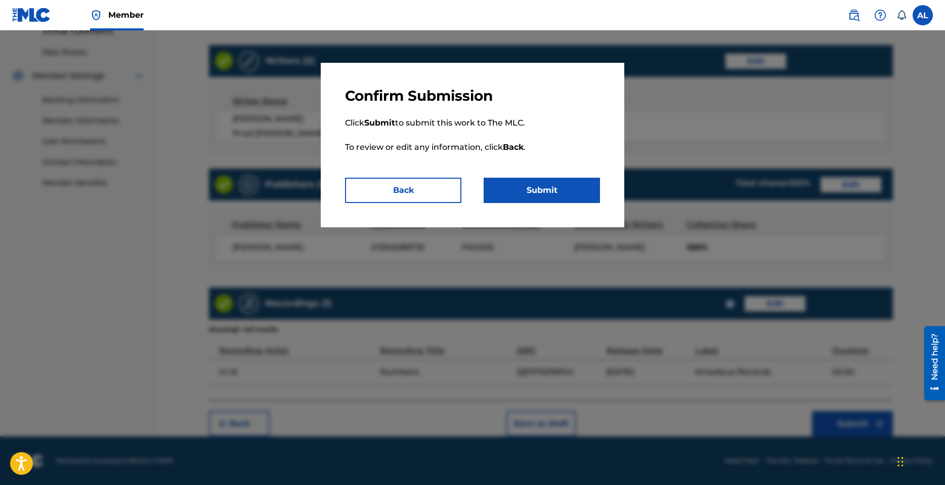
click at [559, 191] on button "Submit" at bounding box center [542, 190] width 116 height 25
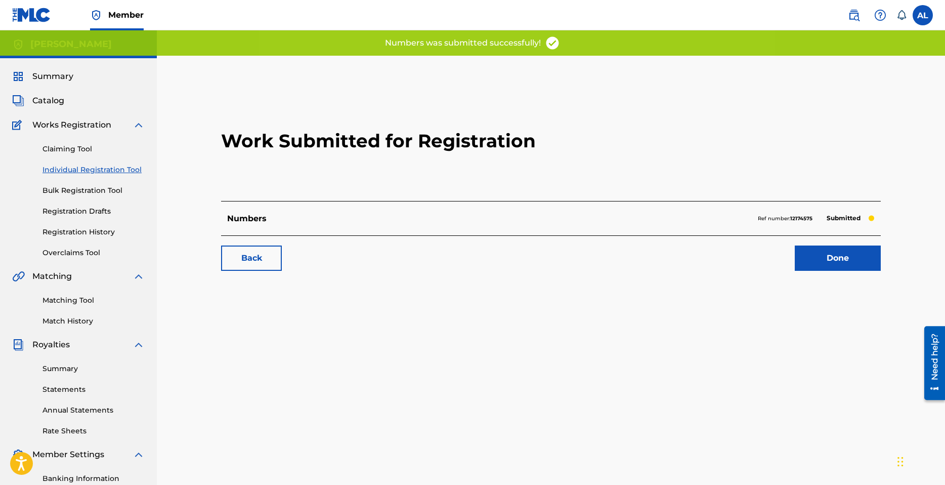
click at [822, 260] on link "Done" at bounding box center [838, 257] width 86 height 25
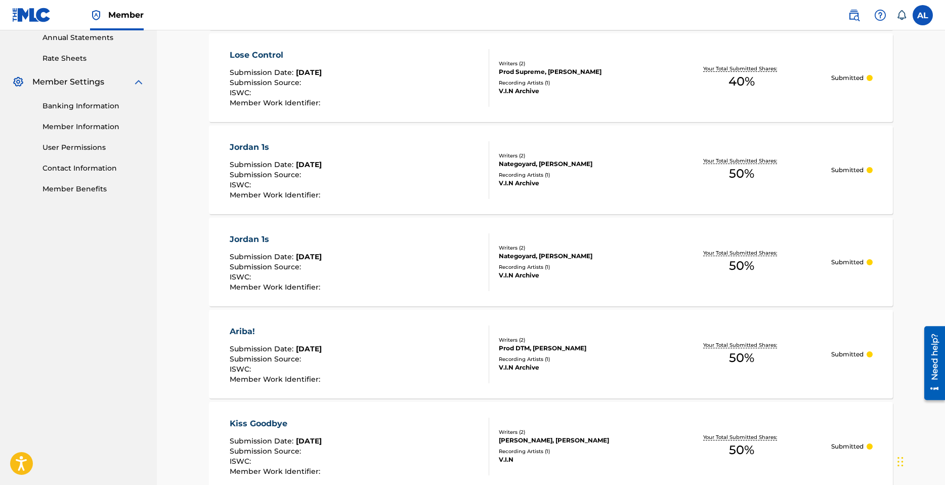
scroll to position [405, 0]
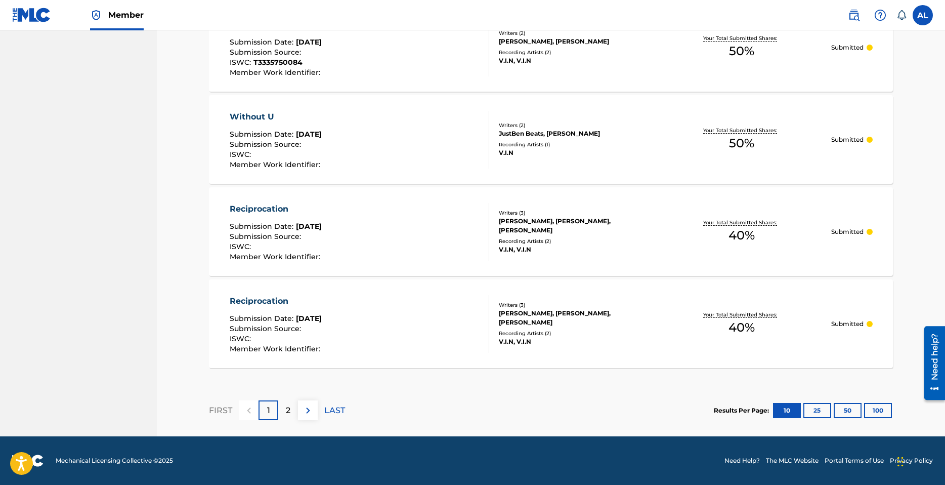
click at [294, 417] on div "2" at bounding box center [288, 410] width 20 height 20
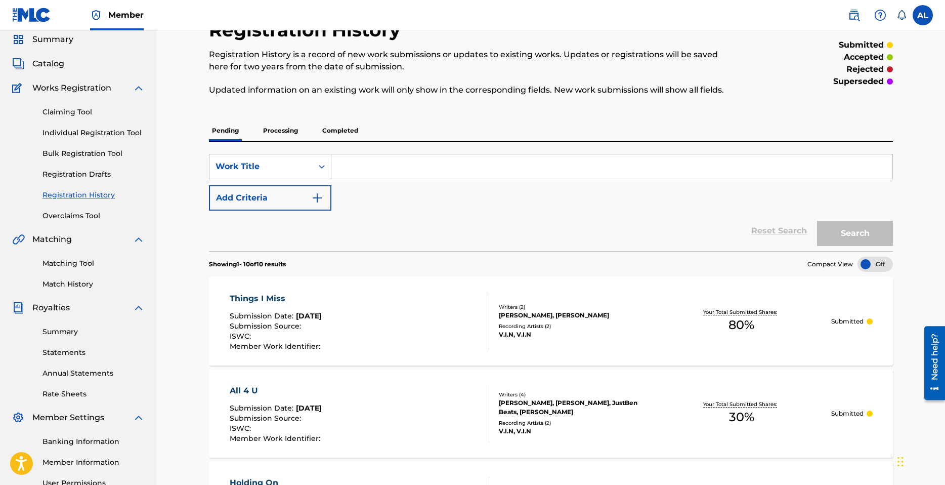
scroll to position [0, 0]
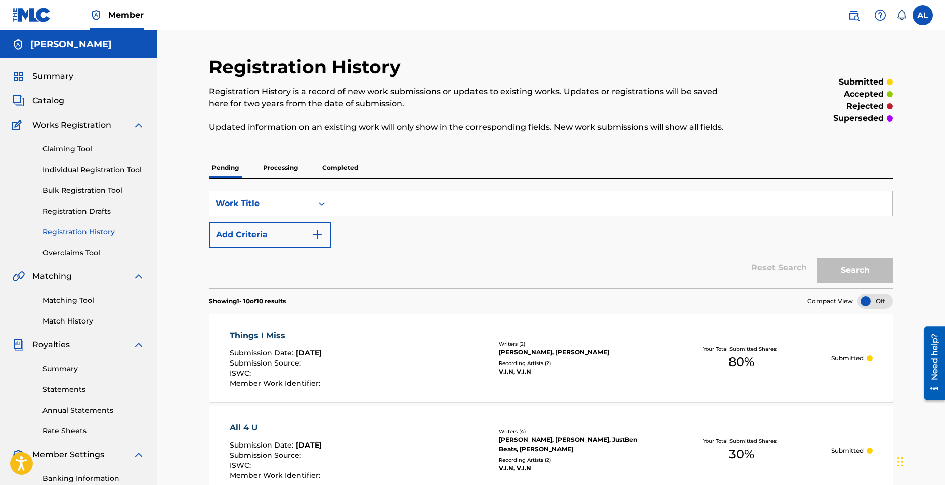
click at [75, 170] on link "Individual Registration Tool" at bounding box center [94, 169] width 102 height 11
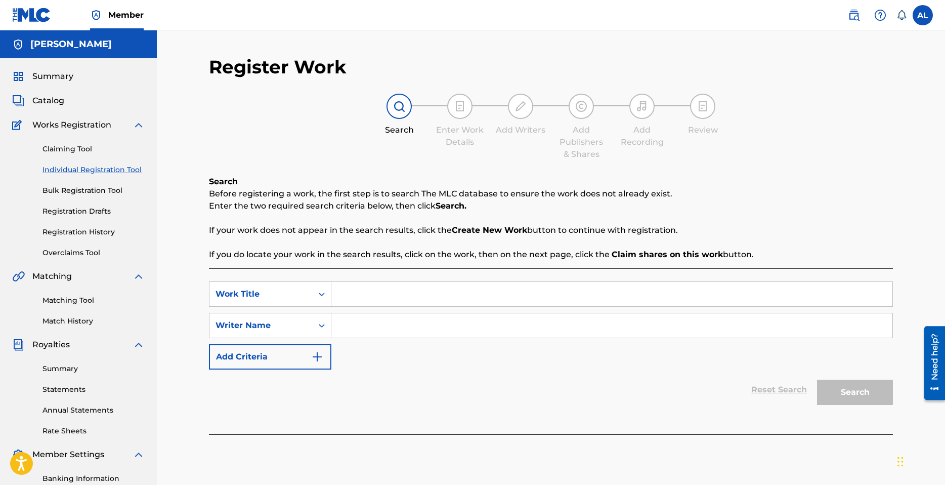
click at [413, 292] on input "Search Form" at bounding box center [611, 294] width 561 height 24
click at [385, 327] on input "Search Form" at bounding box center [611, 325] width 561 height 24
click at [859, 385] on button "Search" at bounding box center [855, 392] width 76 height 25
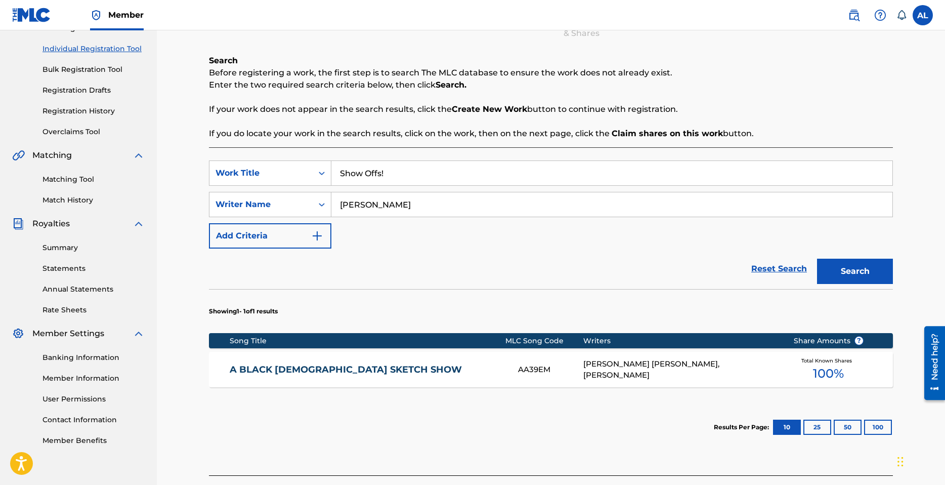
scroll to position [152, 0]
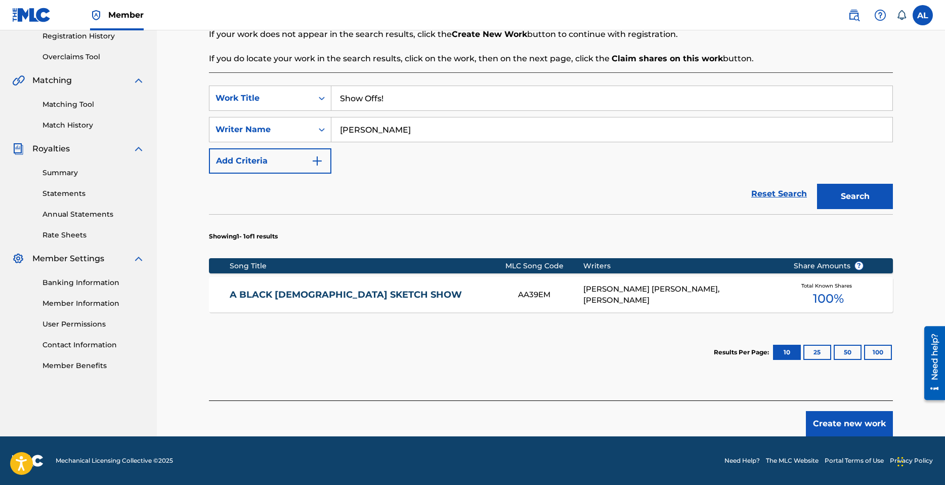
click at [838, 424] on button "Create new work" at bounding box center [849, 423] width 87 height 25
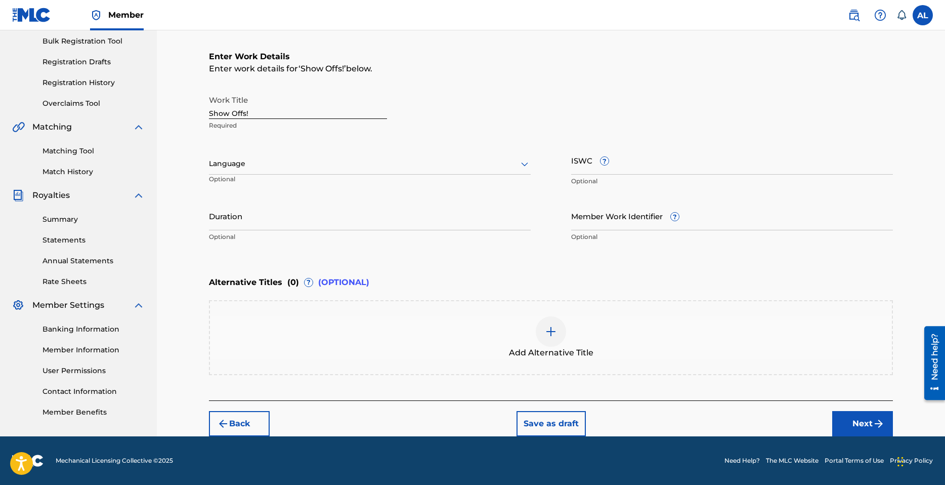
click at [327, 161] on div at bounding box center [370, 163] width 322 height 13
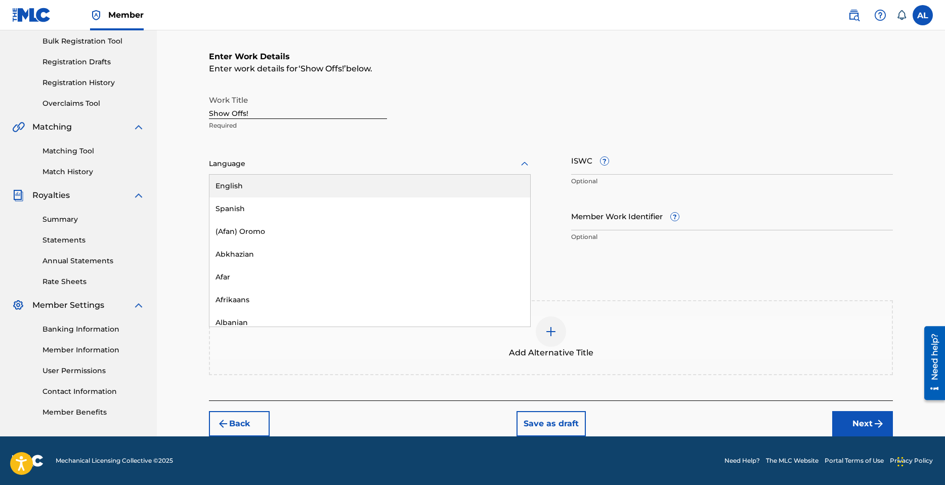
click at [251, 187] on div "English" at bounding box center [369, 186] width 321 height 23
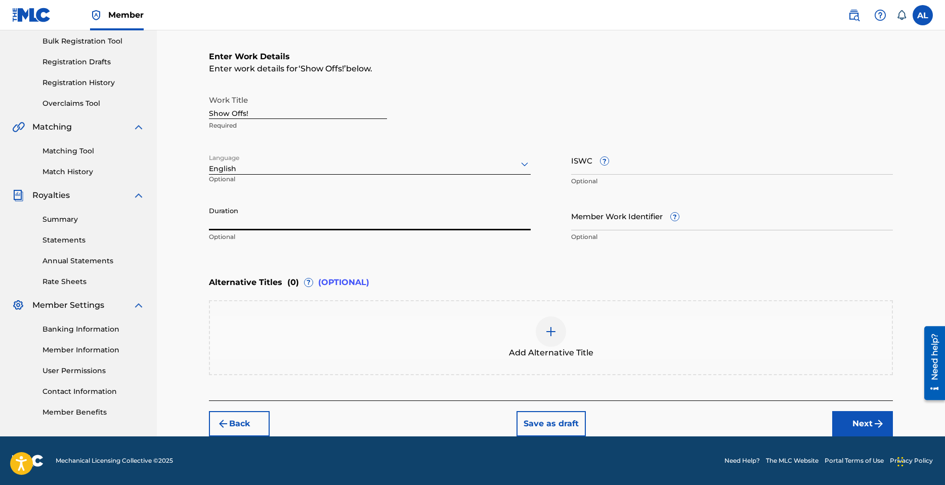
click at [273, 225] on input "Duration" at bounding box center [370, 215] width 322 height 29
click at [279, 207] on input "Duration" at bounding box center [370, 215] width 322 height 29
click at [872, 418] on button "Next" at bounding box center [862, 423] width 61 height 25
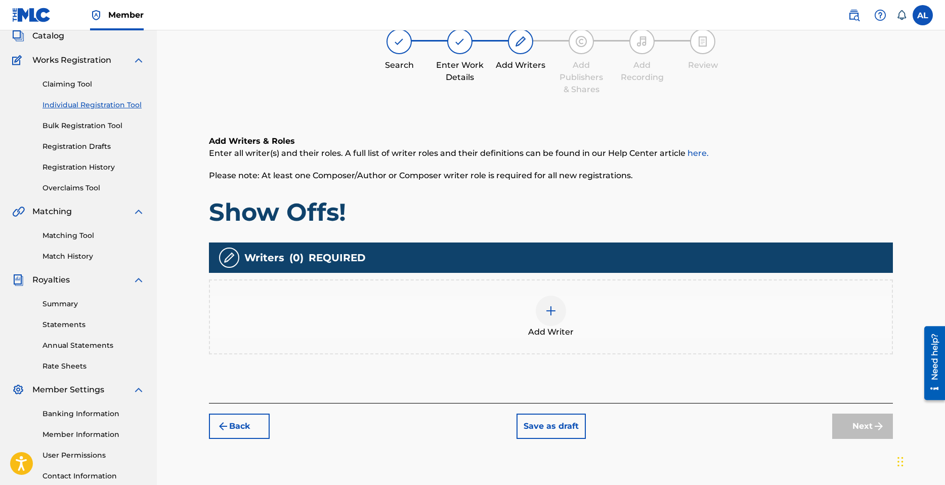
scroll to position [46, 0]
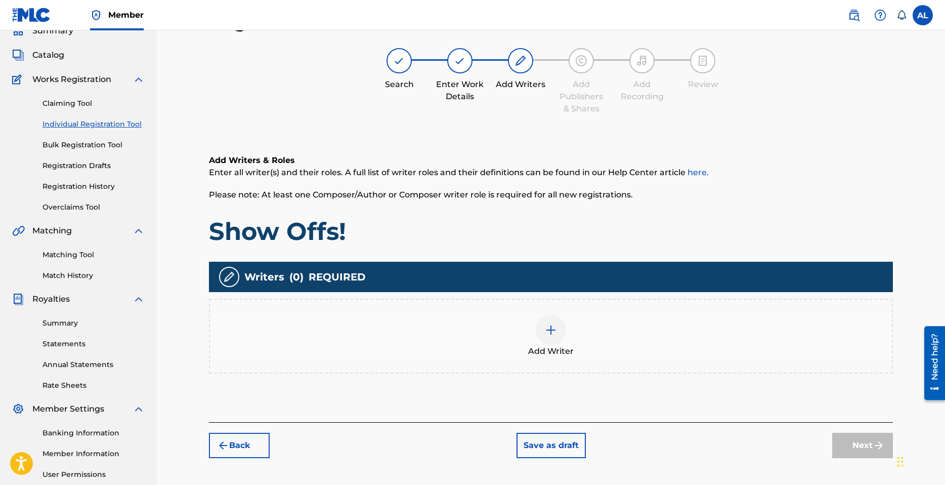
click at [545, 324] on img at bounding box center [551, 330] width 12 height 12
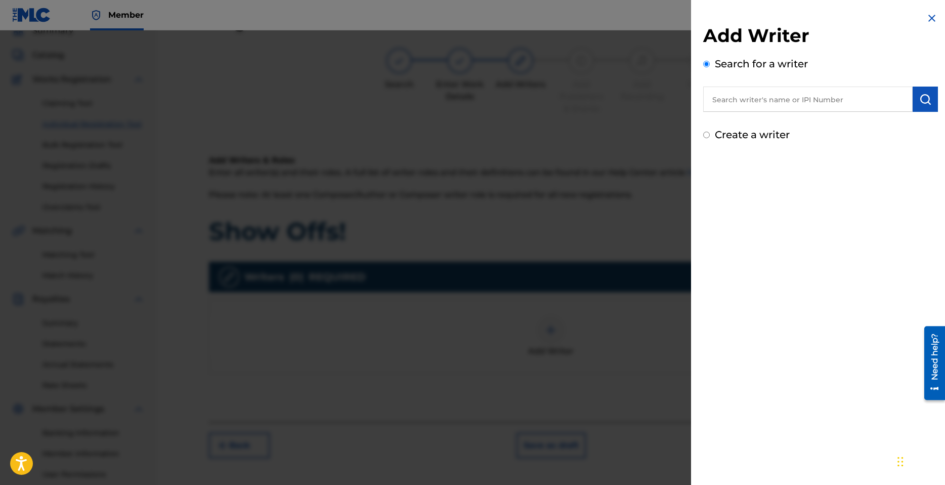
click at [772, 98] on input "text" at bounding box center [807, 99] width 209 height 25
click at [753, 131] on label "Create a writer" at bounding box center [752, 135] width 75 height 12
click at [710, 132] on input "Create a writer" at bounding box center [706, 135] width 7 height 7
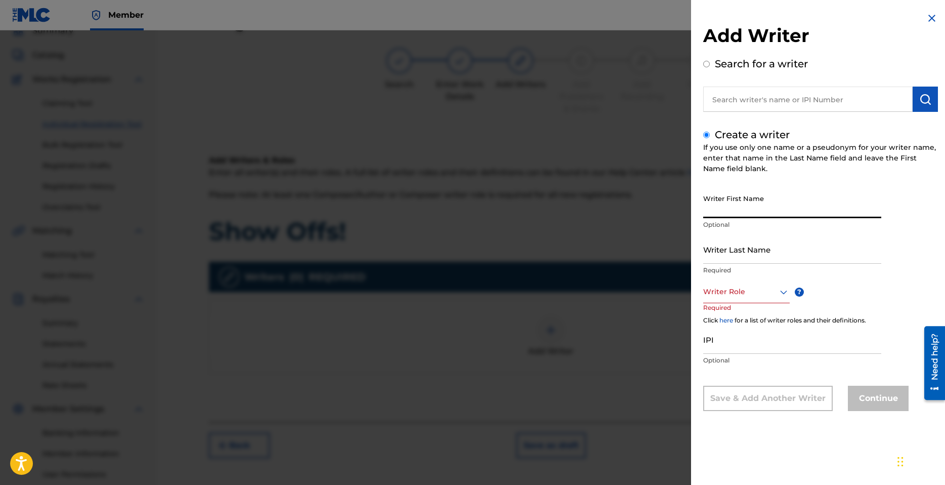
click at [745, 198] on input "Writer First Name" at bounding box center [792, 203] width 178 height 29
click at [746, 238] on input "Writer Last Name" at bounding box center [792, 249] width 178 height 29
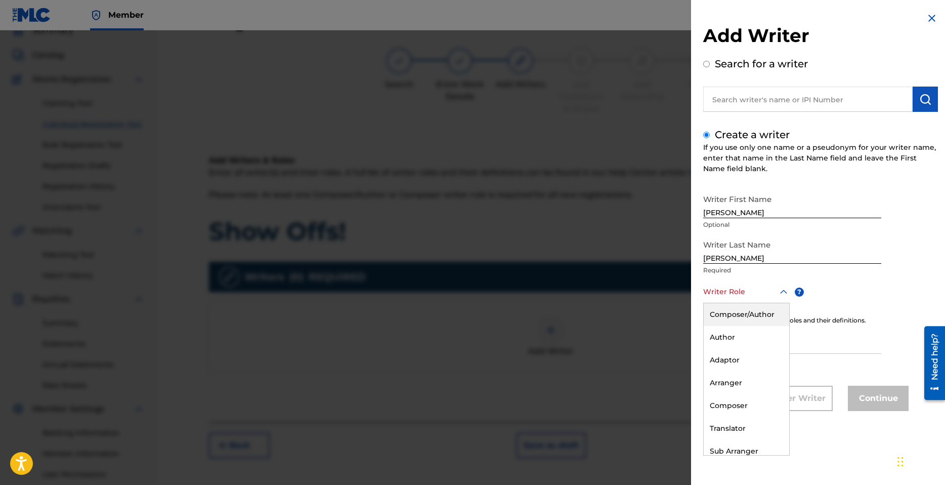
click at [734, 289] on div at bounding box center [746, 291] width 87 height 13
click at [744, 343] on div "Author" at bounding box center [747, 337] width 86 height 23
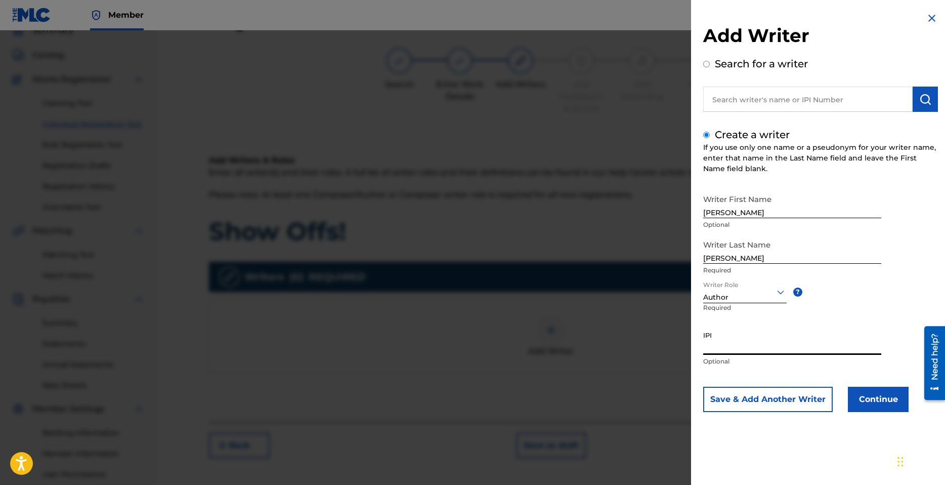
click at [749, 347] on input "IPI" at bounding box center [792, 340] width 178 height 29
paste input "QZFP52169141"
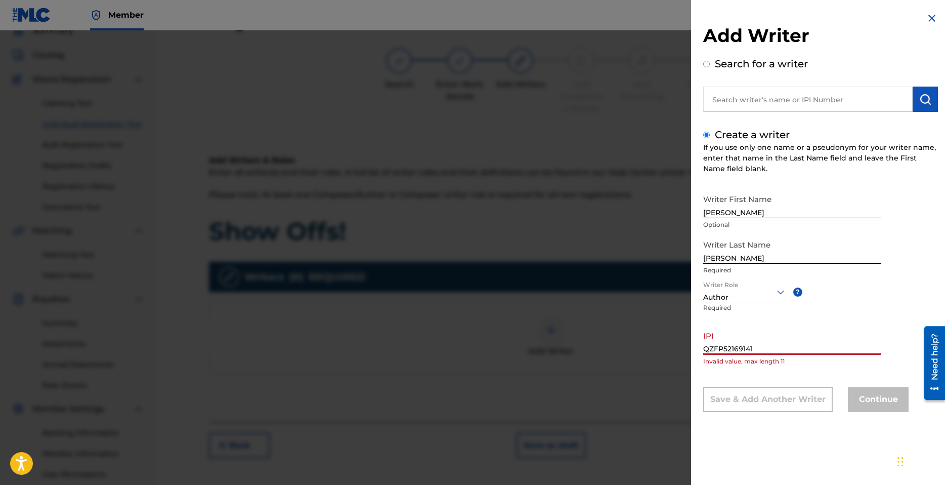
click at [754, 343] on input "QZFP52169141" at bounding box center [792, 340] width 178 height 29
click at [765, 345] on input "QZFP52169141" at bounding box center [792, 340] width 178 height 29
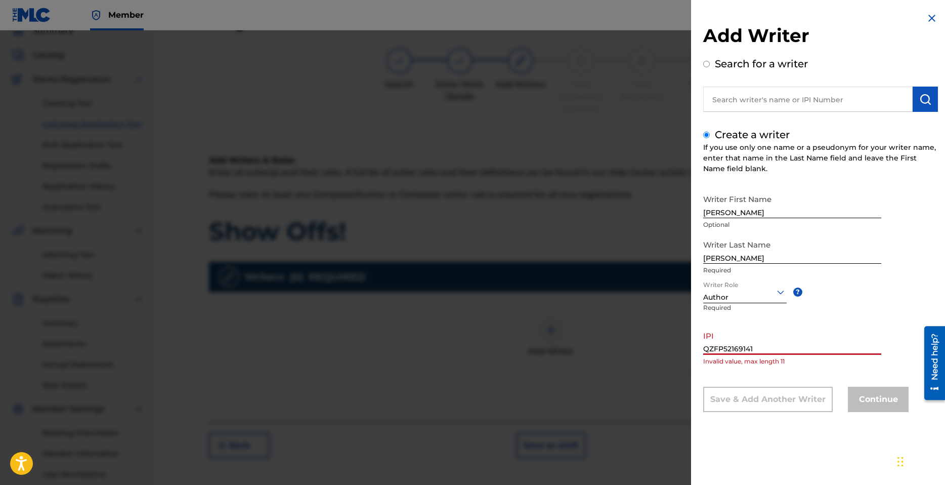
click at [765, 345] on input "QZFP52169141" at bounding box center [792, 340] width 178 height 29
paste input "1300689276"
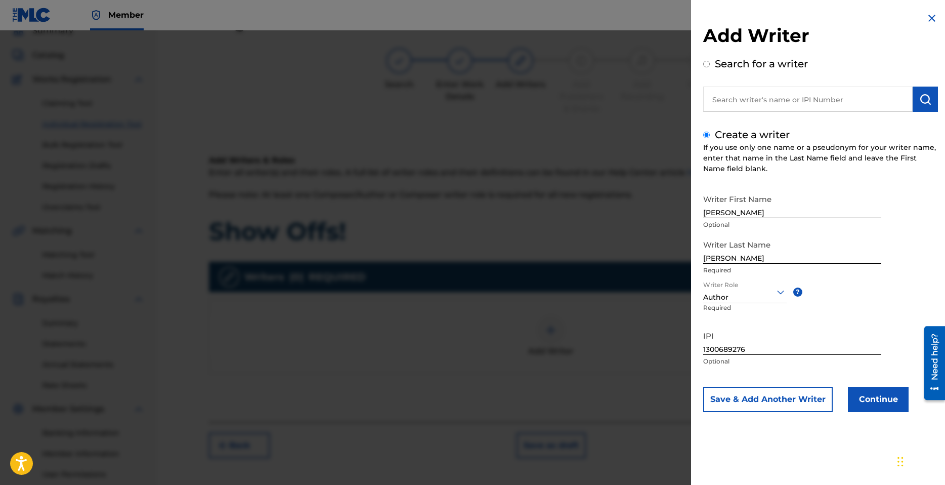
click at [893, 401] on button "Continue" at bounding box center [878, 399] width 61 height 25
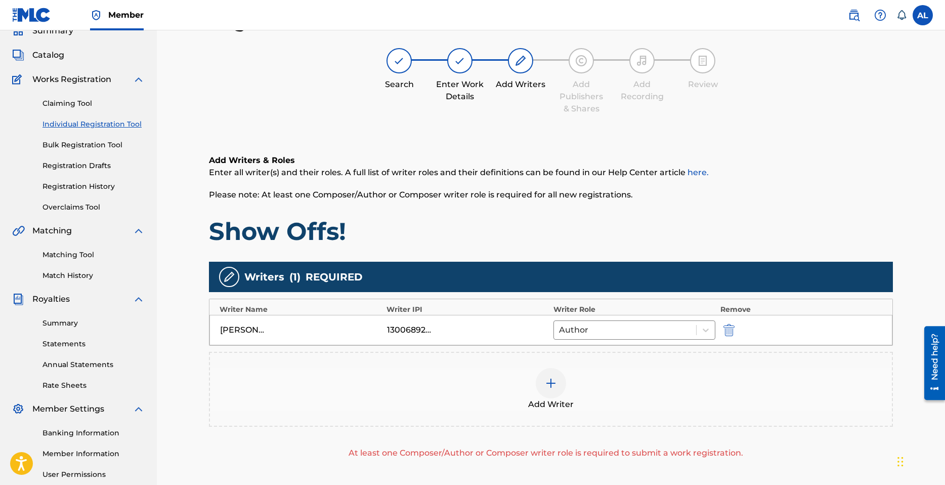
click at [583, 385] on div "Add Writer" at bounding box center [551, 389] width 682 height 43
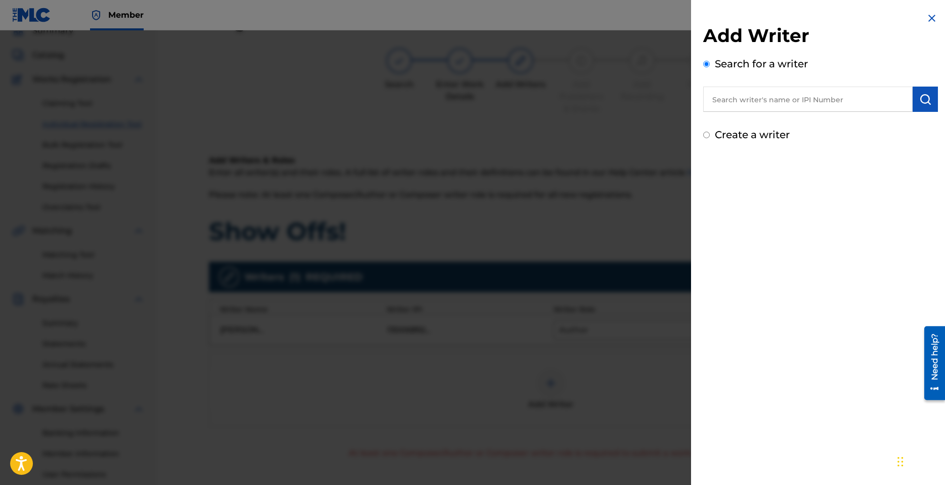
click at [745, 139] on label "Create a writer" at bounding box center [752, 135] width 75 height 12
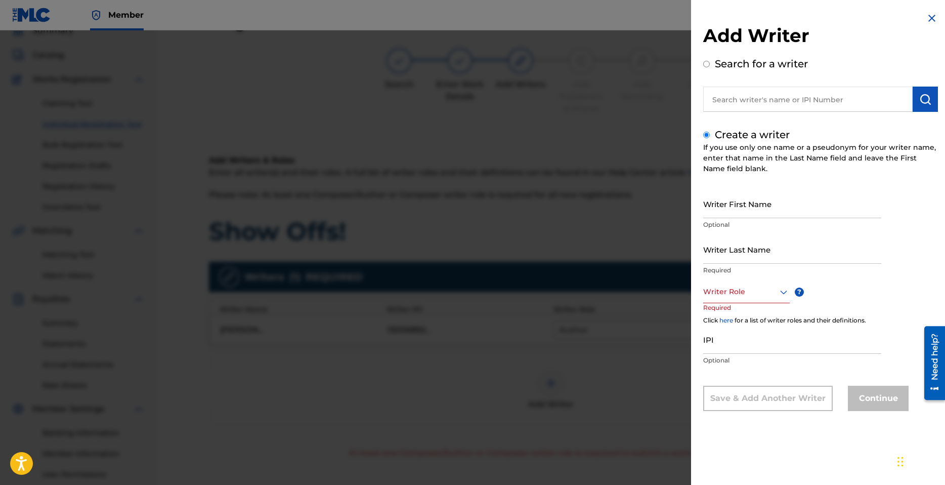
click at [762, 205] on input "Writer First Name" at bounding box center [792, 203] width 178 height 29
click at [764, 257] on input "Writer Last Name" at bounding box center [792, 249] width 178 height 29
click at [752, 290] on div at bounding box center [746, 291] width 87 height 13
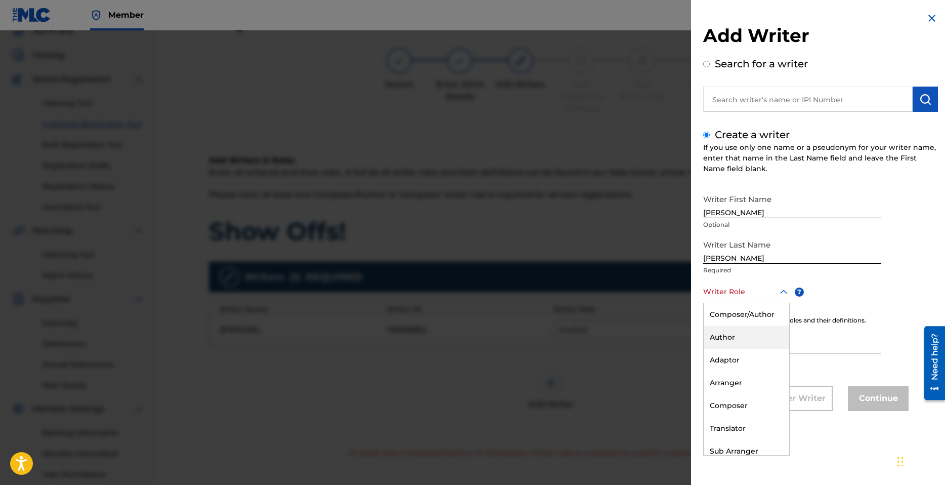
click at [738, 333] on div "Author" at bounding box center [747, 337] width 86 height 23
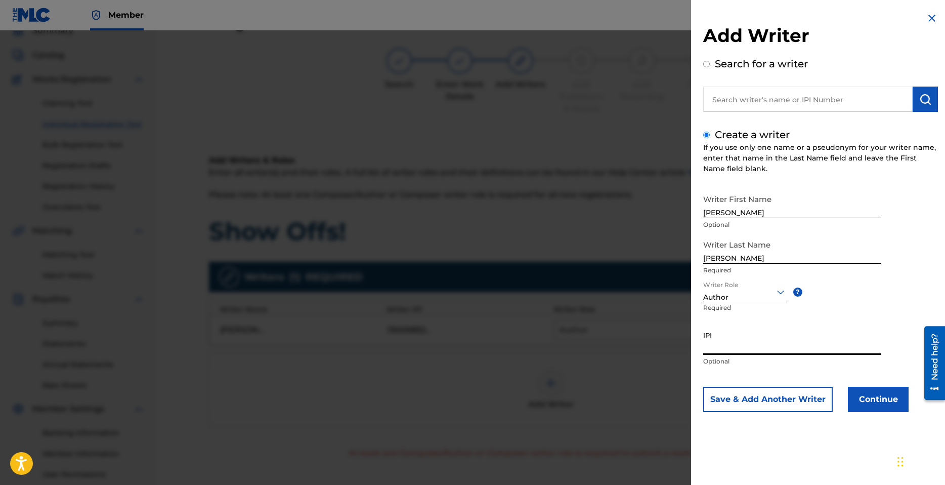
click at [741, 348] on input "IPI" at bounding box center [792, 340] width 178 height 29
click at [871, 401] on button "Continue" at bounding box center [878, 399] width 61 height 25
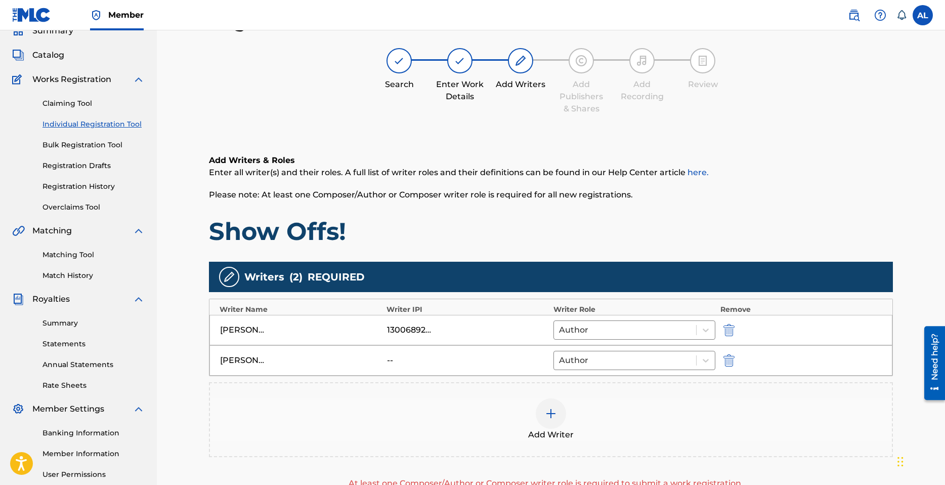
click at [560, 412] on div at bounding box center [551, 413] width 30 height 30
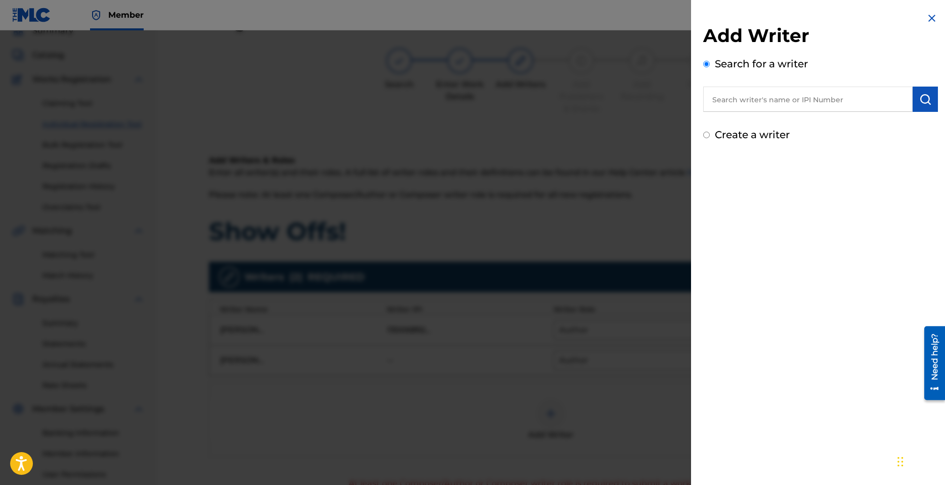
click at [751, 138] on label "Create a writer" at bounding box center [752, 135] width 75 height 12
click at [710, 138] on input "Create a writer" at bounding box center [706, 135] width 7 height 7
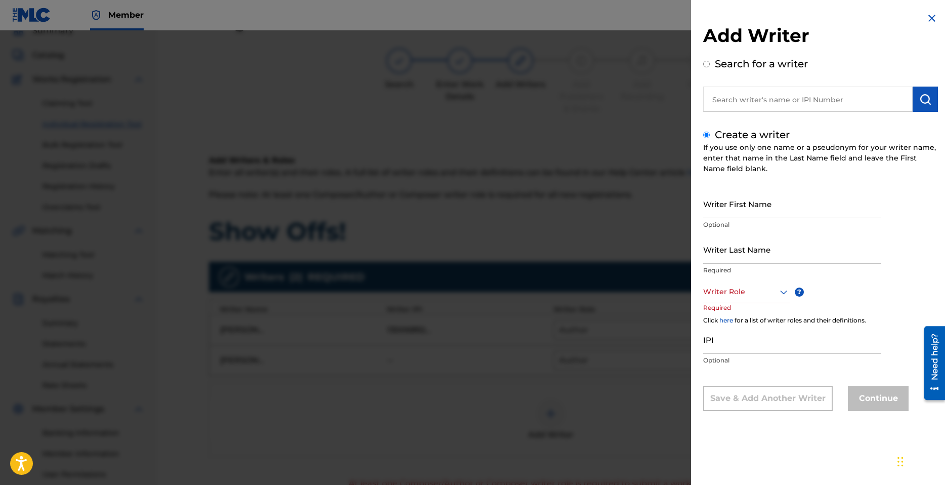
click at [750, 208] on input "Writer First Name" at bounding box center [792, 203] width 178 height 29
click at [769, 261] on input "Writer Last Name" at bounding box center [792, 249] width 178 height 29
click at [713, 295] on div at bounding box center [746, 291] width 87 height 13
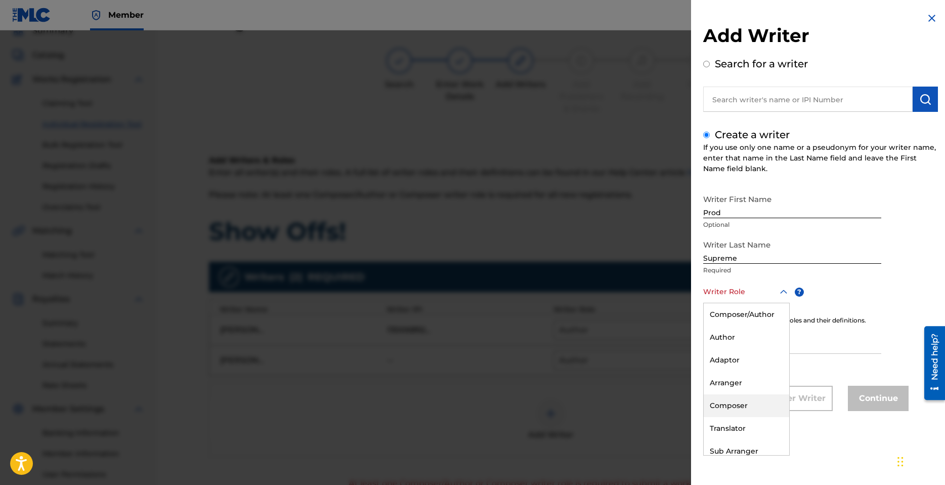
click at [740, 404] on div "Composer" at bounding box center [747, 405] width 86 height 23
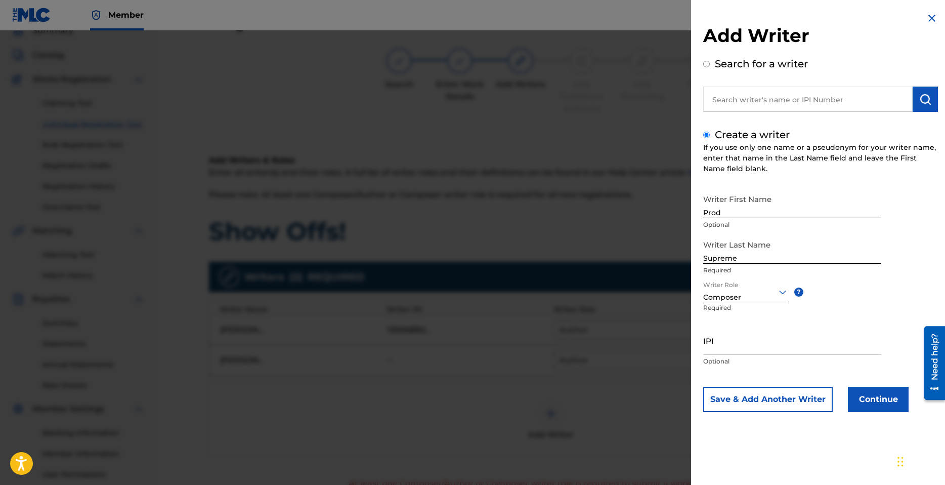
click at [875, 401] on button "Continue" at bounding box center [878, 399] width 61 height 25
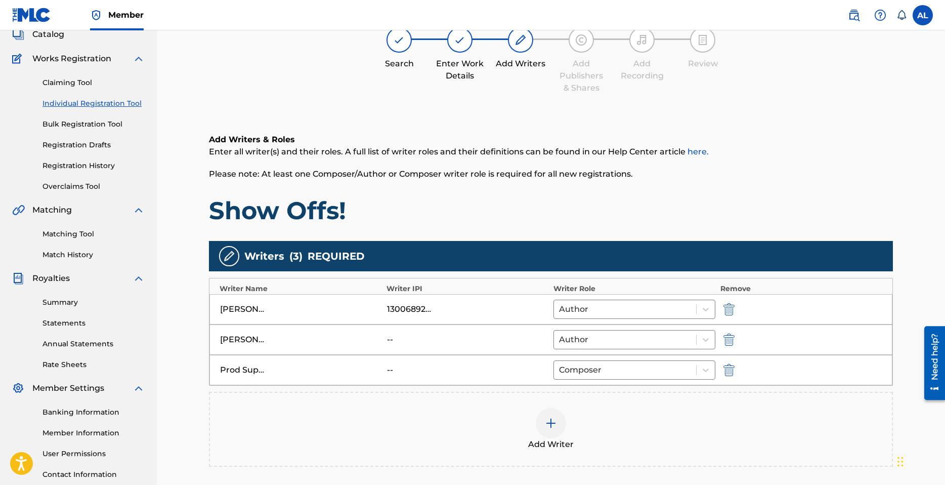
scroll to position [147, 0]
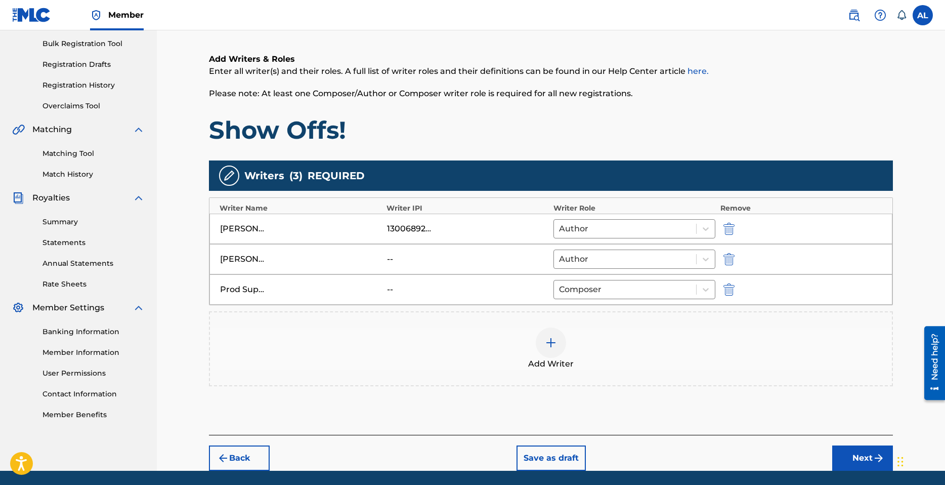
click at [861, 445] on div "Back Save as draft Next" at bounding box center [551, 453] width 684 height 36
click at [866, 451] on button "Next" at bounding box center [862, 457] width 61 height 25
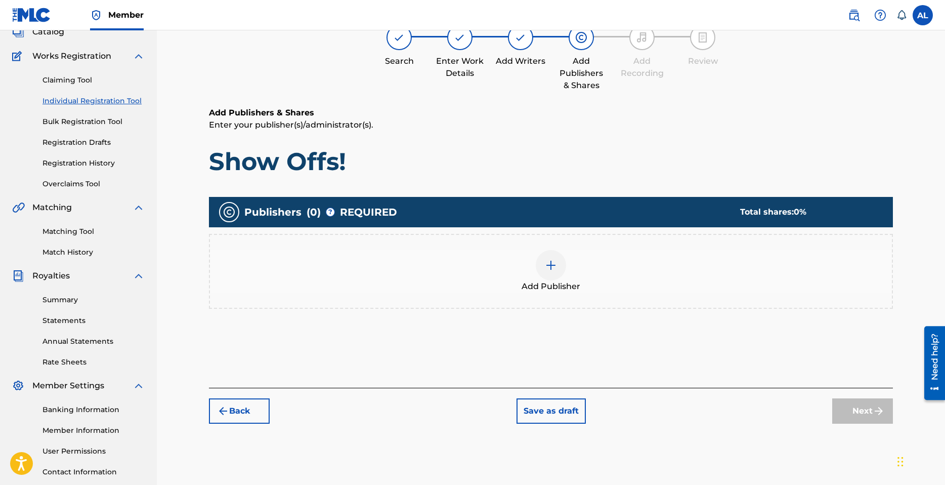
scroll to position [46, 0]
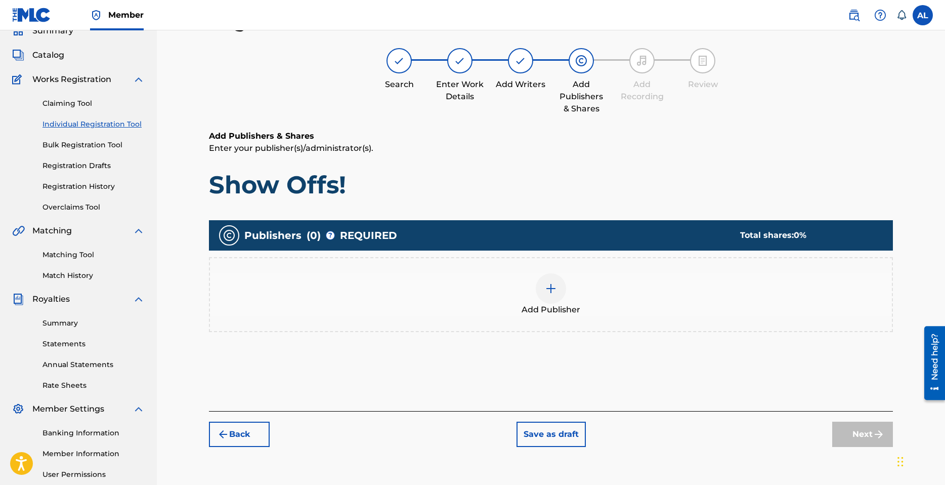
click at [541, 285] on div at bounding box center [551, 288] width 30 height 30
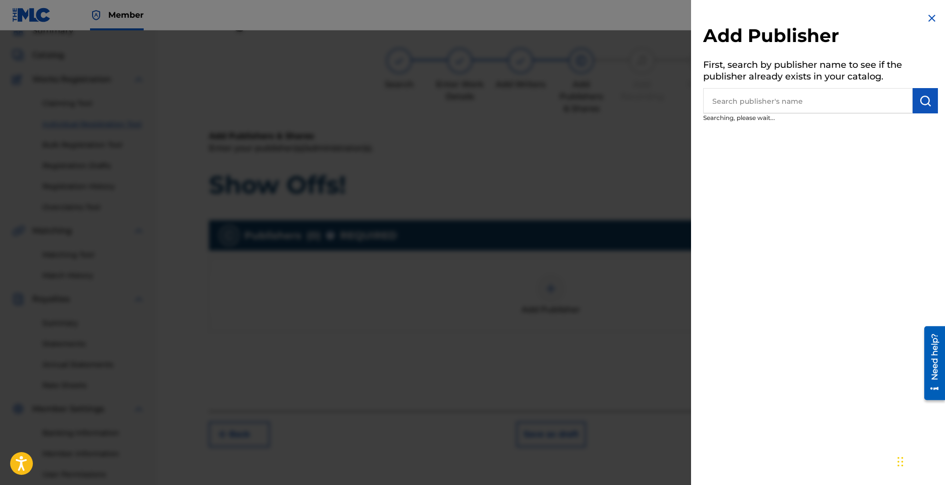
click at [763, 102] on input "text" at bounding box center [807, 100] width 209 height 25
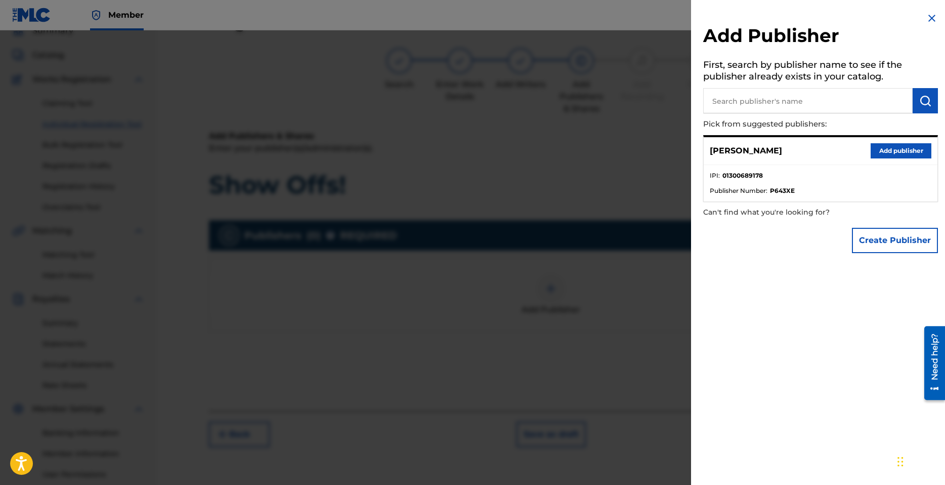
click at [889, 152] on button "Add publisher" at bounding box center [901, 150] width 61 height 15
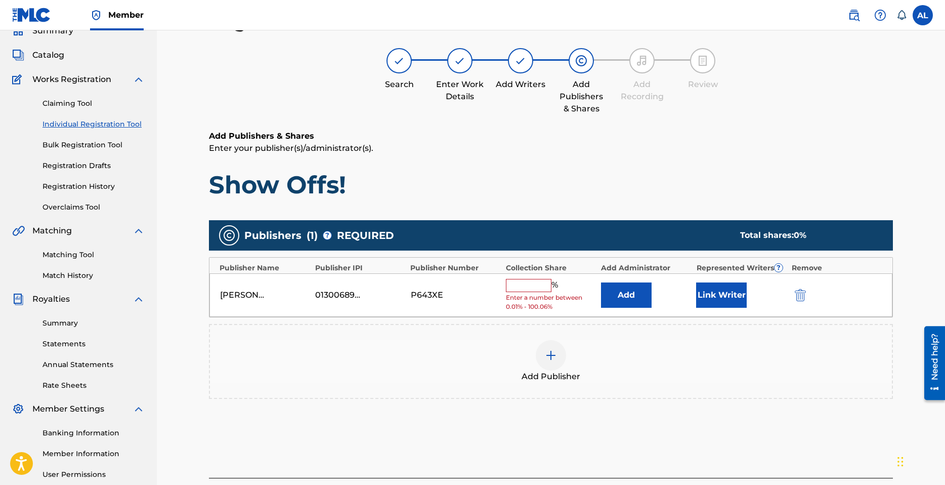
click at [532, 287] on input "text" at bounding box center [529, 285] width 46 height 13
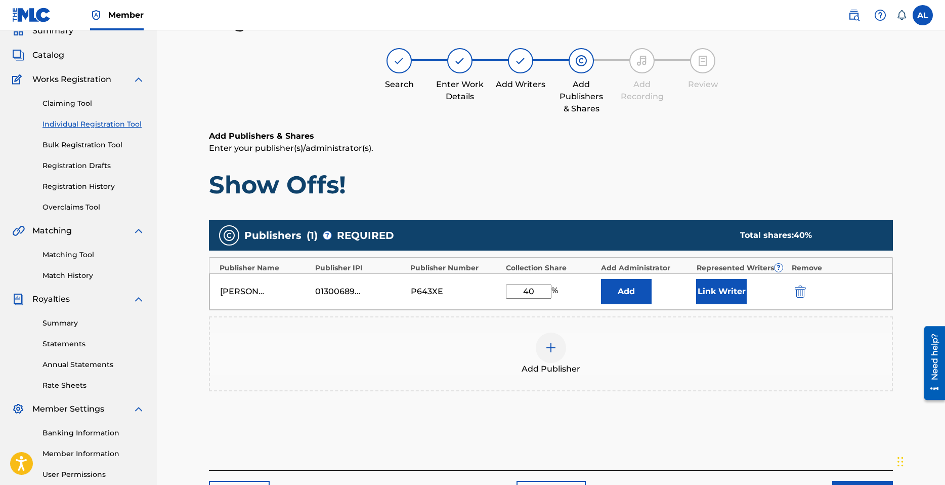
click at [714, 288] on button "Link Writer" at bounding box center [721, 291] width 51 height 25
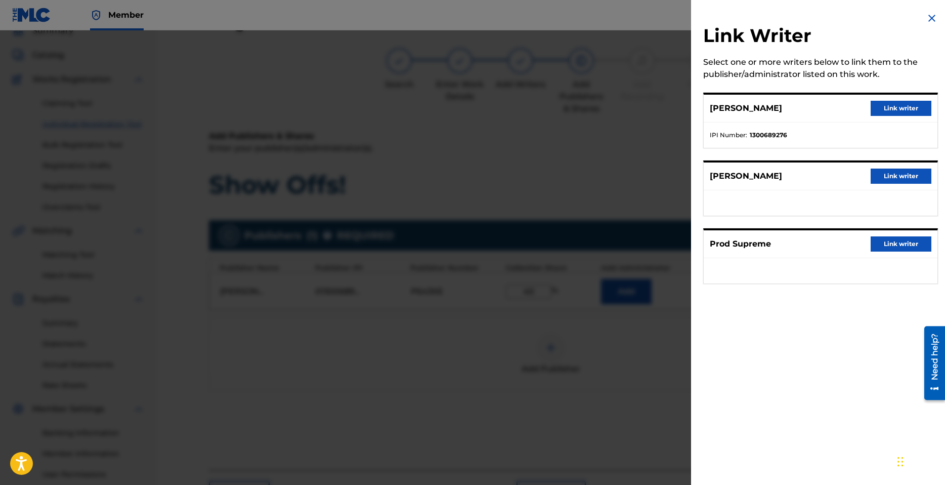
click at [902, 109] on button "Link writer" at bounding box center [901, 108] width 61 height 15
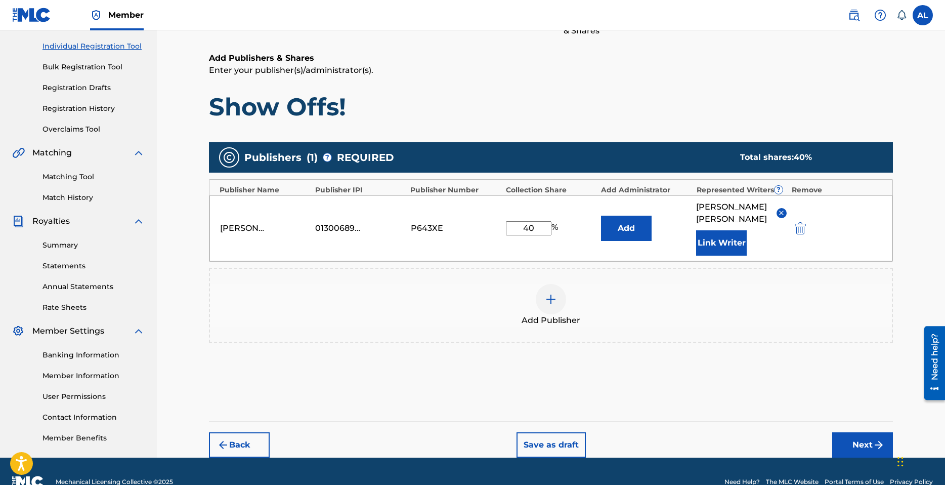
scroll to position [143, 0]
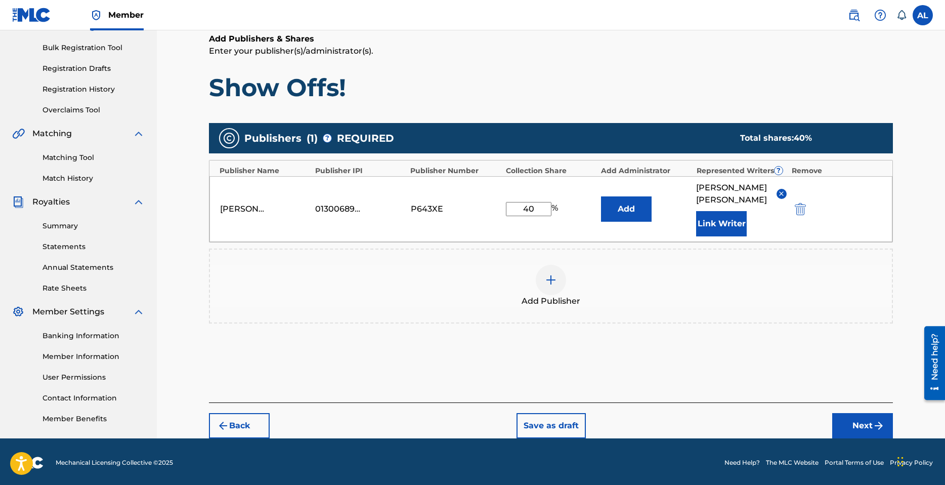
click at [869, 413] on button "Next" at bounding box center [862, 425] width 61 height 25
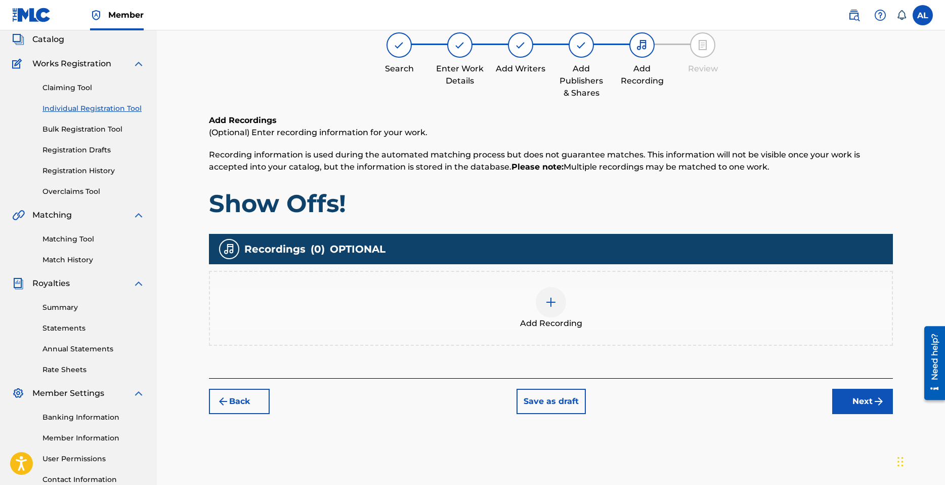
scroll to position [46, 0]
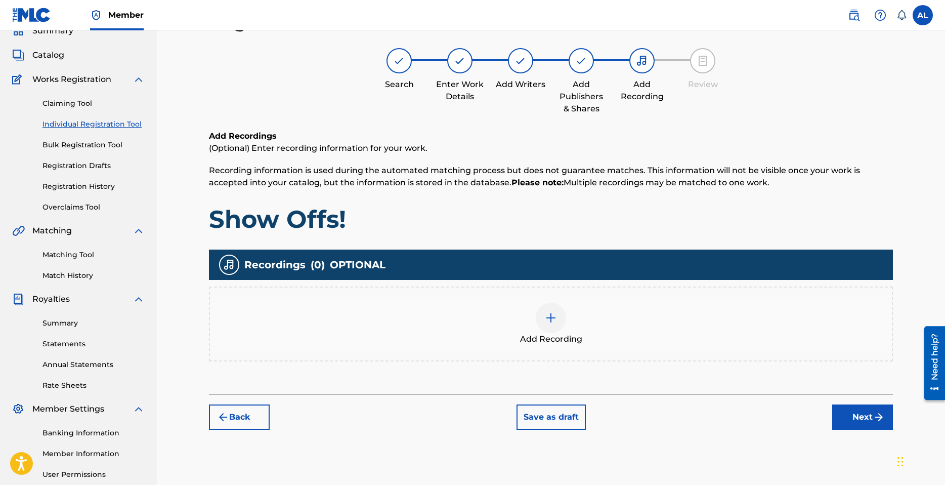
click at [532, 317] on div "Add Recording" at bounding box center [551, 324] width 682 height 43
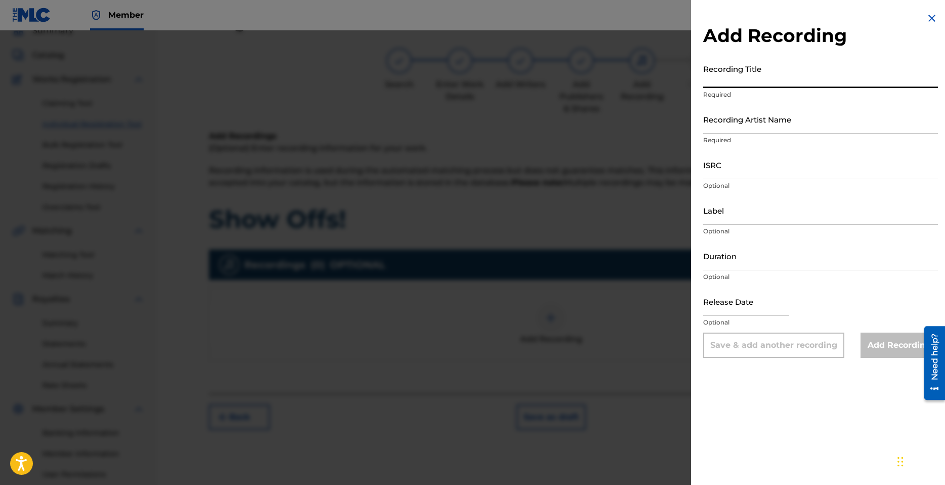
drag, startPoint x: 744, startPoint y: 81, endPoint x: 751, endPoint y: 83, distance: 7.7
click at [744, 82] on input "Recording Title" at bounding box center [820, 73] width 235 height 29
click at [747, 123] on input "Recording Artist Name" at bounding box center [820, 119] width 235 height 29
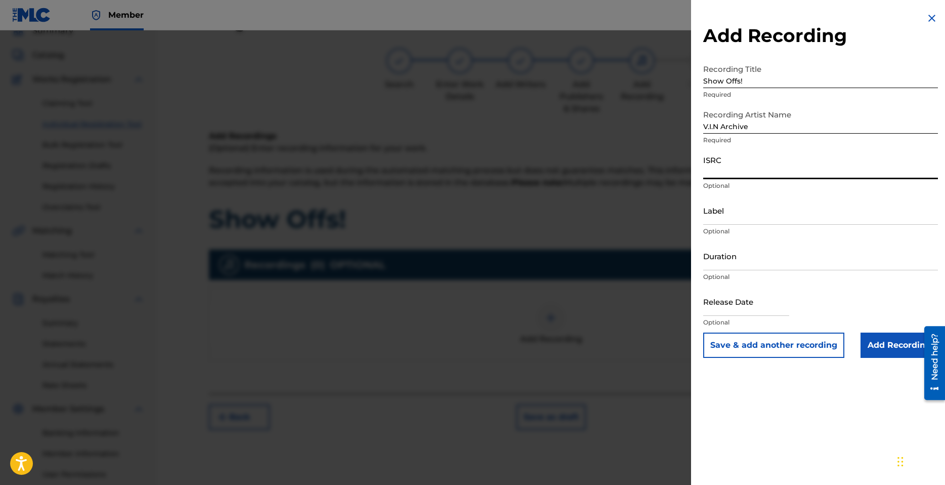
click at [719, 172] on input "ISRC" at bounding box center [820, 164] width 235 height 29
paste input "QZFP52199697"
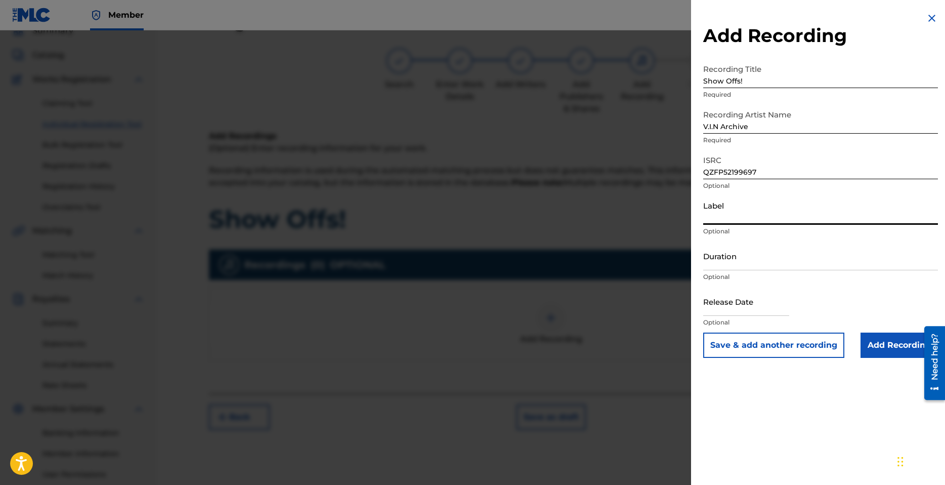
click at [749, 221] on input "Label" at bounding box center [820, 210] width 235 height 29
click at [725, 267] on input "Duration" at bounding box center [820, 255] width 235 height 29
click at [747, 261] on input "Duration" at bounding box center [820, 255] width 235 height 29
click at [737, 267] on input "Duration" at bounding box center [820, 255] width 235 height 29
drag, startPoint x: 738, startPoint y: 310, endPoint x: 621, endPoint y: 218, distance: 148.7
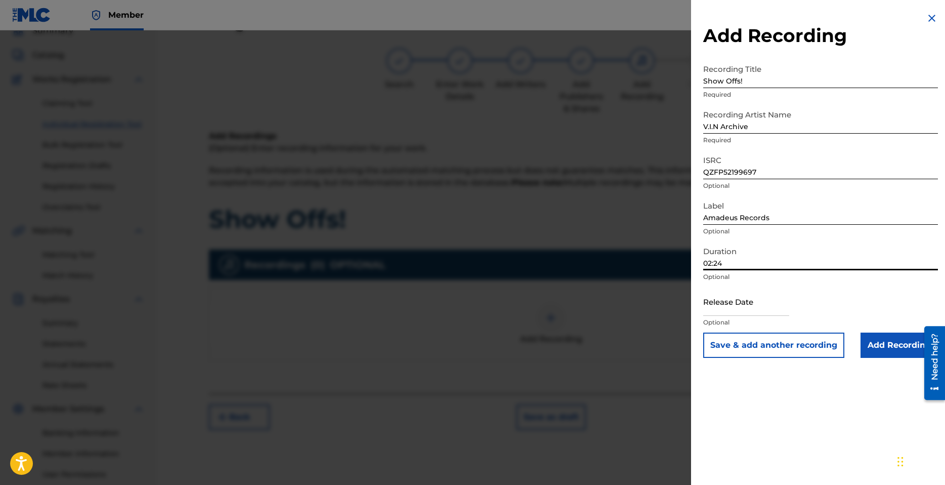
click at [738, 310] on input "text" at bounding box center [746, 301] width 86 height 29
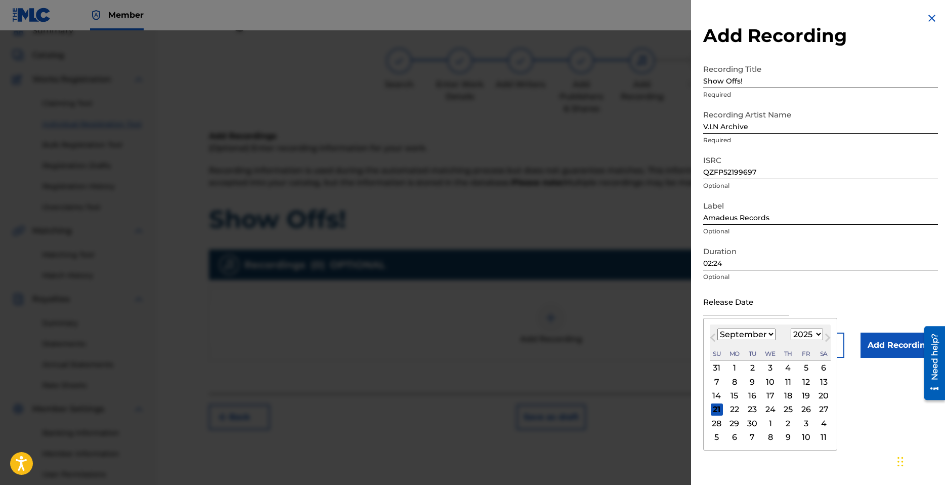
click at [769, 333] on select "January February March April May June July August September October November De…" at bounding box center [747, 334] width 58 height 12
click at [718, 328] on select "January February March April May June July August September October November De…" at bounding box center [747, 334] width 58 height 12
click at [803, 402] on div "13 14 15 16 17 18 19" at bounding box center [770, 396] width 121 height 14
click at [804, 407] on div "25" at bounding box center [806, 409] width 12 height 12
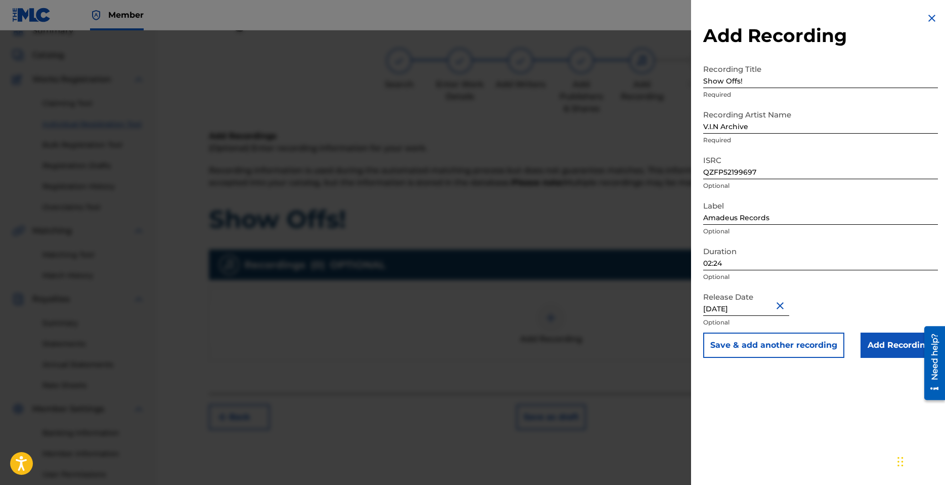
click at [754, 307] on input "April 25 2025" at bounding box center [746, 301] width 86 height 29
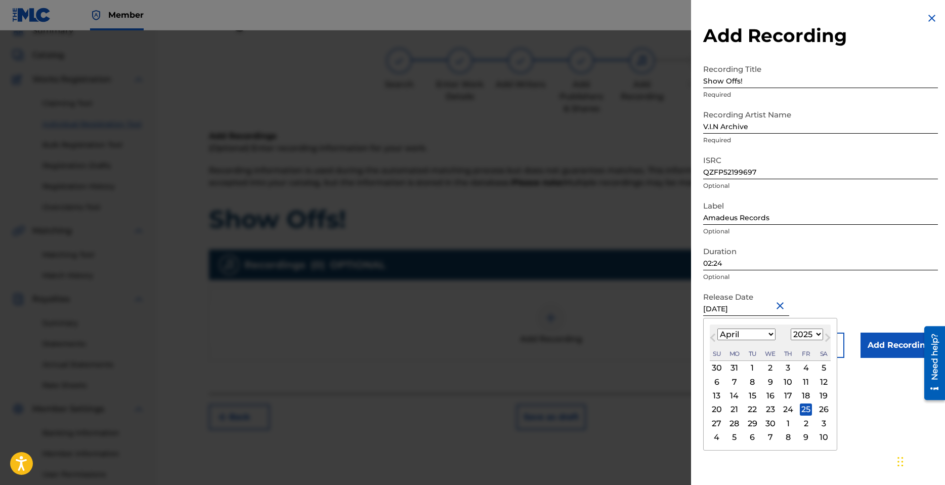
click at [815, 332] on select "1899 1900 1901 1902 1903 1904 1905 1906 1907 1908 1909 1910 1911 1912 1913 1914…" at bounding box center [807, 334] width 32 height 12
click at [791, 328] on select "1899 1900 1901 1902 1903 1904 1905 1906 1907 1908 1909 1910 1911 1912 1913 1914…" at bounding box center [807, 334] width 32 height 12
drag, startPoint x: 887, startPoint y: 311, endPoint x: 893, endPoint y: 316, distance: 7.9
click at [887, 310] on div "Release Date April 25 2025 April 2021 Previous Month Next Month April 2021 Janu…" at bounding box center [820, 310] width 235 height 46
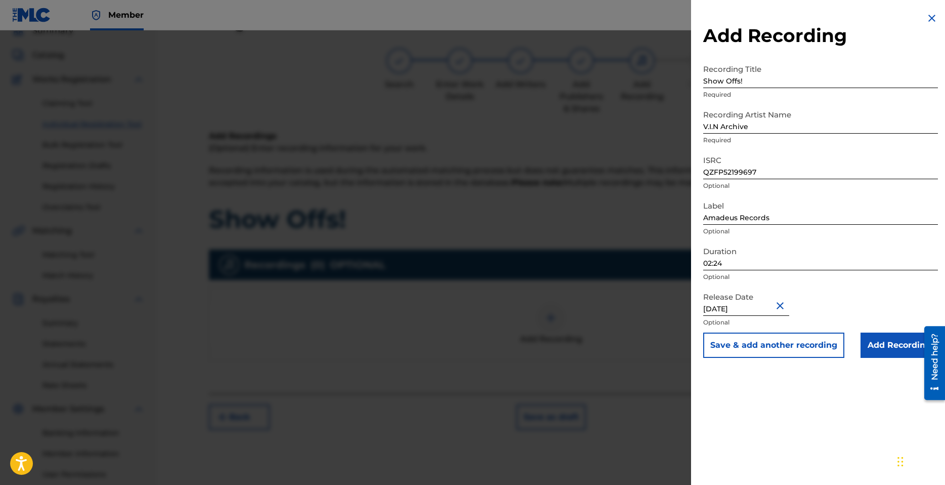
click at [900, 347] on input "Add Recording" at bounding box center [899, 344] width 77 height 25
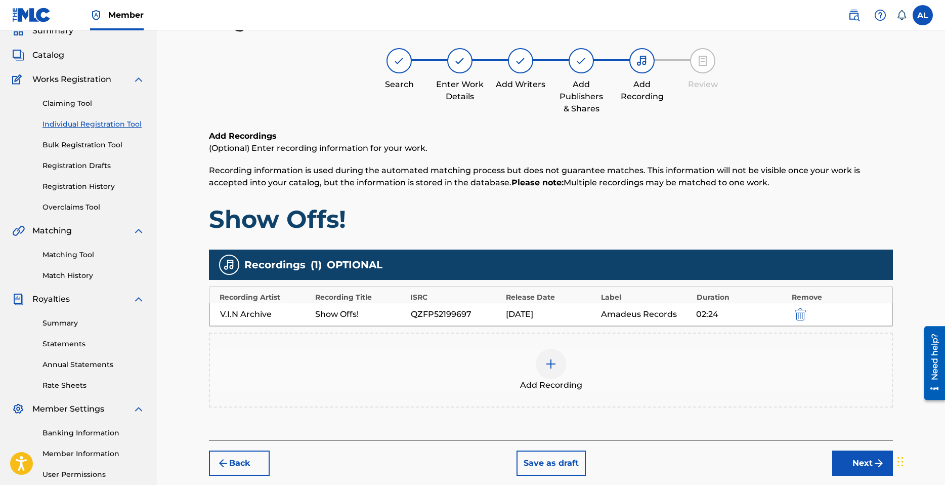
click at [865, 464] on button "Next" at bounding box center [862, 462] width 61 height 25
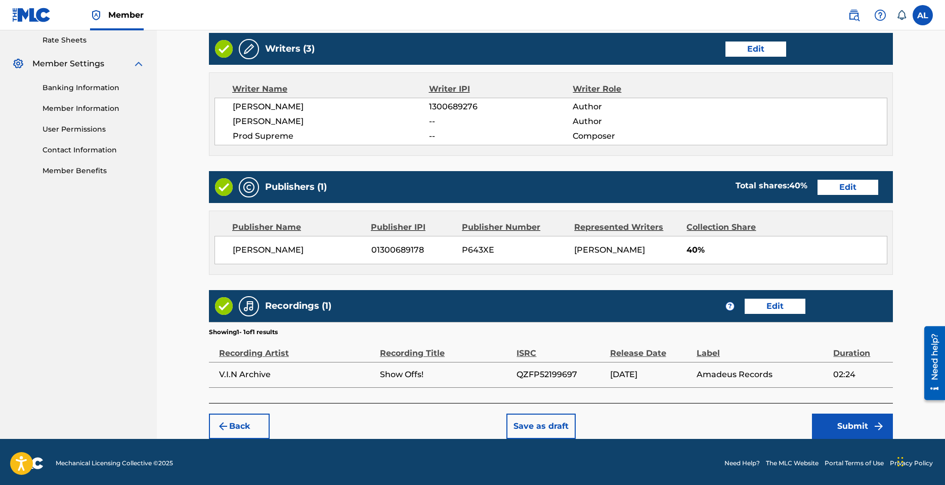
scroll to position [393, 0]
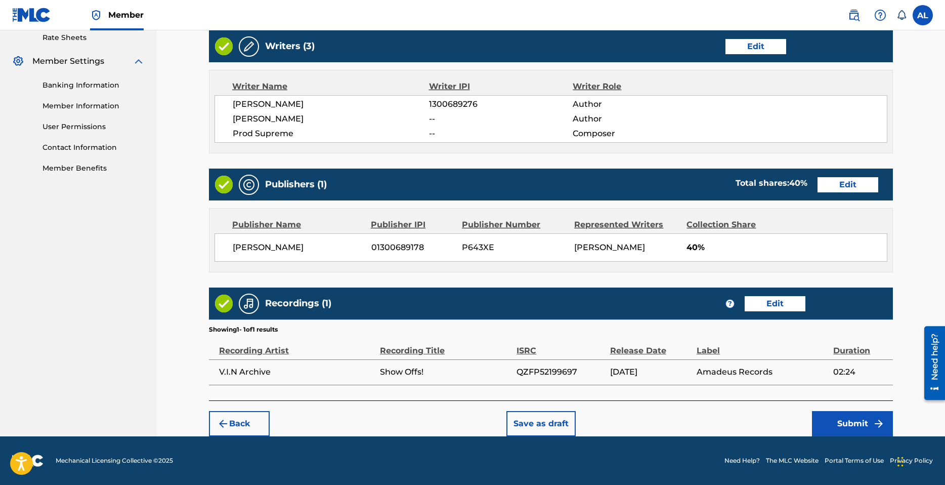
click at [858, 424] on button "Submit" at bounding box center [852, 423] width 81 height 25
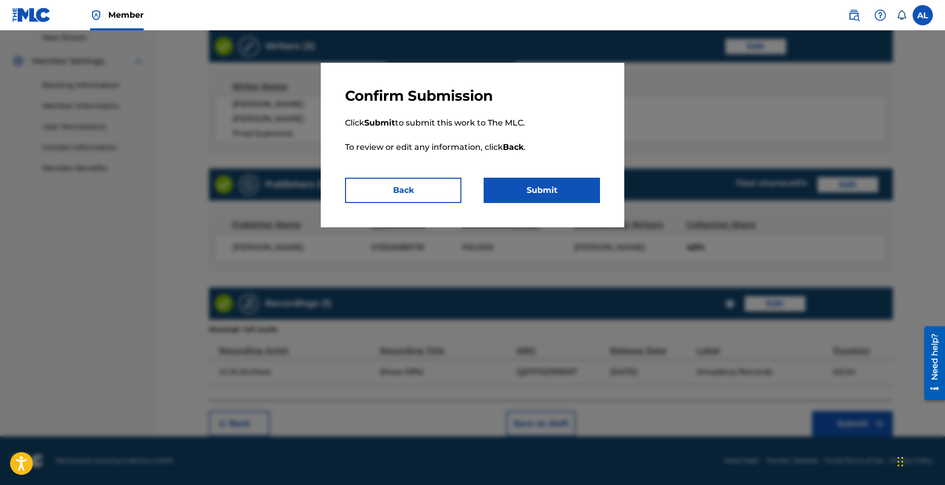
click at [566, 195] on button "Submit" at bounding box center [542, 190] width 116 height 25
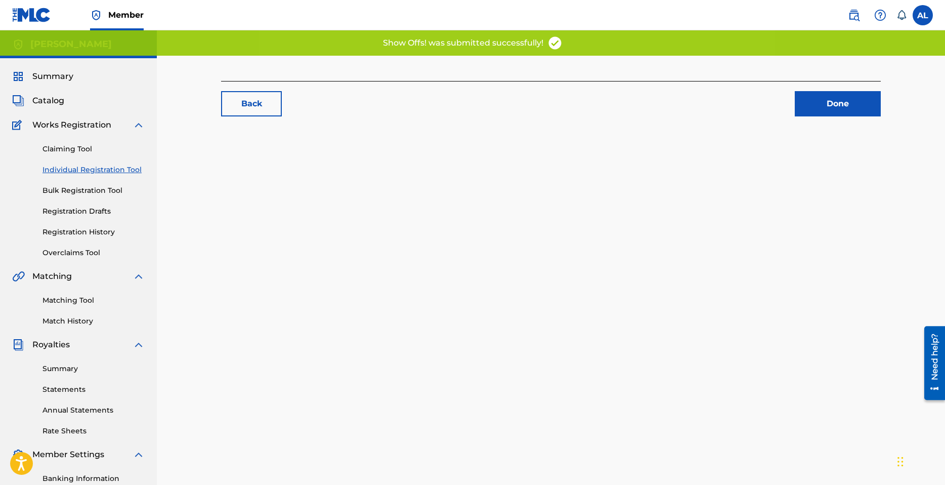
click at [840, 107] on link "Done" at bounding box center [838, 103] width 86 height 25
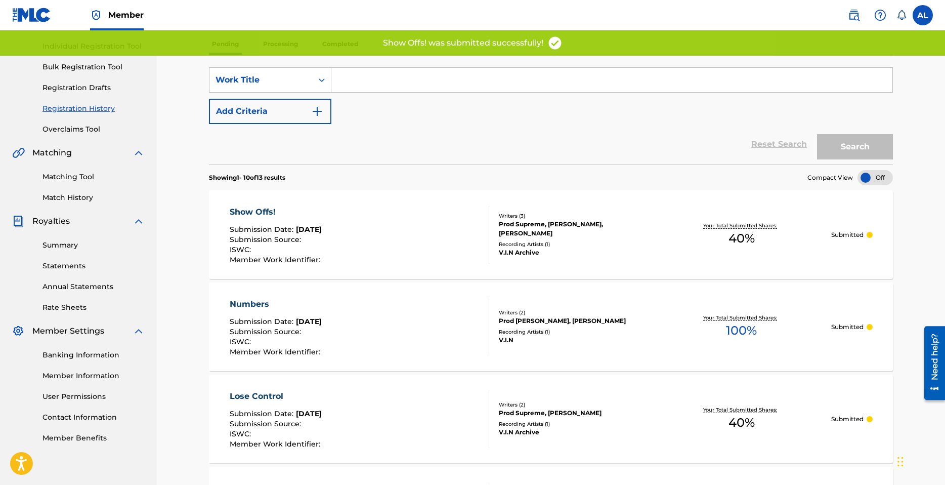
scroll to position [202, 0]
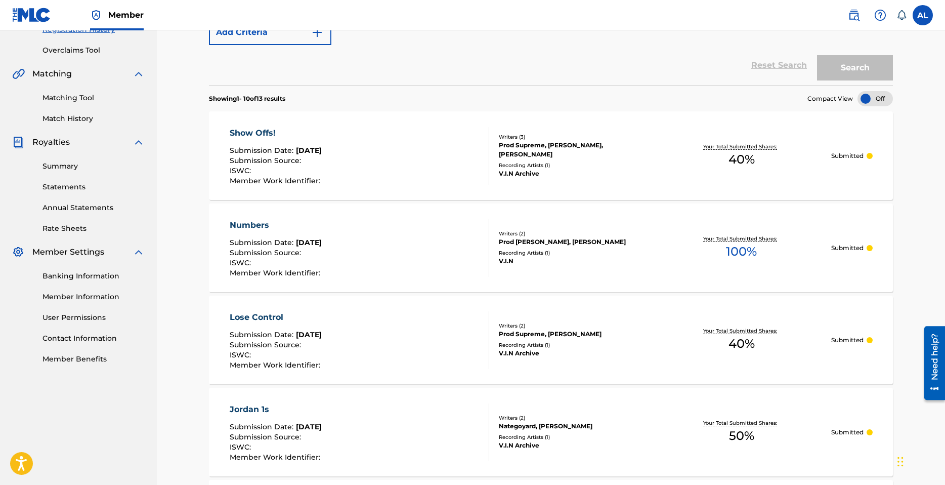
click at [252, 227] on div "Numbers" at bounding box center [276, 225] width 93 height 12
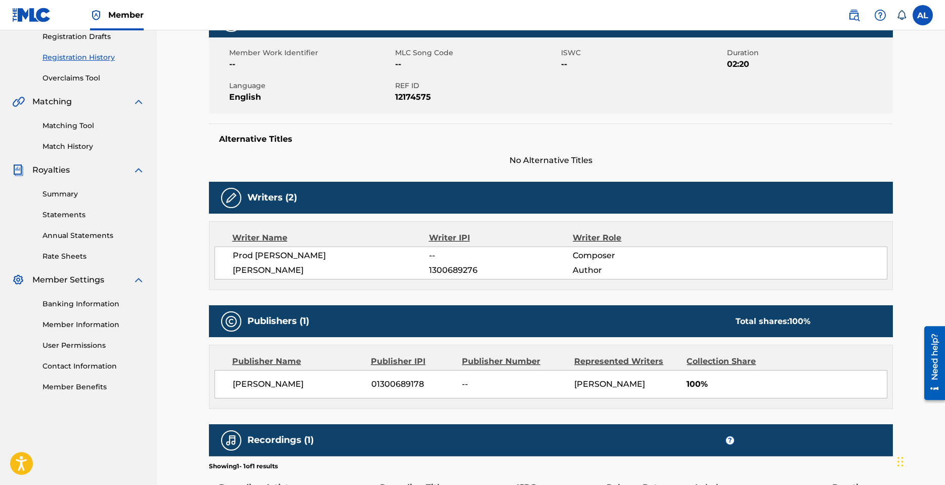
scroll to position [301, 0]
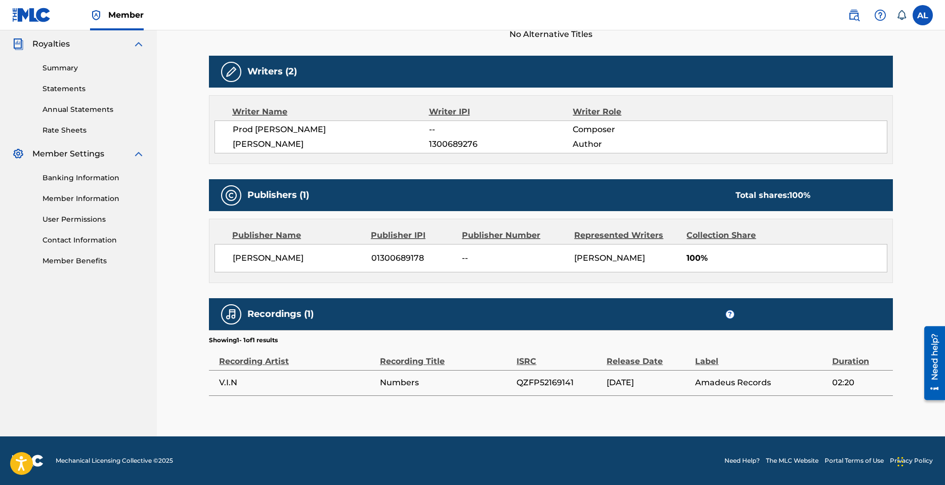
click at [271, 361] on div "Recording Artist" at bounding box center [297, 356] width 156 height 23
click at [246, 380] on span "V.I.N" at bounding box center [297, 382] width 156 height 12
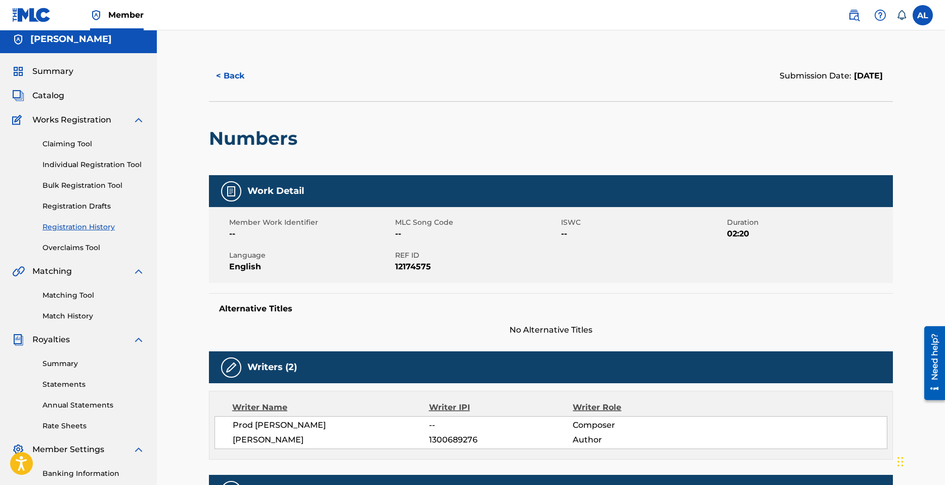
scroll to position [0, 0]
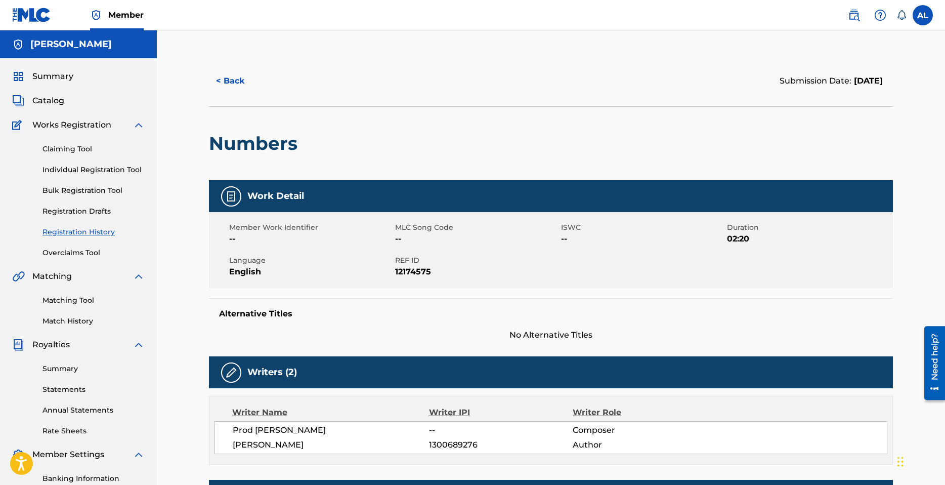
click at [240, 79] on button "< Back" at bounding box center [239, 80] width 61 height 25
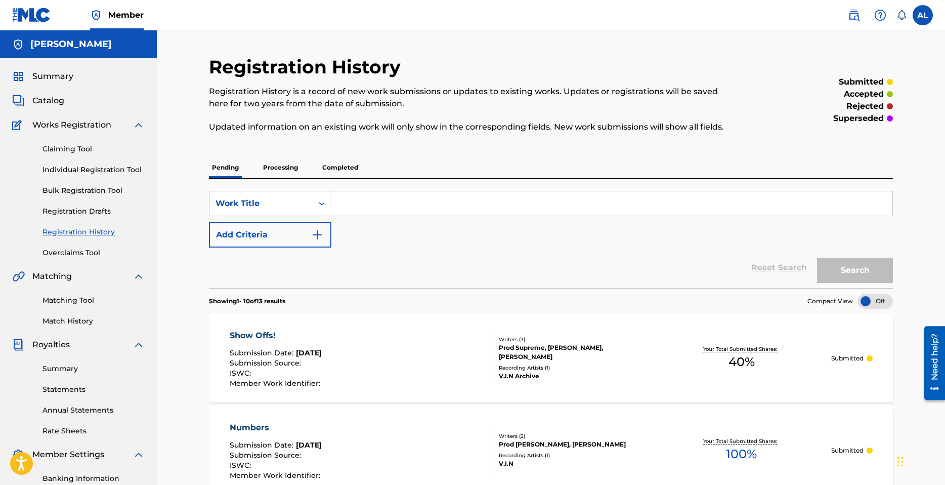
click at [88, 172] on link "Individual Registration Tool" at bounding box center [94, 169] width 102 height 11
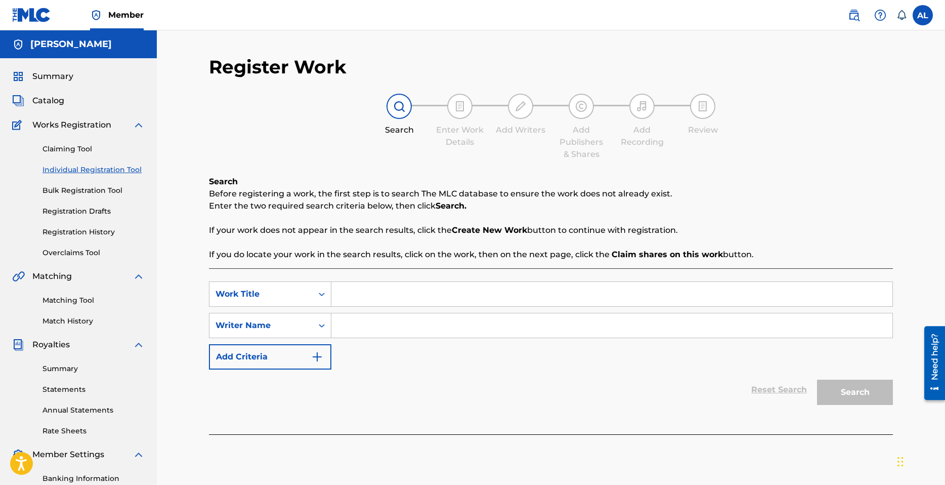
click at [388, 292] on input "Search Form" at bounding box center [611, 294] width 561 height 24
click at [414, 330] on input "Search Form" at bounding box center [611, 325] width 561 height 24
click at [862, 393] on button "Search" at bounding box center [855, 392] width 76 height 25
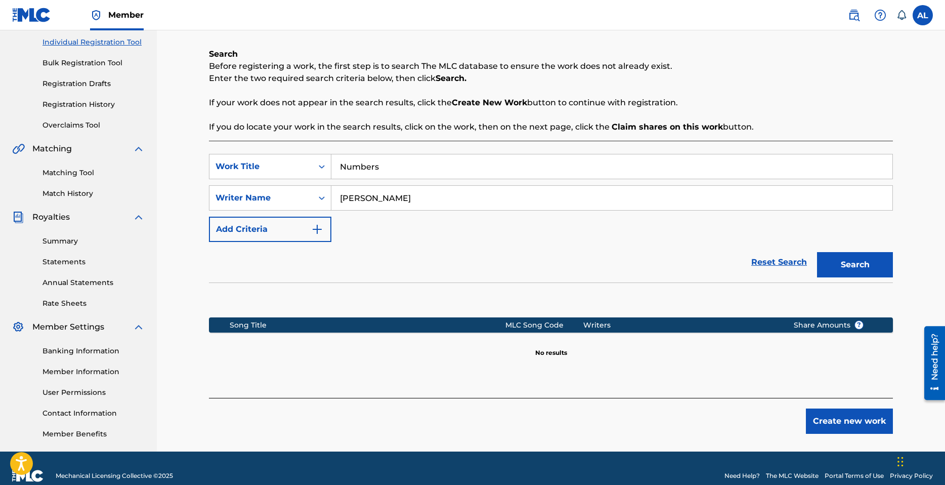
scroll to position [143, 0]
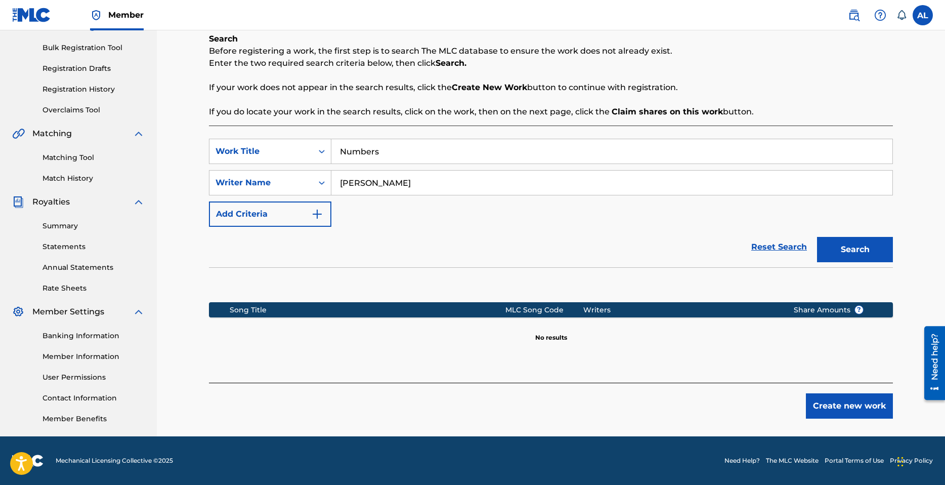
click at [826, 404] on button "Create new work" at bounding box center [849, 405] width 87 height 25
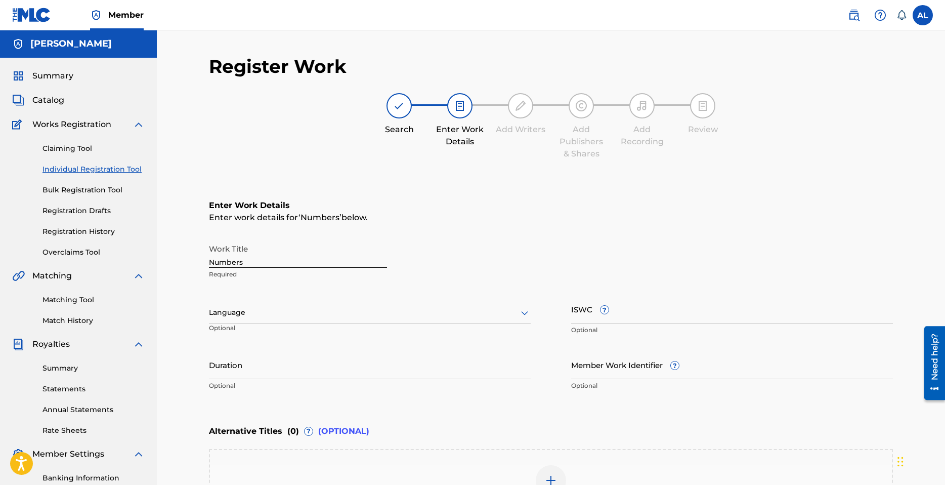
scroll to position [0, 0]
click at [282, 318] on div at bounding box center [370, 313] width 322 height 13
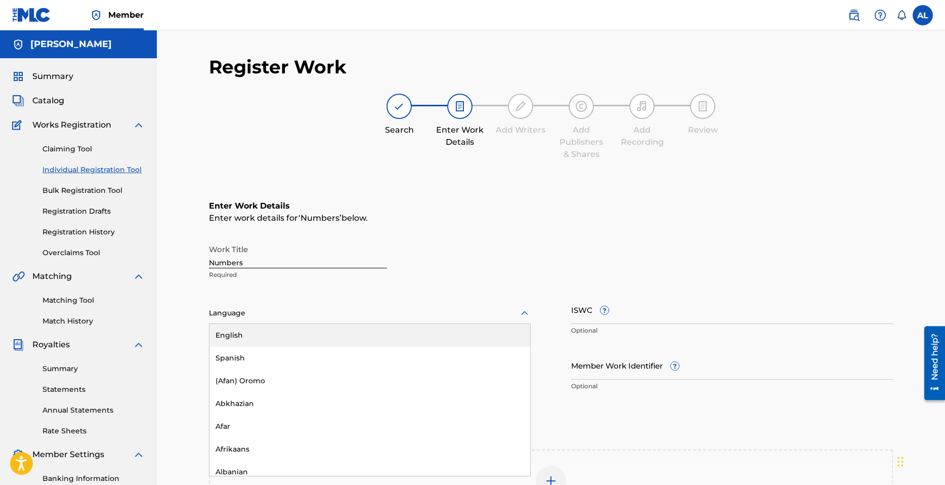
click at [266, 338] on div "English" at bounding box center [369, 335] width 321 height 23
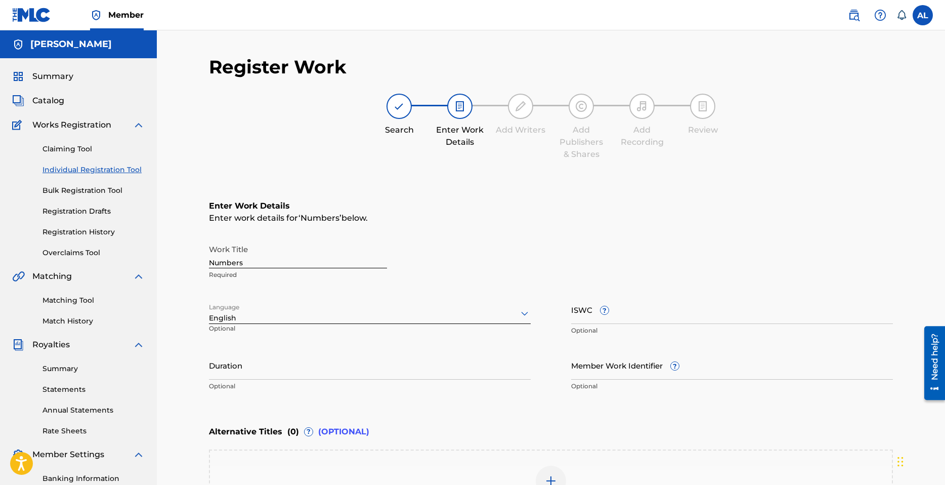
click at [302, 370] on input "Duration" at bounding box center [370, 365] width 322 height 29
click at [85, 172] on link "Individual Registration Tool" at bounding box center [94, 169] width 102 height 11
click at [82, 152] on link "Claiming Tool" at bounding box center [94, 149] width 102 height 11
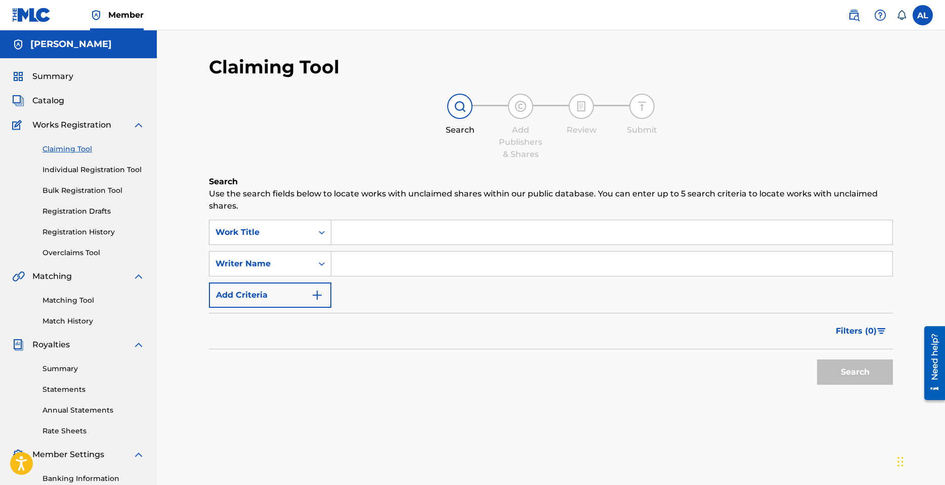
click at [82, 170] on link "Individual Registration Tool" at bounding box center [94, 169] width 102 height 11
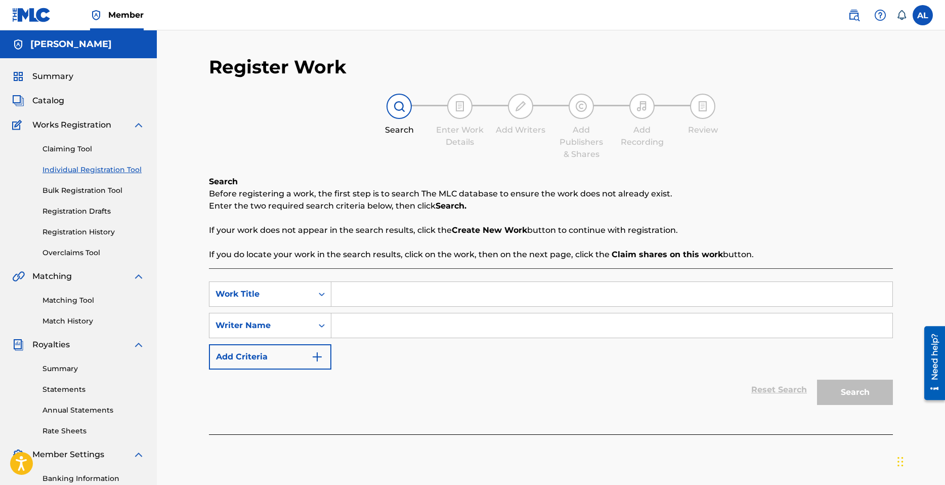
click at [72, 141] on div "Claiming Tool Individual Registration Tool Bulk Registration Tool Registration …" at bounding box center [78, 194] width 133 height 127
click at [73, 149] on link "Claiming Tool" at bounding box center [94, 149] width 102 height 11
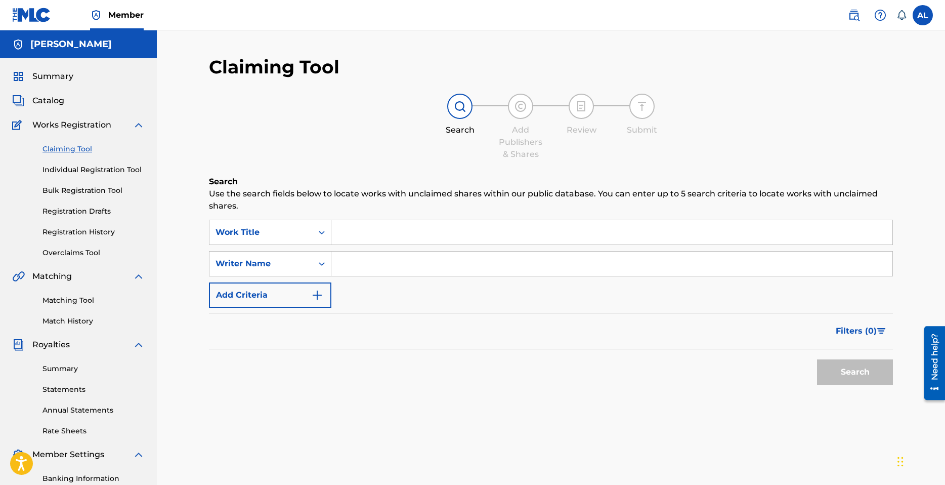
click at [382, 228] on input "Search Form" at bounding box center [611, 232] width 561 height 24
click at [412, 200] on p "Use the search fields below to locate works with unclaimed shares within our pu…" at bounding box center [551, 200] width 684 height 24
click at [376, 263] on input "Search Form" at bounding box center [611, 263] width 561 height 24
click at [850, 383] on button "Search" at bounding box center [855, 371] width 76 height 25
click at [80, 169] on link "Individual Registration Tool" at bounding box center [94, 169] width 102 height 11
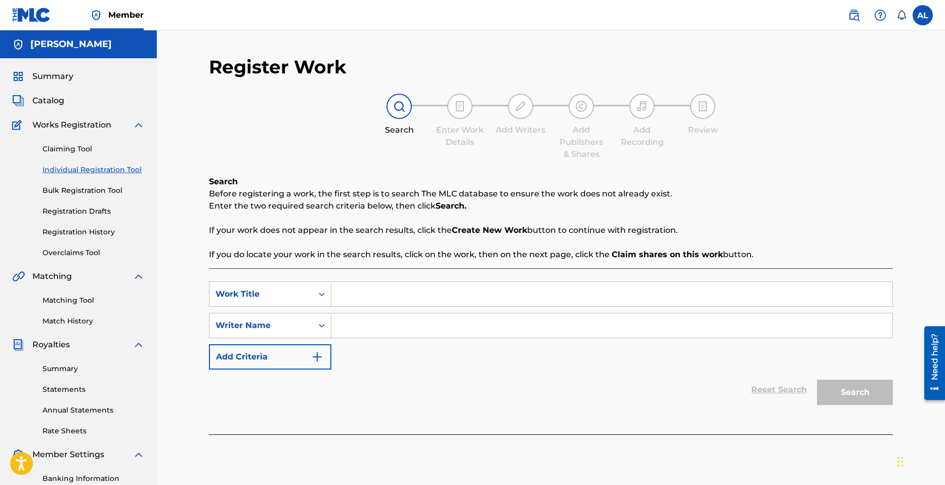
click at [442, 286] on input "Search Form" at bounding box center [611, 294] width 561 height 24
click at [358, 318] on input "Search Form" at bounding box center [611, 325] width 561 height 24
drag, startPoint x: 880, startPoint y: 398, endPoint x: 660, endPoint y: 376, distance: 220.6
click at [878, 396] on button "Search" at bounding box center [855, 392] width 76 height 25
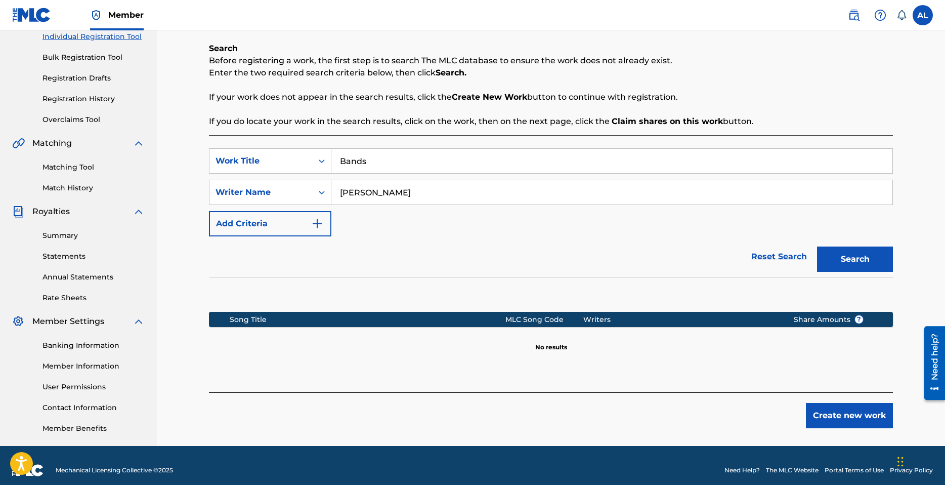
scroll to position [143, 0]
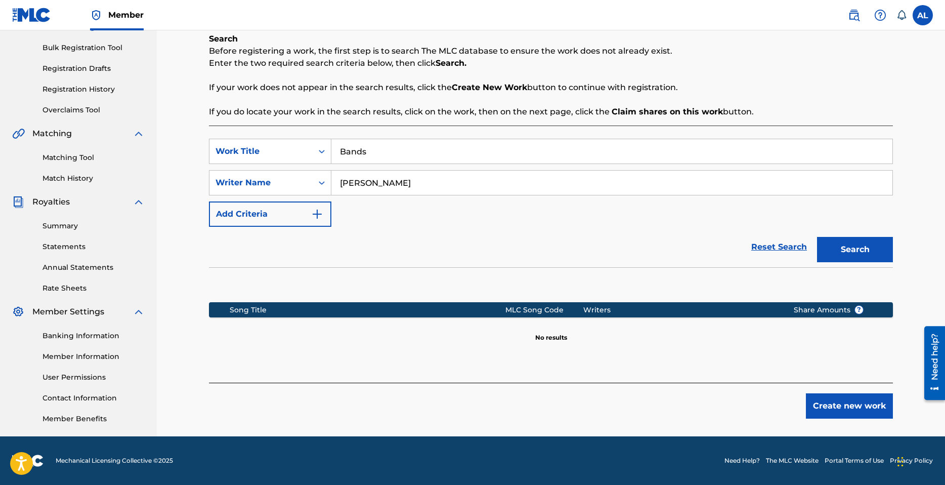
click at [824, 410] on button "Create new work" at bounding box center [849, 405] width 87 height 25
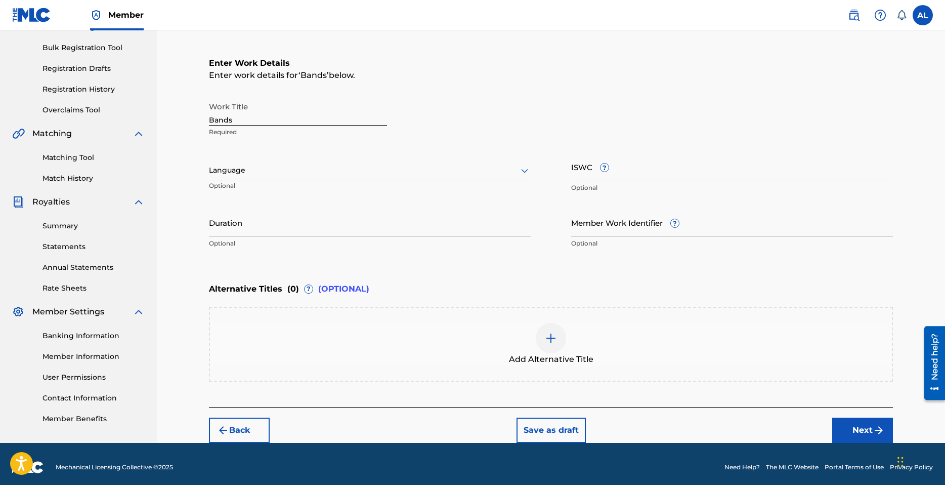
click at [254, 166] on div at bounding box center [370, 170] width 322 height 13
drag, startPoint x: 250, startPoint y: 192, endPoint x: 517, endPoint y: 185, distance: 267.3
click at [253, 192] on div "English" at bounding box center [369, 192] width 321 height 23
click at [338, 227] on input "Duration" at bounding box center [370, 222] width 322 height 29
click at [228, 225] on input "Duration" at bounding box center [370, 222] width 322 height 29
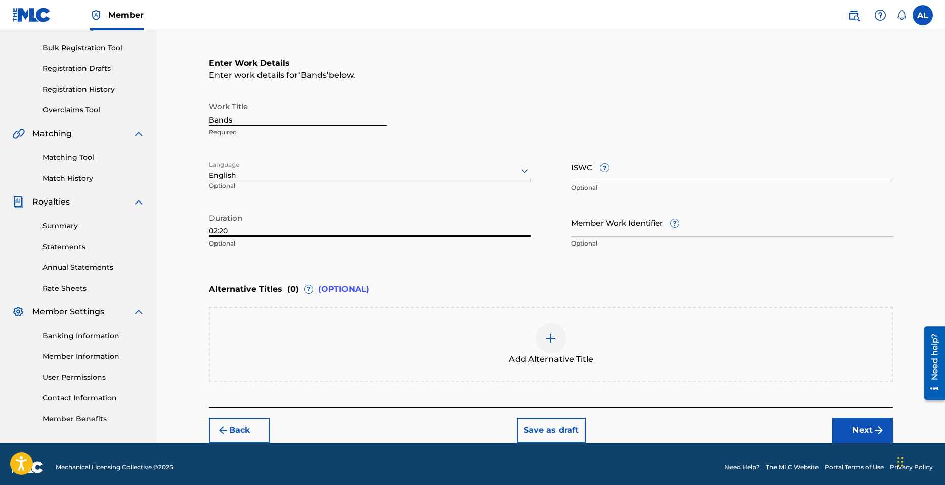
click at [865, 427] on button "Next" at bounding box center [862, 429] width 61 height 25
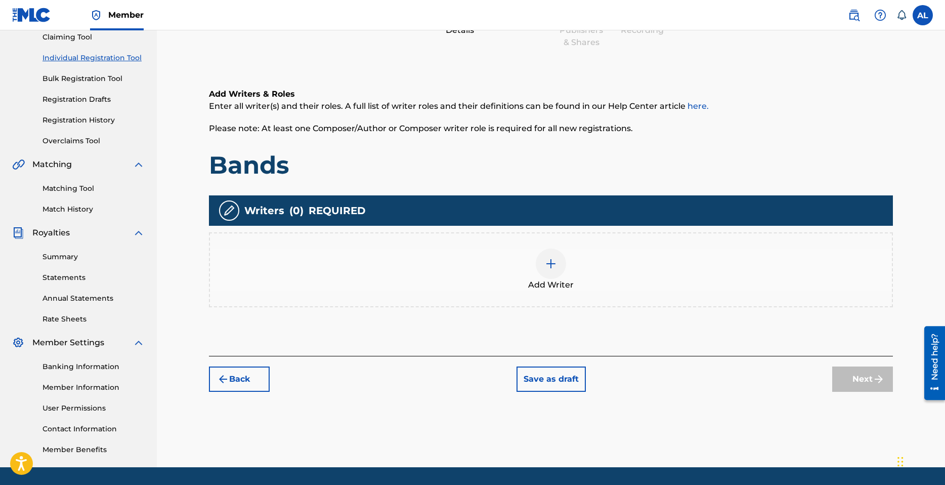
scroll to position [46, 0]
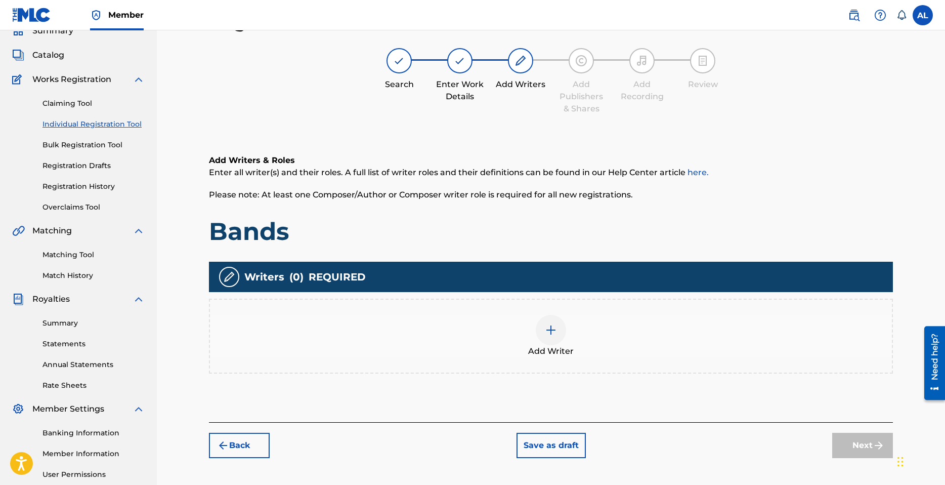
click at [532, 324] on div "Add Writer" at bounding box center [551, 336] width 682 height 43
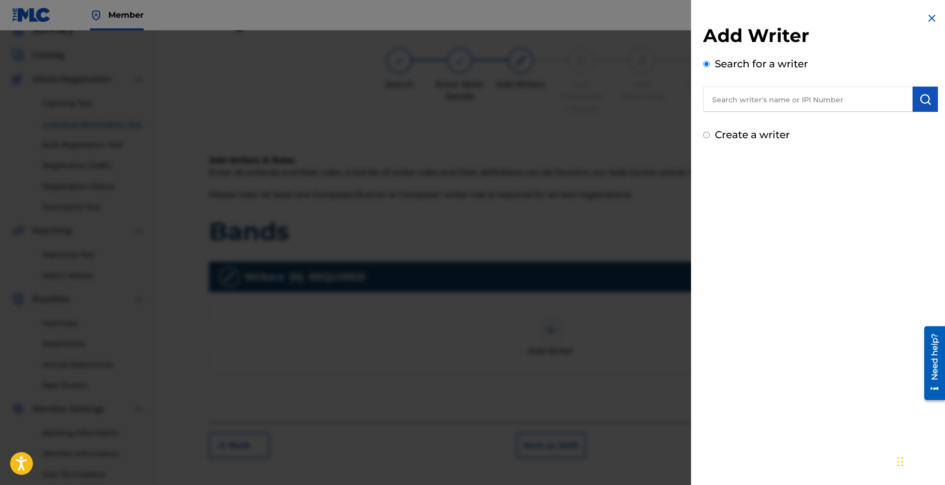
click at [750, 131] on label "Create a writer" at bounding box center [752, 135] width 75 height 12
click at [710, 132] on input "Create a writer" at bounding box center [706, 135] width 7 height 7
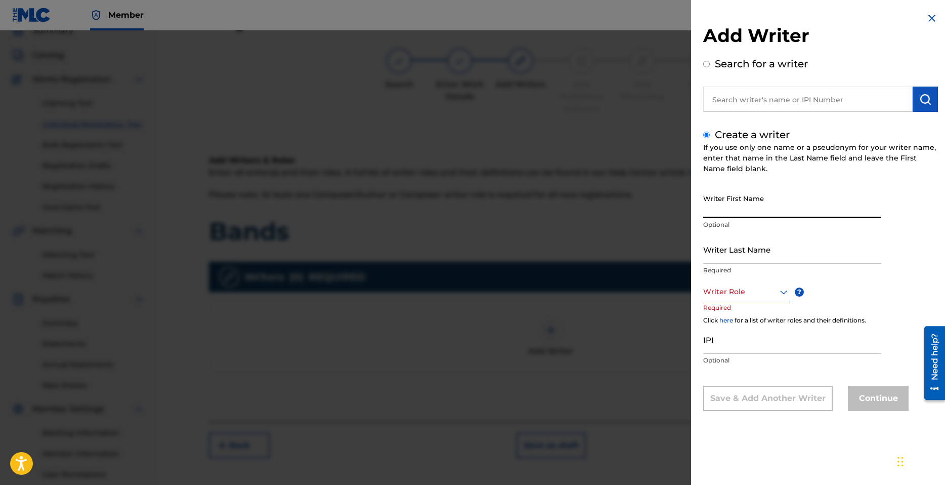
click at [754, 209] on input "Writer First Name" at bounding box center [792, 203] width 178 height 29
click at [765, 259] on input "Writer Last Name" at bounding box center [792, 249] width 178 height 29
click at [756, 292] on div at bounding box center [746, 291] width 87 height 13
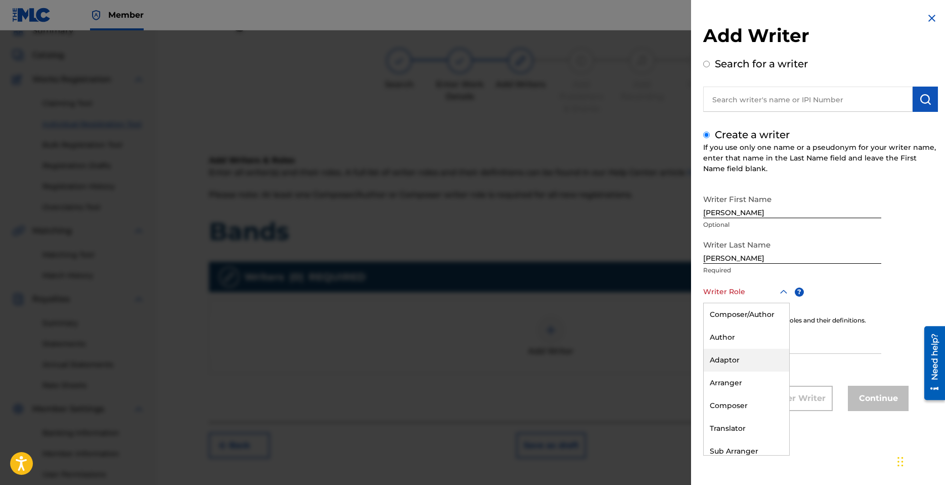
click at [737, 359] on div "Adaptor" at bounding box center [747, 360] width 86 height 23
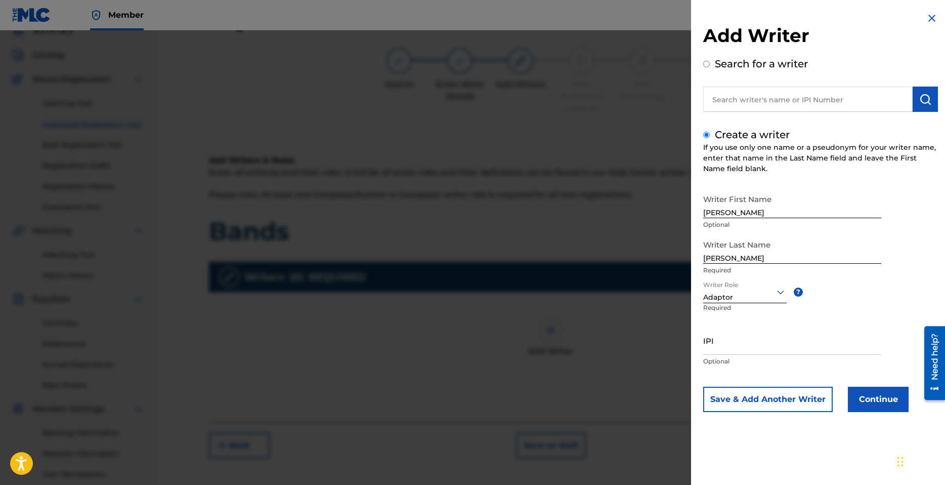
click at [743, 354] on input "IPI" at bounding box center [792, 340] width 178 height 29
click at [735, 293] on div at bounding box center [744, 291] width 83 height 13
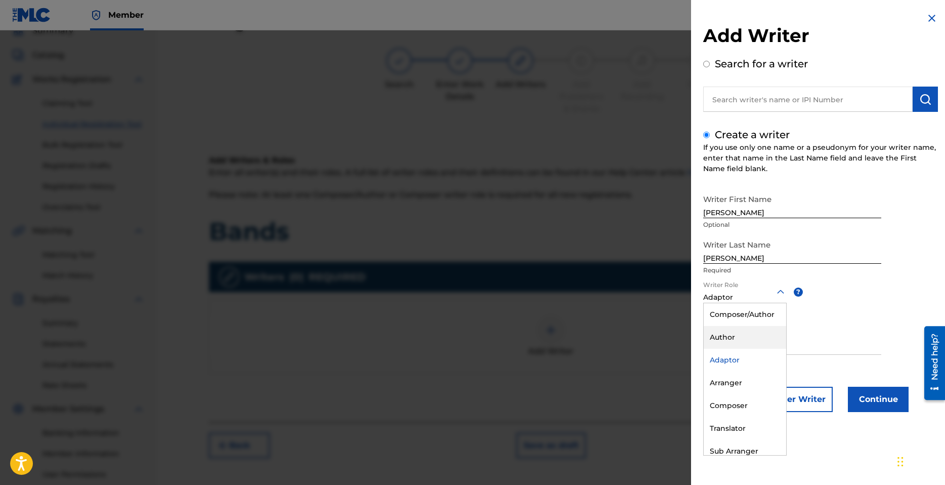
click at [739, 334] on div "Author" at bounding box center [745, 337] width 82 height 23
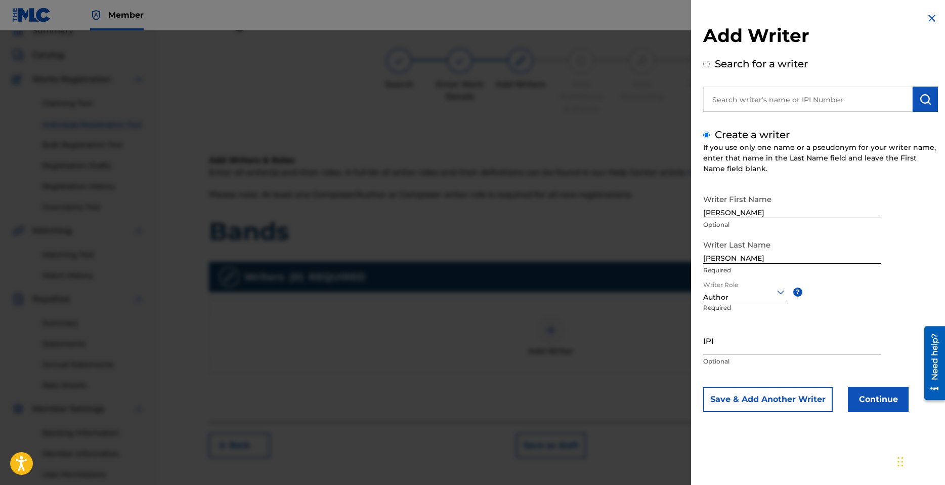
click at [736, 352] on input "IPI" at bounding box center [792, 340] width 178 height 29
paste input "1300689276"
click at [877, 402] on button "Continue" at bounding box center [878, 399] width 61 height 25
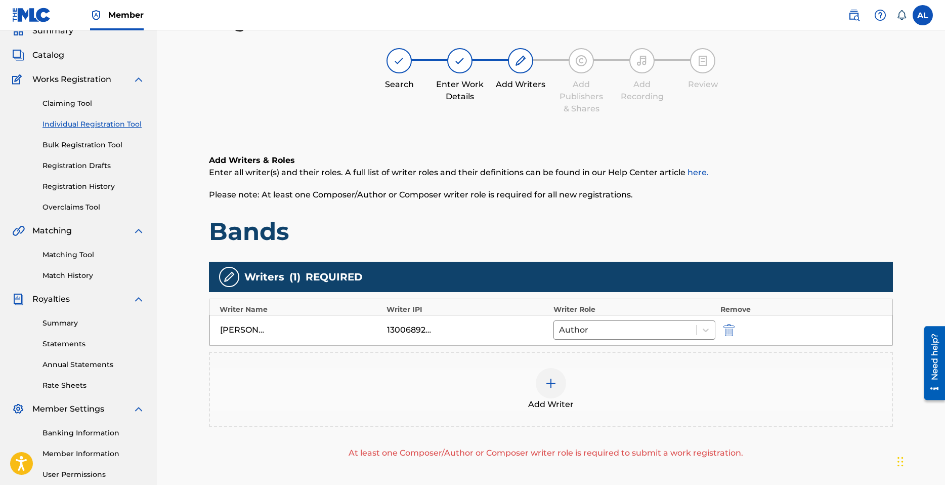
click at [545, 381] on div at bounding box center [551, 383] width 30 height 30
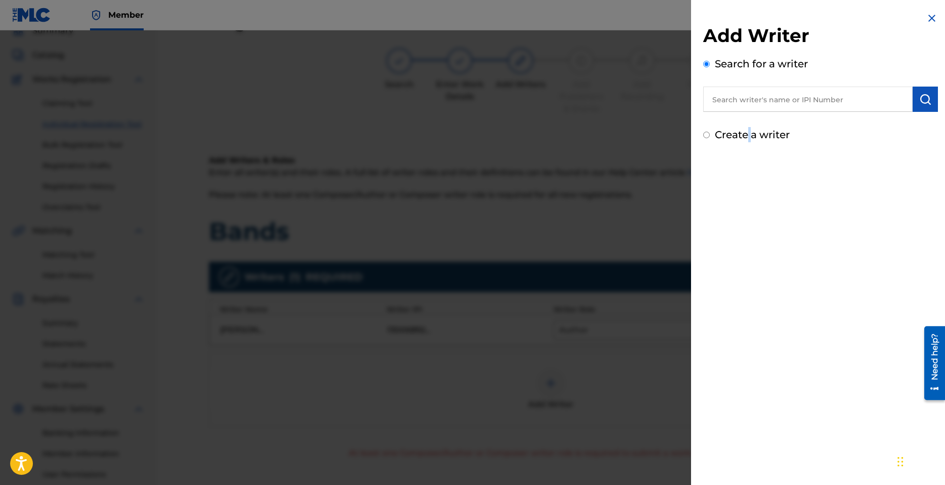
click at [748, 139] on label "Create a writer" at bounding box center [752, 135] width 75 height 12
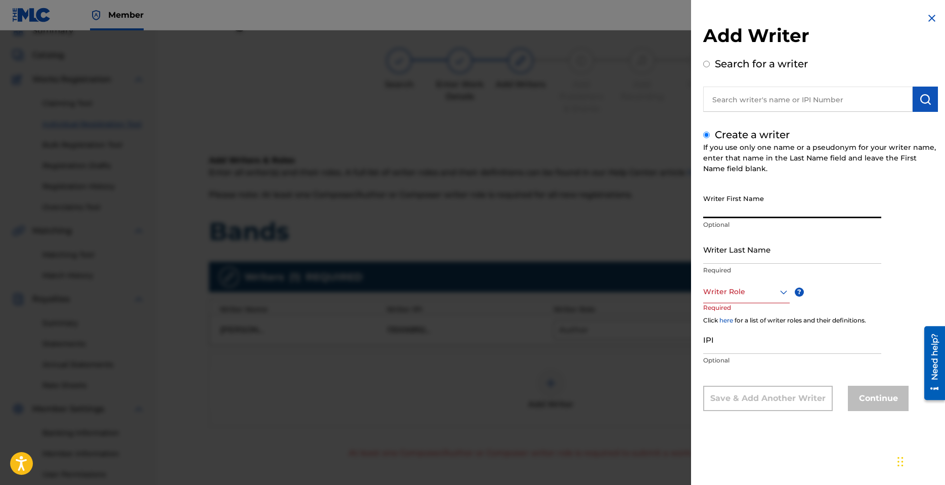
click at [732, 211] on input "Writer First Name" at bounding box center [792, 203] width 178 height 29
click at [744, 262] on input "Writer Last Name" at bounding box center [792, 249] width 178 height 29
click at [732, 289] on div at bounding box center [746, 291] width 87 height 13
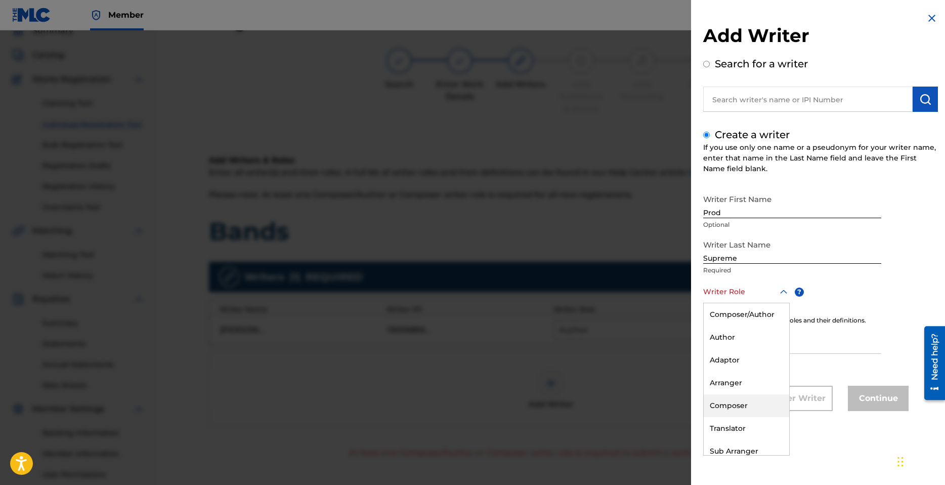
click at [733, 404] on div "Composer" at bounding box center [747, 405] width 86 height 23
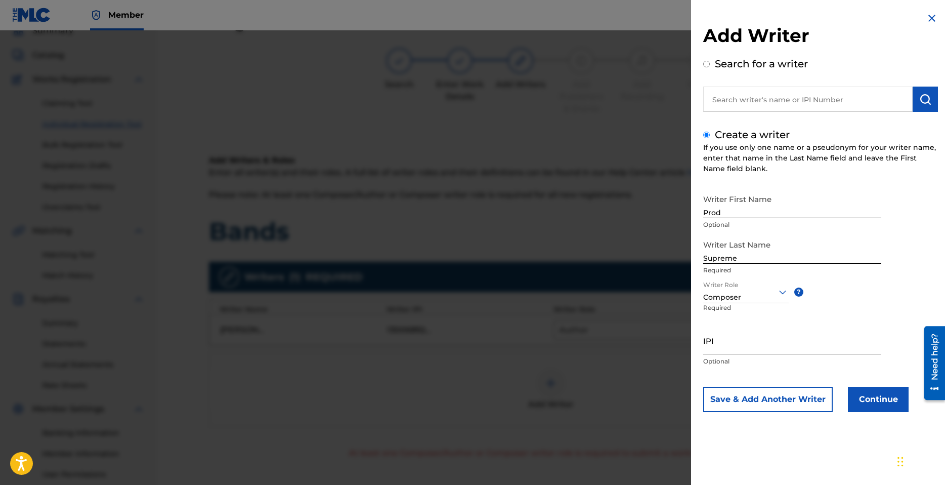
click at [869, 399] on button "Continue" at bounding box center [878, 399] width 61 height 25
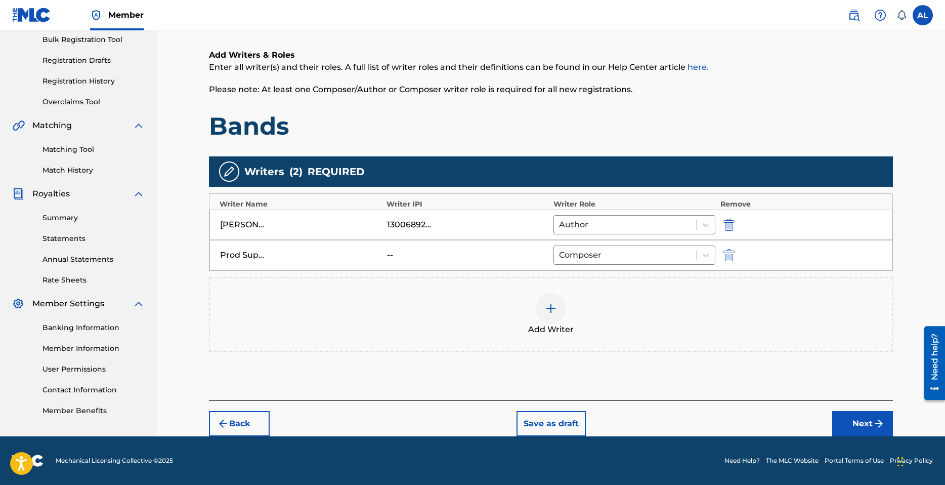
click at [857, 418] on button "Next" at bounding box center [862, 423] width 61 height 25
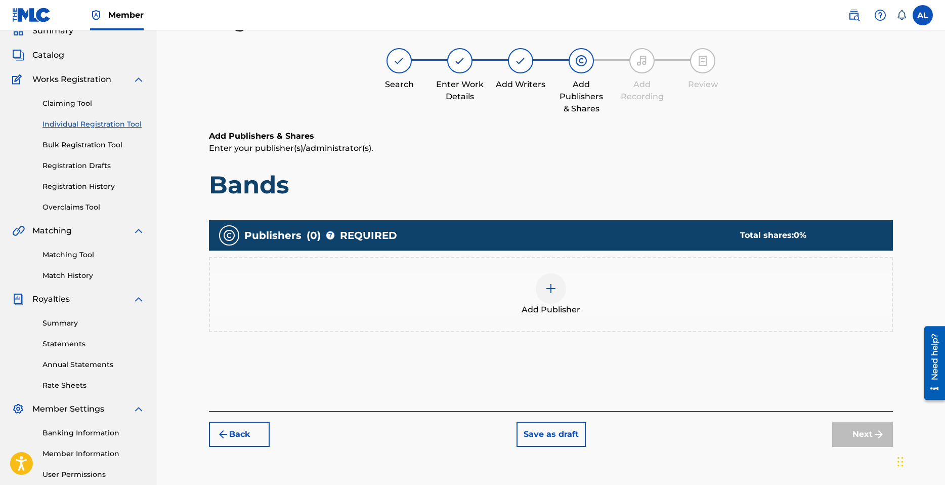
click at [535, 288] on div "Add Publisher" at bounding box center [551, 294] width 682 height 43
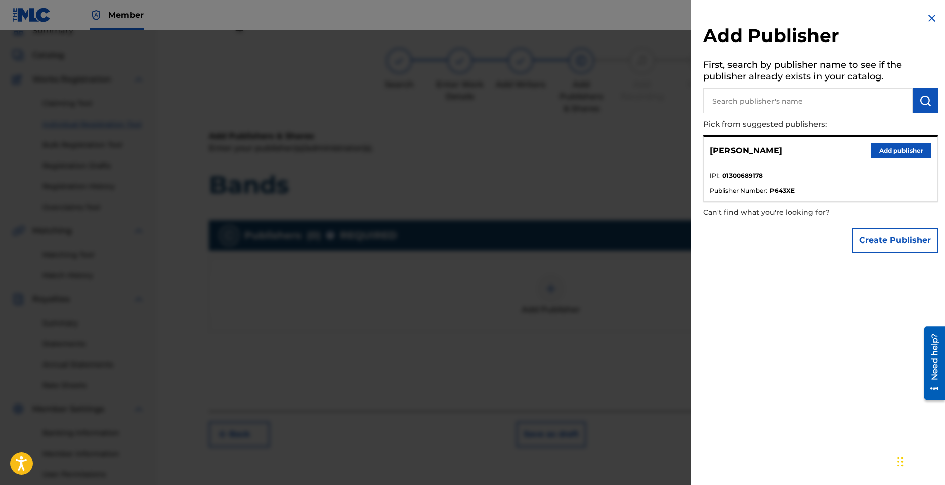
click at [890, 148] on button "Add publisher" at bounding box center [901, 150] width 61 height 15
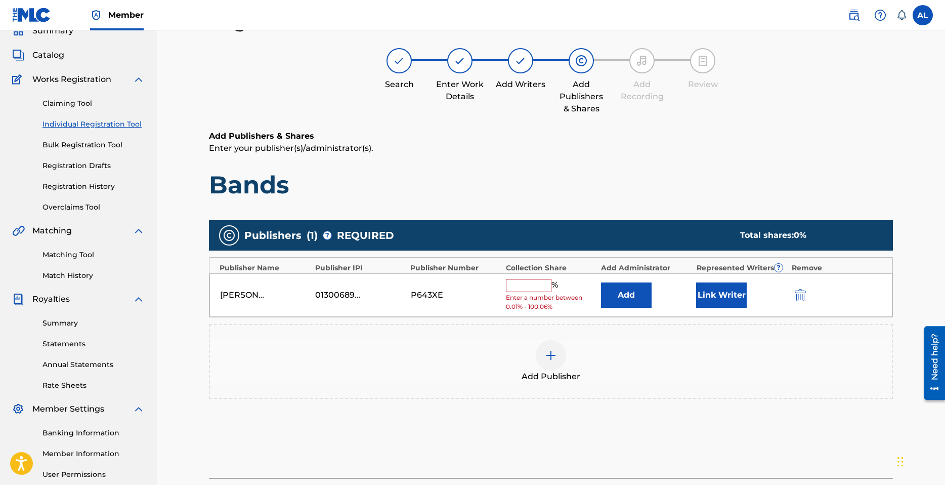
click at [541, 284] on input "text" at bounding box center [529, 285] width 46 height 13
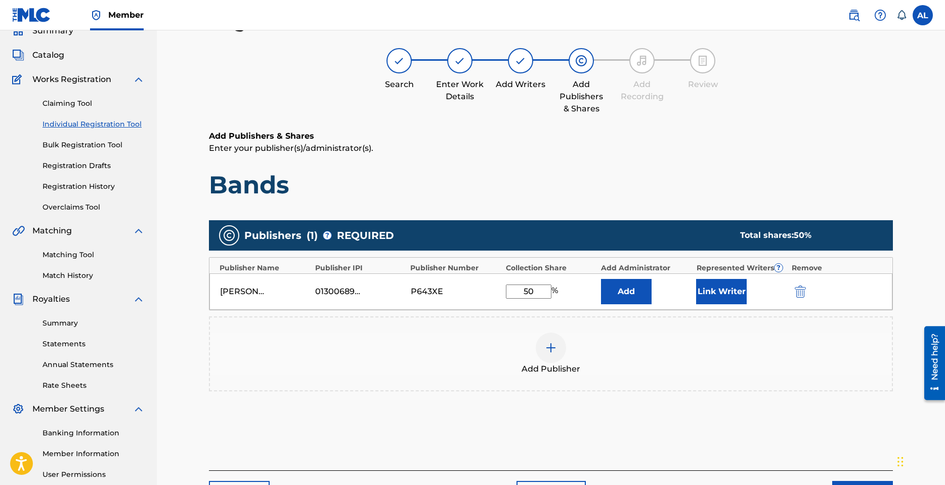
click at [711, 289] on button "Link Writer" at bounding box center [721, 291] width 51 height 25
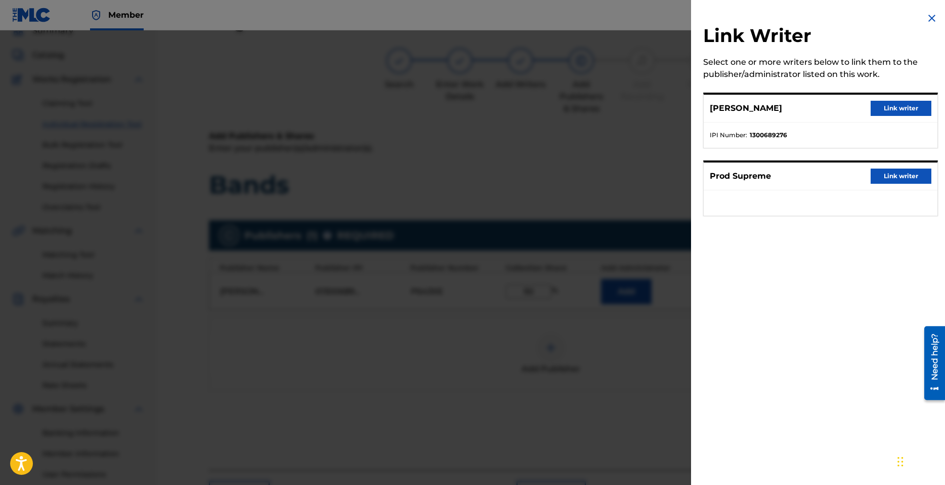
click at [912, 104] on button "Link writer" at bounding box center [901, 108] width 61 height 15
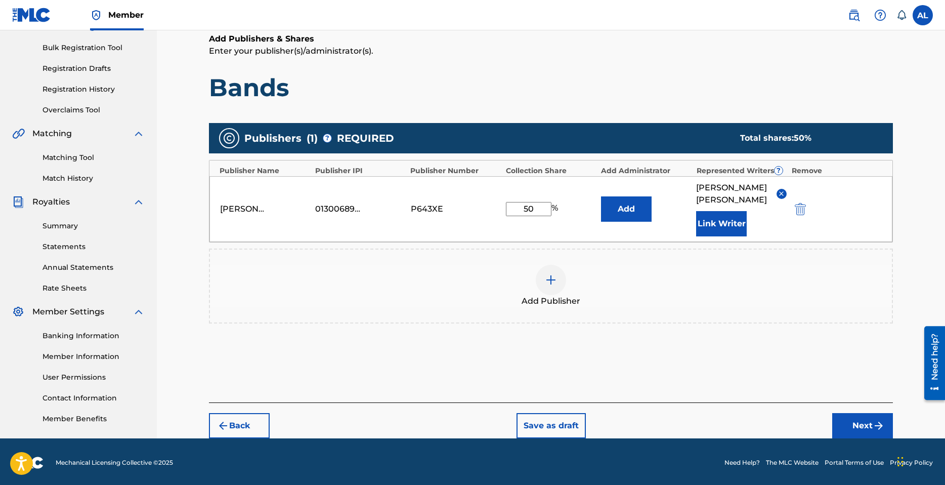
click at [855, 413] on button "Next" at bounding box center [862, 425] width 61 height 25
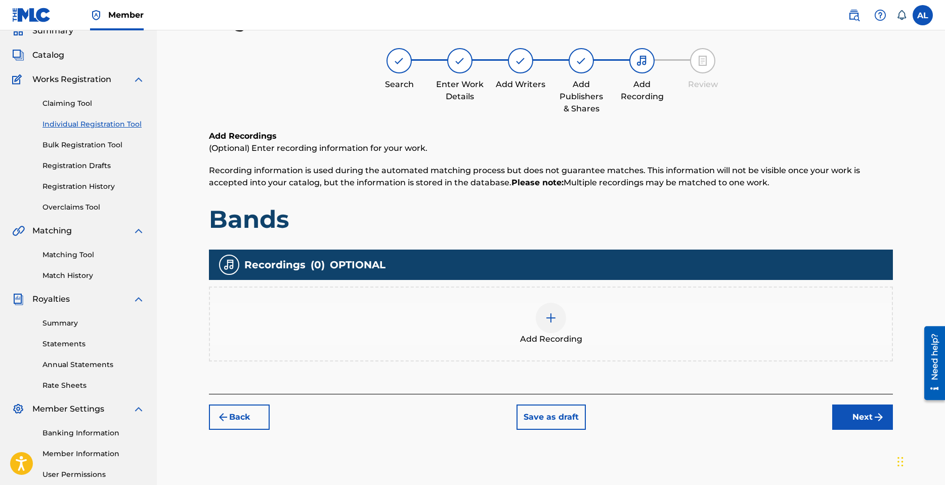
click at [559, 321] on div at bounding box center [551, 318] width 30 height 30
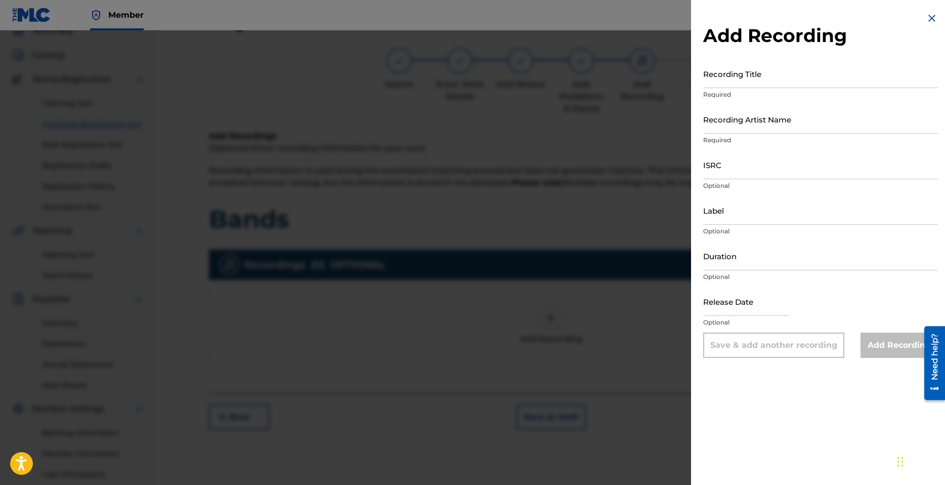
click at [742, 84] on input "Recording Title" at bounding box center [820, 73] width 235 height 29
drag, startPoint x: 753, startPoint y: 122, endPoint x: 751, endPoint y: 130, distance: 7.2
click at [752, 124] on input "Recording Artist Name" at bounding box center [820, 119] width 235 height 29
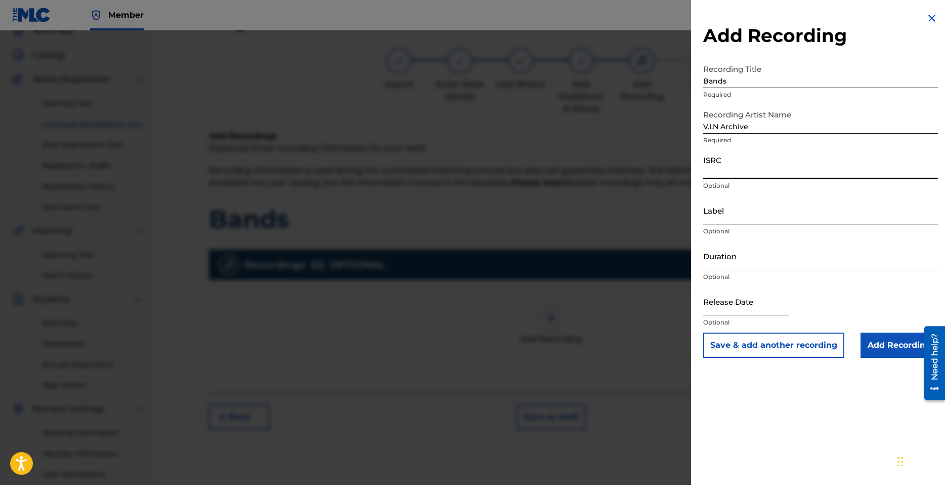
click at [735, 171] on input "ISRC" at bounding box center [820, 164] width 235 height 29
paste input "QZFZ72163687"
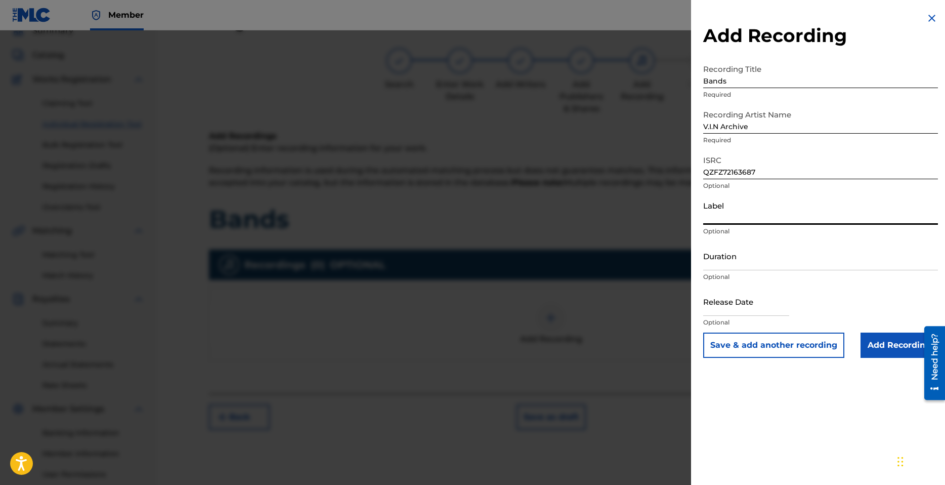
click at [746, 223] on input "Label" at bounding box center [820, 210] width 235 height 29
click at [737, 257] on input "Duration" at bounding box center [820, 255] width 235 height 29
click at [732, 305] on input "text" at bounding box center [746, 301] width 86 height 29
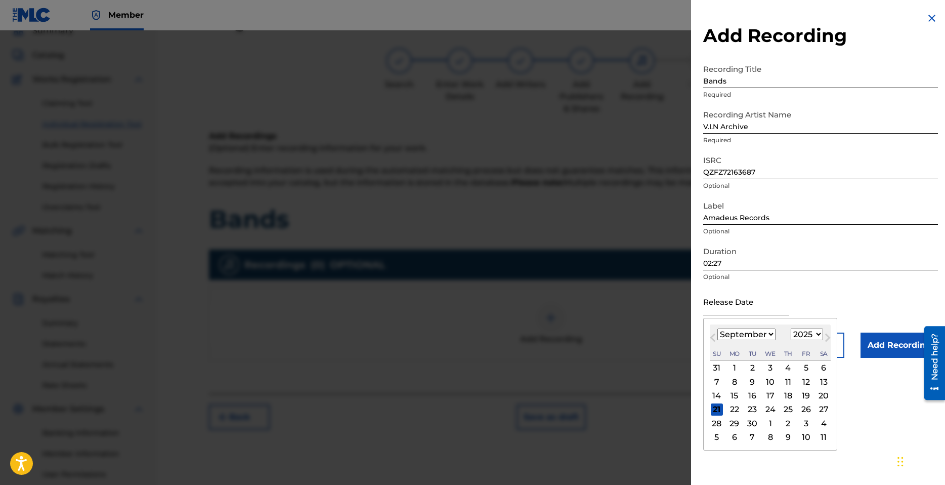
click at [773, 333] on select "January February March April May June July August September October November De…" at bounding box center [747, 334] width 58 height 12
click at [718, 328] on select "January February March April May June July August September October November De…" at bounding box center [747, 334] width 58 height 12
click at [787, 411] on div "20" at bounding box center [788, 409] width 12 height 12
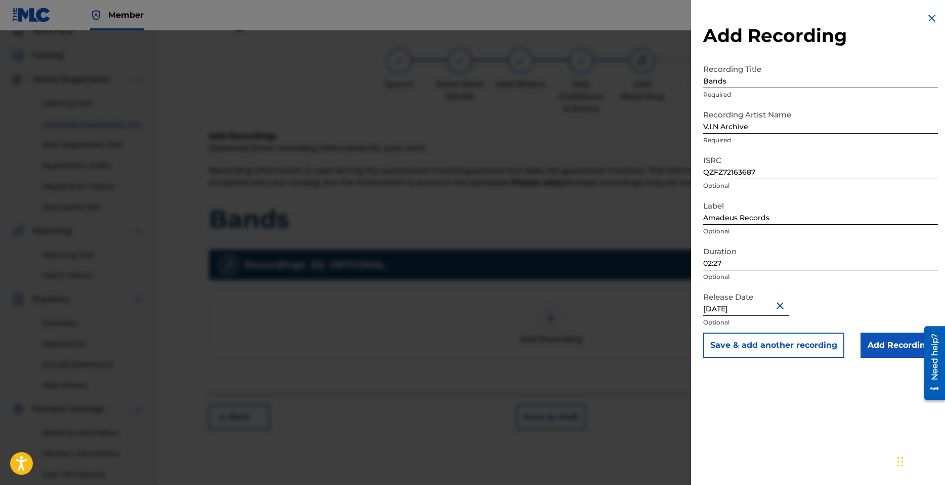
click at [760, 308] on input "February 20 2025" at bounding box center [746, 301] width 86 height 29
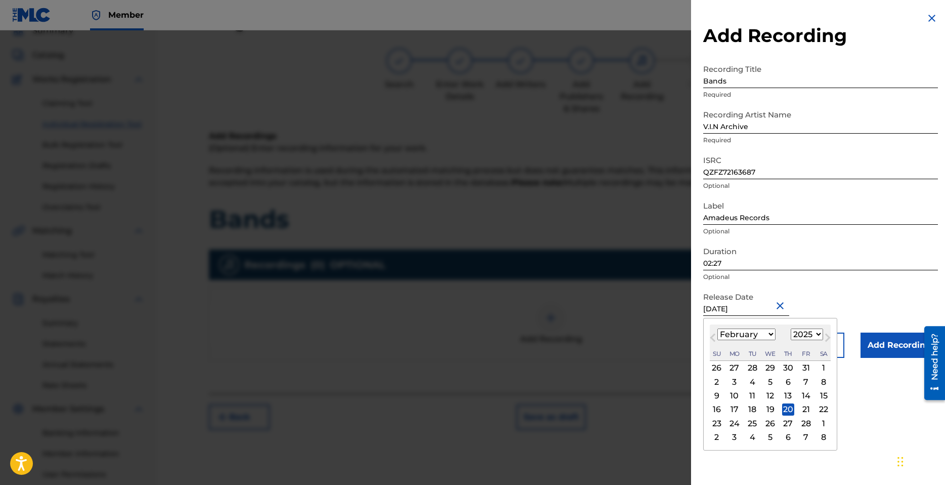
click at [818, 336] on select "1899 1900 1901 1902 1903 1904 1905 1906 1907 1908 1909 1910 1911 1912 1913 1914…" at bounding box center [807, 334] width 32 height 12
click at [791, 328] on select "1899 1900 1901 1902 1903 1904 1905 1906 1907 1908 1909 1910 1911 1912 1913 1914…" at bounding box center [807, 334] width 32 height 12
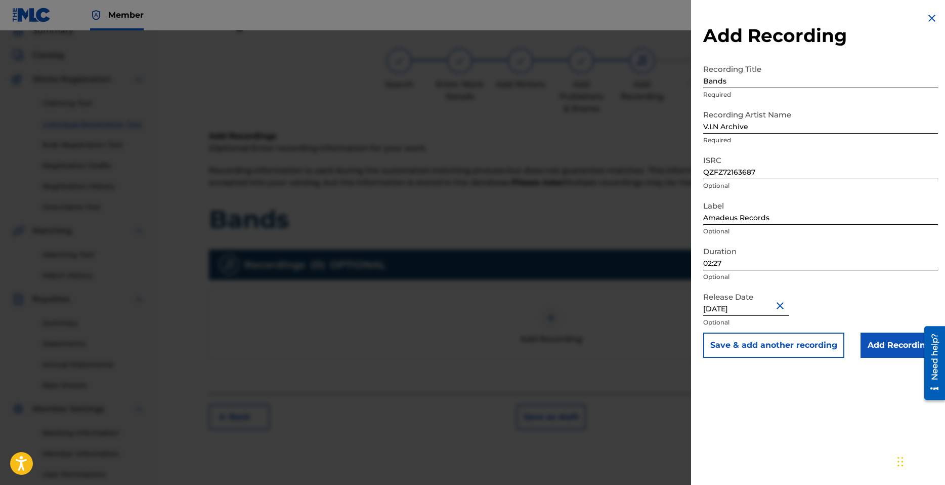
click at [879, 313] on div "Release Date February 20 2025 Optional" at bounding box center [820, 310] width 235 height 46
click at [895, 339] on input "Add Recording" at bounding box center [899, 344] width 77 height 25
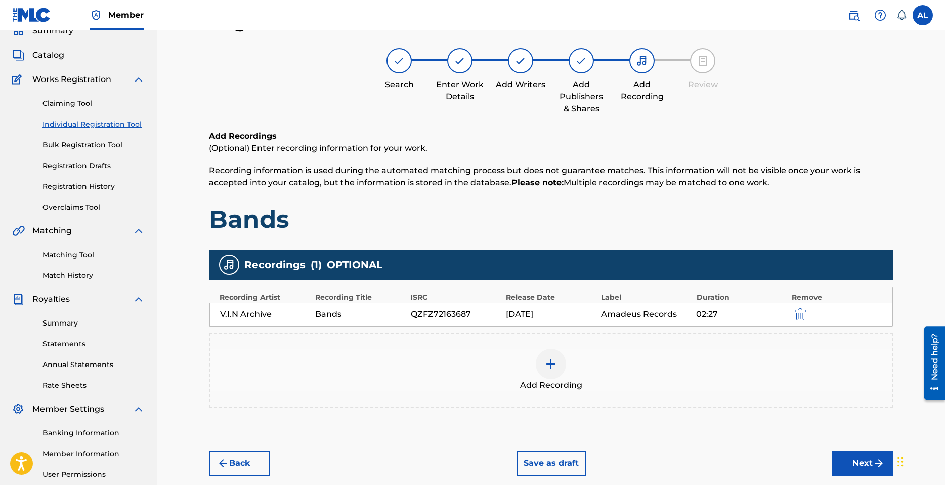
click at [871, 456] on button "Next" at bounding box center [862, 462] width 61 height 25
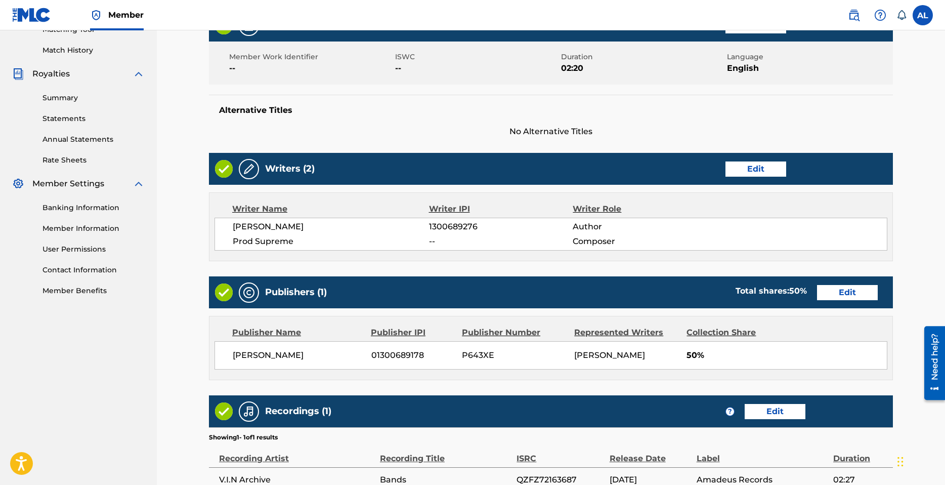
scroll to position [379, 0]
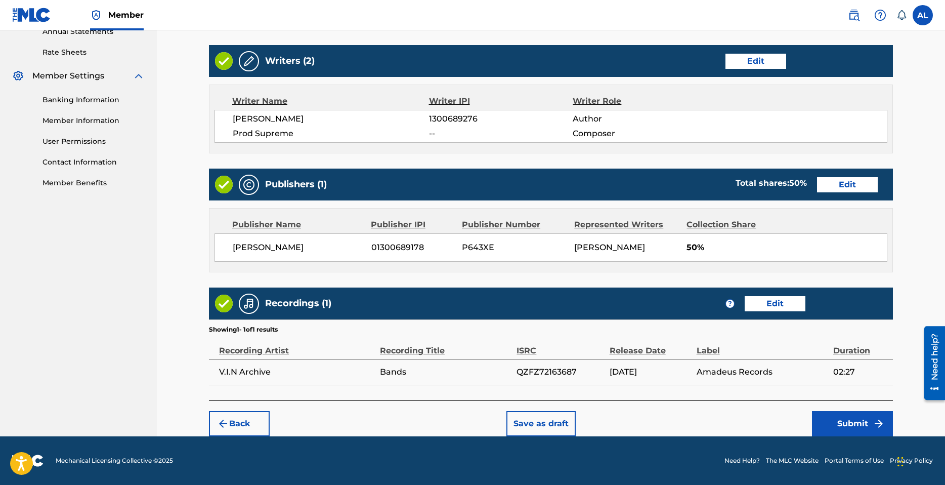
click at [865, 423] on button "Submit" at bounding box center [852, 423] width 81 height 25
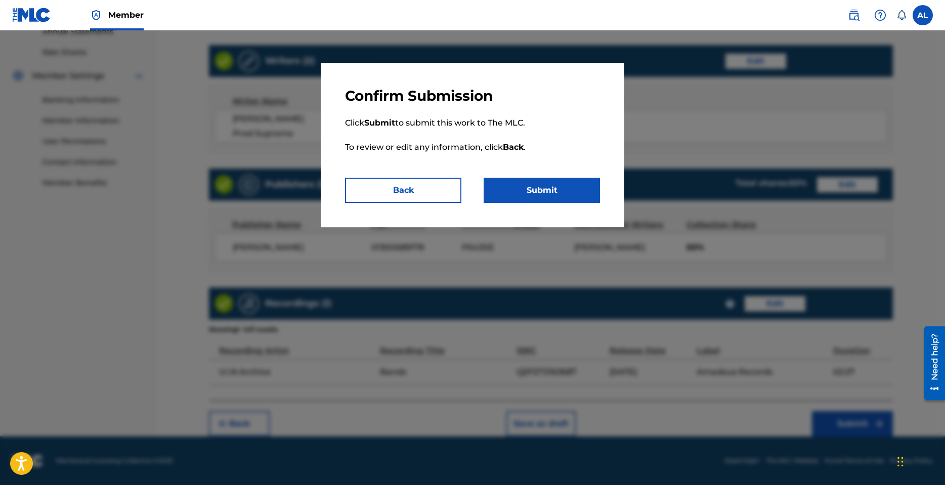
click at [545, 197] on button "Submit" at bounding box center [542, 190] width 116 height 25
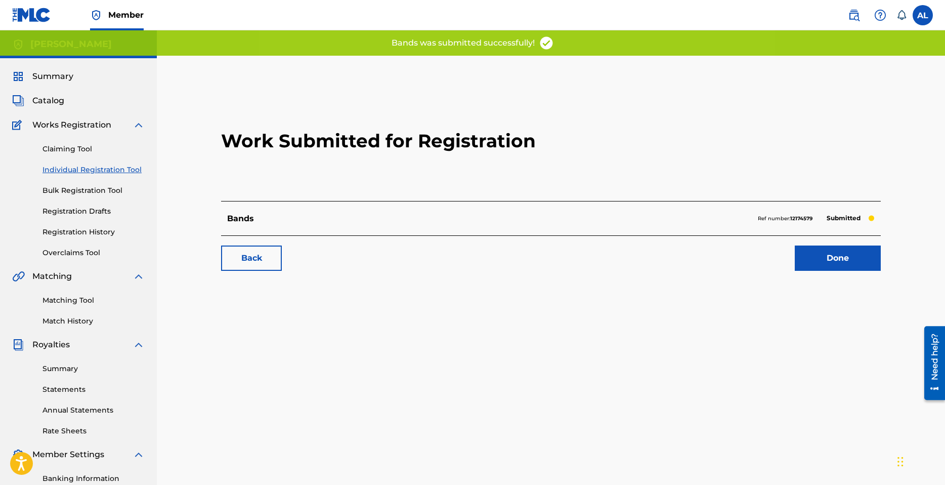
click at [844, 258] on link "Done" at bounding box center [838, 257] width 86 height 25
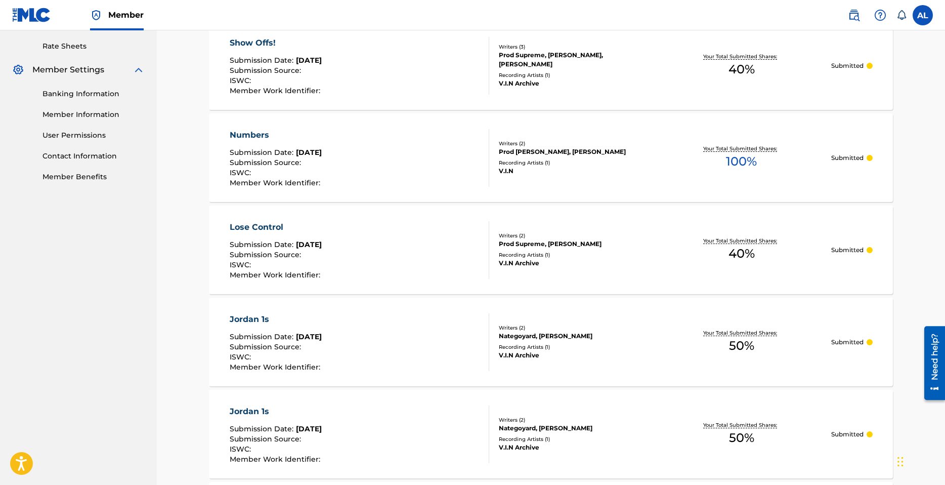
scroll to position [304, 0]
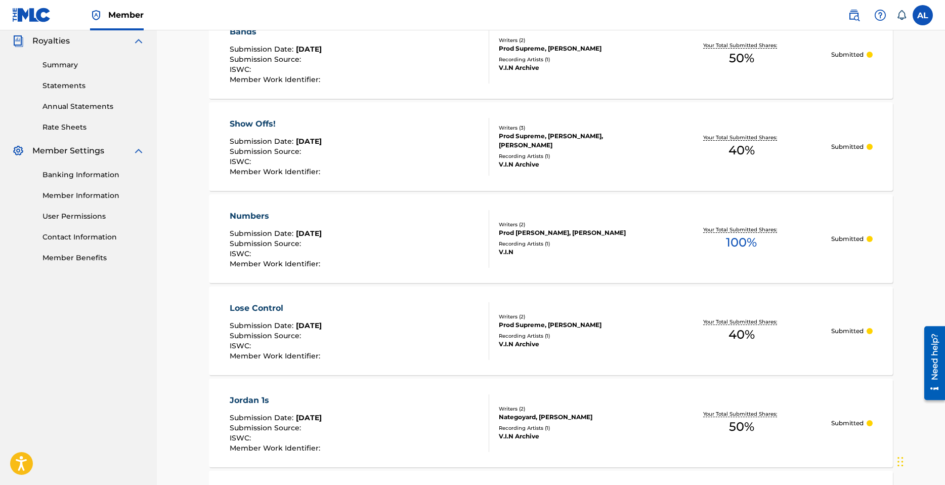
click at [595, 250] on div "V.I.N" at bounding box center [575, 251] width 153 height 9
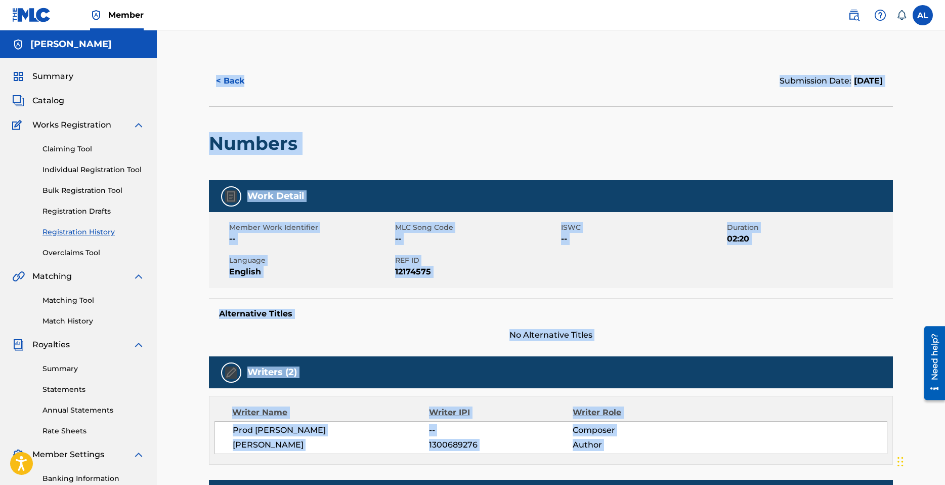
click at [597, 295] on div "Work Detail Member Work Identifier -- MLC Song Code -- ISWC -- Duration 02:20 L…" at bounding box center [551, 260] width 684 height 161
drag, startPoint x: 853, startPoint y: 179, endPoint x: 872, endPoint y: 155, distance: 30.7
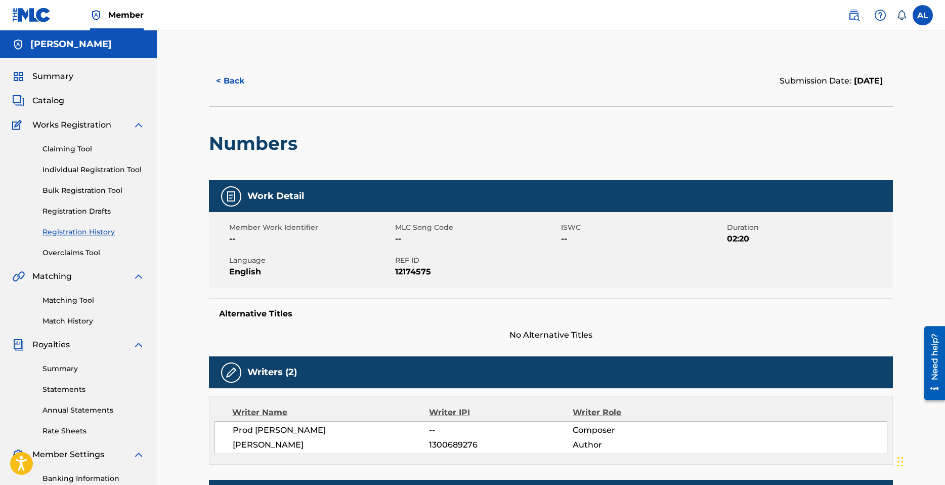
click at [87, 252] on link "Overclaims Tool" at bounding box center [94, 252] width 102 height 11
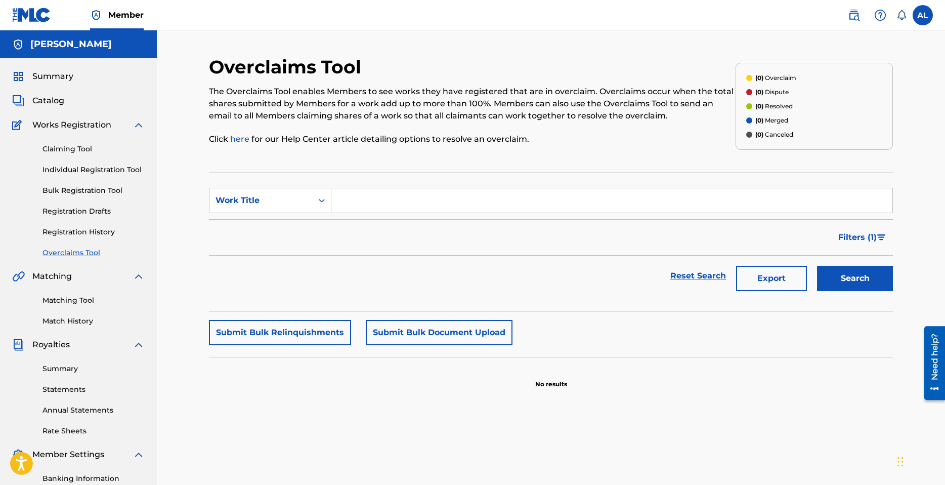
click at [77, 214] on link "Registration Drafts" at bounding box center [94, 211] width 102 height 11
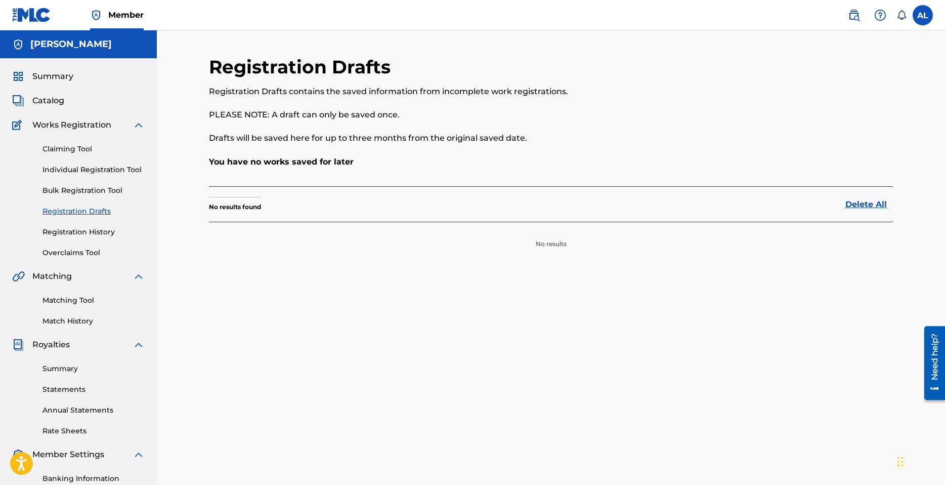
click at [86, 195] on link "Bulk Registration Tool" at bounding box center [94, 190] width 102 height 11
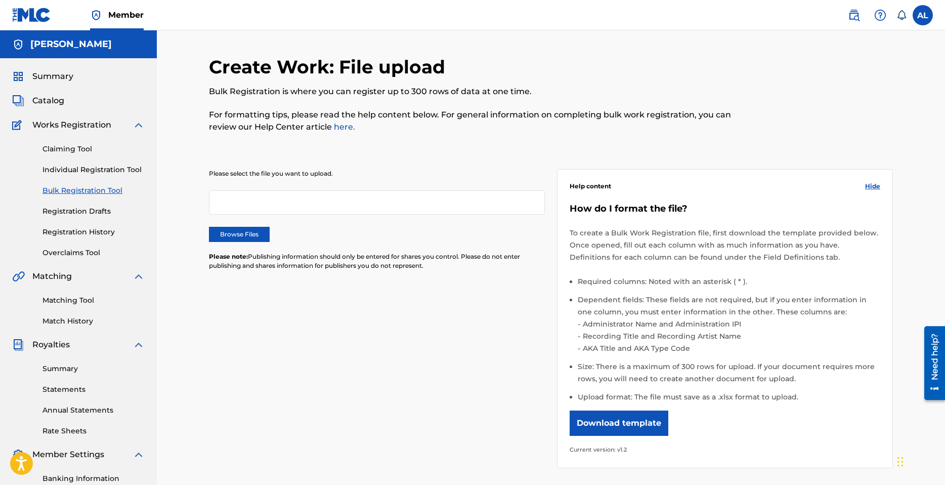
click at [92, 159] on div "Claiming Tool Individual Registration Tool Bulk Registration Tool Registration …" at bounding box center [78, 194] width 133 height 127
click at [91, 167] on link "Individual Registration Tool" at bounding box center [94, 169] width 102 height 11
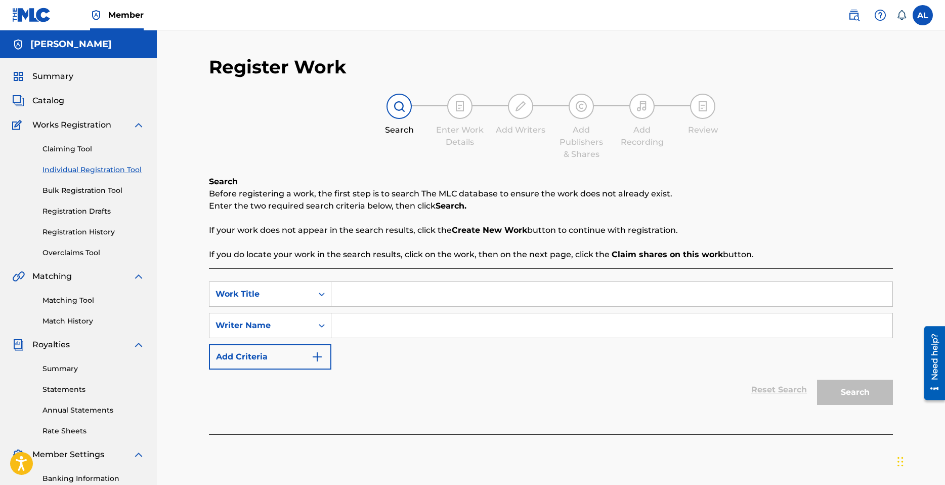
click at [74, 148] on link "Claiming Tool" at bounding box center [94, 149] width 102 height 11
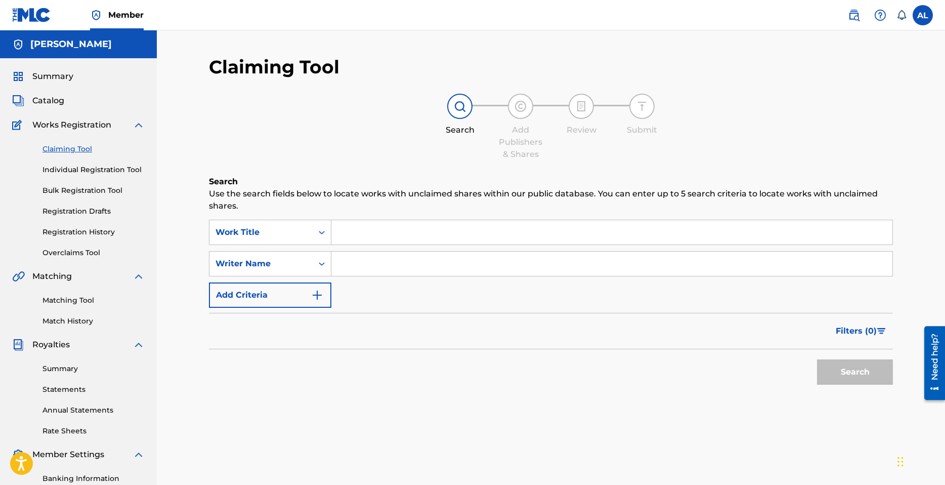
click at [80, 233] on link "Registration History" at bounding box center [94, 232] width 102 height 11
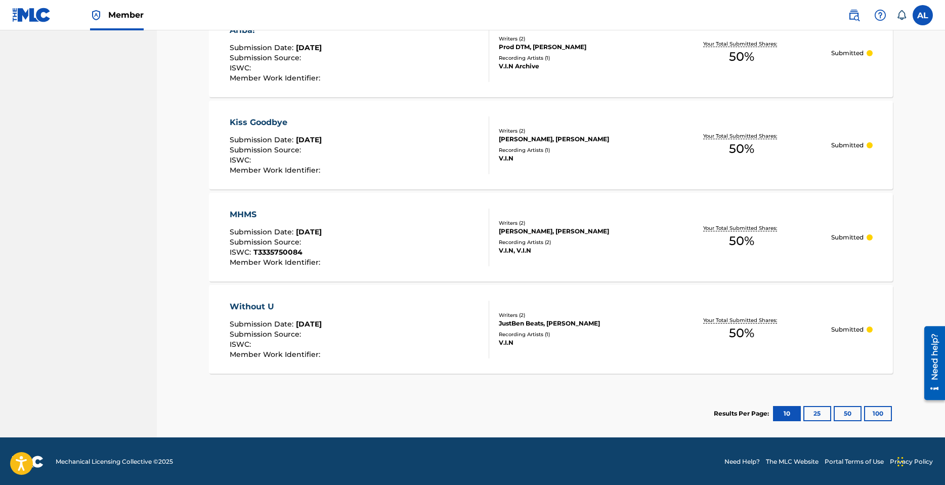
scroll to position [859, 0]
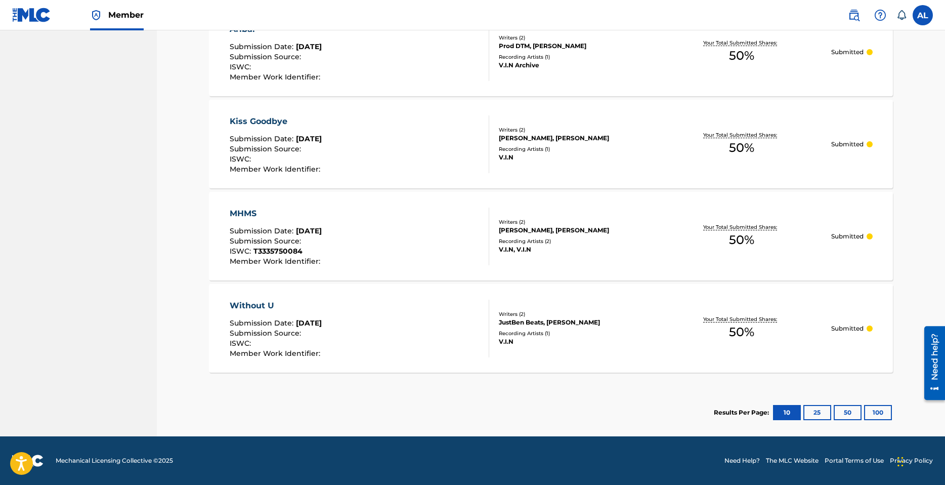
click at [814, 411] on button "25" at bounding box center [818, 412] width 28 height 15
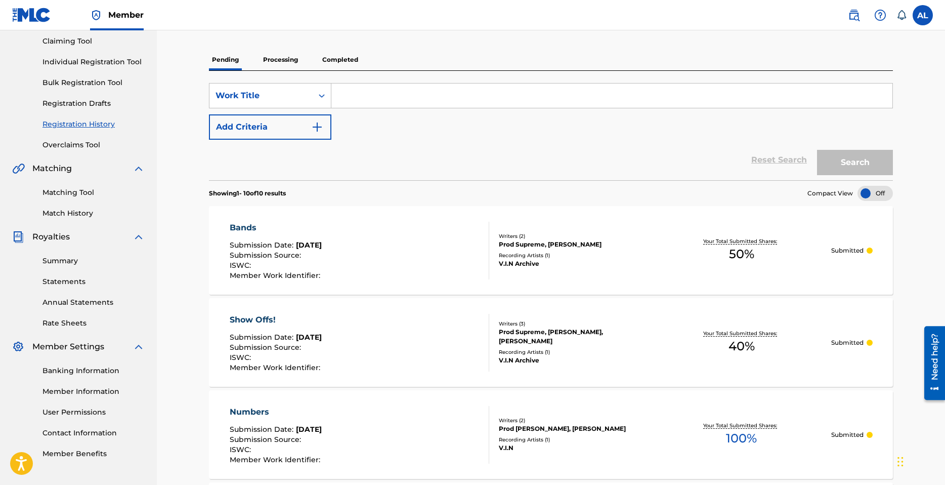
scroll to position [0, 0]
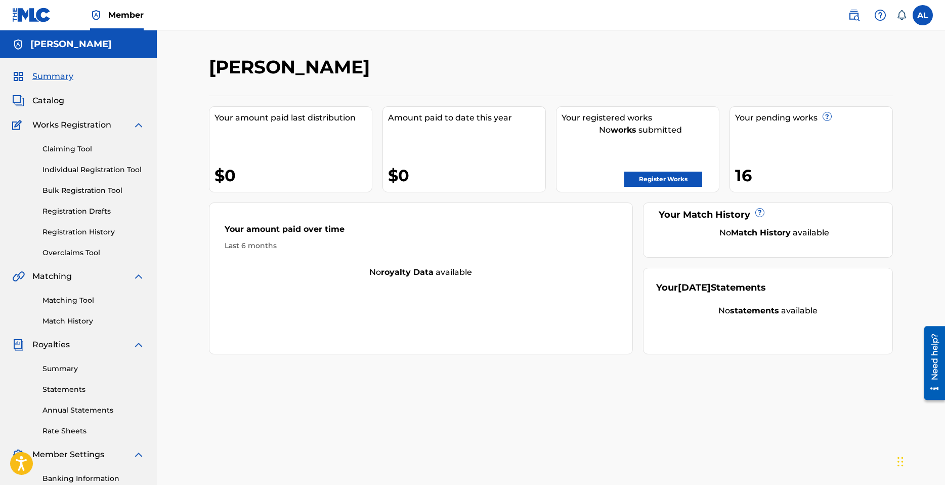
click at [661, 178] on link "Register Works" at bounding box center [663, 179] width 78 height 15
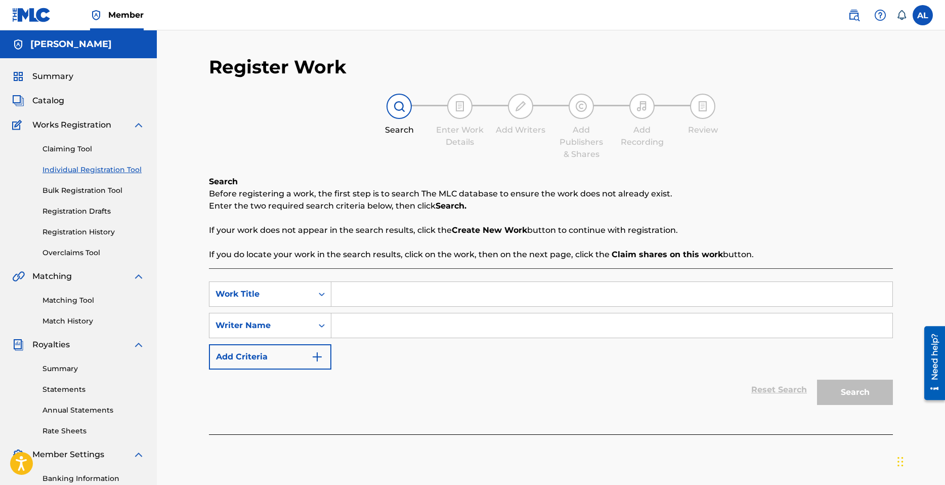
click at [80, 229] on link "Registration History" at bounding box center [94, 232] width 102 height 11
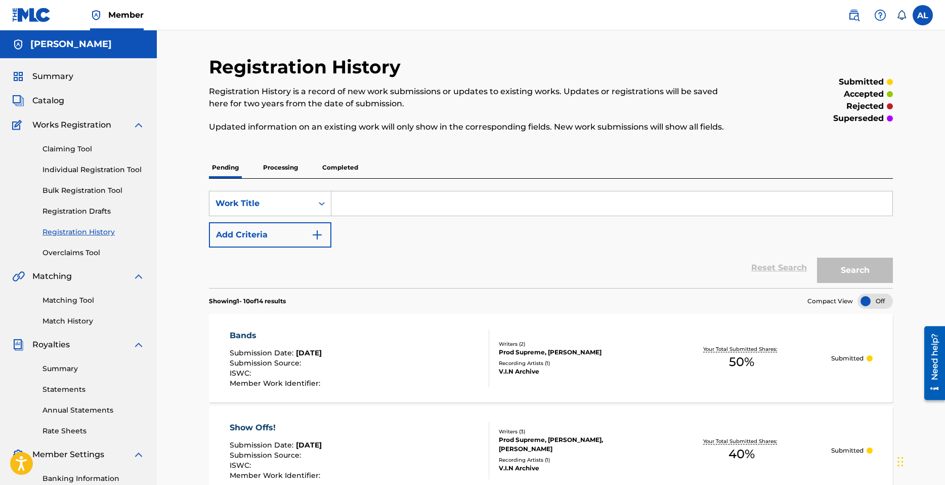
click at [73, 255] on link "Overclaims Tool" at bounding box center [94, 252] width 102 height 11
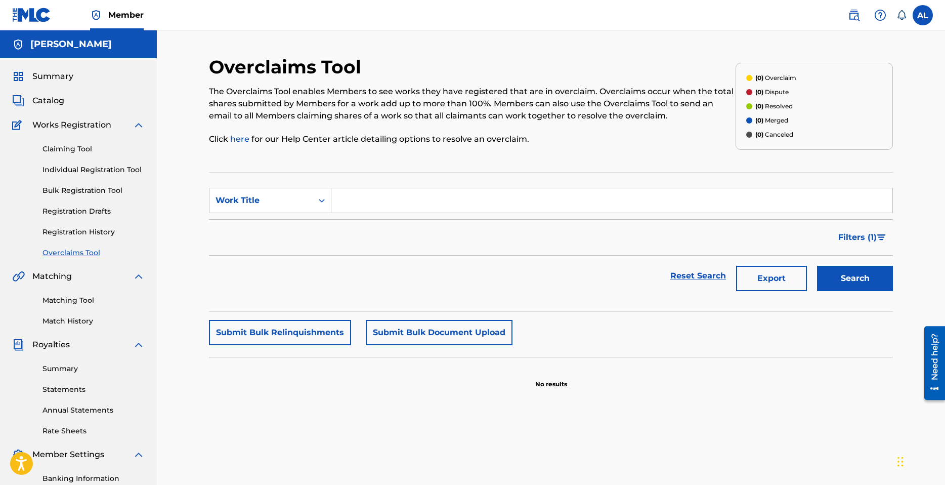
click at [77, 147] on link "Claiming Tool" at bounding box center [94, 149] width 102 height 11
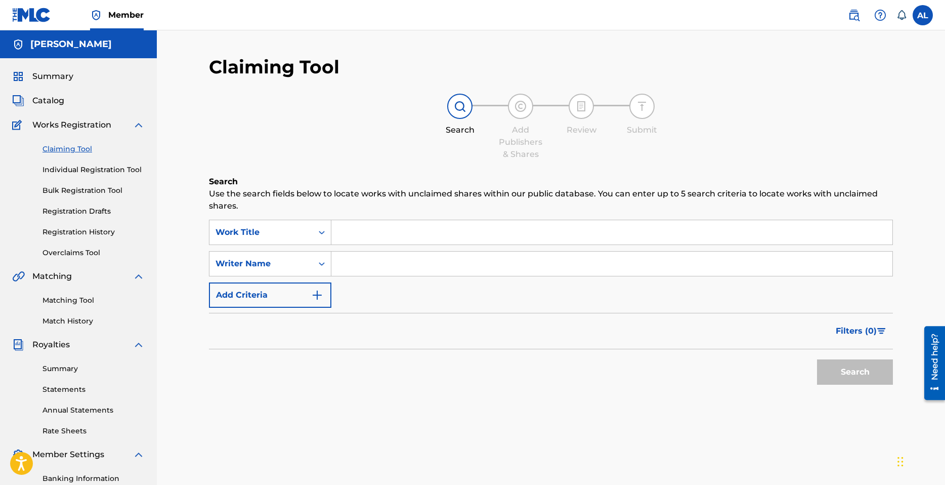
click at [83, 172] on link "Individual Registration Tool" at bounding box center [94, 169] width 102 height 11
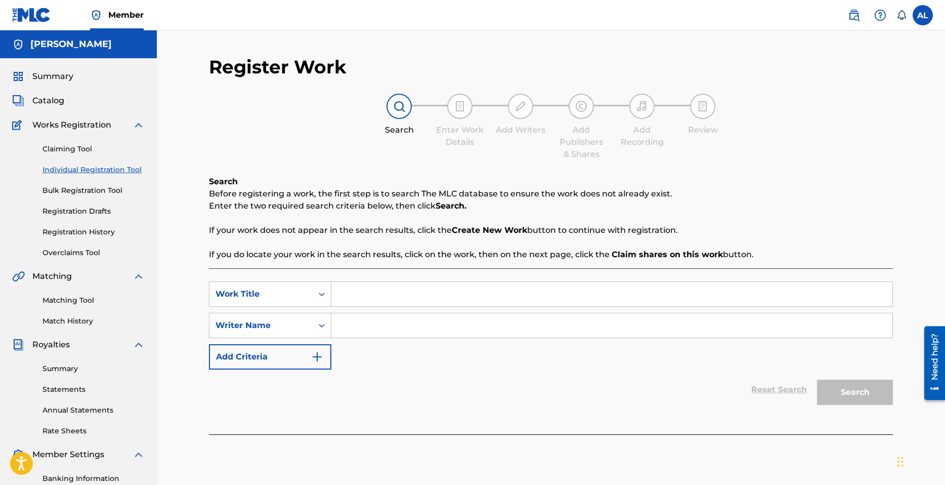
click at [403, 289] on input "Search Form" at bounding box center [611, 294] width 561 height 24
type input "Numbers"
click at [386, 325] on input "Search Form" at bounding box center [611, 325] width 561 height 24
type input "[PERSON_NAME]"
click at [841, 391] on button "Search" at bounding box center [855, 392] width 76 height 25
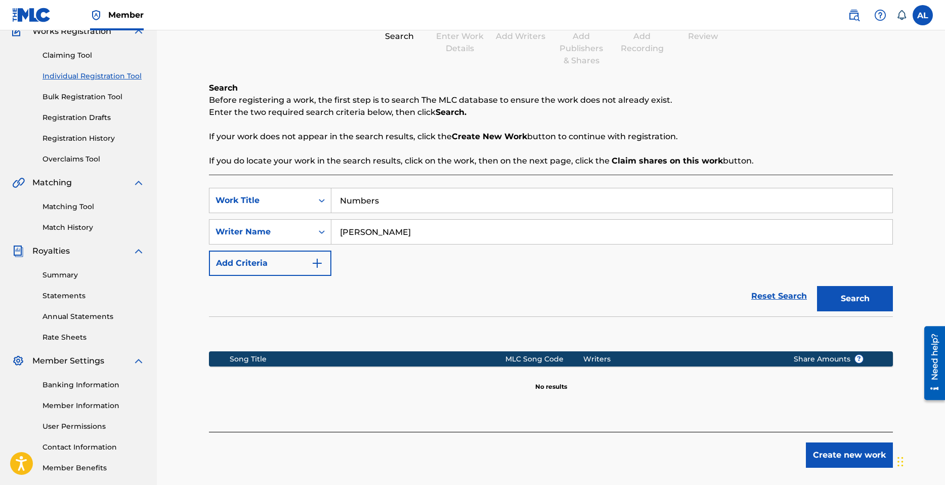
scroll to position [143, 0]
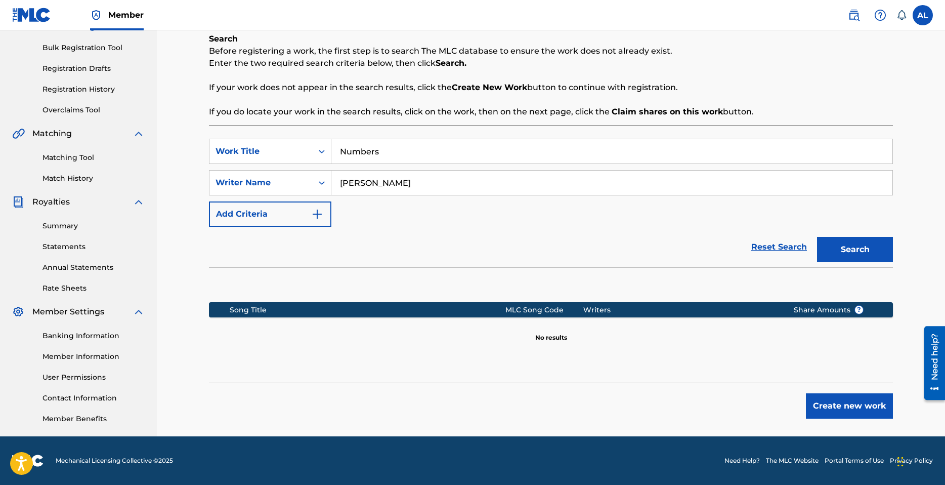
click at [857, 395] on button "Create new work" at bounding box center [849, 405] width 87 height 25
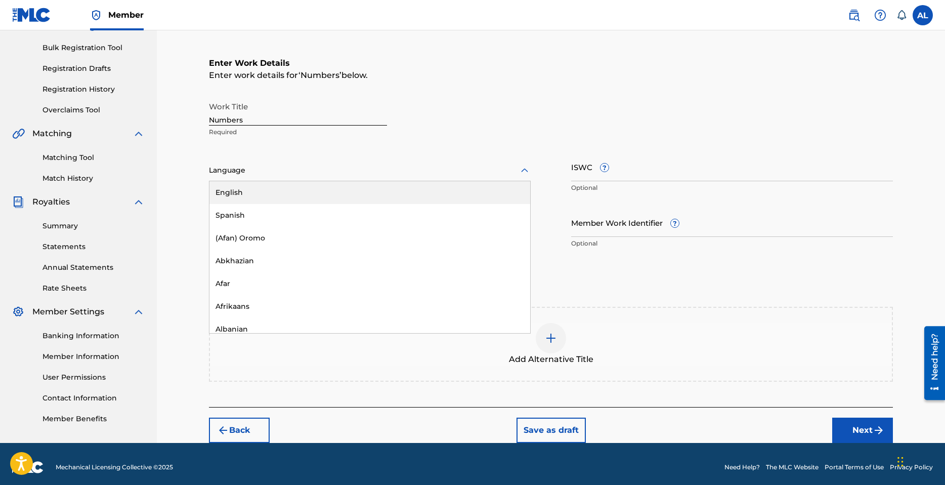
drag, startPoint x: 255, startPoint y: 171, endPoint x: 261, endPoint y: 188, distance: 18.2
click at [255, 171] on div at bounding box center [370, 170] width 322 height 13
click at [262, 196] on div "English" at bounding box center [369, 192] width 321 height 23
click at [358, 221] on input "Duration" at bounding box center [370, 222] width 322 height 29
click at [278, 230] on input "Duration" at bounding box center [370, 222] width 322 height 29
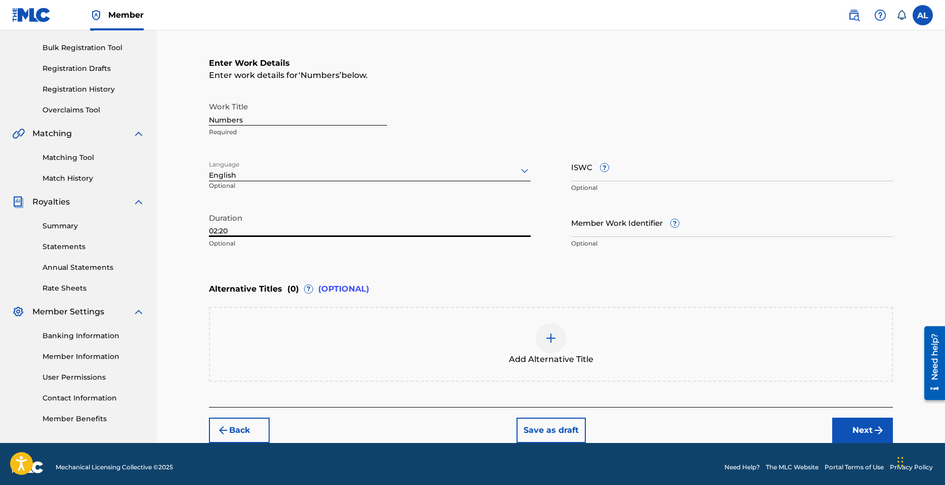
type input "02:20"
click at [868, 421] on button "Next" at bounding box center [862, 429] width 61 height 25
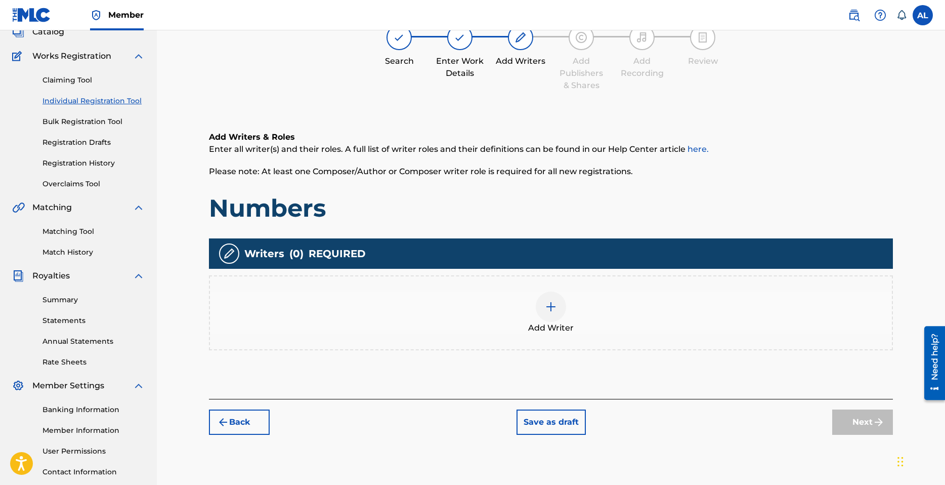
scroll to position [46, 0]
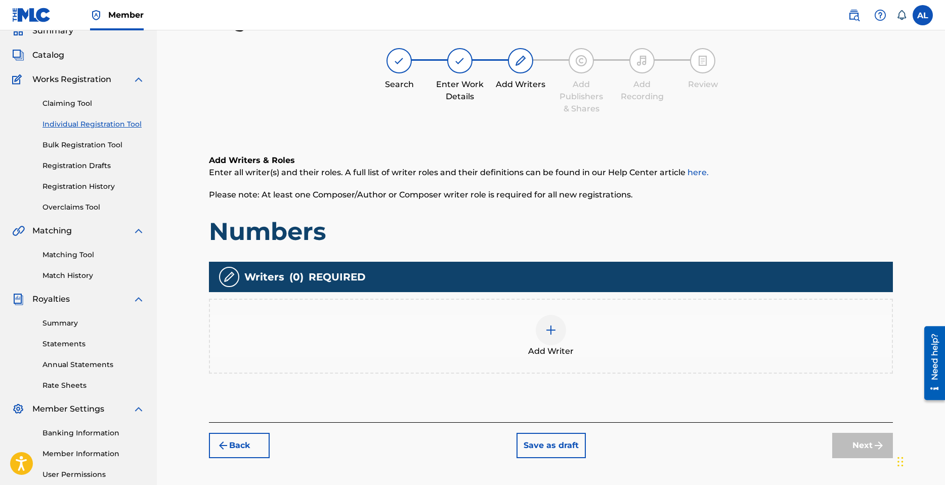
click at [553, 332] on img at bounding box center [551, 330] width 12 height 12
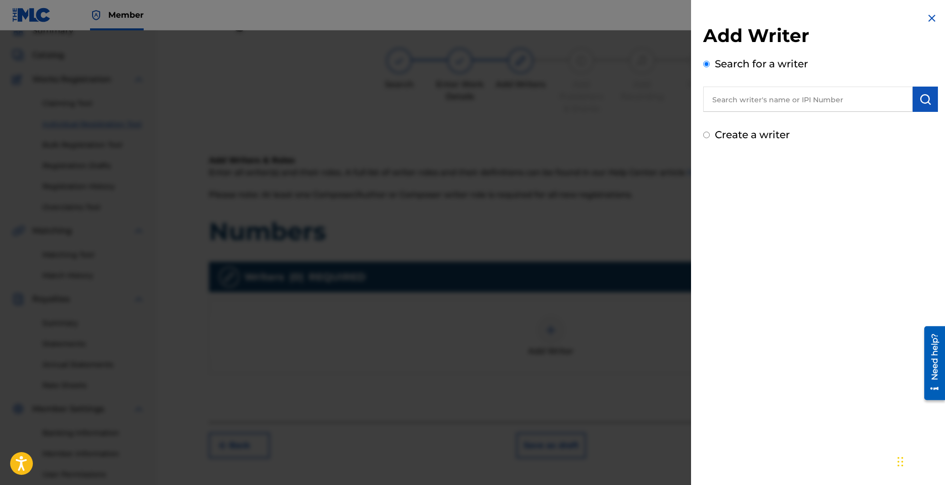
drag, startPoint x: 765, startPoint y: 134, endPoint x: 743, endPoint y: 113, distance: 30.8
drag, startPoint x: 743, startPoint y: 113, endPoint x: 742, endPoint y: 139, distance: 26.3
click at [744, 131] on label "Create a writer" at bounding box center [752, 135] width 75 height 12
radio input "true"
click at [710, 132] on input "Create a writer" at bounding box center [706, 135] width 7 height 7
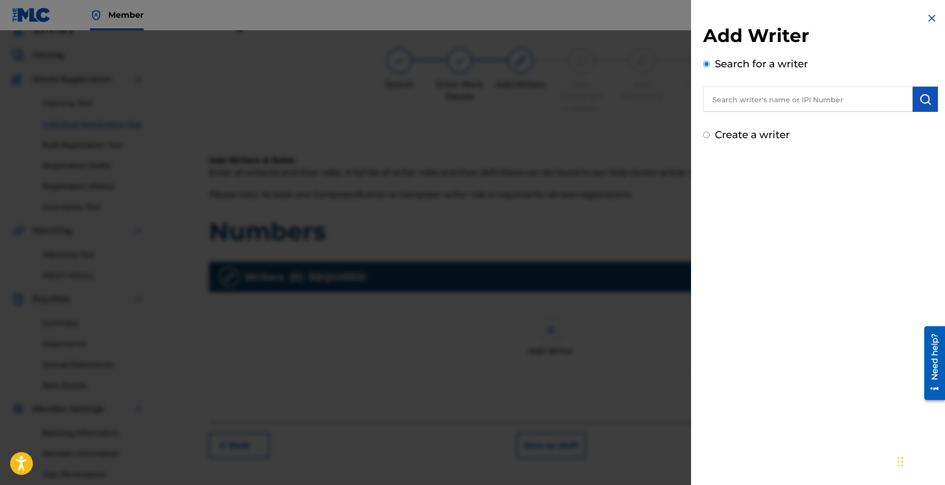
radio input "false"
radio input "true"
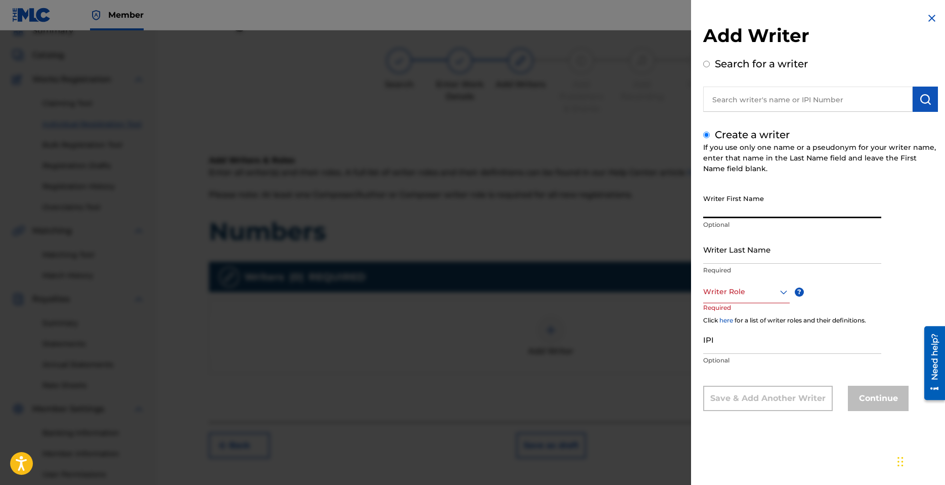
click at [739, 209] on input "Writer First Name" at bounding box center [792, 203] width 178 height 29
type input "[PERSON_NAME]"
click at [756, 300] on div "Writer Role" at bounding box center [746, 291] width 87 height 23
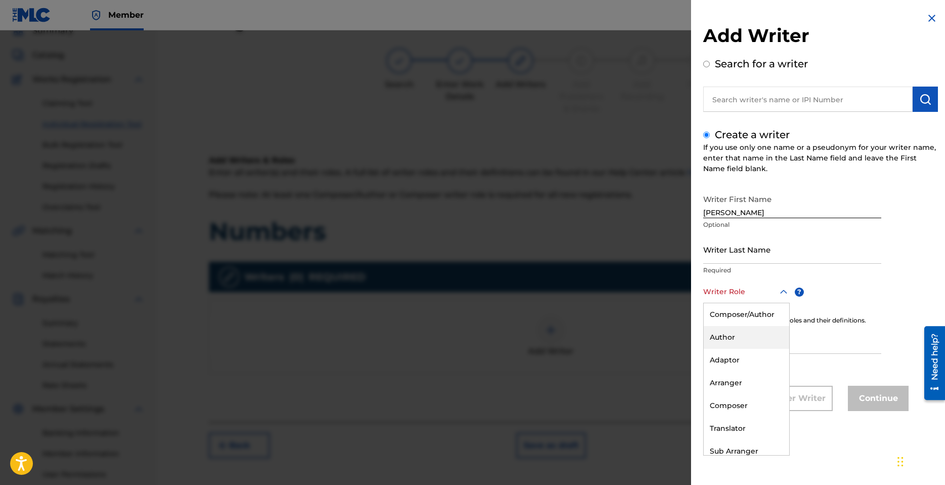
click at [745, 337] on div "Author" at bounding box center [747, 337] width 86 height 23
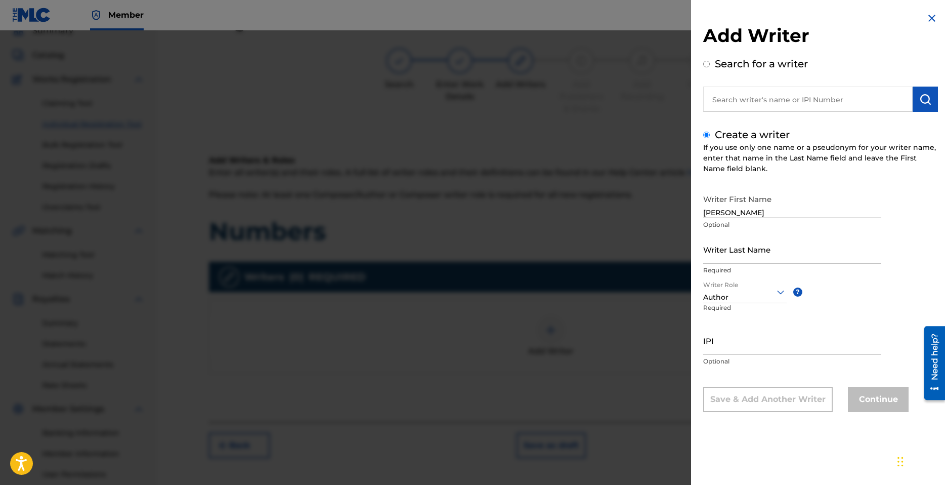
click at [744, 345] on input "IPI" at bounding box center [792, 340] width 178 height 29
paste input "1300689276"
type input "1300689276"
click at [764, 255] on input "Writer Last Name" at bounding box center [792, 249] width 178 height 29
click at [742, 216] on input "[PERSON_NAME]" at bounding box center [792, 203] width 178 height 29
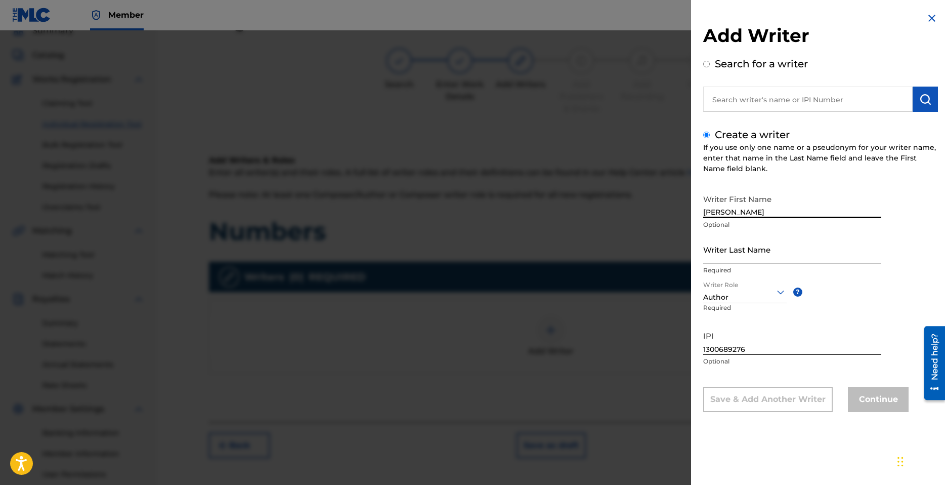
click at [742, 216] on input "[PERSON_NAME]" at bounding box center [792, 203] width 178 height 29
click at [747, 251] on input "Writer Last Name" at bounding box center [792, 249] width 178 height 29
paste input "[PERSON_NAME]"
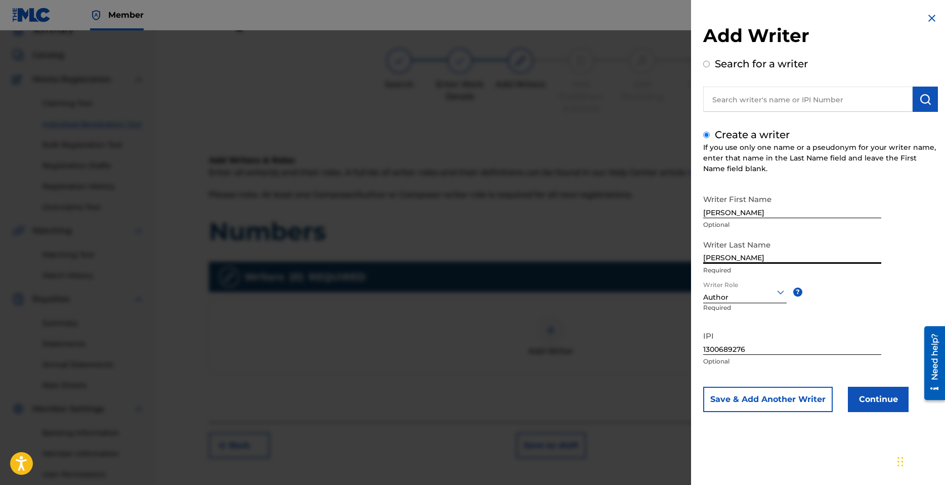
type input "[PERSON_NAME]"
click at [762, 212] on input "[PERSON_NAME]" at bounding box center [792, 203] width 178 height 29
type input "[PERSON_NAME]"
click at [882, 400] on button "Continue" at bounding box center [878, 399] width 61 height 25
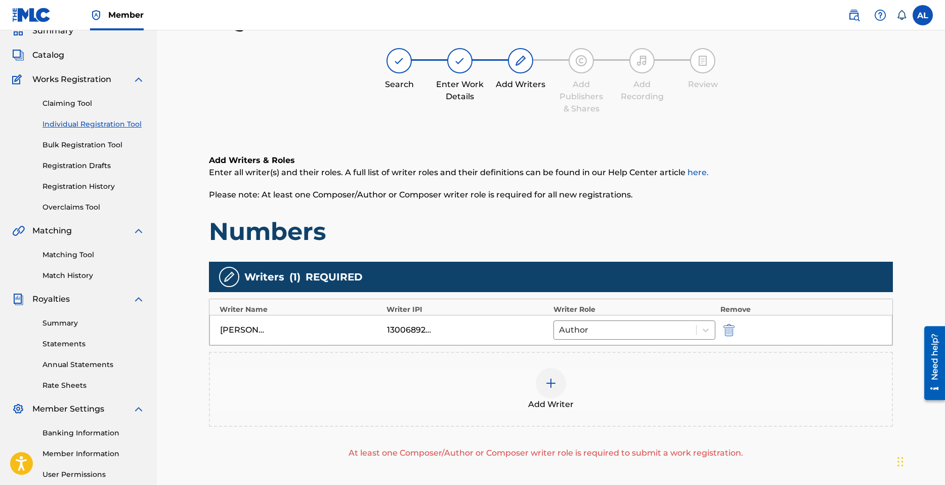
click at [549, 382] on img at bounding box center [551, 383] width 12 height 12
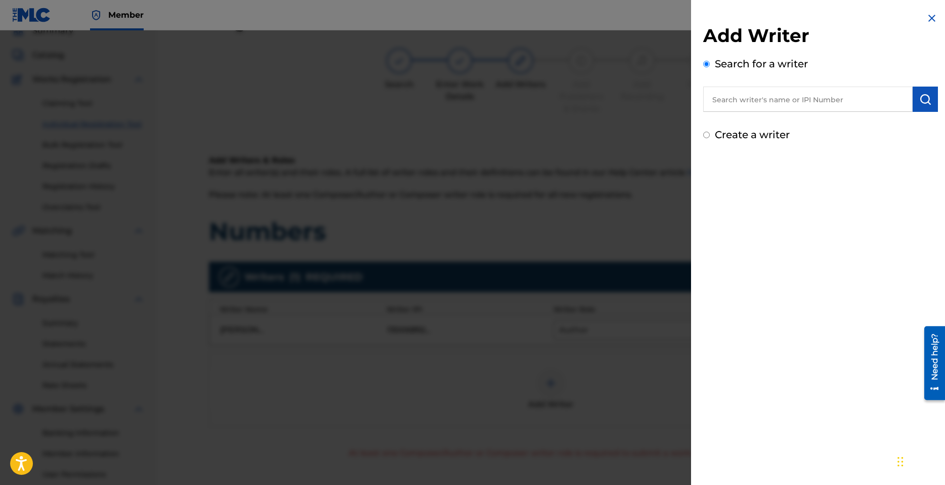
click at [742, 137] on label "Create a writer" at bounding box center [752, 135] width 75 height 12
radio input "true"
click at [710, 137] on input "Create a writer" at bounding box center [706, 135] width 7 height 7
radio input "false"
radio input "true"
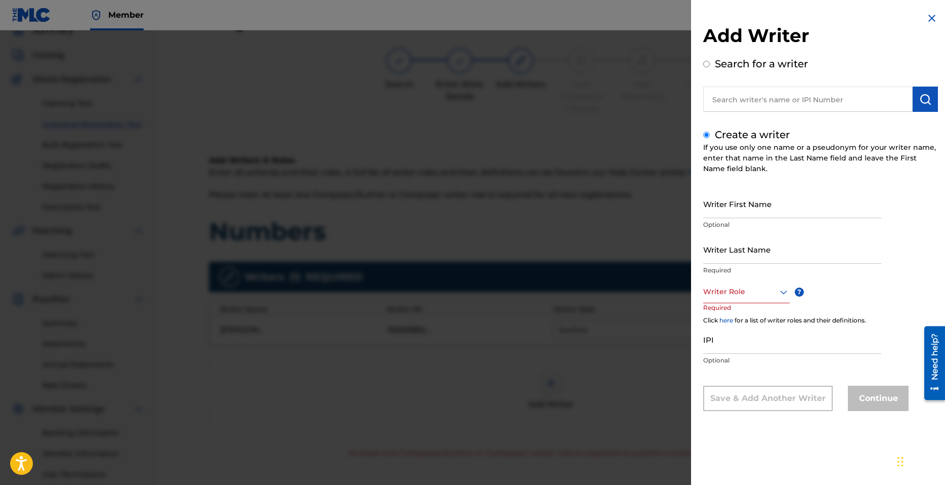
click at [743, 208] on input "Writer First Name" at bounding box center [792, 203] width 178 height 29
type input "O"
type input "Prod"
click at [767, 247] on input "Writer Last Name" at bounding box center [792, 249] width 178 height 29
type input "[PERSON_NAME]"
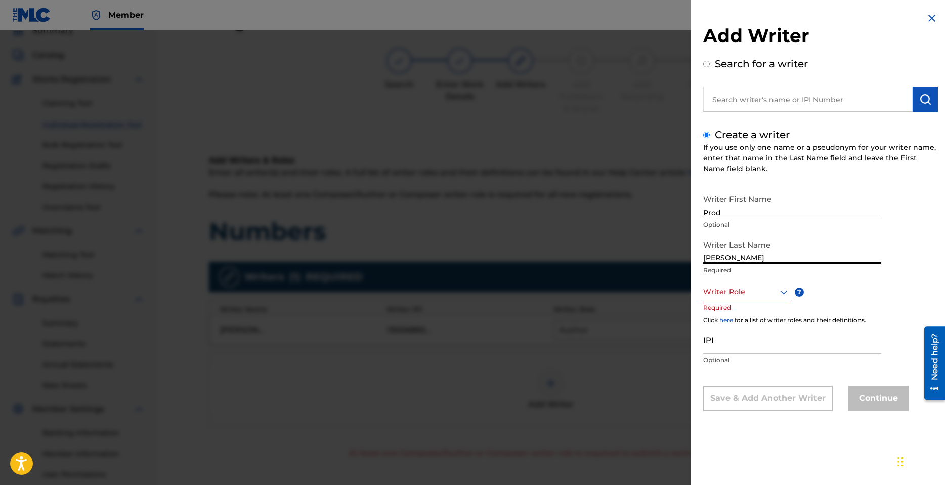
click at [749, 301] on div "Writer Role" at bounding box center [746, 291] width 87 height 23
click at [736, 405] on div "Composer" at bounding box center [747, 405] width 86 height 23
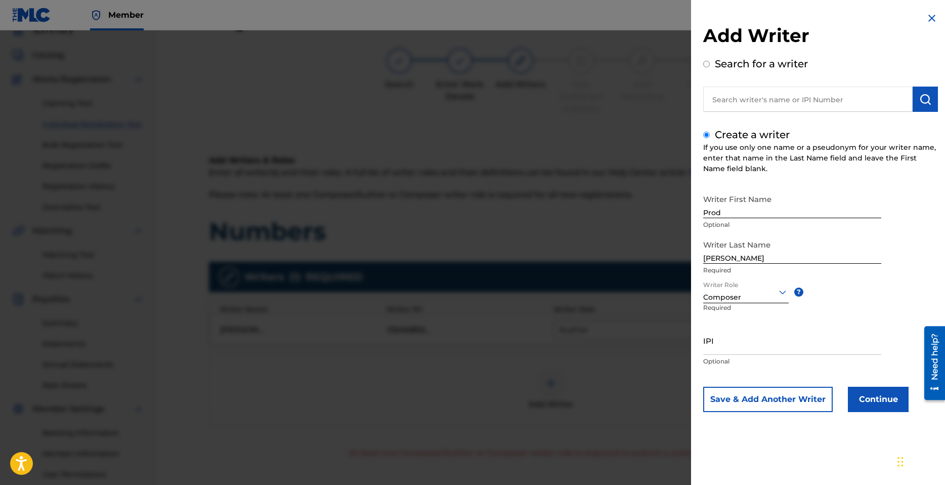
click at [895, 404] on button "Continue" at bounding box center [878, 399] width 61 height 25
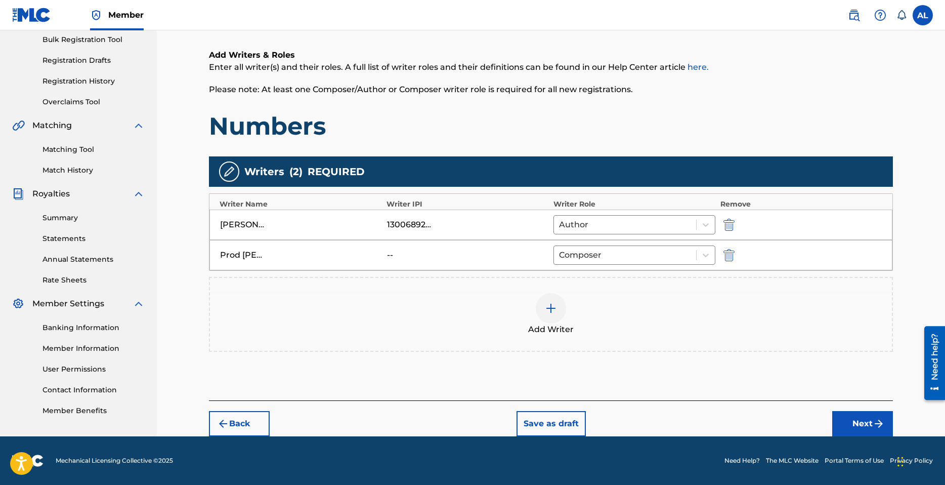
click at [881, 419] on img "submit" at bounding box center [879, 423] width 12 height 12
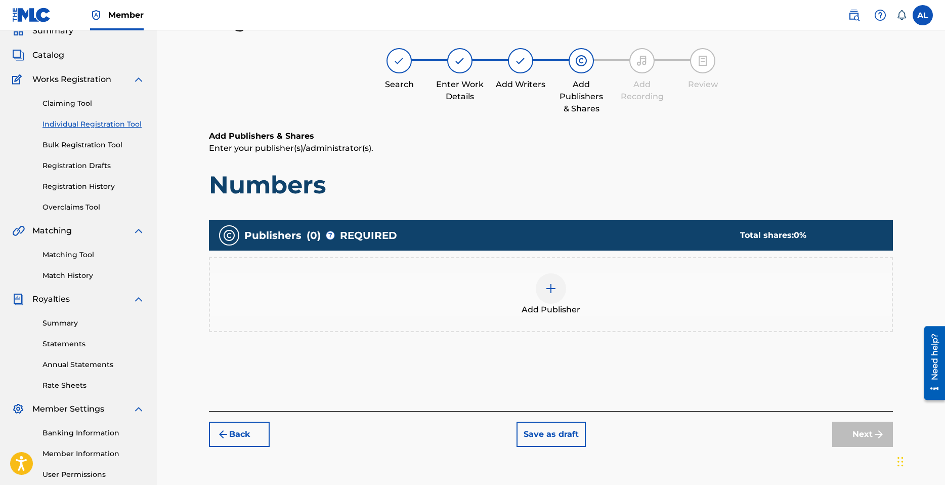
click at [555, 298] on div at bounding box center [551, 288] width 30 height 30
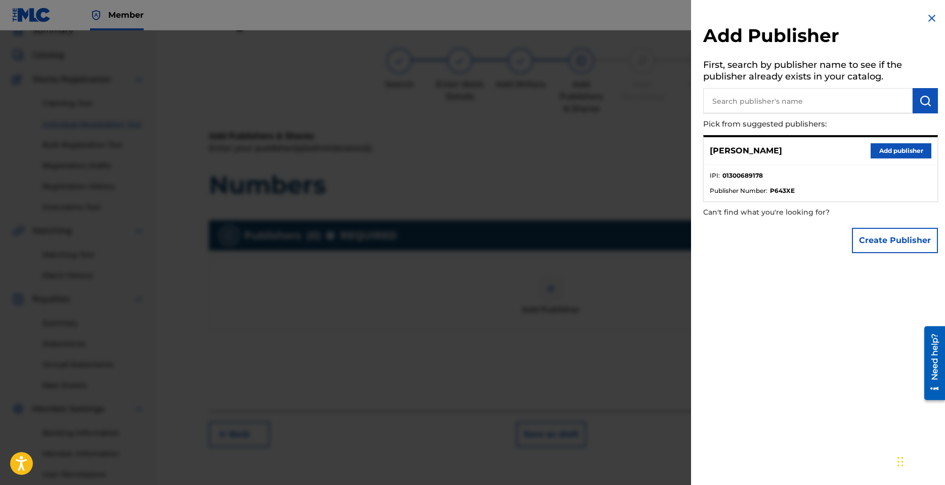
click at [903, 148] on button "Add publisher" at bounding box center [901, 150] width 61 height 15
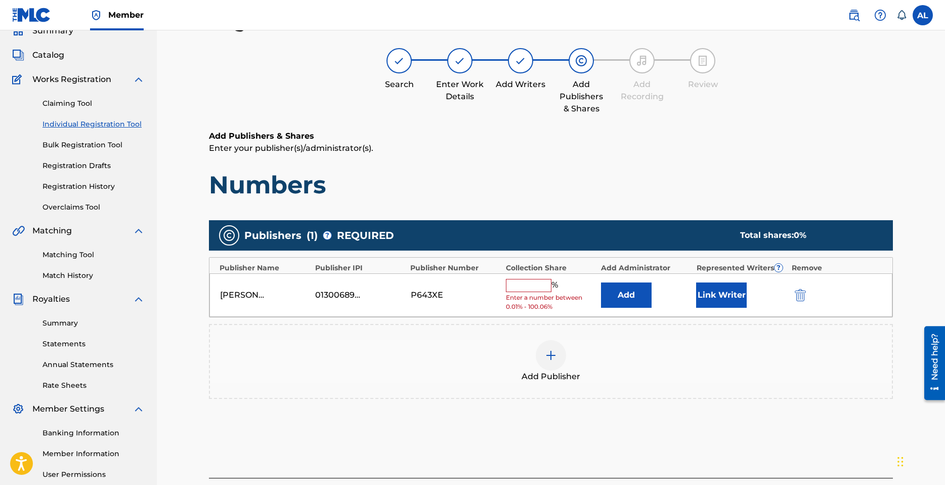
click at [525, 285] on input "text" at bounding box center [529, 285] width 46 height 13
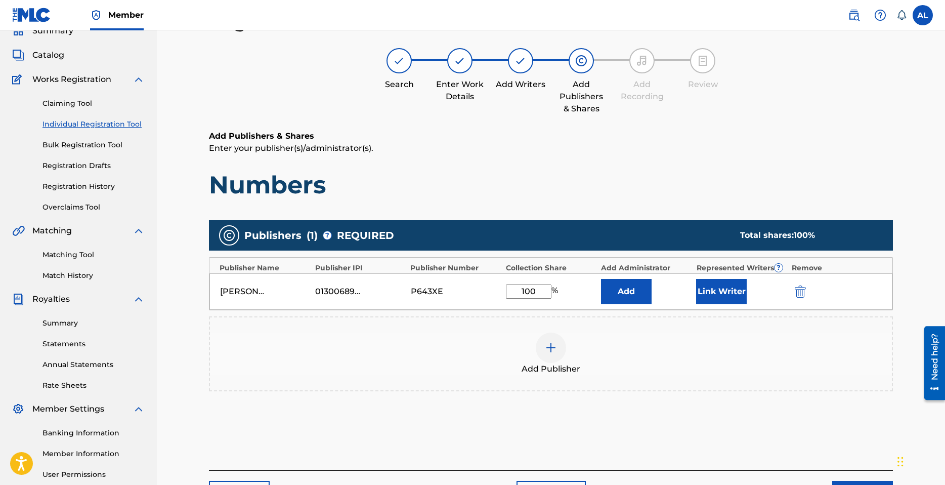
type input "100"
click at [725, 288] on button "Link Writer" at bounding box center [721, 291] width 51 height 25
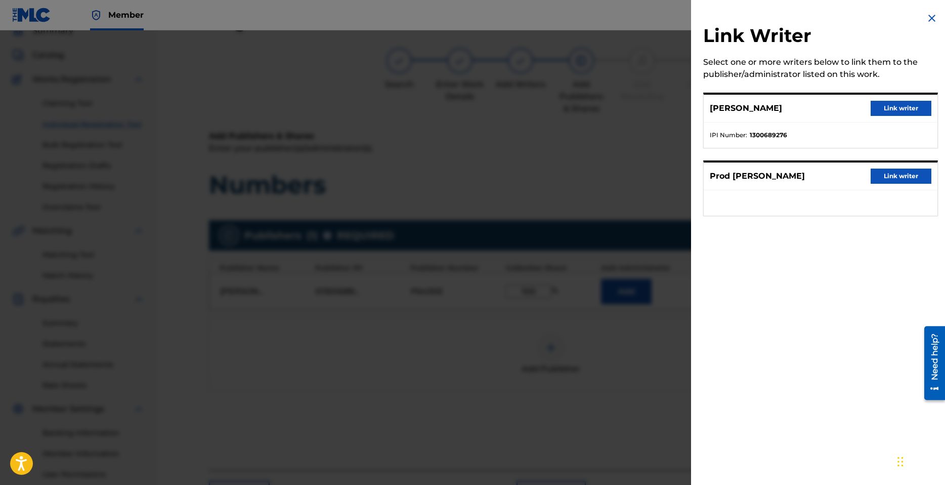
click at [885, 107] on button "Link writer" at bounding box center [901, 108] width 61 height 15
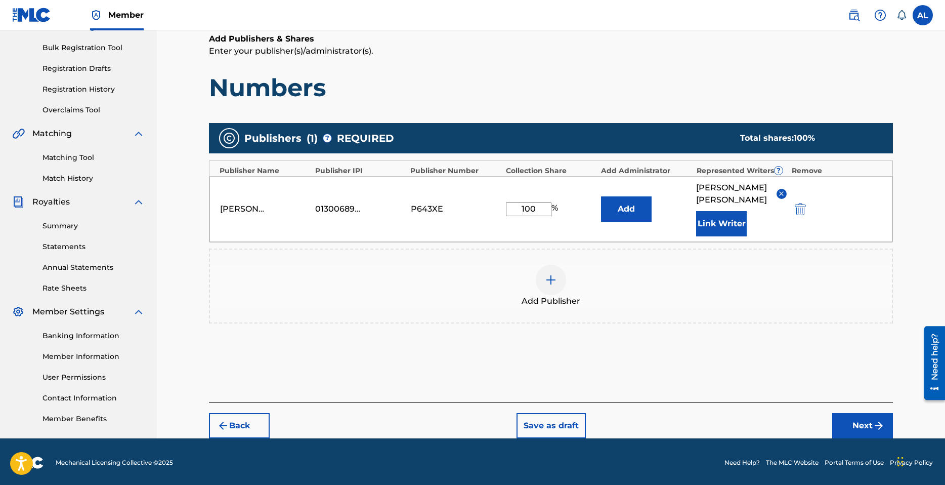
click at [849, 413] on button "Next" at bounding box center [862, 425] width 61 height 25
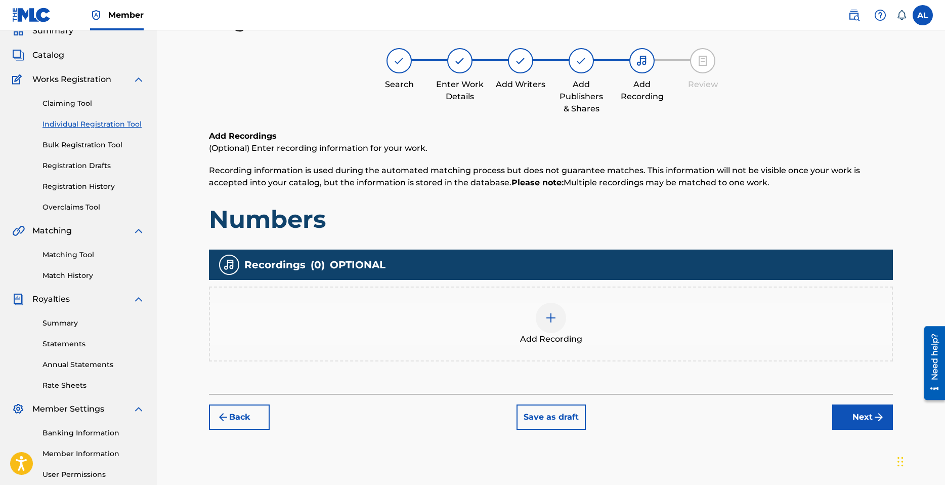
click at [555, 321] on img at bounding box center [551, 318] width 12 height 12
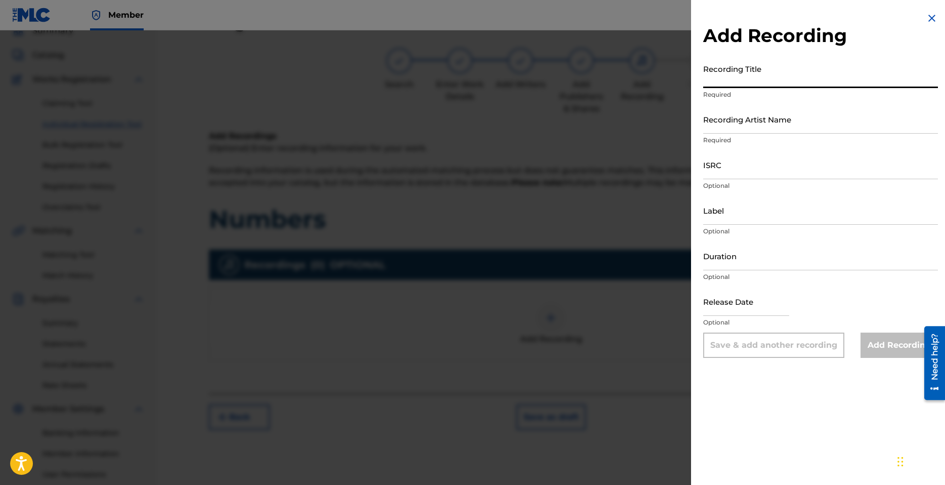
click at [757, 76] on input "Recording Title" at bounding box center [820, 73] width 235 height 29
type input "Numbers"
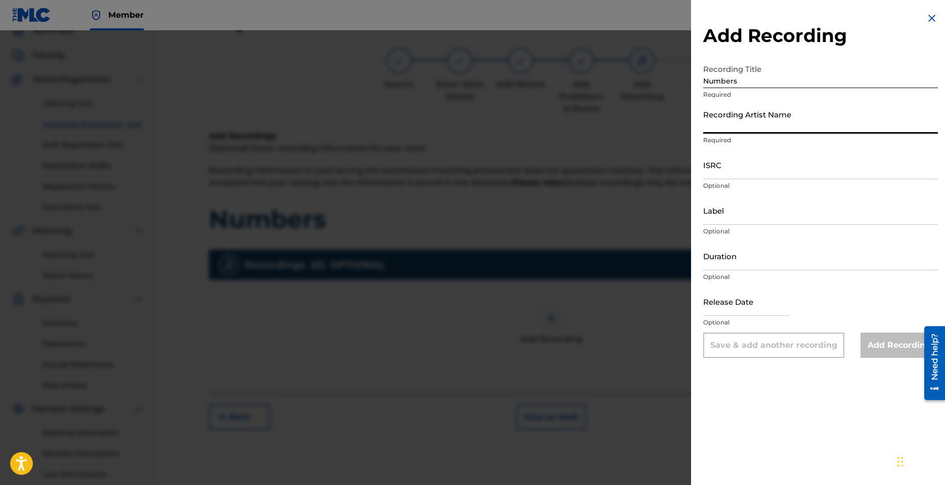
click at [769, 116] on input "Recording Artist Name" at bounding box center [820, 119] width 235 height 29
type input "V.I.N Archive"
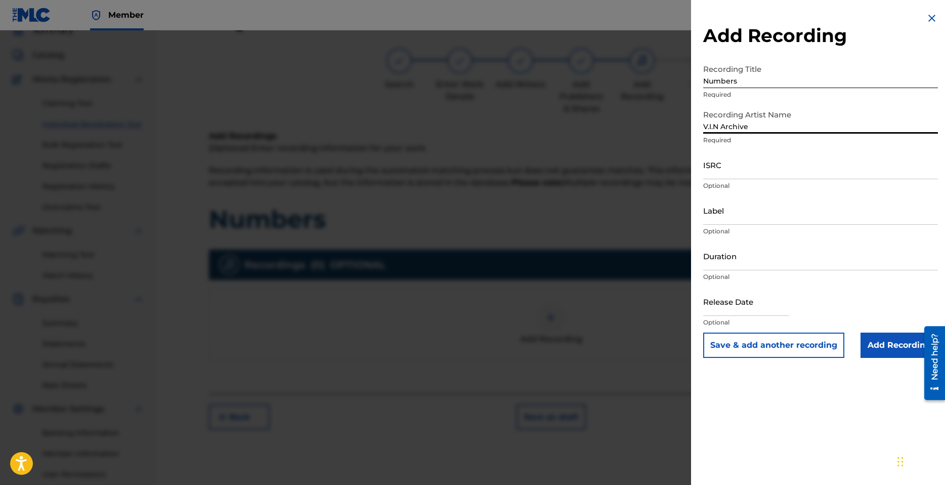
click at [734, 172] on input "ISRC" at bounding box center [820, 164] width 235 height 29
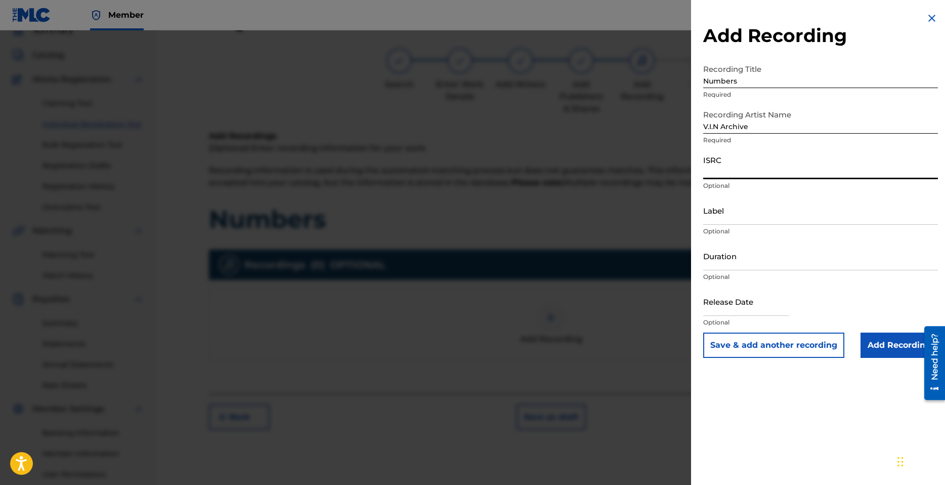
click at [748, 170] on input "ISRC" at bounding box center [820, 164] width 235 height 29
paste input "QZFP52169141"
type input "QZFP52169141"
click at [727, 210] on input "Label" at bounding box center [820, 210] width 235 height 29
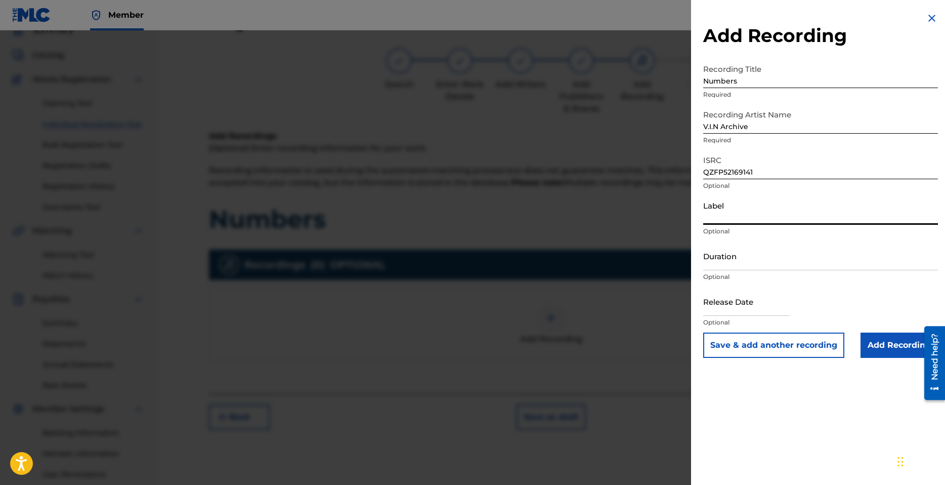
type input "Amadeus Records"
click at [742, 253] on input "Duration" at bounding box center [820, 255] width 235 height 29
type input "02:20"
click at [719, 312] on input "text" at bounding box center [746, 301] width 86 height 29
select select "8"
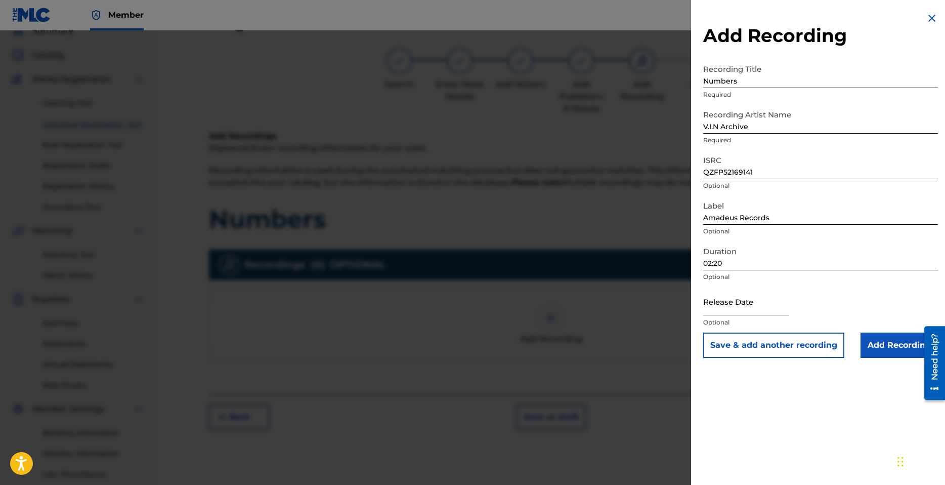
select select "2025"
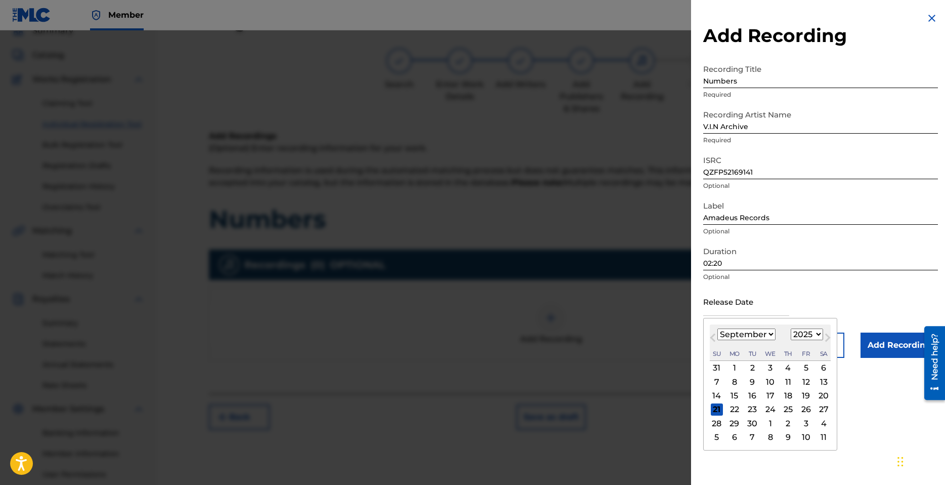
click at [768, 334] on select "January February March April May June July August September October November De…" at bounding box center [747, 334] width 58 height 12
select select "3"
click at [718, 328] on select "January February March April May June July August September October November De…" at bounding box center [747, 334] width 58 height 12
click at [817, 333] on select "1899 1900 1901 1902 1903 1904 1905 1906 1907 1908 1909 1910 1911 1912 1913 1914…" at bounding box center [807, 334] width 32 height 12
select select "2021"
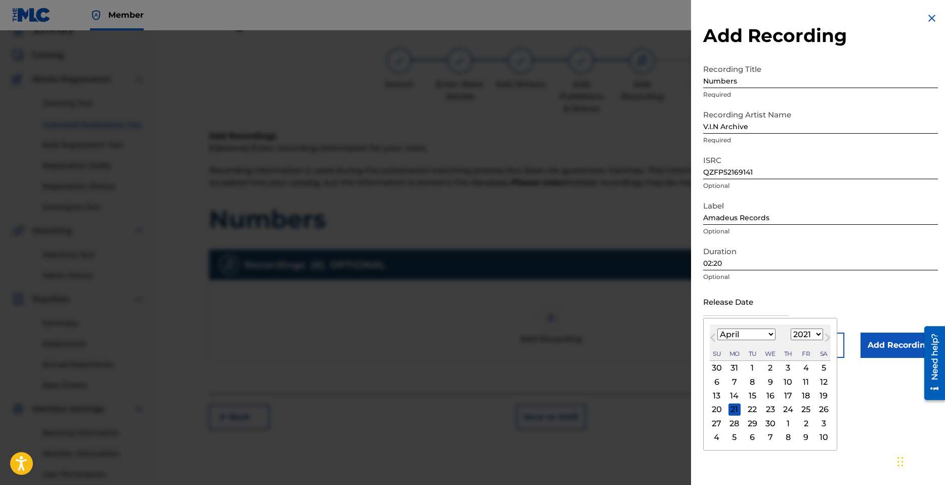
click at [791, 328] on select "1899 1900 1901 1902 1903 1904 1905 1906 1907 1908 1909 1910 1911 1912 1913 1914…" at bounding box center [807, 334] width 32 height 12
click at [720, 421] on div "25" at bounding box center [717, 423] width 12 height 12
type input "[DATE]"
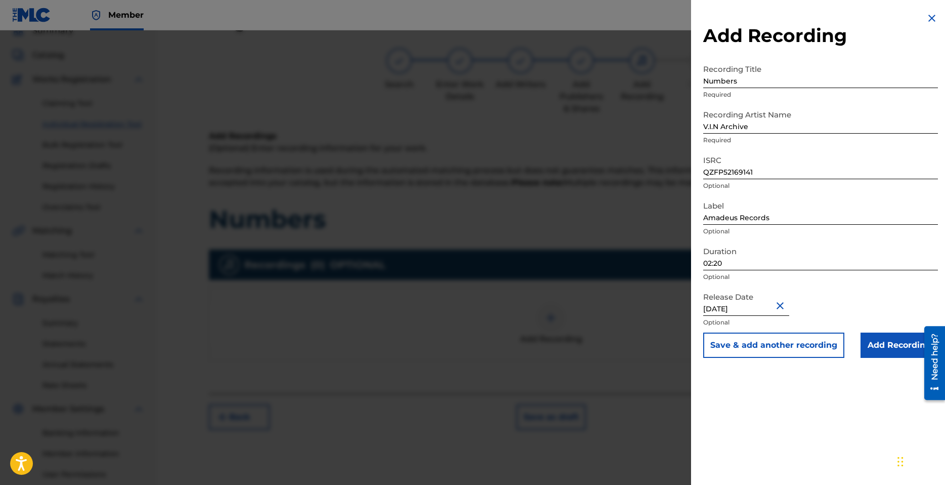
click at [895, 346] on input "Add Recording" at bounding box center [899, 344] width 77 height 25
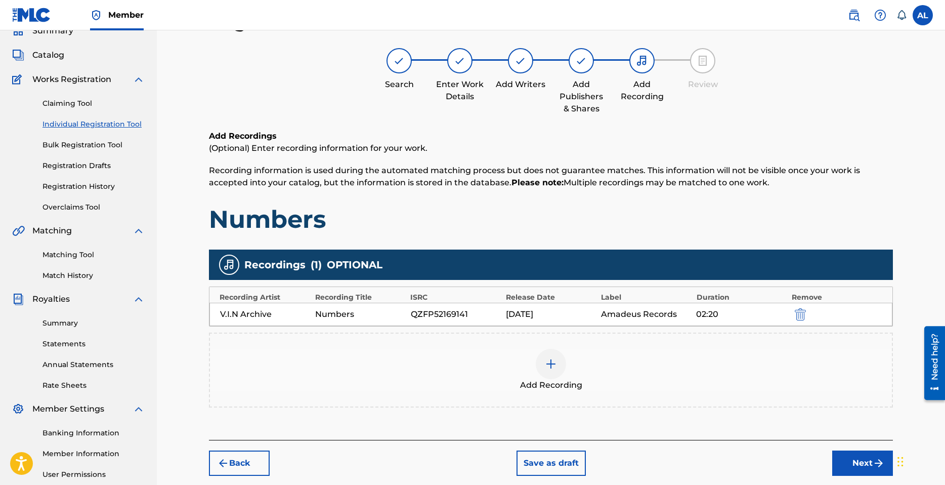
click at [857, 463] on button "Next" at bounding box center [862, 462] width 61 height 25
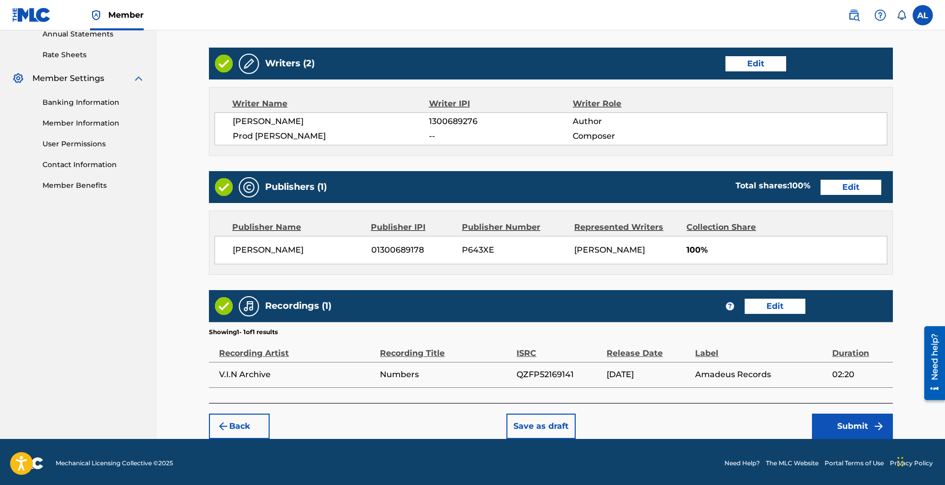
scroll to position [379, 0]
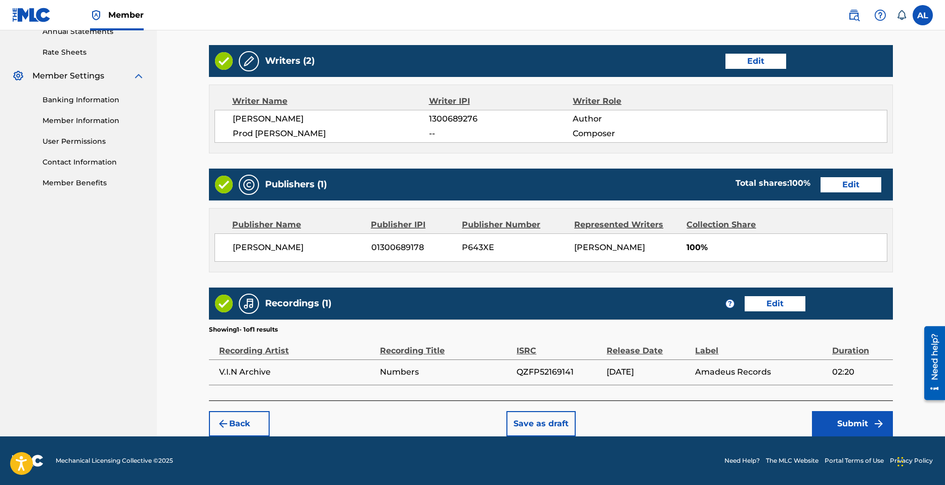
click at [846, 423] on button "Submit" at bounding box center [852, 423] width 81 height 25
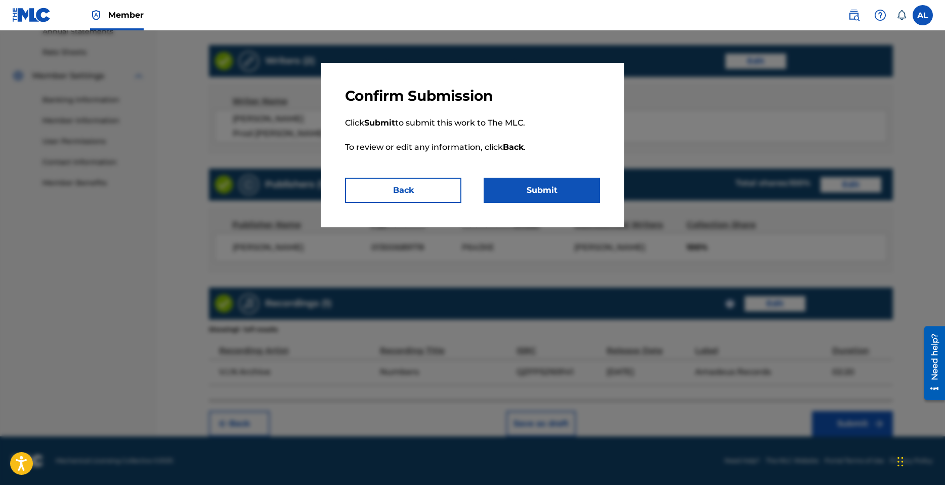
click at [571, 202] on button "Submit" at bounding box center [542, 190] width 116 height 25
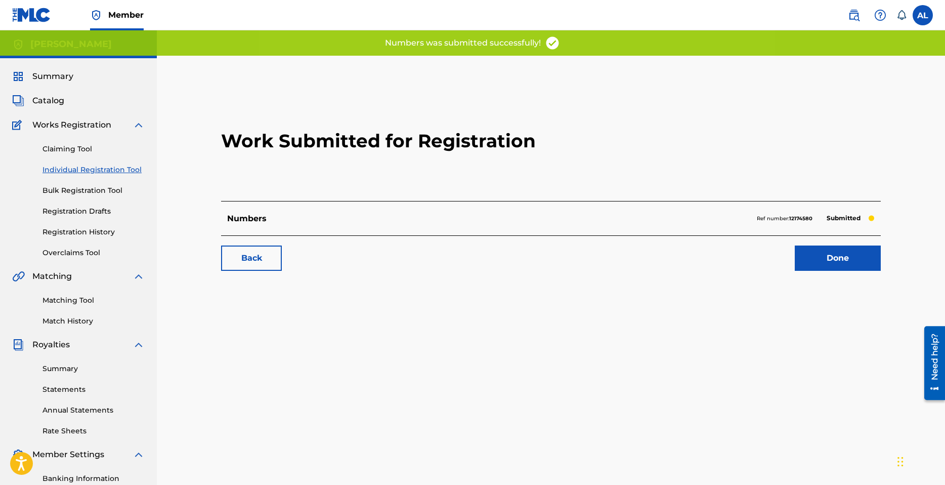
click at [836, 256] on link "Done" at bounding box center [838, 257] width 86 height 25
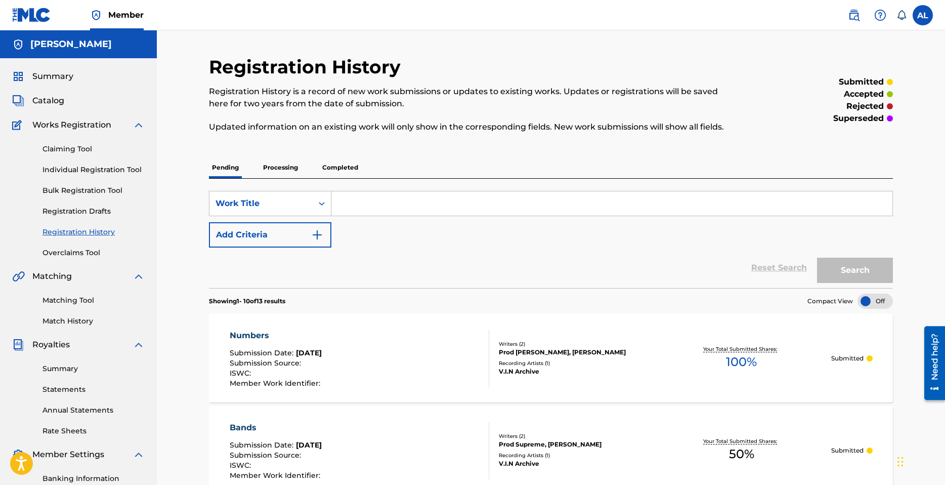
click at [93, 210] on link "Registration Drafts" at bounding box center [94, 211] width 102 height 11
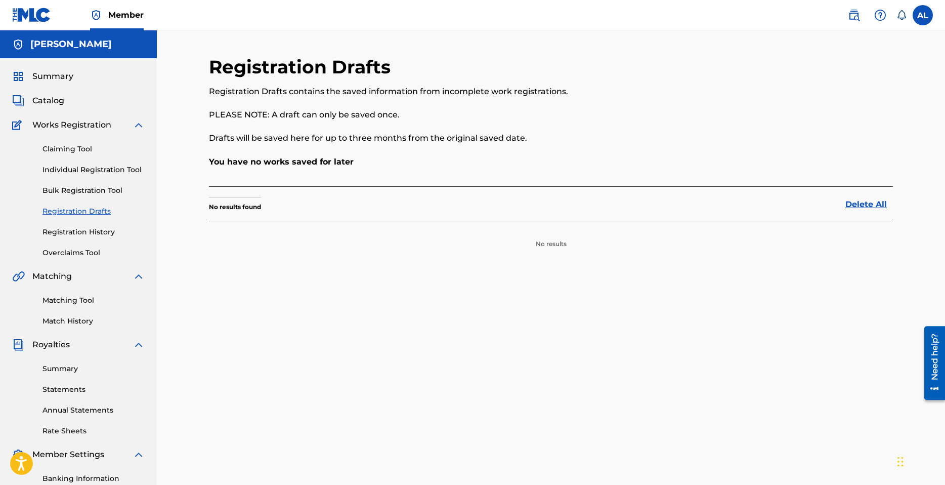
click at [81, 251] on link "Overclaims Tool" at bounding box center [94, 252] width 102 height 11
